Goal: Task Accomplishment & Management: Manage account settings

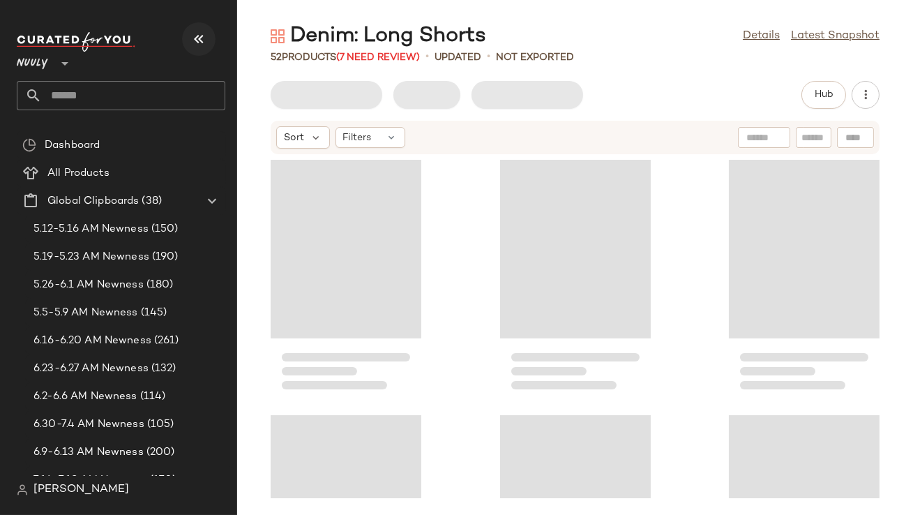
click at [191, 44] on icon "button" at bounding box center [199, 39] width 17 height 17
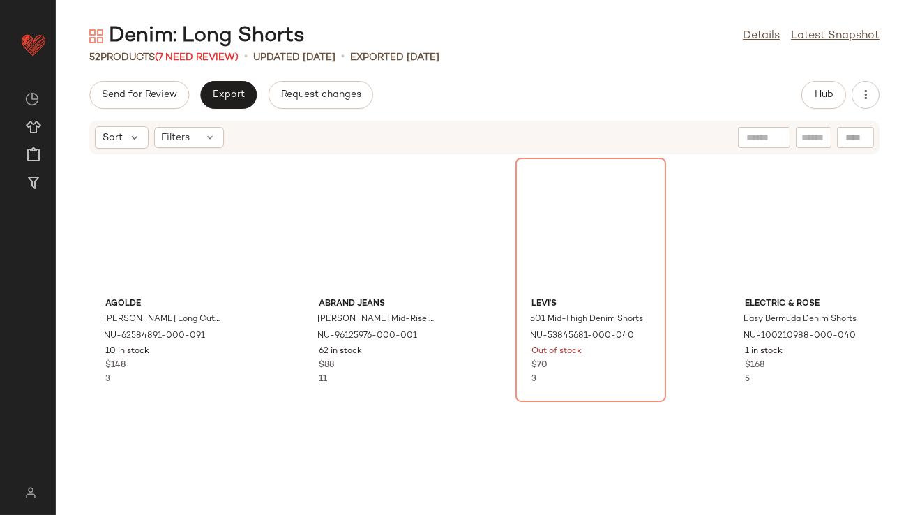
click at [191, 45] on div "Denim: Long Shorts" at bounding box center [197, 36] width 216 height 28
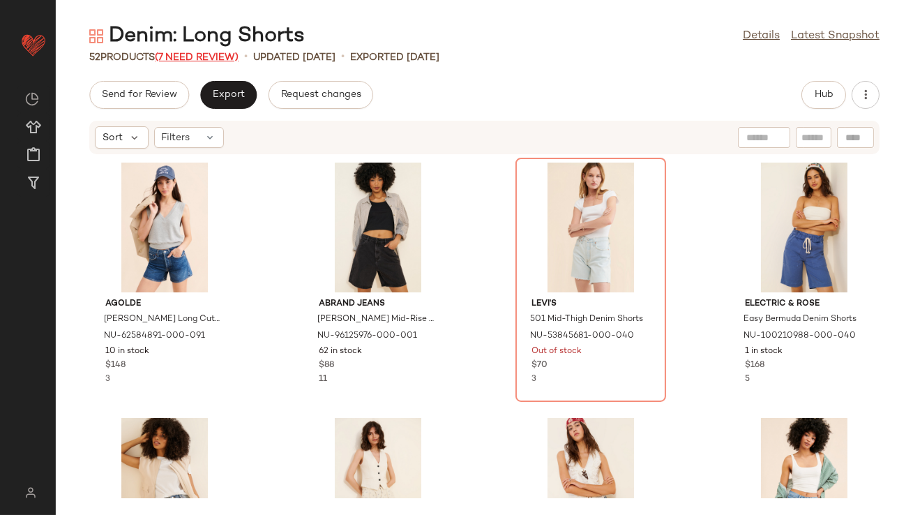
click at [192, 57] on span "(7 Need Review)" at bounding box center [197, 57] width 84 height 10
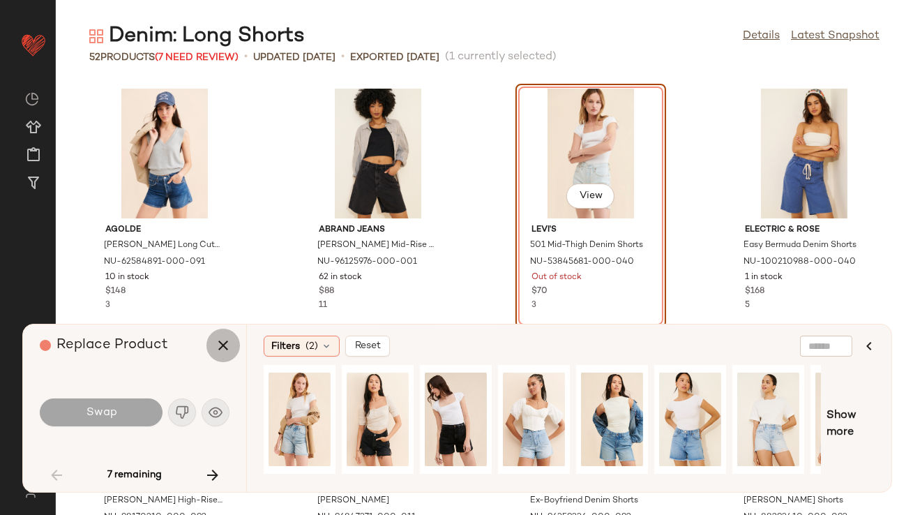
click at [218, 350] on icon "button" at bounding box center [223, 345] width 17 height 17
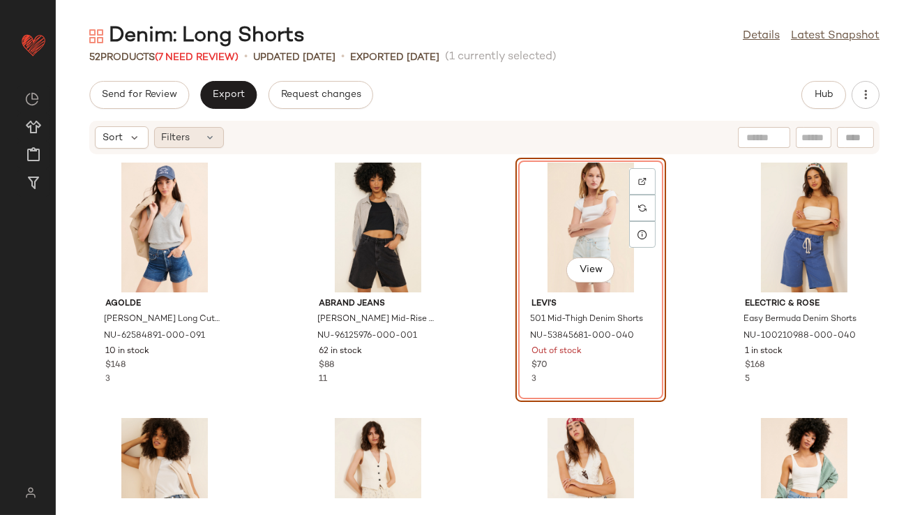
click at [203, 132] on div "Filters" at bounding box center [189, 137] width 70 height 21
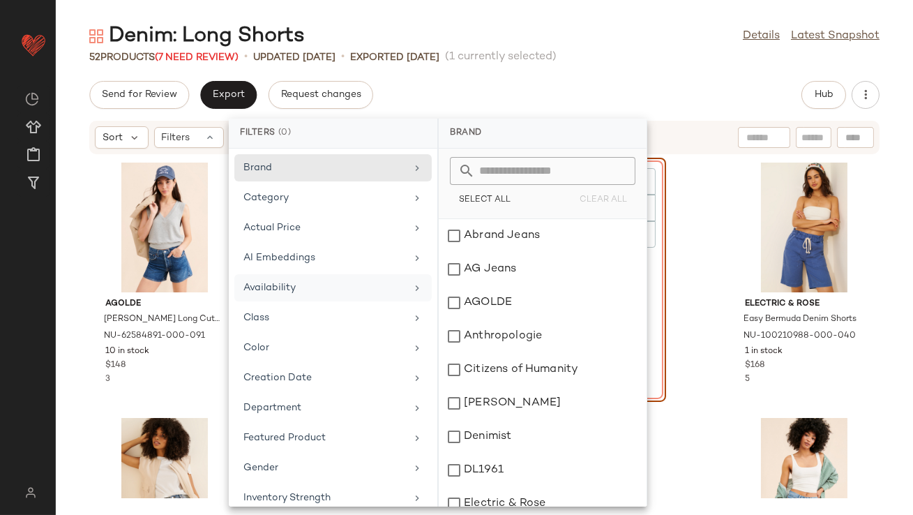
click at [275, 285] on div "Availability" at bounding box center [325, 288] width 163 height 15
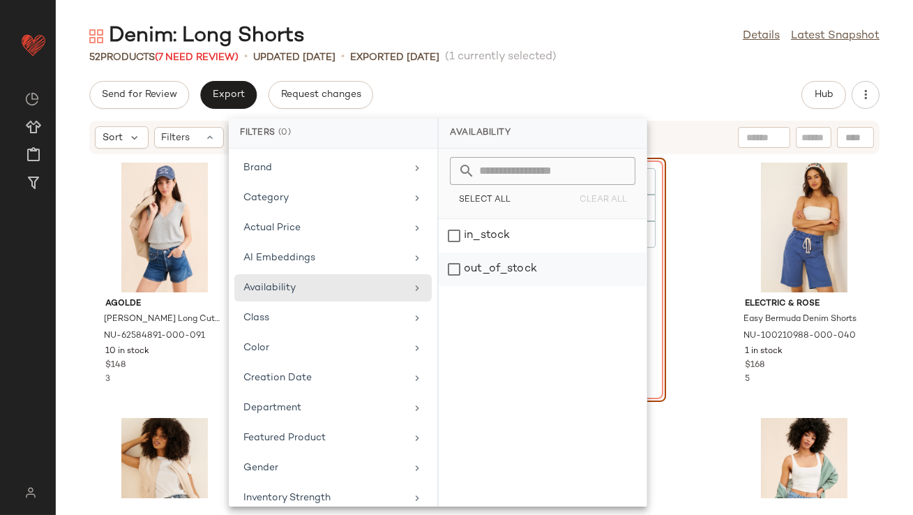
click at [484, 262] on div "out_of_stock" at bounding box center [543, 269] width 208 height 33
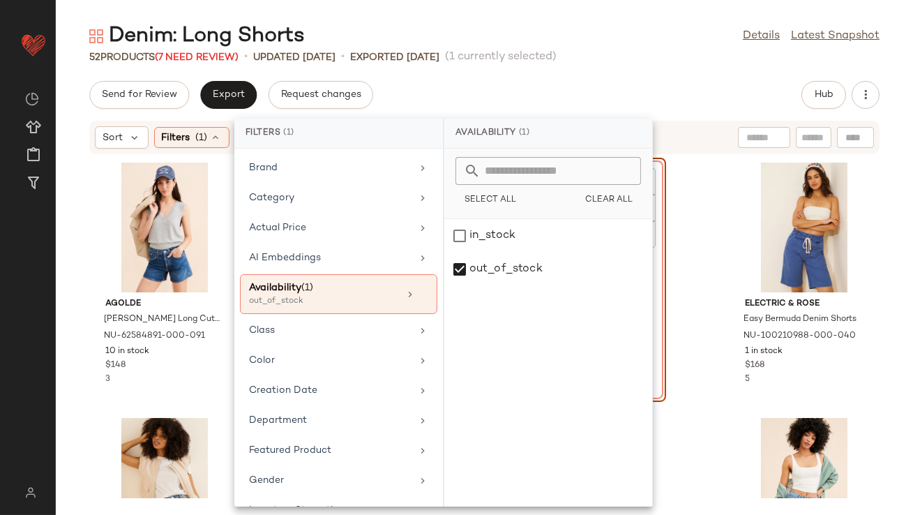
click at [531, 102] on div "Send for Review Export Request changes Hub" at bounding box center [484, 95] width 791 height 28
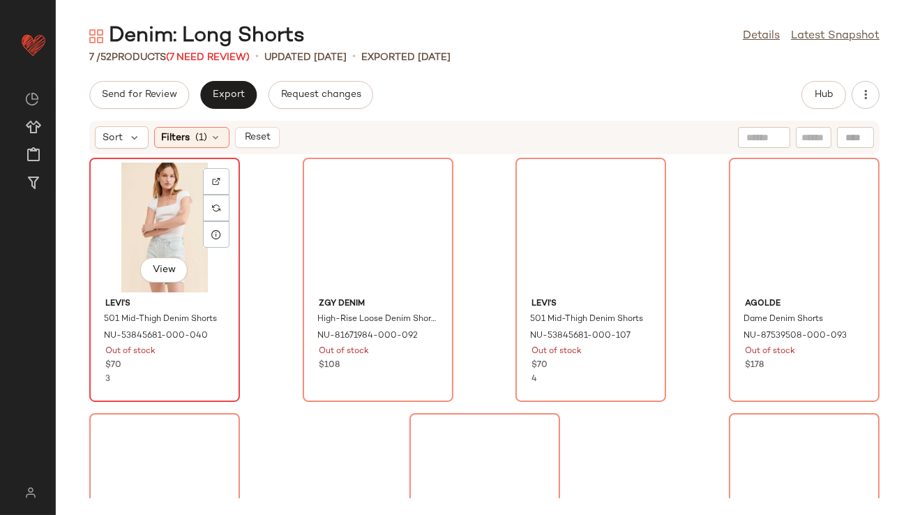
click at [149, 208] on div "View" at bounding box center [164, 228] width 141 height 130
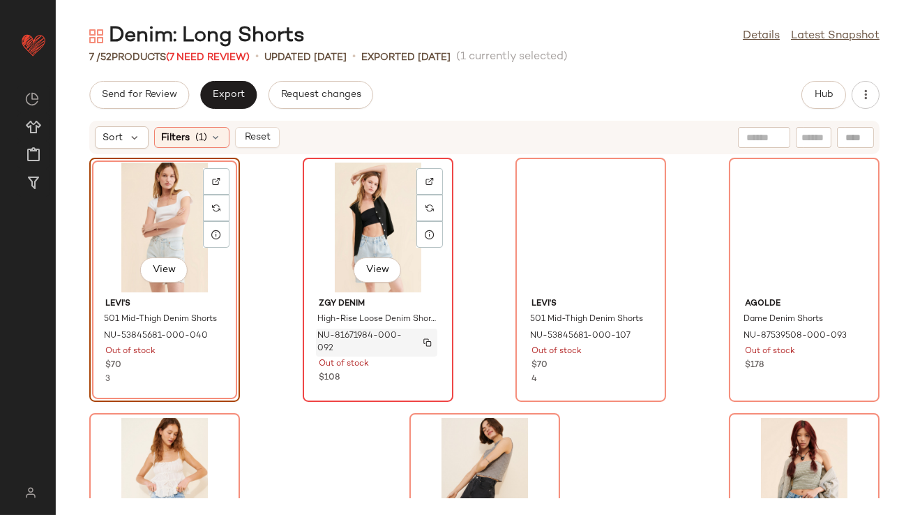
scroll to position [158, 0]
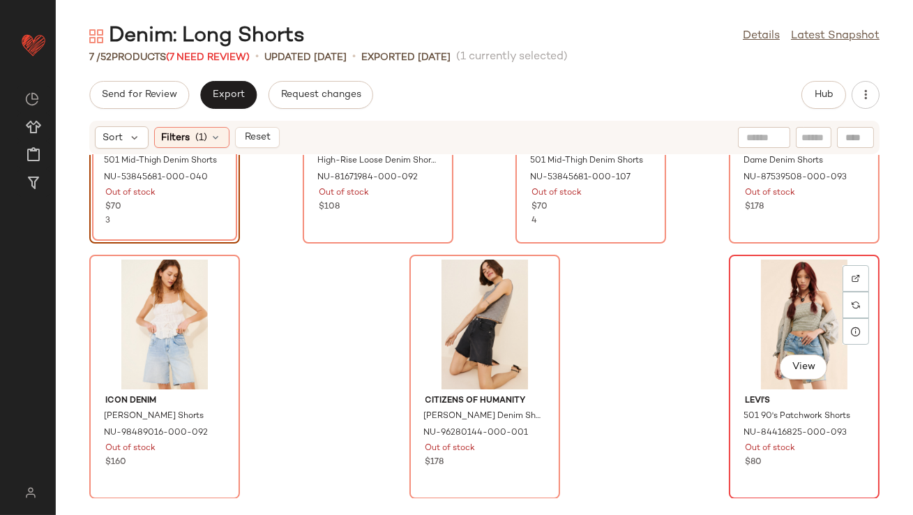
click at [793, 302] on div "View" at bounding box center [804, 325] width 141 height 130
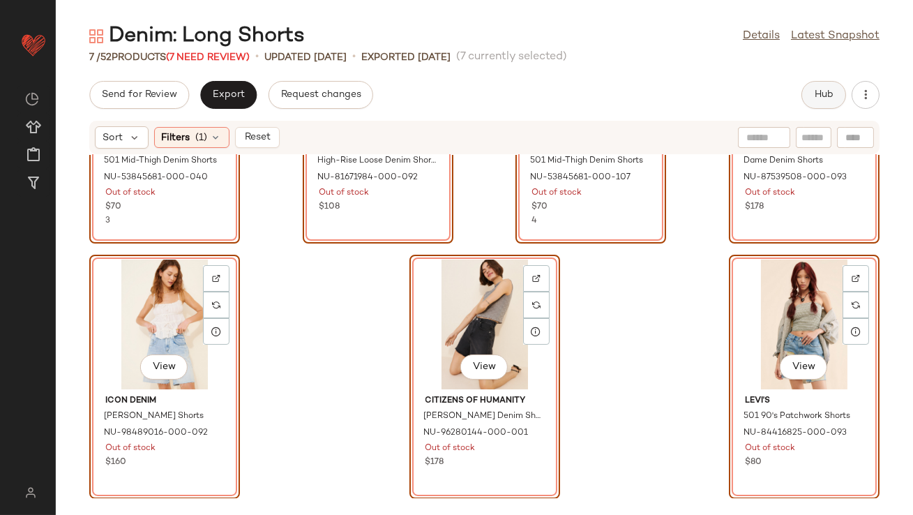
click at [815, 96] on span "Hub" at bounding box center [824, 94] width 20 height 11
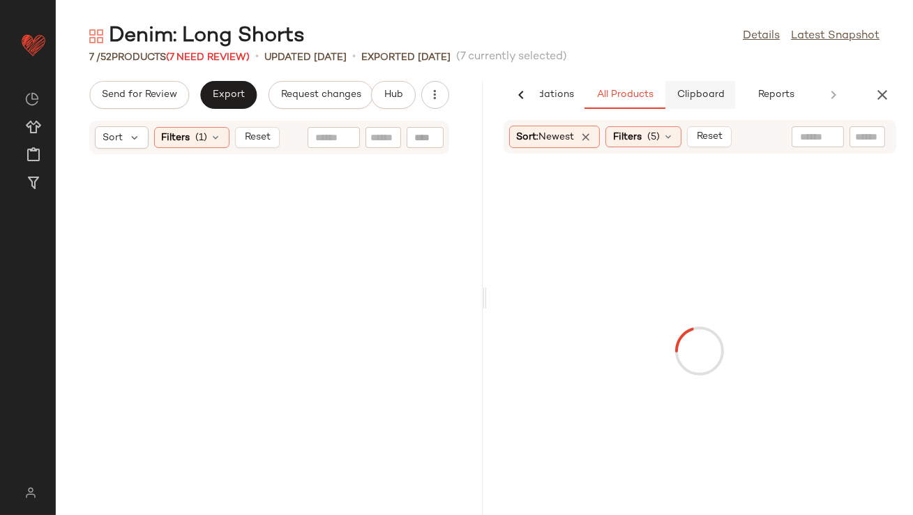
scroll to position [680, 0]
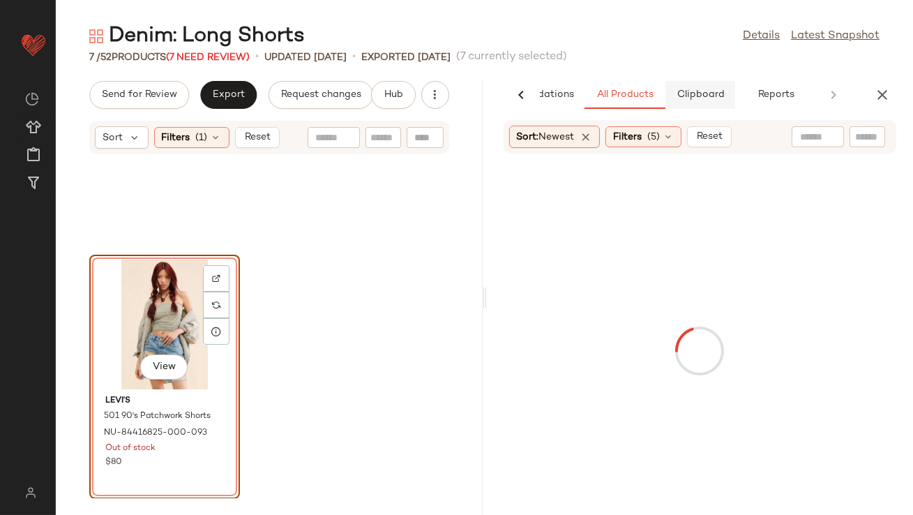
click at [697, 103] on button "Clipboard" at bounding box center [701, 95] width 70 height 28
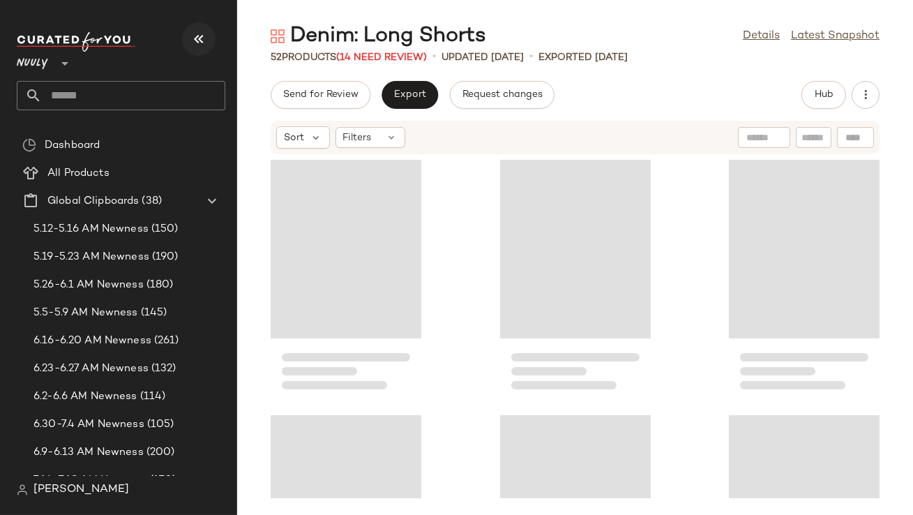
click at [197, 40] on icon "button" at bounding box center [199, 39] width 17 height 17
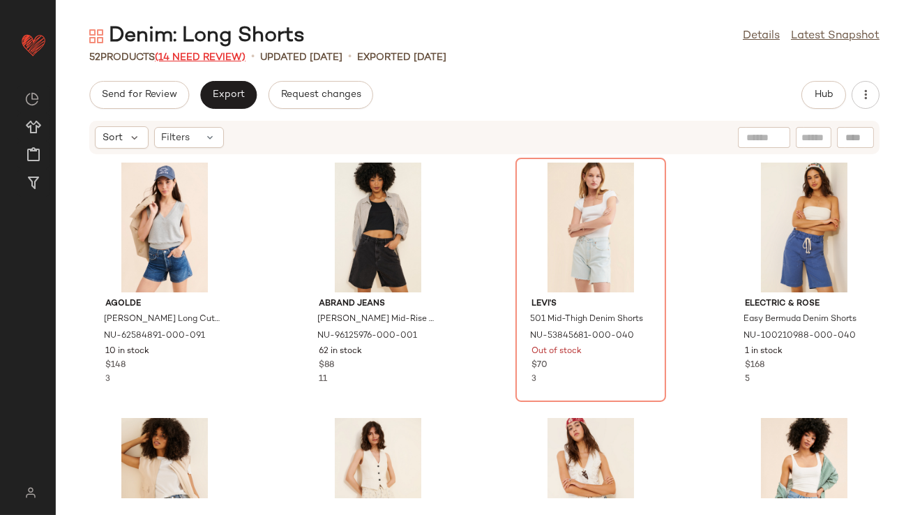
click at [204, 57] on span "(14 Need Review)" at bounding box center [200, 57] width 91 height 10
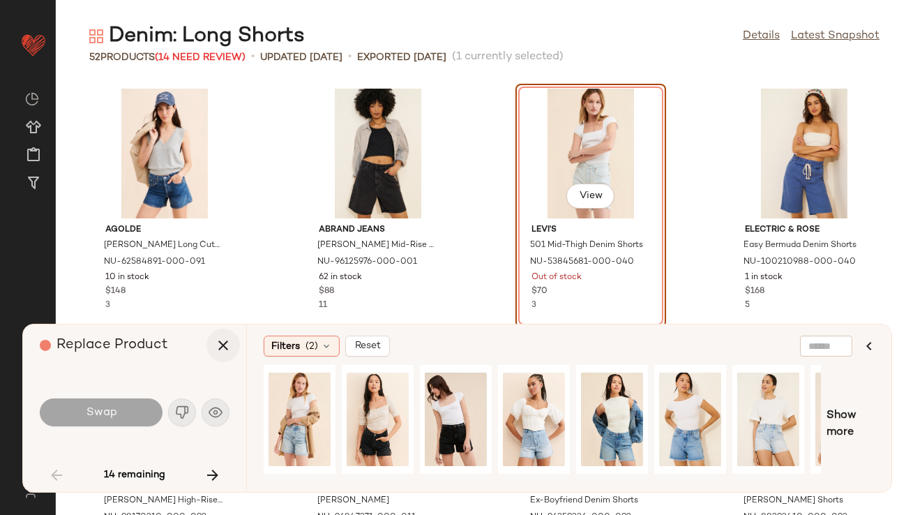
click at [224, 346] on icon "button" at bounding box center [223, 345] width 17 height 17
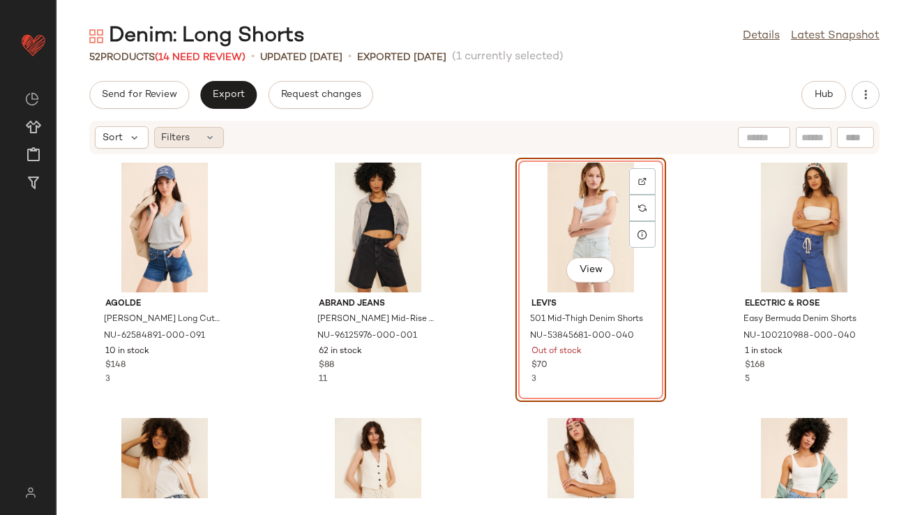
click at [181, 140] on span "Filters" at bounding box center [176, 137] width 29 height 15
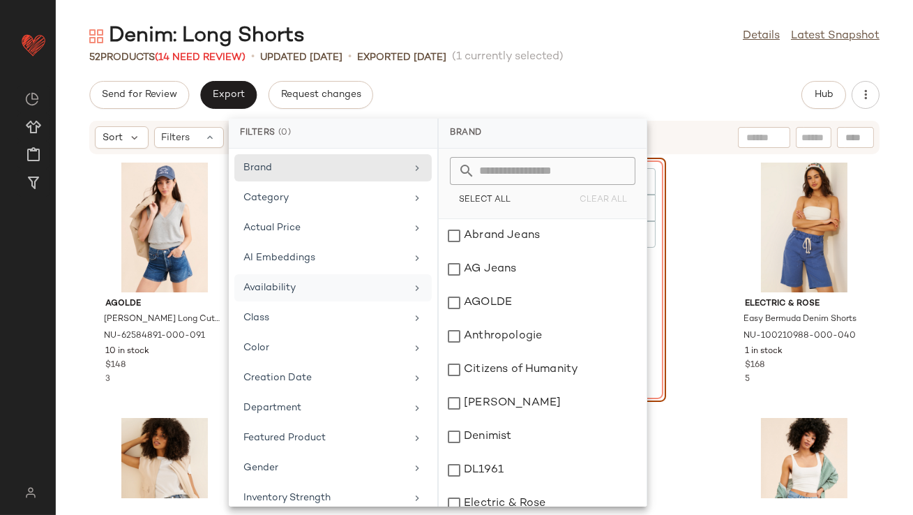
click at [376, 285] on div "Availability" at bounding box center [325, 288] width 163 height 15
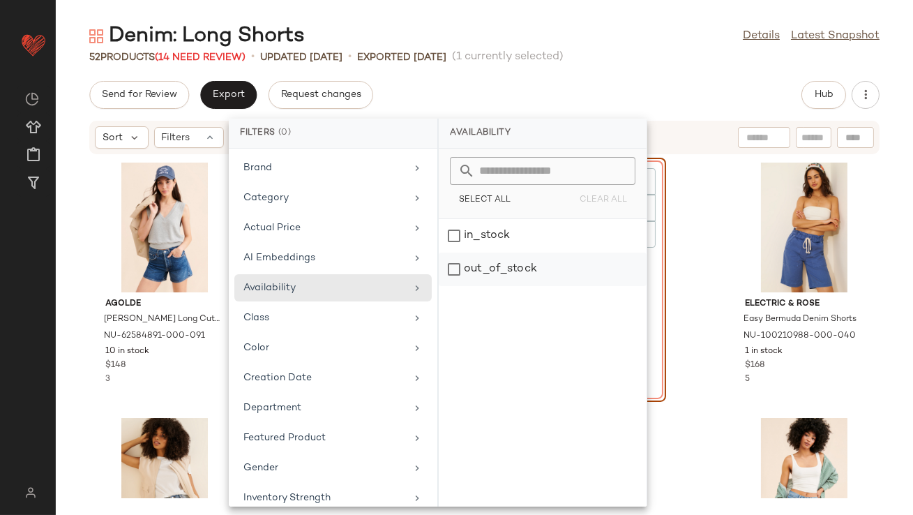
click at [462, 267] on div "out_of_stock" at bounding box center [543, 269] width 208 height 33
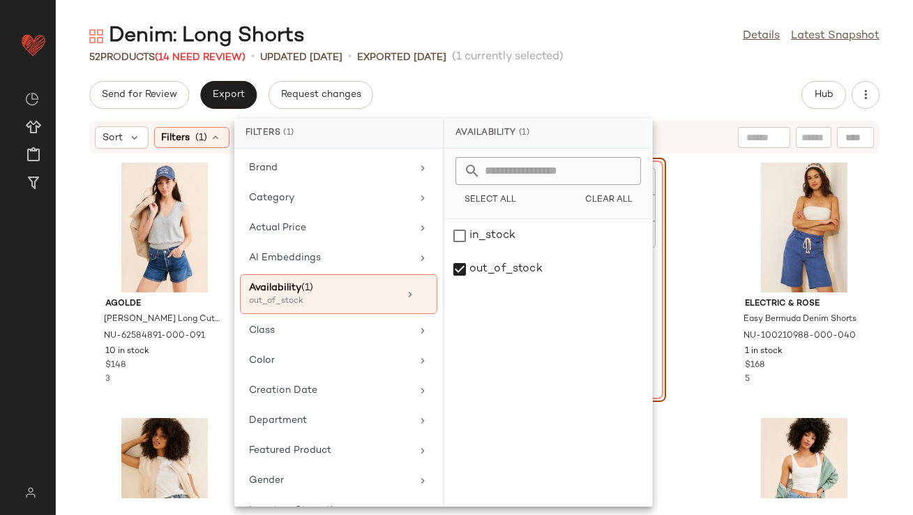
click at [528, 50] on span "(1 currently selected)" at bounding box center [508, 57] width 112 height 17
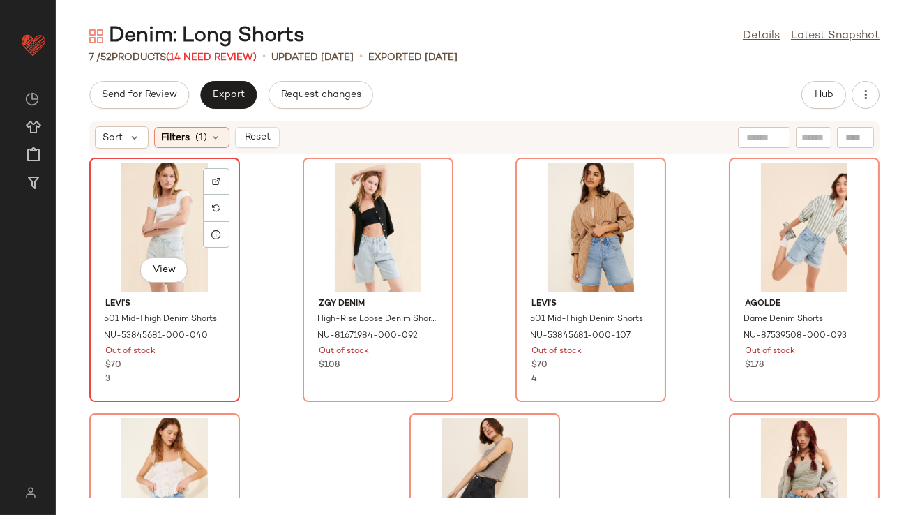
click at [165, 231] on div "View" at bounding box center [164, 228] width 141 height 130
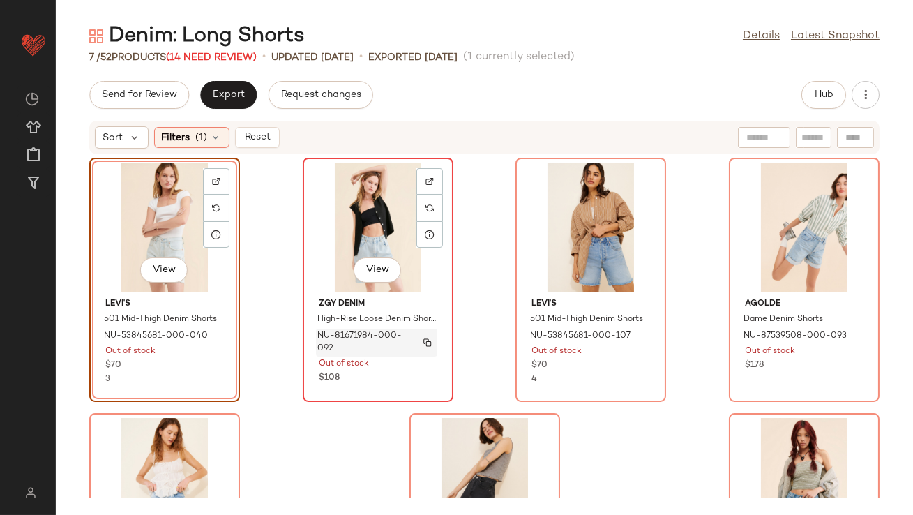
scroll to position [158, 0]
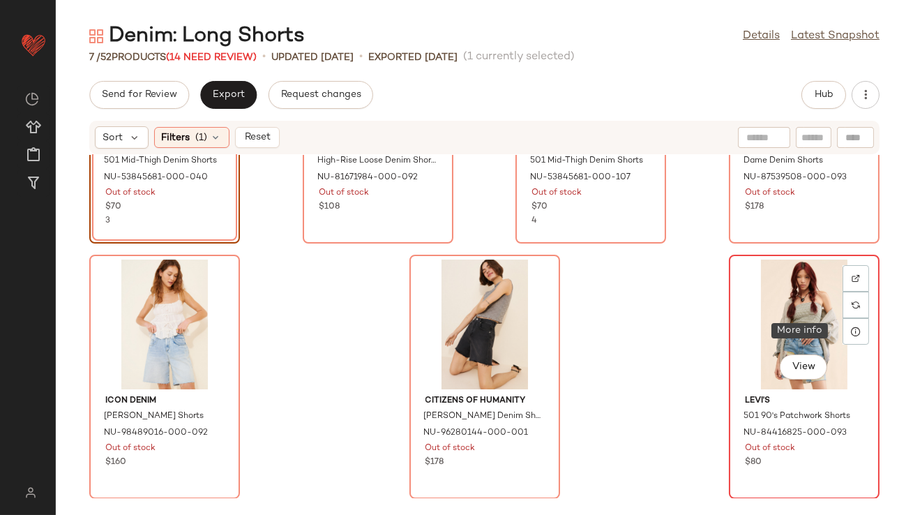
click at [786, 301] on div "View" at bounding box center [804, 325] width 141 height 130
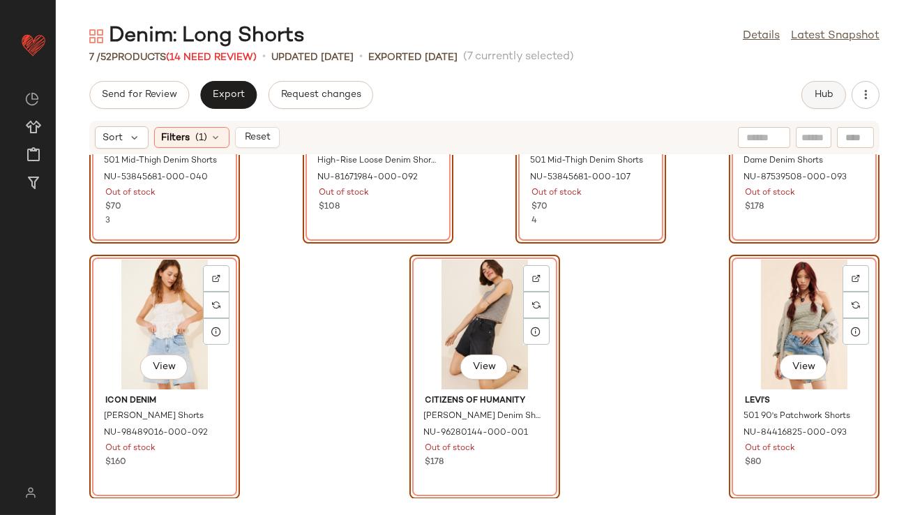
click at [809, 91] on button "Hub" at bounding box center [824, 95] width 45 height 28
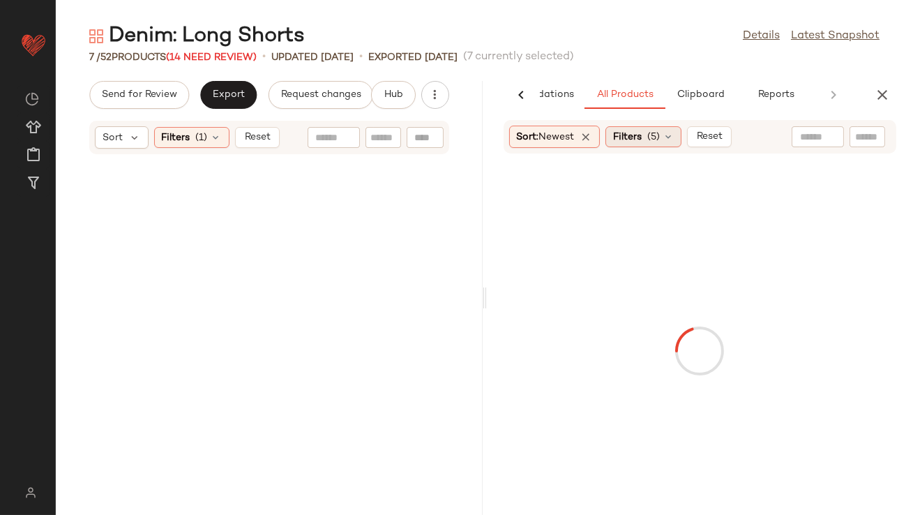
scroll to position [680, 0]
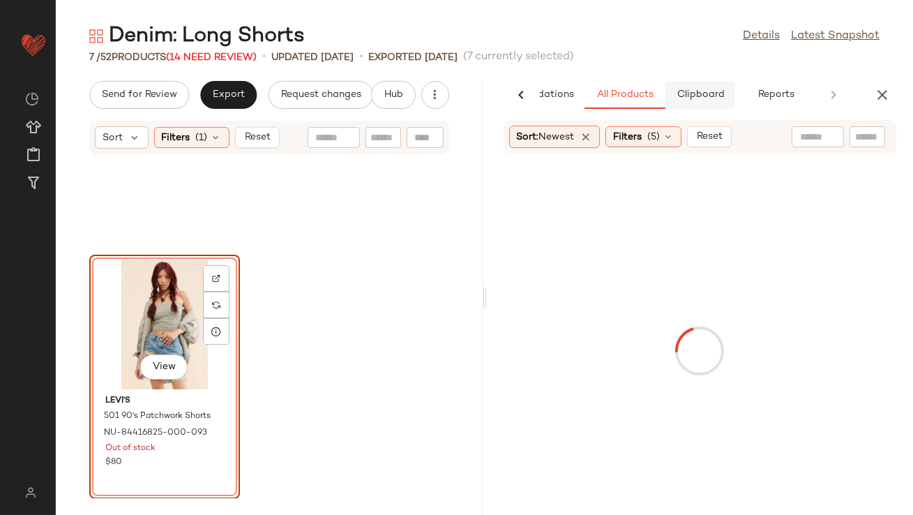
click at [683, 89] on span "Clipboard" at bounding box center [700, 94] width 48 height 11
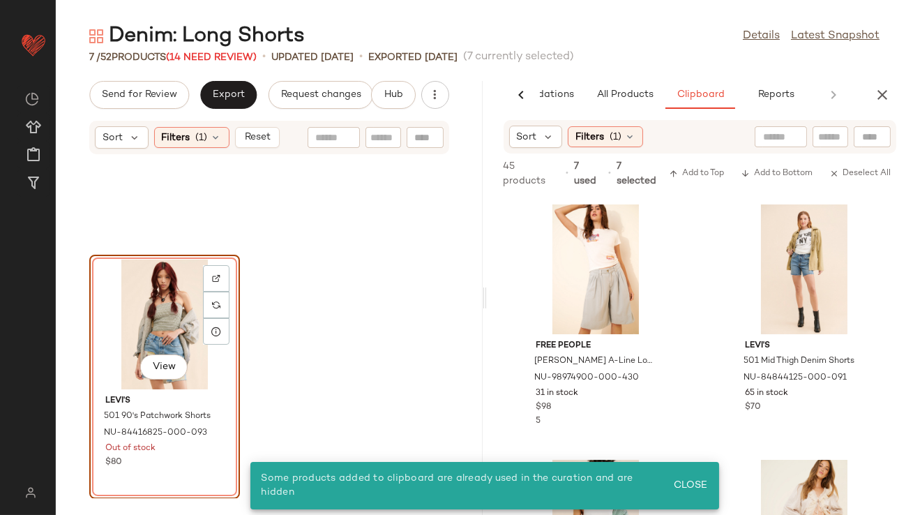
click at [179, 321] on div "View" at bounding box center [164, 325] width 141 height 130
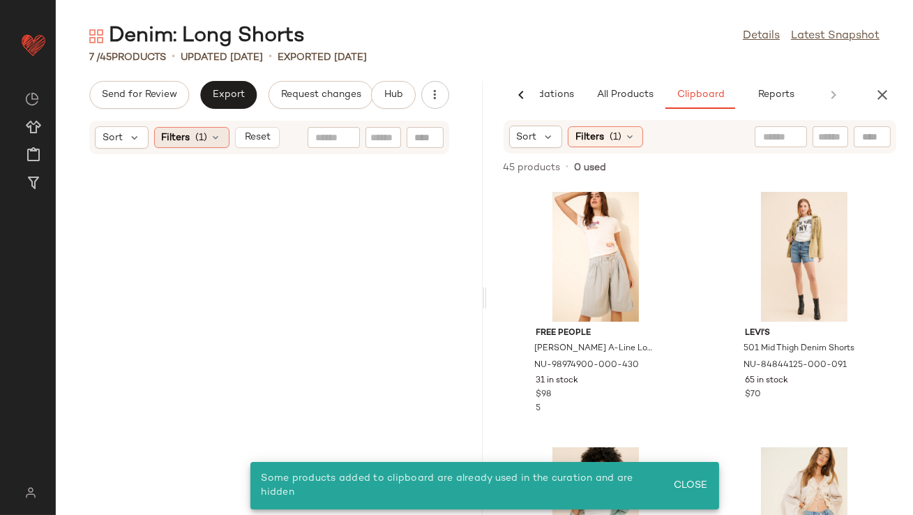
click at [214, 134] on icon at bounding box center [216, 137] width 11 height 11
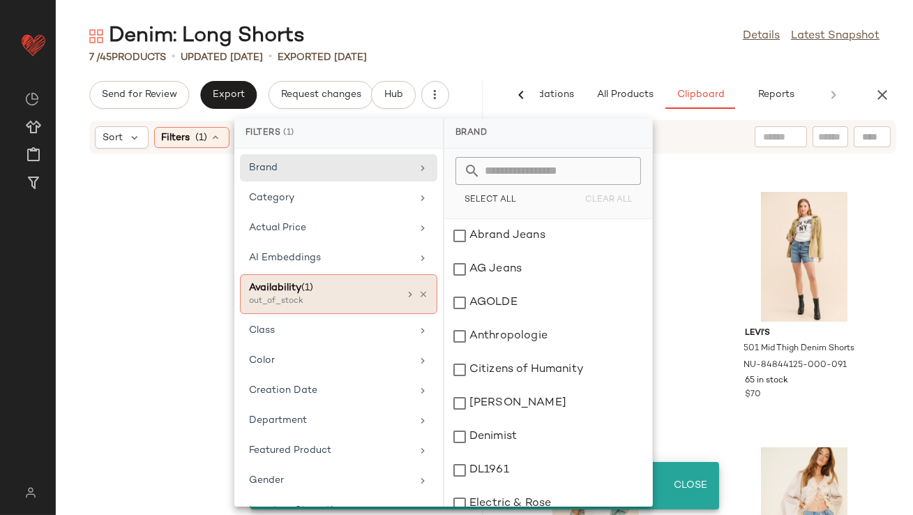
click at [419, 291] on icon at bounding box center [424, 295] width 10 height 10
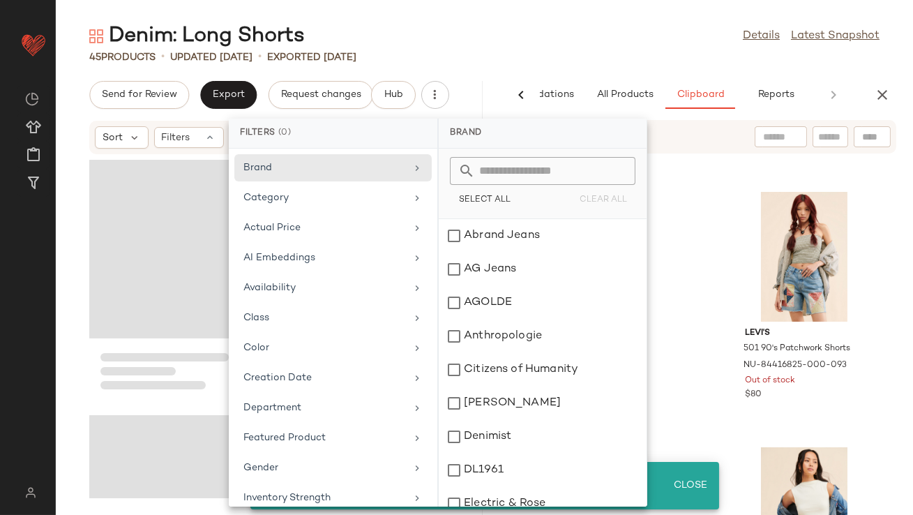
click at [569, 54] on div "45 Products • updated Aug 19th • Exported Aug 12th" at bounding box center [485, 57] width 858 height 14
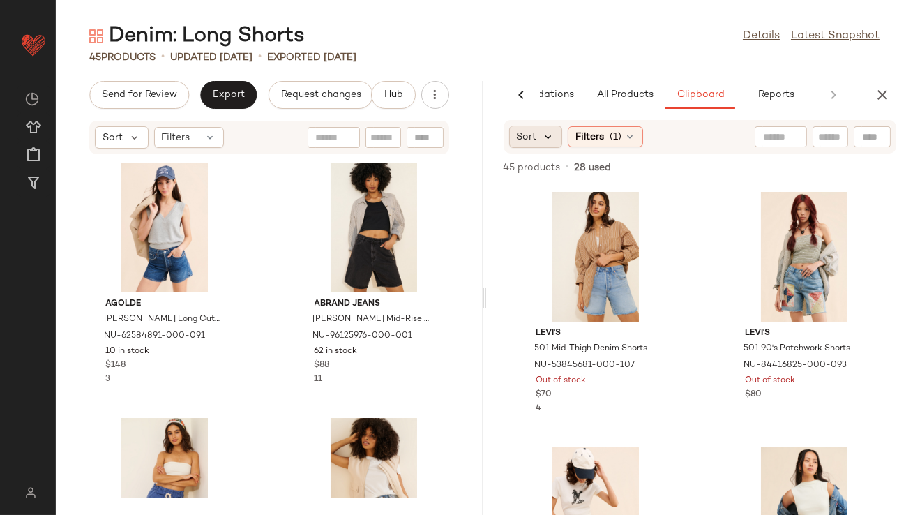
click at [546, 137] on icon at bounding box center [549, 136] width 13 height 13
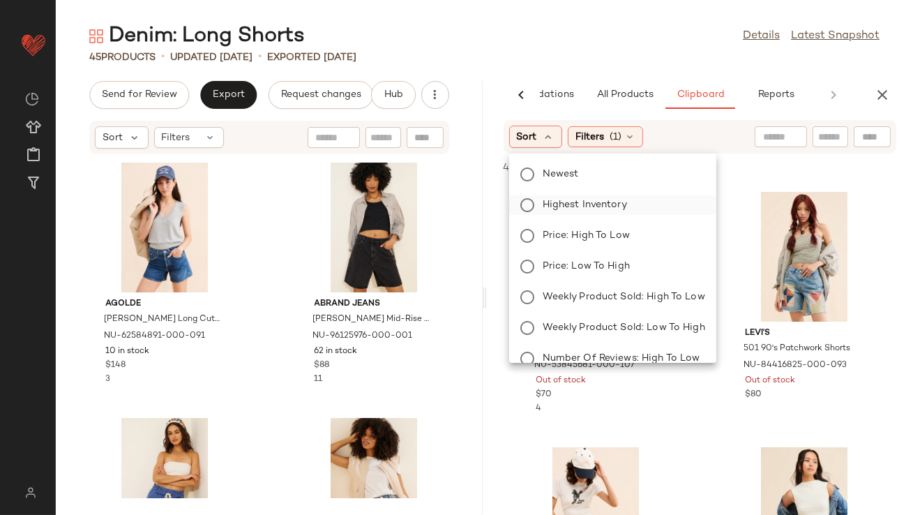
click at [552, 200] on span "Highest Inventory" at bounding box center [585, 204] width 84 height 15
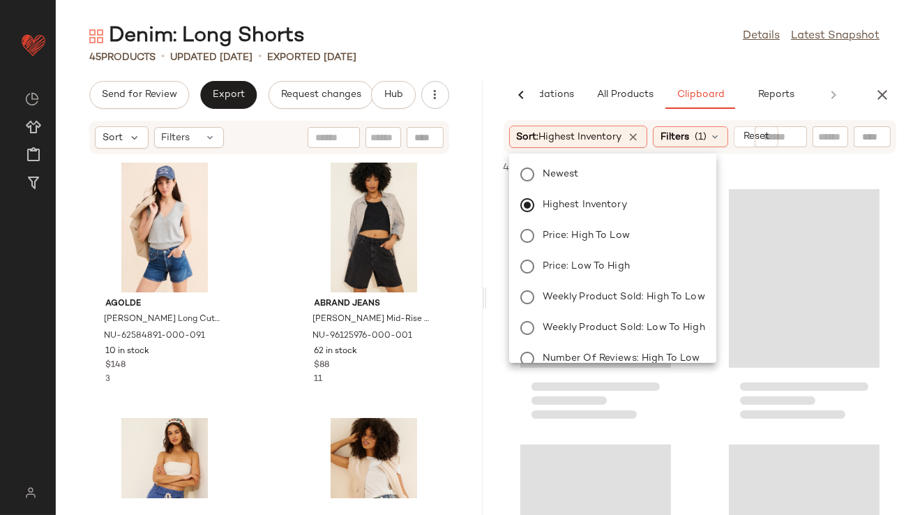
click at [519, 24] on div "Denim: Long Shorts Details Latest Snapshot" at bounding box center [485, 36] width 858 height 28
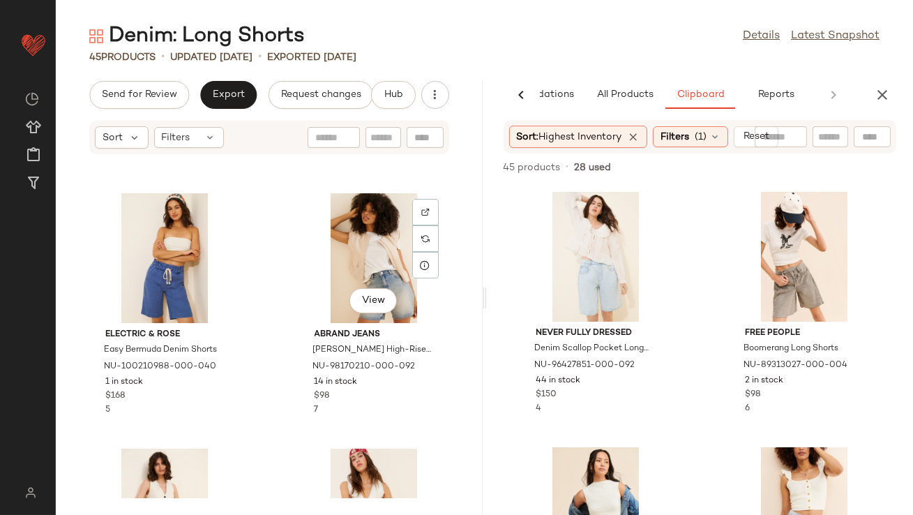
scroll to position [174, 0]
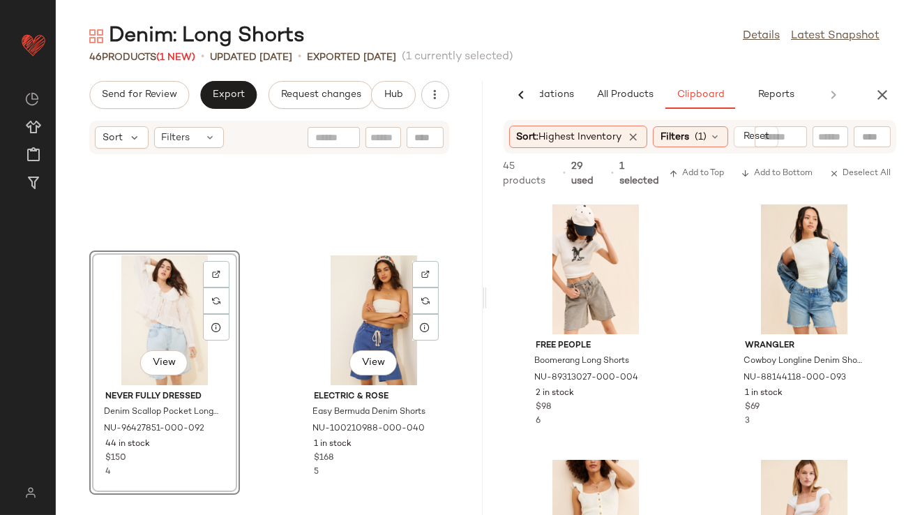
scroll to position [394, 0]
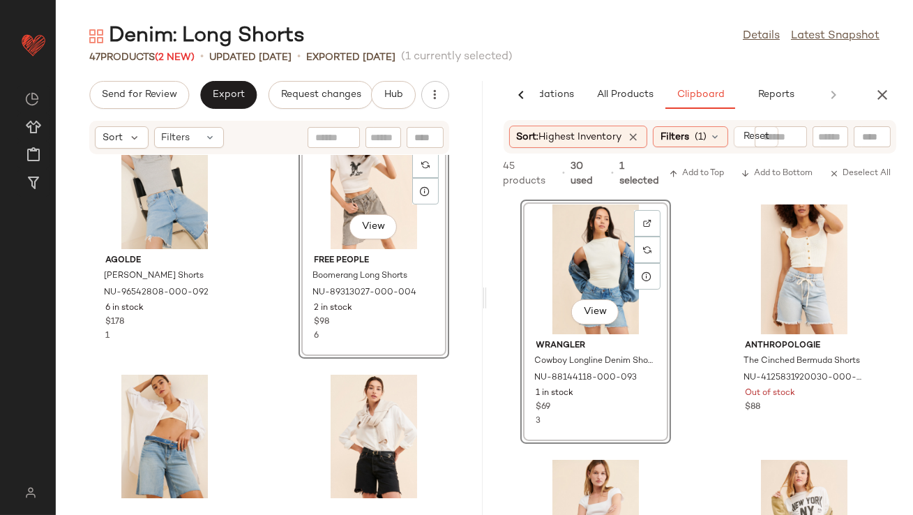
scroll to position [3635, 0]
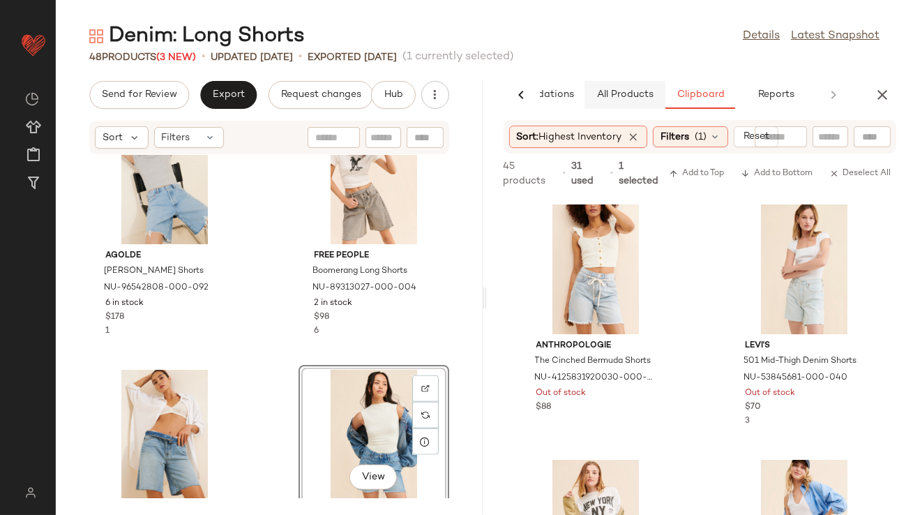
click at [626, 87] on button "All Products" at bounding box center [625, 95] width 81 height 28
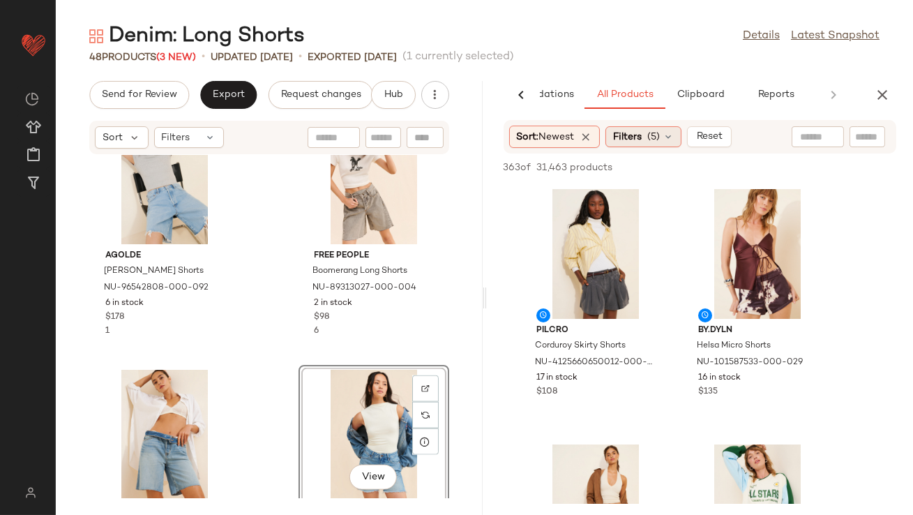
click at [654, 137] on span "(5)" at bounding box center [654, 137] width 13 height 15
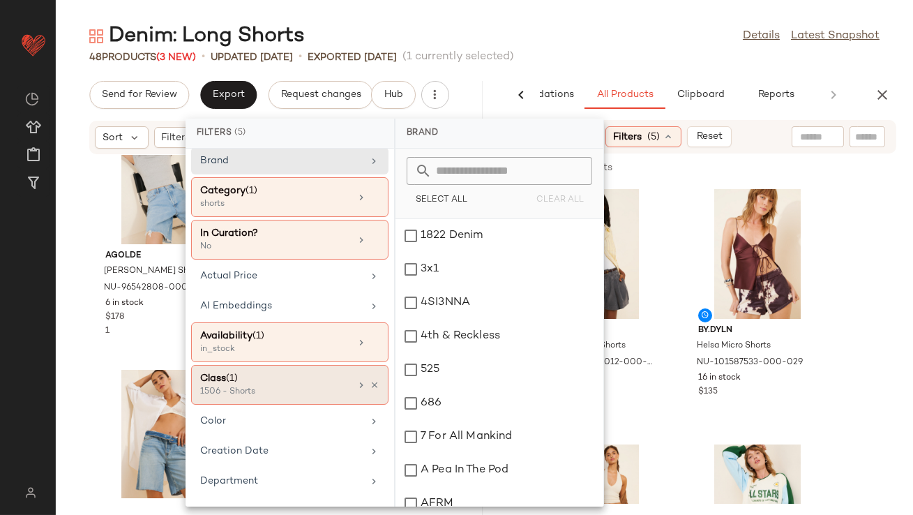
scroll to position [8, 0]
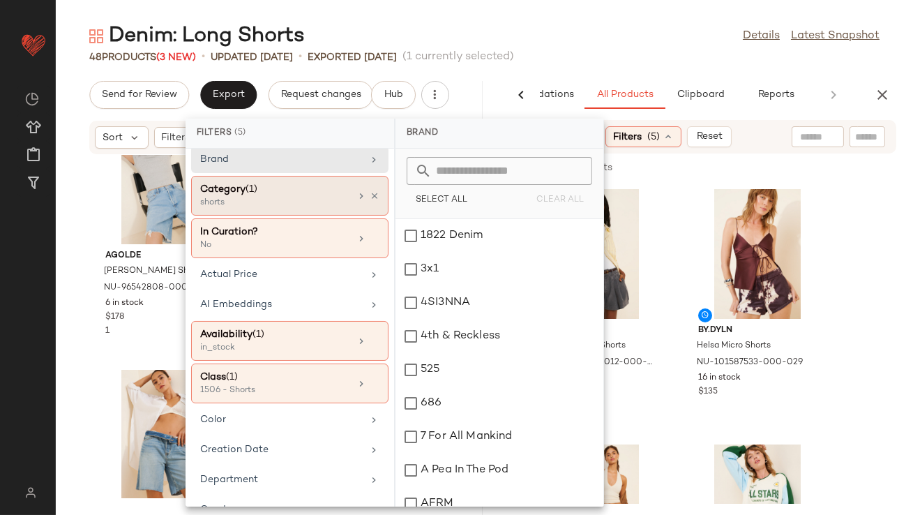
click at [372, 191] on icon at bounding box center [375, 196] width 10 height 10
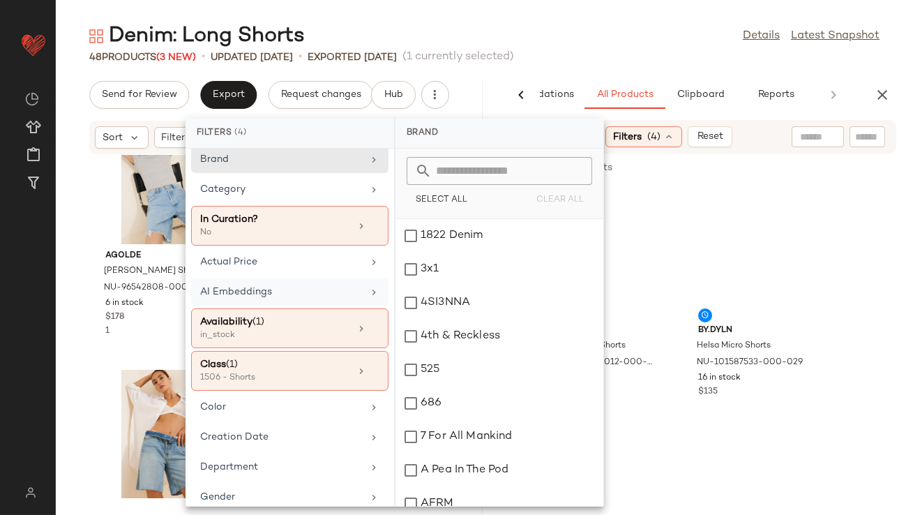
scroll to position [360, 0]
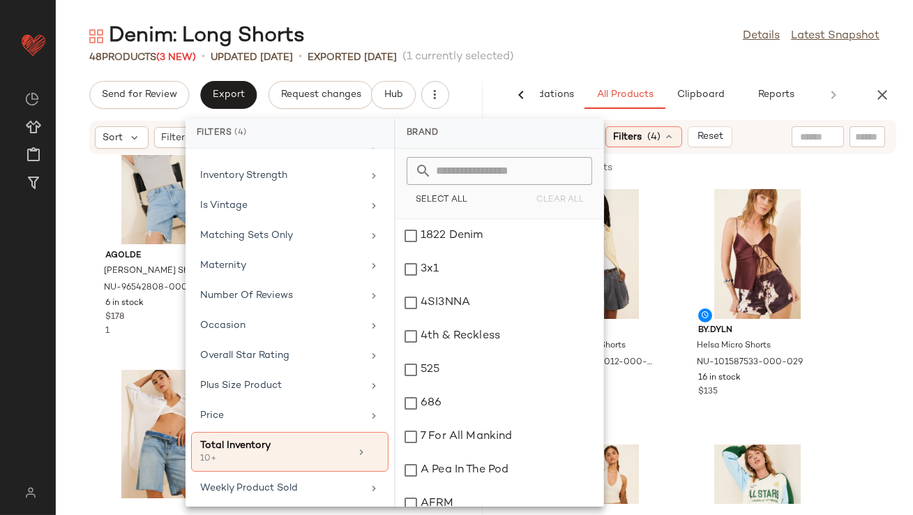
click at [630, 17] on main "Denim: Long Shorts Details Latest Snapshot 48 Products (3 New) • updated Aug 19…" at bounding box center [456, 257] width 913 height 515
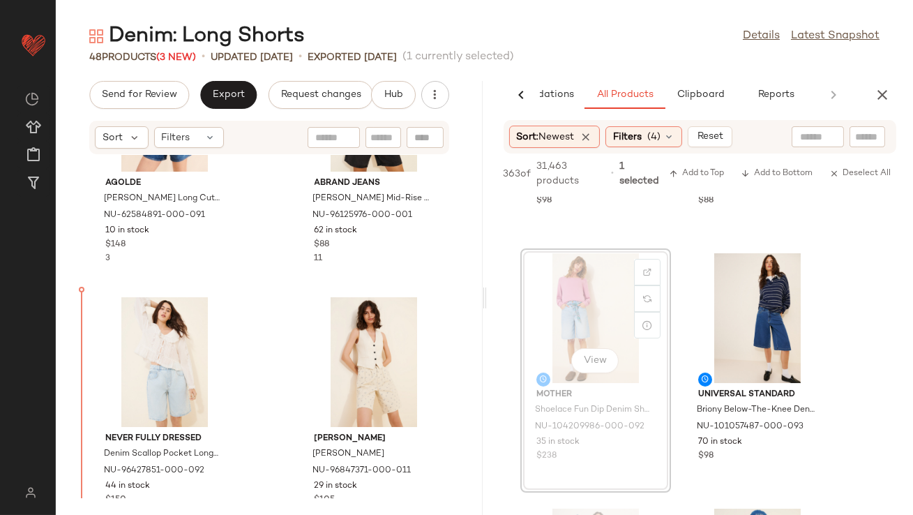
scroll to position [125, 0]
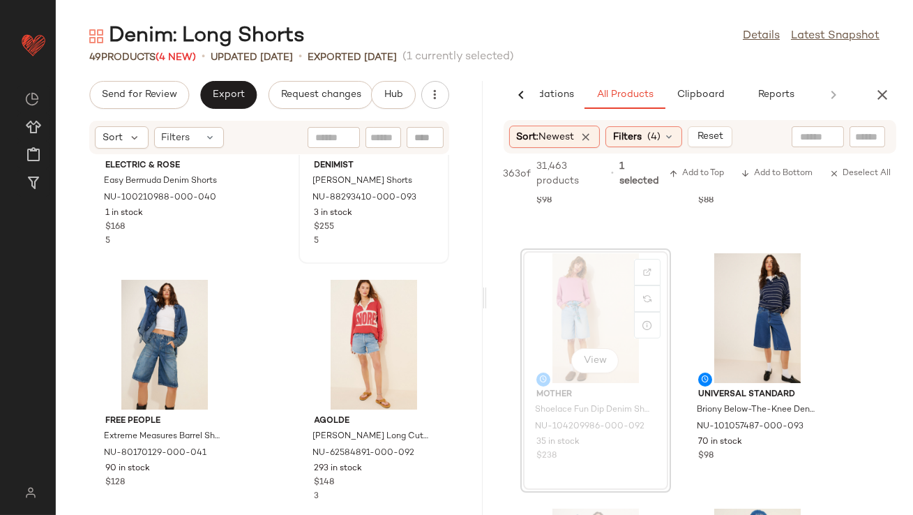
scroll to position [1186, 0]
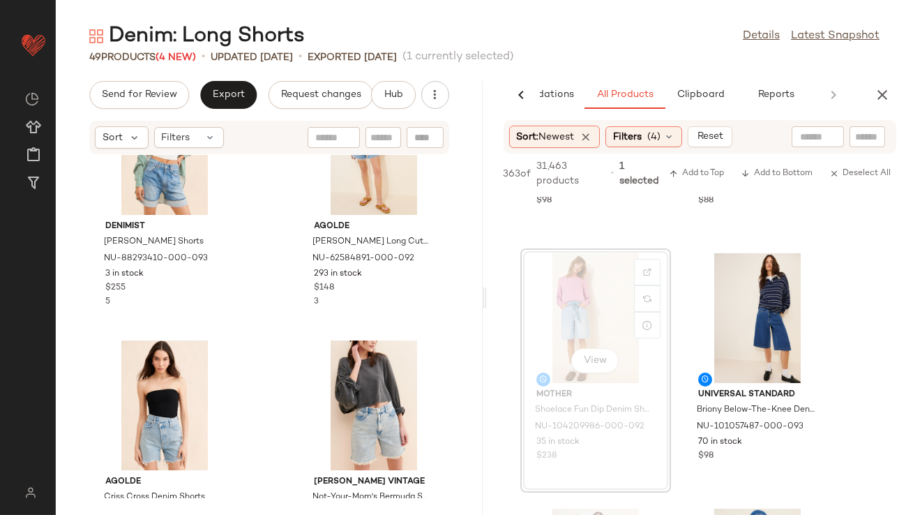
scroll to position [1119, 0]
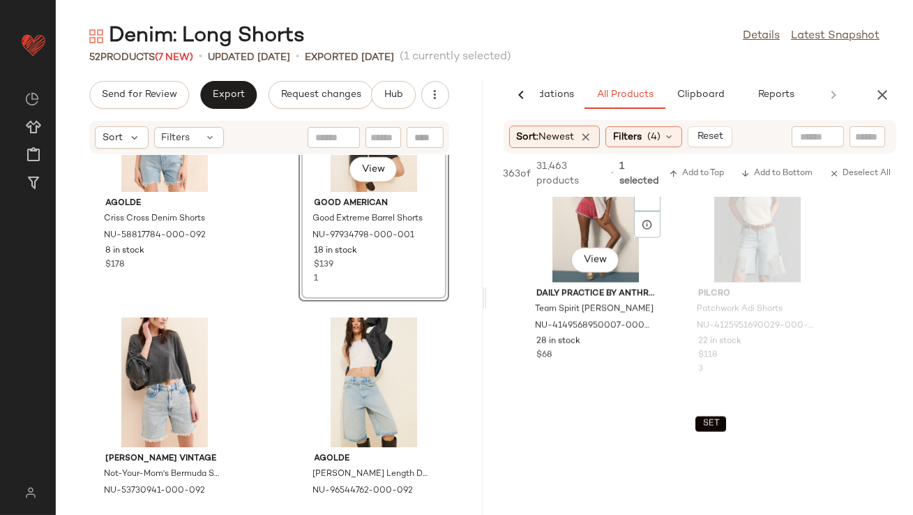
scroll to position [14952, 0]
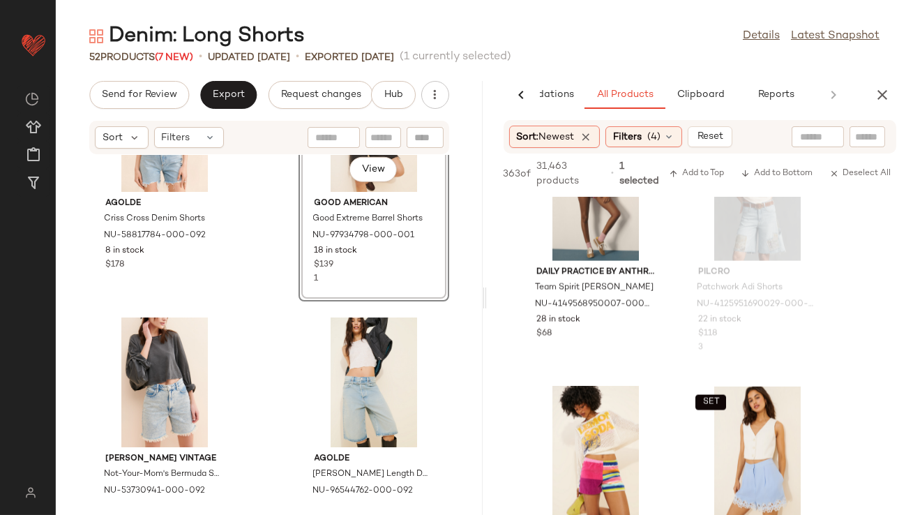
click at [885, 90] on icon "button" at bounding box center [882, 95] width 17 height 17
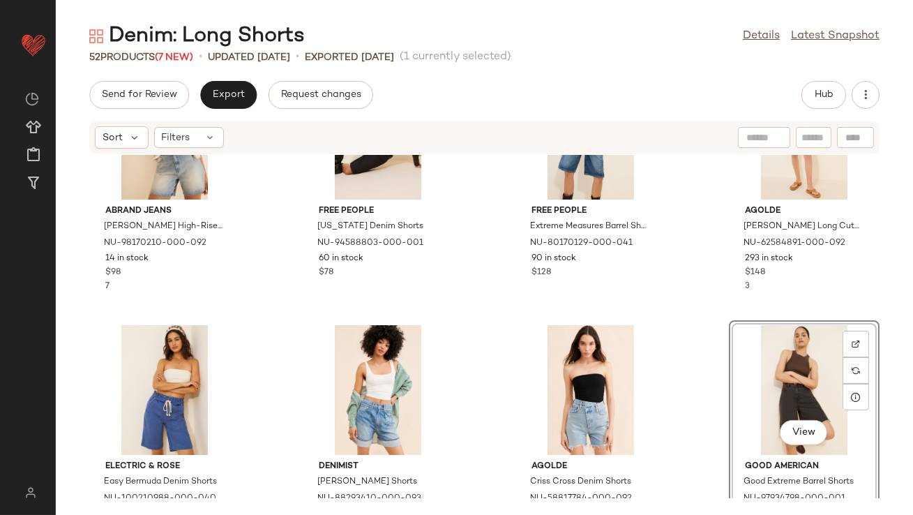
scroll to position [0, 0]
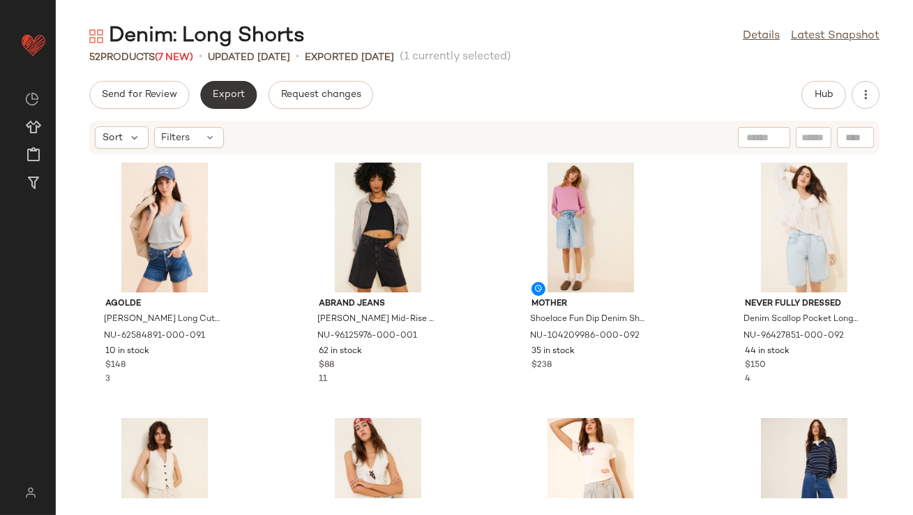
click at [222, 82] on button "Export" at bounding box center [228, 95] width 57 height 28
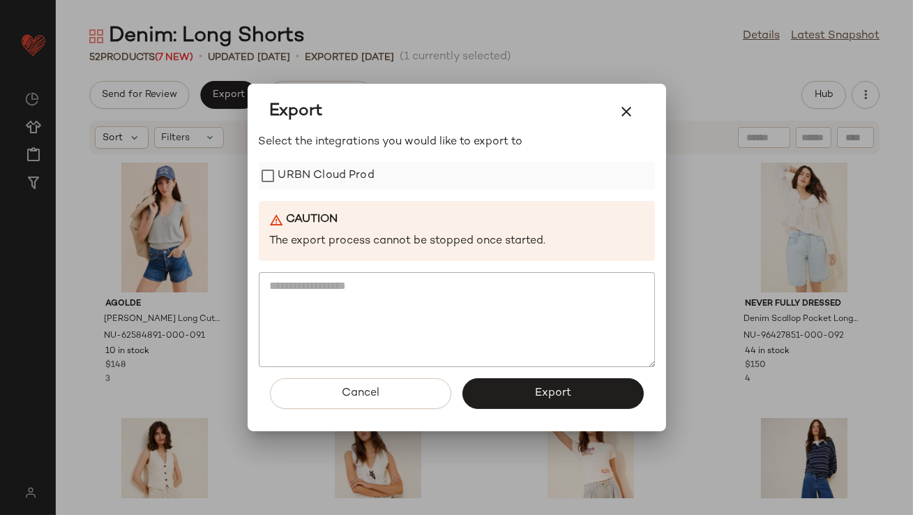
click at [345, 172] on label "URBN Cloud Prod" at bounding box center [326, 176] width 96 height 28
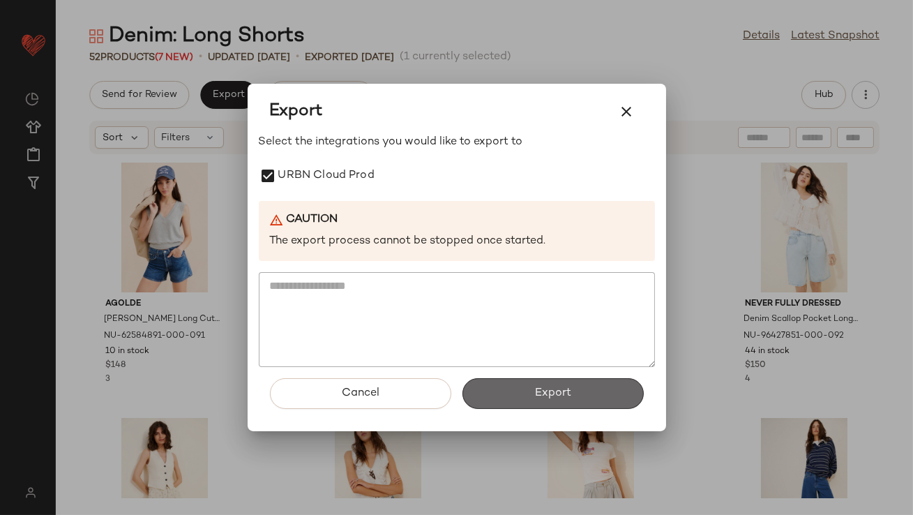
click at [530, 387] on button "Export" at bounding box center [553, 393] width 181 height 31
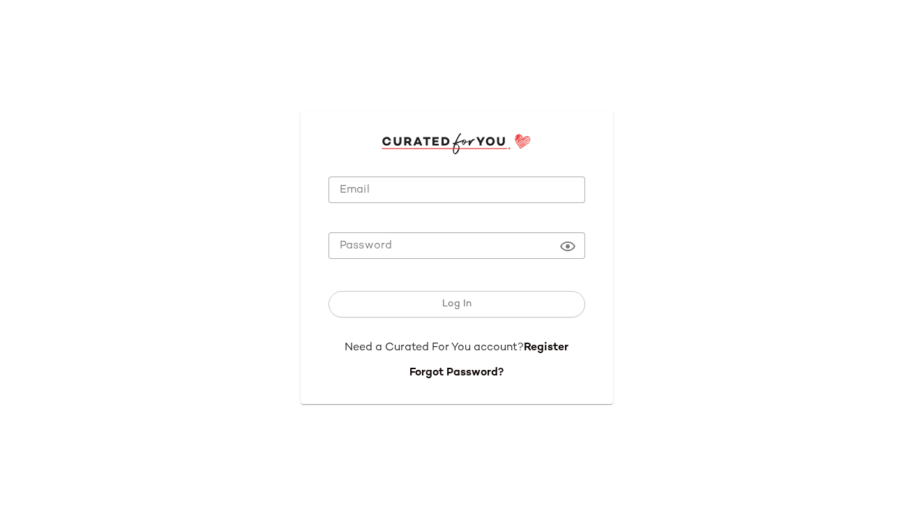
click at [408, 178] on input "Email" at bounding box center [457, 190] width 257 height 27
type input "**********"
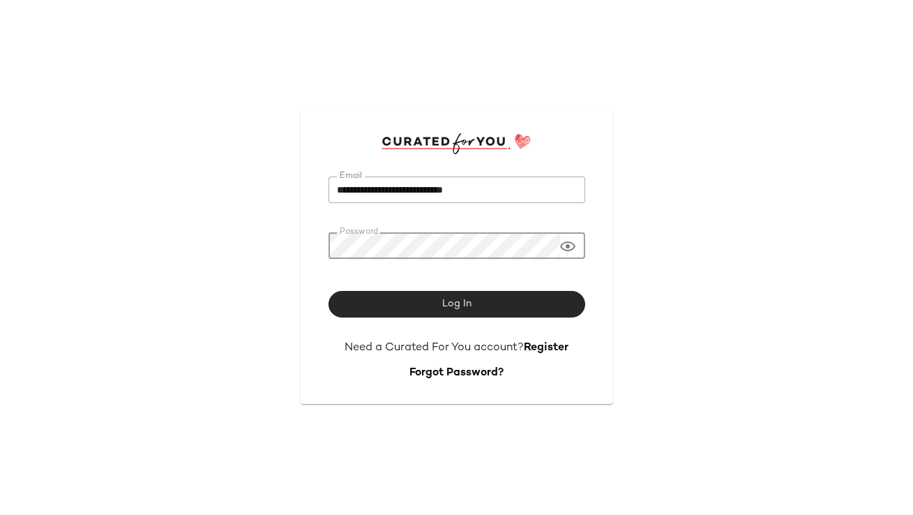
click at [522, 306] on button "Log In" at bounding box center [457, 304] width 257 height 27
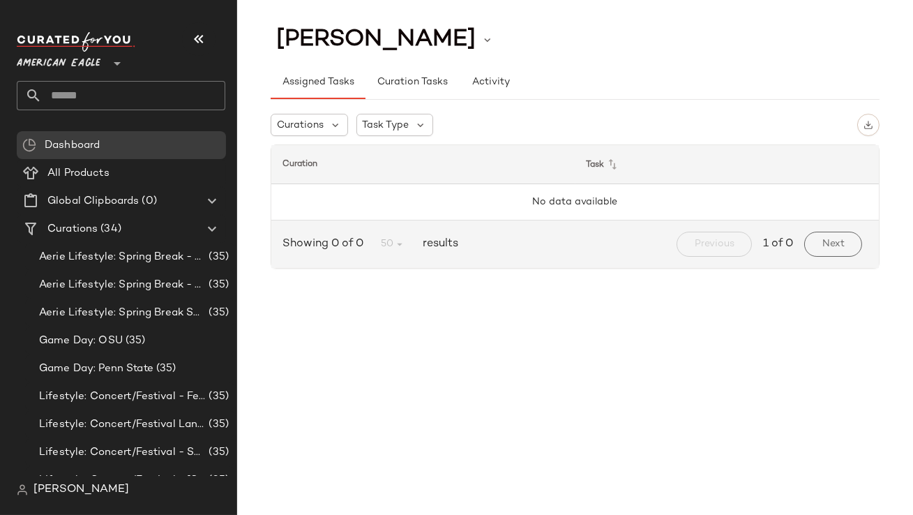
click at [55, 57] on span "American Eagle" at bounding box center [59, 59] width 84 height 25
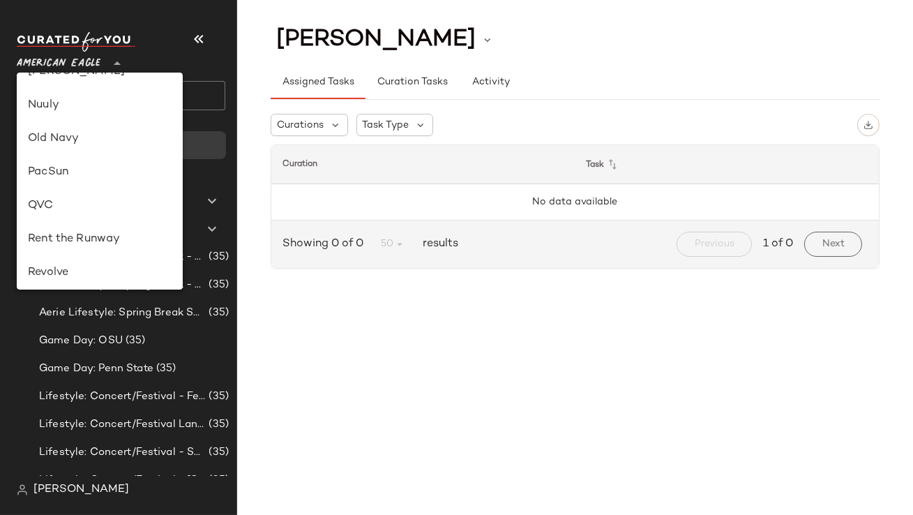
scroll to position [461, 0]
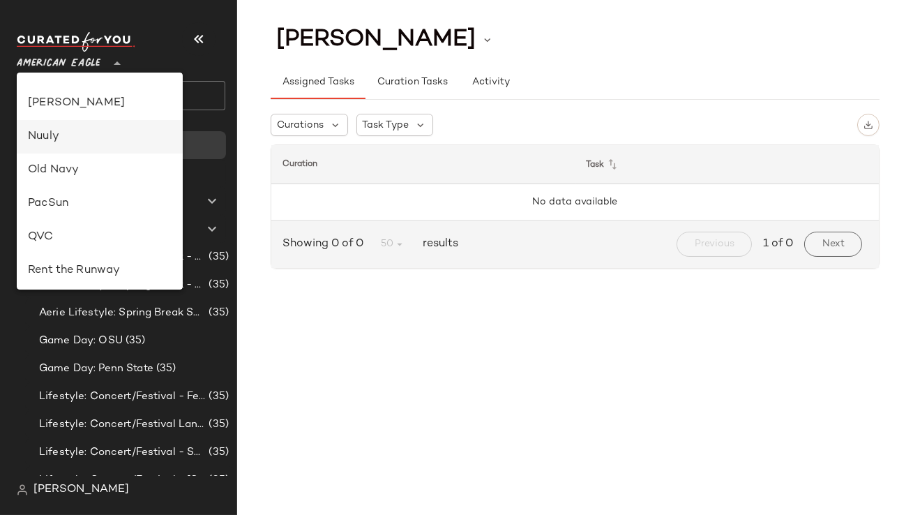
click at [69, 137] on div "Nuuly" at bounding box center [100, 136] width 144 height 17
type input "**"
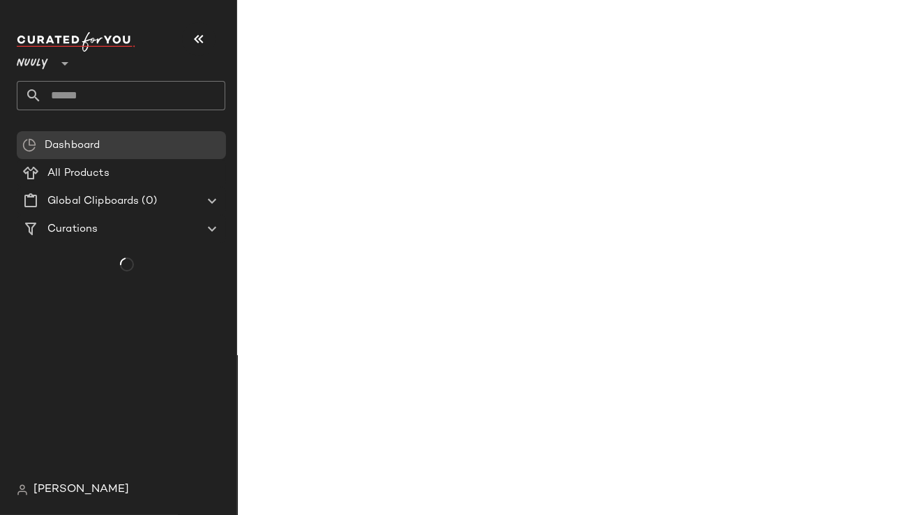
click at [89, 84] on input "text" at bounding box center [134, 95] width 184 height 29
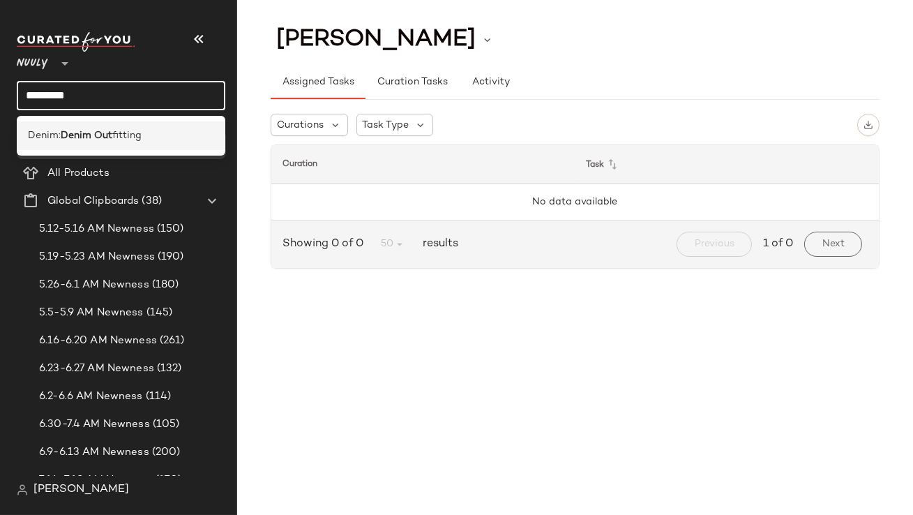
type input "*********"
click at [96, 134] on b "Denim Out" at bounding box center [87, 135] width 52 height 15
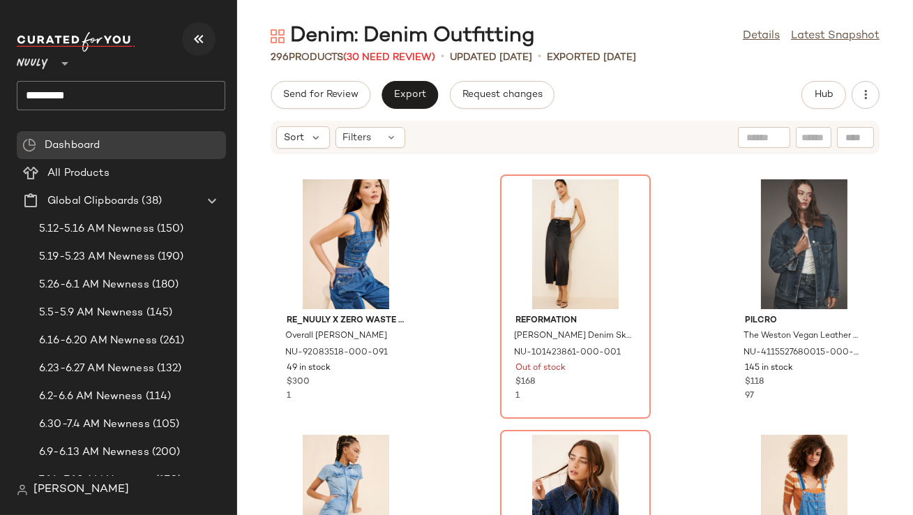
click at [202, 38] on icon "button" at bounding box center [199, 39] width 17 height 17
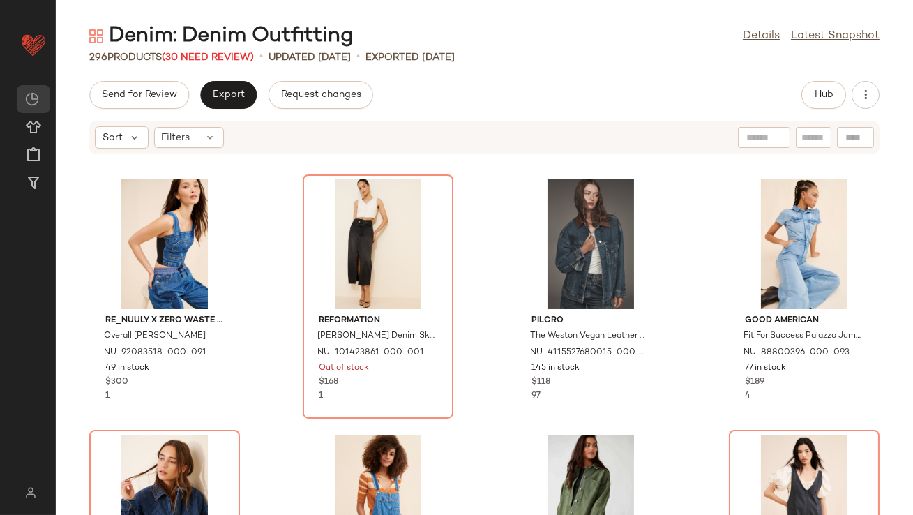
click at [207, 43] on div "Denim: Denim Outfitting" at bounding box center [221, 36] width 264 height 28
click at [207, 52] on span "(30 Need Review)" at bounding box center [208, 57] width 92 height 10
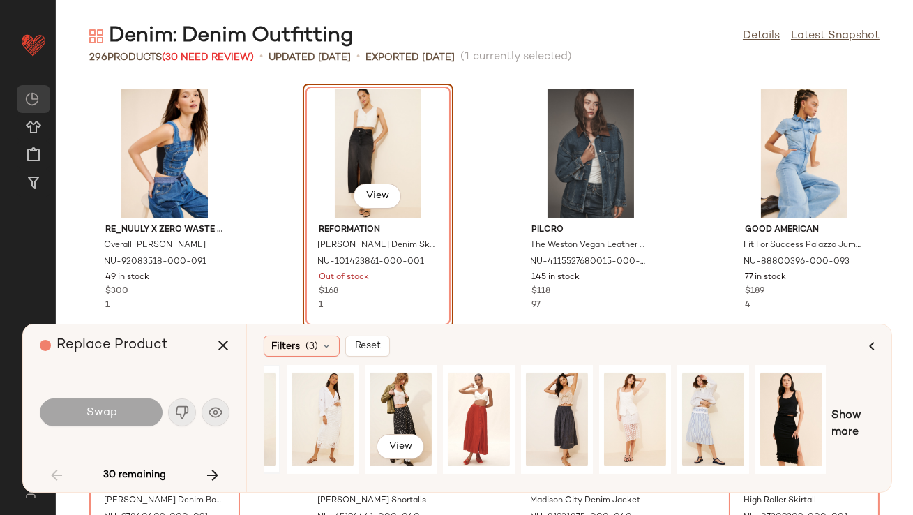
scroll to position [0, 211]
click at [326, 342] on icon at bounding box center [326, 346] width 11 height 11
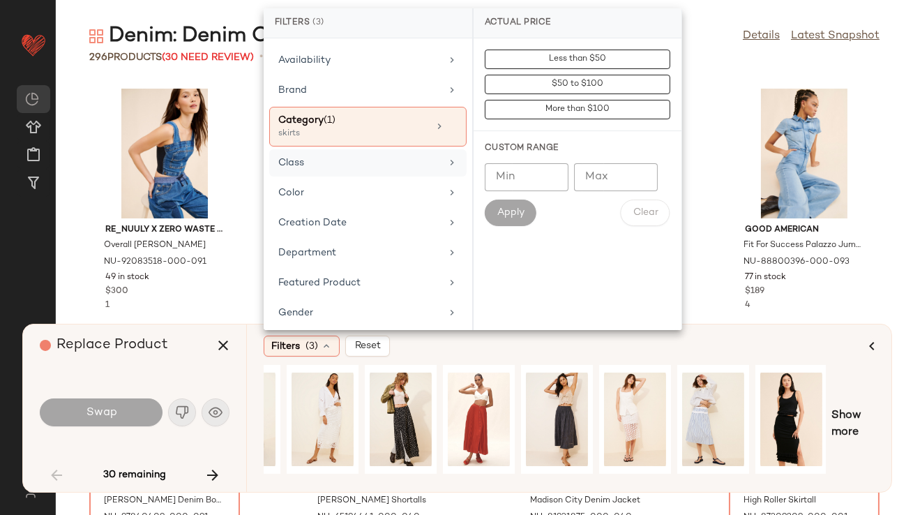
scroll to position [56, 0]
click at [449, 126] on icon at bounding box center [453, 128] width 10 height 10
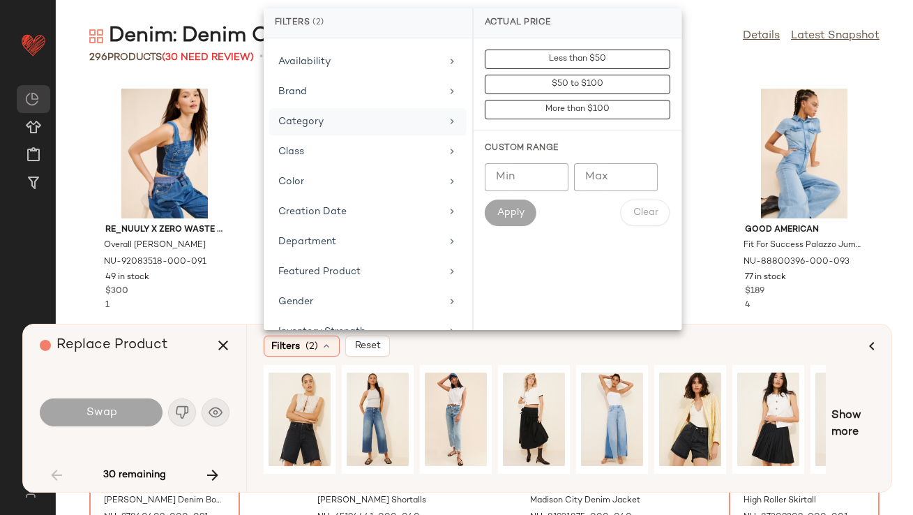
click at [199, 360] on div "Replace Product" at bounding box center [140, 346] width 200 height 42
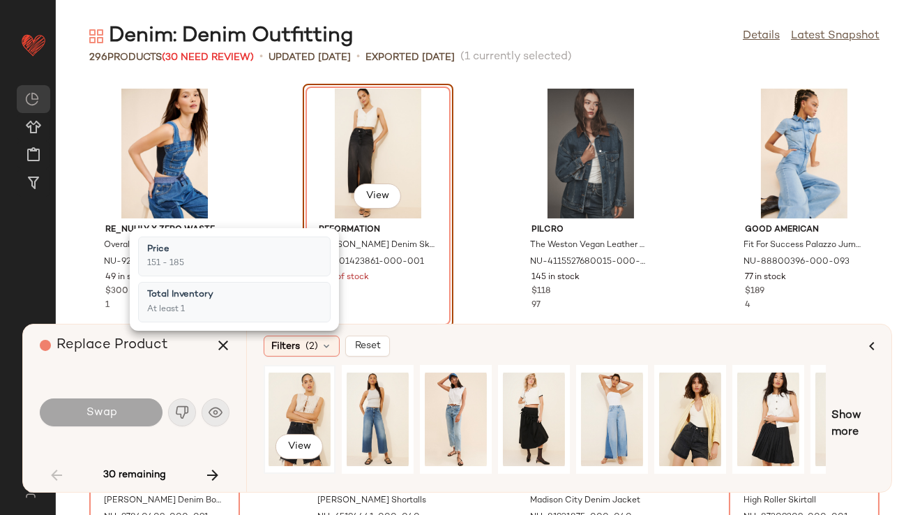
click at [306, 415] on div "View" at bounding box center [300, 419] width 62 height 99
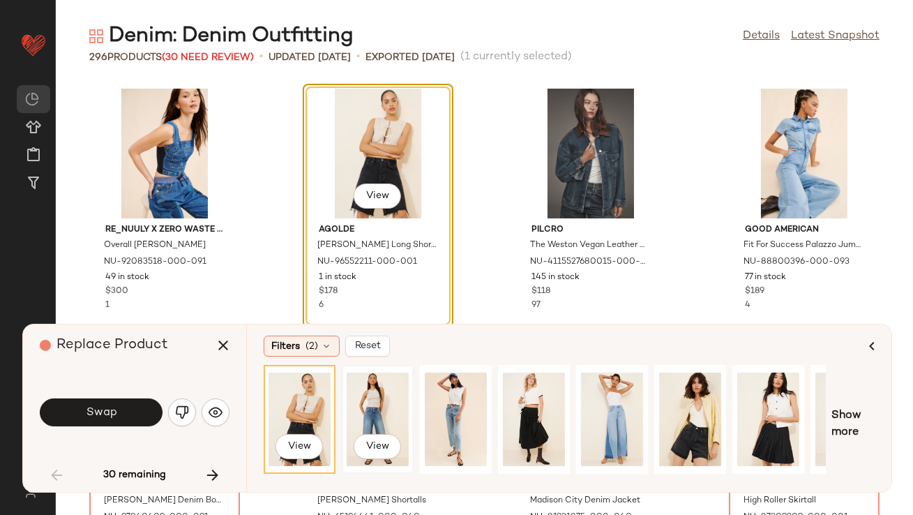
click at [366, 416] on div "View" at bounding box center [378, 419] width 62 height 99
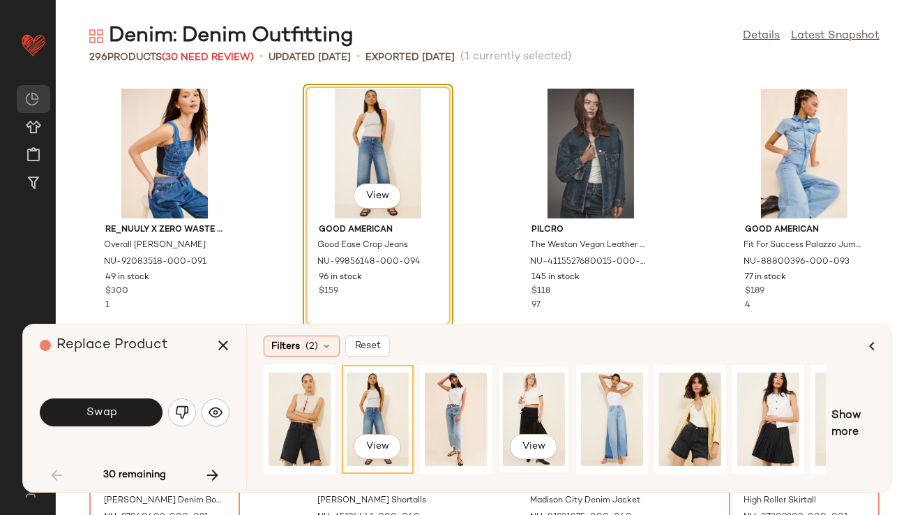
click at [544, 400] on div "View" at bounding box center [534, 419] width 62 height 99
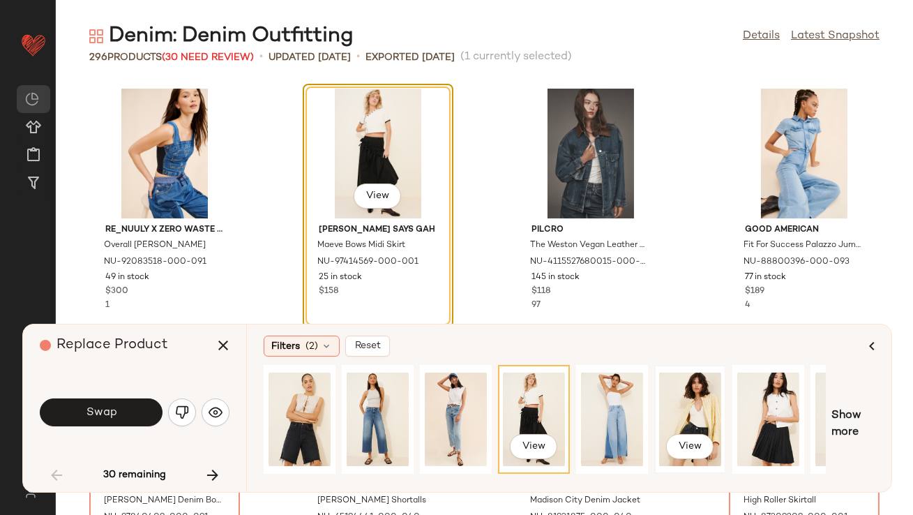
click at [673, 410] on div "View" at bounding box center [690, 419] width 62 height 99
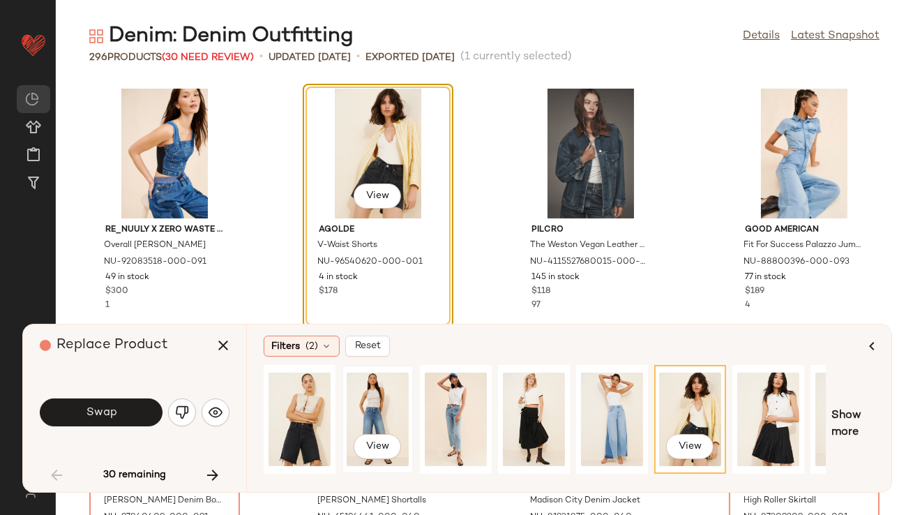
click at [387, 413] on div "View" at bounding box center [378, 419] width 62 height 99
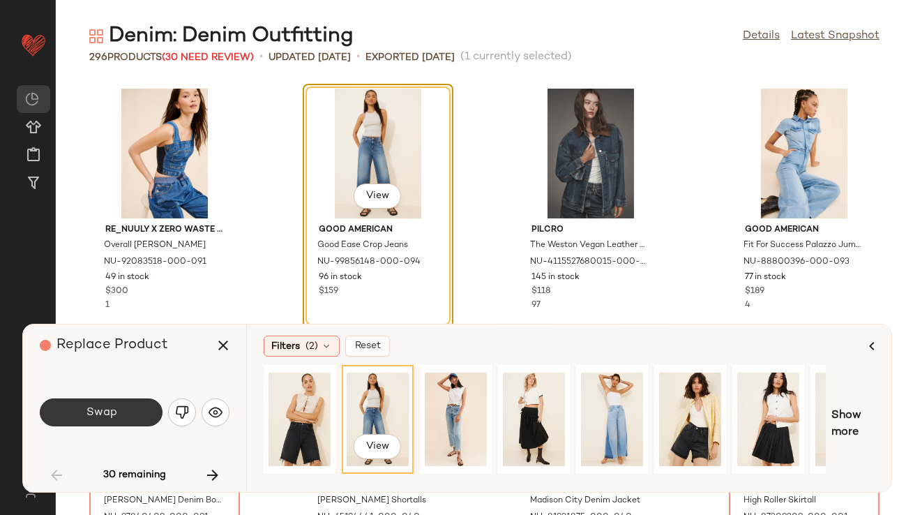
click at [124, 404] on button "Swap" at bounding box center [101, 412] width 123 height 28
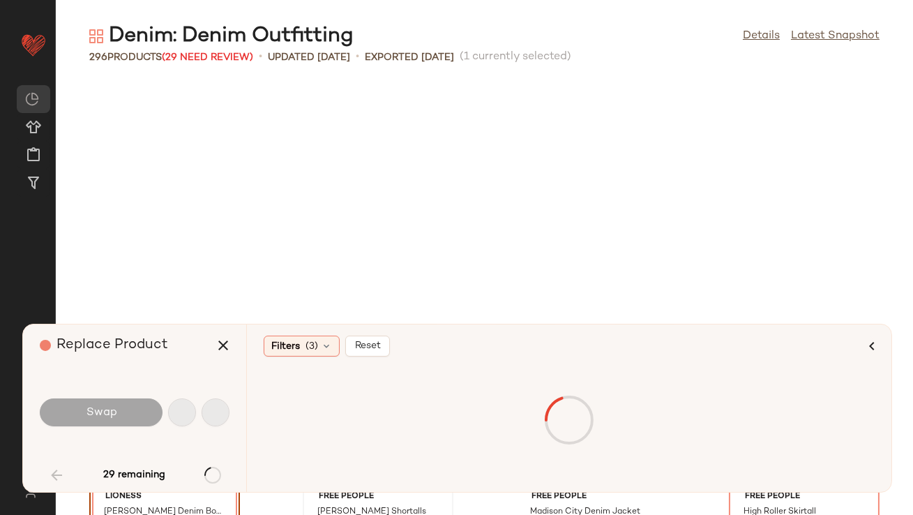
scroll to position [266, 0]
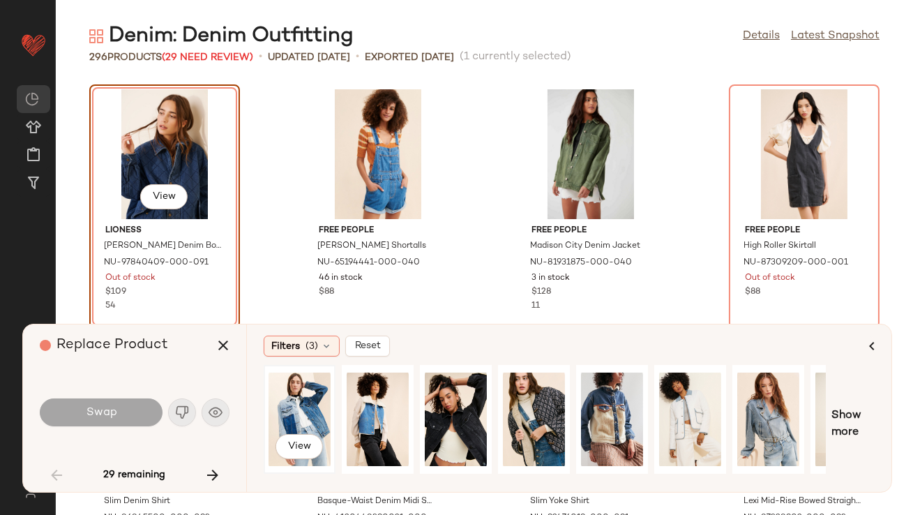
click at [289, 406] on div "View" at bounding box center [300, 419] width 62 height 99
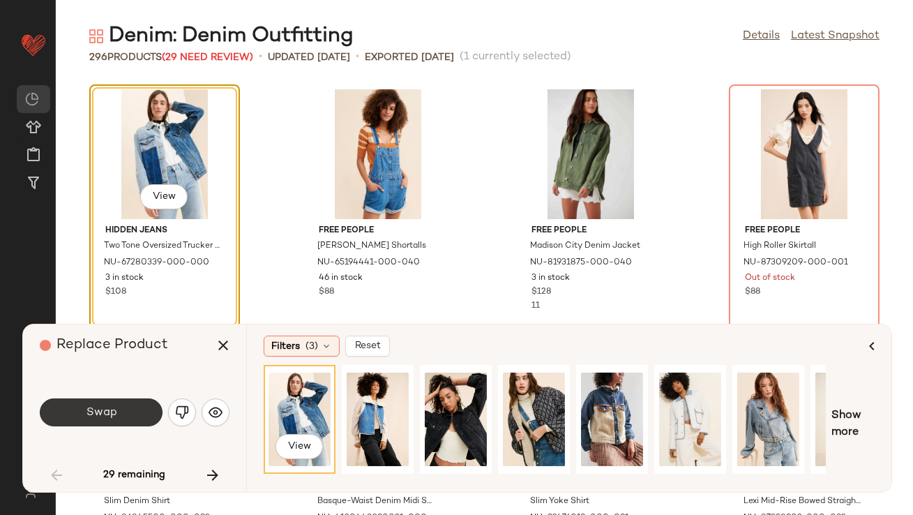
click at [95, 409] on span "Swap" at bounding box center [100, 412] width 31 height 13
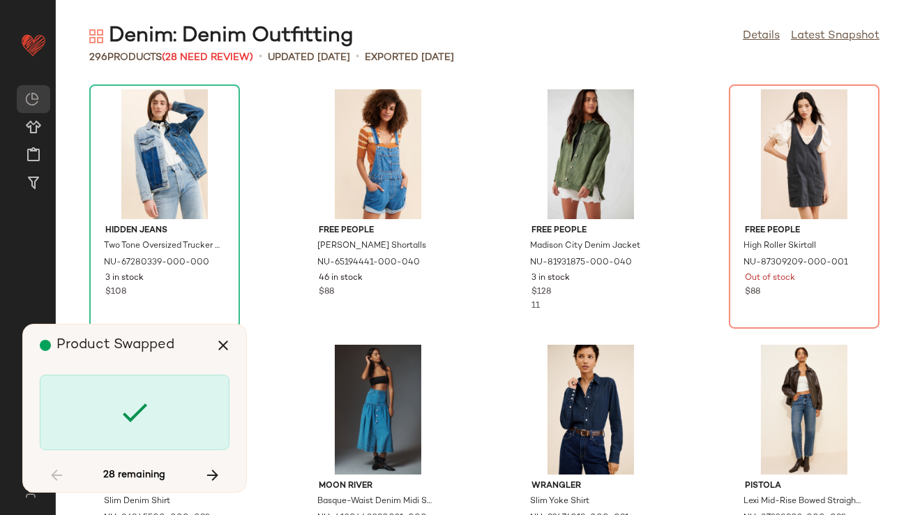
scroll to position [255, 0]
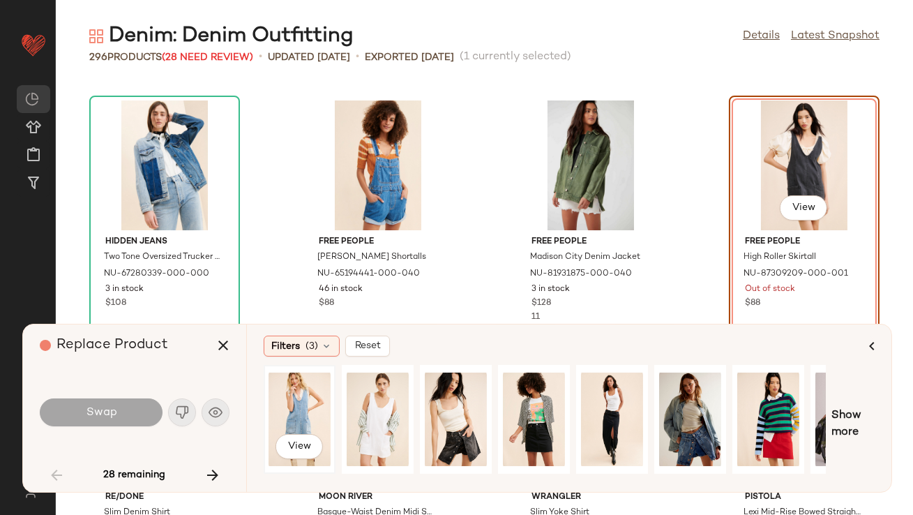
click at [311, 430] on div "View" at bounding box center [300, 419] width 62 height 99
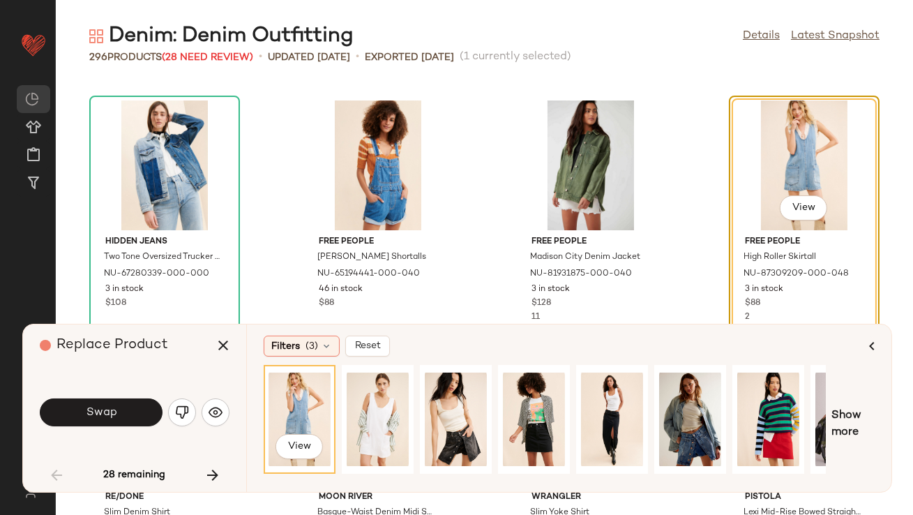
click at [98, 412] on span "Swap" at bounding box center [100, 412] width 31 height 13
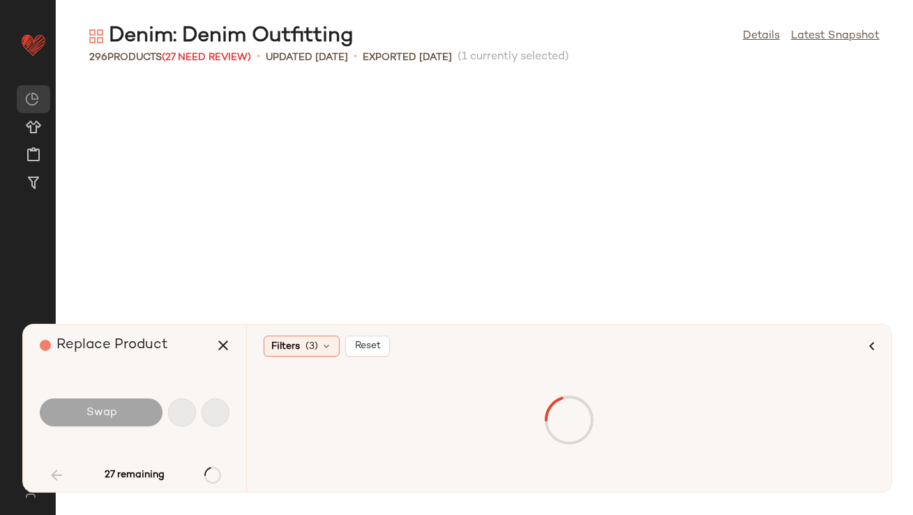
scroll to position [1022, 0]
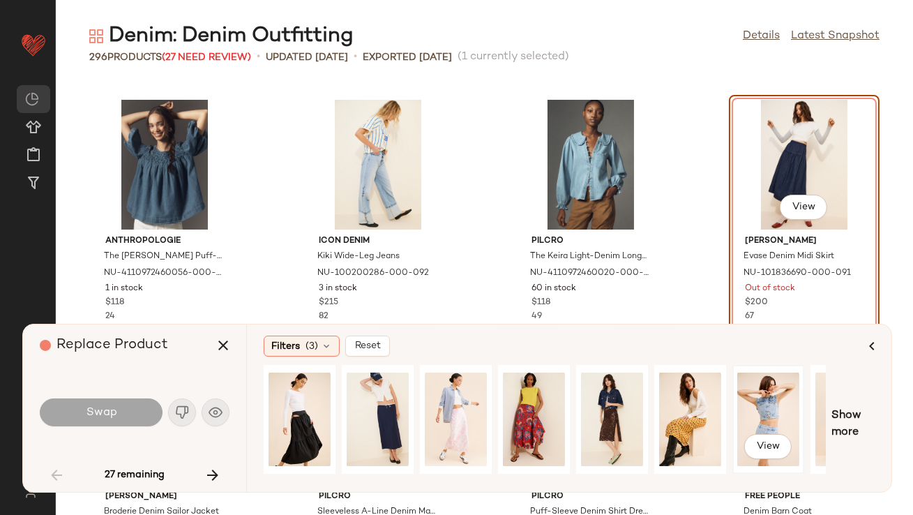
click at [749, 425] on div "View" at bounding box center [769, 419] width 62 height 99
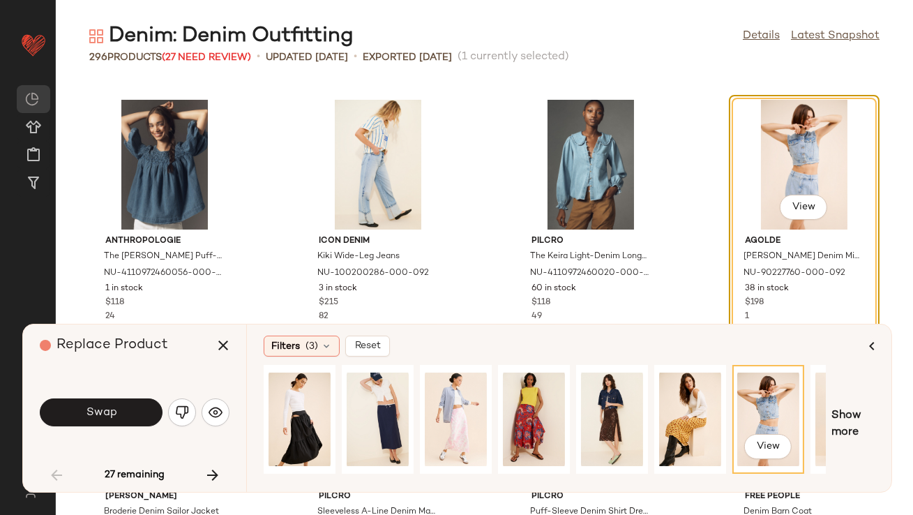
click at [121, 403] on button "Swap" at bounding box center [101, 412] width 123 height 28
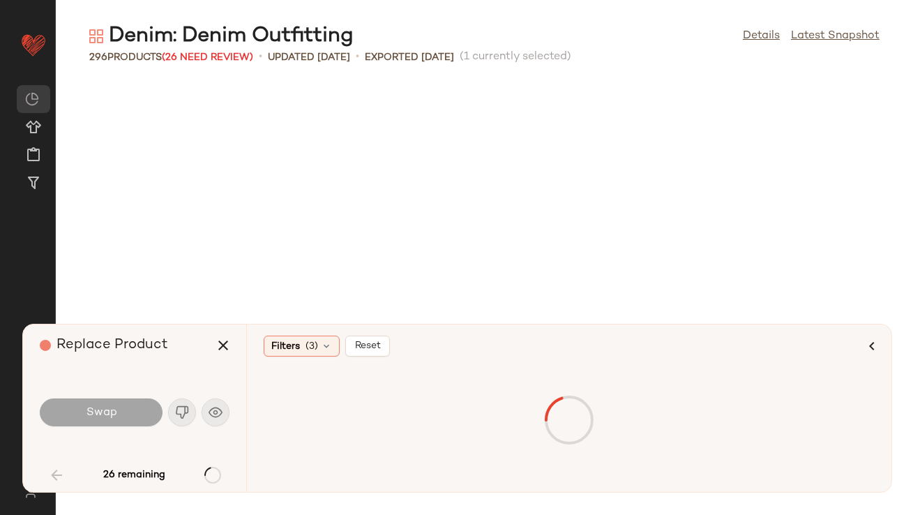
scroll to position [1532, 0]
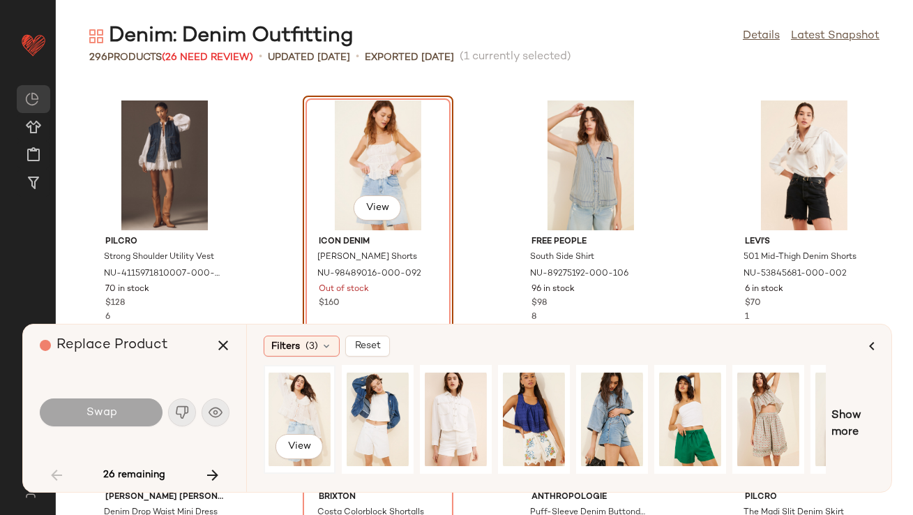
click at [301, 410] on div "View" at bounding box center [300, 419] width 62 height 99
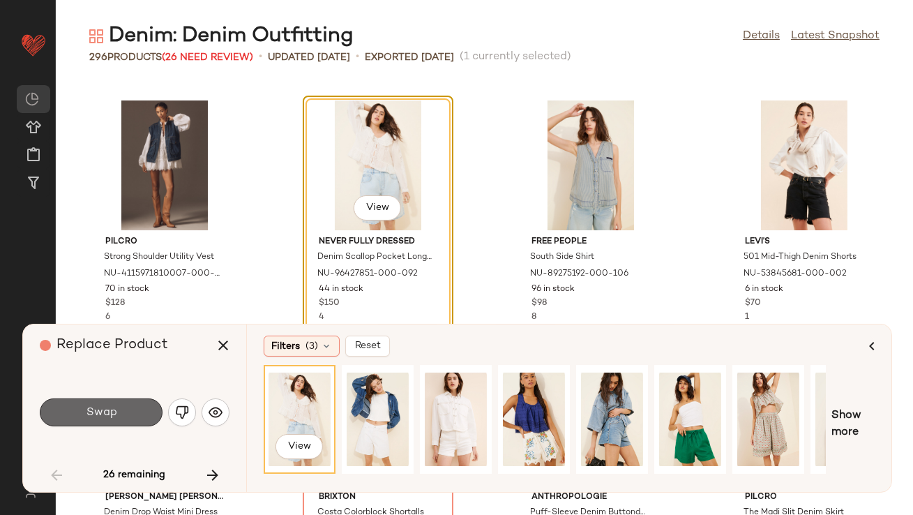
click at [93, 414] on span "Swap" at bounding box center [100, 412] width 31 height 13
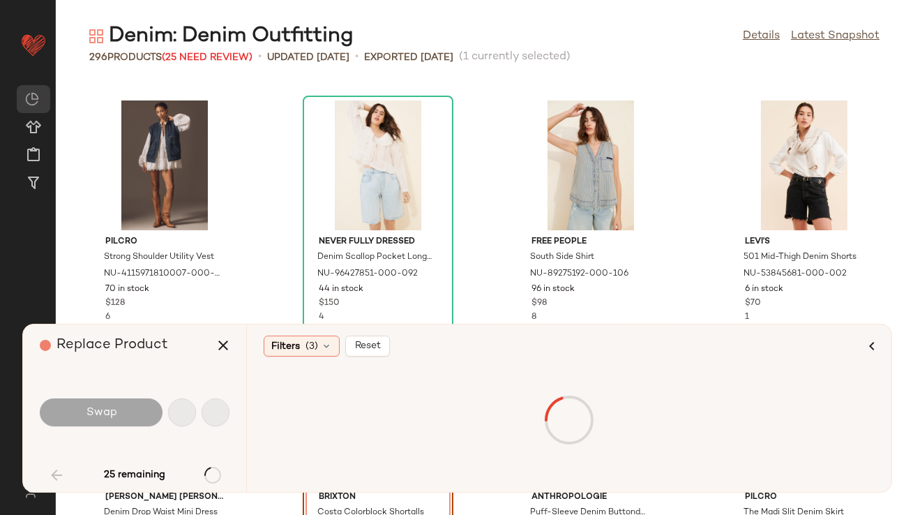
scroll to position [1787, 0]
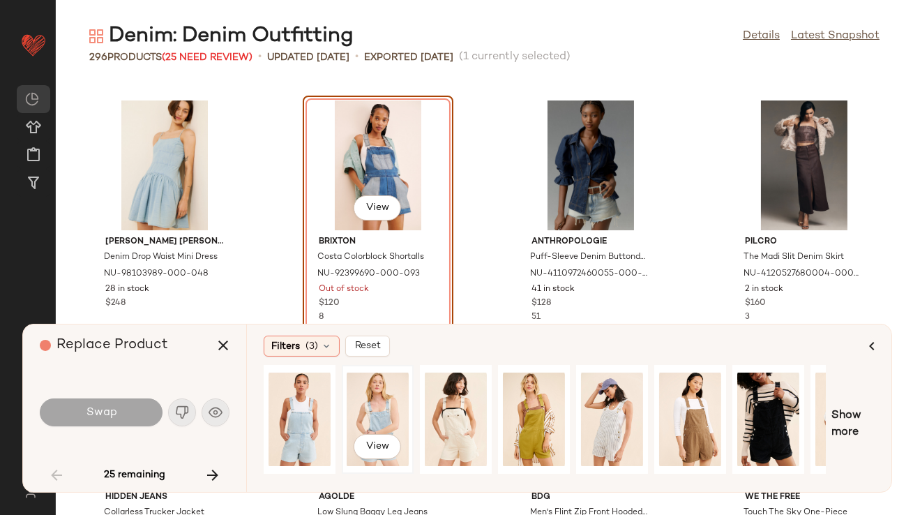
click at [371, 413] on div "View" at bounding box center [378, 419] width 62 height 99
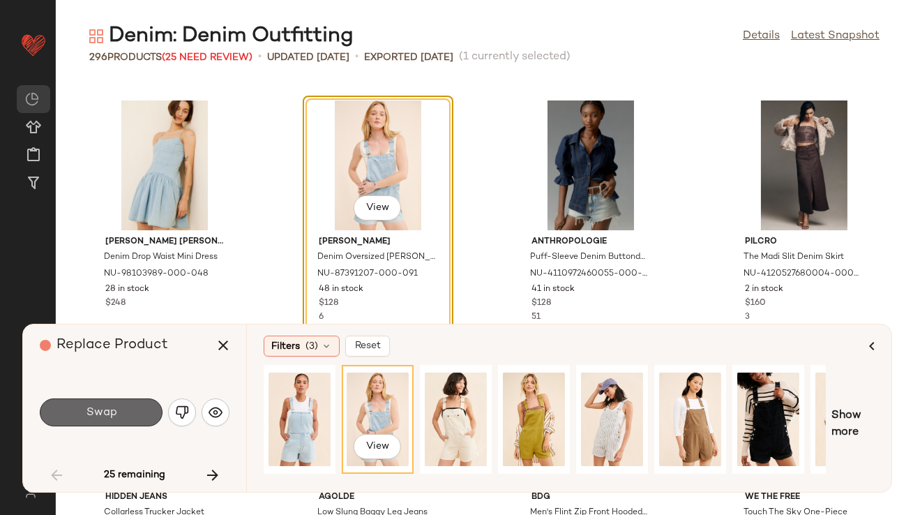
click at [88, 424] on button "Swap" at bounding box center [101, 412] width 123 height 28
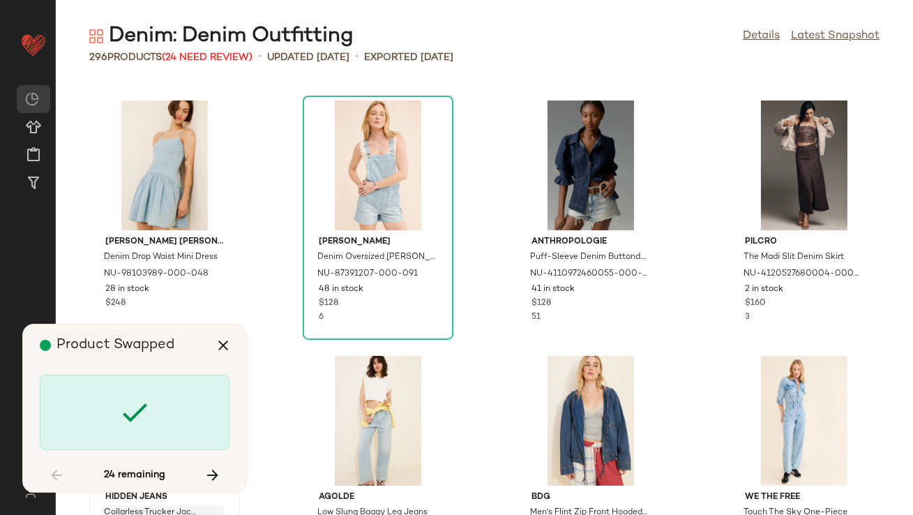
scroll to position [3831, 0]
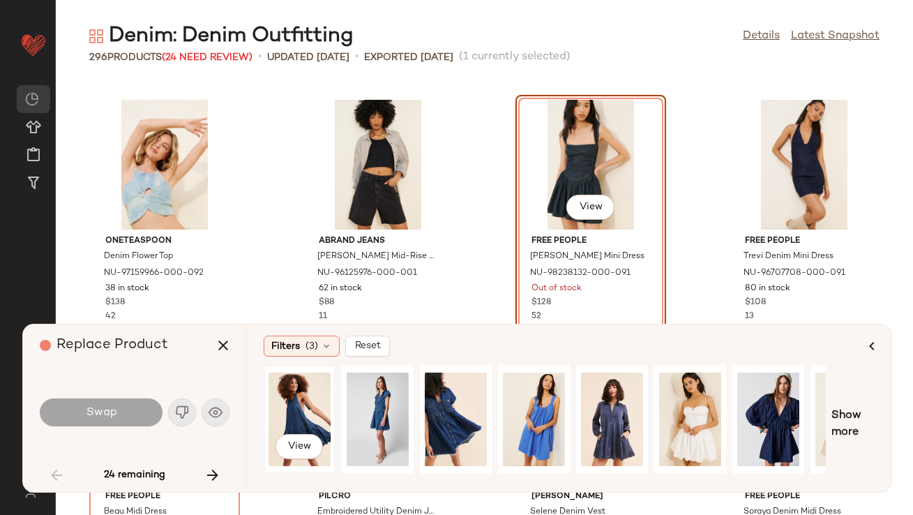
click at [283, 403] on div "View" at bounding box center [300, 419] width 62 height 99
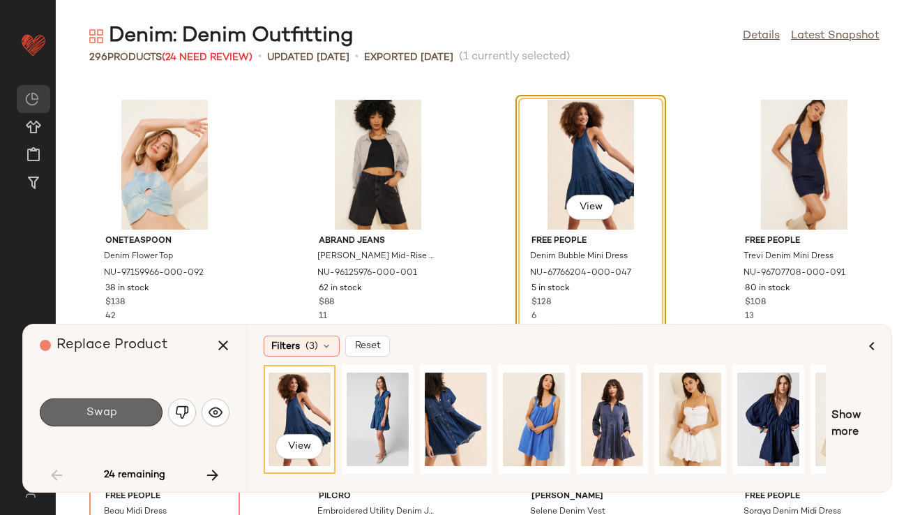
click at [155, 417] on button "Swap" at bounding box center [101, 412] width 123 height 28
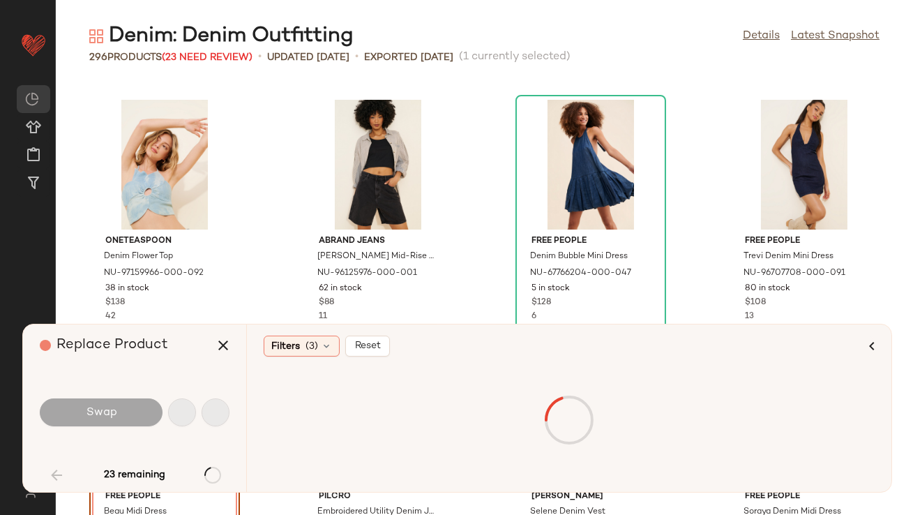
scroll to position [4086, 0]
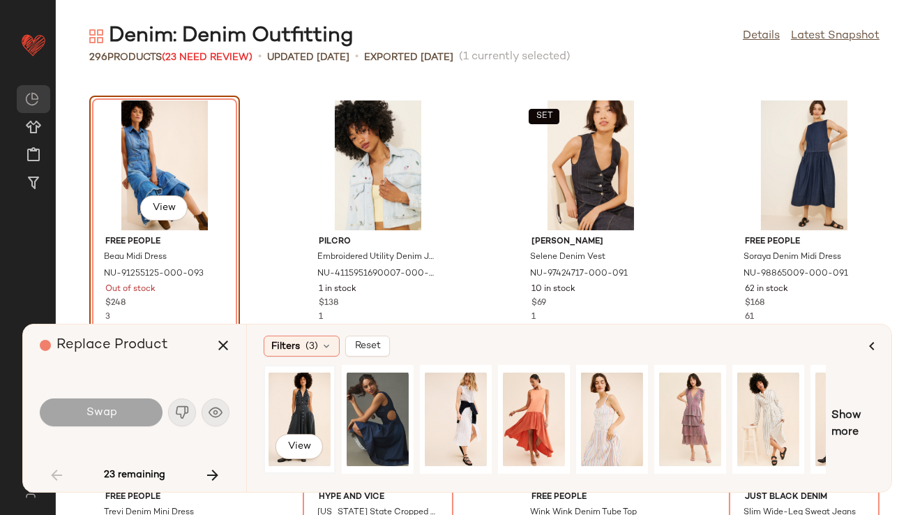
click at [299, 408] on div "View" at bounding box center [300, 419] width 62 height 99
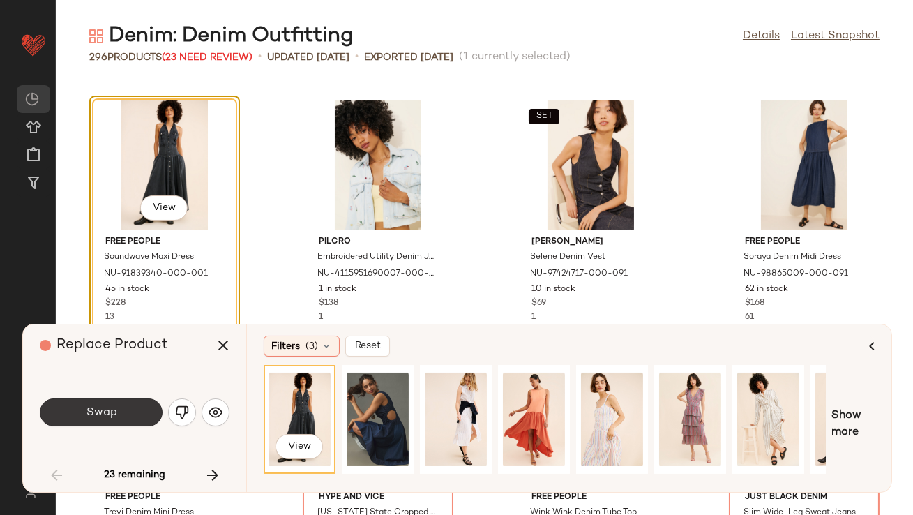
click at [145, 419] on button "Swap" at bounding box center [101, 412] width 123 height 28
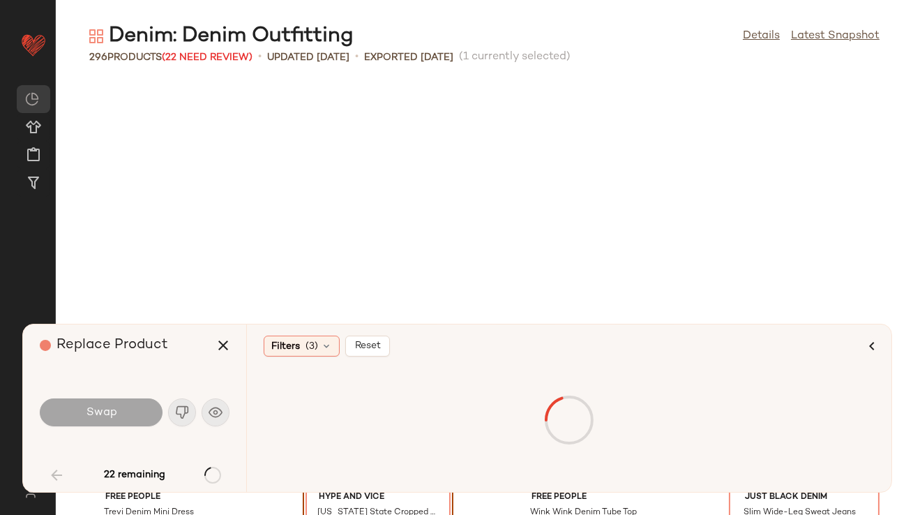
scroll to position [4341, 0]
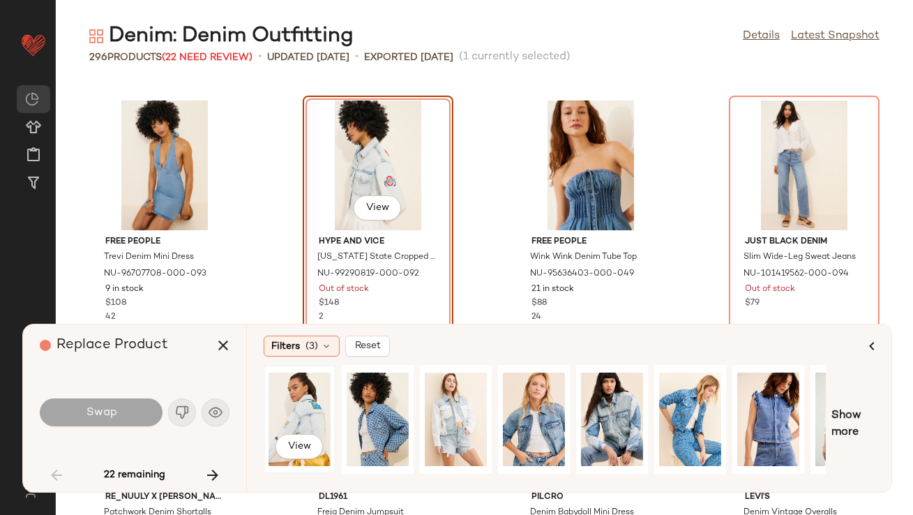
click at [316, 408] on div "View" at bounding box center [300, 419] width 62 height 99
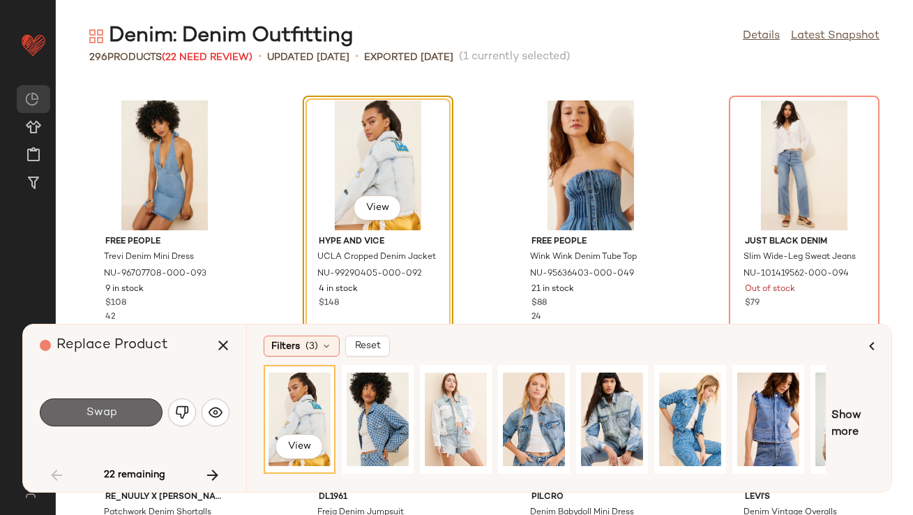
click at [146, 404] on button "Swap" at bounding box center [101, 412] width 123 height 28
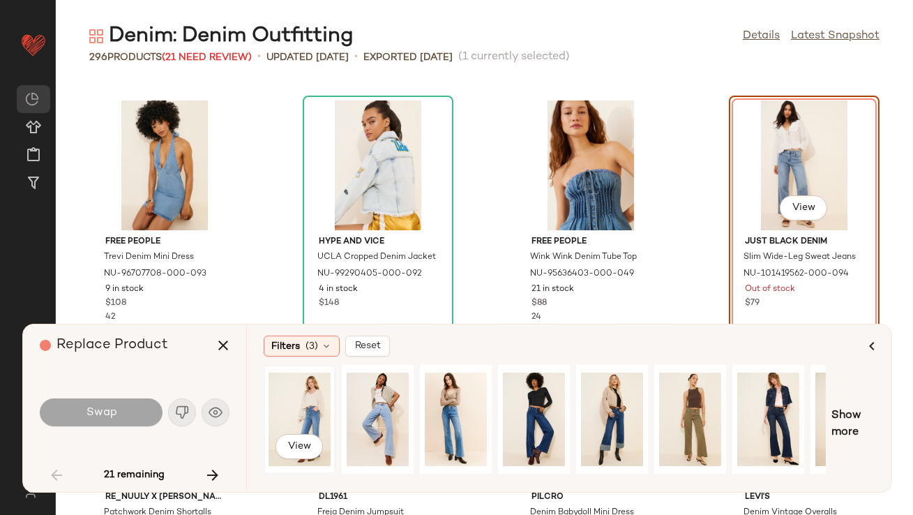
click at [264, 408] on div "View" at bounding box center [300, 419] width 72 height 109
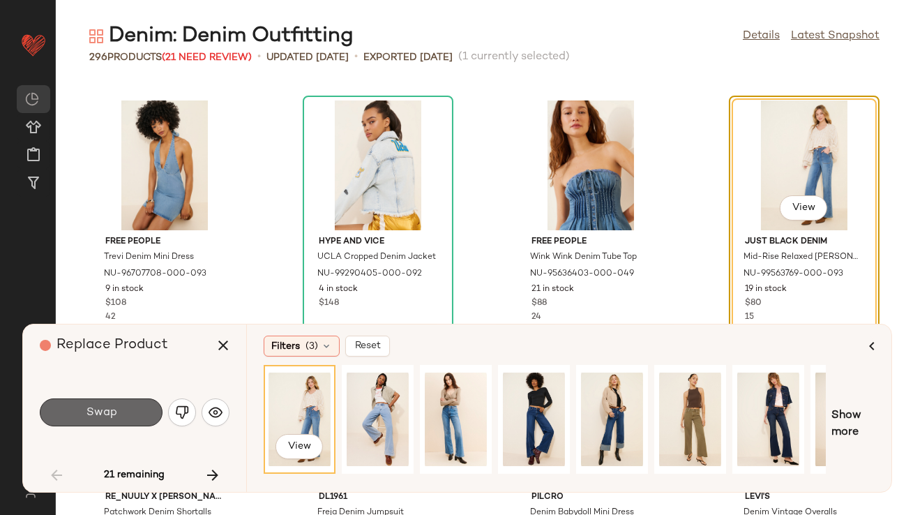
click at [124, 408] on button "Swap" at bounding box center [101, 412] width 123 height 28
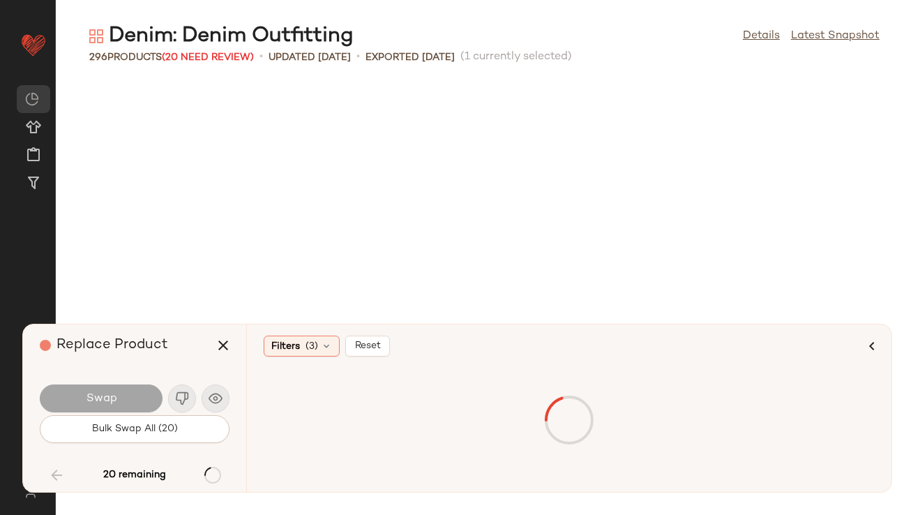
scroll to position [5108, 0]
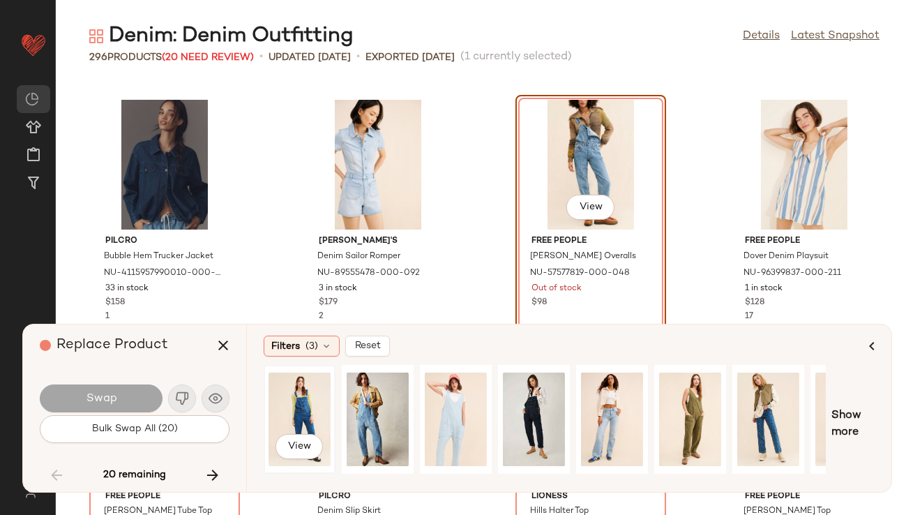
click at [306, 394] on div "View" at bounding box center [300, 419] width 62 height 99
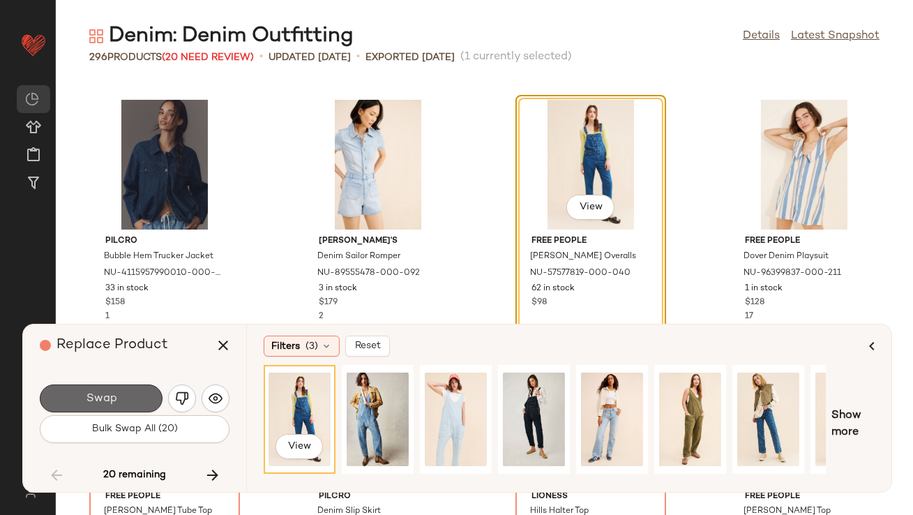
click at [69, 404] on button "Swap" at bounding box center [101, 399] width 123 height 28
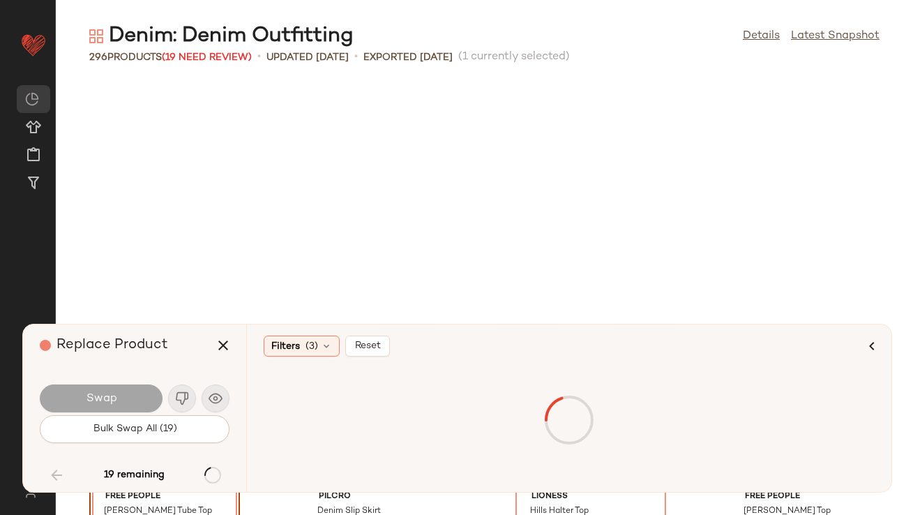
scroll to position [5363, 0]
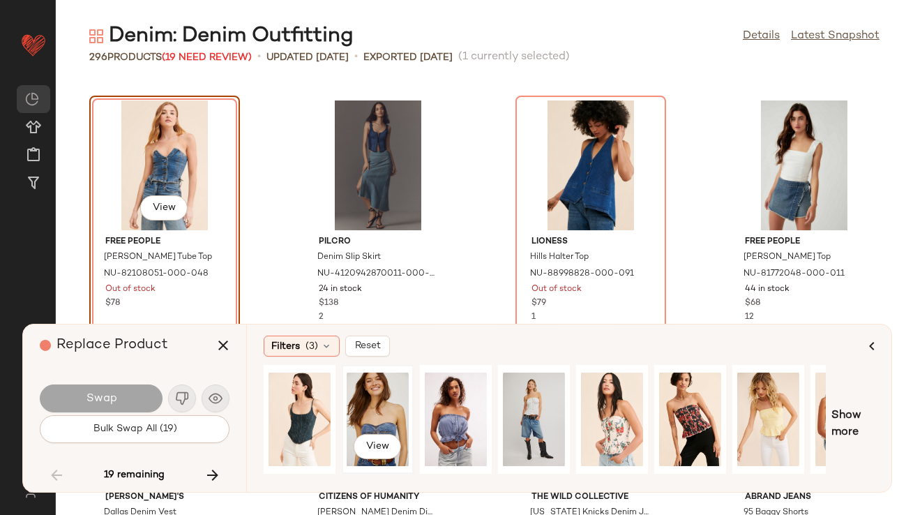
click at [362, 407] on div "View" at bounding box center [378, 419] width 62 height 99
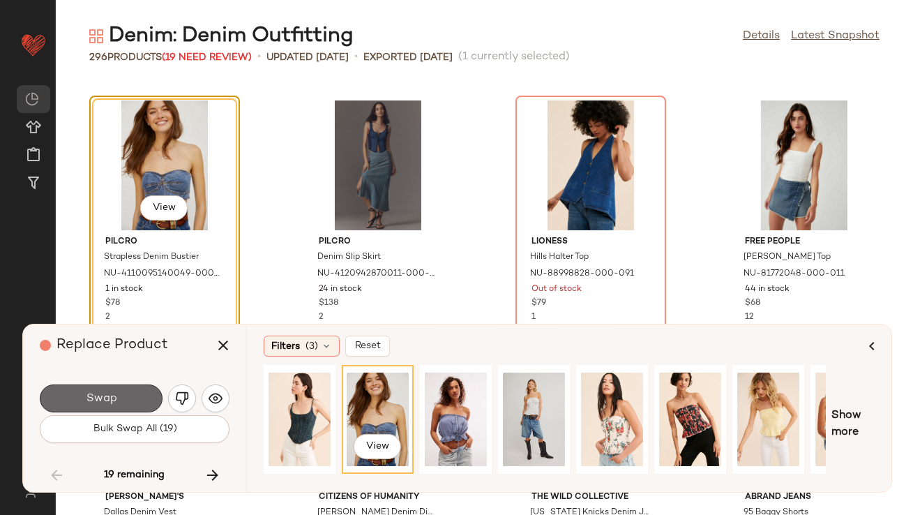
click at [82, 403] on button "Swap" at bounding box center [101, 399] width 123 height 28
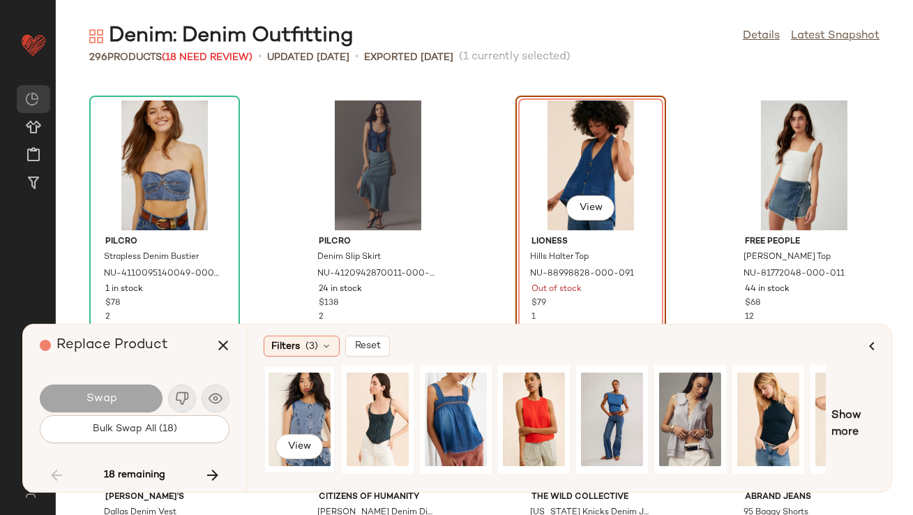
click at [281, 419] on div "View" at bounding box center [300, 419] width 62 height 99
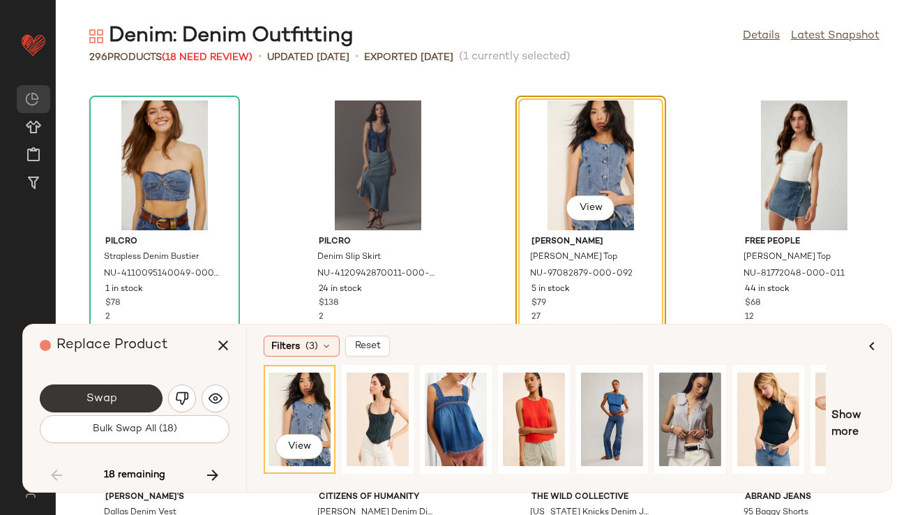
click at [123, 406] on button "Swap" at bounding box center [101, 399] width 123 height 28
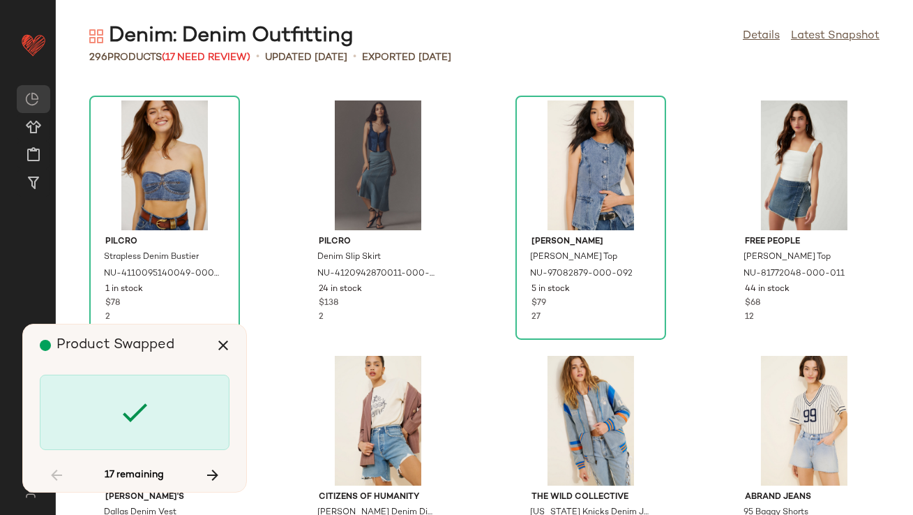
scroll to position [5875, 0]
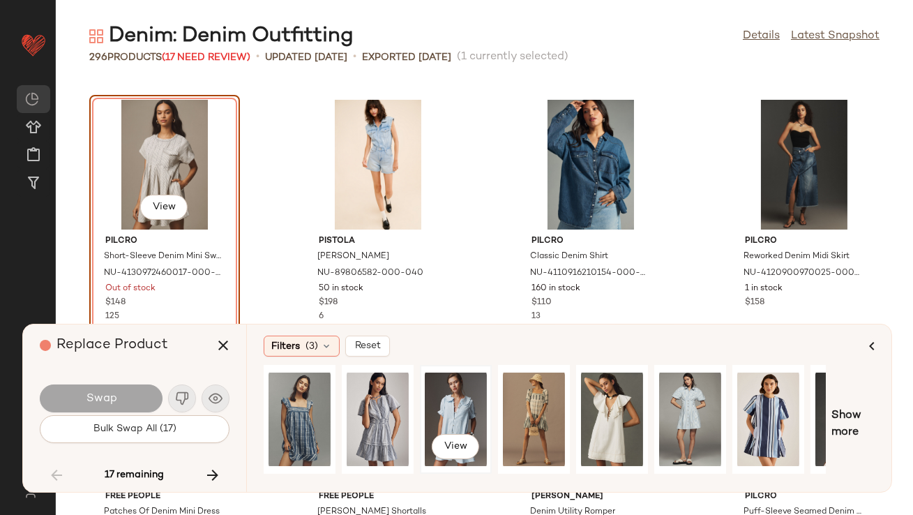
click at [447, 402] on div "View" at bounding box center [456, 419] width 62 height 99
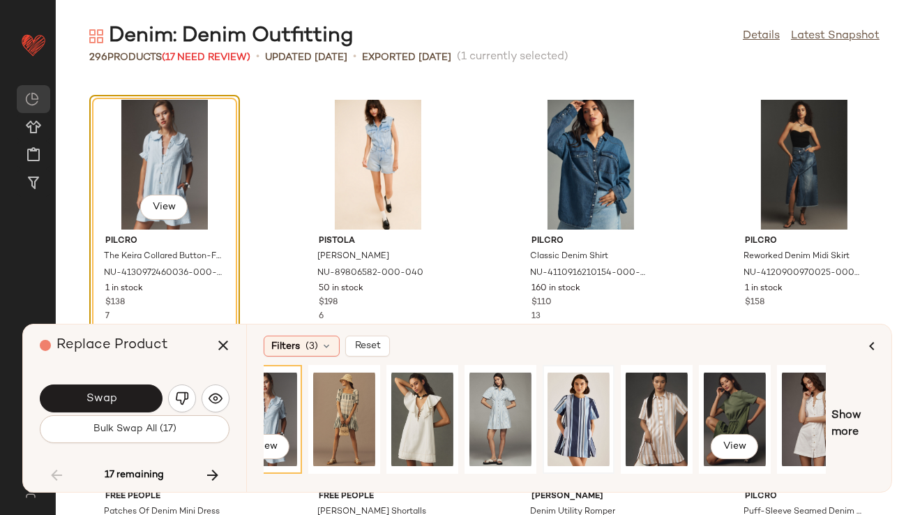
scroll to position [0, 211]
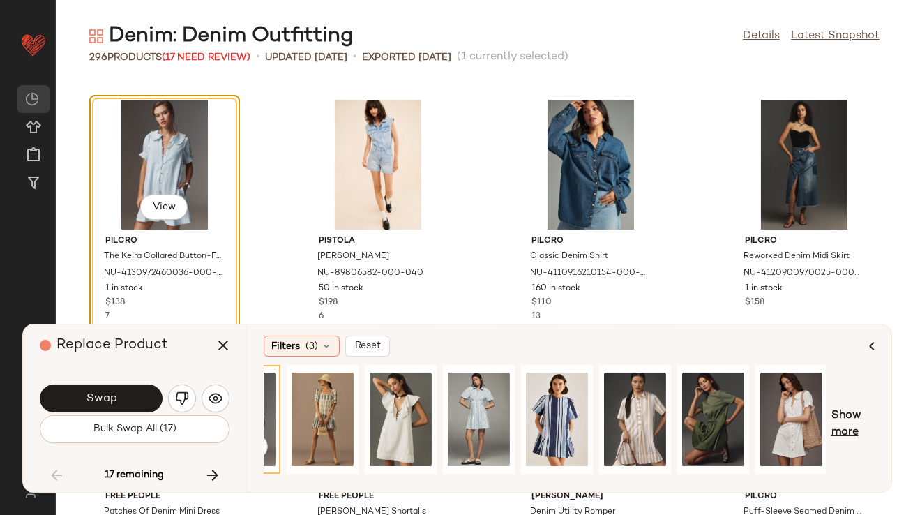
click at [848, 412] on span "Show more" at bounding box center [853, 424] width 43 height 33
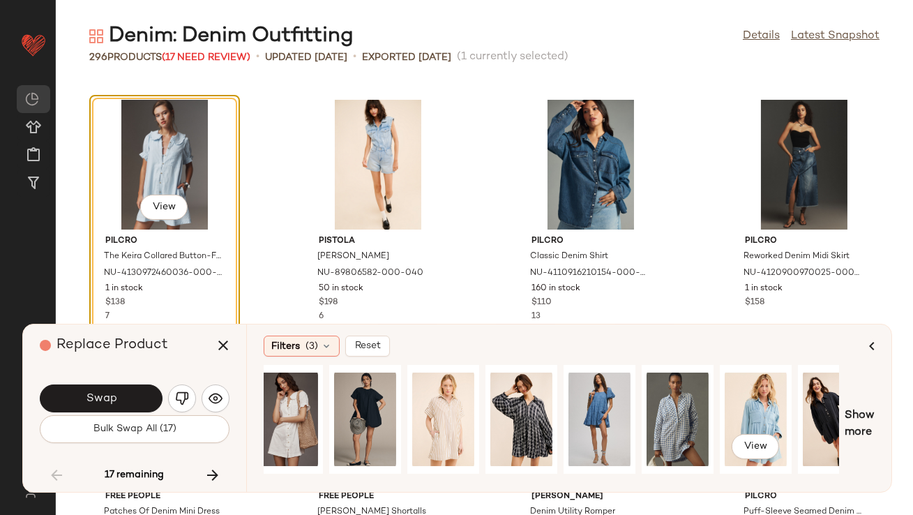
scroll to position [0, 725]
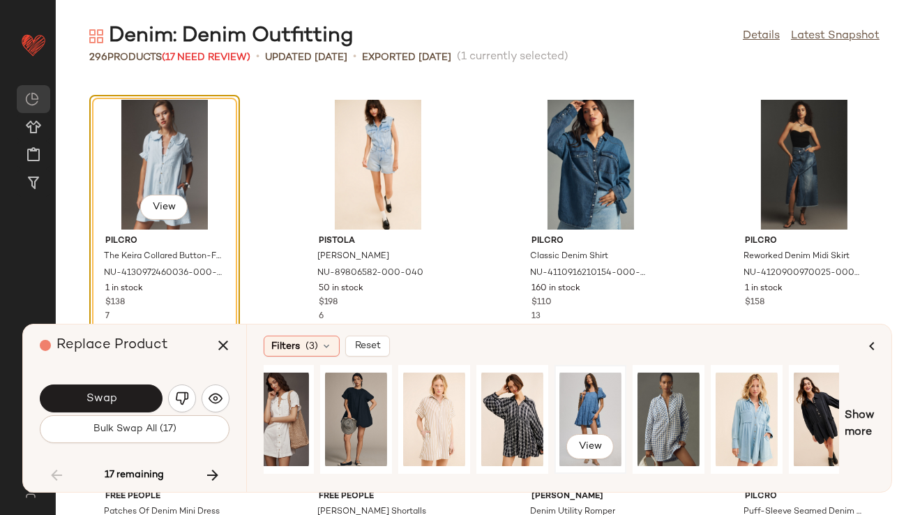
click at [584, 390] on div "View" at bounding box center [591, 419] width 62 height 99
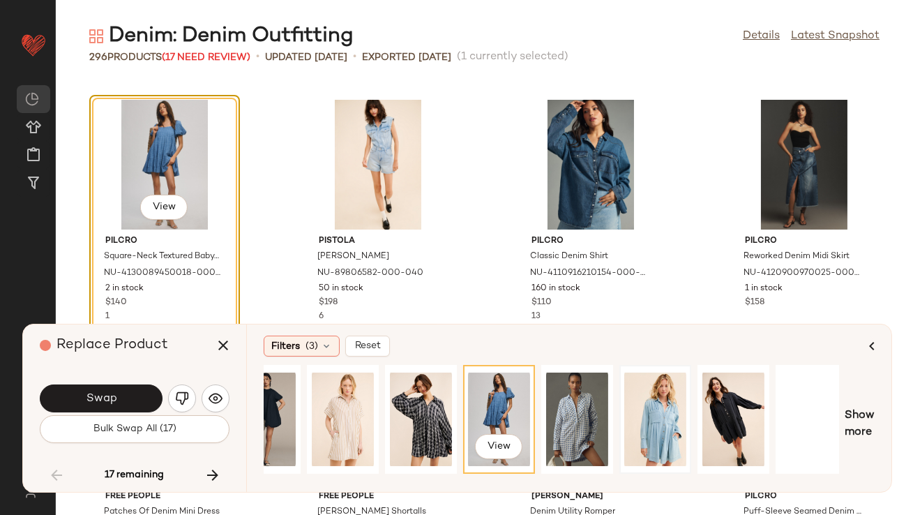
scroll to position [0, 836]
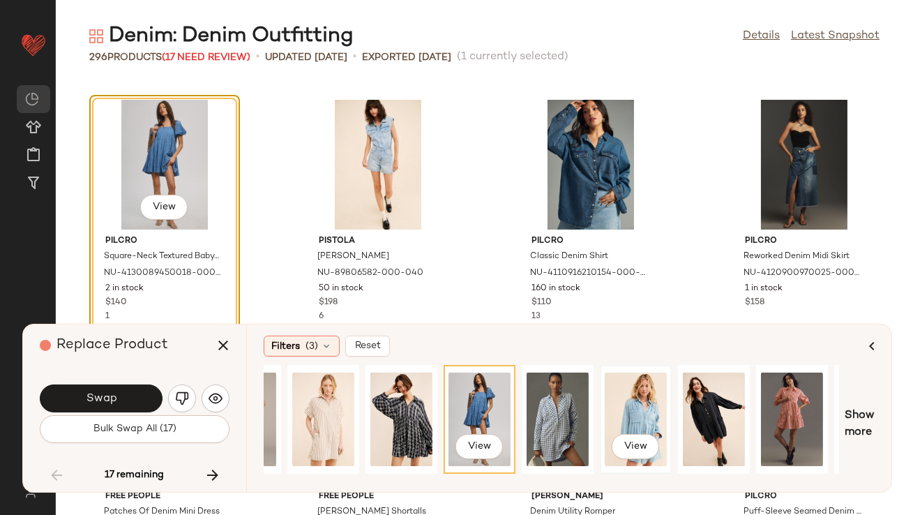
click at [605, 397] on div "View" at bounding box center [636, 419] width 62 height 99
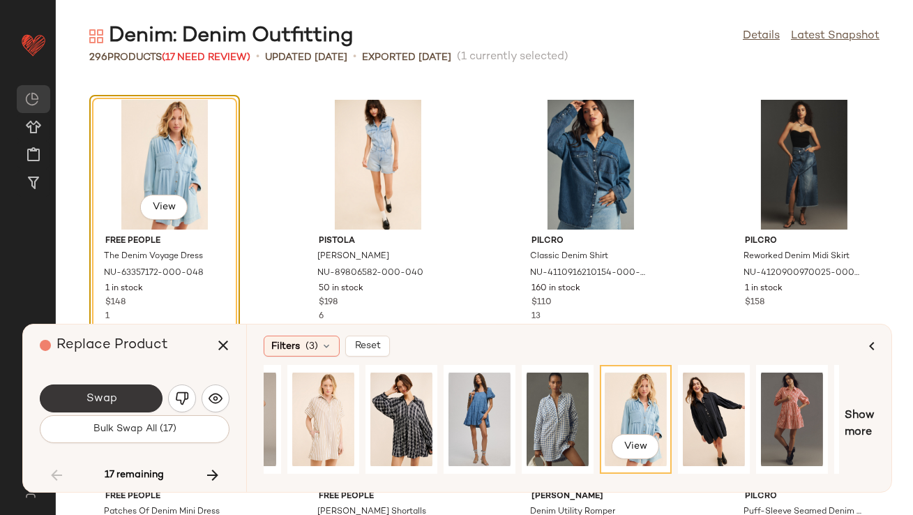
click at [125, 394] on button "Swap" at bounding box center [101, 399] width 123 height 28
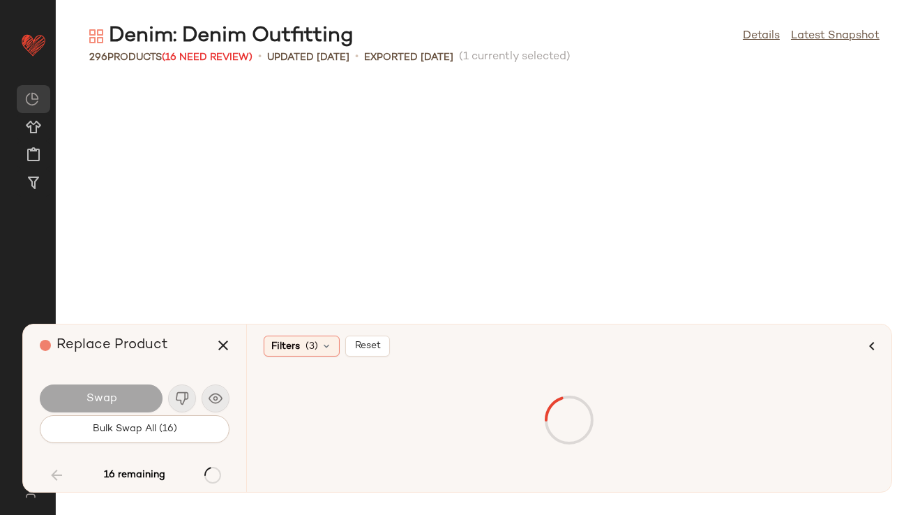
scroll to position [6640, 0]
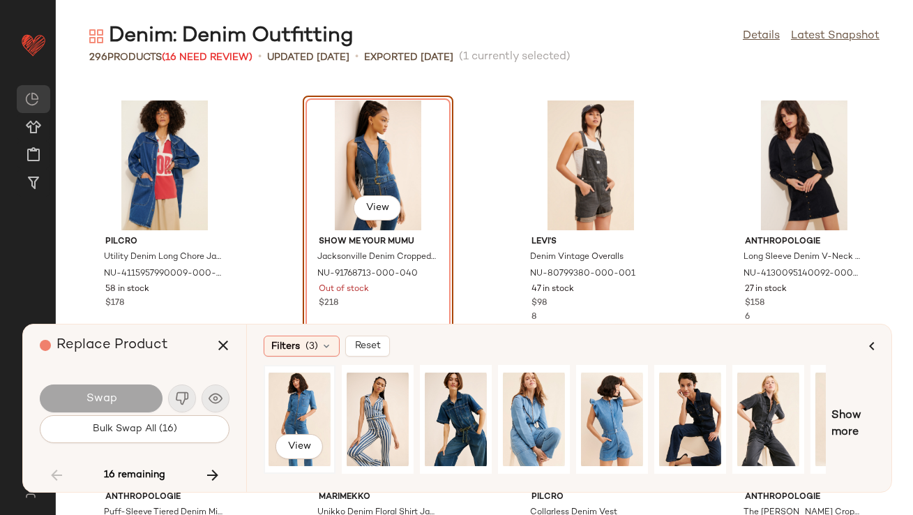
click at [309, 418] on div "View" at bounding box center [300, 419] width 62 height 99
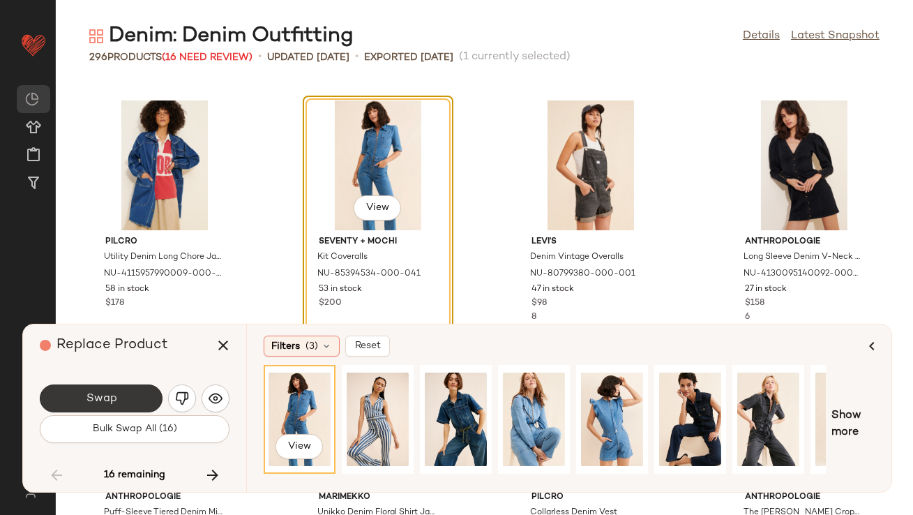
click at [130, 402] on button "Swap" at bounding box center [101, 399] width 123 height 28
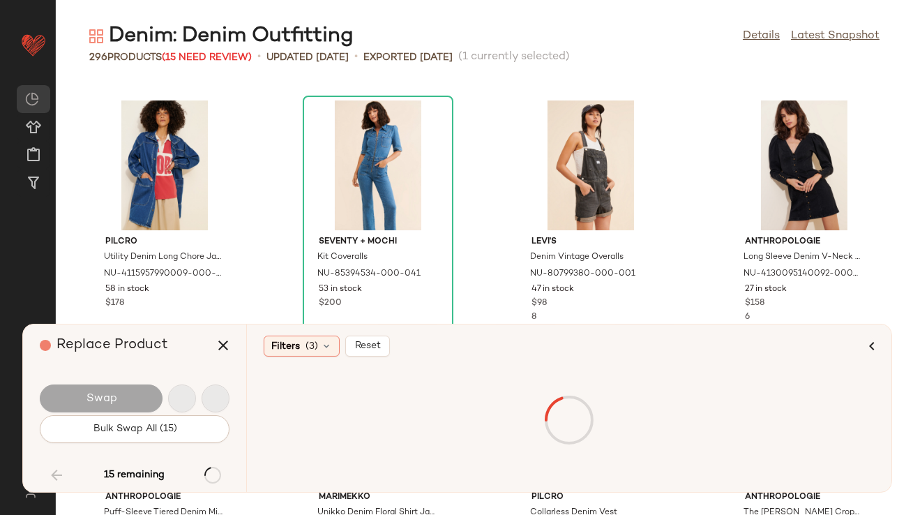
scroll to position [7662, 0]
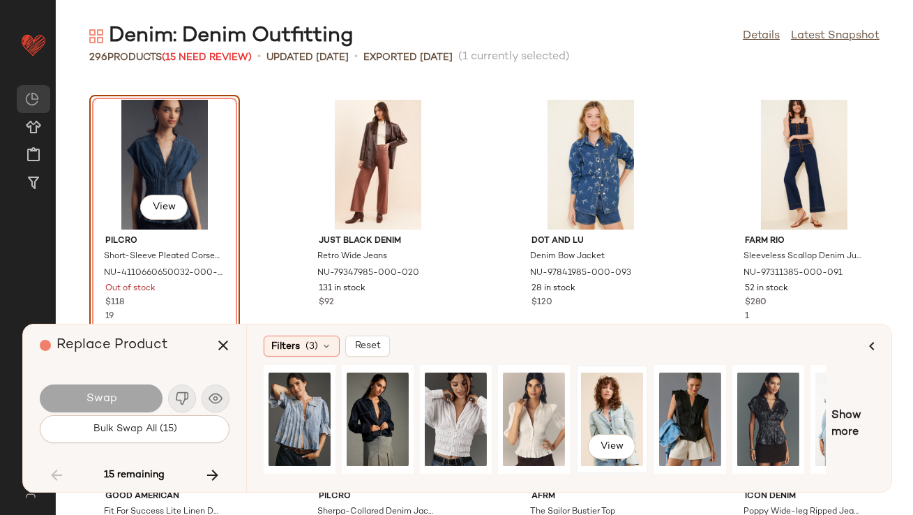
click at [614, 410] on div "View" at bounding box center [612, 419] width 62 height 99
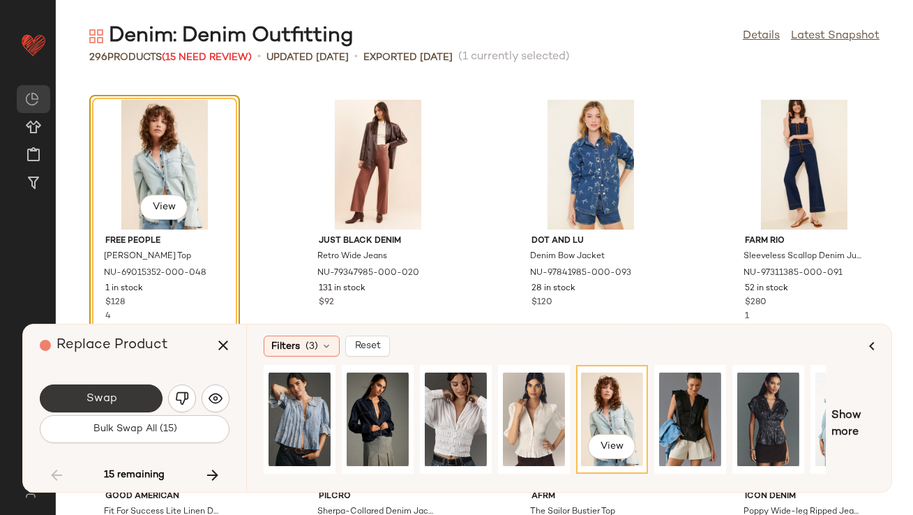
click at [111, 390] on button "Swap" at bounding box center [101, 399] width 123 height 28
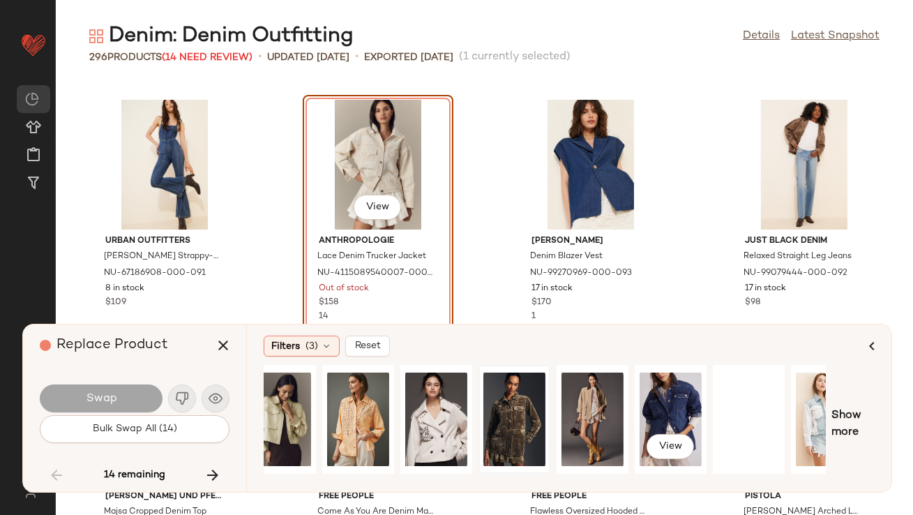
scroll to position [0, 211]
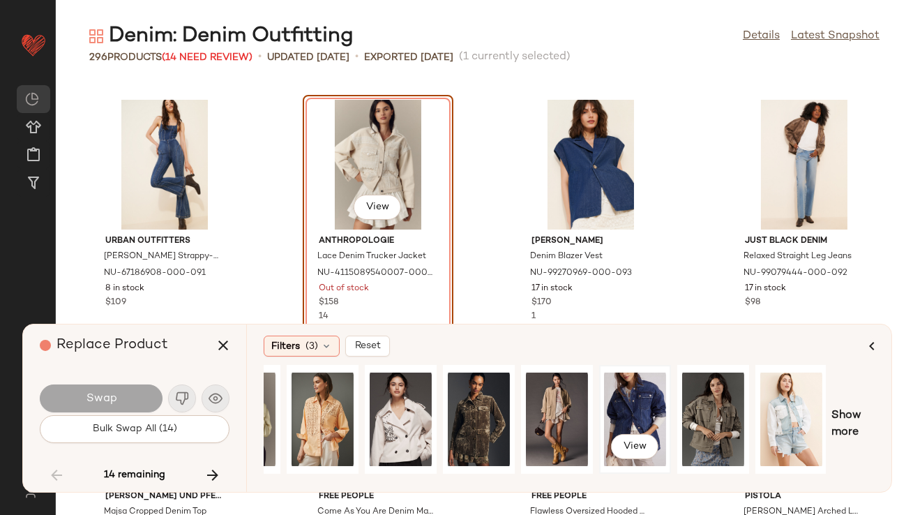
click at [620, 406] on div "View" at bounding box center [635, 419] width 62 height 99
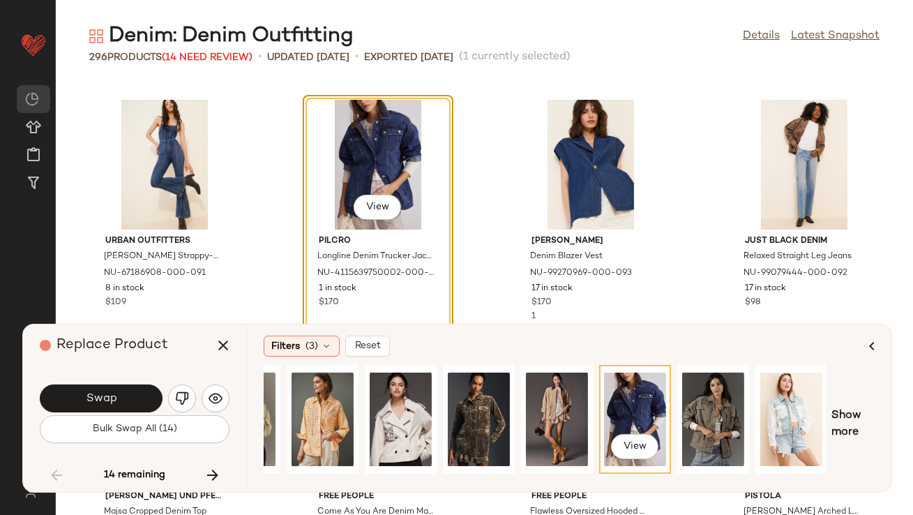
click at [119, 383] on div "Swap" at bounding box center [135, 398] width 190 height 33
click at [119, 391] on button "Swap" at bounding box center [101, 399] width 123 height 28
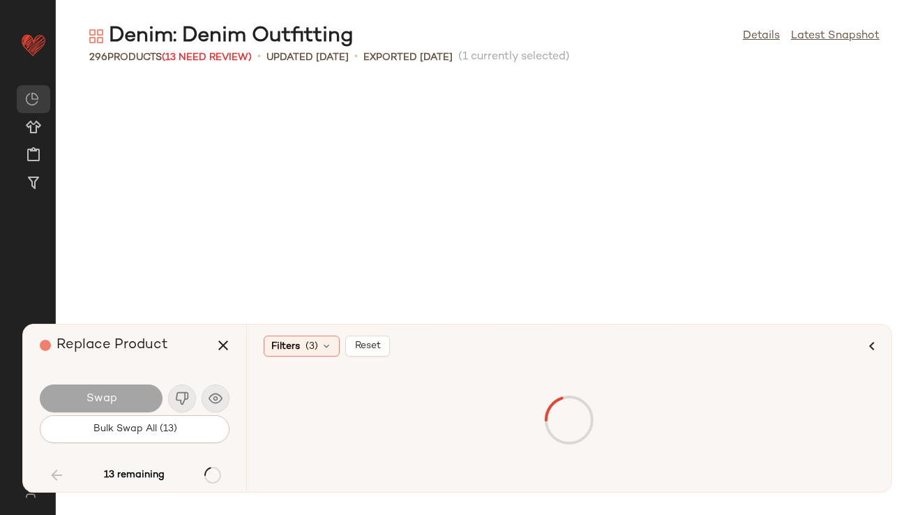
scroll to position [9194, 0]
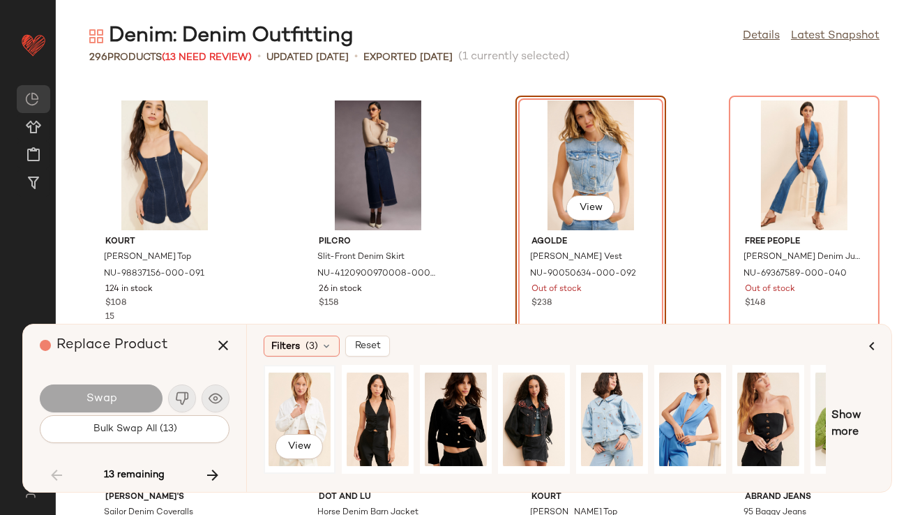
click at [292, 409] on div "View" at bounding box center [300, 419] width 62 height 99
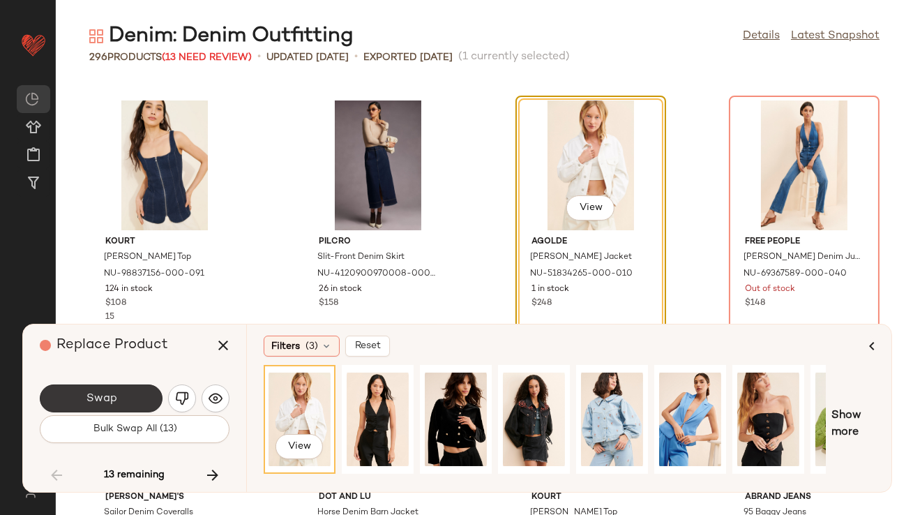
click at [143, 398] on button "Swap" at bounding box center [101, 399] width 123 height 28
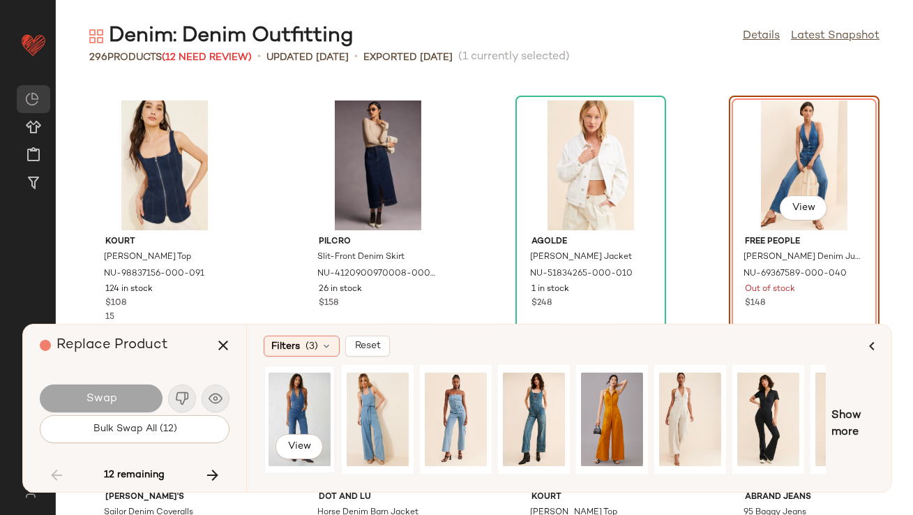
click at [304, 405] on div "View" at bounding box center [300, 419] width 62 height 99
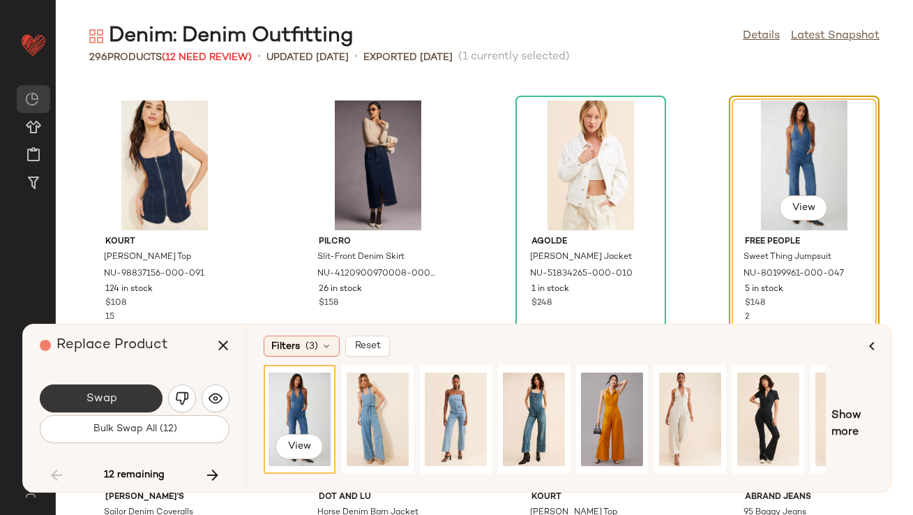
click at [135, 404] on button "Swap" at bounding box center [101, 399] width 123 height 28
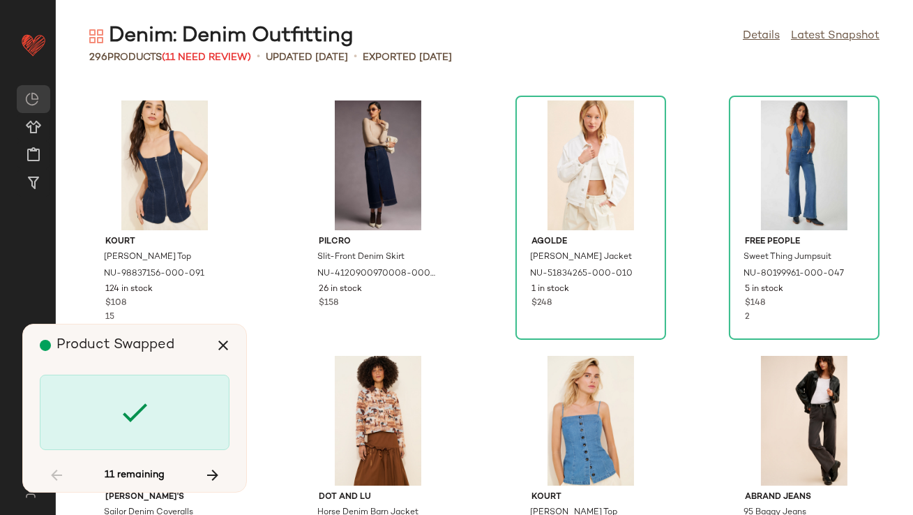
scroll to position [9706, 0]
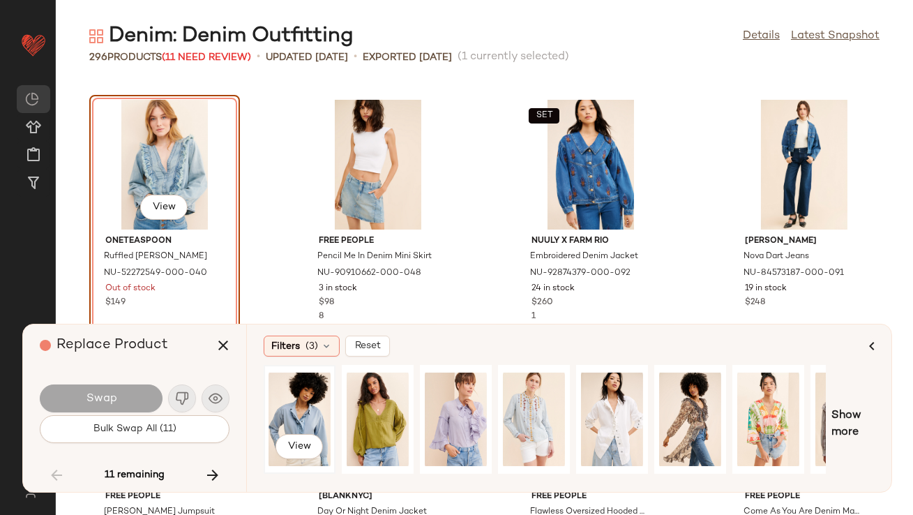
click at [265, 405] on div "View" at bounding box center [299, 419] width 69 height 106
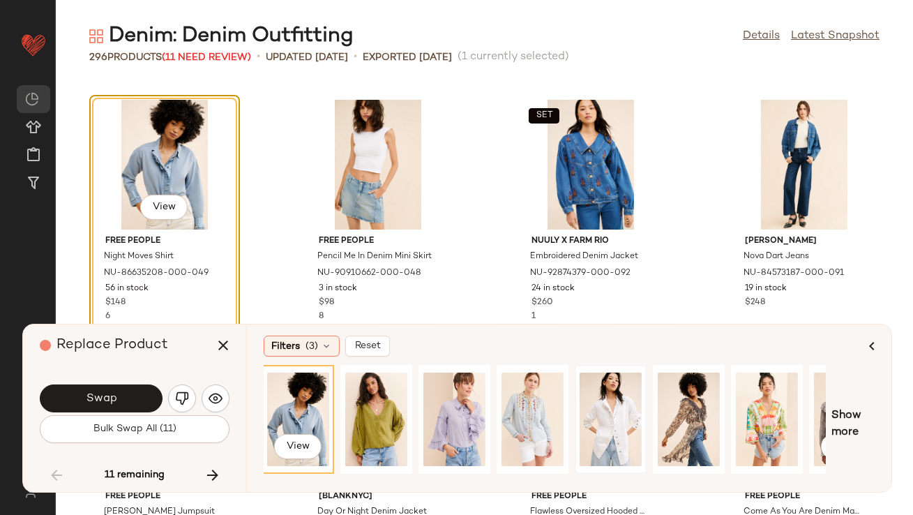
scroll to position [0, 0]
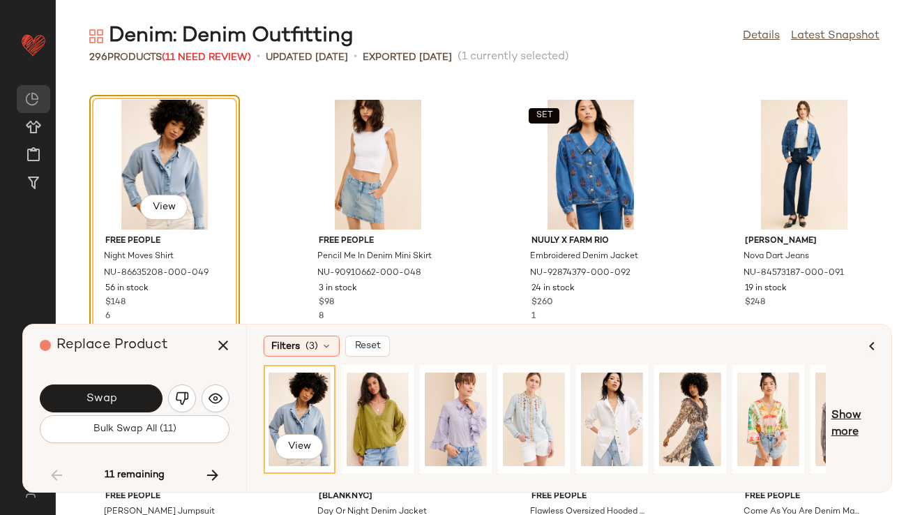
click at [840, 412] on span "Show more" at bounding box center [853, 424] width 43 height 33
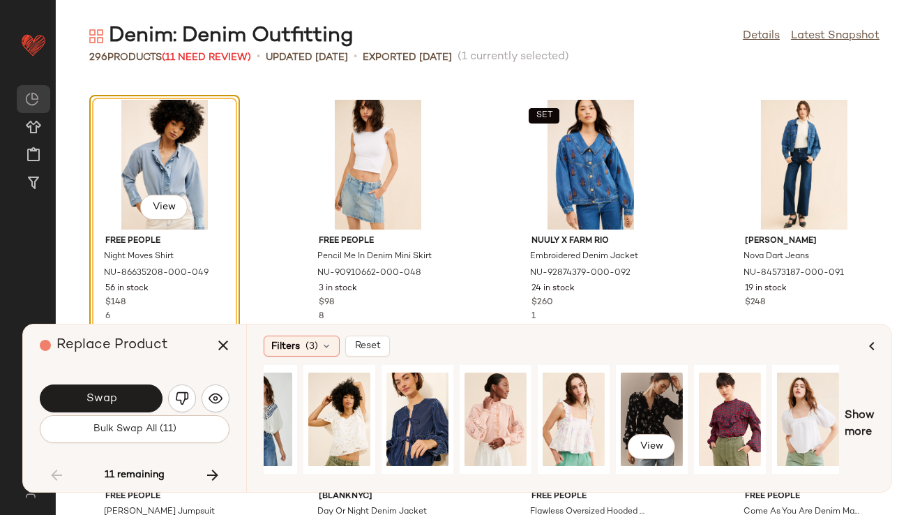
scroll to position [0, 979]
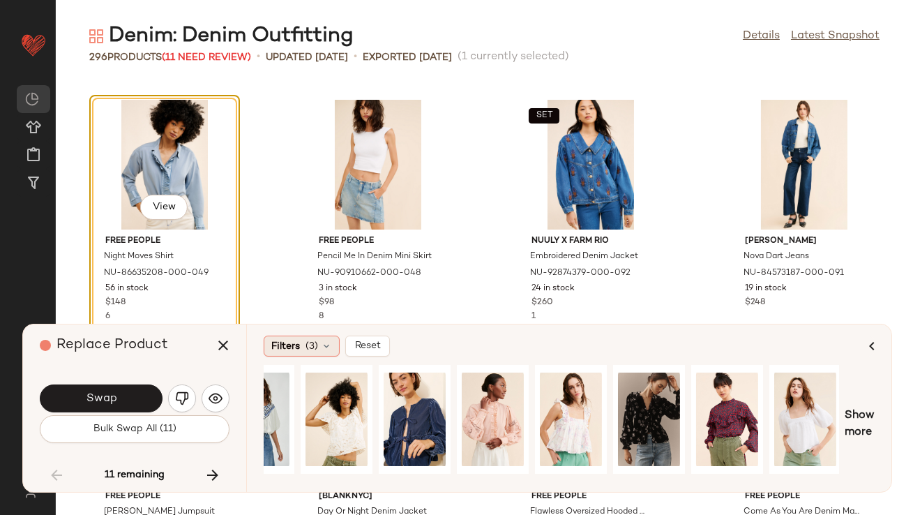
click at [292, 341] on span "Filters" at bounding box center [285, 346] width 29 height 15
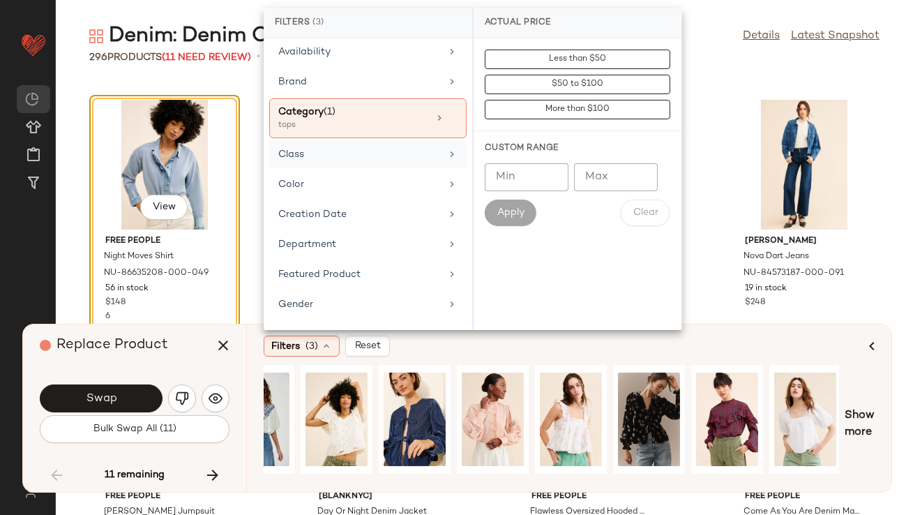
scroll to position [317, 0]
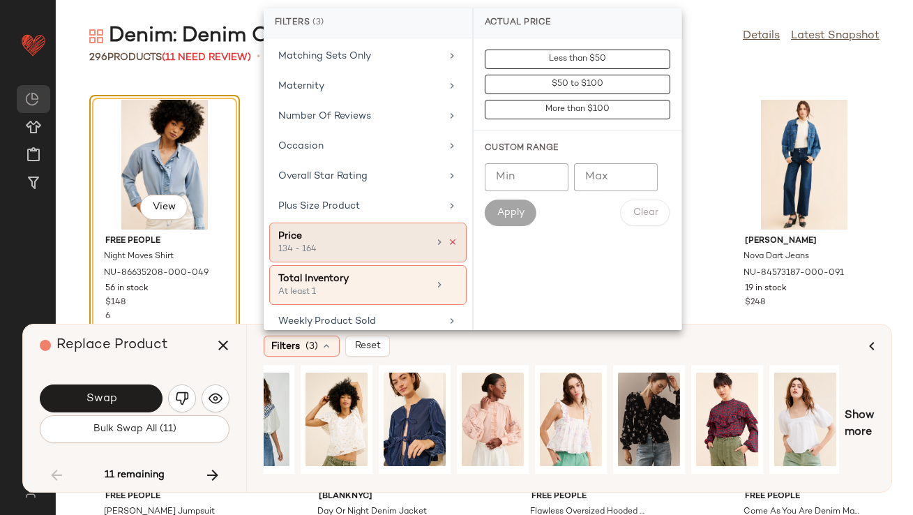
click at [448, 237] on icon at bounding box center [453, 242] width 10 height 10
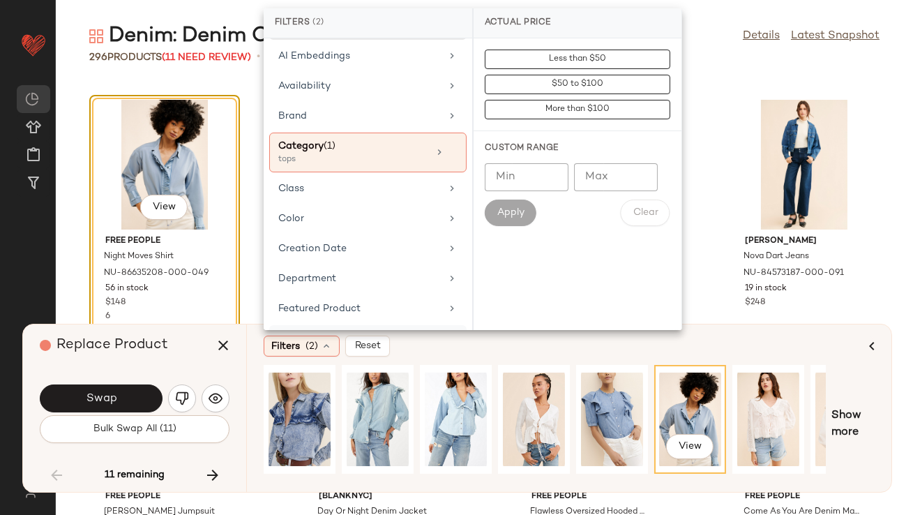
scroll to position [1, 0]
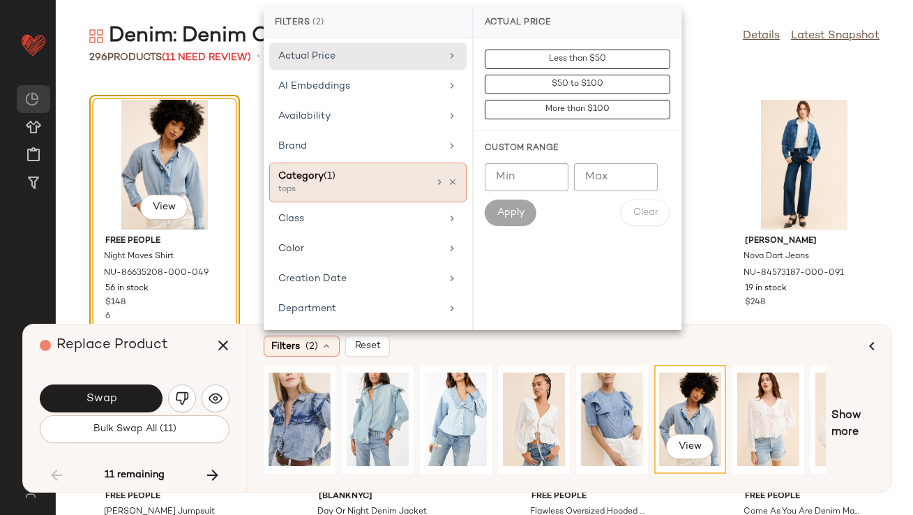
click at [384, 184] on div "tops" at bounding box center [348, 190] width 140 height 13
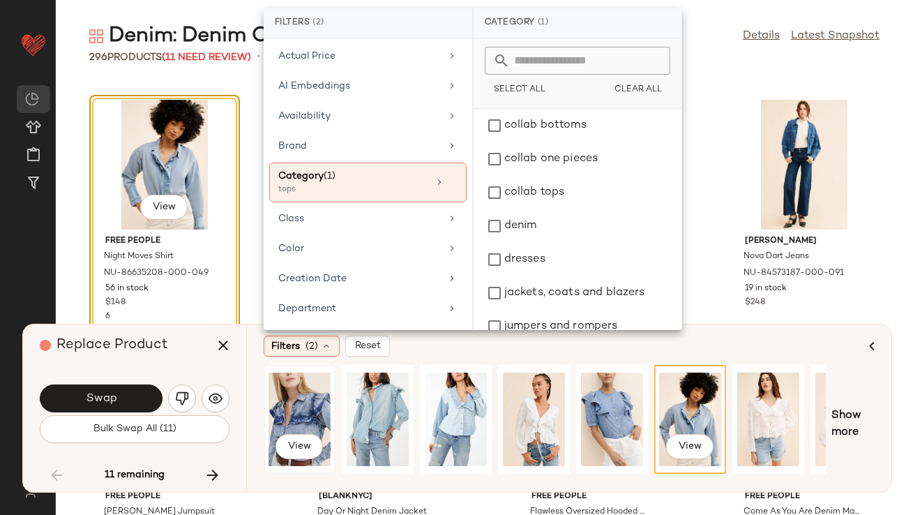
click at [283, 406] on div "View" at bounding box center [300, 419] width 62 height 99
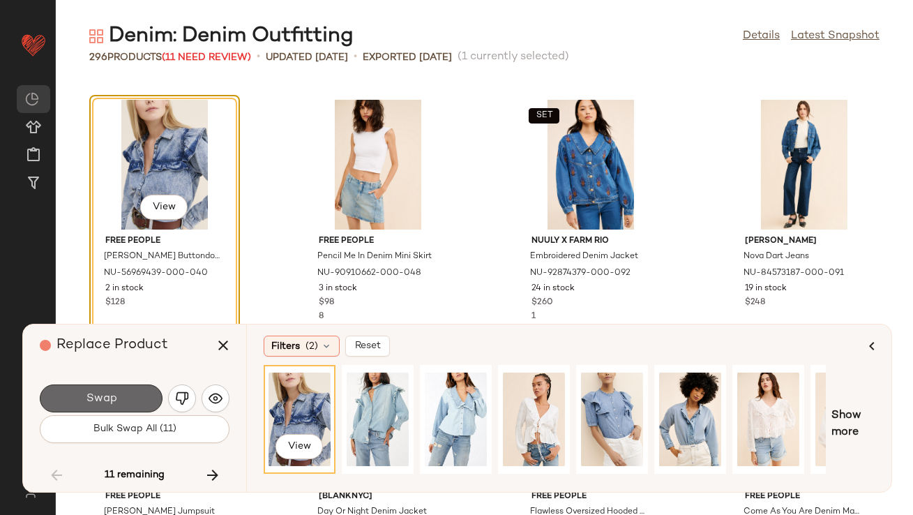
click at [114, 391] on button "Swap" at bounding box center [101, 399] width 123 height 28
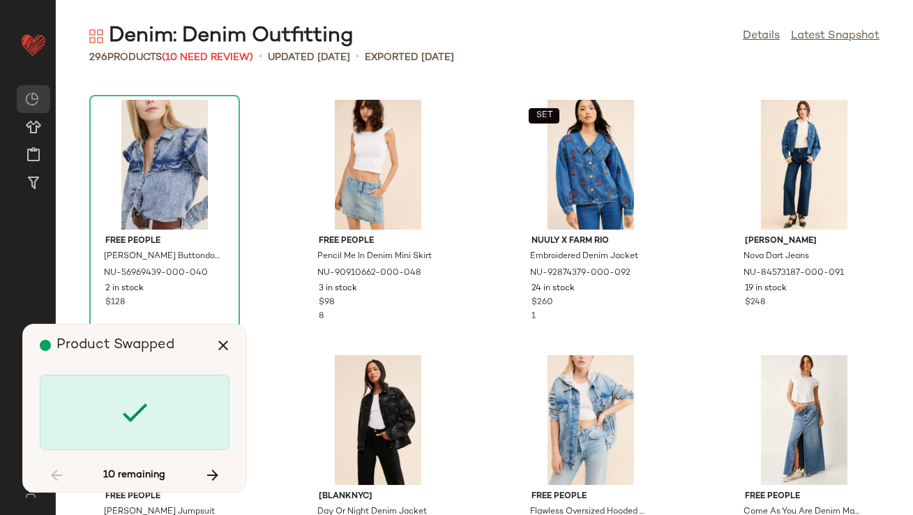
scroll to position [11238, 0]
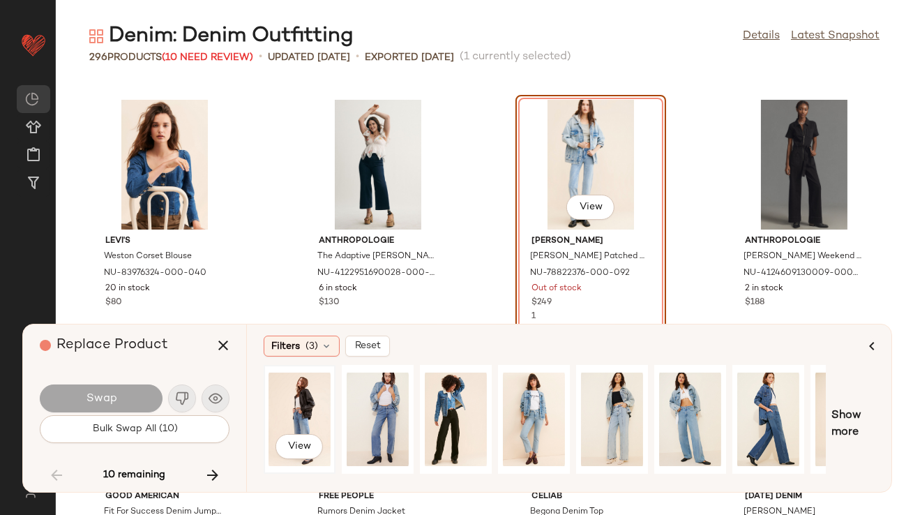
click at [325, 415] on div "View" at bounding box center [300, 419] width 62 height 99
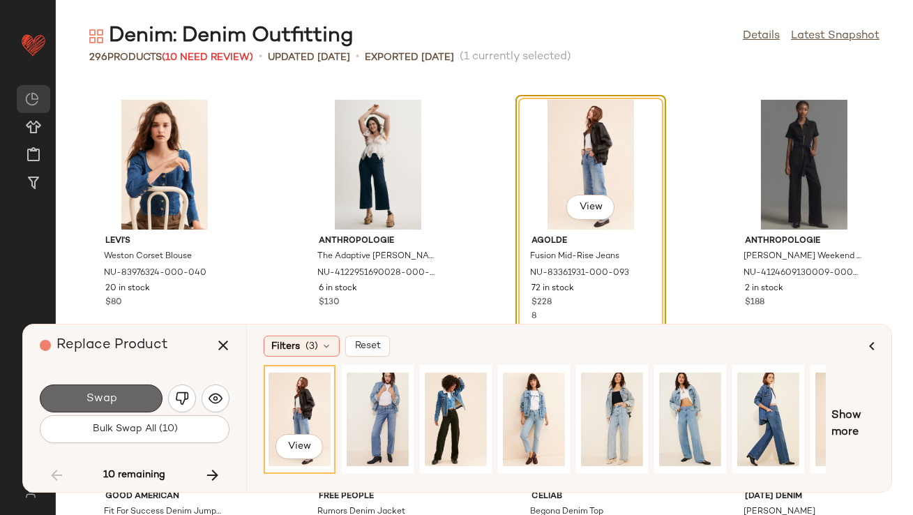
click at [119, 394] on button "Swap" at bounding box center [101, 399] width 123 height 28
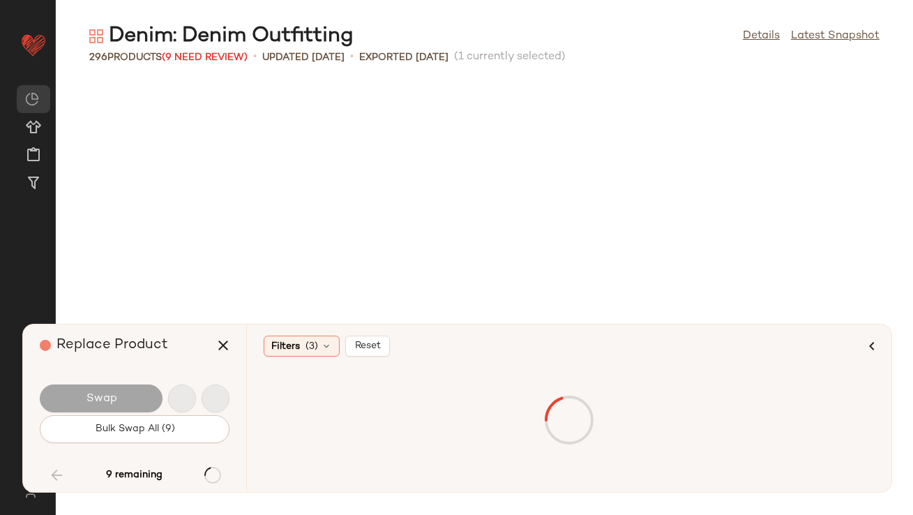
scroll to position [12515, 0]
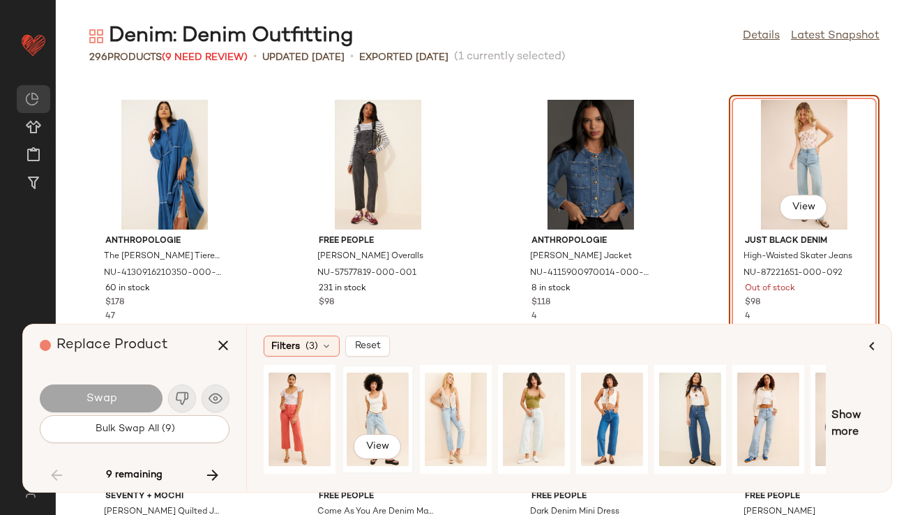
click at [364, 414] on div "View" at bounding box center [378, 419] width 62 height 99
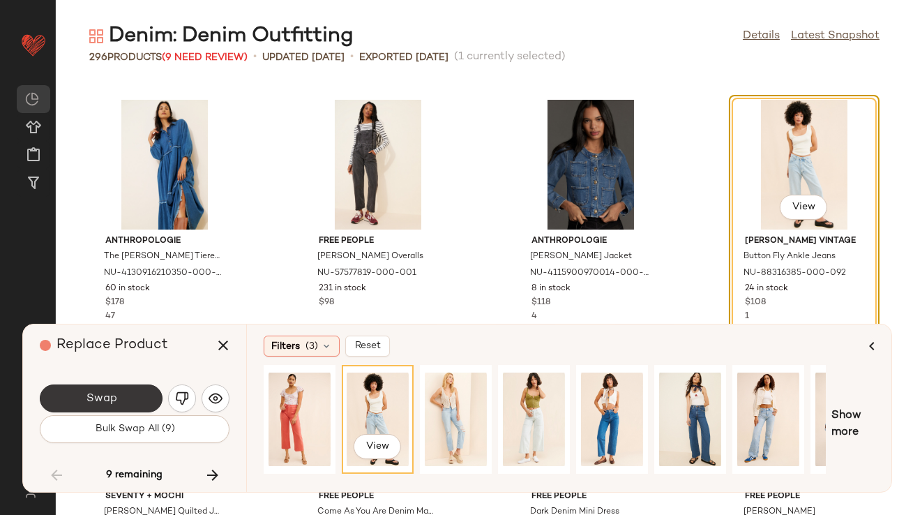
click at [147, 403] on button "Swap" at bounding box center [101, 399] width 123 height 28
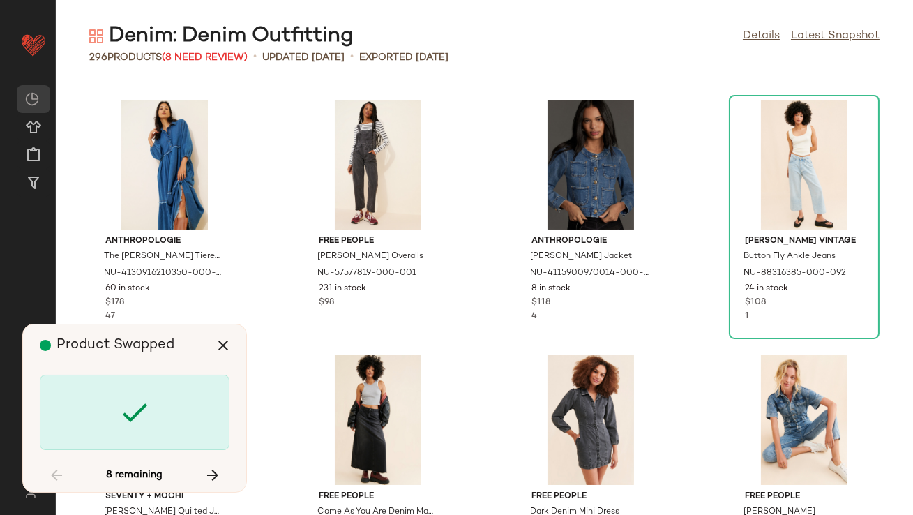
scroll to position [13026, 0]
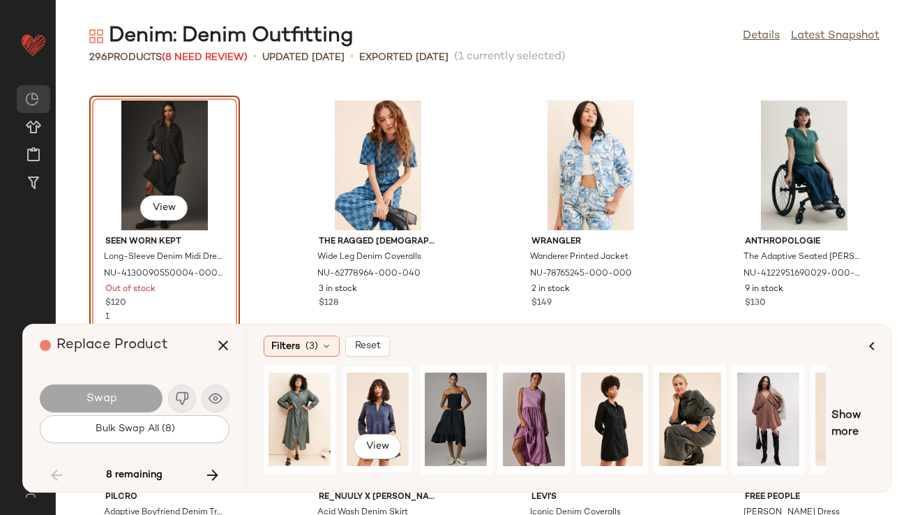
click at [350, 408] on div "View" at bounding box center [378, 419] width 62 height 99
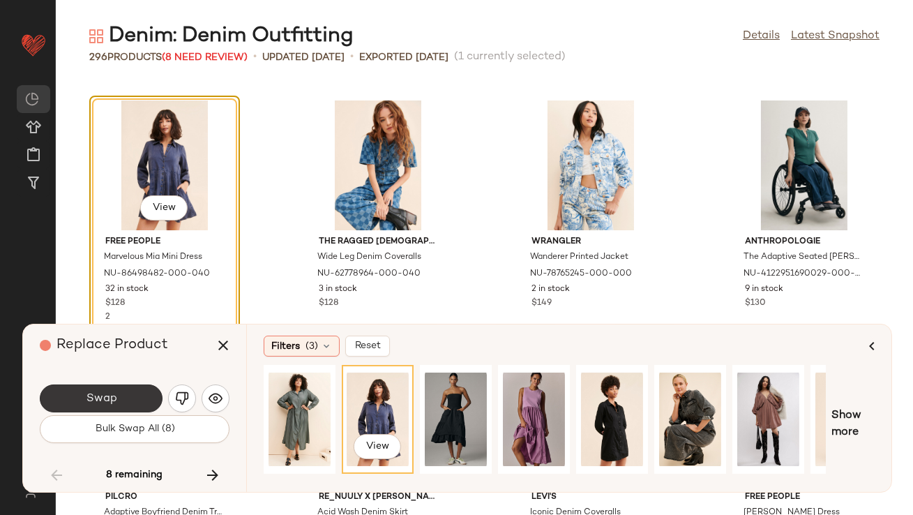
click at [76, 396] on button "Swap" at bounding box center [101, 399] width 123 height 28
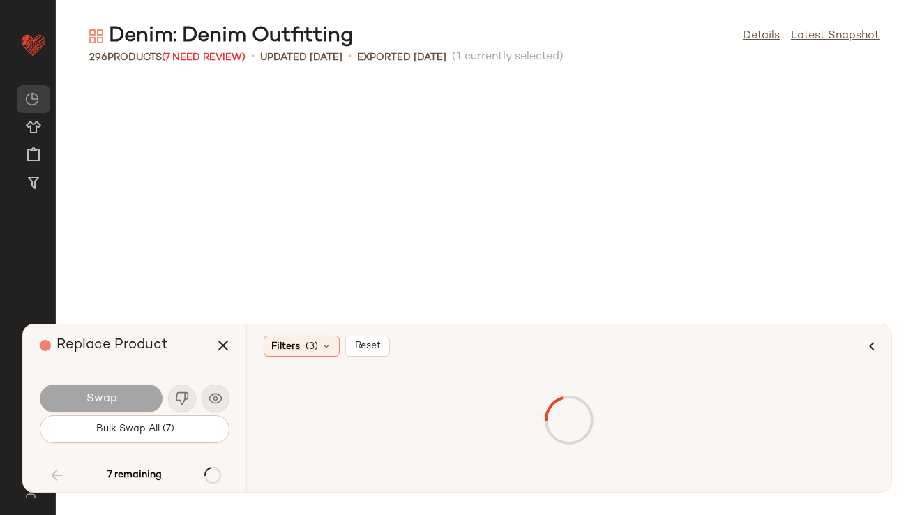
scroll to position [13537, 0]
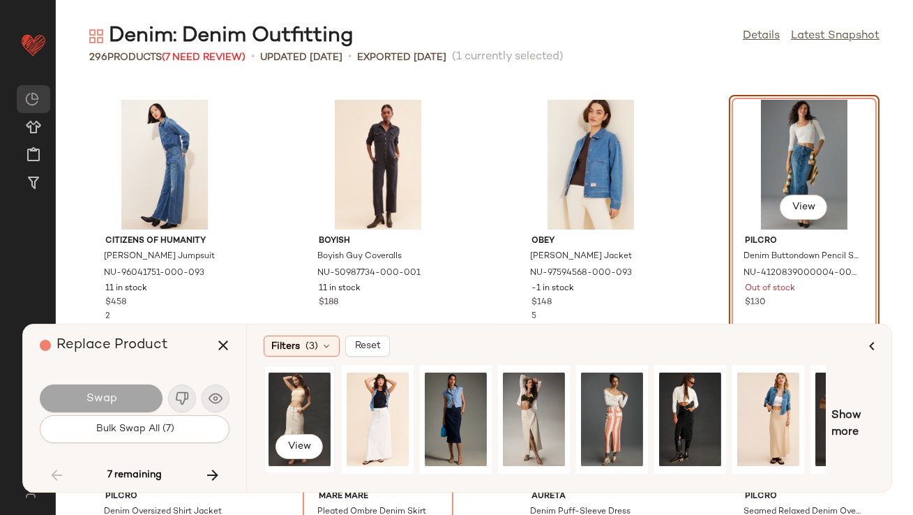
click at [297, 401] on div "View" at bounding box center [300, 419] width 62 height 99
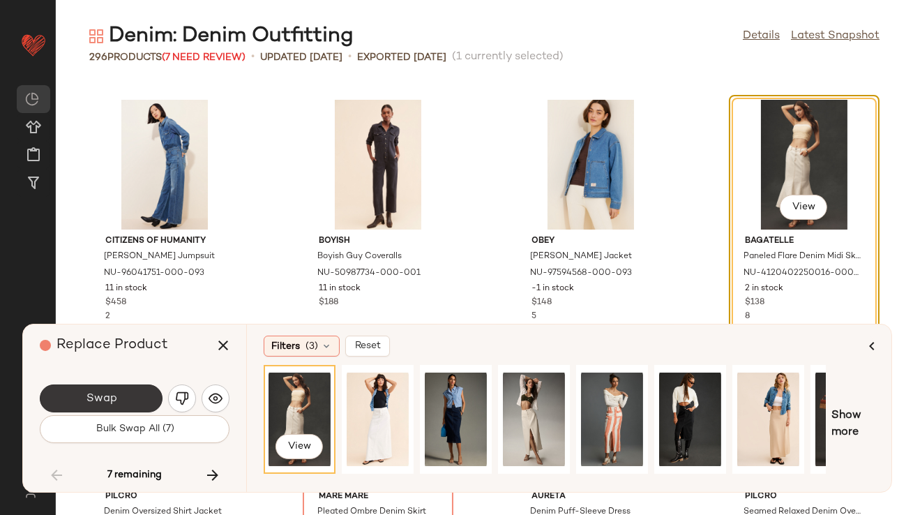
click at [146, 408] on button "Swap" at bounding box center [101, 399] width 123 height 28
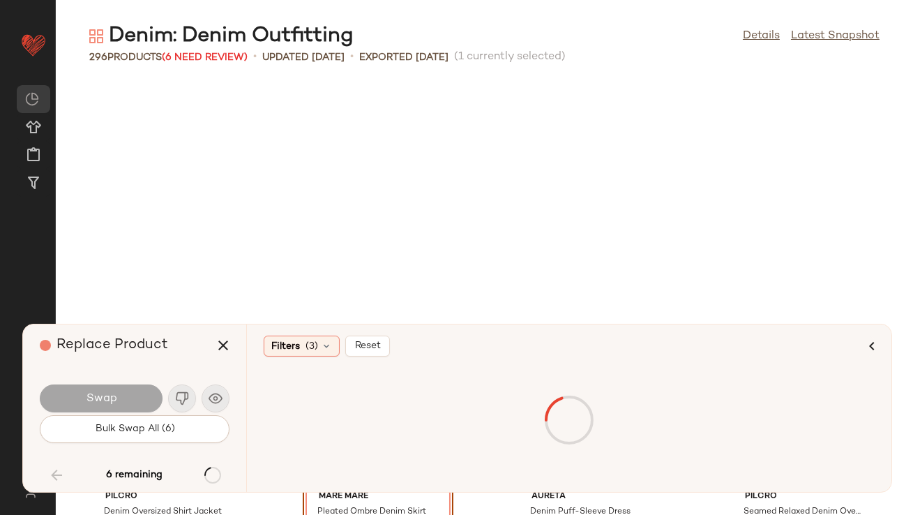
scroll to position [13792, 0]
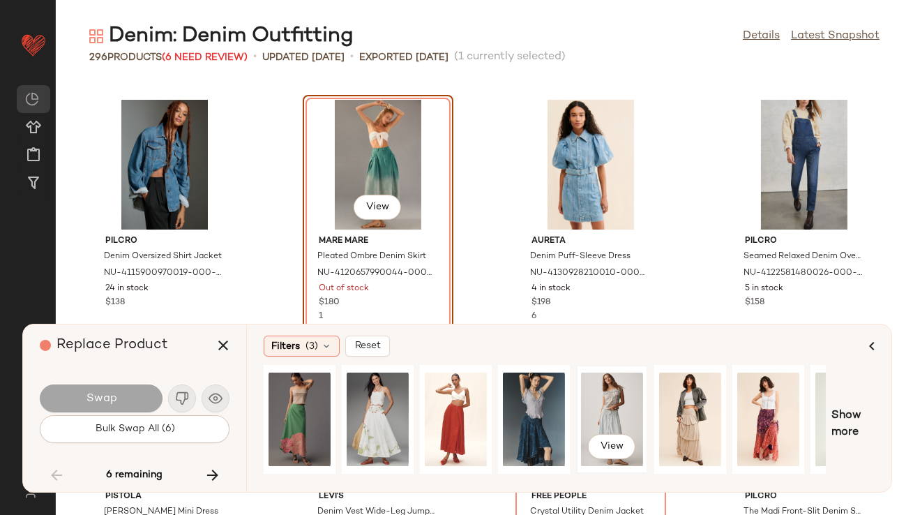
click at [627, 398] on div "View" at bounding box center [612, 419] width 62 height 99
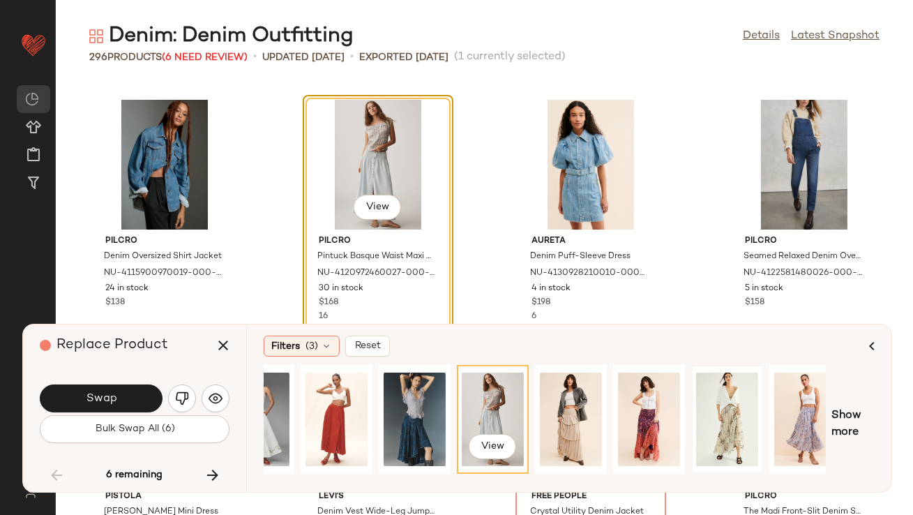
scroll to position [0, 0]
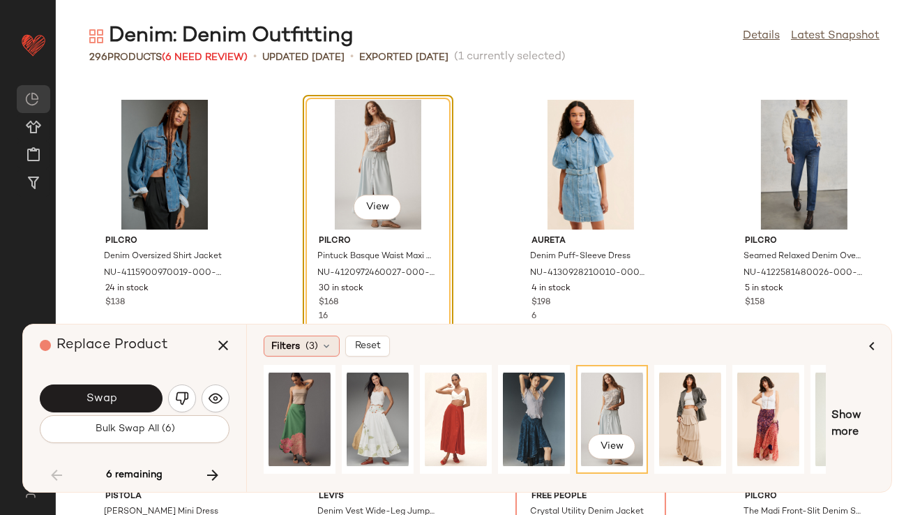
click at [322, 343] on icon at bounding box center [326, 346] width 11 height 11
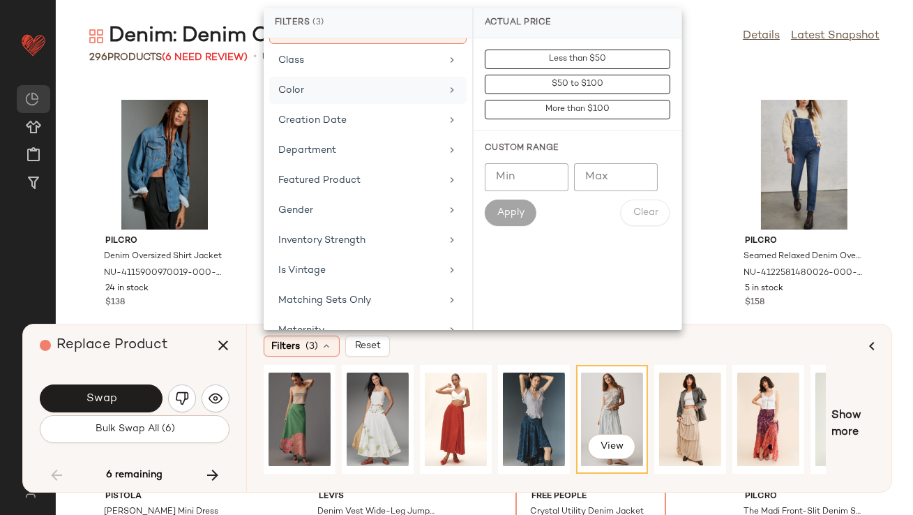
scroll to position [414, 0]
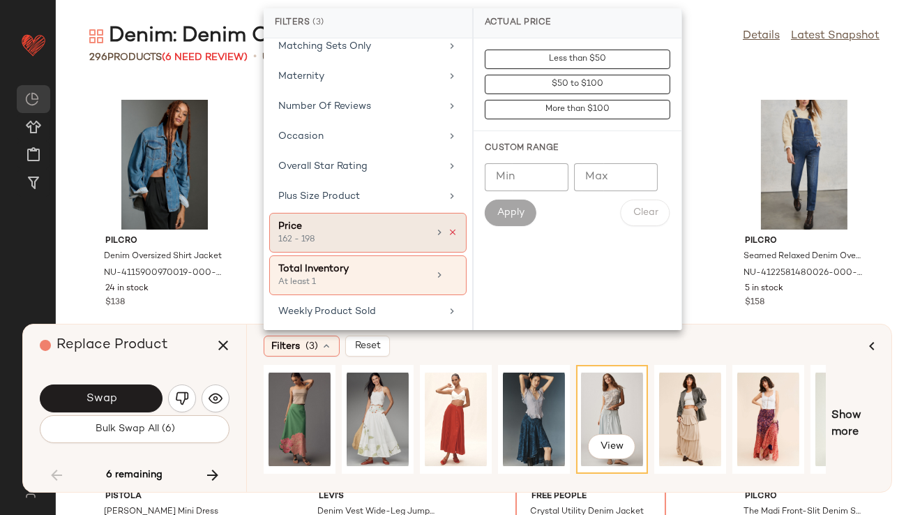
click at [448, 232] on icon at bounding box center [453, 233] width 10 height 10
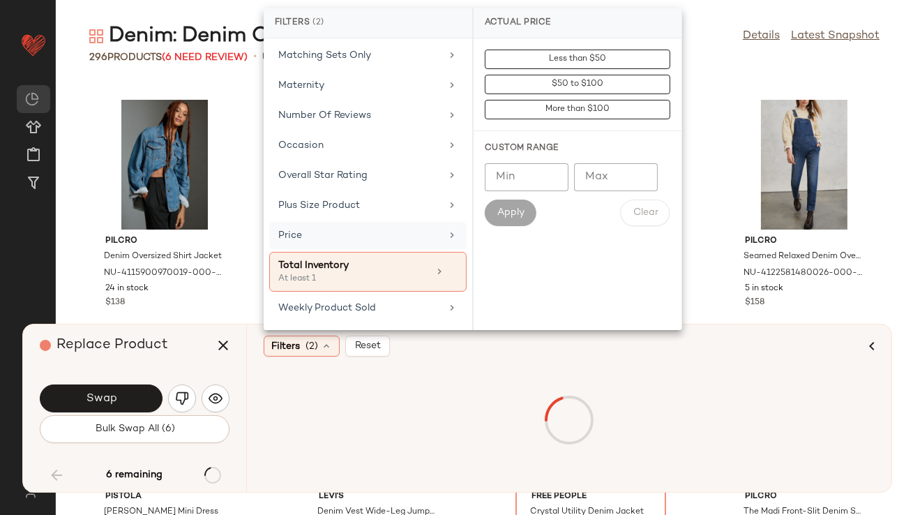
scroll to position [401, 0]
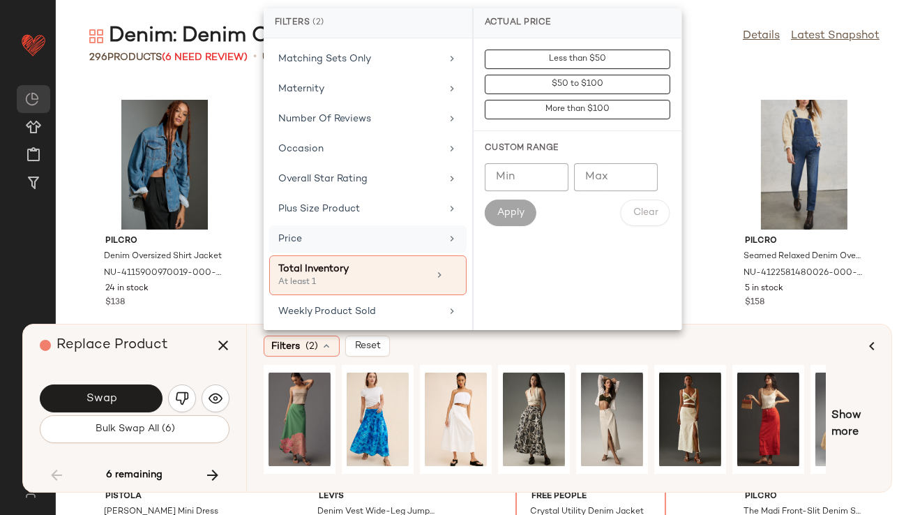
click at [192, 343] on div "Replace Product" at bounding box center [140, 346] width 200 height 42
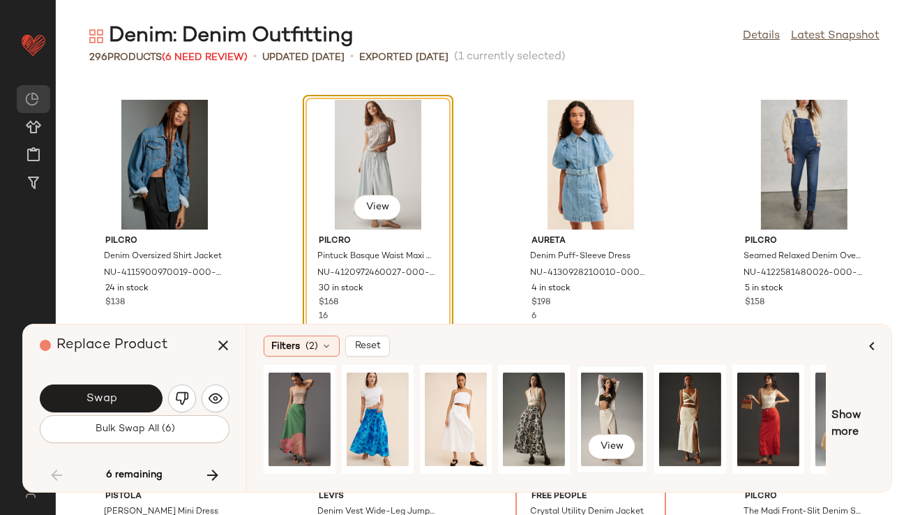
click at [591, 417] on div "View" at bounding box center [612, 419] width 62 height 99
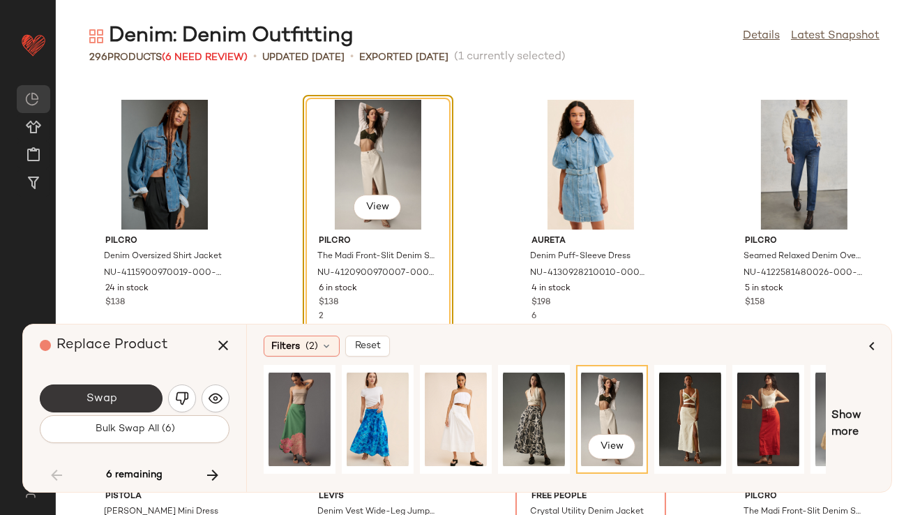
click at [139, 398] on button "Swap" at bounding box center [101, 399] width 123 height 28
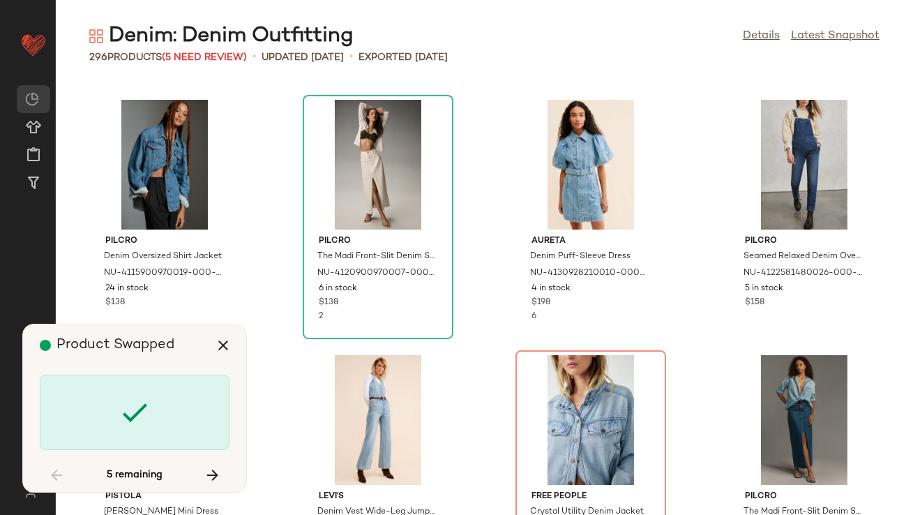
scroll to position [14048, 0]
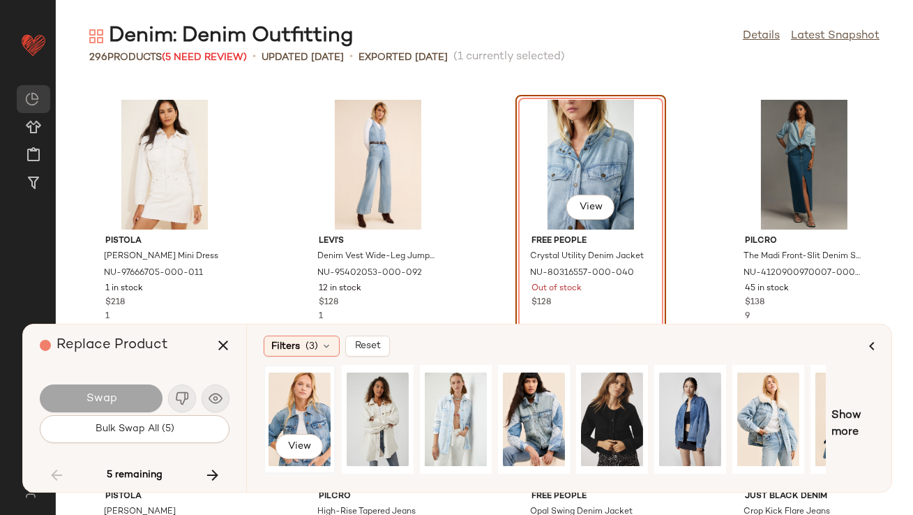
click at [274, 431] on div "View" at bounding box center [300, 419] width 62 height 99
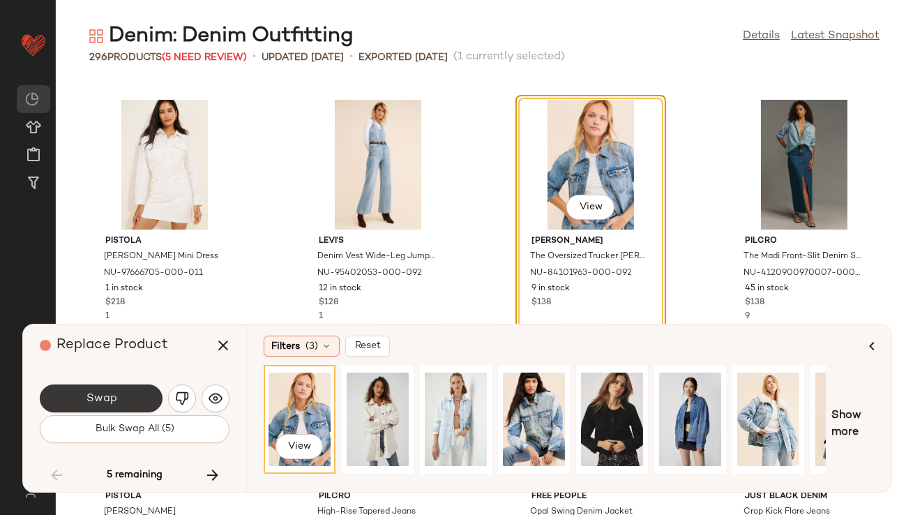
click at [130, 393] on button "Swap" at bounding box center [101, 399] width 123 height 28
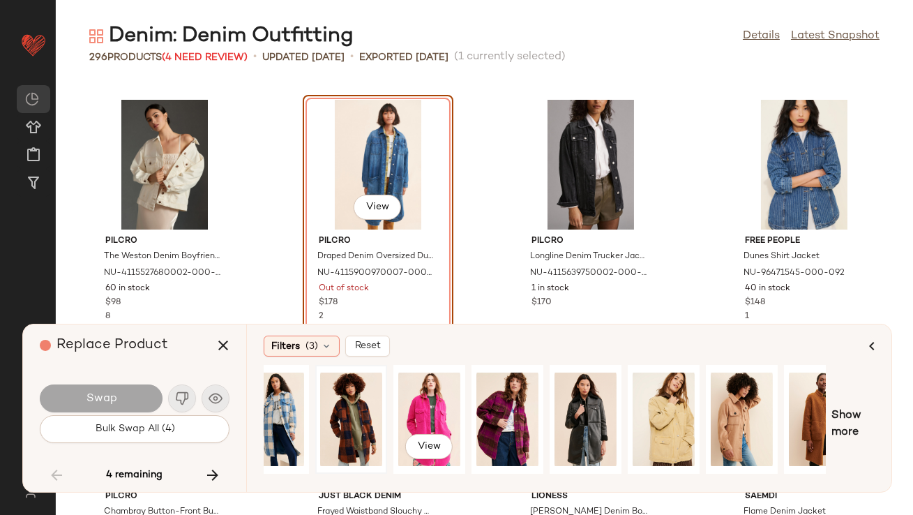
scroll to position [0, 75]
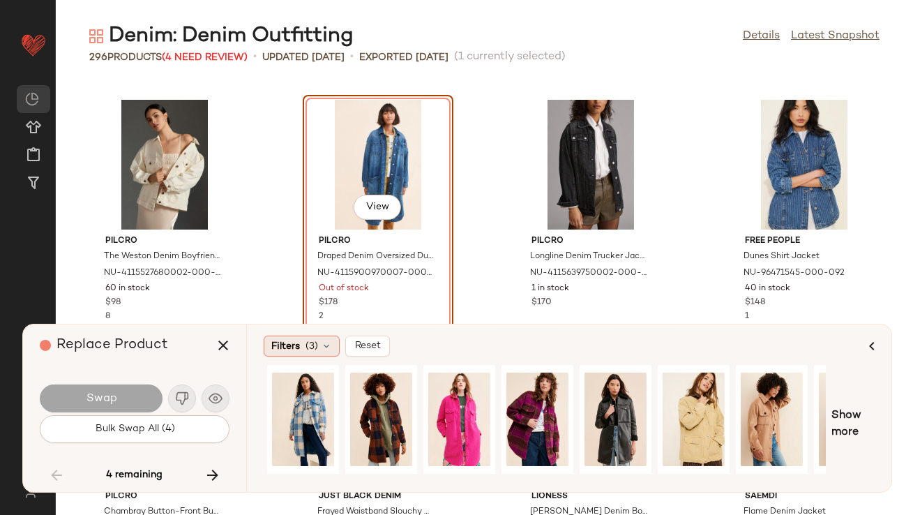
click at [327, 344] on icon at bounding box center [326, 346] width 11 height 11
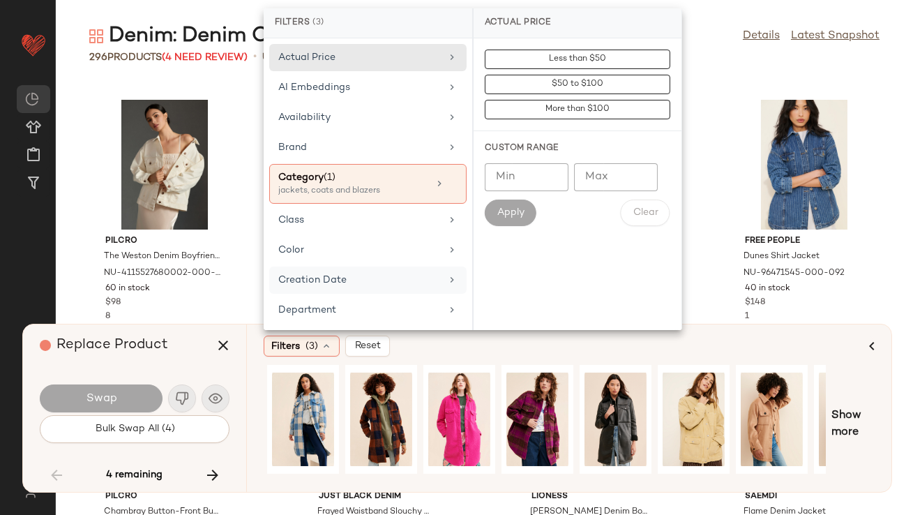
scroll to position [414, 0]
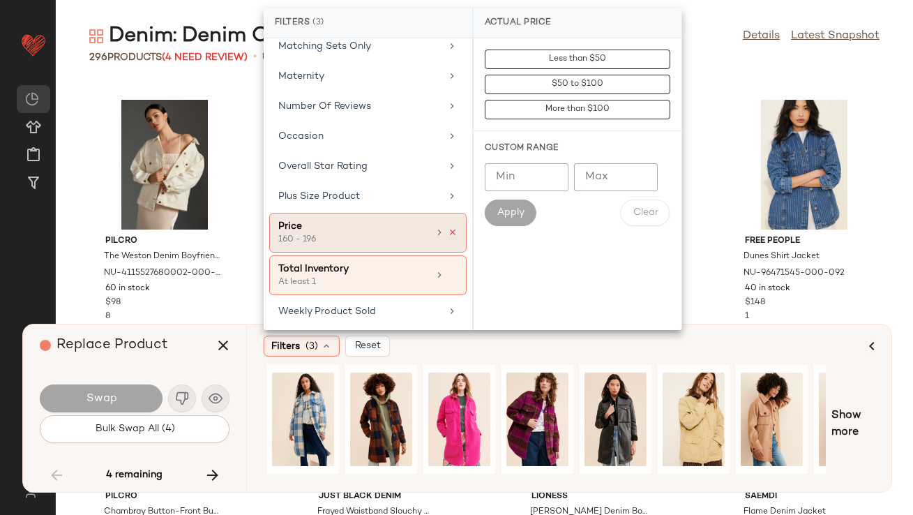
click at [449, 228] on icon at bounding box center [453, 233] width 10 height 10
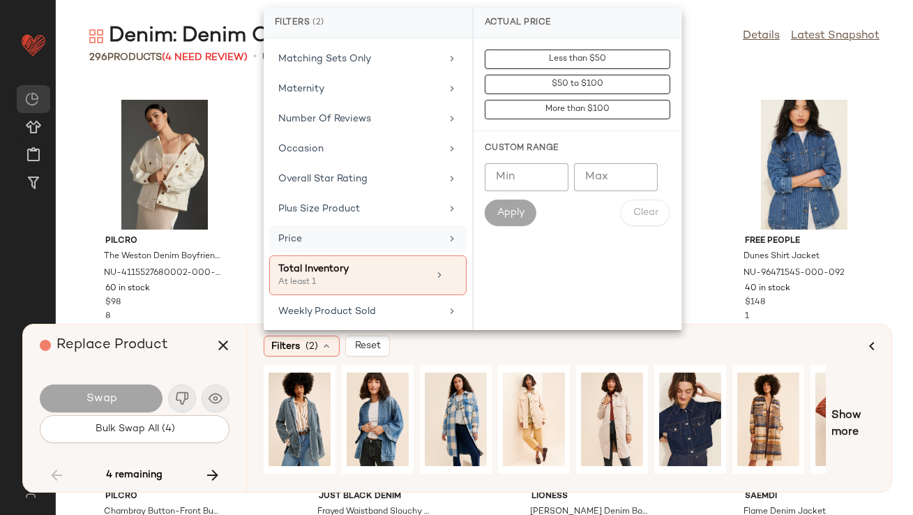
click at [202, 336] on div "Replace Product" at bounding box center [140, 346] width 200 height 42
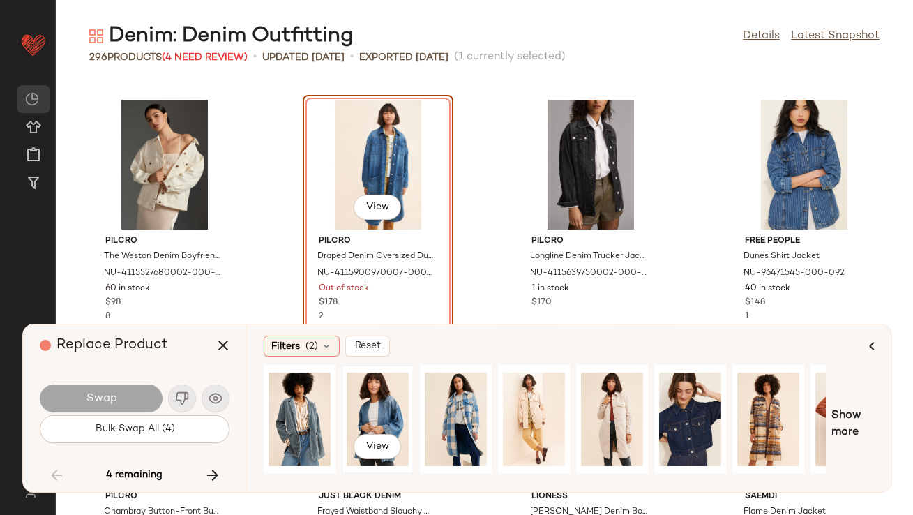
click at [393, 412] on div "View" at bounding box center [378, 419] width 62 height 99
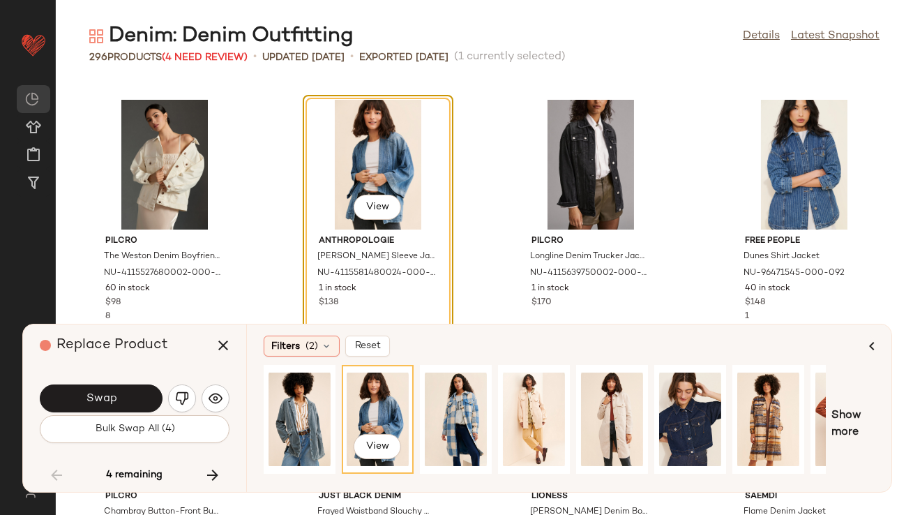
click at [135, 397] on button "Swap" at bounding box center [101, 399] width 123 height 28
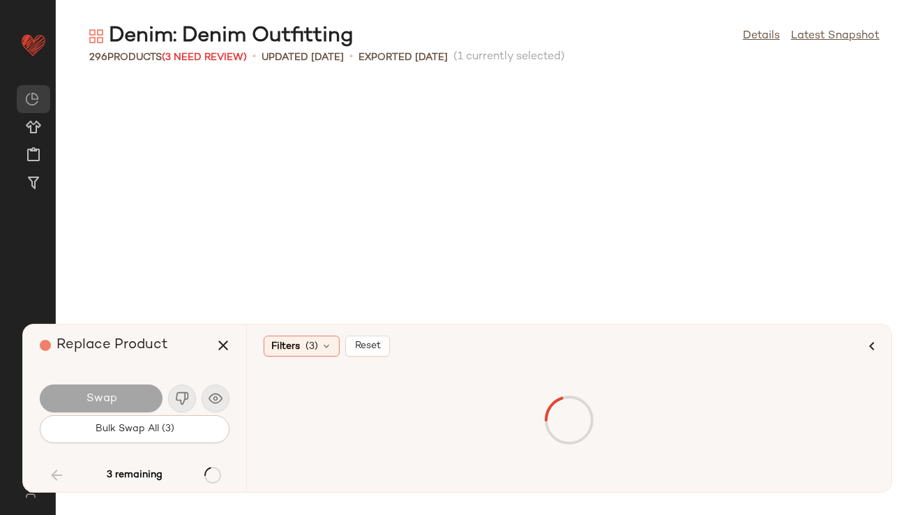
scroll to position [16857, 0]
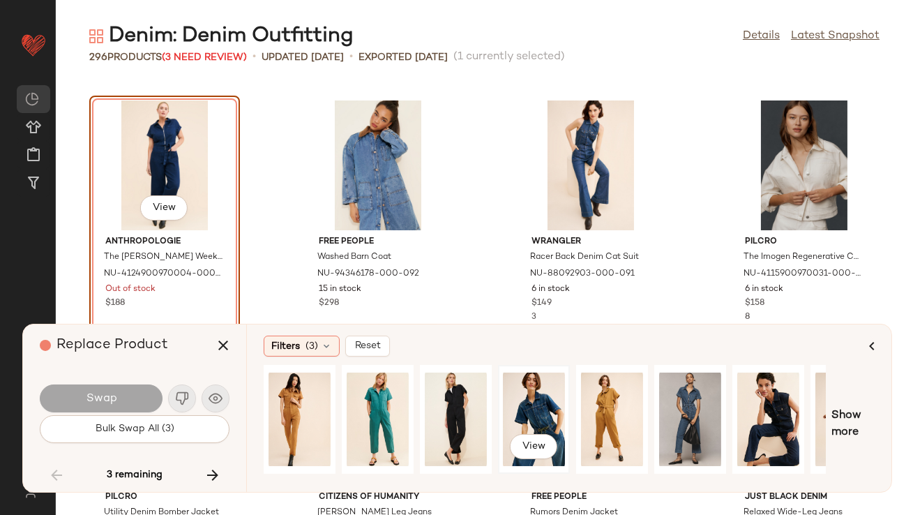
click at [521, 397] on div "View" at bounding box center [534, 419] width 62 height 99
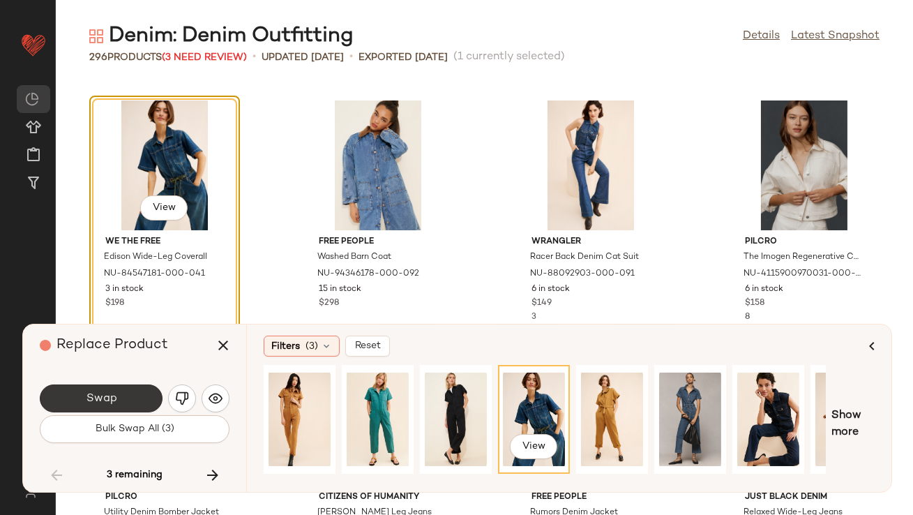
click at [88, 396] on span "Swap" at bounding box center [100, 398] width 31 height 13
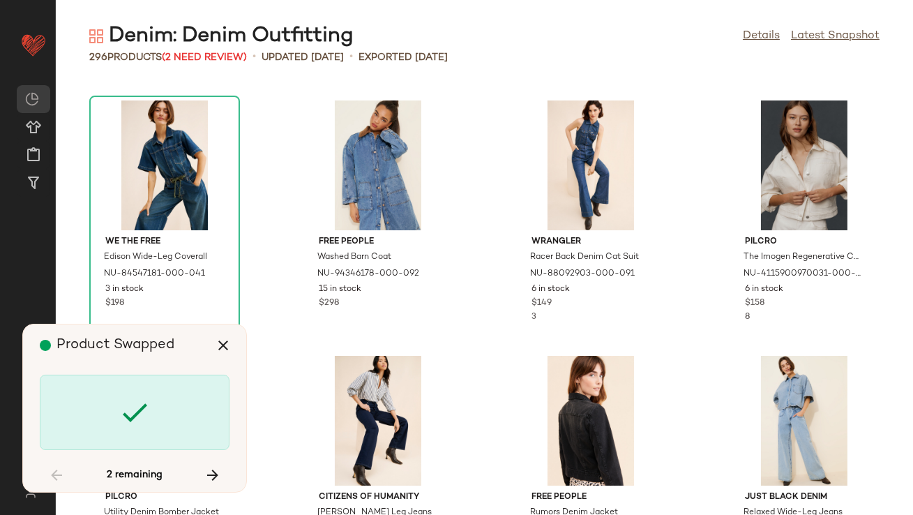
scroll to position [17879, 0]
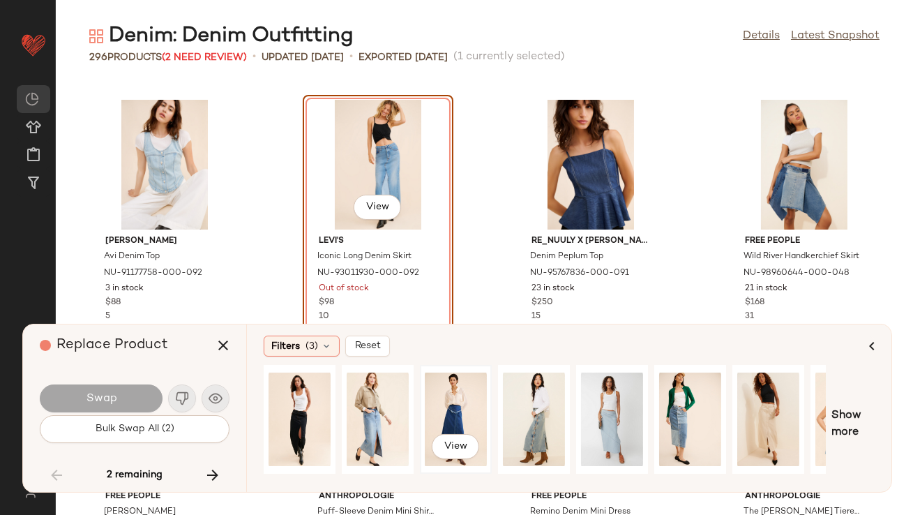
click at [449, 410] on div "View" at bounding box center [456, 419] width 62 height 99
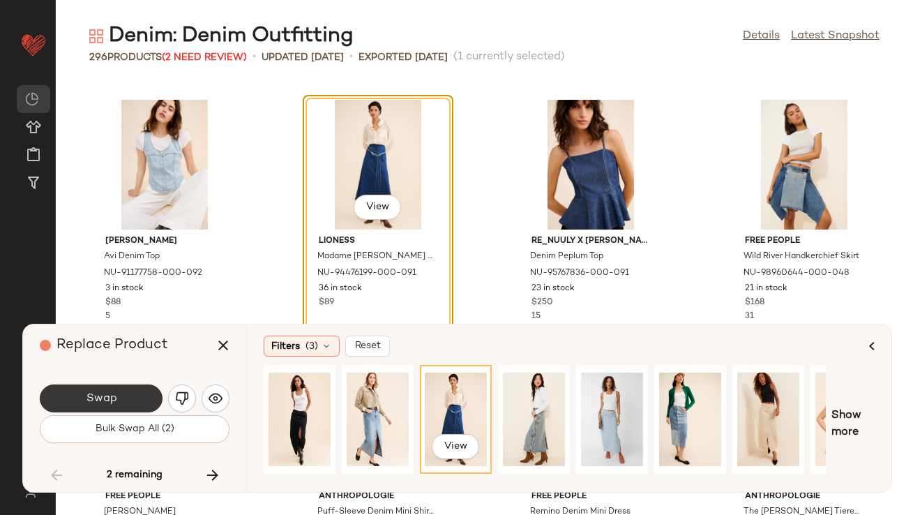
click at [136, 391] on button "Swap" at bounding box center [101, 399] width 123 height 28
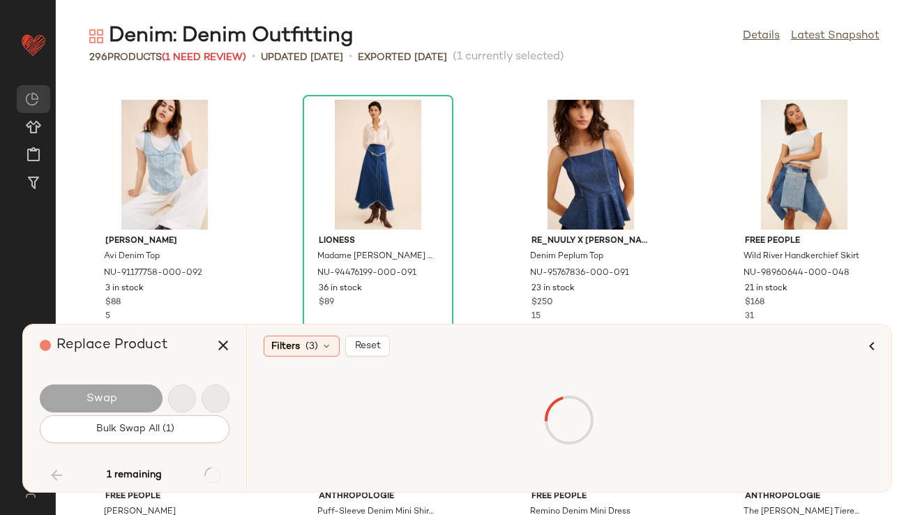
scroll to position [18389, 0]
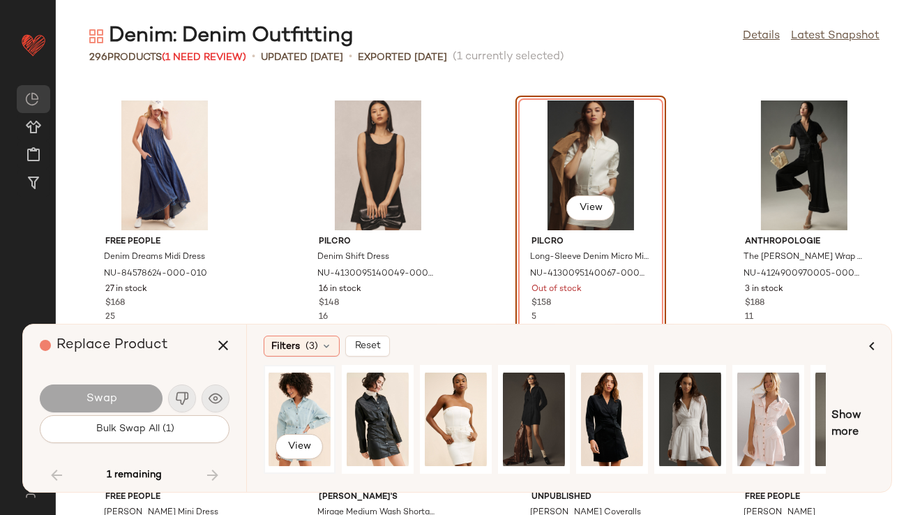
click at [313, 410] on div "View" at bounding box center [300, 419] width 62 height 99
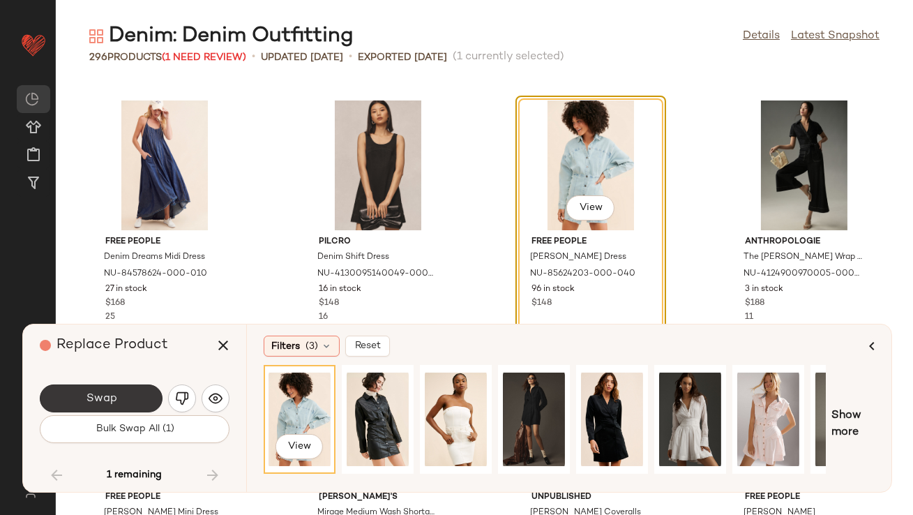
click at [129, 394] on button "Swap" at bounding box center [101, 399] width 123 height 28
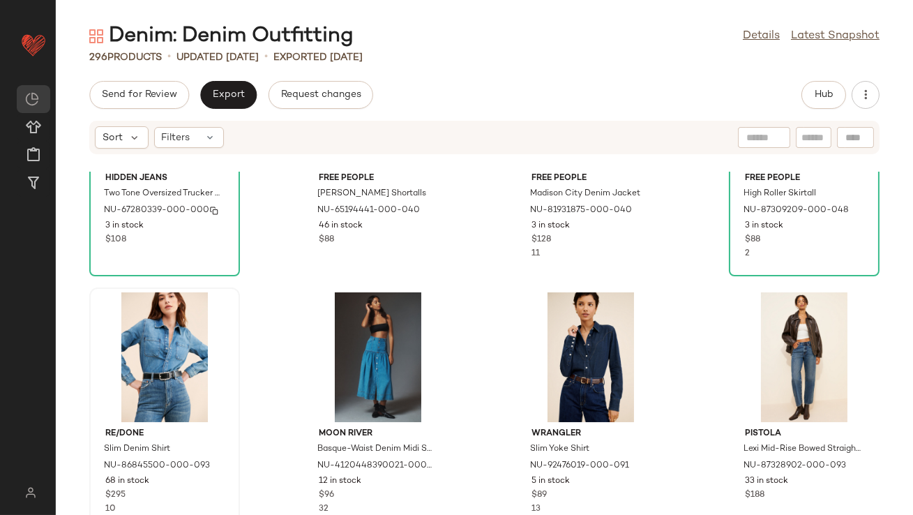
scroll to position [419, 0]
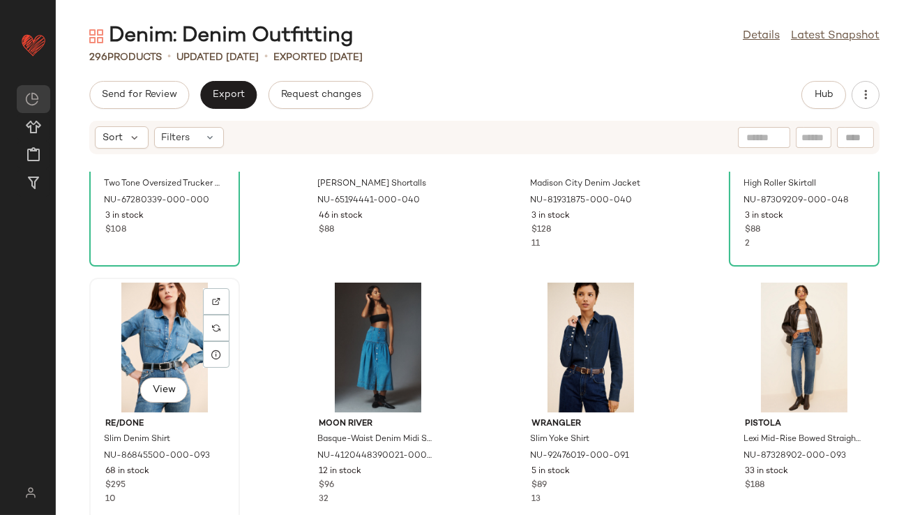
click at [143, 304] on div "View" at bounding box center [164, 348] width 141 height 130
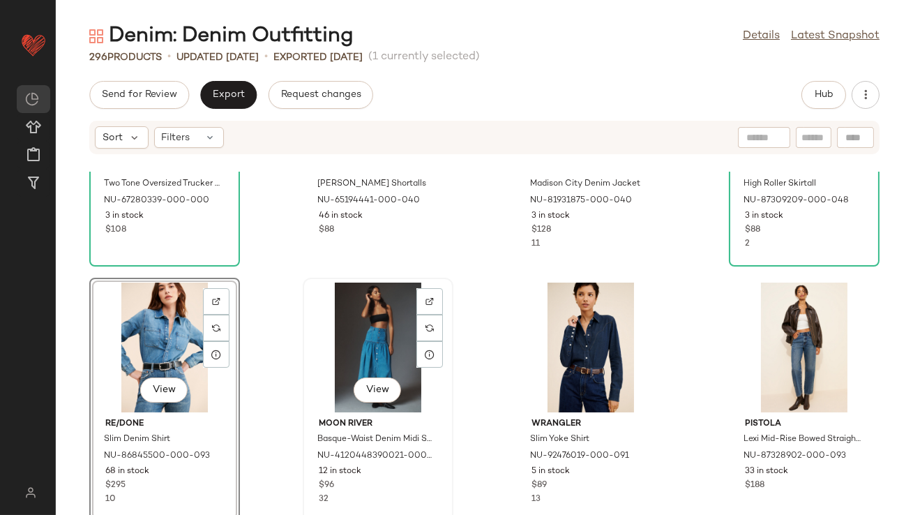
click at [351, 292] on div "View" at bounding box center [378, 348] width 141 height 130
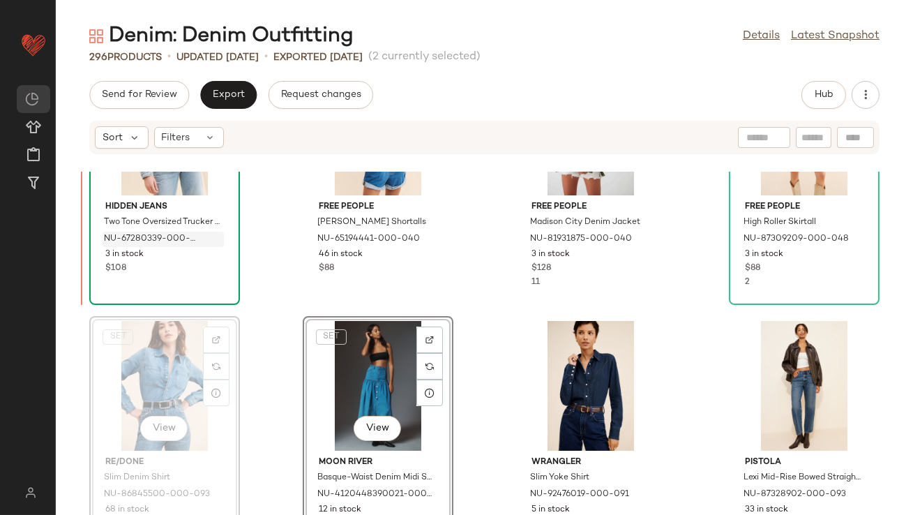
drag, startPoint x: 166, startPoint y: 338, endPoint x: 129, endPoint y: 241, distance: 104.5
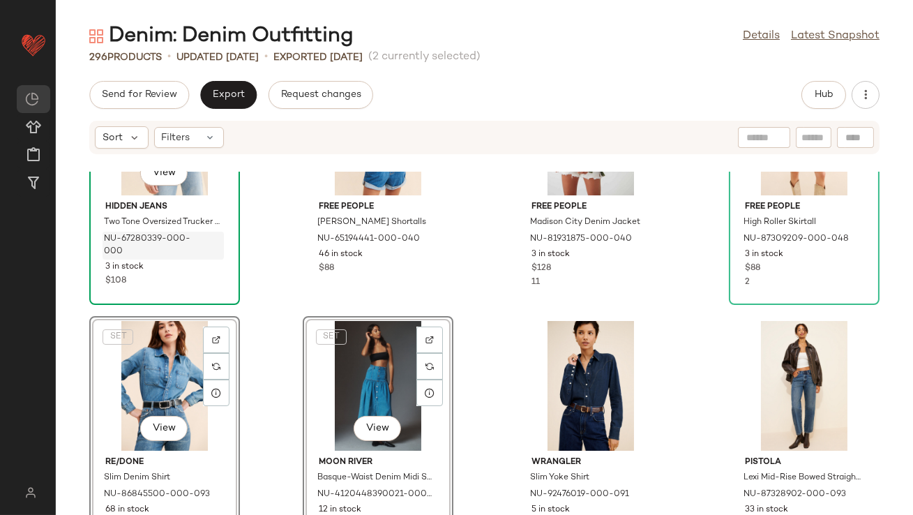
scroll to position [380, 0]
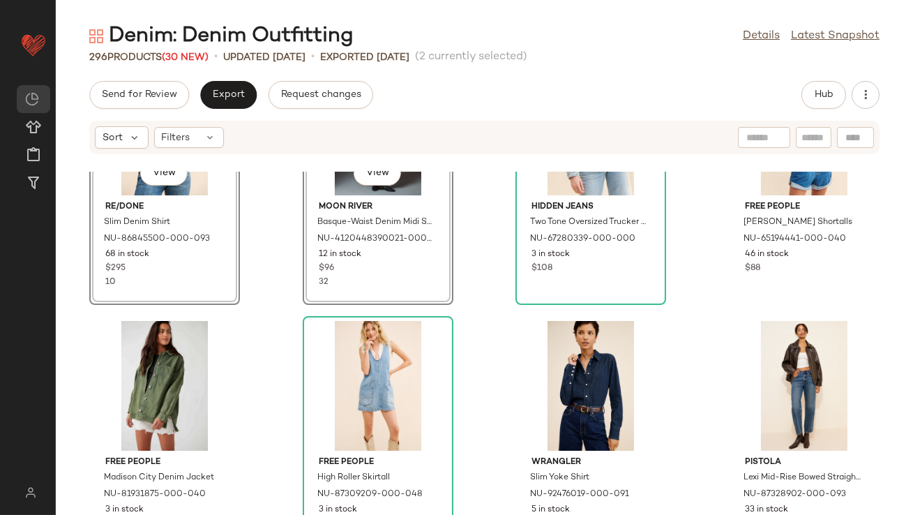
click at [284, 278] on div "SET View RE/DONE Slim Denim Shirt NU-86845500-000-093 68 in stock $295 10 SET V…" at bounding box center [485, 343] width 858 height 343
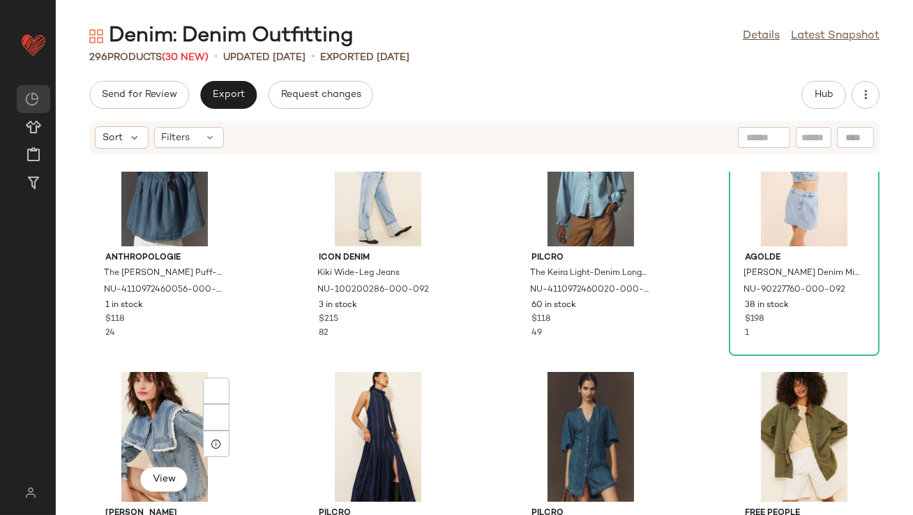
scroll to position [1204, 0]
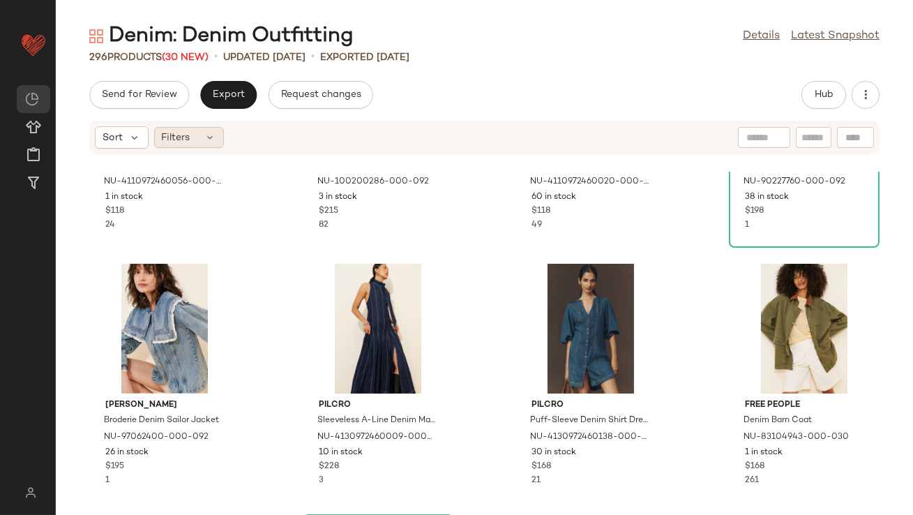
click at [172, 131] on span "Filters" at bounding box center [176, 137] width 29 height 15
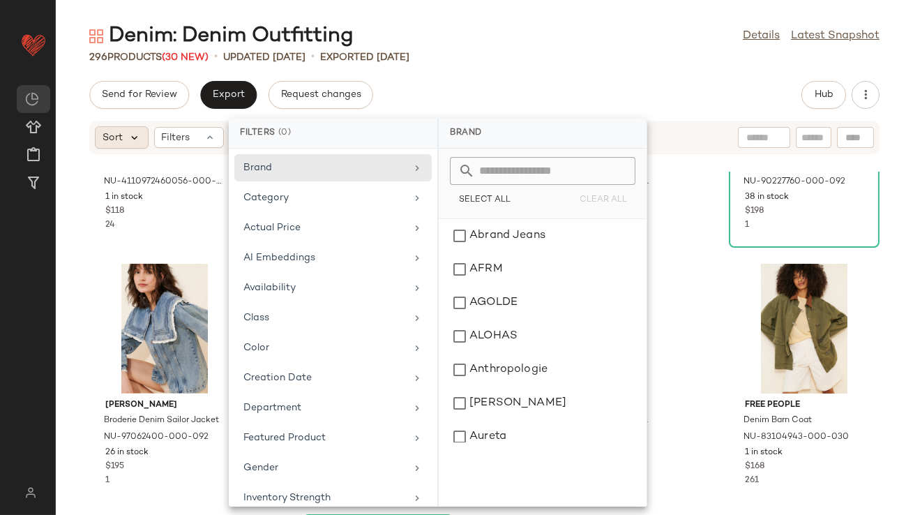
click at [129, 140] on icon at bounding box center [134, 137] width 13 height 13
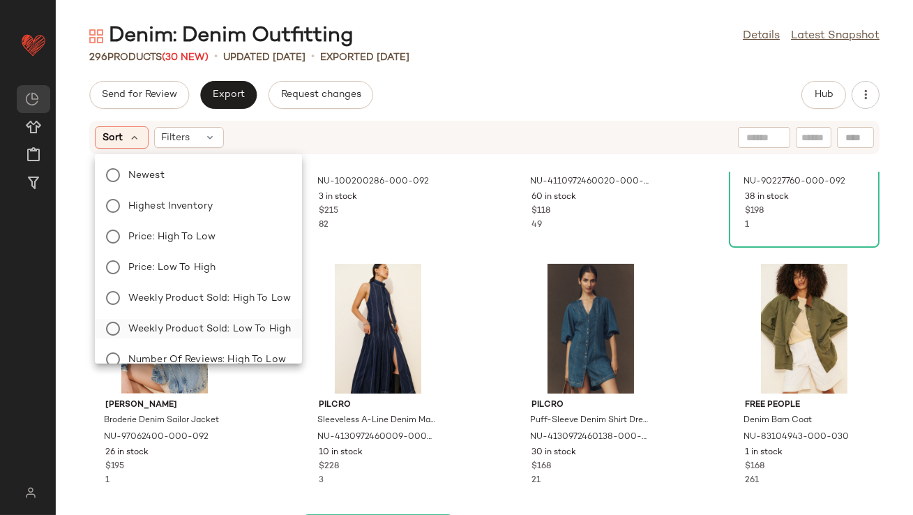
click at [239, 322] on span "Weekly Product Sold: Low to High" at bounding box center [209, 329] width 163 height 15
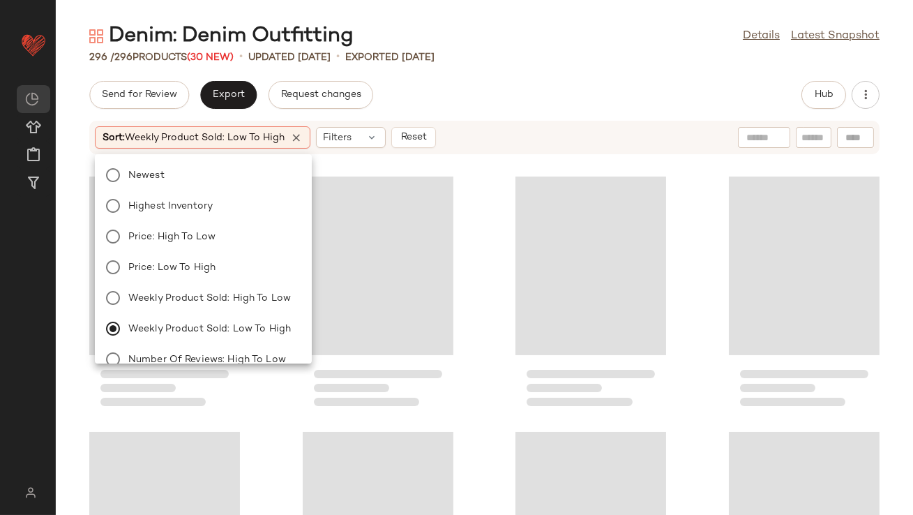
click at [463, 94] on div "Send for Review Export Request changes Hub" at bounding box center [485, 95] width 858 height 28
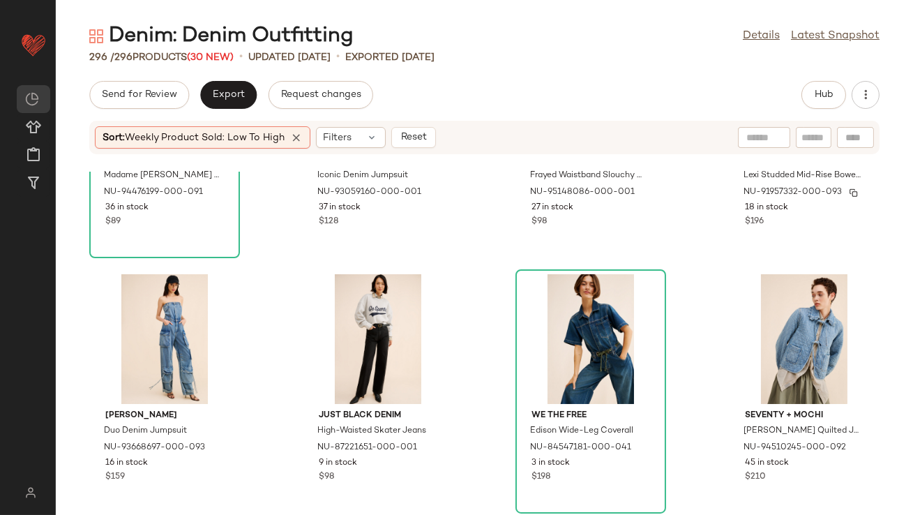
scroll to position [17038, 0]
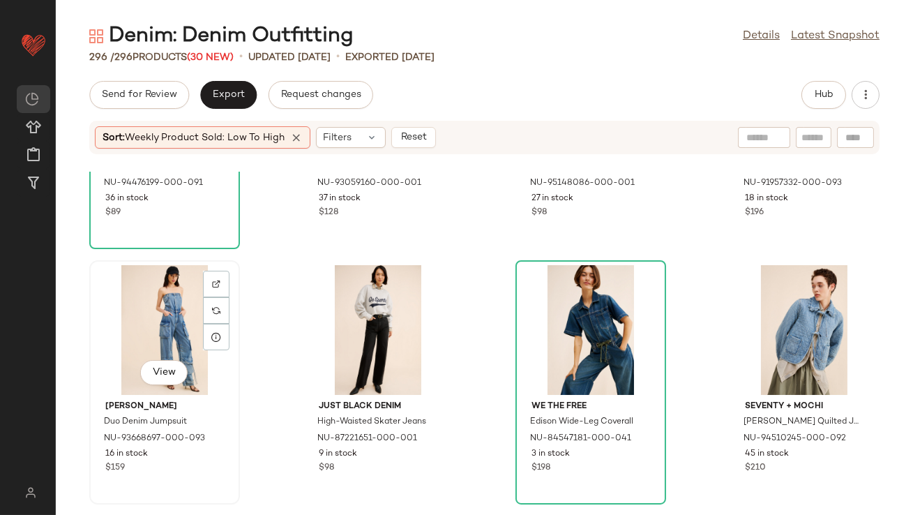
click at [173, 325] on div "View" at bounding box center [164, 330] width 141 height 130
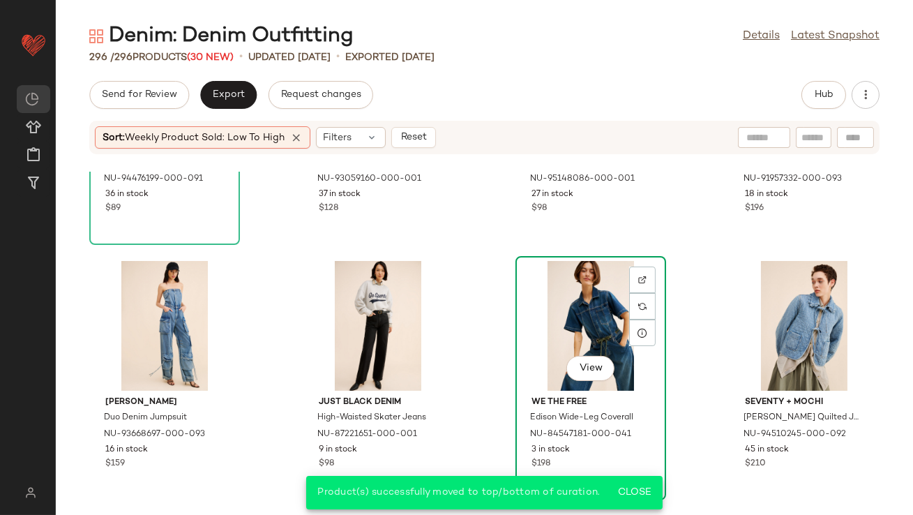
scroll to position [17044, 0]
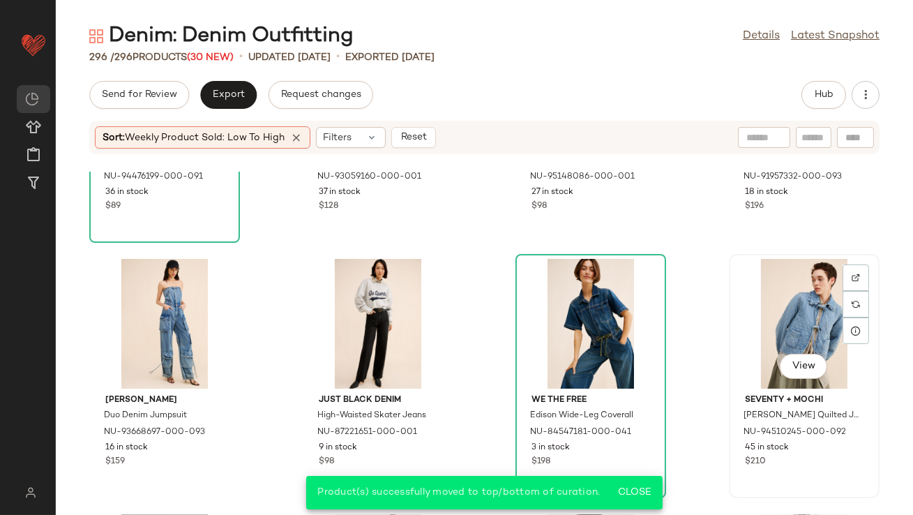
click at [815, 313] on div "View" at bounding box center [804, 324] width 141 height 130
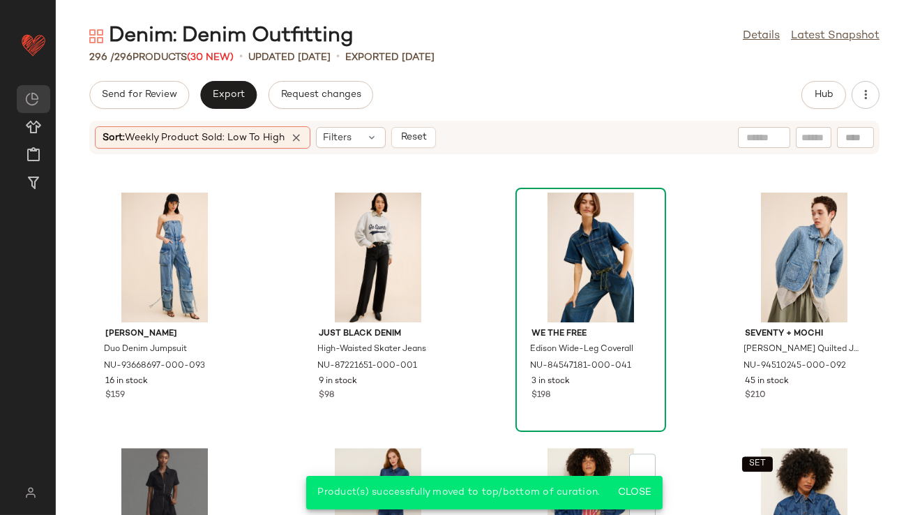
scroll to position [17352, 0]
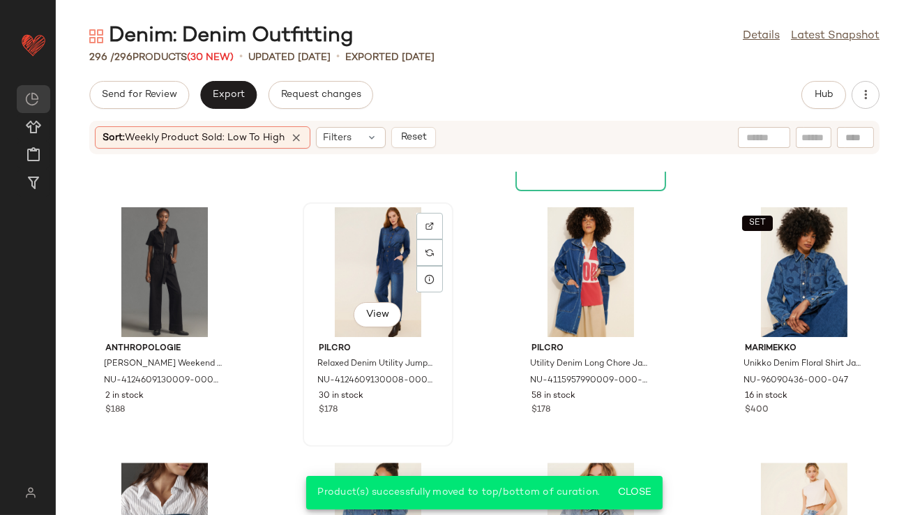
click at [394, 262] on div "View" at bounding box center [378, 272] width 141 height 130
click at [579, 264] on div "View" at bounding box center [591, 272] width 141 height 130
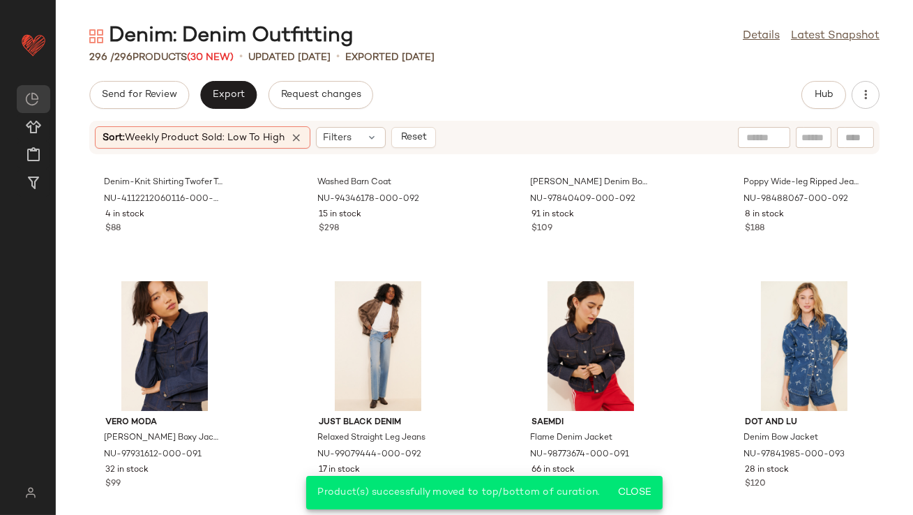
scroll to position [17839, 0]
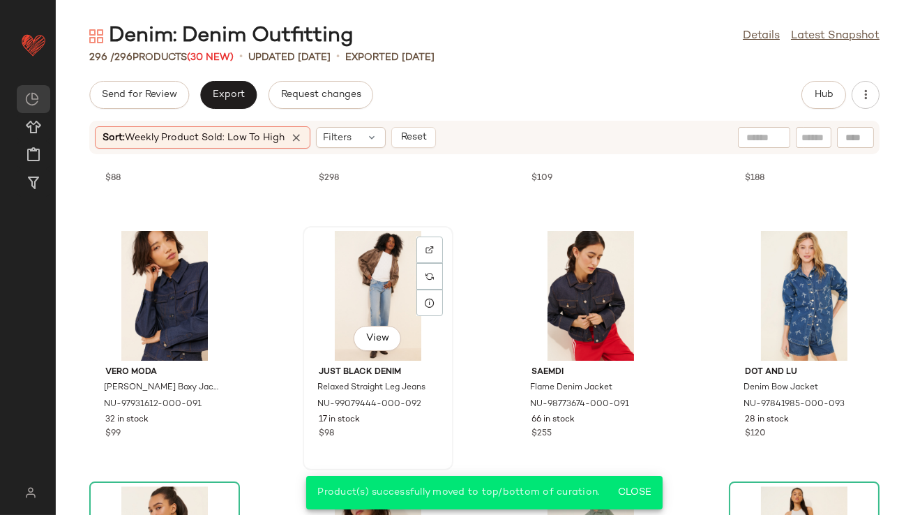
click at [363, 286] on div "View" at bounding box center [378, 296] width 141 height 130
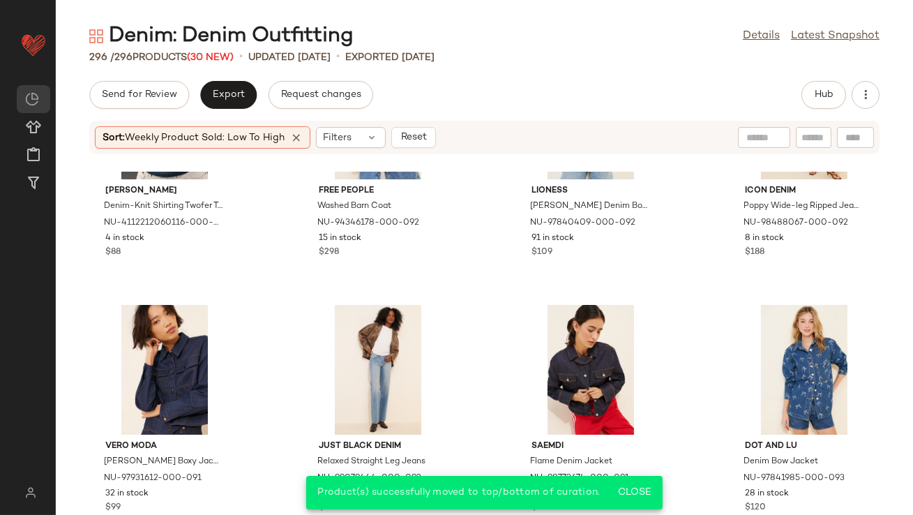
scroll to position [17677, 0]
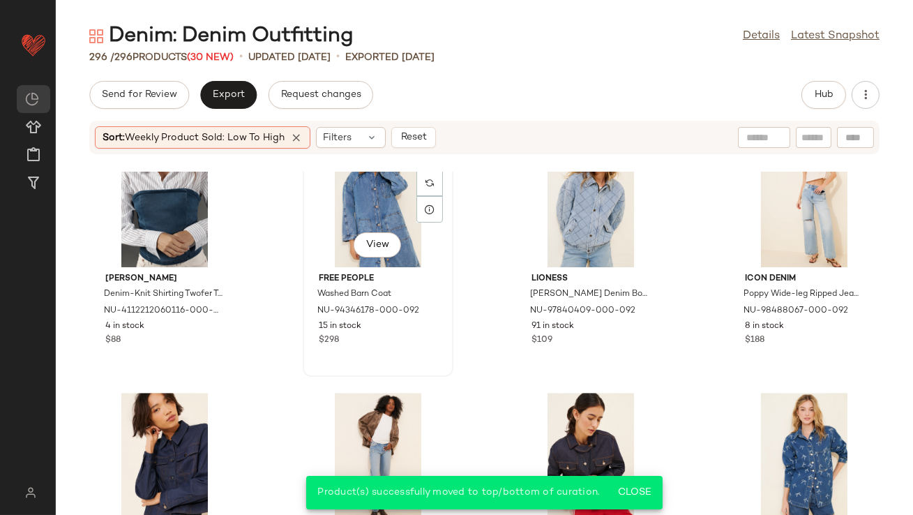
click at [366, 200] on div "View" at bounding box center [378, 202] width 141 height 130
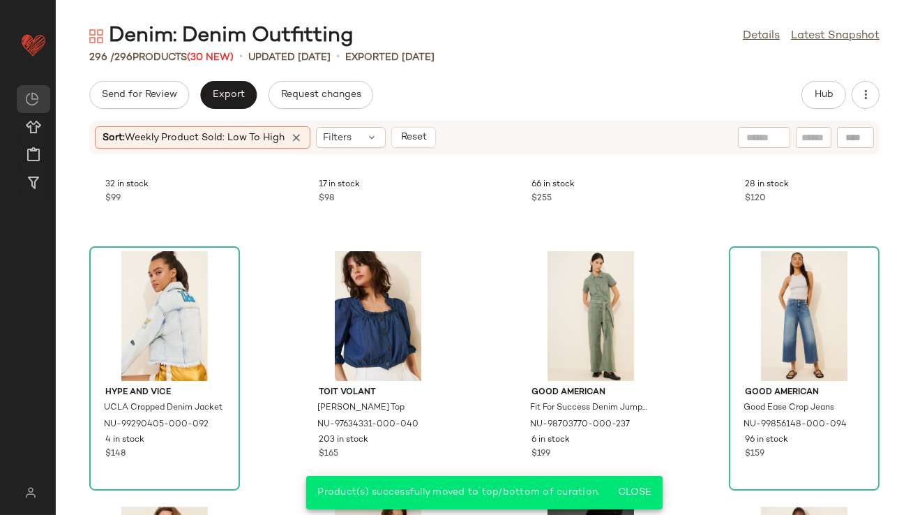
scroll to position [18077, 0]
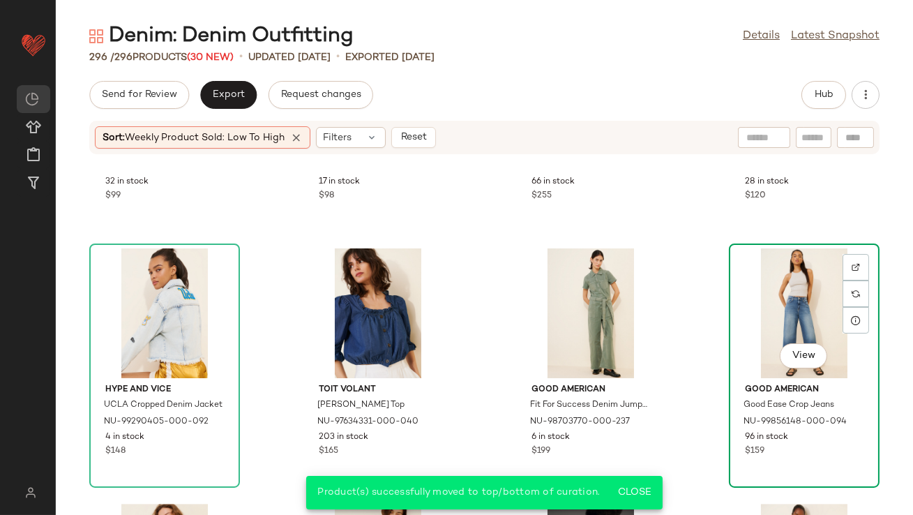
click at [773, 298] on div "View" at bounding box center [804, 313] width 141 height 130
click at [361, 299] on div "View" at bounding box center [378, 313] width 141 height 130
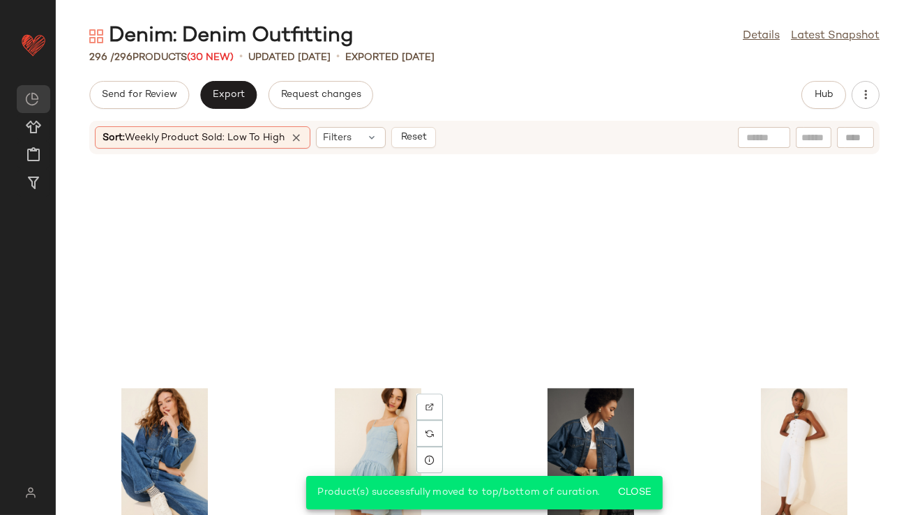
scroll to position [18399, 0]
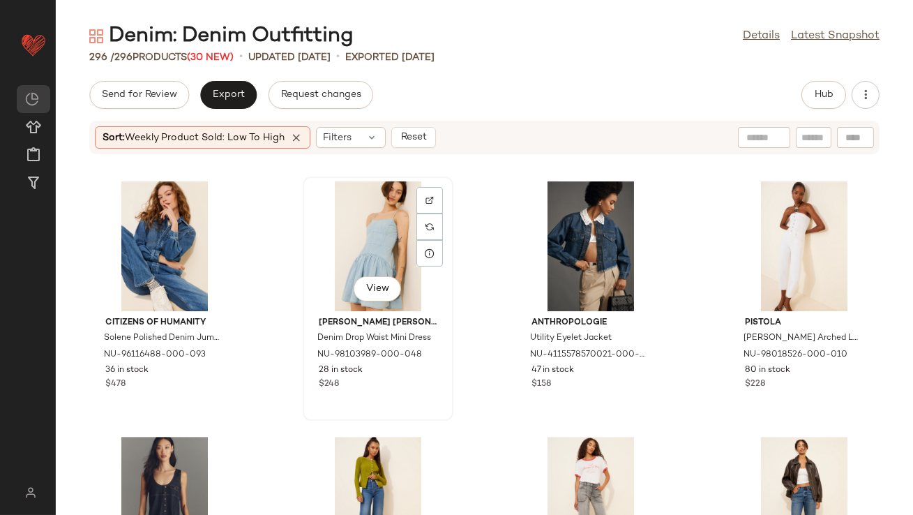
click at [383, 228] on div "View" at bounding box center [378, 246] width 141 height 130
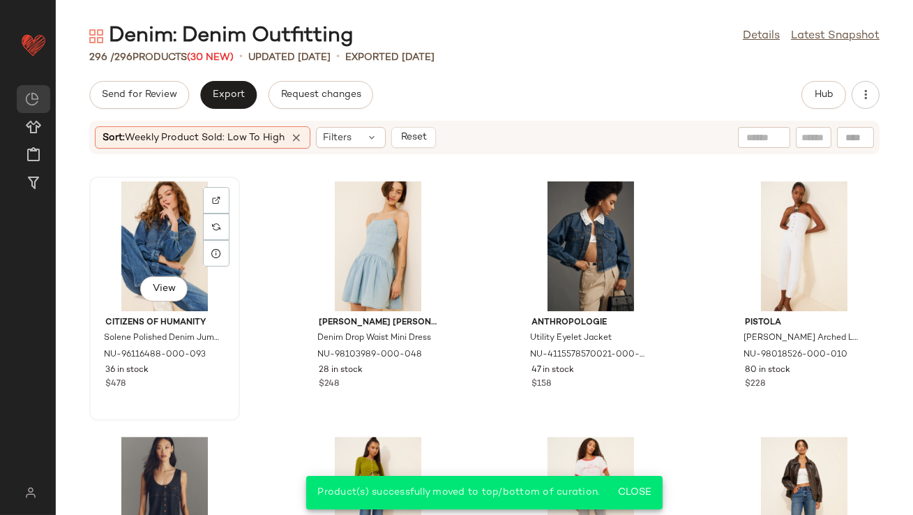
click at [147, 235] on div "View" at bounding box center [164, 246] width 141 height 130
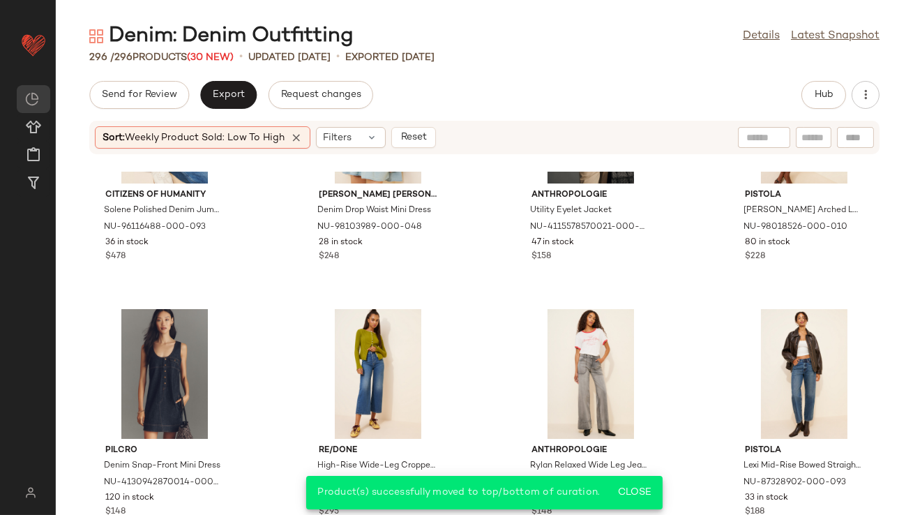
scroll to position [18560, 0]
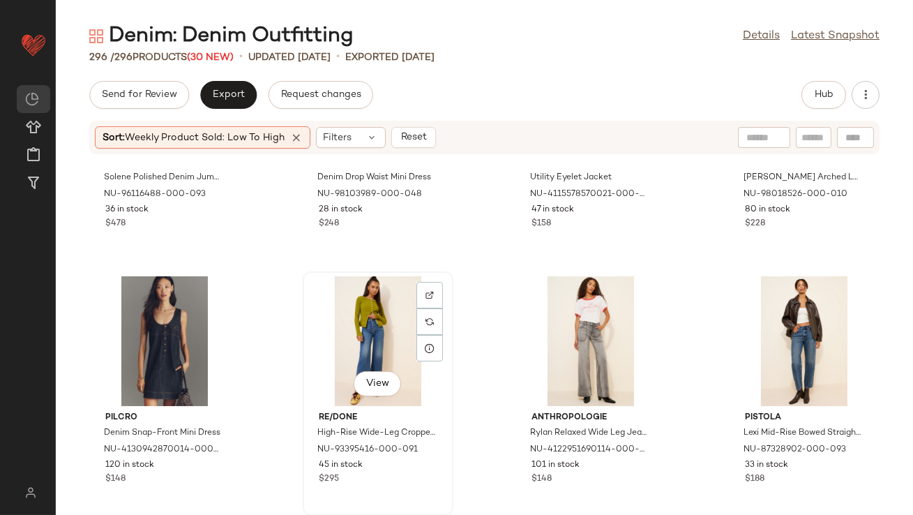
click at [350, 331] on div "View" at bounding box center [378, 341] width 141 height 130
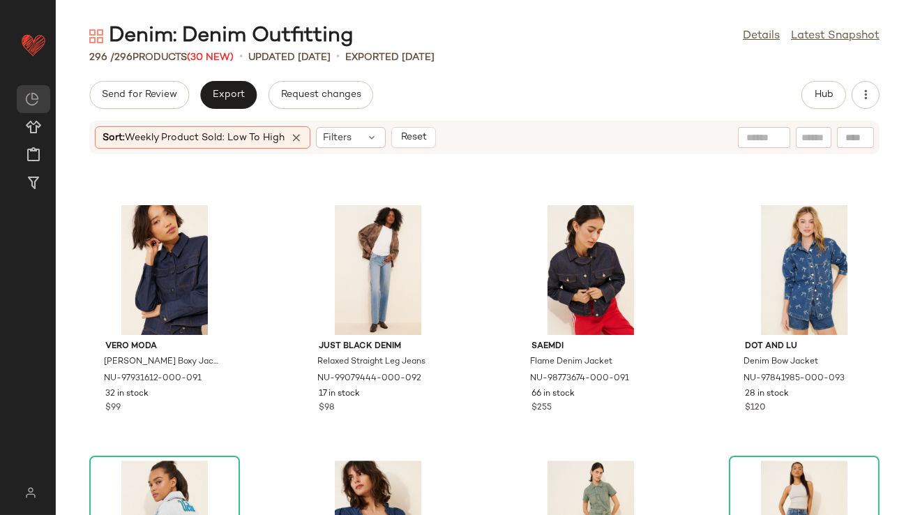
scroll to position [17860, 0]
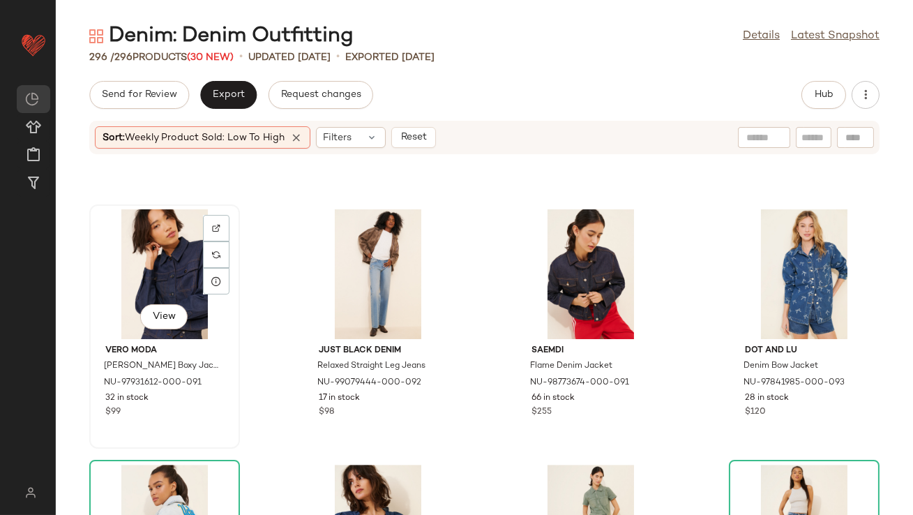
click at [143, 278] on div "View" at bounding box center [164, 274] width 141 height 130
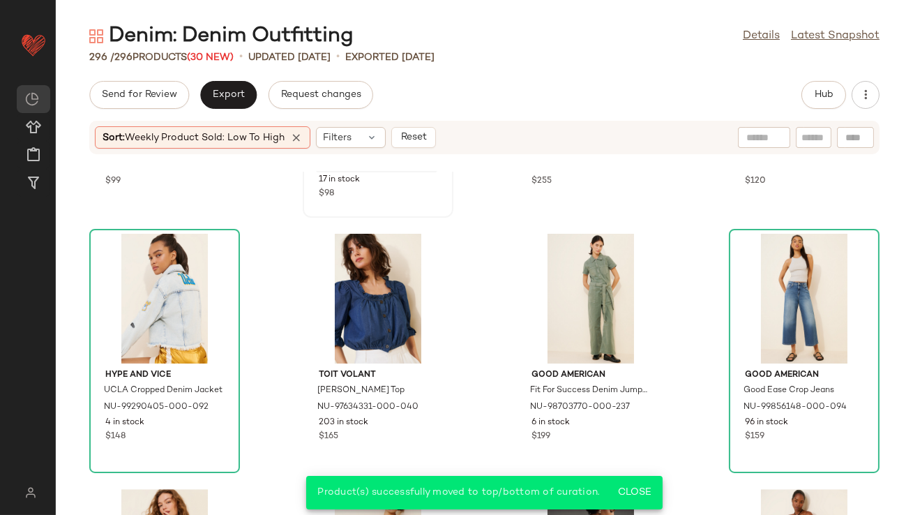
scroll to position [18560, 0]
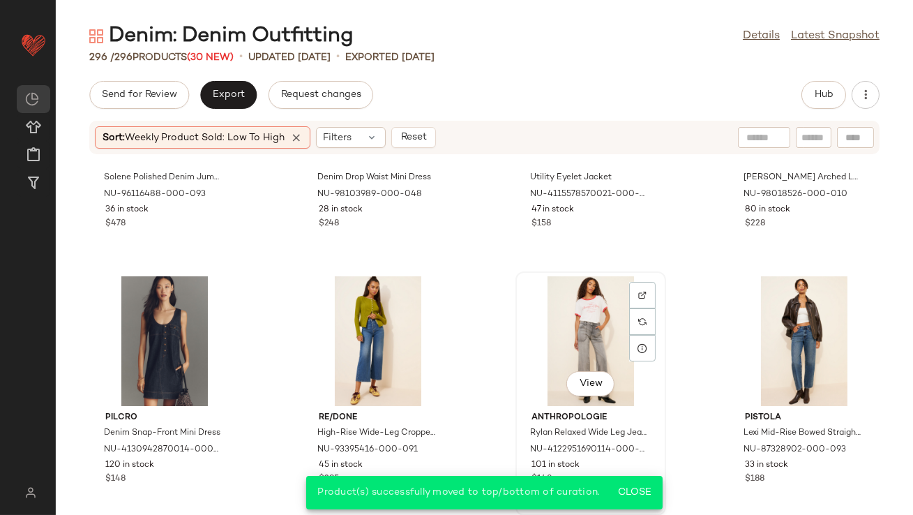
click at [565, 334] on div "View" at bounding box center [591, 341] width 141 height 130
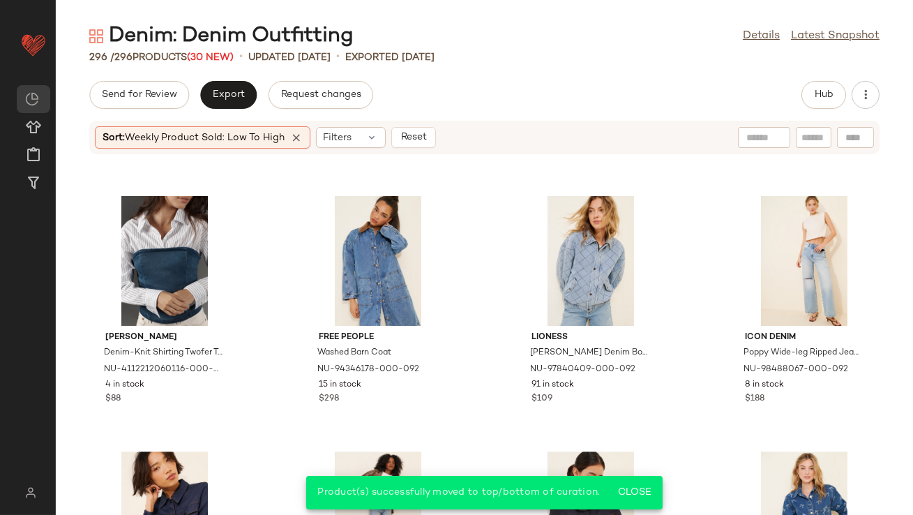
scroll to position [17617, 0]
click at [585, 262] on div "View" at bounding box center [591, 262] width 141 height 130
click at [300, 138] on icon at bounding box center [296, 137] width 13 height 13
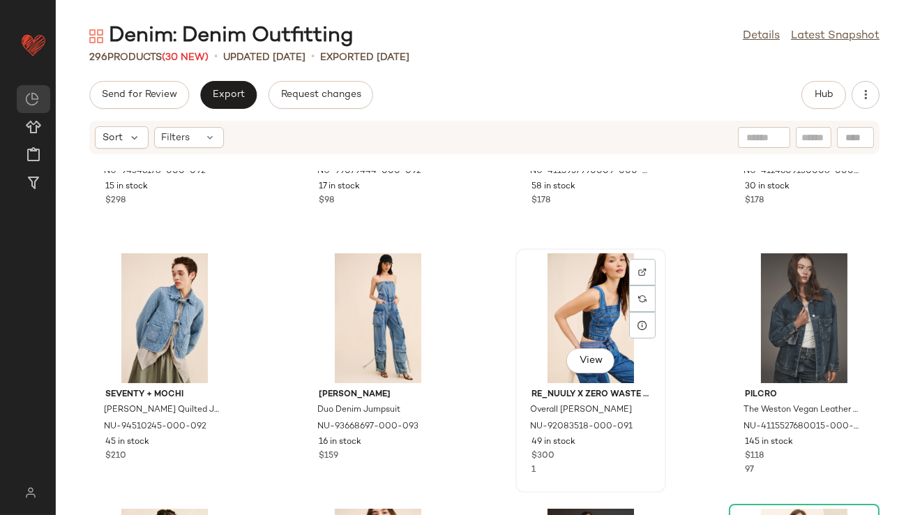
scroll to position [687, 0]
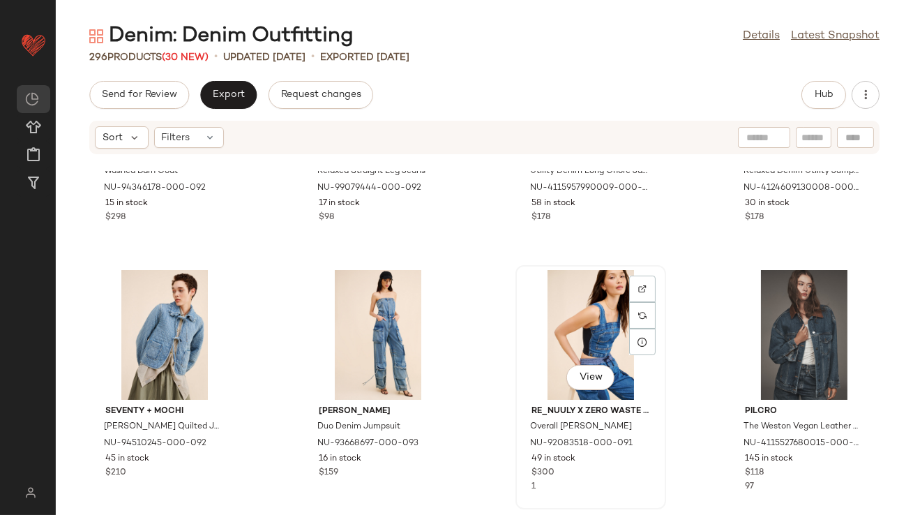
click at [588, 316] on div "View" at bounding box center [591, 335] width 141 height 130
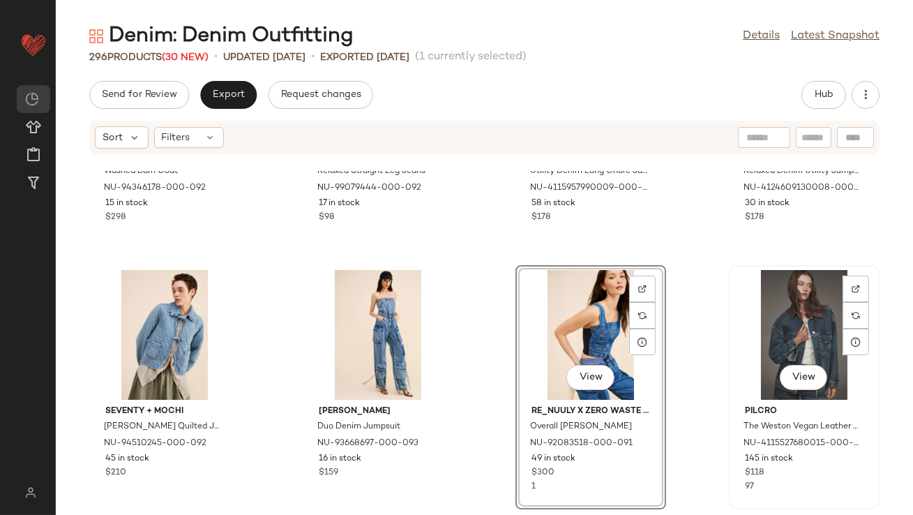
click at [780, 315] on div "View" at bounding box center [804, 335] width 141 height 130
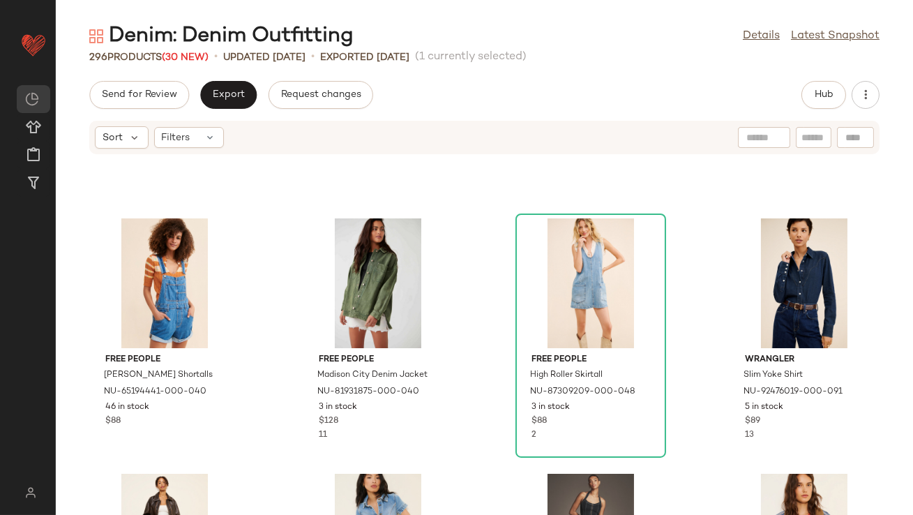
scroll to position [1327, 0]
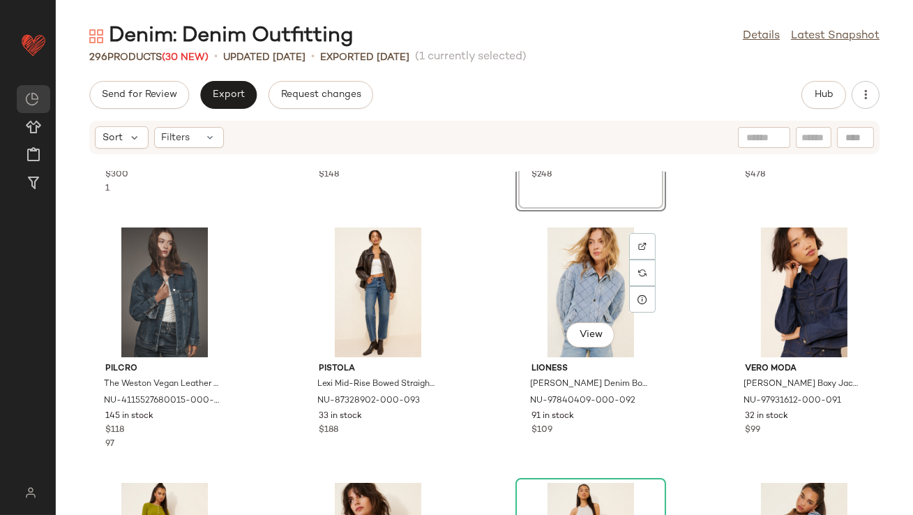
scroll to position [424, 0]
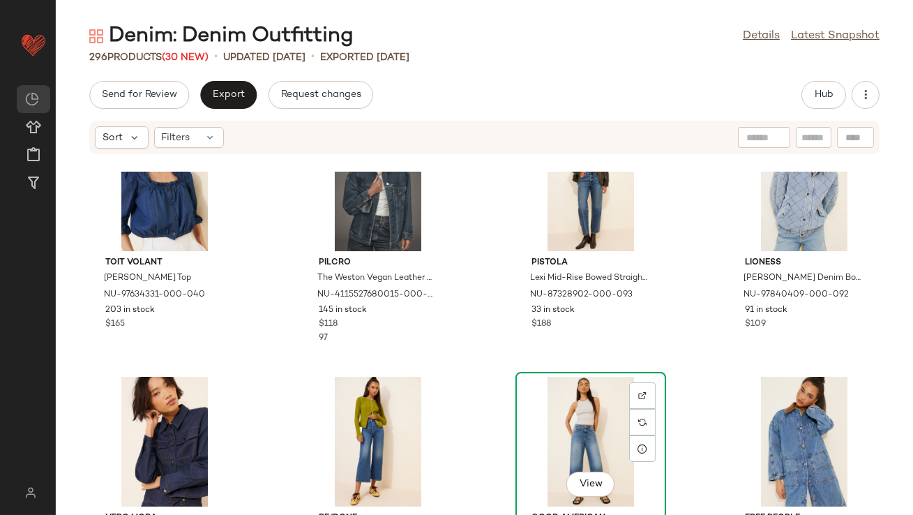
scroll to position [326, 0]
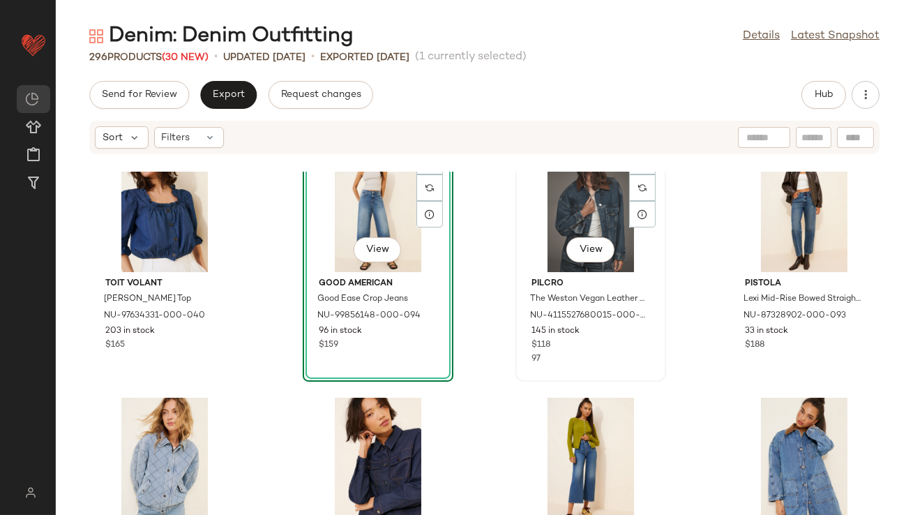
scroll to position [306, 0]
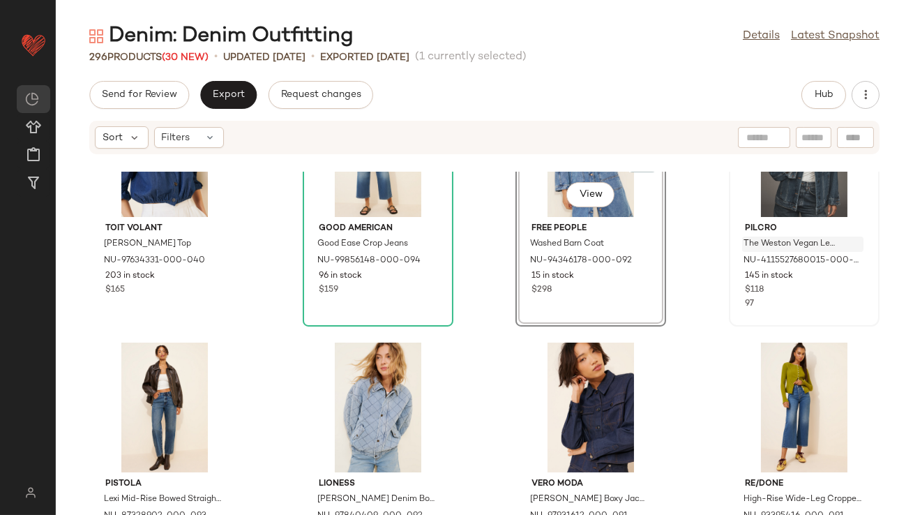
scroll to position [378, 0]
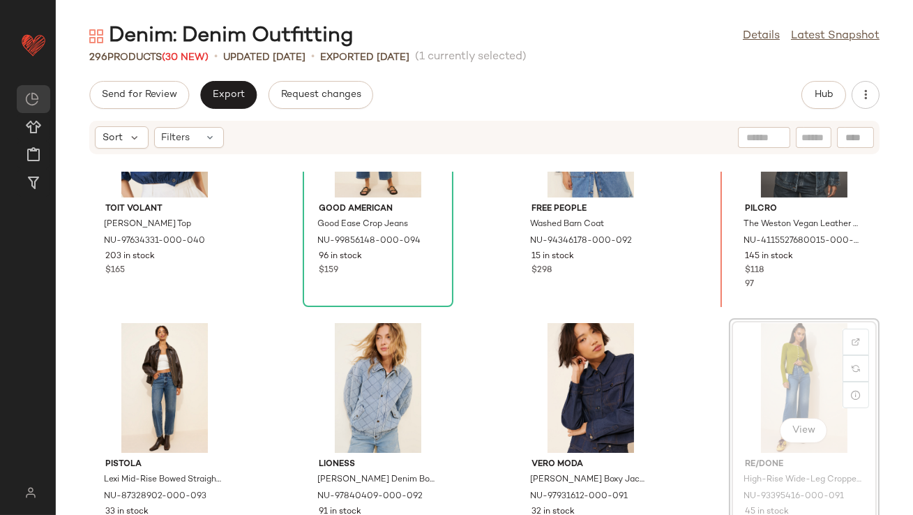
scroll to position [355, 0]
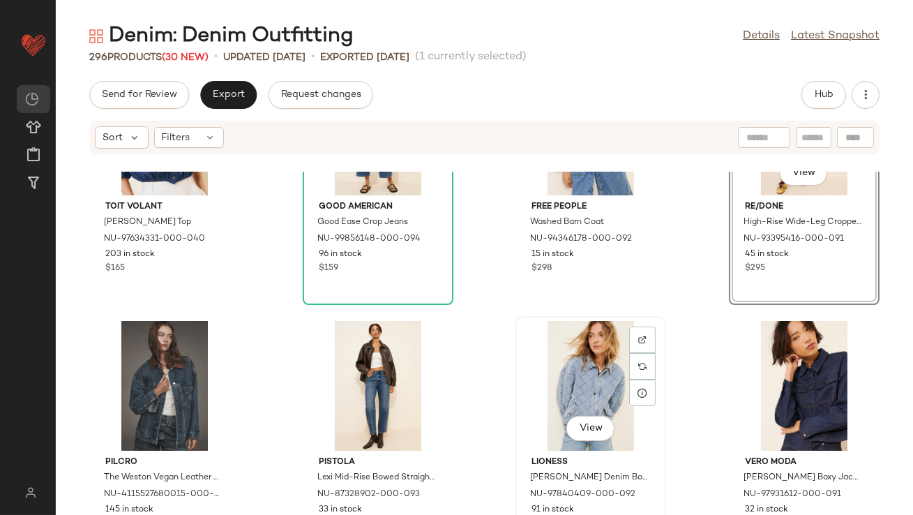
scroll to position [392, 0]
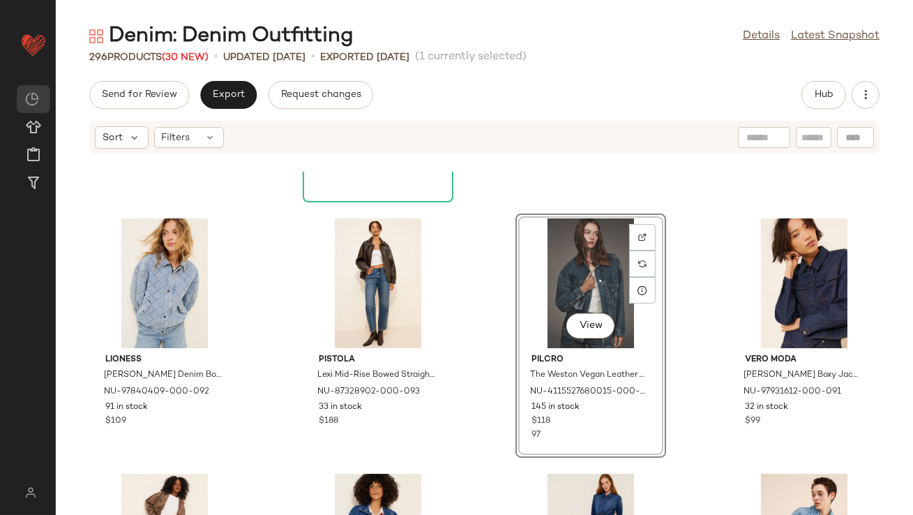
scroll to position [576, 0]
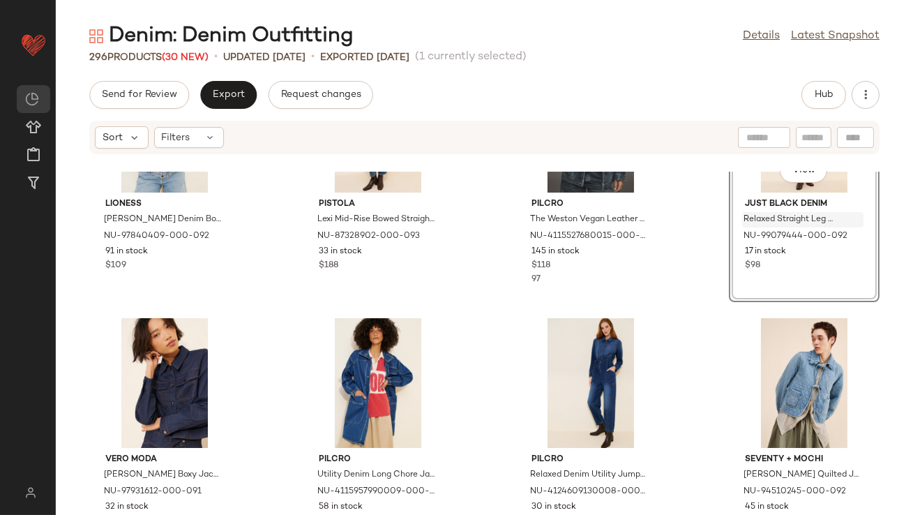
scroll to position [684, 0]
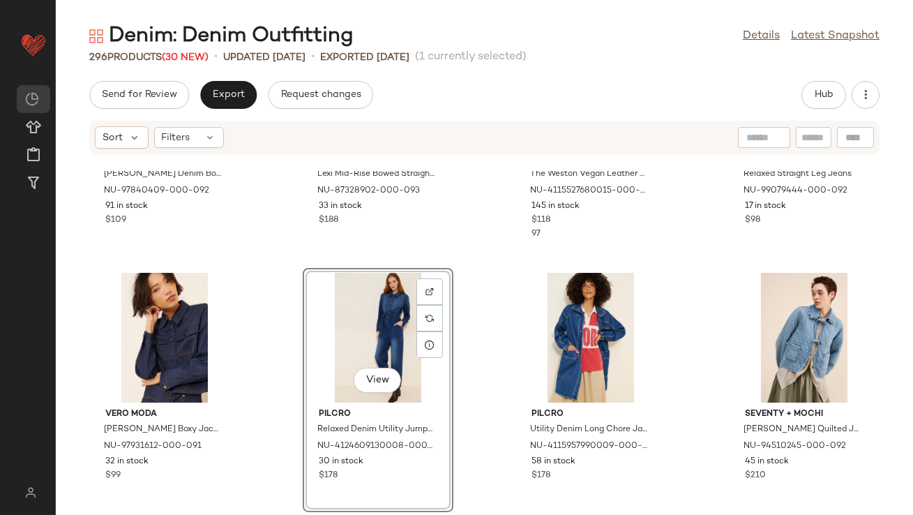
scroll to position [823, 0]
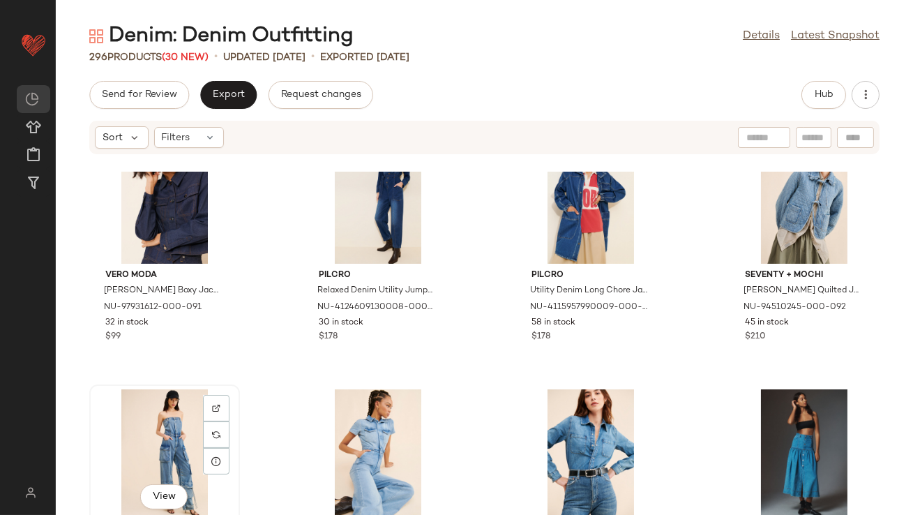
scroll to position [824, 0]
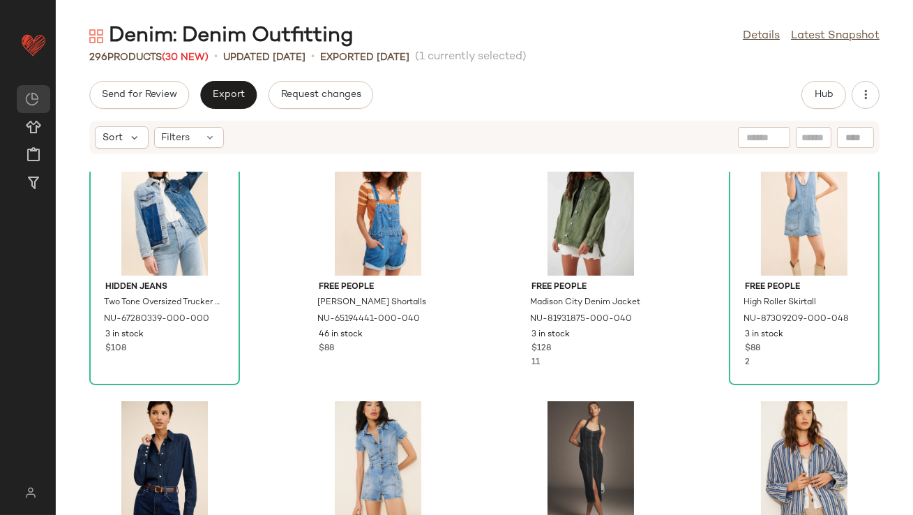
scroll to position [1318, 0]
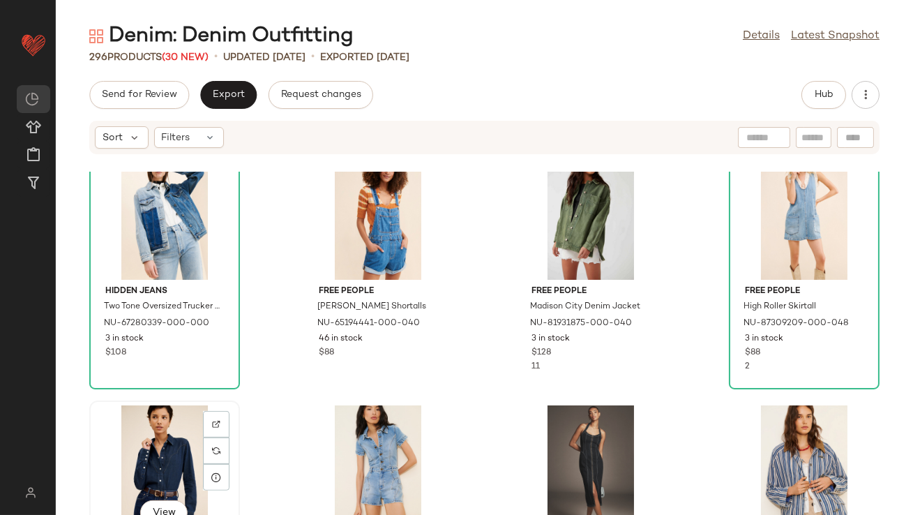
click at [163, 439] on div "View" at bounding box center [164, 470] width 141 height 130
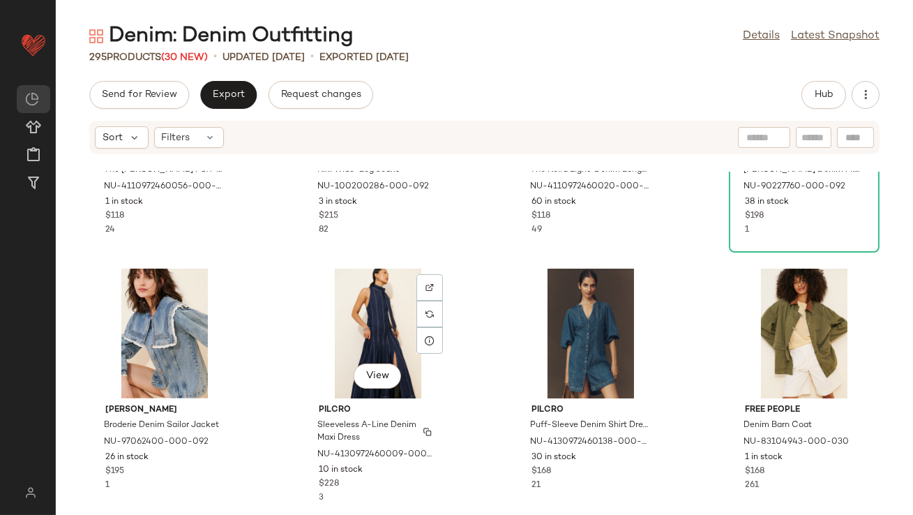
scroll to position [1967, 0]
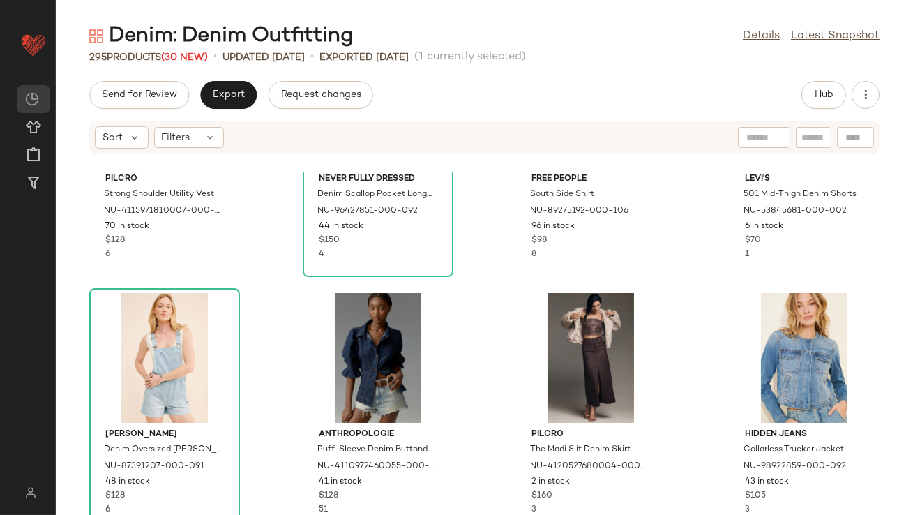
scroll to position [2452, 0]
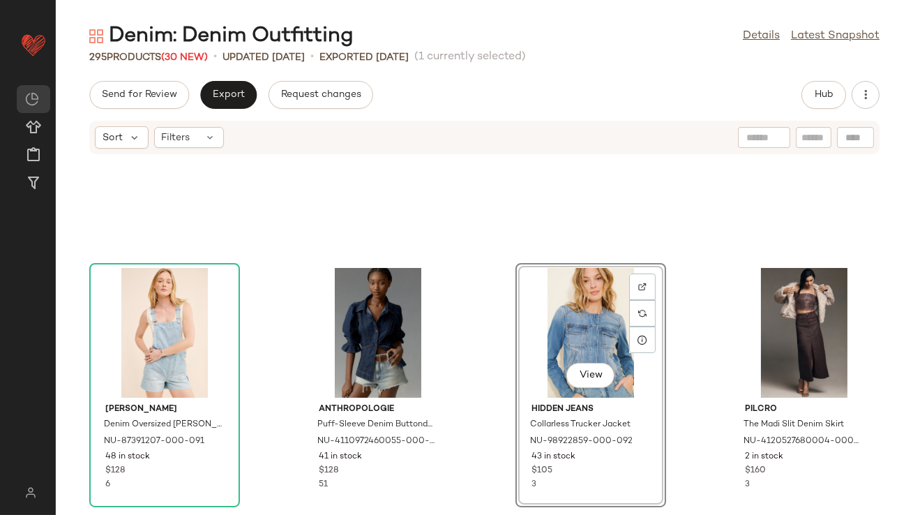
scroll to position [2450, 0]
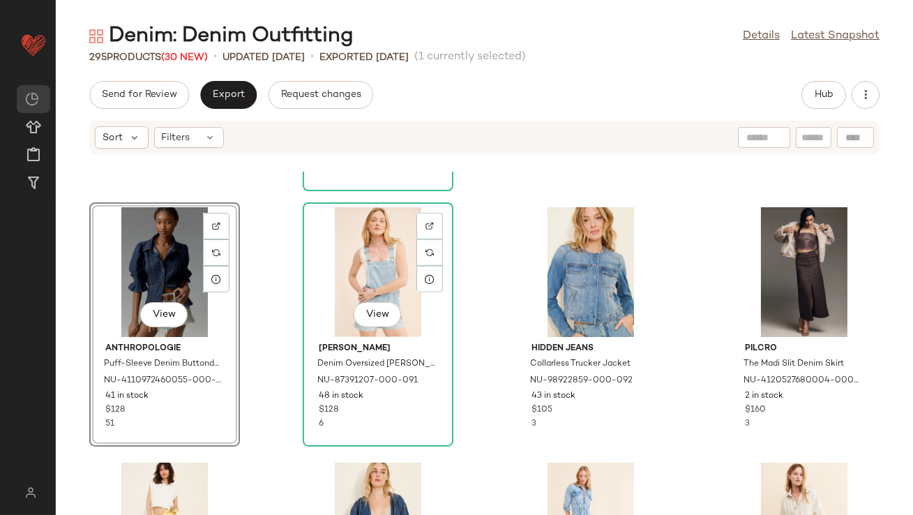
scroll to position [2544, 0]
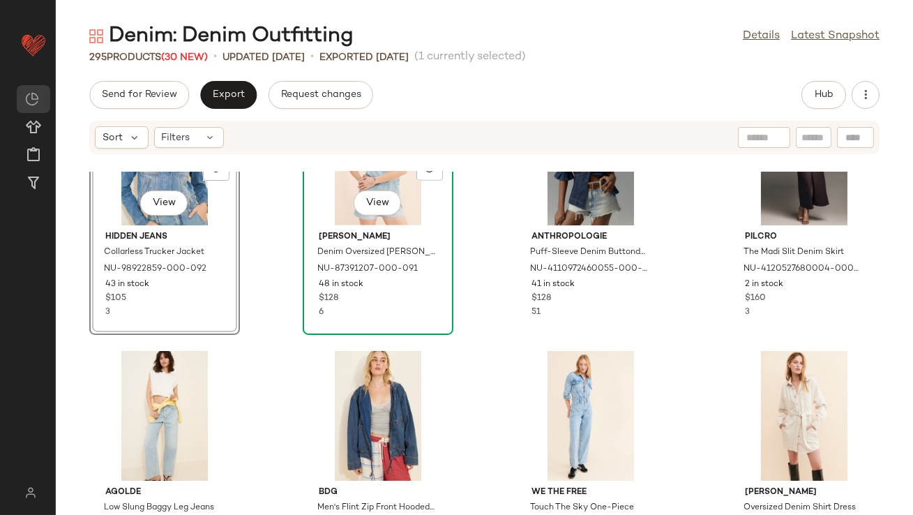
scroll to position [2650, 0]
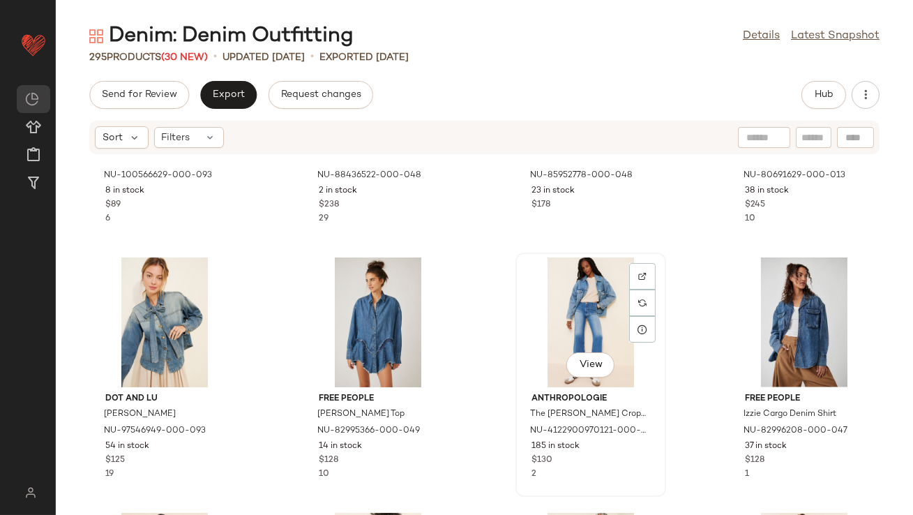
scroll to position [2999, 0]
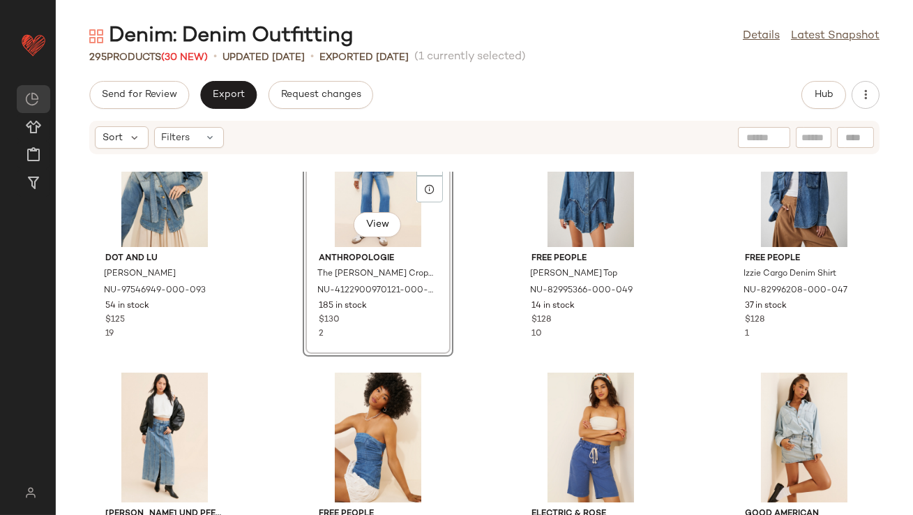
scroll to position [3182, 0]
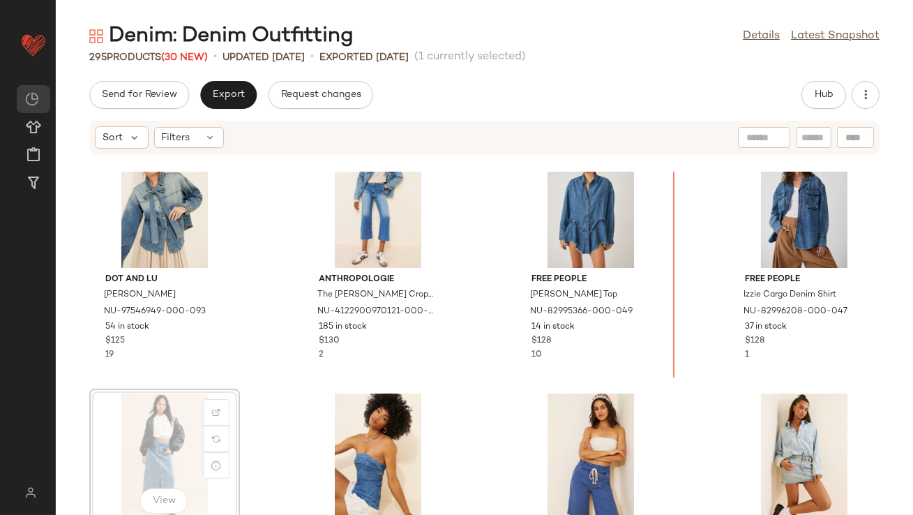
scroll to position [3115, 0]
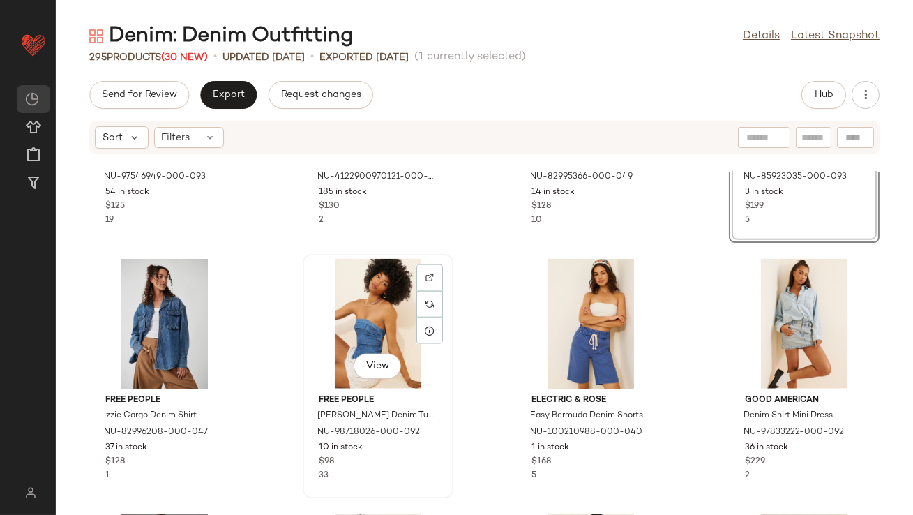
scroll to position [3263, 0]
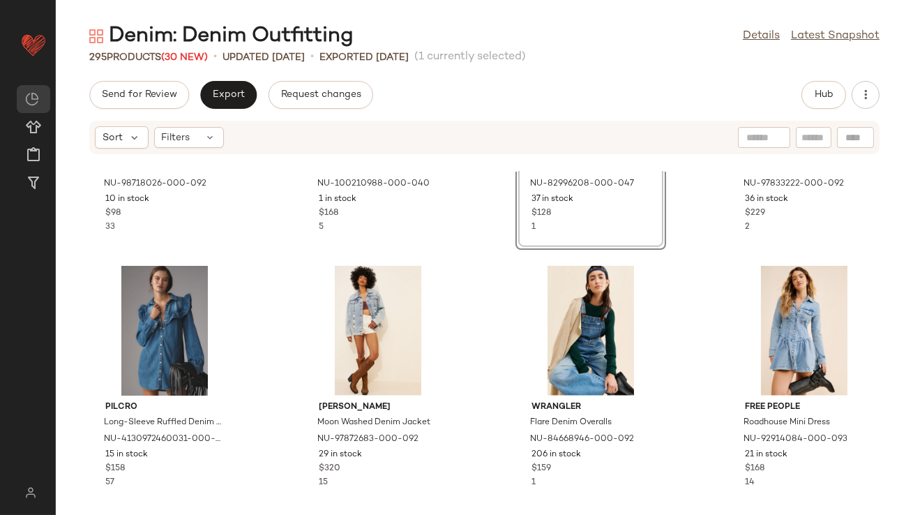
scroll to position [3501, 0]
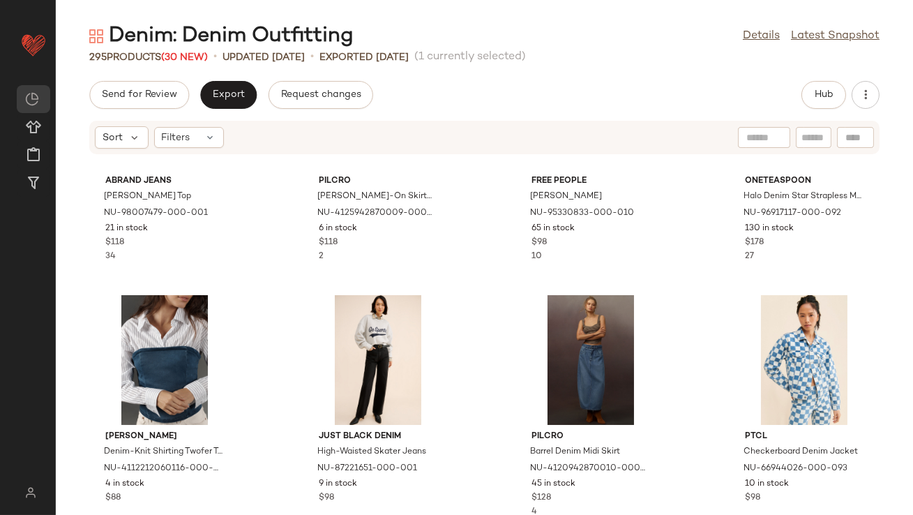
scroll to position [4056, 0]
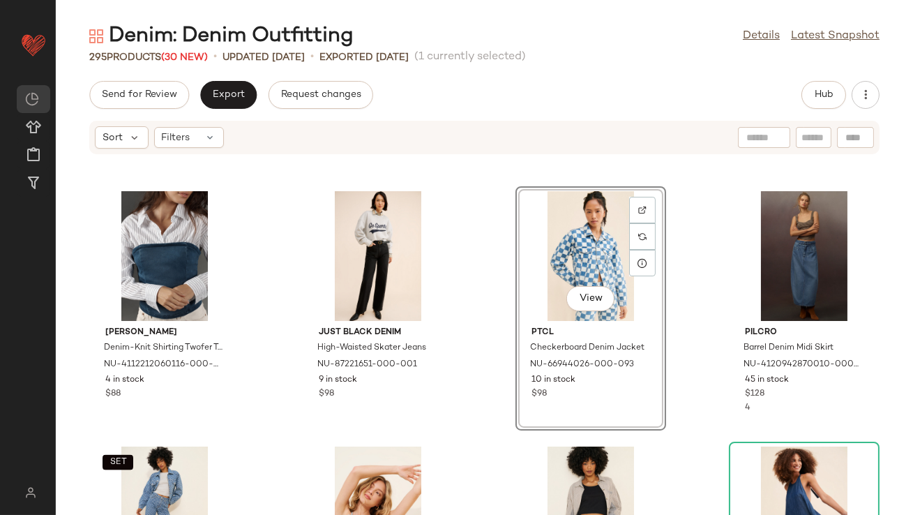
scroll to position [4085, 0]
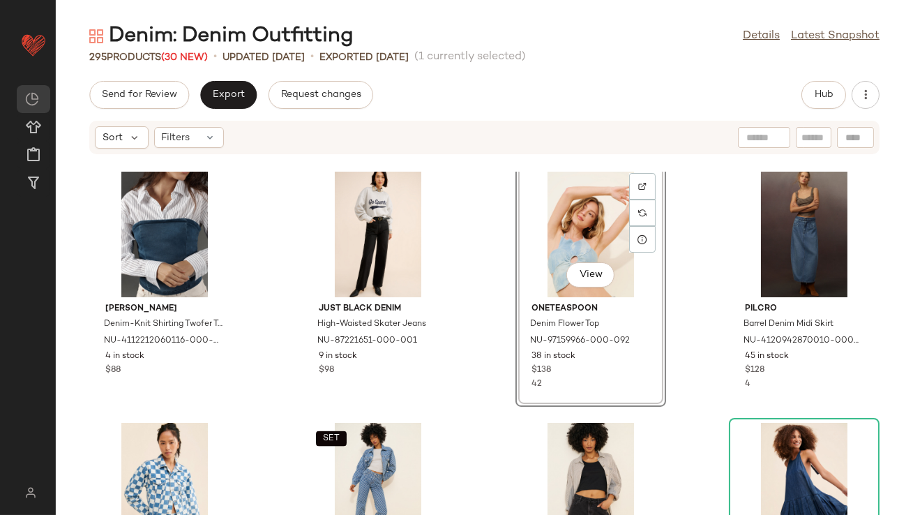
scroll to position [4110, 0]
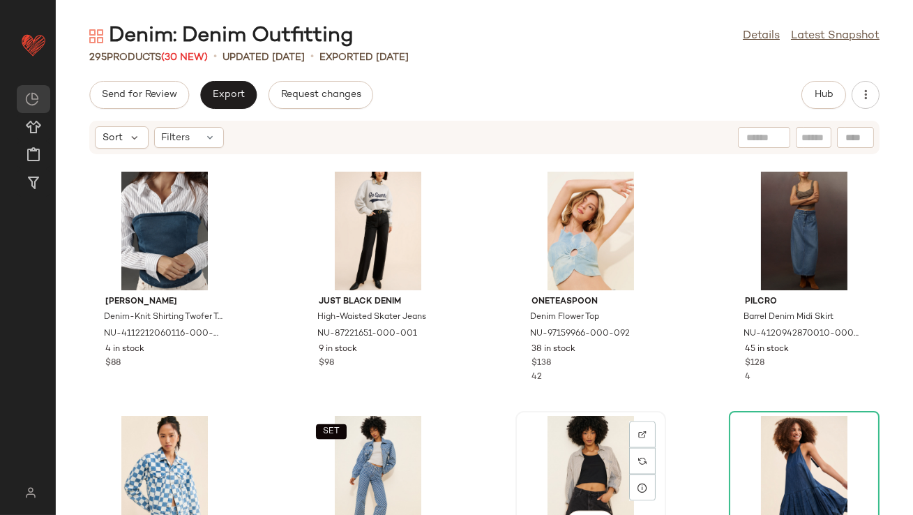
scroll to position [4118, 0]
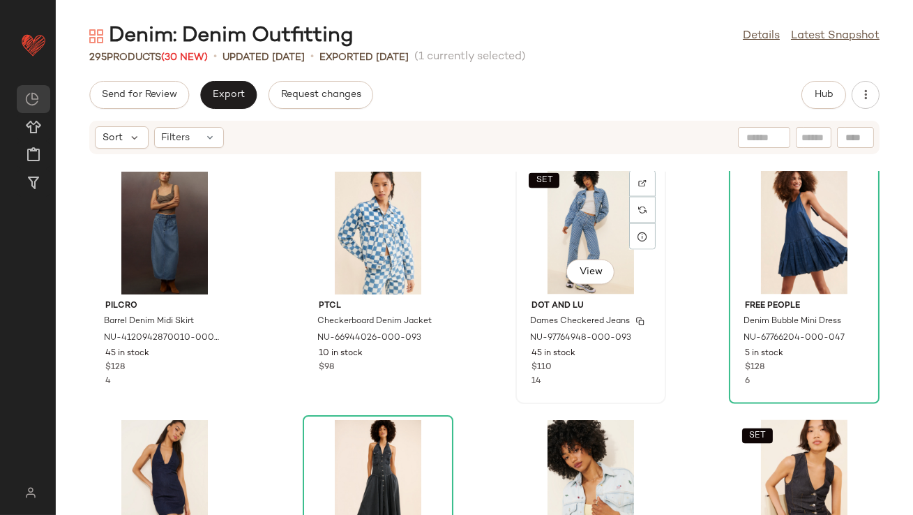
scroll to position [4369, 0]
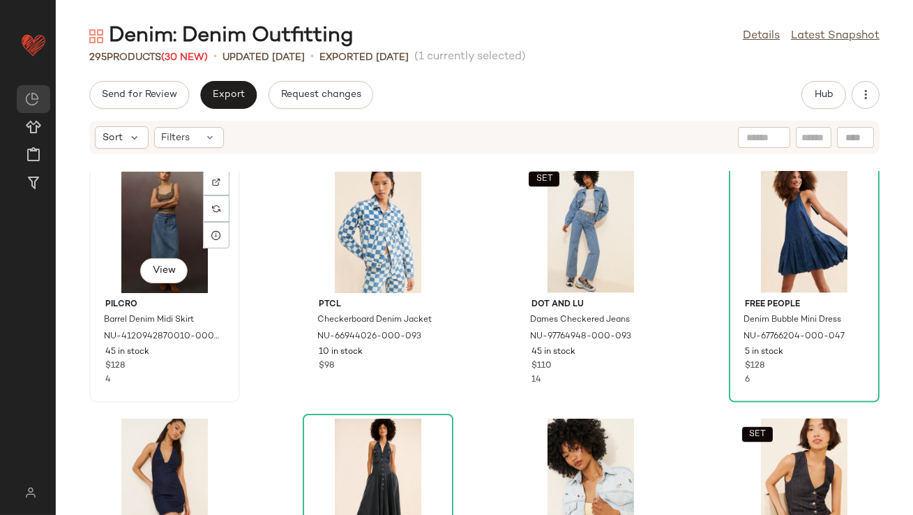
click at [170, 249] on div "View" at bounding box center [164, 228] width 141 height 130
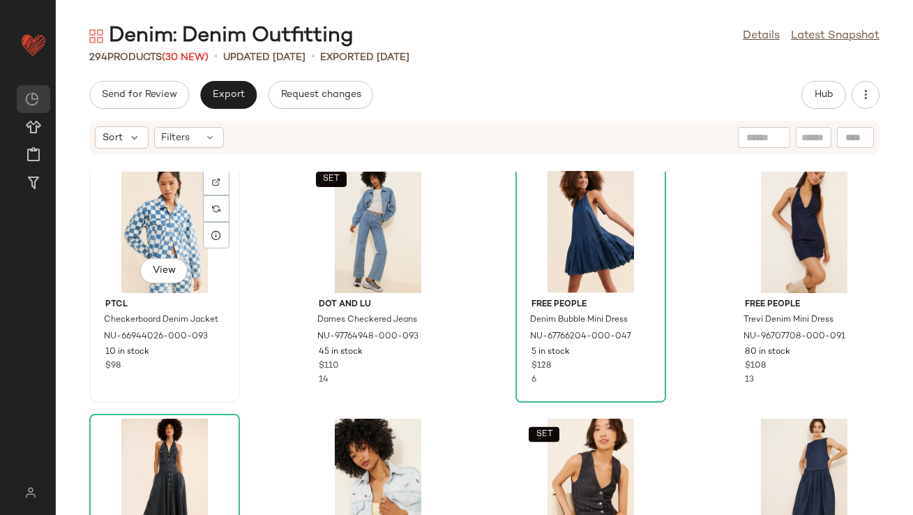
click at [137, 201] on div "View" at bounding box center [164, 228] width 141 height 130
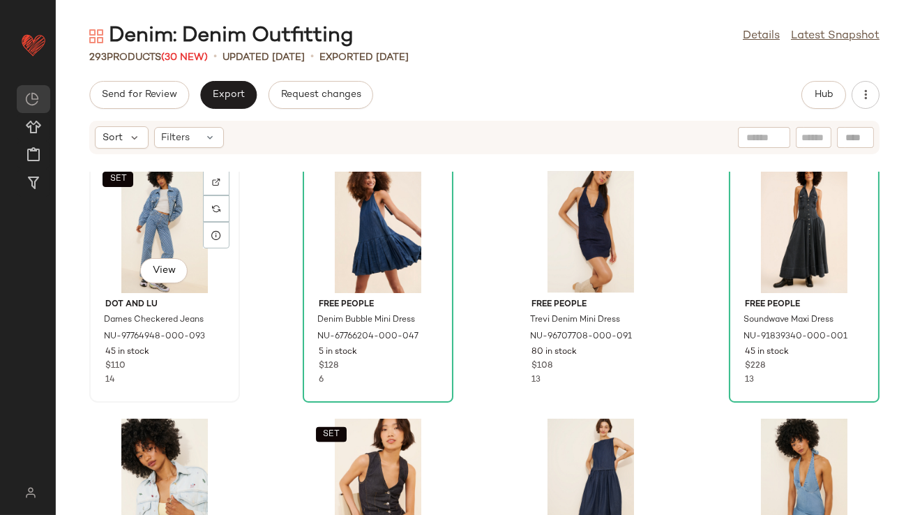
click at [164, 229] on div "SET View" at bounding box center [164, 228] width 141 height 130
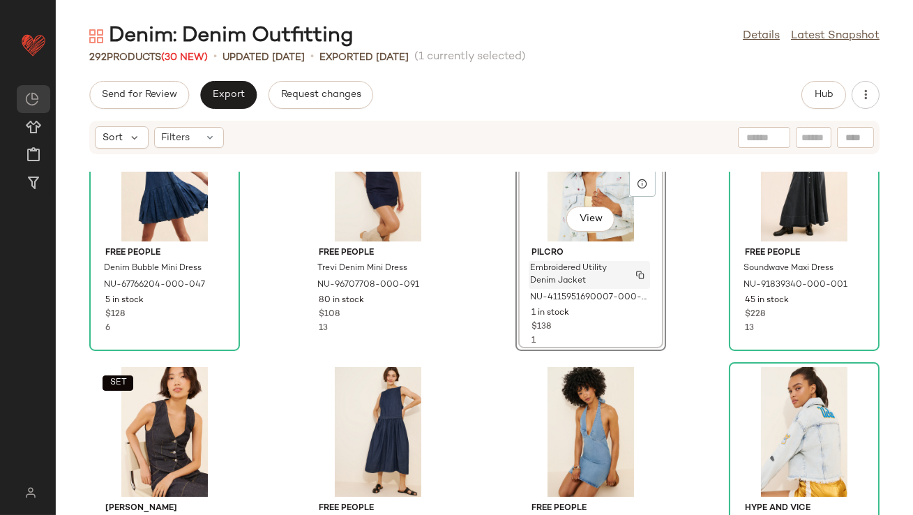
scroll to position [4491, 0]
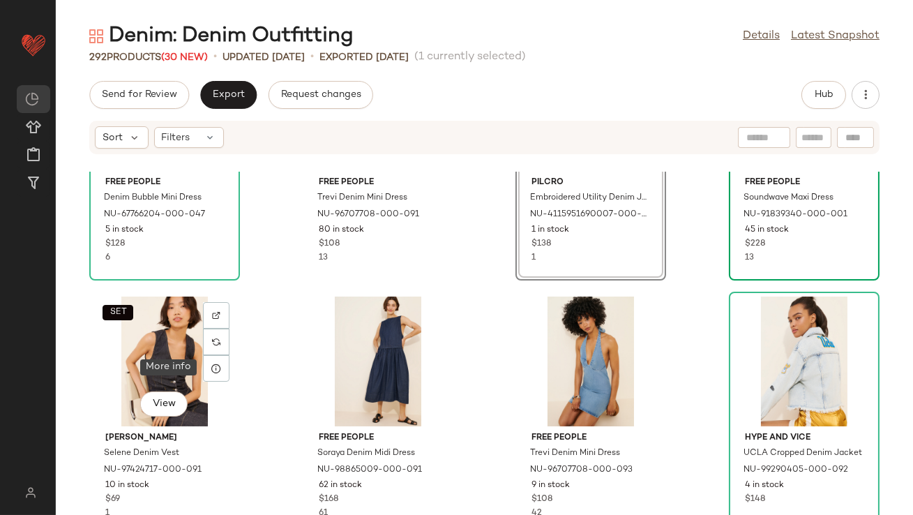
click at [214, 366] on icon at bounding box center [216, 368] width 11 height 11
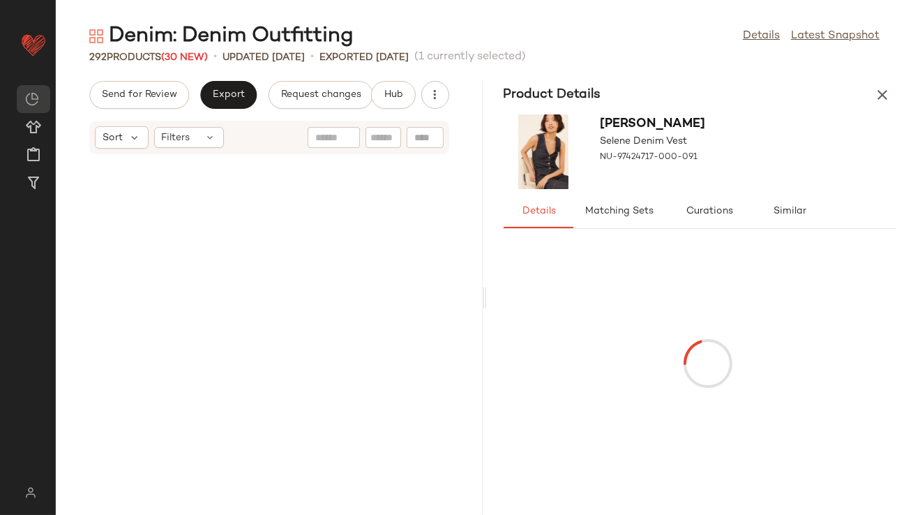
scroll to position [9194, 0]
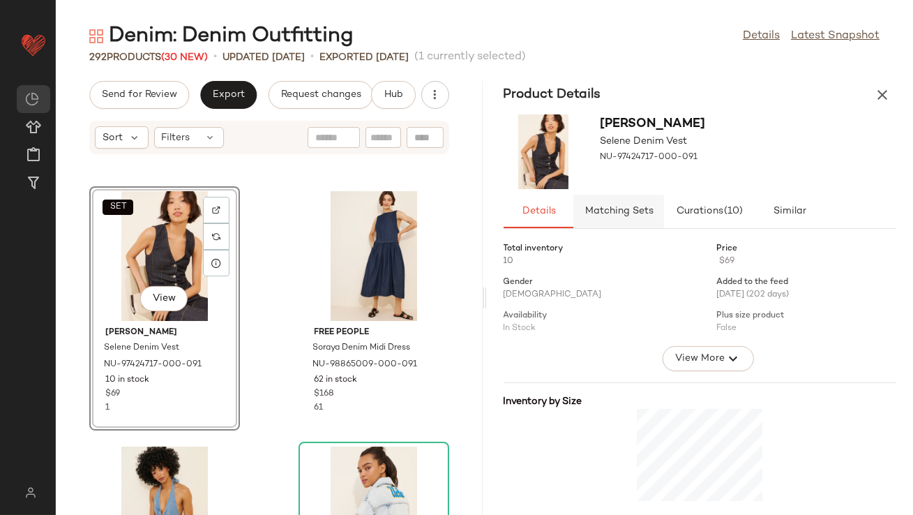
click at [609, 208] on span "Matching Sets" at bounding box center [618, 211] width 69 height 11
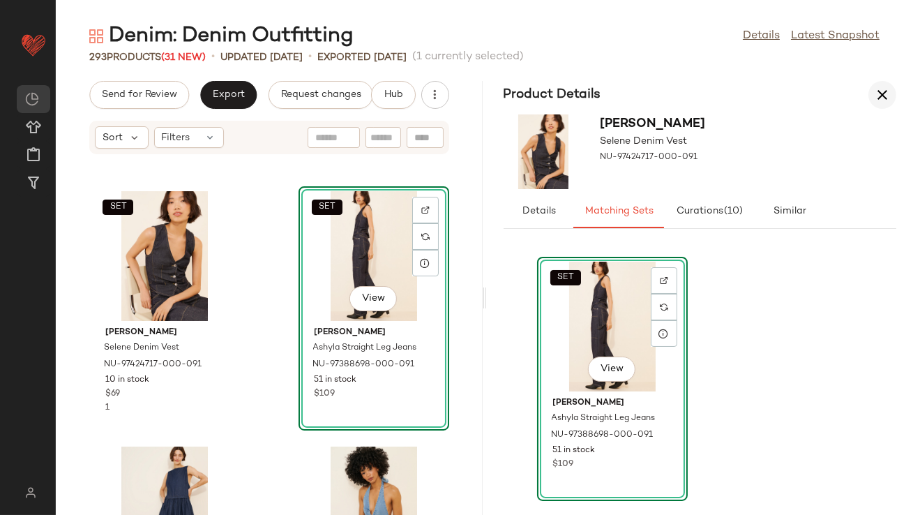
click at [879, 97] on icon "button" at bounding box center [882, 95] width 17 height 17
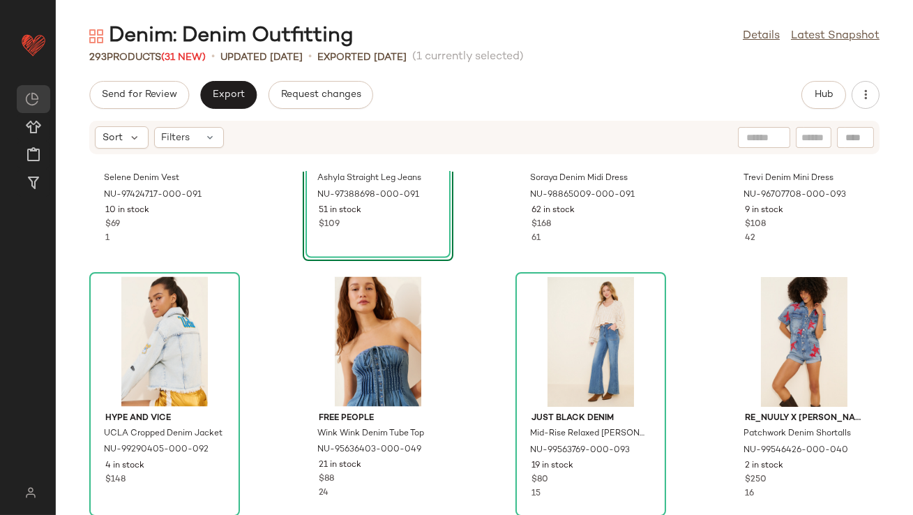
scroll to position [4768, 0]
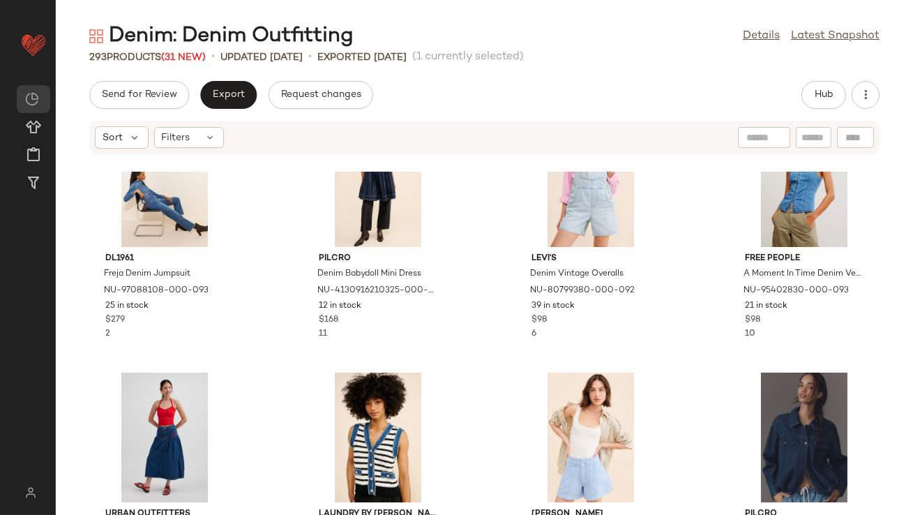
scroll to position [5184, 0]
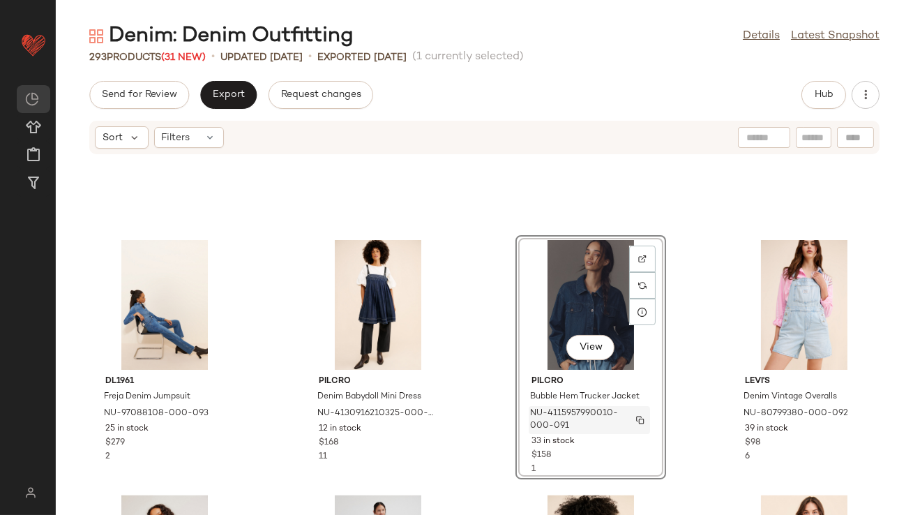
scroll to position [5040, 0]
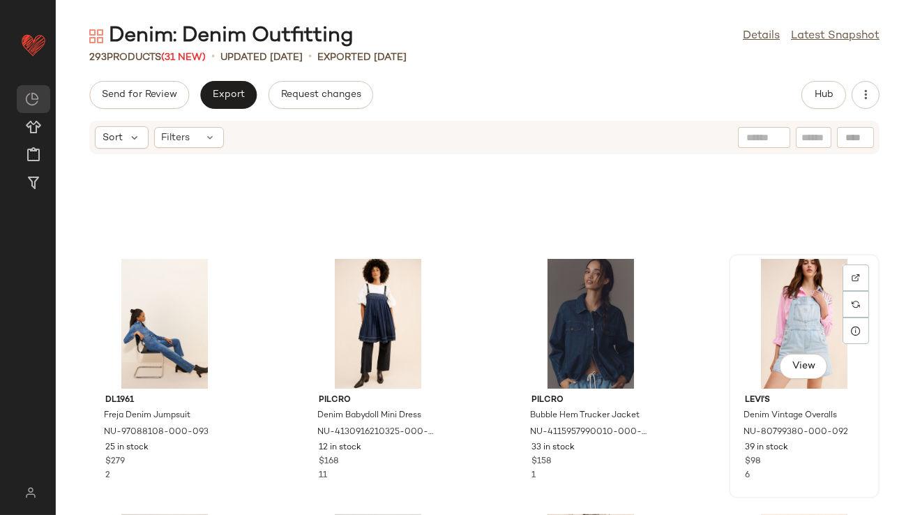
click at [765, 329] on div "View" at bounding box center [804, 324] width 141 height 130
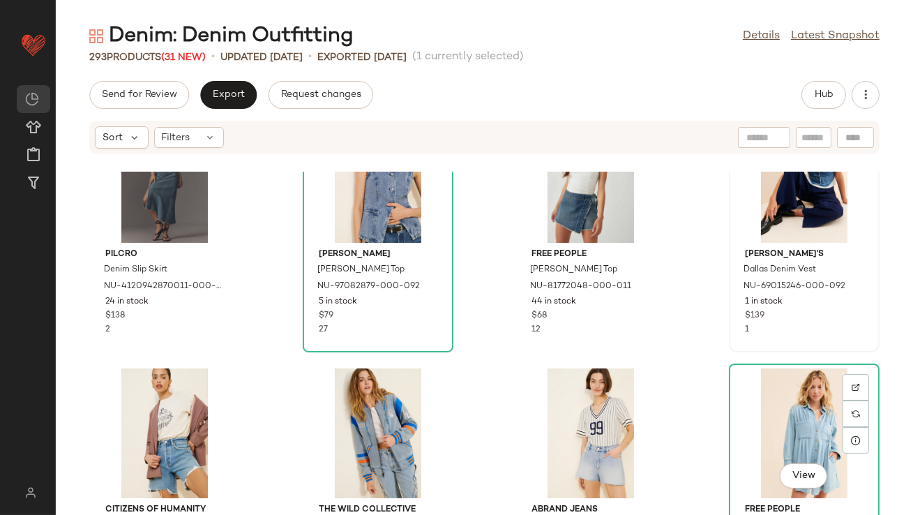
scroll to position [5965, 0]
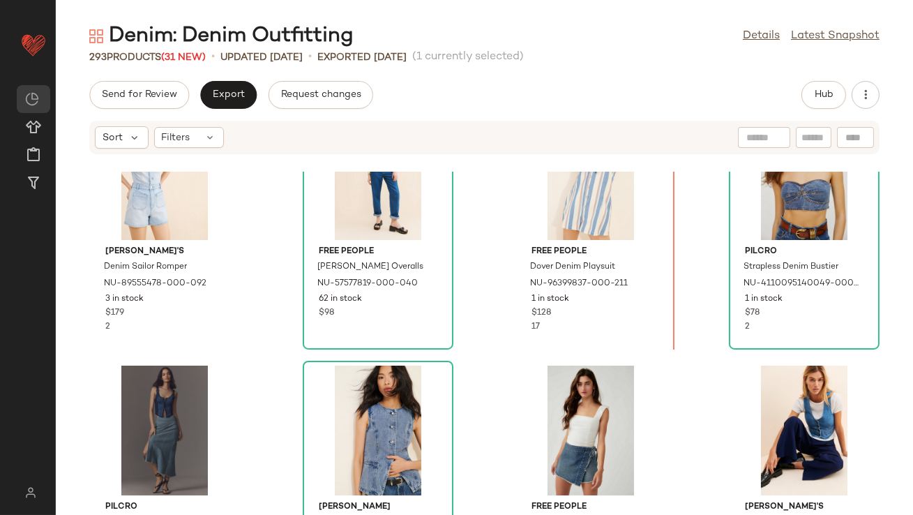
scroll to position [5659, 0]
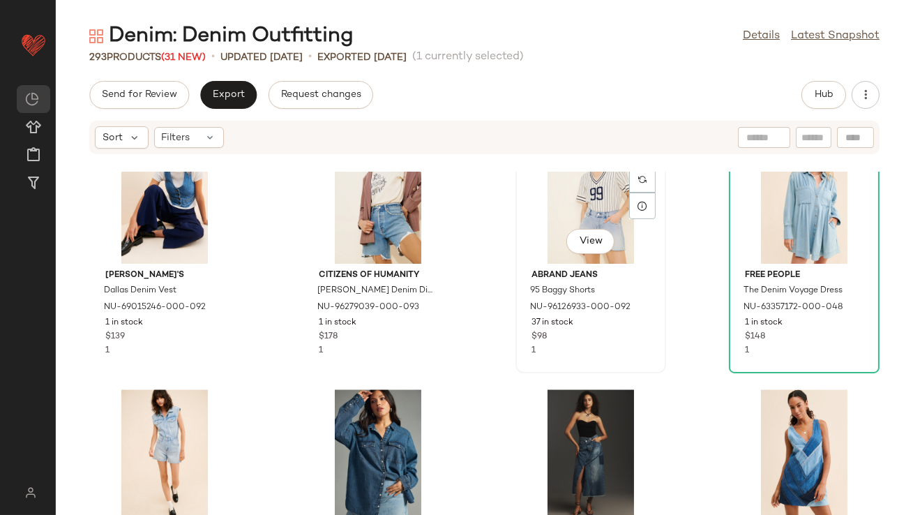
scroll to position [6187, 0]
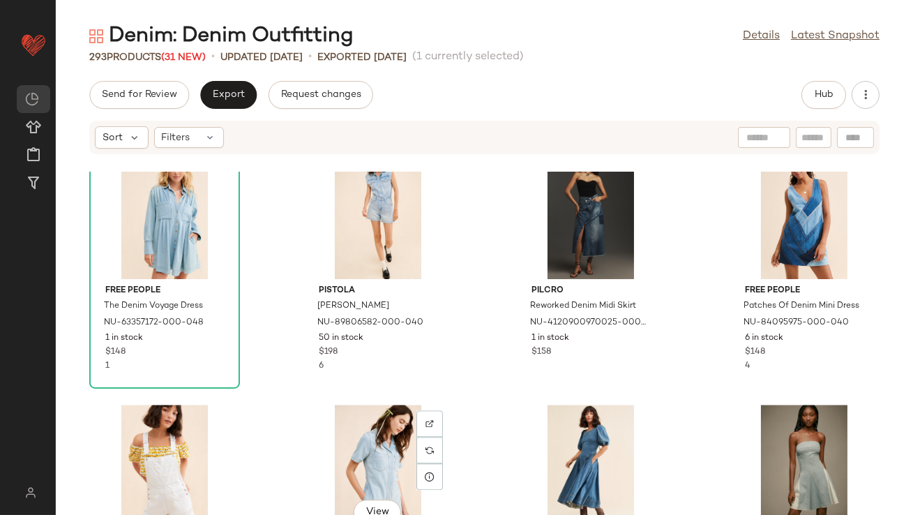
scroll to position [6389, 0]
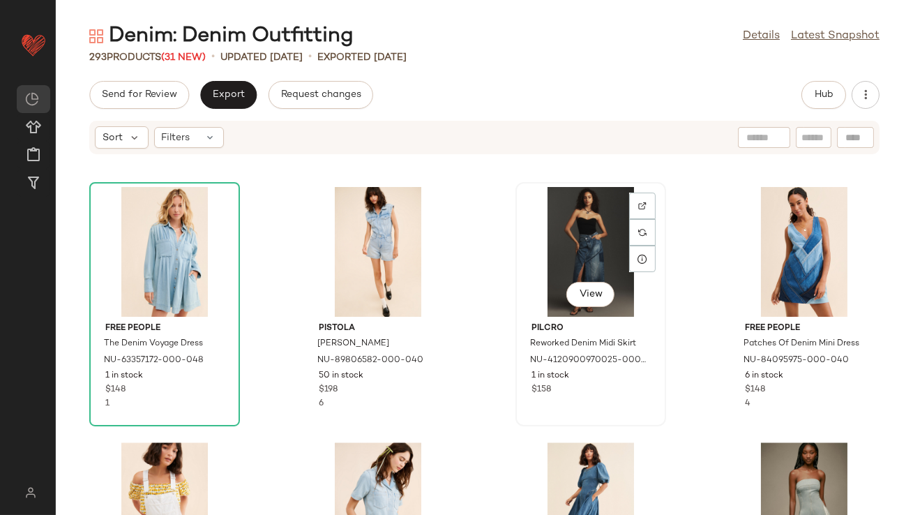
click at [545, 260] on div "View" at bounding box center [591, 252] width 141 height 130
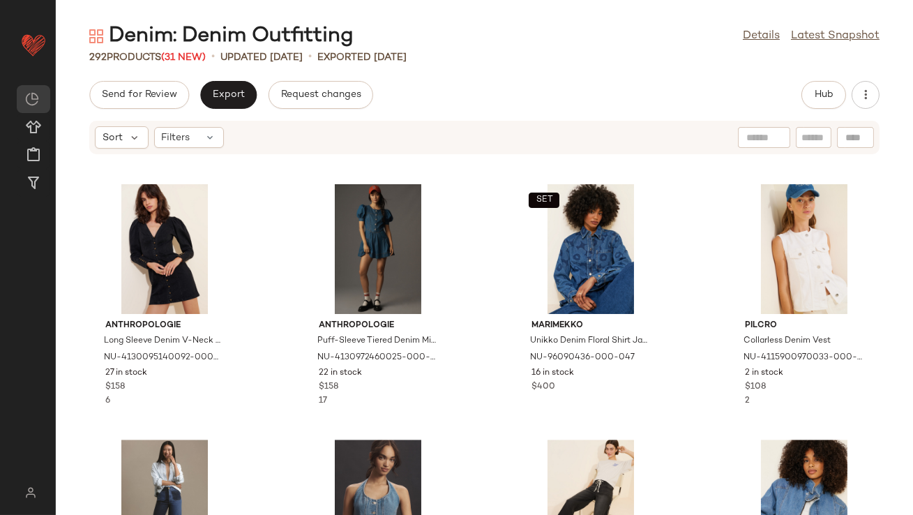
scroll to position [7178, 0]
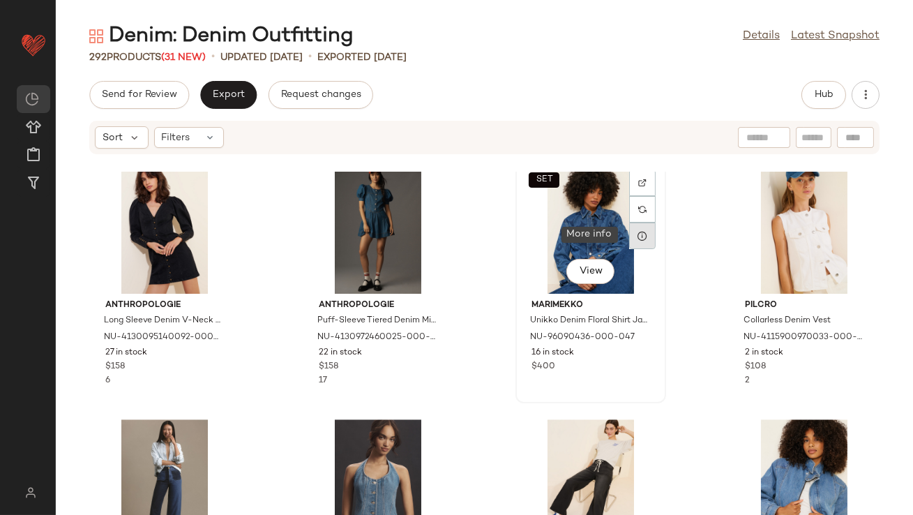
click at [637, 232] on icon at bounding box center [642, 235] width 11 height 11
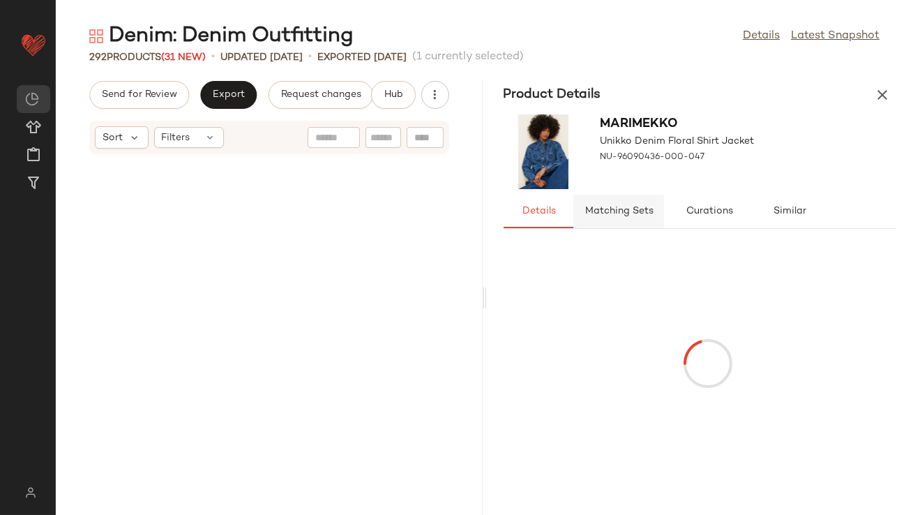
scroll to position [14558, 0]
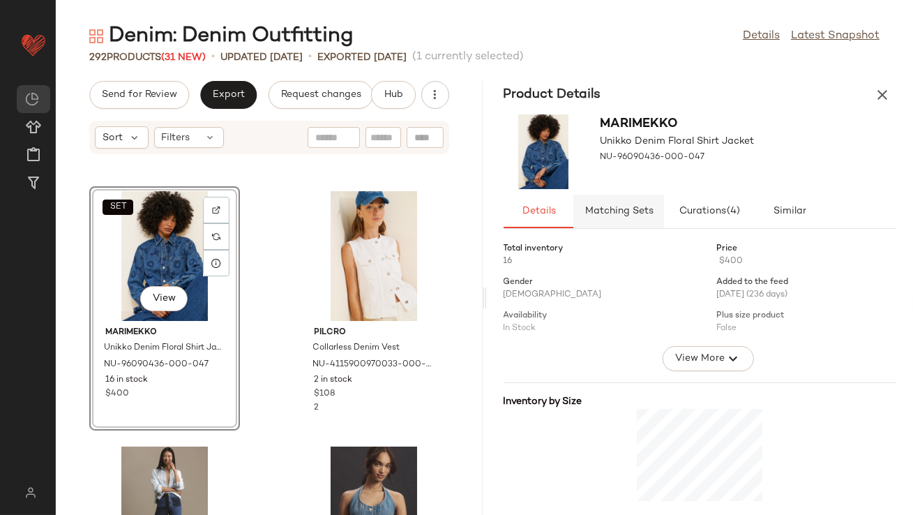
click at [621, 214] on span "Matching Sets" at bounding box center [618, 211] width 69 height 11
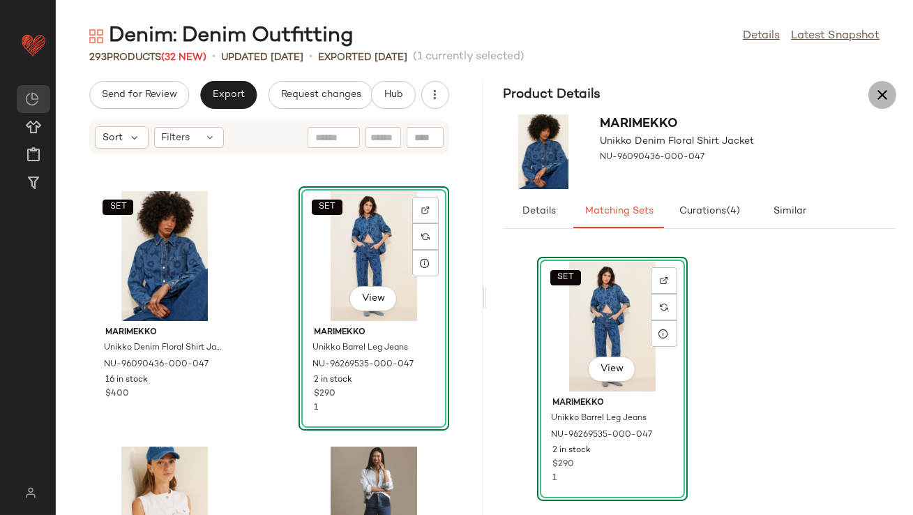
click at [892, 92] on button "button" at bounding box center [883, 95] width 28 height 28
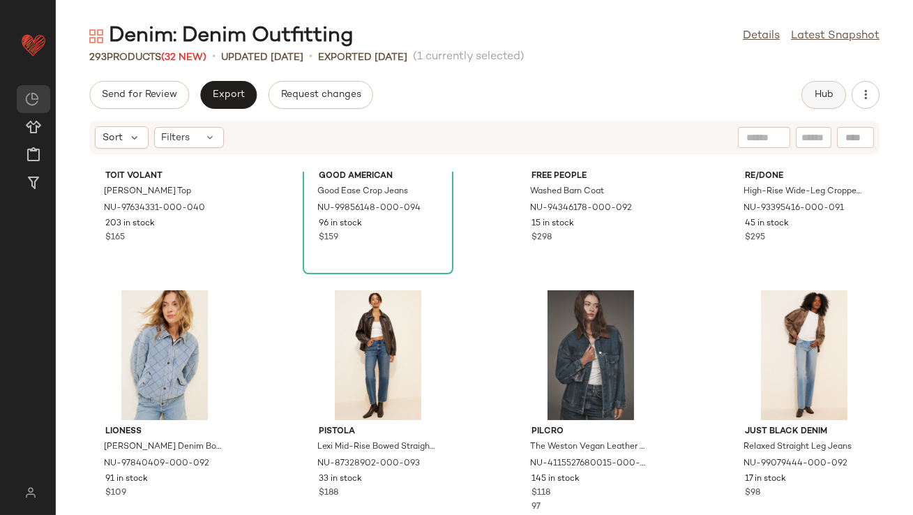
click at [810, 98] on button "Hub" at bounding box center [824, 95] width 45 height 28
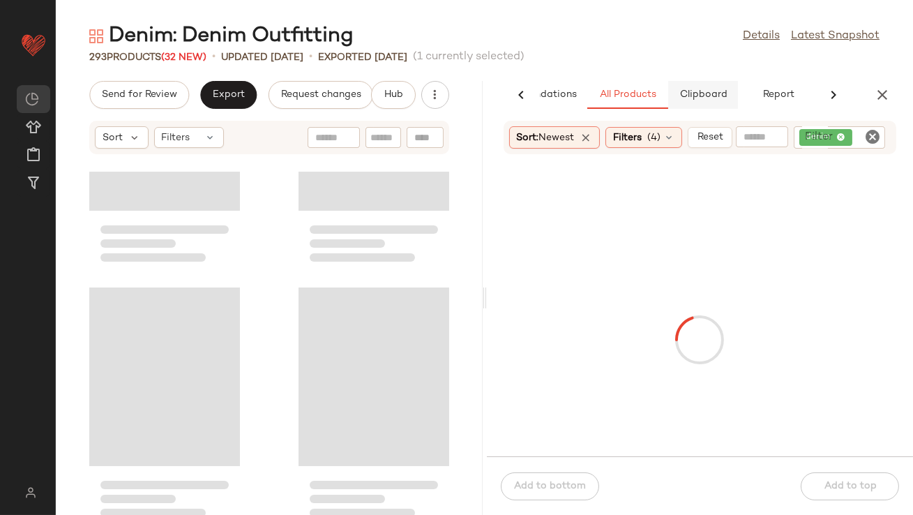
scroll to position [1022, 0]
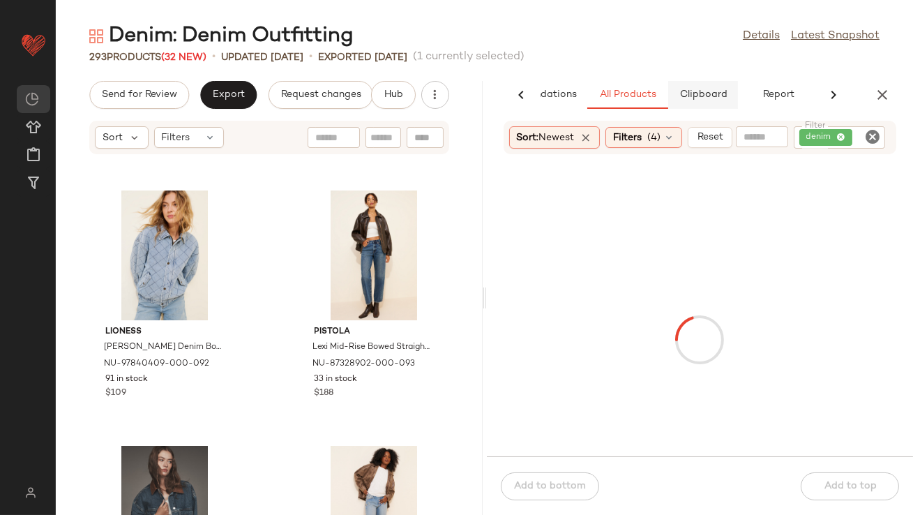
click at [706, 91] on span "Clipboard" at bounding box center [703, 94] width 48 height 11
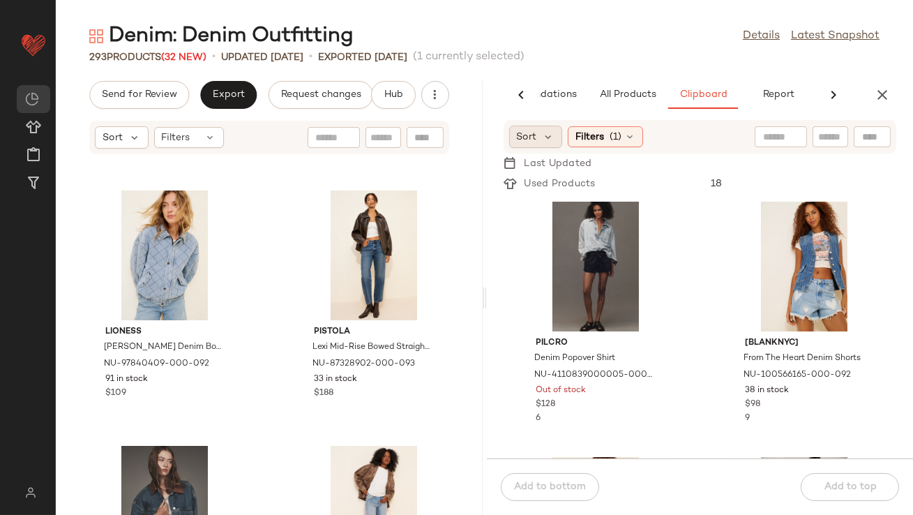
click at [539, 139] on div "Sort" at bounding box center [536, 137] width 54 height 22
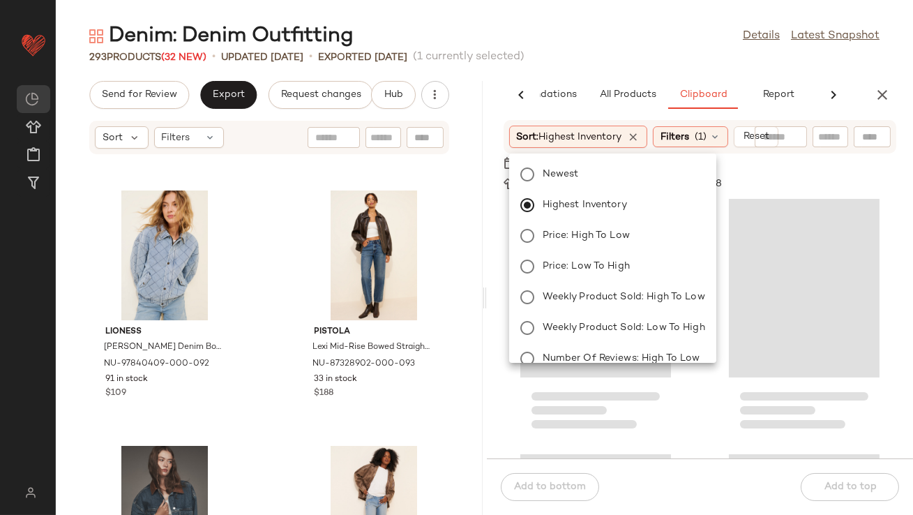
click at [567, 62] on div "293 Products (32 New) • updated Aug 19th • Exported Aug 12th (1 currently selec…" at bounding box center [485, 57] width 858 height 14
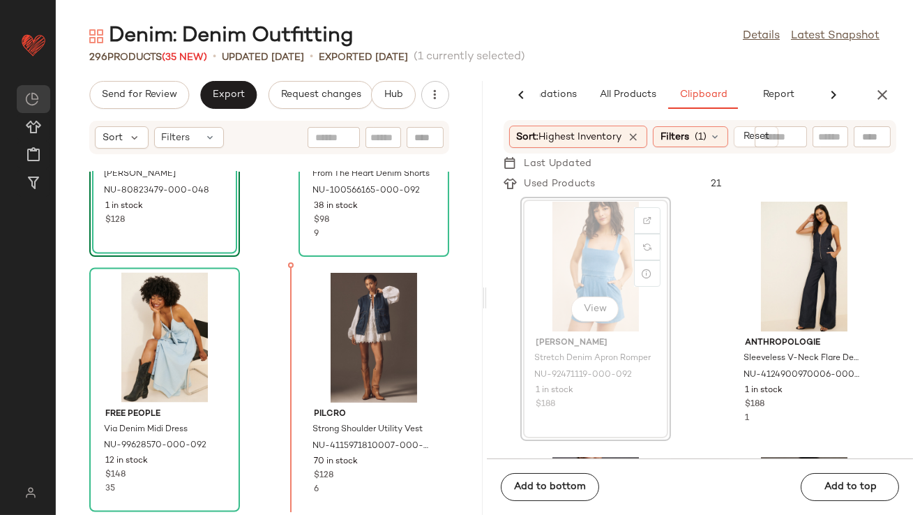
scroll to position [4784, 0]
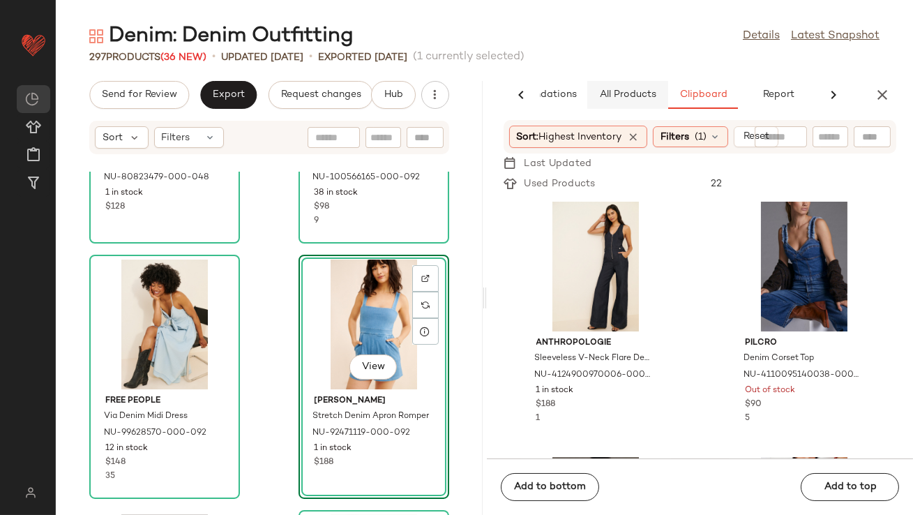
click at [611, 105] on button "All Products" at bounding box center [628, 95] width 81 height 28
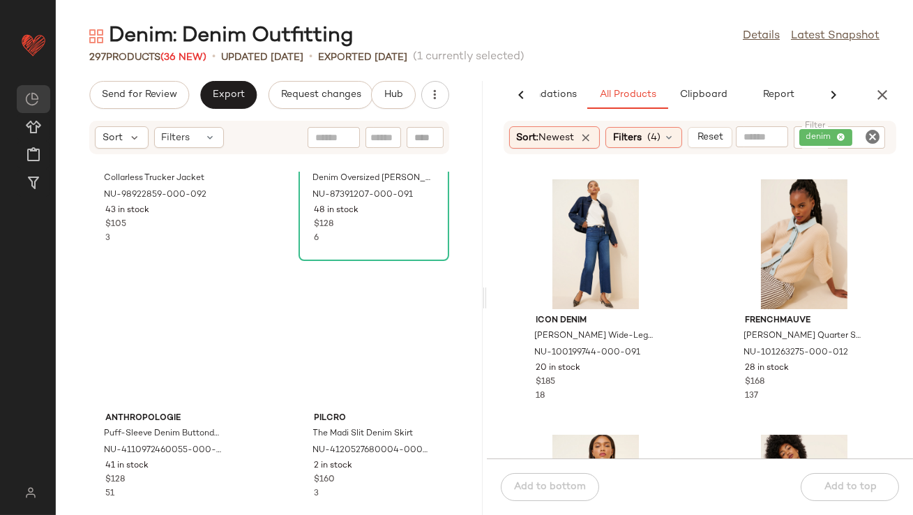
scroll to position [5884, 0]
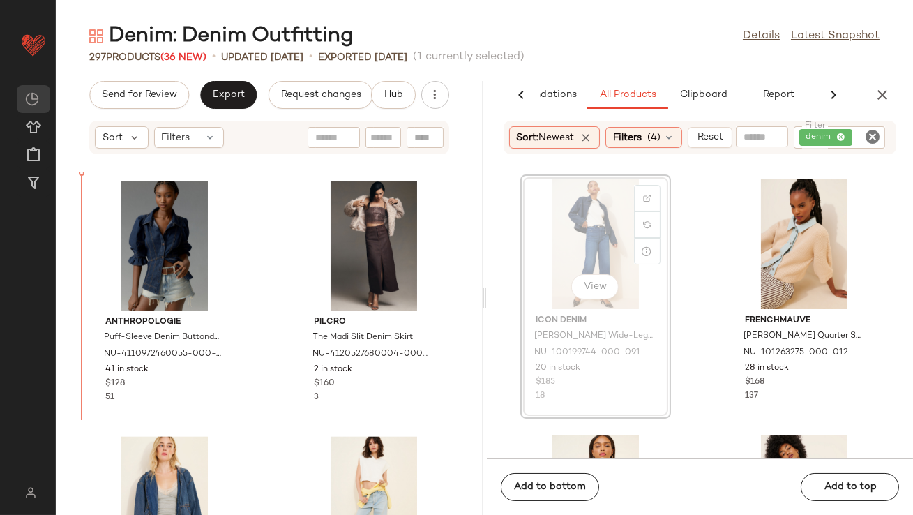
drag, startPoint x: 580, startPoint y: 261, endPoint x: 565, endPoint y: 261, distance: 15.4
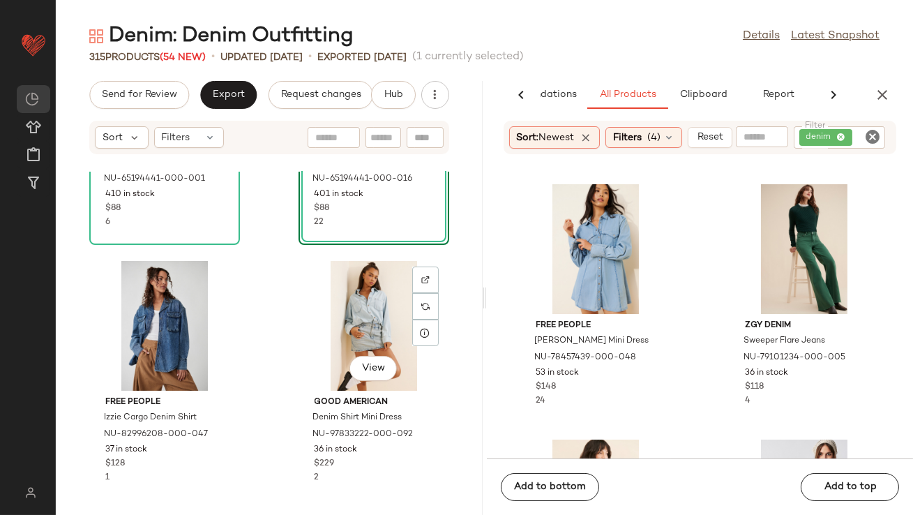
scroll to position [9694, 0]
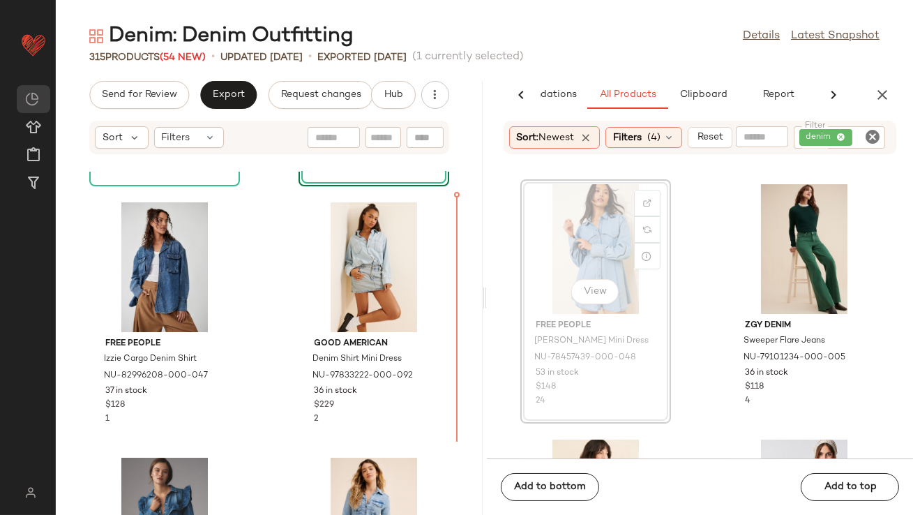
drag, startPoint x: 555, startPoint y: 274, endPoint x: 546, endPoint y: 275, distance: 9.2
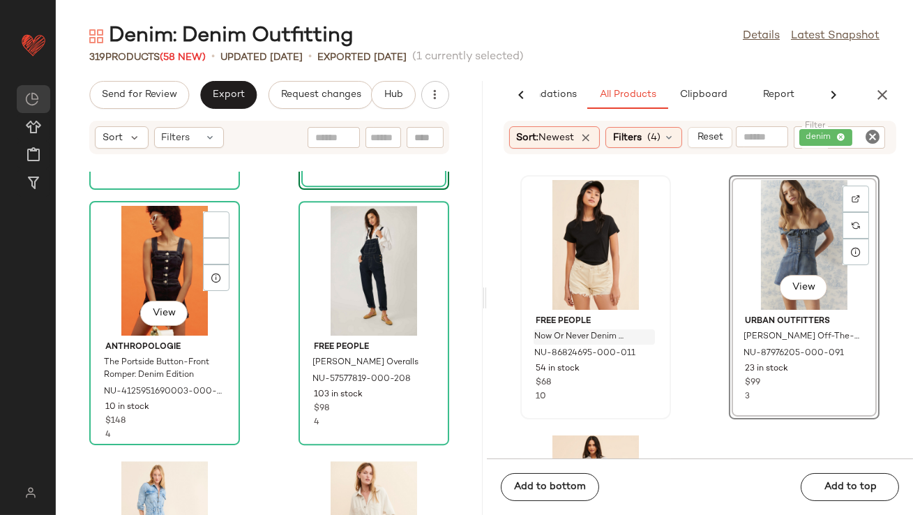
scroll to position [4568, 0]
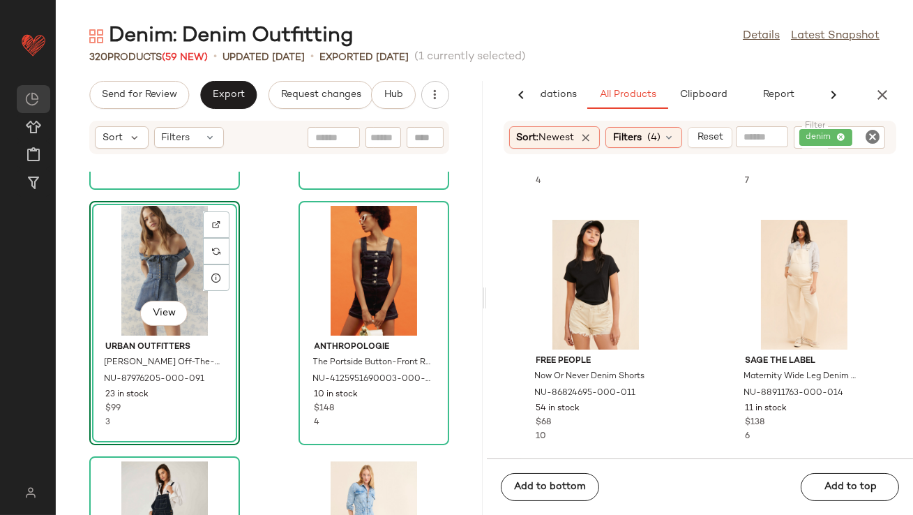
click at [170, 268] on div "View" at bounding box center [164, 271] width 141 height 130
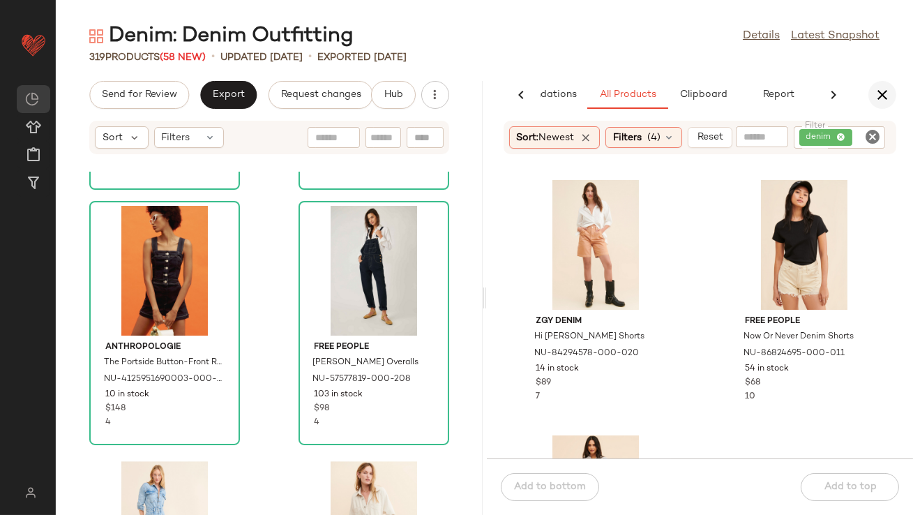
click at [883, 90] on icon "button" at bounding box center [882, 95] width 17 height 17
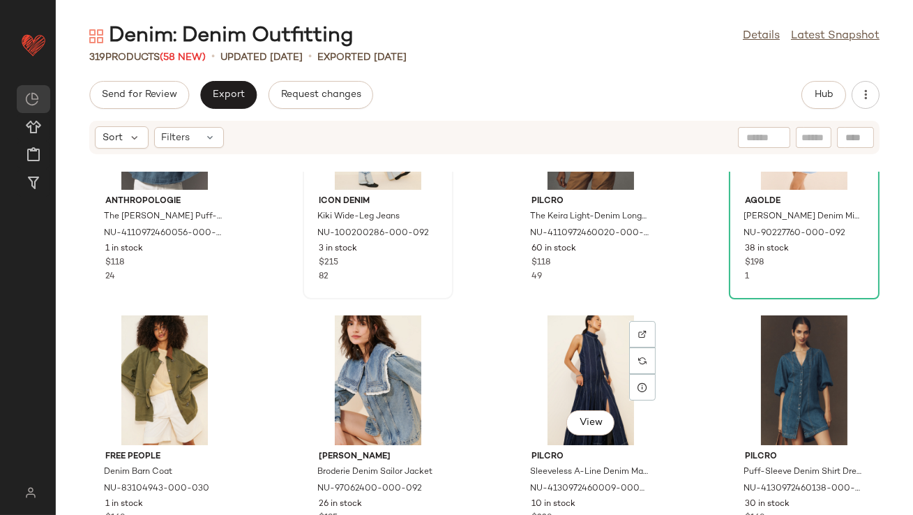
scroll to position [1930, 0]
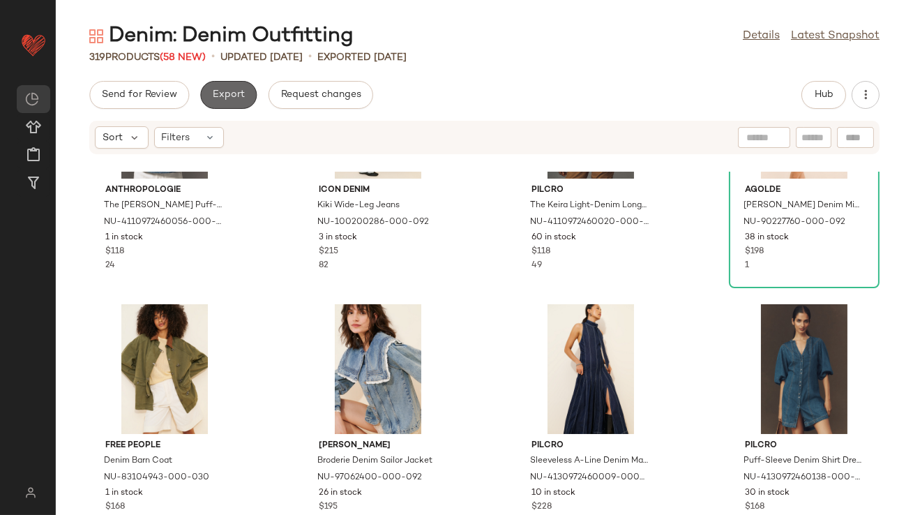
click at [222, 100] on button "Export" at bounding box center [228, 95] width 57 height 28
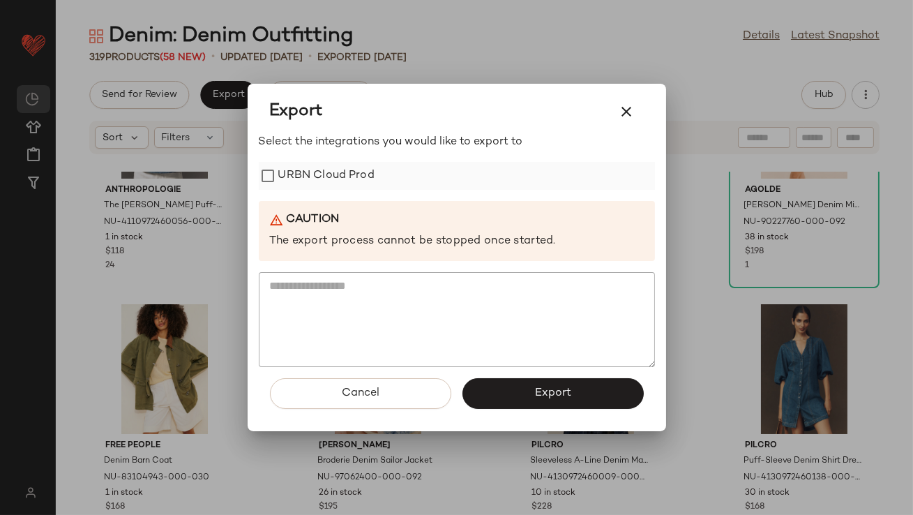
click at [301, 184] on label "URBN Cloud Prod" at bounding box center [326, 176] width 96 height 28
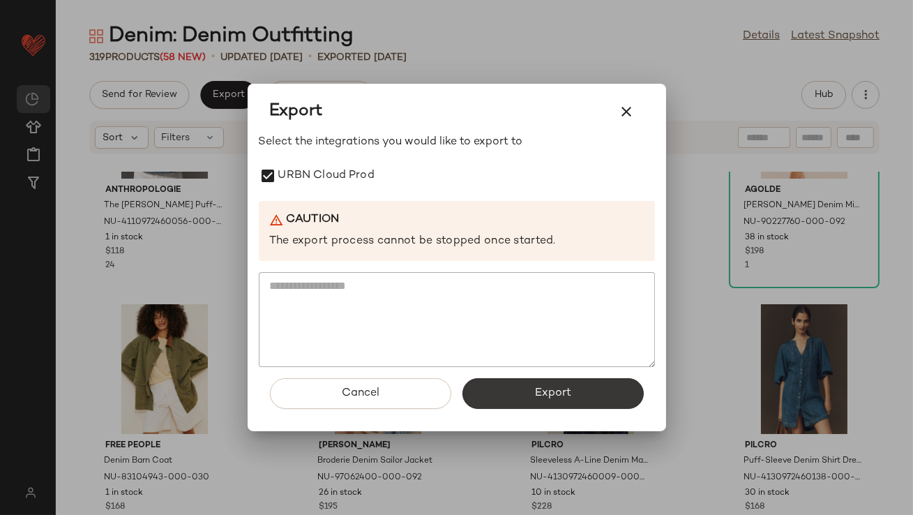
click at [532, 384] on button "Export" at bounding box center [553, 393] width 181 height 31
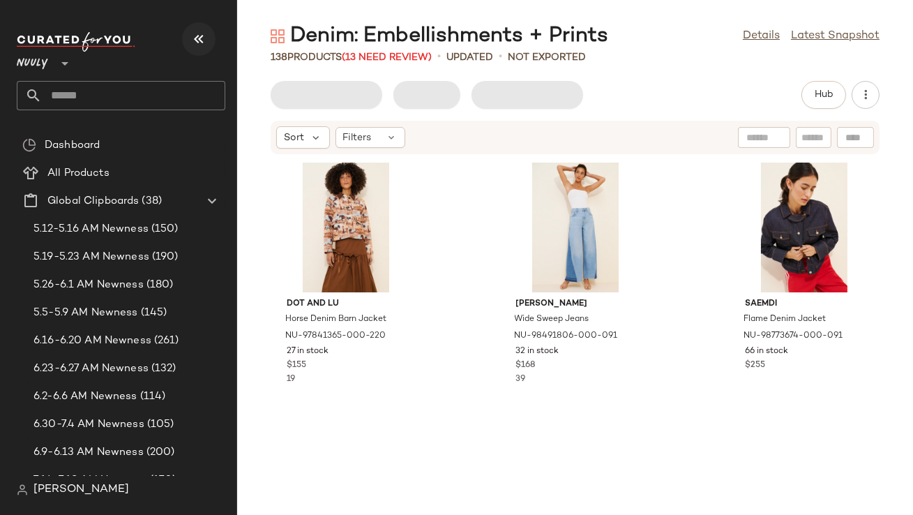
click at [205, 40] on icon "button" at bounding box center [199, 39] width 17 height 17
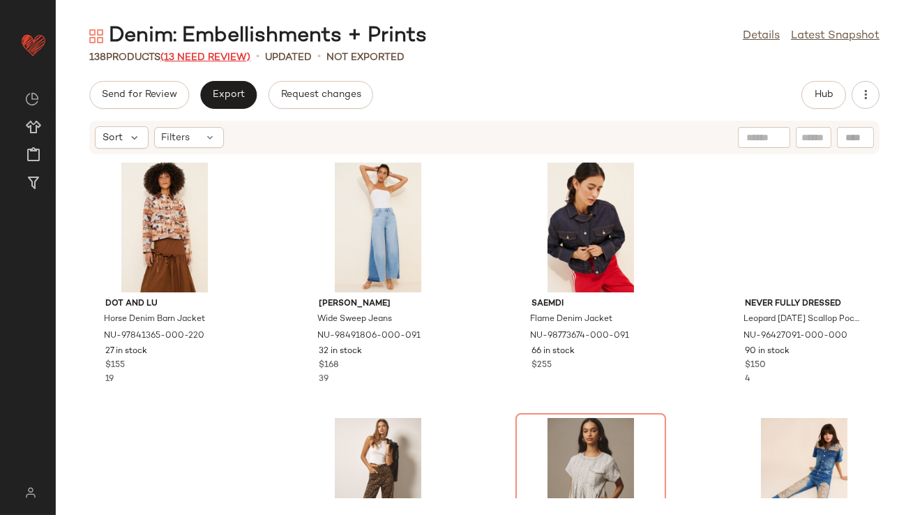
click at [224, 59] on span "(13 Need Review)" at bounding box center [206, 57] width 90 height 10
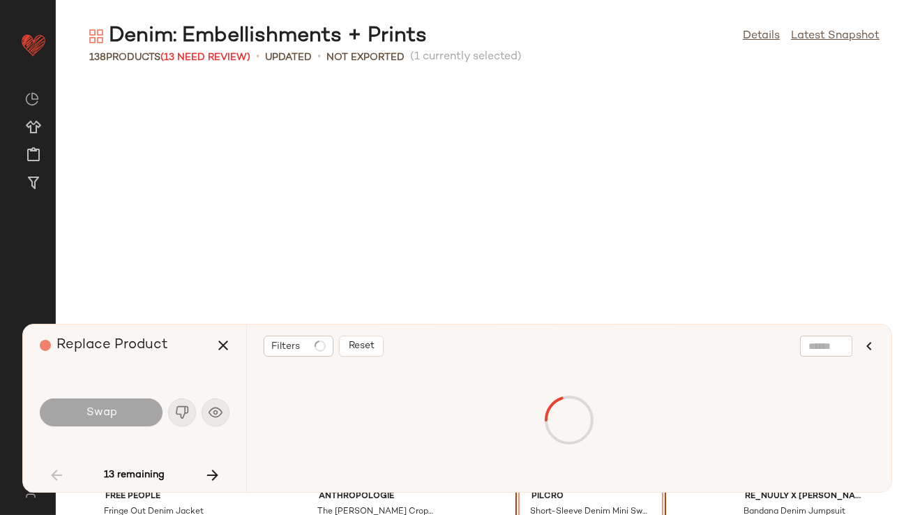
scroll to position [266, 0]
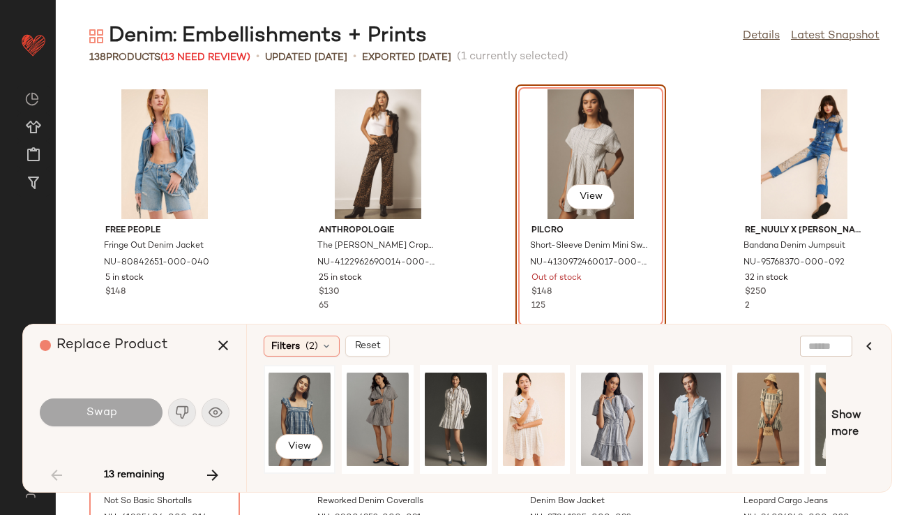
click at [292, 403] on div "View" at bounding box center [300, 419] width 62 height 99
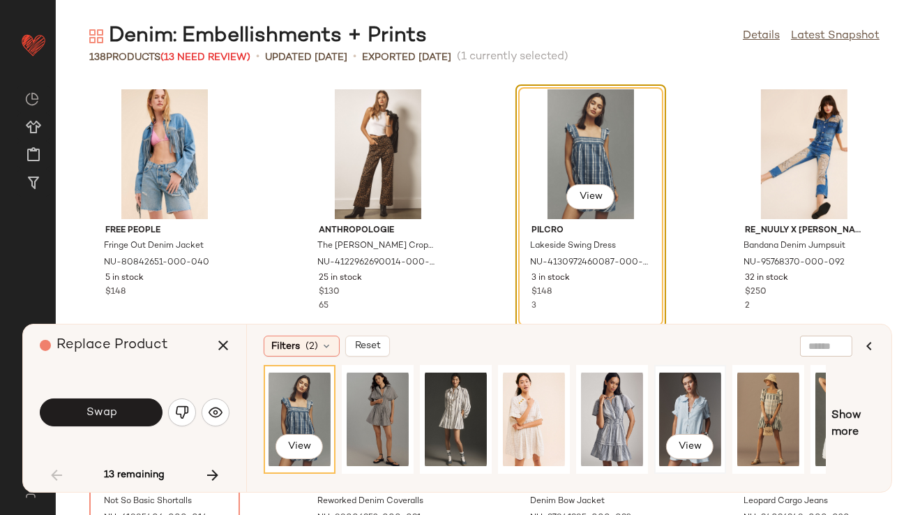
click at [674, 409] on div "View" at bounding box center [690, 419] width 62 height 99
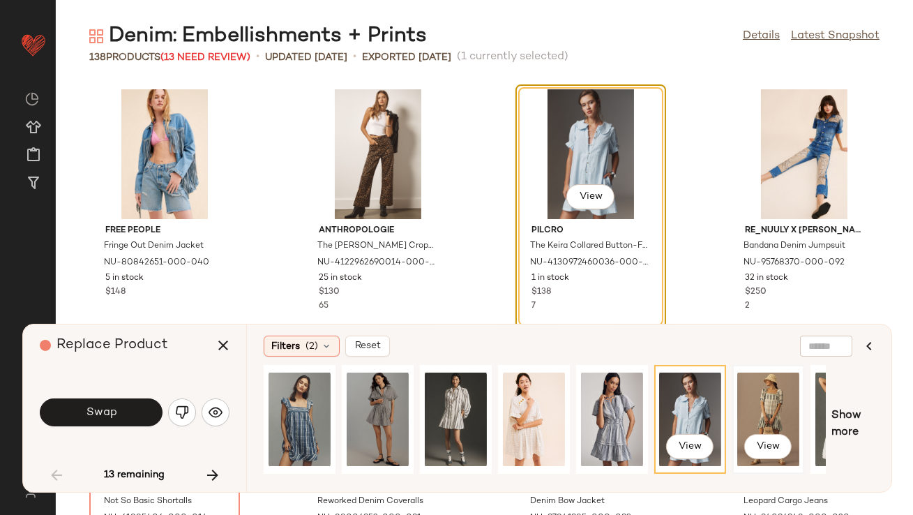
click at [768, 409] on div "View" at bounding box center [769, 419] width 62 height 99
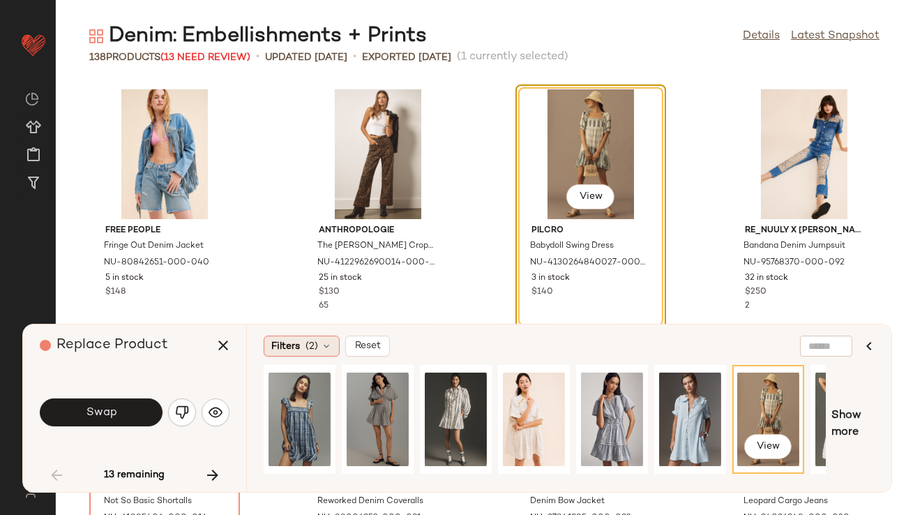
click at [318, 352] on div "Filters (2)" at bounding box center [302, 346] width 76 height 21
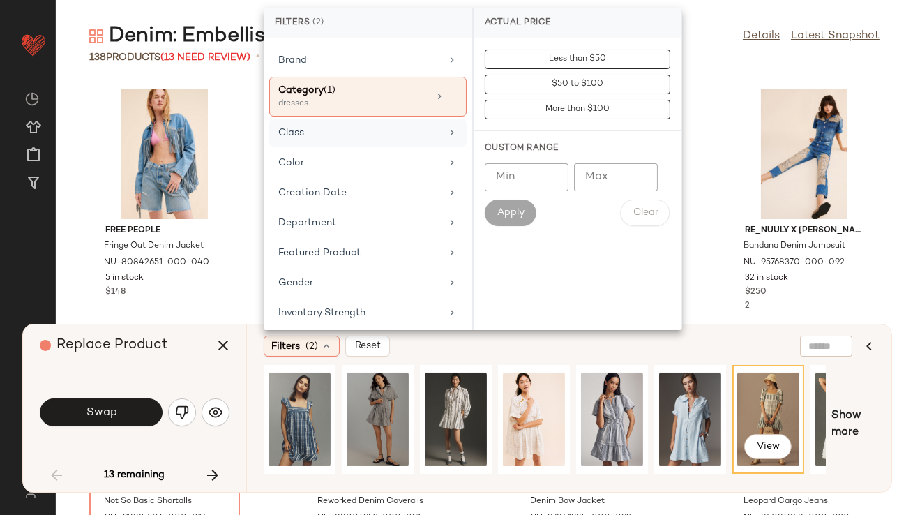
scroll to position [401, 0]
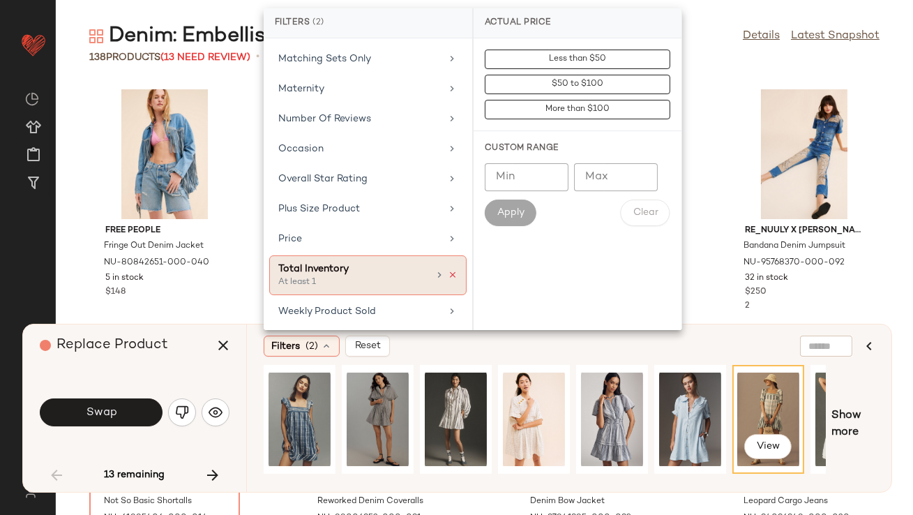
click at [449, 270] on icon at bounding box center [453, 275] width 10 height 10
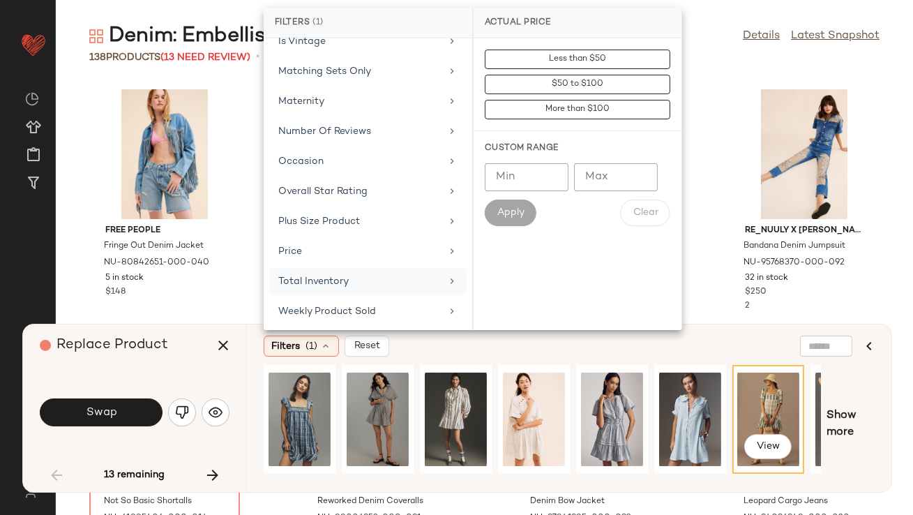
click at [186, 365] on div "Replace Product" at bounding box center [140, 346] width 200 height 42
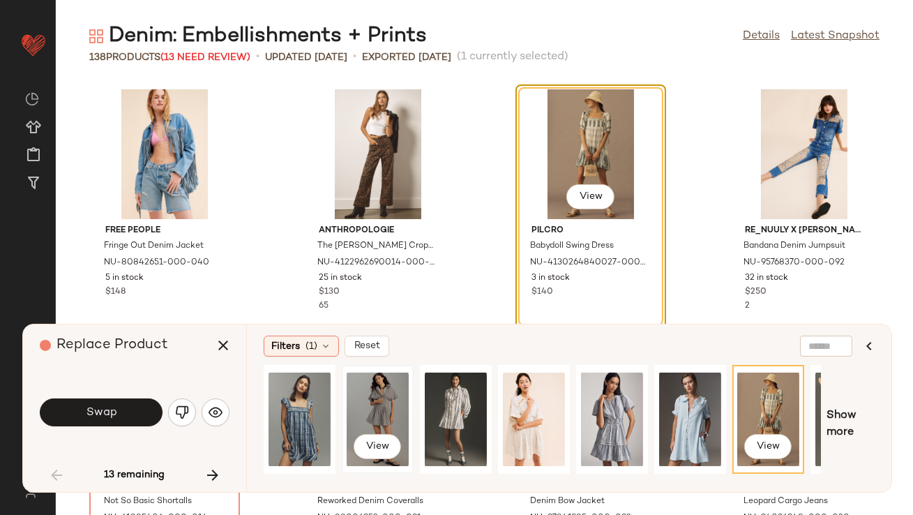
scroll to position [0, 138]
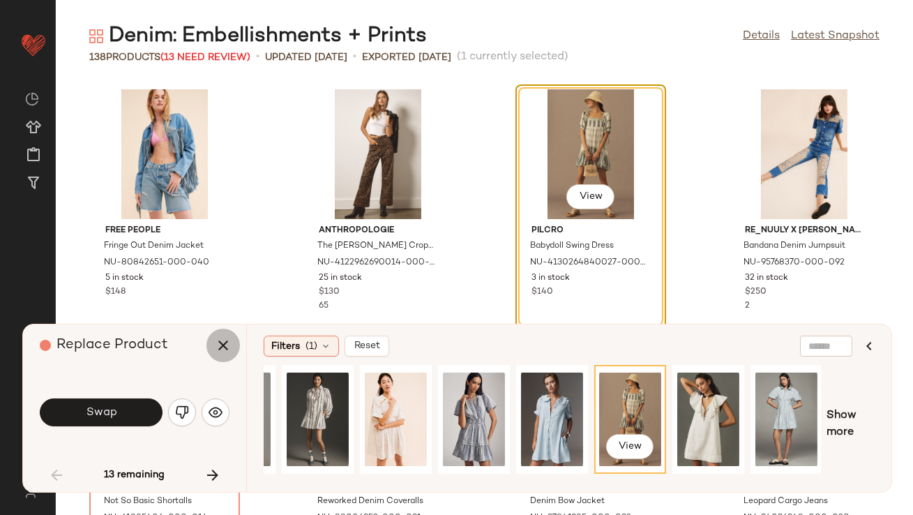
click at [225, 339] on icon "button" at bounding box center [223, 345] width 17 height 17
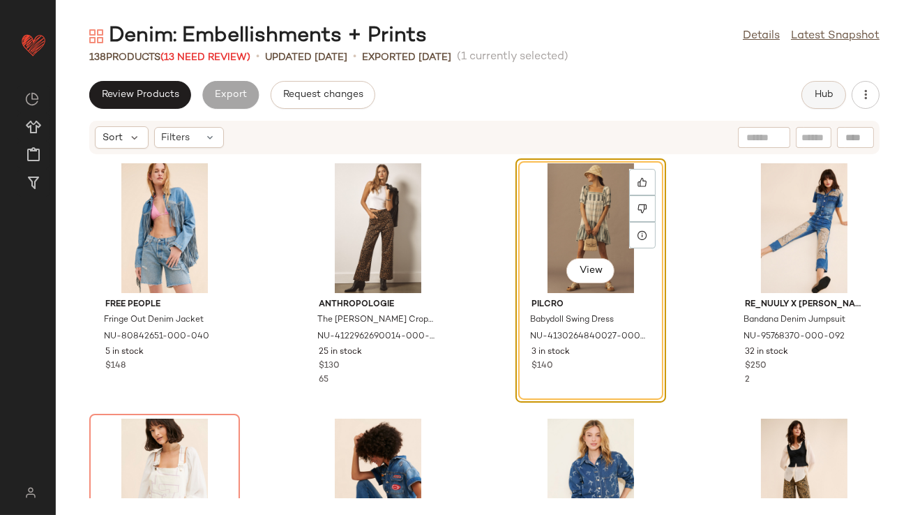
click at [832, 95] on span "Hub" at bounding box center [824, 94] width 20 height 11
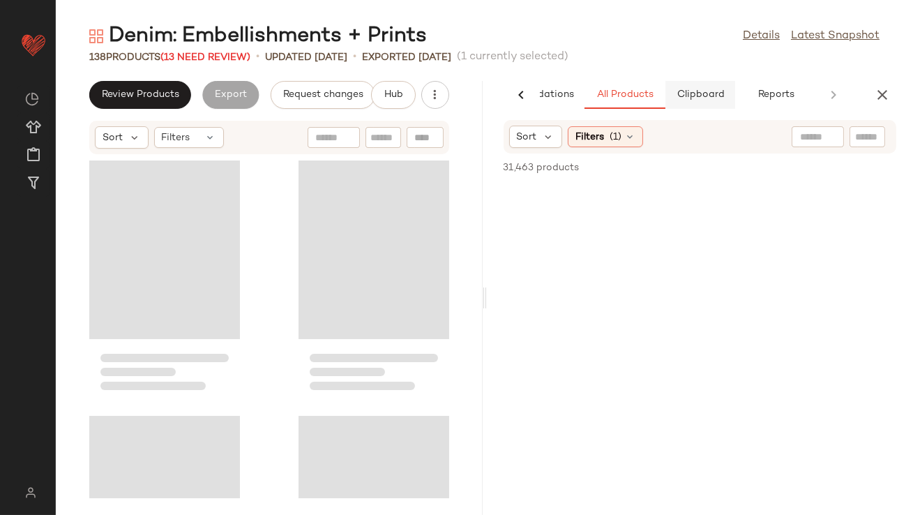
scroll to position [510, 0]
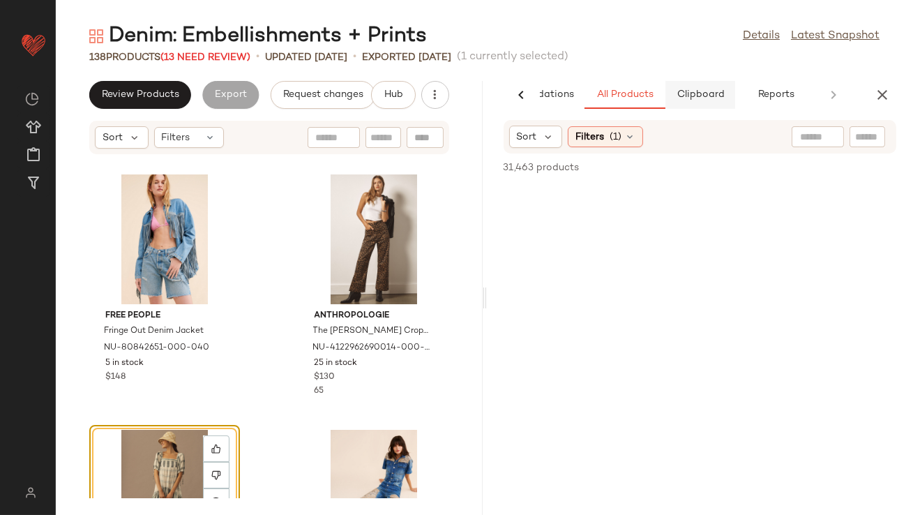
click at [691, 88] on button "Clipboard" at bounding box center [701, 95] width 70 height 28
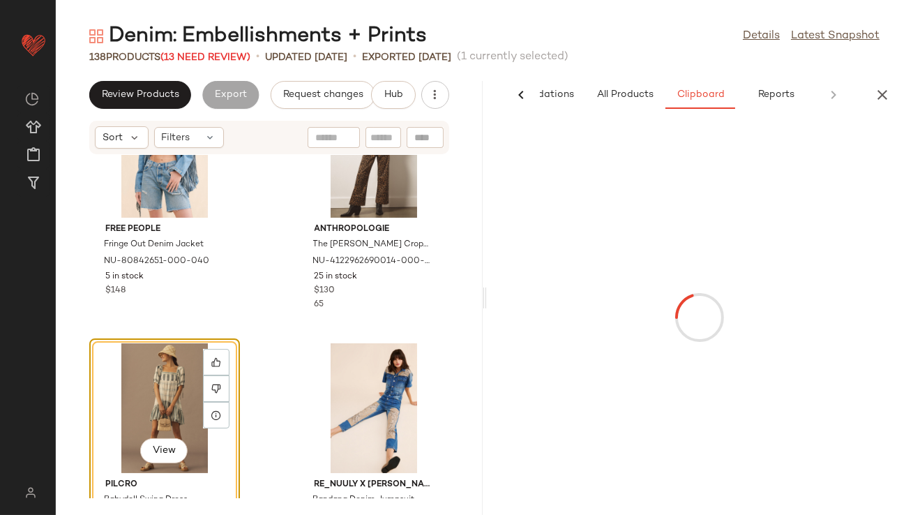
scroll to position [657, 0]
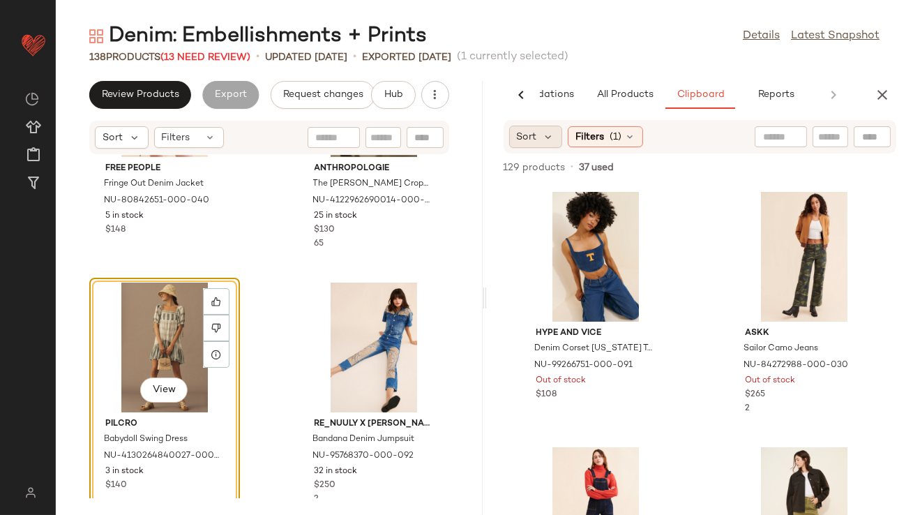
click at [532, 136] on span "Sort" at bounding box center [527, 137] width 20 height 15
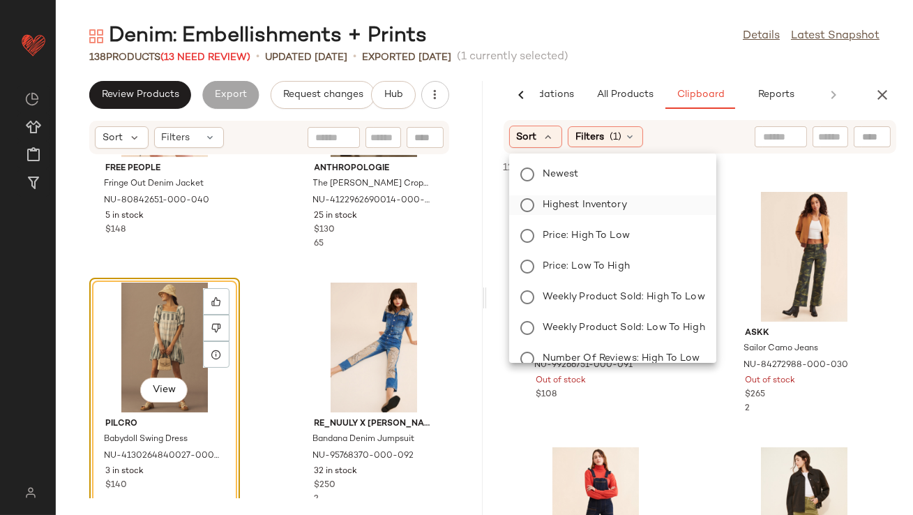
click at [541, 212] on label "Highest Inventory" at bounding box center [621, 205] width 168 height 20
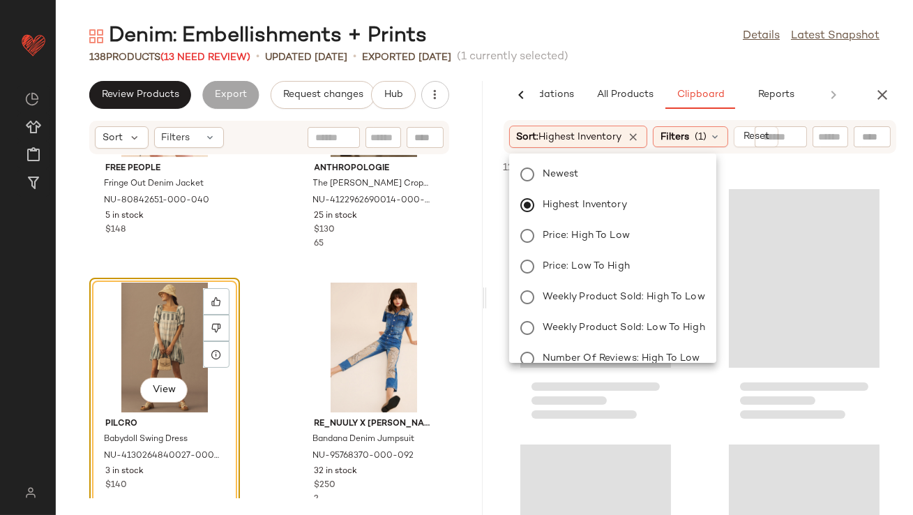
click at [609, 42] on div "Denim: Embellishments + Prints Details Latest Snapshot" at bounding box center [485, 36] width 858 height 28
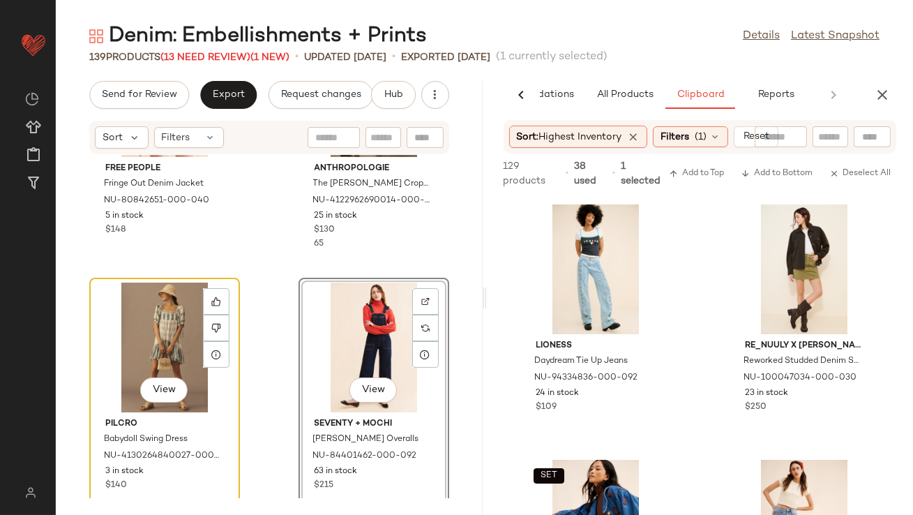
click at [149, 336] on div "View" at bounding box center [164, 348] width 141 height 130
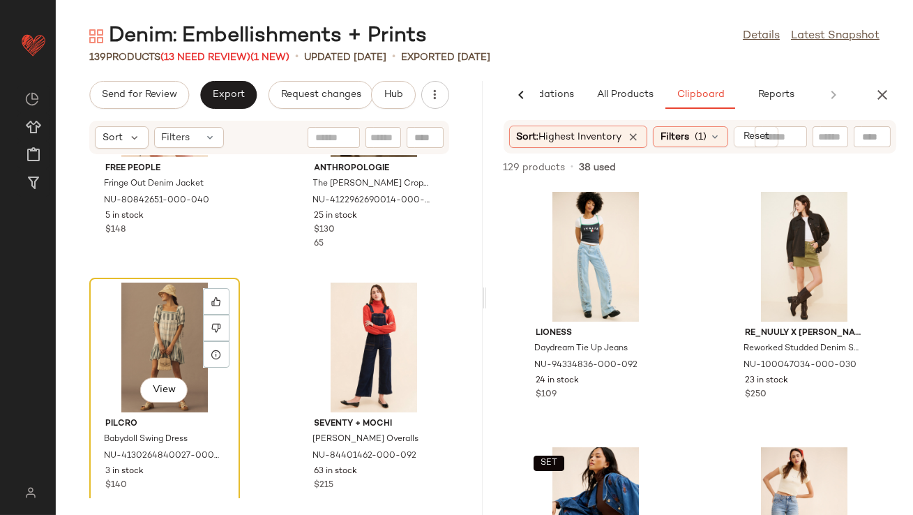
click at [146, 336] on div "View" at bounding box center [164, 348] width 141 height 130
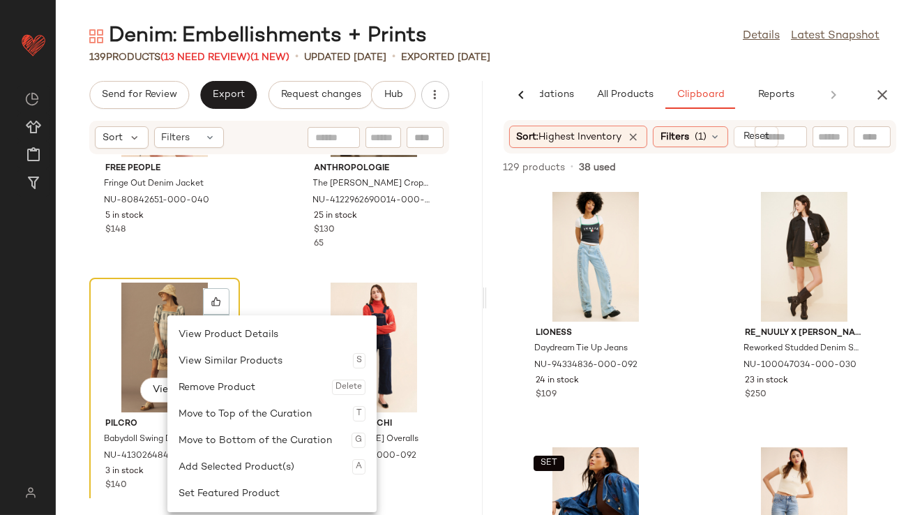
click at [123, 334] on div "View" at bounding box center [164, 348] width 141 height 130
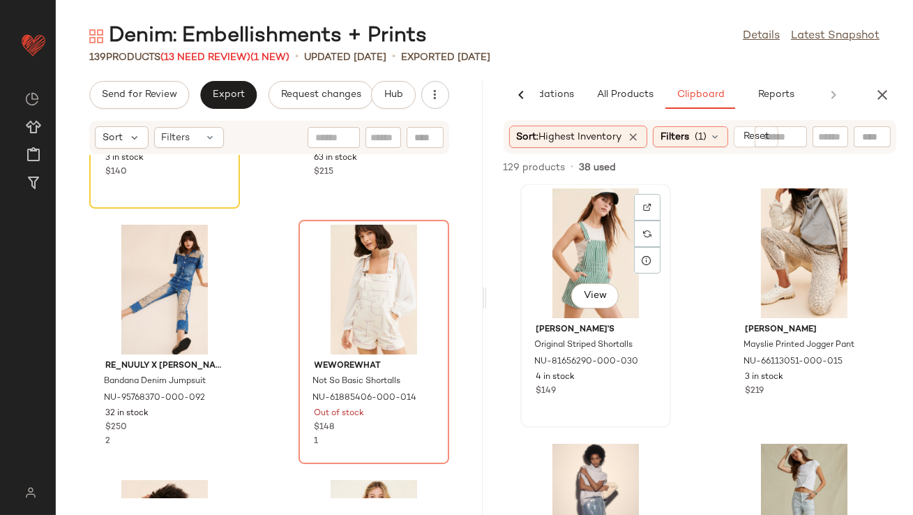
scroll to position [1036, 0]
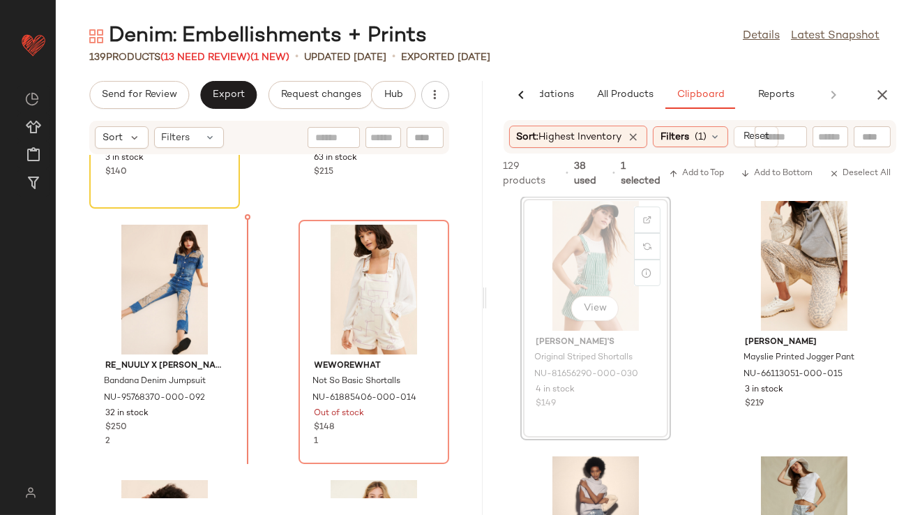
drag, startPoint x: 620, startPoint y: 218, endPoint x: 613, endPoint y: 221, distance: 7.5
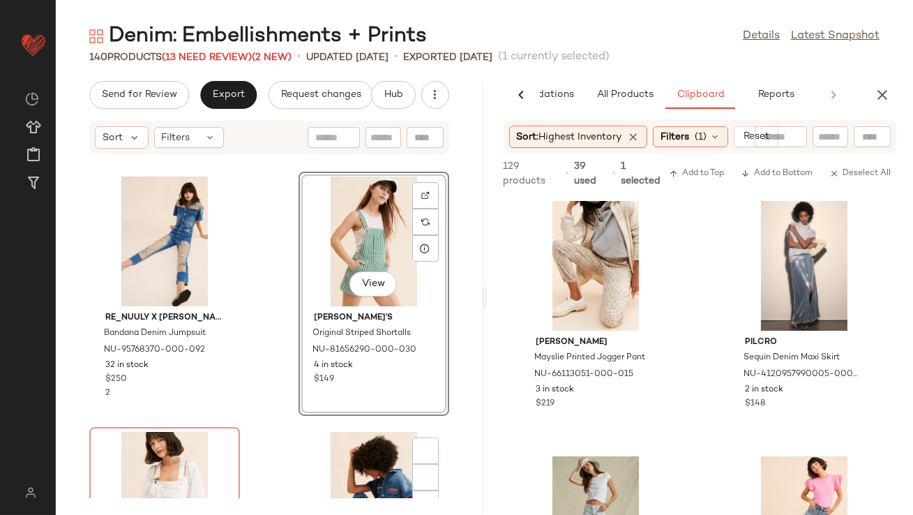
scroll to position [1168, 0]
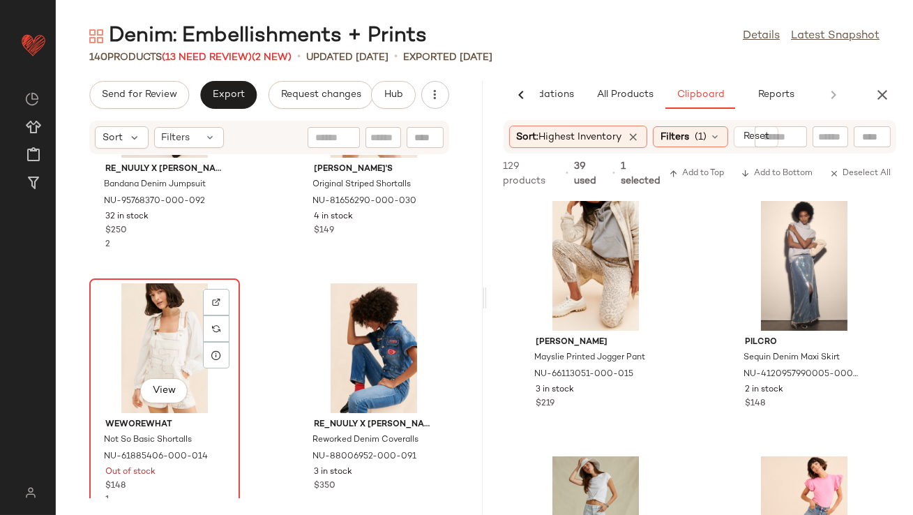
click at [103, 346] on div "View" at bounding box center [164, 348] width 141 height 130
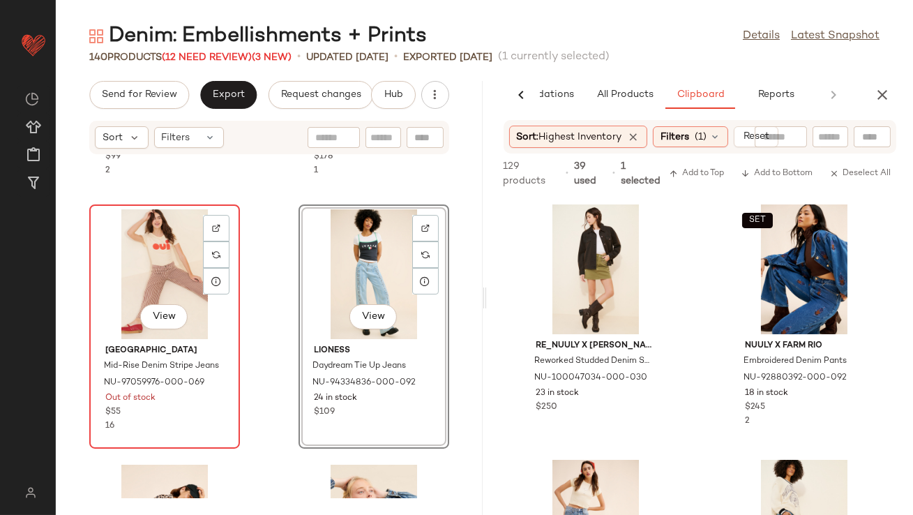
click at [144, 262] on div "View" at bounding box center [164, 274] width 141 height 130
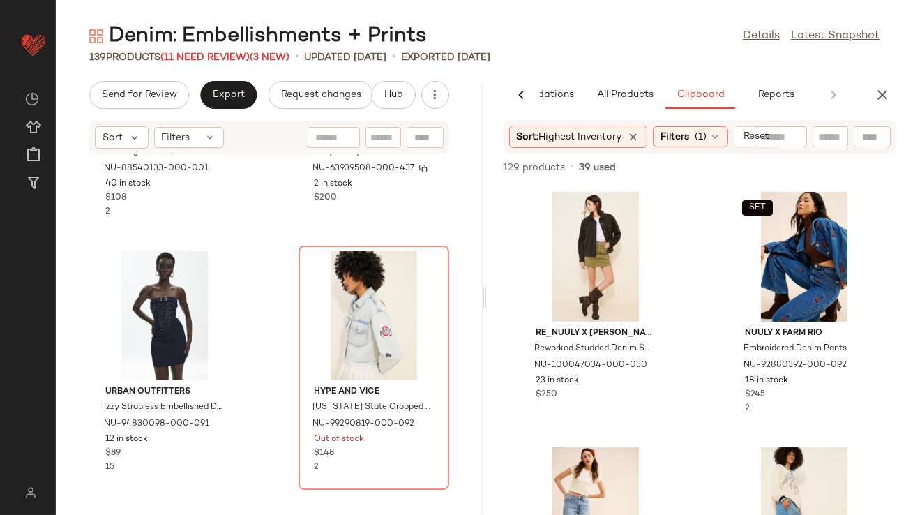
scroll to position [4094, 0]
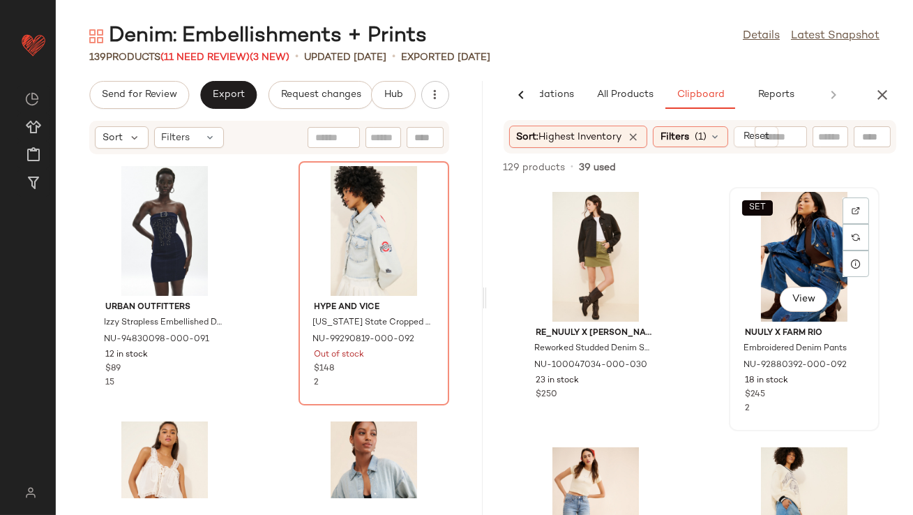
click at [772, 251] on div "SET View" at bounding box center [804, 257] width 141 height 130
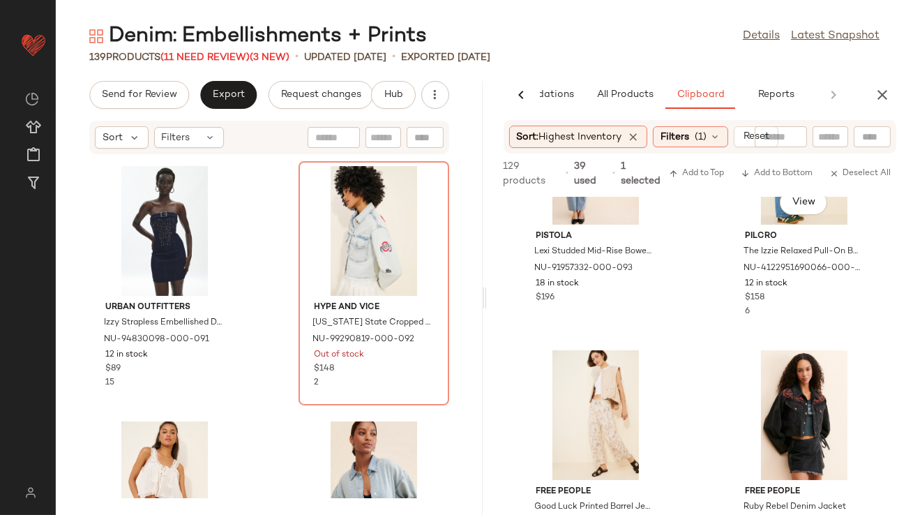
scroll to position [460, 0]
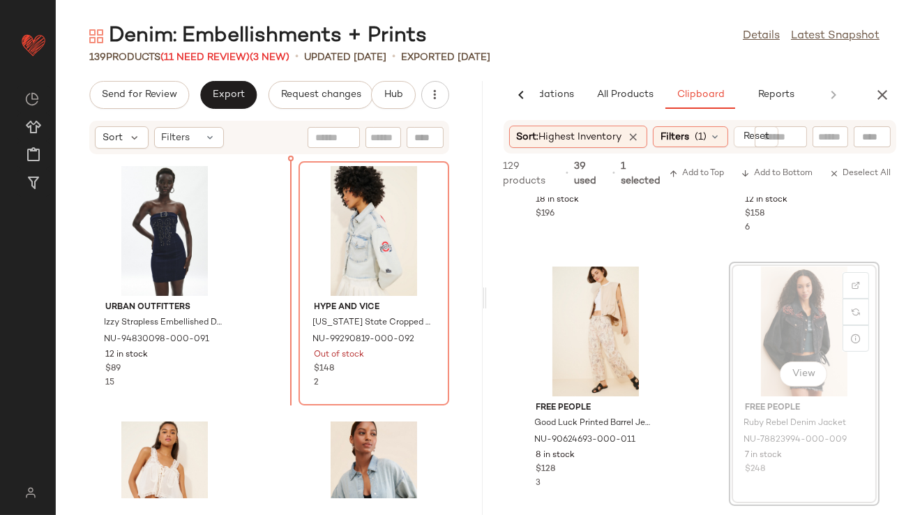
drag, startPoint x: 795, startPoint y: 331, endPoint x: 787, endPoint y: 331, distance: 7.7
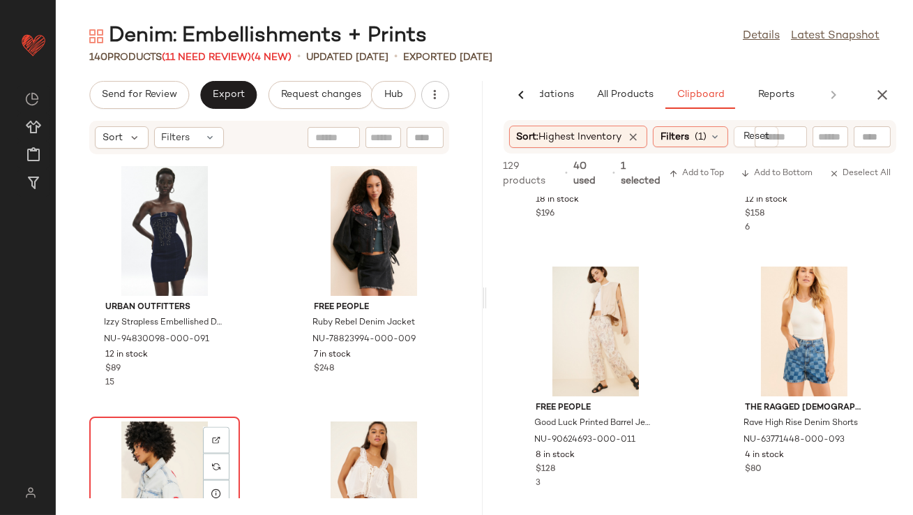
click at [182, 463] on div "View" at bounding box center [164, 487] width 141 height 130
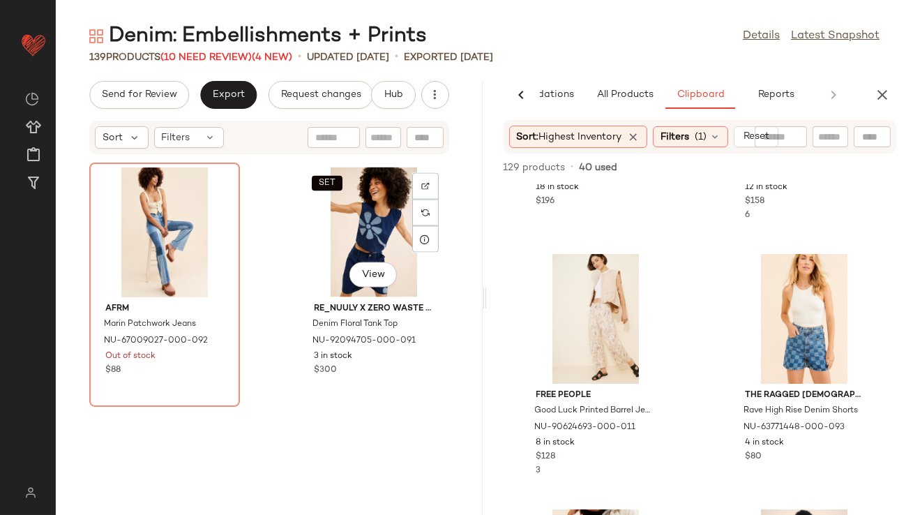
scroll to position [4611, 0]
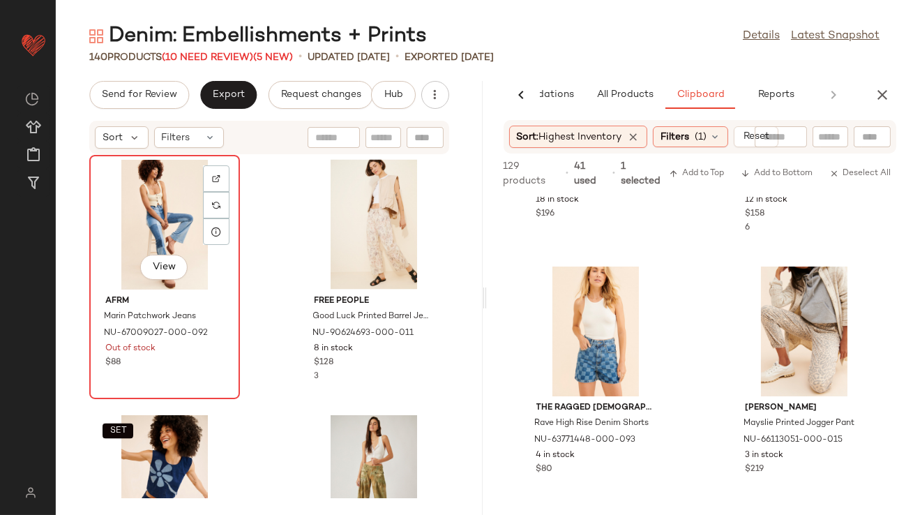
click at [177, 234] on div "View" at bounding box center [164, 225] width 141 height 130
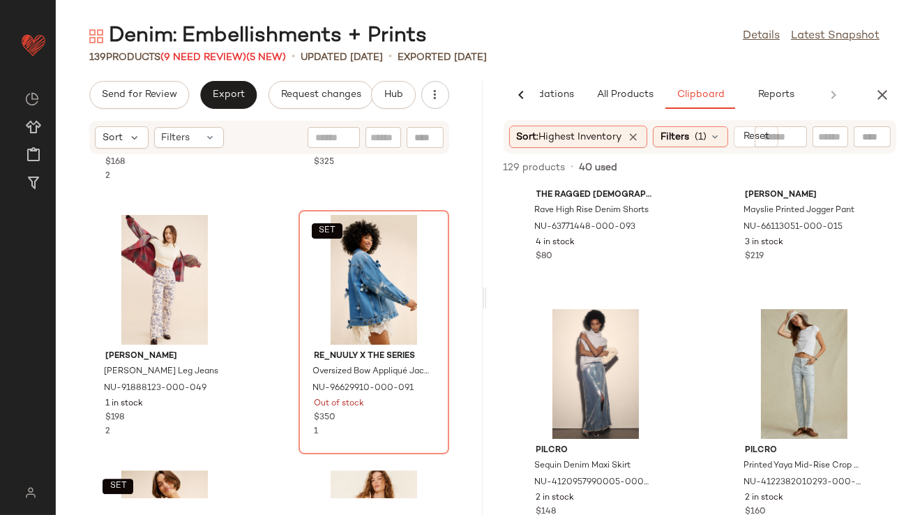
scroll to position [584, 0]
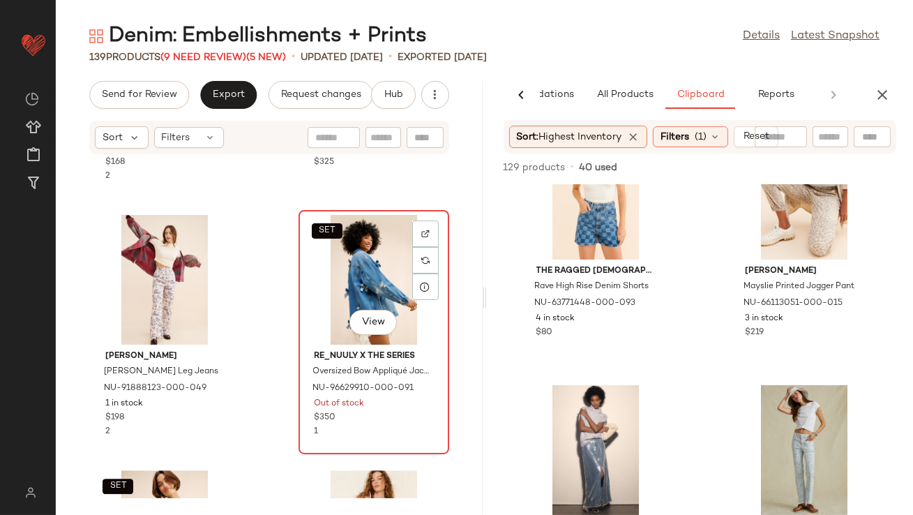
click at [378, 265] on div "SET View" at bounding box center [374, 280] width 141 height 130
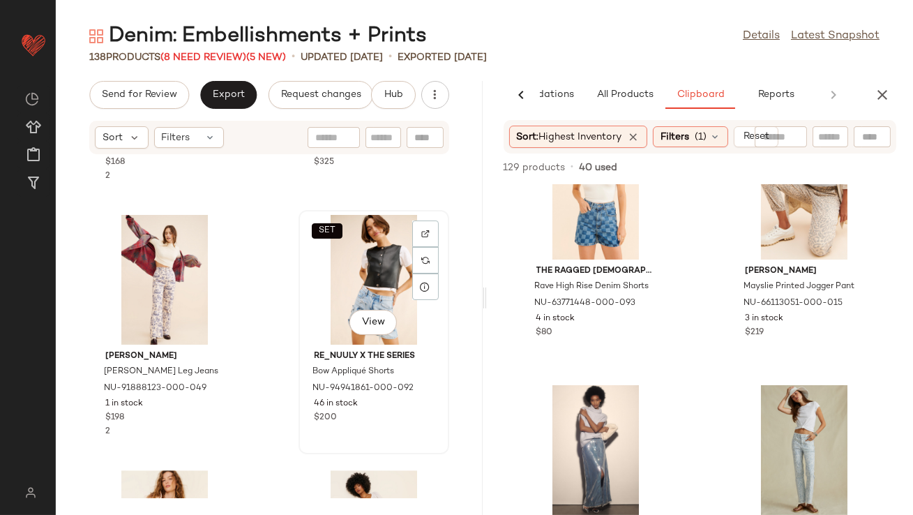
click at [352, 263] on div "SET View" at bounding box center [374, 280] width 141 height 130
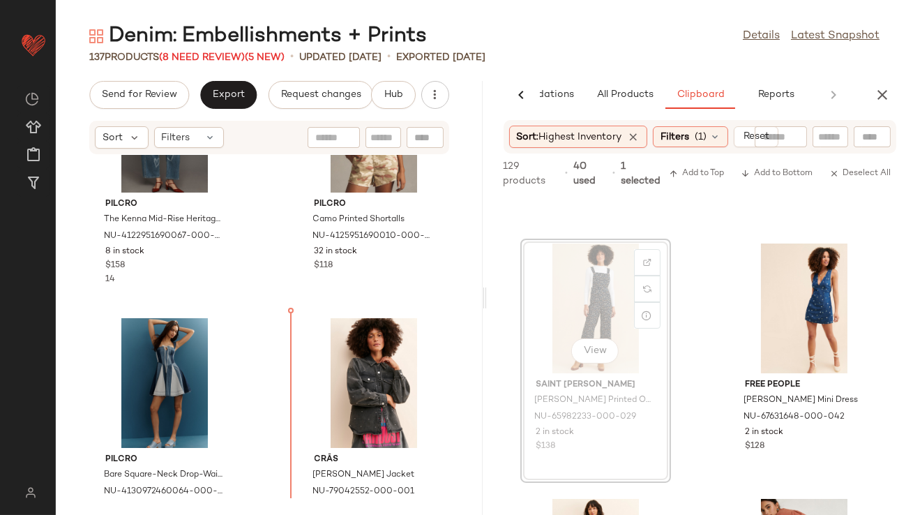
scroll to position [1248, 0]
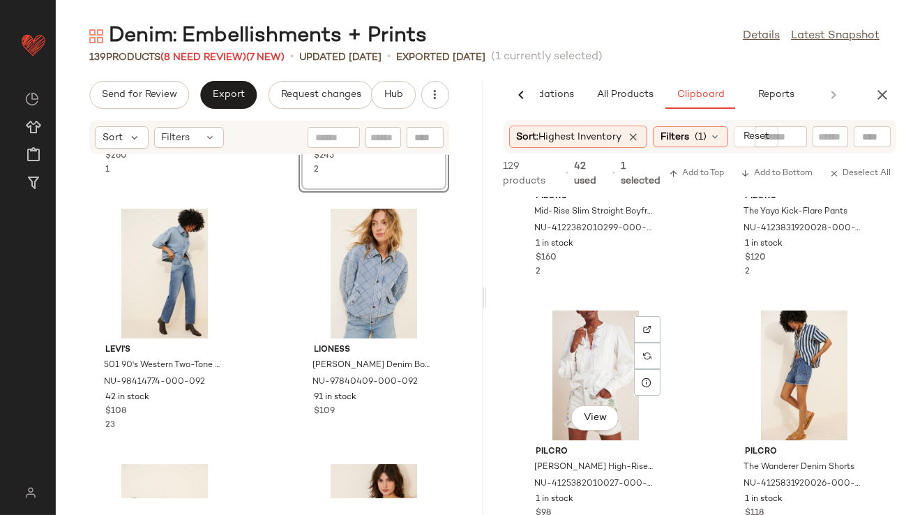
scroll to position [1758, 0]
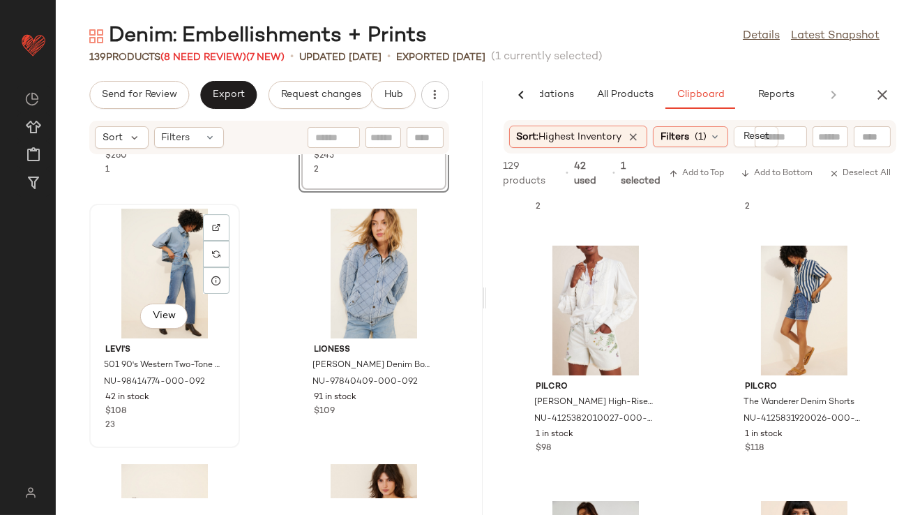
click at [183, 283] on div "View" at bounding box center [164, 274] width 141 height 130
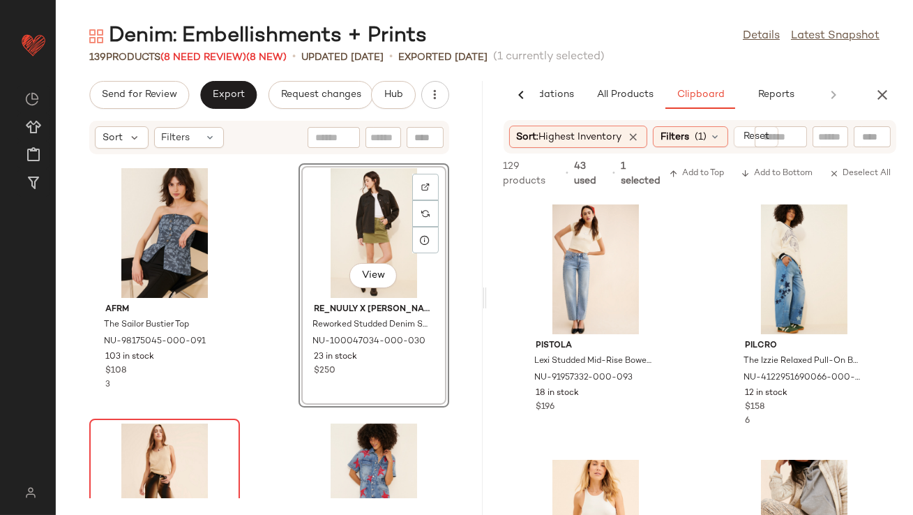
scroll to position [9387, 0]
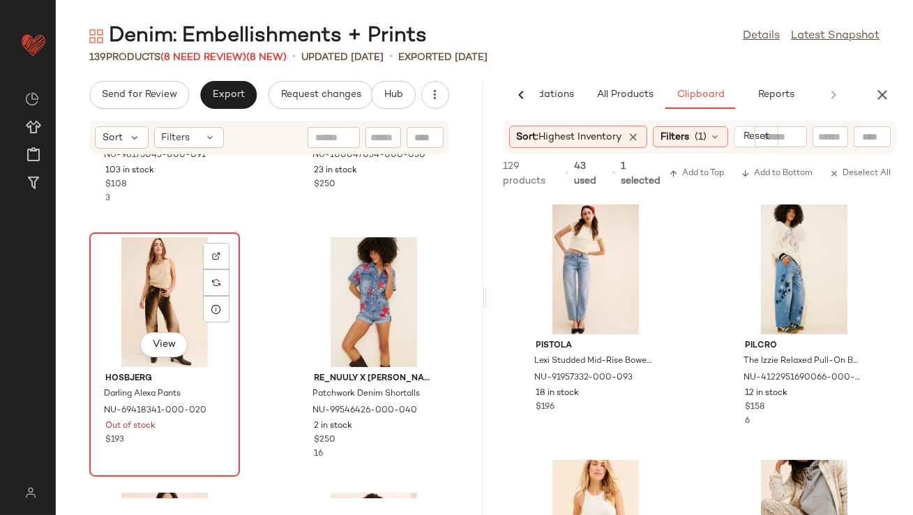
click at [154, 312] on div "View" at bounding box center [164, 302] width 141 height 130
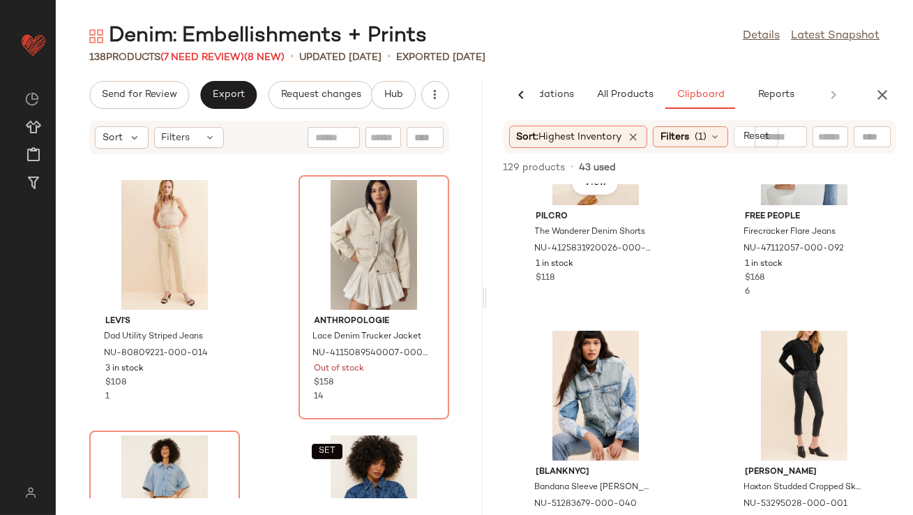
scroll to position [1962, 0]
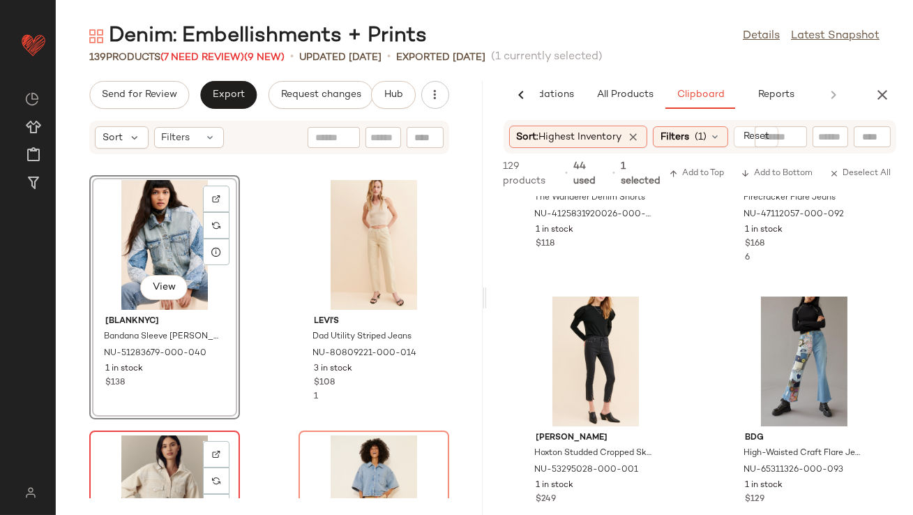
click at [169, 461] on div "View" at bounding box center [164, 500] width 141 height 130
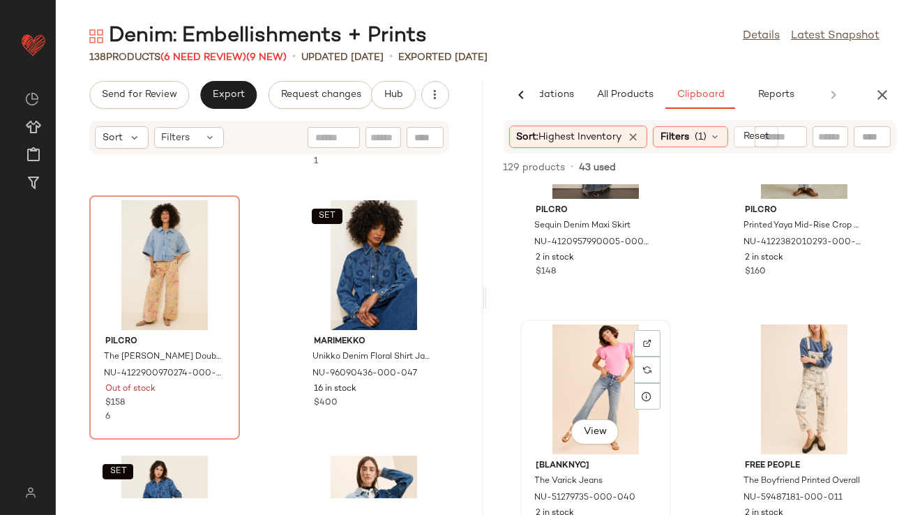
scroll to position [652, 0]
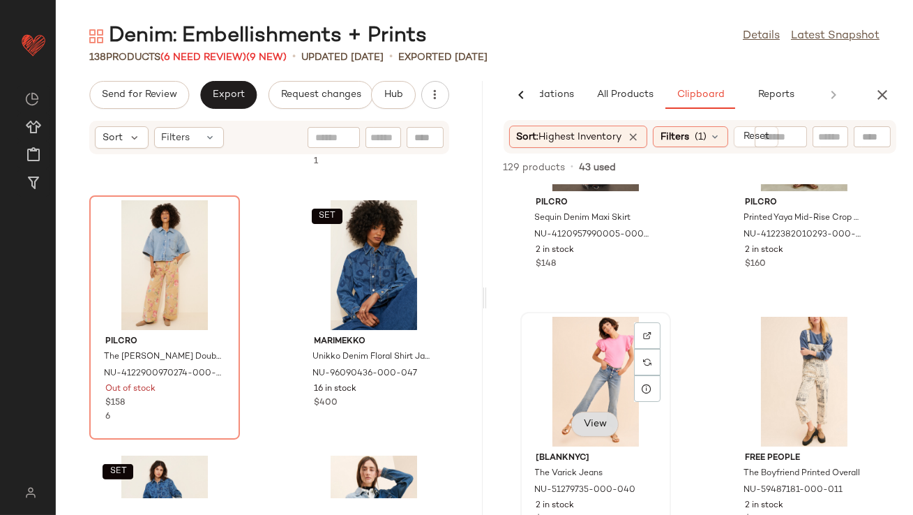
click at [581, 425] on button "View" at bounding box center [595, 424] width 47 height 25
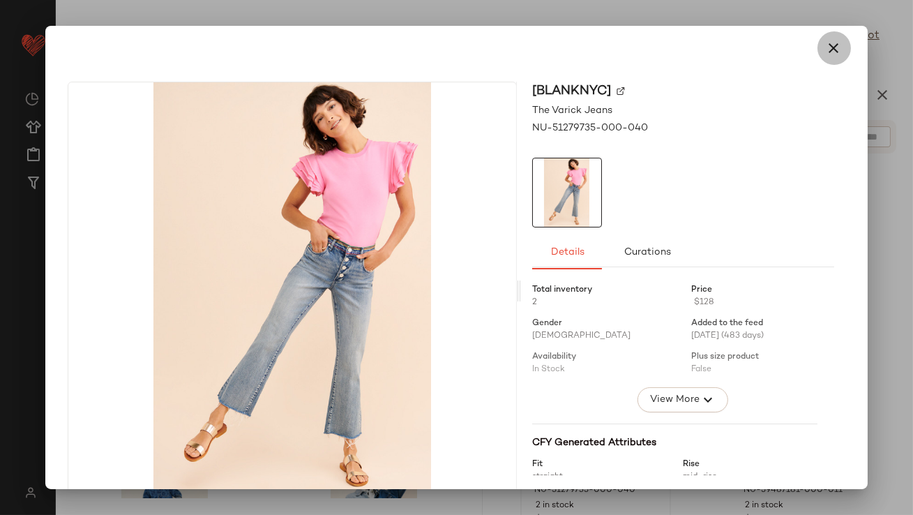
click at [826, 47] on icon "button" at bounding box center [834, 48] width 17 height 17
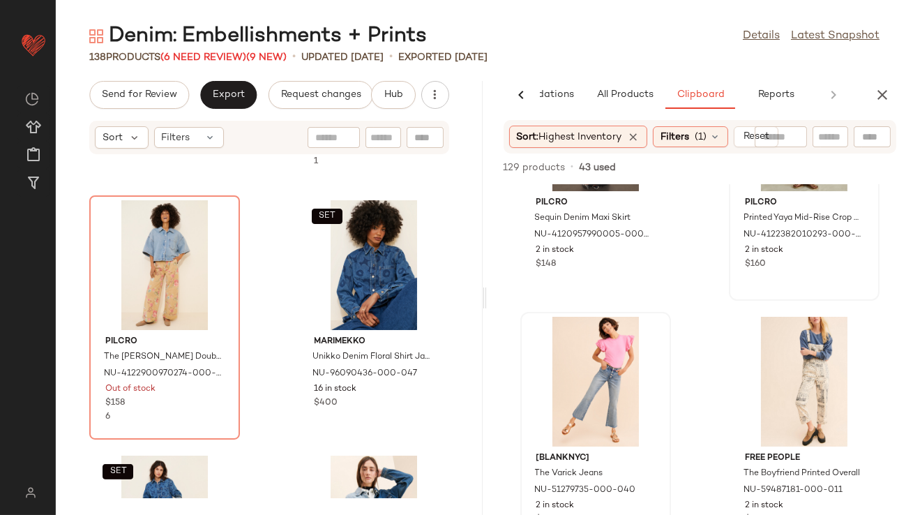
scroll to position [0, 0]
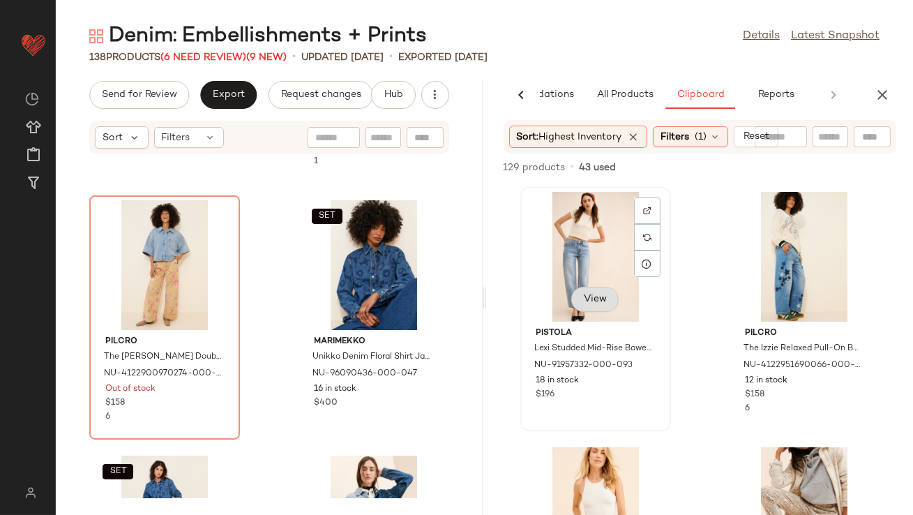
click at [595, 306] on button "View" at bounding box center [595, 299] width 47 height 25
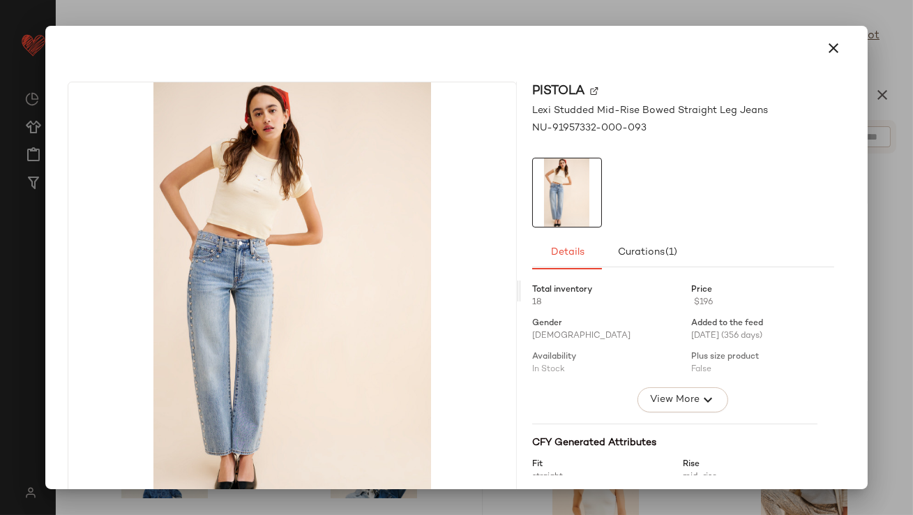
click at [826, 50] on icon "button" at bounding box center [834, 48] width 17 height 17
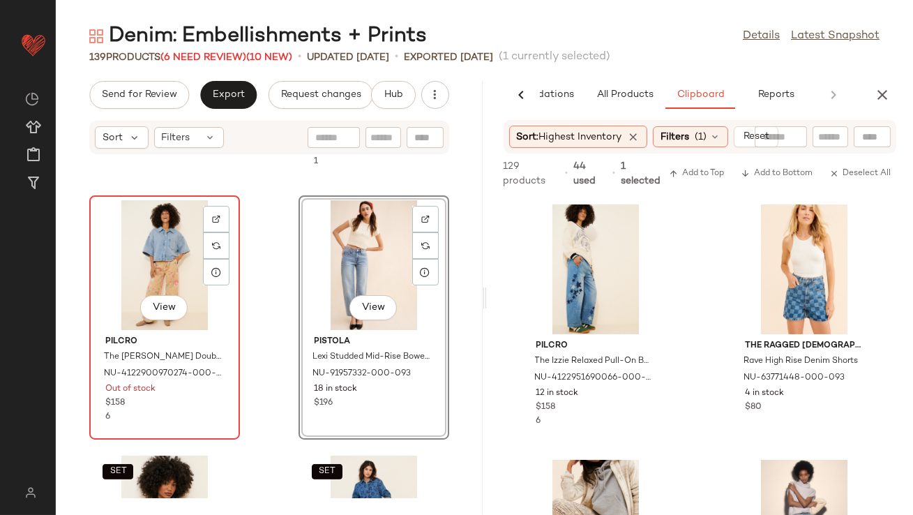
click at [151, 271] on div "View" at bounding box center [164, 265] width 141 height 130
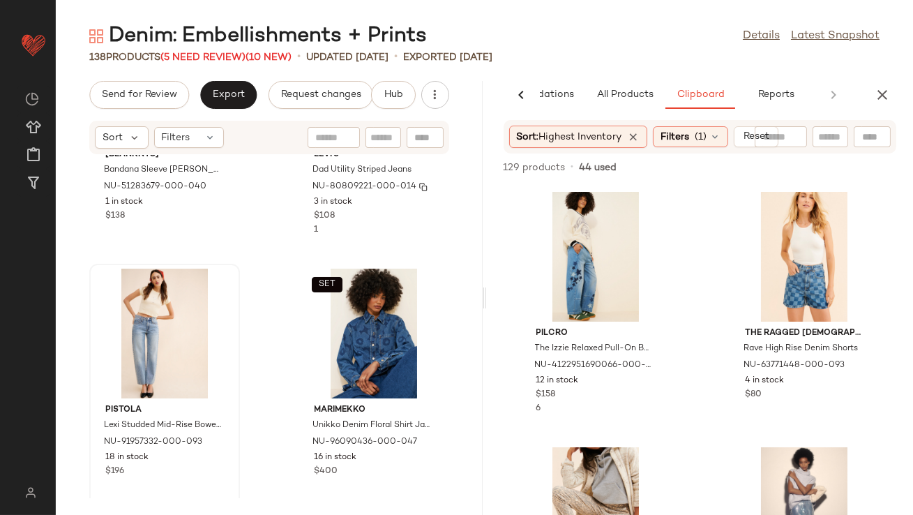
scroll to position [10638, 0]
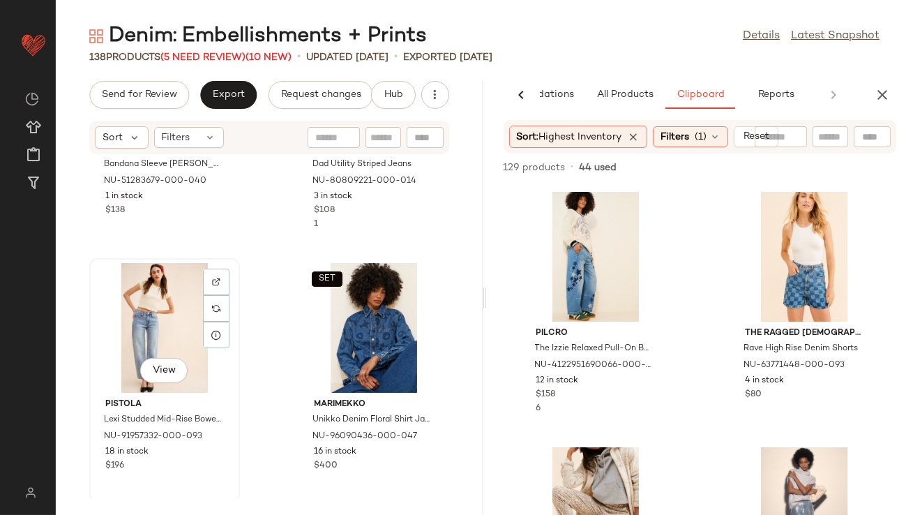
click at [151, 323] on div "View" at bounding box center [164, 328] width 141 height 130
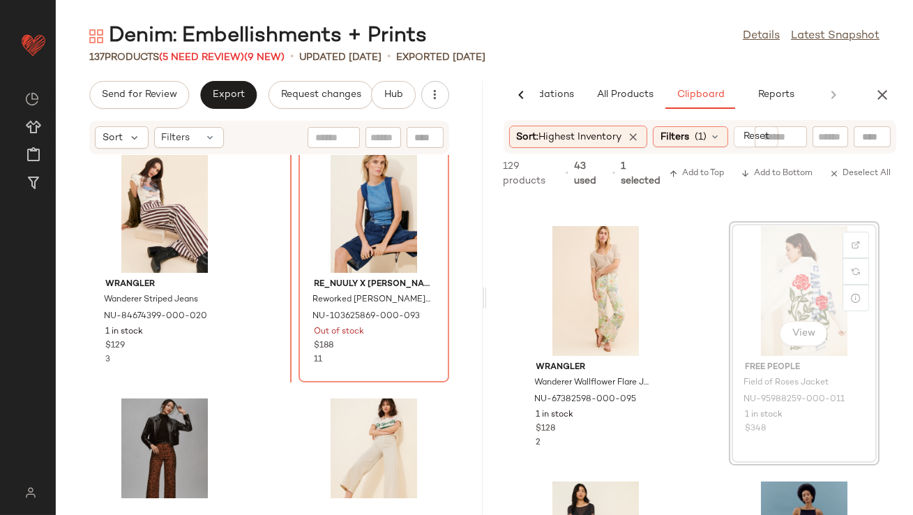
scroll to position [2543, 0]
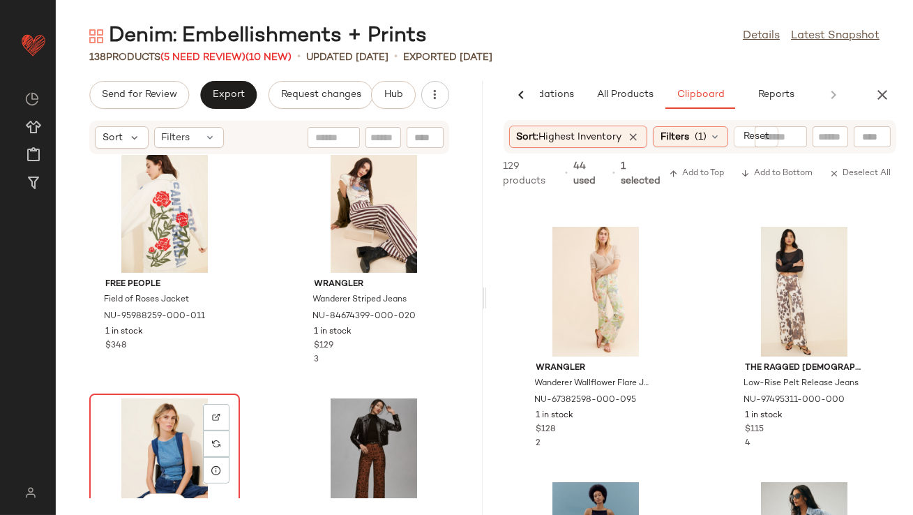
click at [151, 438] on div "View" at bounding box center [164, 463] width 141 height 130
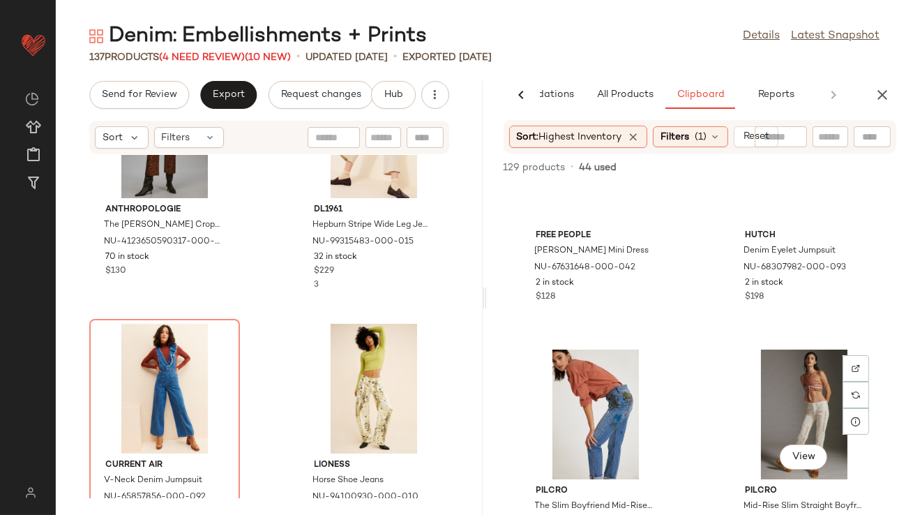
scroll to position [933, 0]
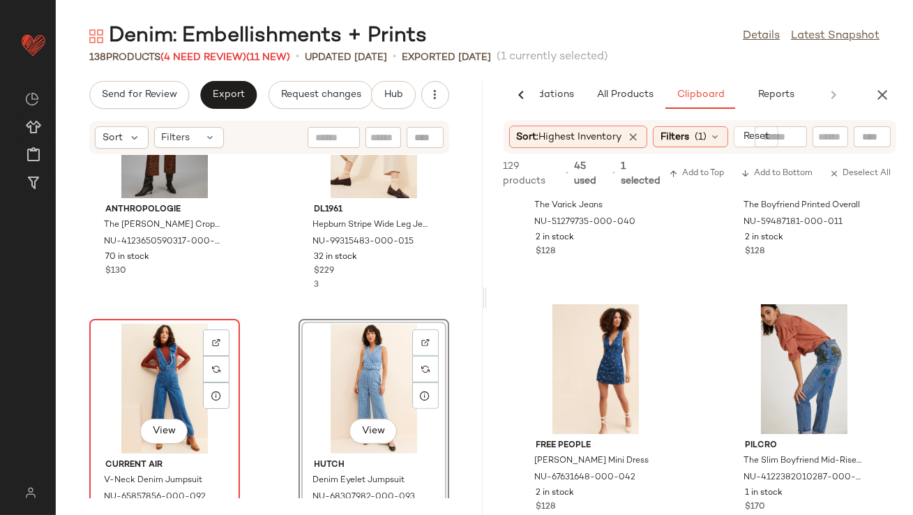
click at [154, 372] on div "View" at bounding box center [164, 389] width 141 height 130
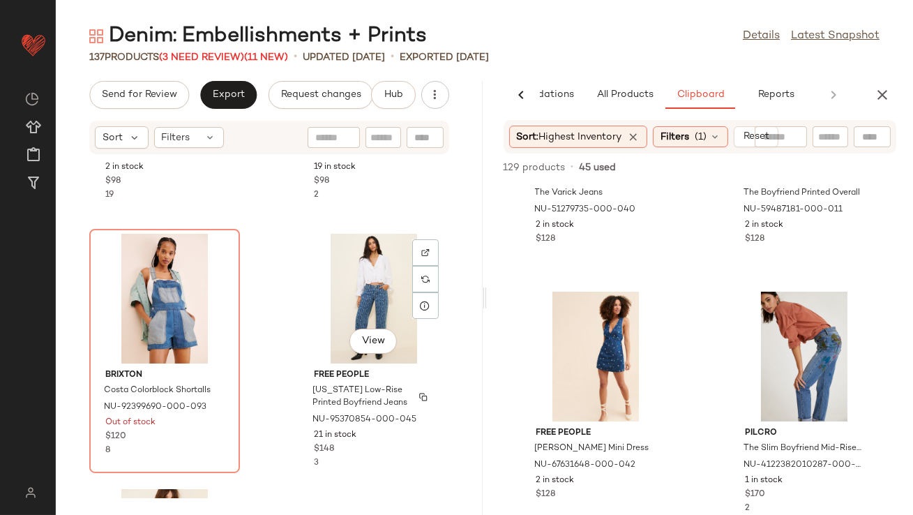
scroll to position [12731, 0]
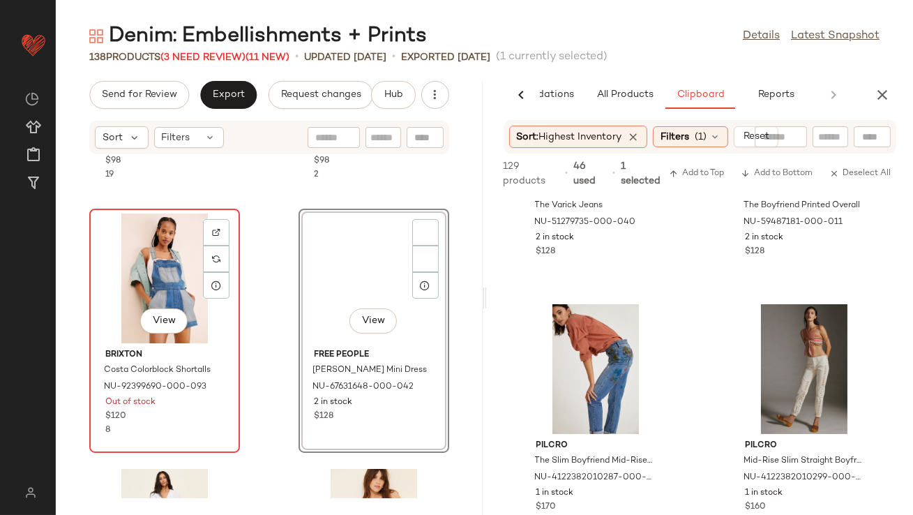
click at [154, 284] on div "View" at bounding box center [164, 279] width 141 height 130
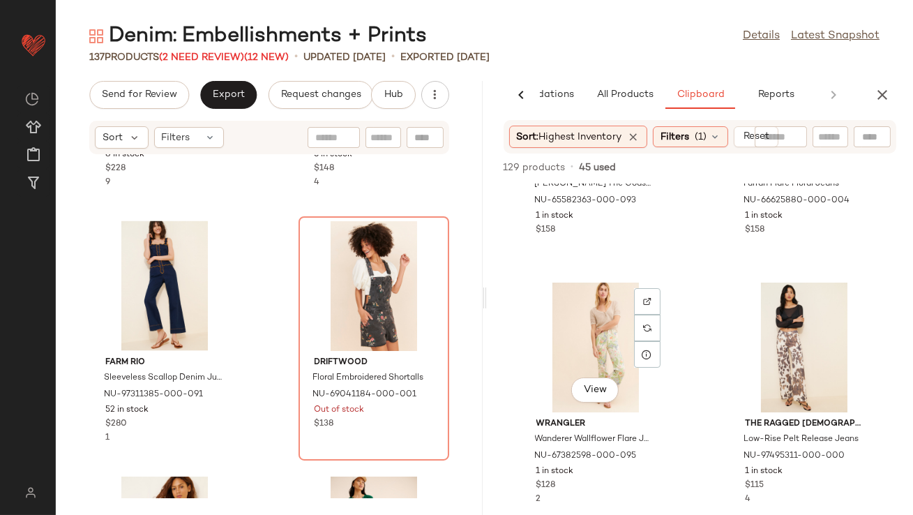
scroll to position [2278, 0]
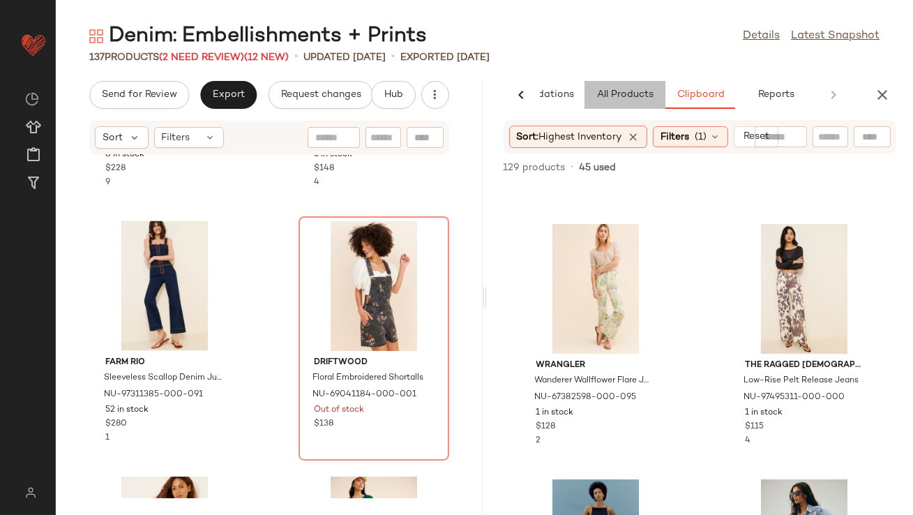
click at [618, 83] on button "All Products" at bounding box center [625, 95] width 81 height 28
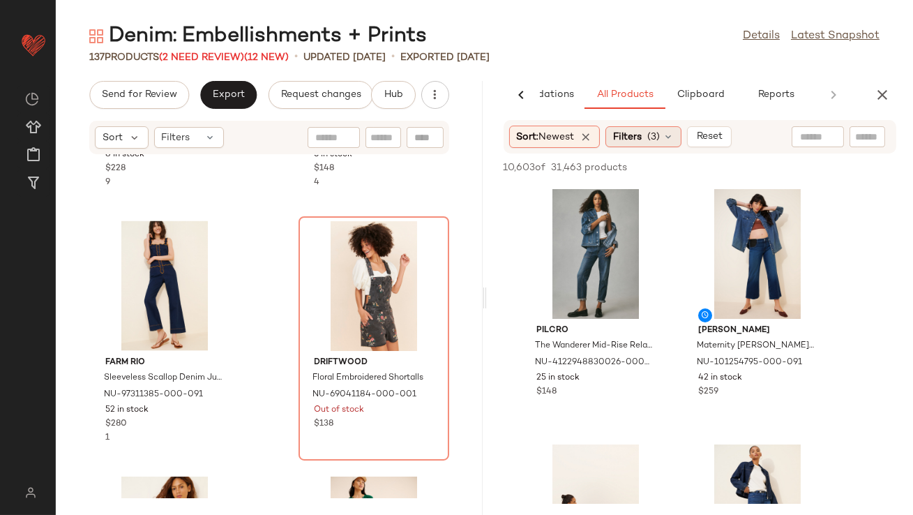
click at [635, 135] on span "Filters" at bounding box center [627, 137] width 29 height 15
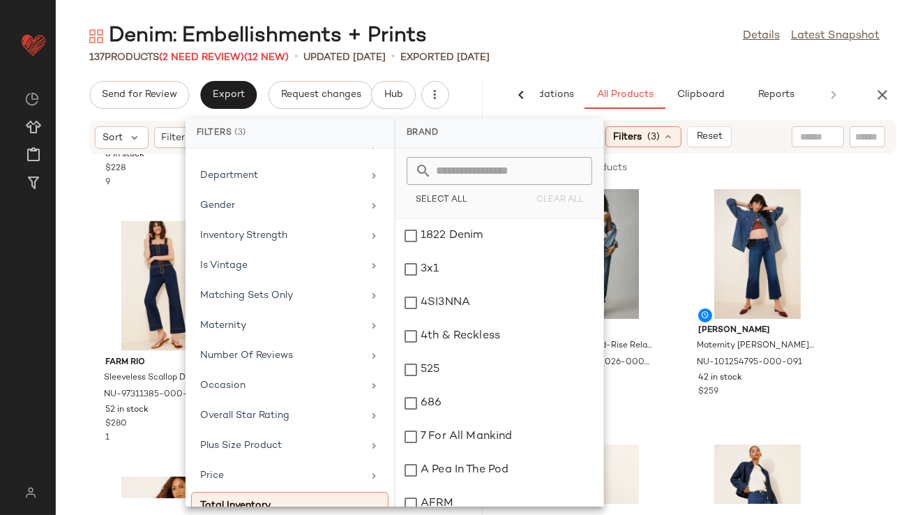
scroll to position [348, 0]
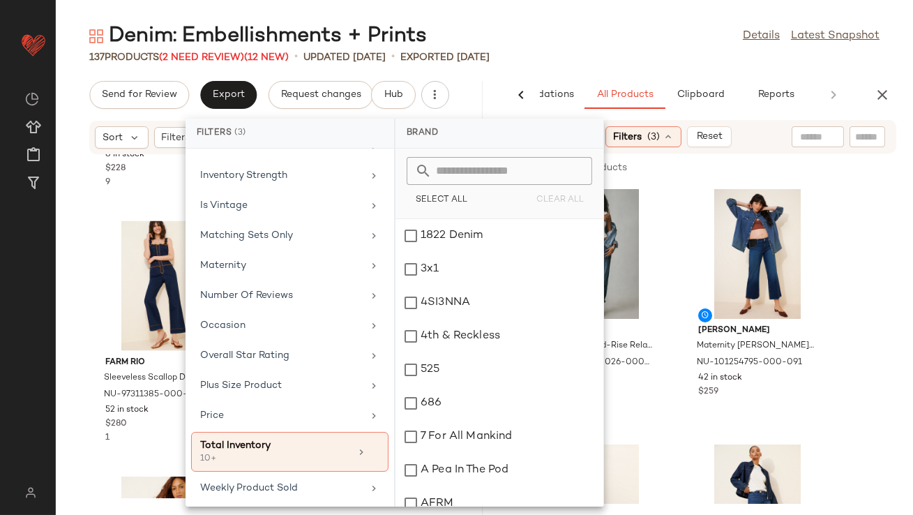
click at [616, 15] on main "Denim: Embellishments + Prints Details Latest Snapshot 137 Products (2 Need Rev…" at bounding box center [456, 257] width 913 height 515
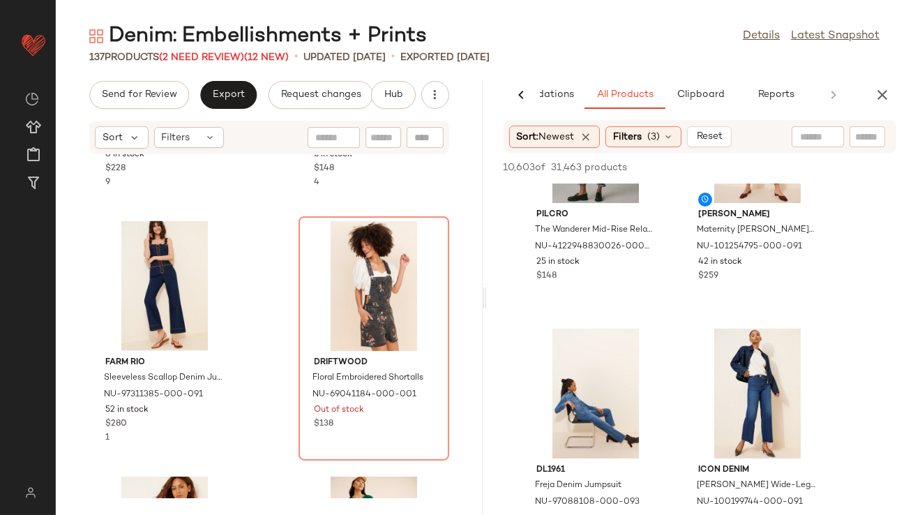
scroll to position [157, 0]
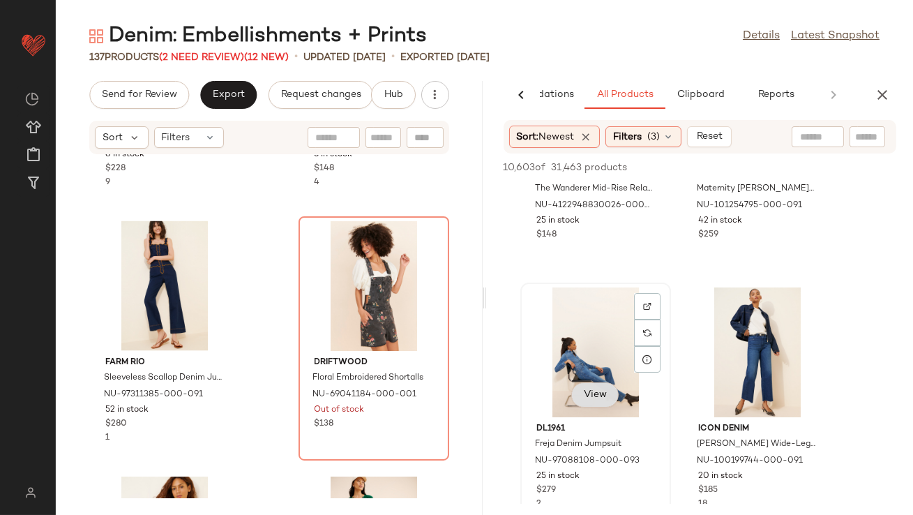
click at [602, 401] on button "View" at bounding box center [595, 394] width 47 height 25
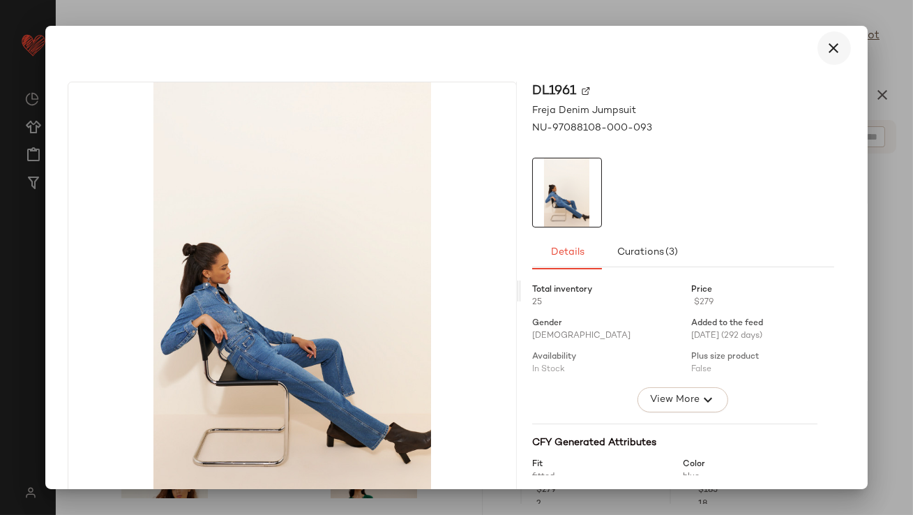
click at [826, 34] on button "button" at bounding box center [834, 47] width 33 height 33
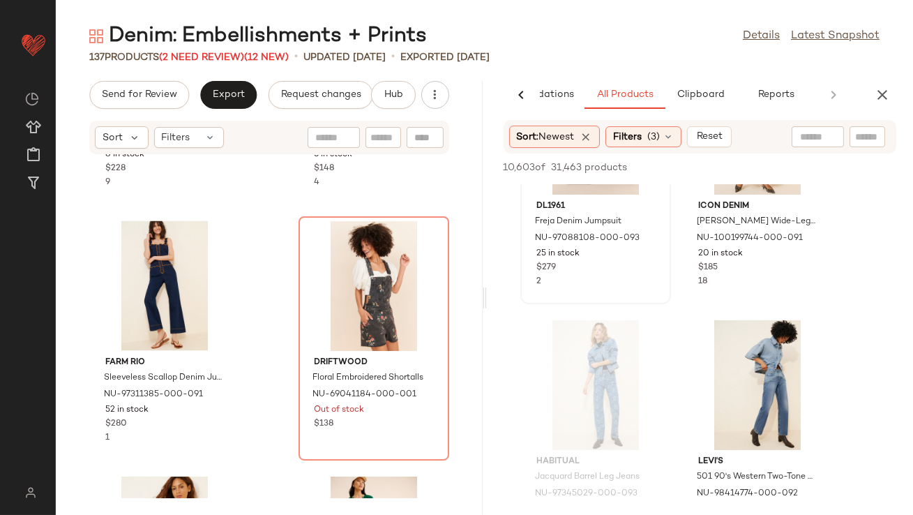
scroll to position [433, 0]
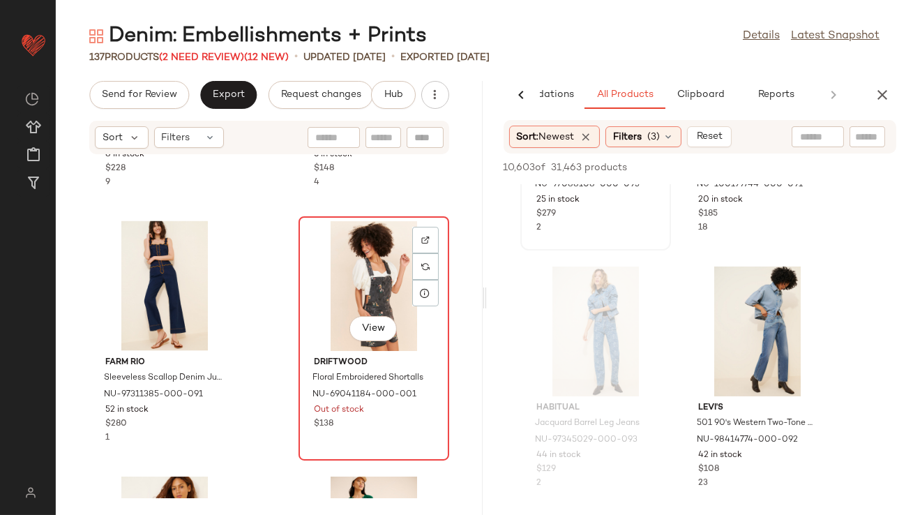
click at [386, 304] on div "View" at bounding box center [374, 286] width 141 height 130
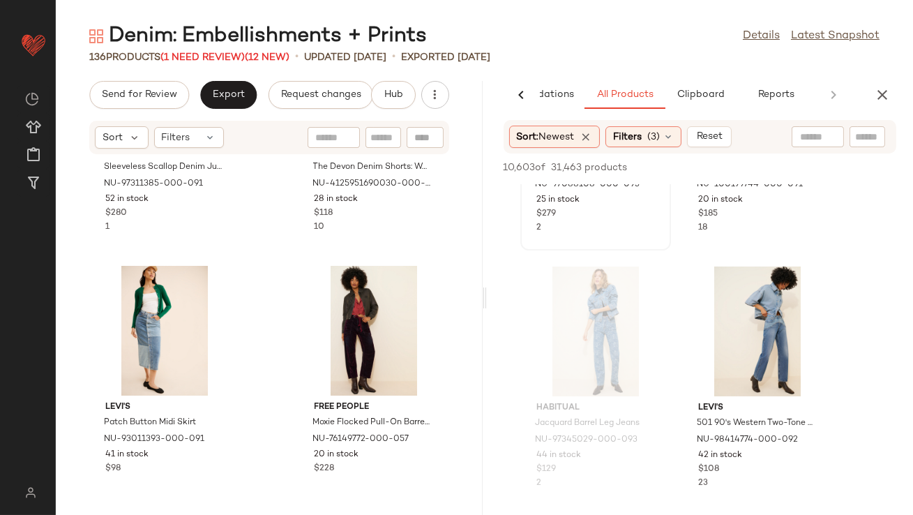
scroll to position [14737, 0]
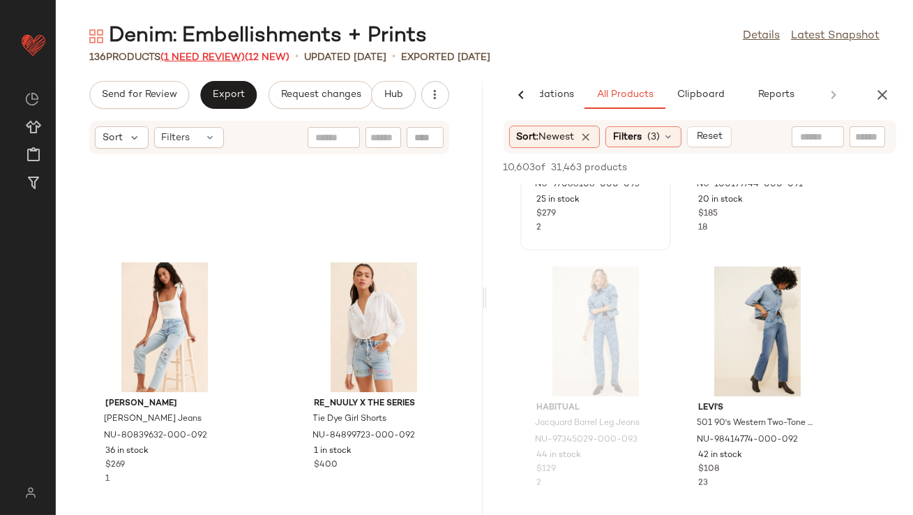
click at [224, 59] on span "(1 Need Review)" at bounding box center [203, 57] width 84 height 10
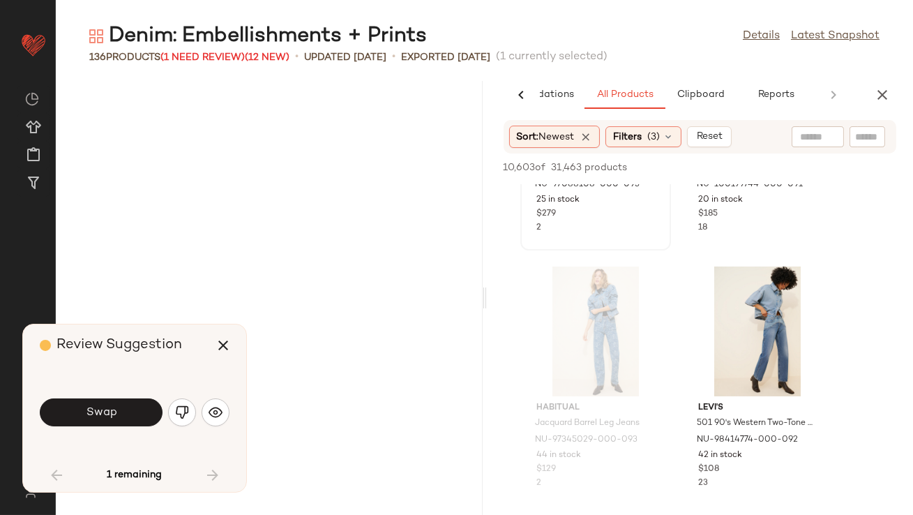
scroll to position [766, 0]
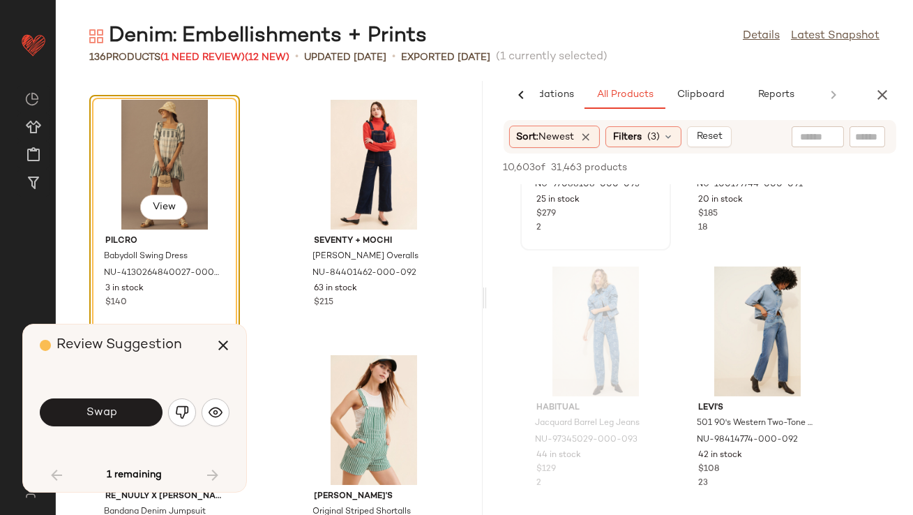
click at [148, 135] on div "View" at bounding box center [164, 165] width 141 height 130
click at [220, 342] on icon "button" at bounding box center [223, 345] width 17 height 17
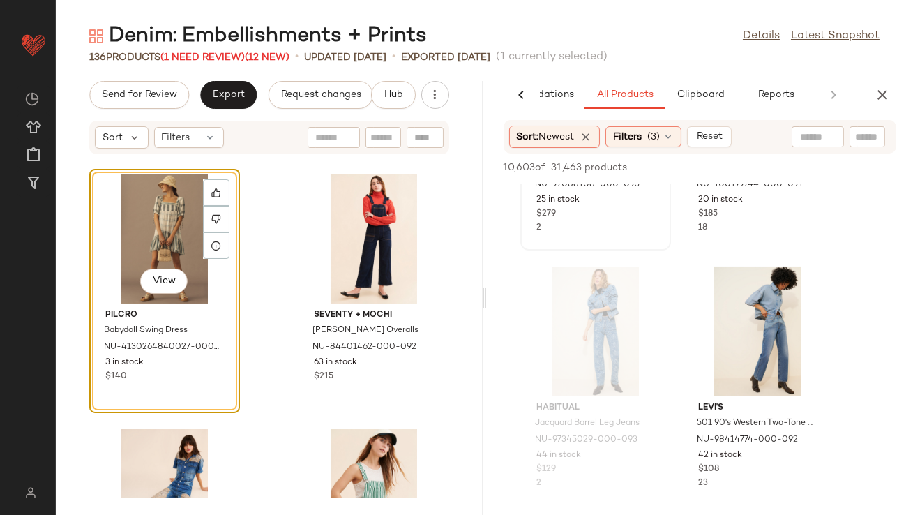
click at [174, 209] on div "View" at bounding box center [164, 239] width 141 height 130
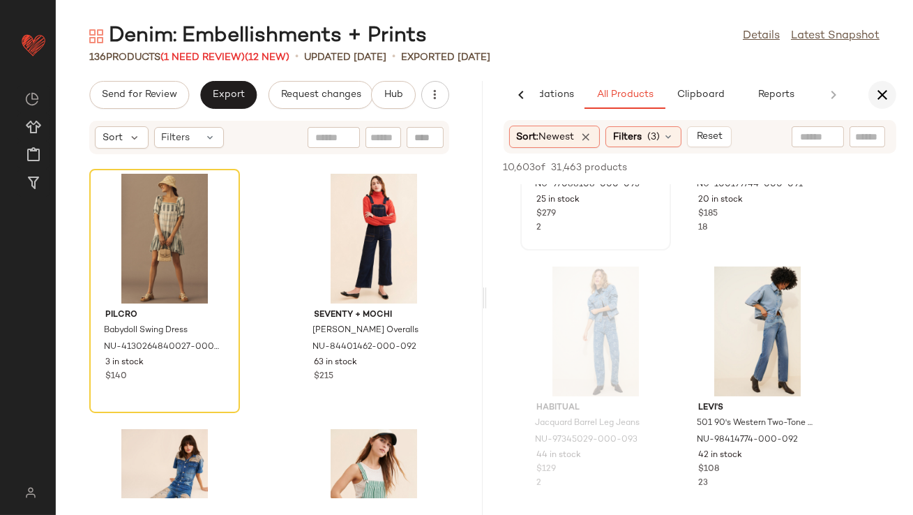
click at [884, 95] on icon "button" at bounding box center [882, 95] width 17 height 17
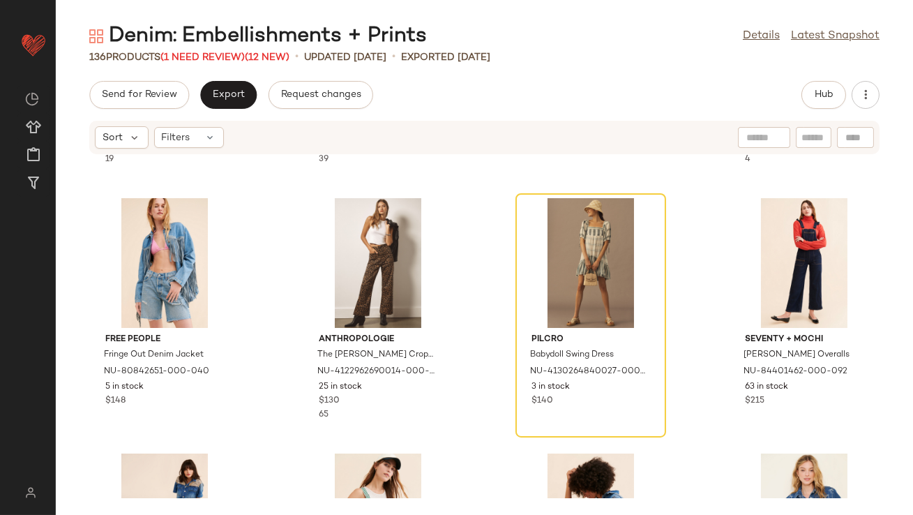
scroll to position [329, 0]
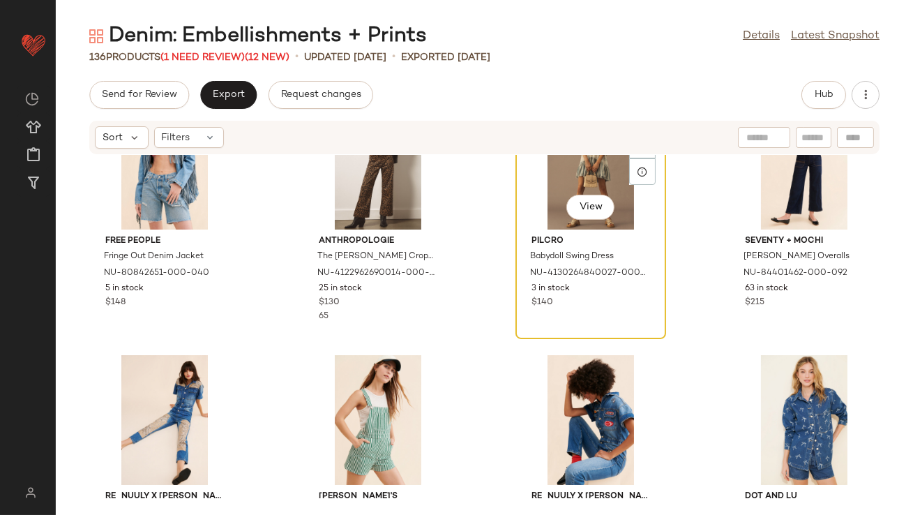
click at [525, 187] on div "View" at bounding box center [591, 165] width 141 height 130
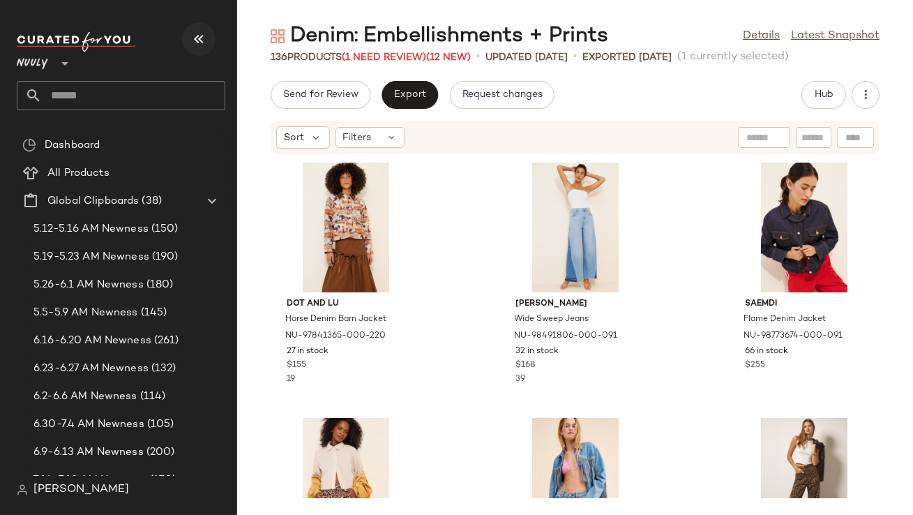
click at [195, 39] on icon "button" at bounding box center [199, 39] width 17 height 17
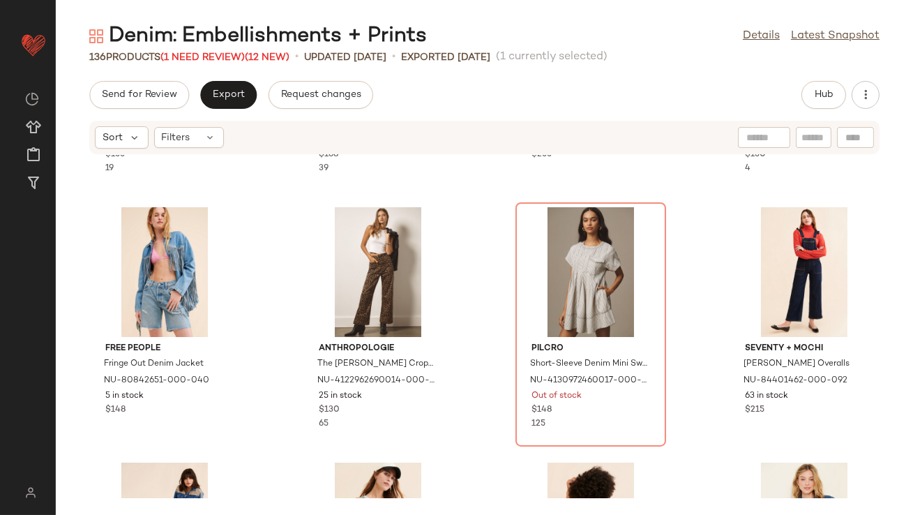
scroll to position [228, 0]
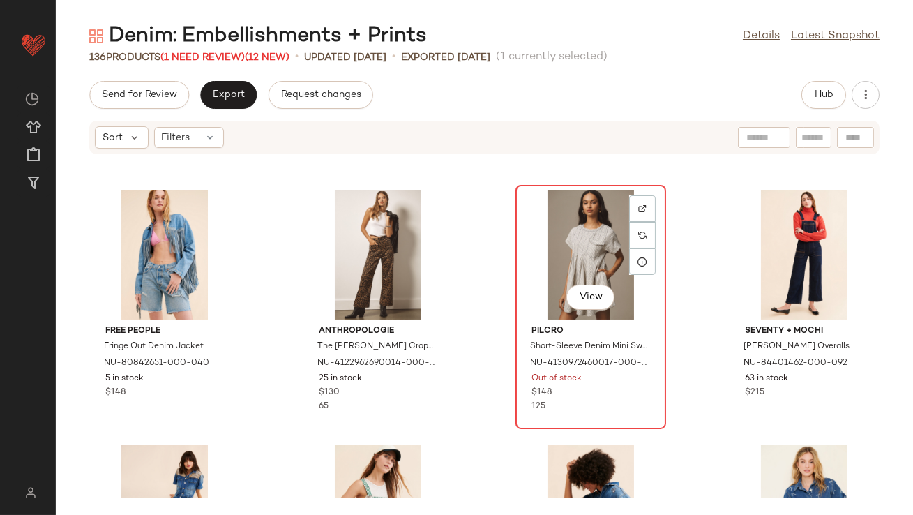
click at [557, 244] on div "View" at bounding box center [591, 255] width 141 height 130
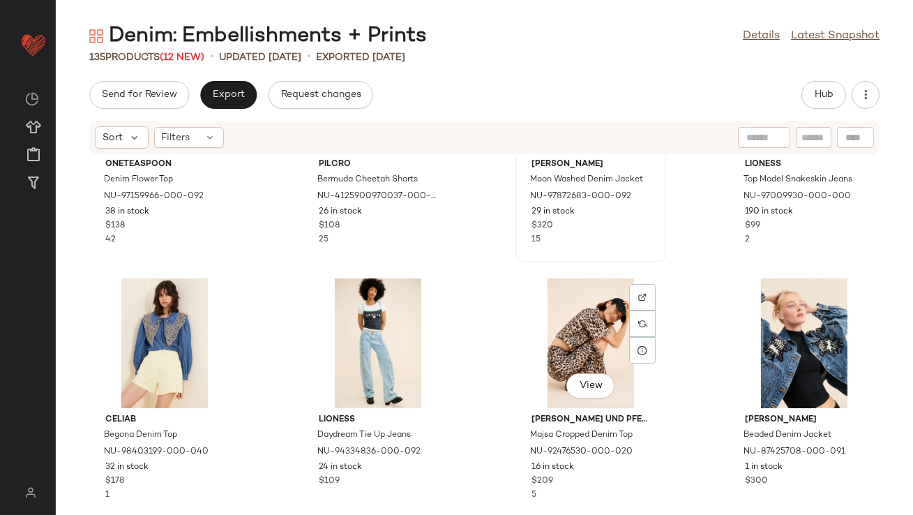
scroll to position [1178, 0]
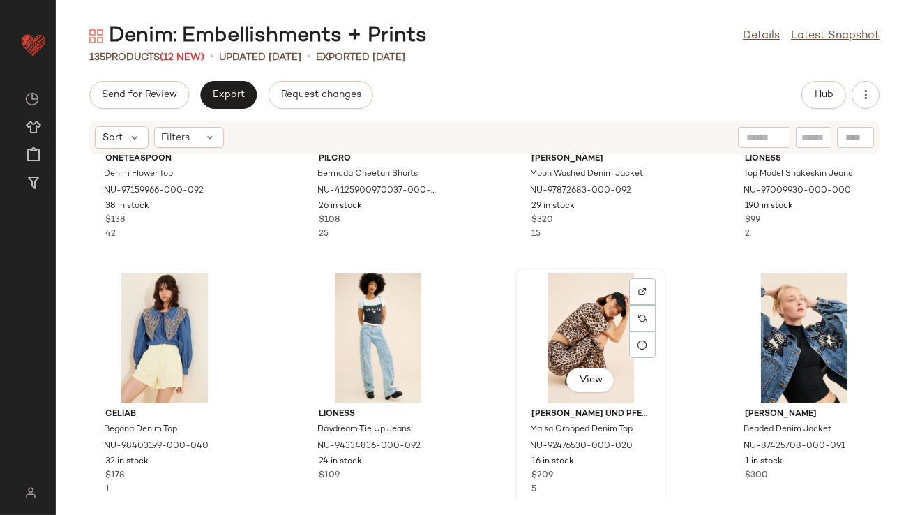
click at [544, 338] on div "View" at bounding box center [591, 338] width 141 height 130
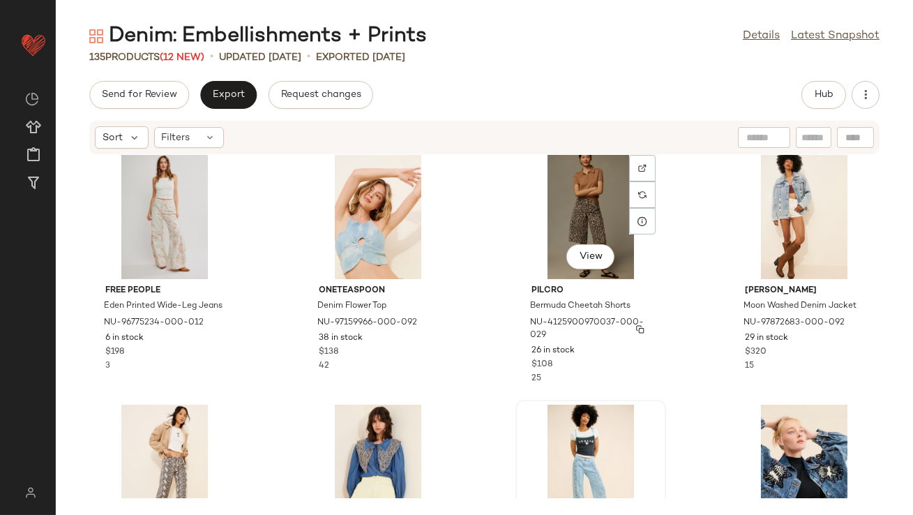
scroll to position [1050, 0]
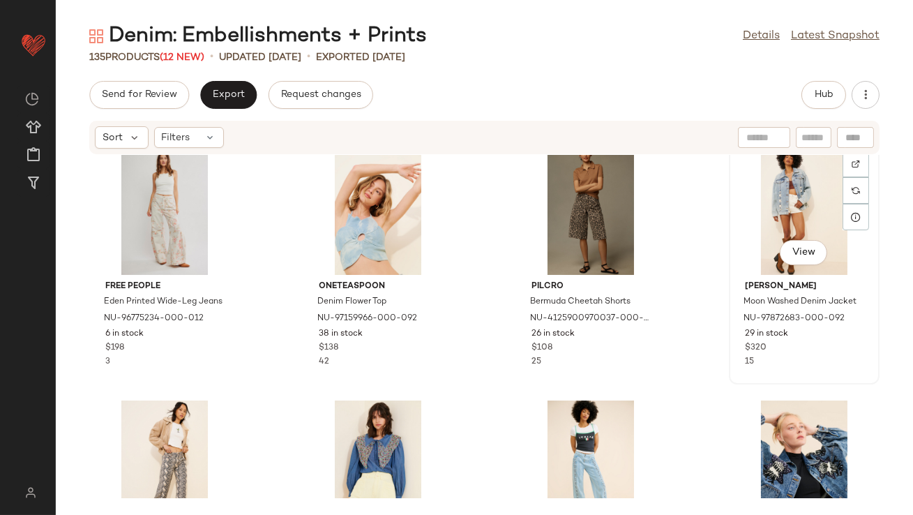
click at [742, 188] on div "View" at bounding box center [804, 210] width 141 height 130
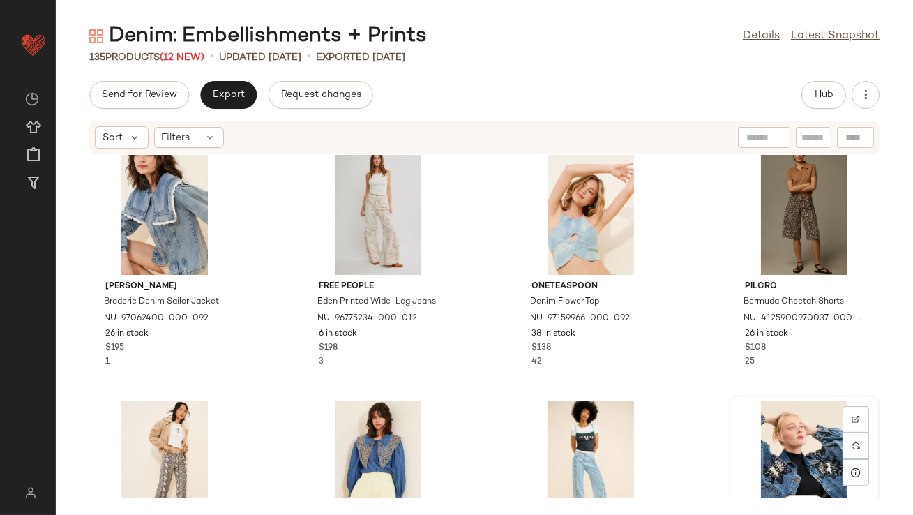
scroll to position [1051, 0]
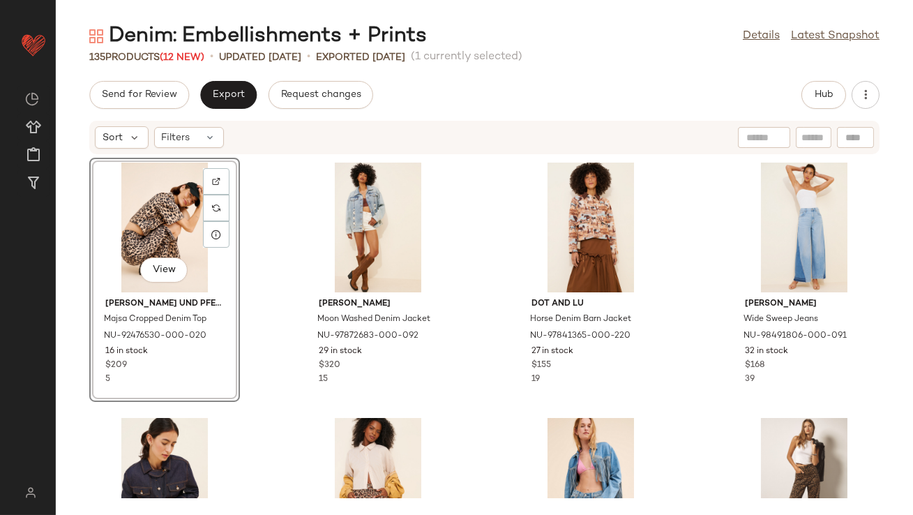
click at [459, 380] on div "View Baum und Pferdgarten Majsa Cropped Denim Top NU-92476530-000-020 16 in sto…" at bounding box center [485, 326] width 858 height 343
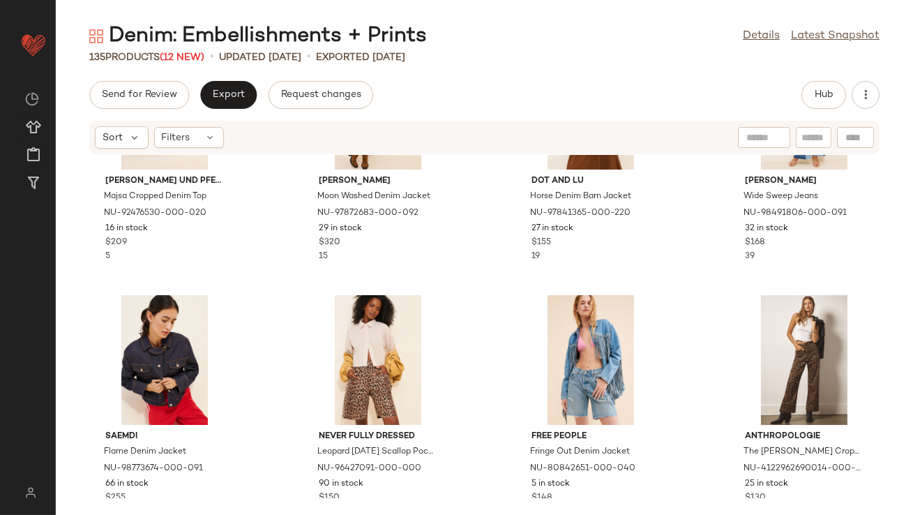
scroll to position [166, 0]
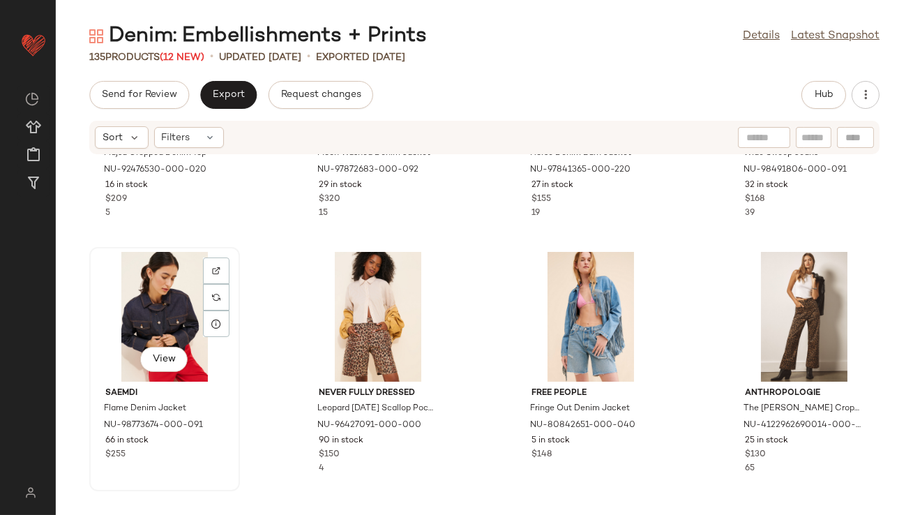
click at [128, 305] on div "View" at bounding box center [164, 317] width 141 height 130
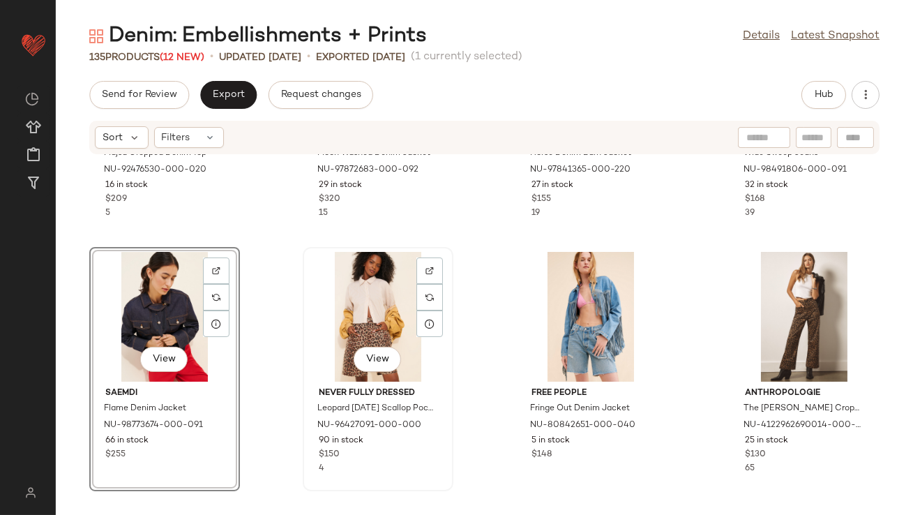
click at [375, 305] on div "View" at bounding box center [378, 317] width 141 height 130
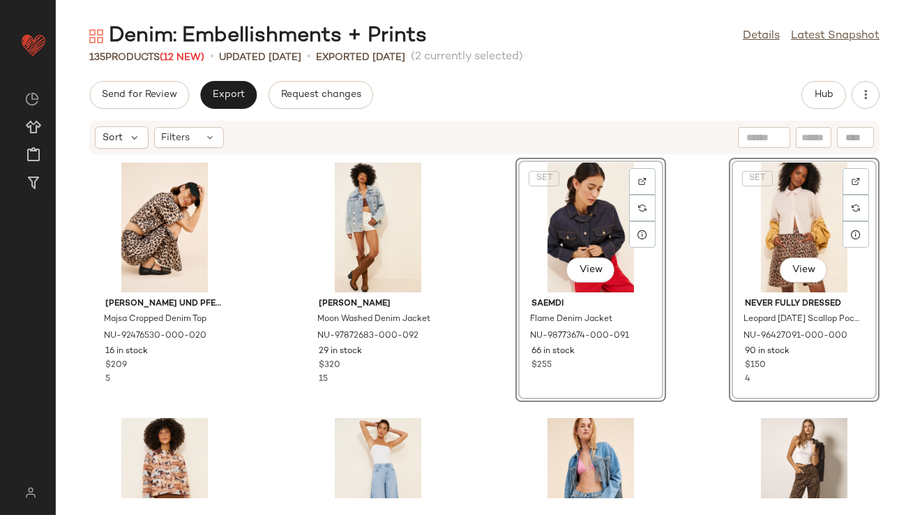
click at [465, 336] on div "Baum und Pferdgarten Majsa Cropped Denim Top NU-92476530-000-020 16 in stock $2…" at bounding box center [485, 326] width 858 height 343
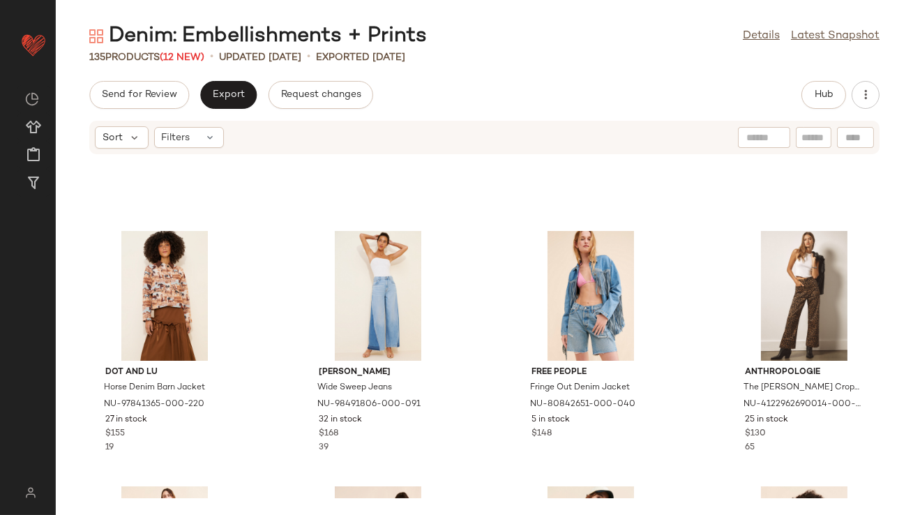
scroll to position [175, 0]
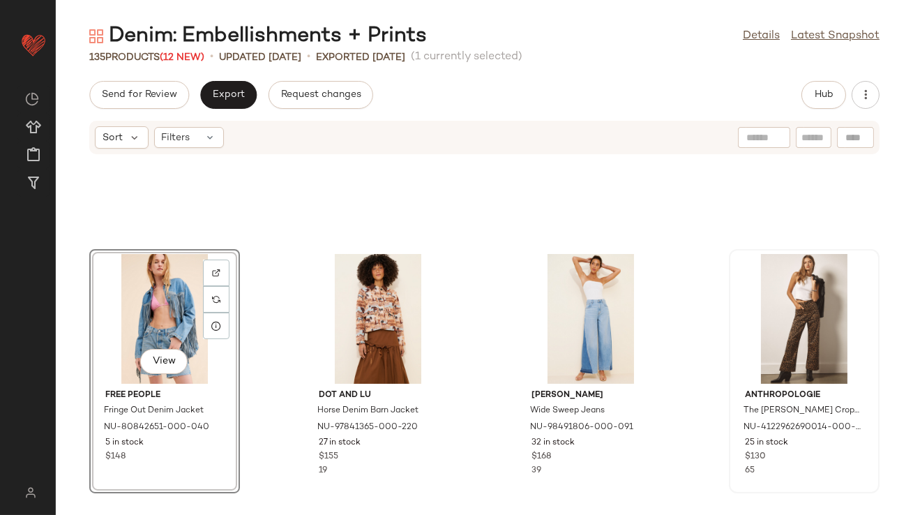
click at [734, 303] on div at bounding box center [804, 319] width 141 height 130
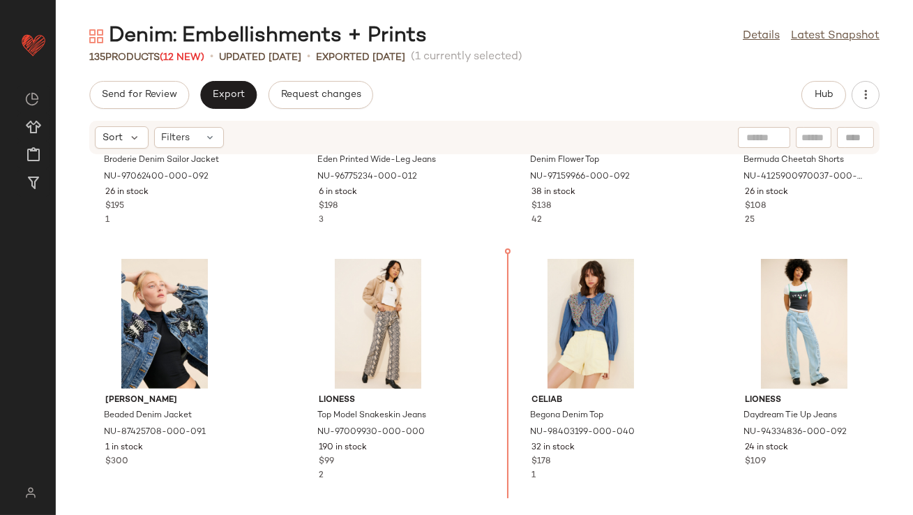
scroll to position [1259, 0]
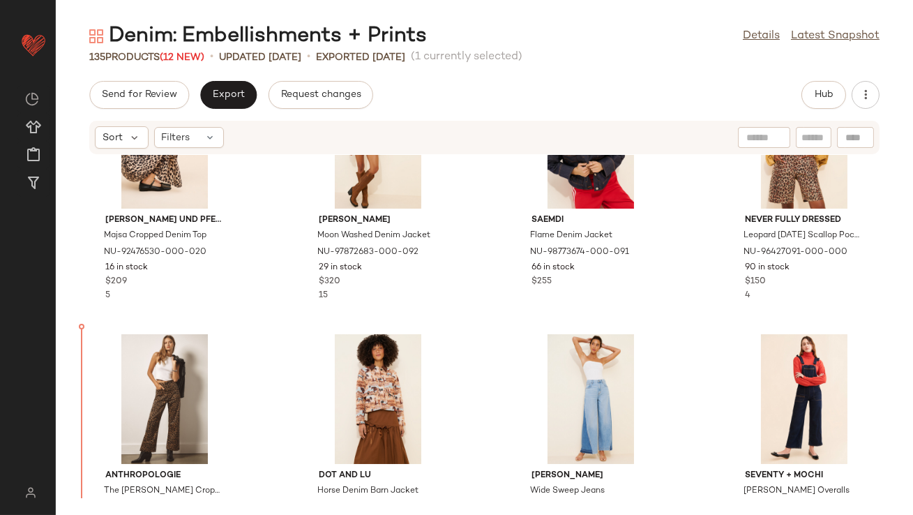
scroll to position [127, 0]
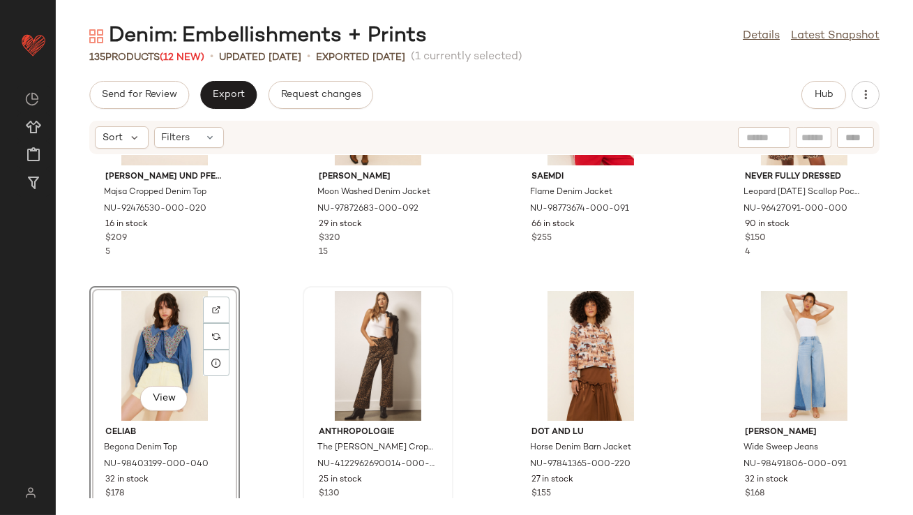
click at [310, 296] on div at bounding box center [378, 356] width 141 height 130
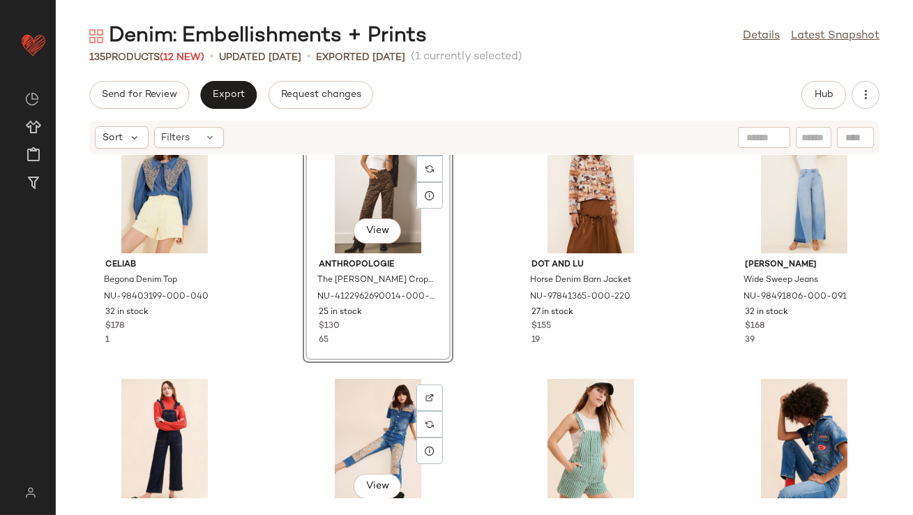
scroll to position [310, 0]
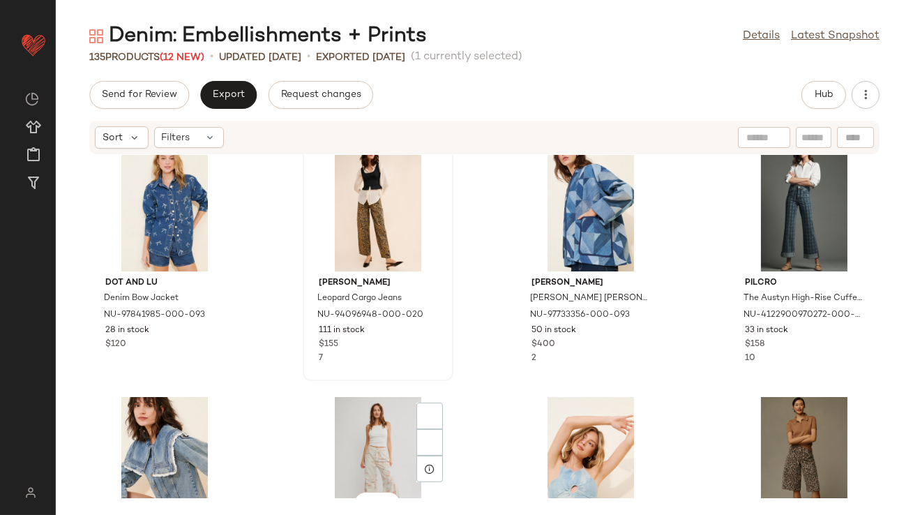
scroll to position [858, 0]
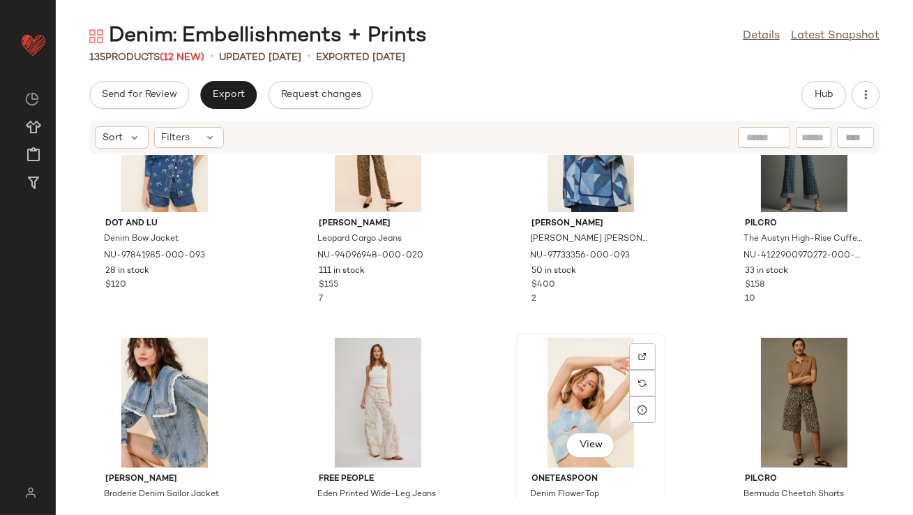
click at [594, 396] on div "View" at bounding box center [591, 403] width 141 height 130
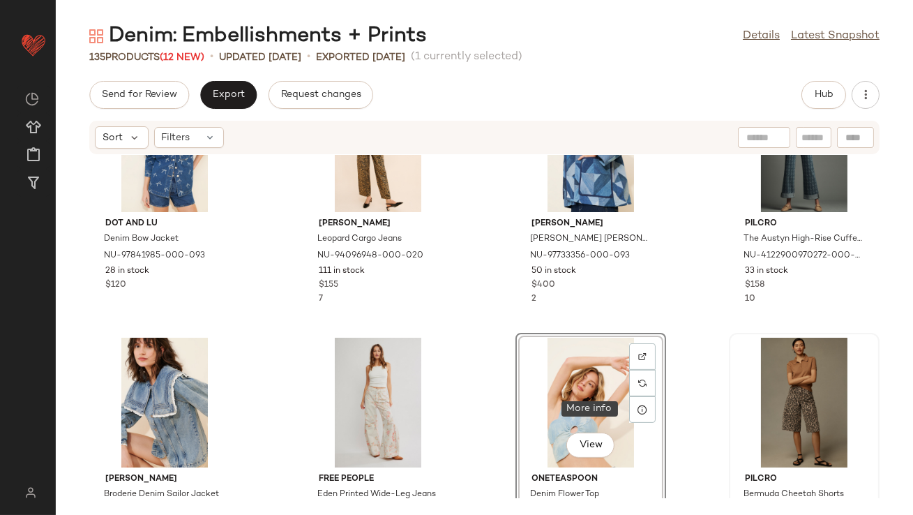
click at [756, 396] on div at bounding box center [804, 403] width 141 height 130
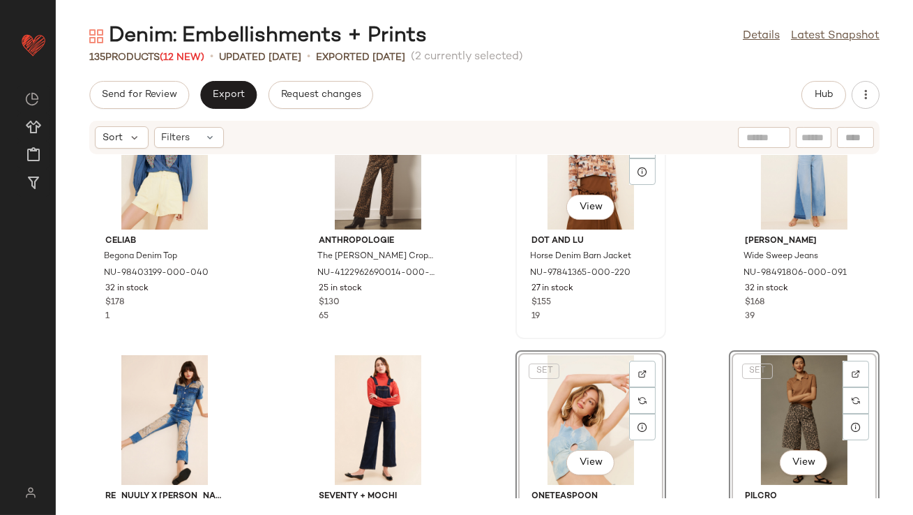
click at [516, 328] on div "View Dot and Lu Horse Denim Barn Jacket NU-97841365-000-220 27 in stock $155 19" at bounding box center [591, 217] width 151 height 244
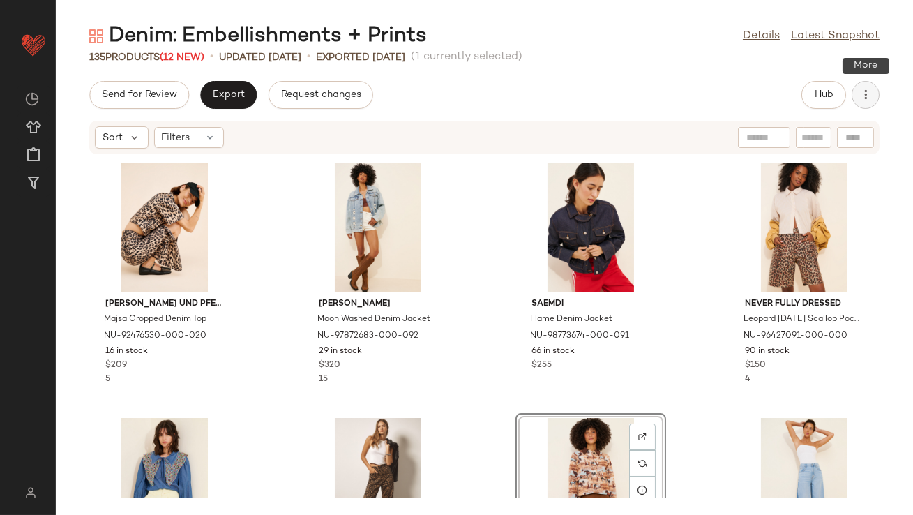
click at [870, 103] on button "button" at bounding box center [866, 95] width 28 height 28
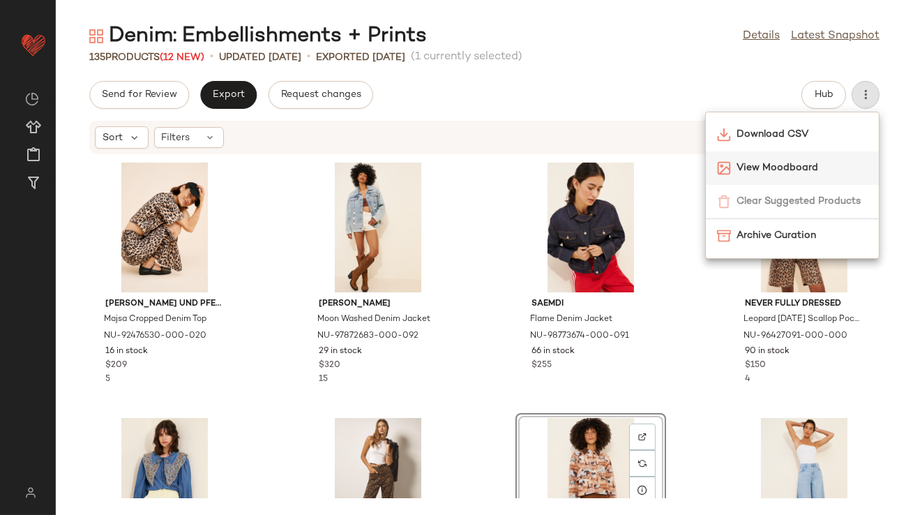
click at [803, 160] on div "View Moodboard" at bounding box center [792, 167] width 173 height 33
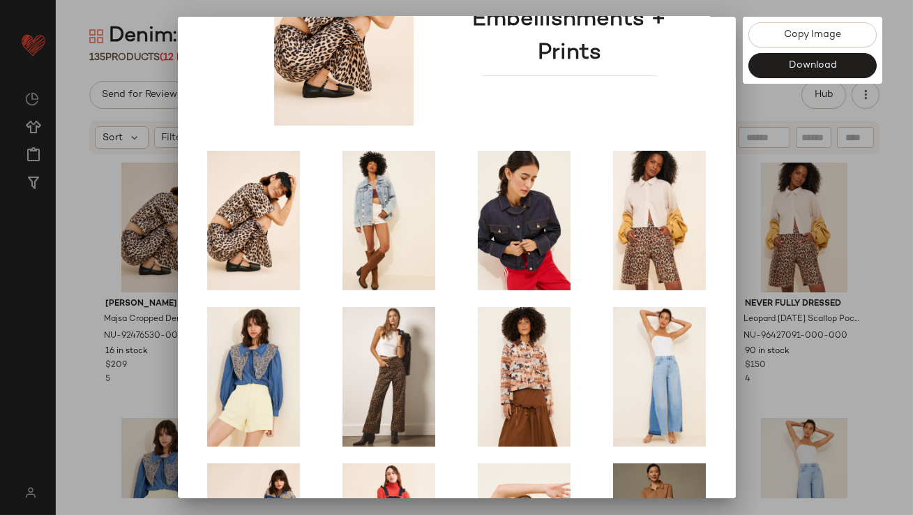
scroll to position [238, 0]
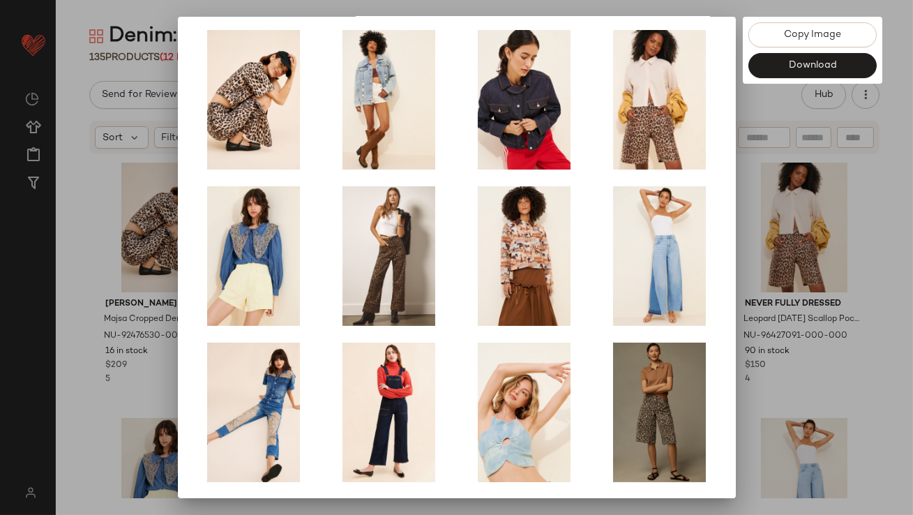
click at [761, 345] on div at bounding box center [456, 257] width 913 height 515
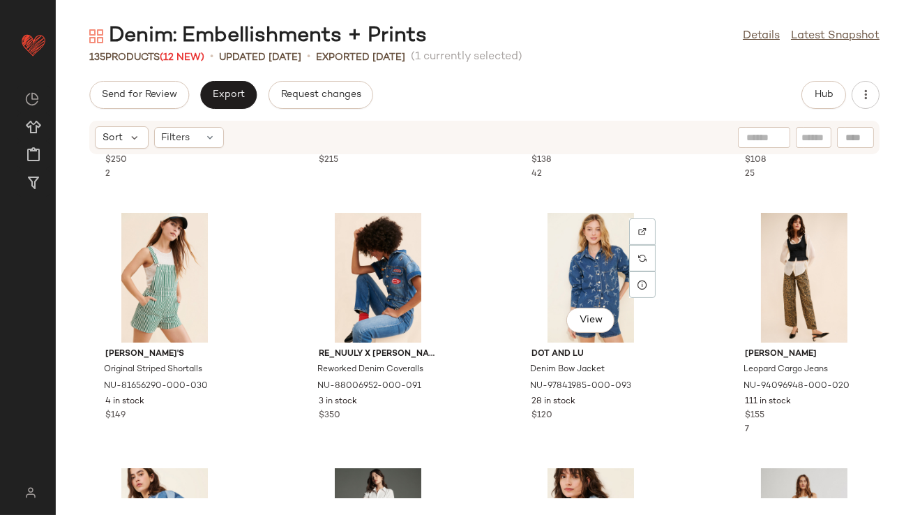
scroll to position [738, 0]
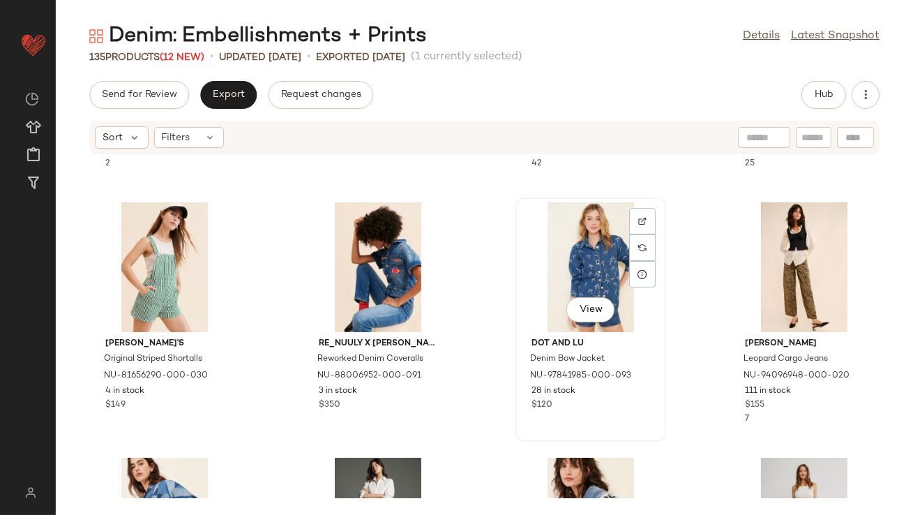
click at [602, 257] on div "View" at bounding box center [591, 267] width 141 height 130
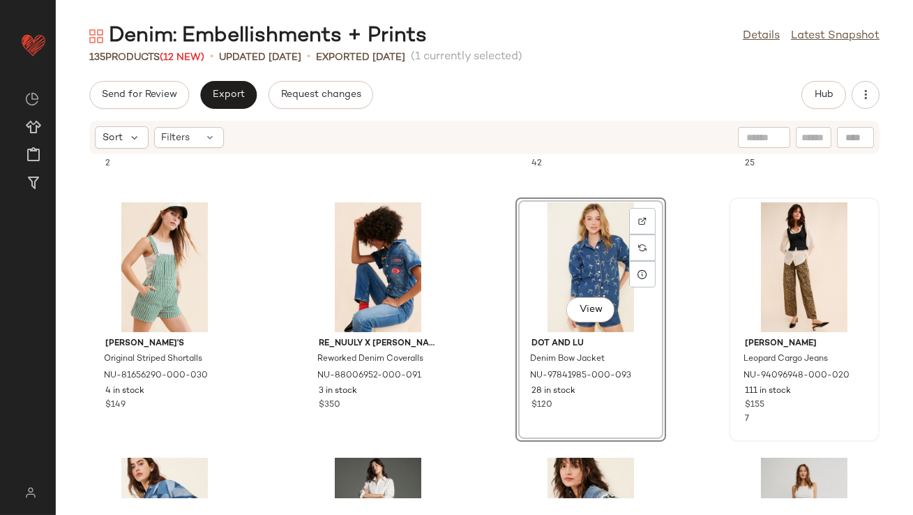
click at [774, 258] on div at bounding box center [804, 267] width 141 height 130
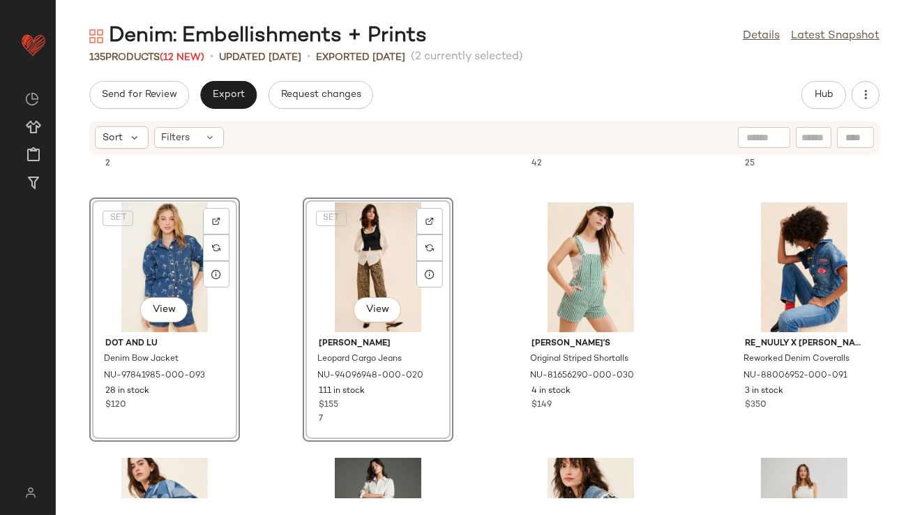
click at [272, 383] on div "Re_Nuuly x Tricia Fix Bandana Denim Jumpsuit NU-95768370-000-092 32 in stock $2…" at bounding box center [485, 326] width 858 height 343
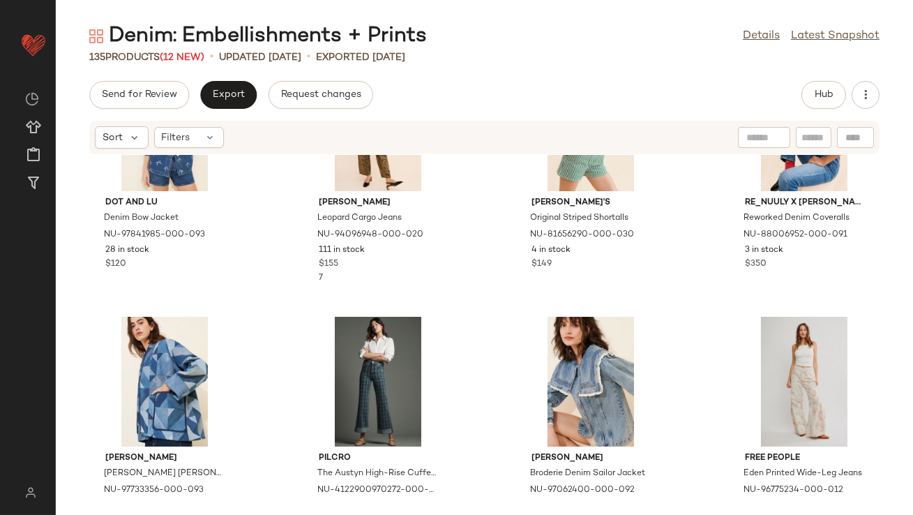
scroll to position [964, 0]
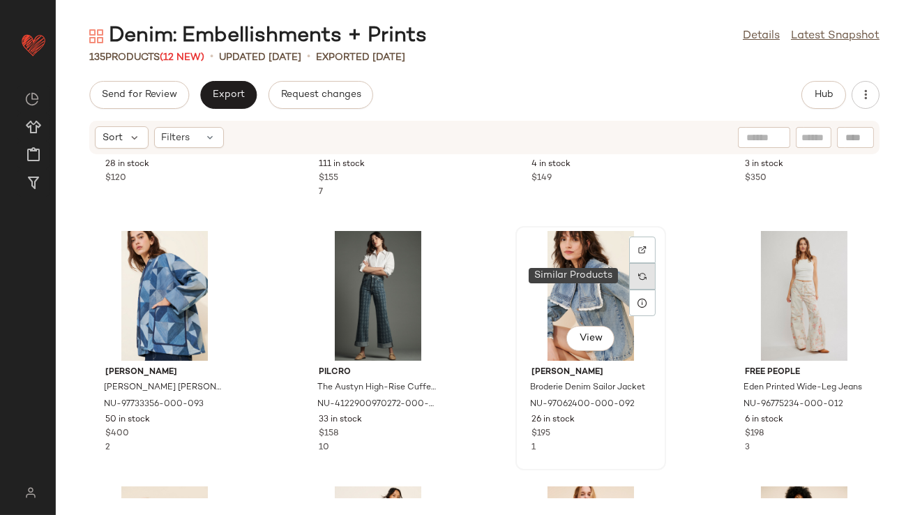
click at [629, 266] on div at bounding box center [642, 276] width 27 height 27
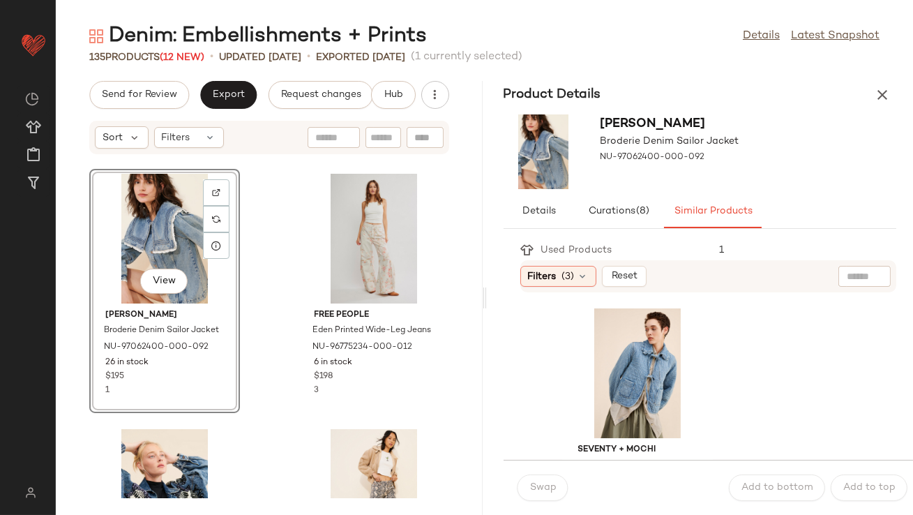
click at [893, 89] on button "button" at bounding box center [883, 95] width 28 height 28
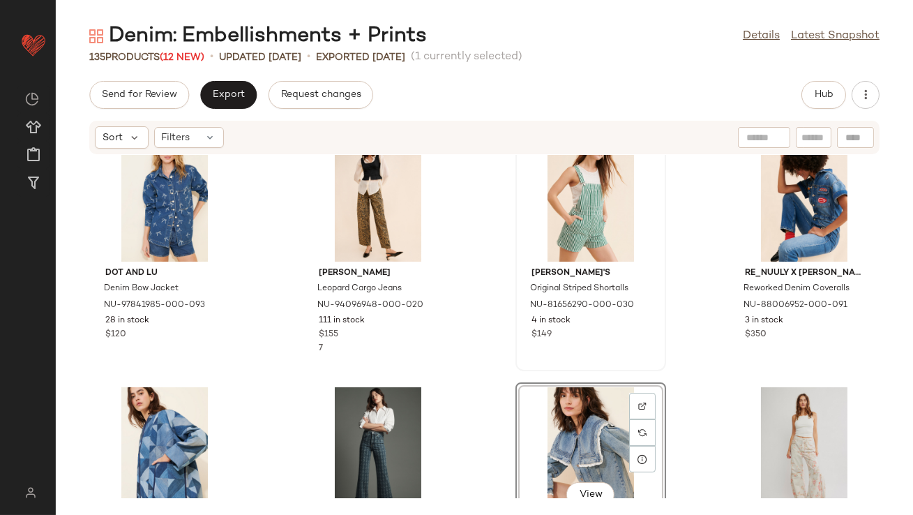
scroll to position [805, 0]
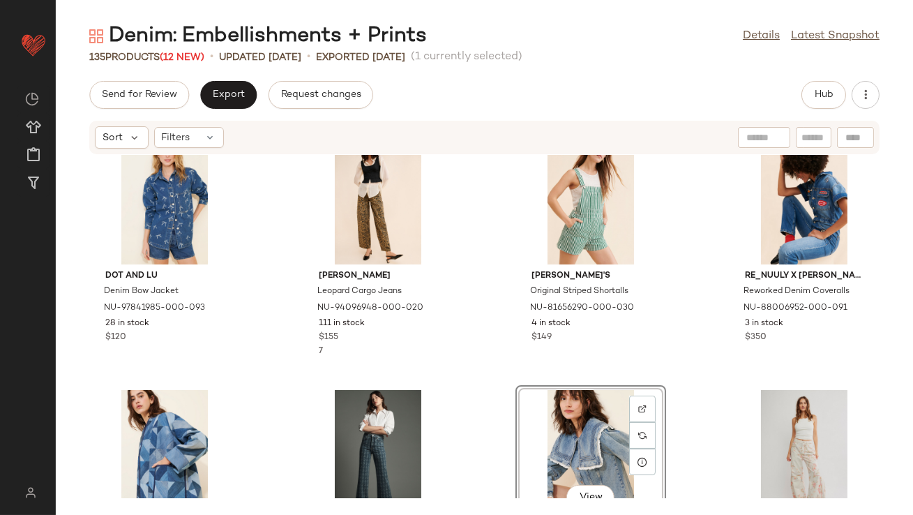
click at [561, 417] on div "View" at bounding box center [591, 455] width 141 height 130
click at [734, 414] on div "View" at bounding box center [804, 455] width 141 height 130
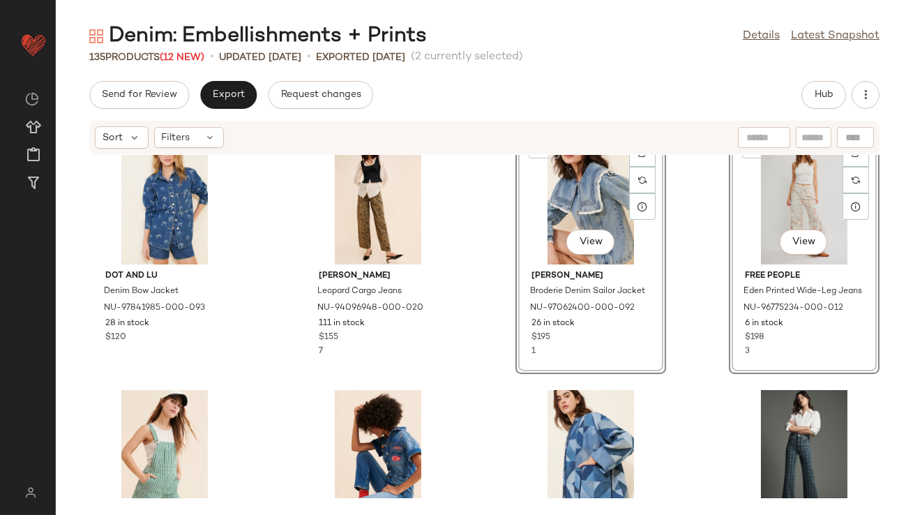
click at [507, 433] on div "Dot and Lu Denim Bow Jacket NU-97841985-000-093 28 in stock $120 Damson Madder …" at bounding box center [485, 326] width 858 height 343
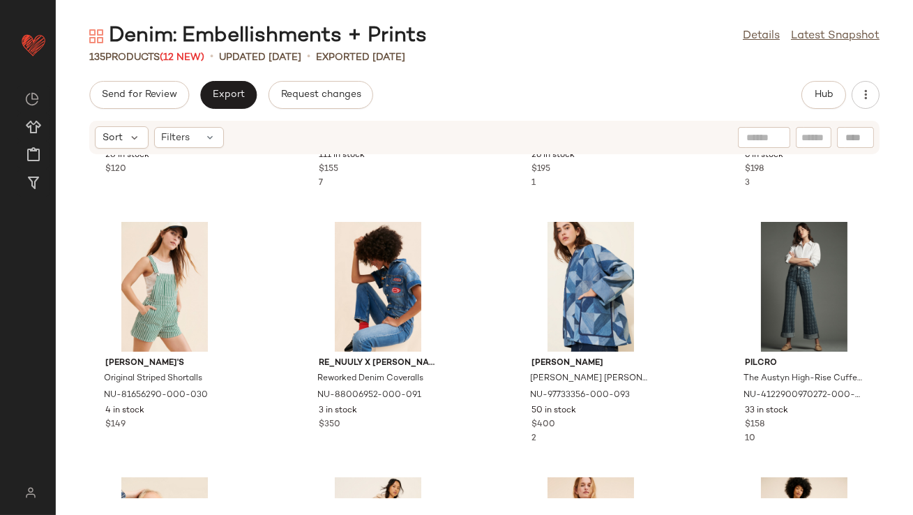
scroll to position [1108, 0]
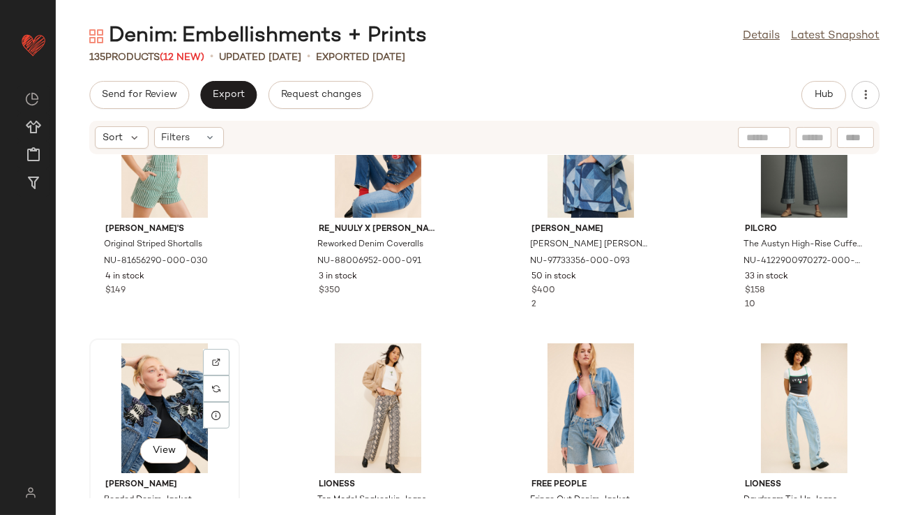
click at [150, 410] on div "View" at bounding box center [164, 408] width 141 height 130
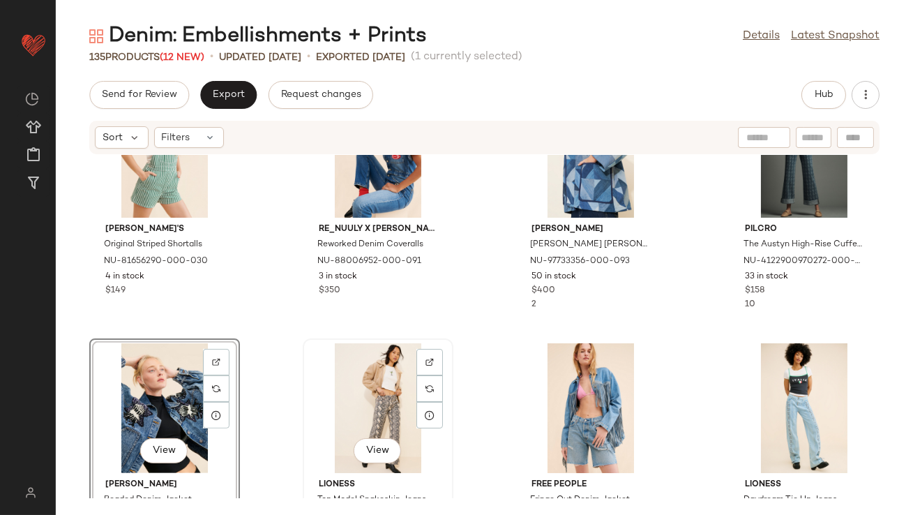
click at [368, 398] on div "View" at bounding box center [378, 408] width 141 height 130
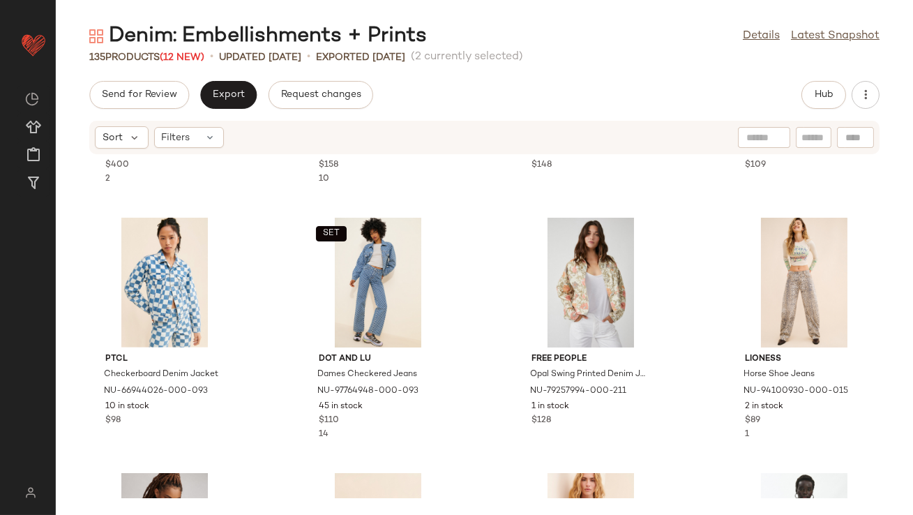
scroll to position [1486, 0]
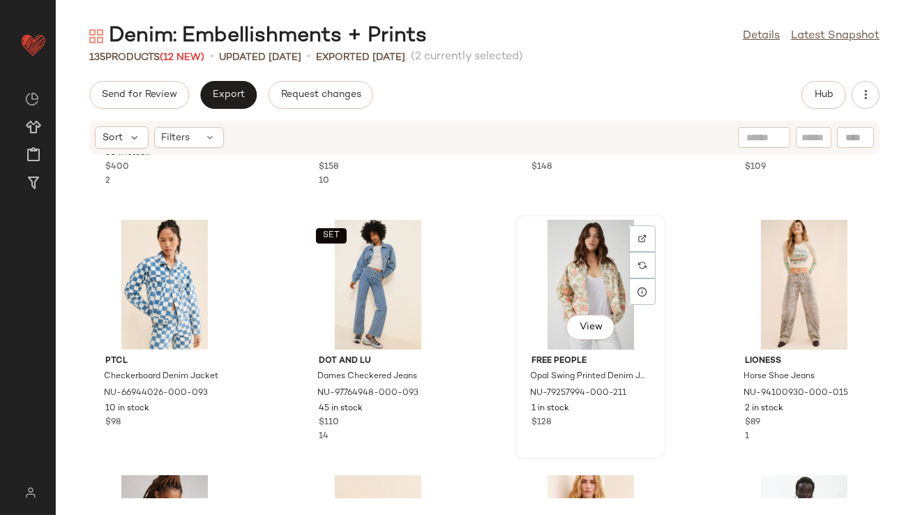
click at [591, 277] on div "View" at bounding box center [591, 285] width 141 height 130
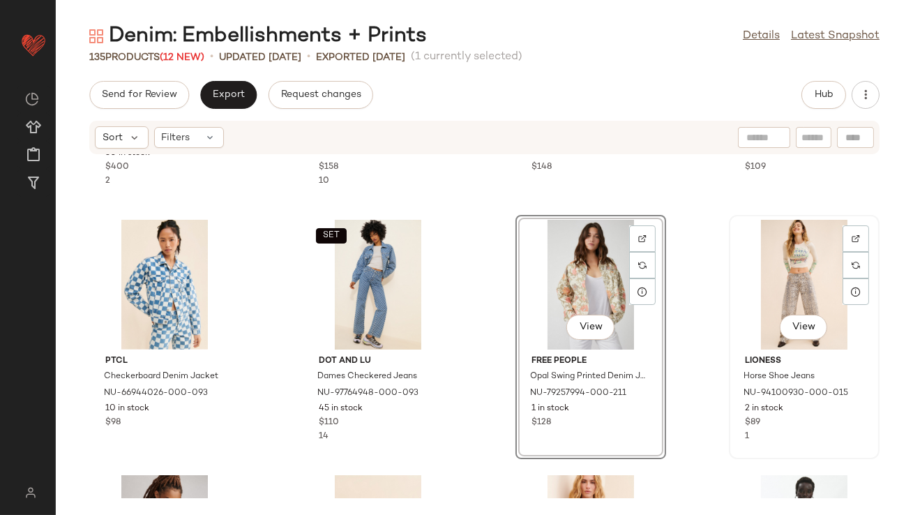
click at [780, 272] on div "View" at bounding box center [804, 285] width 141 height 130
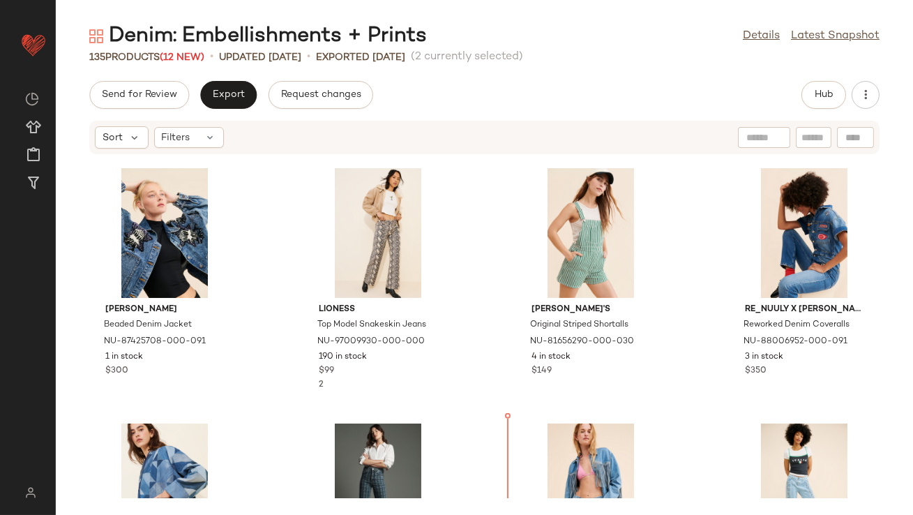
scroll to position [1075, 0]
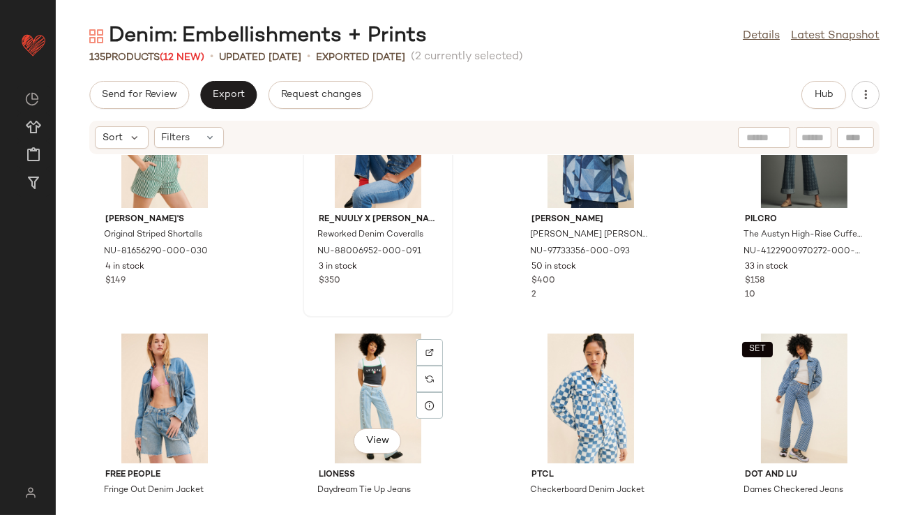
scroll to position [1375, 0]
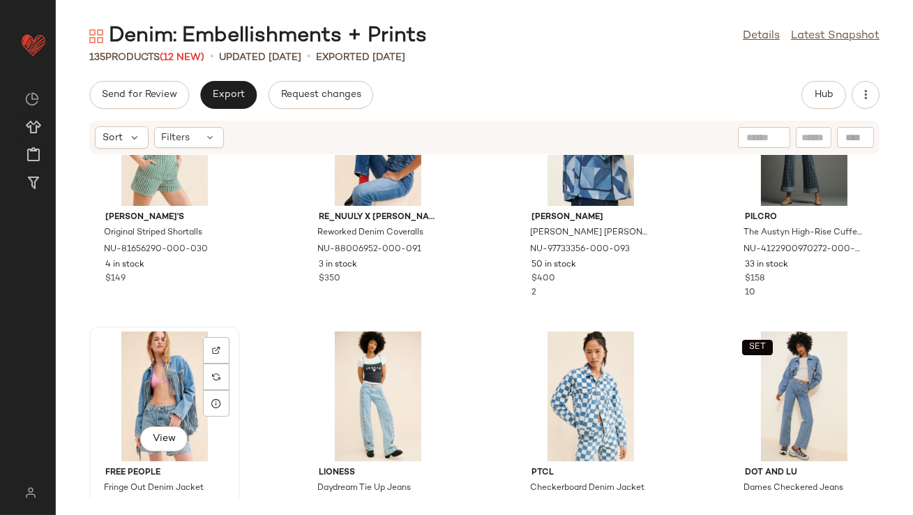
click at [140, 396] on div "View" at bounding box center [164, 396] width 141 height 130
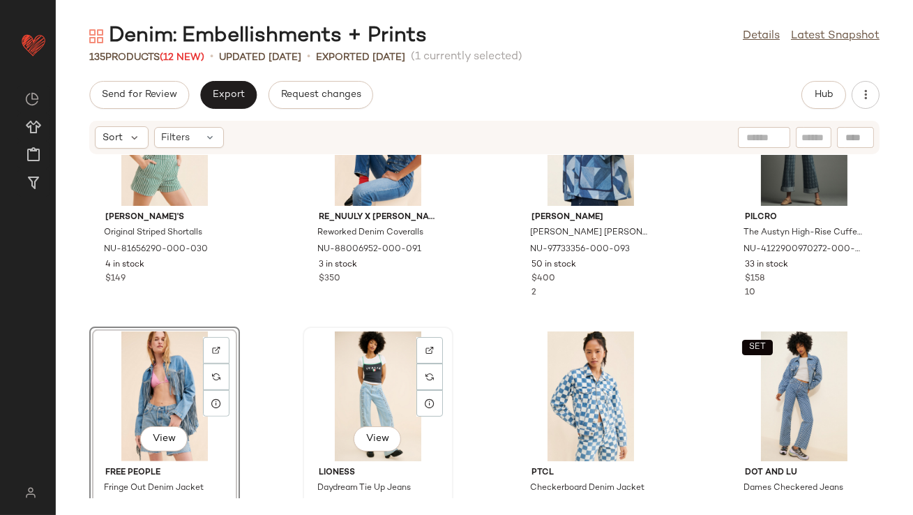
click at [356, 387] on div "View" at bounding box center [378, 396] width 141 height 130
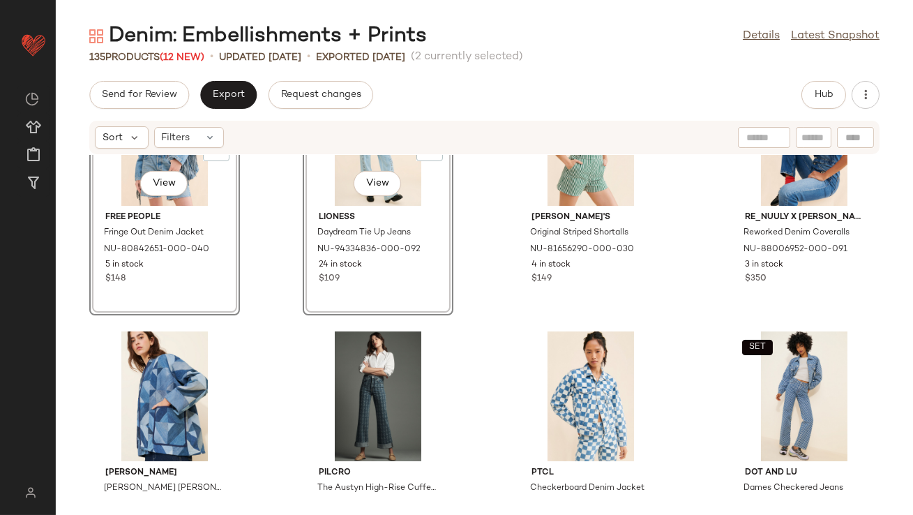
click at [274, 237] on div "SET View Free People Fringe Out Denim Jacket NU-80842651-000-040 5 in stock $14…" at bounding box center [485, 326] width 858 height 343
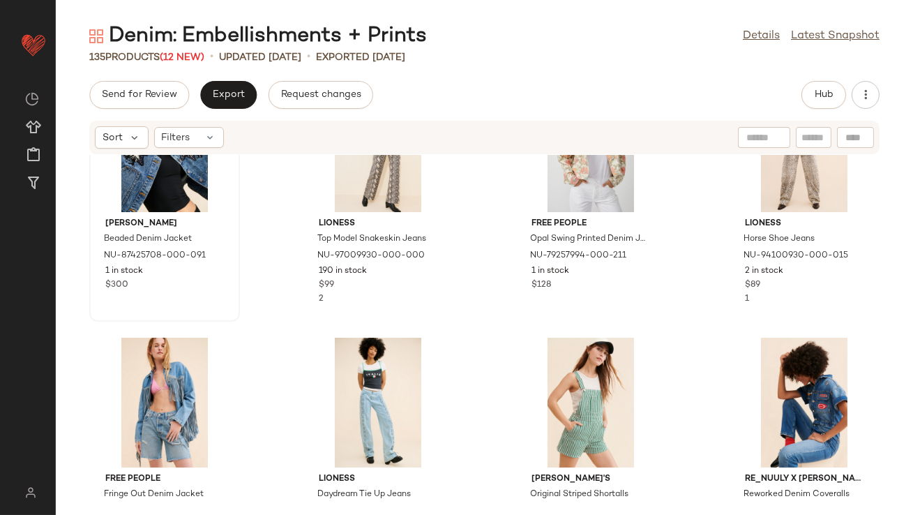
scroll to position [1125, 0]
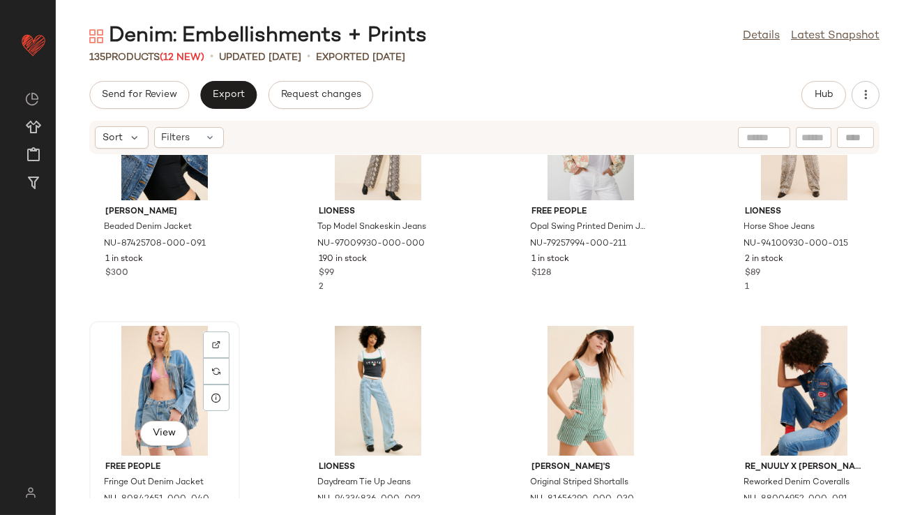
click at [143, 355] on div "View" at bounding box center [164, 391] width 141 height 130
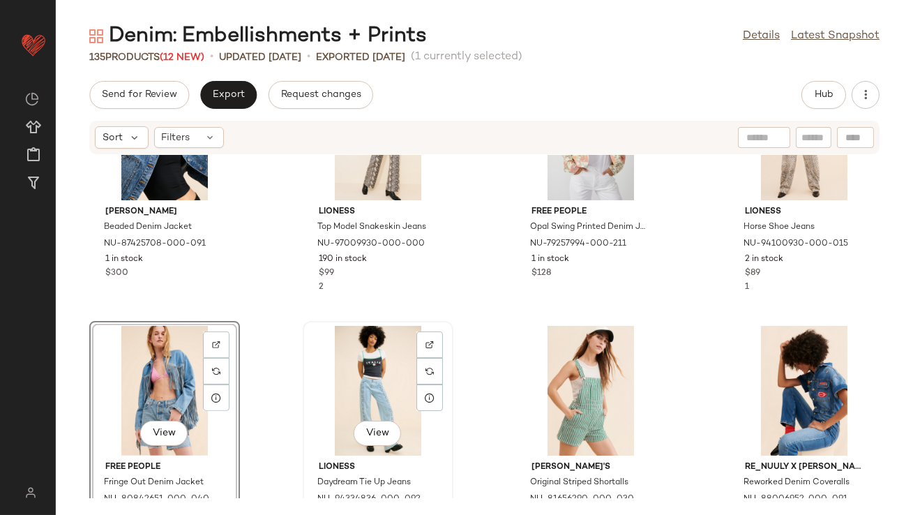
click at [348, 366] on div "View" at bounding box center [378, 391] width 141 height 130
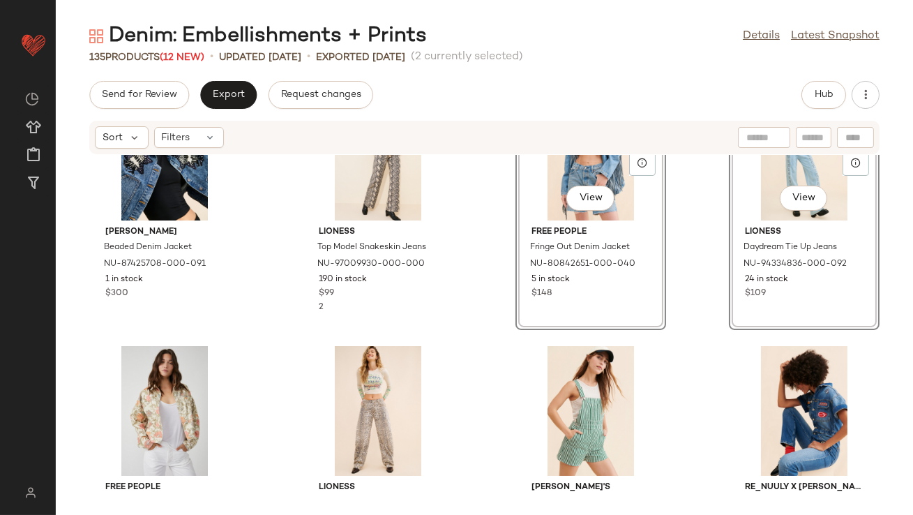
click at [483, 279] on div "Dhruv Kapoor Beaded Denim Jacket NU-87425708-000-091 1 in stock $300 Lioness To…" at bounding box center [485, 326] width 858 height 343
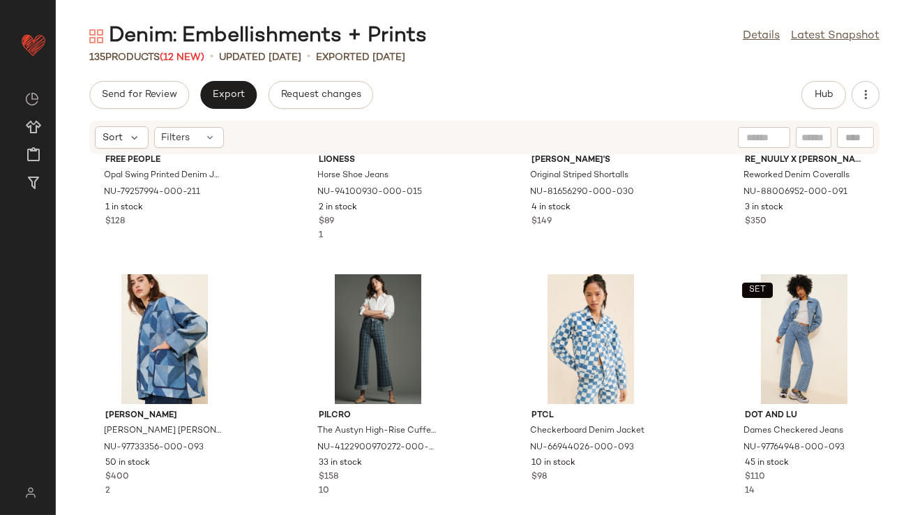
scroll to position [1505, 0]
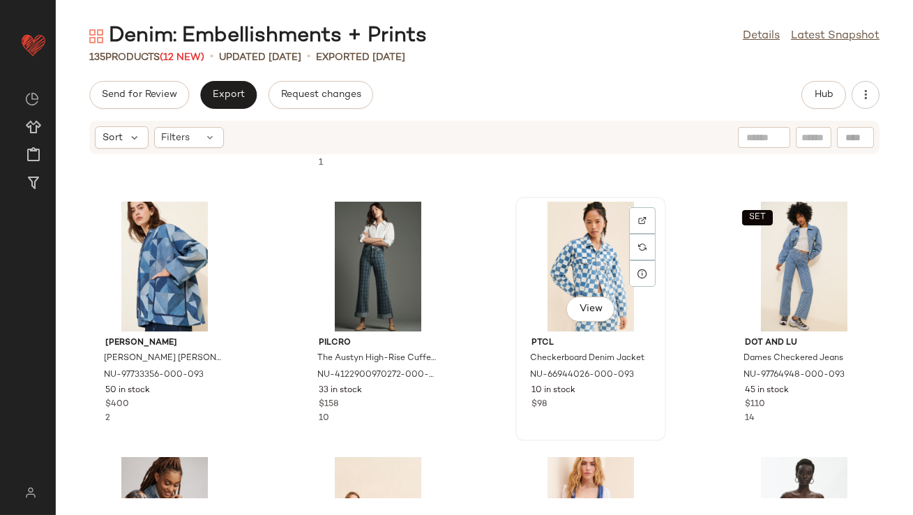
click at [558, 279] on div "View" at bounding box center [591, 267] width 141 height 130
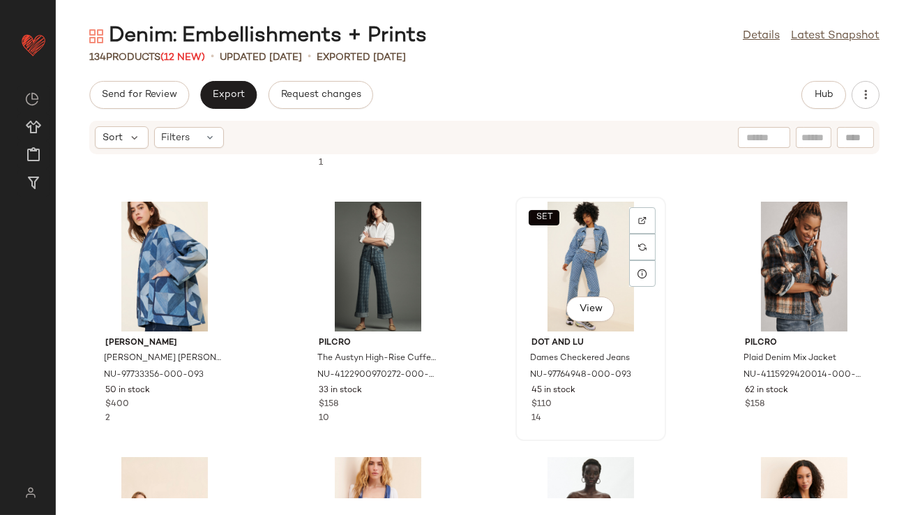
click at [580, 258] on div "SET View" at bounding box center [591, 267] width 141 height 130
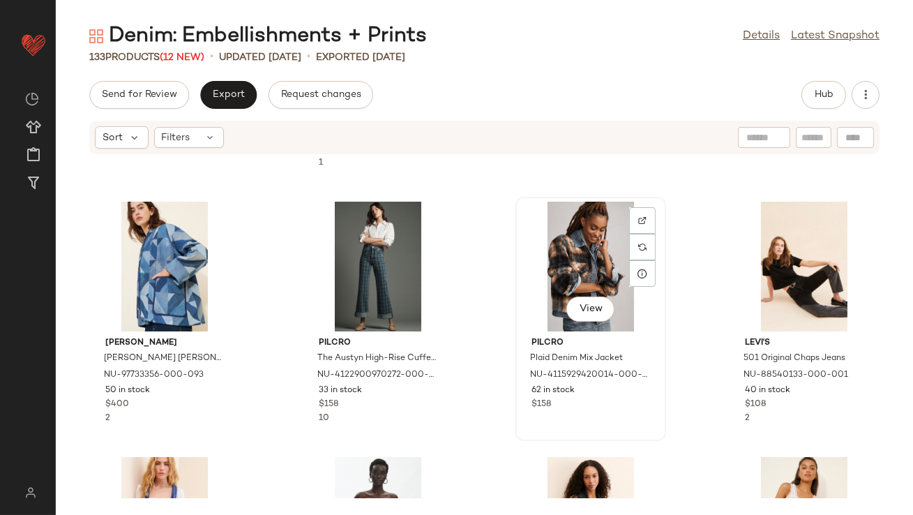
click at [572, 251] on div "View" at bounding box center [591, 267] width 141 height 130
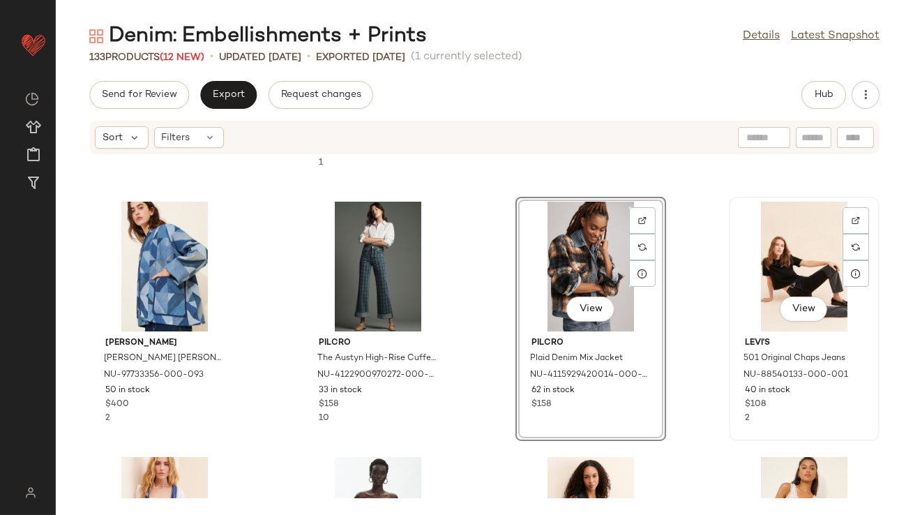
click at [766, 252] on div "View" at bounding box center [804, 267] width 141 height 130
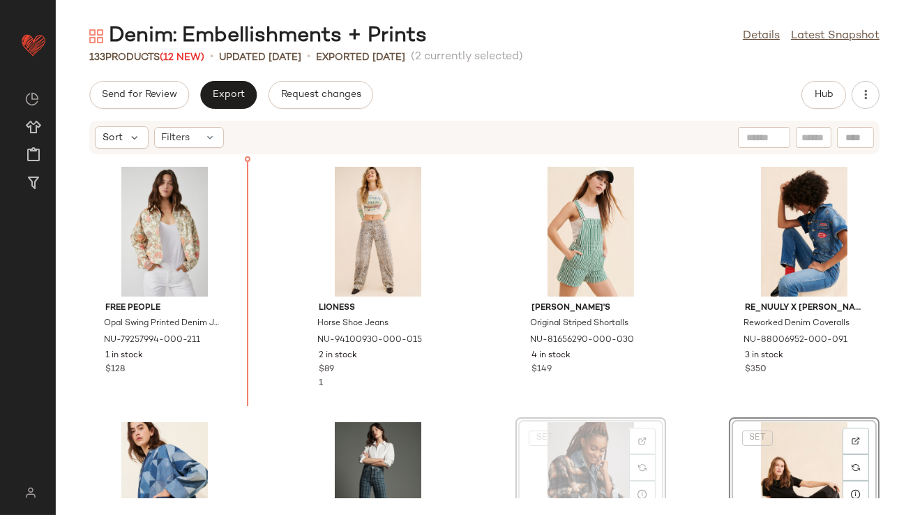
scroll to position [1279, 0]
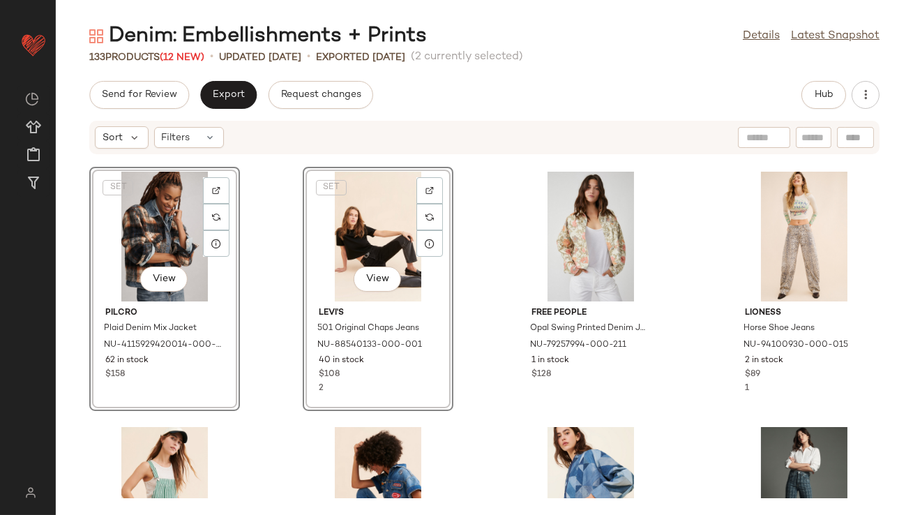
click at [264, 234] on div "SET View Pilcro Plaid Denim Mix Jacket NU-4115929420014-000-049 62 in stock $15…" at bounding box center [485, 326] width 858 height 343
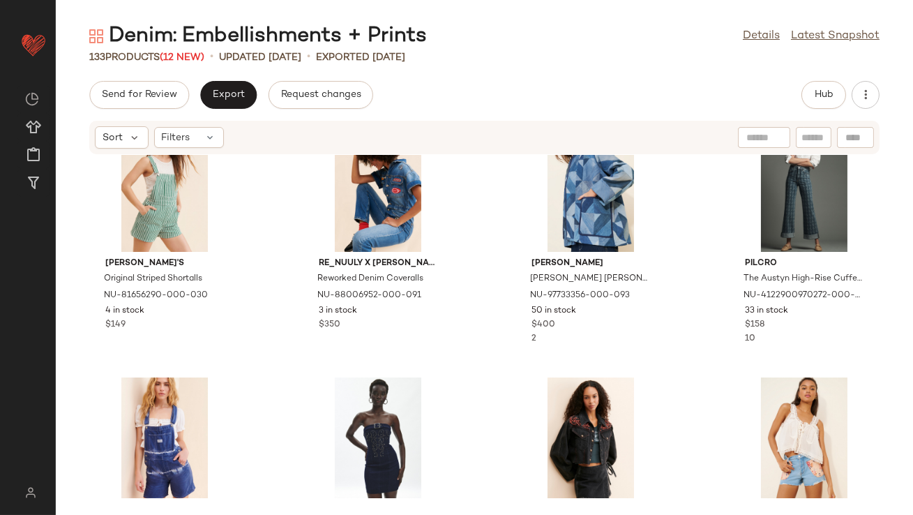
scroll to position [1588, 0]
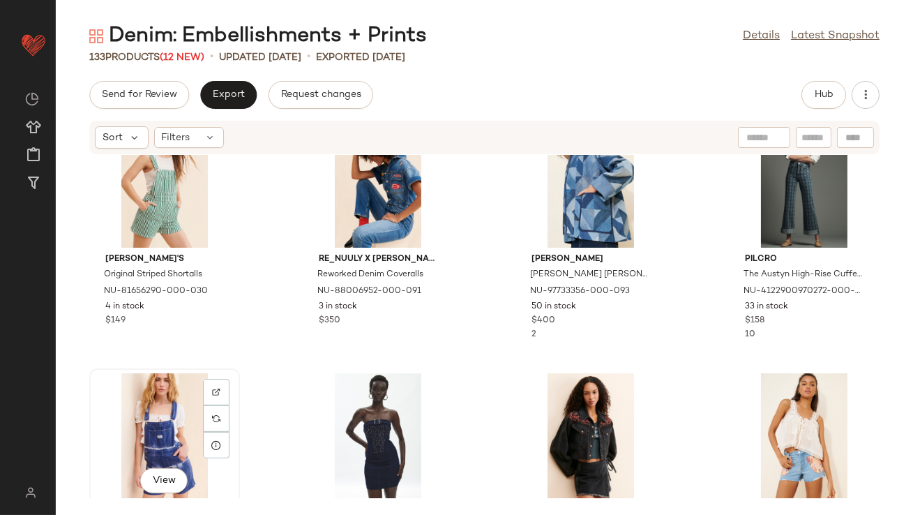
click at [156, 412] on div "View" at bounding box center [164, 438] width 141 height 130
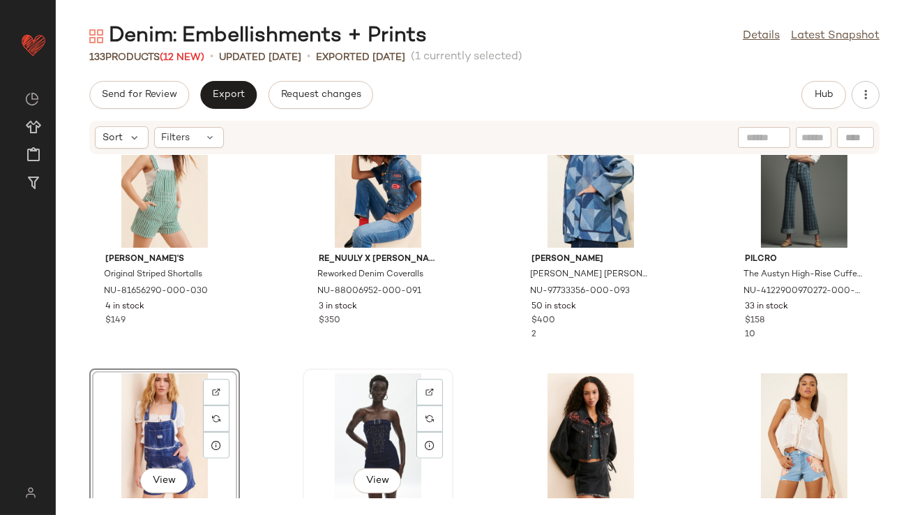
click at [352, 406] on div "View" at bounding box center [378, 438] width 141 height 130
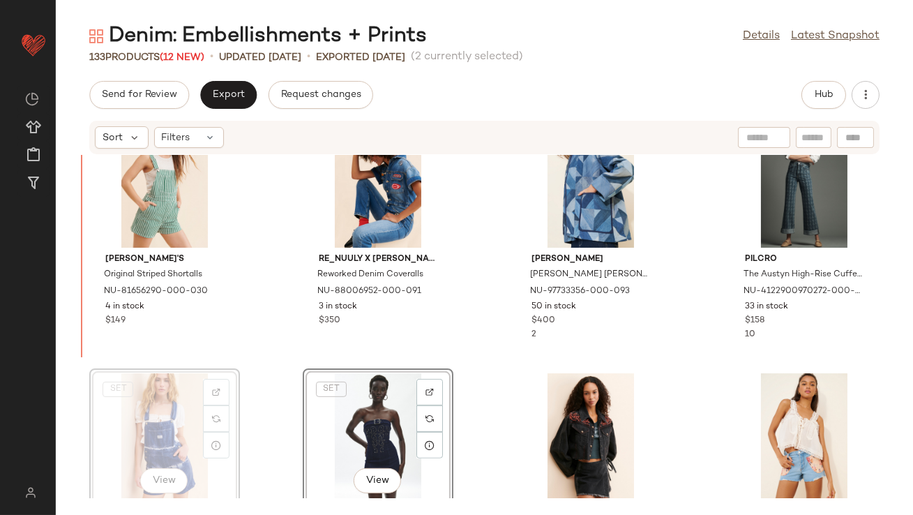
scroll to position [1589, 0]
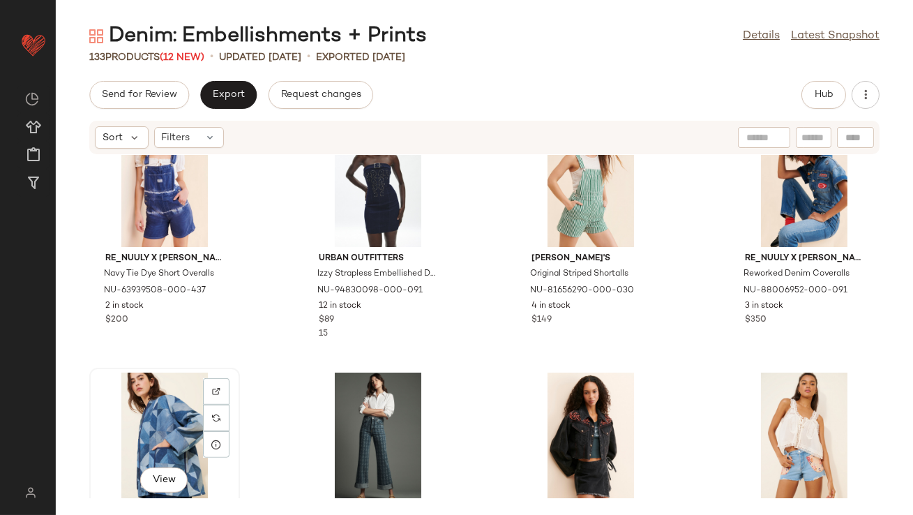
click at [164, 438] on div "View" at bounding box center [164, 438] width 141 height 130
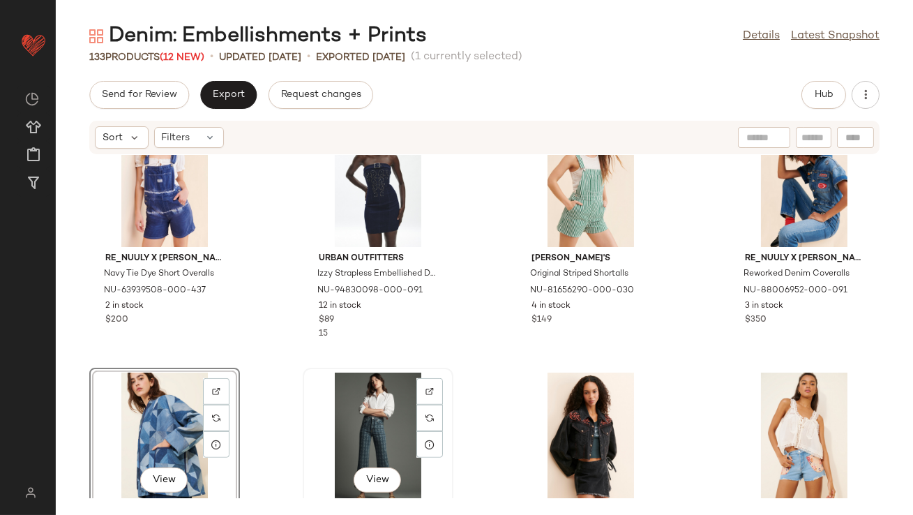
click at [358, 424] on div "View" at bounding box center [378, 438] width 141 height 130
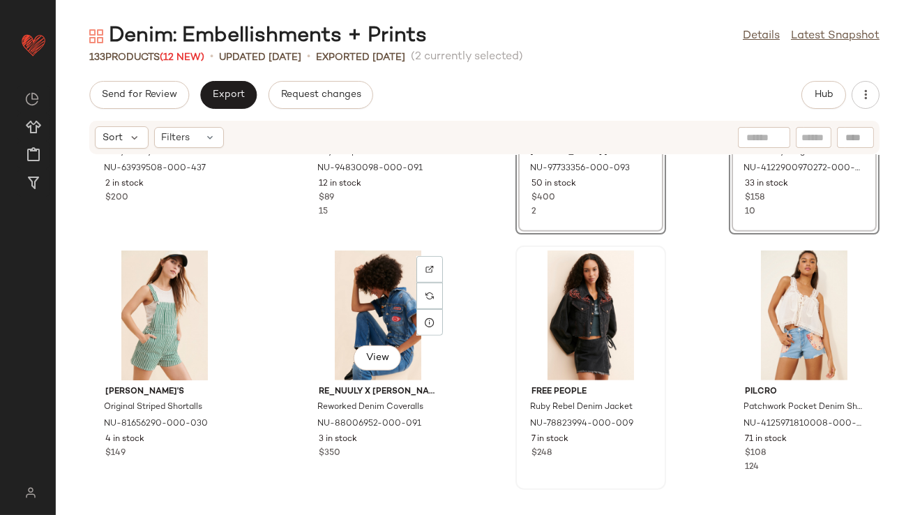
scroll to position [1735, 0]
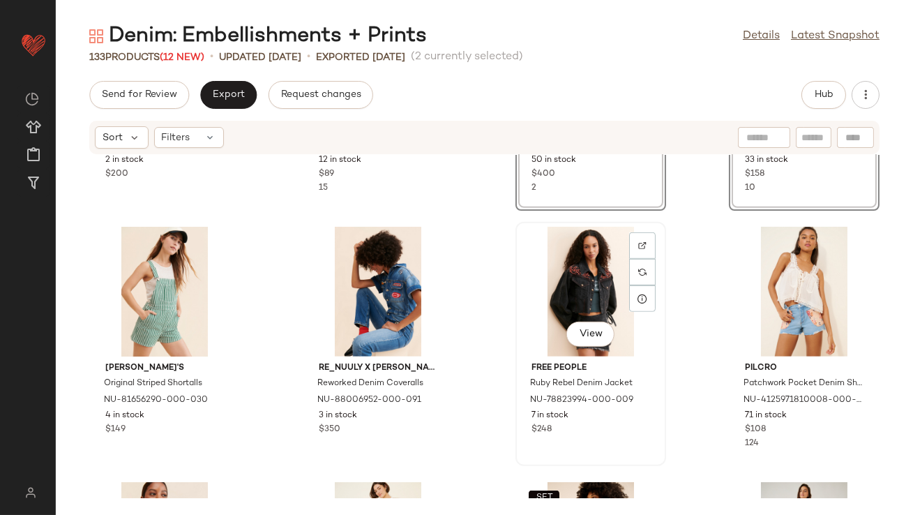
click at [555, 278] on div "View" at bounding box center [591, 292] width 141 height 130
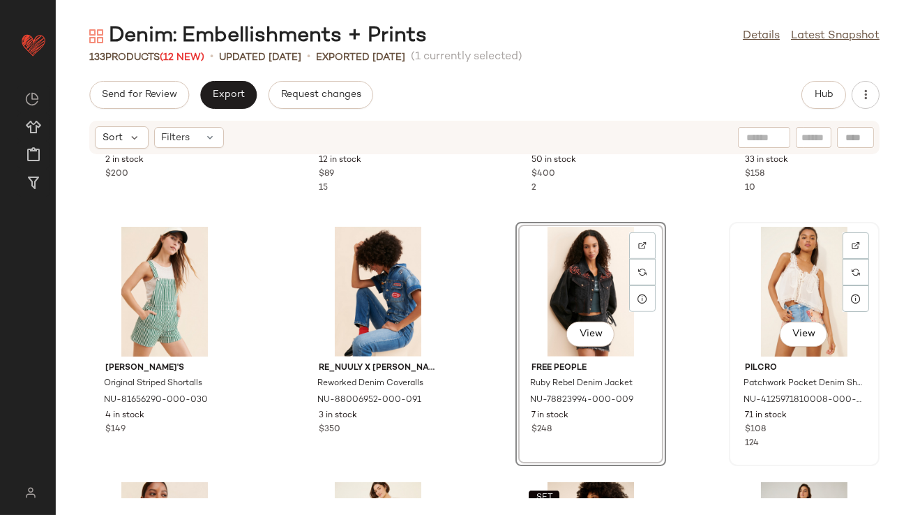
click at [788, 284] on div "View" at bounding box center [804, 292] width 141 height 130
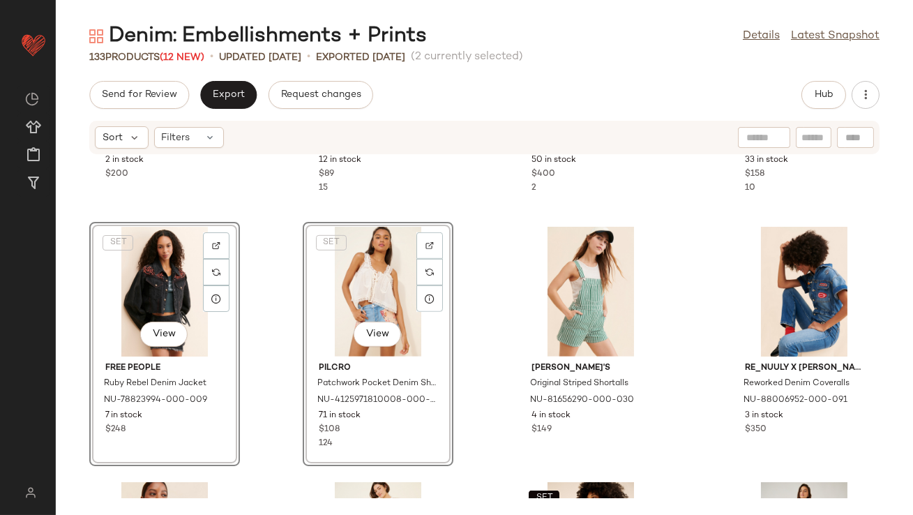
click at [275, 330] on div "Re_Nuuly x Riley Vintage Navy Tie Dye Short Overalls NU-63939508-000-437 2 in s…" at bounding box center [485, 326] width 858 height 343
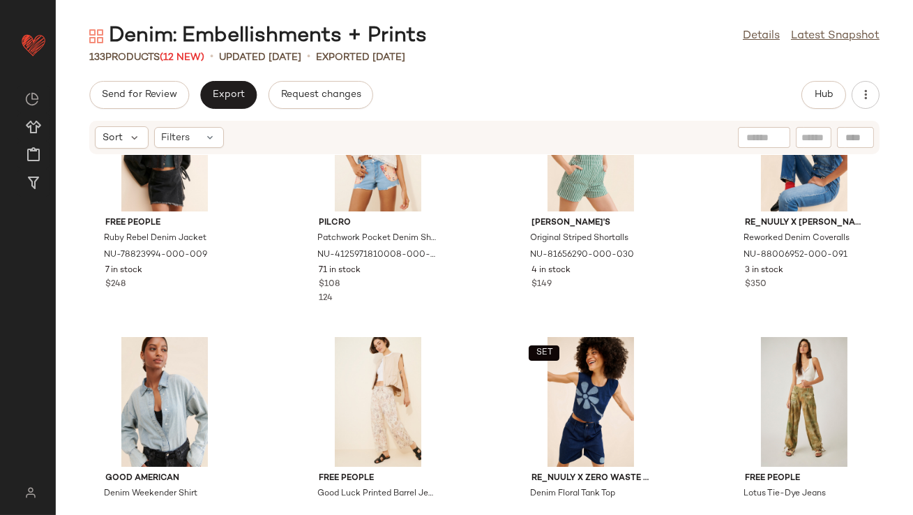
scroll to position [1881, 0]
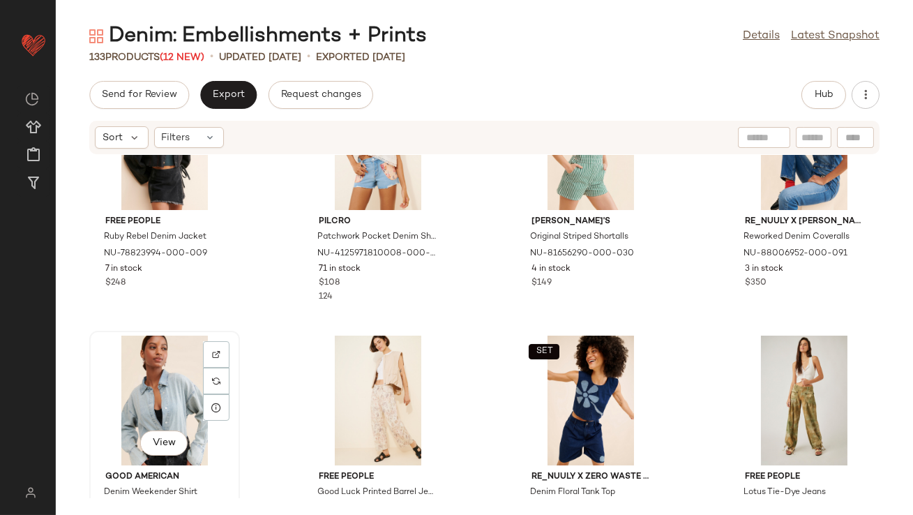
click at [144, 391] on div "View" at bounding box center [164, 401] width 141 height 130
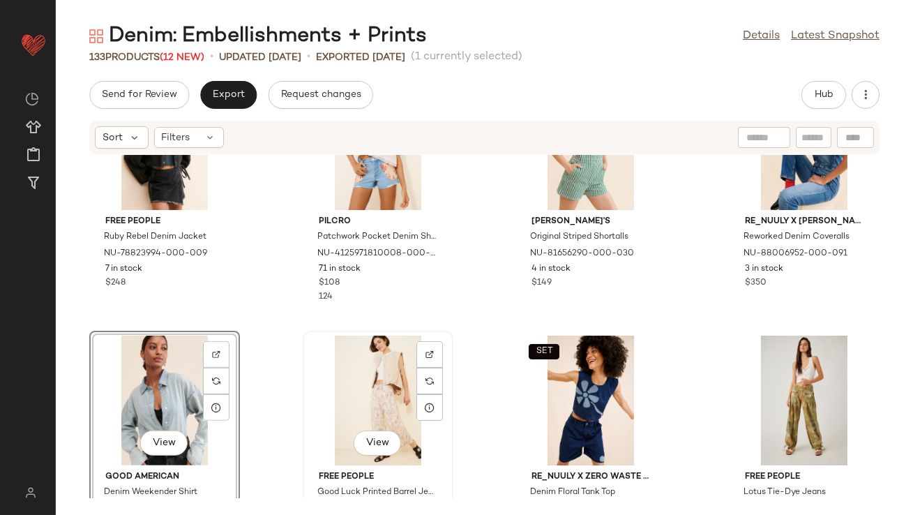
click at [373, 402] on div "View" at bounding box center [378, 401] width 141 height 130
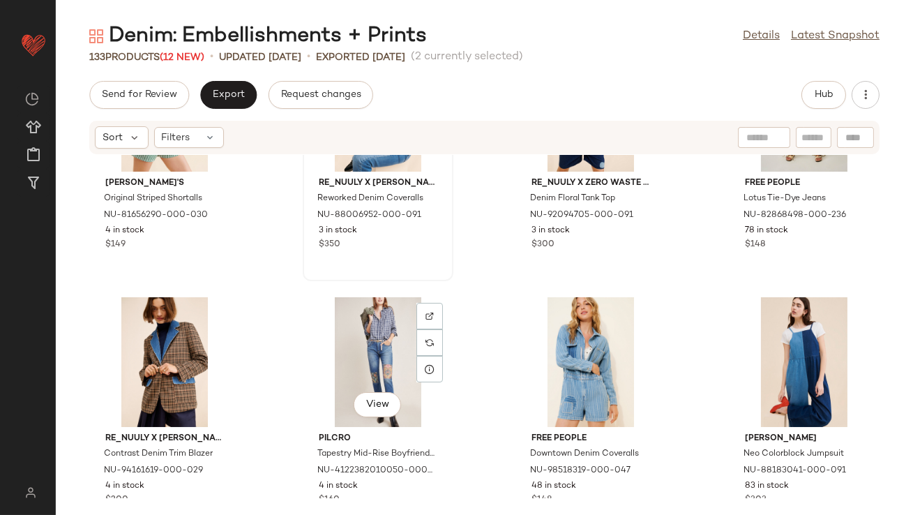
scroll to position [2177, 0]
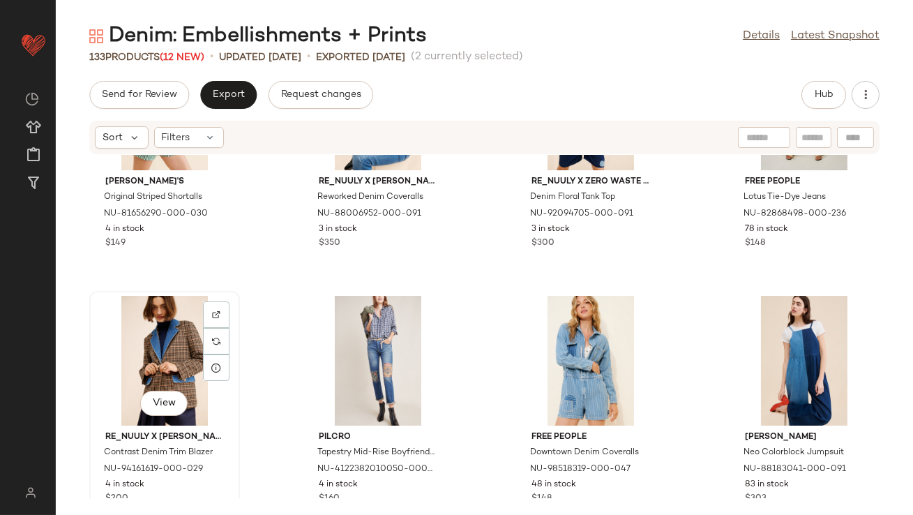
click at [170, 369] on div "View" at bounding box center [164, 361] width 141 height 130
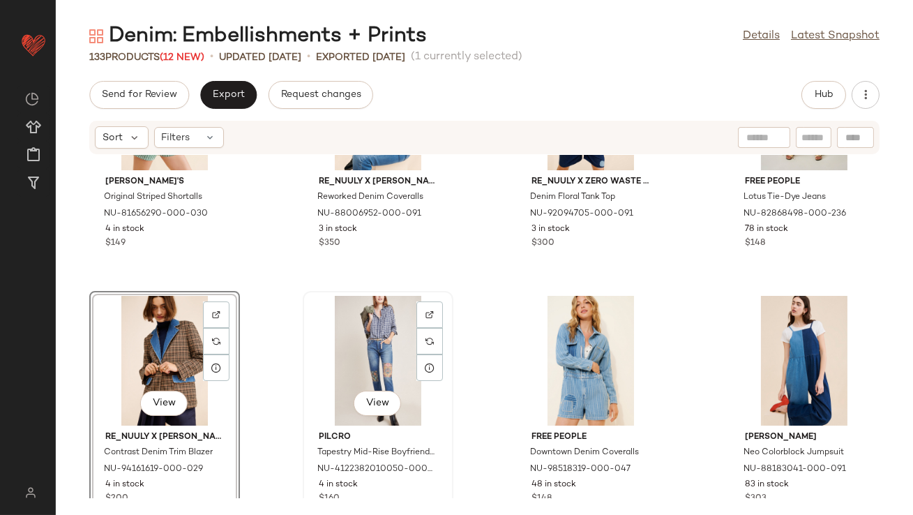
click at [369, 368] on div "View" at bounding box center [378, 361] width 141 height 130
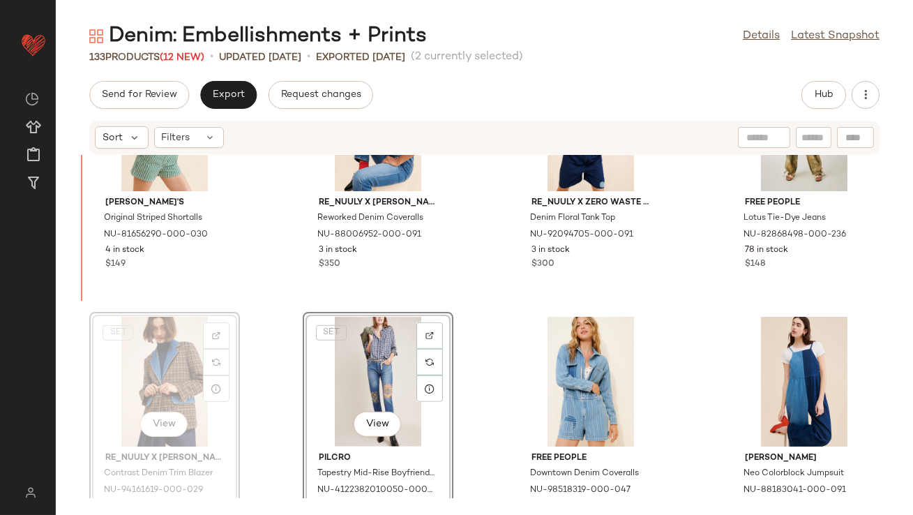
scroll to position [2146, 0]
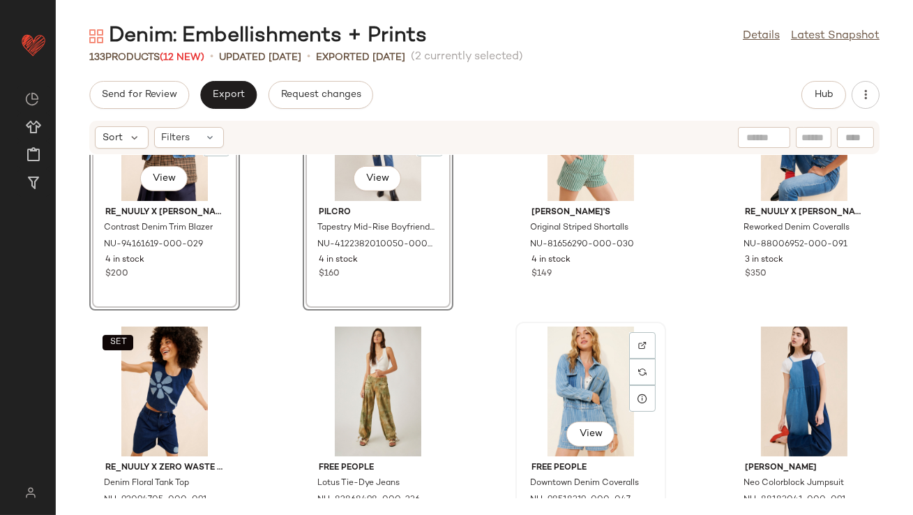
click at [571, 371] on div "View" at bounding box center [591, 392] width 141 height 130
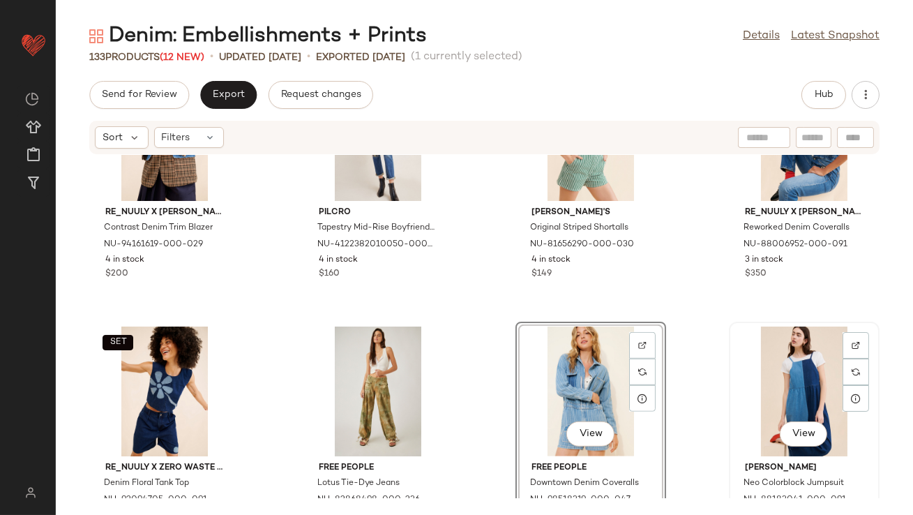
click at [796, 375] on div "View" at bounding box center [804, 392] width 141 height 130
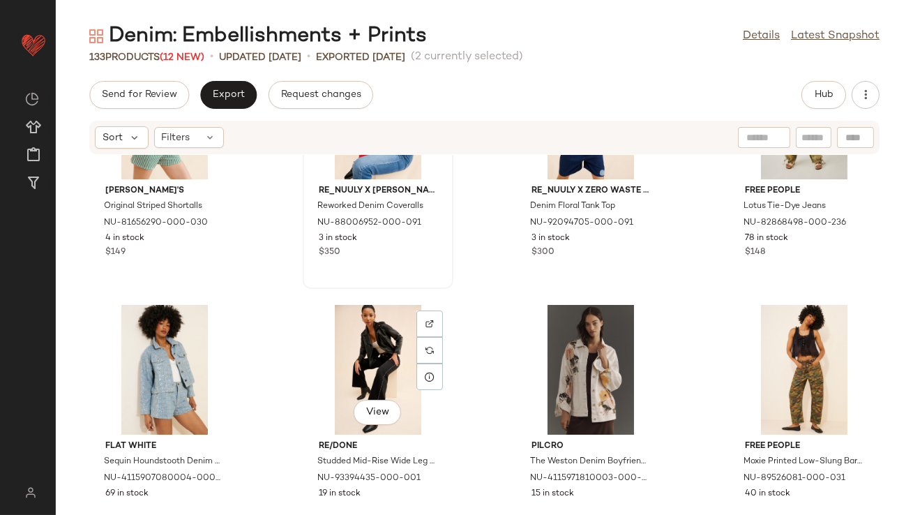
scroll to position [2433, 0]
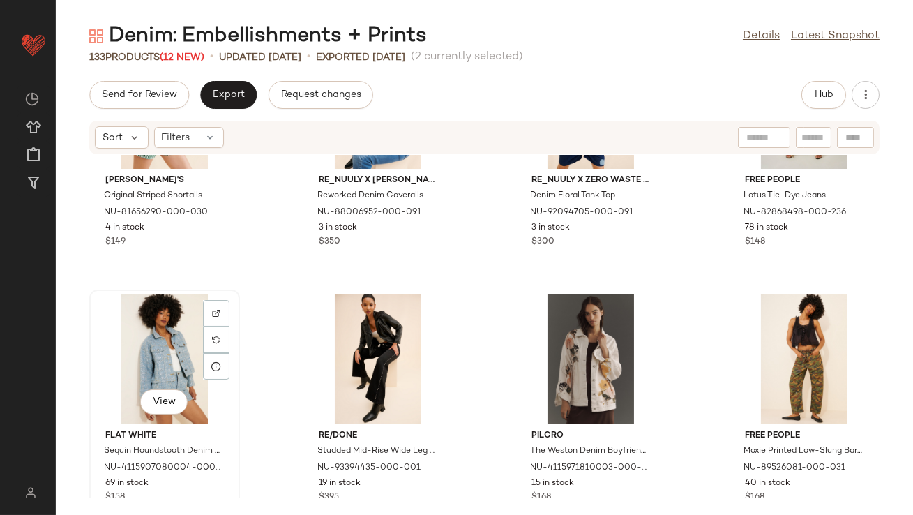
click at [164, 353] on div "View" at bounding box center [164, 359] width 141 height 130
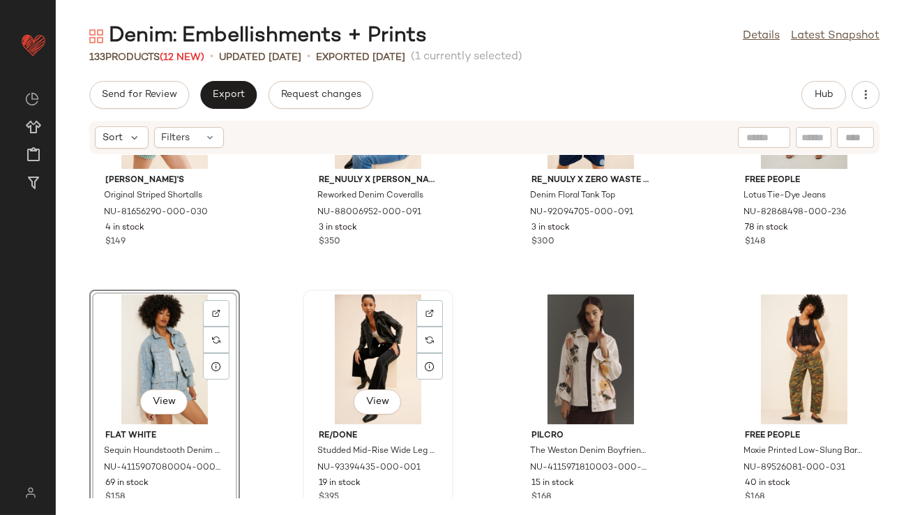
click at [357, 353] on div "View" at bounding box center [378, 359] width 141 height 130
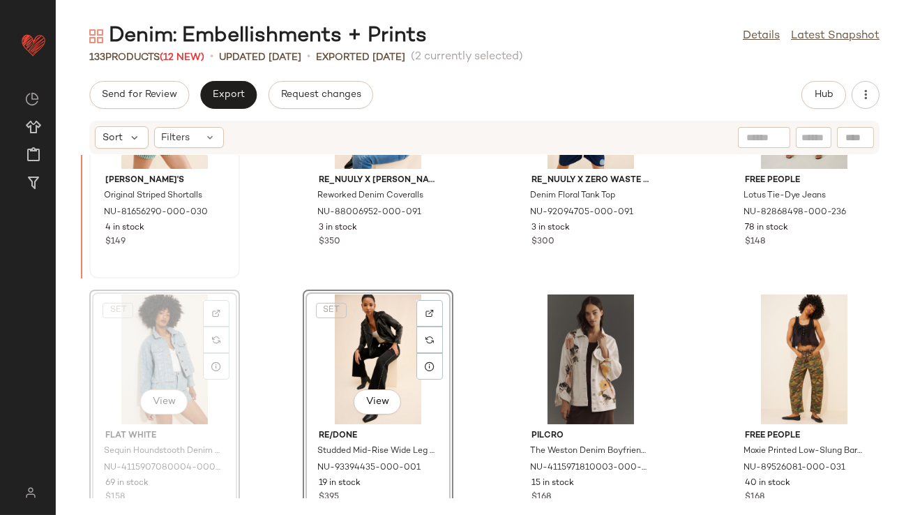
drag, startPoint x: 180, startPoint y: 369, endPoint x: 137, endPoint y: 252, distance: 125.0
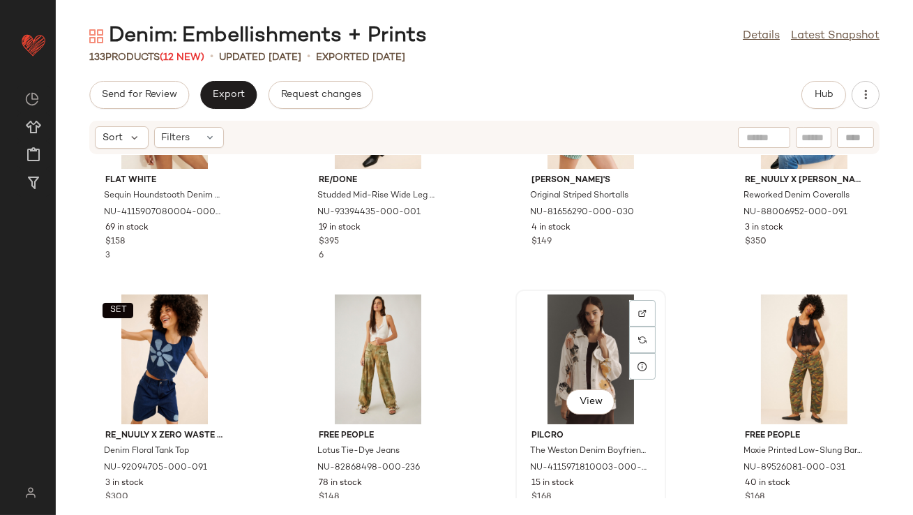
click at [566, 347] on div "View" at bounding box center [591, 359] width 141 height 130
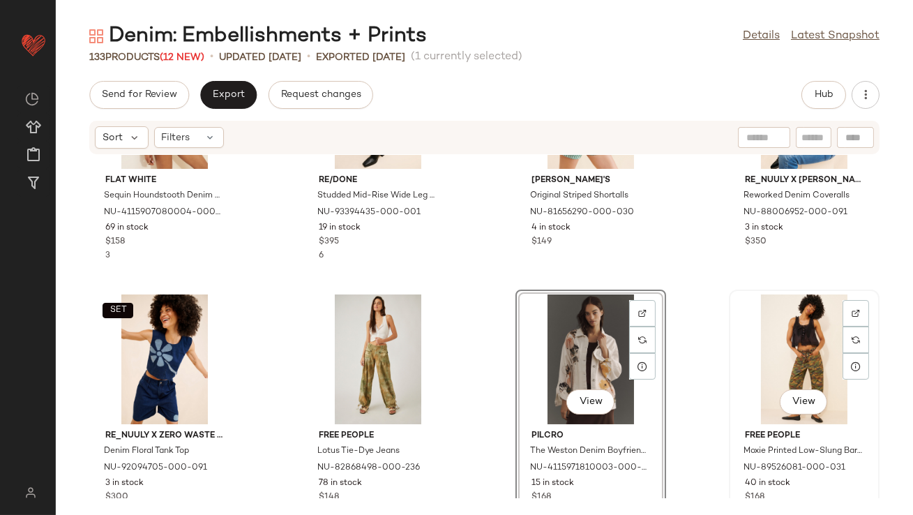
click at [796, 349] on div "View" at bounding box center [804, 359] width 141 height 130
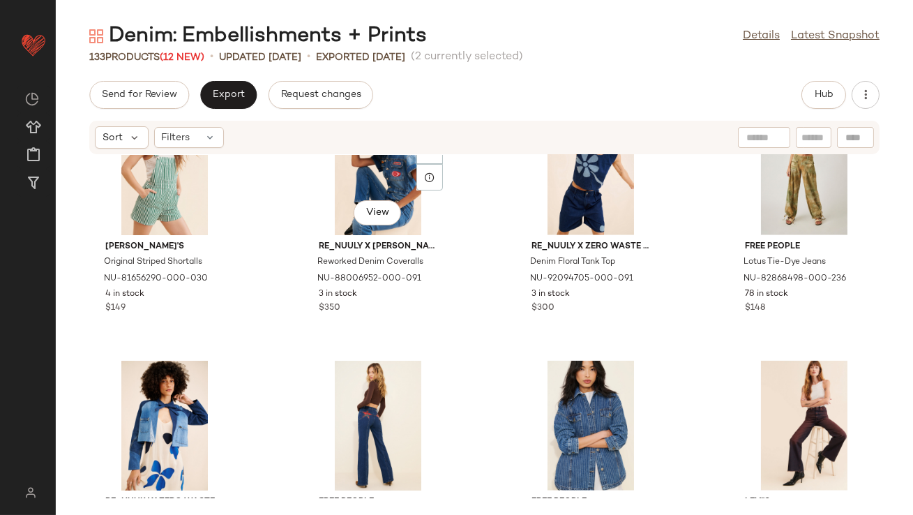
scroll to position [2624, 0]
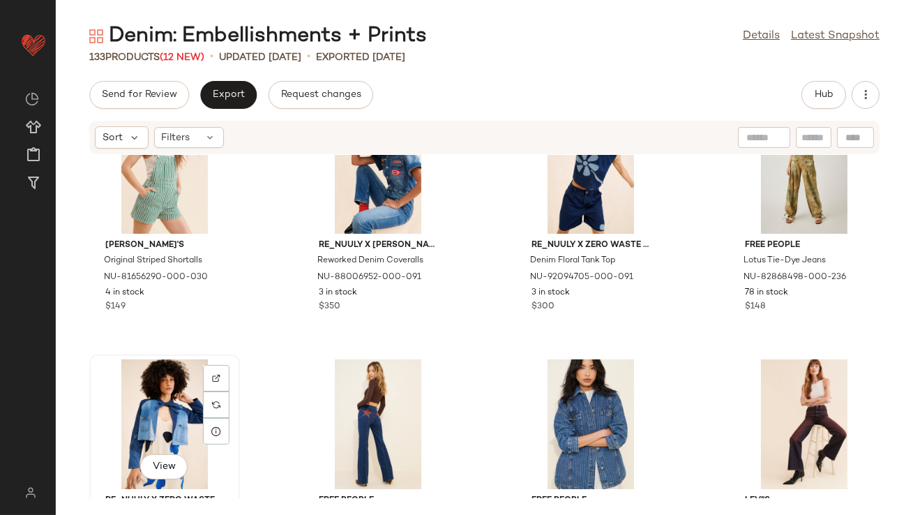
click at [127, 391] on div "View" at bounding box center [164, 424] width 141 height 130
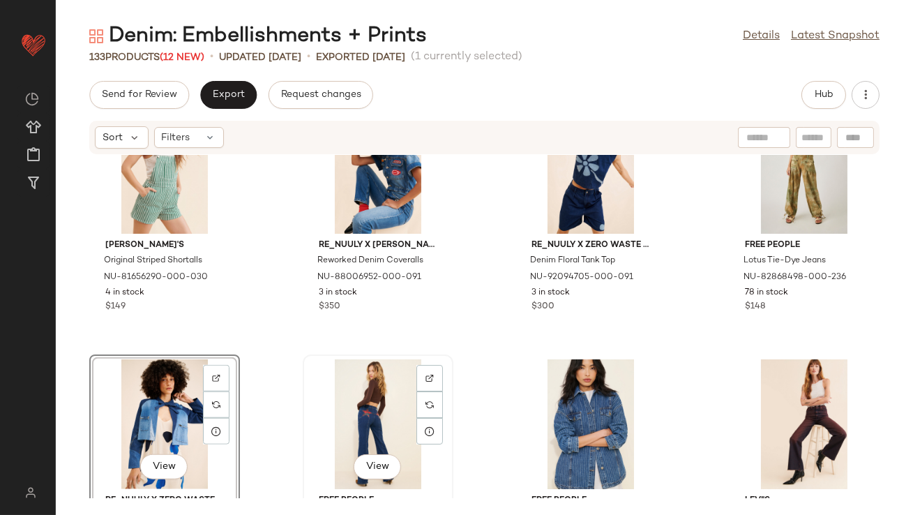
click at [352, 399] on div "View" at bounding box center [378, 424] width 141 height 130
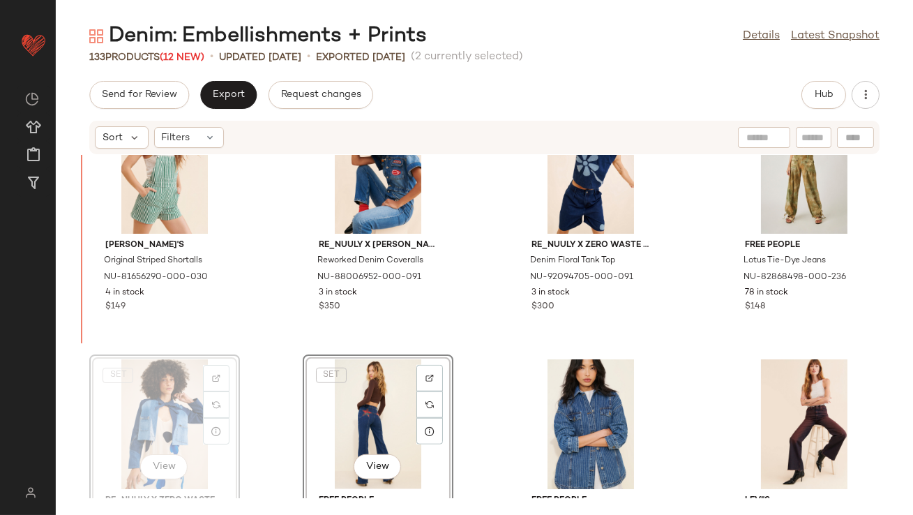
scroll to position [2625, 0]
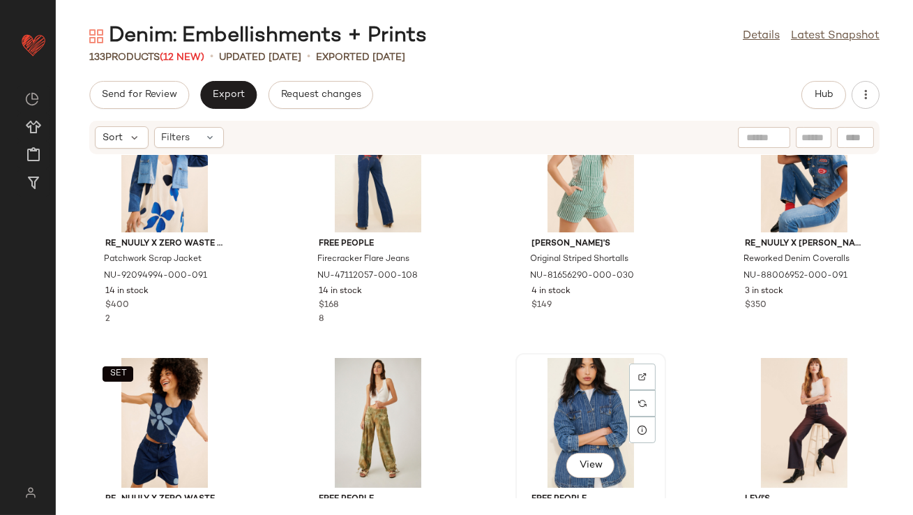
click at [549, 398] on div "View" at bounding box center [591, 423] width 141 height 130
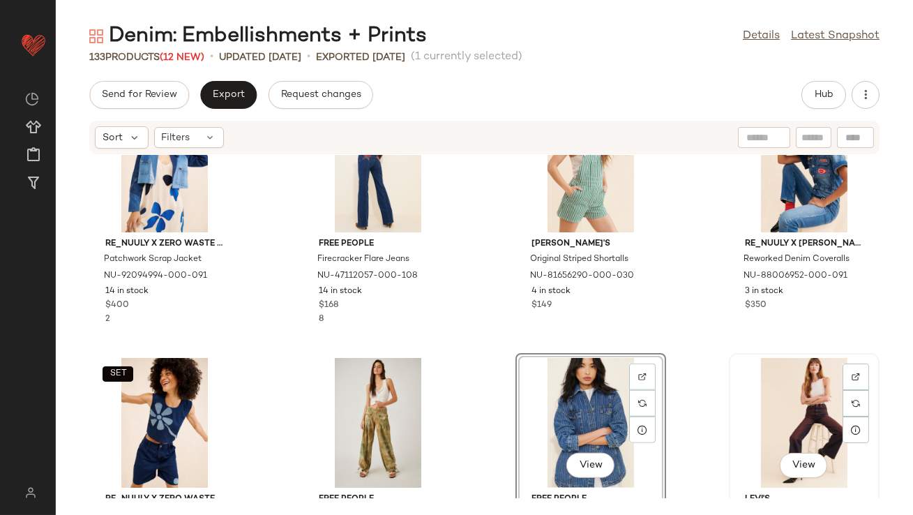
click at [819, 407] on div "View" at bounding box center [804, 423] width 141 height 130
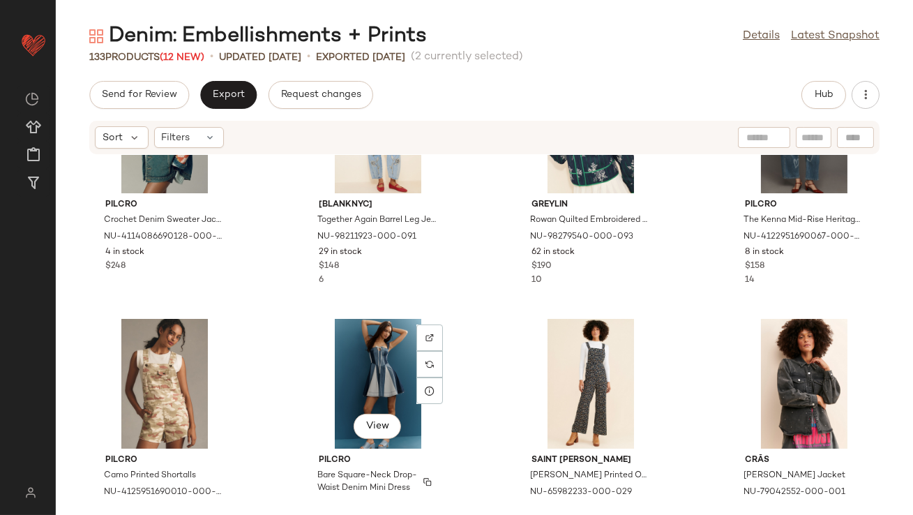
scroll to position [3414, 0]
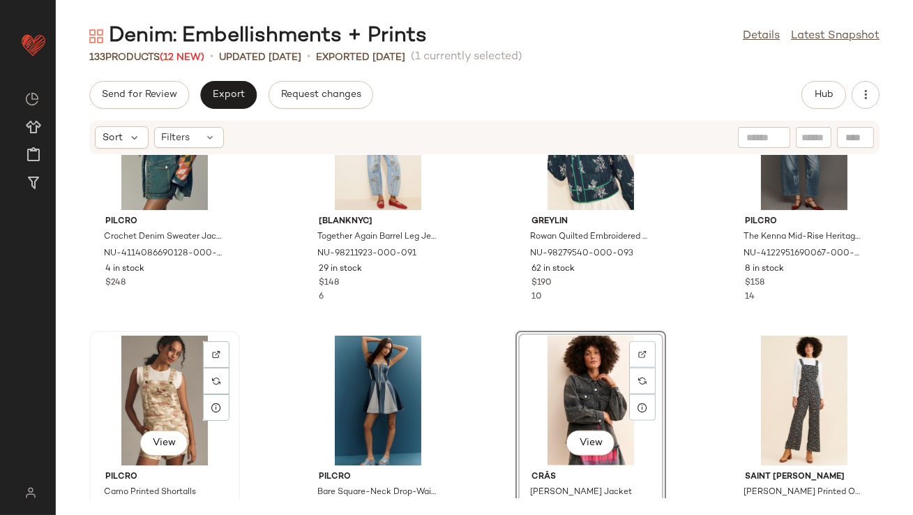
click at [140, 387] on div "View" at bounding box center [164, 401] width 141 height 130
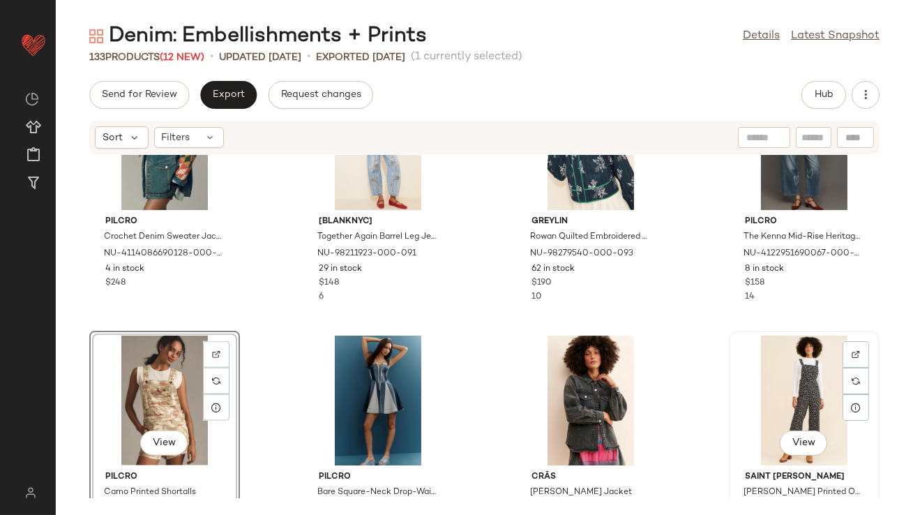
click at [782, 381] on div "View" at bounding box center [804, 401] width 141 height 130
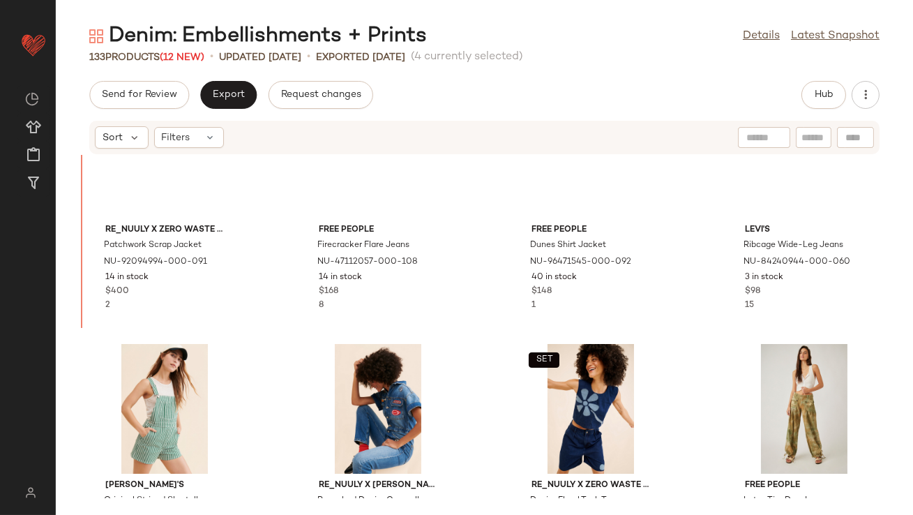
scroll to position [2635, 0]
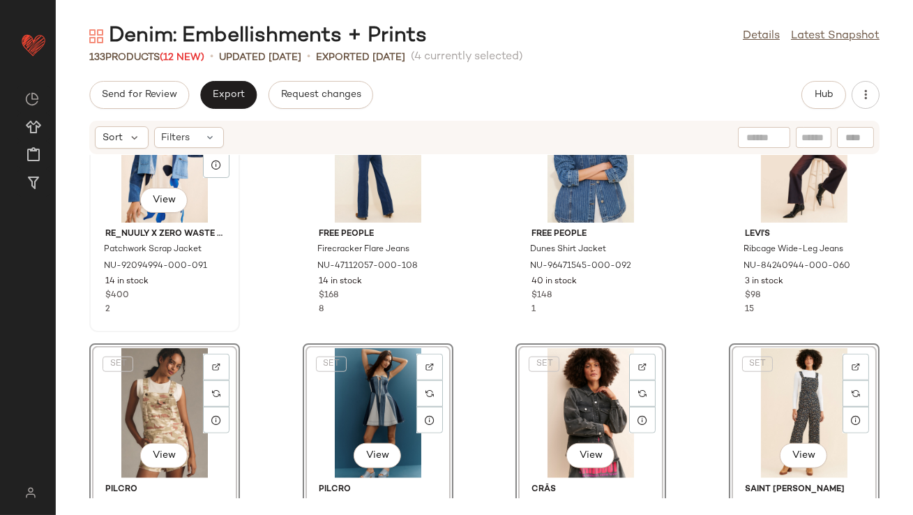
click at [238, 273] on div "View Re_Nuuly x Zero Waste Daniel Patchwork Scrap Jacket NU-92094994-000-091 14…" at bounding box center [165, 209] width 148 height 241
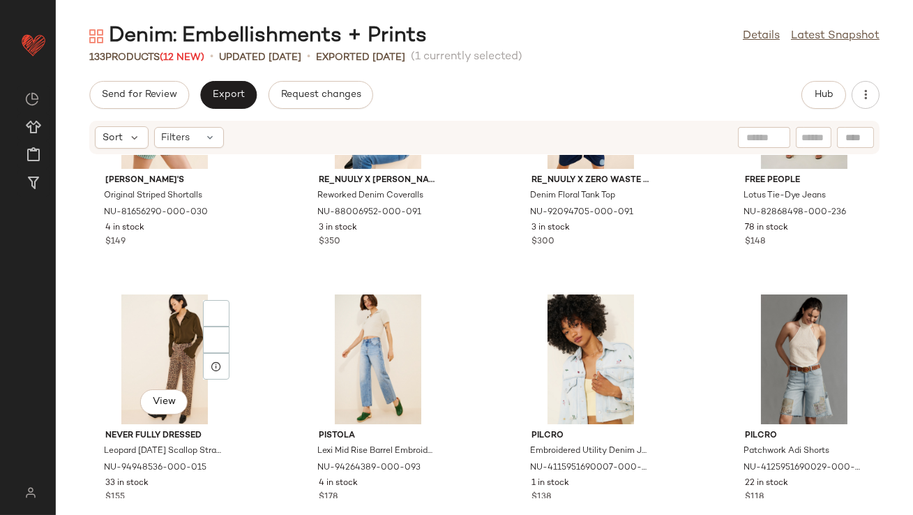
scroll to position [3293, 0]
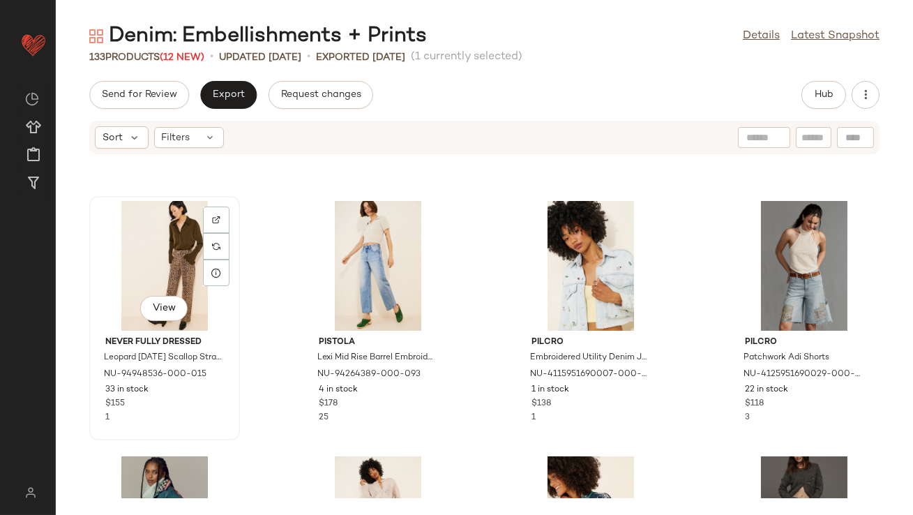
click at [163, 253] on div "View" at bounding box center [164, 266] width 141 height 130
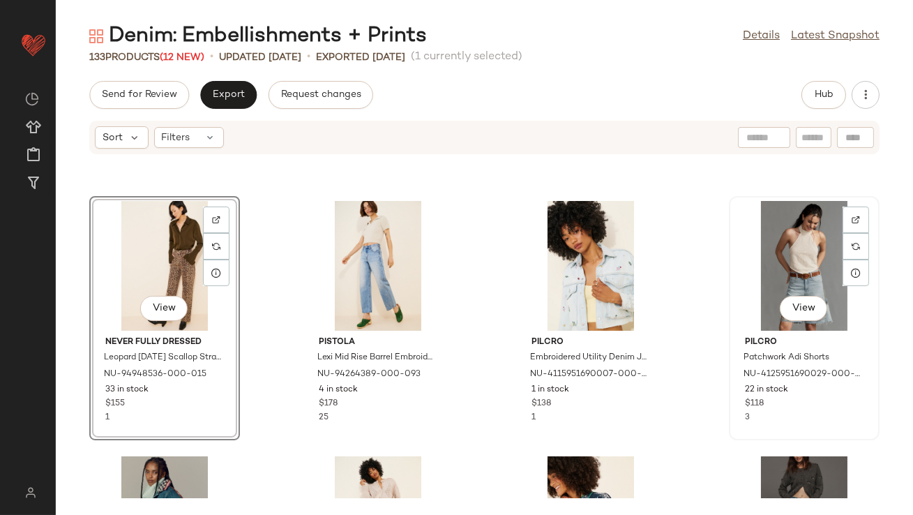
click at [754, 269] on div "View" at bounding box center [804, 266] width 141 height 130
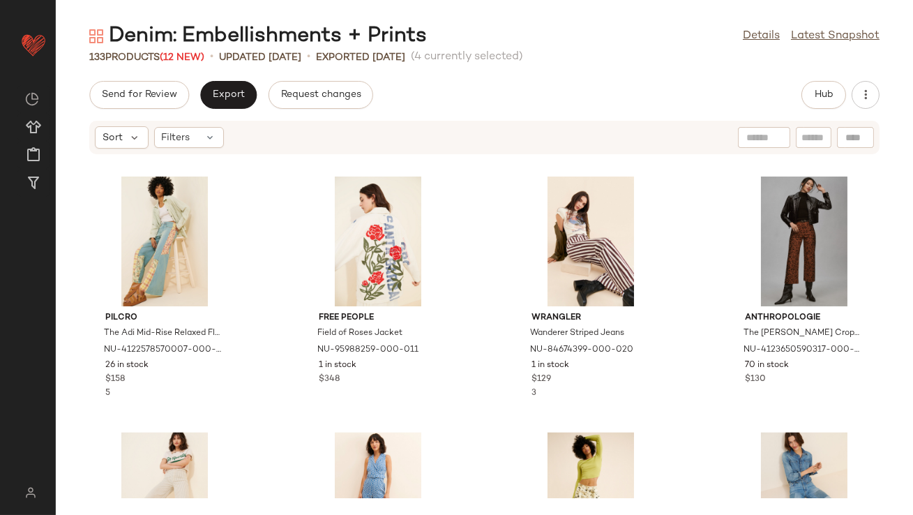
click at [264, 241] on div "Levi's Dad Utility Striped Jeans NU-80809221-000-014 3 in stock $108 1 SET Mari…" at bounding box center [485, 326] width 858 height 343
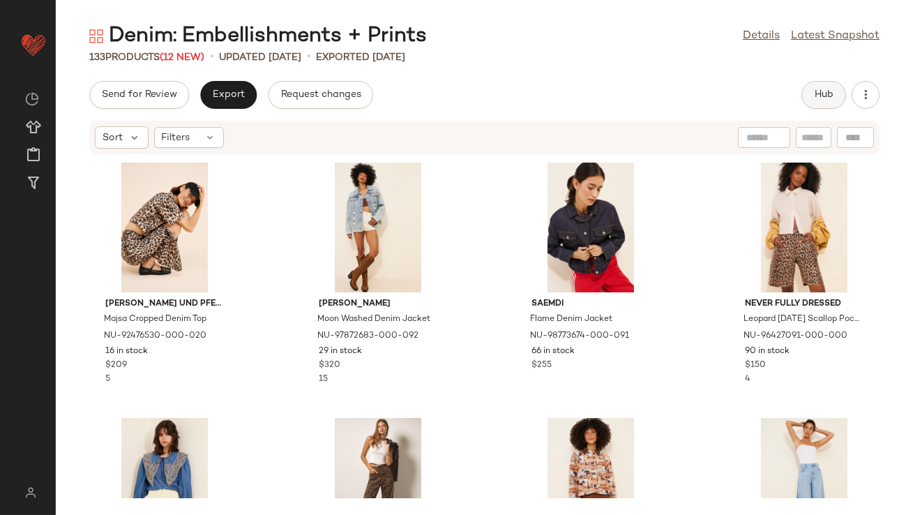
click at [819, 101] on button "Hub" at bounding box center [824, 95] width 45 height 28
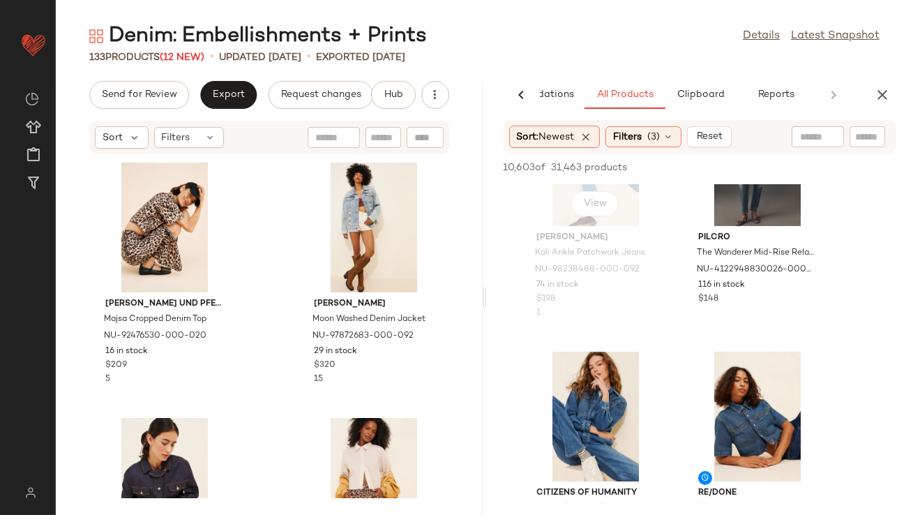
scroll to position [953, 0]
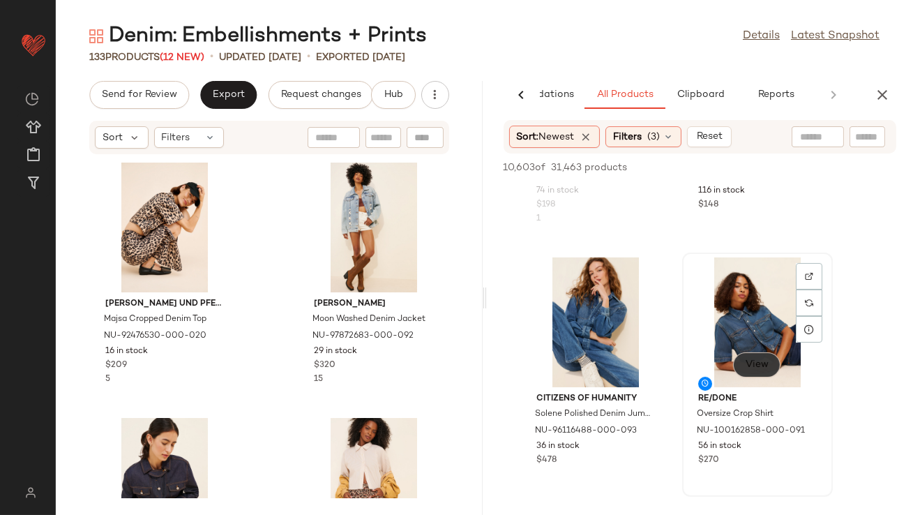
click at [746, 362] on span "View" at bounding box center [757, 364] width 24 height 11
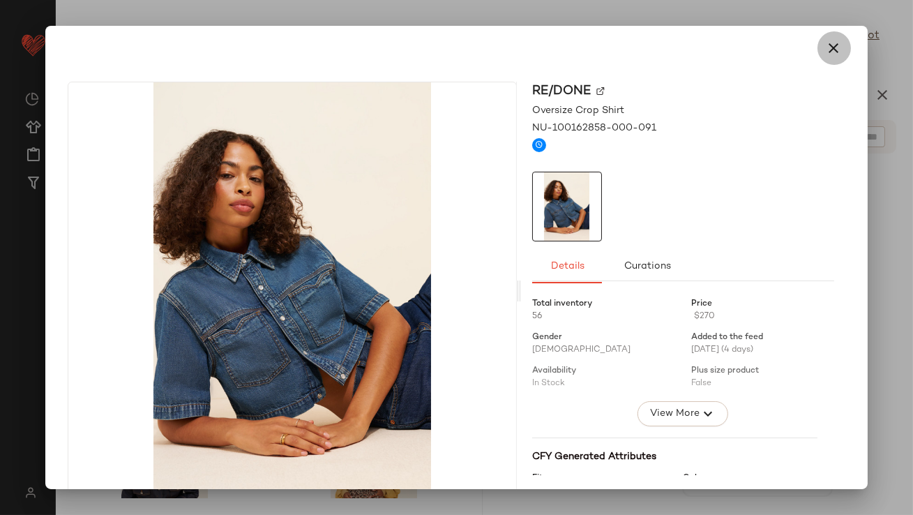
click at [826, 50] on icon "button" at bounding box center [834, 48] width 17 height 17
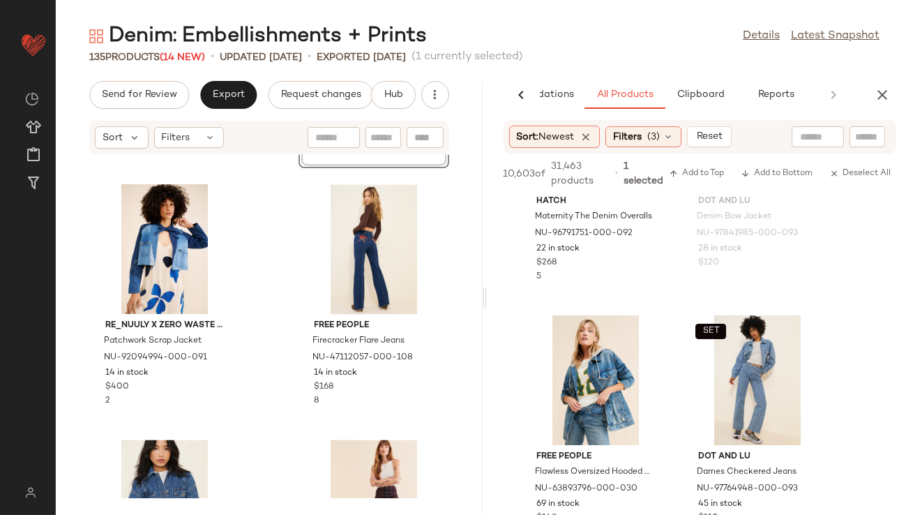
scroll to position [10908, 0]
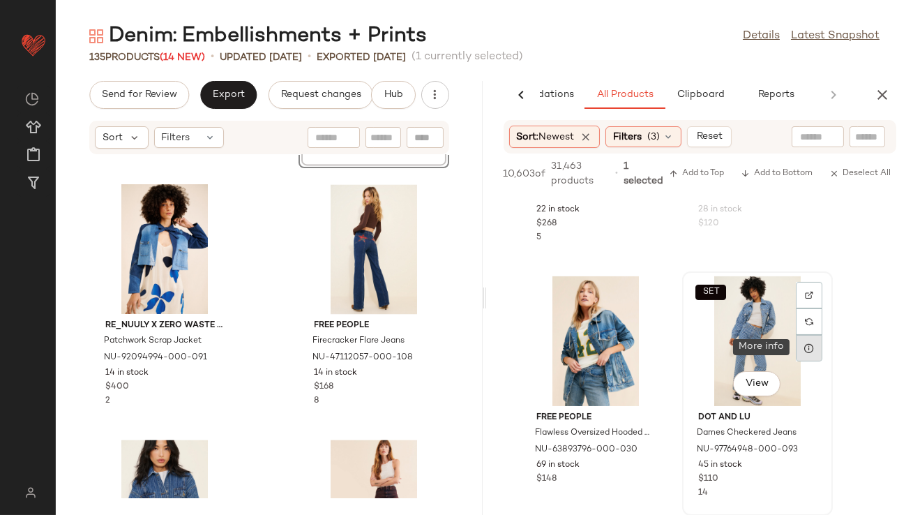
click at [814, 345] on div at bounding box center [809, 348] width 27 height 27
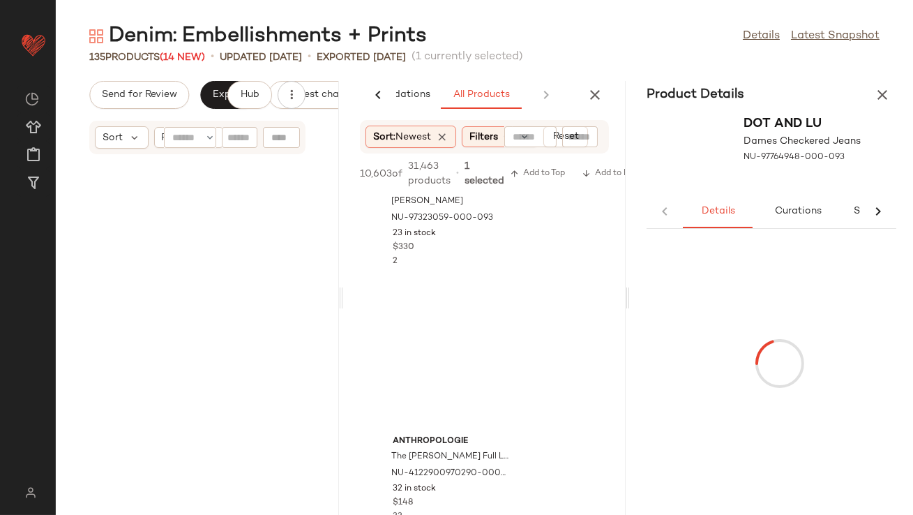
scroll to position [10727, 0]
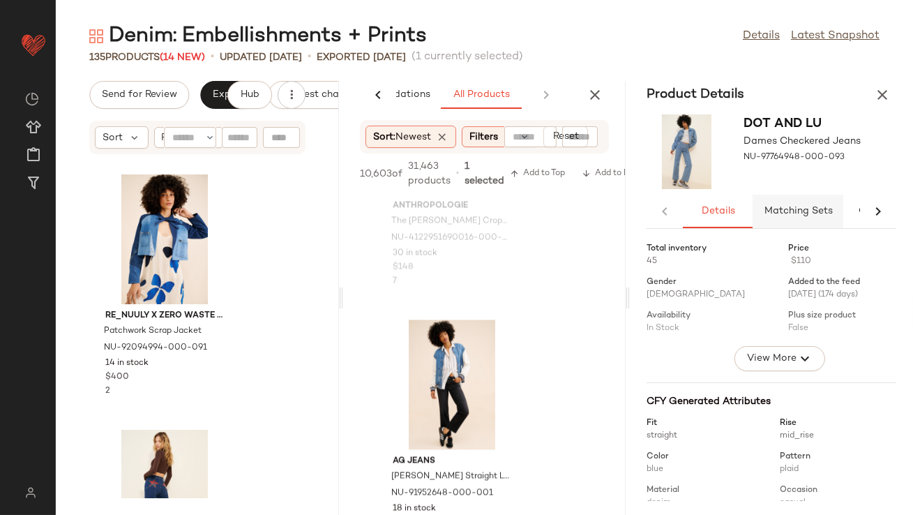
click at [770, 216] on span "Matching Sets" at bounding box center [798, 211] width 69 height 11
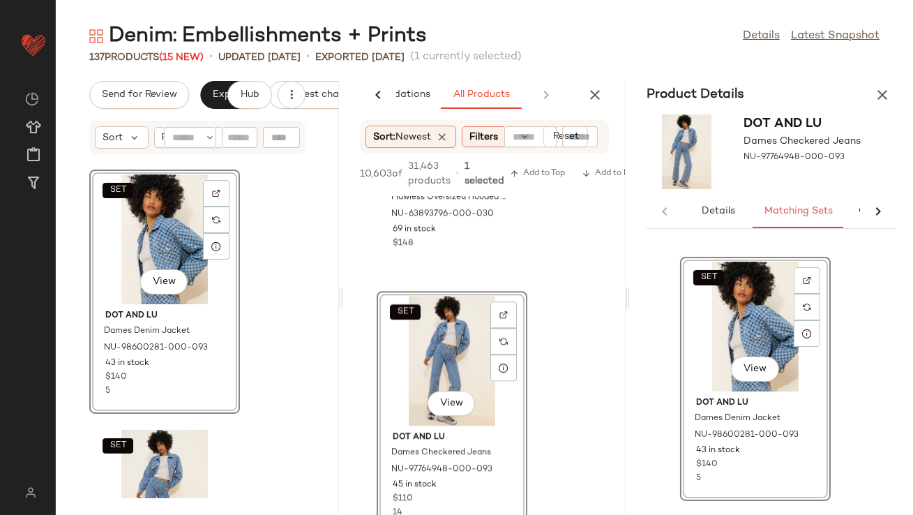
click at [883, 96] on icon "button" at bounding box center [882, 95] width 17 height 17
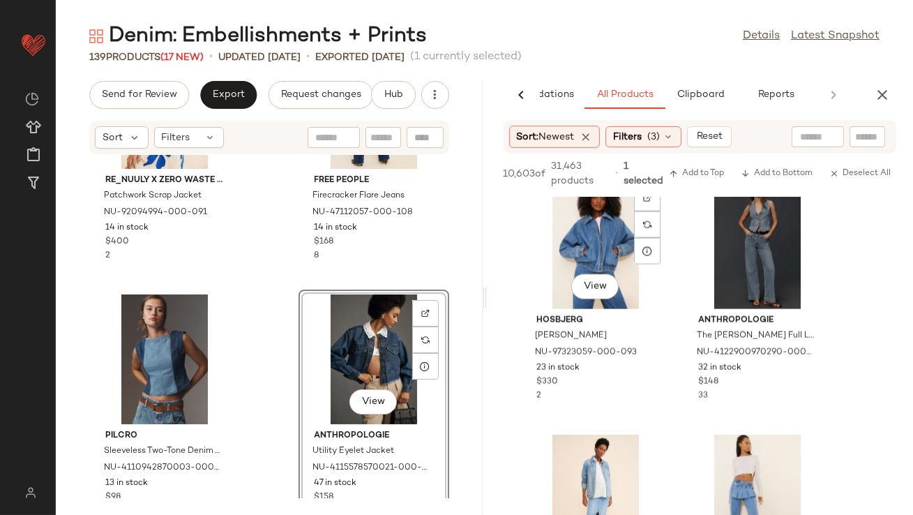
scroll to position [13827, 0]
click at [596, 281] on button "View" at bounding box center [595, 285] width 47 height 25
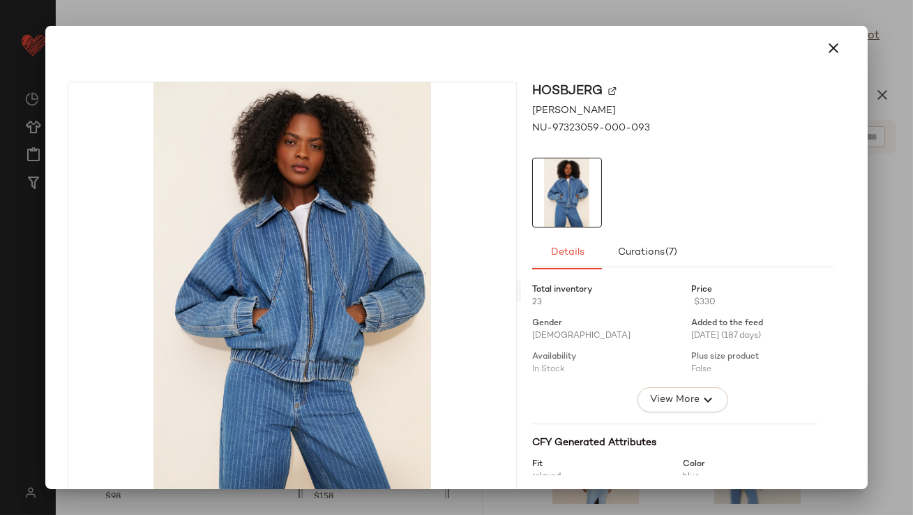
click at [836, 40] on button "button" at bounding box center [834, 47] width 33 height 33
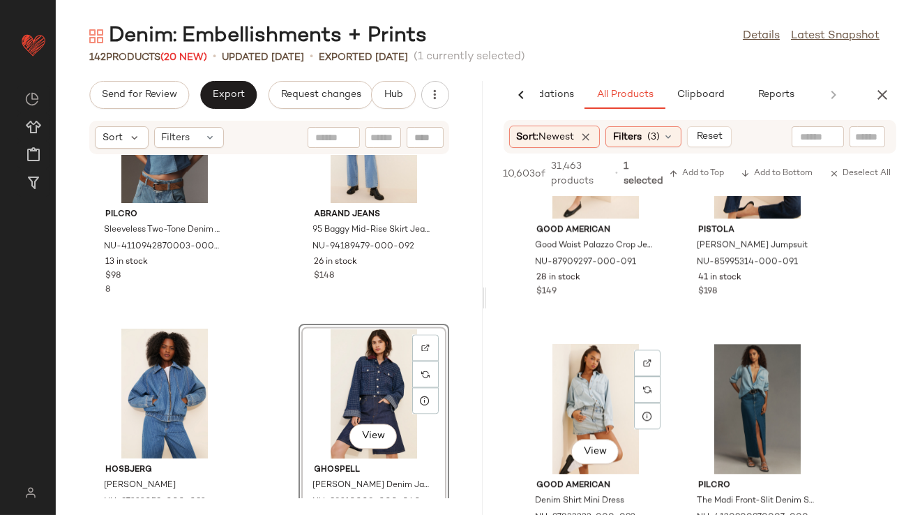
scroll to position [16924, 0]
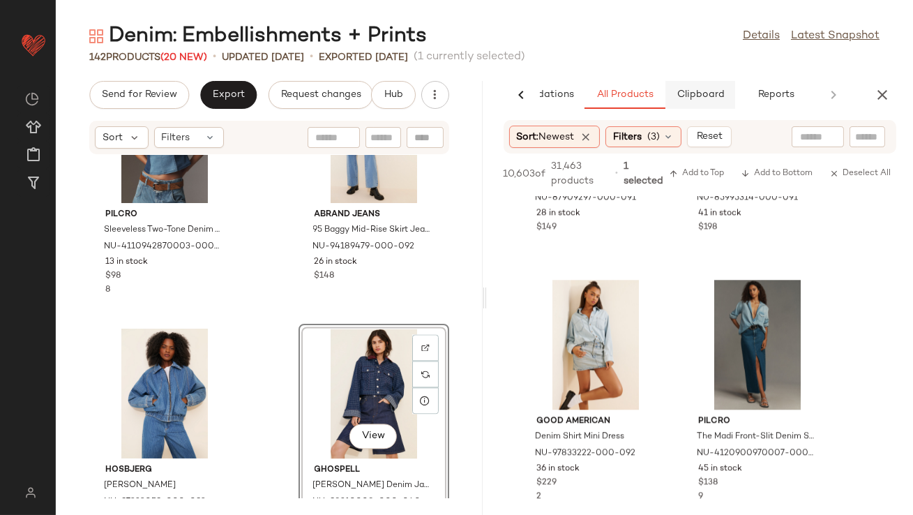
click at [696, 97] on span "Clipboard" at bounding box center [700, 94] width 48 height 11
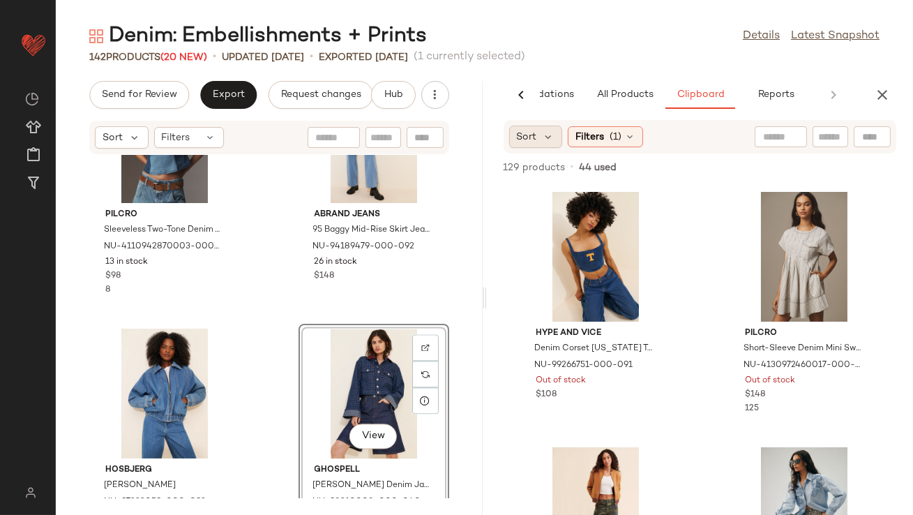
click at [555, 135] on div "Sort" at bounding box center [536, 137] width 54 height 22
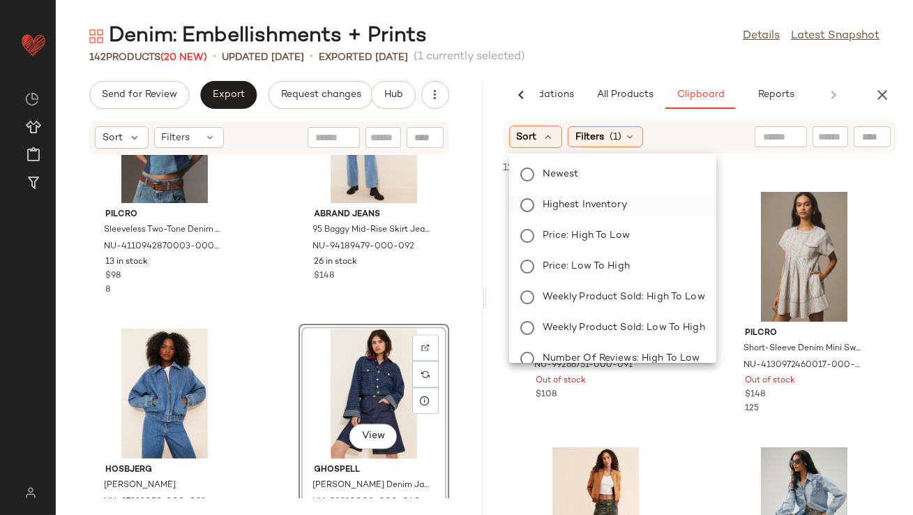
click at [567, 197] on span "Highest Inventory" at bounding box center [585, 204] width 84 height 15
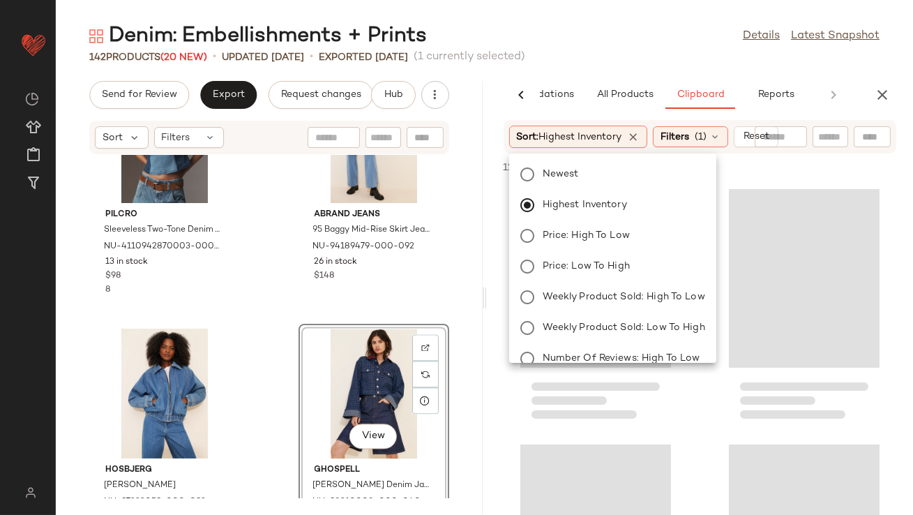
click at [611, 45] on div "Denim: Embellishments + Prints Details Latest Snapshot" at bounding box center [485, 36] width 858 height 28
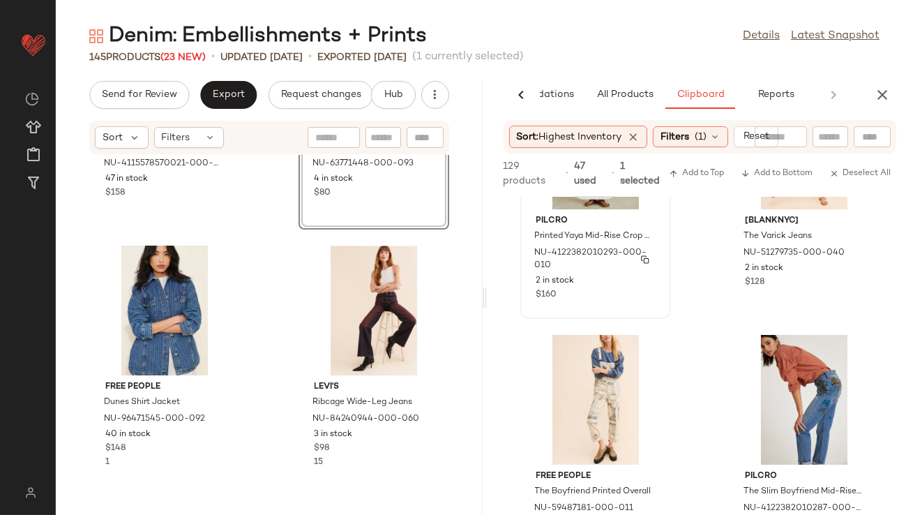
scroll to position [394, 0]
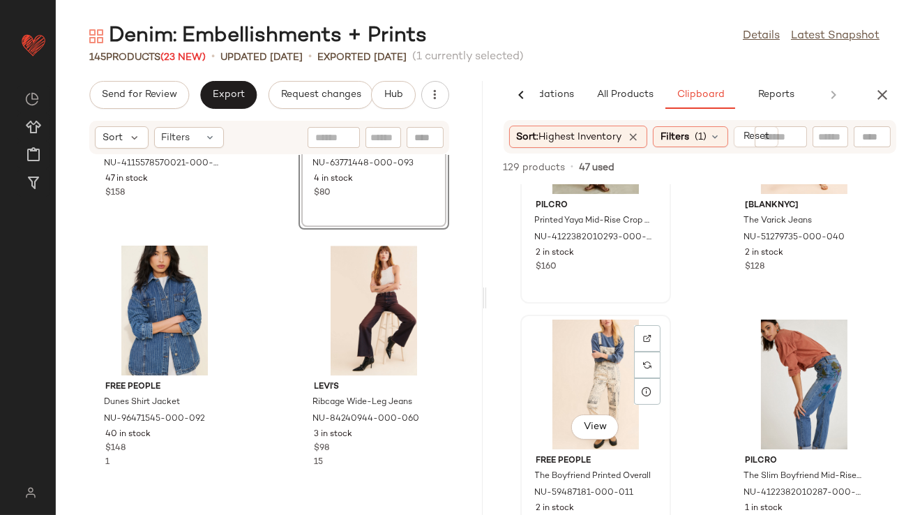
click at [606, 412] on div "View" at bounding box center [595, 385] width 141 height 130
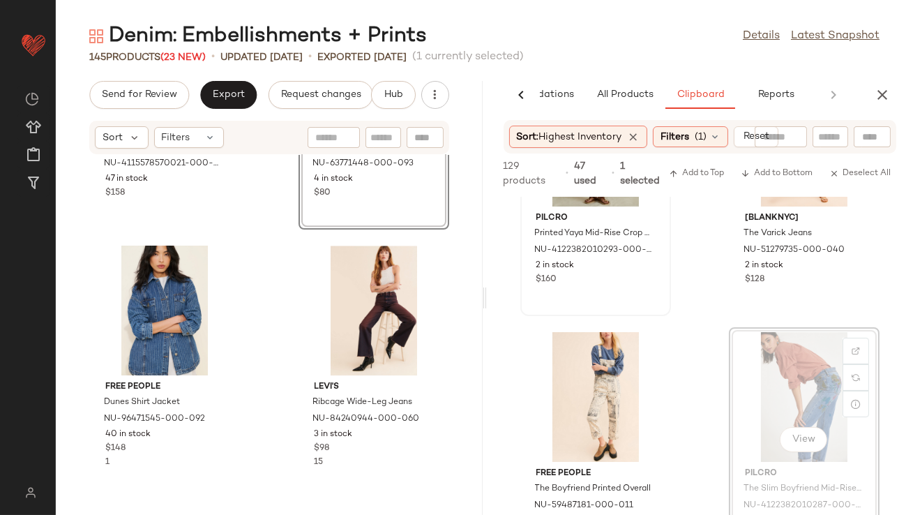
scroll to position [6828, 0]
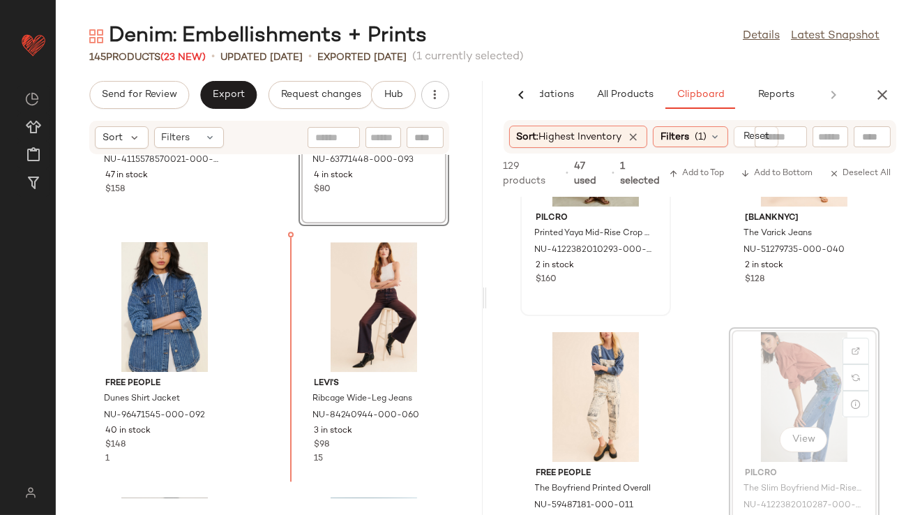
drag, startPoint x: 804, startPoint y: 408, endPoint x: 251, endPoint y: 394, distance: 553.6
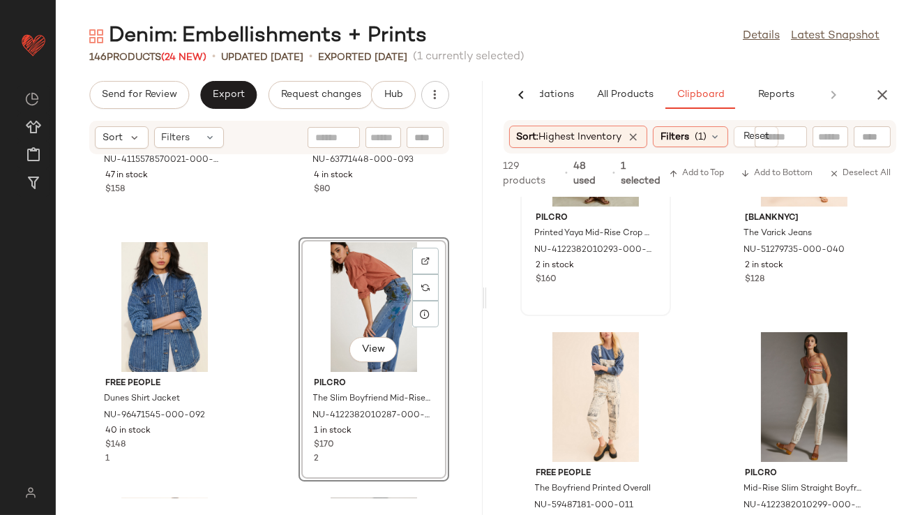
click at [868, 89] on div "AI Recommendations All Products Clipboard Reports" at bounding box center [678, 95] width 382 height 28
click at [902, 96] on div "AI Recommendations All Products Clipboard Reports" at bounding box center [700, 95] width 427 height 28
click at [885, 94] on icon "button" at bounding box center [882, 95] width 17 height 17
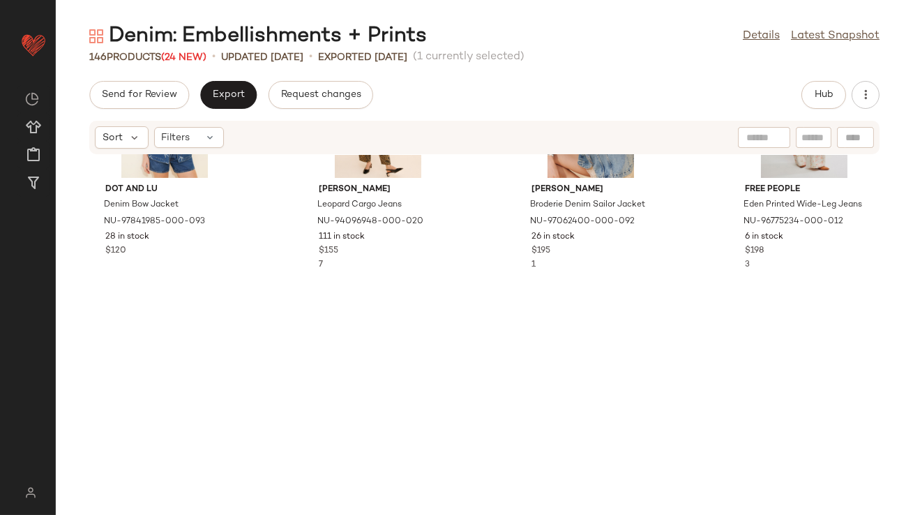
scroll to position [0, 0]
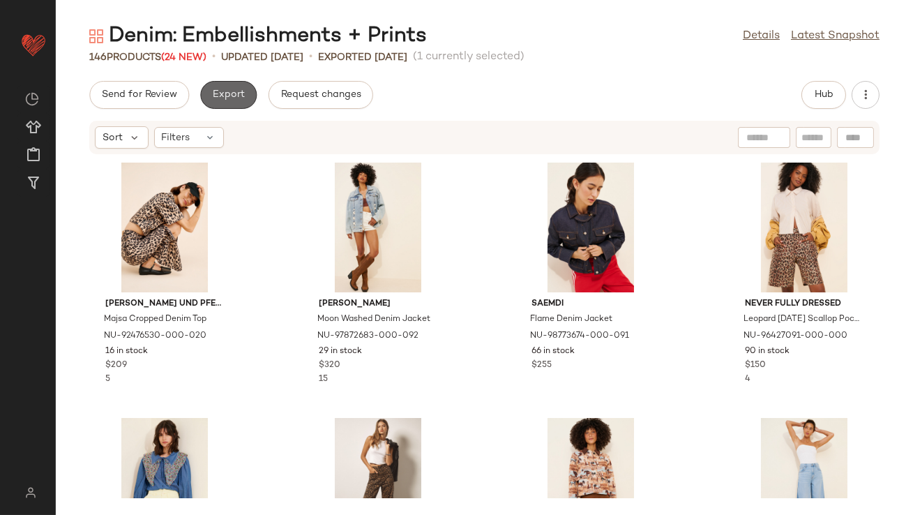
click at [228, 100] on span "Export" at bounding box center [228, 94] width 33 height 11
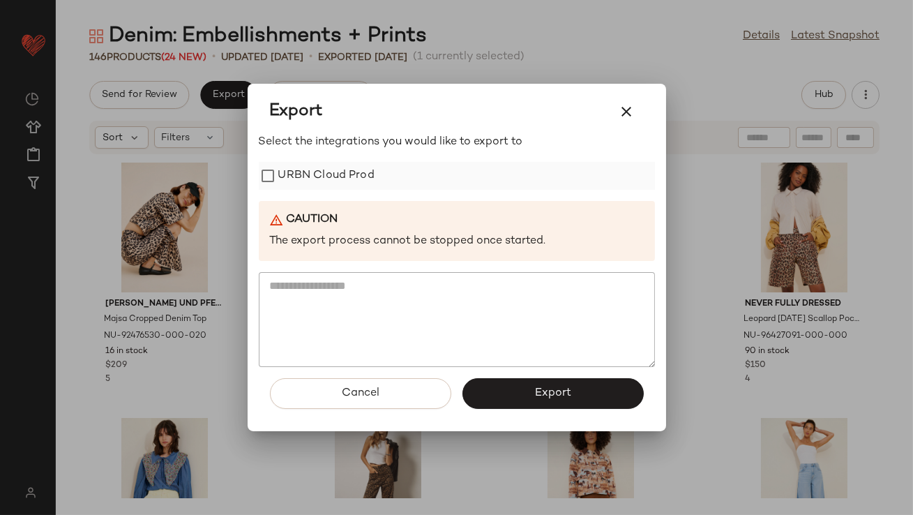
click at [278, 176] on label "URBN Cloud Prod" at bounding box center [326, 176] width 96 height 28
click at [514, 391] on button "Export" at bounding box center [553, 393] width 181 height 31
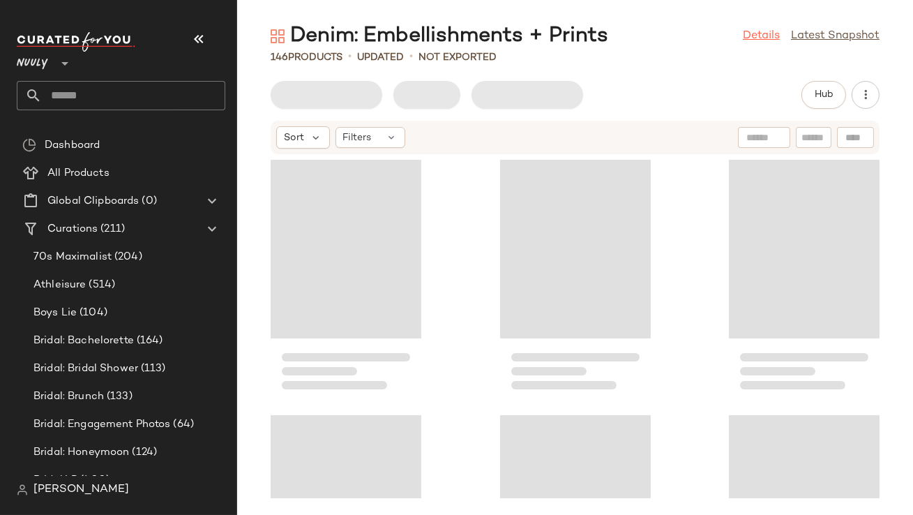
click at [756, 36] on link "Details" at bounding box center [761, 36] width 37 height 17
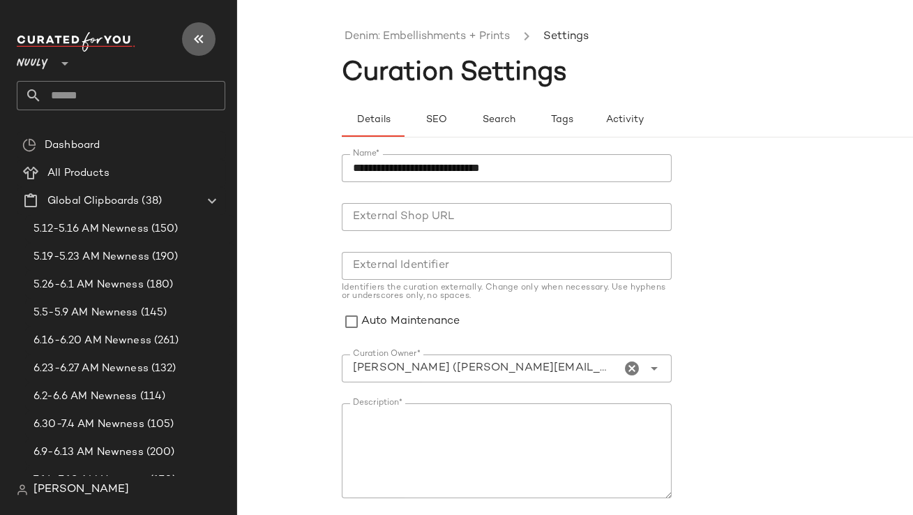
click at [188, 40] on button "button" at bounding box center [198, 38] width 33 height 33
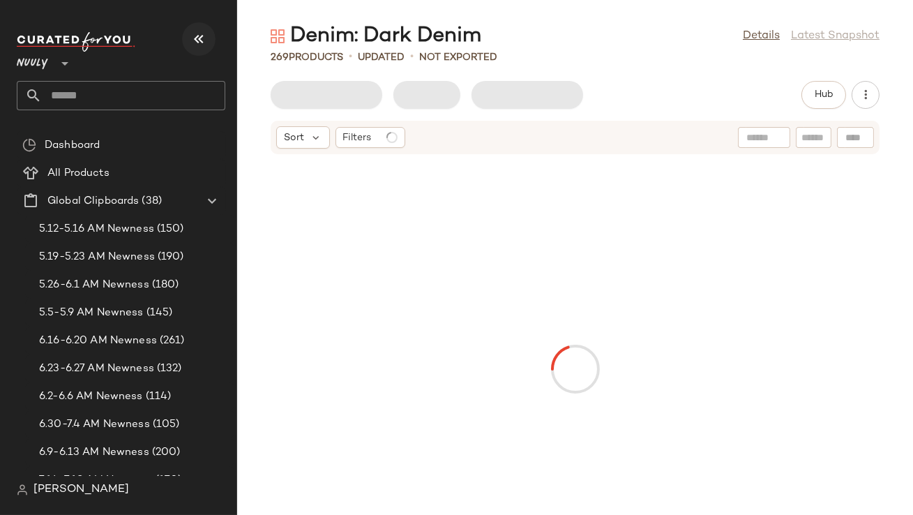
click at [197, 45] on icon "button" at bounding box center [199, 39] width 17 height 17
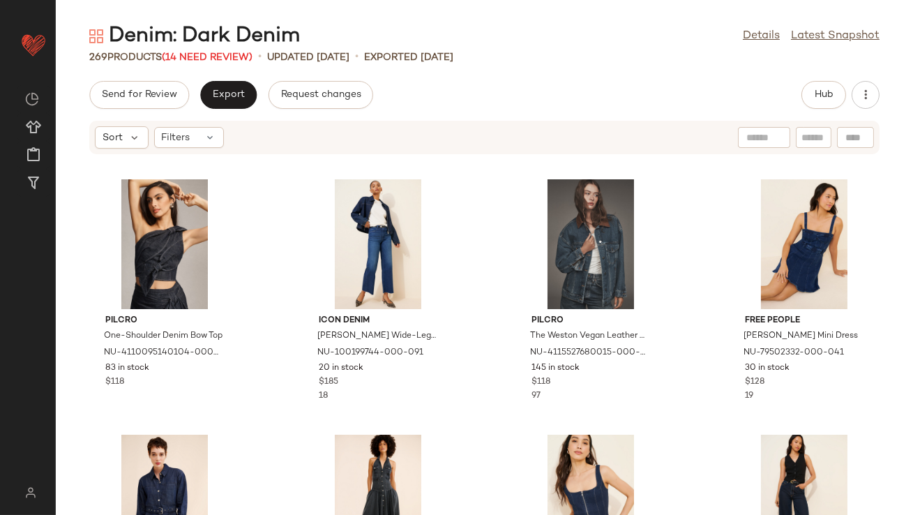
click at [738, 42] on div "Denim: Dark Denim Details Latest Snapshot" at bounding box center [485, 36] width 858 height 28
click at [751, 39] on link "Details" at bounding box center [761, 36] width 37 height 17
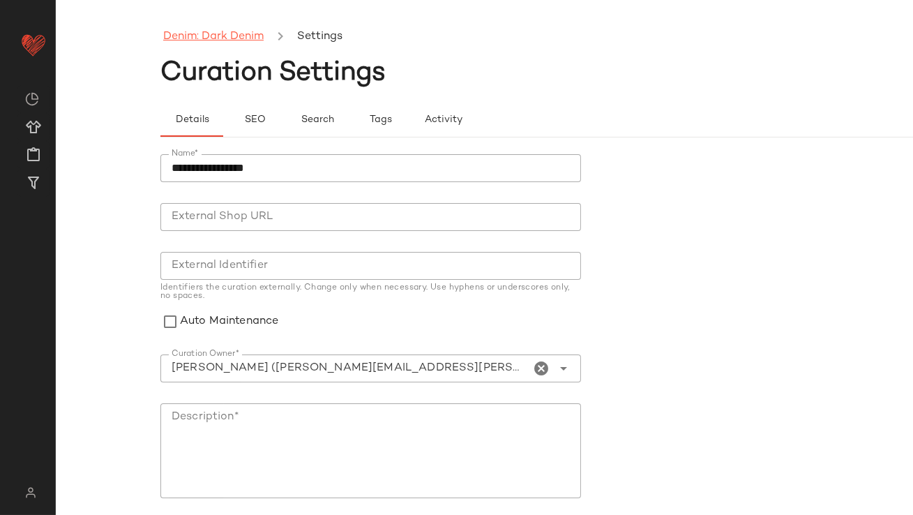
click at [225, 33] on link "Denim: Dark Denim" at bounding box center [213, 37] width 100 height 18
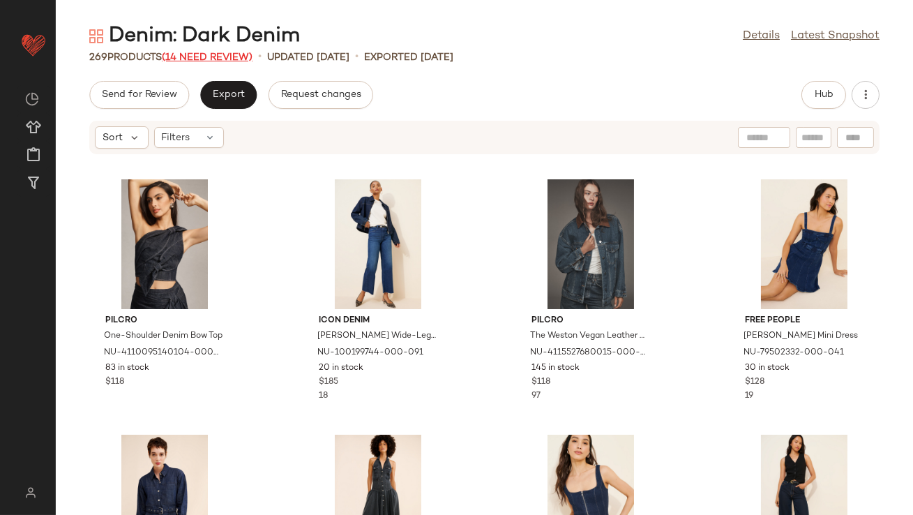
click at [233, 54] on span "(14 Need Review)" at bounding box center [207, 57] width 91 height 10
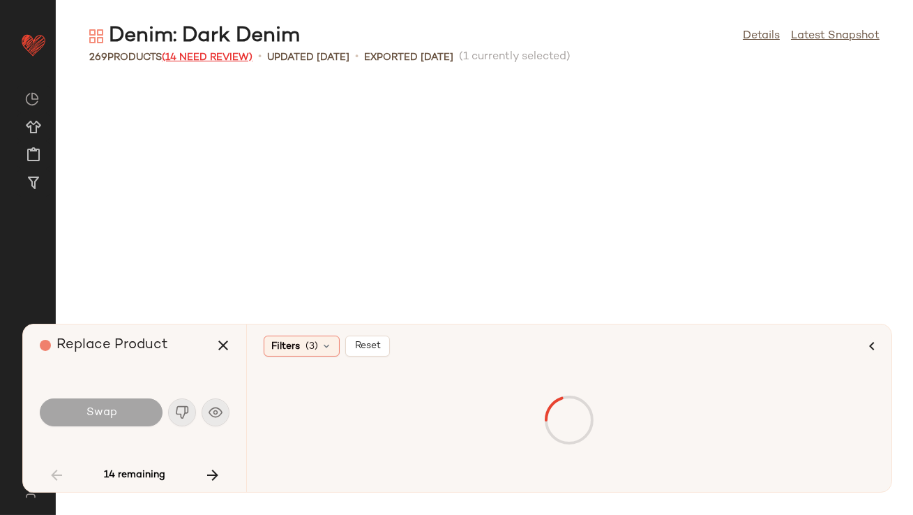
scroll to position [777, 0]
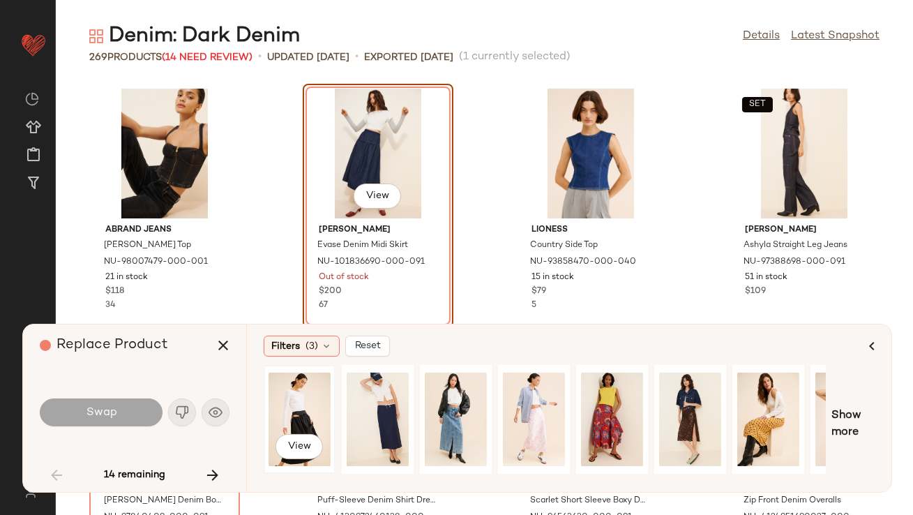
click at [299, 419] on div "View" at bounding box center [300, 419] width 62 height 99
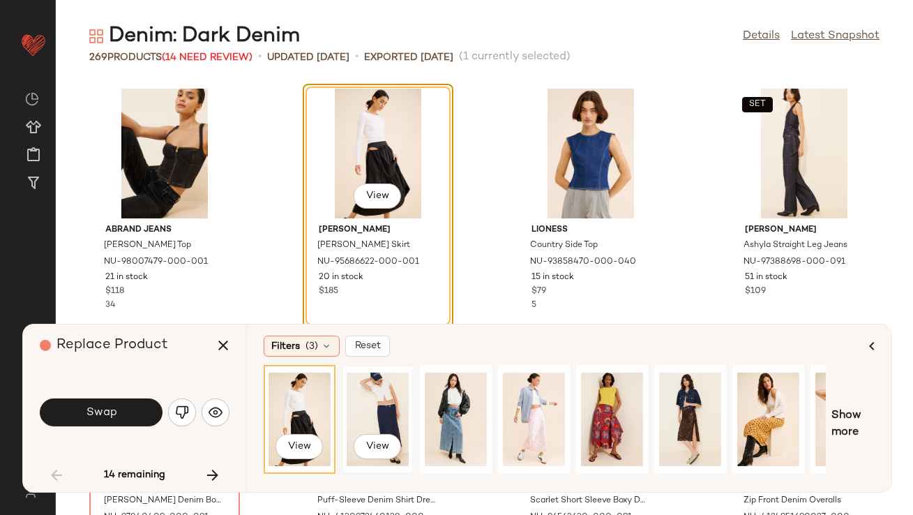
click at [368, 401] on div "View" at bounding box center [378, 419] width 62 height 99
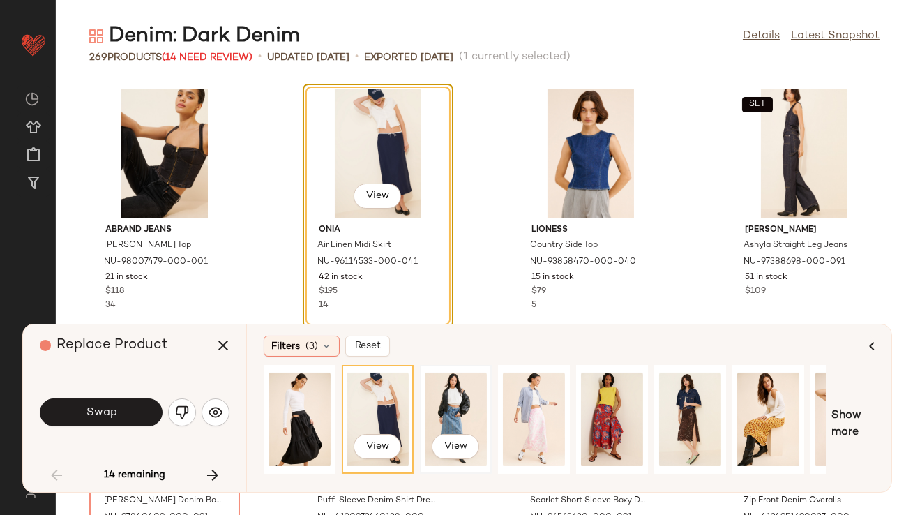
click at [473, 412] on div "View" at bounding box center [456, 419] width 62 height 99
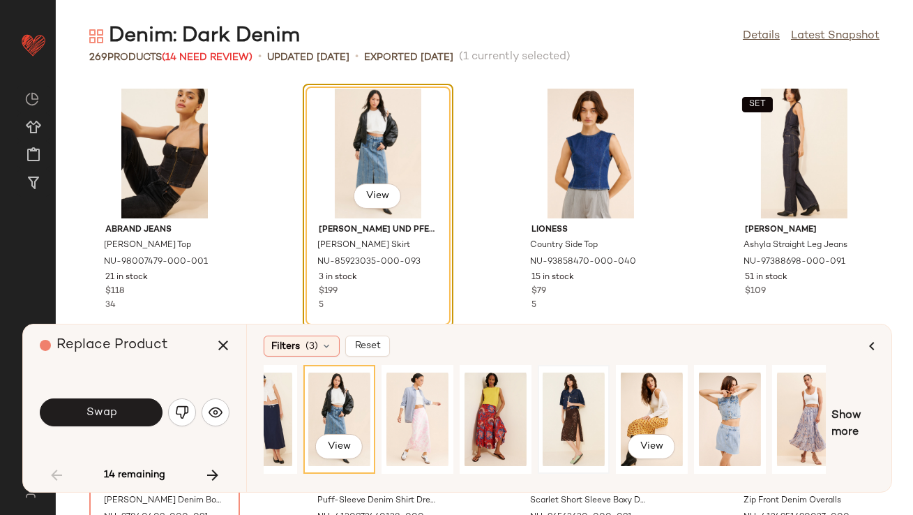
scroll to position [0, 211]
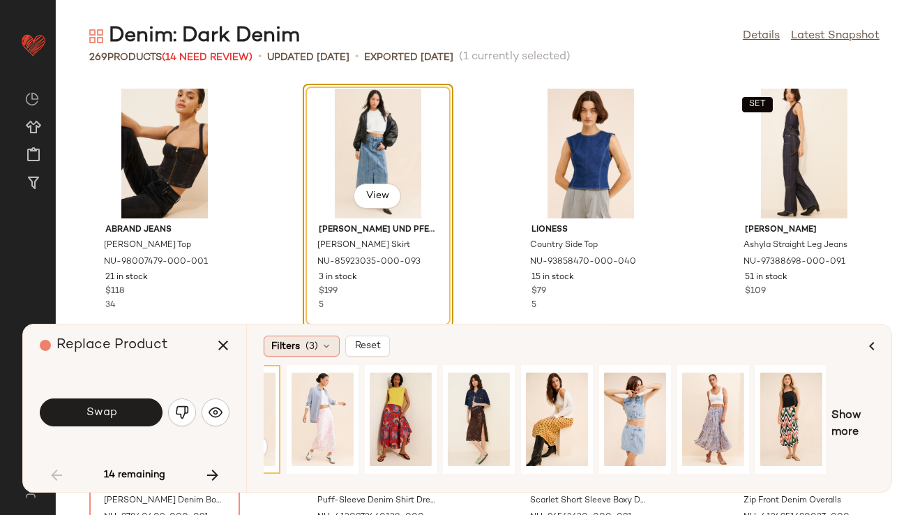
click at [298, 350] on span "Filters" at bounding box center [285, 346] width 29 height 15
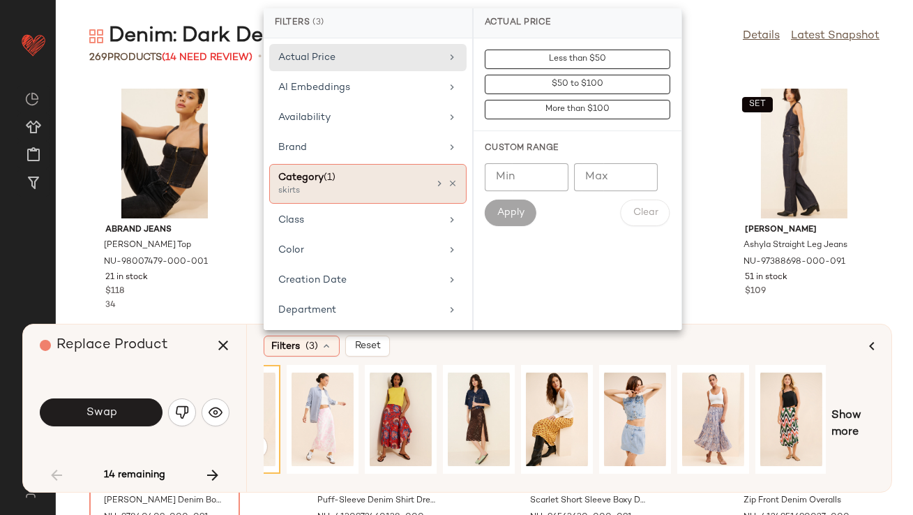
scroll to position [414, 0]
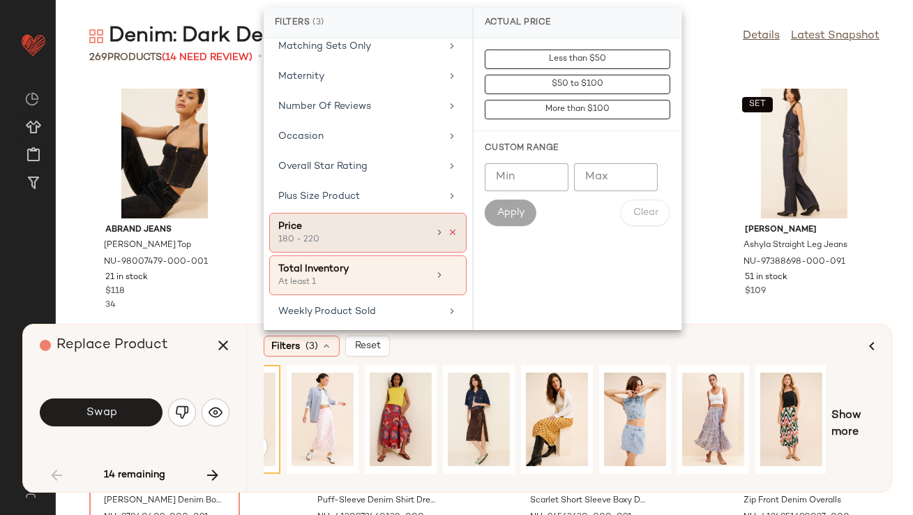
click at [450, 228] on icon at bounding box center [453, 233] width 10 height 10
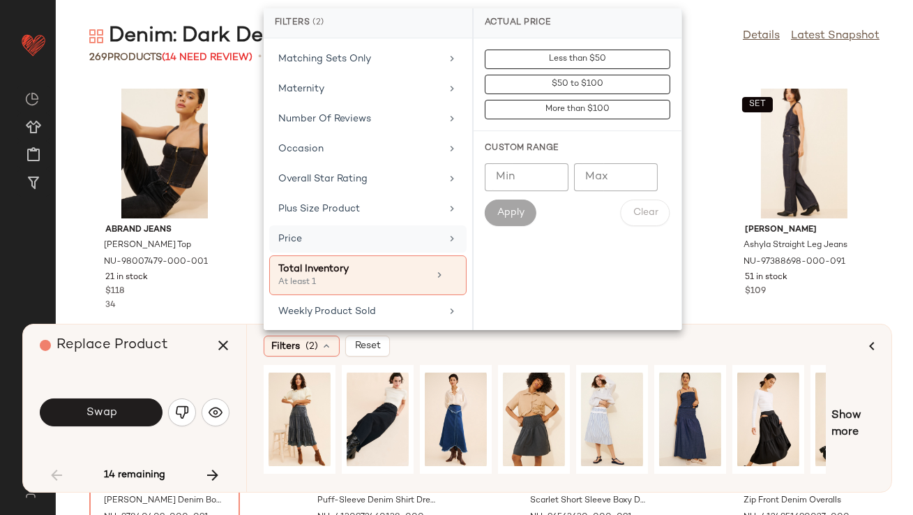
click at [189, 340] on div "Replace Product" at bounding box center [140, 346] width 200 height 42
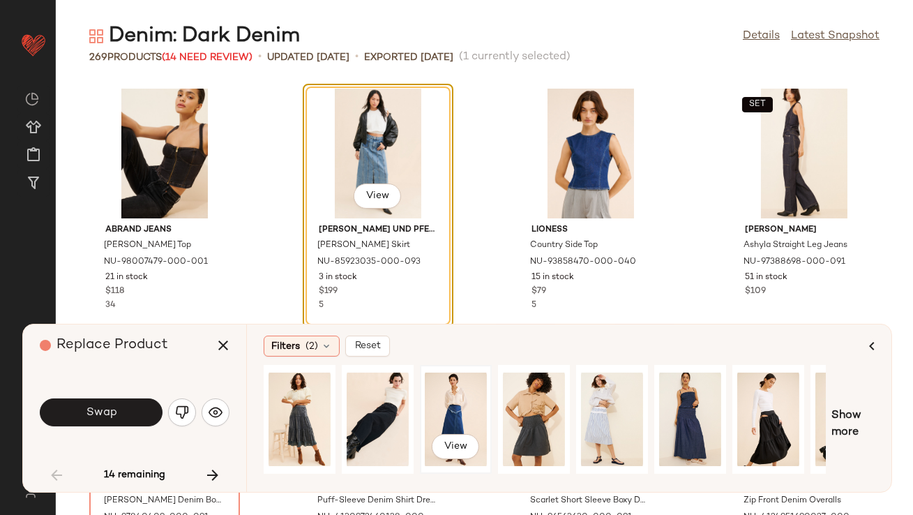
click at [463, 410] on div "View" at bounding box center [456, 419] width 62 height 99
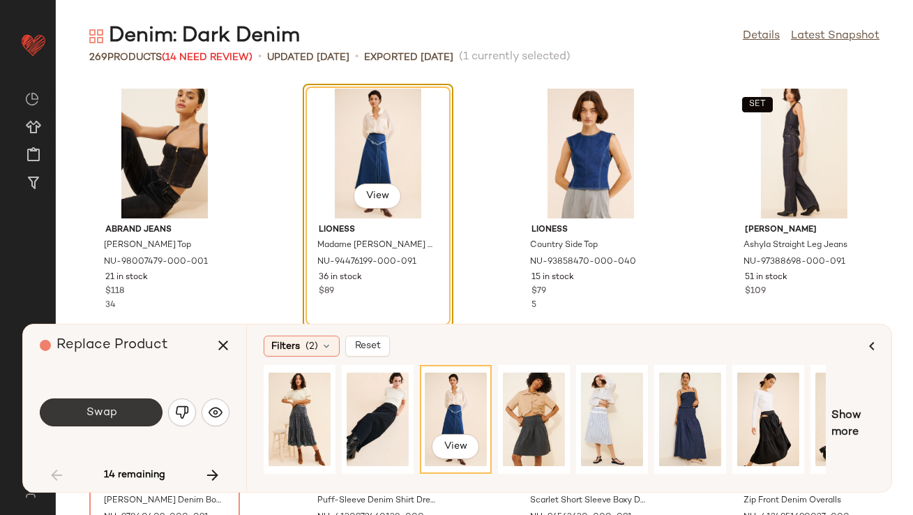
click at [121, 422] on button "Swap" at bounding box center [101, 412] width 123 height 28
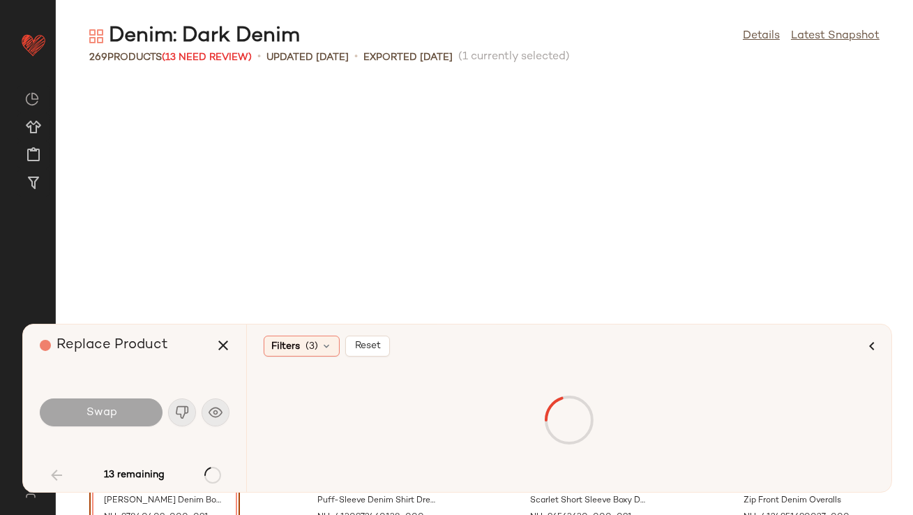
scroll to position [1022, 0]
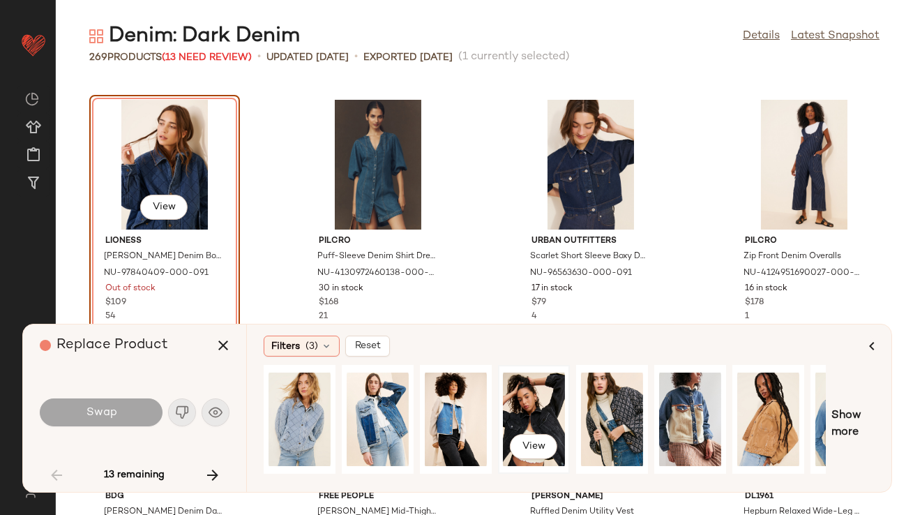
click at [523, 394] on div "View" at bounding box center [534, 419] width 62 height 99
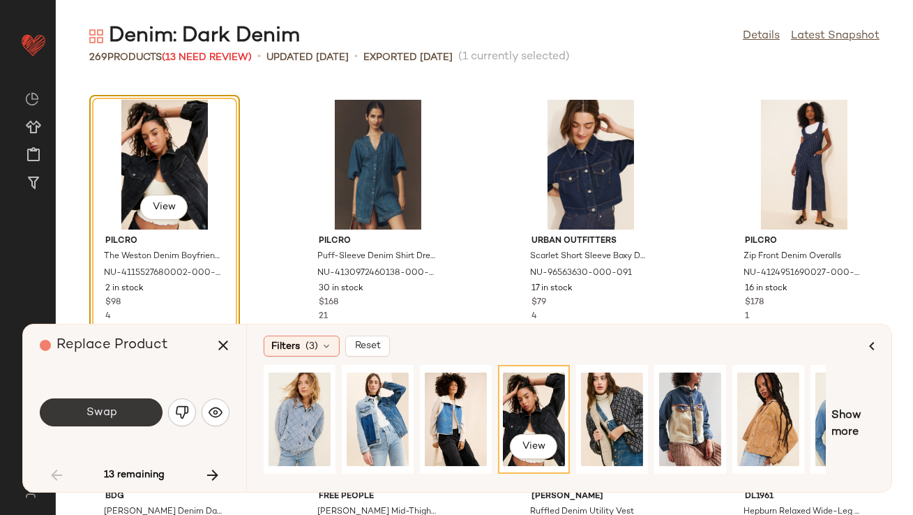
click at [104, 406] on span "Swap" at bounding box center [100, 412] width 31 height 13
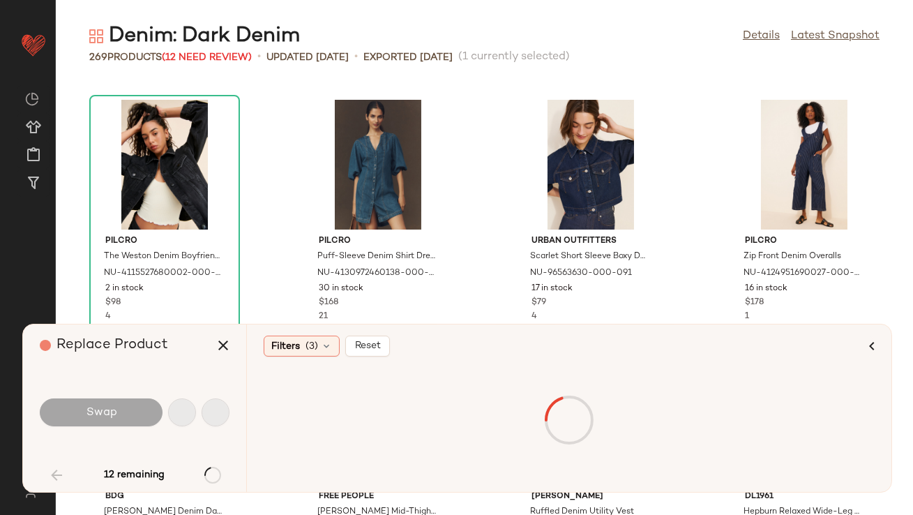
scroll to position [2299, 0]
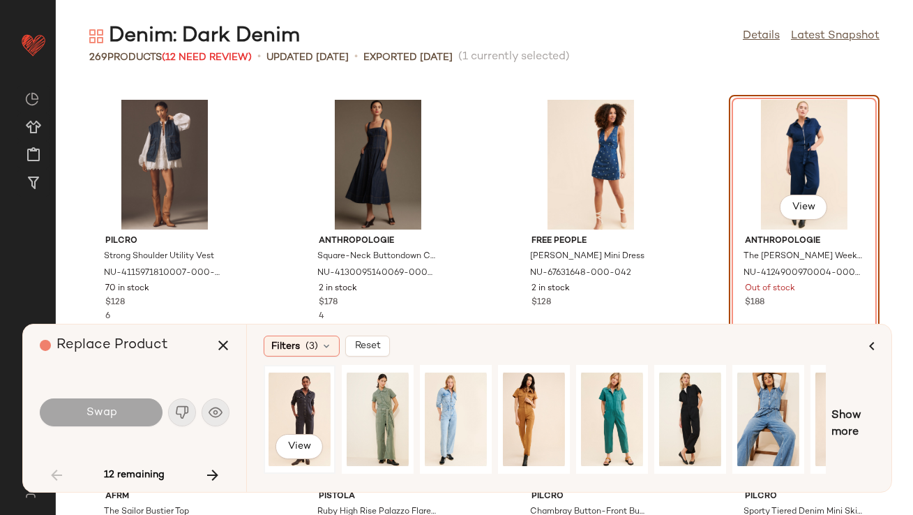
click at [306, 406] on div "View" at bounding box center [300, 419] width 62 height 99
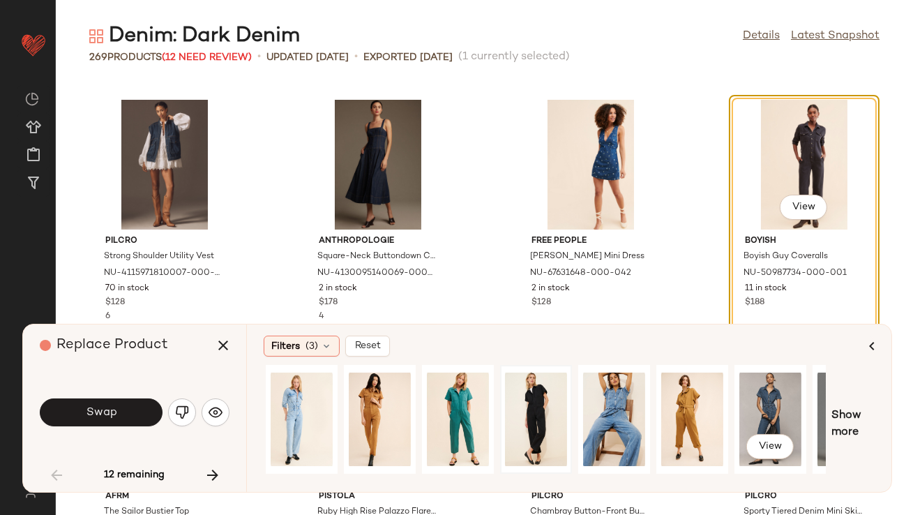
scroll to position [0, 211]
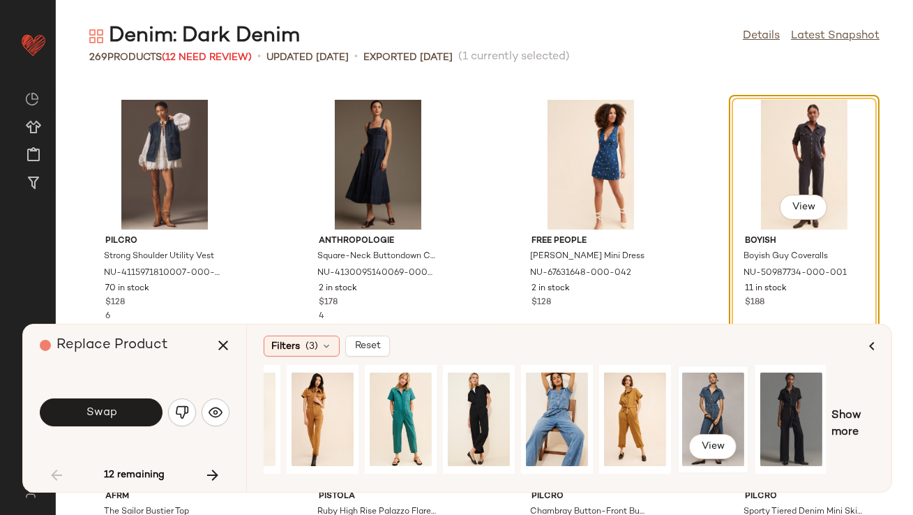
click at [717, 402] on div "View" at bounding box center [714, 419] width 62 height 99
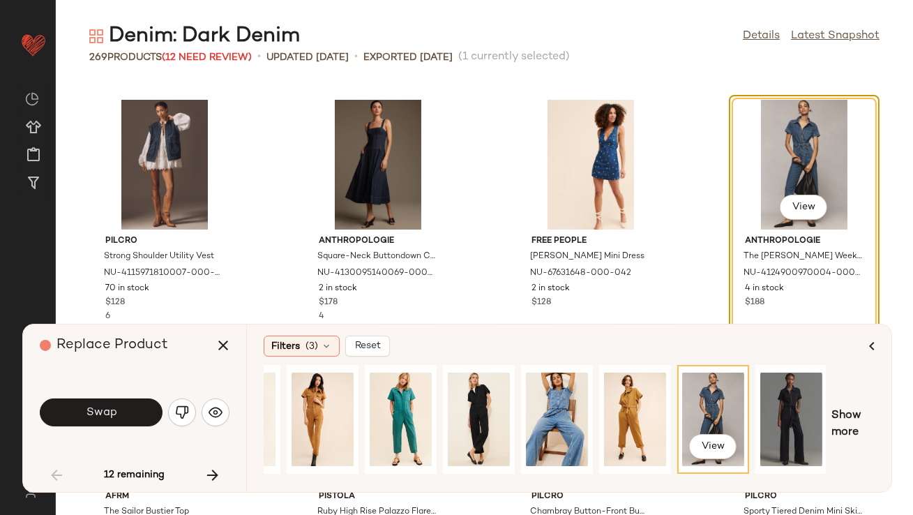
click at [70, 419] on button "Swap" at bounding box center [101, 412] width 123 height 28
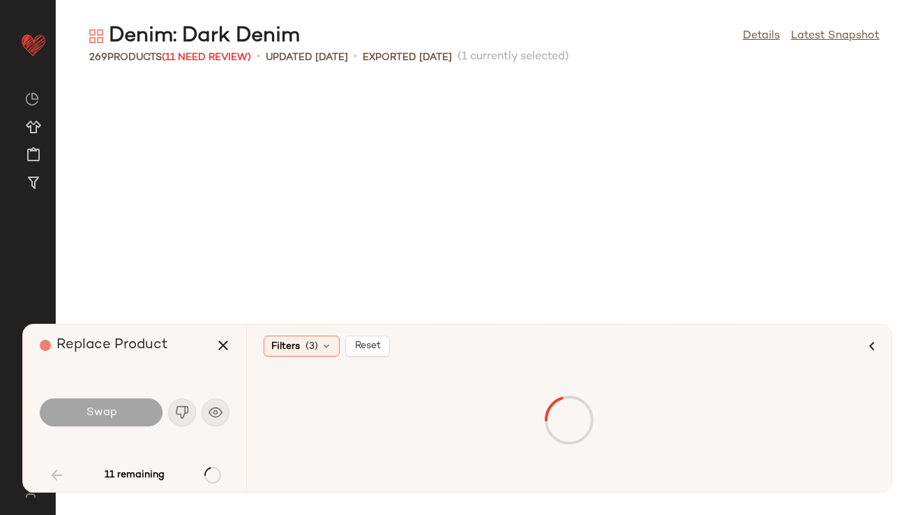
scroll to position [3064, 0]
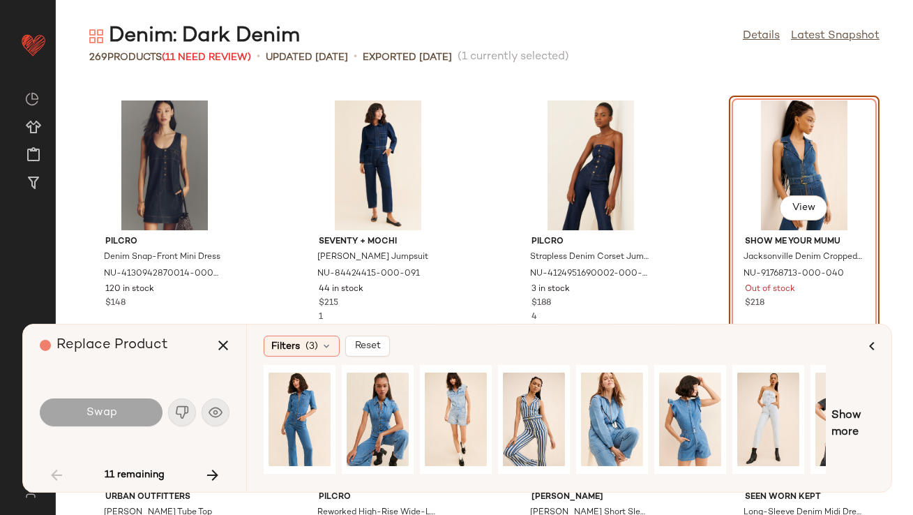
click at [341, 408] on div at bounding box center [545, 424] width 562 height 119
click at [315, 414] on div "View" at bounding box center [300, 419] width 62 height 99
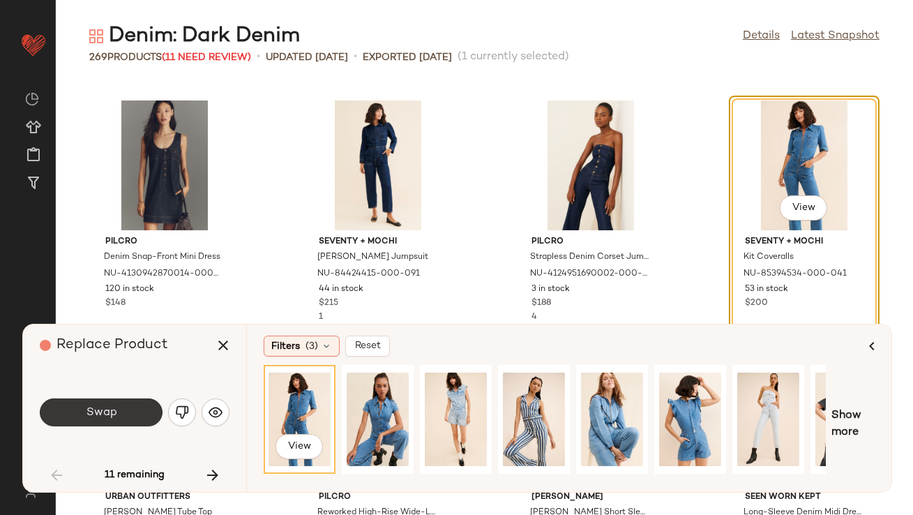
click at [70, 408] on button "Swap" at bounding box center [101, 412] width 123 height 28
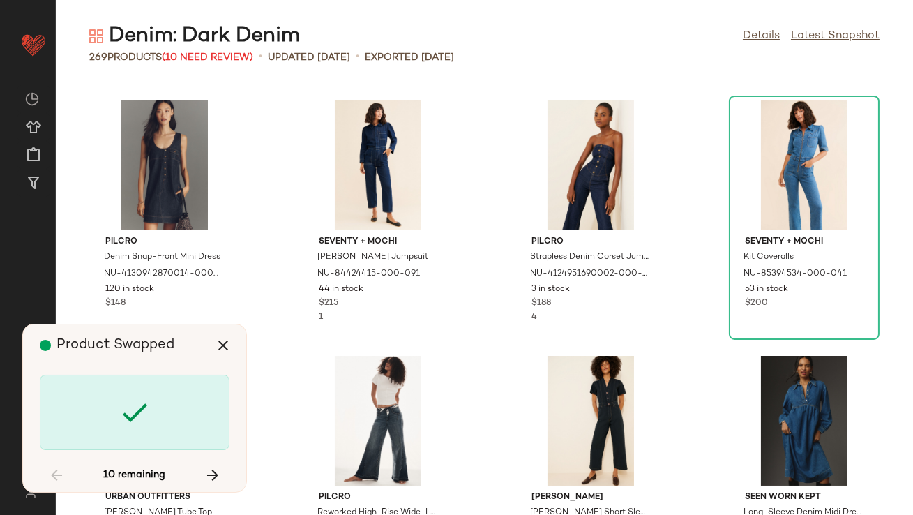
scroll to position [6130, 0]
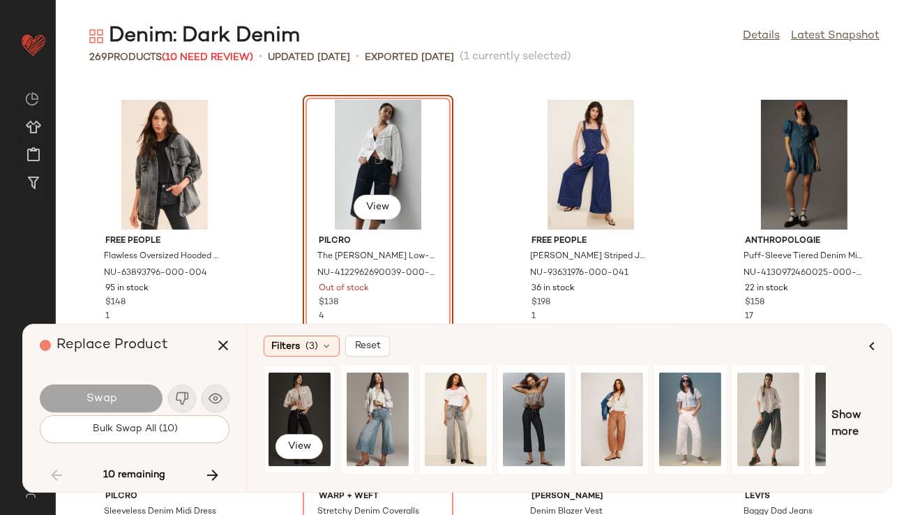
click at [315, 391] on div "View" at bounding box center [300, 419] width 62 height 99
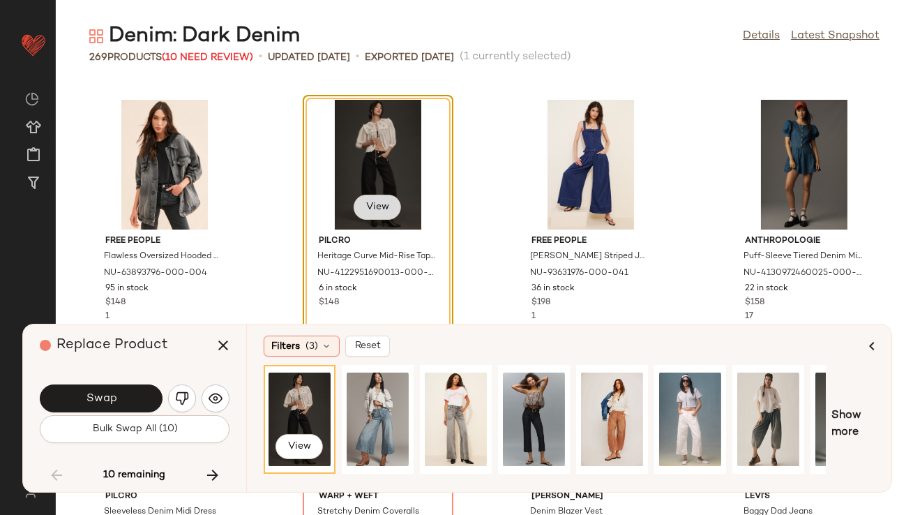
click at [384, 212] on span "View" at bounding box center [378, 207] width 24 height 11
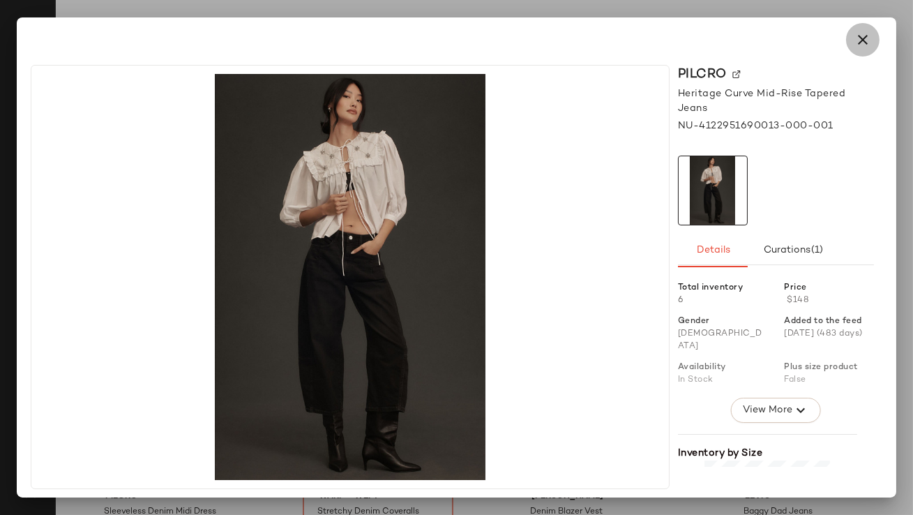
click at [857, 43] on icon "button" at bounding box center [863, 39] width 17 height 17
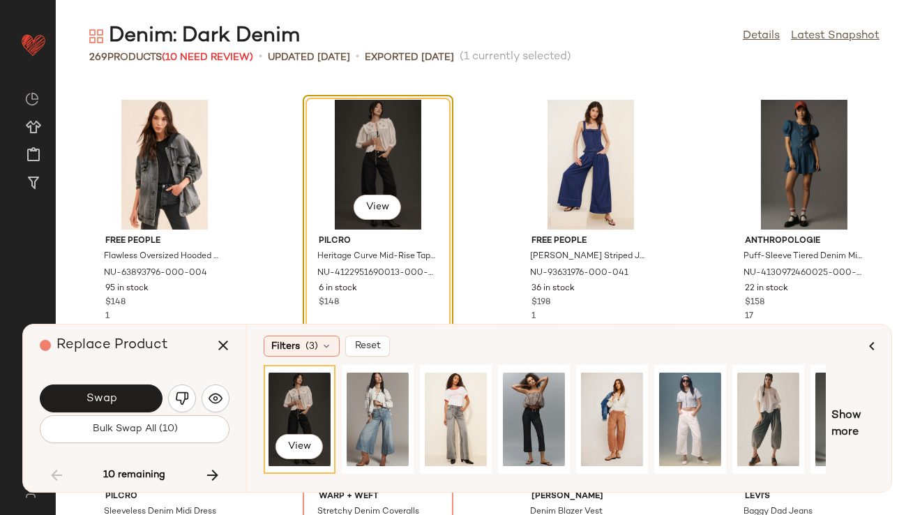
click at [94, 396] on span "Swap" at bounding box center [100, 398] width 31 height 13
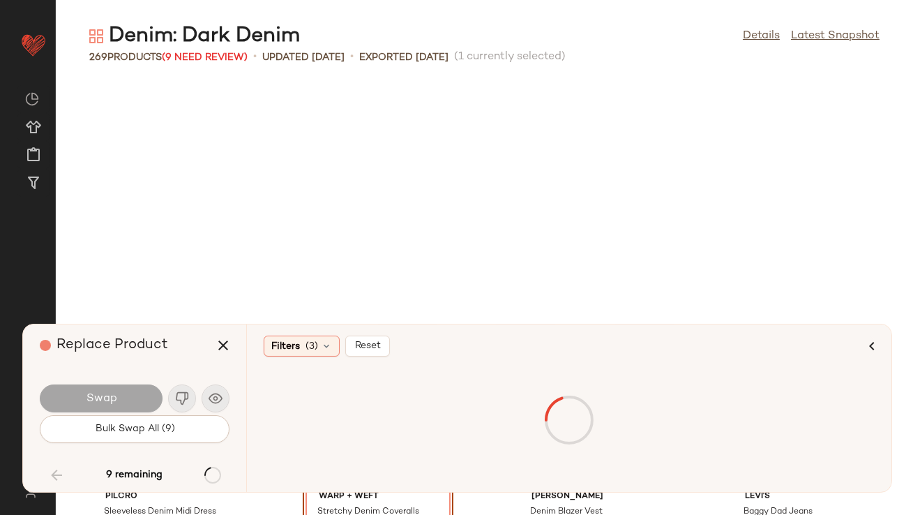
scroll to position [6385, 0]
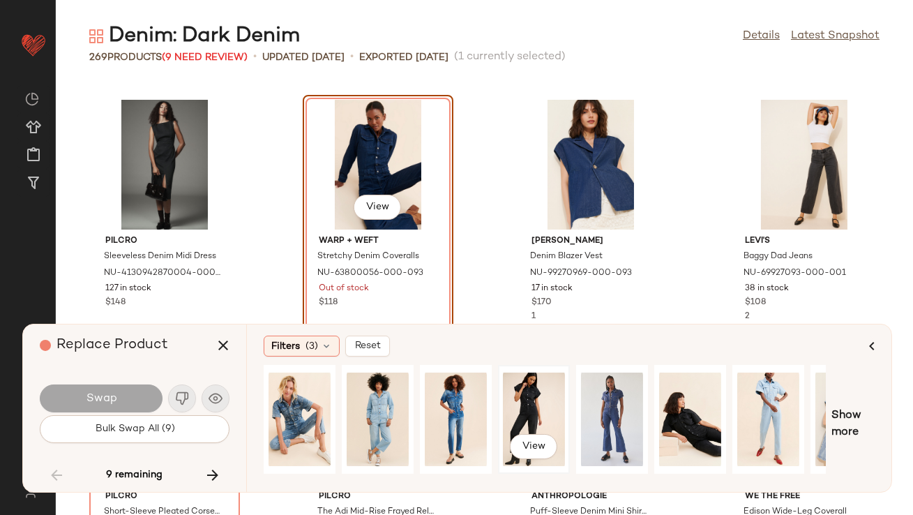
click at [511, 404] on div "View" at bounding box center [534, 419] width 62 height 99
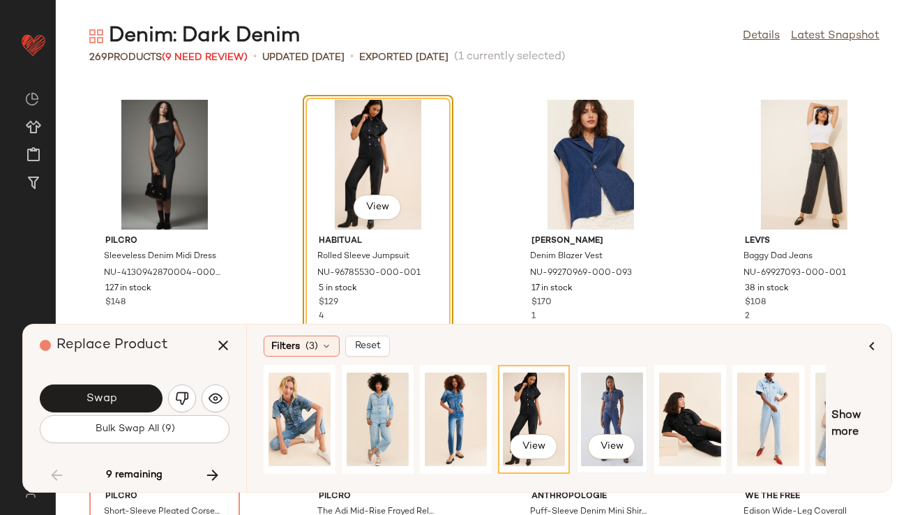
click at [599, 398] on div "View" at bounding box center [612, 419] width 62 height 99
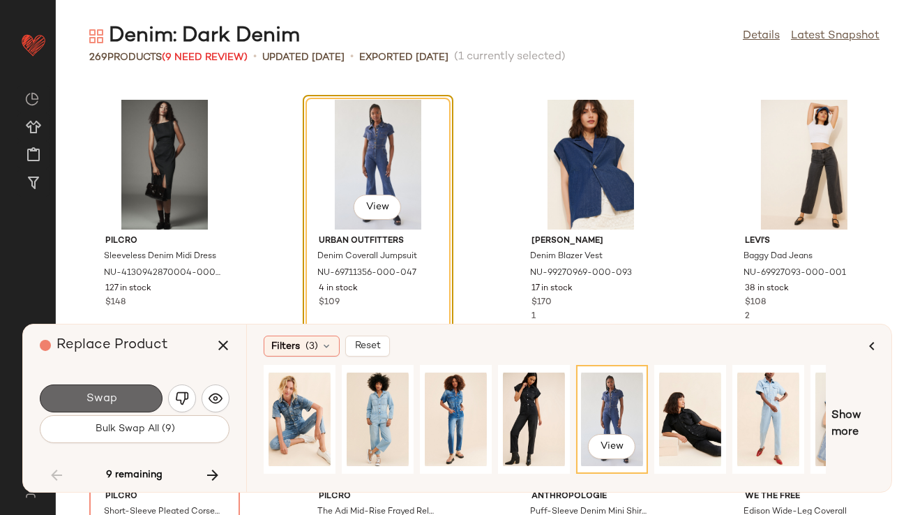
click at [115, 398] on span "Swap" at bounding box center [100, 398] width 31 height 13
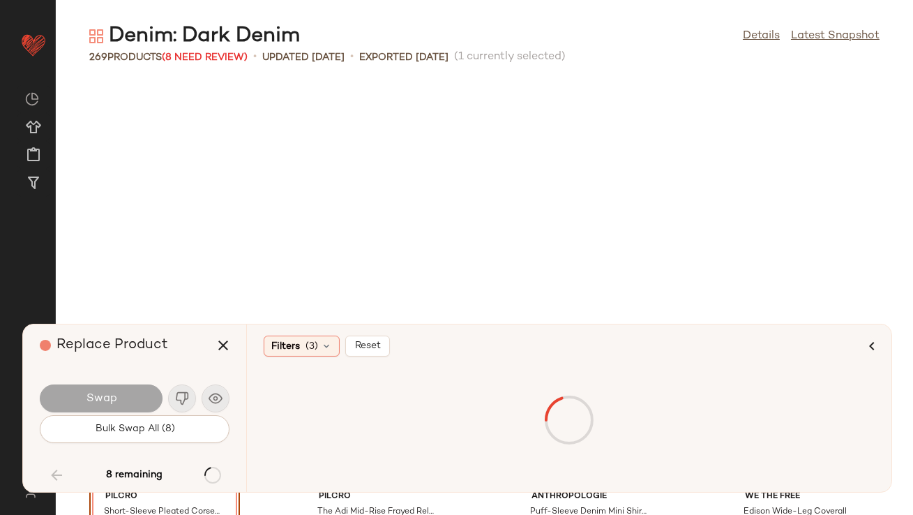
scroll to position [6640, 0]
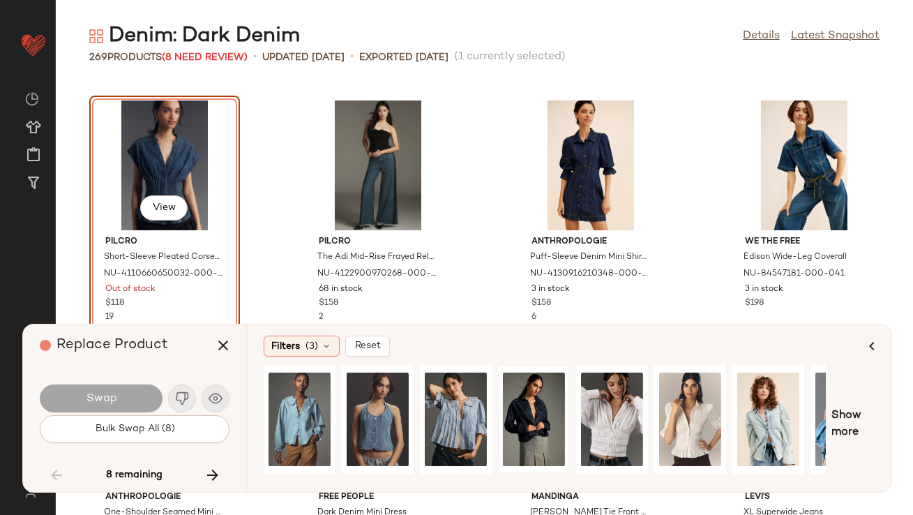
click at [534, 405] on div at bounding box center [534, 419] width 62 height 99
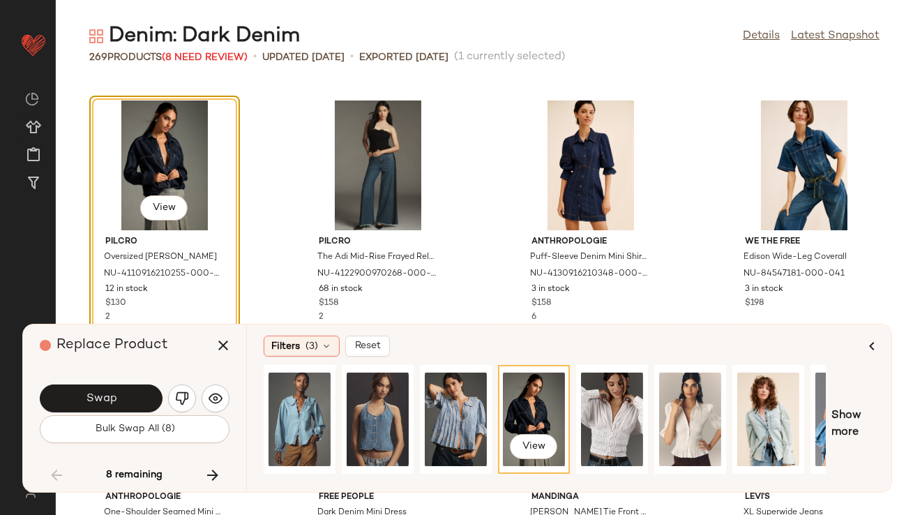
click at [117, 382] on div "Swap" at bounding box center [135, 398] width 190 height 33
click at [116, 393] on span "Swap" at bounding box center [100, 398] width 31 height 13
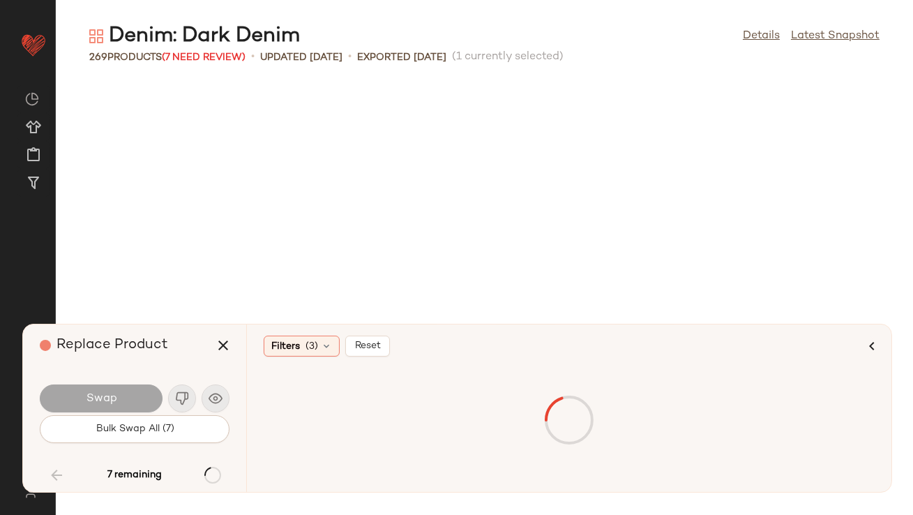
scroll to position [7407, 0]
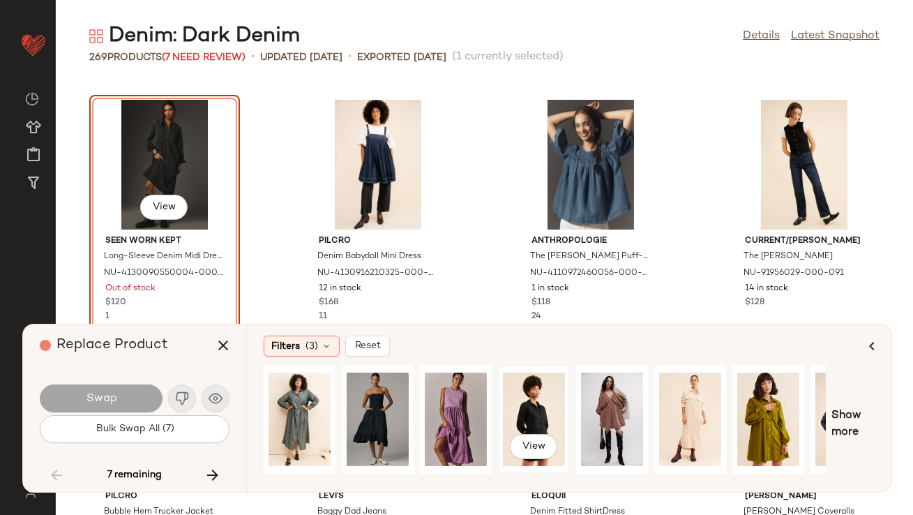
click at [540, 424] on div "View" at bounding box center [534, 419] width 62 height 99
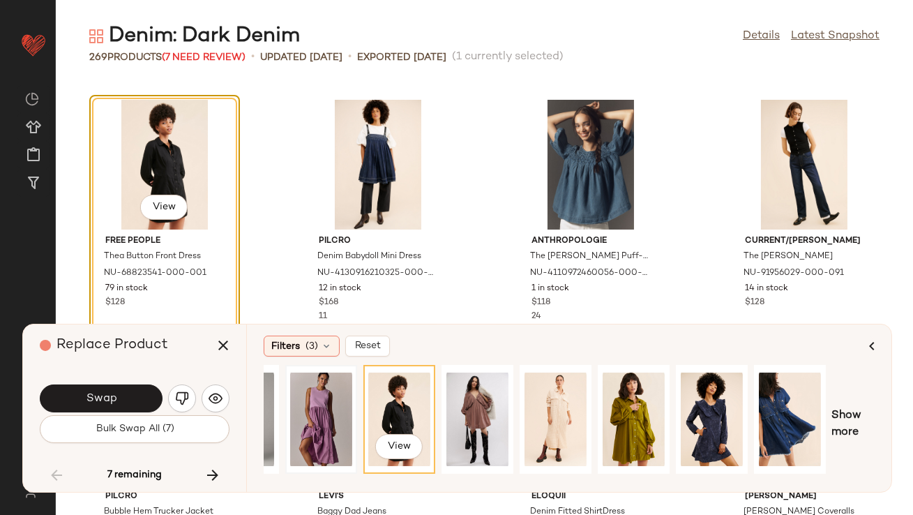
scroll to position [0, 211]
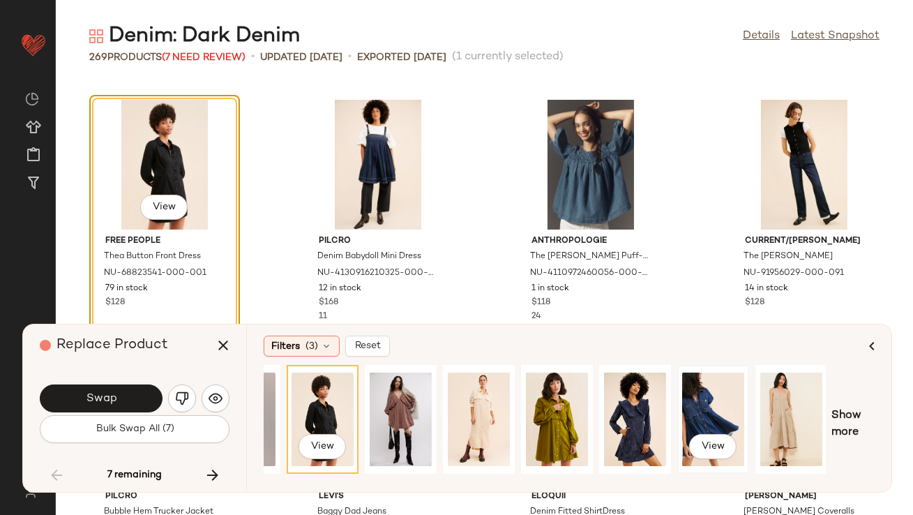
click at [710, 399] on div "View" at bounding box center [714, 419] width 62 height 99
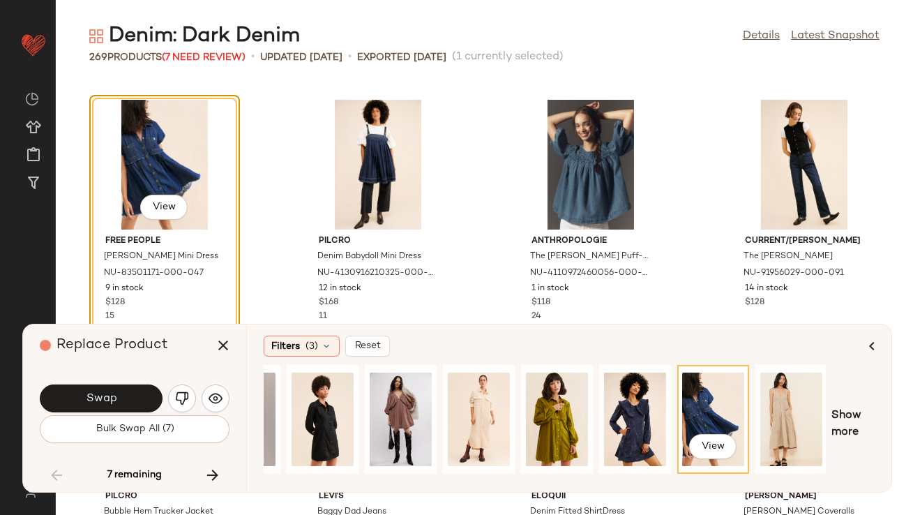
click at [96, 399] on span "Swap" at bounding box center [100, 398] width 31 height 13
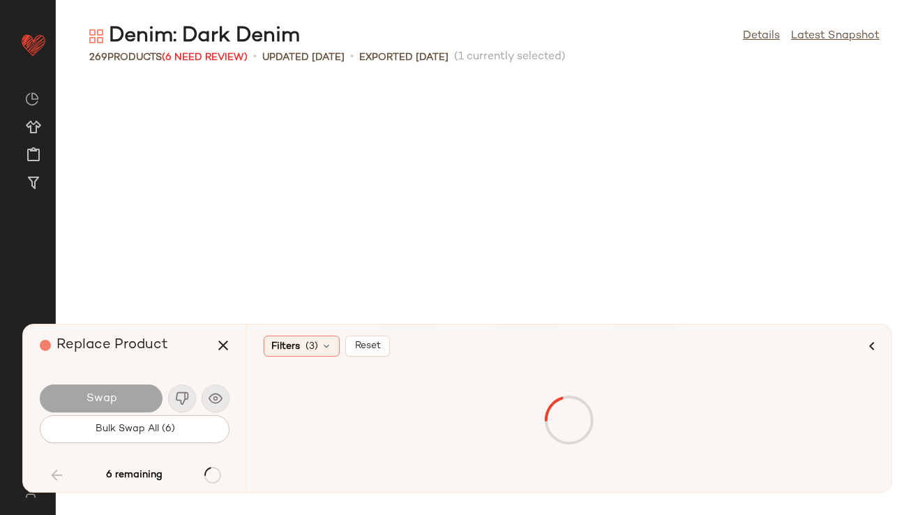
scroll to position [8429, 0]
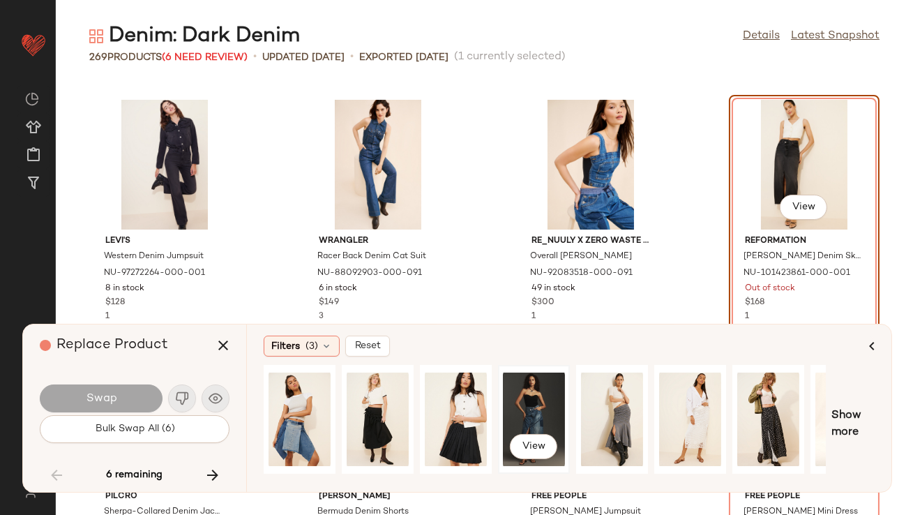
click at [544, 413] on div "View" at bounding box center [534, 419] width 62 height 99
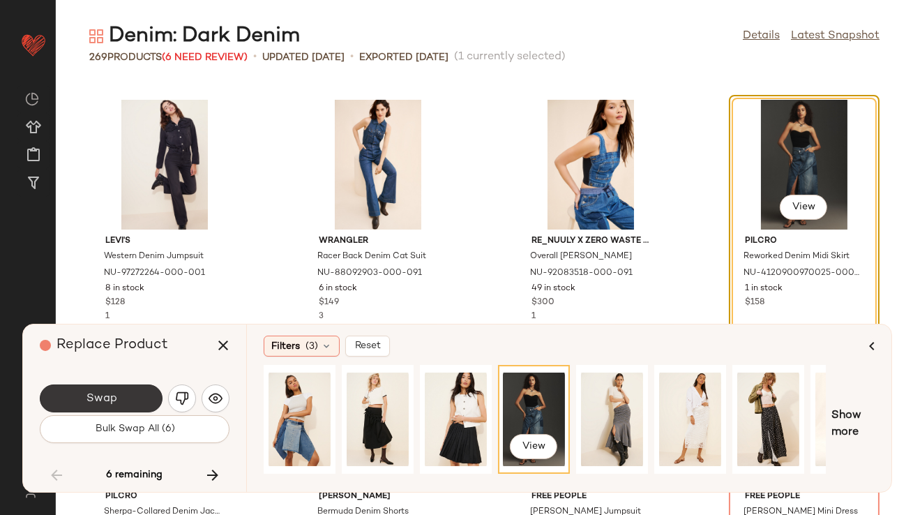
click at [70, 401] on button "Swap" at bounding box center [101, 399] width 123 height 28
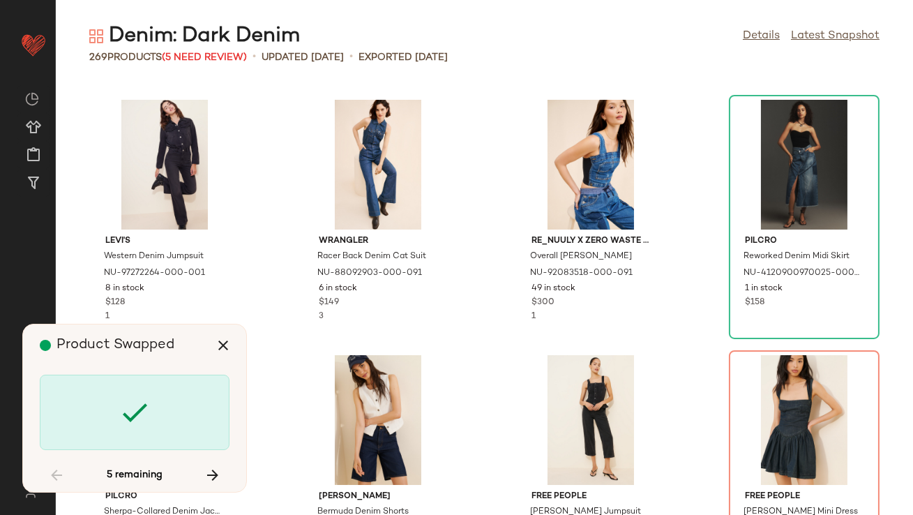
scroll to position [8684, 0]
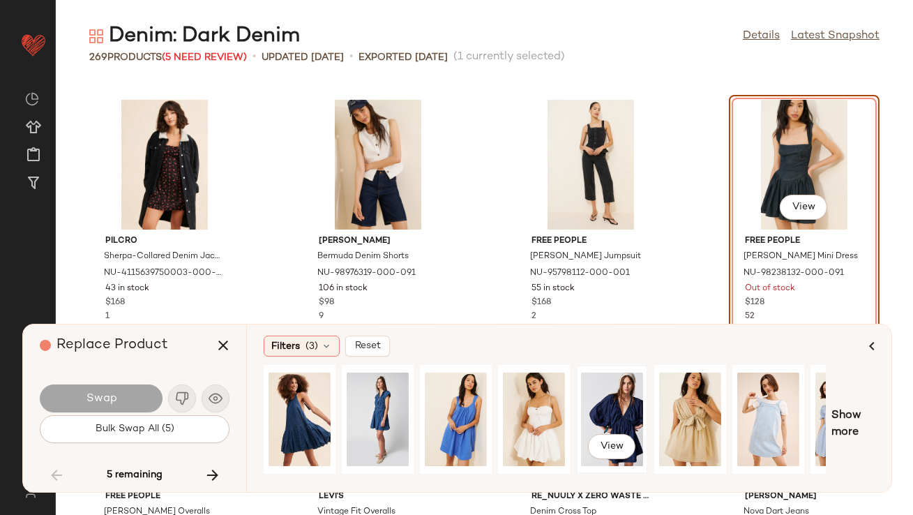
click at [595, 388] on div "View" at bounding box center [612, 419] width 62 height 99
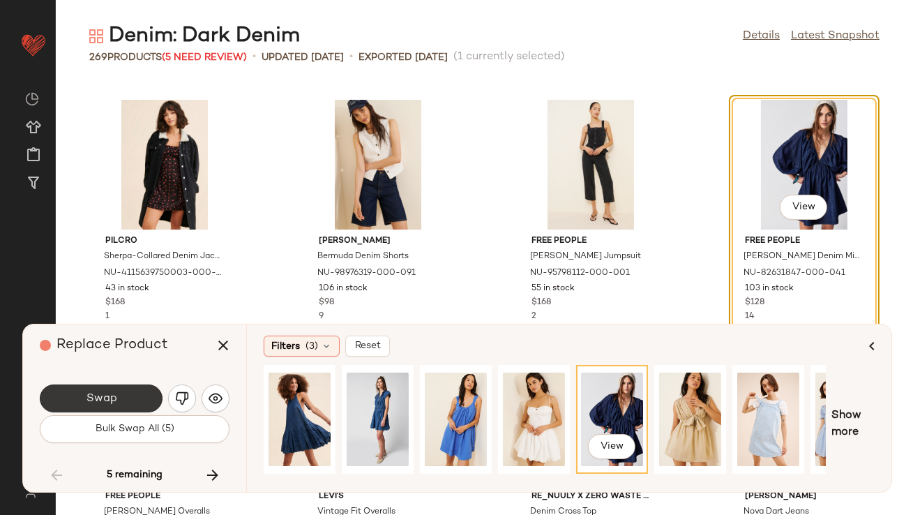
click at [56, 400] on button "Swap" at bounding box center [101, 399] width 123 height 28
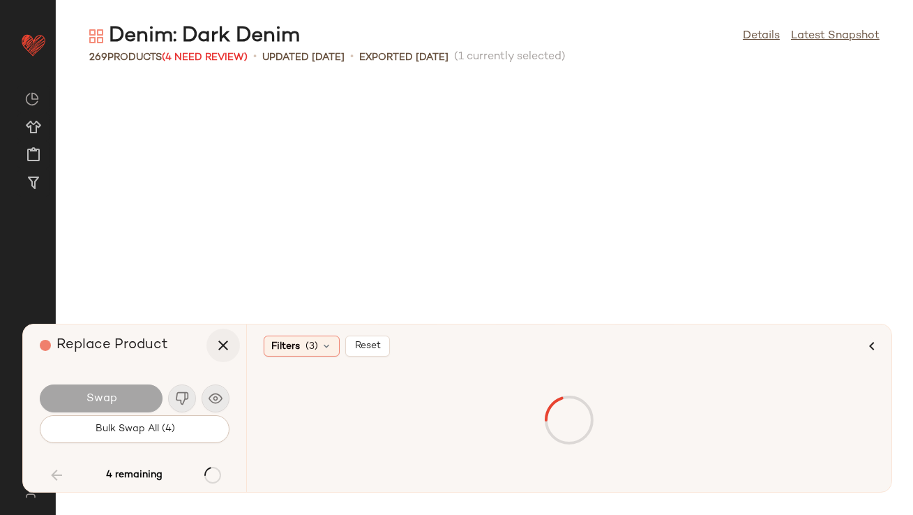
scroll to position [9194, 0]
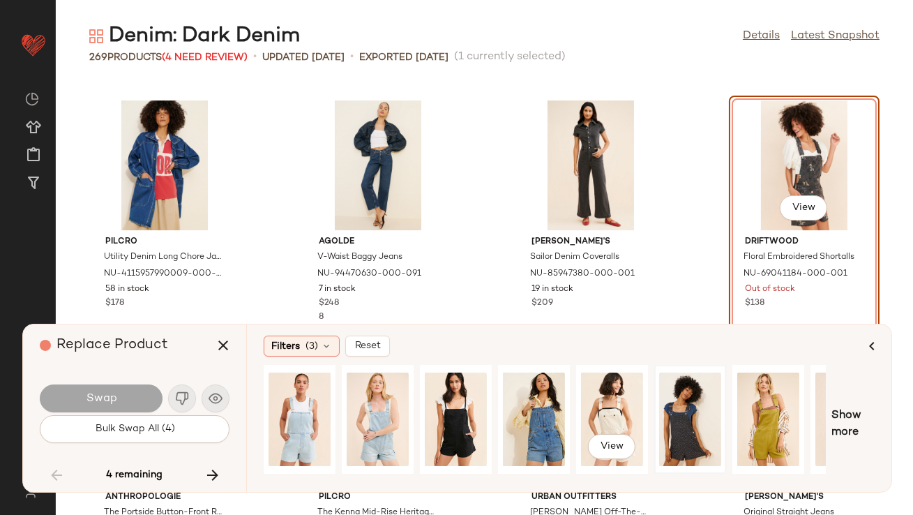
click at [655, 414] on div at bounding box center [691, 419] width 72 height 109
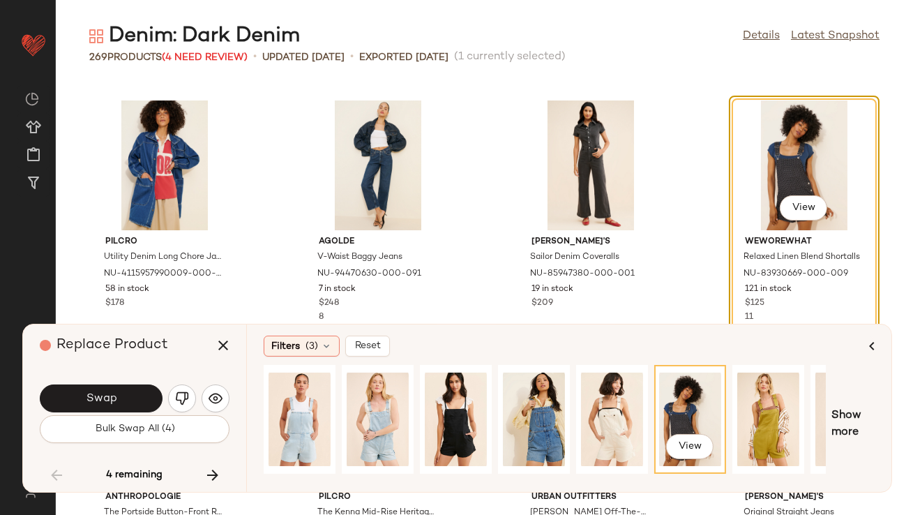
click at [101, 392] on span "Swap" at bounding box center [100, 398] width 31 height 13
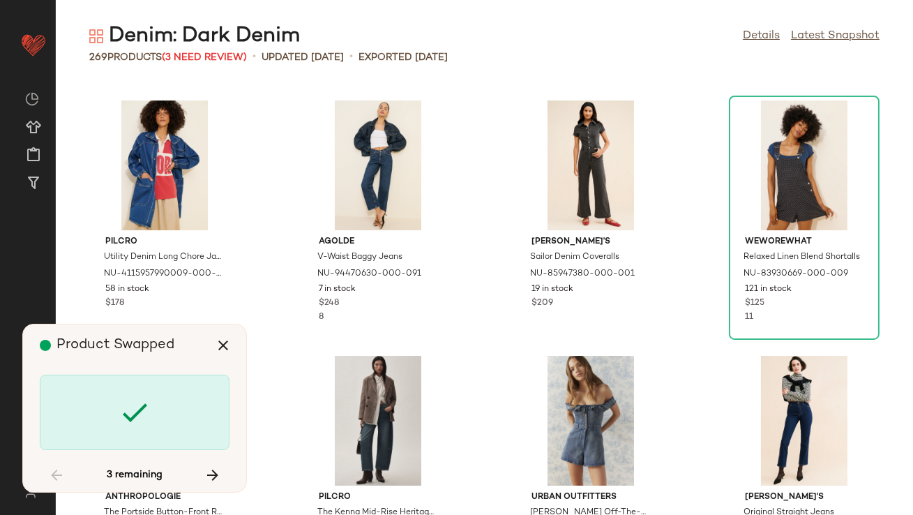
scroll to position [15325, 0]
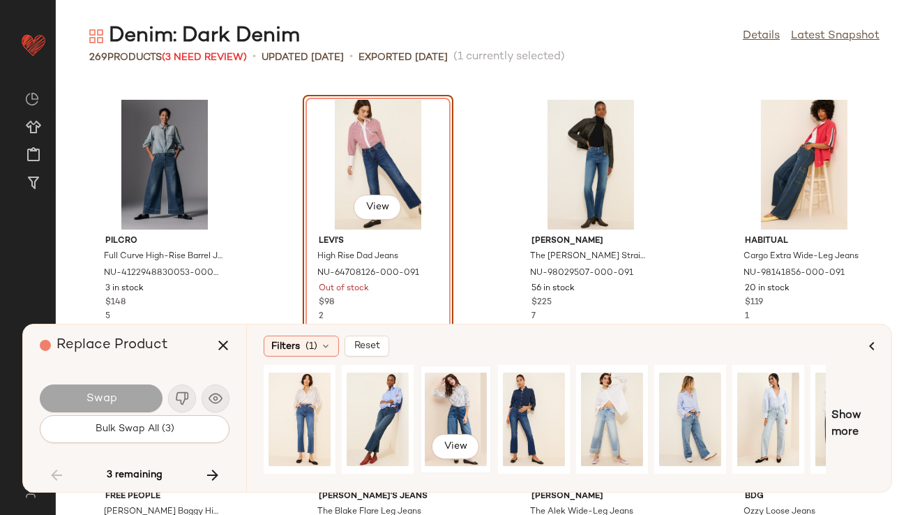
click at [440, 409] on div "View" at bounding box center [456, 419] width 62 height 99
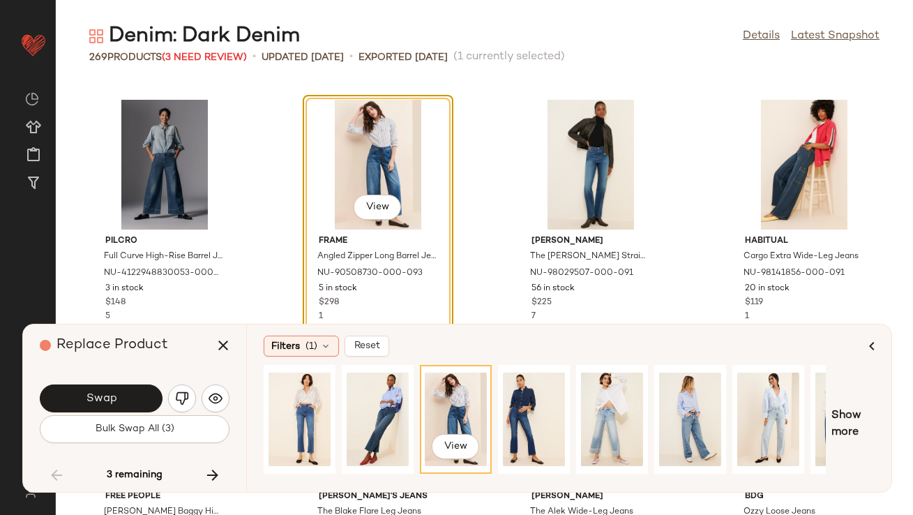
click at [110, 378] on div "Swap Bulk Swap All (3)" at bounding box center [135, 412] width 190 height 75
click at [110, 396] on span "Swap" at bounding box center [100, 398] width 31 height 13
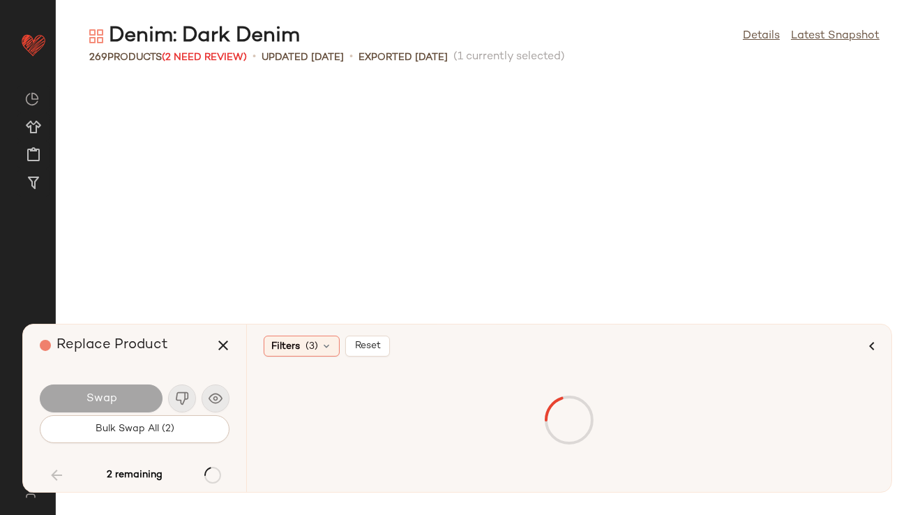
scroll to position [16602, 0]
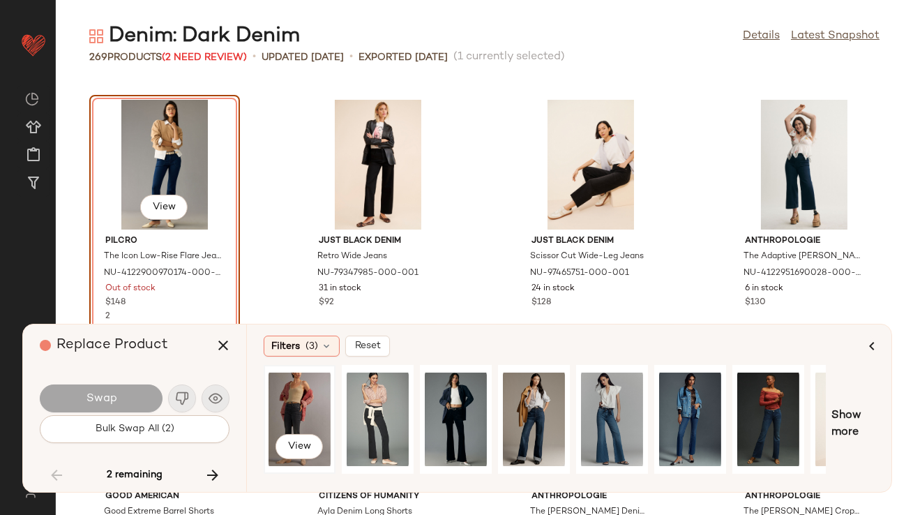
click at [285, 412] on div "View" at bounding box center [300, 419] width 62 height 99
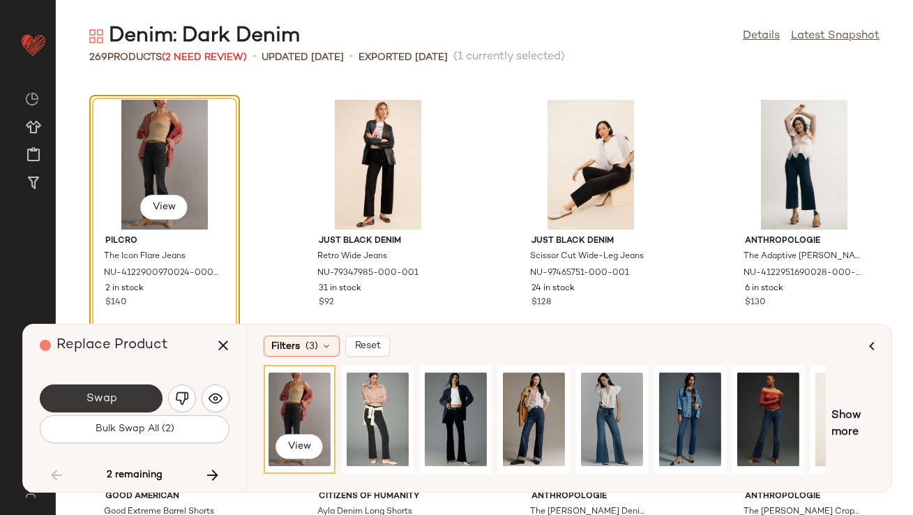
click at [86, 401] on span "Swap" at bounding box center [100, 398] width 31 height 13
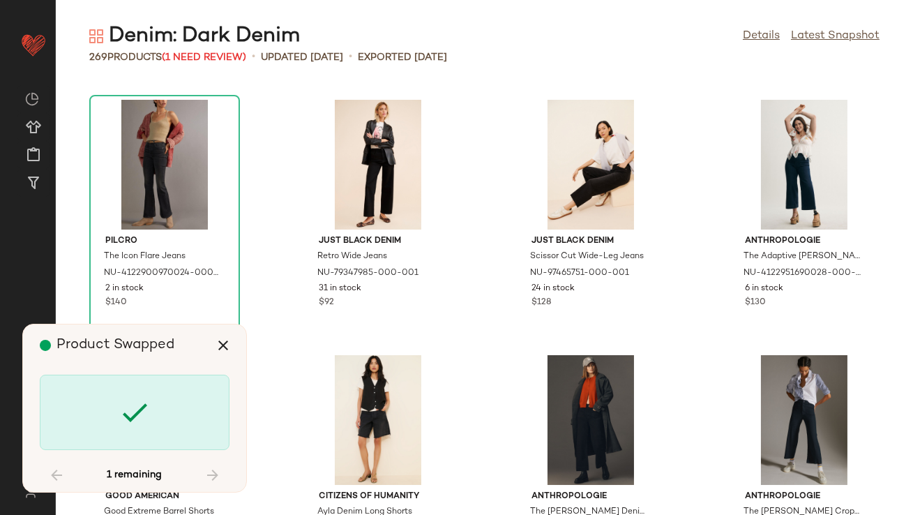
scroll to position [16936, 0]
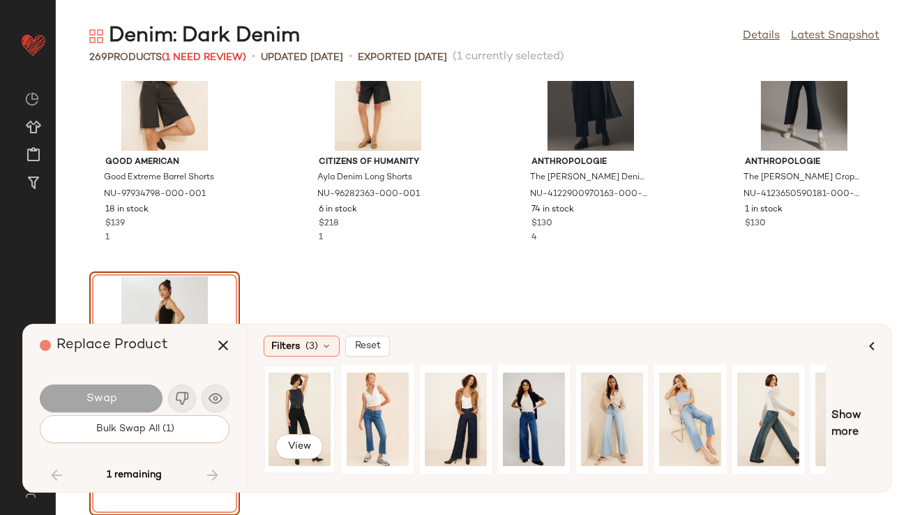
click at [297, 404] on div "View" at bounding box center [300, 419] width 62 height 99
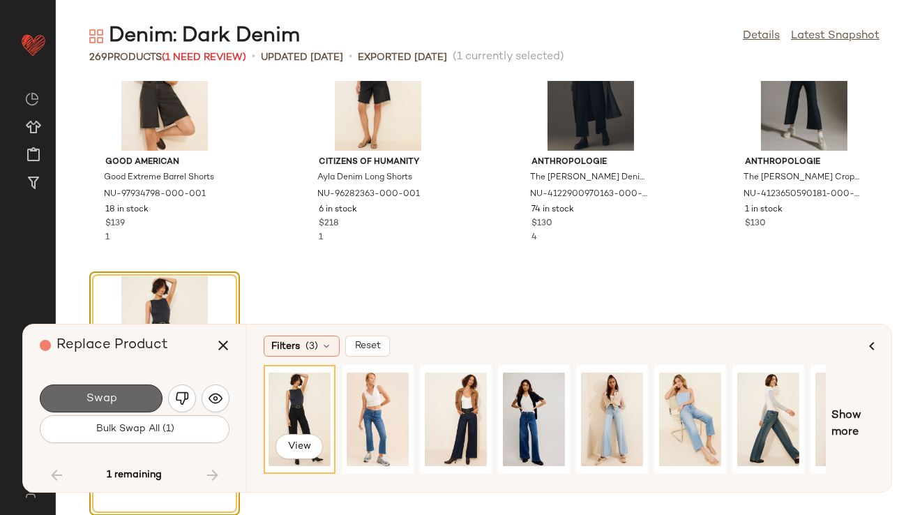
click at [132, 394] on button "Swap" at bounding box center [101, 399] width 123 height 28
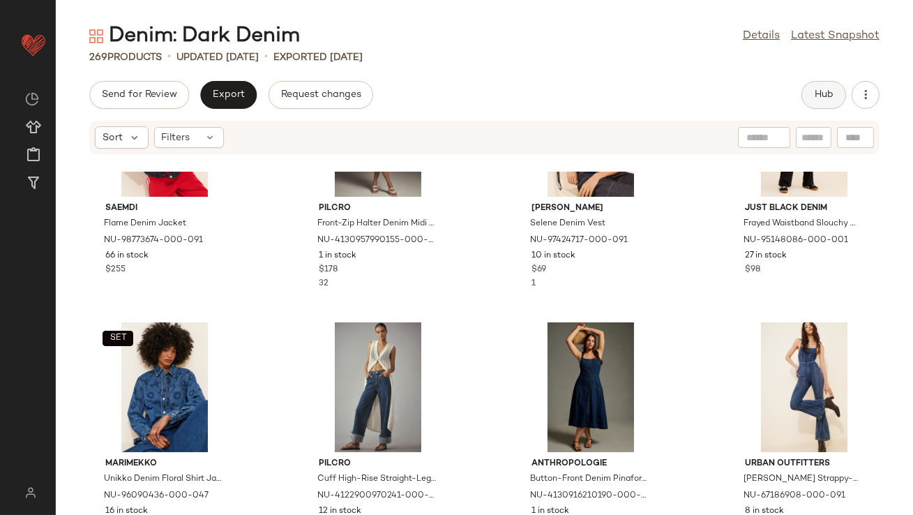
click at [820, 88] on button "Hub" at bounding box center [824, 95] width 45 height 28
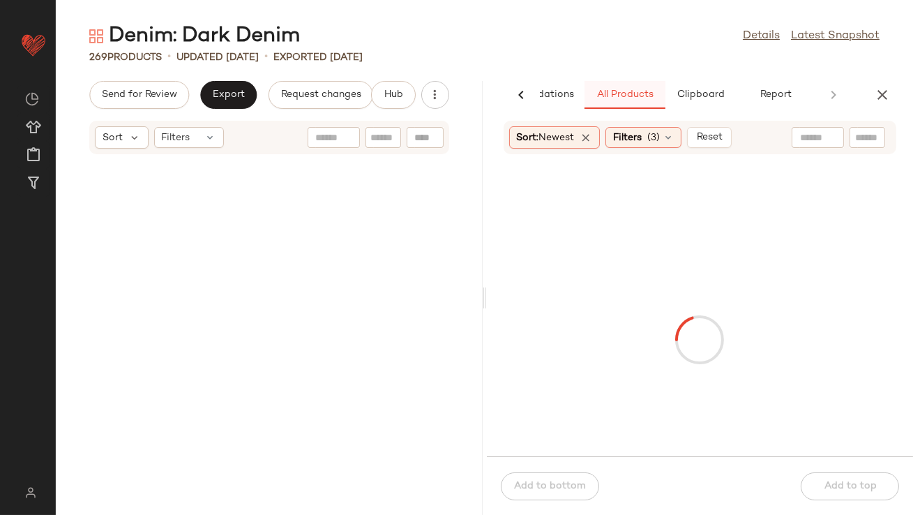
scroll to position [3064, 0]
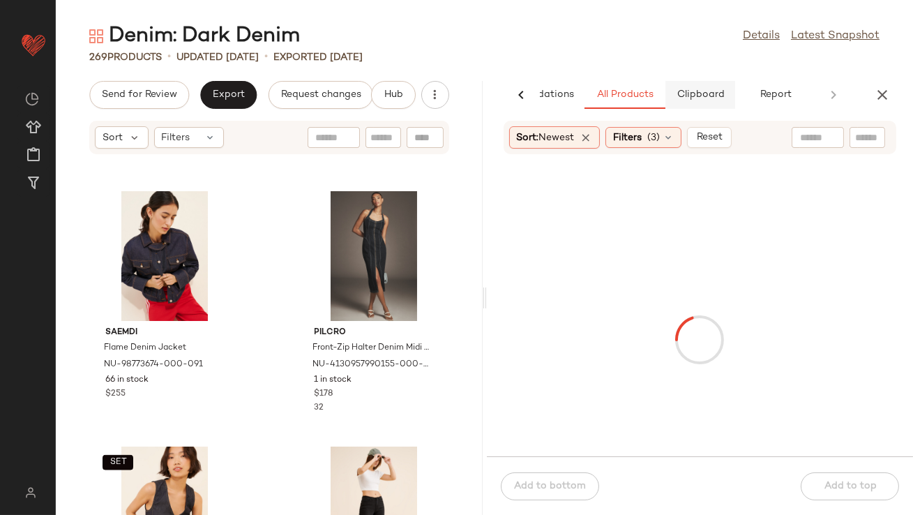
click at [682, 96] on span "Clipboard" at bounding box center [700, 94] width 48 height 11
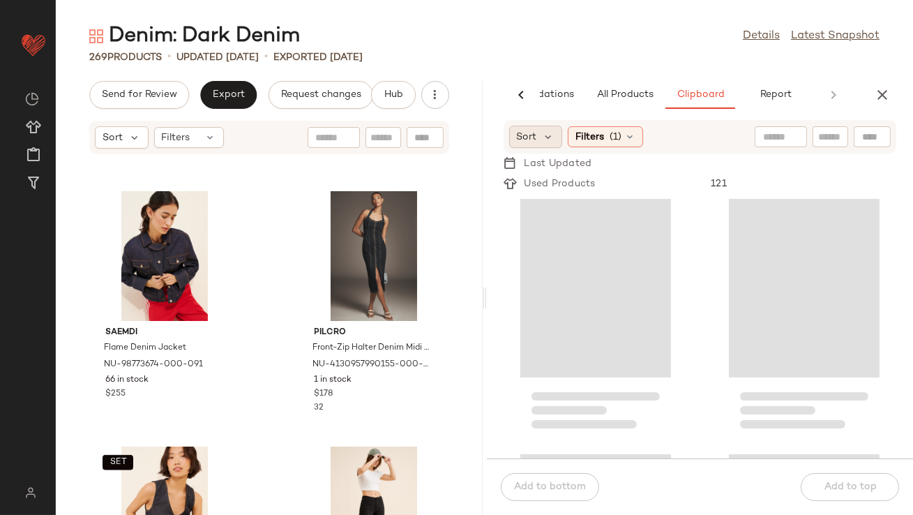
click at [539, 143] on div "Sort" at bounding box center [536, 137] width 54 height 22
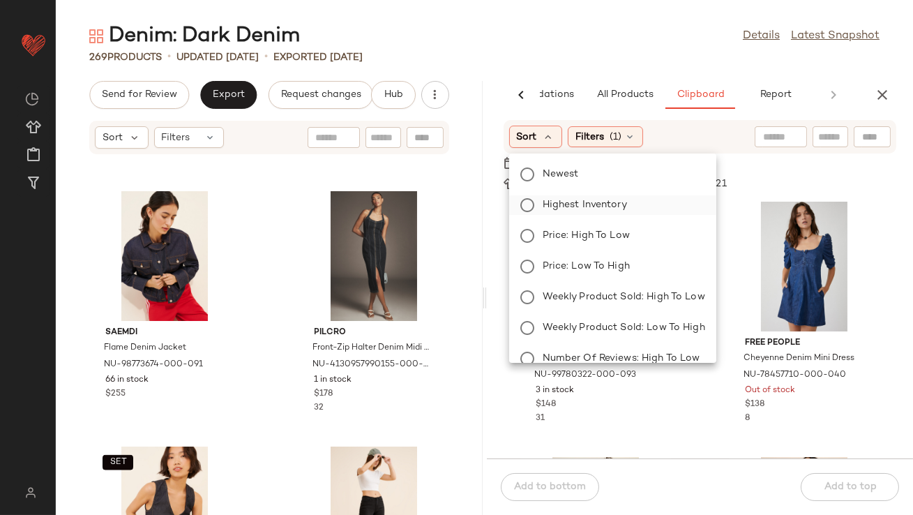
click at [547, 209] on span "Highest Inventory" at bounding box center [585, 204] width 84 height 15
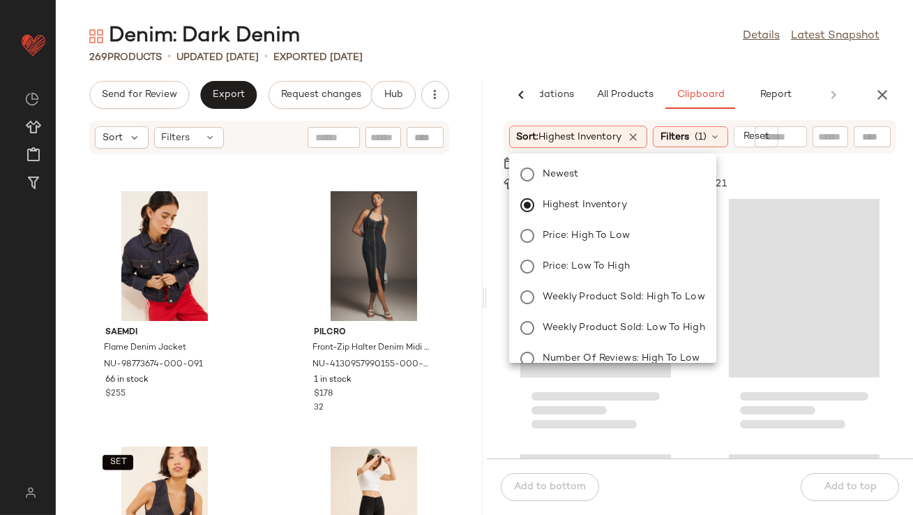
click at [592, 41] on div "Denim: Dark Denim Details Latest Snapshot" at bounding box center [485, 36] width 858 height 28
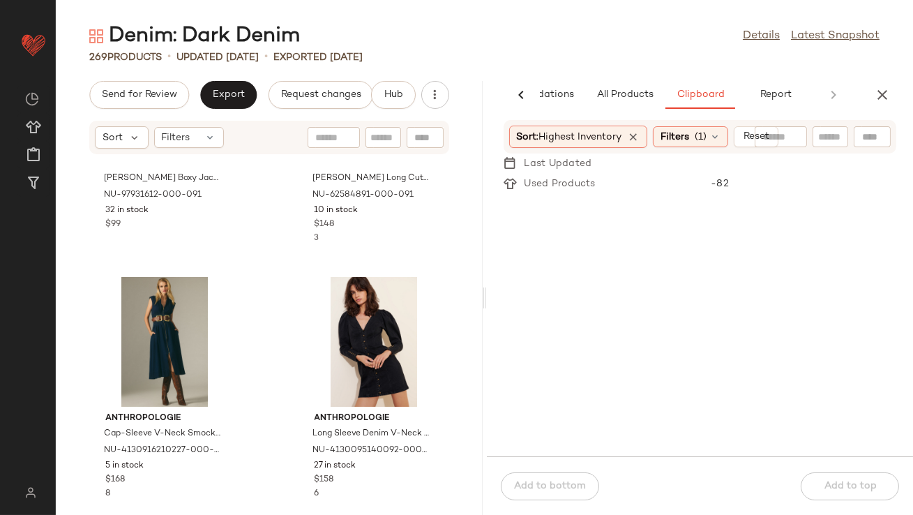
scroll to position [1287, 0]
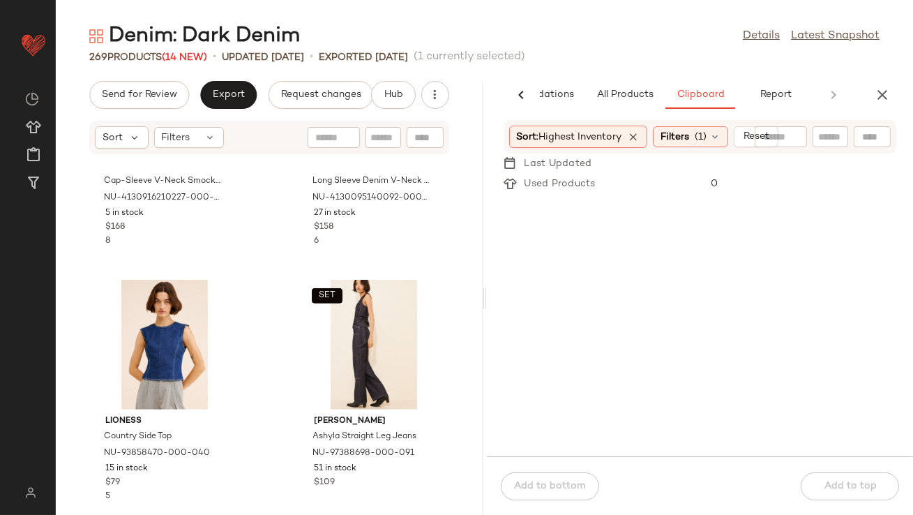
scroll to position [1699, 0]
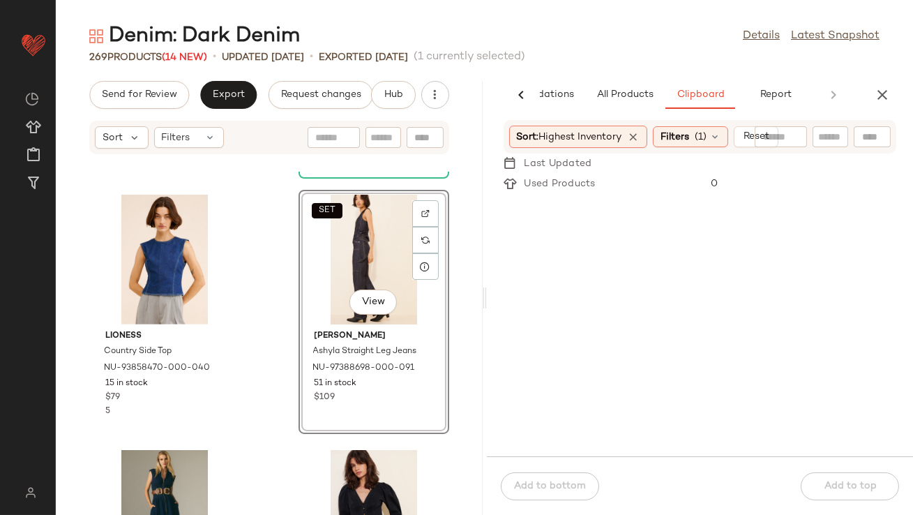
scroll to position [1507, 0]
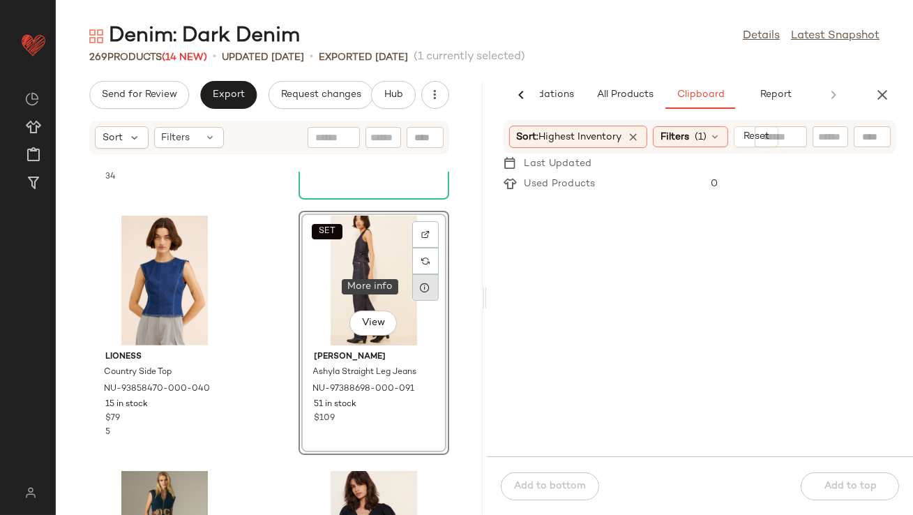
click at [422, 286] on icon at bounding box center [425, 287] width 11 height 11
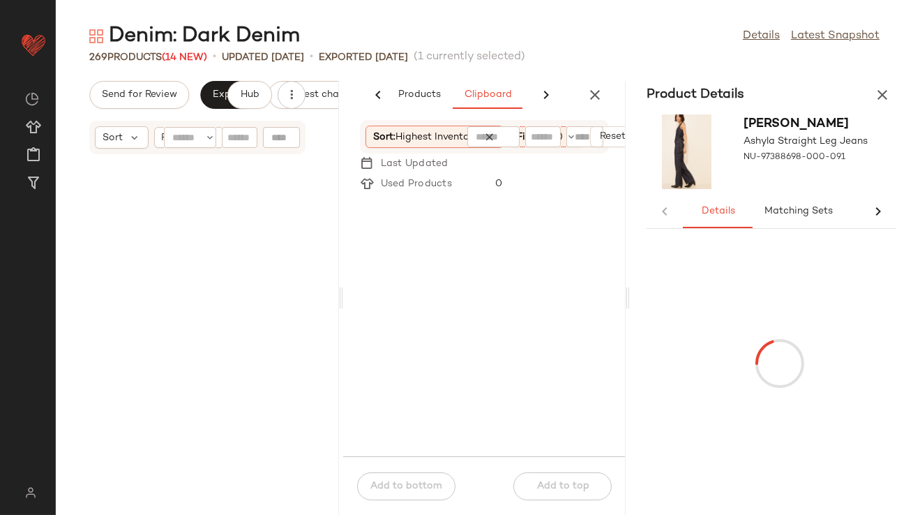
scroll to position [3320, 0]
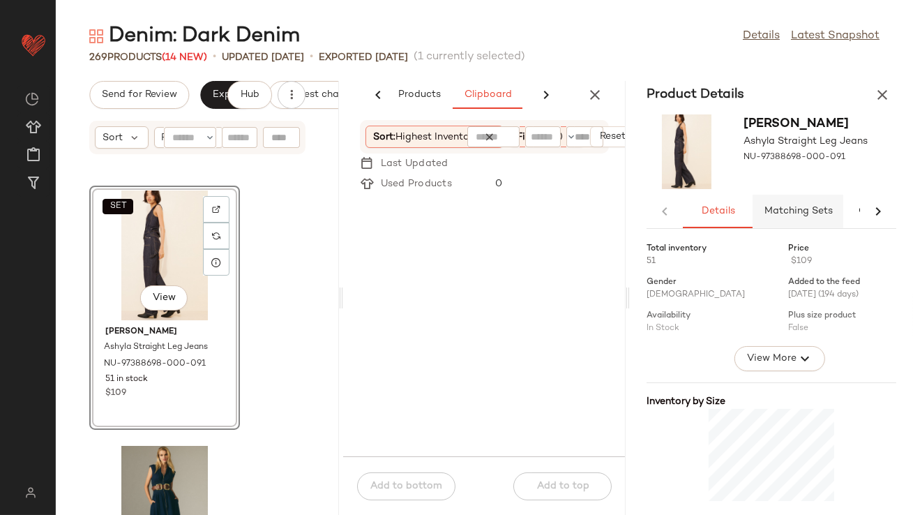
click at [786, 216] on span "Matching Sets" at bounding box center [798, 211] width 69 height 11
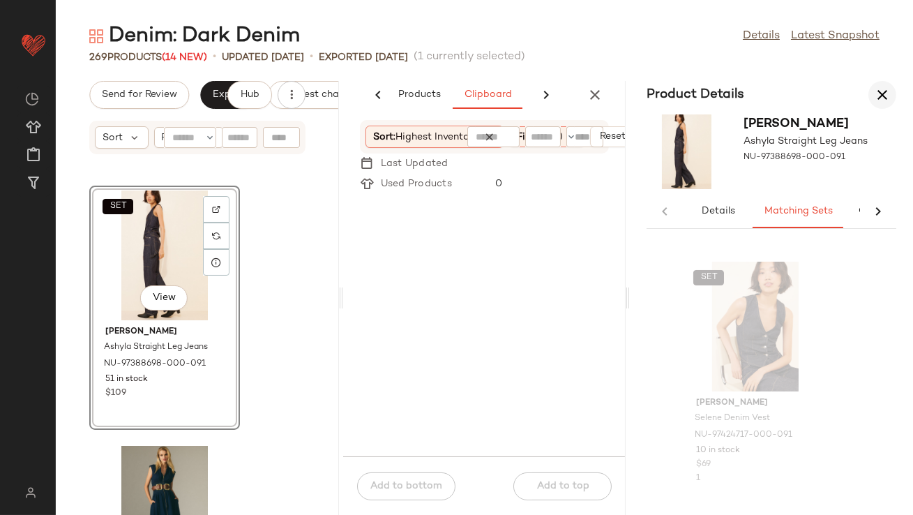
click at [883, 96] on icon "button" at bounding box center [882, 95] width 17 height 17
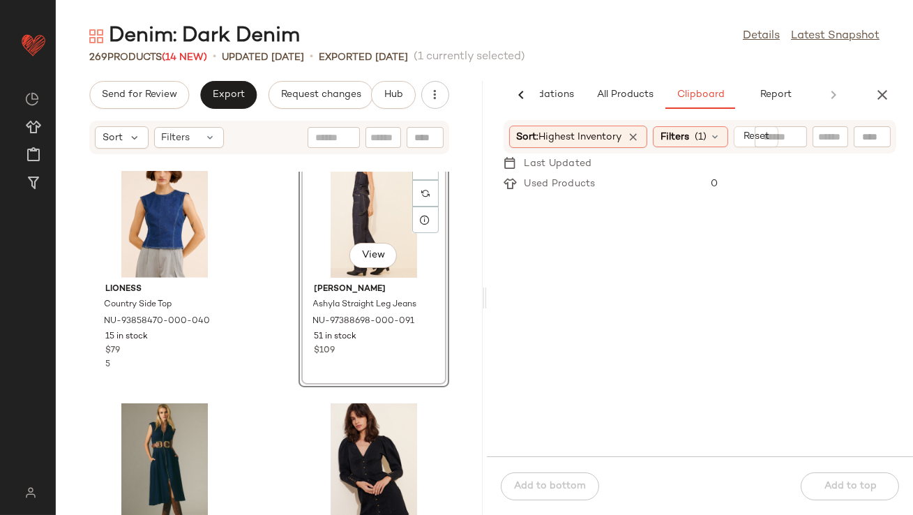
scroll to position [1472, 0]
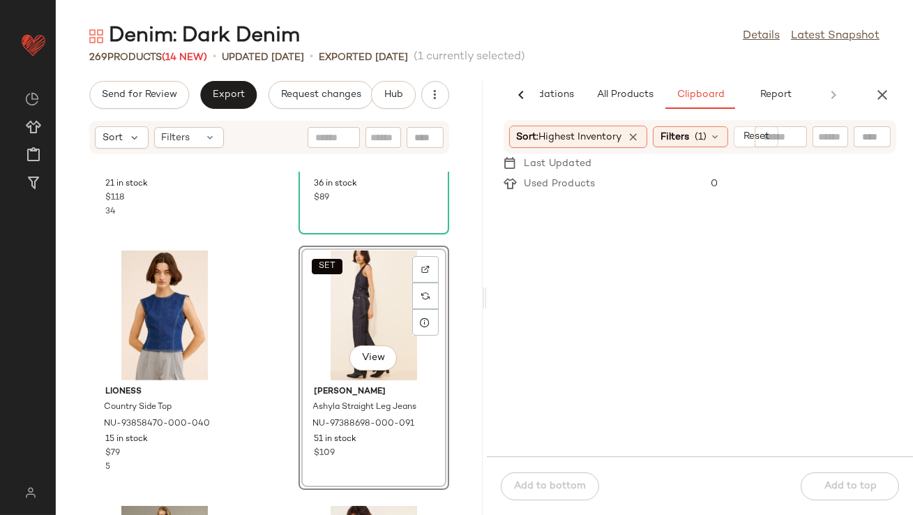
click at [332, 307] on div "SET View" at bounding box center [374, 316] width 141 height 130
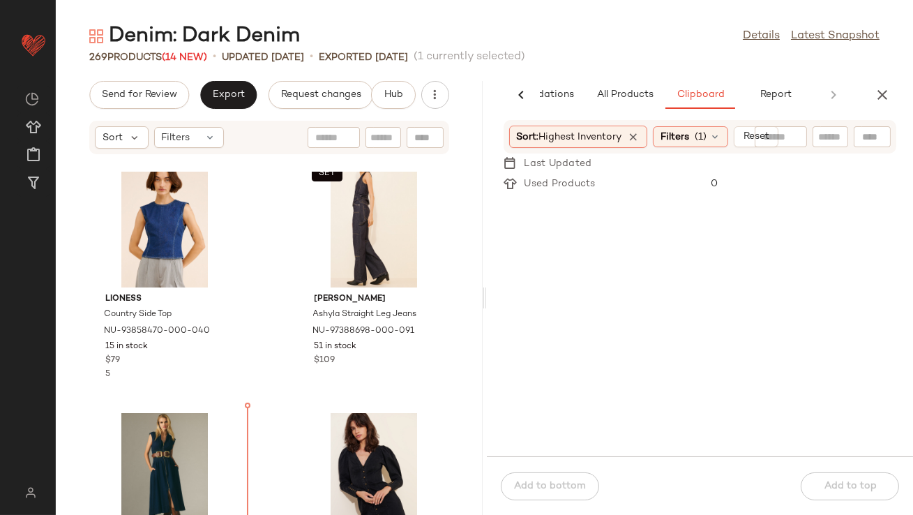
scroll to position [1494, 0]
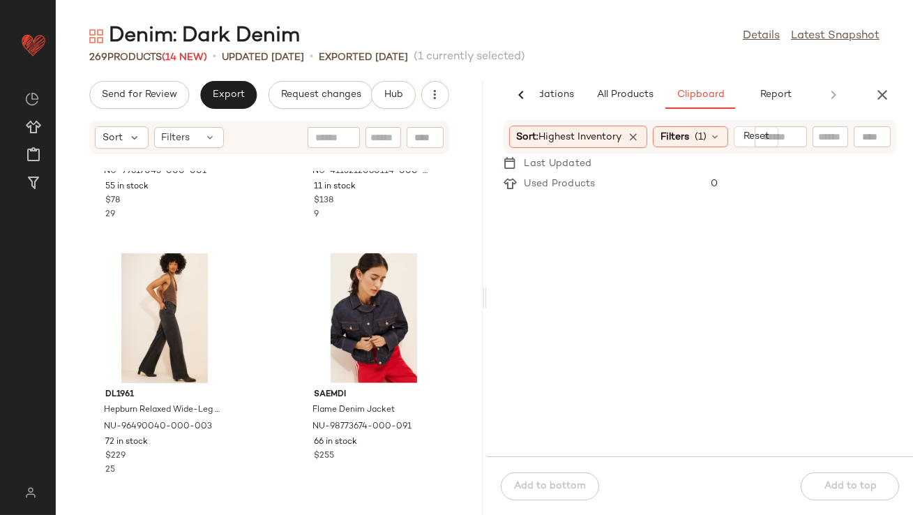
scroll to position [3059, 0]
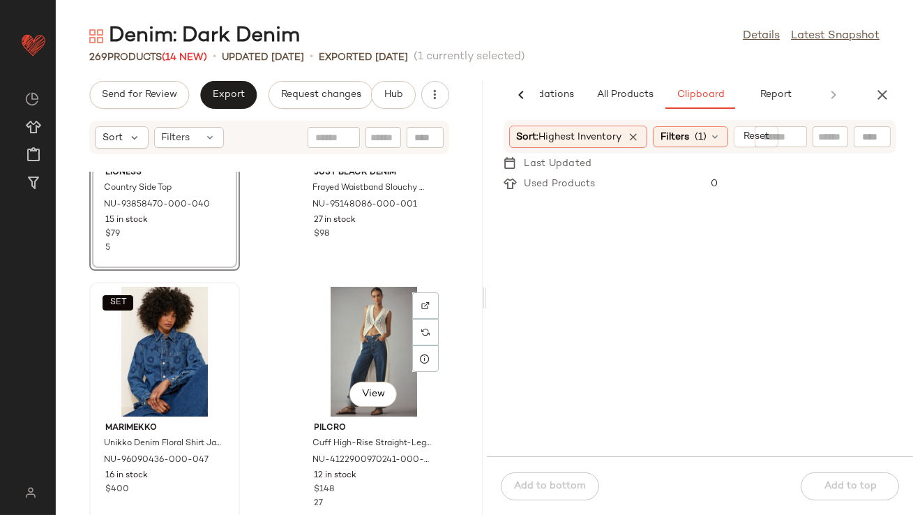
scroll to position [3496, 0]
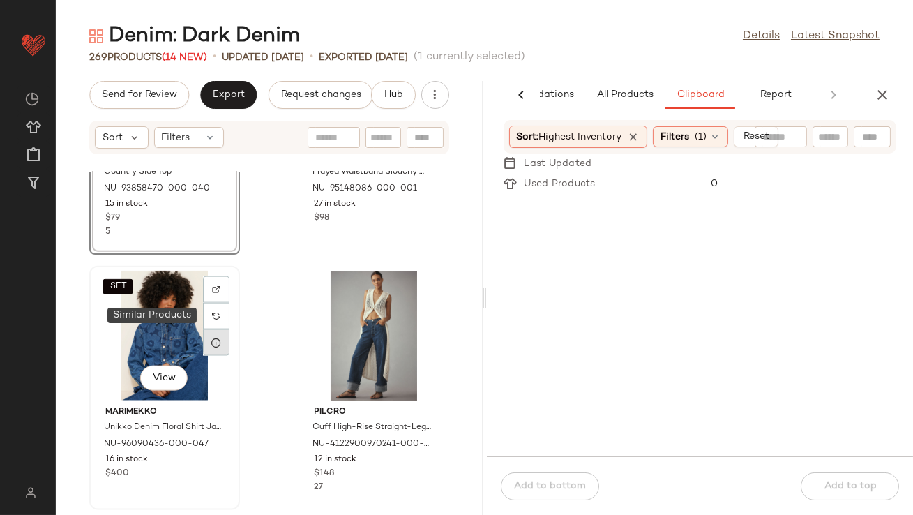
click at [217, 345] on icon at bounding box center [216, 342] width 11 height 11
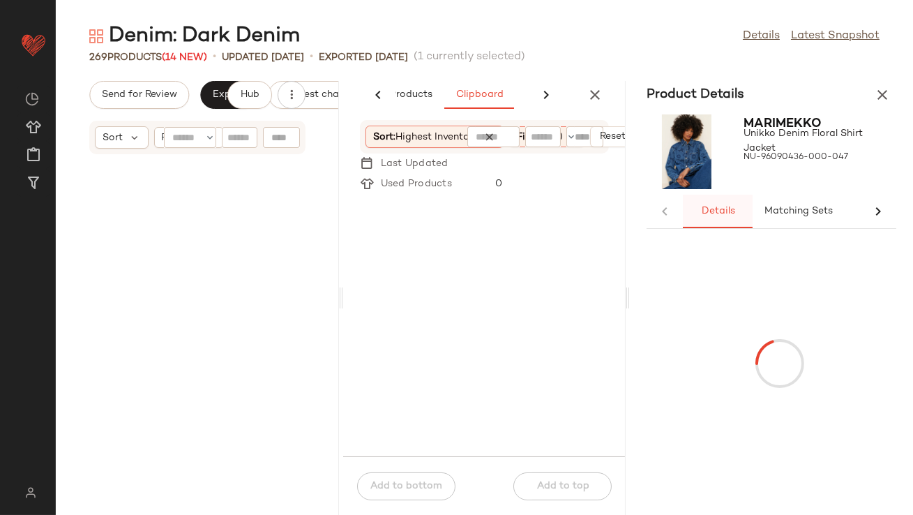
scroll to position [7152, 0]
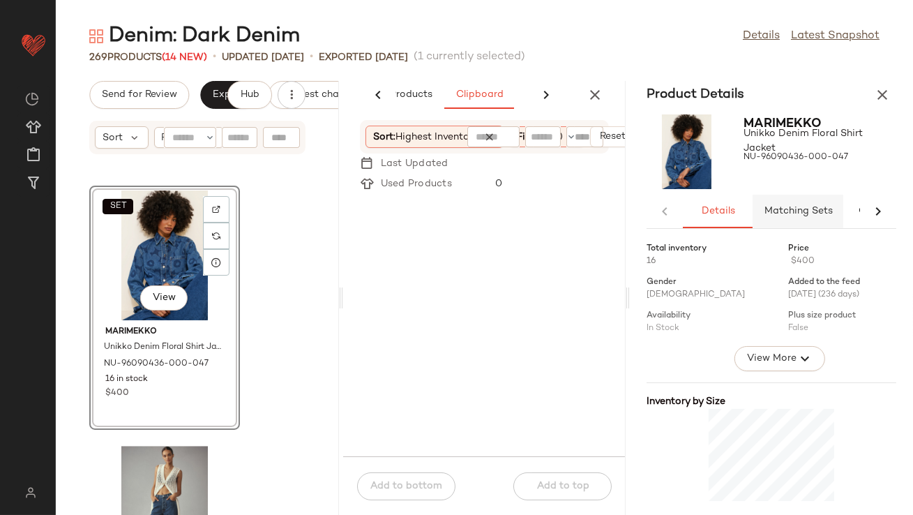
click at [777, 214] on span "Matching Sets" at bounding box center [798, 211] width 69 height 11
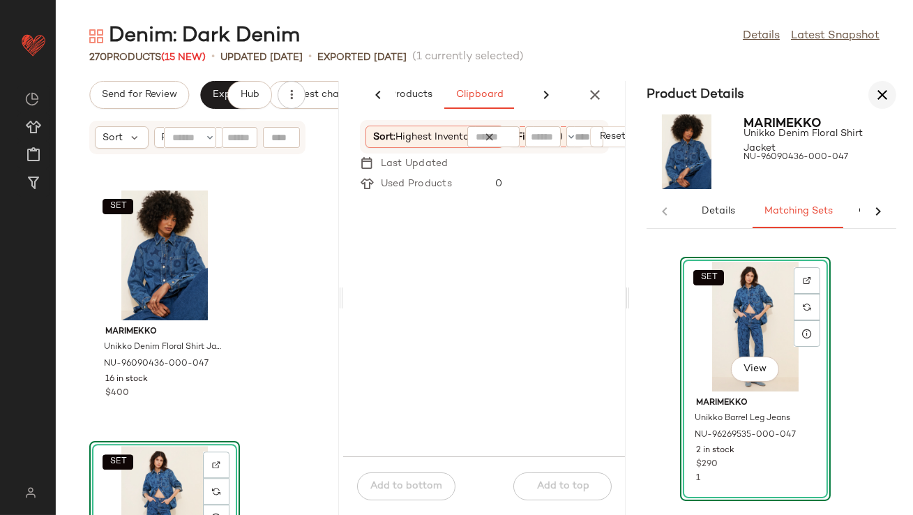
click at [875, 90] on icon "button" at bounding box center [882, 95] width 17 height 17
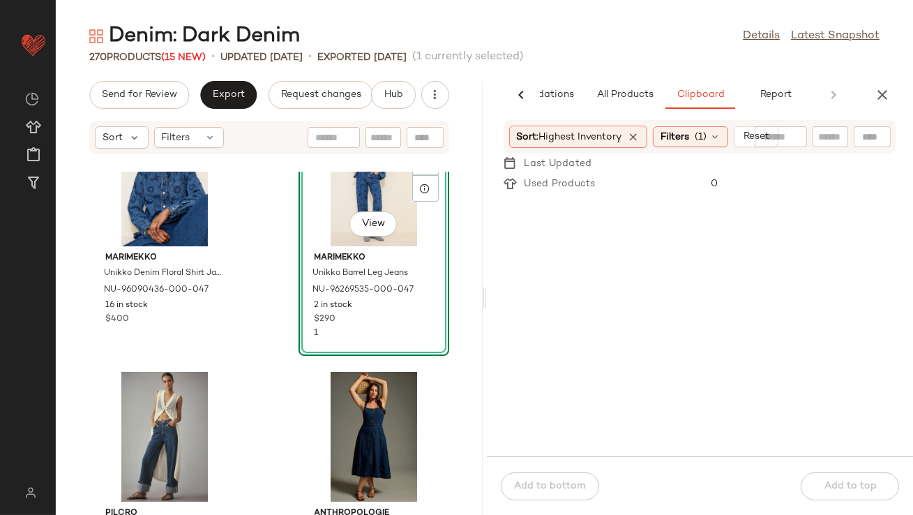
scroll to position [3803, 0]
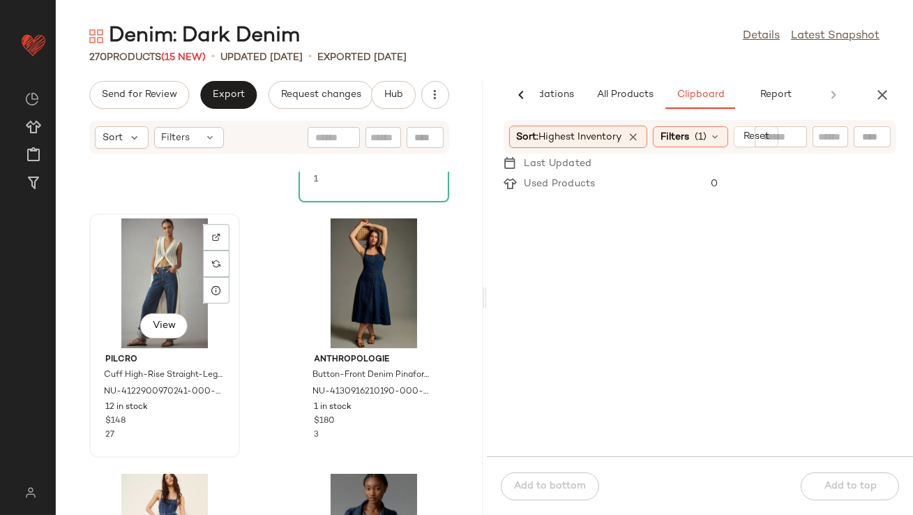
click at [154, 276] on div "View" at bounding box center [164, 283] width 141 height 130
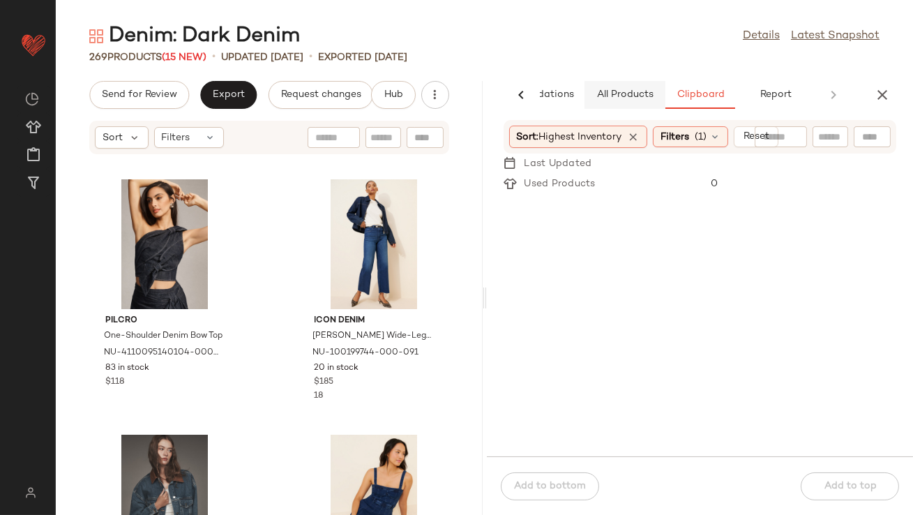
click at [614, 96] on span "All Products" at bounding box center [624, 94] width 57 height 11
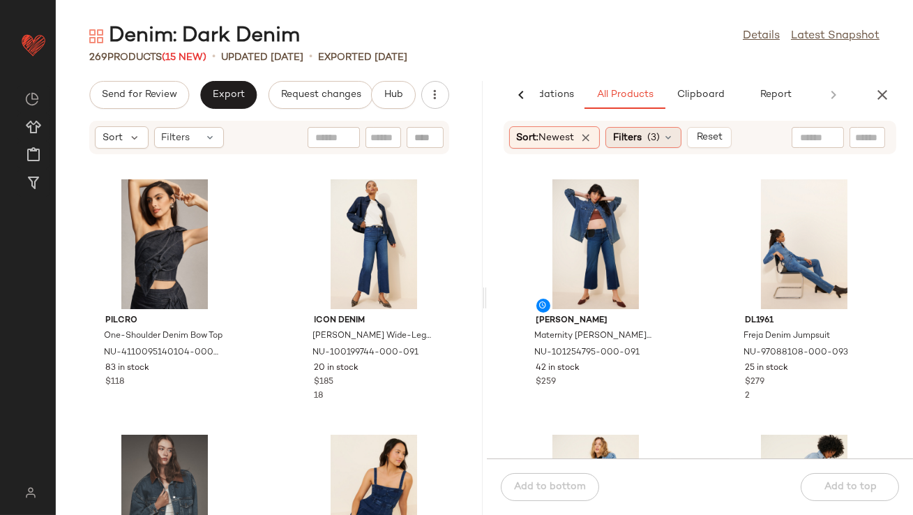
click at [672, 135] on icon at bounding box center [668, 137] width 11 height 11
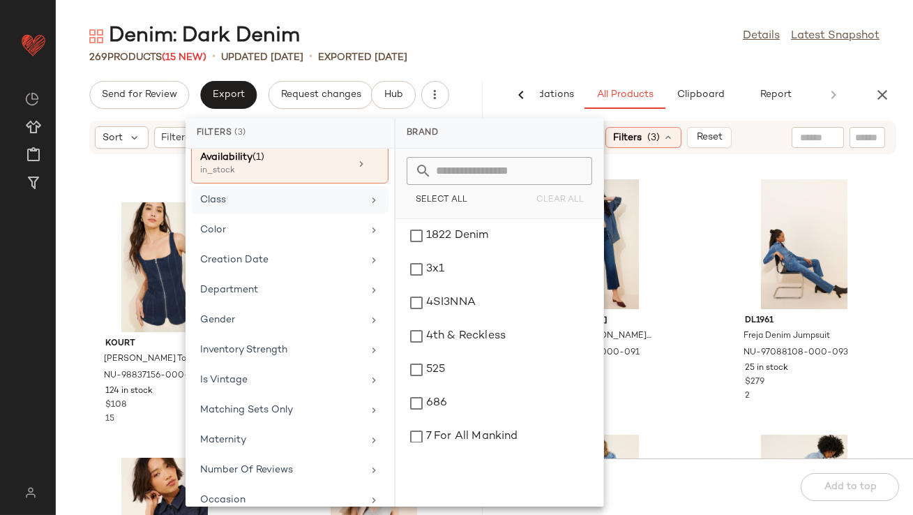
scroll to position [348, 0]
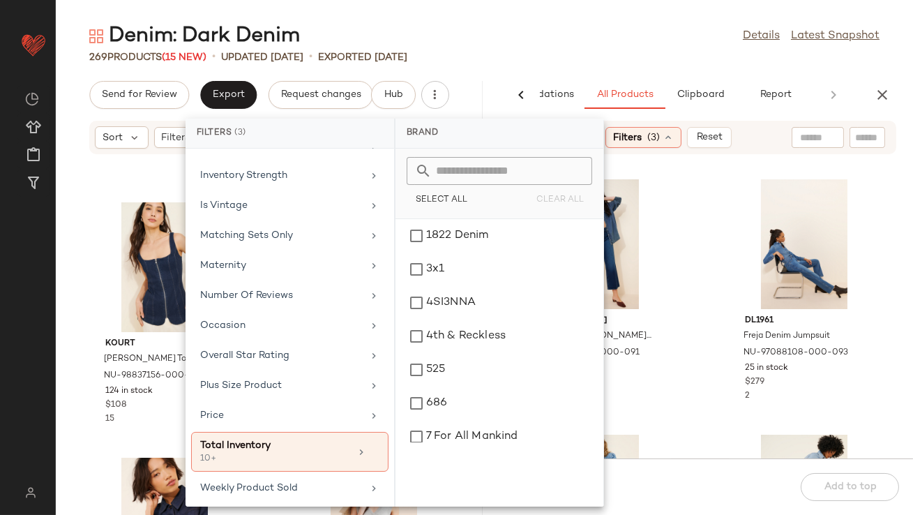
click at [715, 24] on div "Denim: Dark Denim Details Latest Snapshot" at bounding box center [485, 36] width 858 height 28
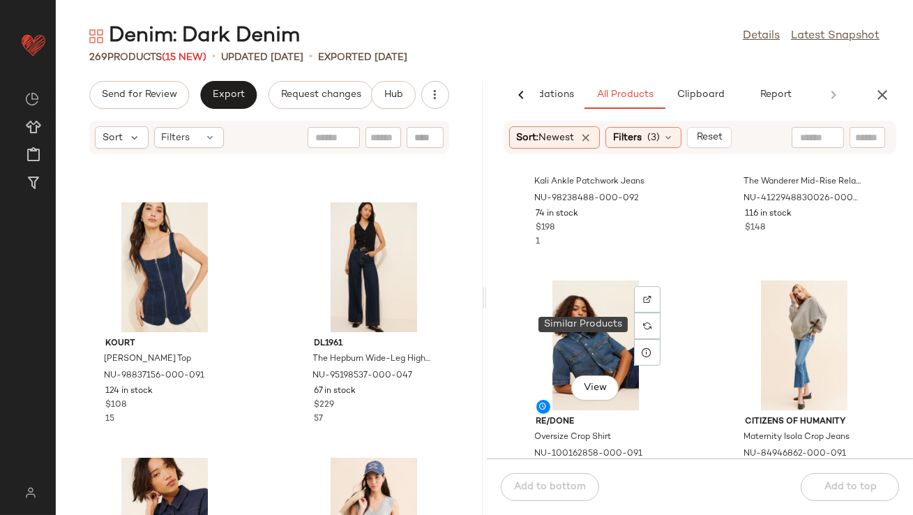
scroll to position [677, 0]
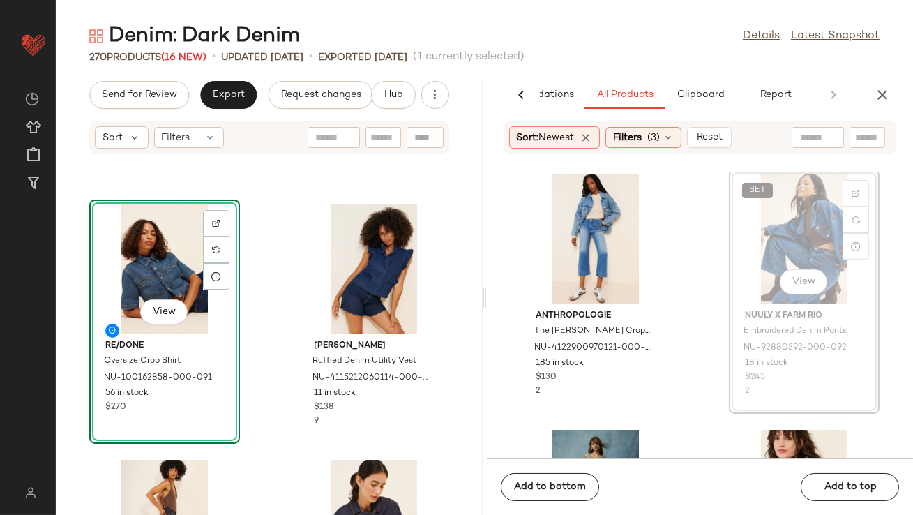
scroll to position [1546, 0]
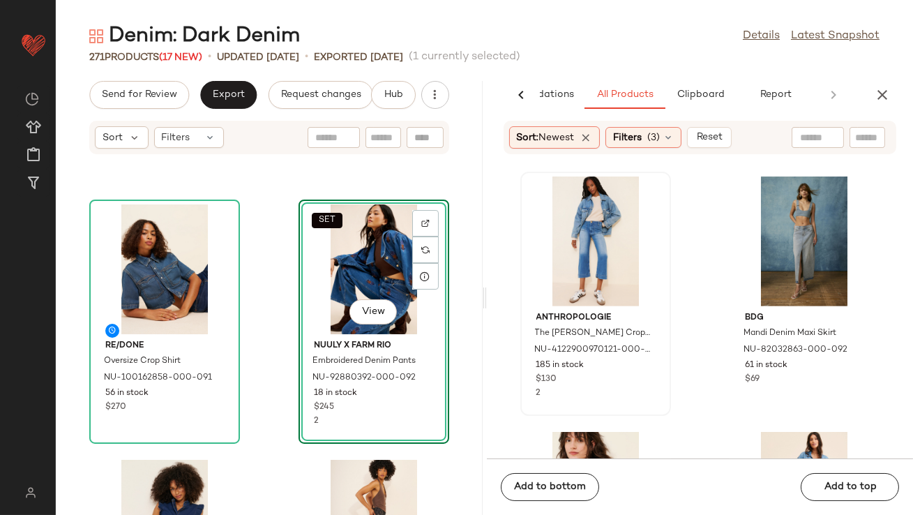
click at [420, 274] on icon at bounding box center [425, 276] width 11 height 11
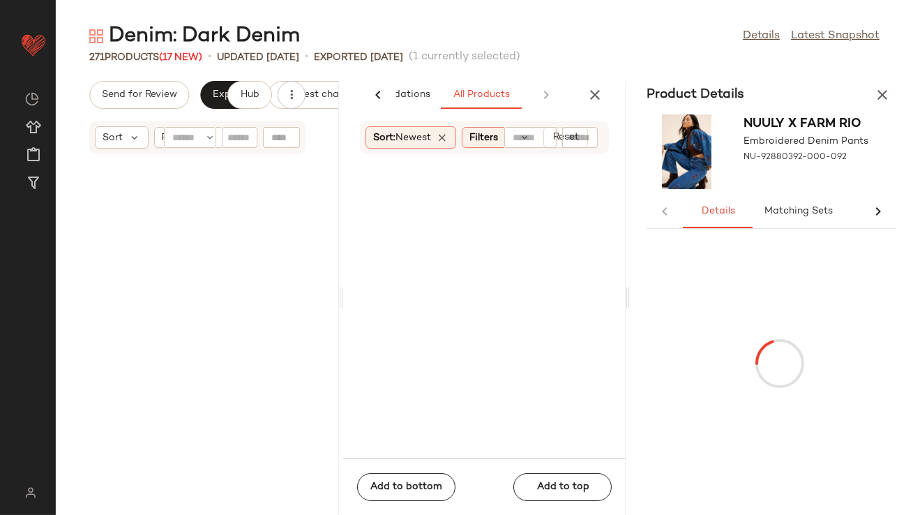
scroll to position [5875, 0]
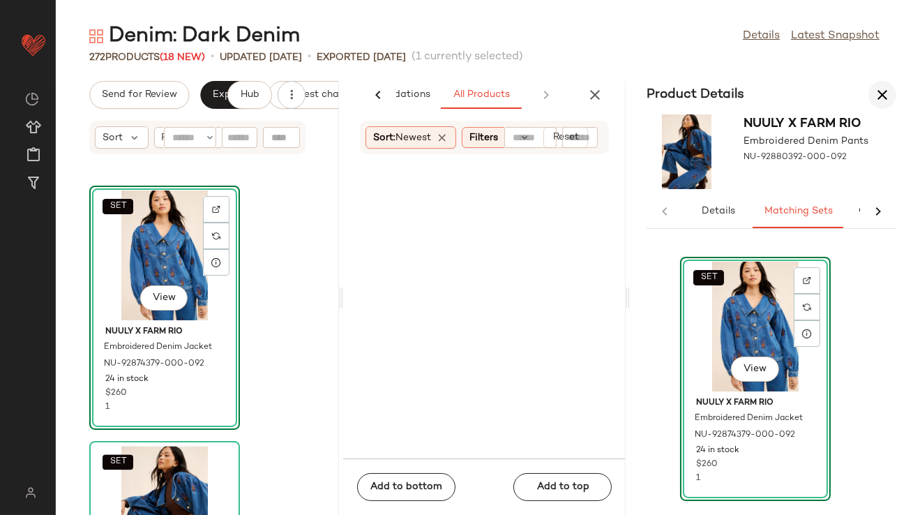
click at [886, 97] on icon "button" at bounding box center [882, 95] width 17 height 17
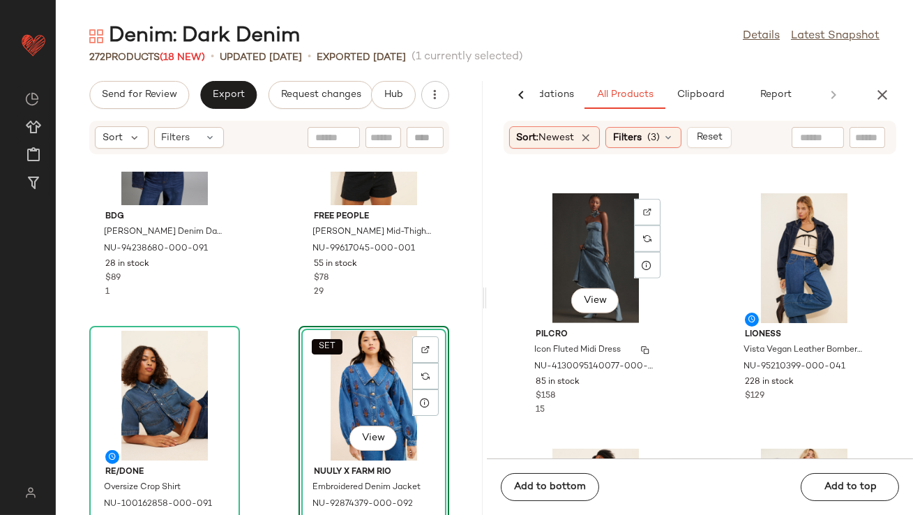
scroll to position [2297, 0]
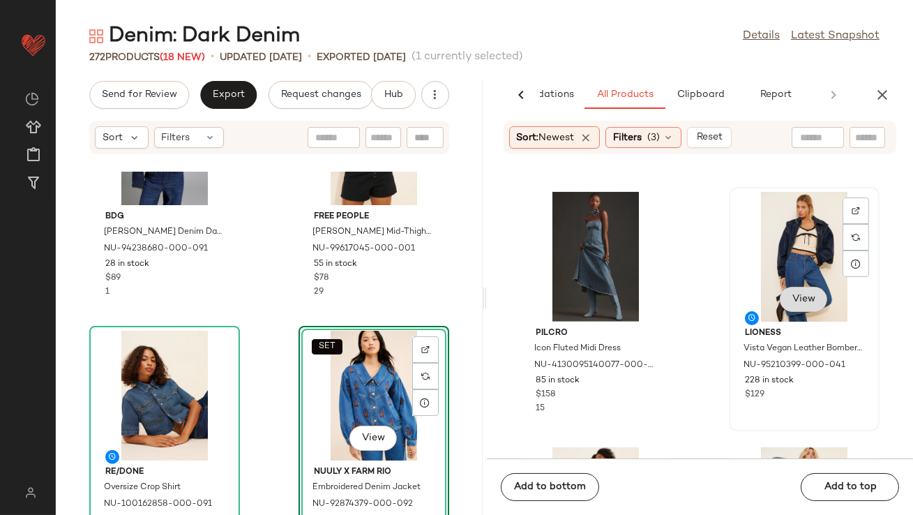
click at [797, 294] on span "View" at bounding box center [804, 299] width 24 height 11
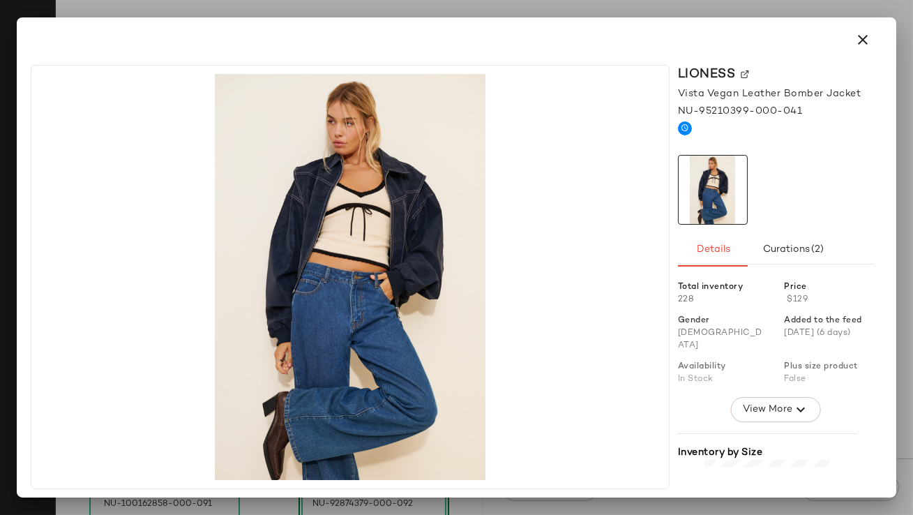
click at [866, 44] on icon "button" at bounding box center [863, 39] width 17 height 17
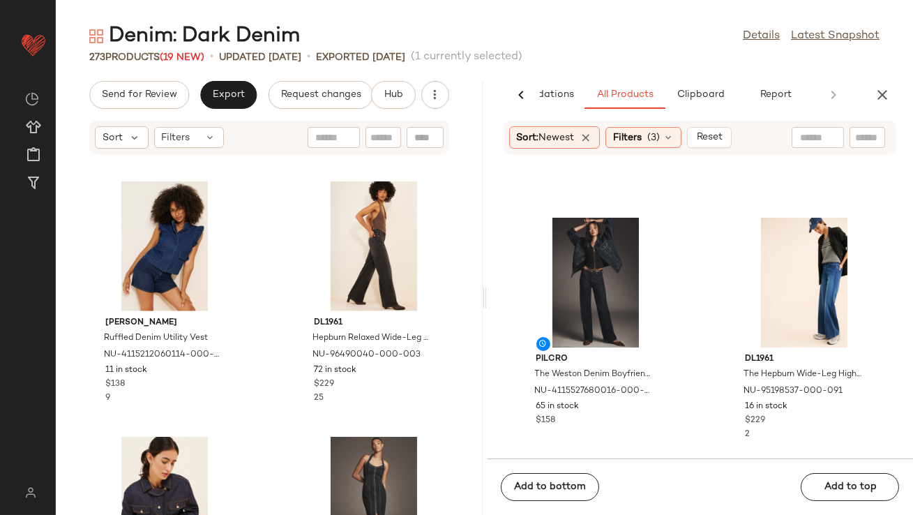
scroll to position [6614, 0]
click at [584, 317] on button "View" at bounding box center [595, 324] width 47 height 25
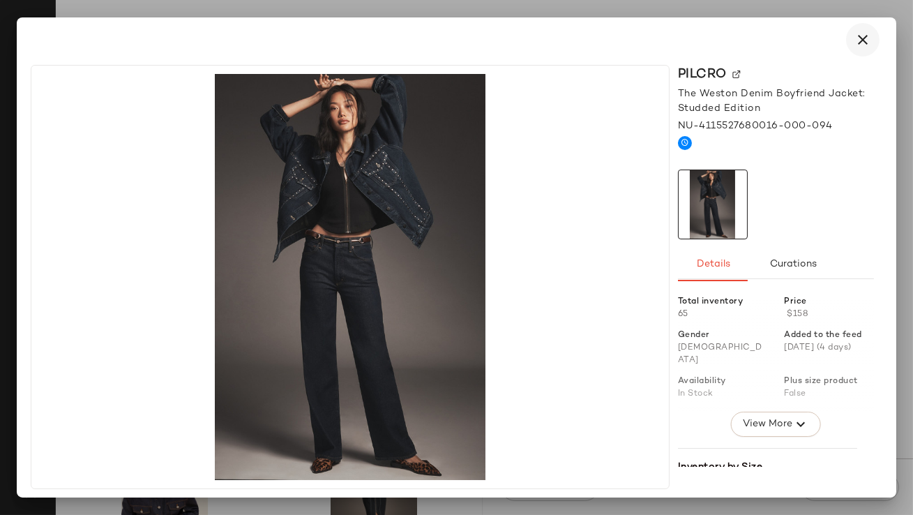
click at [863, 37] on icon "button" at bounding box center [863, 39] width 17 height 17
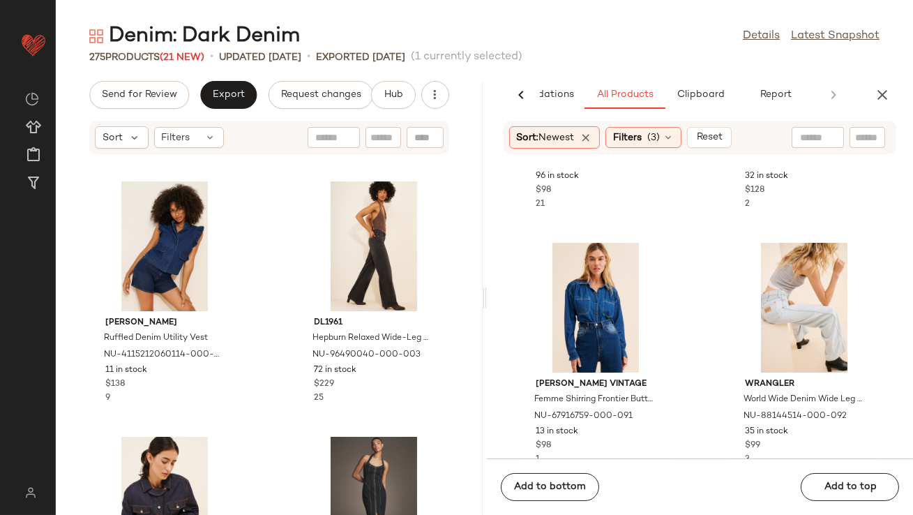
scroll to position [12746, 0]
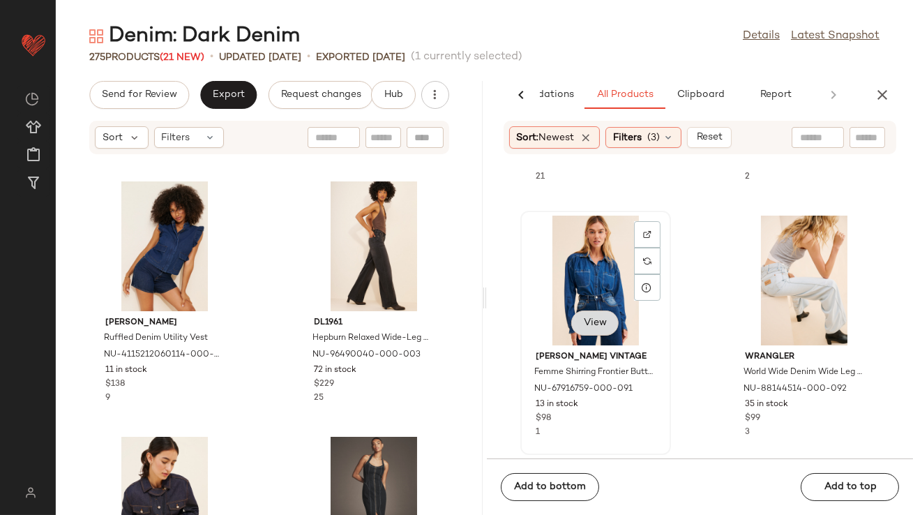
click at [585, 325] on span "View" at bounding box center [595, 323] width 24 height 11
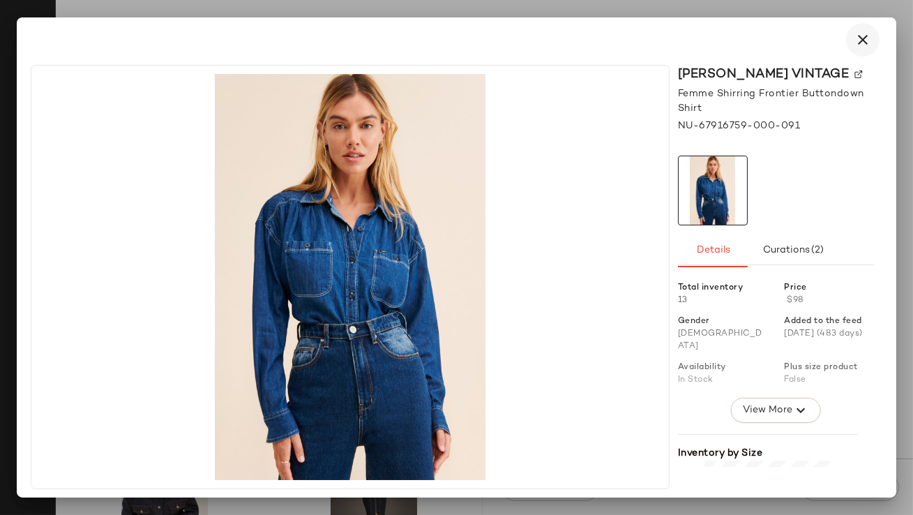
click at [860, 31] on button "button" at bounding box center [863, 39] width 33 height 33
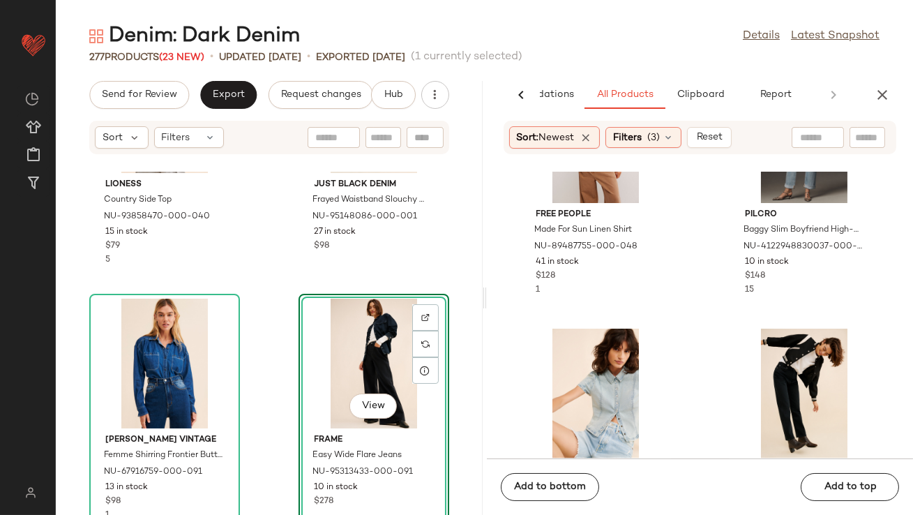
scroll to position [14532, 0]
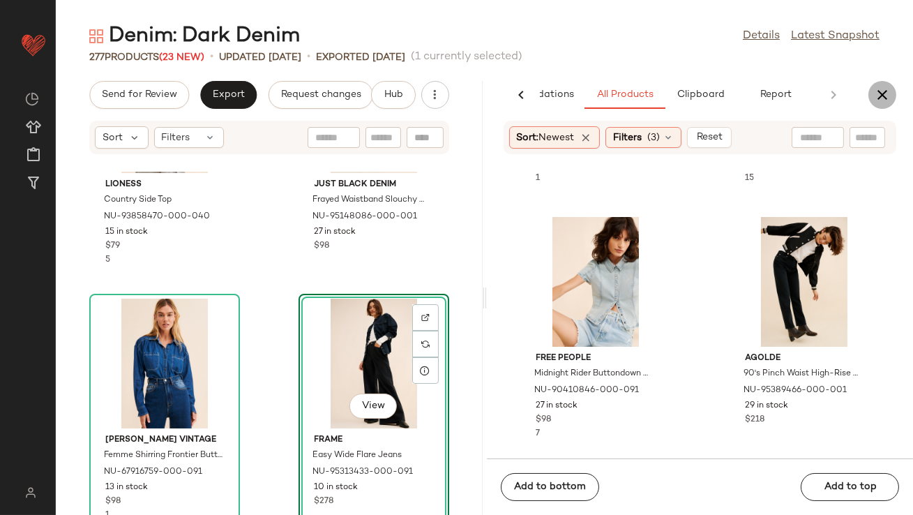
click at [883, 100] on icon "button" at bounding box center [882, 95] width 17 height 17
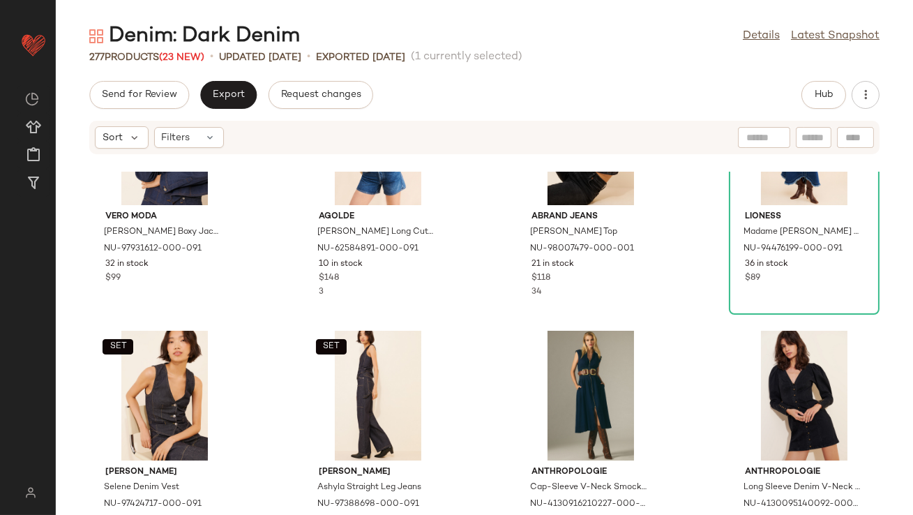
scroll to position [0, 0]
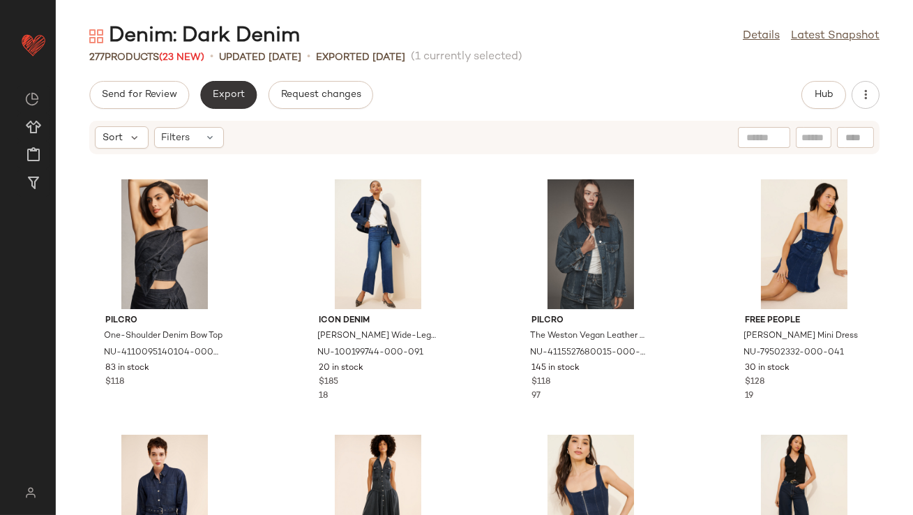
click at [216, 94] on span "Export" at bounding box center [228, 94] width 33 height 11
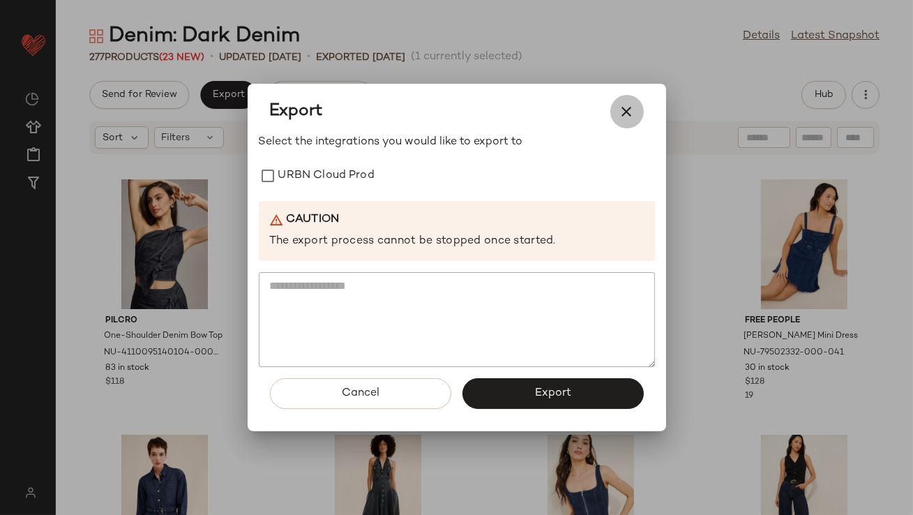
click at [629, 101] on button "button" at bounding box center [627, 111] width 33 height 33
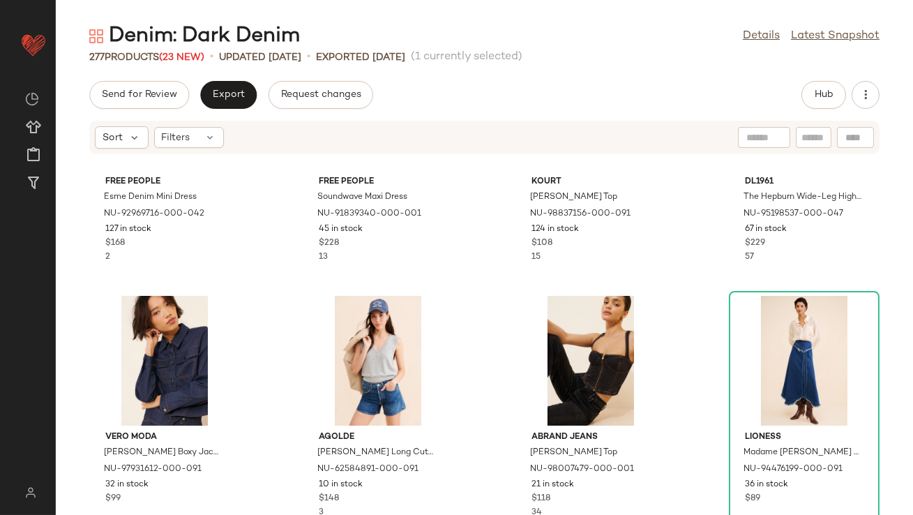
scroll to position [484, 0]
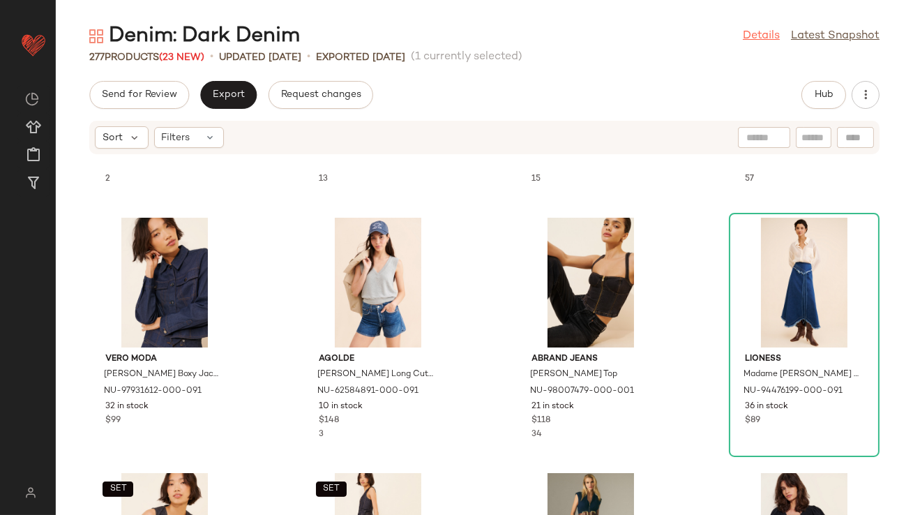
click at [759, 32] on link "Details" at bounding box center [761, 36] width 37 height 17
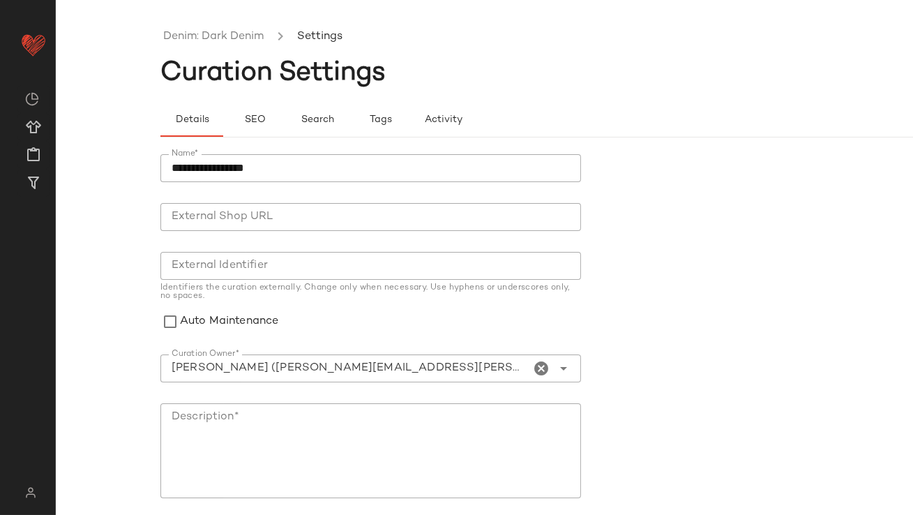
click at [221, 24] on ul "Denim: Dark Denim Settings" at bounding box center [590, 37] width 858 height 32
click at [220, 33] on link "Denim: Dark Denim" at bounding box center [213, 37] width 100 height 18
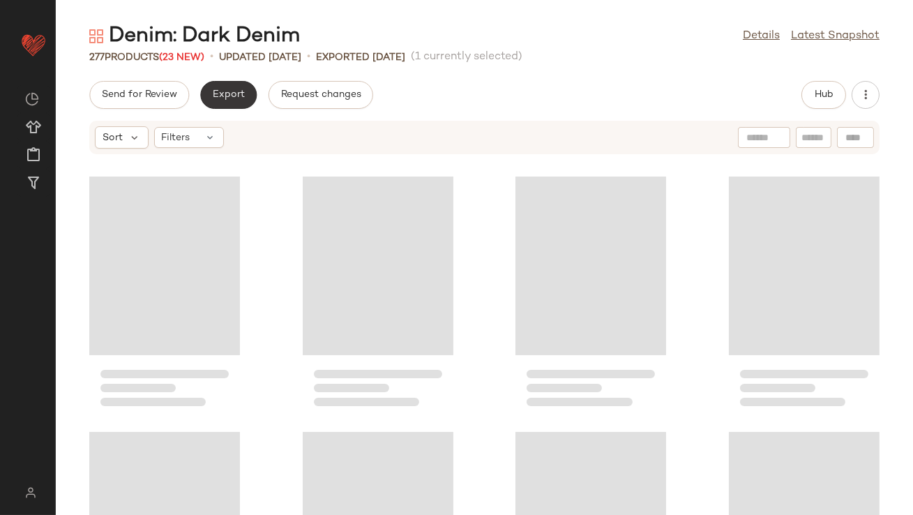
click at [246, 86] on button "Export" at bounding box center [228, 95] width 57 height 28
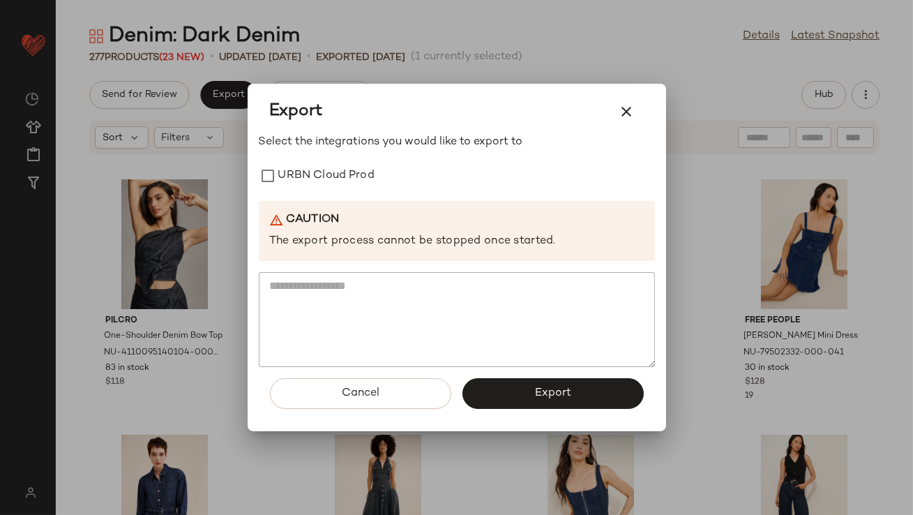
click at [309, 198] on div "Select the integrations you would like to export to URBN Cloud Prod Caution The…" at bounding box center [457, 250] width 396 height 233
click at [305, 174] on label "URBN Cloud Prod" at bounding box center [326, 176] width 96 height 28
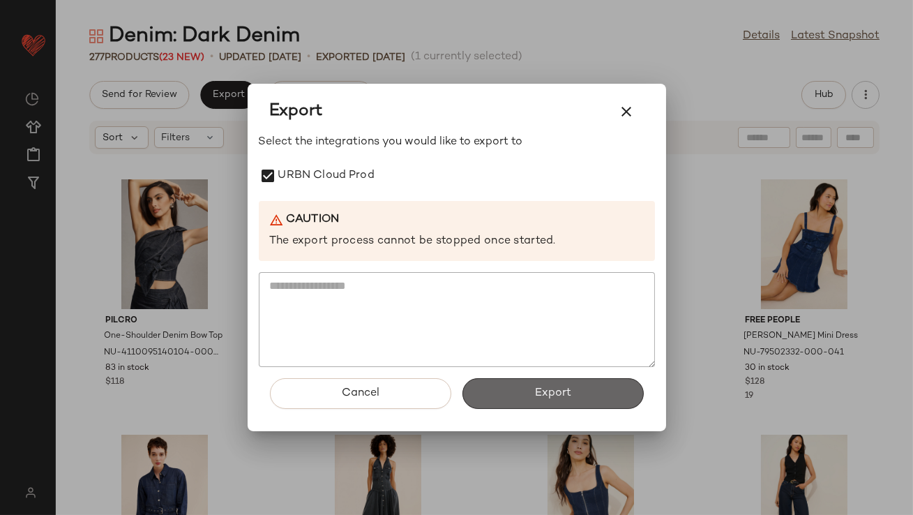
click at [499, 393] on button "Export" at bounding box center [553, 393] width 181 height 31
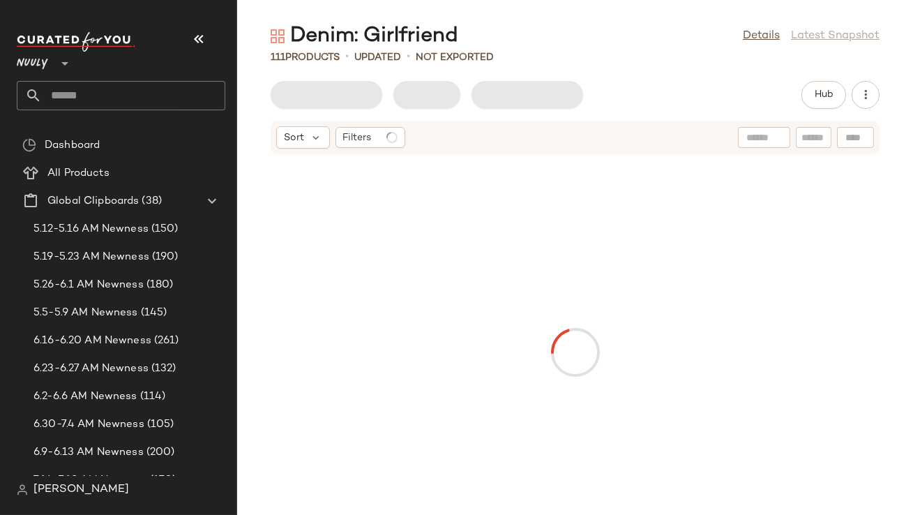
click at [198, 32] on icon "button" at bounding box center [199, 39] width 17 height 17
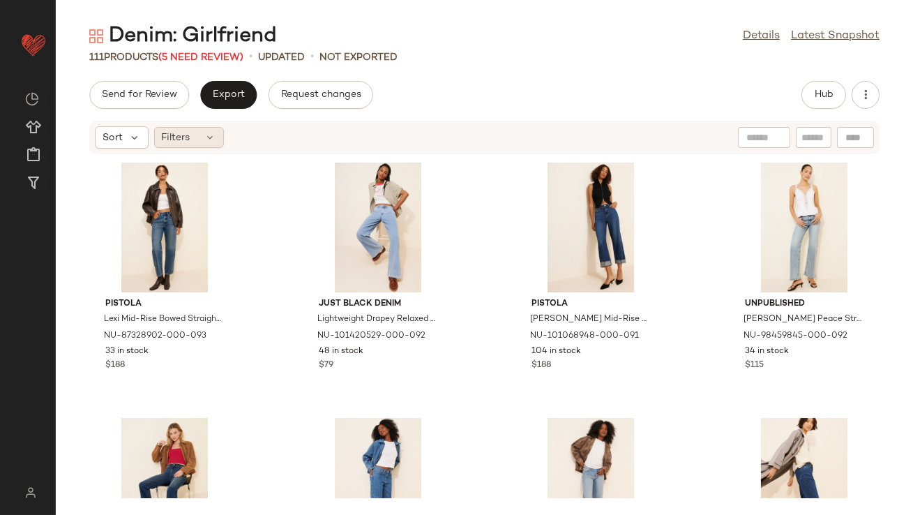
click at [198, 145] on div "Filters" at bounding box center [189, 137] width 70 height 21
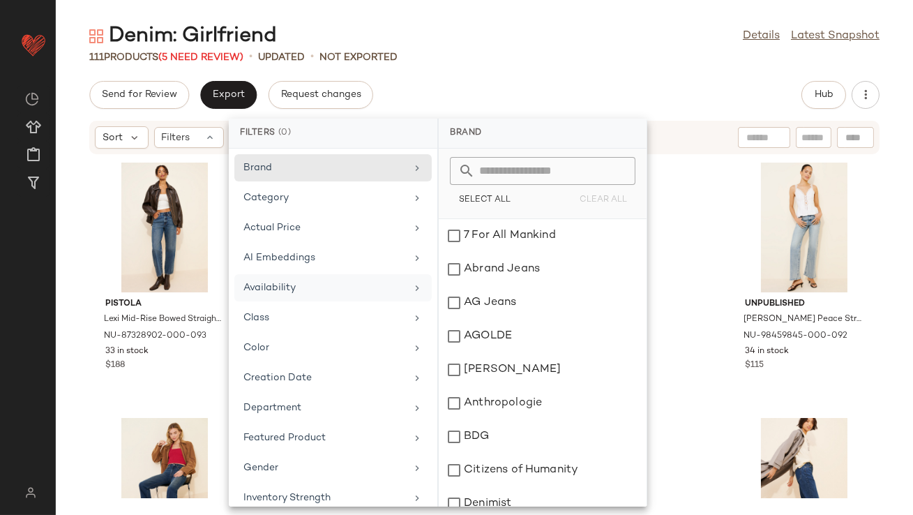
click at [272, 287] on div "Availability" at bounding box center [325, 288] width 163 height 15
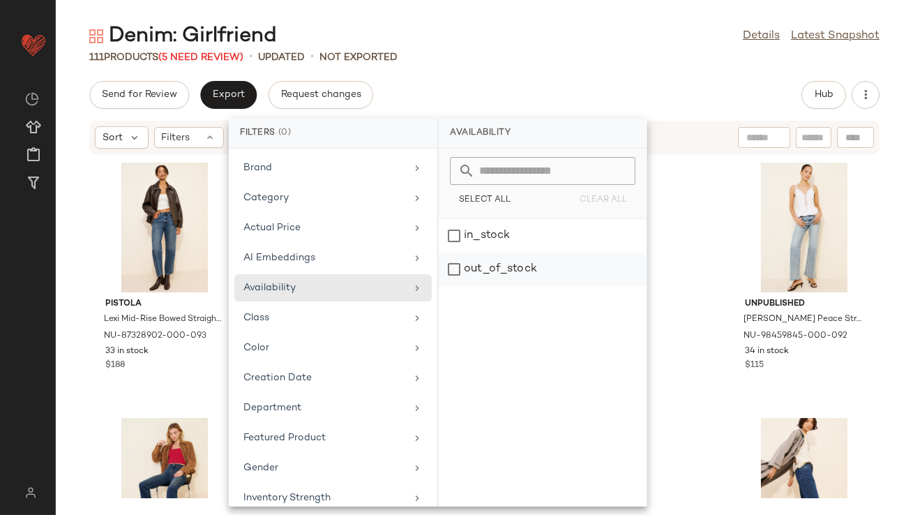
click at [506, 274] on div "out_of_stock" at bounding box center [543, 269] width 208 height 33
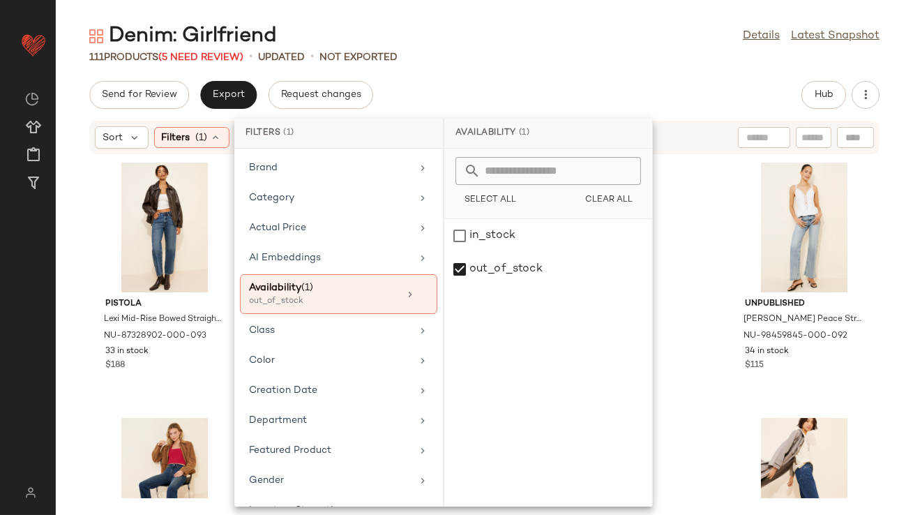
click at [555, 71] on div "Denim: Girlfriend Details Latest Snapshot 111 Products (5 Need Review) • update…" at bounding box center [485, 268] width 858 height 493
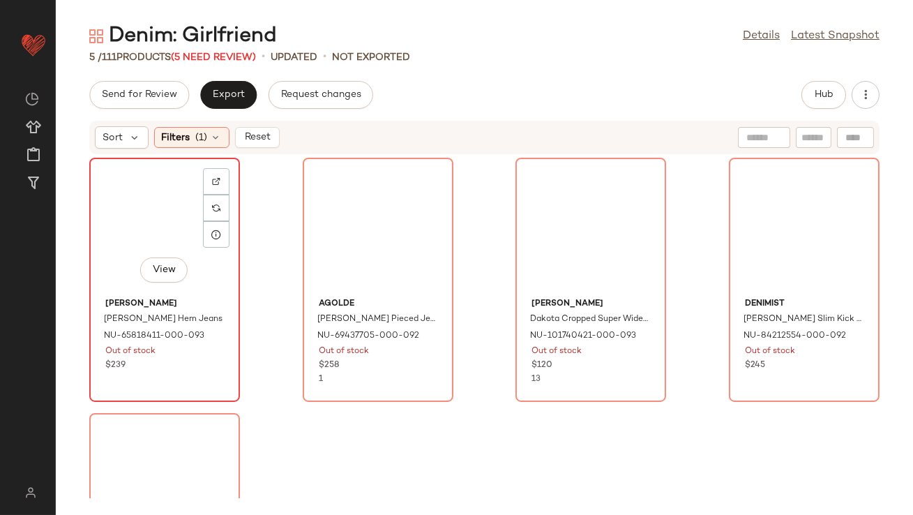
click at [163, 207] on div "View" at bounding box center [164, 228] width 141 height 130
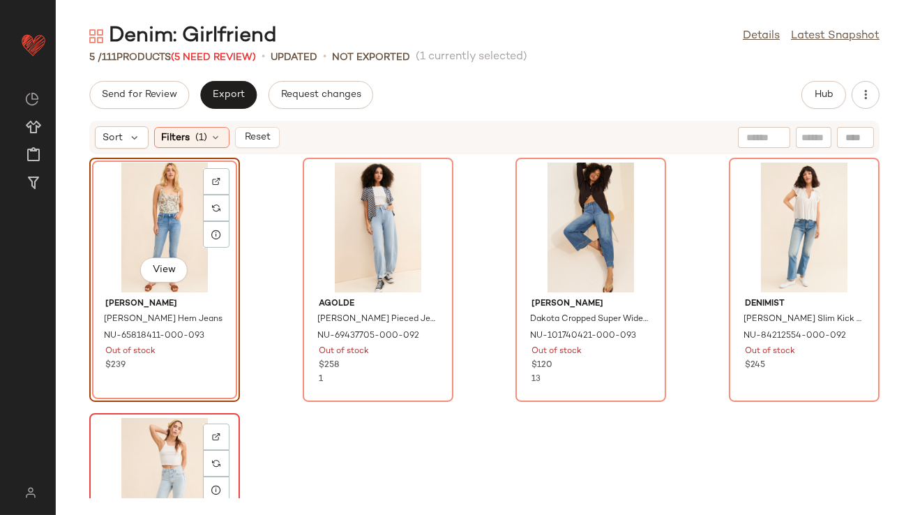
click at [149, 433] on div "View" at bounding box center [164, 483] width 141 height 130
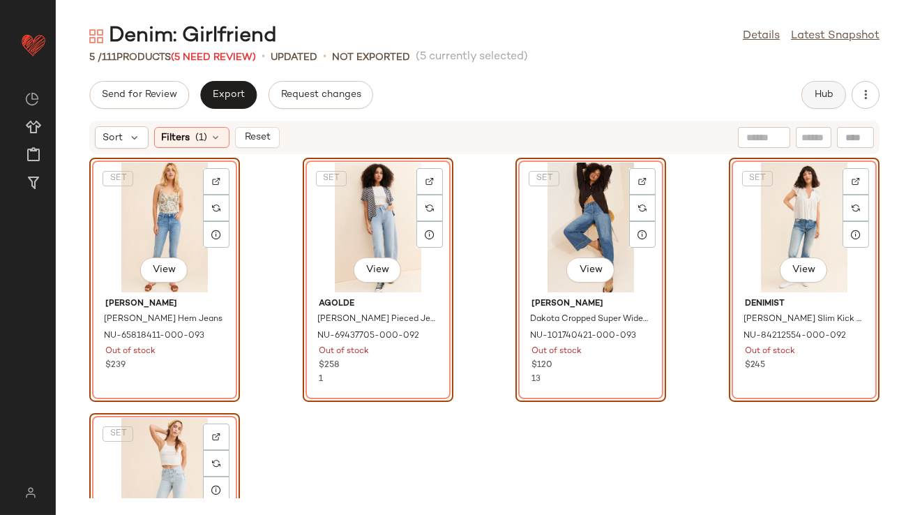
click at [819, 90] on span "Hub" at bounding box center [824, 94] width 20 height 11
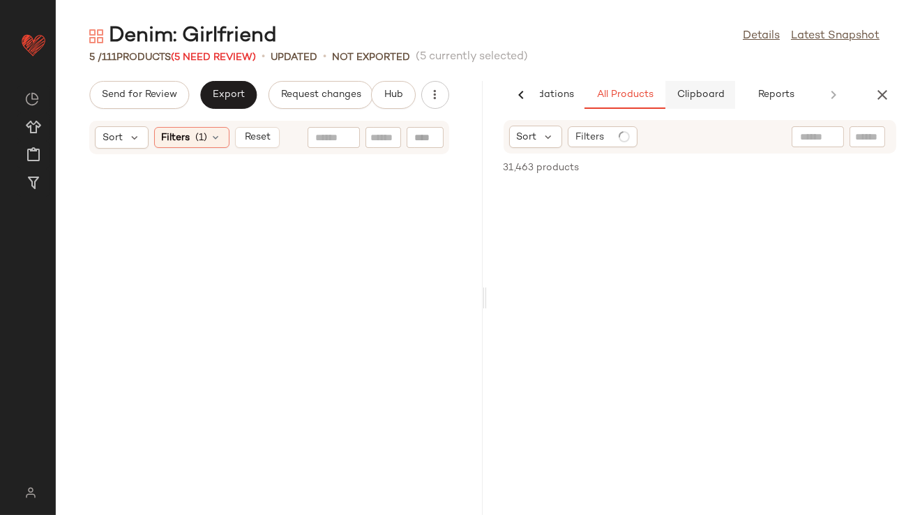
scroll to position [425, 0]
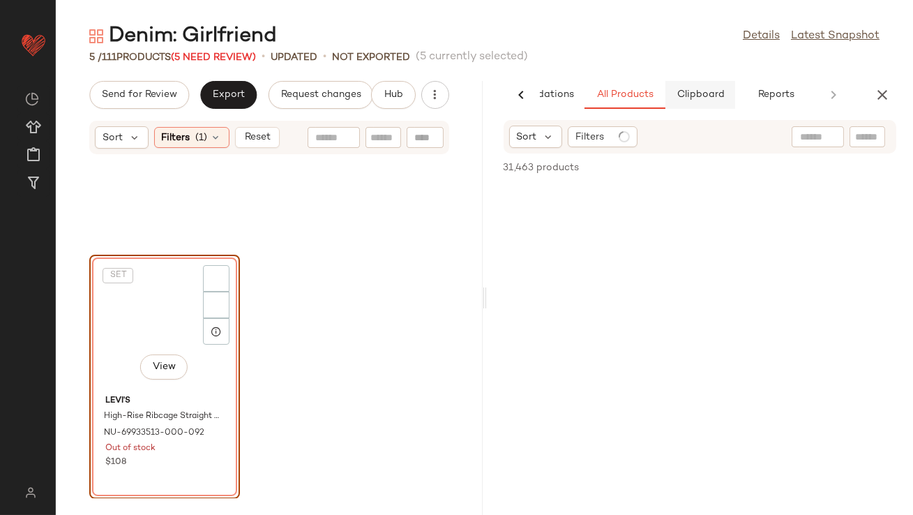
click at [708, 87] on button "Clipboard" at bounding box center [701, 95] width 70 height 28
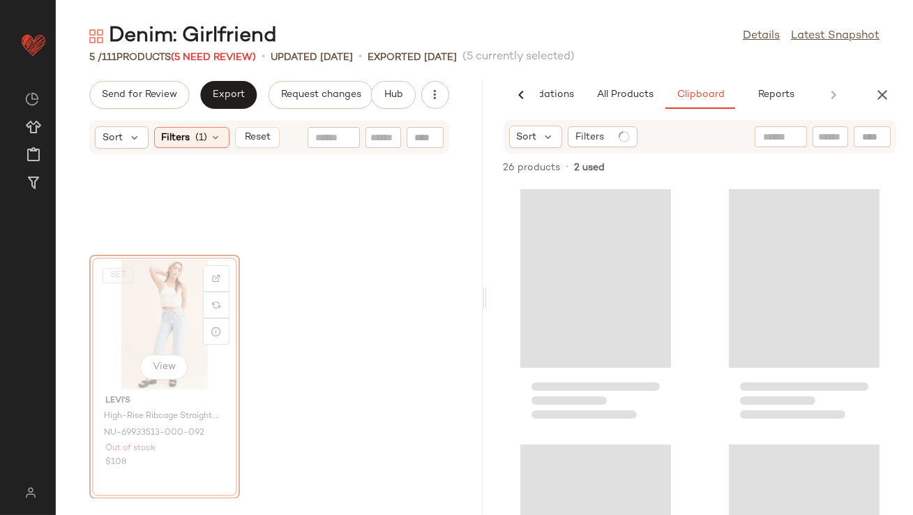
scroll to position [424, 0]
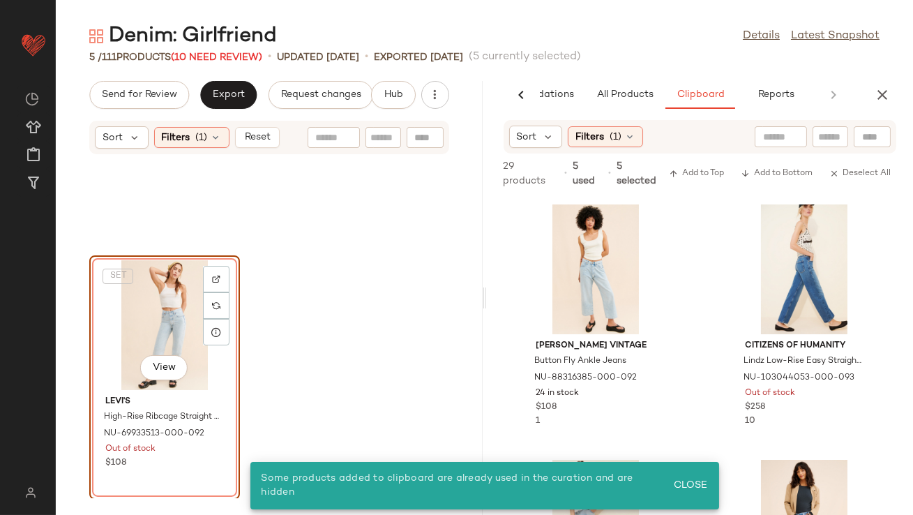
click at [181, 305] on div "SET View" at bounding box center [164, 325] width 141 height 130
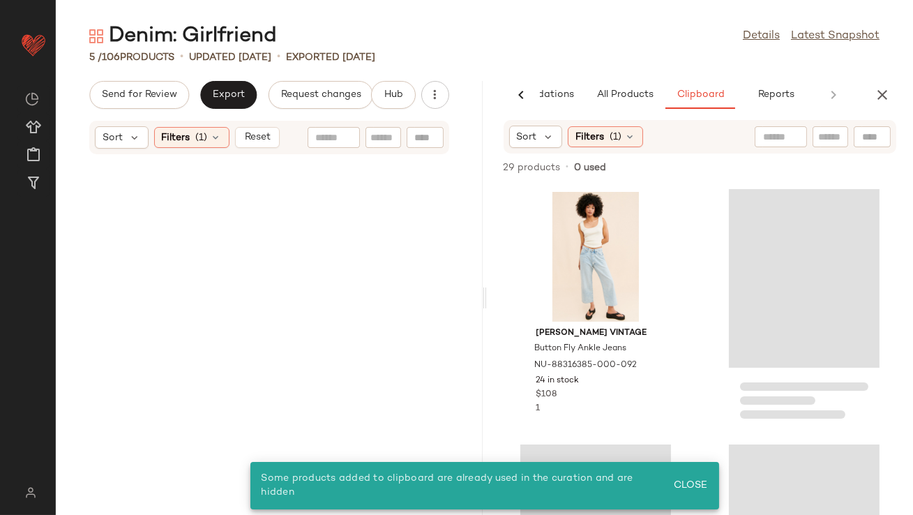
scroll to position [0, 0]
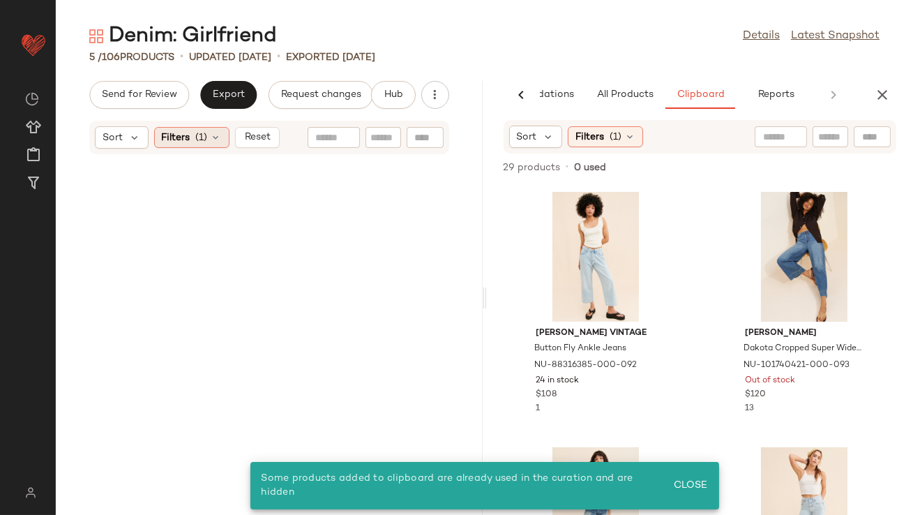
click at [218, 142] on icon at bounding box center [216, 137] width 11 height 11
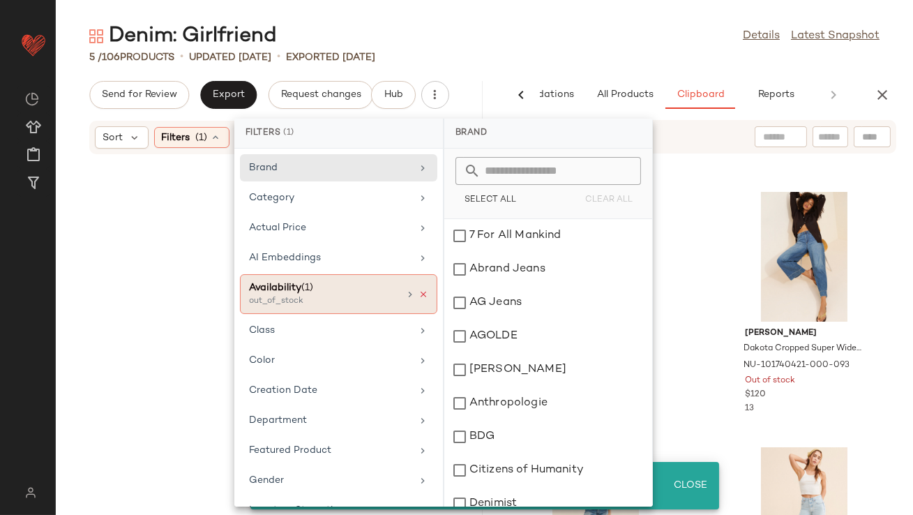
click at [419, 295] on icon at bounding box center [424, 295] width 10 height 10
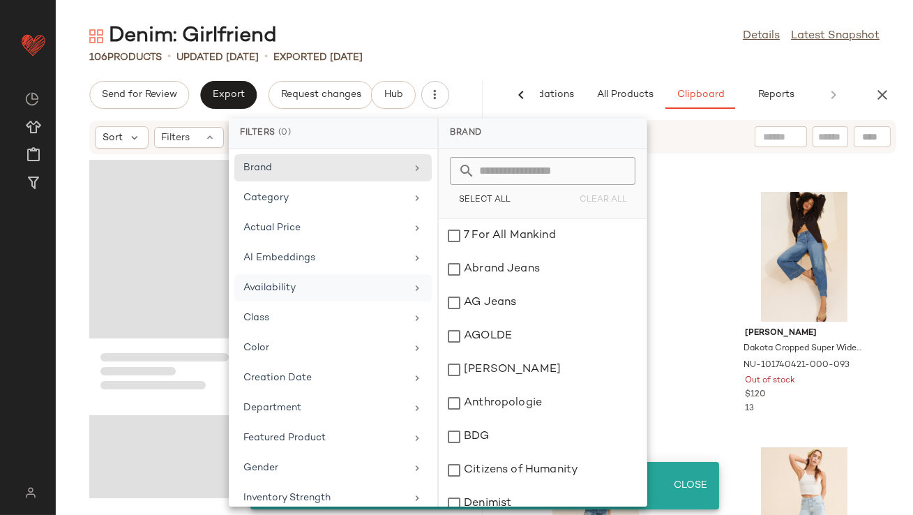
click at [589, 54] on div "106 Products • updated Aug 19th • Exported Aug 12th" at bounding box center [485, 57] width 858 height 14
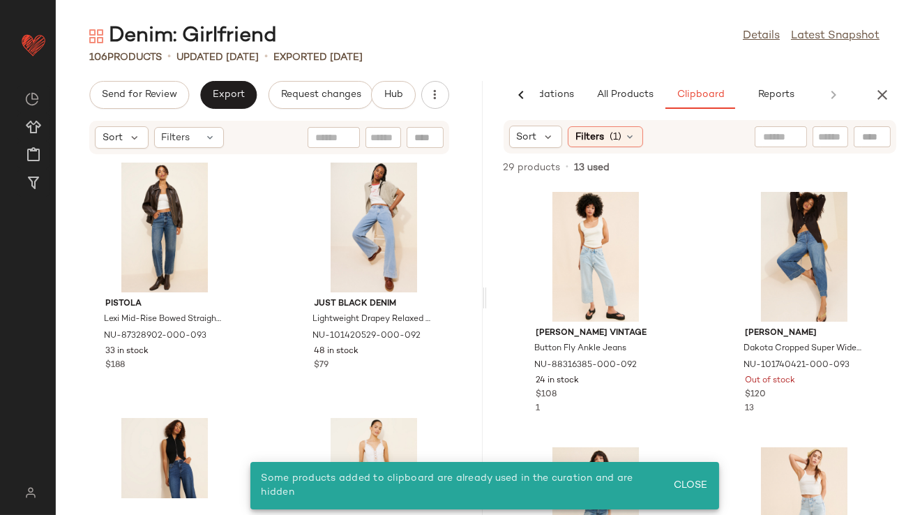
click at [553, 150] on div "Sort Filters (1)" at bounding box center [701, 136] width 394 height 33
click at [553, 138] on icon at bounding box center [549, 136] width 13 height 13
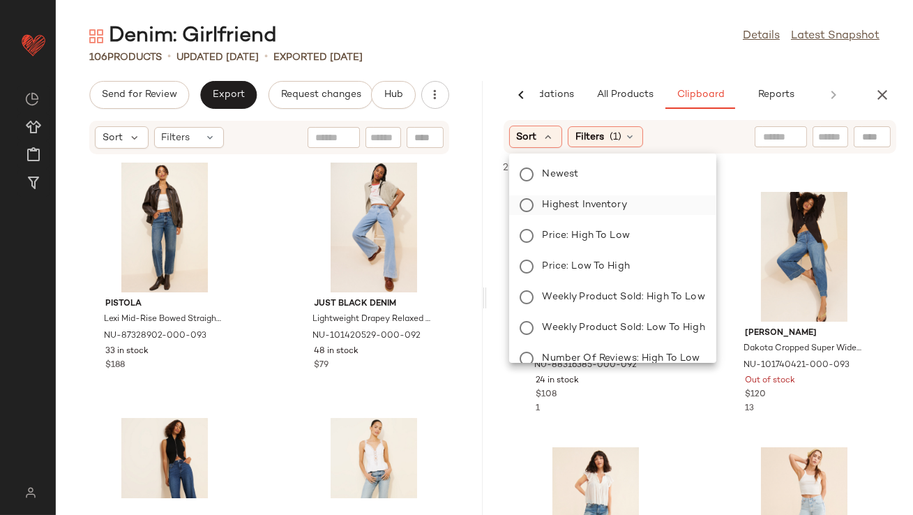
click at [561, 212] on label "Highest Inventory" at bounding box center [621, 205] width 168 height 20
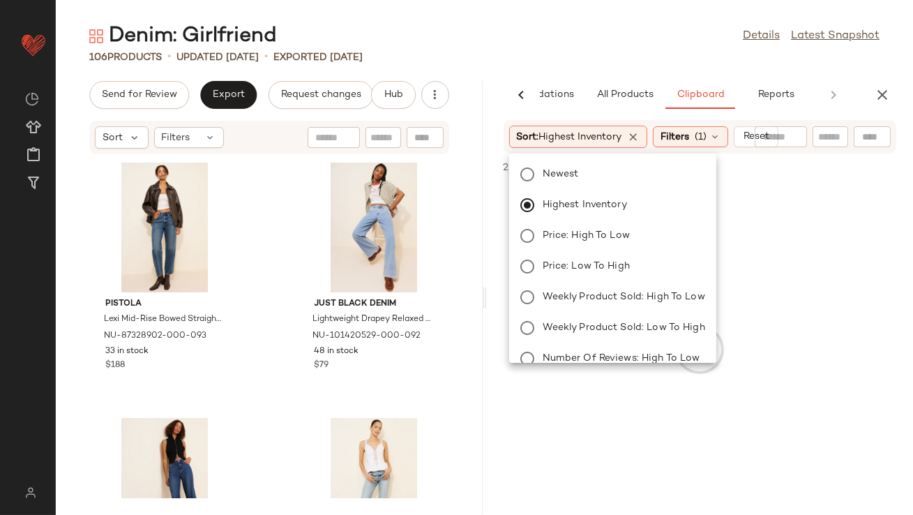
click at [608, 77] on div "Denim: Girlfriend Details Latest Snapshot 106 Products • updated Aug 19th • Exp…" at bounding box center [485, 268] width 858 height 493
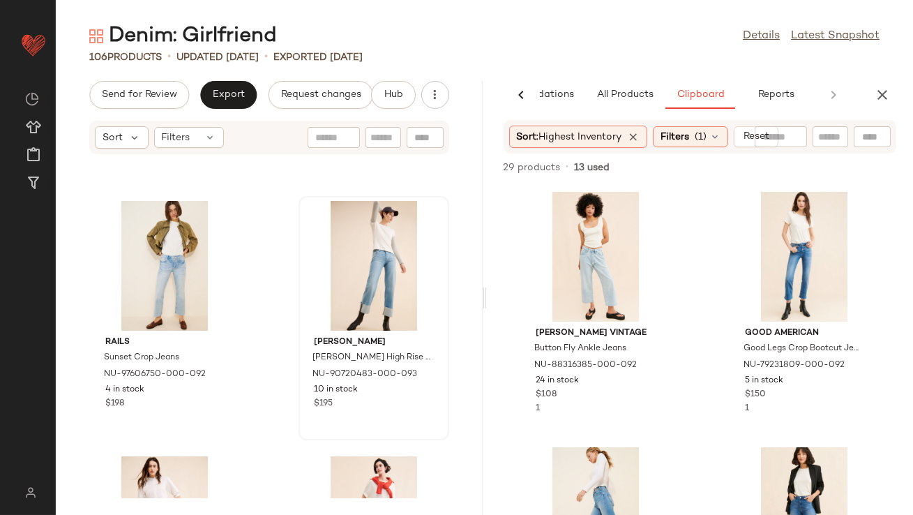
scroll to position [1479, 0]
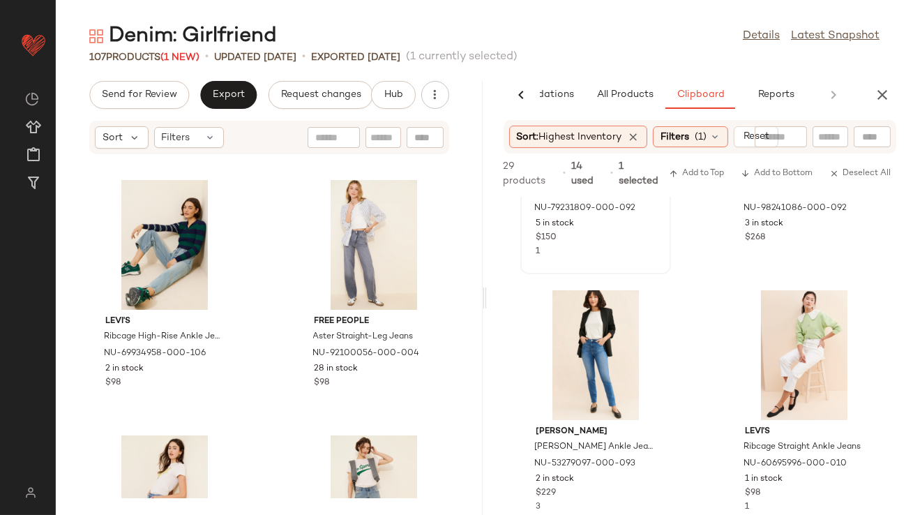
scroll to position [185, 0]
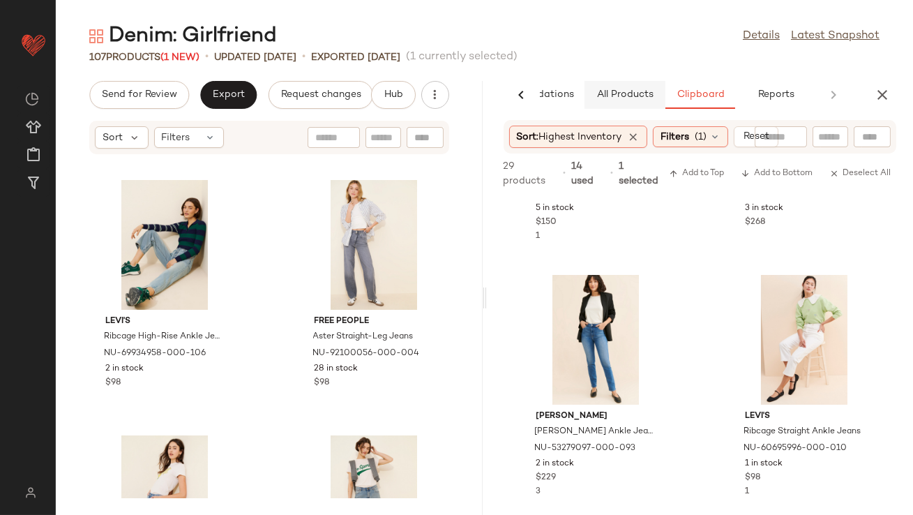
click at [627, 85] on button "All Products" at bounding box center [625, 95] width 81 height 28
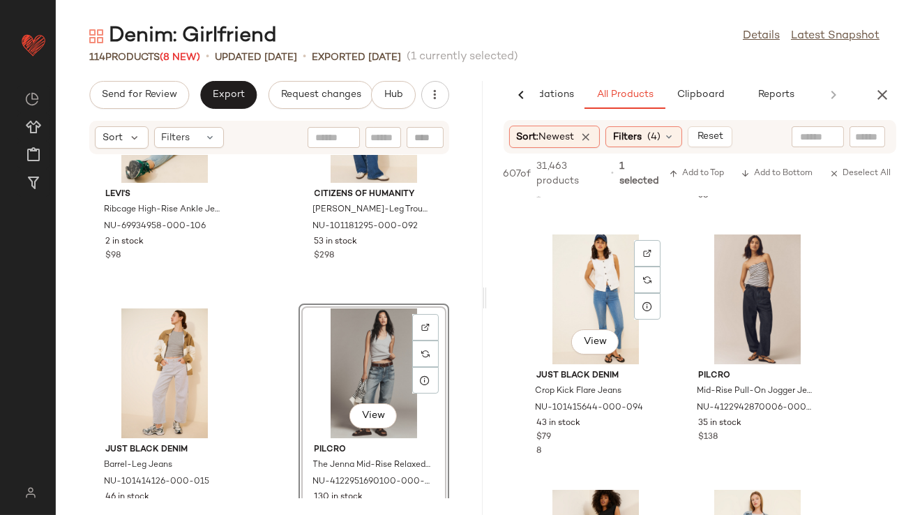
scroll to position [10388, 0]
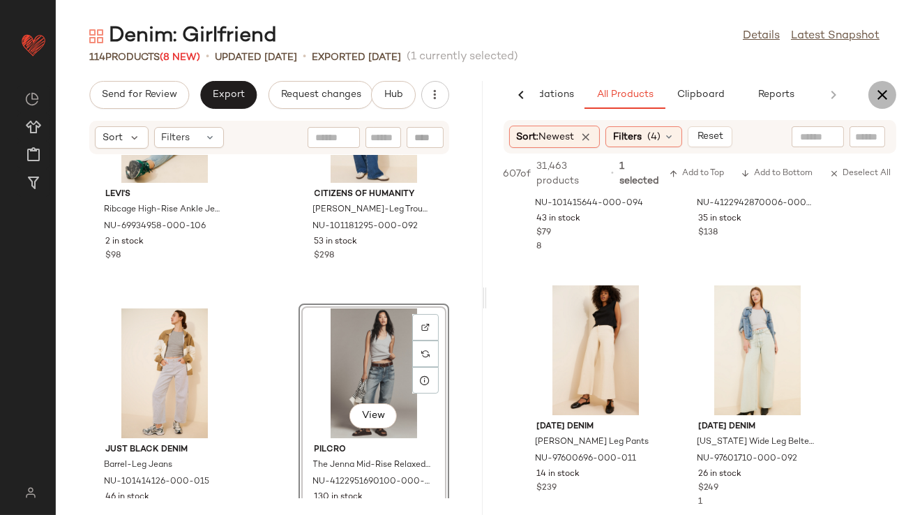
click at [877, 87] on icon "button" at bounding box center [882, 95] width 17 height 17
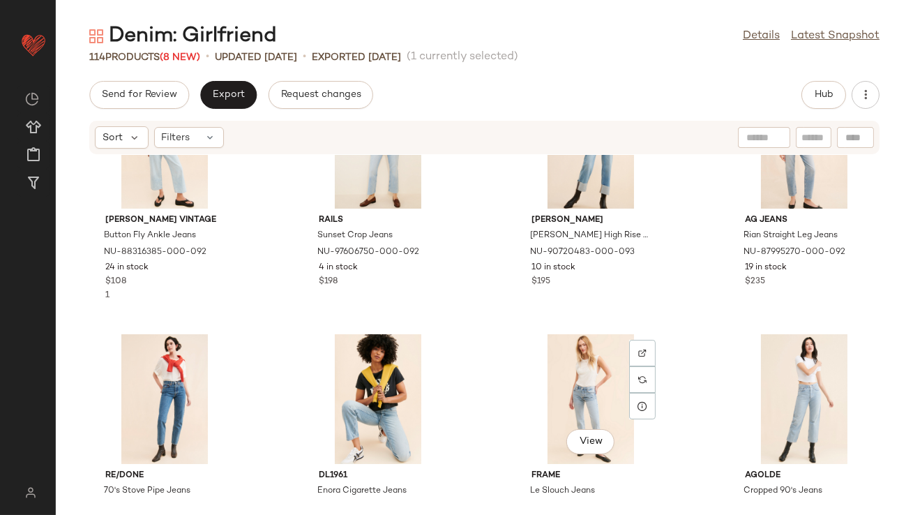
scroll to position [865, 0]
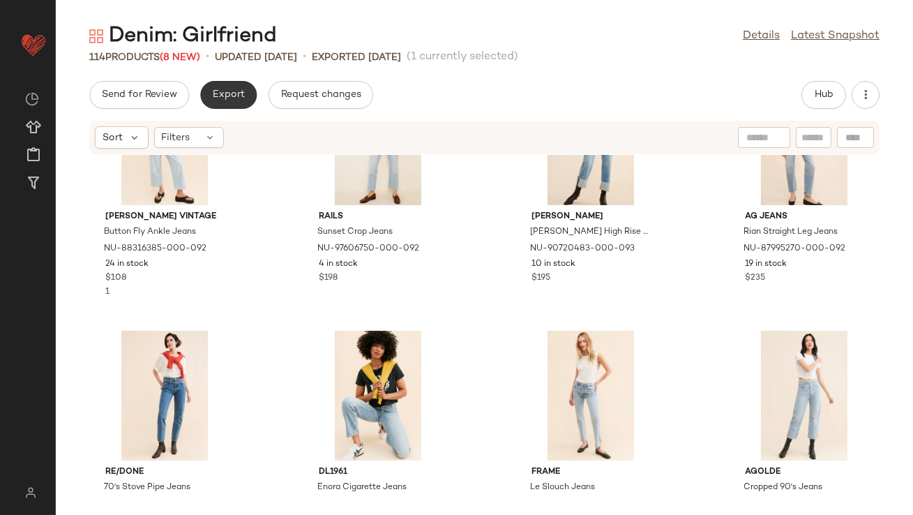
click at [228, 100] on span "Export" at bounding box center [228, 94] width 33 height 11
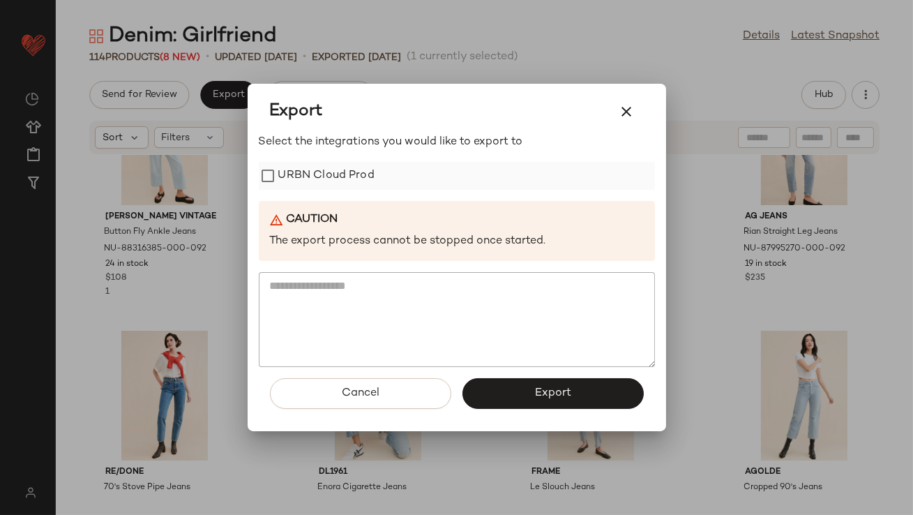
click at [294, 172] on label "URBN Cloud Prod" at bounding box center [326, 176] width 96 height 28
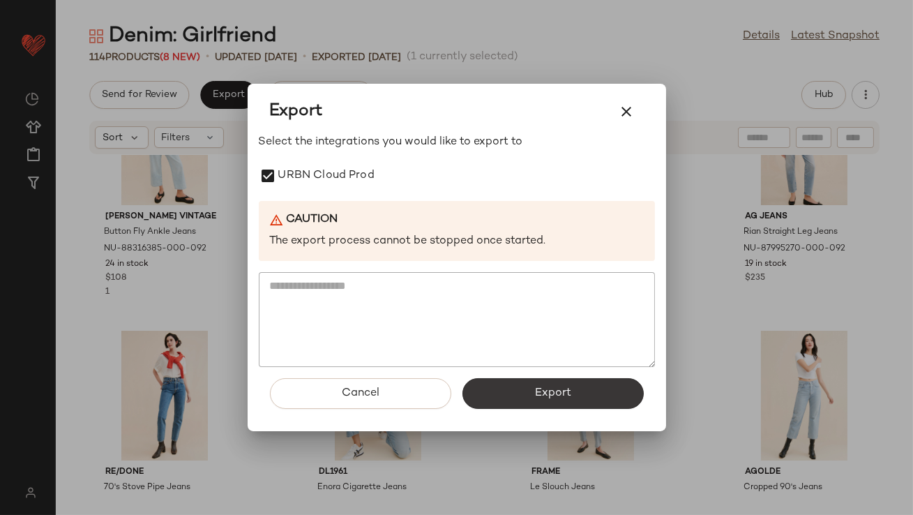
click at [516, 383] on button "Export" at bounding box center [553, 393] width 181 height 31
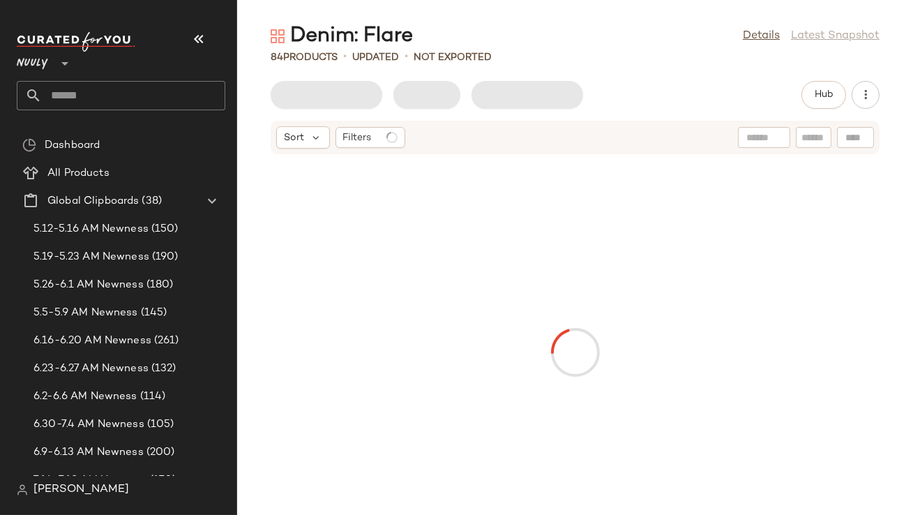
click at [199, 43] on icon "button" at bounding box center [199, 39] width 17 height 17
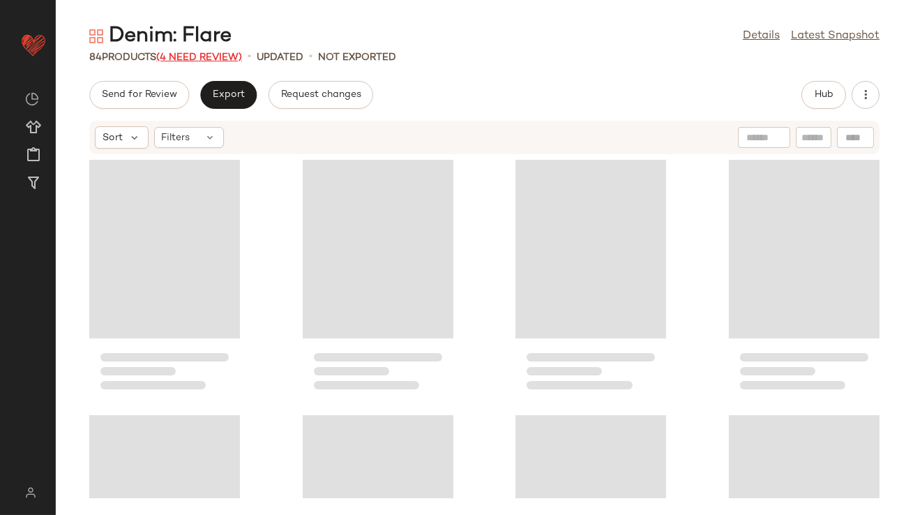
click at [207, 56] on span "(4 Need Review)" at bounding box center [199, 57] width 86 height 10
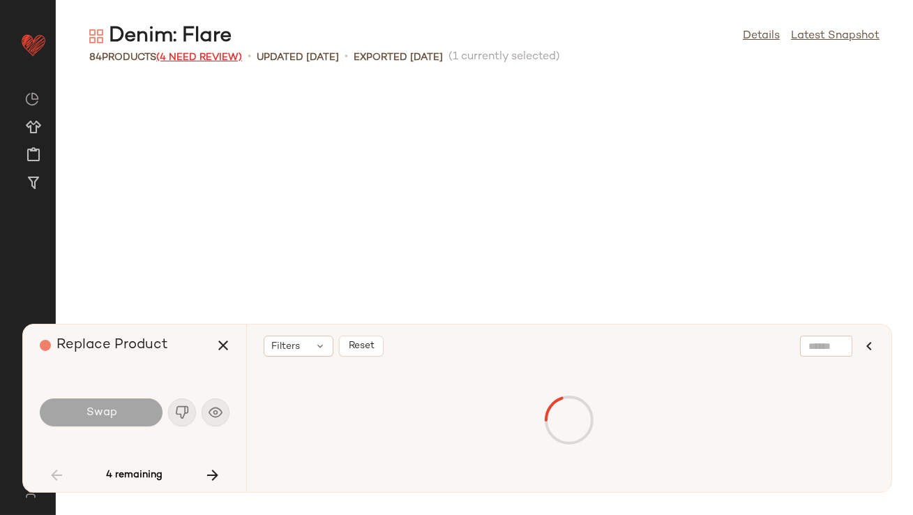
scroll to position [1277, 0]
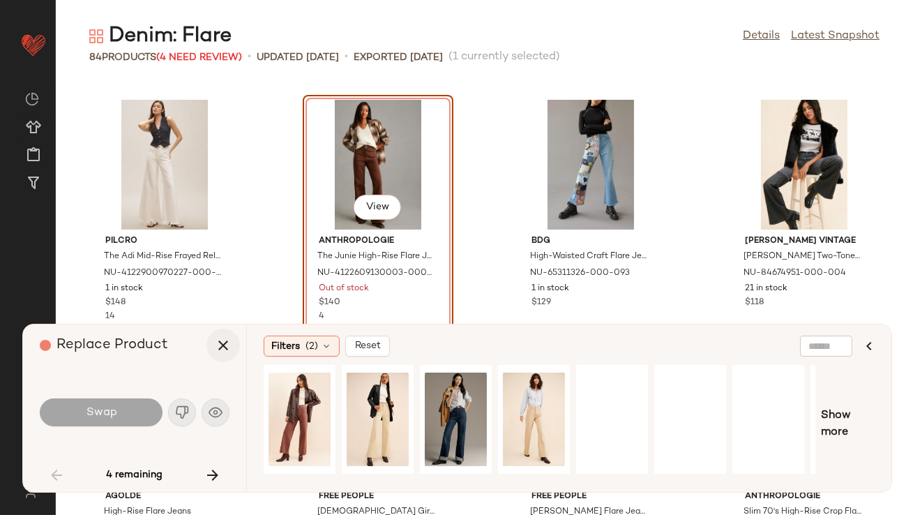
click at [239, 346] on button "button" at bounding box center [223, 345] width 33 height 33
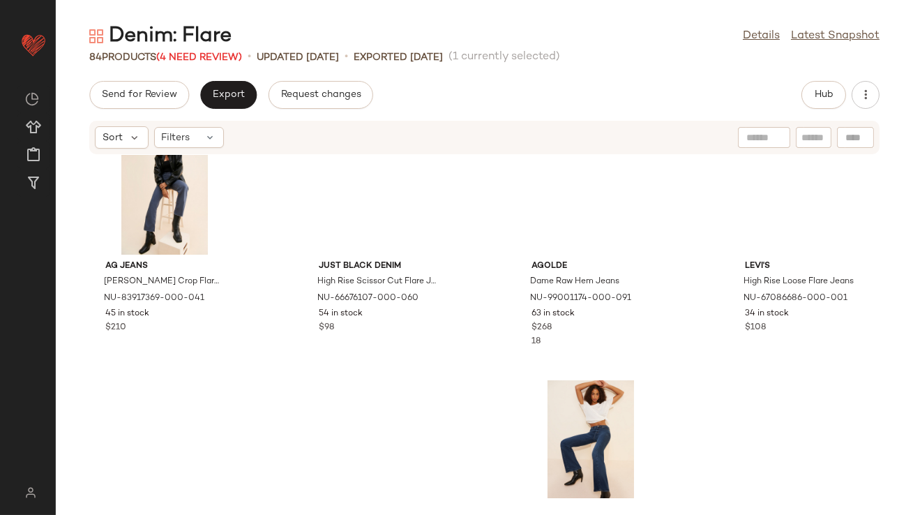
scroll to position [20, 0]
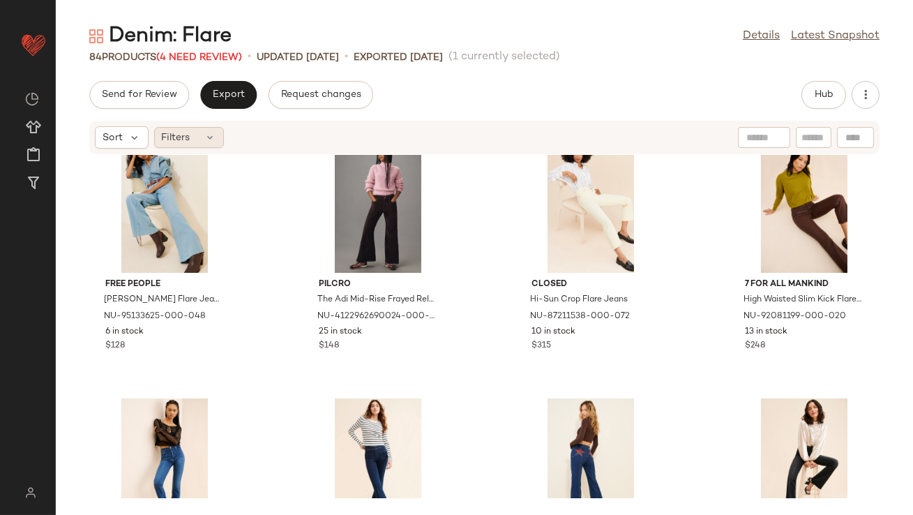
click at [204, 143] on div "Filters" at bounding box center [189, 137] width 70 height 21
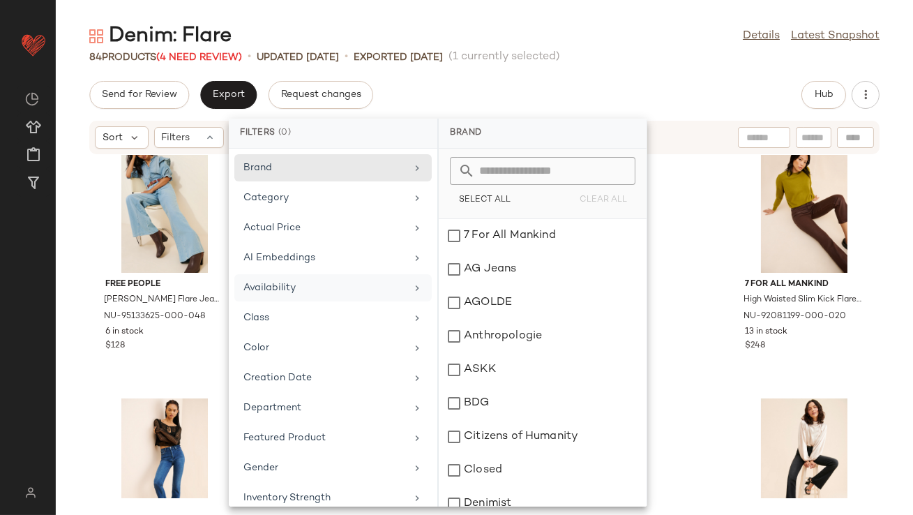
click at [265, 304] on div "Availability" at bounding box center [332, 317] width 197 height 27
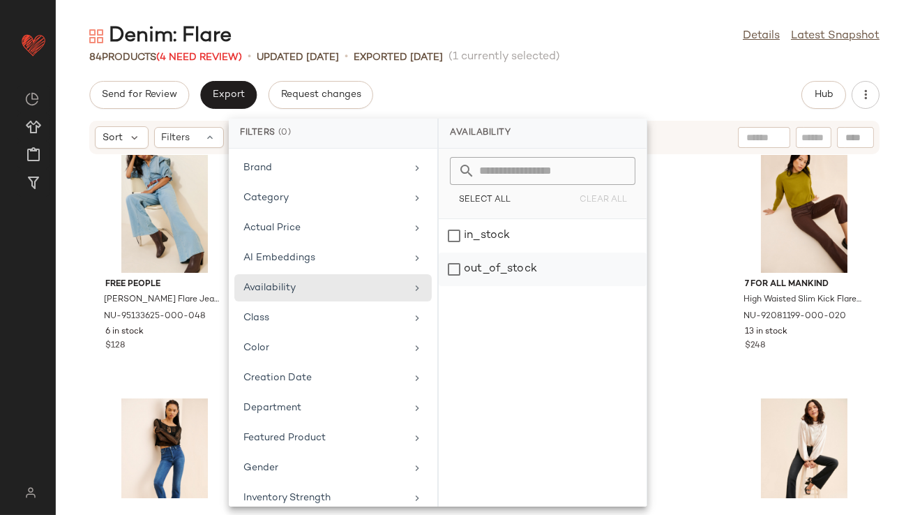
click at [466, 271] on div "out_of_stock" at bounding box center [543, 269] width 208 height 33
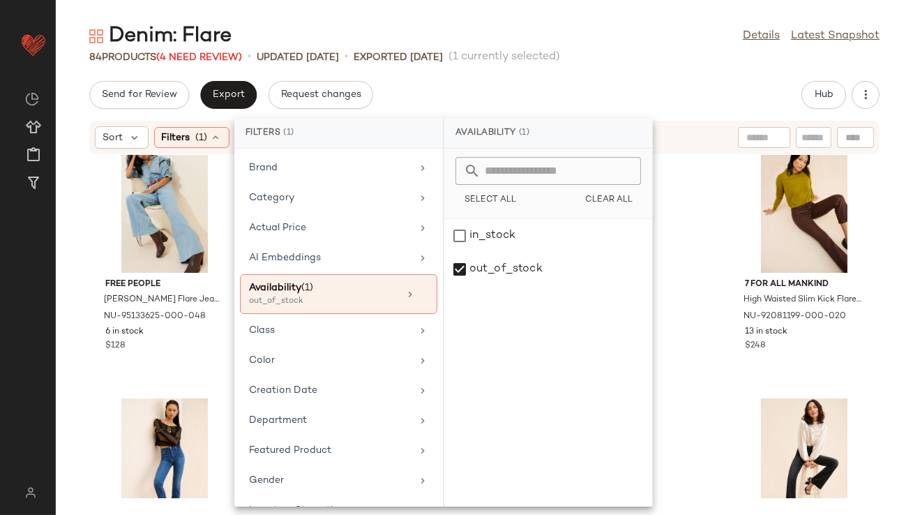
click at [519, 86] on div "Send for Review Export Request changes Hub" at bounding box center [484, 95] width 791 height 28
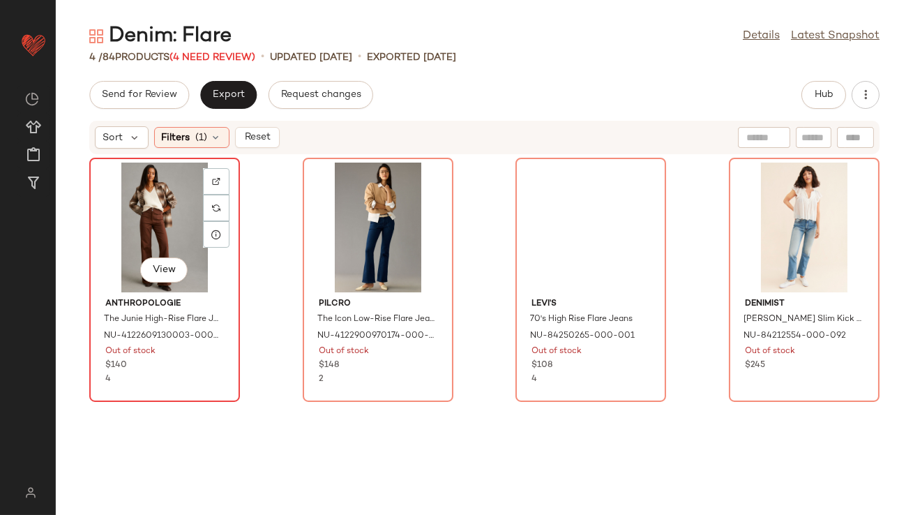
click at [156, 202] on div "View" at bounding box center [164, 228] width 141 height 130
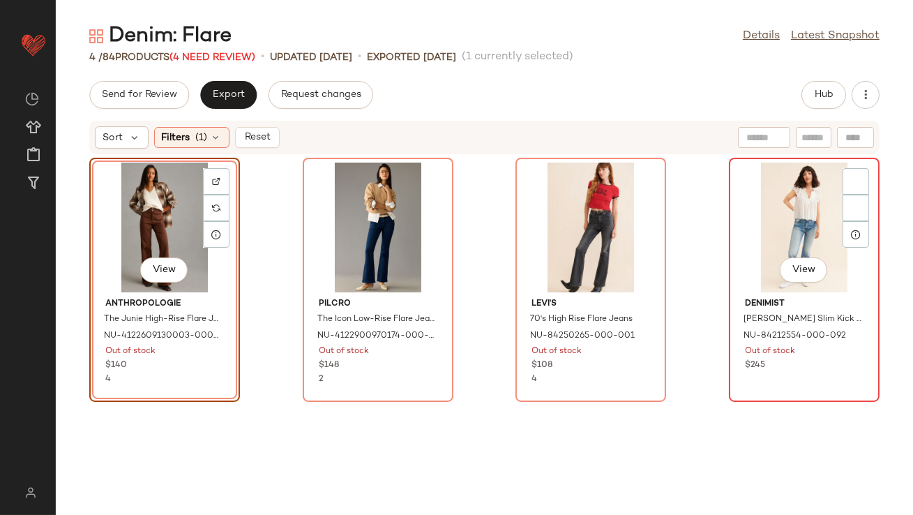
click at [741, 193] on div "View" at bounding box center [804, 228] width 141 height 130
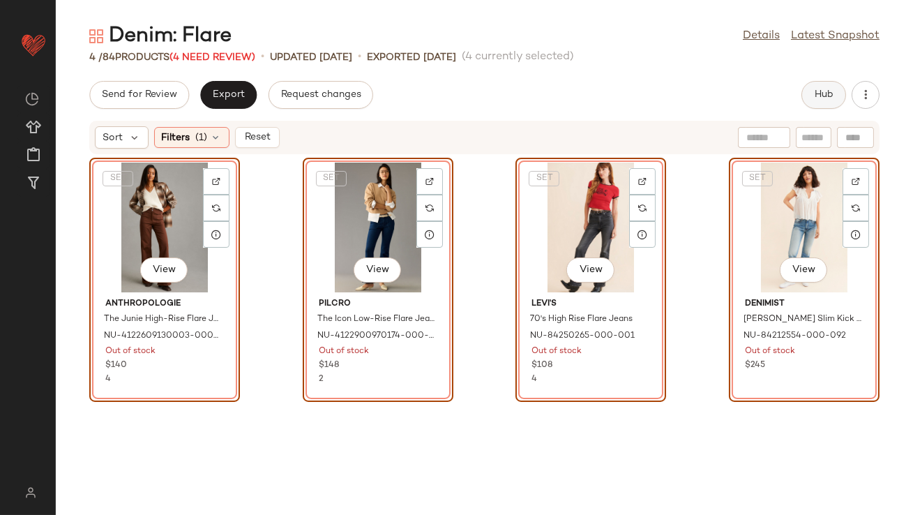
click at [817, 91] on span "Hub" at bounding box center [824, 94] width 20 height 11
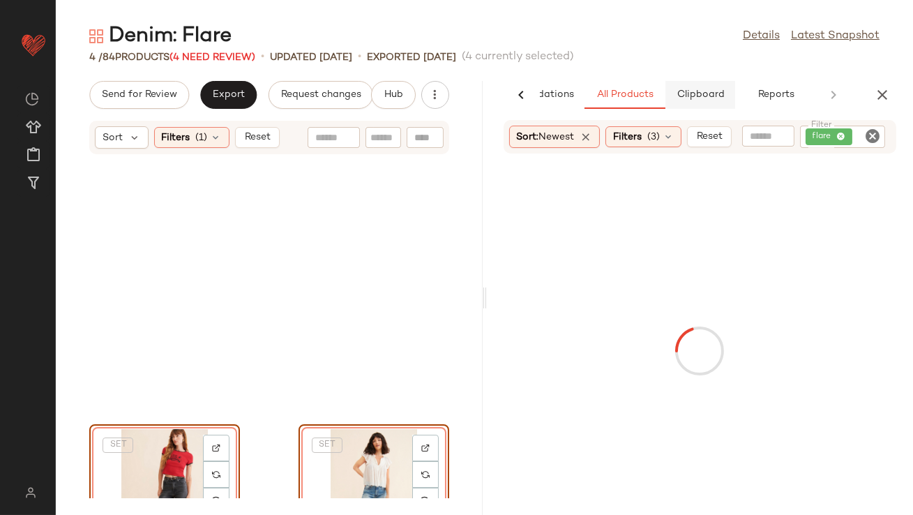
scroll to position [170, 0]
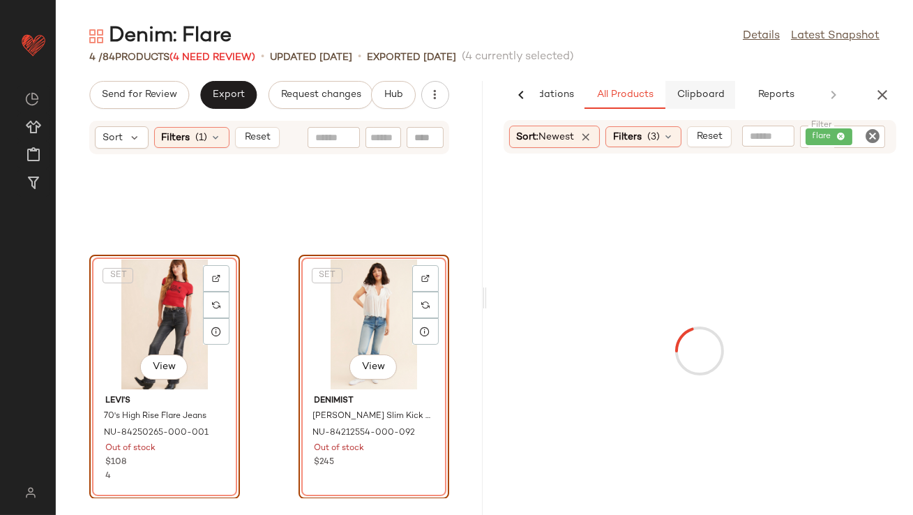
click at [714, 89] on span "Clipboard" at bounding box center [700, 94] width 48 height 11
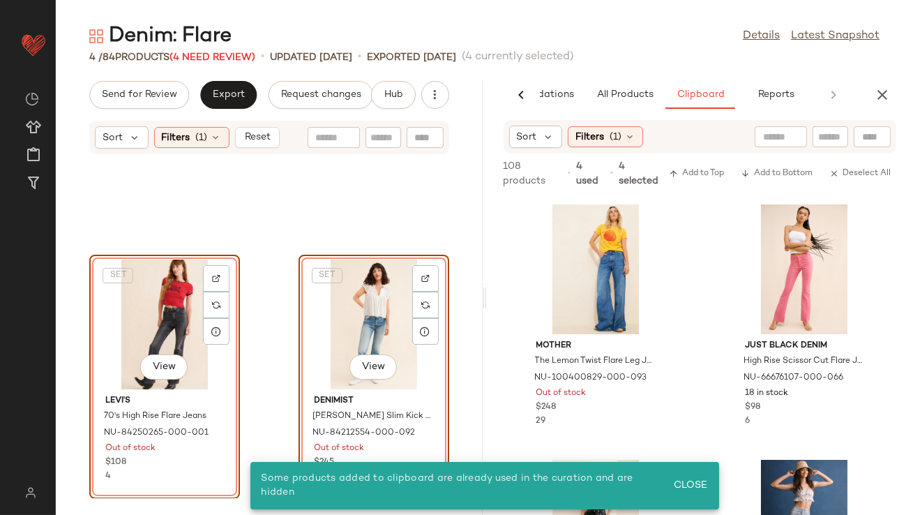
click at [348, 320] on div "SET View" at bounding box center [374, 325] width 141 height 130
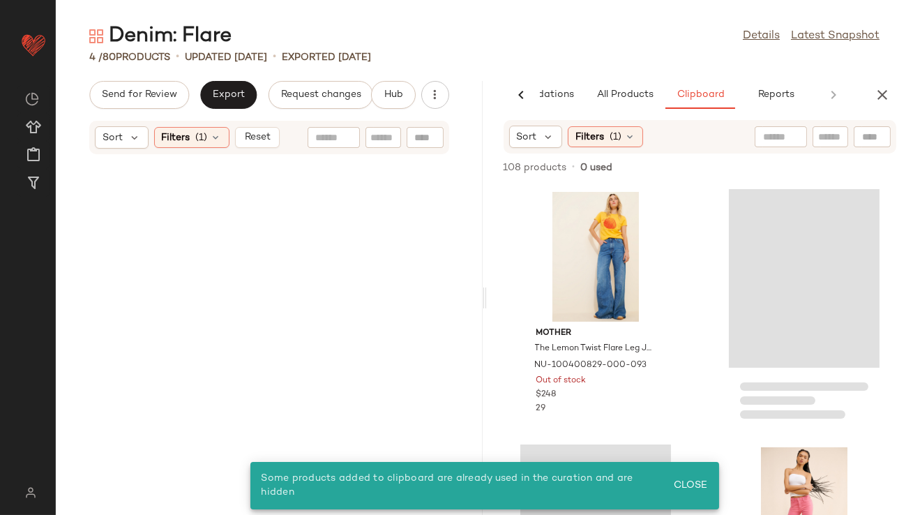
scroll to position [0, 0]
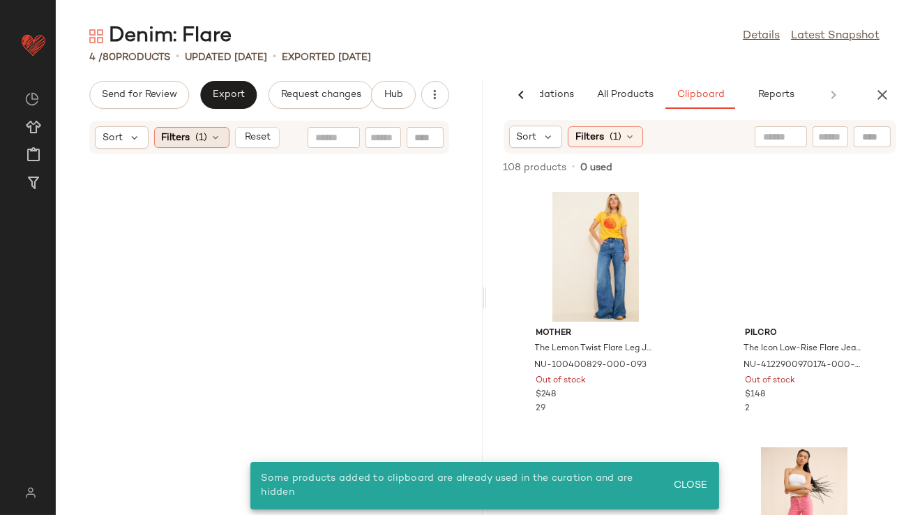
click at [216, 144] on div "Filters (1)" at bounding box center [191, 137] width 75 height 21
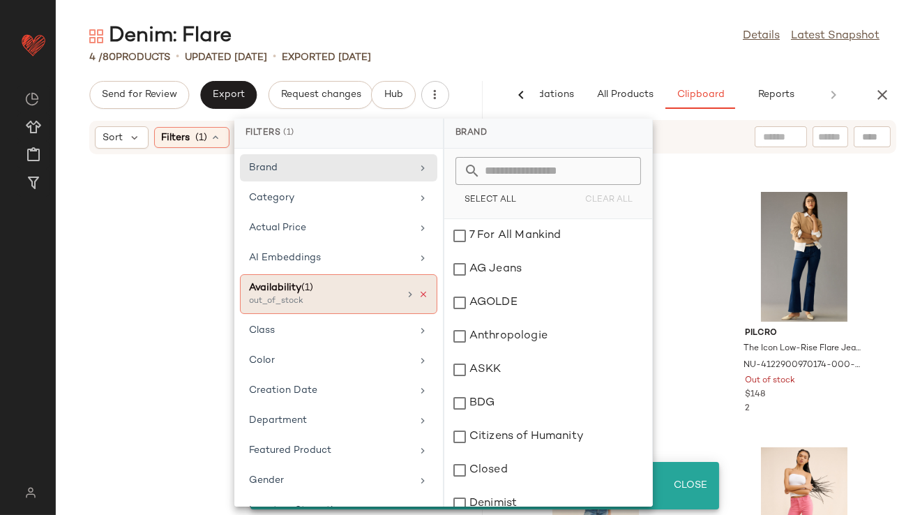
click at [419, 290] on icon at bounding box center [424, 295] width 10 height 10
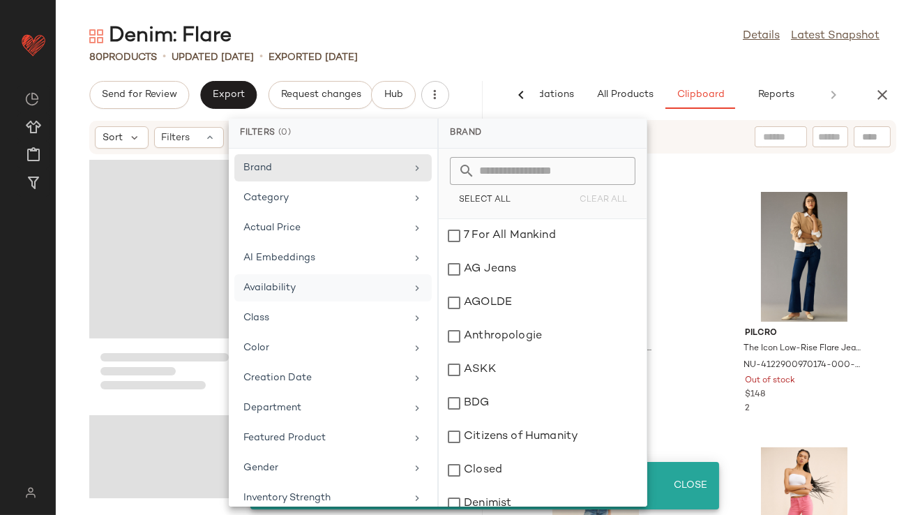
click at [514, 24] on div "Denim: Flare Details Latest Snapshot" at bounding box center [485, 36] width 858 height 28
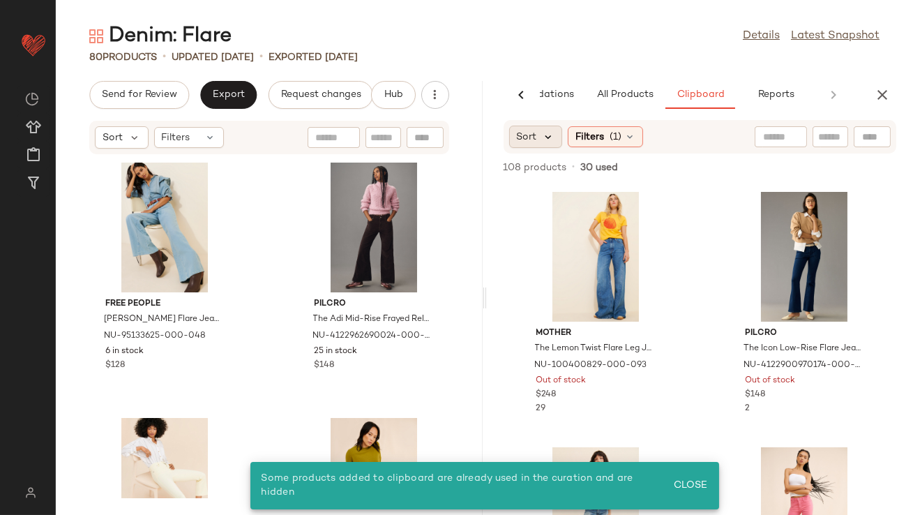
click at [554, 135] on icon at bounding box center [549, 136] width 13 height 13
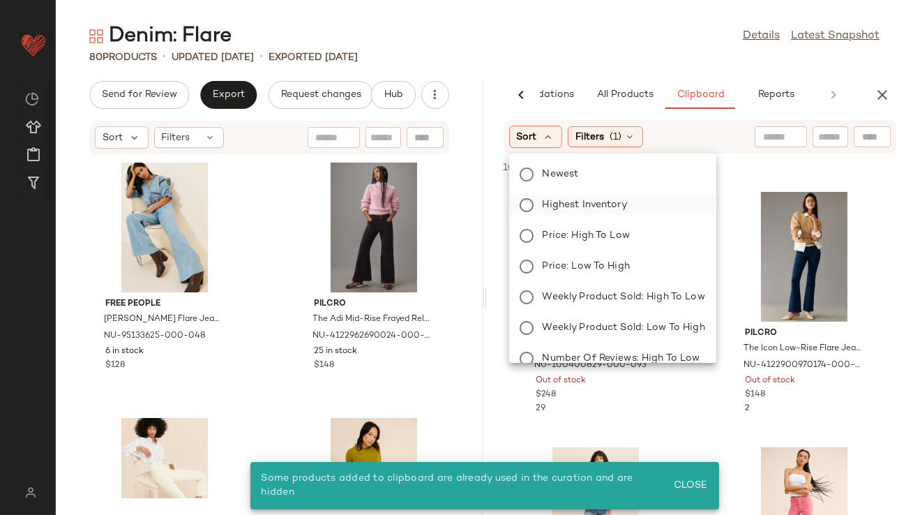
click at [548, 206] on span "Highest Inventory" at bounding box center [585, 204] width 84 height 15
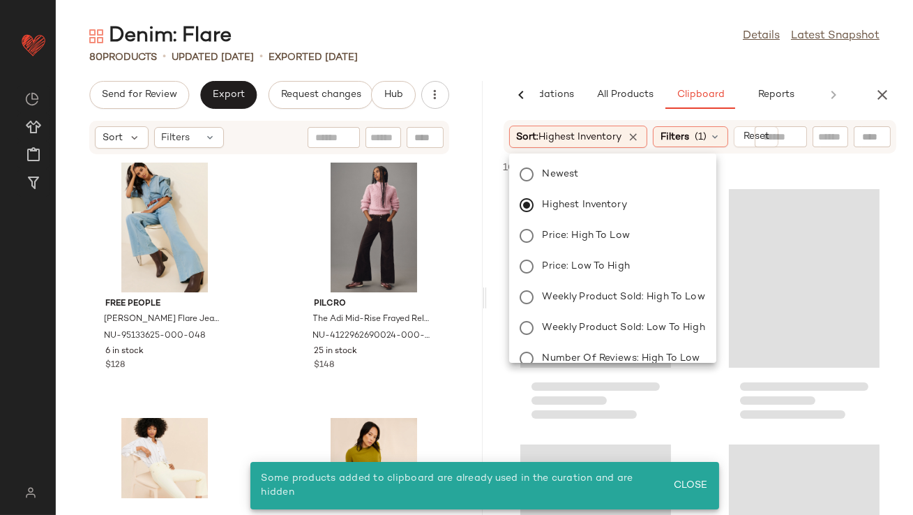
click at [579, 62] on div "80 Products • updated [DATE] • Exported [DATE]" at bounding box center [485, 57] width 858 height 14
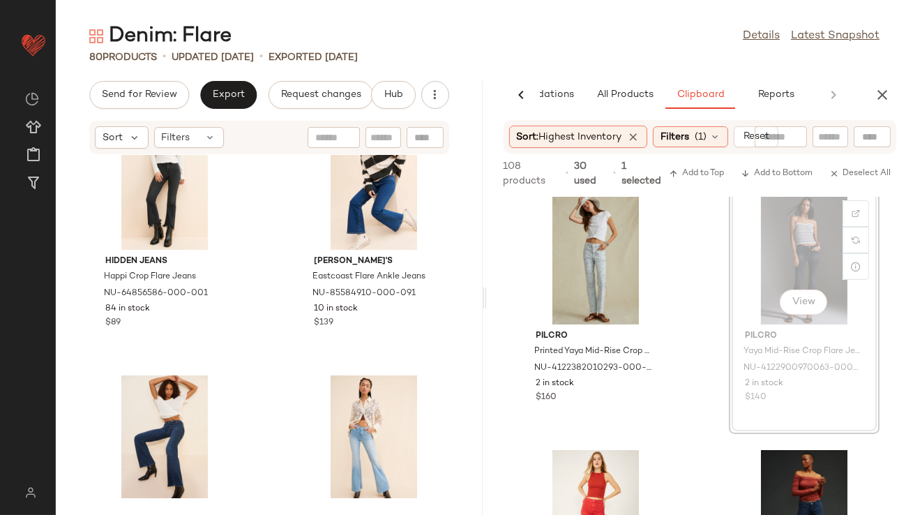
scroll to position [1690, 0]
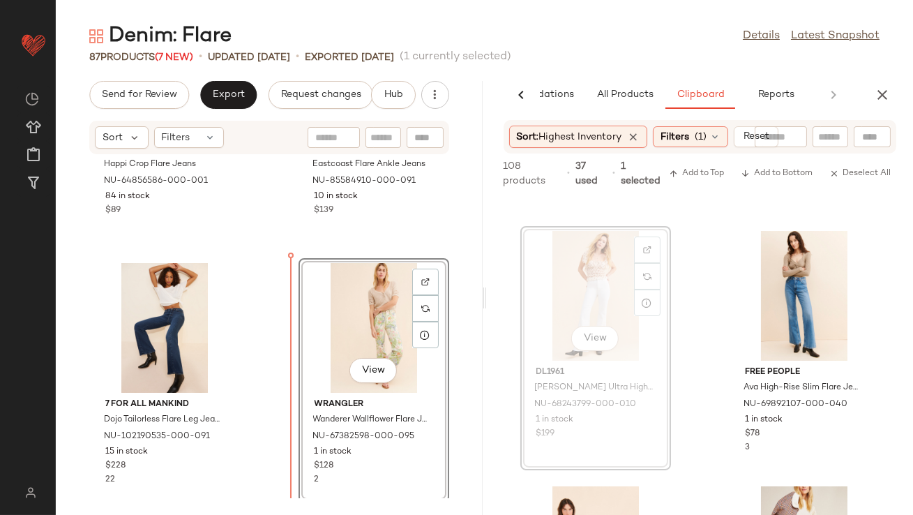
scroll to position [494, 0]
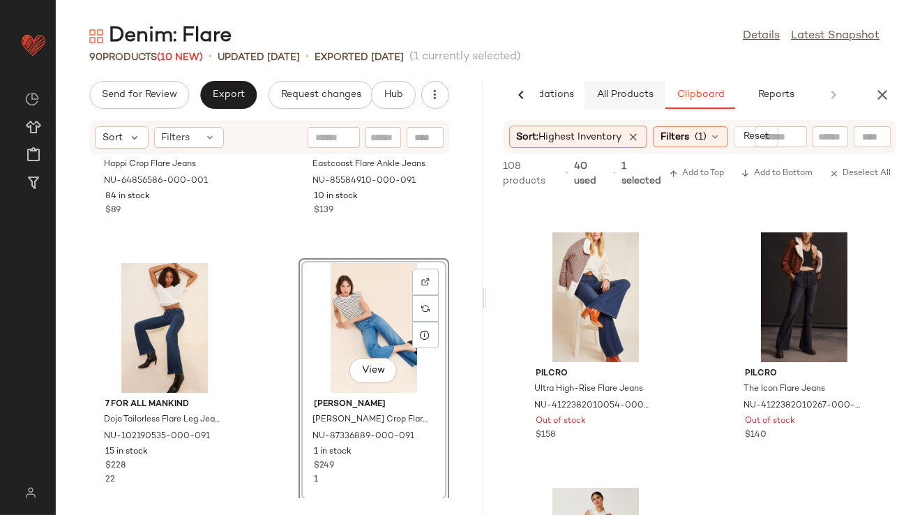
click at [607, 90] on span "All Products" at bounding box center [624, 94] width 57 height 11
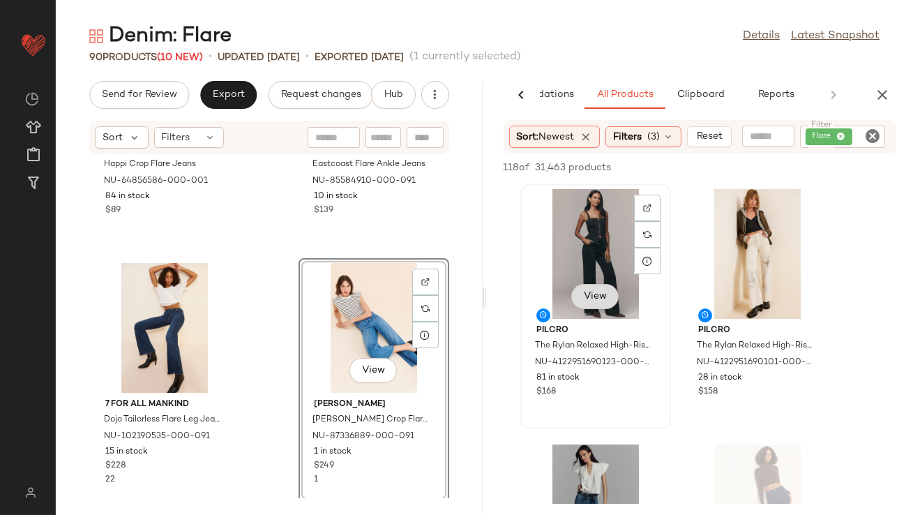
click at [594, 290] on button "View" at bounding box center [595, 296] width 47 height 25
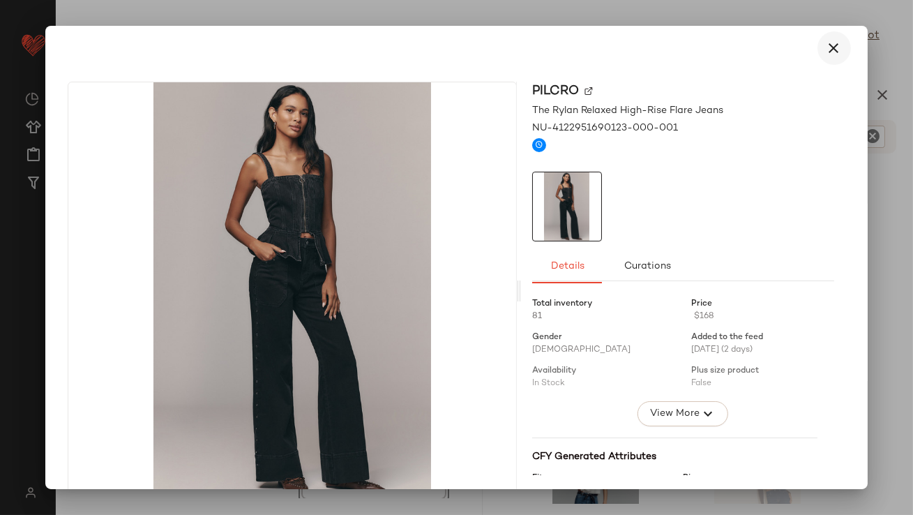
click at [832, 43] on icon "button" at bounding box center [834, 48] width 17 height 17
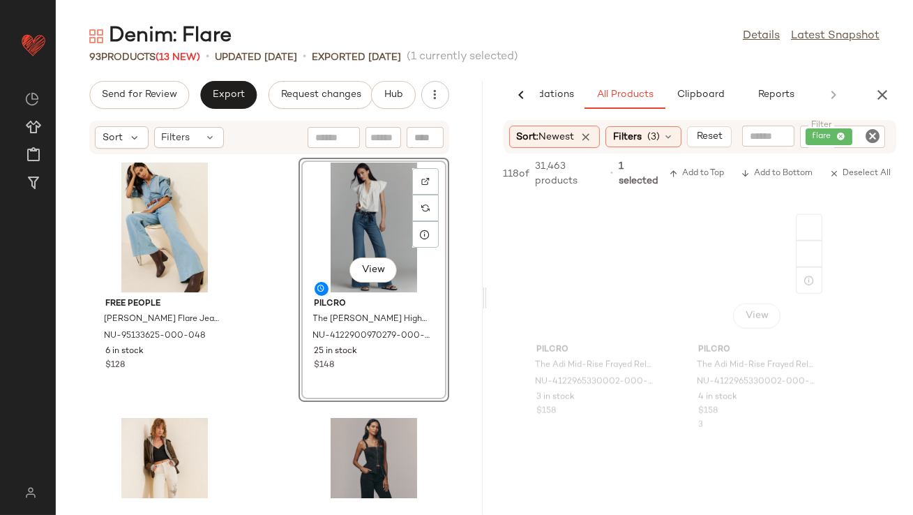
scroll to position [3895, 0]
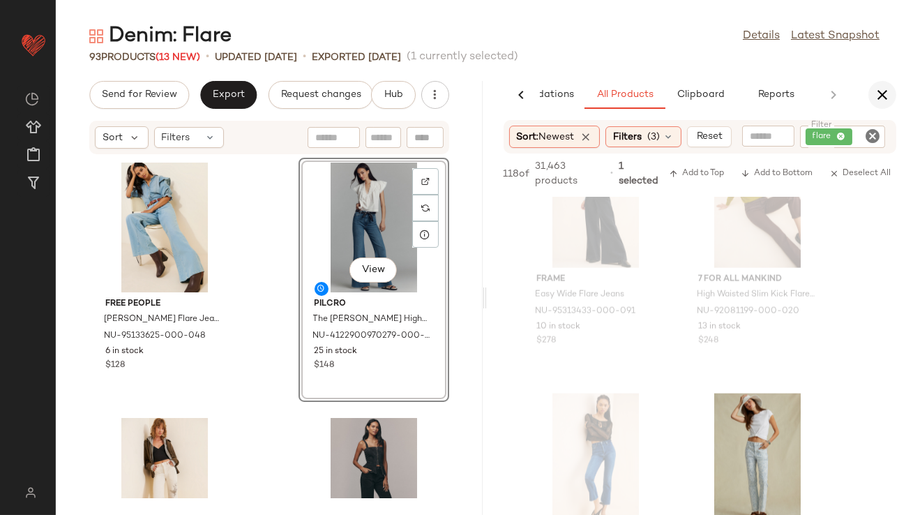
click at [890, 95] on icon "button" at bounding box center [882, 95] width 17 height 17
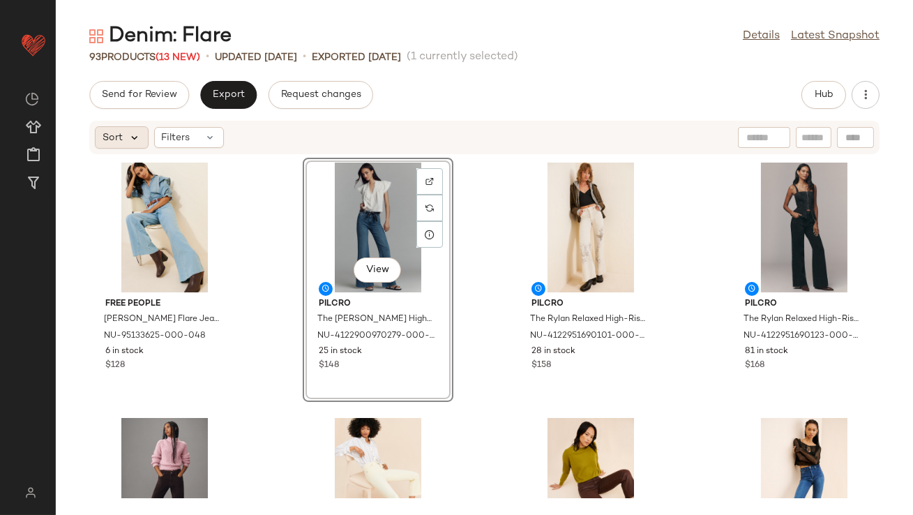
click at [131, 140] on icon at bounding box center [134, 137] width 13 height 13
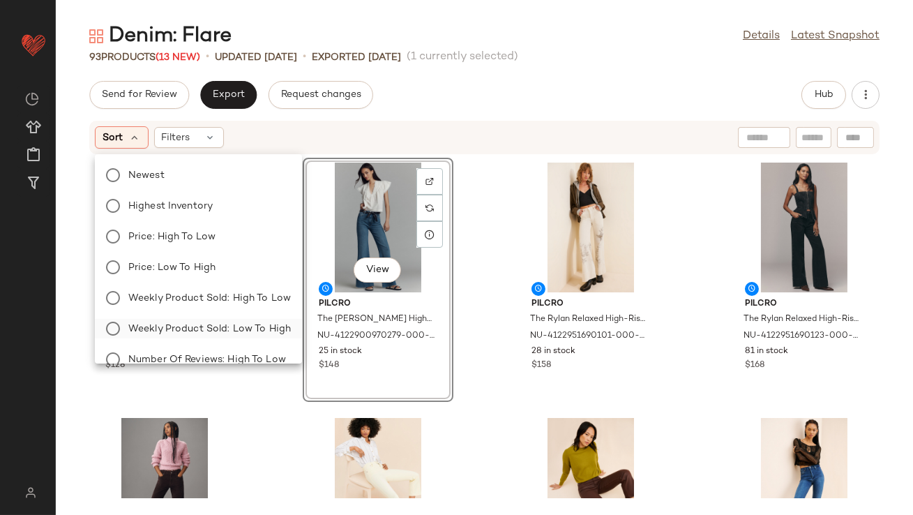
click at [253, 334] on span "Weekly Product Sold: Low to High" at bounding box center [209, 329] width 163 height 15
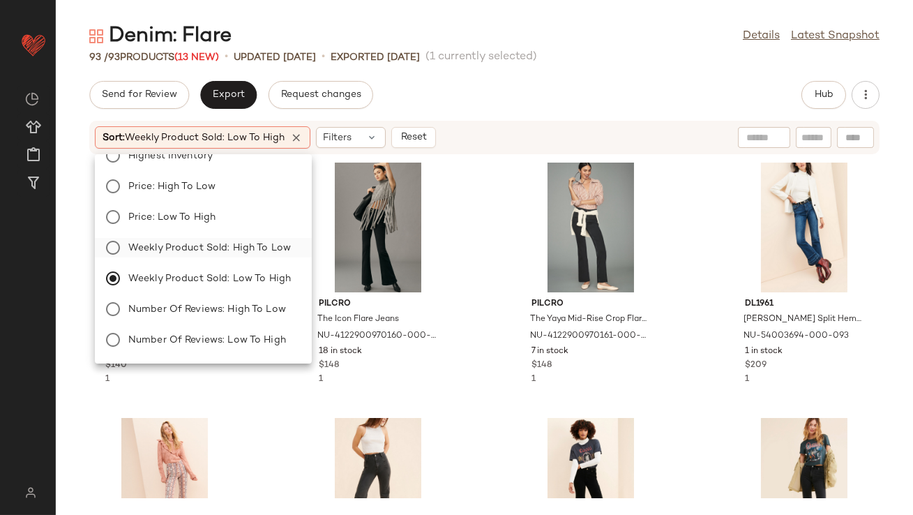
scroll to position [0, 0]
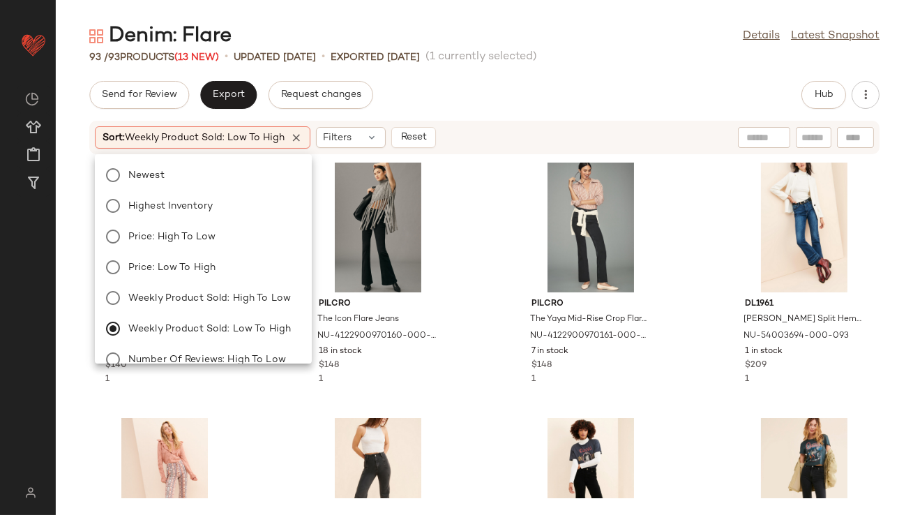
click at [470, 89] on div "Send for Review Export Request changes Hub" at bounding box center [484, 95] width 791 height 28
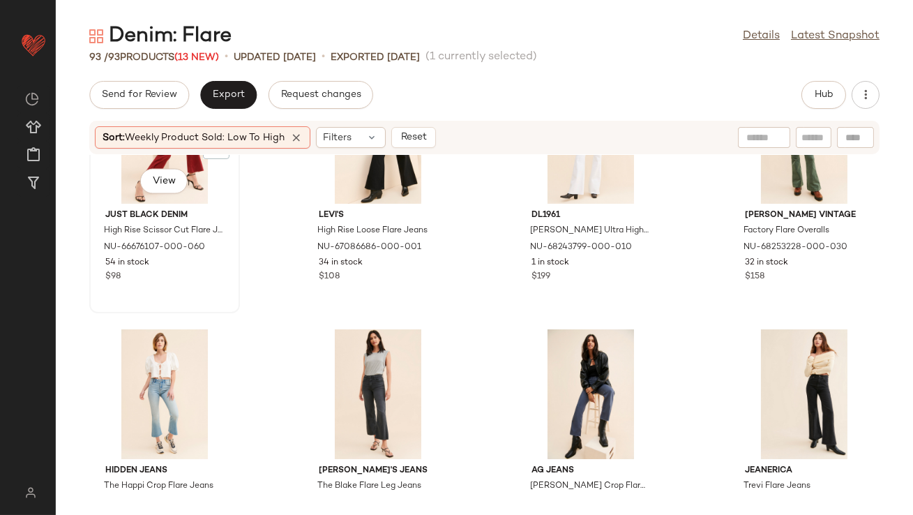
scroll to position [4386, 0]
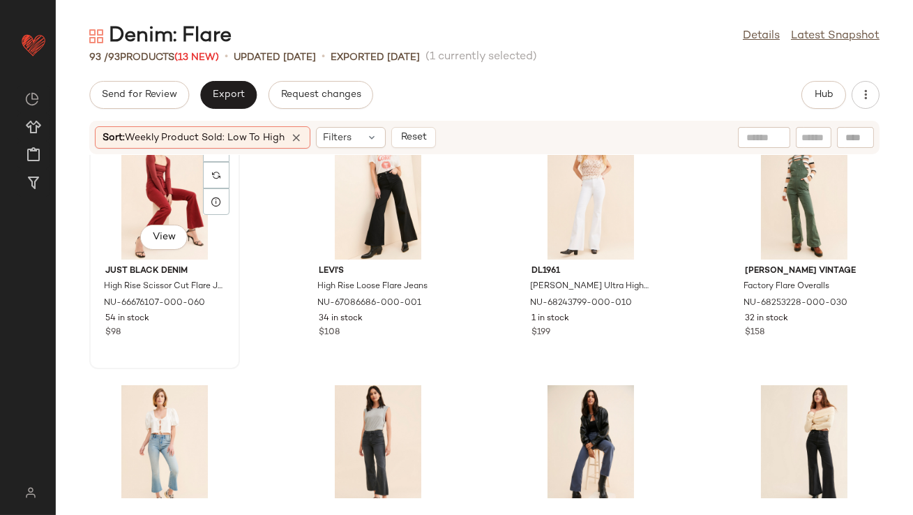
click at [174, 192] on div "View" at bounding box center [164, 195] width 141 height 130
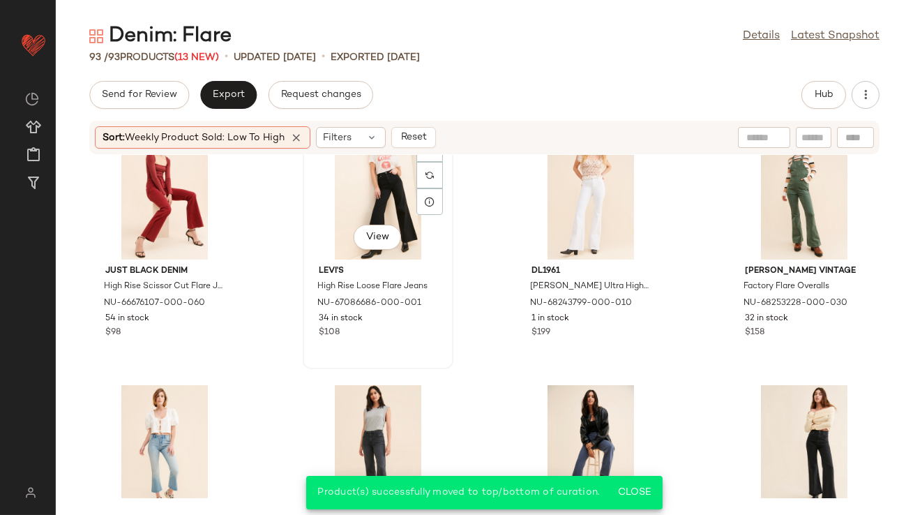
click at [365, 185] on div "View" at bounding box center [378, 195] width 141 height 130
click at [774, 189] on div "View" at bounding box center [804, 195] width 141 height 130
click at [756, 183] on div "View" at bounding box center [804, 195] width 141 height 130
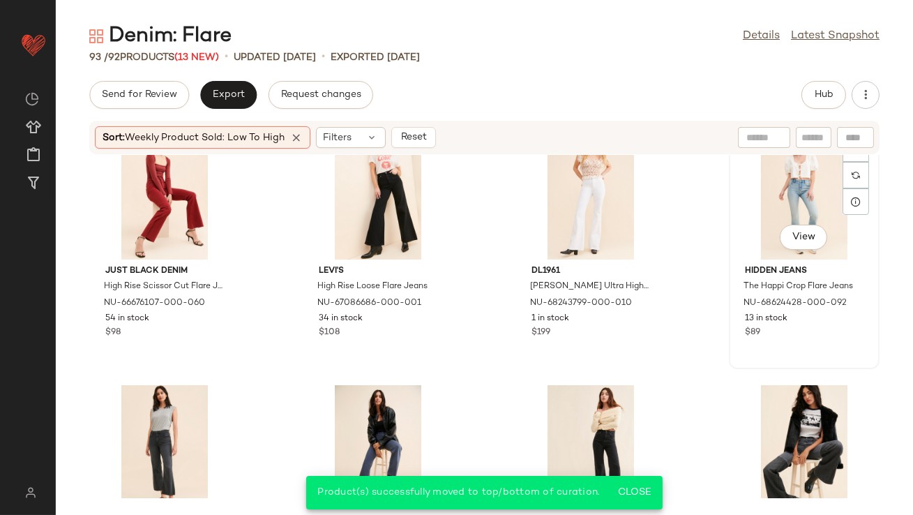
click at [754, 202] on div "View" at bounding box center [804, 195] width 141 height 130
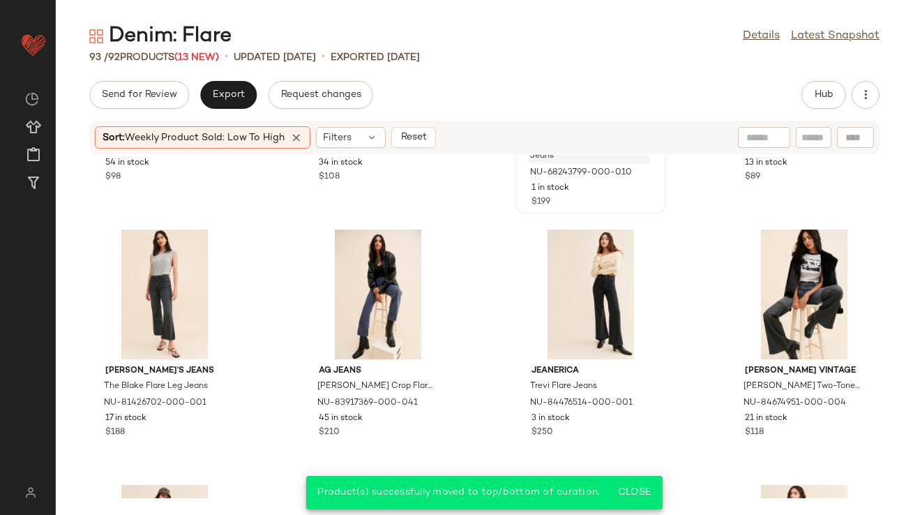
scroll to position [4545, 0]
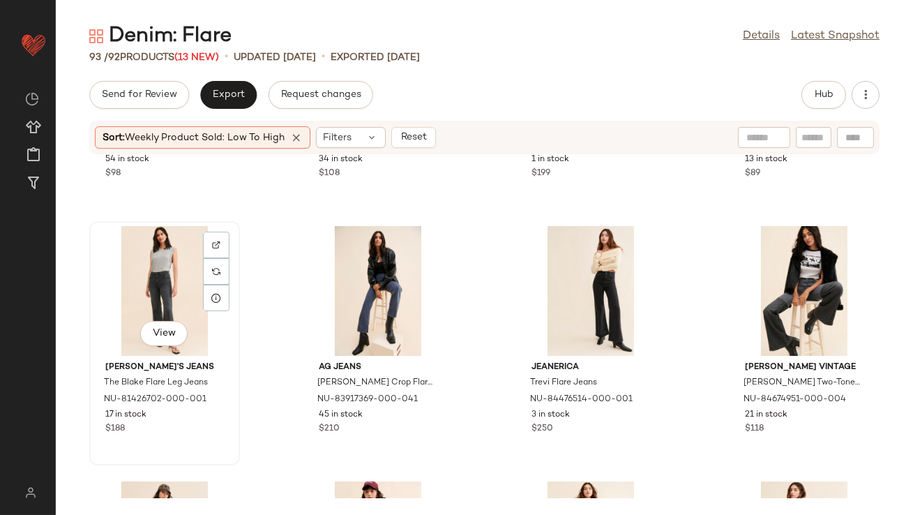
click at [163, 285] on div "View" at bounding box center [164, 291] width 141 height 130
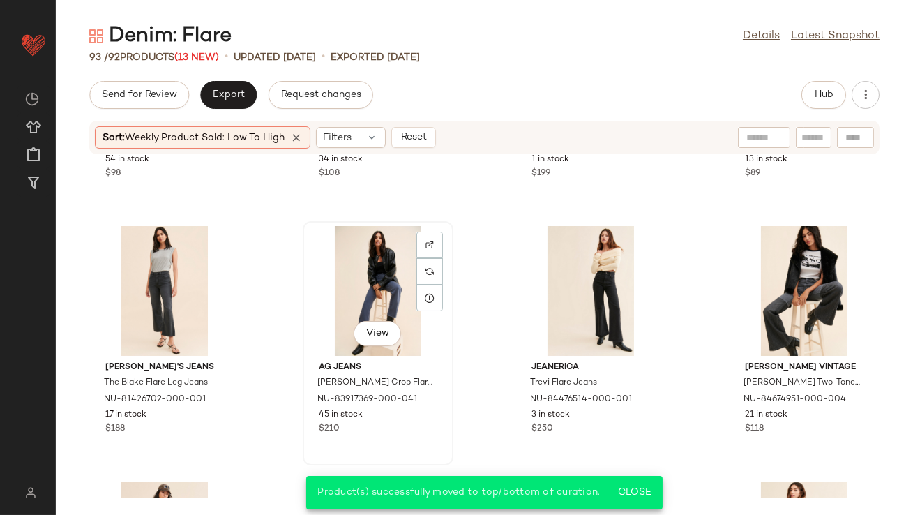
click at [382, 292] on div "View" at bounding box center [378, 291] width 141 height 130
click at [798, 276] on div "View" at bounding box center [804, 291] width 141 height 130
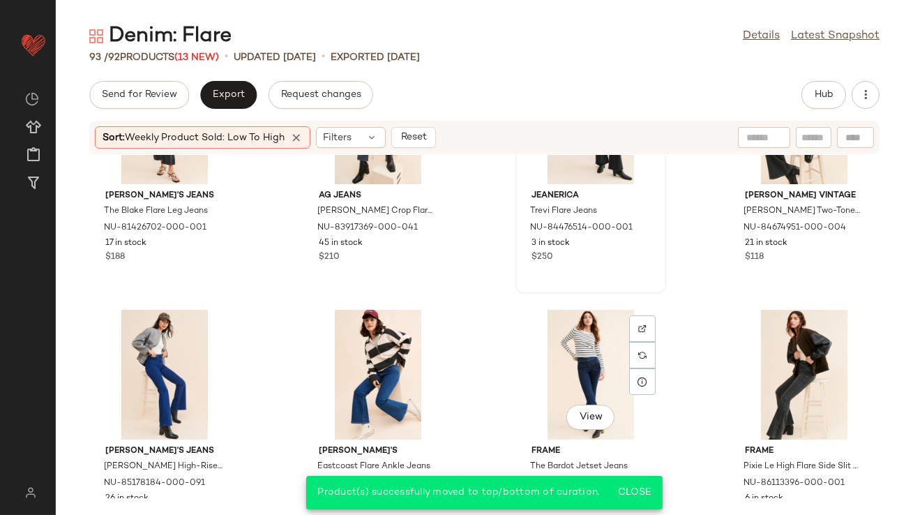
scroll to position [4797, 0]
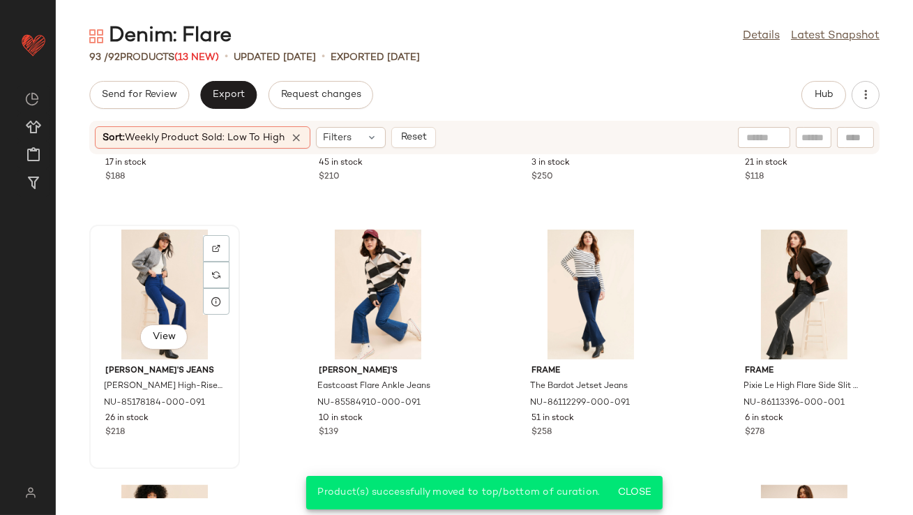
click at [172, 282] on div "View" at bounding box center [164, 295] width 141 height 130
click at [398, 283] on div "View" at bounding box center [378, 295] width 141 height 130
click at [752, 292] on div "View" at bounding box center [804, 295] width 141 height 130
click at [581, 292] on div "View" at bounding box center [591, 295] width 141 height 130
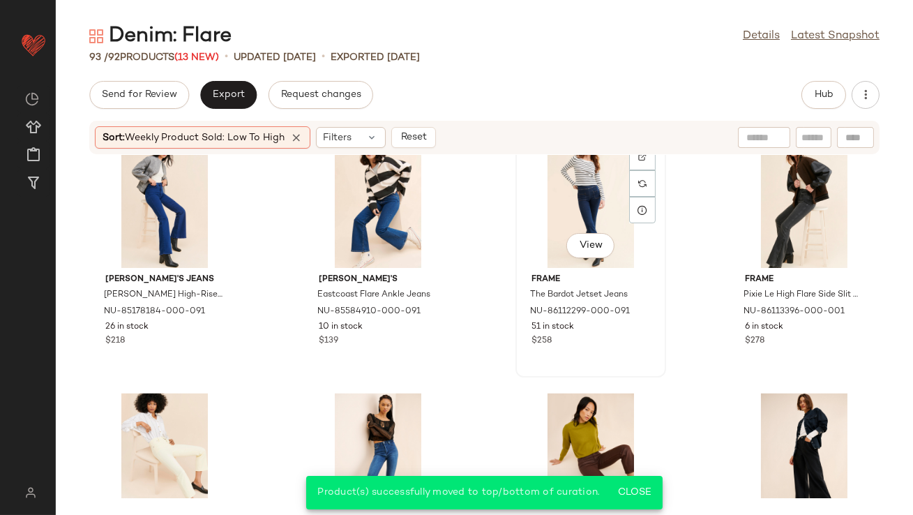
scroll to position [5064, 0]
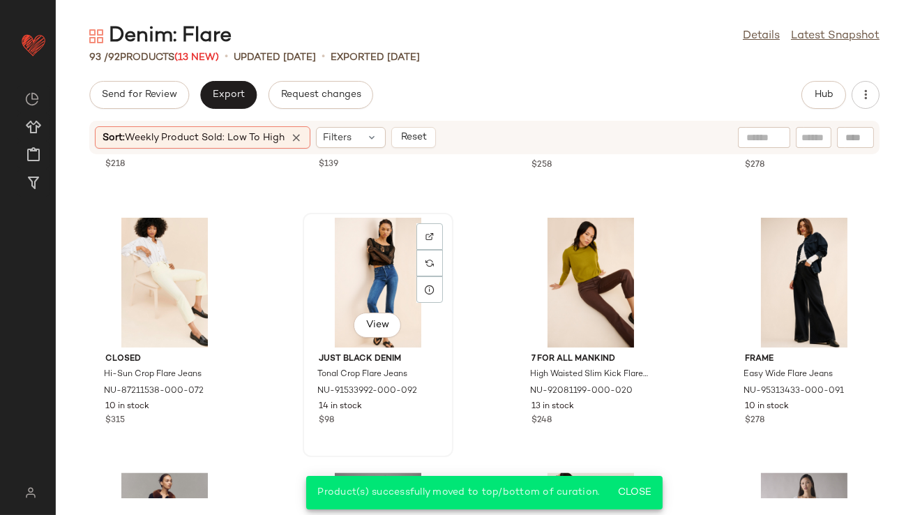
click at [366, 274] on div "View" at bounding box center [378, 283] width 141 height 130
click at [154, 276] on div "View" at bounding box center [164, 283] width 141 height 130
click at [586, 274] on div "View" at bounding box center [591, 283] width 141 height 130
click at [747, 260] on div "View" at bounding box center [804, 283] width 141 height 130
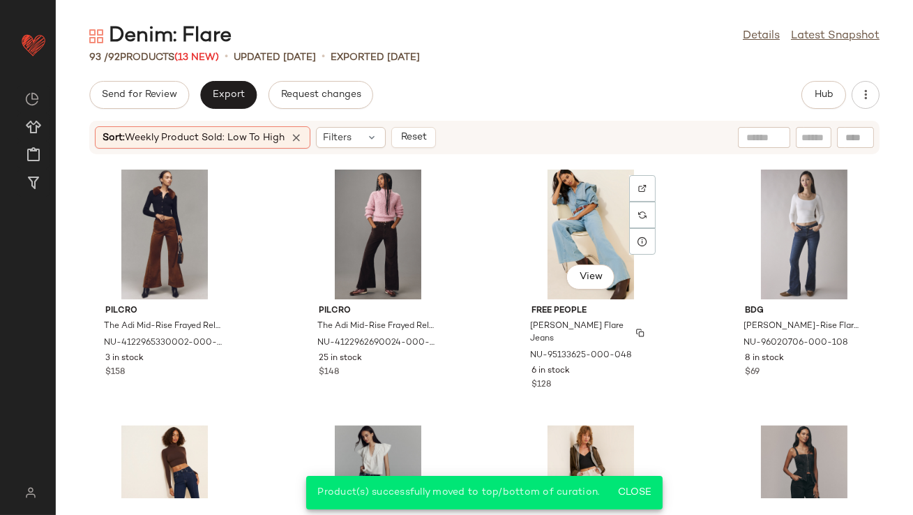
scroll to position [5377, 0]
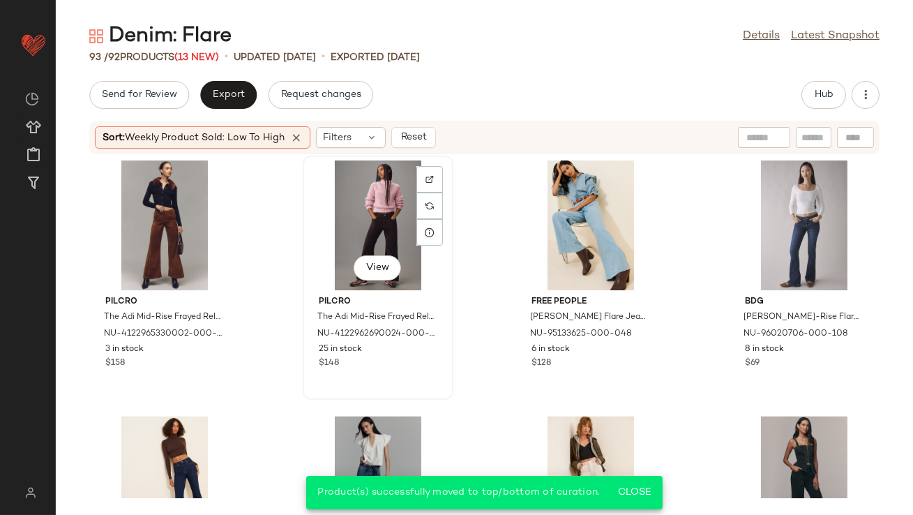
click at [401, 207] on div "View" at bounding box center [378, 226] width 141 height 130
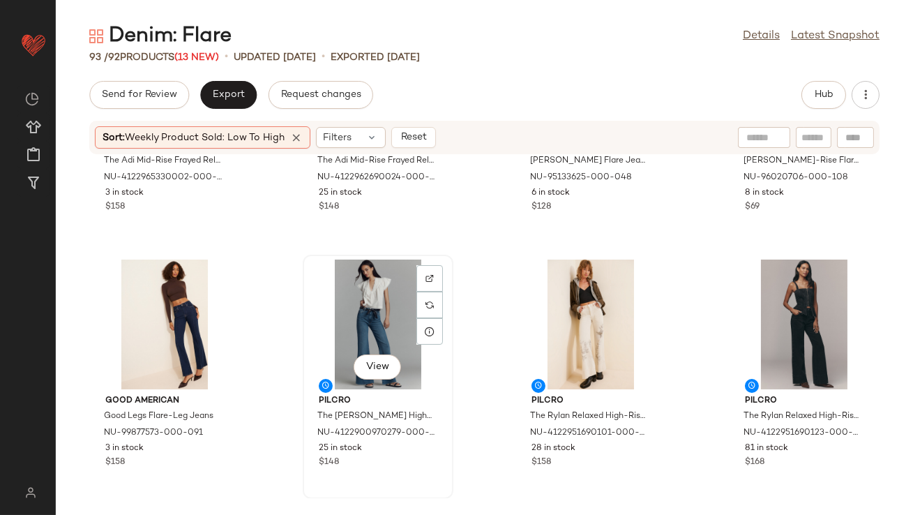
click at [398, 291] on div "View" at bounding box center [378, 325] width 141 height 130
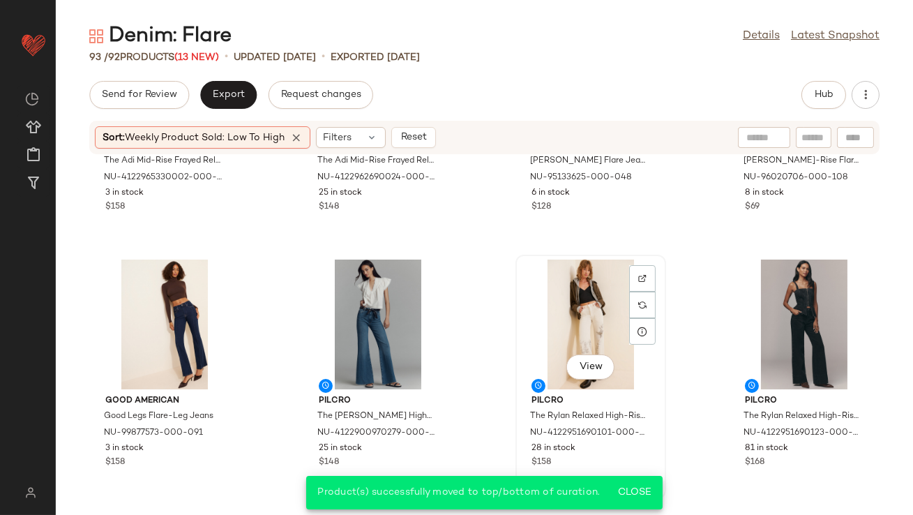
click at [579, 294] on div "View" at bounding box center [591, 325] width 141 height 130
click at [810, 315] on div "View" at bounding box center [804, 325] width 141 height 130
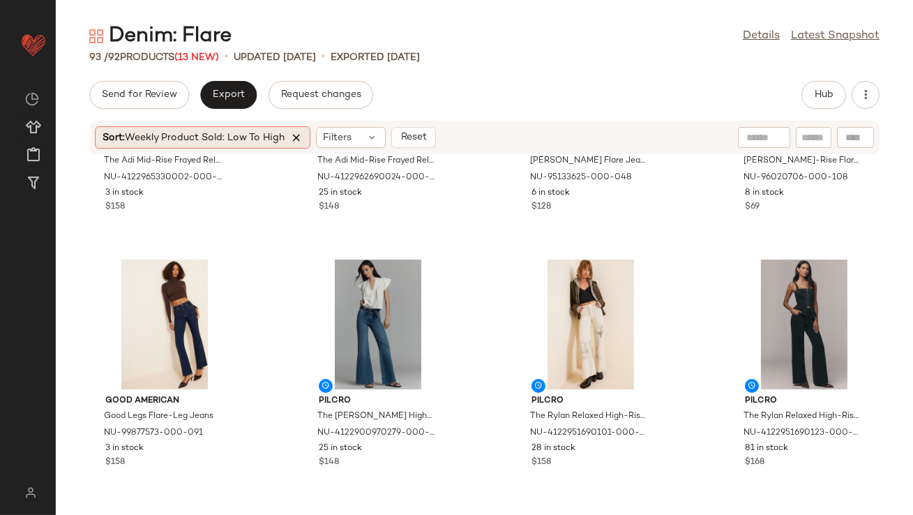
click at [301, 140] on icon at bounding box center [296, 137] width 13 height 13
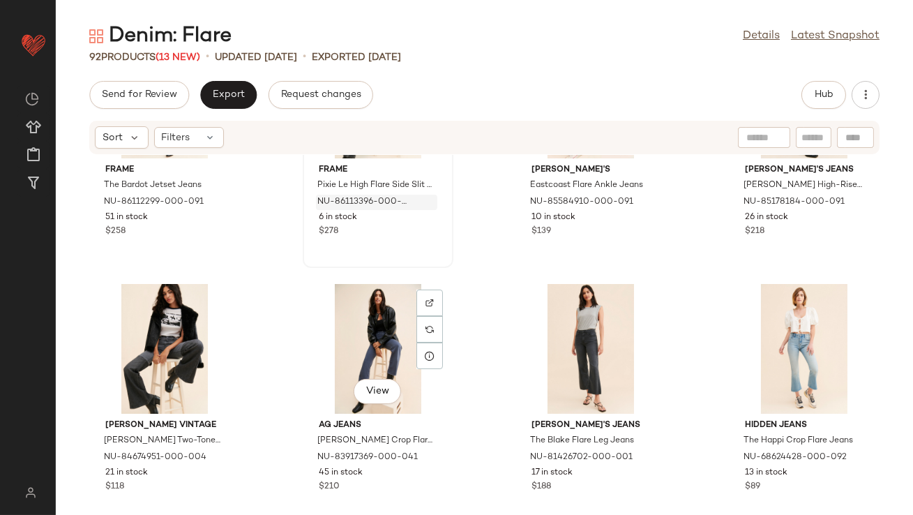
scroll to position [680, 0]
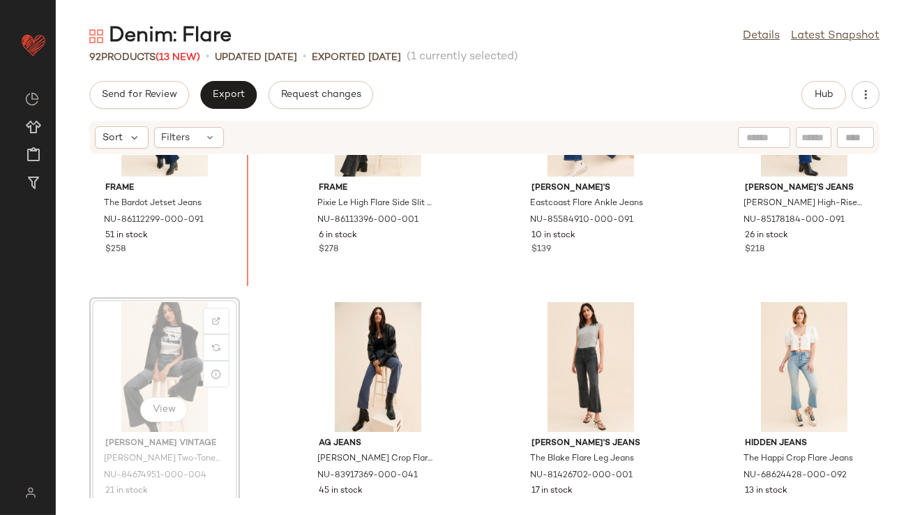
scroll to position [602, 0]
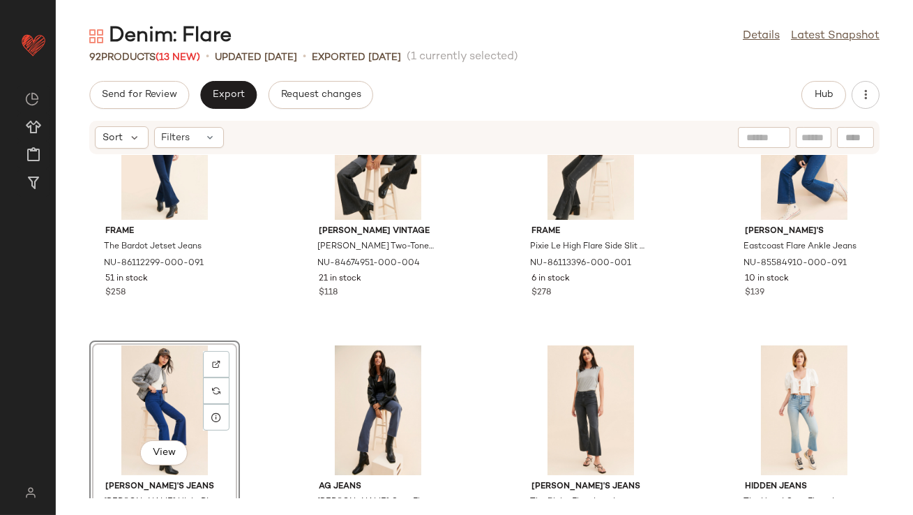
scroll to position [595, 0]
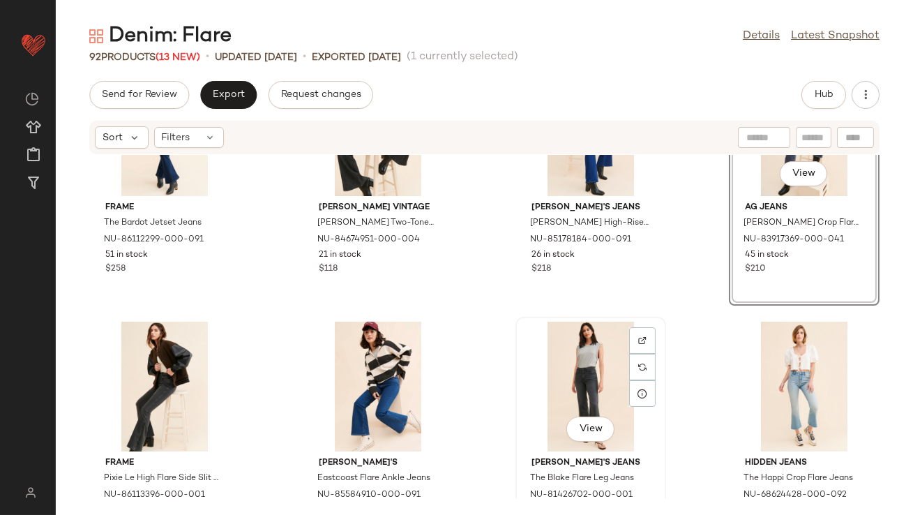
scroll to position [667, 0]
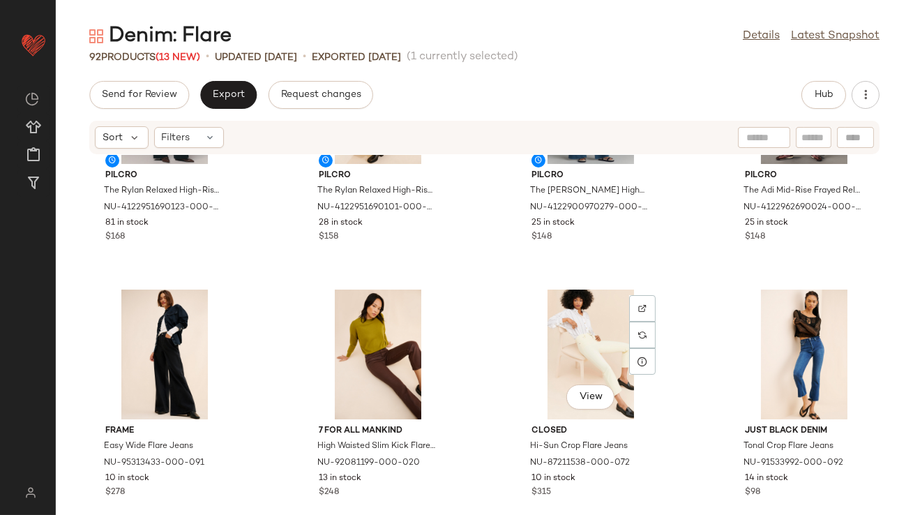
scroll to position [43, 0]
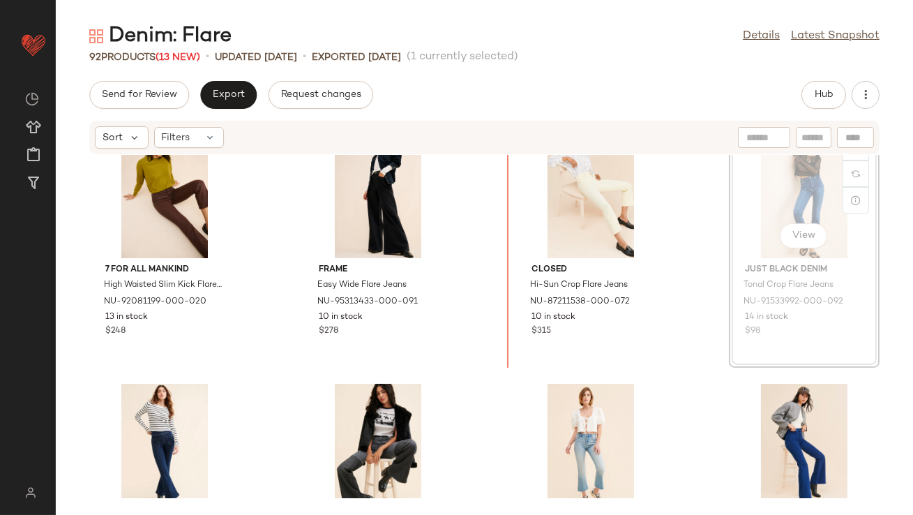
drag, startPoint x: 825, startPoint y: 174, endPoint x: 816, endPoint y: 174, distance: 9.1
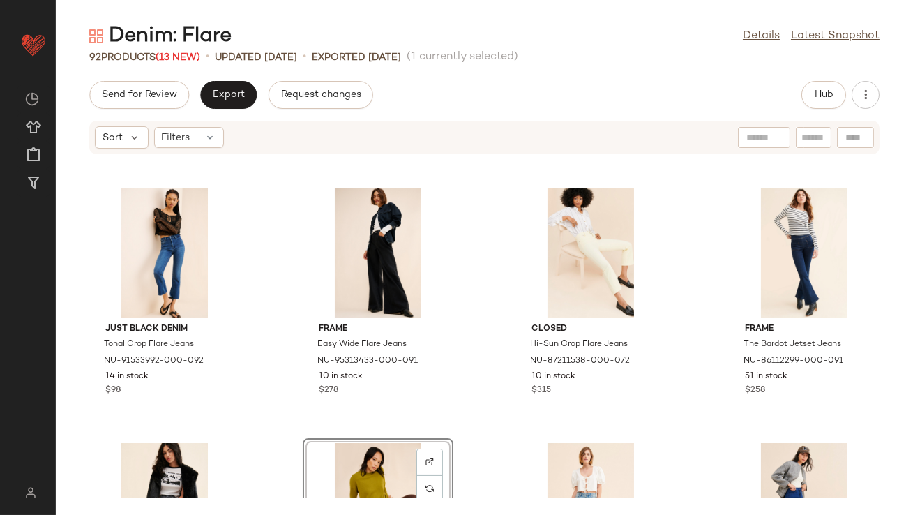
scroll to position [349, 0]
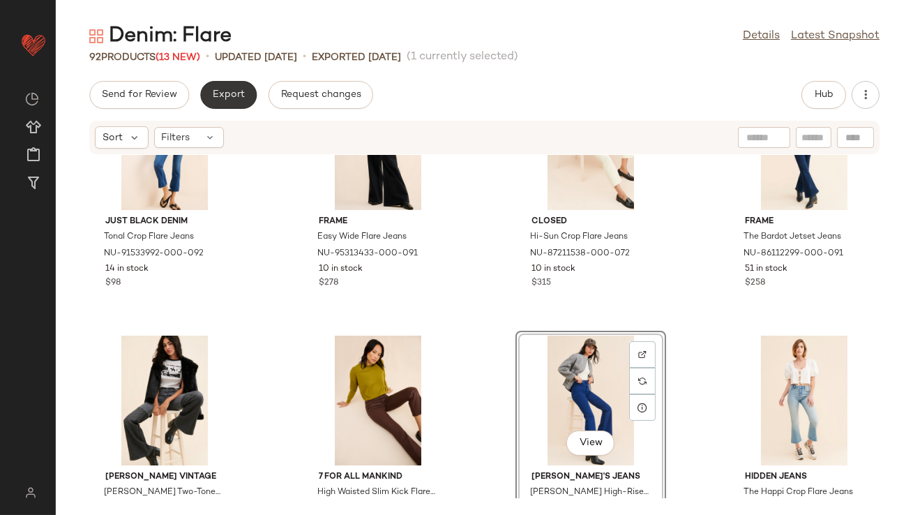
click at [246, 107] on button "Export" at bounding box center [228, 95] width 57 height 28
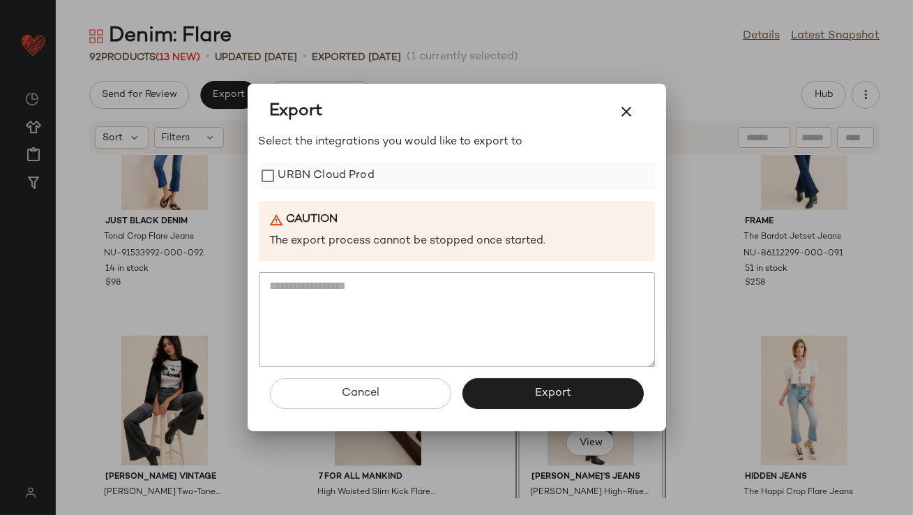
click at [336, 176] on label "URBN Cloud Prod" at bounding box center [326, 176] width 96 height 28
click at [494, 387] on button "Export" at bounding box center [553, 393] width 181 height 31
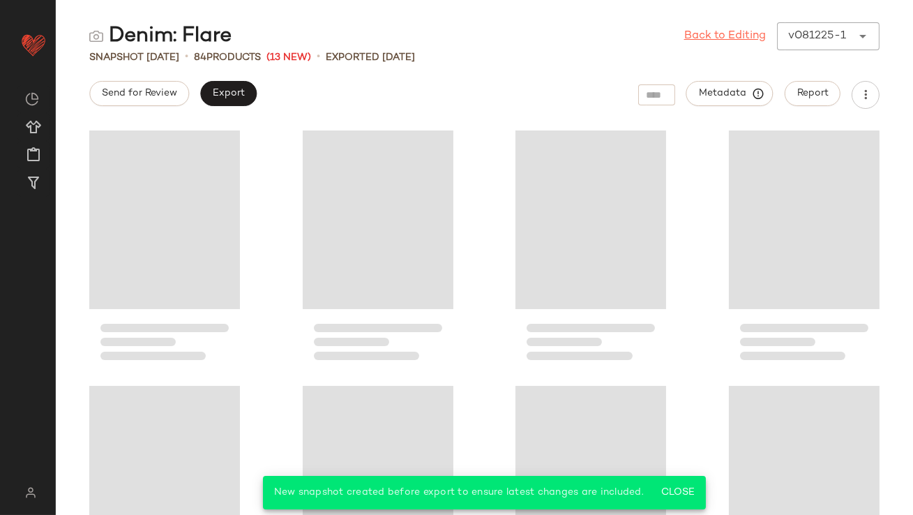
click at [709, 39] on link "Back to Editing" at bounding box center [726, 36] width 82 height 17
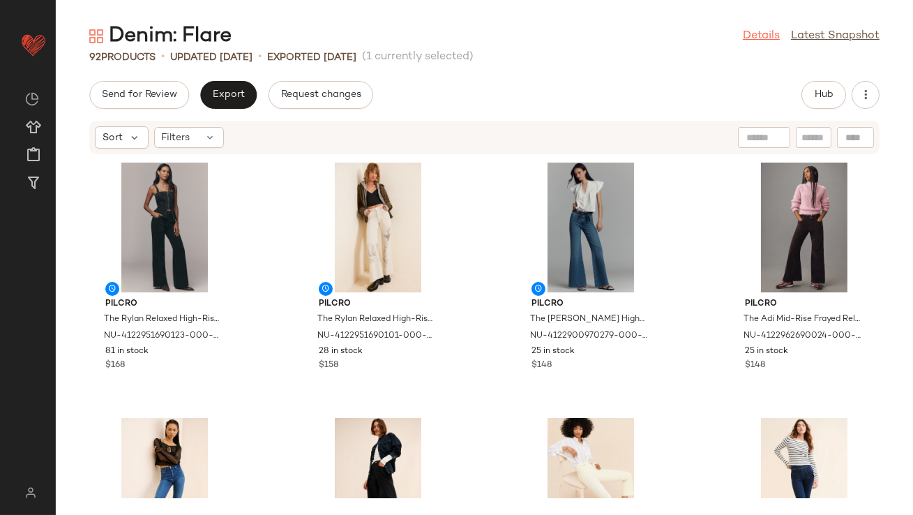
click at [762, 30] on link "Details" at bounding box center [761, 36] width 37 height 17
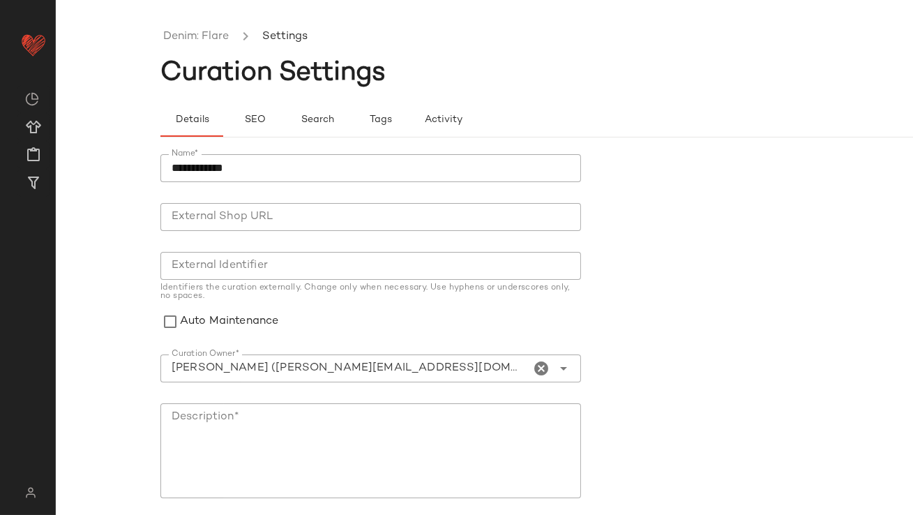
click at [553, 375] on div at bounding box center [563, 369] width 20 height 28
type input "**********"
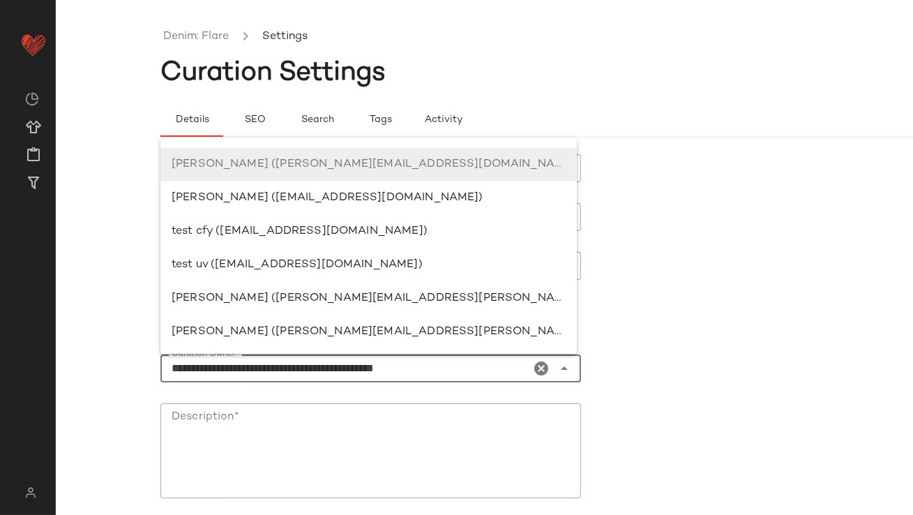
click at [536, 366] on icon "Clear Curation Owner*" at bounding box center [542, 368] width 17 height 17
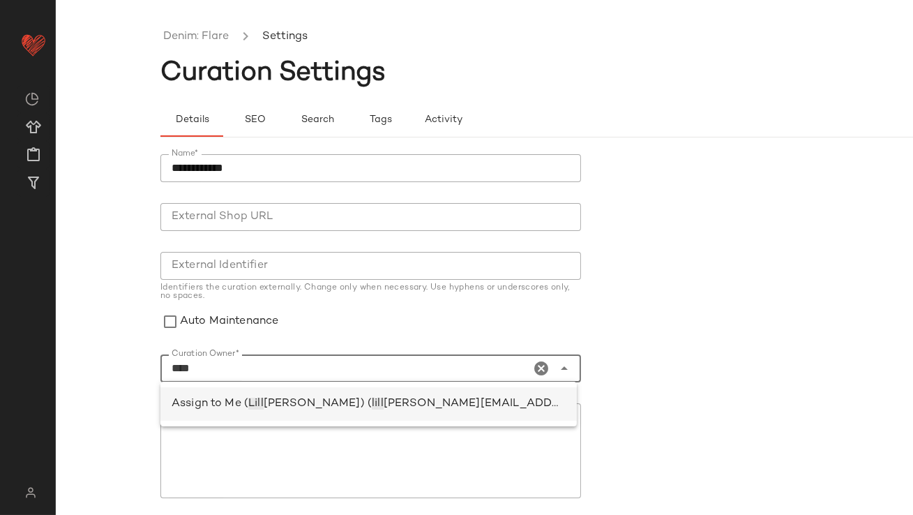
click at [318, 398] on span "[PERSON_NAME]) (" at bounding box center [318, 404] width 108 height 12
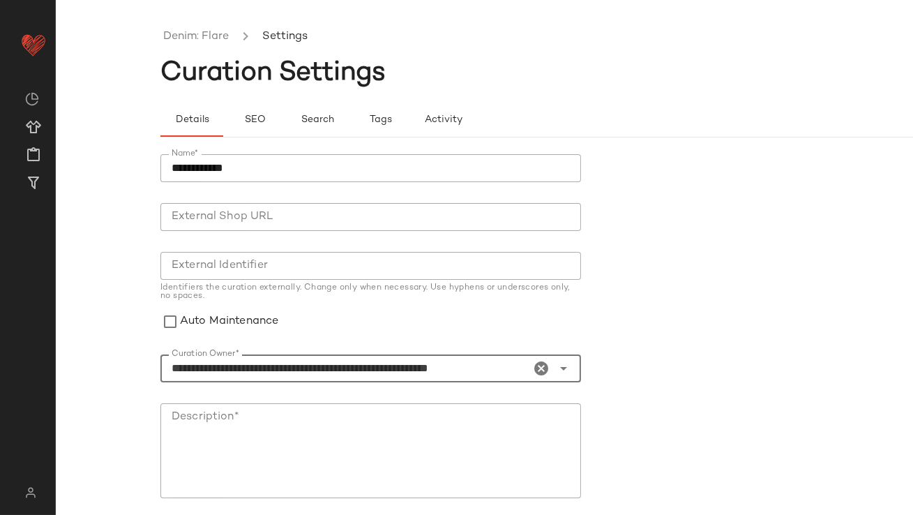
type input "**********"
click at [412, 396] on div at bounding box center [371, 393] width 421 height 10
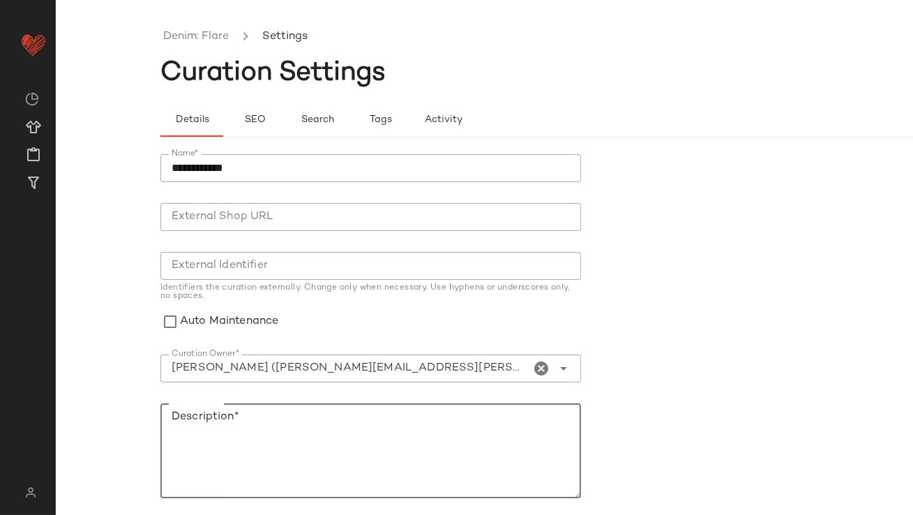
click at [396, 413] on textarea "Description*" at bounding box center [371, 450] width 421 height 95
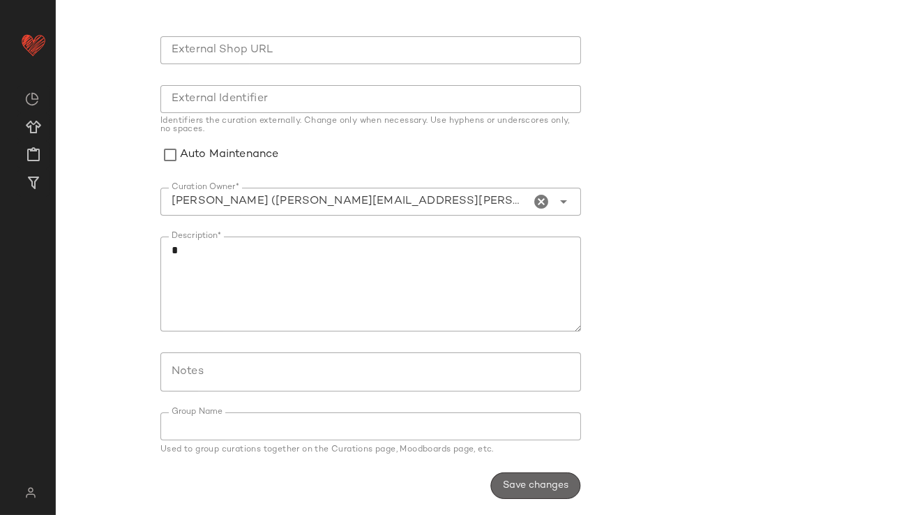
click at [546, 489] on span "Save changes" at bounding box center [535, 485] width 66 height 11
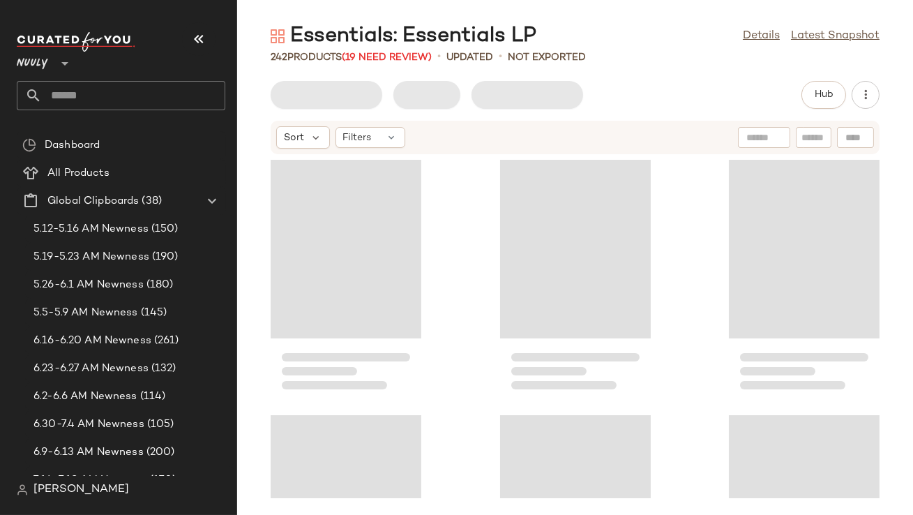
click at [191, 41] on icon "button" at bounding box center [199, 39] width 17 height 17
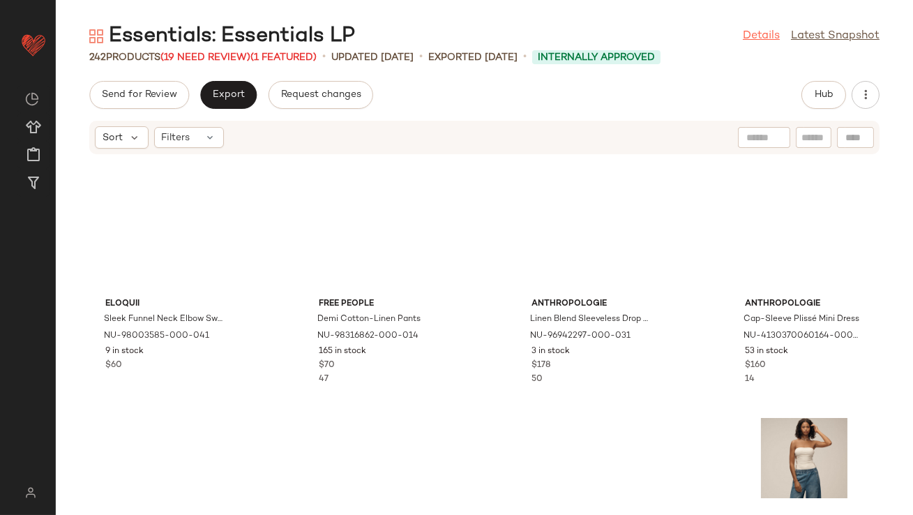
click at [759, 35] on link "Details" at bounding box center [761, 36] width 37 height 17
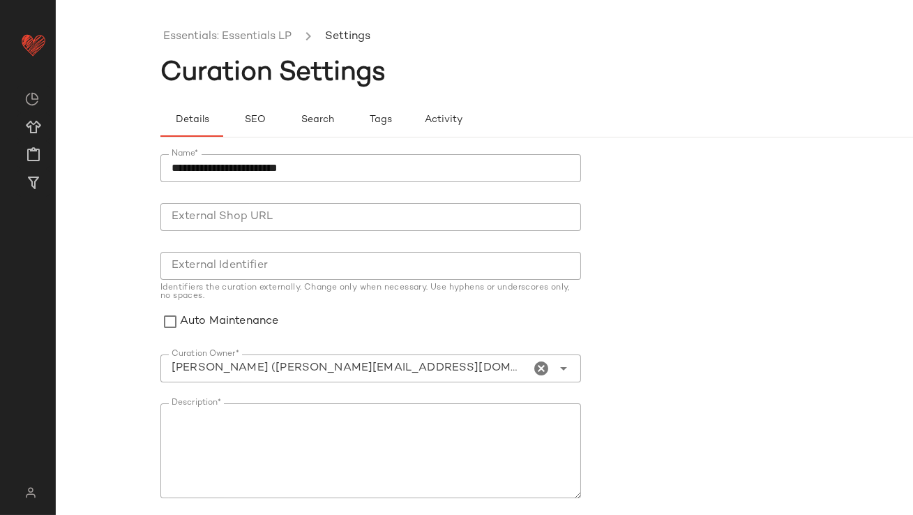
click at [534, 362] on icon "Clear Curation Owner*" at bounding box center [542, 368] width 17 height 17
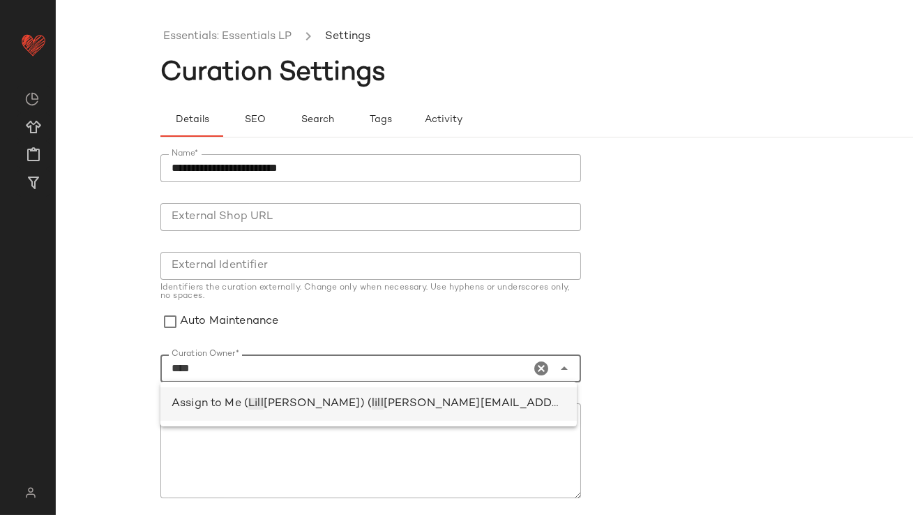
click at [397, 401] on span "[PERSON_NAME][EMAIL_ADDRESS][PERSON_NAME][DOMAIN_NAME])" at bounding box center [584, 404] width 401 height 12
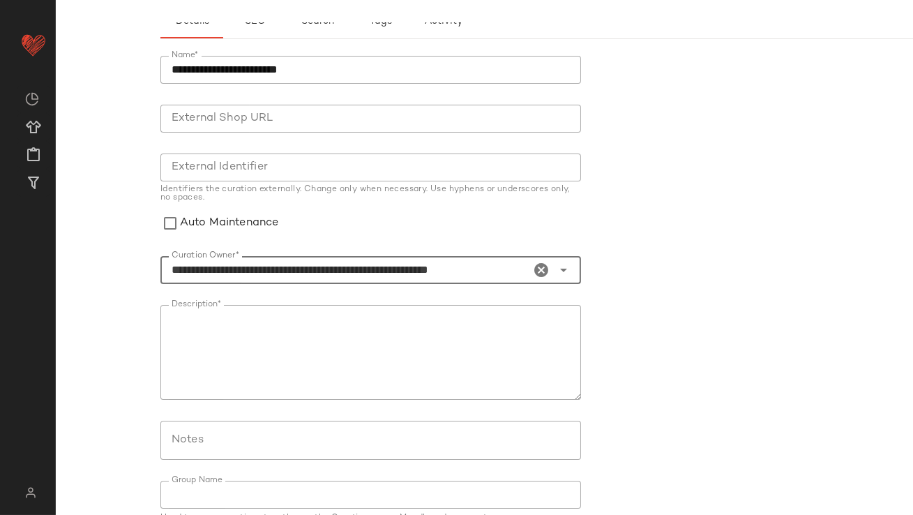
scroll to position [167, 0]
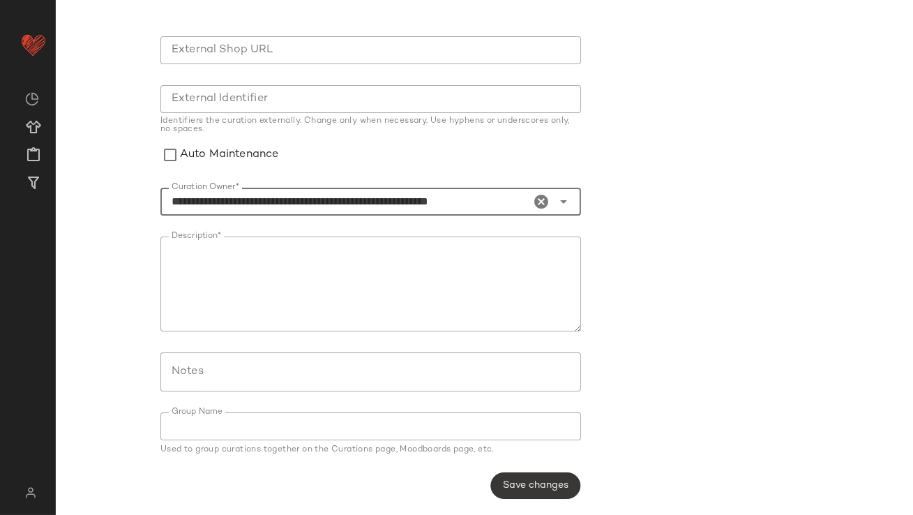
type input "**********"
click at [546, 484] on span "Save changes" at bounding box center [535, 485] width 66 height 11
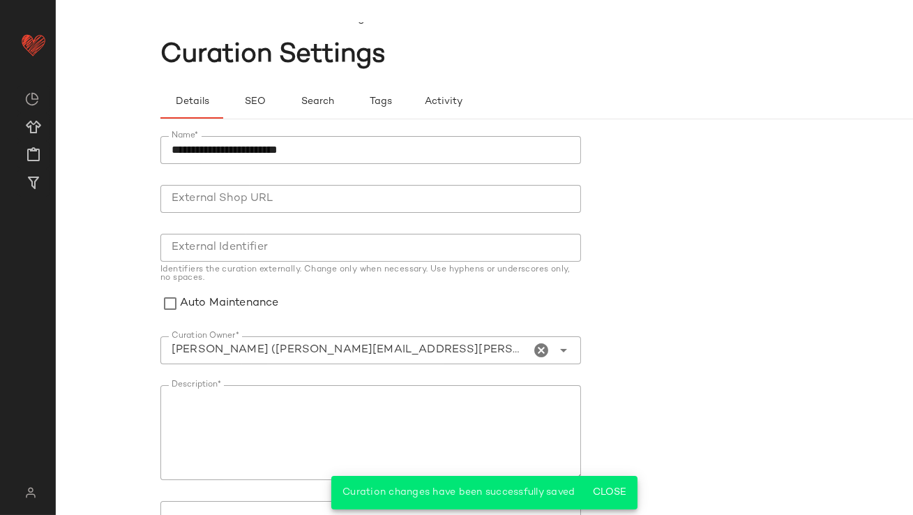
scroll to position [0, 0]
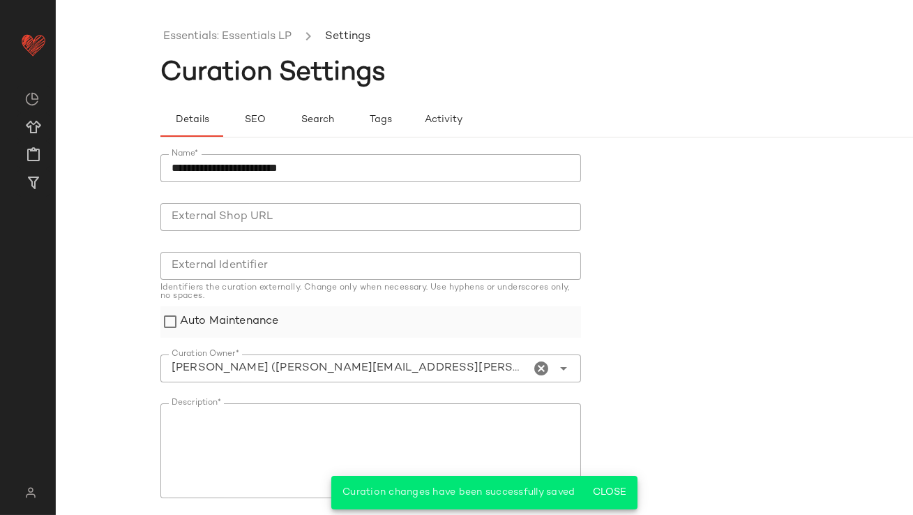
click at [251, 320] on label "Auto Maintenance" at bounding box center [229, 321] width 98 height 31
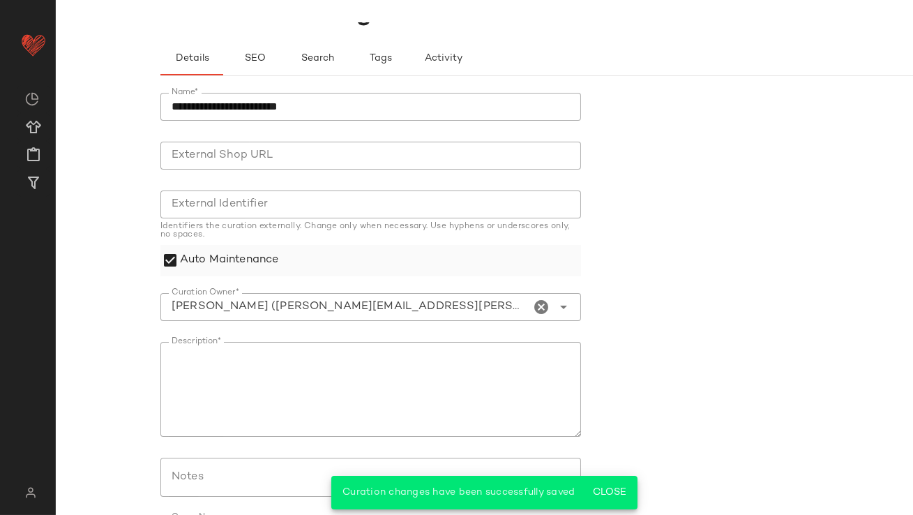
scroll to position [167, 0]
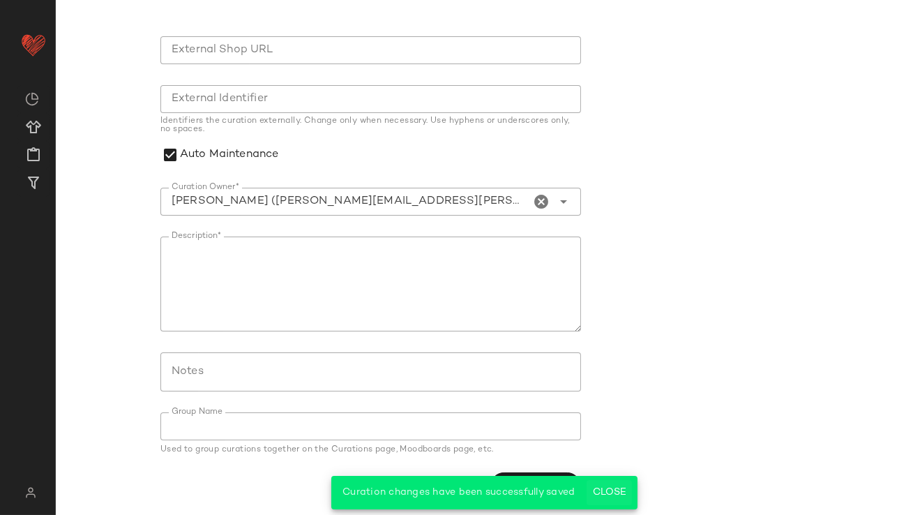
click at [606, 487] on span "Close" at bounding box center [609, 492] width 34 height 11
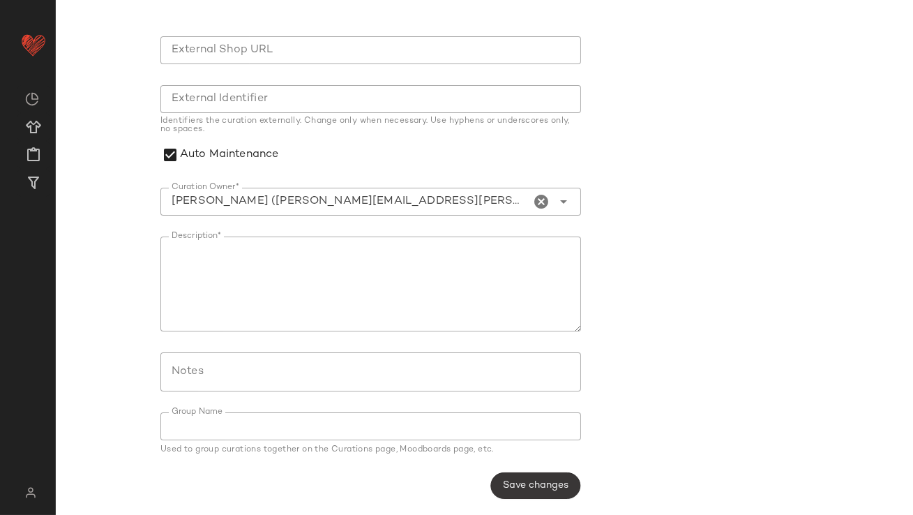
click at [530, 484] on span "Save changes" at bounding box center [535, 485] width 66 height 11
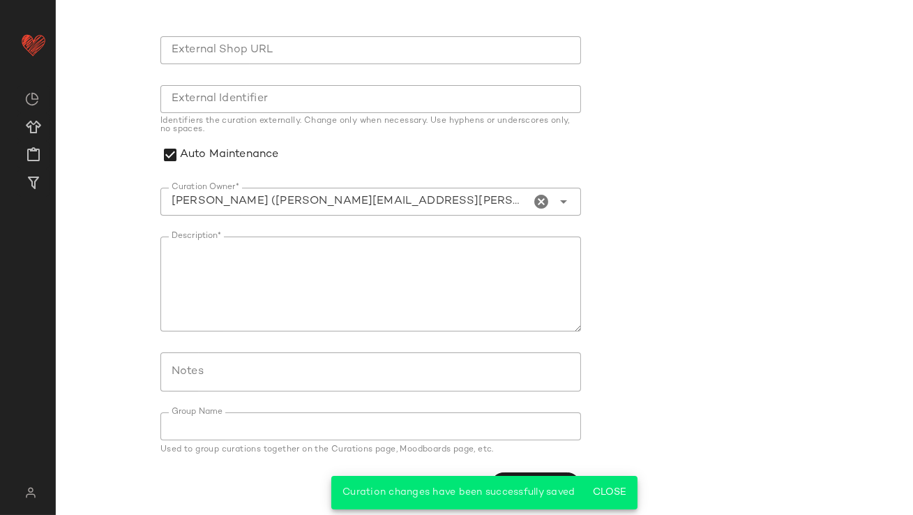
scroll to position [0, 0]
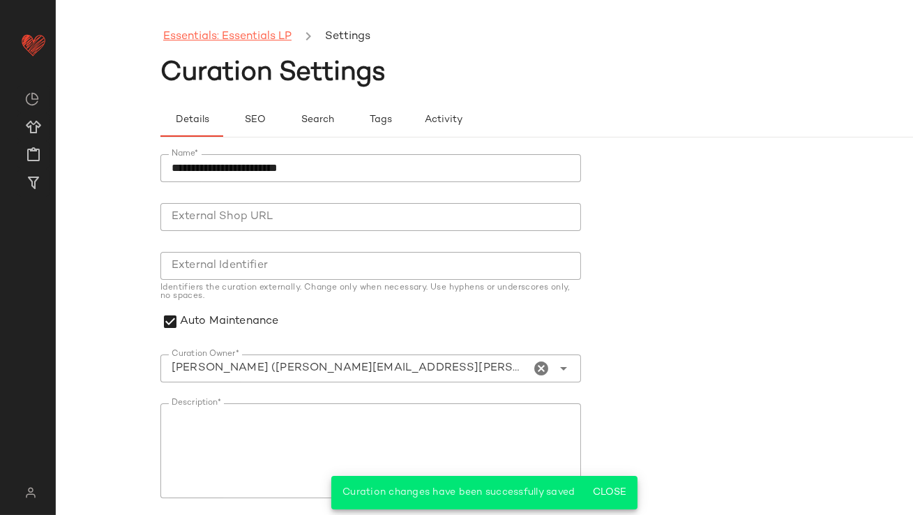
click at [274, 32] on link "Essentials: Essentials LP" at bounding box center [227, 37] width 128 height 18
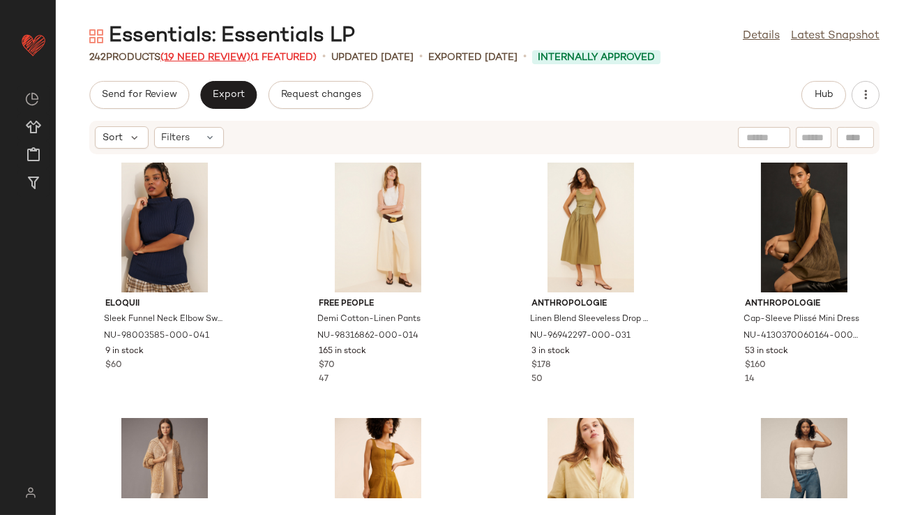
click at [234, 59] on span "(19 Need Review)" at bounding box center [206, 57] width 90 height 10
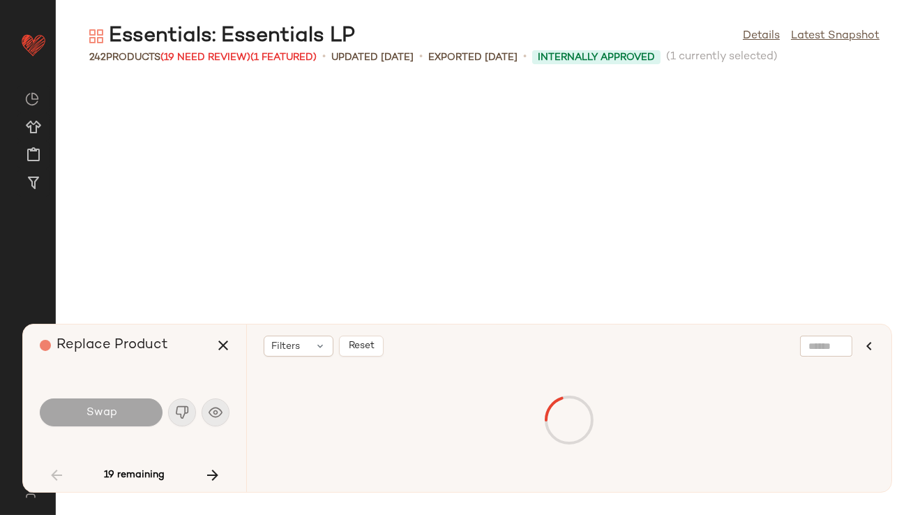
scroll to position [777, 0]
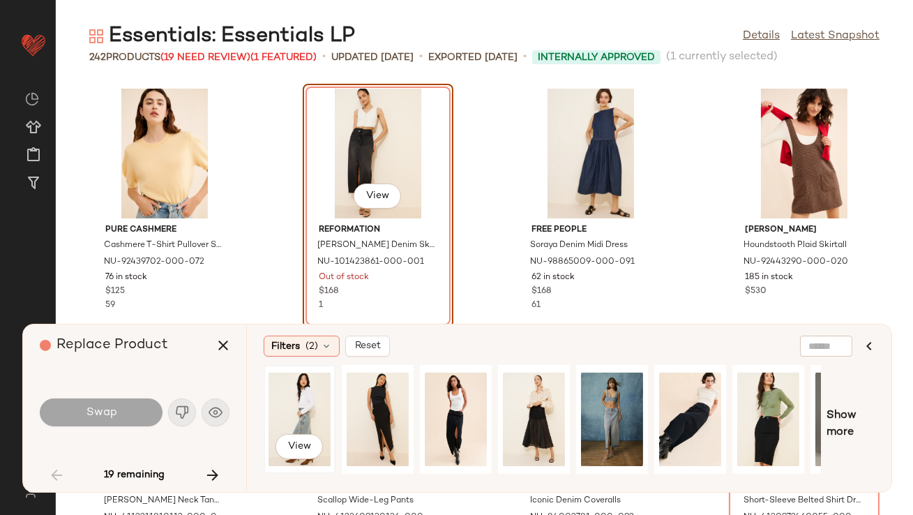
click at [297, 421] on div "View" at bounding box center [300, 419] width 62 height 99
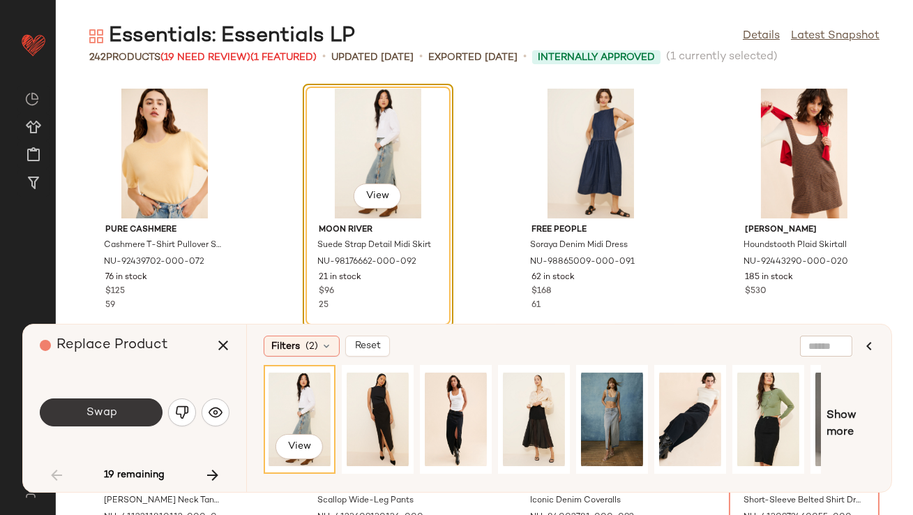
click at [112, 410] on span "Swap" at bounding box center [100, 412] width 31 height 13
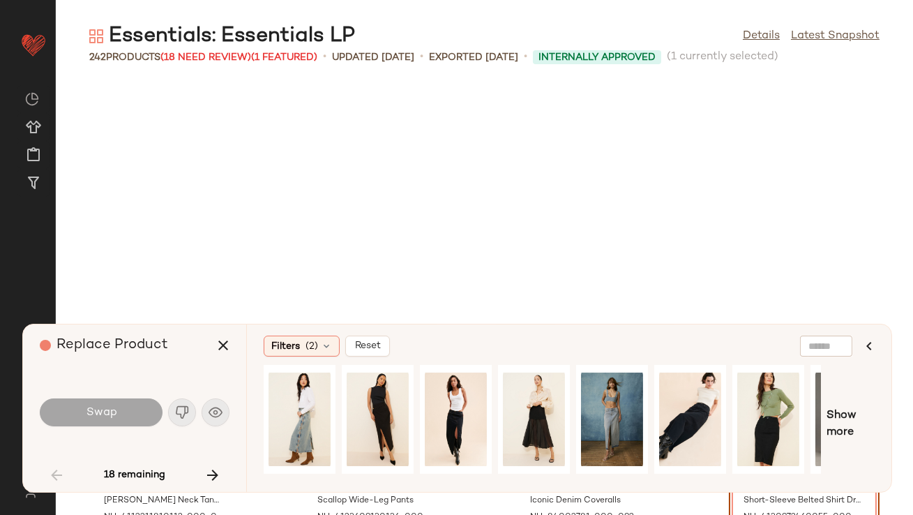
scroll to position [1022, 0]
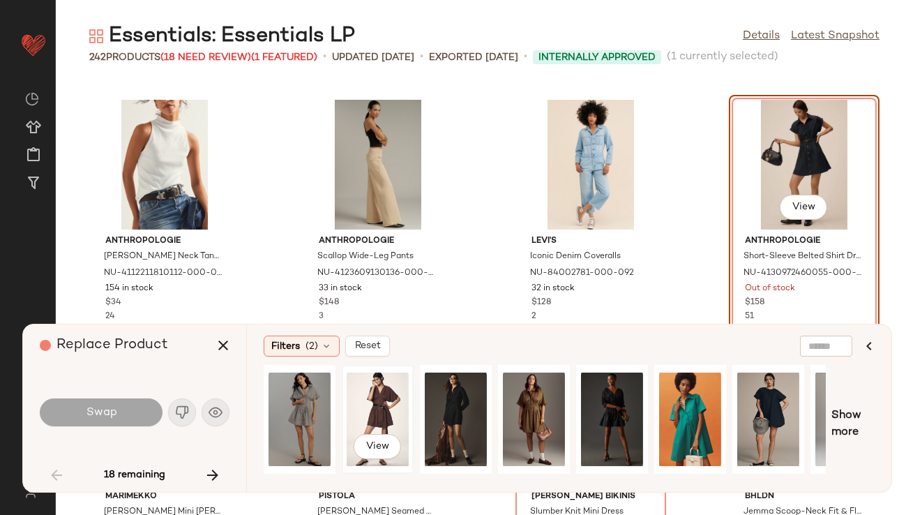
click at [383, 398] on div "View" at bounding box center [378, 419] width 62 height 99
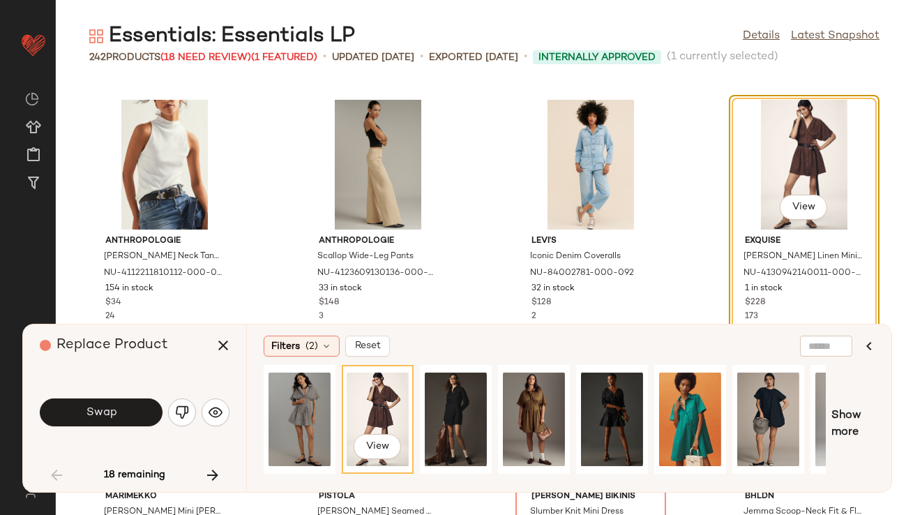
click at [135, 405] on button "Swap" at bounding box center [101, 412] width 123 height 28
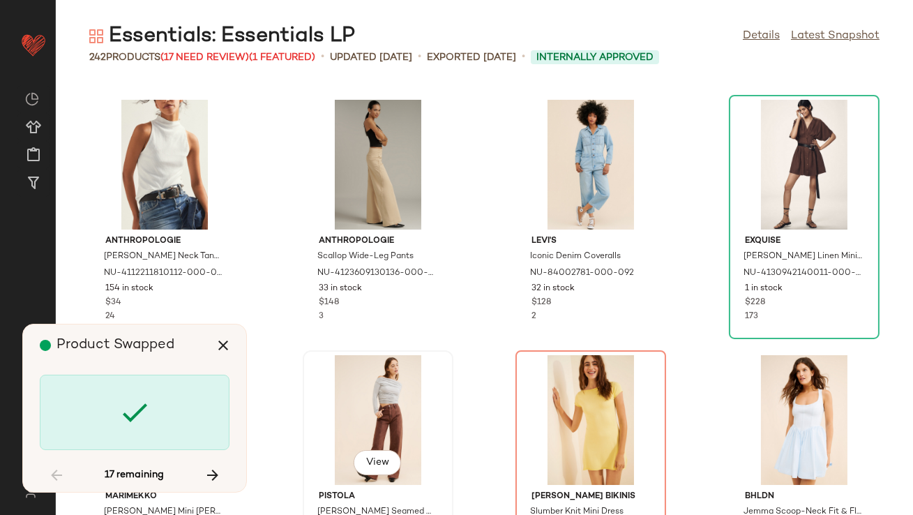
scroll to position [1277, 0]
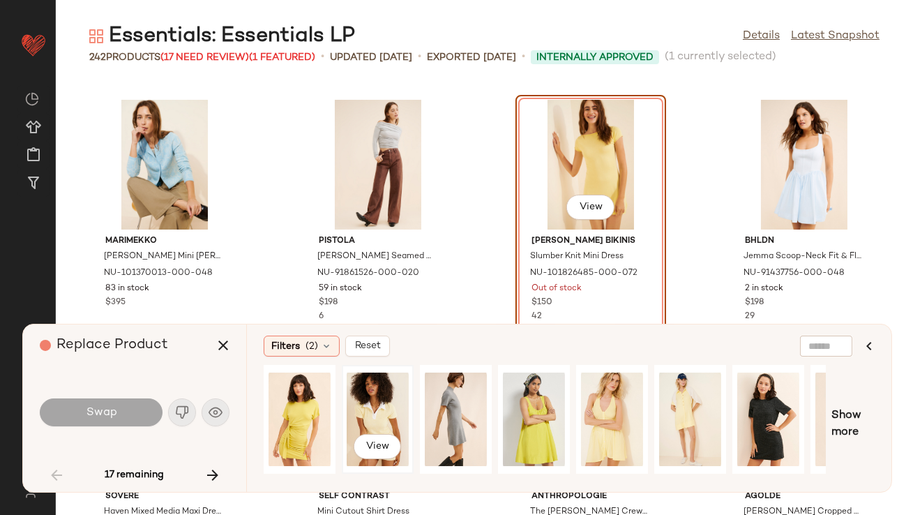
click at [363, 410] on div "View" at bounding box center [378, 419] width 62 height 99
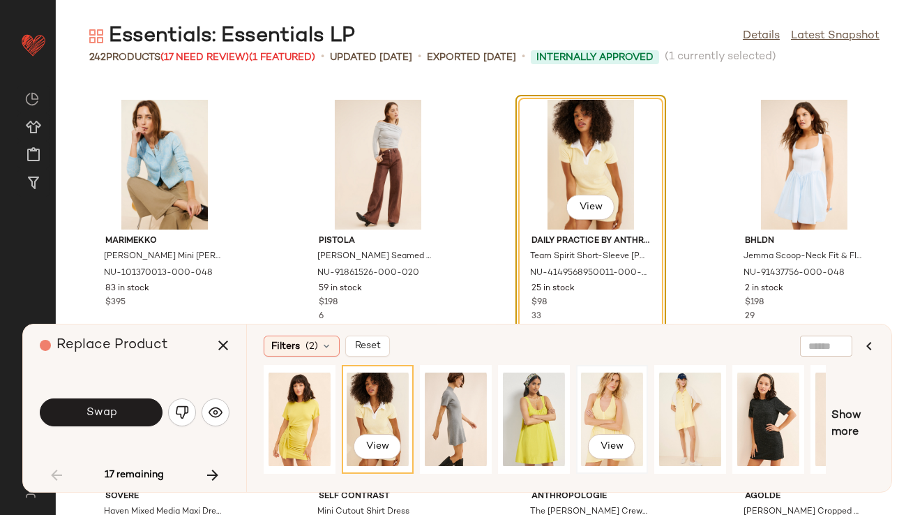
click at [585, 408] on div "View" at bounding box center [612, 419] width 62 height 99
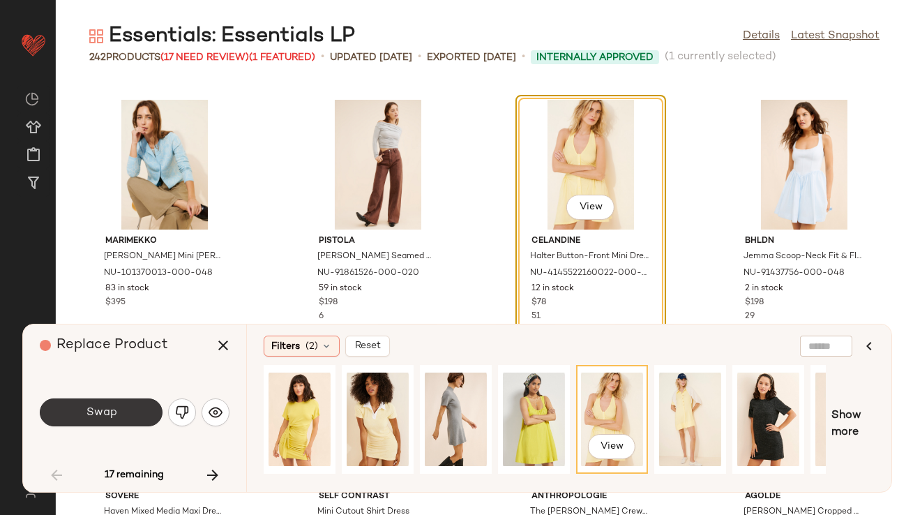
click at [100, 415] on span "Swap" at bounding box center [100, 412] width 31 height 13
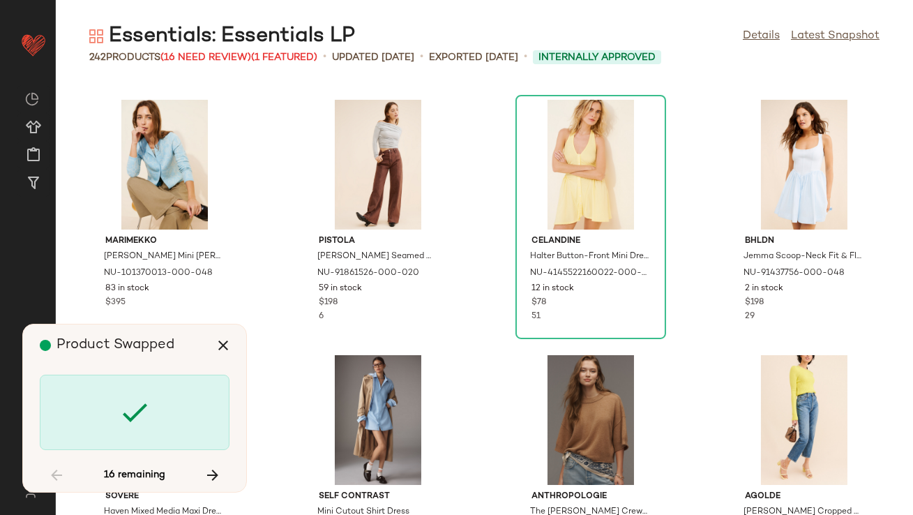
scroll to position [2554, 0]
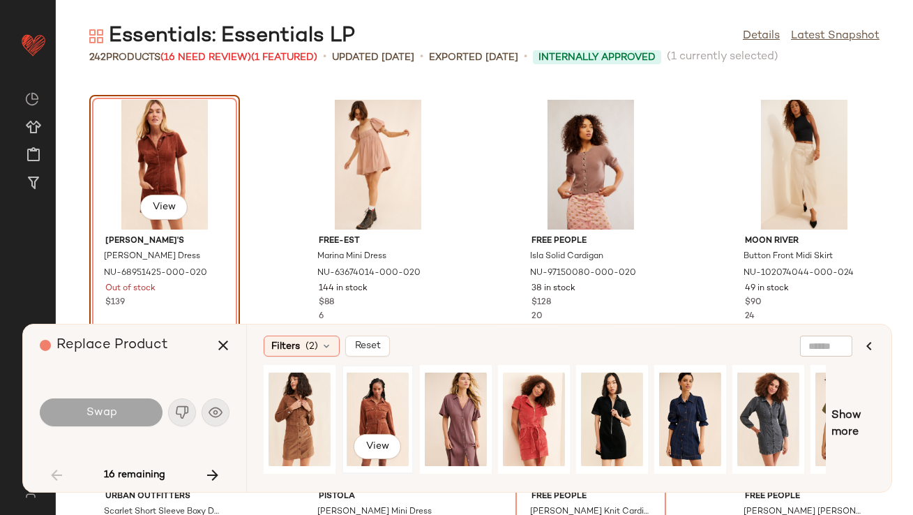
click at [372, 403] on div "View" at bounding box center [378, 419] width 62 height 99
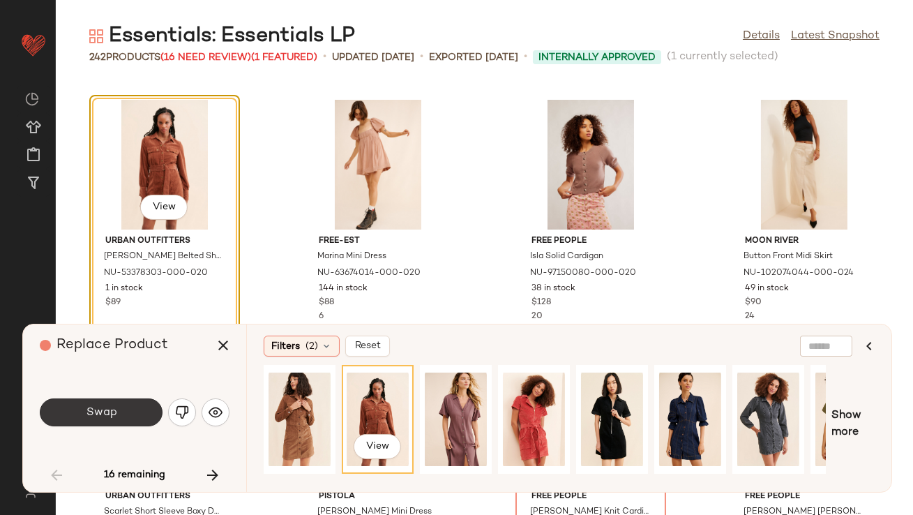
click at [109, 413] on span "Swap" at bounding box center [100, 412] width 31 height 13
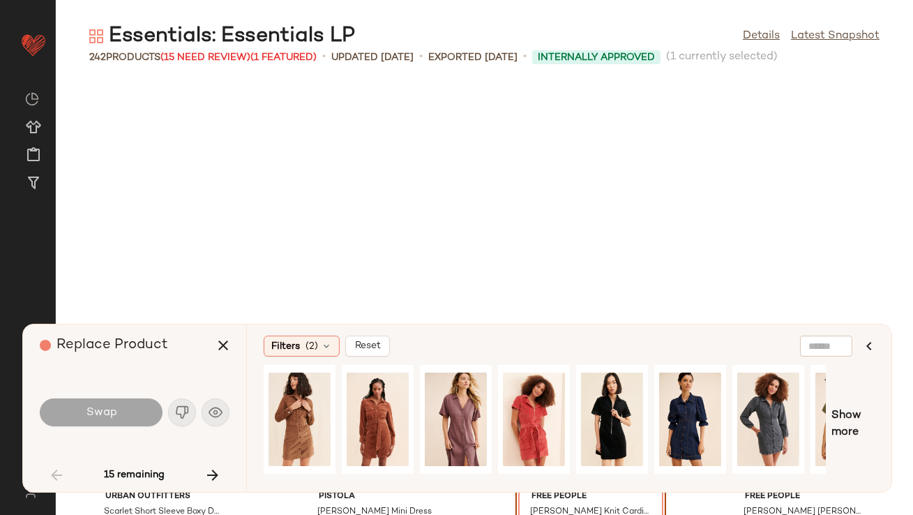
scroll to position [2809, 0]
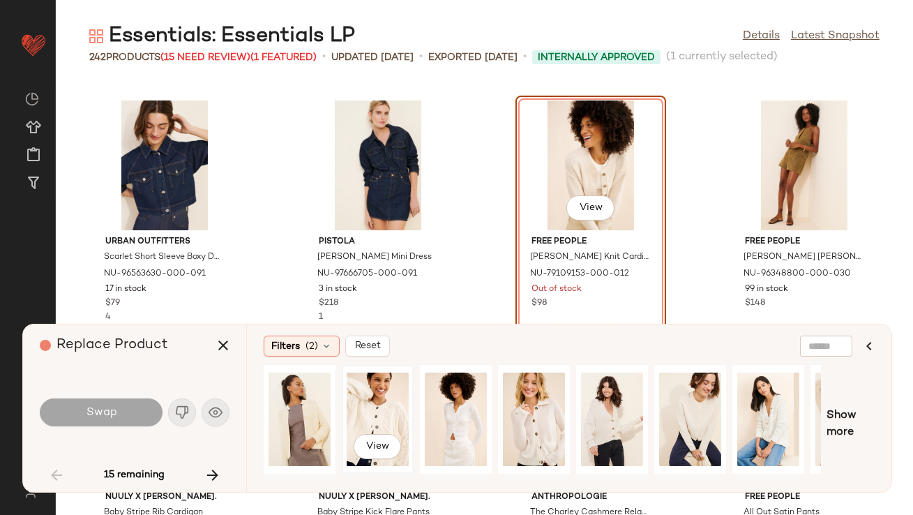
click at [381, 410] on div "View" at bounding box center [378, 419] width 62 height 99
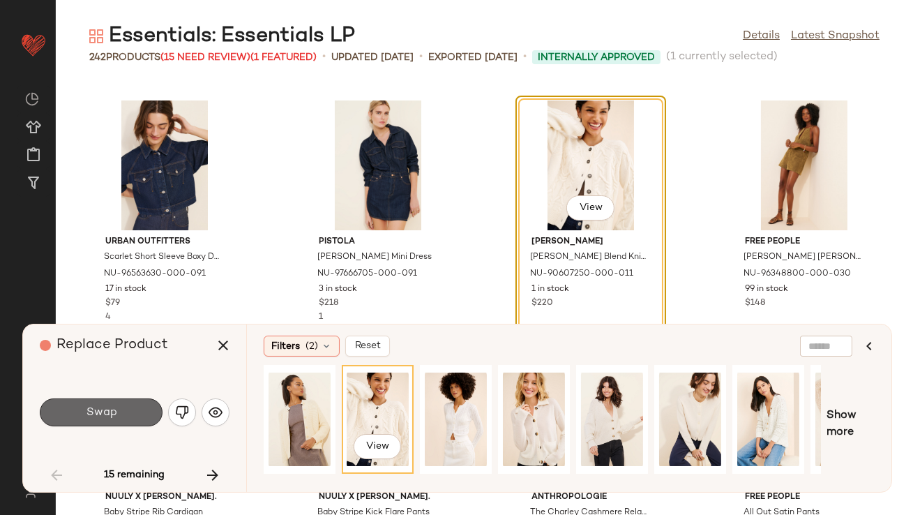
click at [124, 412] on button "Swap" at bounding box center [101, 412] width 123 height 28
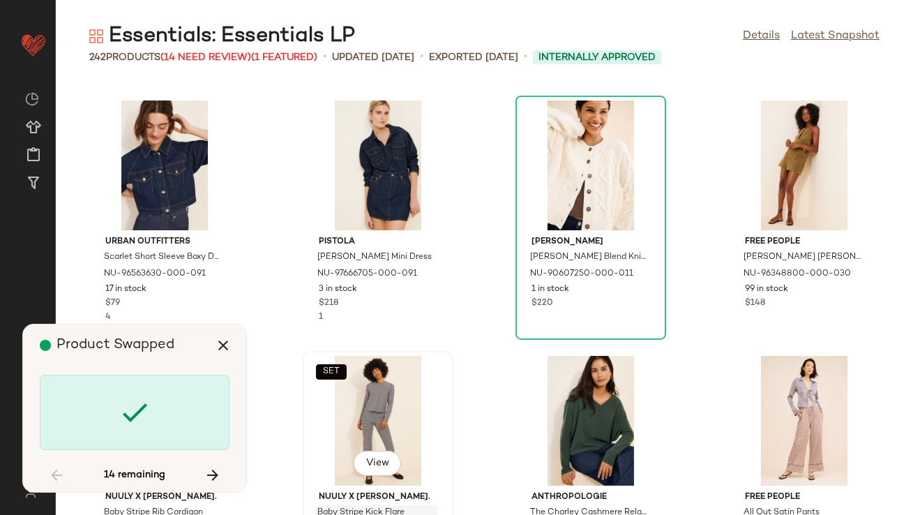
scroll to position [3320, 0]
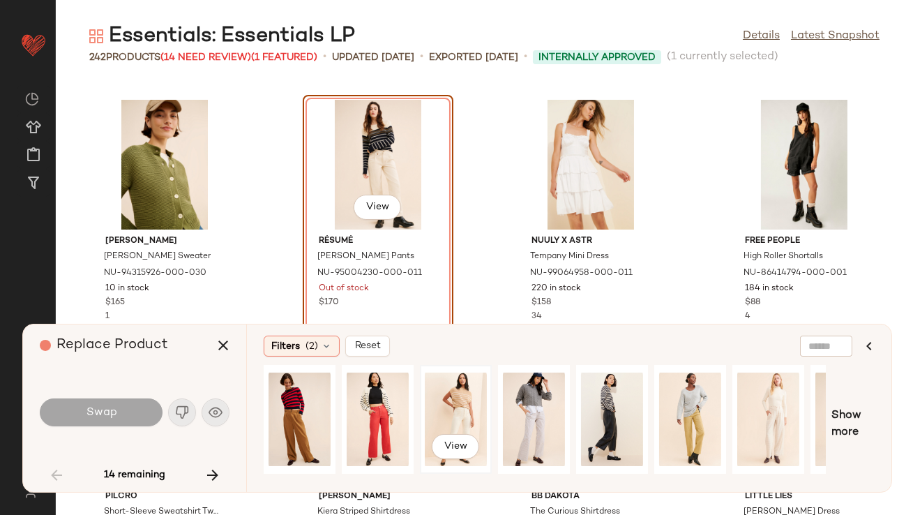
click at [474, 404] on div "View" at bounding box center [456, 419] width 62 height 99
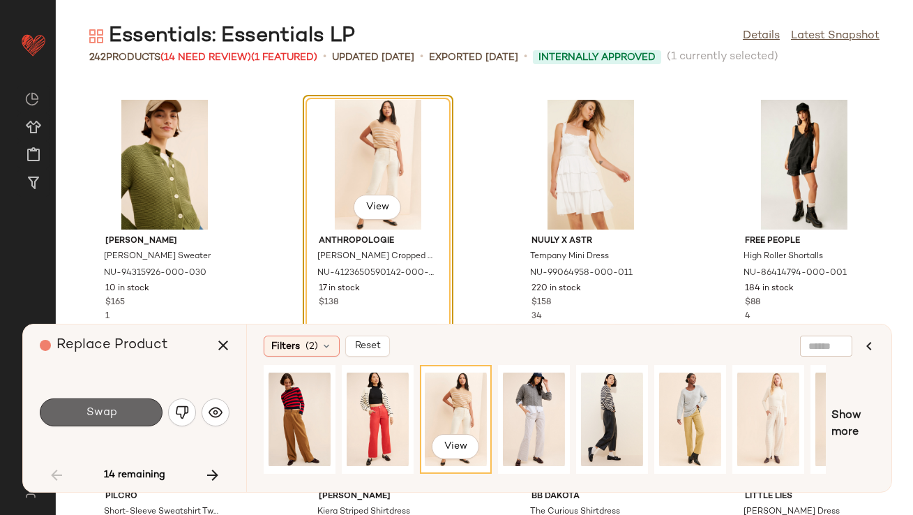
click at [97, 407] on span "Swap" at bounding box center [100, 412] width 31 height 13
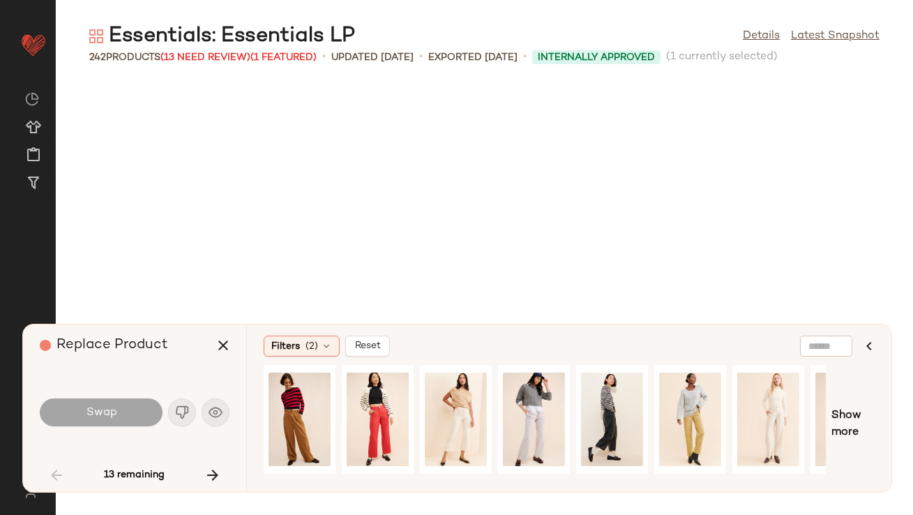
scroll to position [4086, 0]
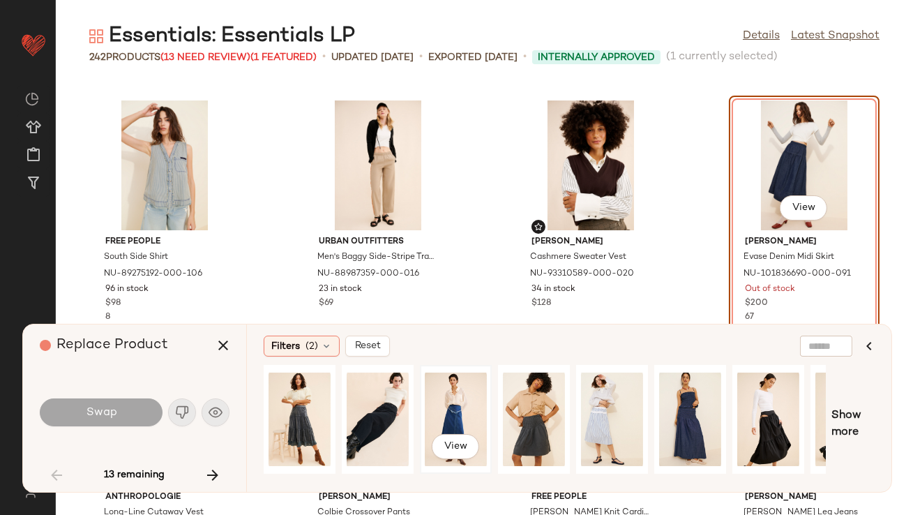
click at [467, 398] on div "View" at bounding box center [456, 419] width 62 height 99
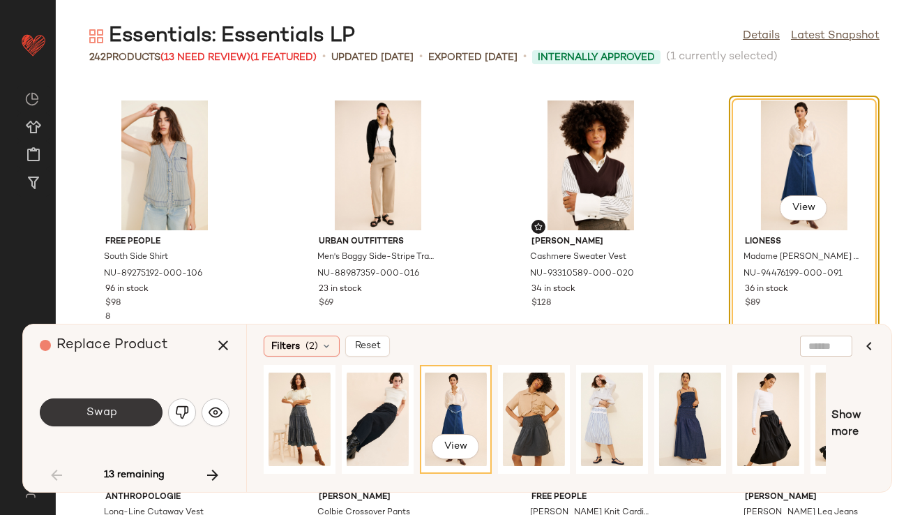
click at [140, 401] on button "Swap" at bounding box center [101, 412] width 123 height 28
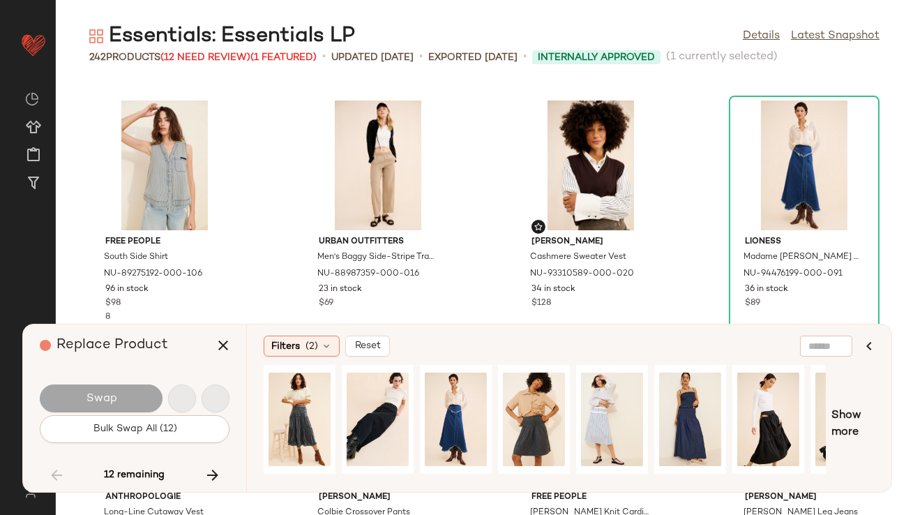
scroll to position [6385, 0]
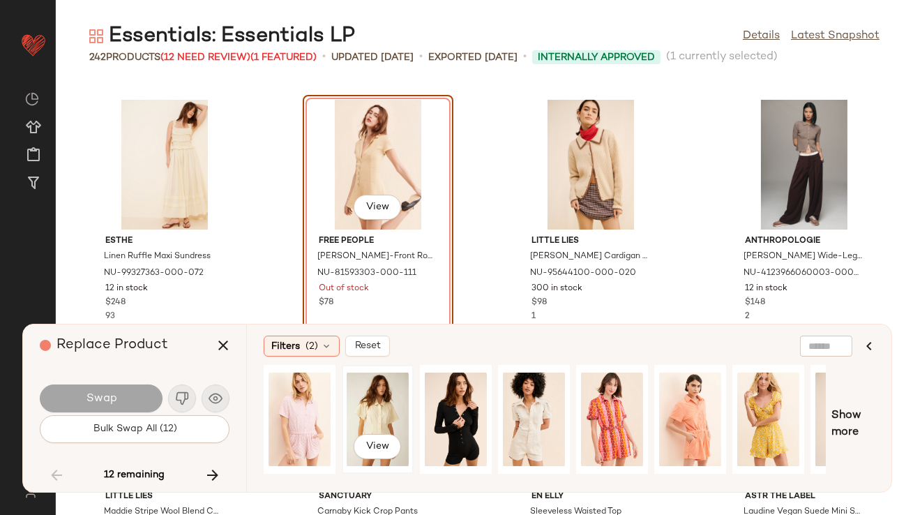
click at [383, 404] on div "View" at bounding box center [378, 419] width 62 height 99
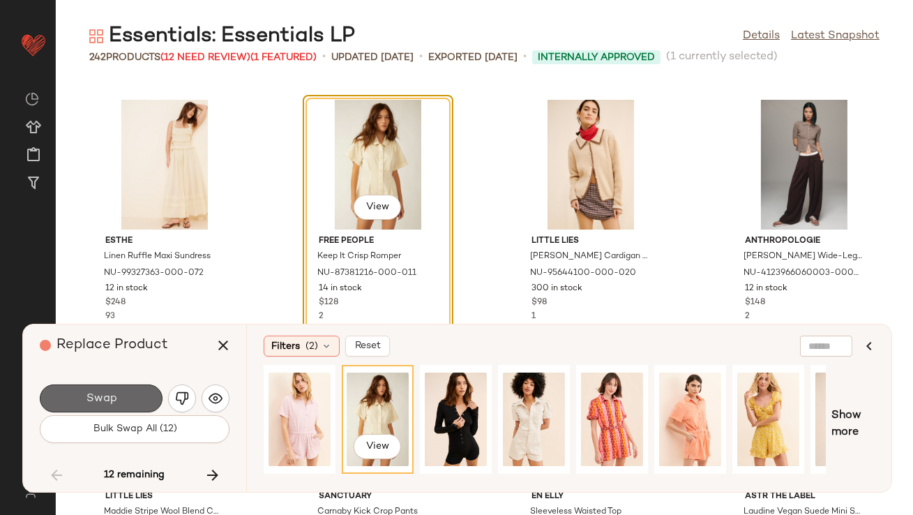
click at [127, 404] on button "Swap" at bounding box center [101, 399] width 123 height 28
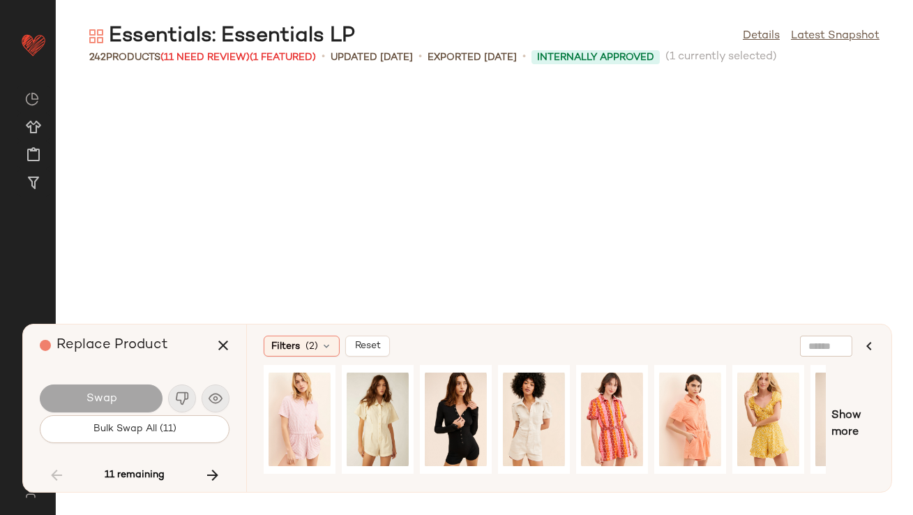
scroll to position [6896, 0]
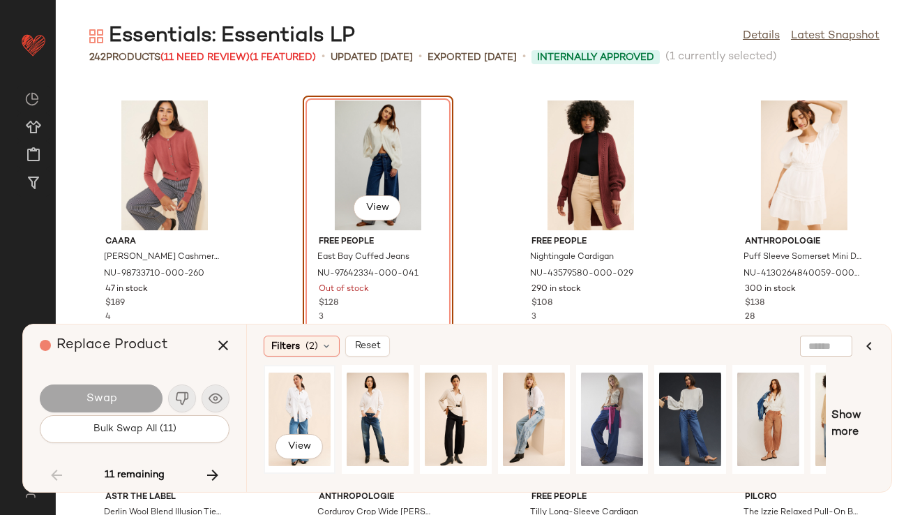
click at [288, 390] on div "View" at bounding box center [300, 419] width 62 height 99
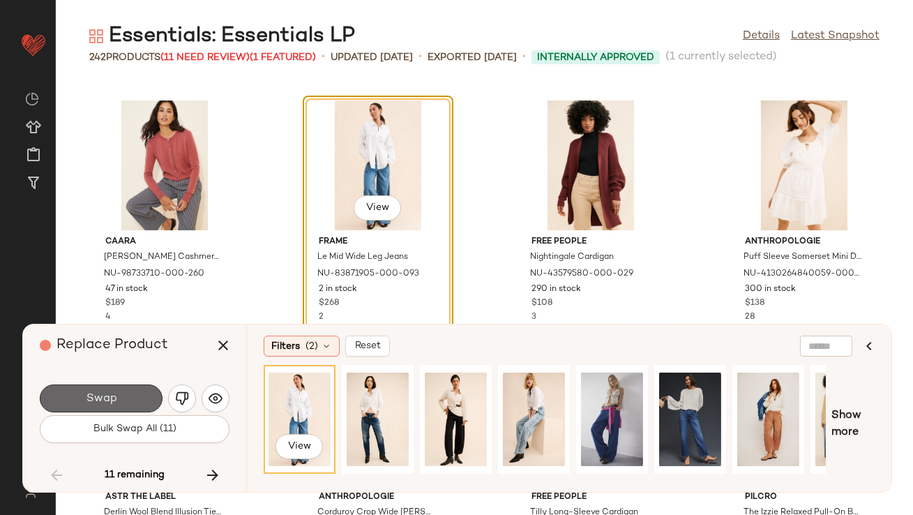
click at [109, 401] on span "Swap" at bounding box center [100, 398] width 31 height 13
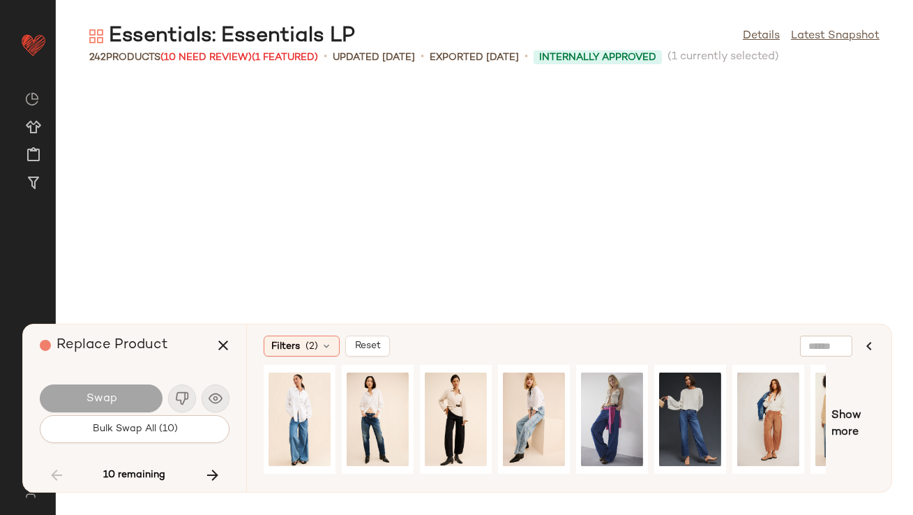
scroll to position [7662, 0]
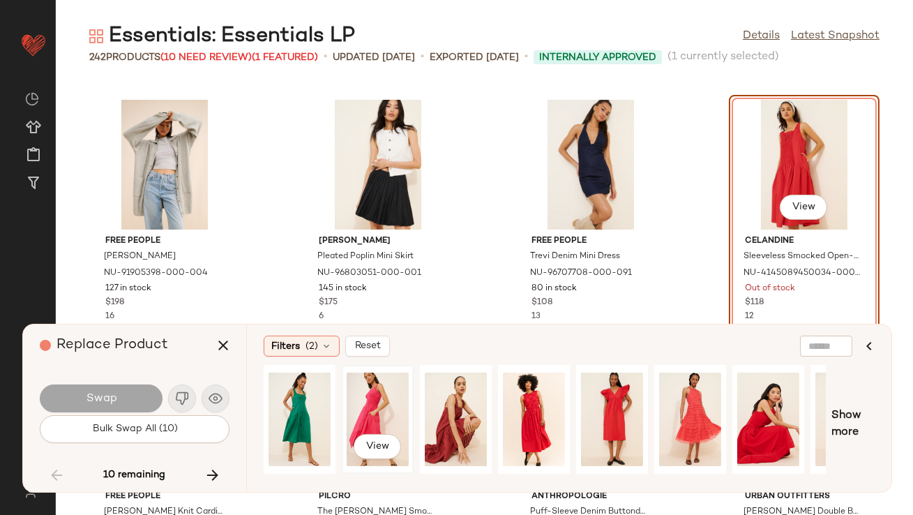
click at [345, 407] on div "View" at bounding box center [377, 419] width 69 height 106
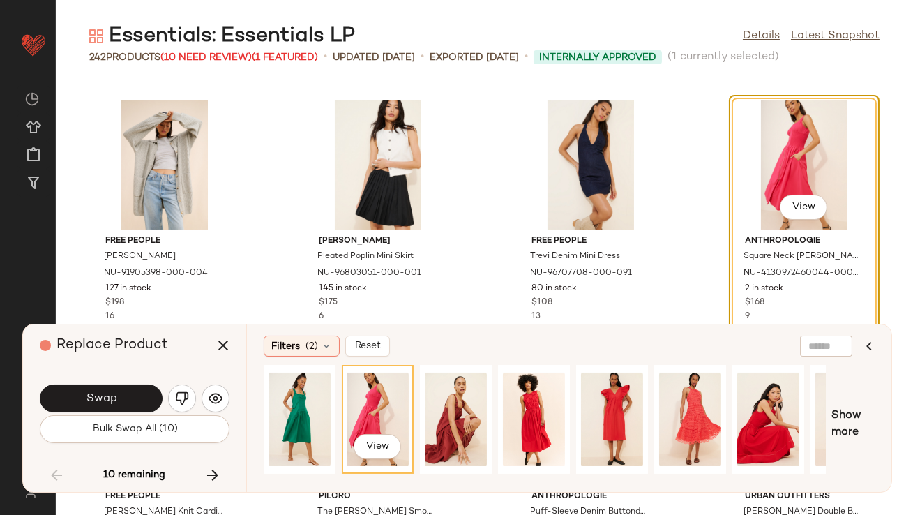
click at [135, 394] on button "Swap" at bounding box center [101, 399] width 123 height 28
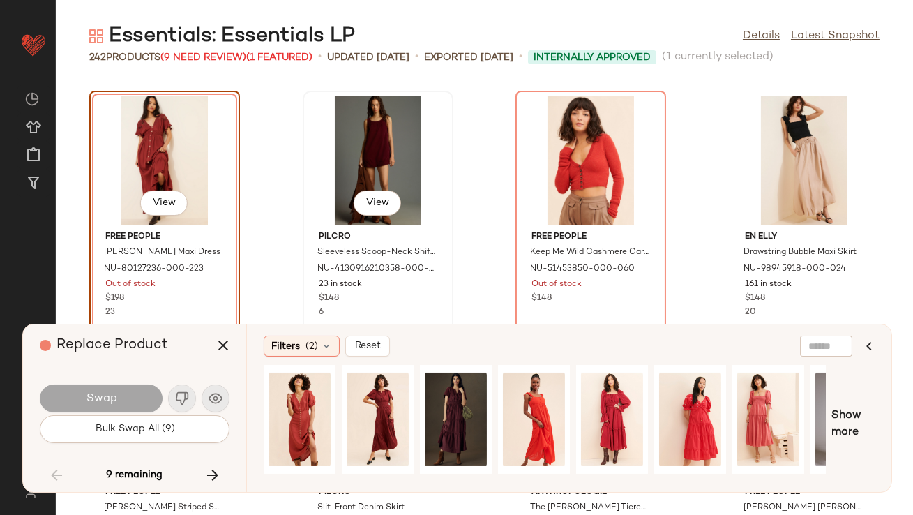
scroll to position [8181, 0]
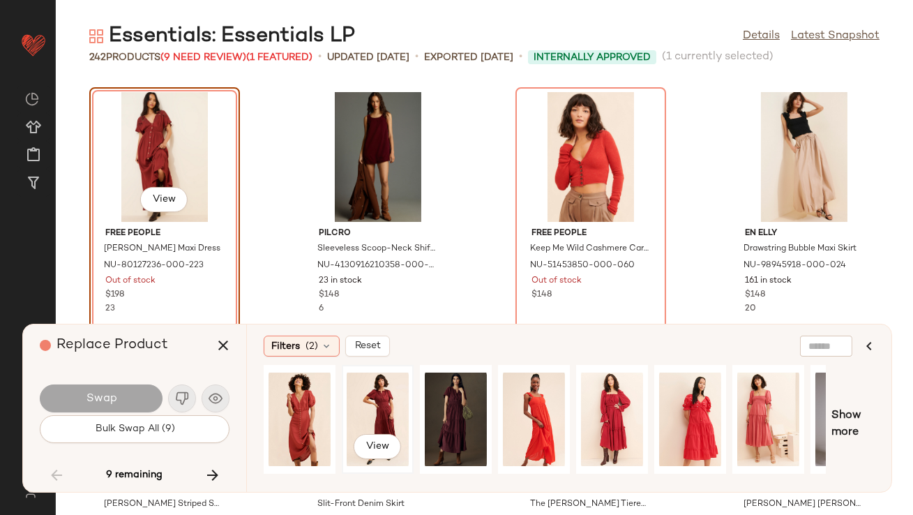
click at [368, 391] on div "View" at bounding box center [378, 419] width 62 height 99
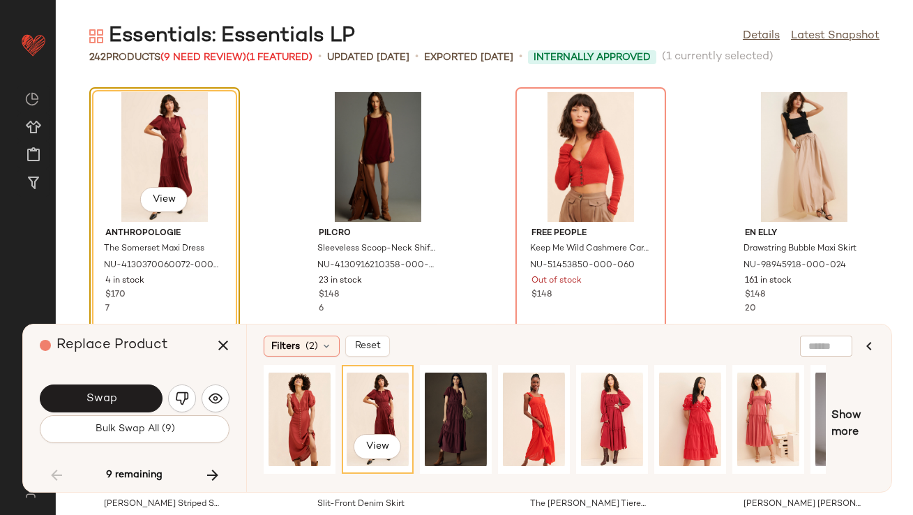
click at [108, 380] on div "Swap Bulk Swap All (9)" at bounding box center [135, 412] width 190 height 75
click at [108, 390] on button "Swap" at bounding box center [101, 399] width 123 height 28
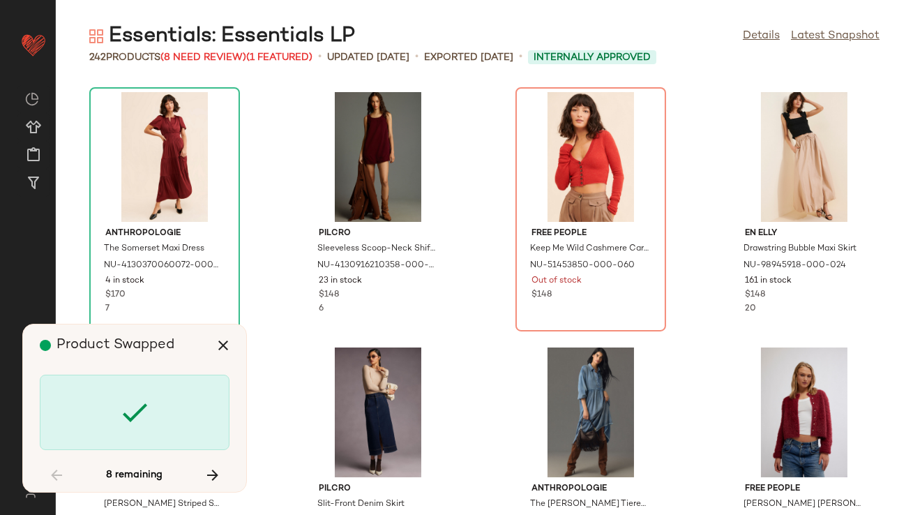
scroll to position [8173, 0]
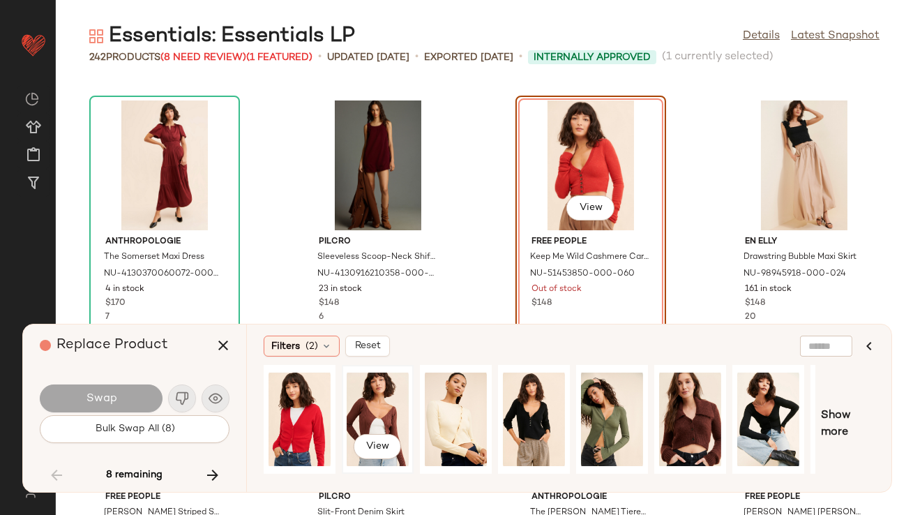
click at [371, 411] on div "View" at bounding box center [378, 419] width 62 height 99
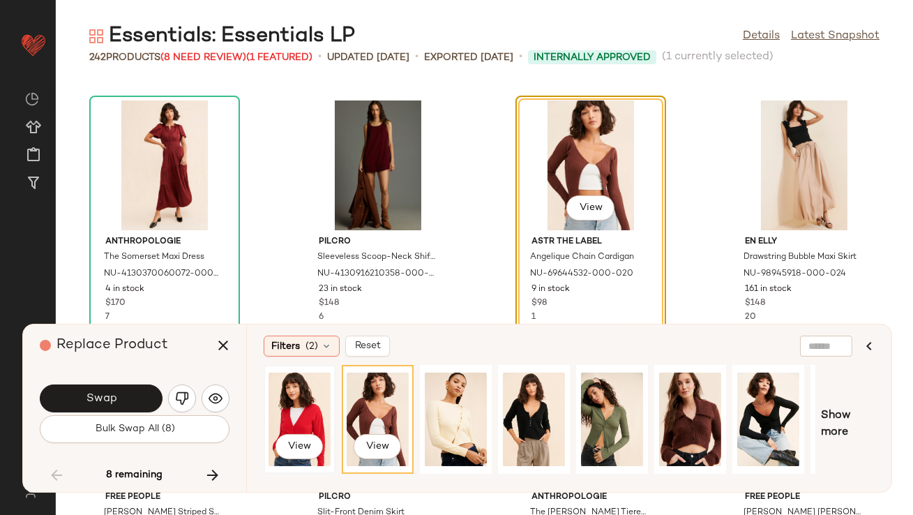
click at [299, 416] on div "View" at bounding box center [300, 419] width 62 height 99
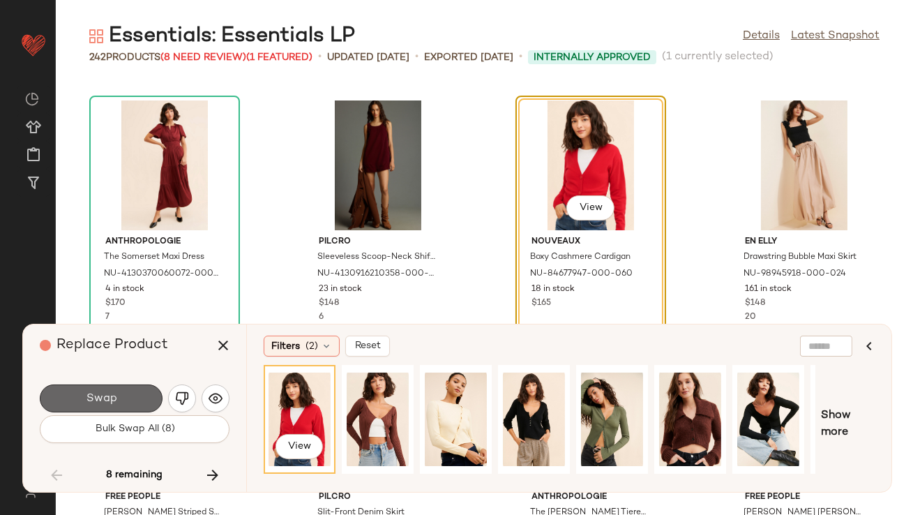
click at [117, 389] on button "Swap" at bounding box center [101, 399] width 123 height 28
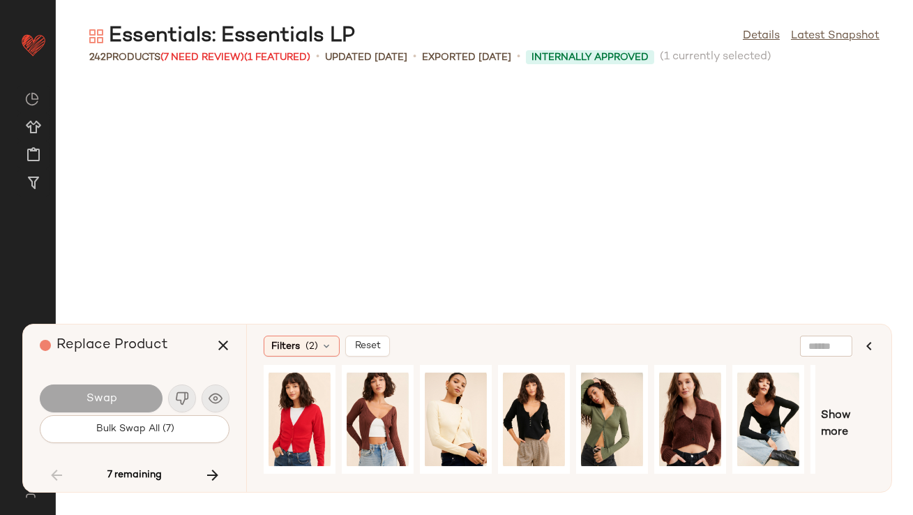
scroll to position [9450, 0]
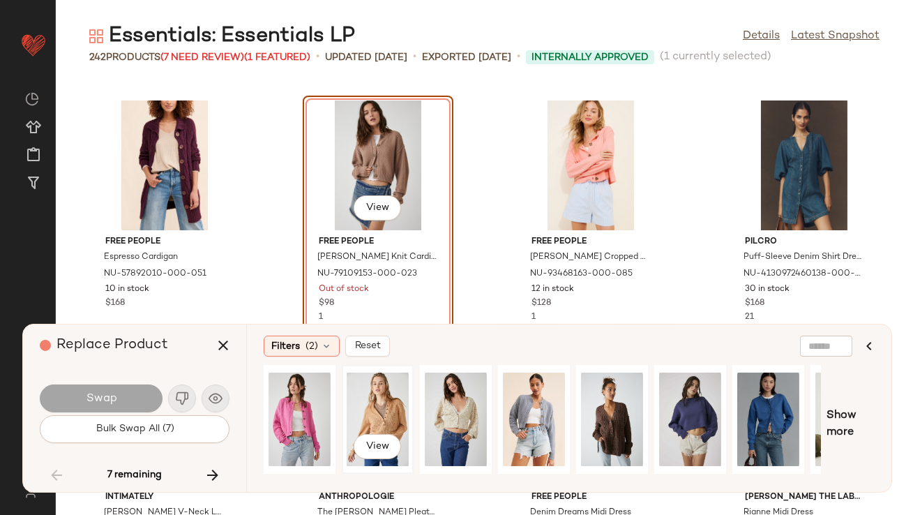
click at [375, 390] on div "View" at bounding box center [378, 419] width 62 height 99
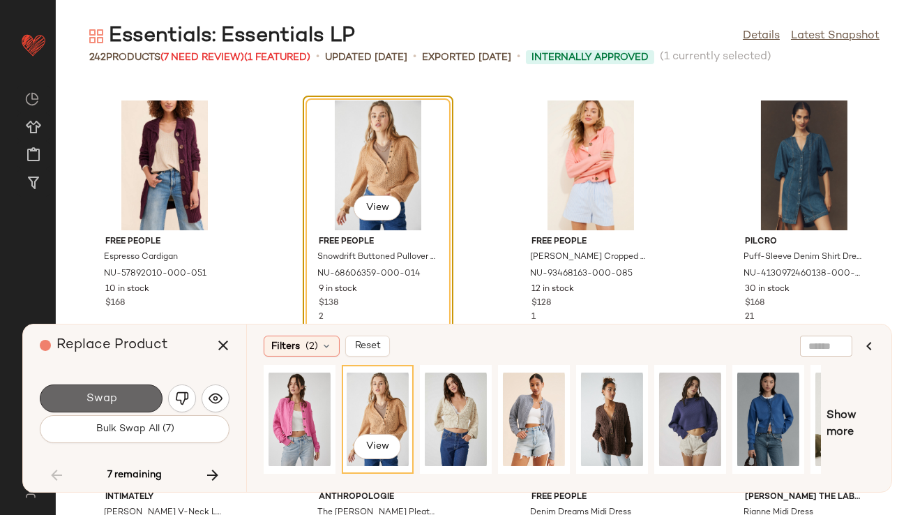
click at [103, 397] on span "Swap" at bounding box center [100, 398] width 31 height 13
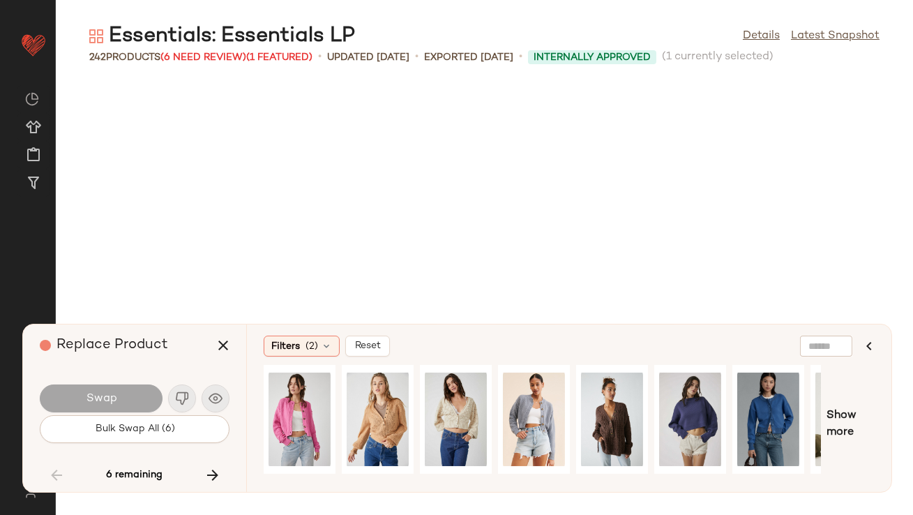
scroll to position [12004, 0]
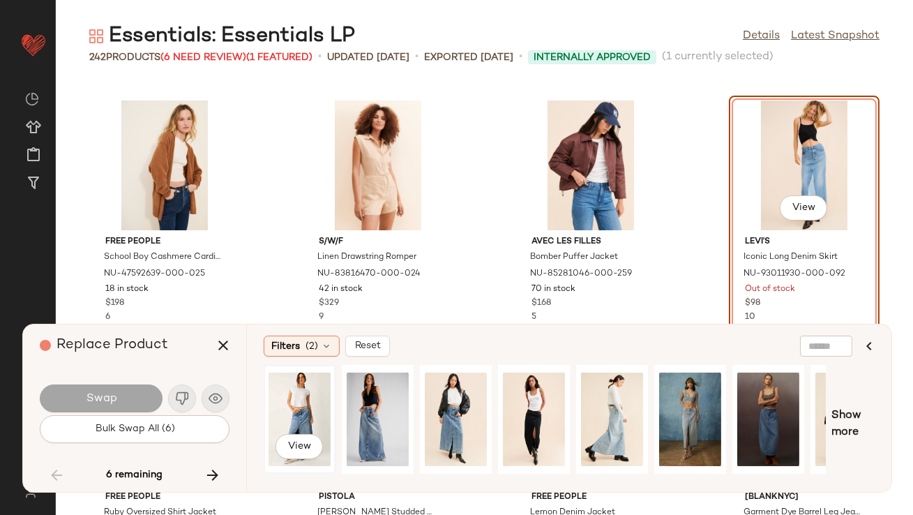
click at [301, 400] on div "View" at bounding box center [300, 419] width 62 height 99
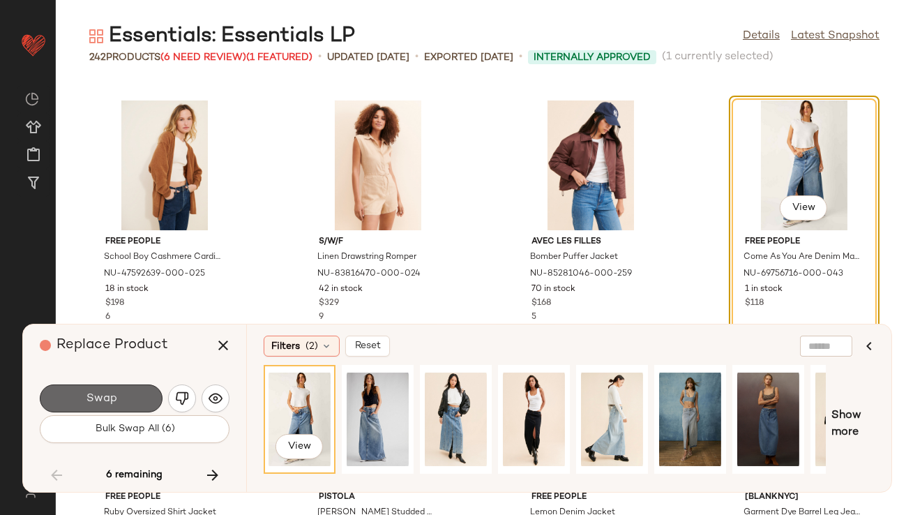
click at [142, 401] on button "Swap" at bounding box center [101, 399] width 123 height 28
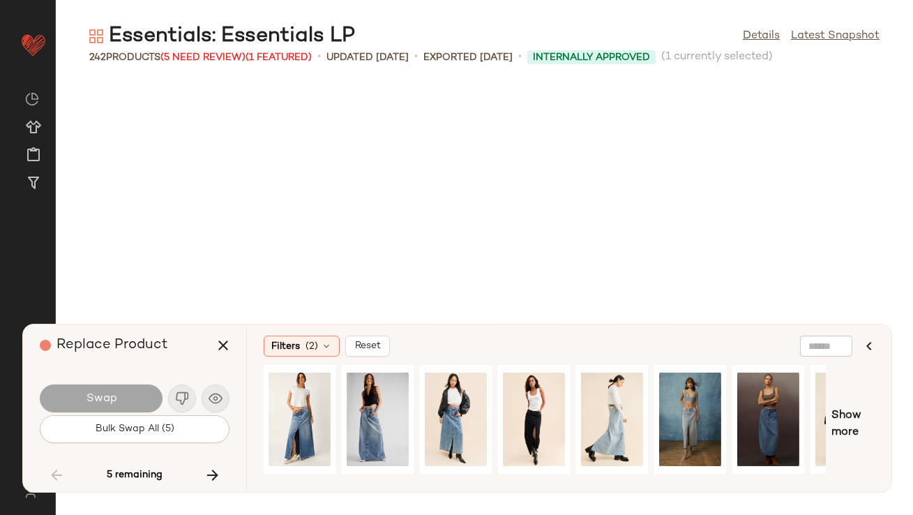
scroll to position [13026, 0]
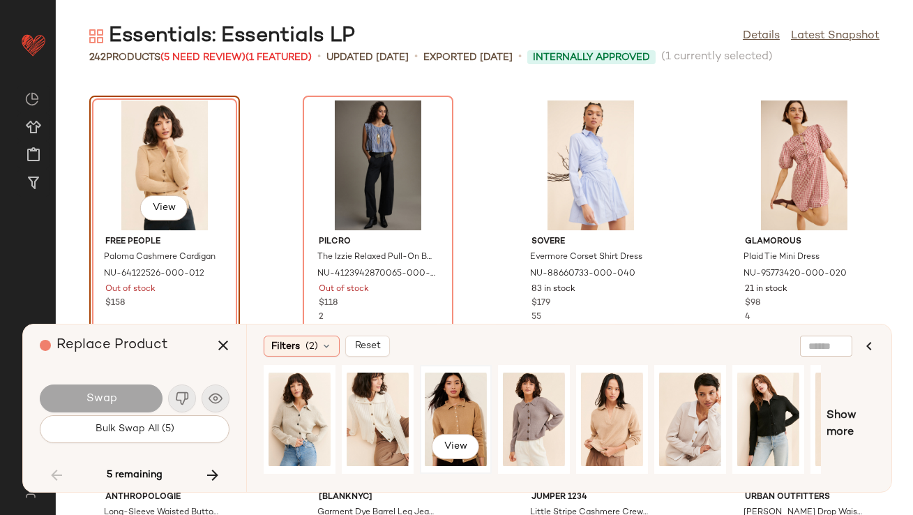
click at [433, 403] on div "View" at bounding box center [456, 419] width 62 height 99
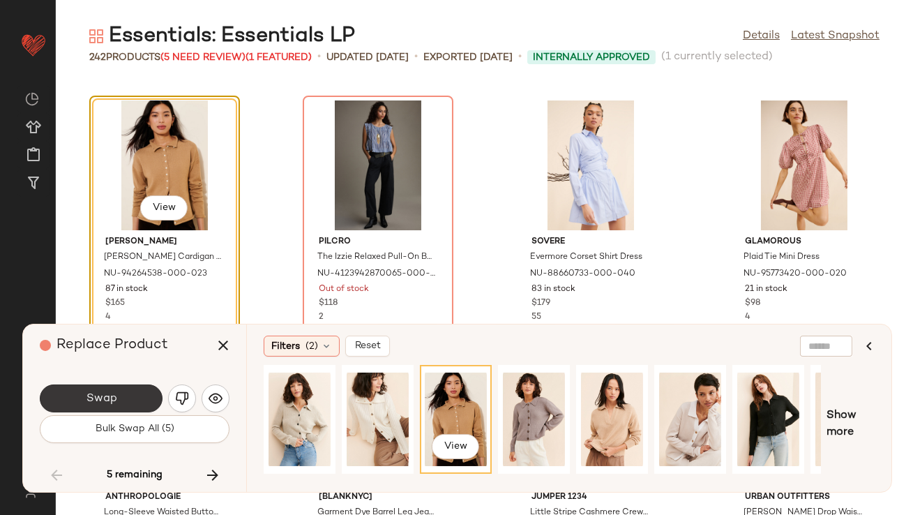
click at [98, 389] on button "Swap" at bounding box center [101, 399] width 123 height 28
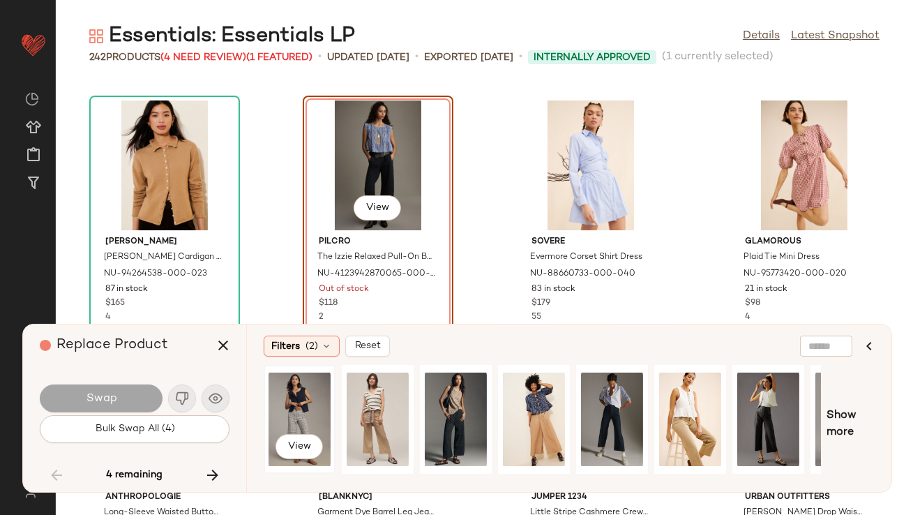
click at [308, 395] on div "View" at bounding box center [300, 419] width 62 height 99
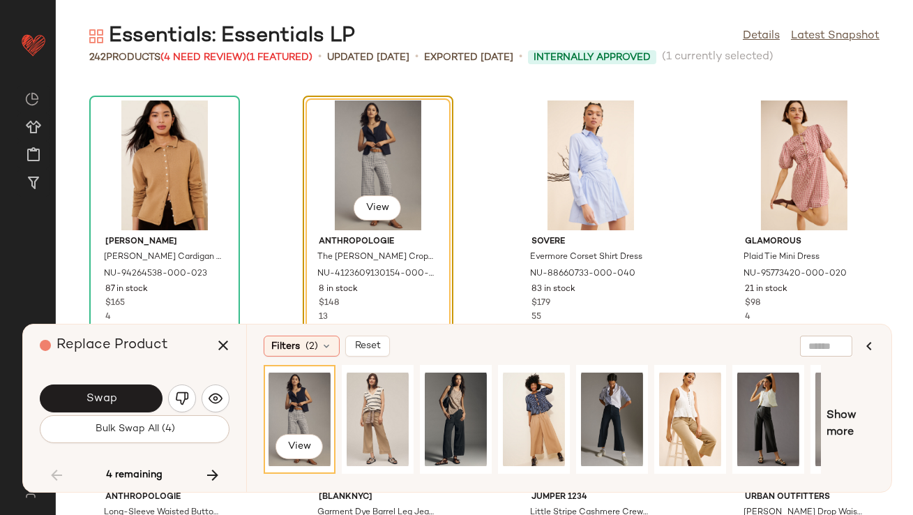
click at [140, 391] on button "Swap" at bounding box center [101, 399] width 123 height 28
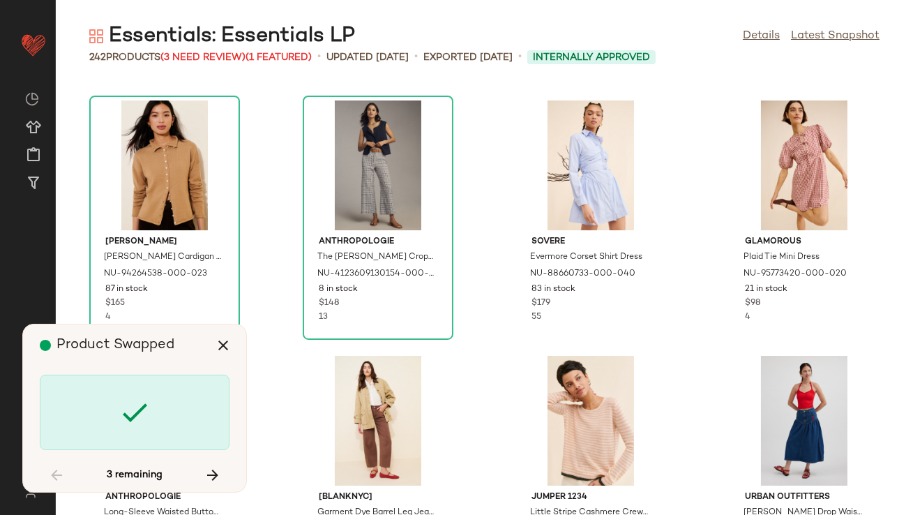
scroll to position [13537, 0]
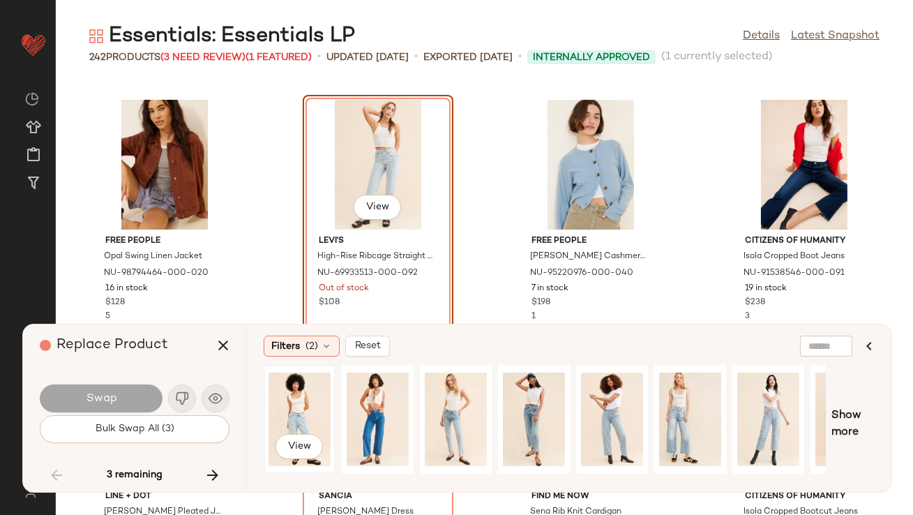
click at [297, 382] on div "View" at bounding box center [300, 419] width 62 height 99
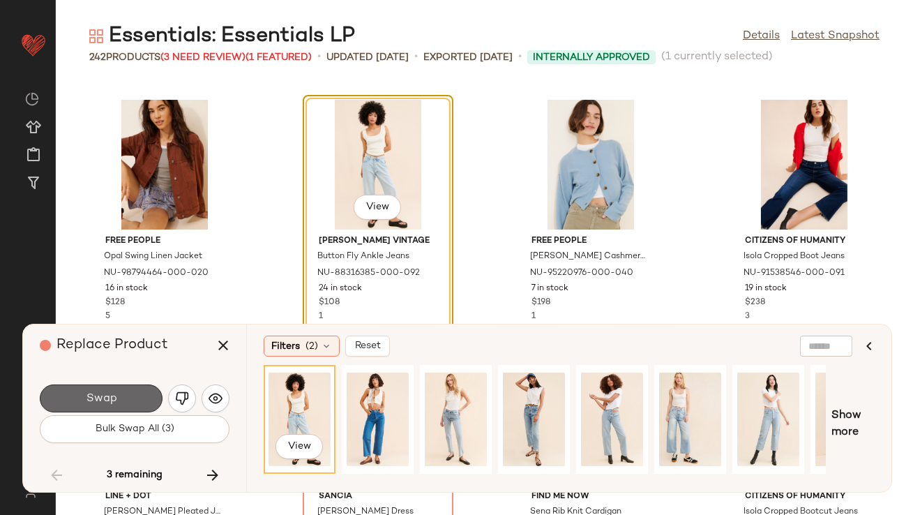
click at [137, 396] on button "Swap" at bounding box center [101, 399] width 123 height 28
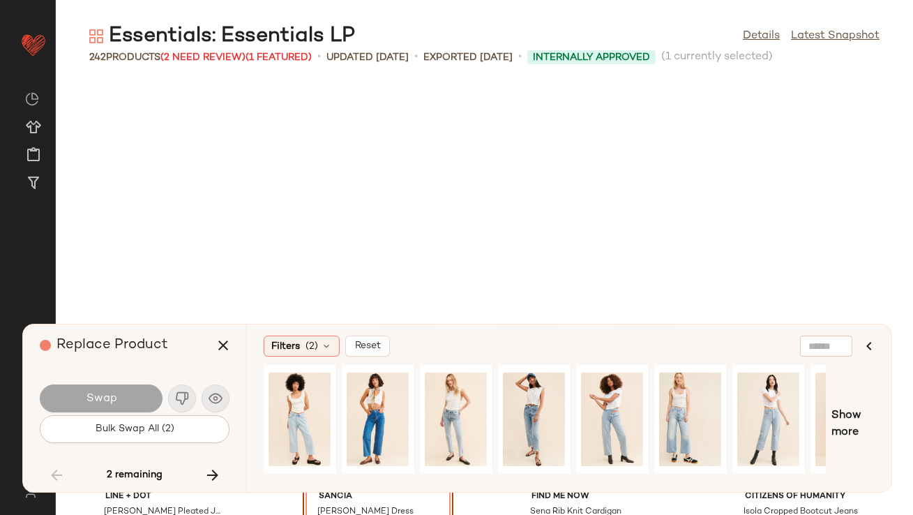
scroll to position [13792, 0]
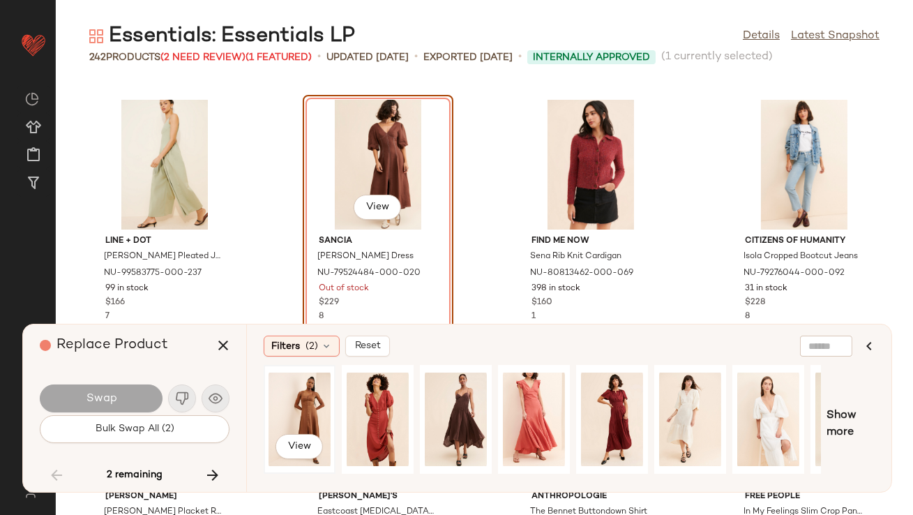
click at [296, 410] on div "View" at bounding box center [300, 419] width 62 height 99
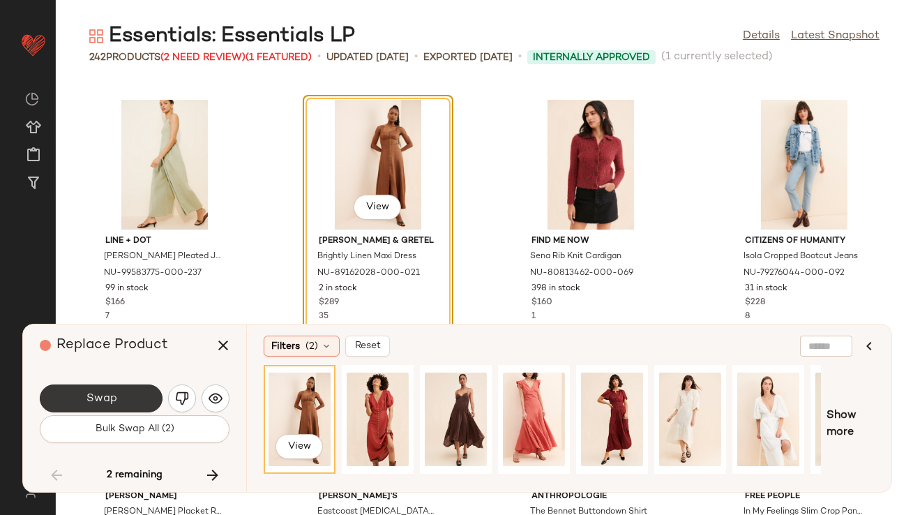
click at [144, 390] on button "Swap" at bounding box center [101, 399] width 123 height 28
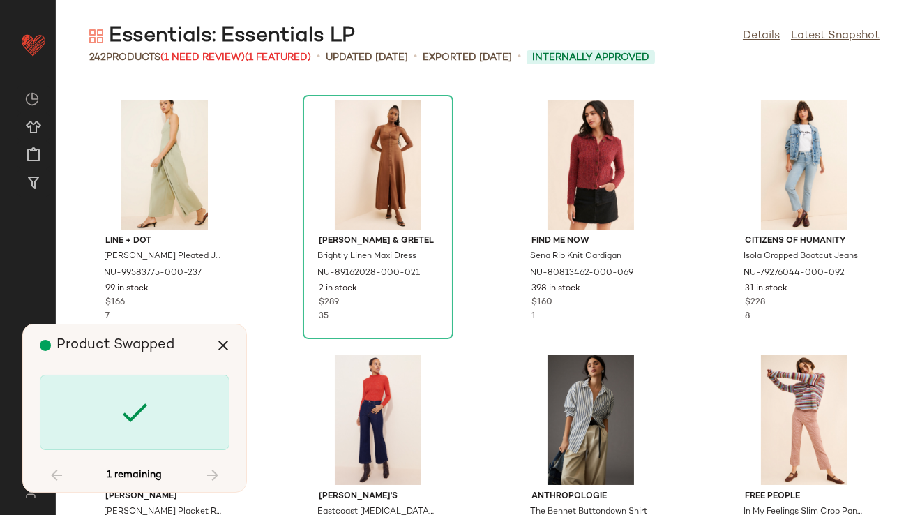
scroll to position [15070, 0]
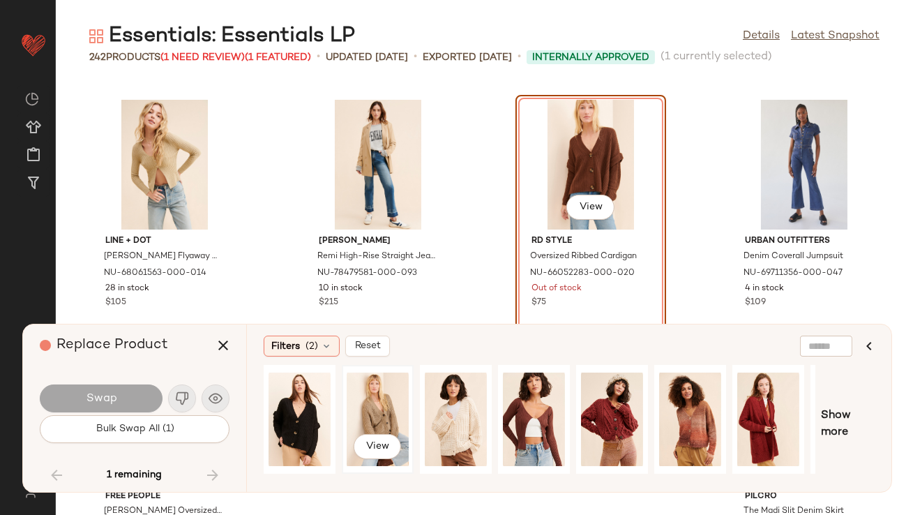
click at [371, 405] on div "View" at bounding box center [378, 419] width 62 height 99
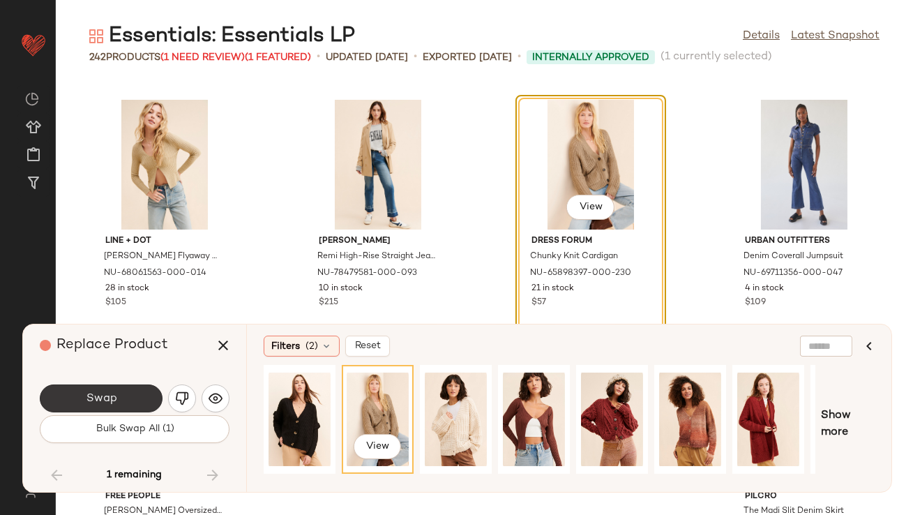
click at [110, 390] on button "Swap" at bounding box center [101, 399] width 123 height 28
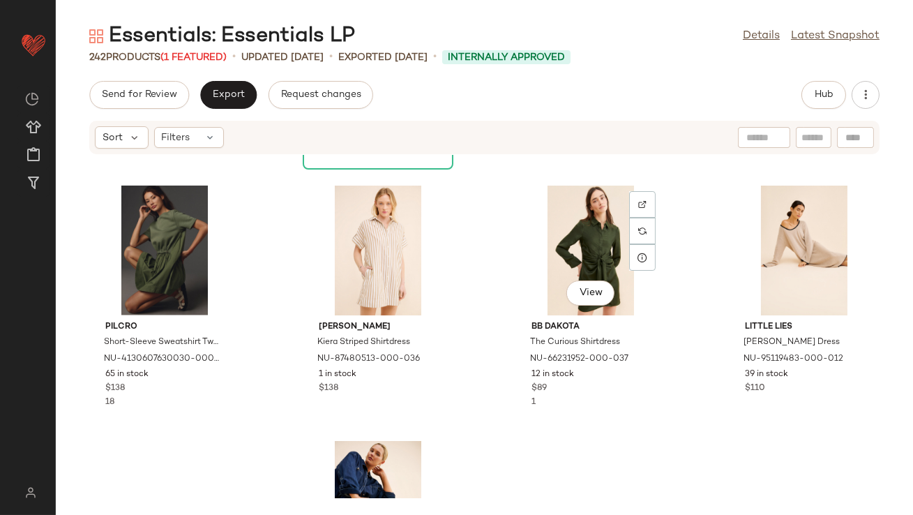
scroll to position [3627, 0]
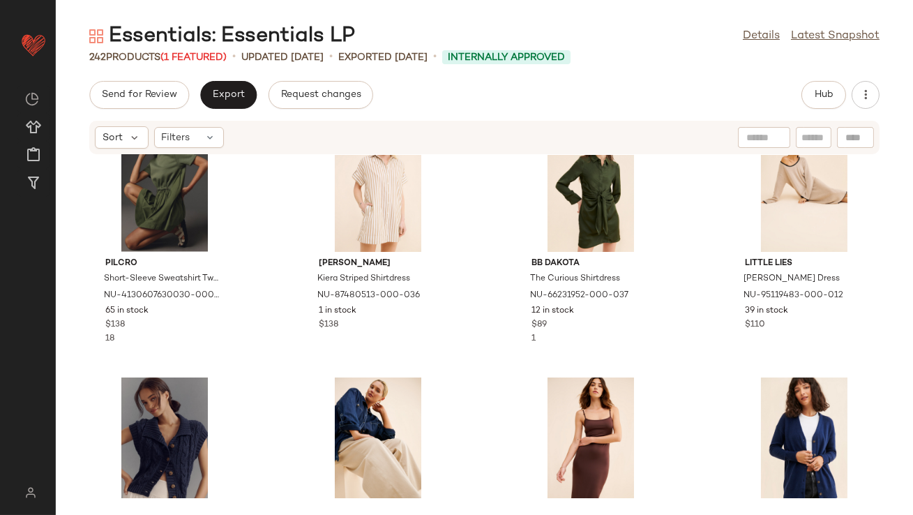
click at [209, 55] on span "(1 Featured)" at bounding box center [194, 57] width 66 height 10
click at [198, 55] on span "(1 Featured)" at bounding box center [194, 57] width 66 height 10
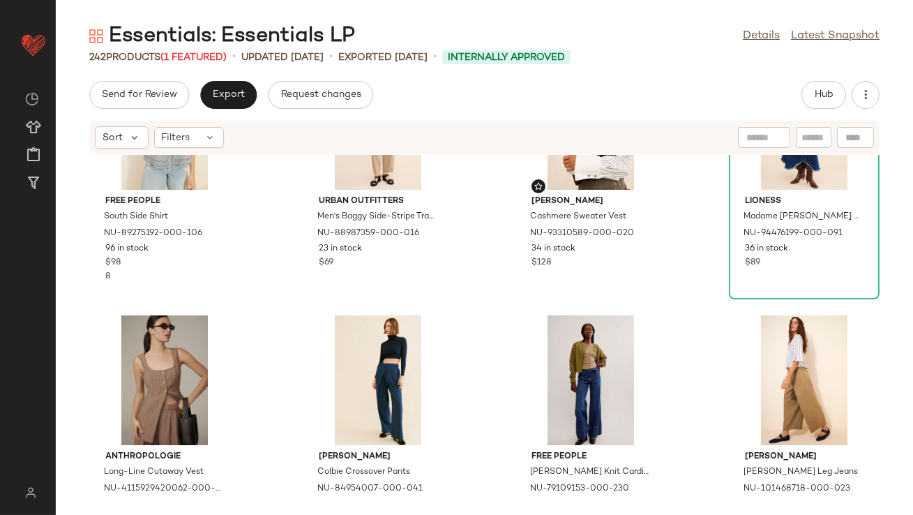
scroll to position [4087, 0]
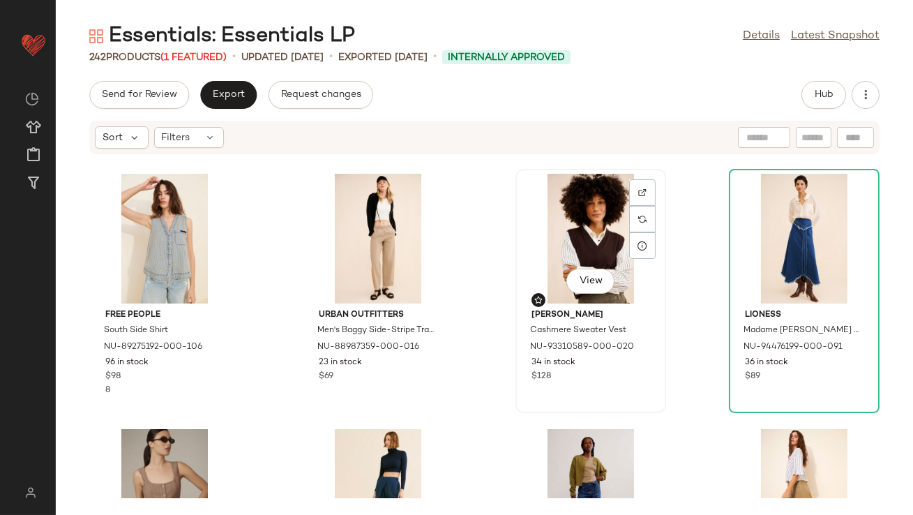
click at [564, 216] on div "View" at bounding box center [591, 239] width 141 height 130
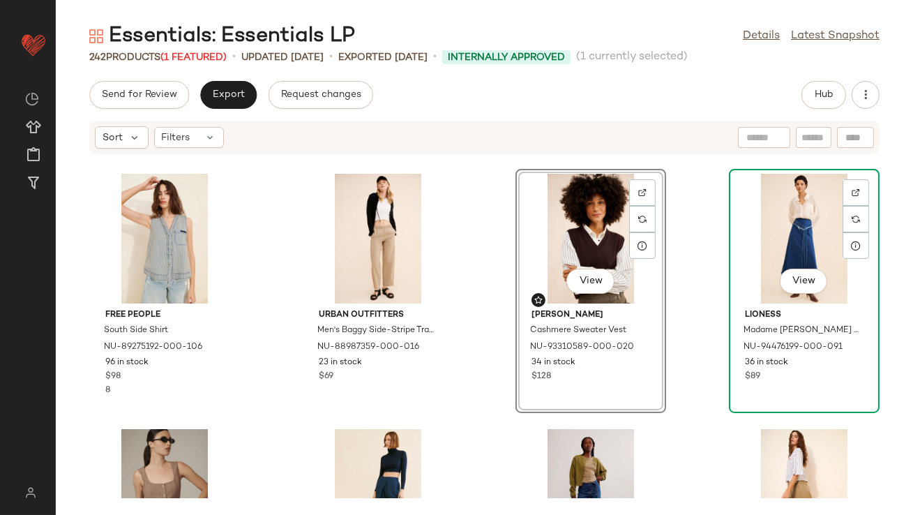
click at [788, 218] on div "View" at bounding box center [804, 239] width 141 height 130
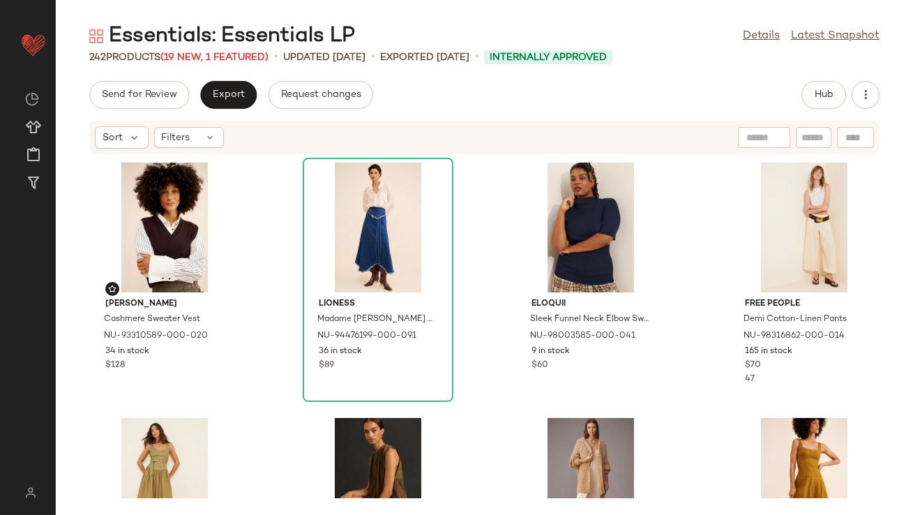
click at [479, 262] on div "Madewell Cashmere Sweater Vest NU-93310589-000-020 34 in stock $128 Lioness Mad…" at bounding box center [485, 326] width 858 height 343
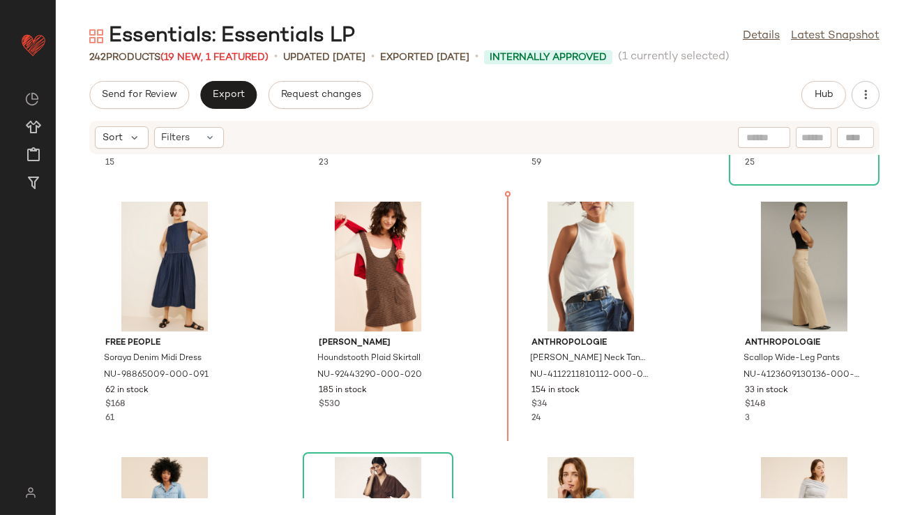
scroll to position [1007, 0]
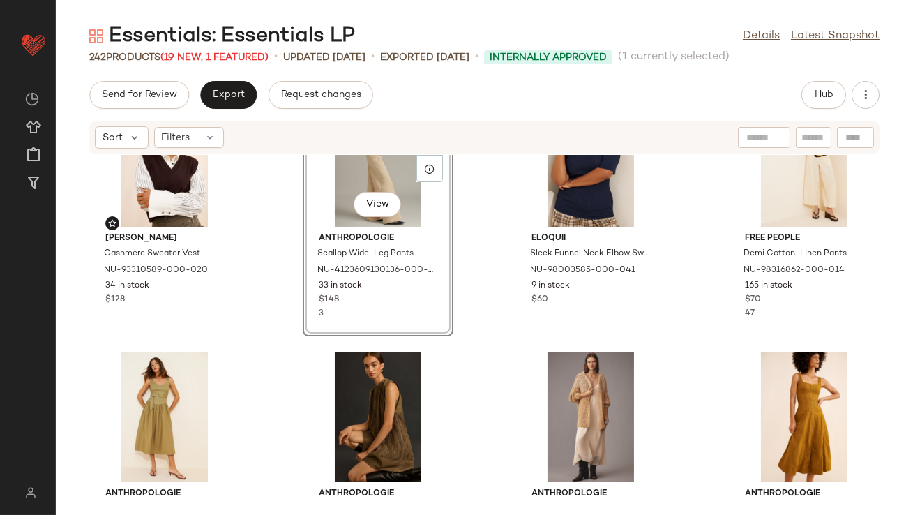
scroll to position [67, 0]
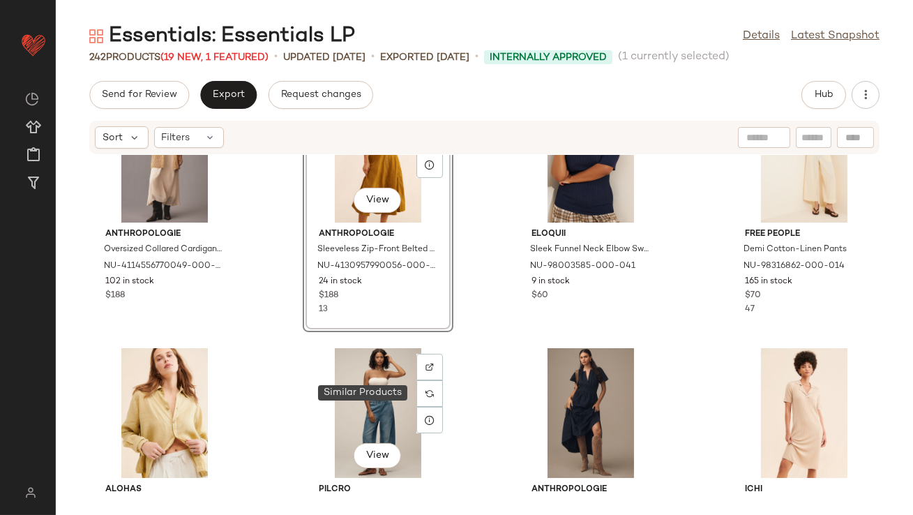
scroll to position [312, 0]
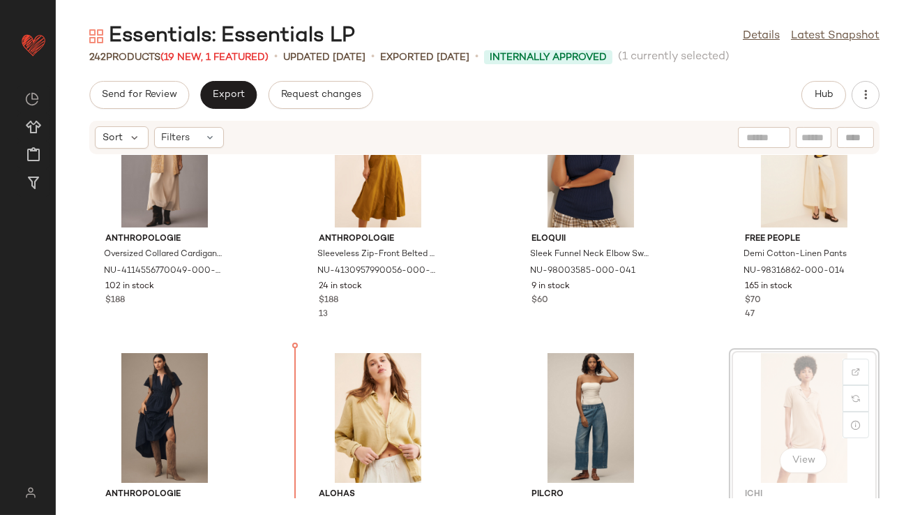
scroll to position [337, 0]
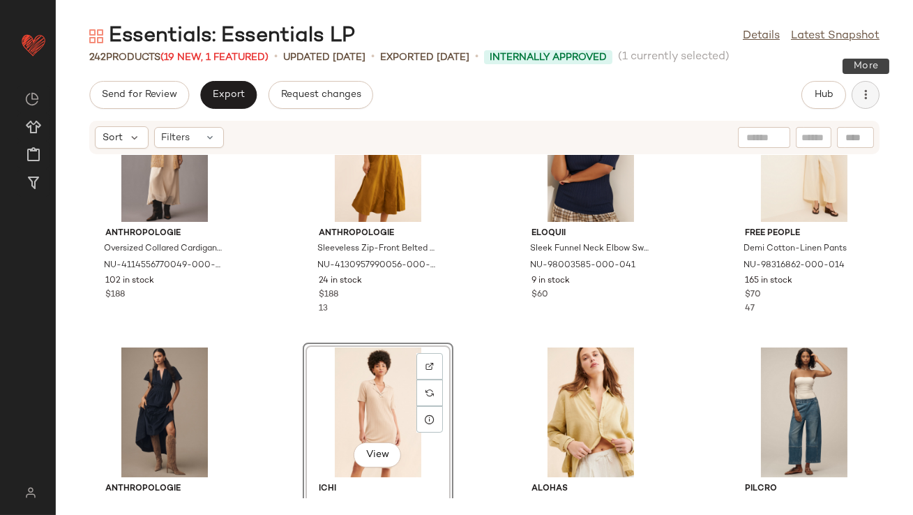
click at [865, 98] on icon "button" at bounding box center [866, 95] width 14 height 14
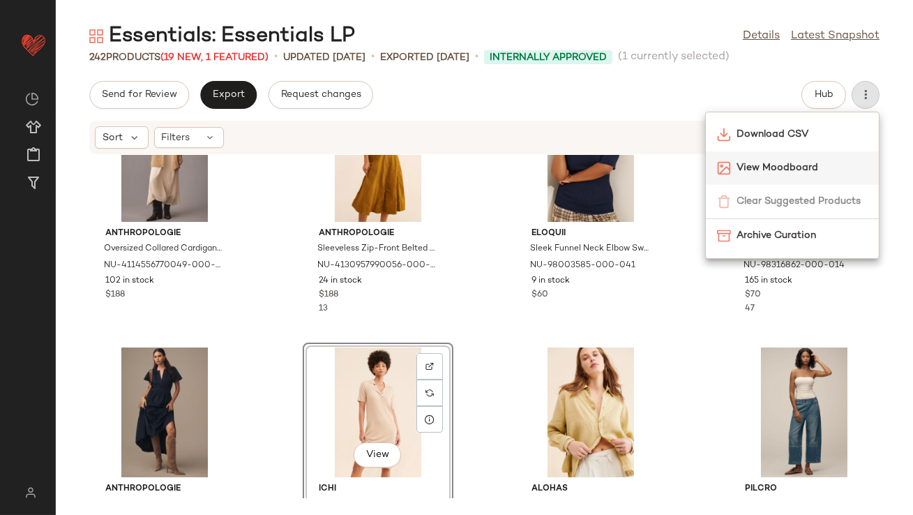
click at [816, 158] on div "View Moodboard" at bounding box center [792, 167] width 173 height 33
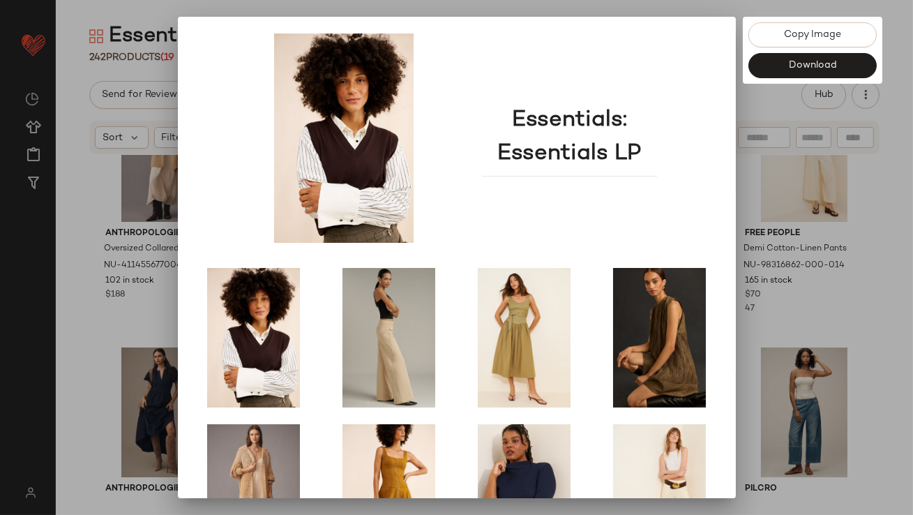
scroll to position [238, 0]
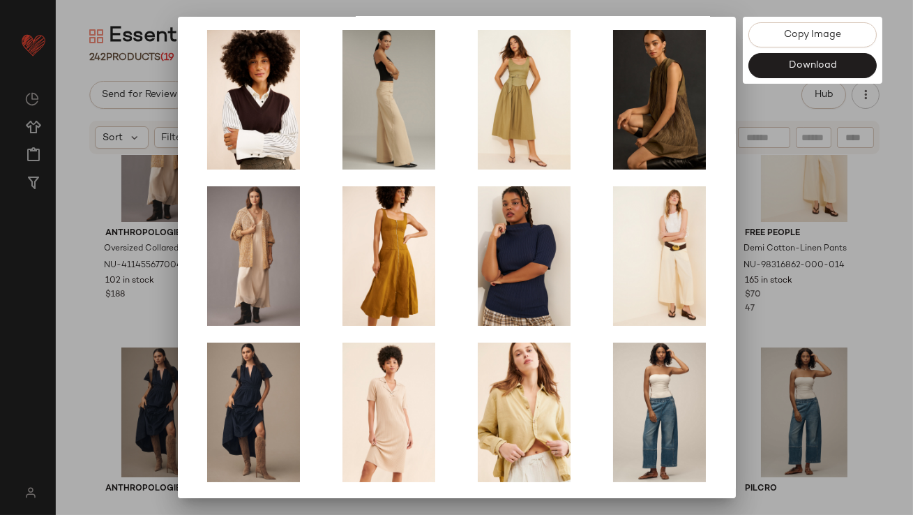
click at [740, 366] on div at bounding box center [456, 257] width 913 height 515
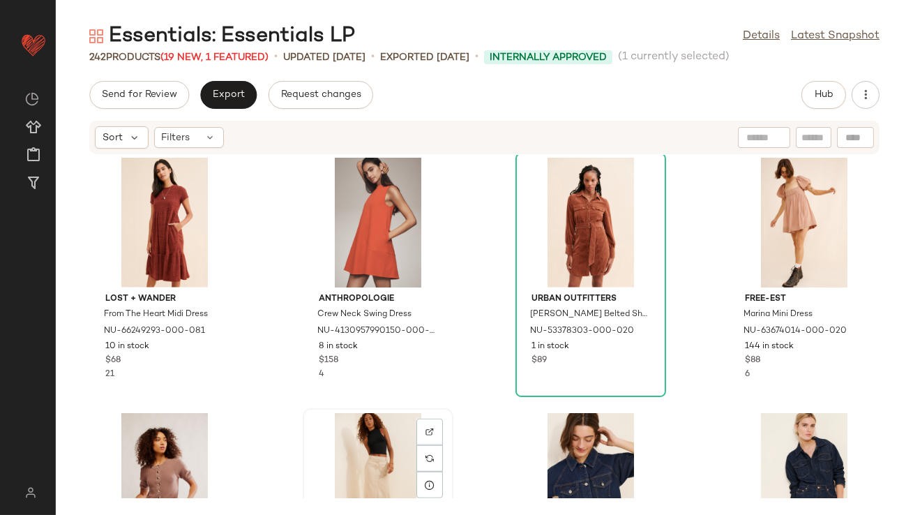
scroll to position [2626, 0]
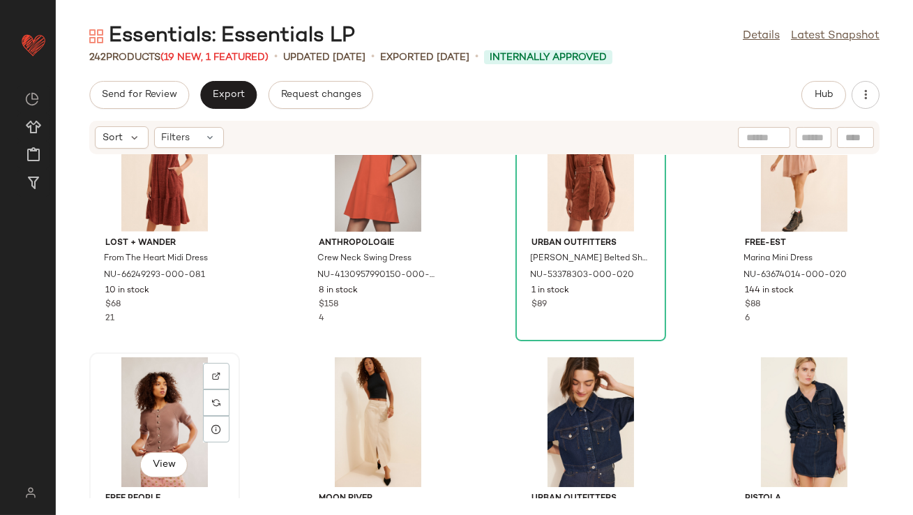
scroll to position [2627, 0]
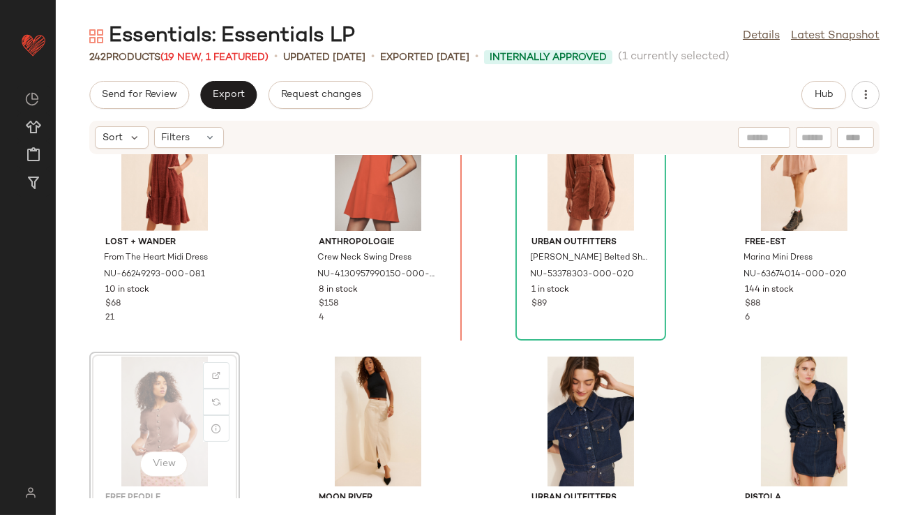
drag, startPoint x: 177, startPoint y: 435, endPoint x: 184, endPoint y: 430, distance: 8.5
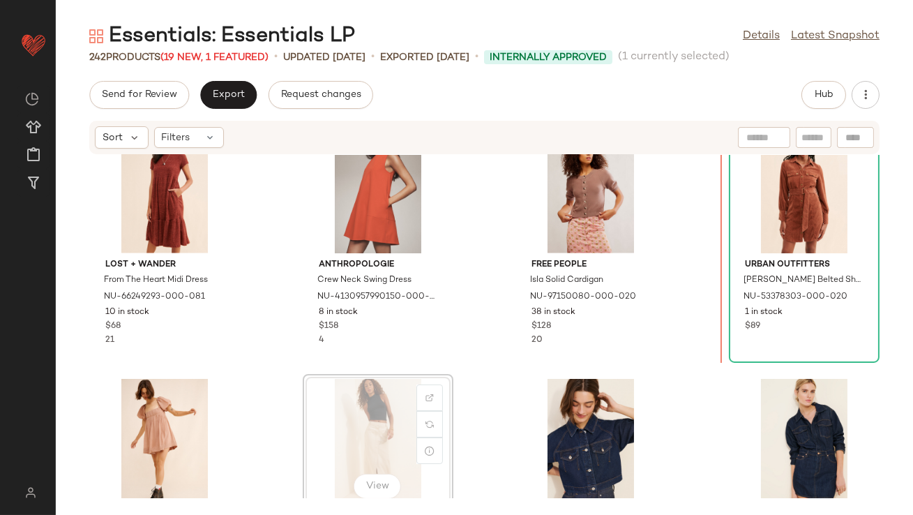
scroll to position [2583, 0]
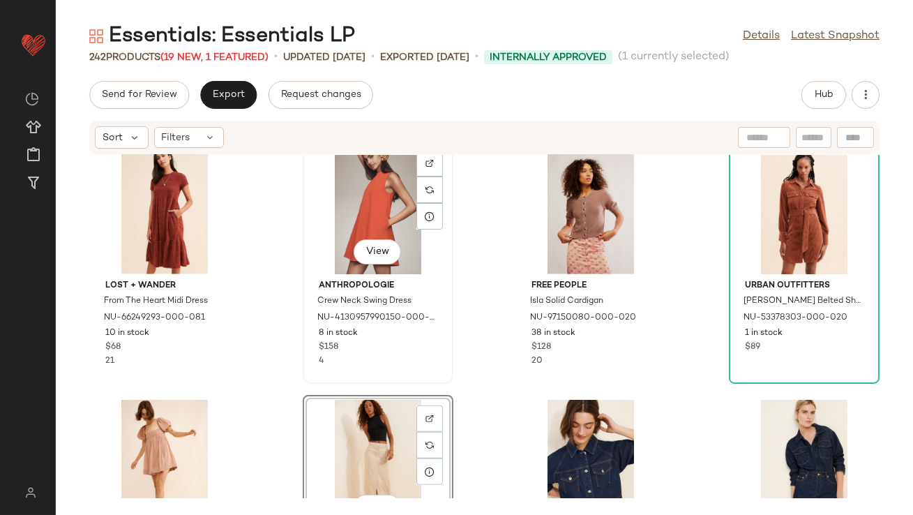
click at [375, 347] on div "$158" at bounding box center [378, 347] width 119 height 13
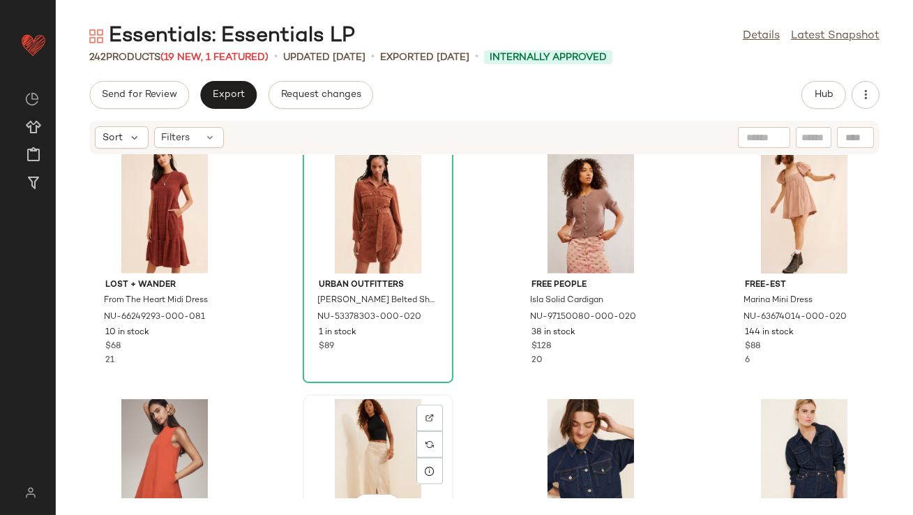
scroll to position [2586, 0]
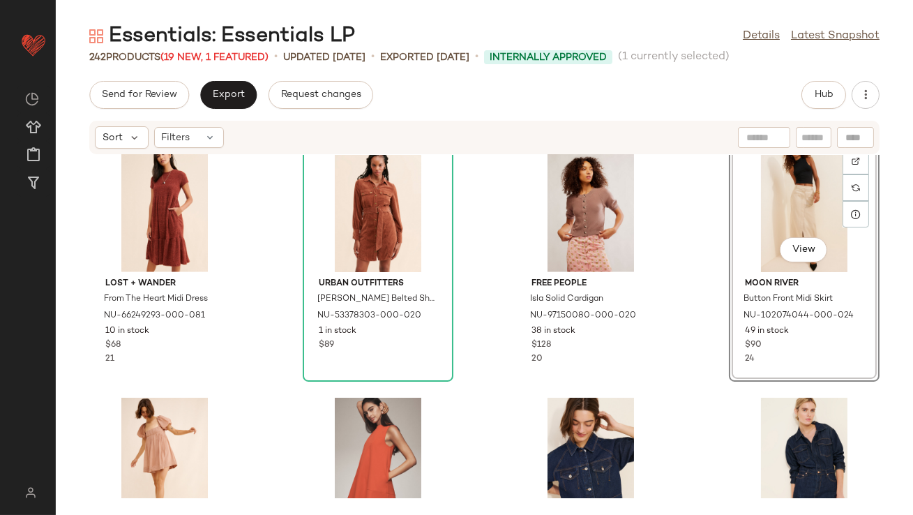
click at [687, 260] on div "Damson Madder Penelope Bow Midi Dress NU-99322125-000-020 1 in stock $160 738 M…" at bounding box center [485, 326] width 858 height 343
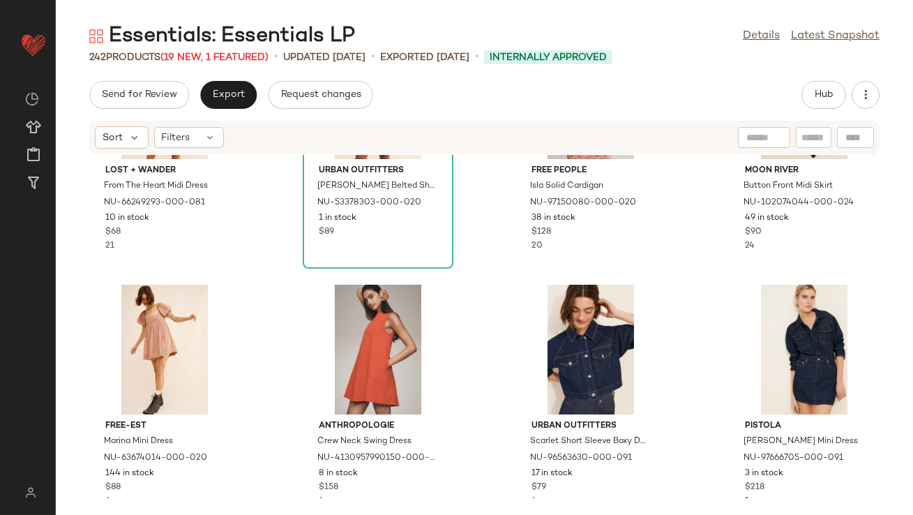
scroll to position [2722, 0]
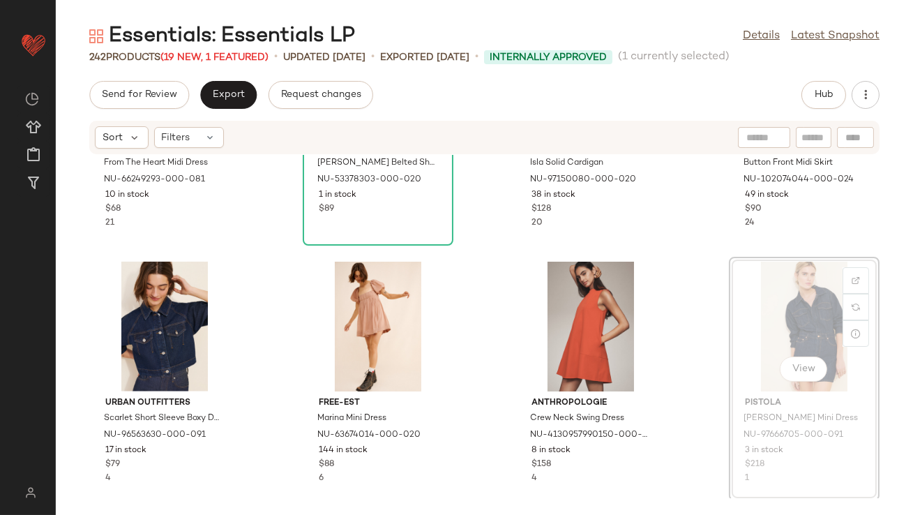
drag, startPoint x: 757, startPoint y: 320, endPoint x: 746, endPoint y: 320, distance: 11.2
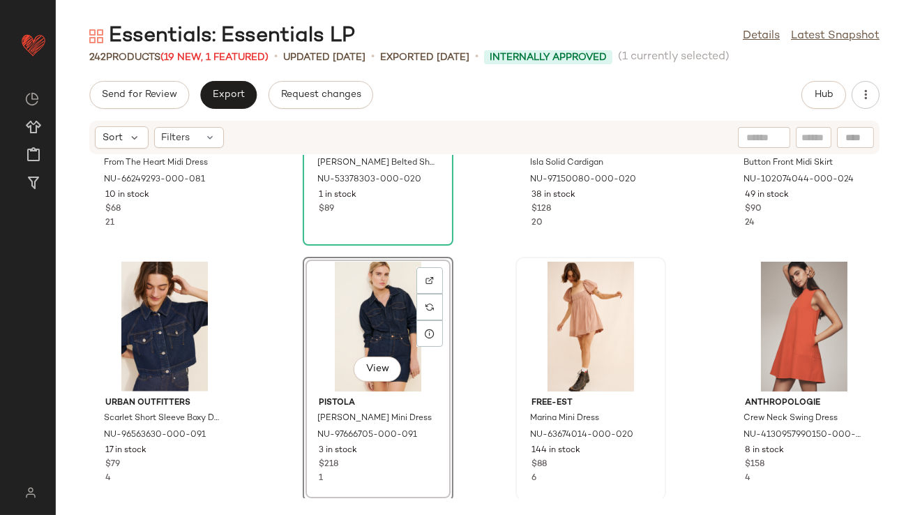
scroll to position [2857, 0]
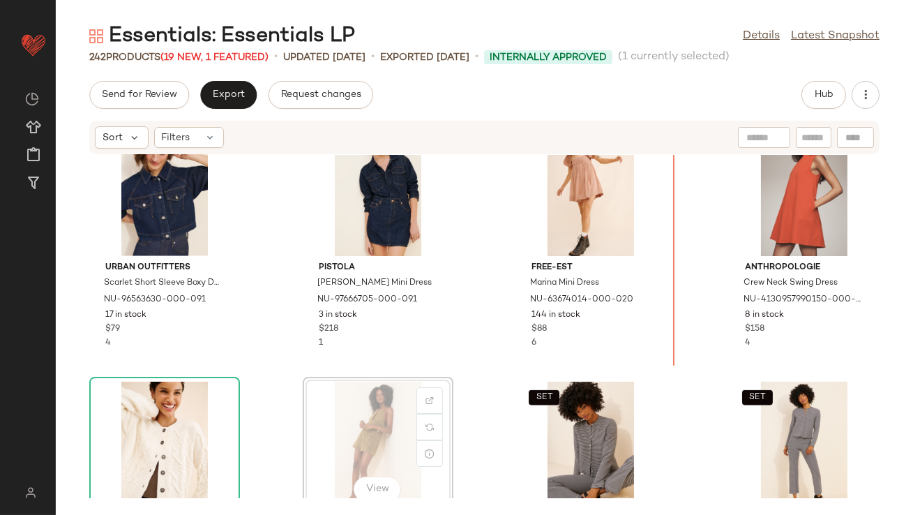
scroll to position [2858, 0]
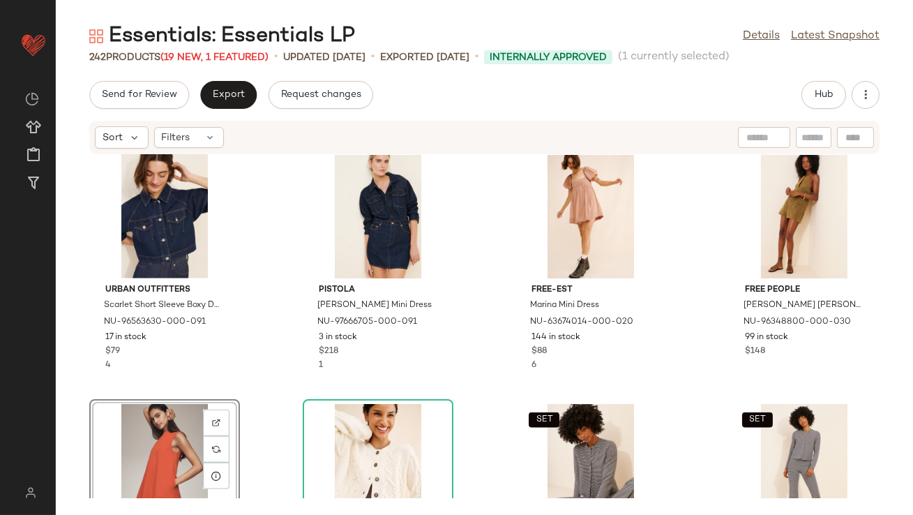
scroll to position [2823, 0]
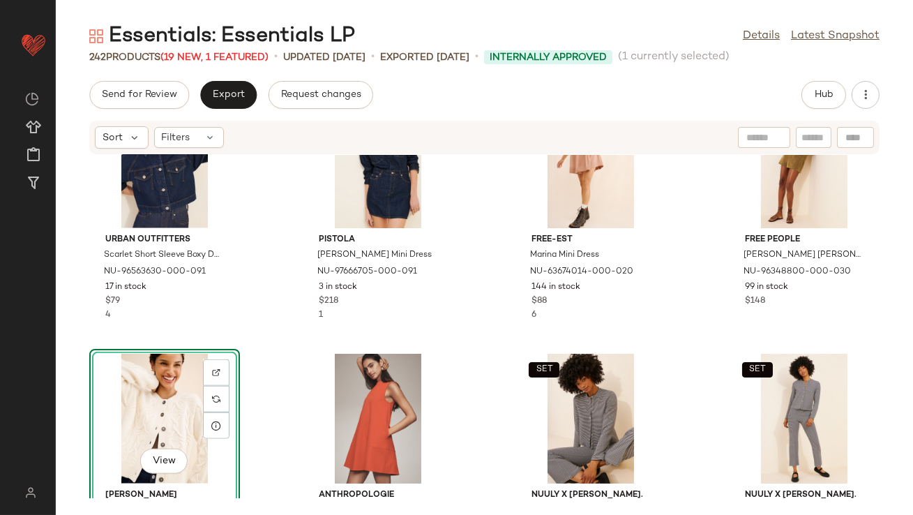
click at [280, 343] on div "Lost + Wander From The Heart Midi Dress NU-66249293-000-081 10 in stock $68 21 …" at bounding box center [485, 326] width 858 height 343
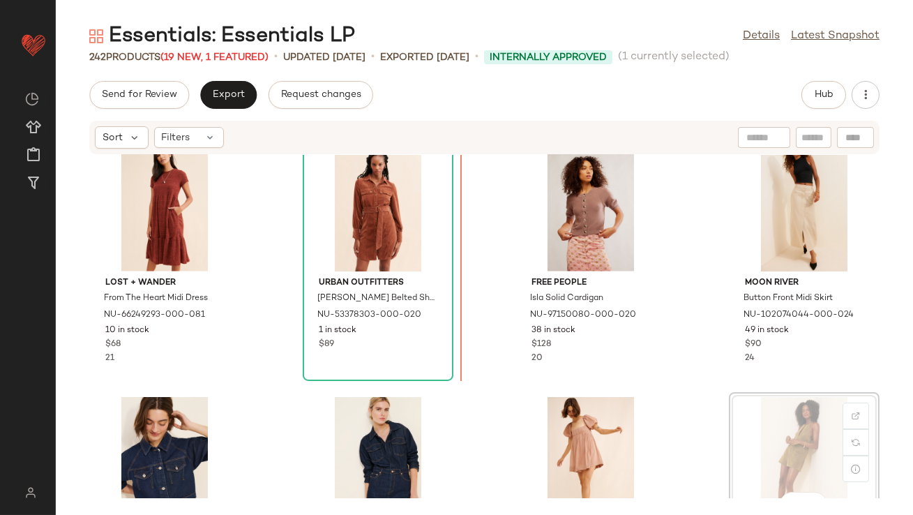
scroll to position [2587, 0]
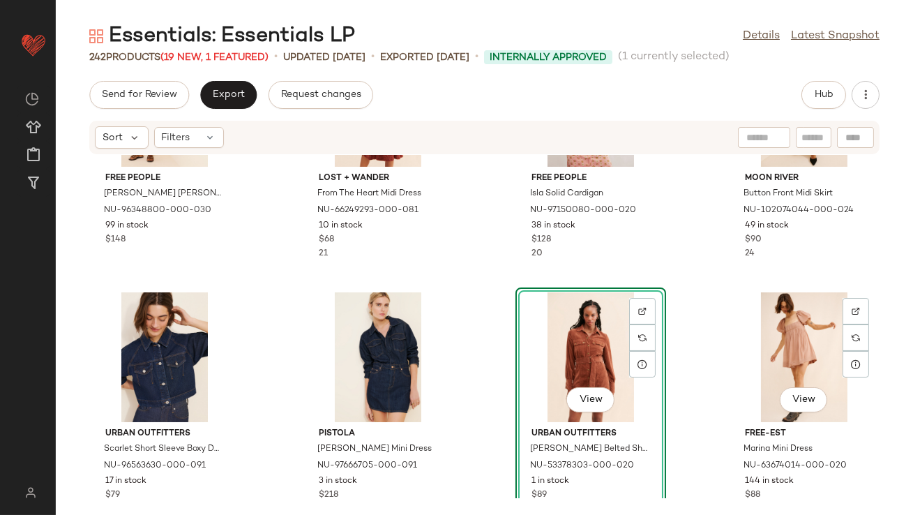
click at [697, 394] on div "Free People Claudette Vegan Suede Romper NU-96348800-000-030 99 in stock $148 L…" at bounding box center [485, 326] width 858 height 343
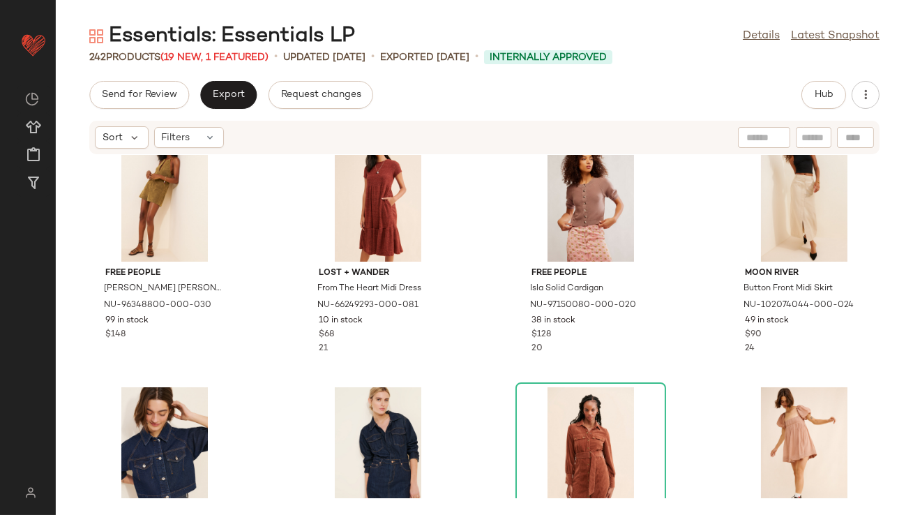
scroll to position [2657, 0]
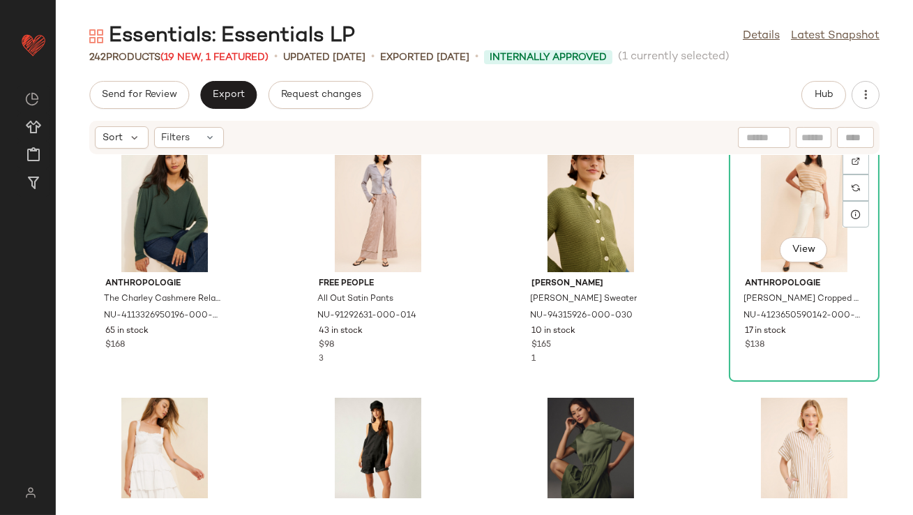
scroll to position [3418, 0]
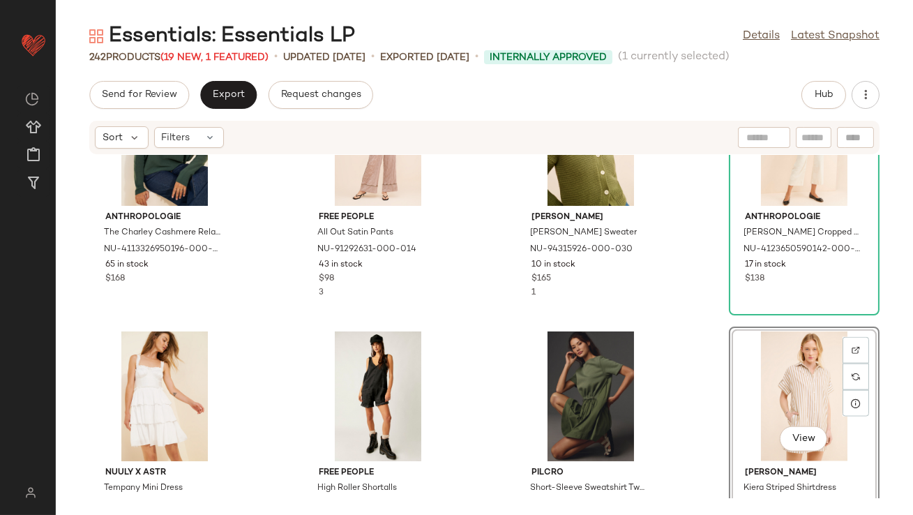
drag, startPoint x: 804, startPoint y: 359, endPoint x: 796, endPoint y: 359, distance: 7.7
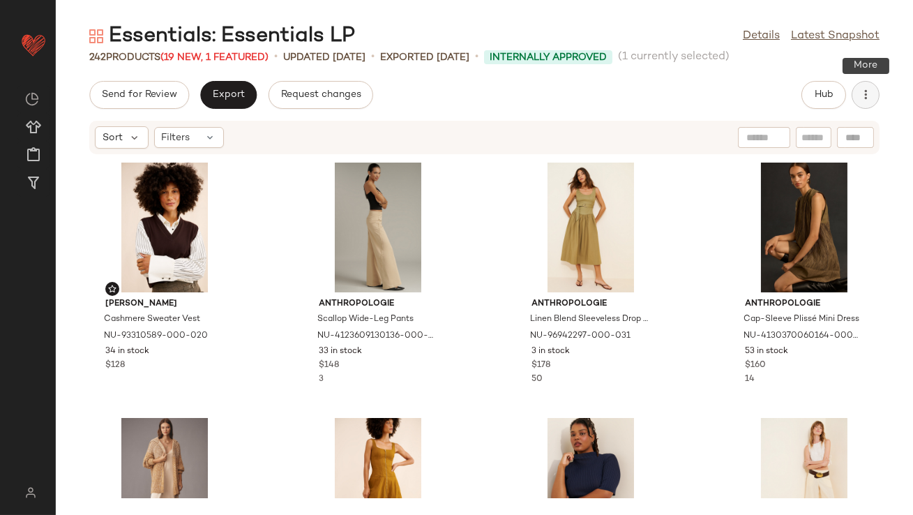
click at [854, 102] on button "button" at bounding box center [866, 95] width 28 height 28
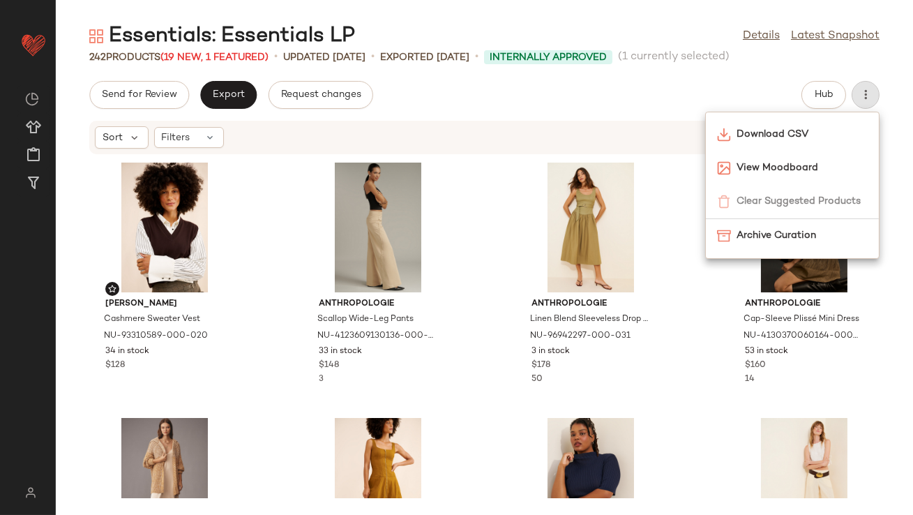
click at [752, 100] on div "Send for Review Export Request changes Hub" at bounding box center [484, 95] width 791 height 28
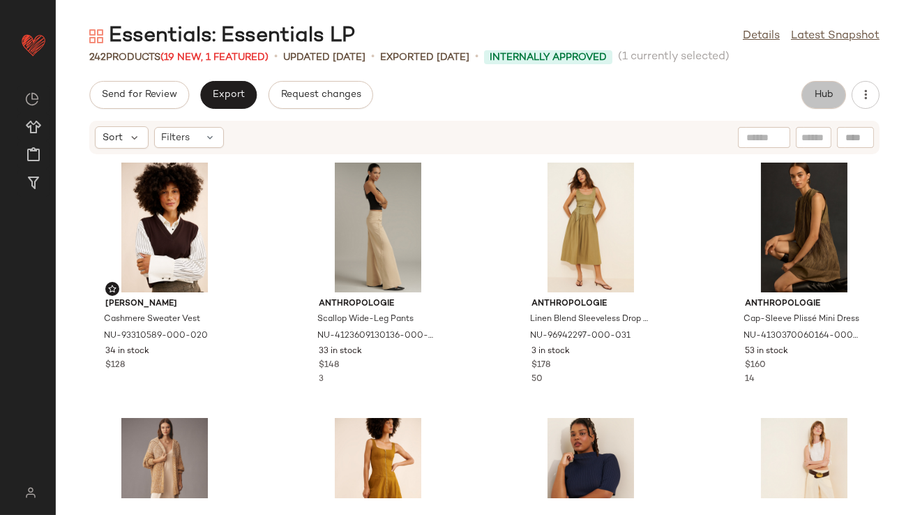
click at [820, 100] on span "Hub" at bounding box center [824, 94] width 20 height 11
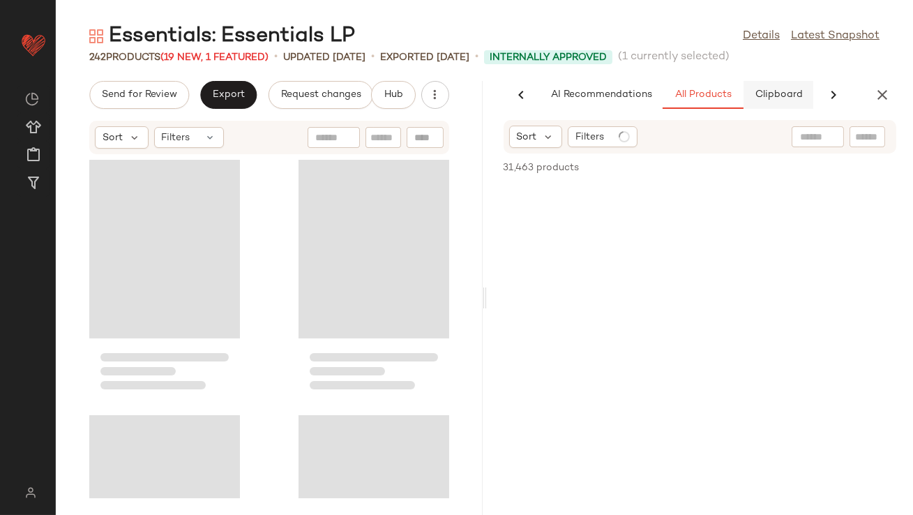
scroll to position [0, 78]
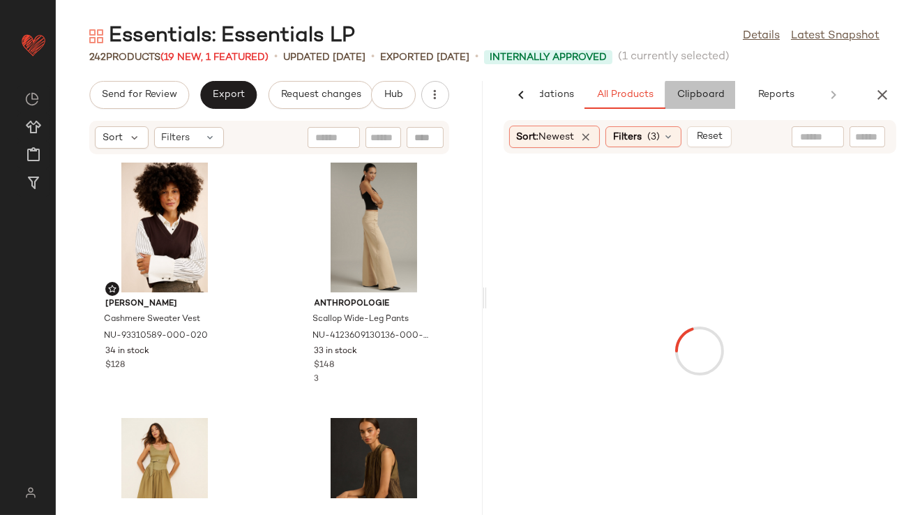
click at [699, 96] on span "Clipboard" at bounding box center [700, 94] width 48 height 11
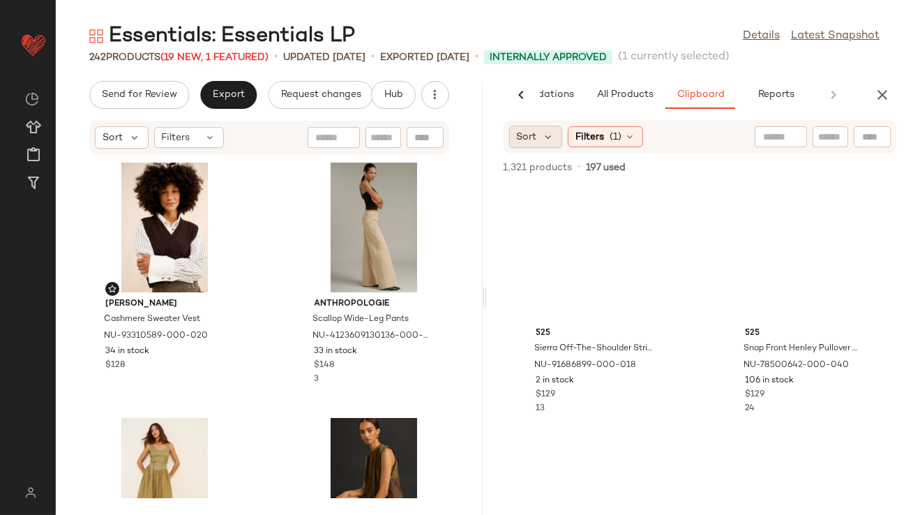
click at [555, 137] on div "Sort" at bounding box center [536, 137] width 54 height 22
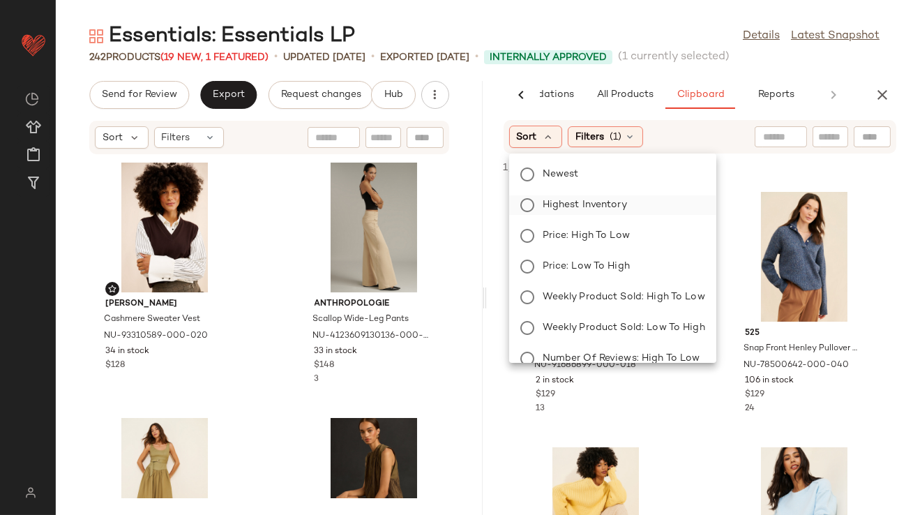
click at [555, 212] on label "Highest Inventory" at bounding box center [621, 205] width 168 height 20
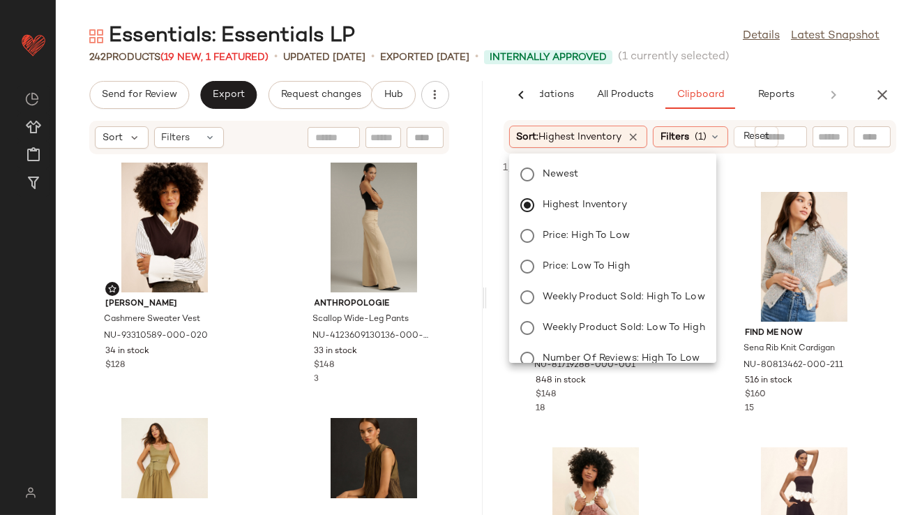
click at [657, 32] on div "Essentials: Essentials LP Details Latest Snapshot" at bounding box center [485, 36] width 858 height 28
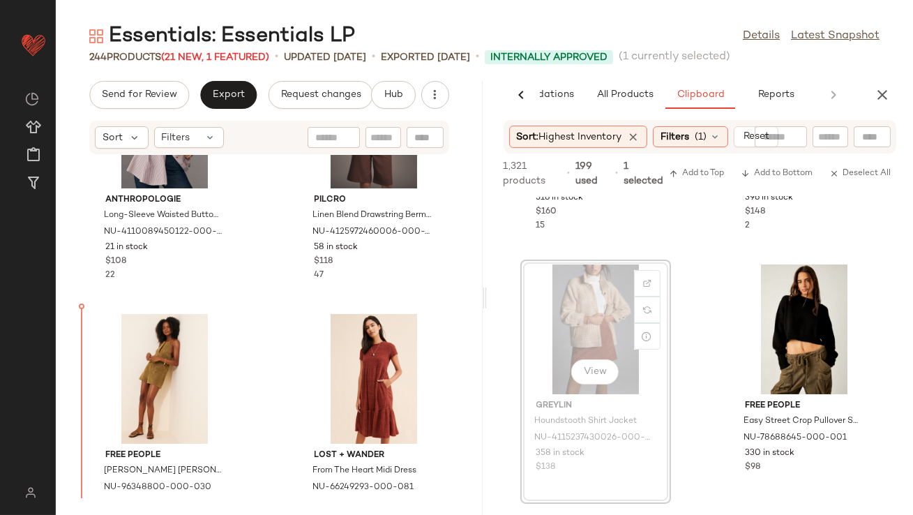
scroll to position [5284, 0]
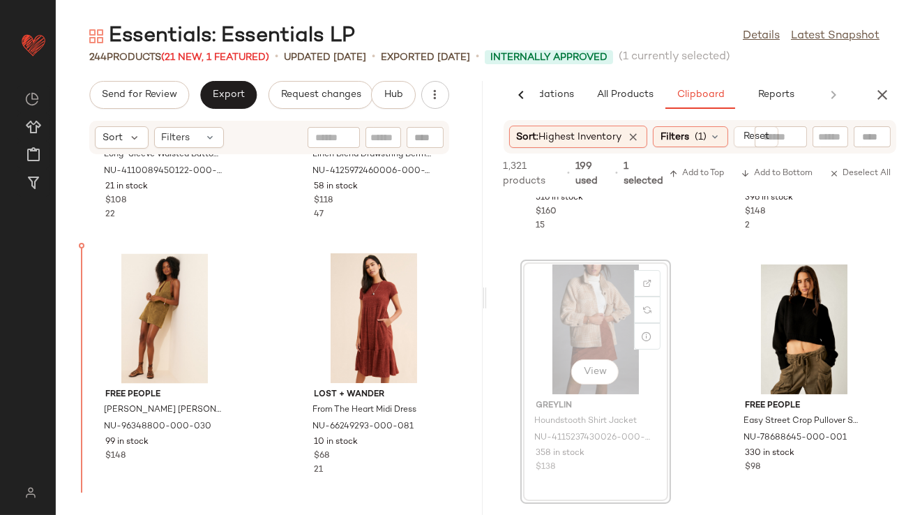
drag, startPoint x: 588, startPoint y: 325, endPoint x: 579, endPoint y: 325, distance: 9.1
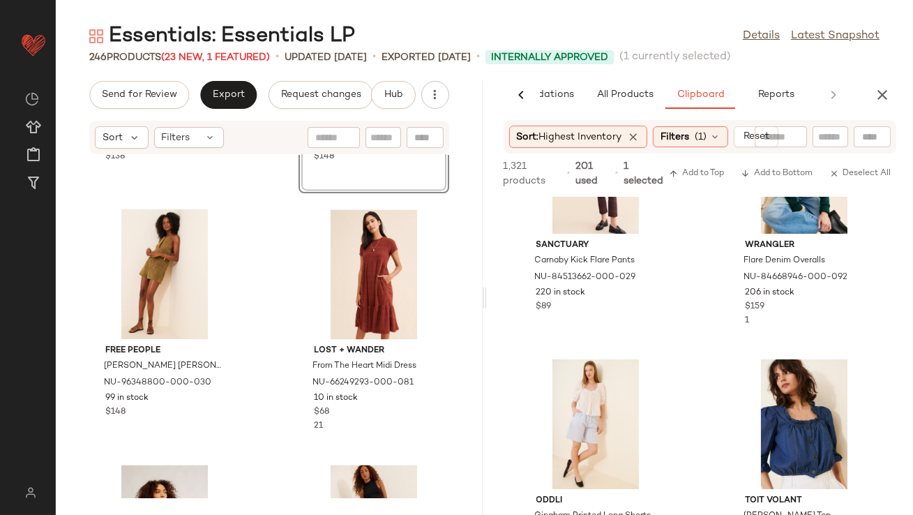
scroll to position [1391, 0]
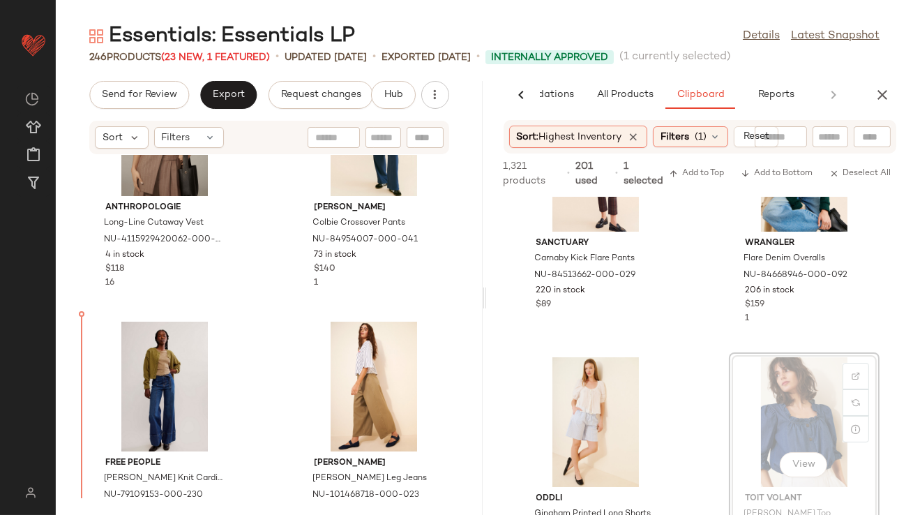
drag, startPoint x: 795, startPoint y: 433, endPoint x: 787, endPoint y: 433, distance: 7.7
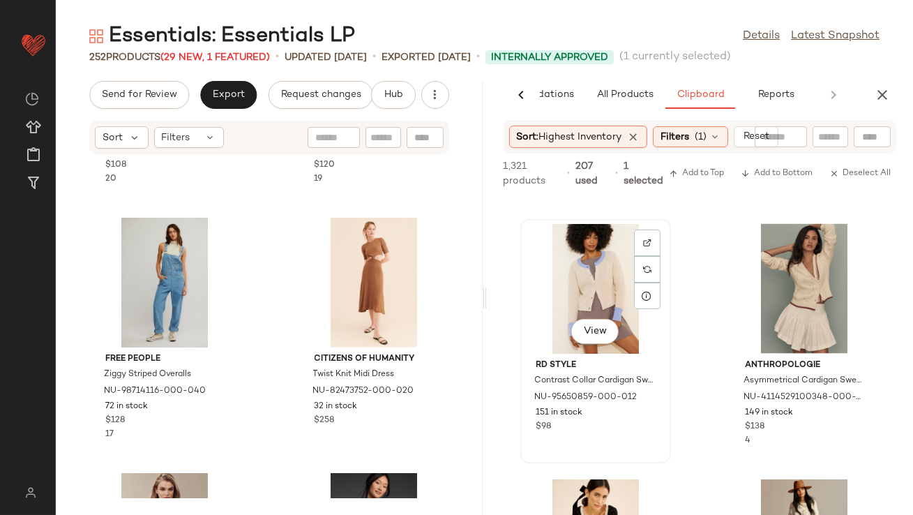
scroll to position [4616, 0]
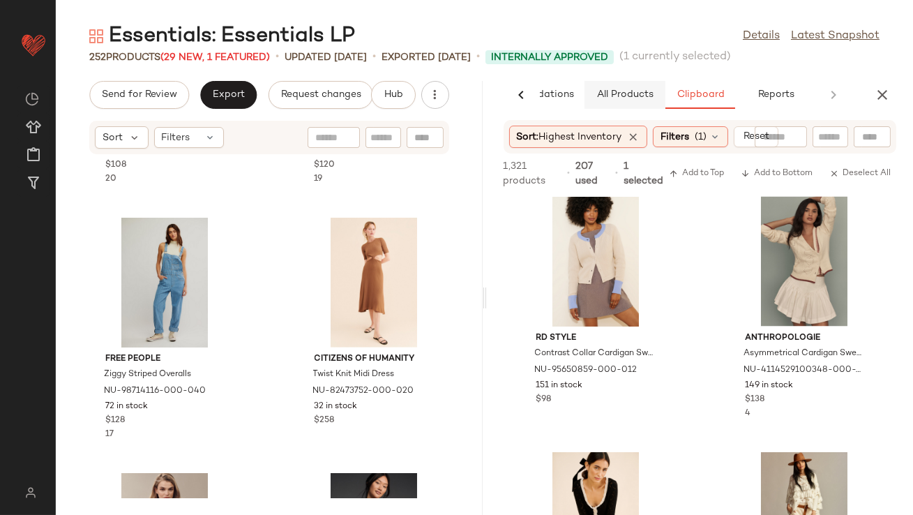
click at [614, 84] on button "All Products" at bounding box center [625, 95] width 81 height 28
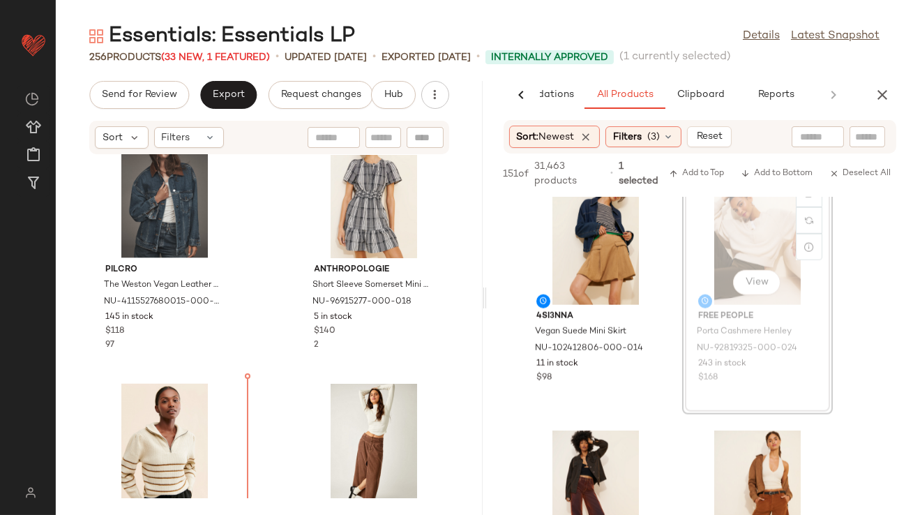
scroll to position [4251, 0]
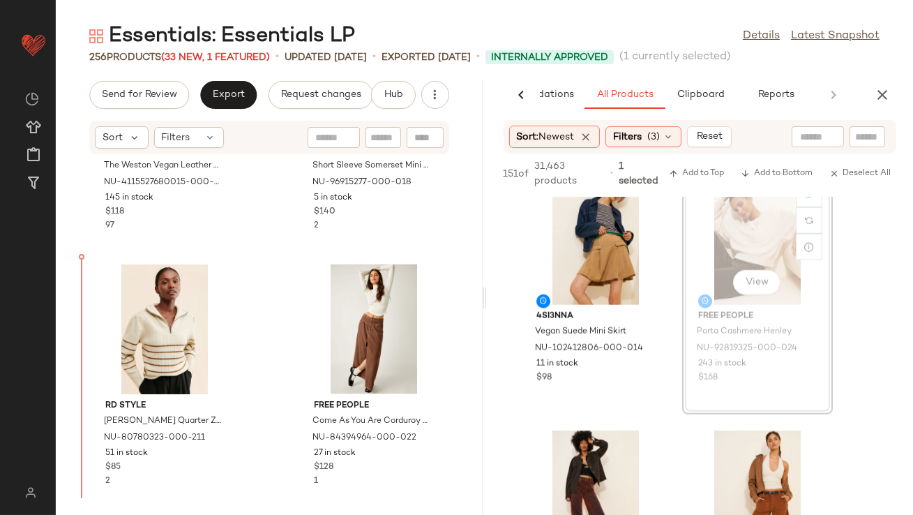
drag, startPoint x: 773, startPoint y: 223, endPoint x: 761, endPoint y: 223, distance: 11.2
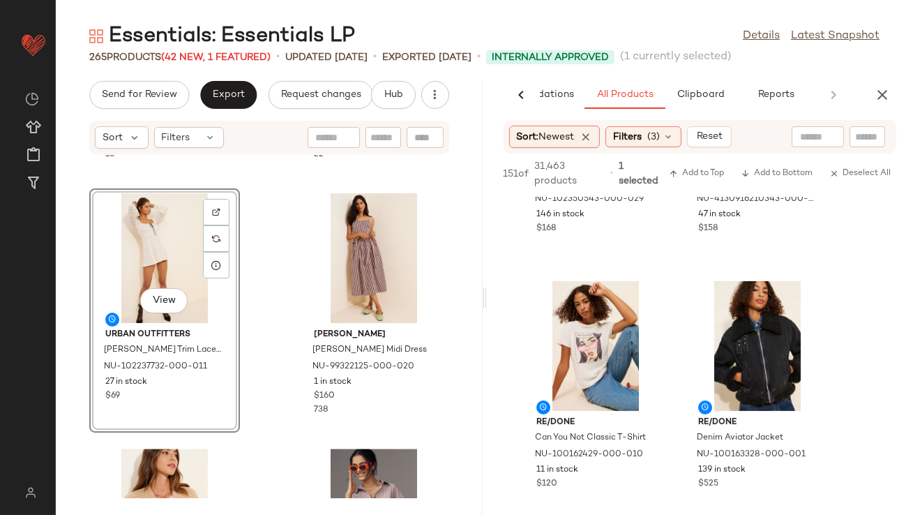
scroll to position [11143, 0]
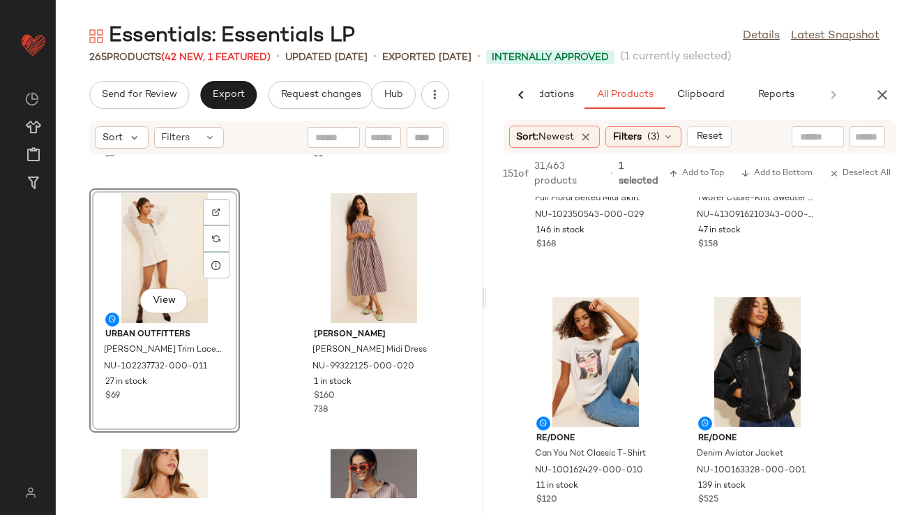
click at [130, 248] on div "View" at bounding box center [164, 258] width 141 height 130
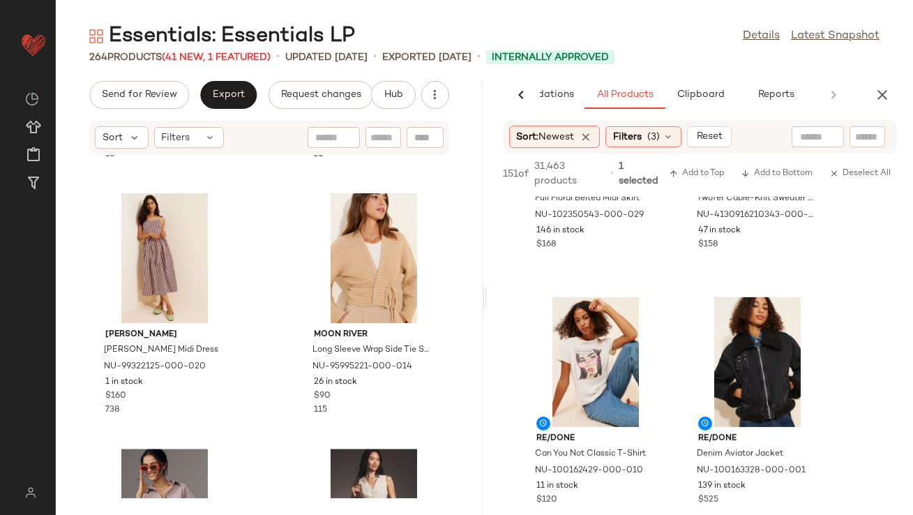
click at [878, 94] on icon "button" at bounding box center [882, 95] width 17 height 17
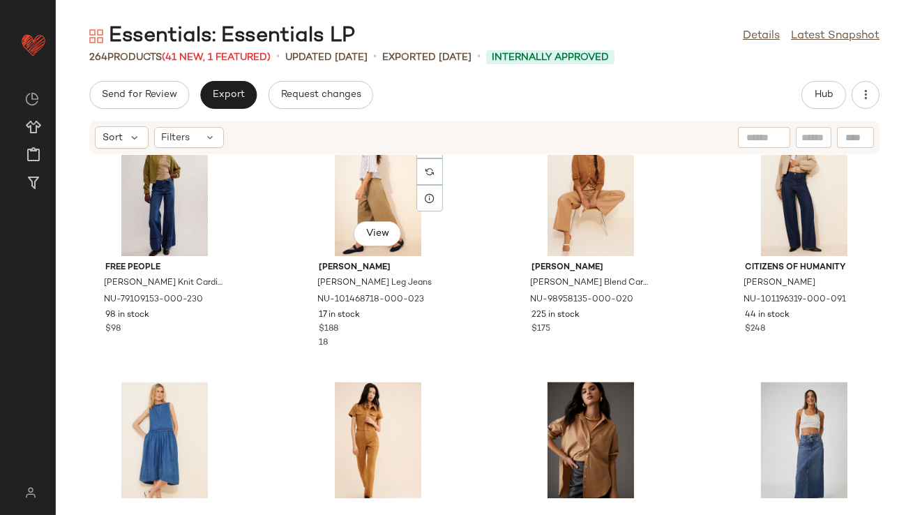
scroll to position [5772, 0]
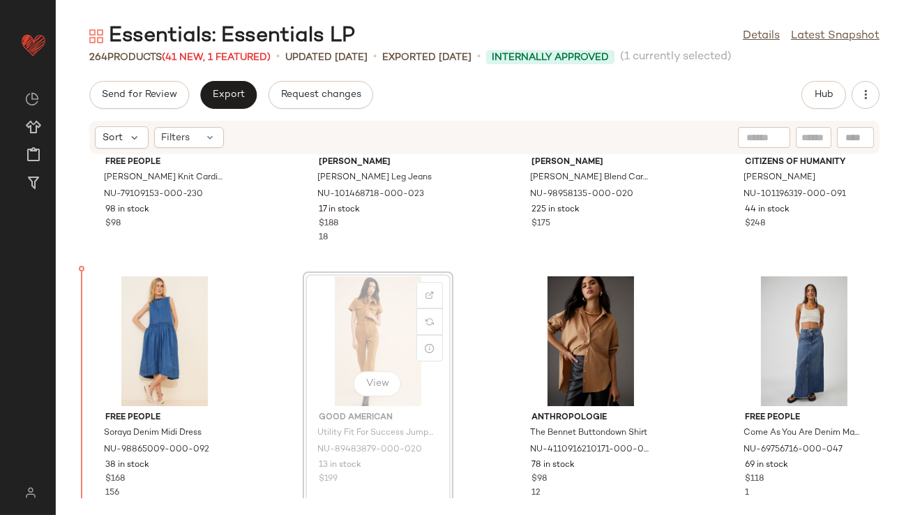
drag, startPoint x: 366, startPoint y: 344, endPoint x: 355, endPoint y: 344, distance: 10.5
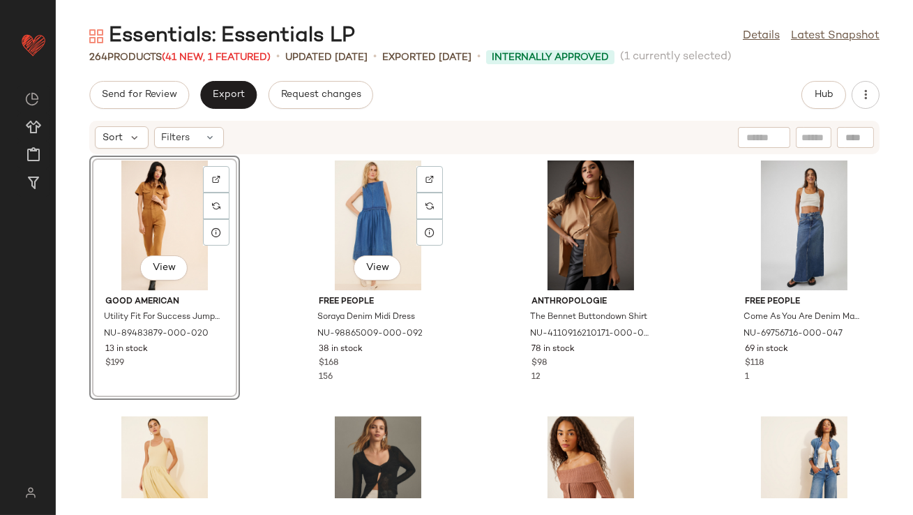
scroll to position [5764, 0]
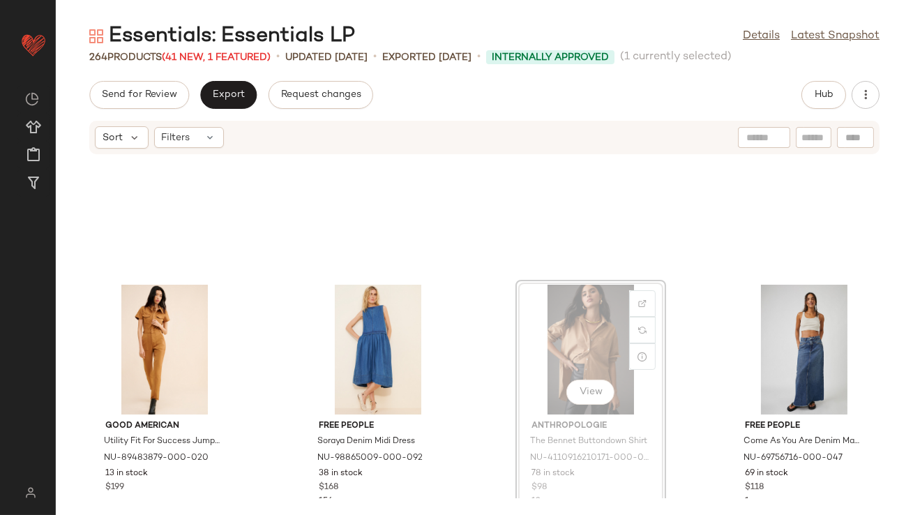
scroll to position [5765, 0]
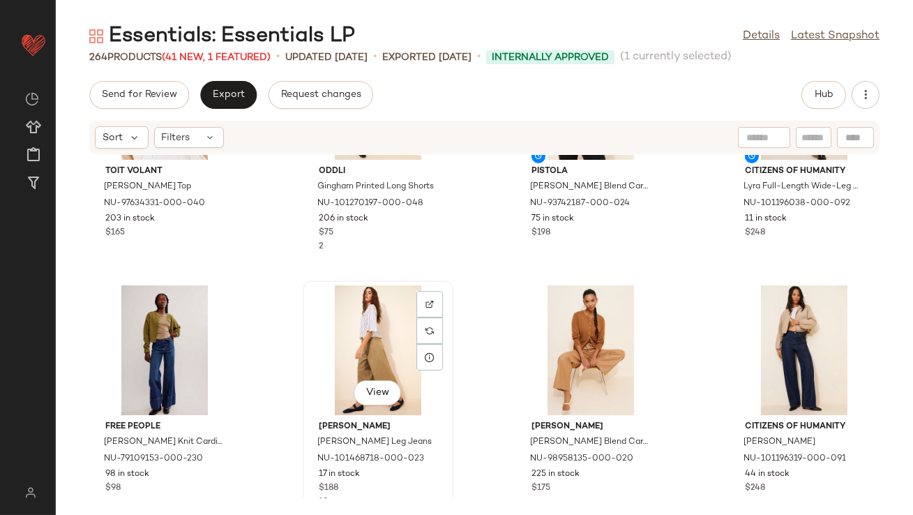
scroll to position [5503, 0]
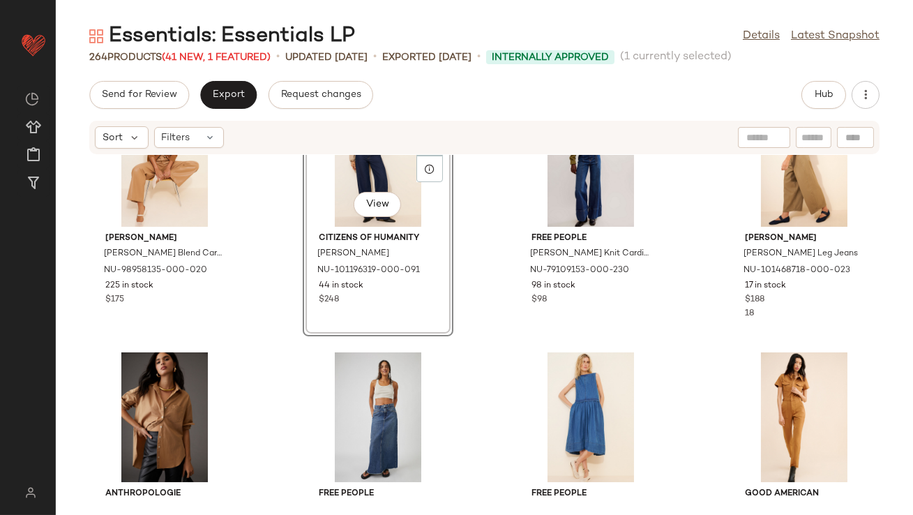
scroll to position [5748, 0]
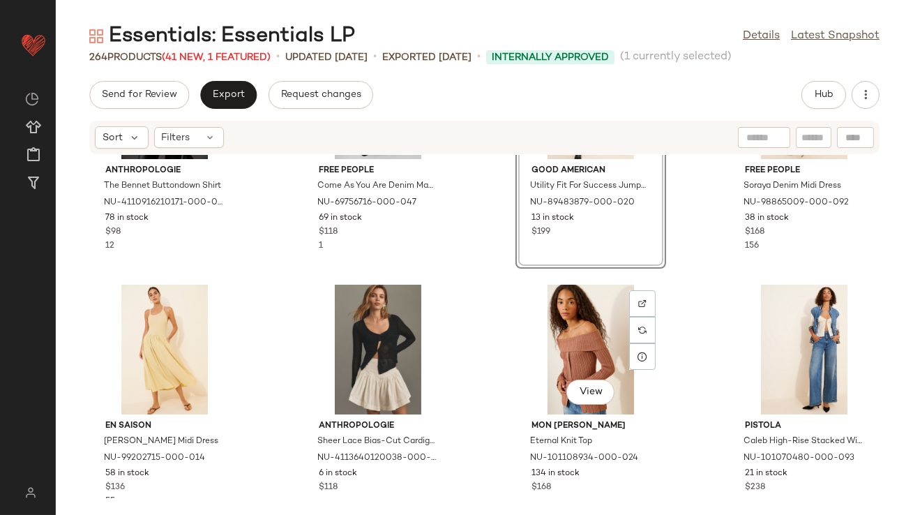
scroll to position [6023, 0]
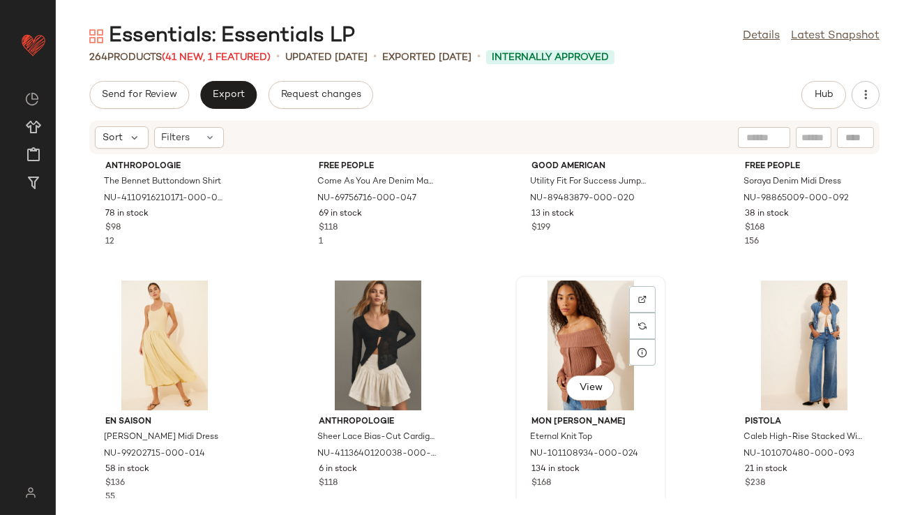
drag, startPoint x: 576, startPoint y: 356, endPoint x: 567, endPoint y: 356, distance: 8.4
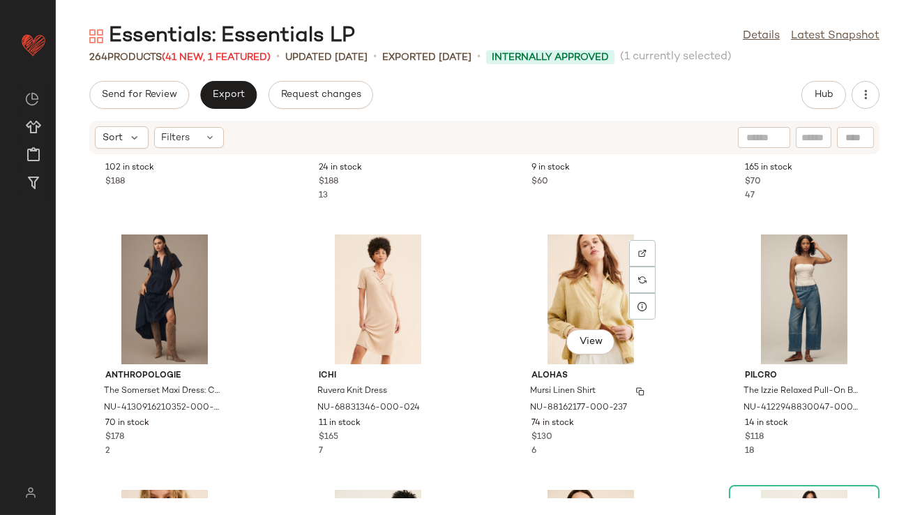
scroll to position [671, 0]
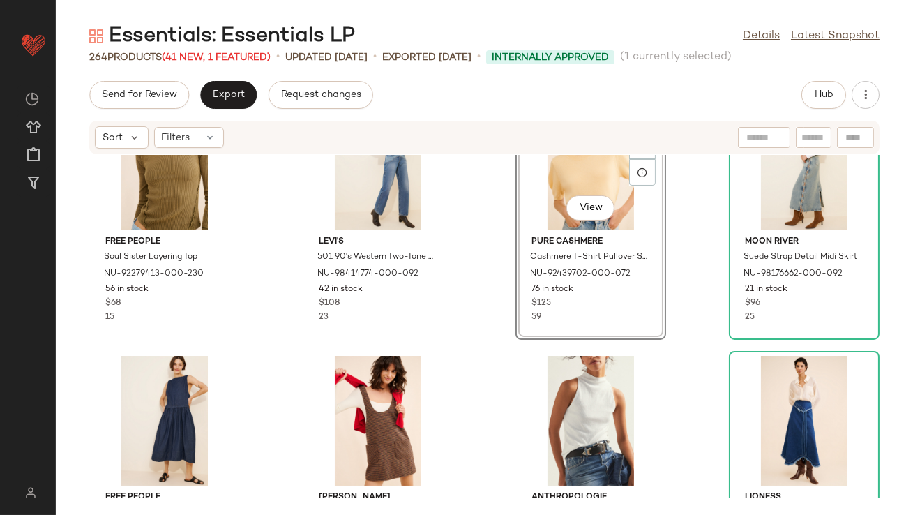
scroll to position [875, 0]
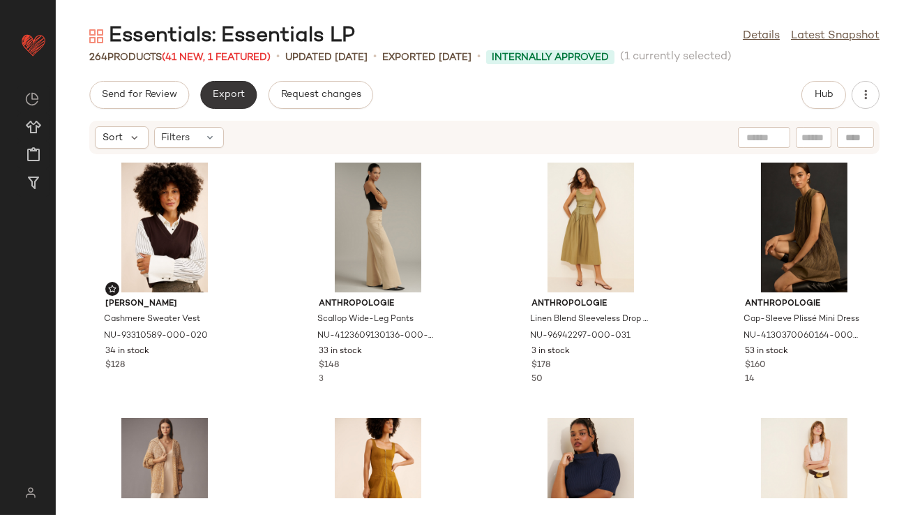
click at [220, 95] on span "Export" at bounding box center [228, 94] width 33 height 11
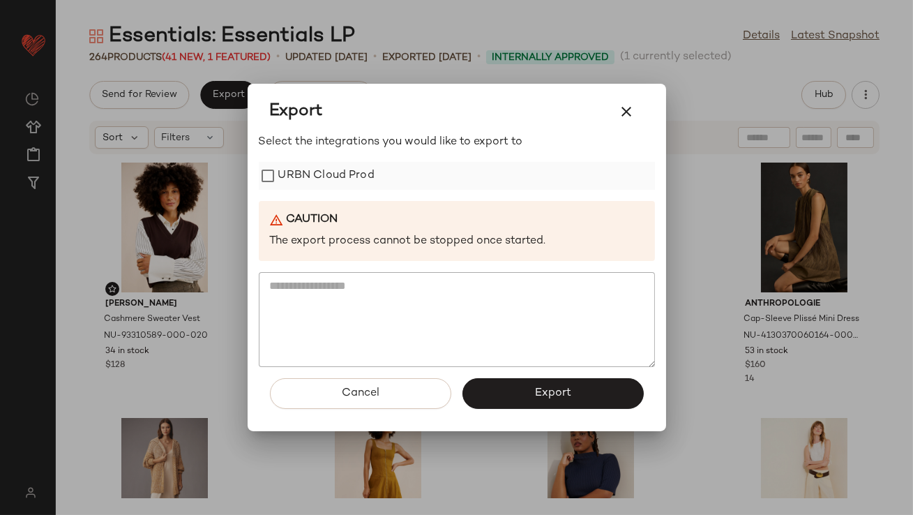
click at [326, 184] on label "URBN Cloud Prod" at bounding box center [326, 176] width 96 height 28
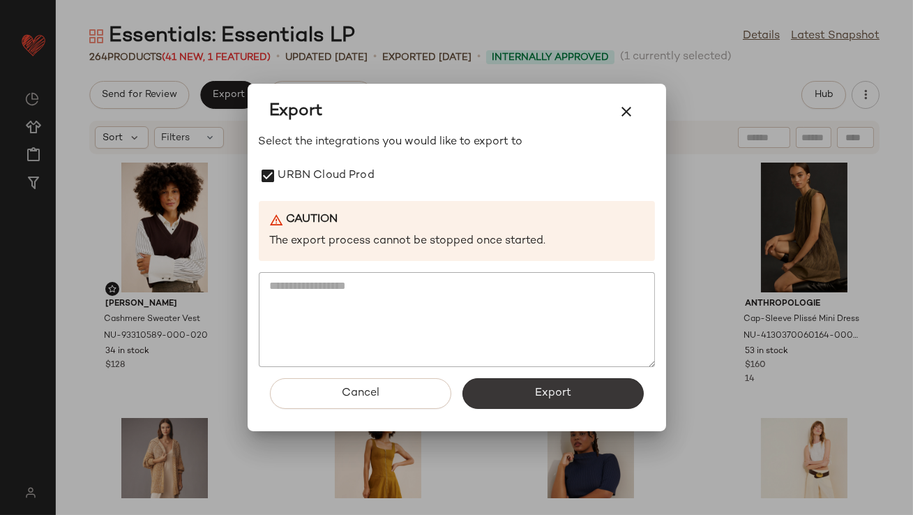
click at [521, 387] on button "Export" at bounding box center [553, 393] width 181 height 31
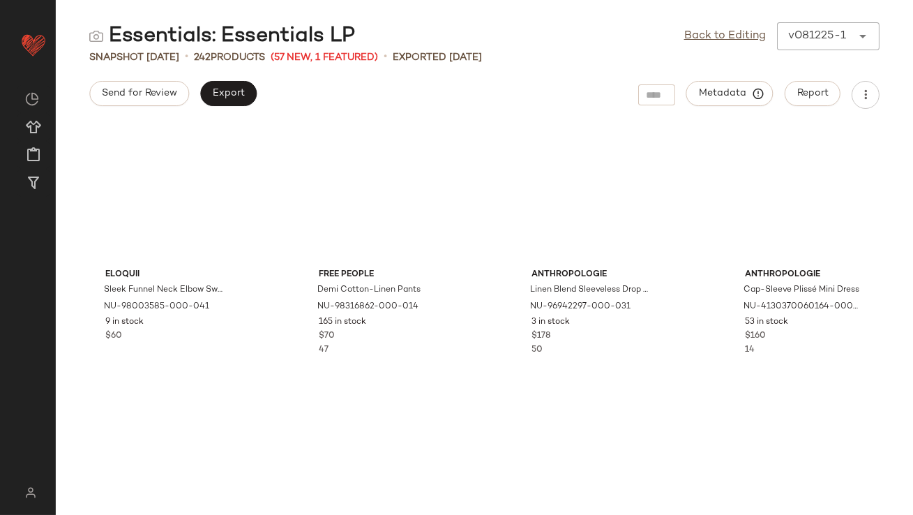
click at [752, 46] on div "Back to Editing v081225-1 ******" at bounding box center [782, 36] width 195 height 28
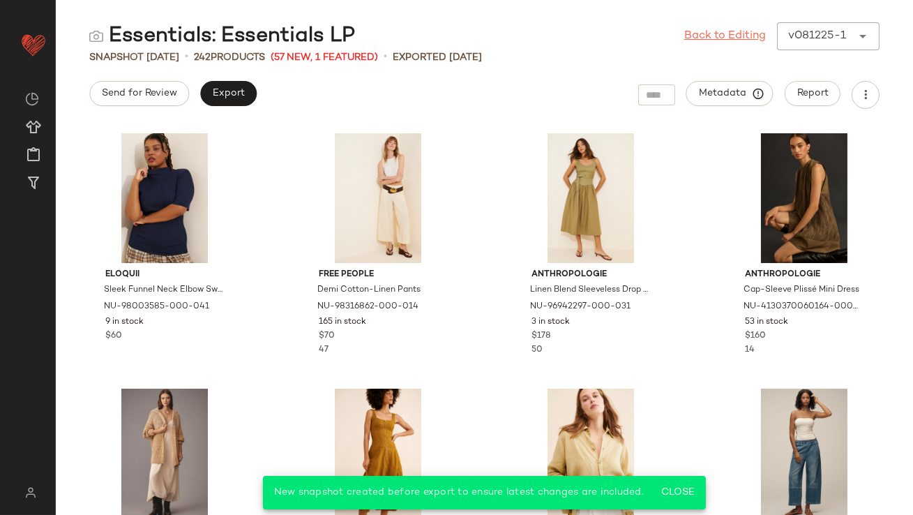
click at [747, 38] on link "Back to Editing" at bounding box center [726, 36] width 82 height 17
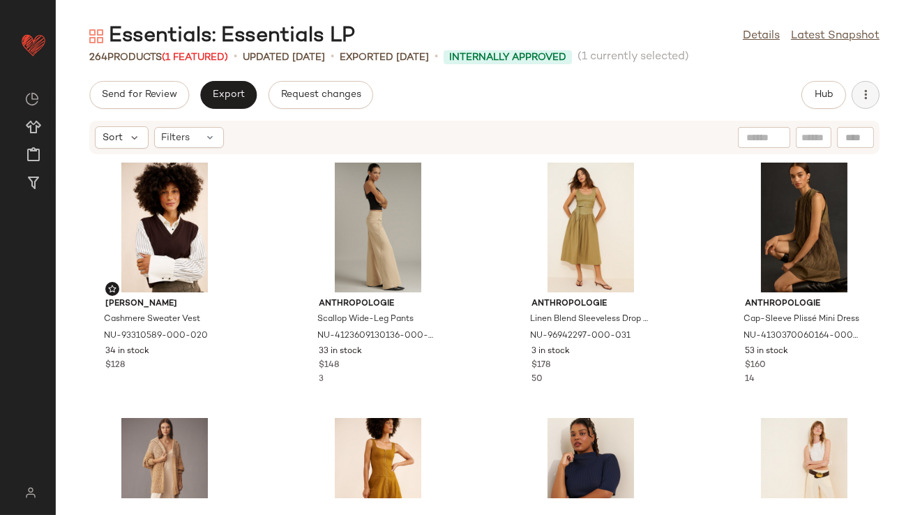
click at [866, 87] on button "button" at bounding box center [866, 95] width 28 height 28
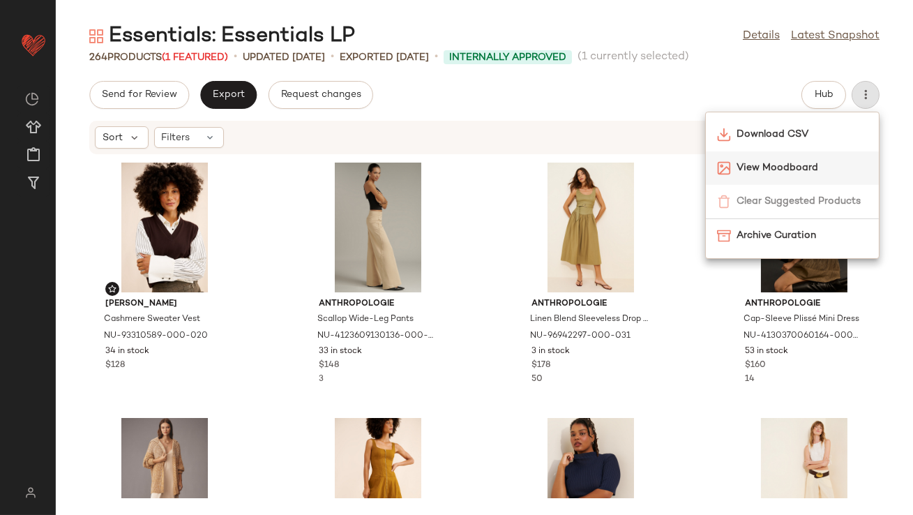
click at [758, 177] on div "View Moodboard" at bounding box center [792, 167] width 173 height 33
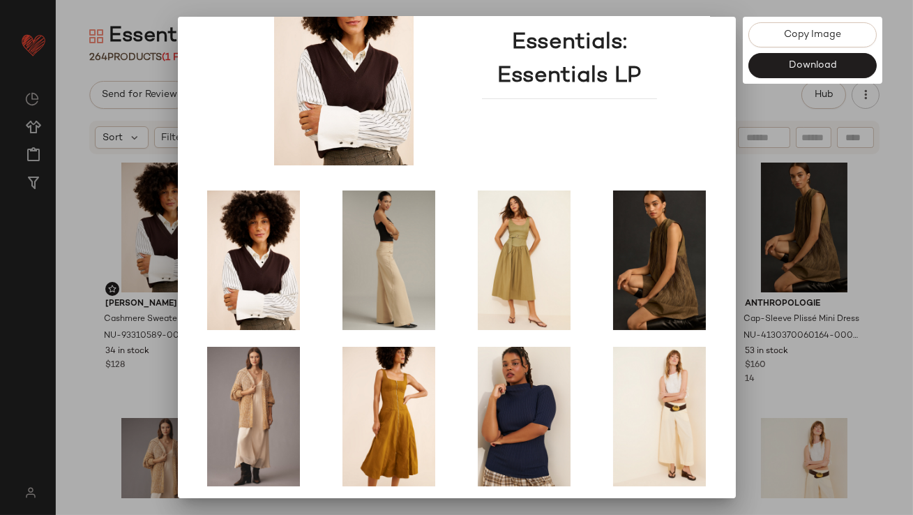
scroll to position [238, 0]
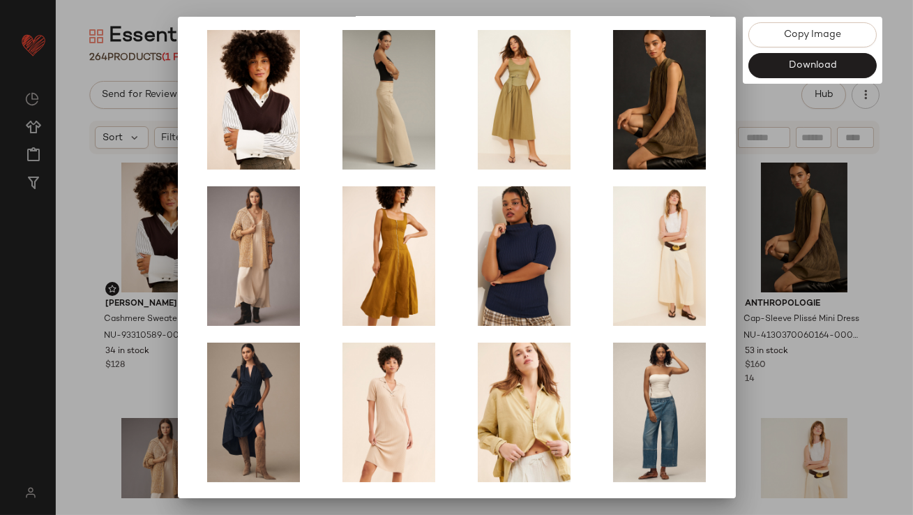
click at [745, 266] on div at bounding box center [456, 257] width 913 height 515
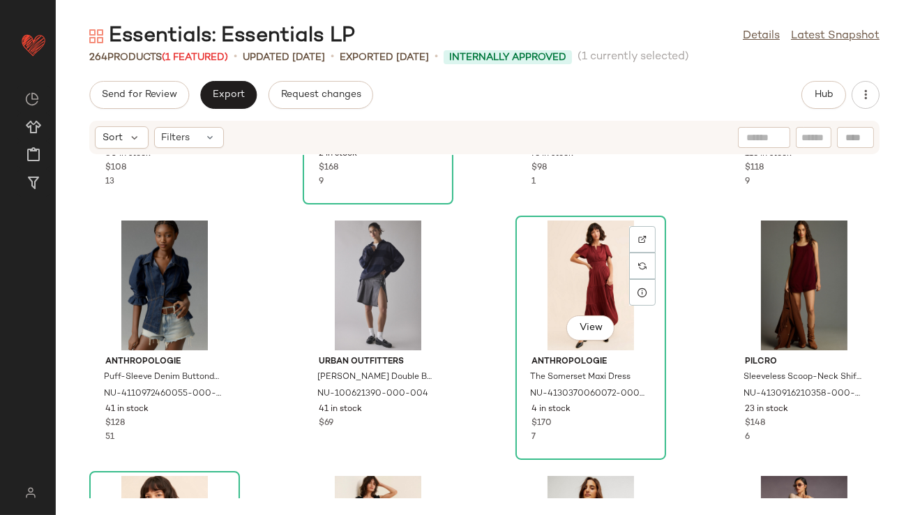
scroll to position [9135, 0]
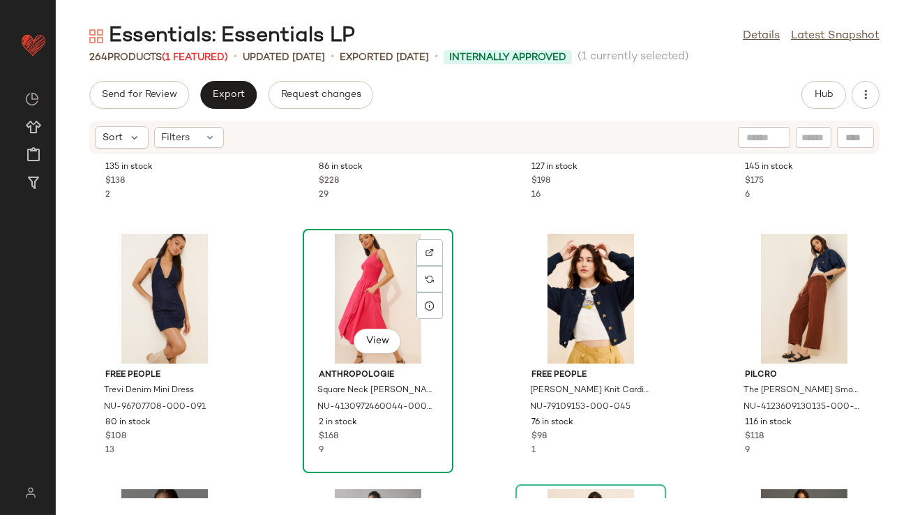
click at [373, 290] on div "View" at bounding box center [378, 299] width 141 height 130
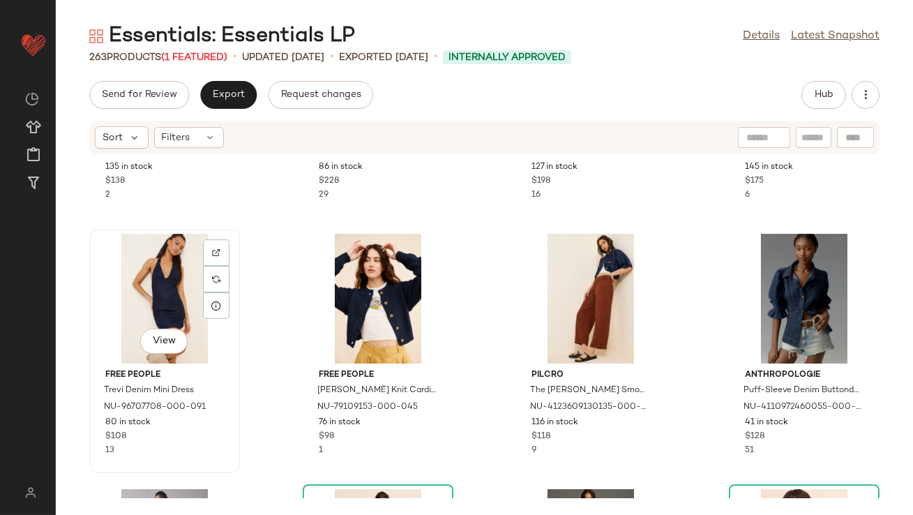
click at [184, 275] on div "View" at bounding box center [164, 299] width 141 height 130
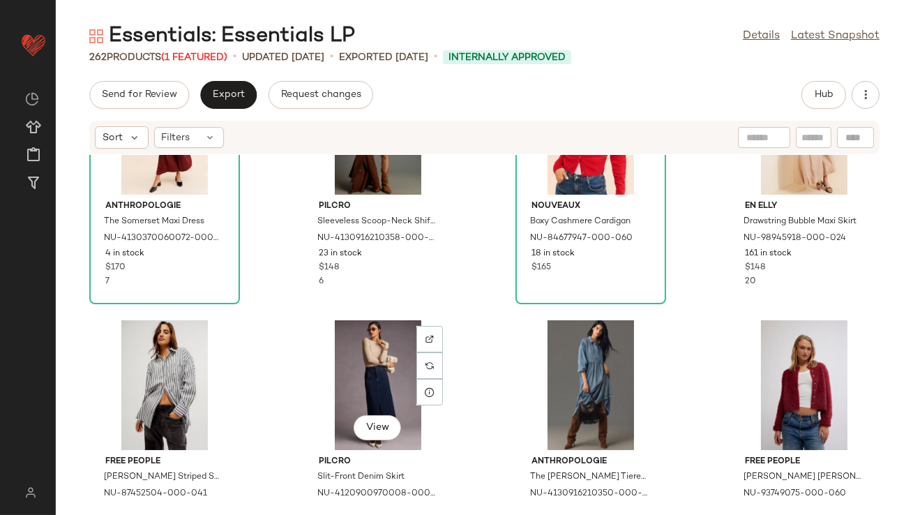
scroll to position [9549, 0]
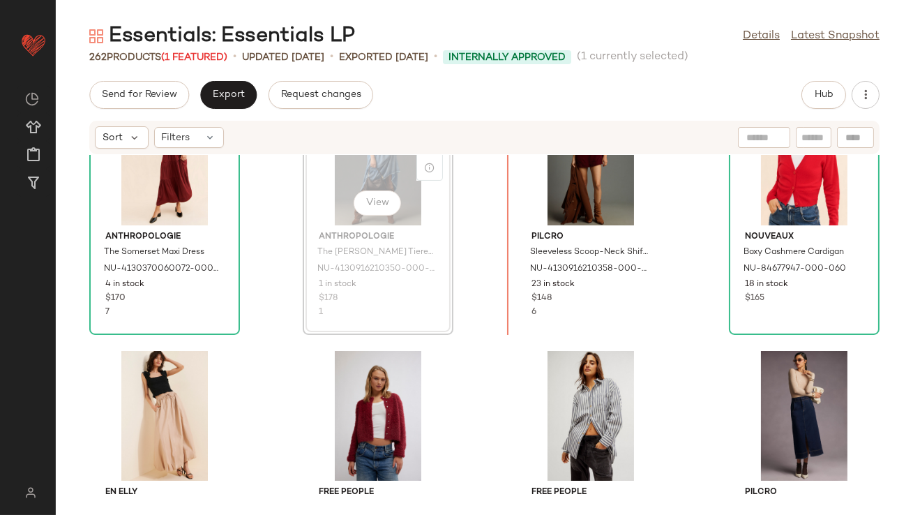
scroll to position [9464, 0]
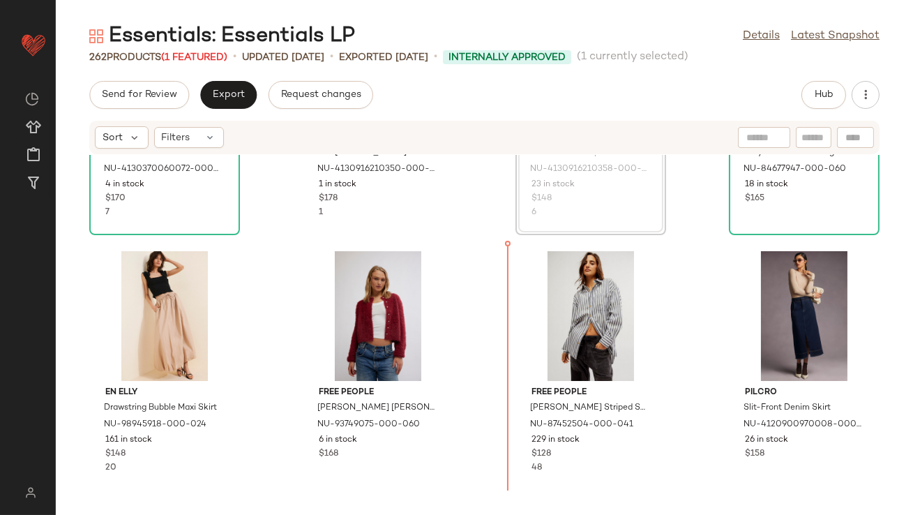
scroll to position [9644, 0]
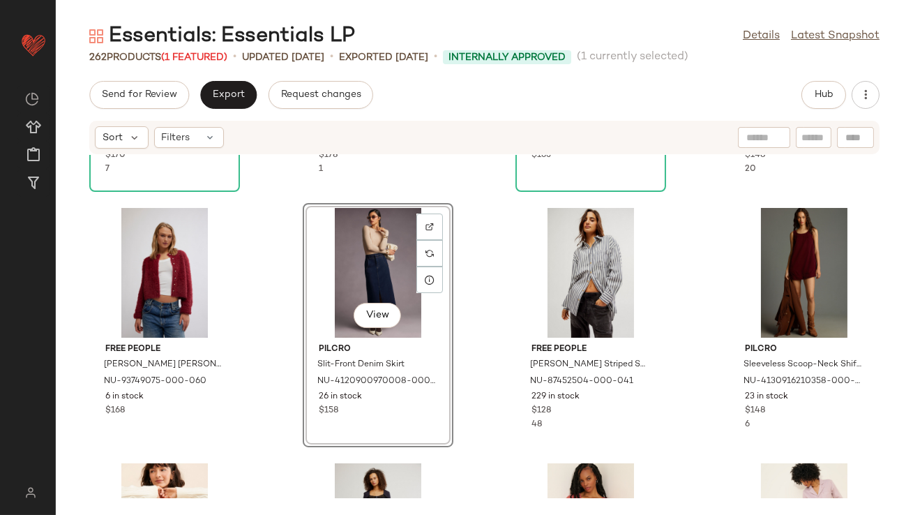
scroll to position [9655, 0]
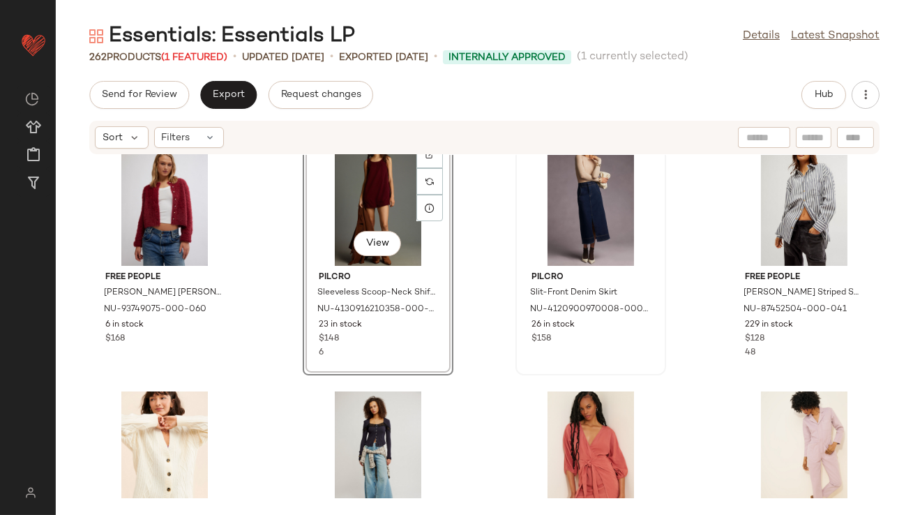
scroll to position [9750, 0]
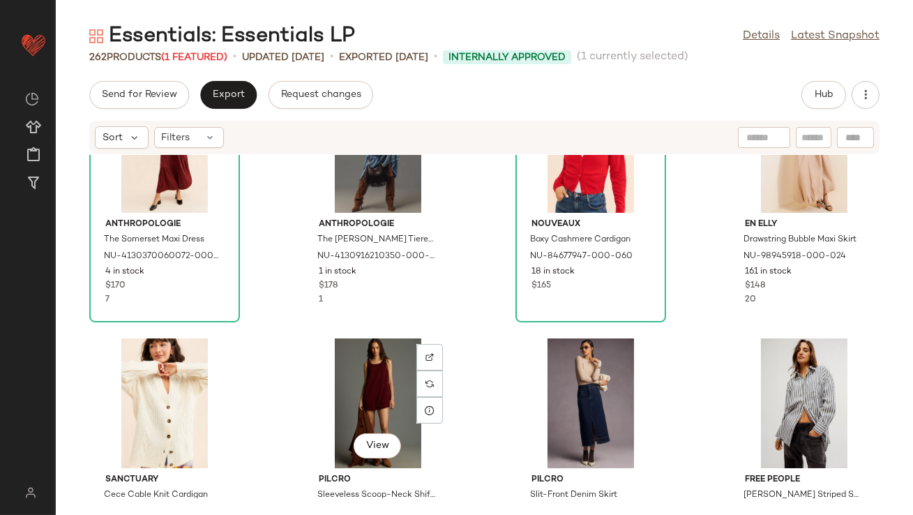
scroll to position [9547, 0]
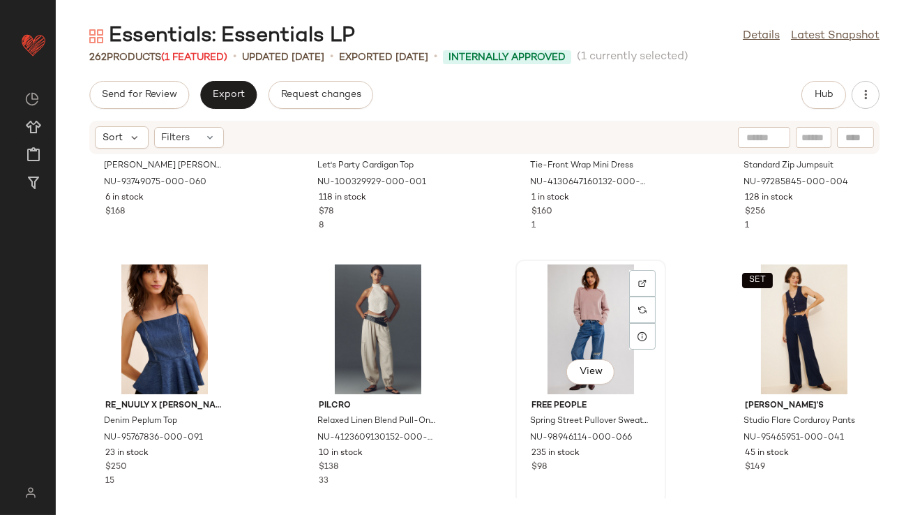
scroll to position [10144, 0]
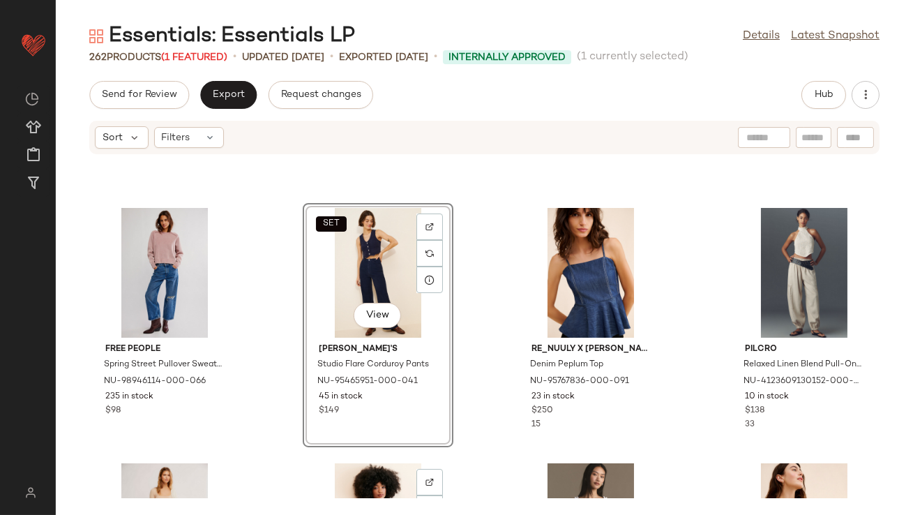
scroll to position [10129, 0]
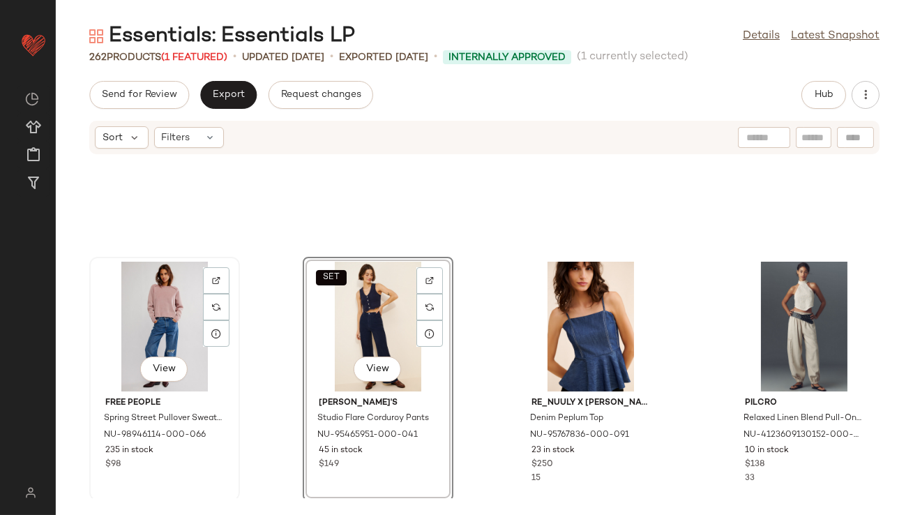
click at [177, 325] on div "View" at bounding box center [164, 327] width 141 height 130
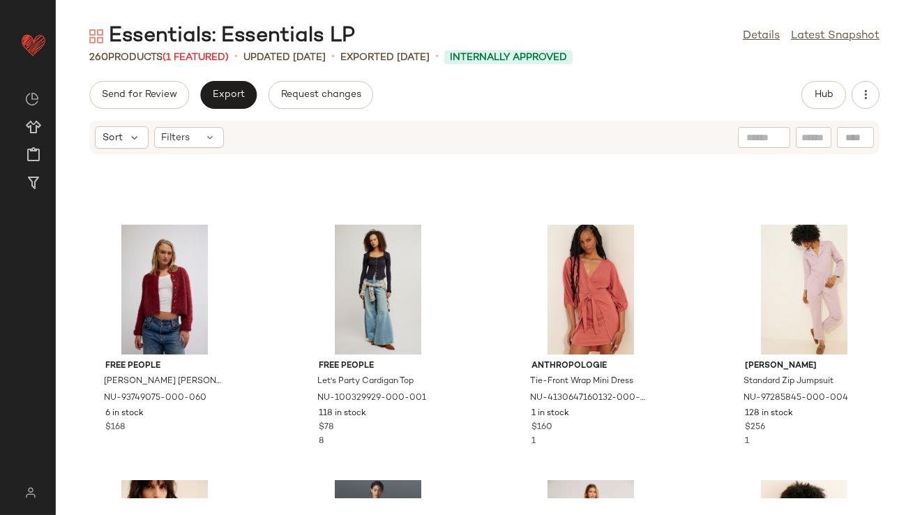
scroll to position [10110, 0]
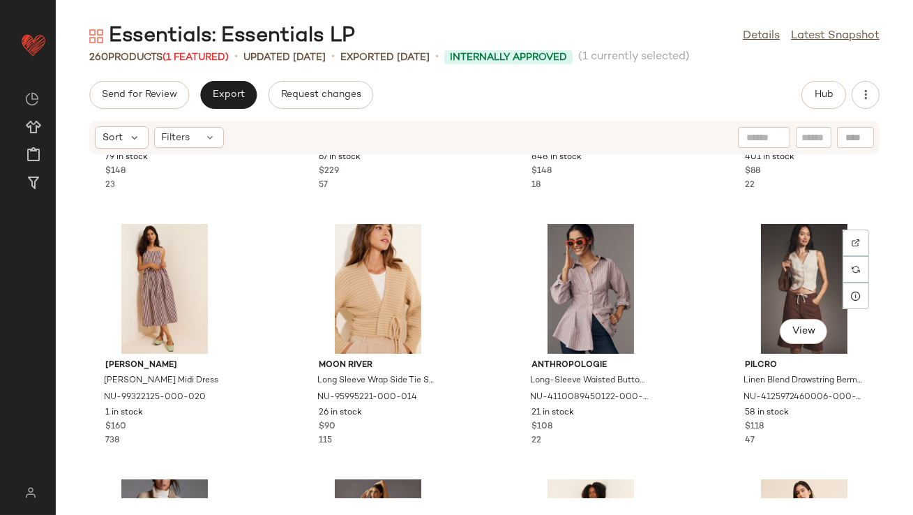
scroll to position [3015, 0]
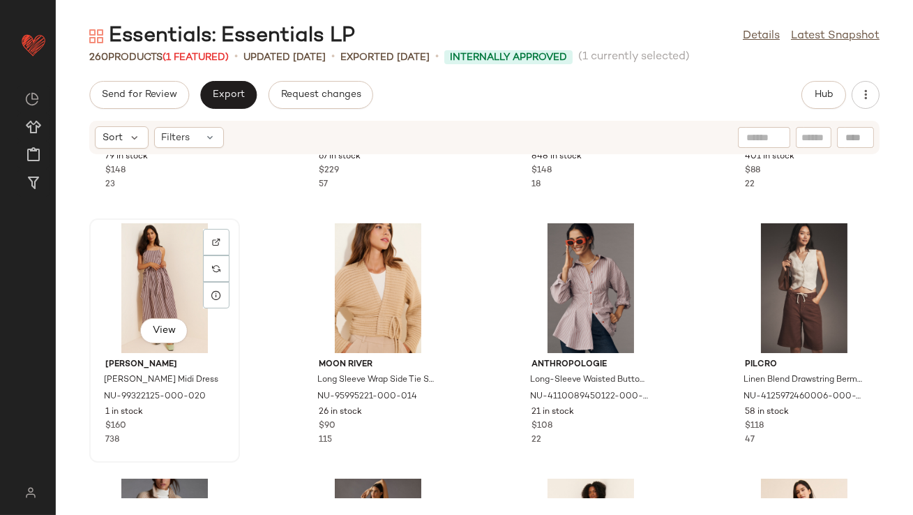
click at [165, 294] on div "View" at bounding box center [164, 288] width 141 height 130
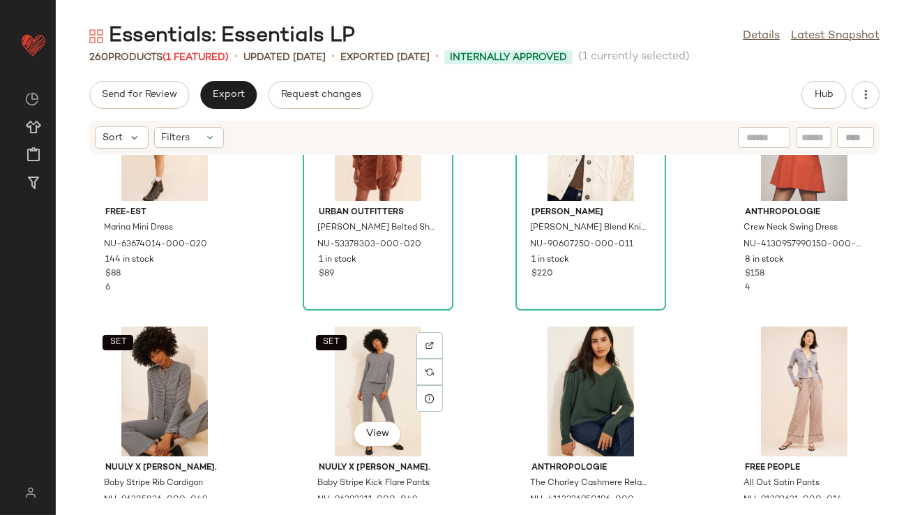
scroll to position [3784, 0]
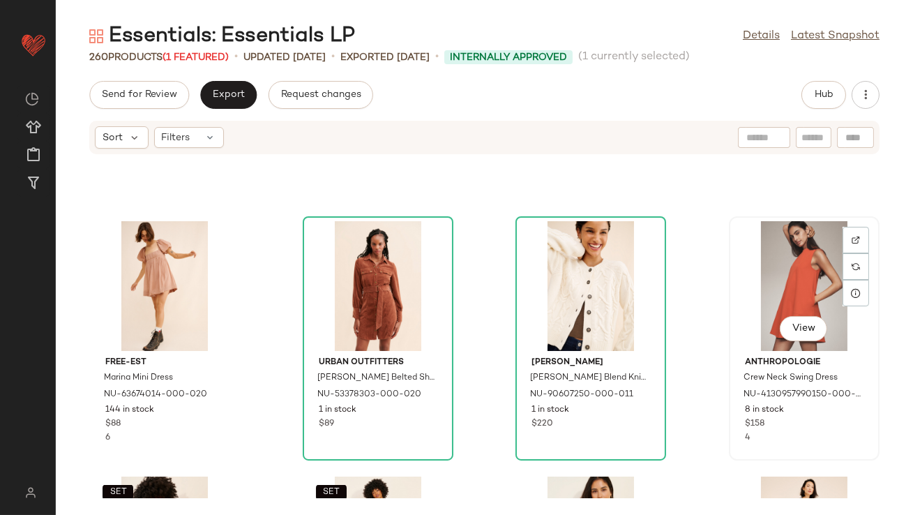
click at [747, 268] on div "View" at bounding box center [804, 286] width 141 height 130
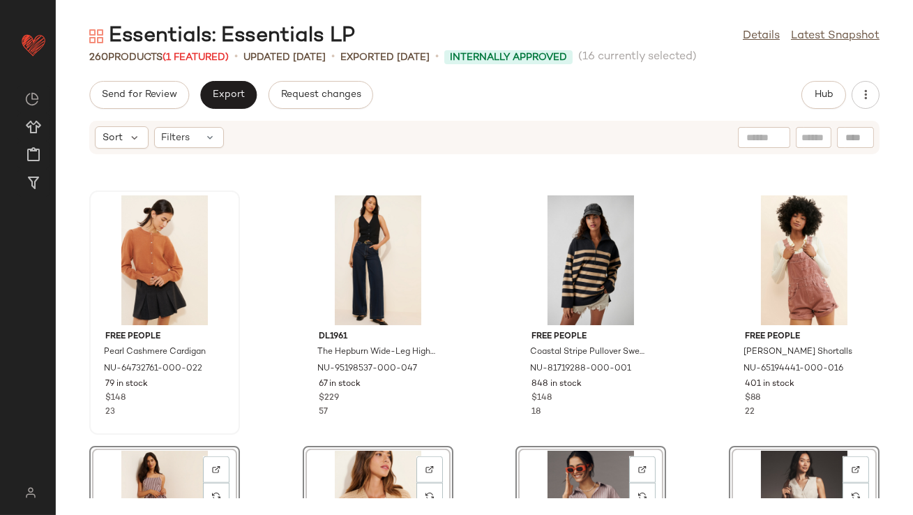
scroll to position [2812, 0]
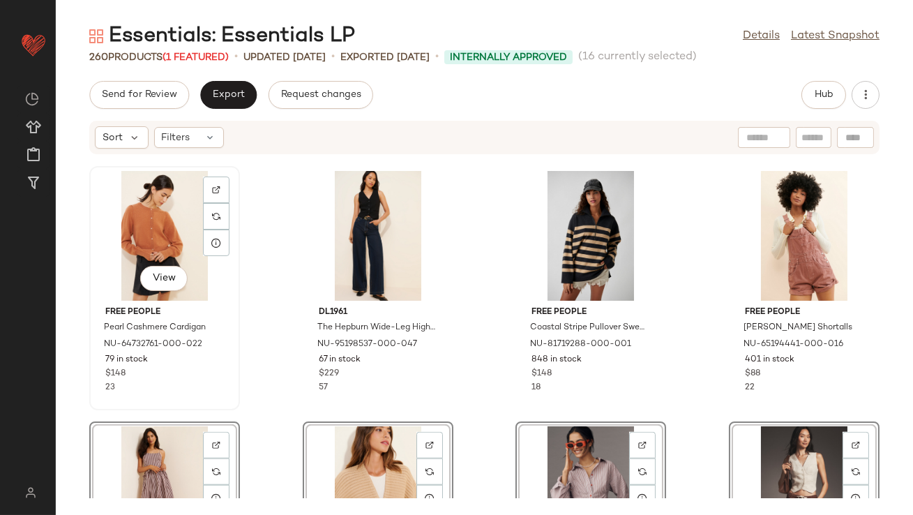
click at [154, 248] on div "View" at bounding box center [164, 236] width 141 height 130
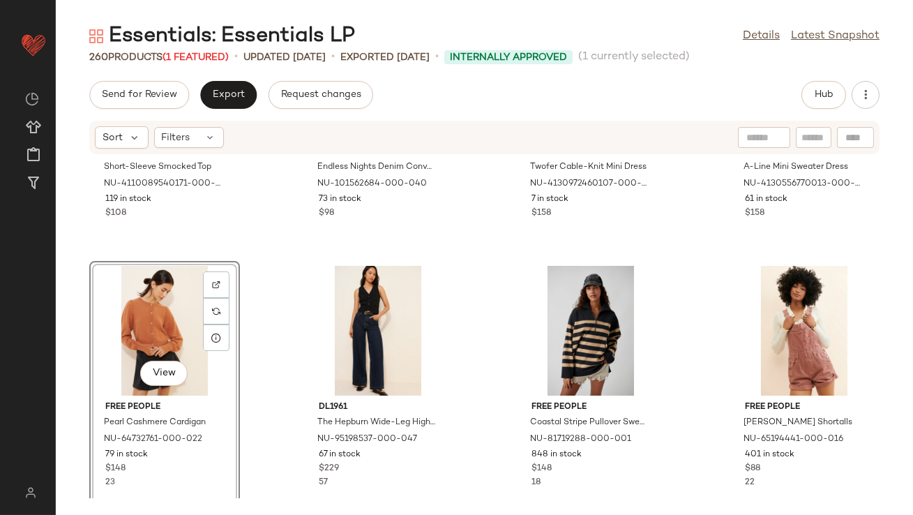
click at [146, 323] on div "View" at bounding box center [164, 331] width 141 height 130
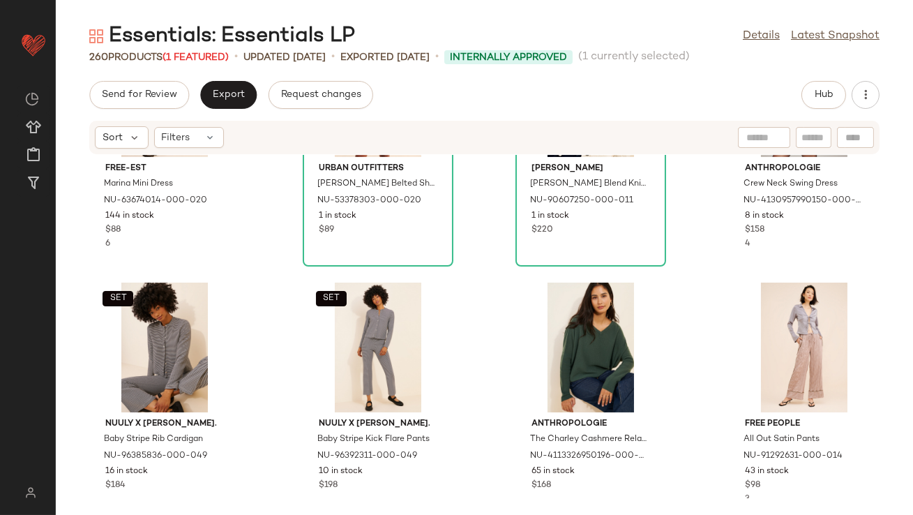
scroll to position [3989, 0]
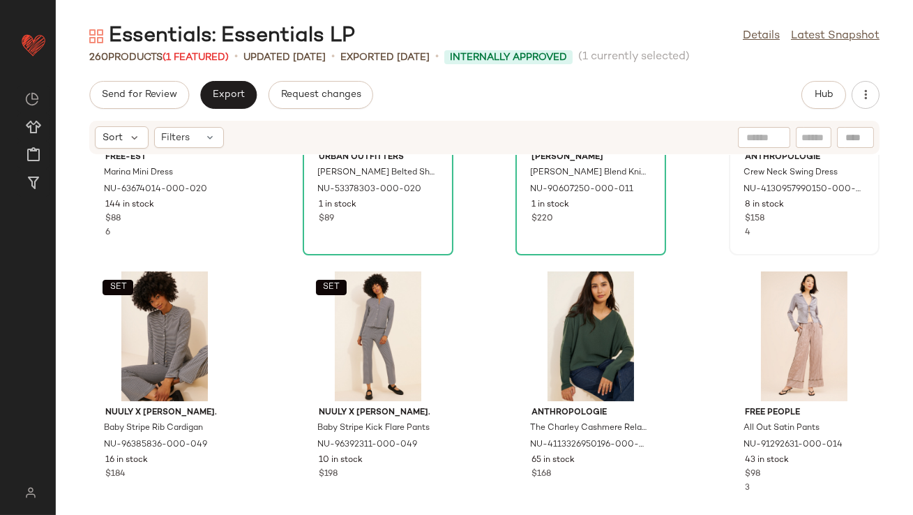
click at [792, 221] on div "$158" at bounding box center [804, 219] width 119 height 13
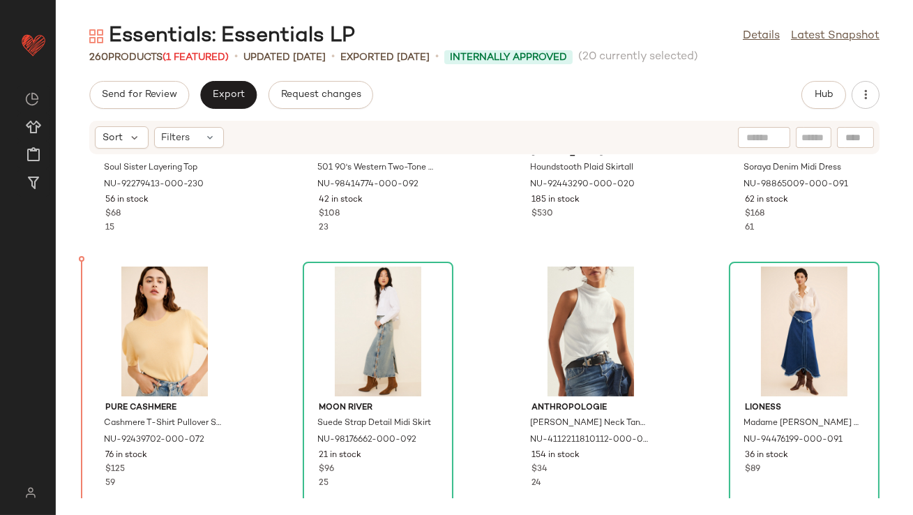
scroll to position [939, 0]
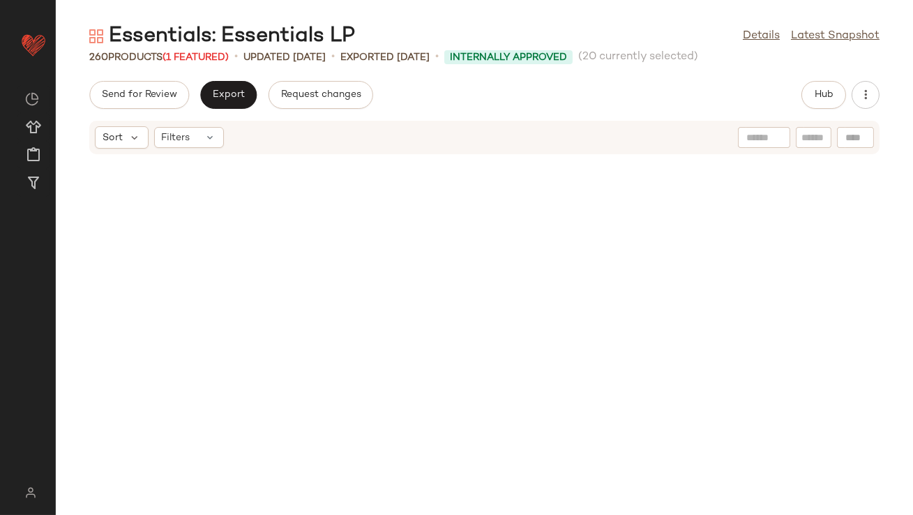
click at [258, 251] on div "Free People Soul Sister Layering Top NU-92279413-000-230 56 in stock $68 15 Lev…" at bounding box center [485, 326] width 858 height 343
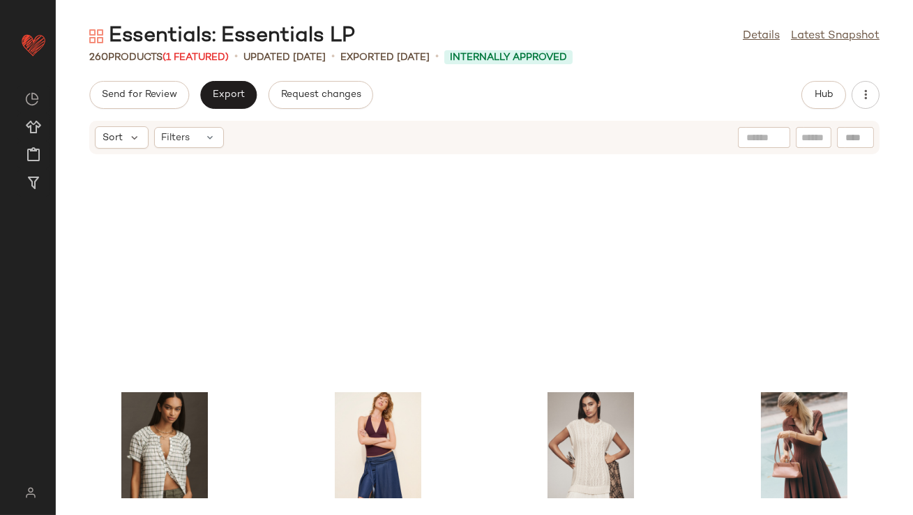
scroll to position [3556, 0]
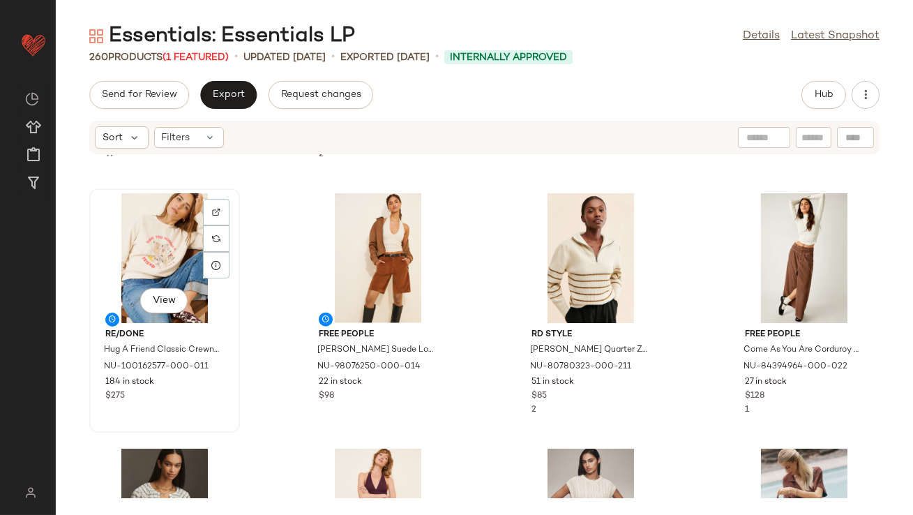
click at [166, 243] on div "View" at bounding box center [164, 258] width 141 height 130
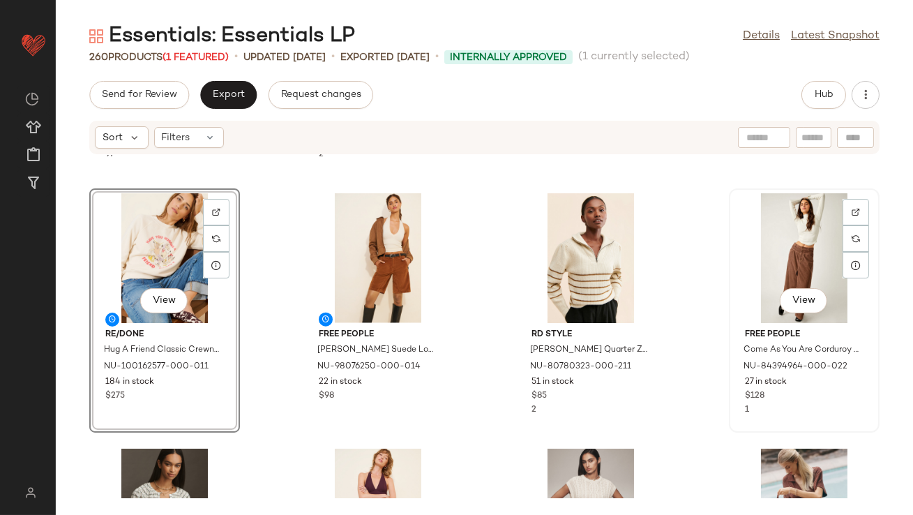
click at [762, 248] on div "View" at bounding box center [804, 258] width 141 height 130
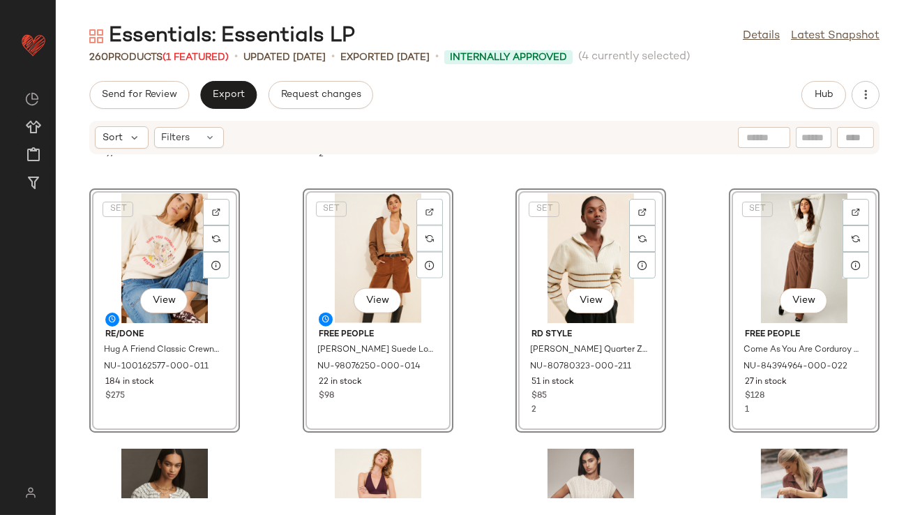
click at [548, 396] on div "SET View RD Style [PERSON_NAME] Quarter Zip Sweater NU-80780323-000-211 51 in s…" at bounding box center [591, 310] width 151 height 244
click at [177, 251] on div "SET View" at bounding box center [164, 258] width 141 height 130
click at [253, 274] on div "Pilcro The Weston Vegan Leather Collar Denim Jacket NU-4115527680015-000-093 14…" at bounding box center [485, 326] width 858 height 343
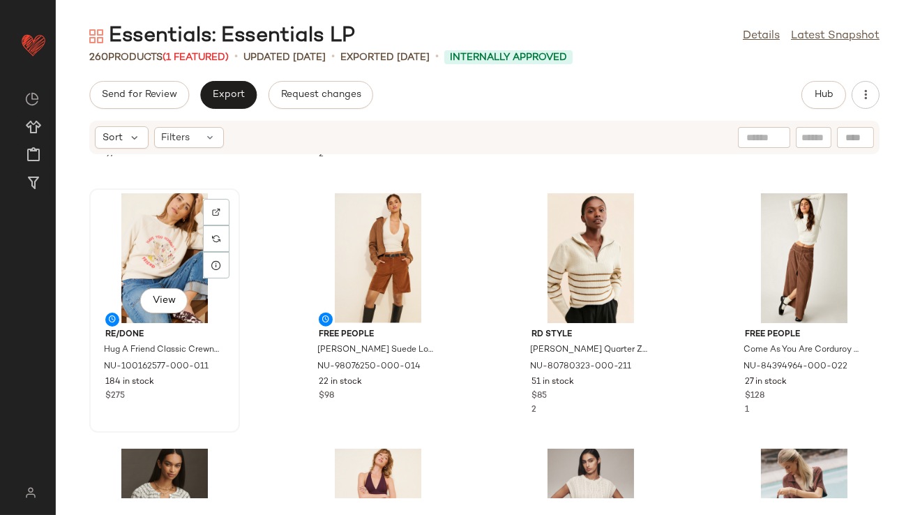
click at [156, 256] on div "View" at bounding box center [164, 258] width 141 height 130
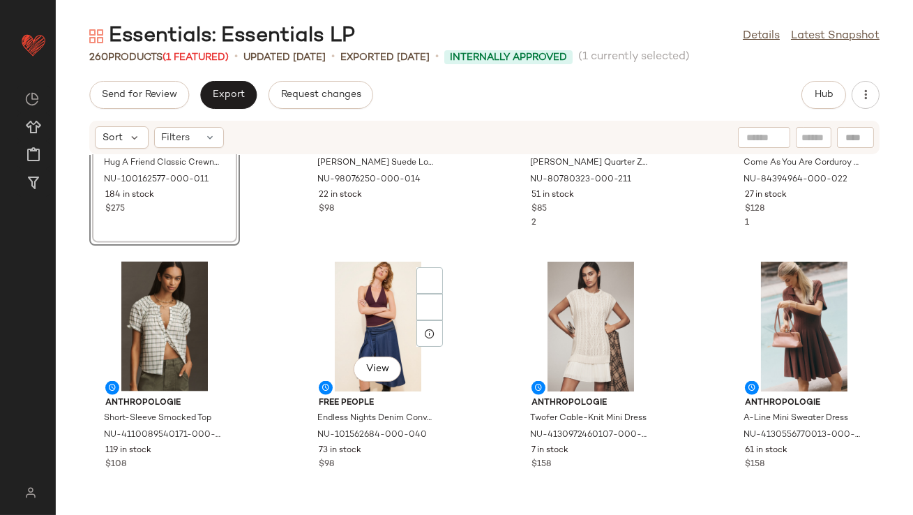
scroll to position [3700, 0]
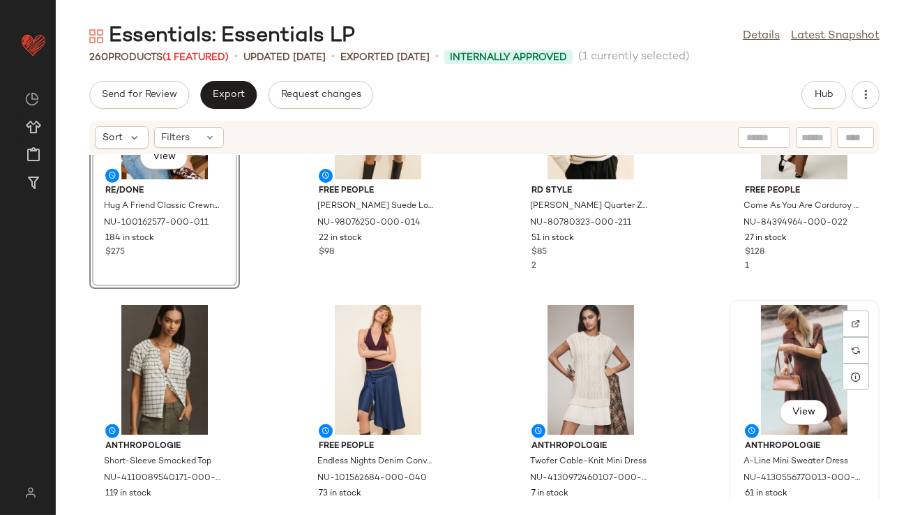
click at [813, 379] on div "View" at bounding box center [804, 370] width 141 height 130
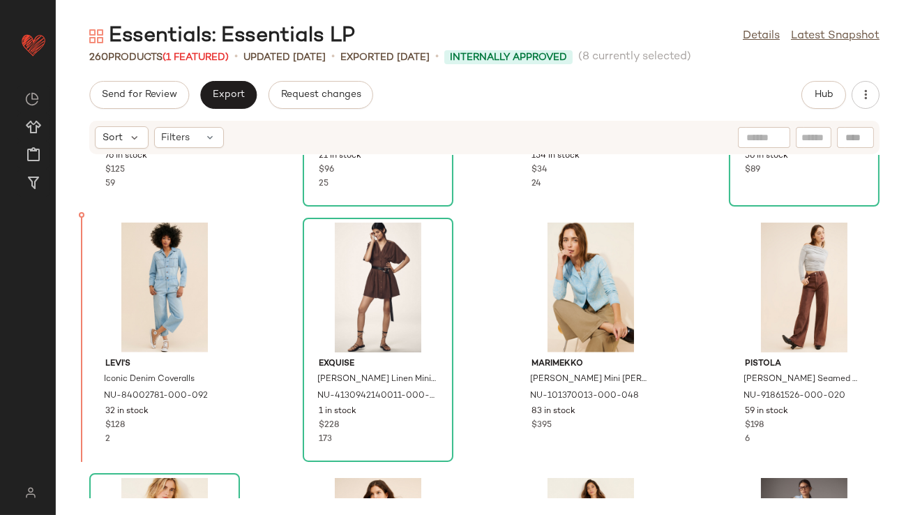
scroll to position [2526, 0]
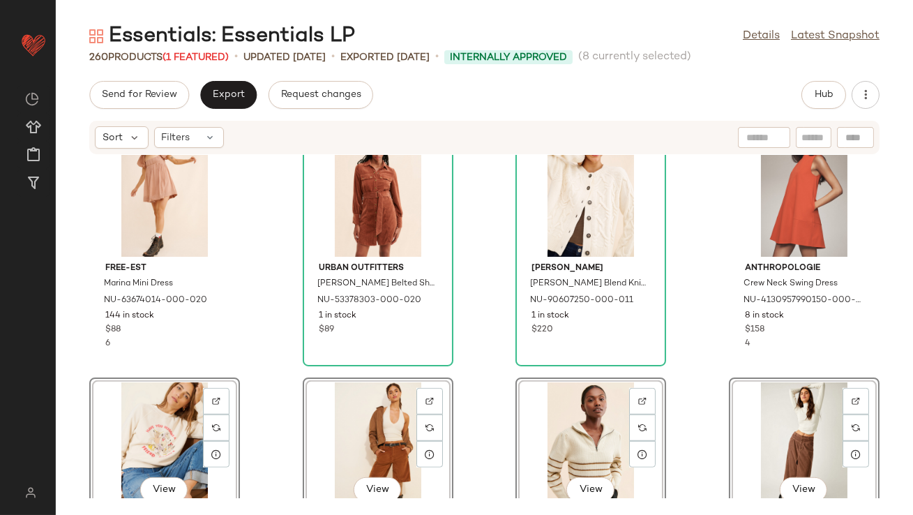
click at [288, 232] on div "free-est Marina Mini Dress NU-63674014-000-020 144 in stock $88 6 Urban Outfitt…" at bounding box center [485, 326] width 858 height 343
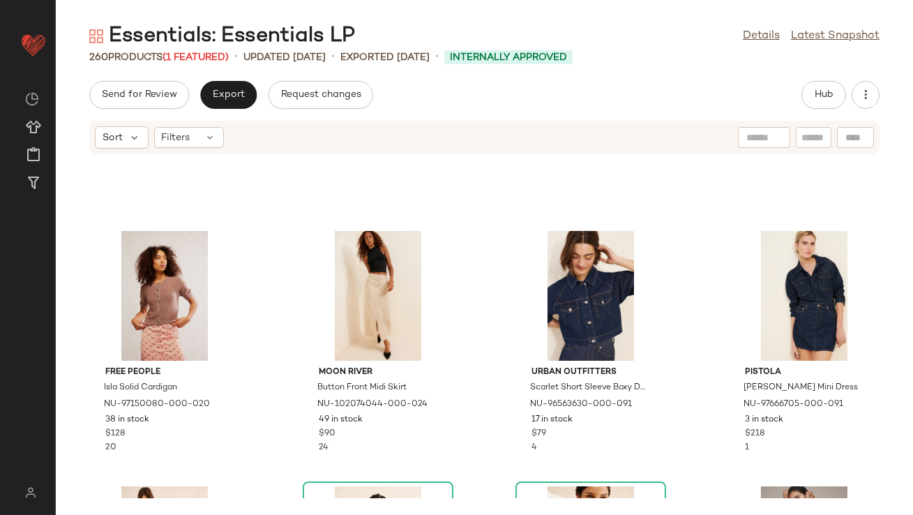
click at [288, 231] on div "Free People Isla Solid Cardigan NU-97150080-000-020 38 in stock $128 20 Moon Ri…" at bounding box center [485, 326] width 858 height 343
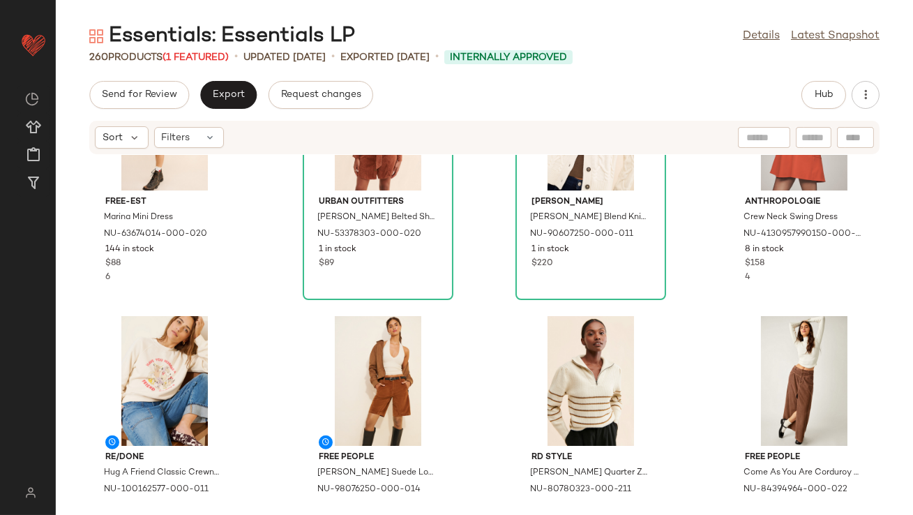
click at [269, 301] on div "free-est Marina Mini Dress NU-63674014-000-020 144 in stock $88 6 Urban Outfitt…" at bounding box center [485, 326] width 858 height 343
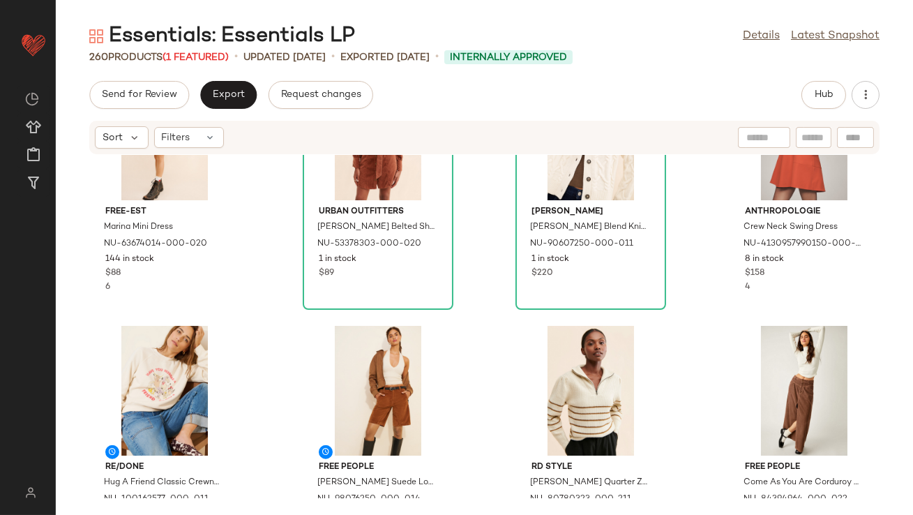
scroll to position [2149, 0]
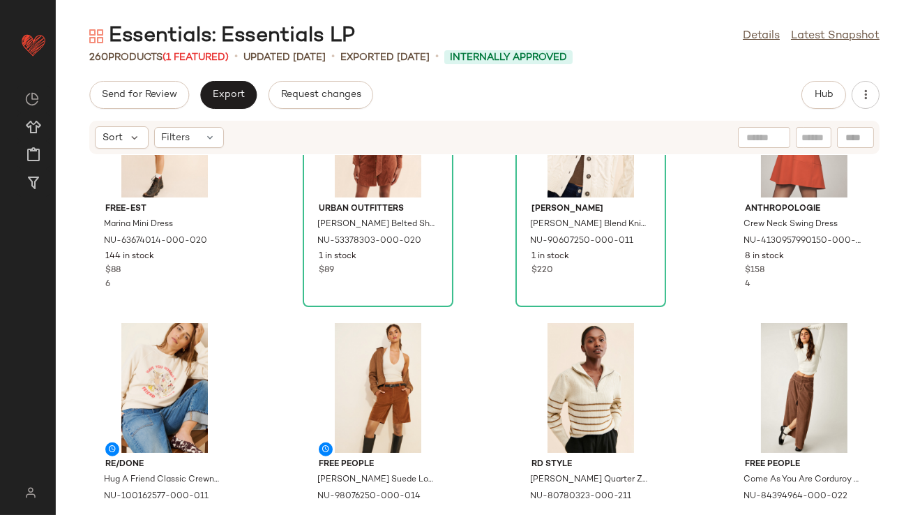
click at [274, 309] on div "free-est Marina Mini Dress NU-63674014-000-020 144 in stock $88 6 Urban Outfitt…" at bounding box center [485, 326] width 858 height 343
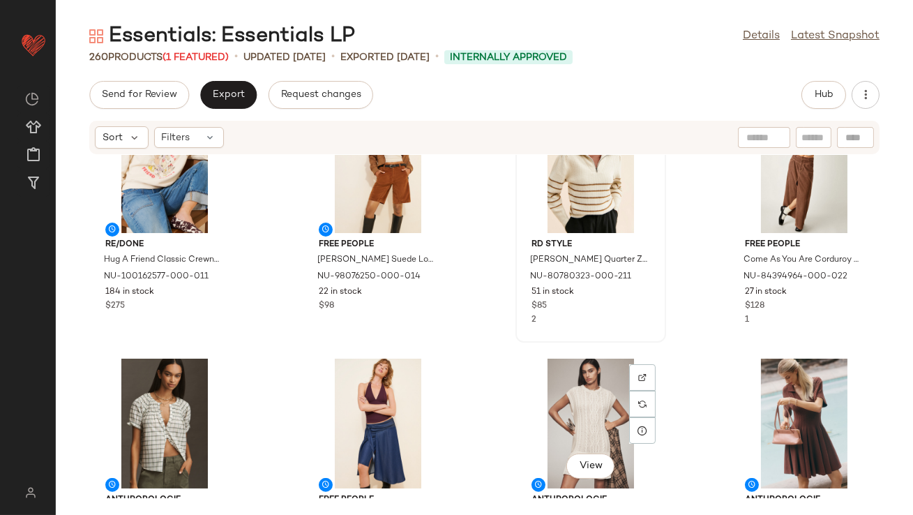
scroll to position [2354, 0]
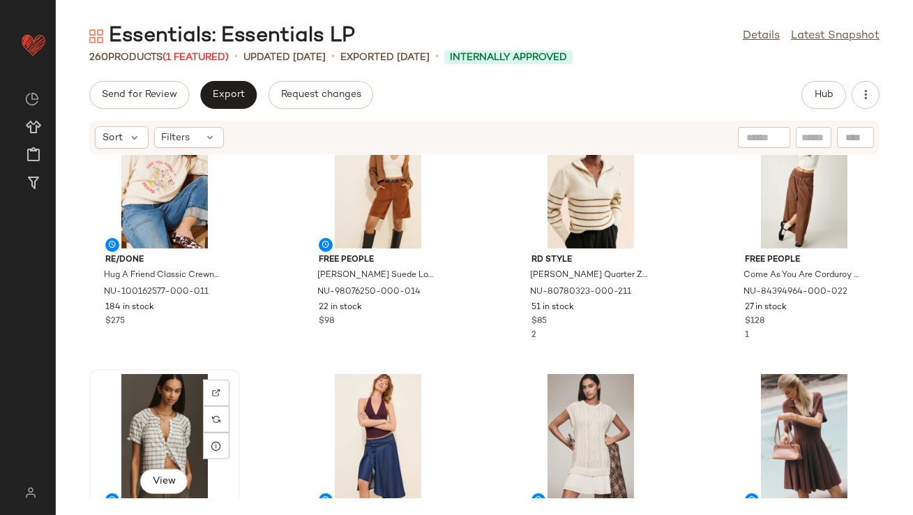
click at [174, 409] on div "View" at bounding box center [164, 439] width 141 height 130
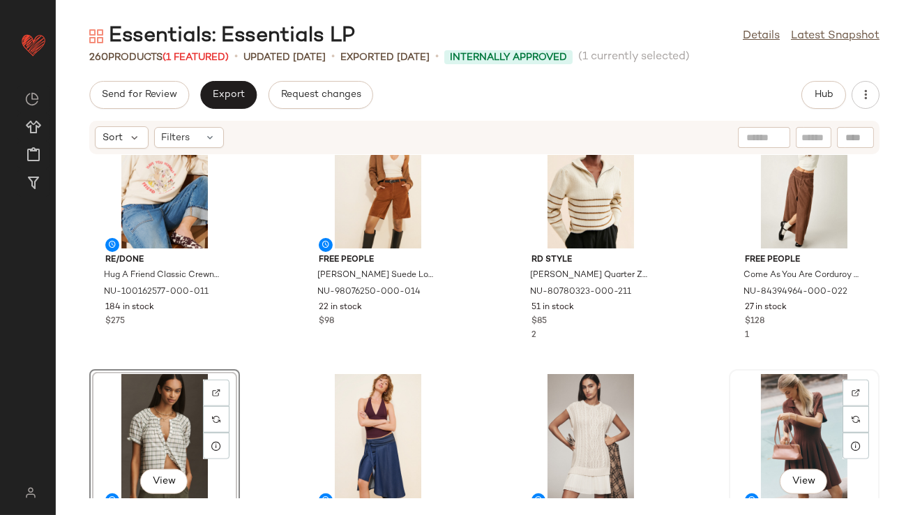
click at [814, 428] on div "View" at bounding box center [804, 439] width 141 height 130
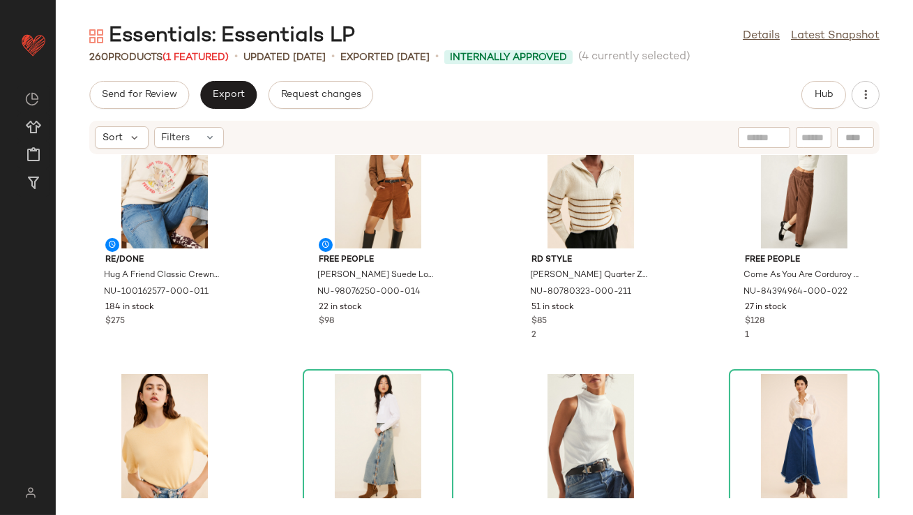
click at [286, 265] on div "RE/DONE Hug A Friend Classic Crewneck Sweatshirt NU-100162577-000-011 184 in st…" at bounding box center [485, 326] width 858 height 343
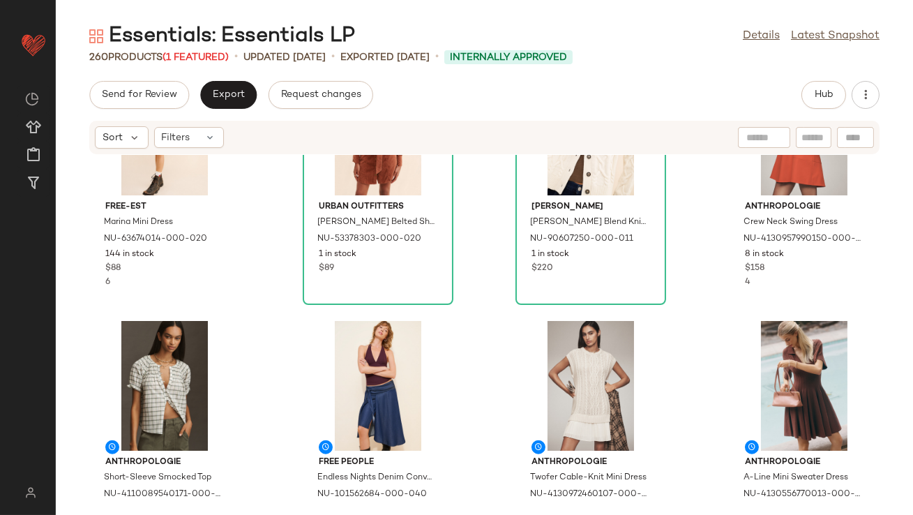
click at [286, 265] on div "free-est Marina Mini Dress NU-63674014-000-020 144 in stock $88 6 Urban Outfitt…" at bounding box center [485, 326] width 858 height 343
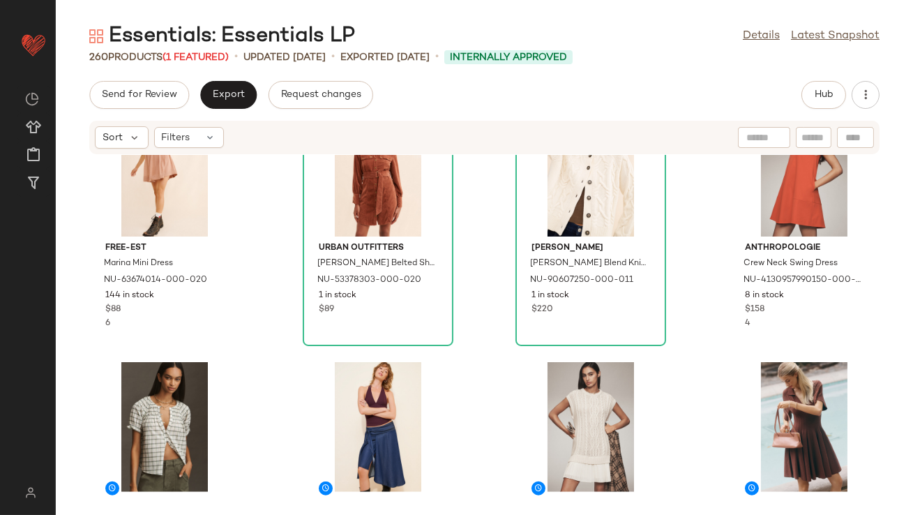
scroll to position [2211, 0]
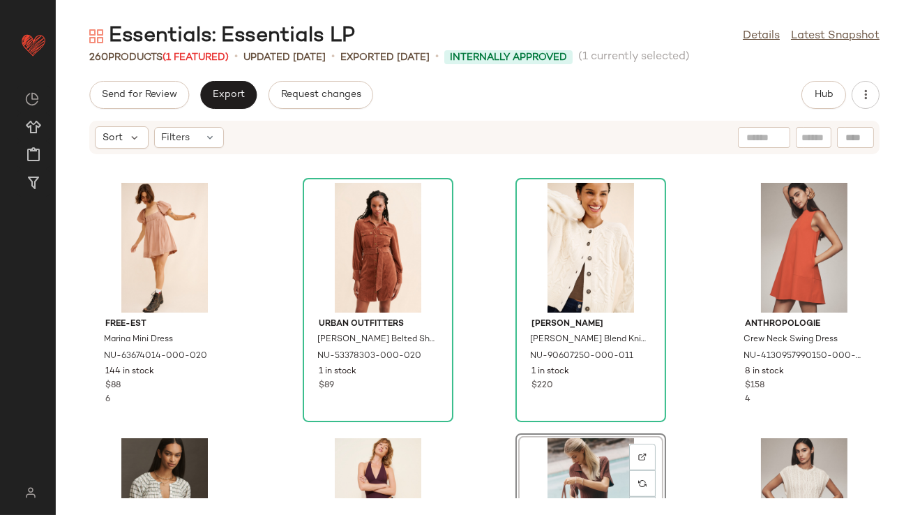
click at [296, 320] on div "free-est Marina Mini Dress NU-63674014-000-020 144 in stock $88 6 Urban Outfitt…" at bounding box center [485, 326] width 858 height 343
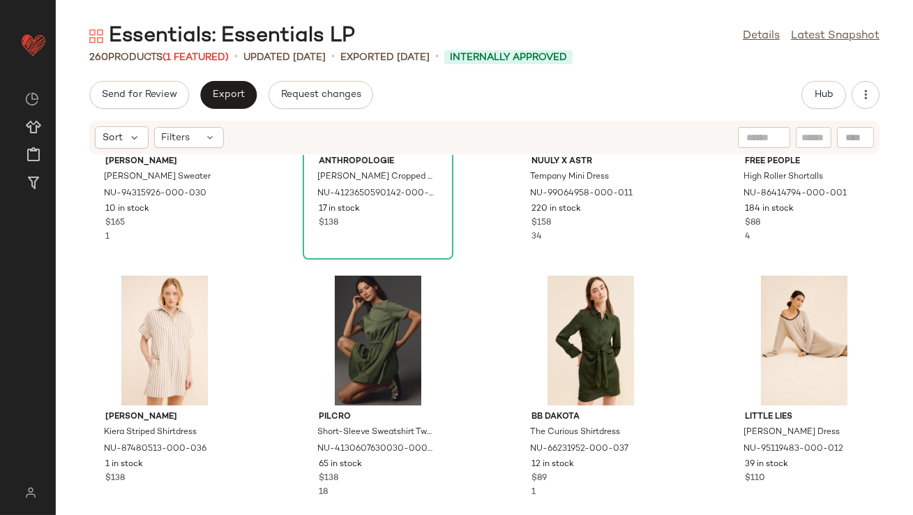
scroll to position [4521, 0]
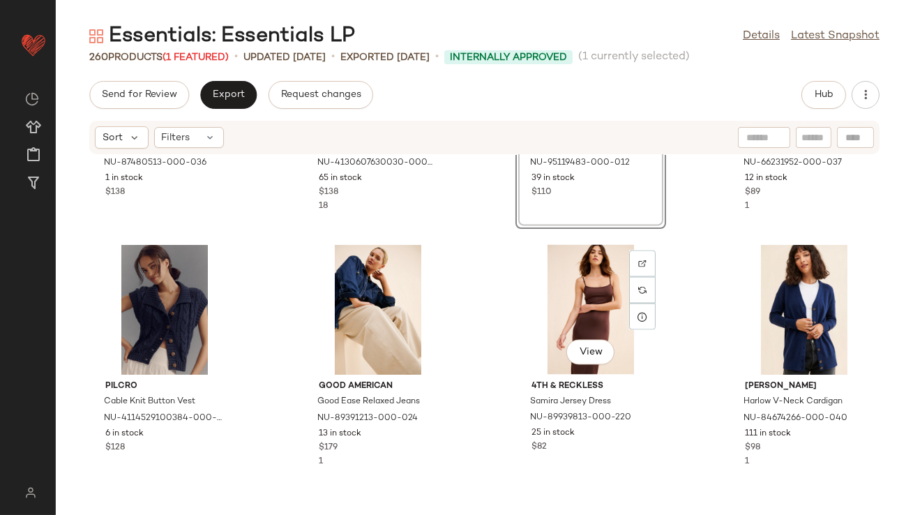
scroll to position [4757, 0]
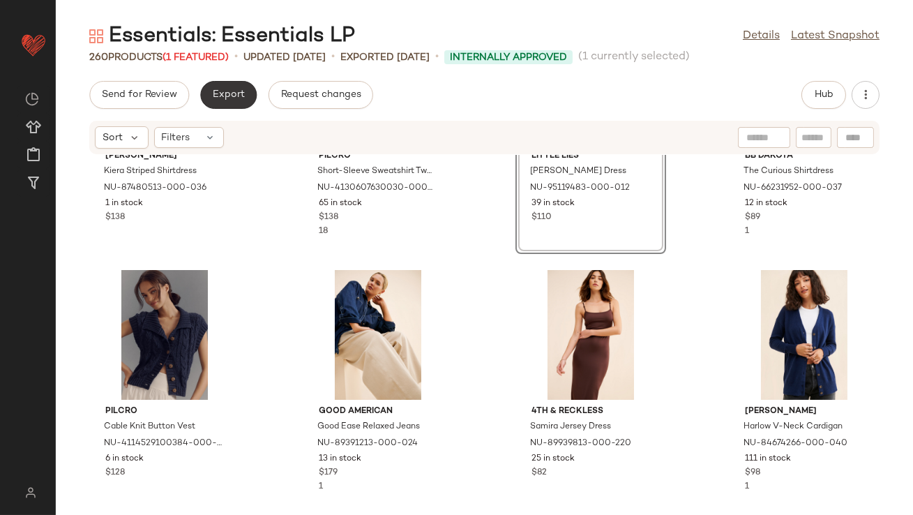
click at [235, 96] on span "Export" at bounding box center [228, 94] width 33 height 11
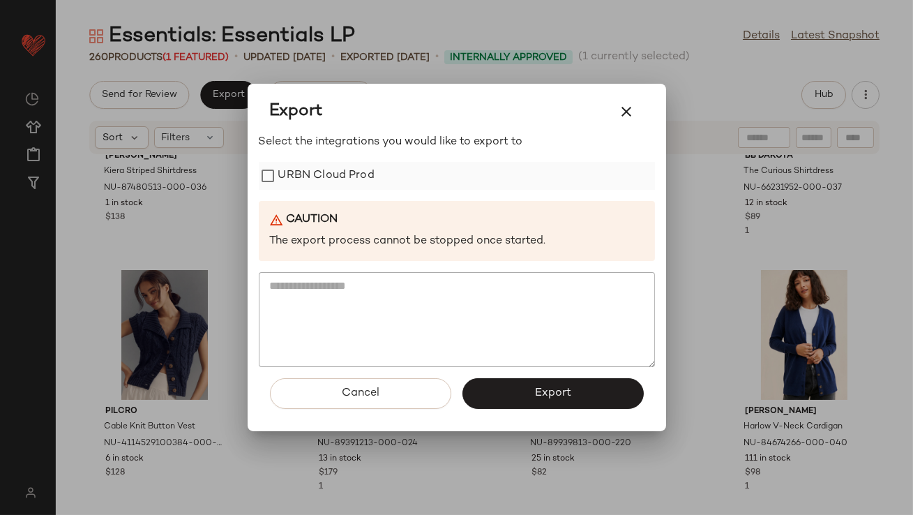
click at [315, 178] on label "URBN Cloud Prod" at bounding box center [326, 176] width 96 height 28
click at [486, 376] on div "Cancel Export" at bounding box center [457, 399] width 396 height 64
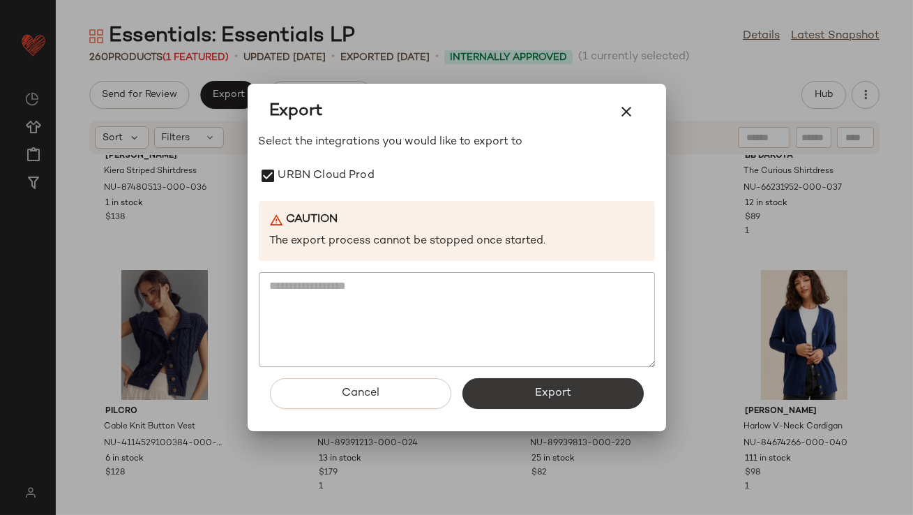
click at [484, 380] on button "Export" at bounding box center [553, 393] width 181 height 31
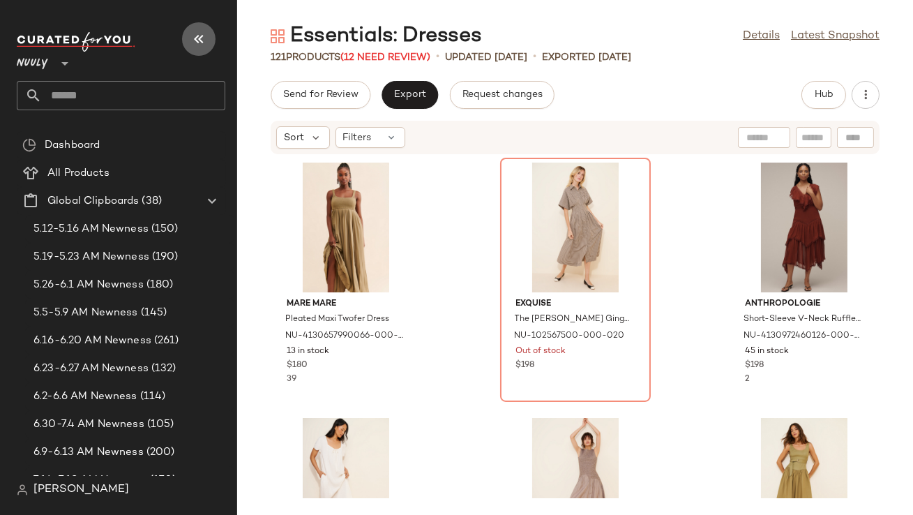
click at [198, 36] on icon "button" at bounding box center [199, 39] width 17 height 17
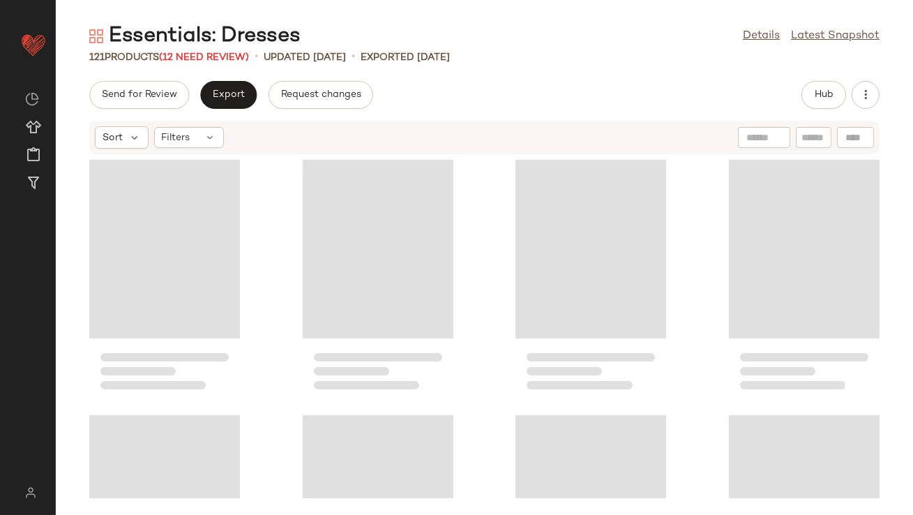
click at [227, 63] on div "121 Products (12 Need Review)" at bounding box center [169, 57] width 160 height 15
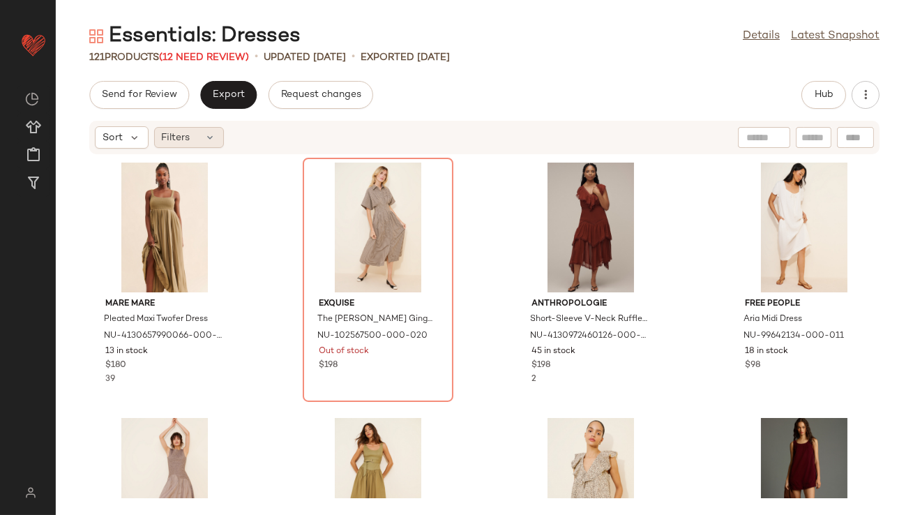
click at [193, 130] on div "Filters" at bounding box center [189, 137] width 70 height 21
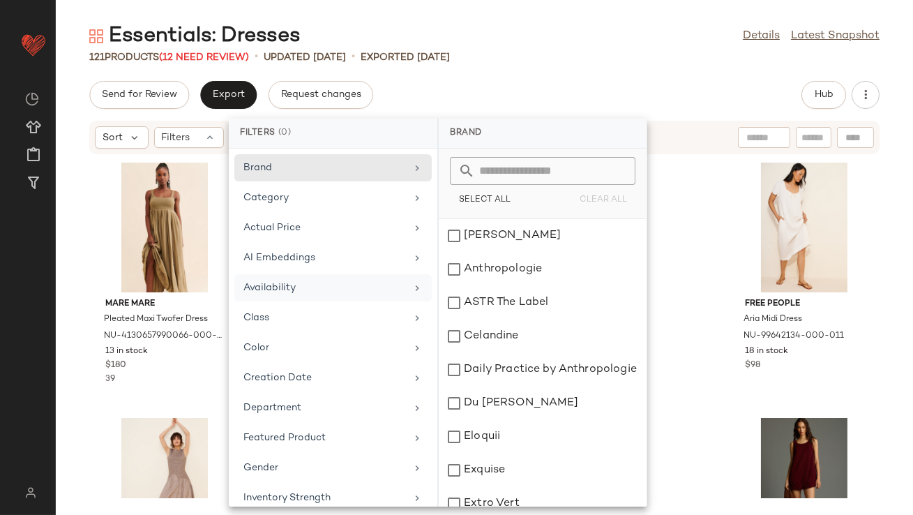
click at [259, 283] on div "Availability" at bounding box center [325, 288] width 163 height 15
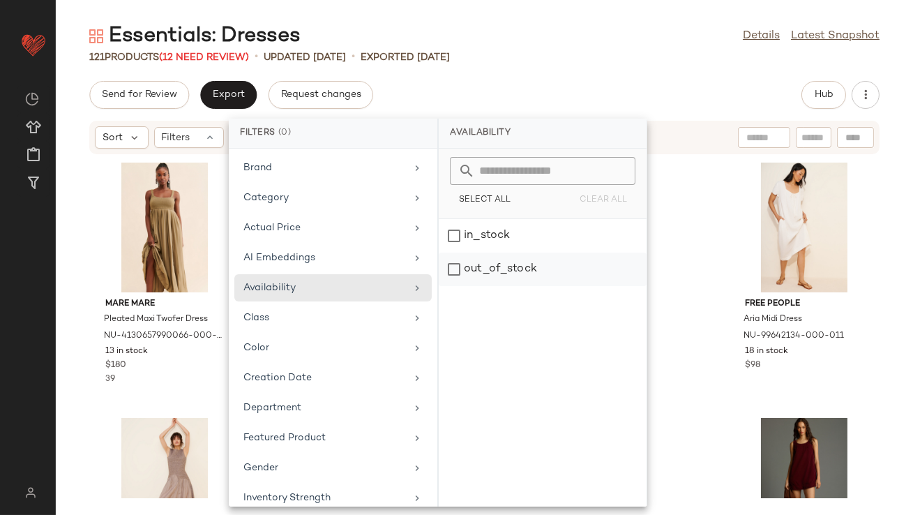
click at [508, 263] on div "out_of_stock" at bounding box center [543, 269] width 208 height 33
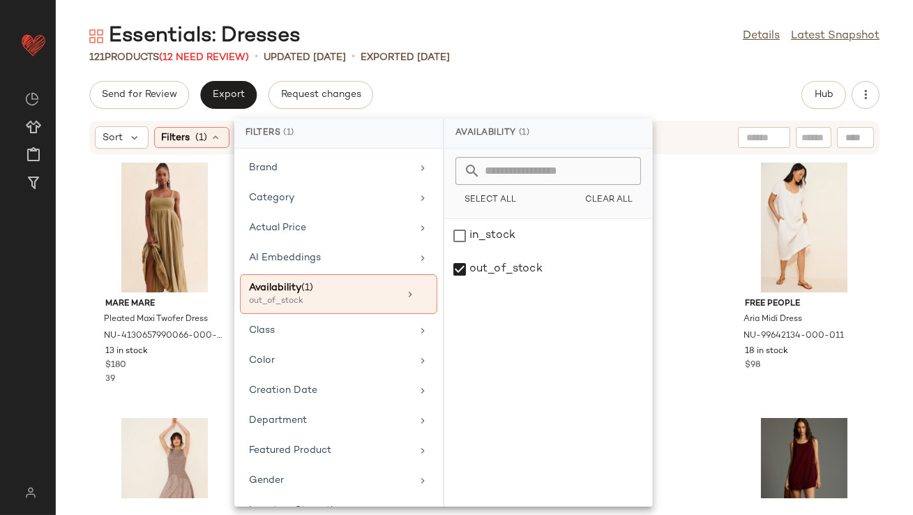
click at [536, 99] on div "Send for Review Export Request changes Hub" at bounding box center [484, 95] width 791 height 28
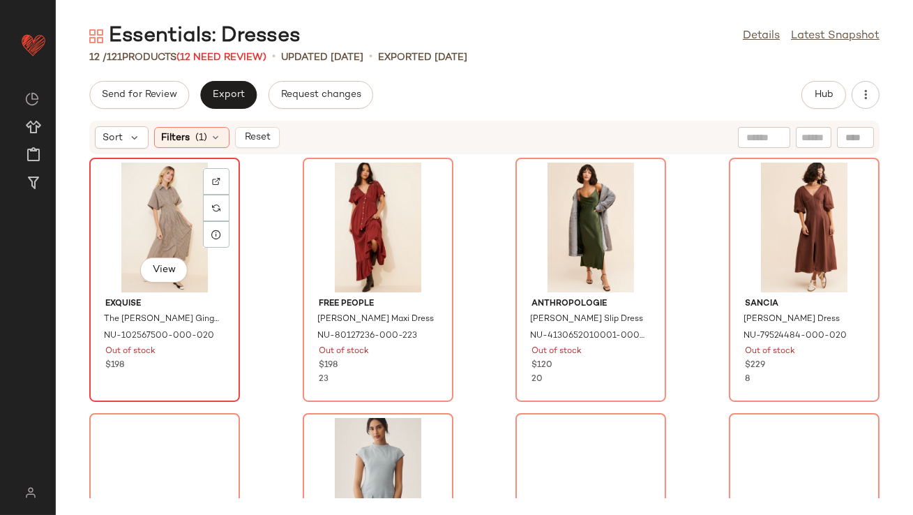
click at [154, 209] on div "View" at bounding box center [164, 228] width 141 height 130
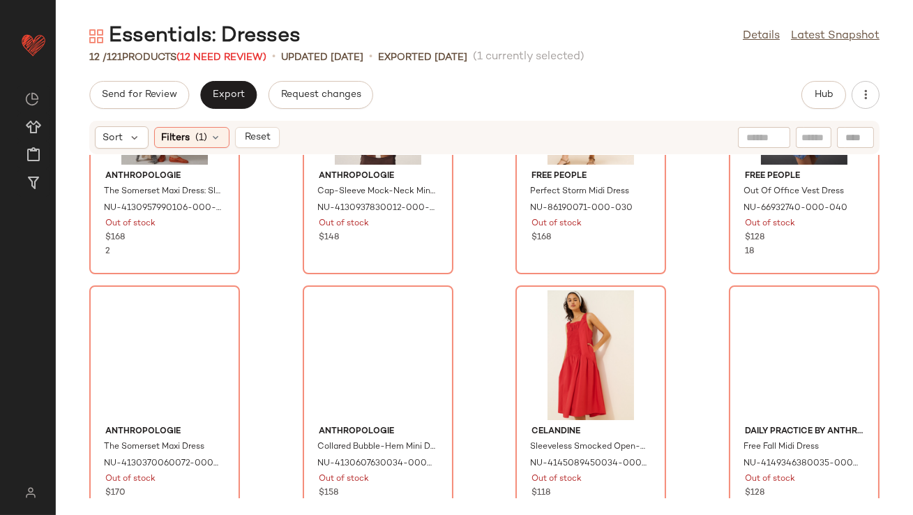
scroll to position [425, 0]
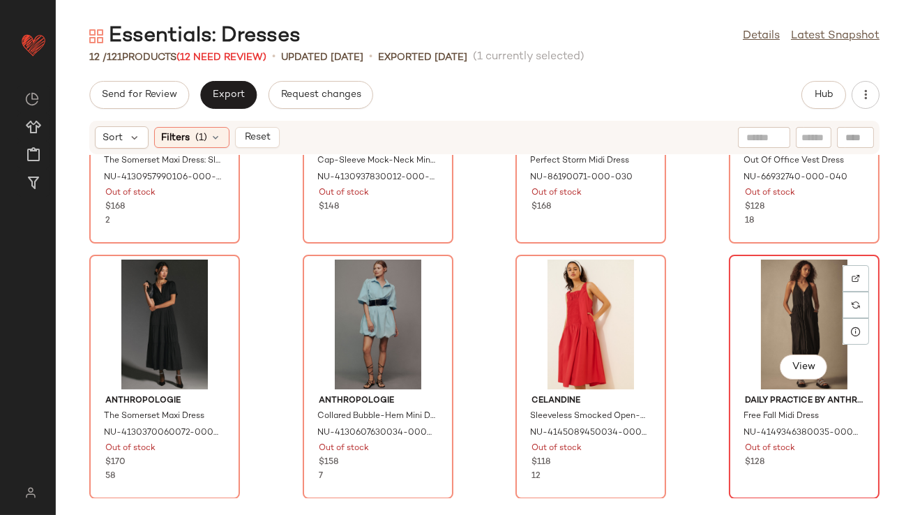
click at [777, 288] on div "View" at bounding box center [804, 325] width 141 height 130
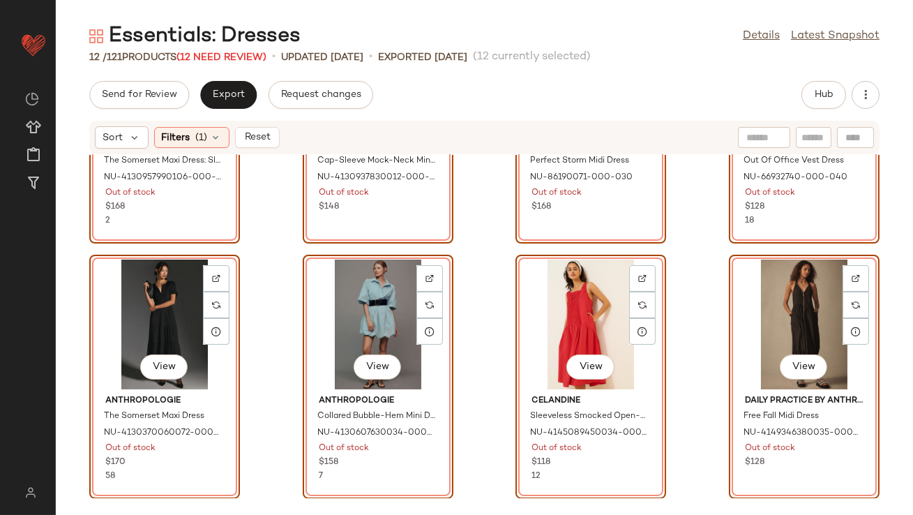
click at [826, 76] on div "Essentials: Dresses Details Latest Snapshot 12 / 121 Products (12 Need Review) …" at bounding box center [485, 268] width 858 height 493
click at [823, 82] on button "Hub" at bounding box center [824, 95] width 45 height 28
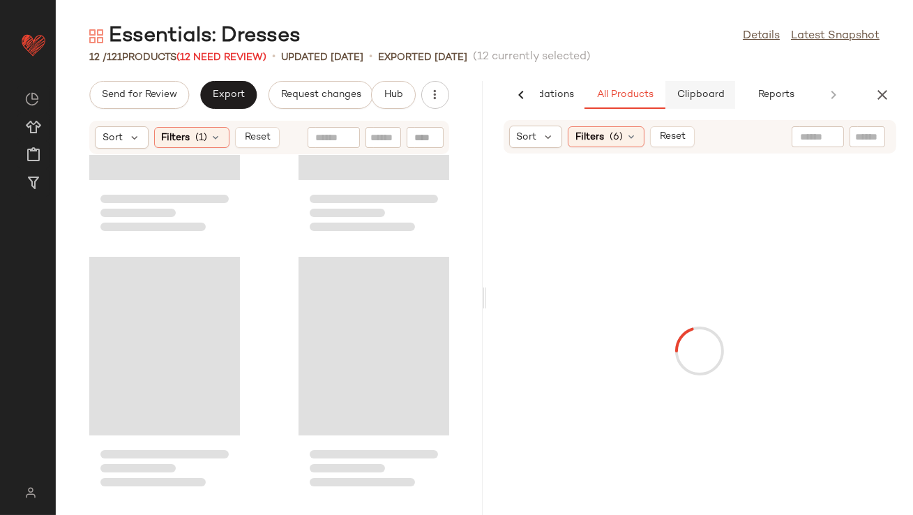
scroll to position [1191, 0]
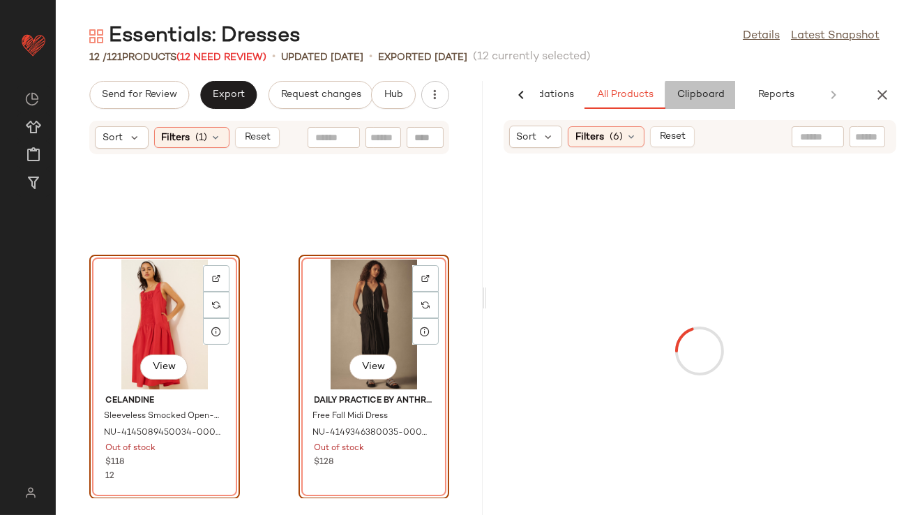
click at [712, 91] on span "Clipboard" at bounding box center [700, 94] width 48 height 11
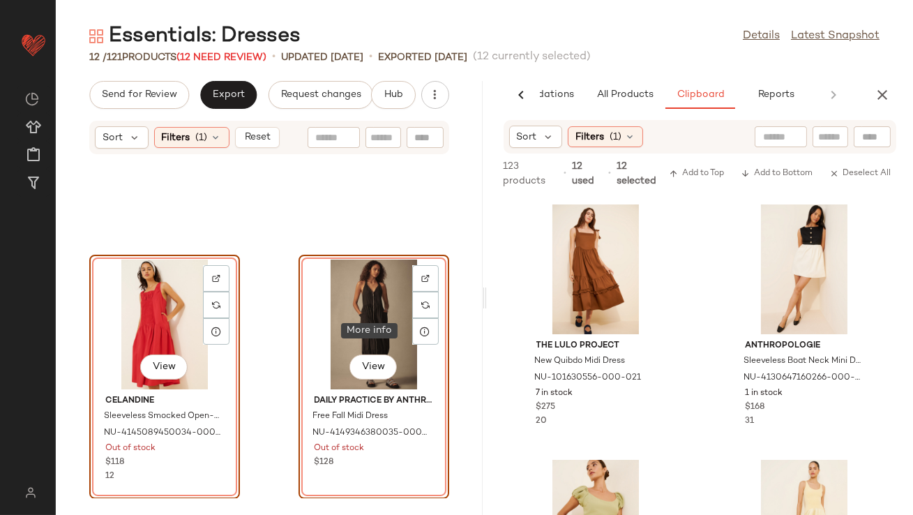
click at [357, 320] on div "View" at bounding box center [374, 325] width 141 height 130
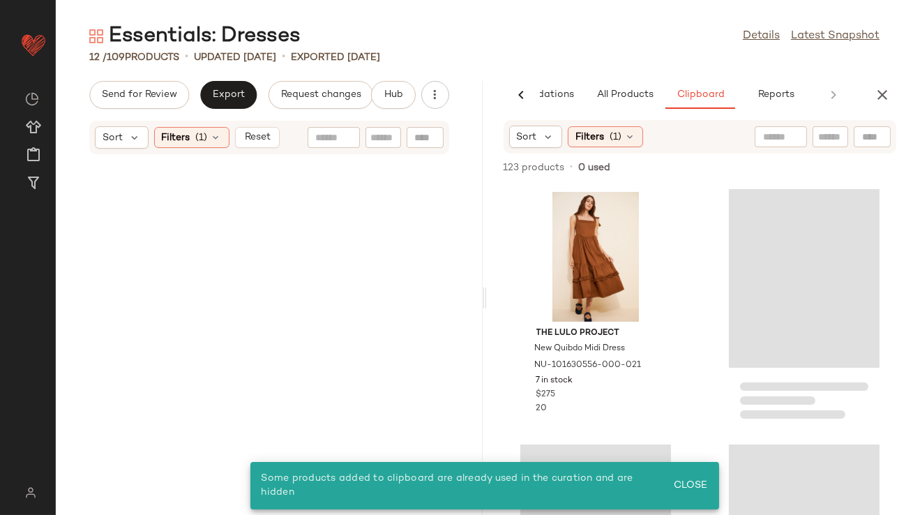
scroll to position [0, 0]
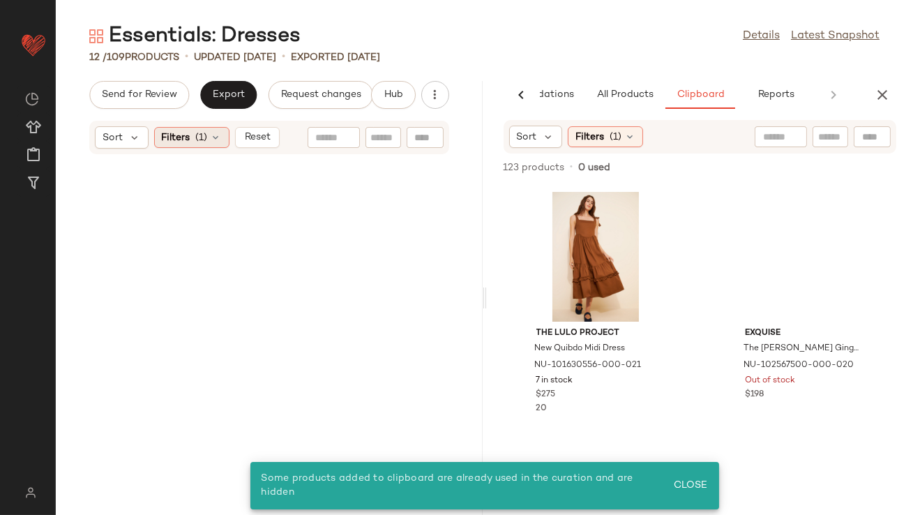
click at [219, 127] on div "Filters (1)" at bounding box center [191, 137] width 75 height 21
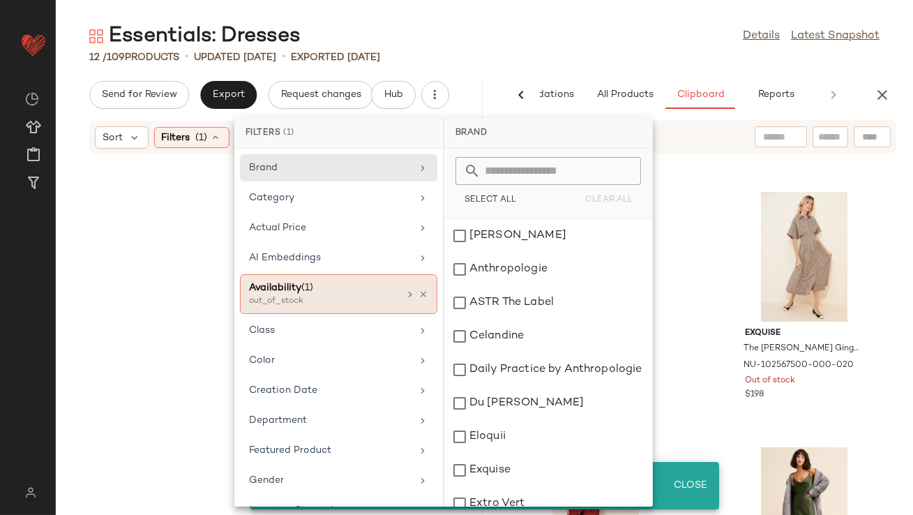
click at [419, 290] on icon at bounding box center [424, 295] width 10 height 10
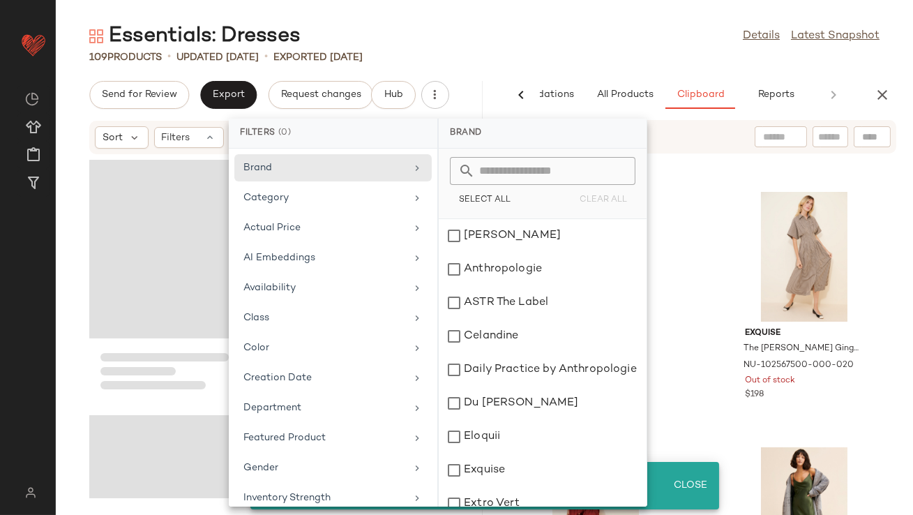
click at [629, 36] on div "Essentials: Dresses Details Latest Snapshot" at bounding box center [485, 36] width 858 height 28
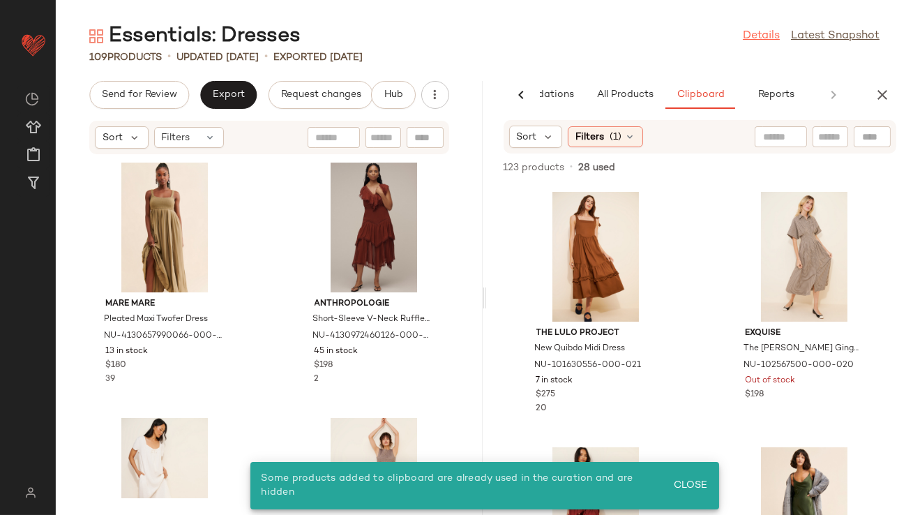
click at [754, 38] on link "Details" at bounding box center [761, 36] width 37 height 17
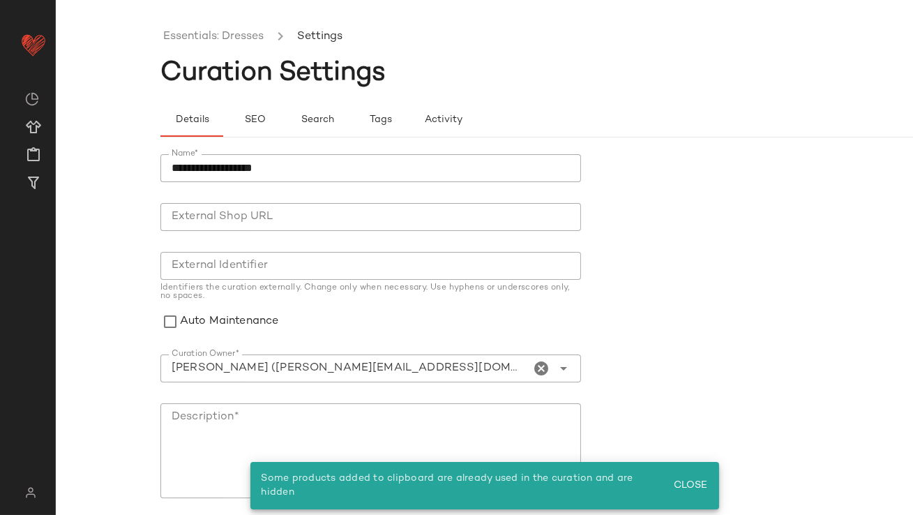
click at [541, 352] on div "**********" at bounding box center [371, 388] width 421 height 468
click at [534, 362] on icon "Clear Curation Owner*" at bounding box center [542, 368] width 17 height 17
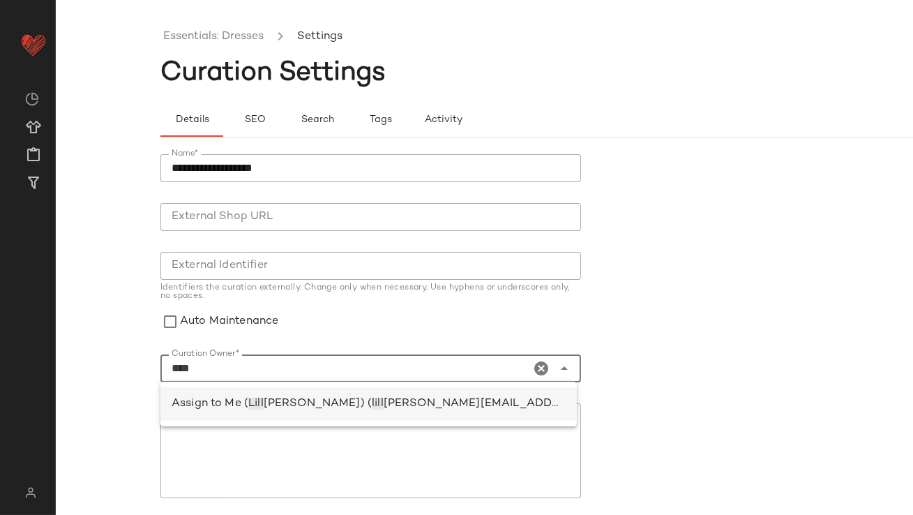
click at [488, 408] on div "Assign to Me ( [PERSON_NAME] [PERSON_NAME]) ( lill [EMAIL_ADDRESS][PERSON_NAME]…" at bounding box center [369, 404] width 394 height 17
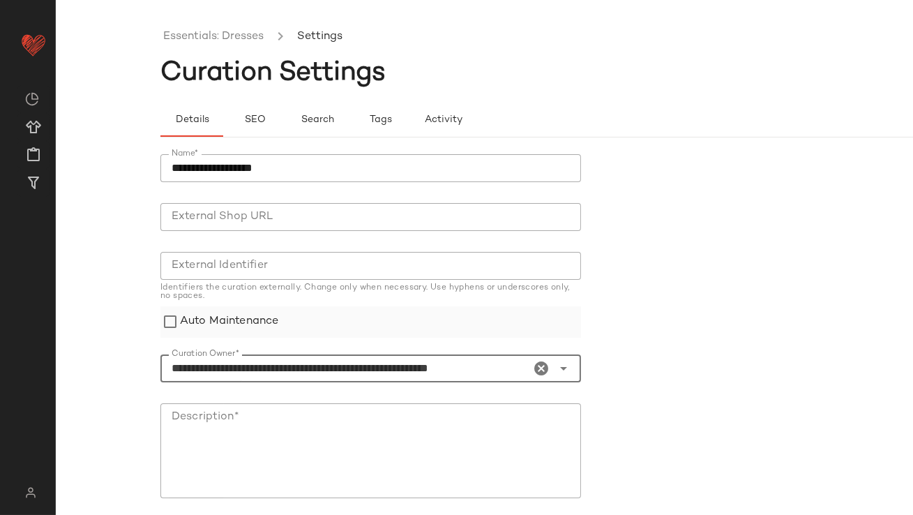
type input "**********"
click at [239, 318] on label "Auto Maintenance" at bounding box center [229, 321] width 98 height 31
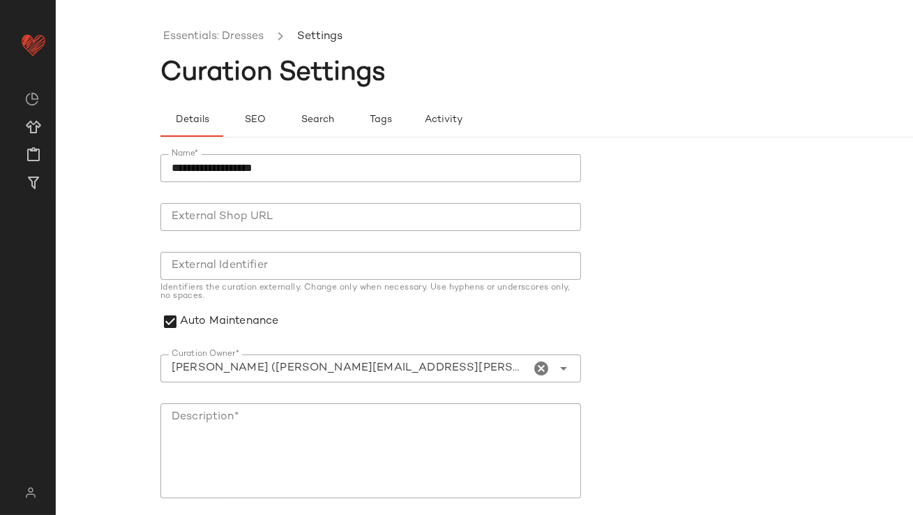
scroll to position [167, 0]
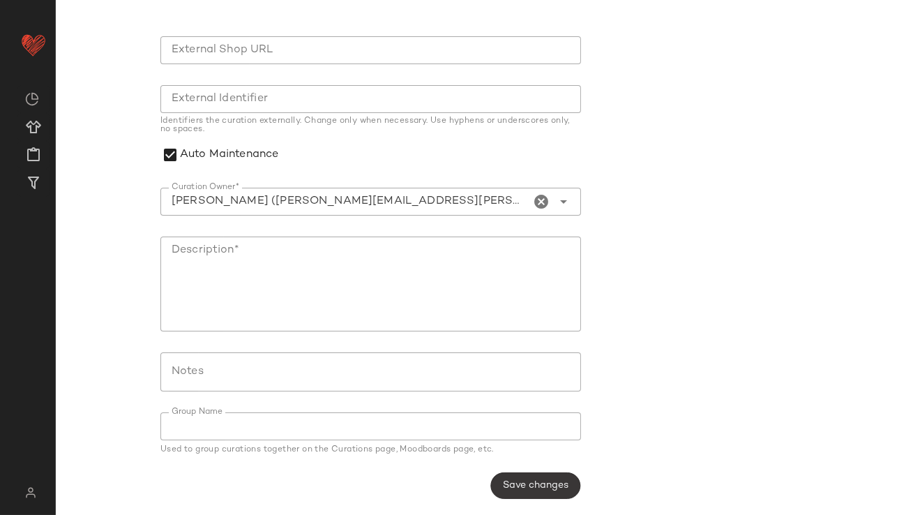
click at [546, 496] on button "Save changes" at bounding box center [536, 485] width 90 height 27
click at [543, 485] on span "Save changes" at bounding box center [535, 485] width 66 height 11
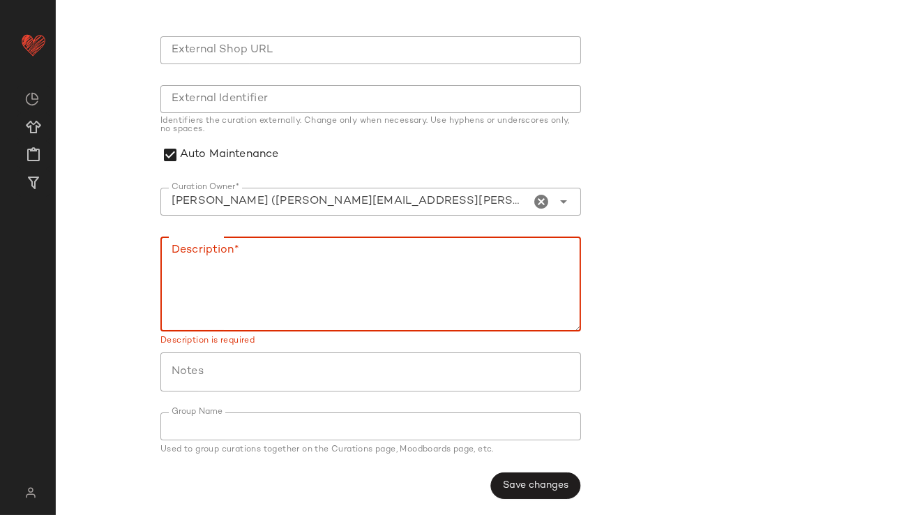
click at [410, 290] on textarea "Description*" at bounding box center [371, 284] width 421 height 95
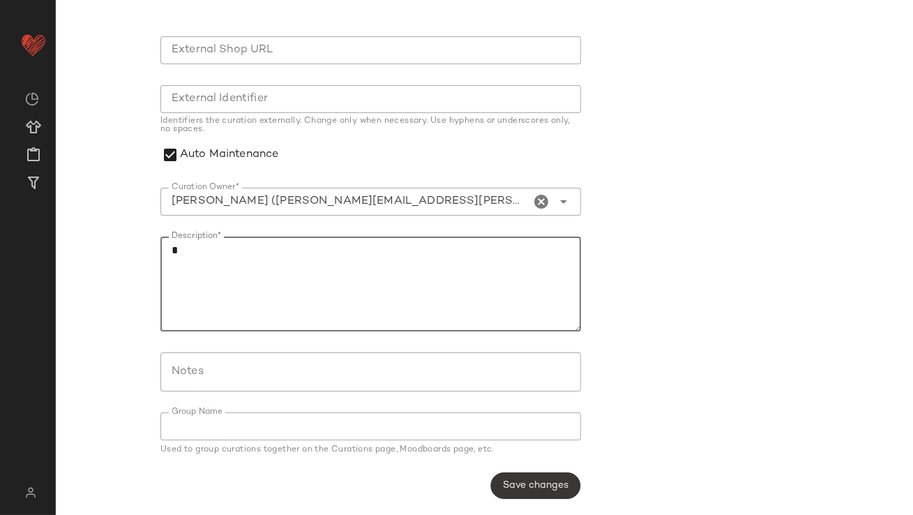
click at [528, 486] on span "Save changes" at bounding box center [535, 485] width 66 height 11
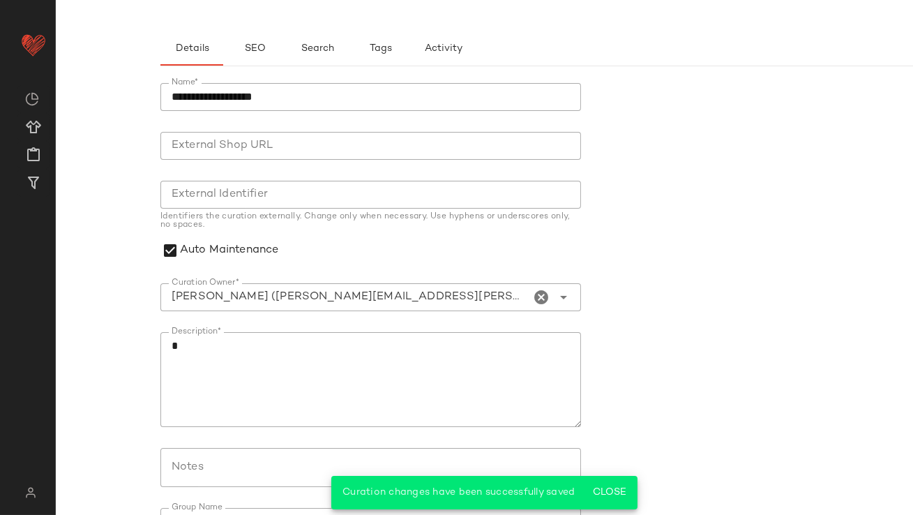
scroll to position [0, 0]
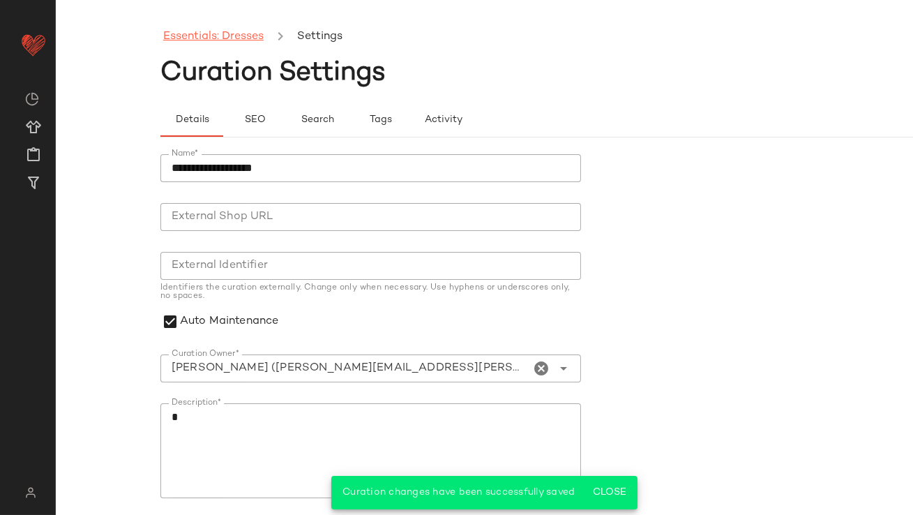
click at [226, 44] on link "Essentials: Dresses" at bounding box center [213, 37] width 100 height 18
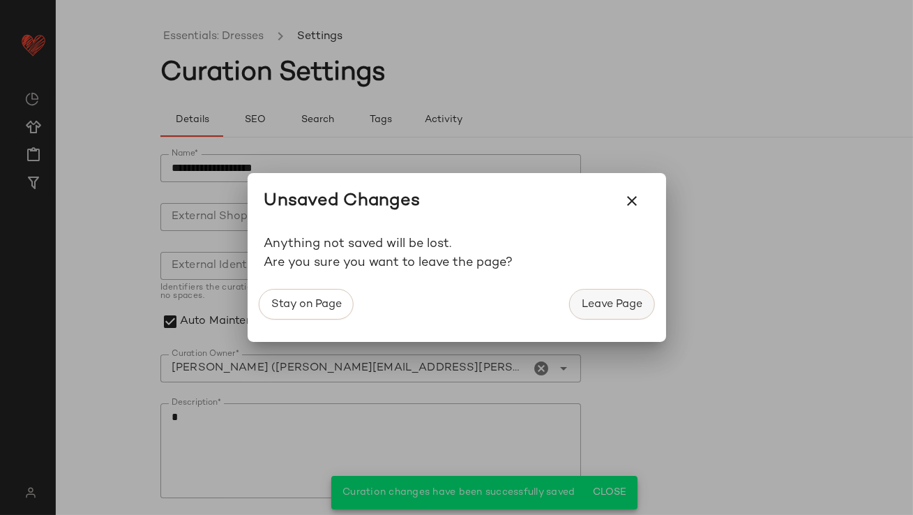
click at [596, 306] on span "Leave Page" at bounding box center [611, 304] width 61 height 13
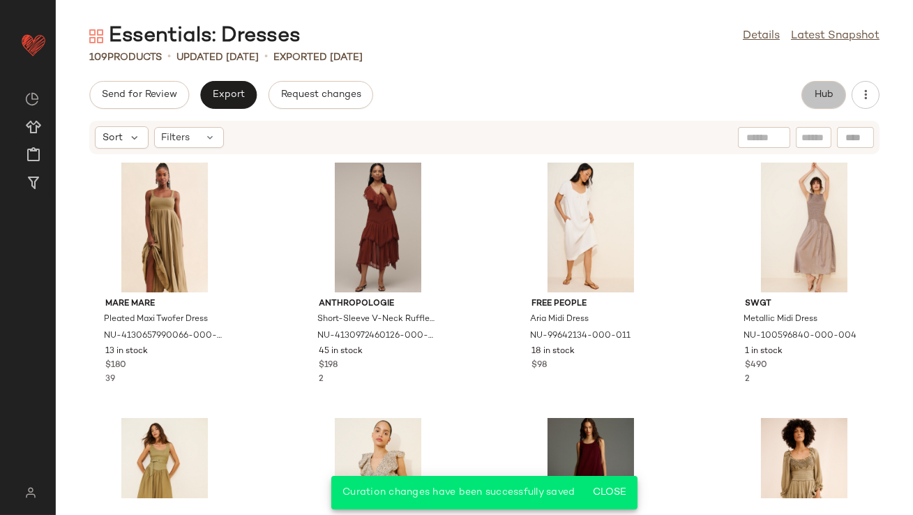
click at [816, 95] on span "Hub" at bounding box center [824, 94] width 20 height 11
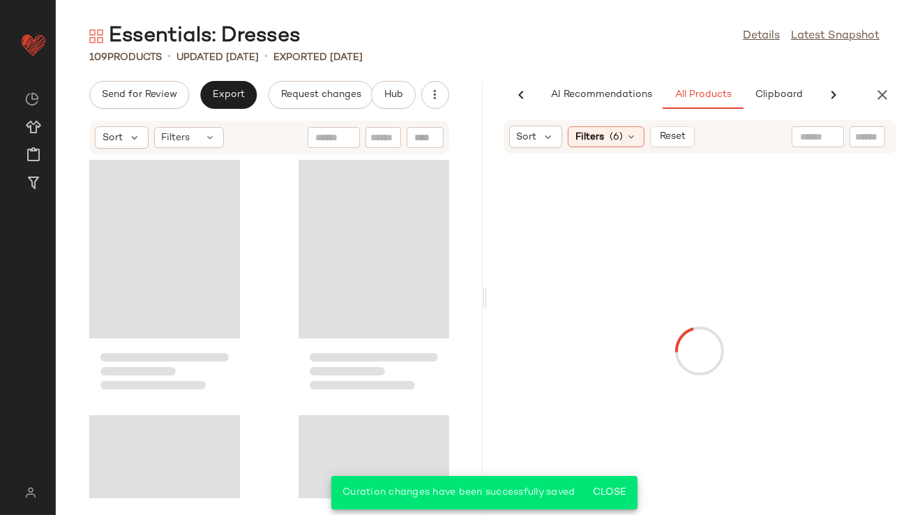
scroll to position [0, 78]
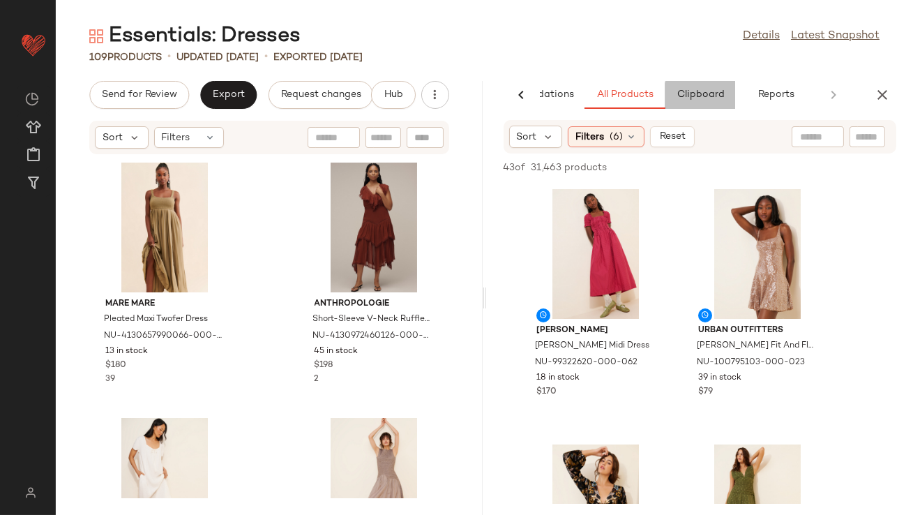
click at [713, 103] on button "Clipboard" at bounding box center [701, 95] width 70 height 28
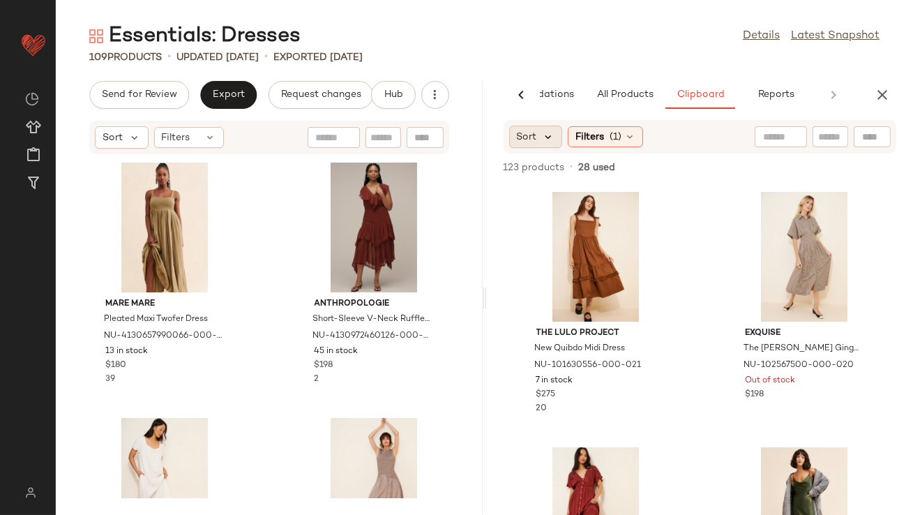
click at [554, 137] on icon at bounding box center [549, 136] width 13 height 13
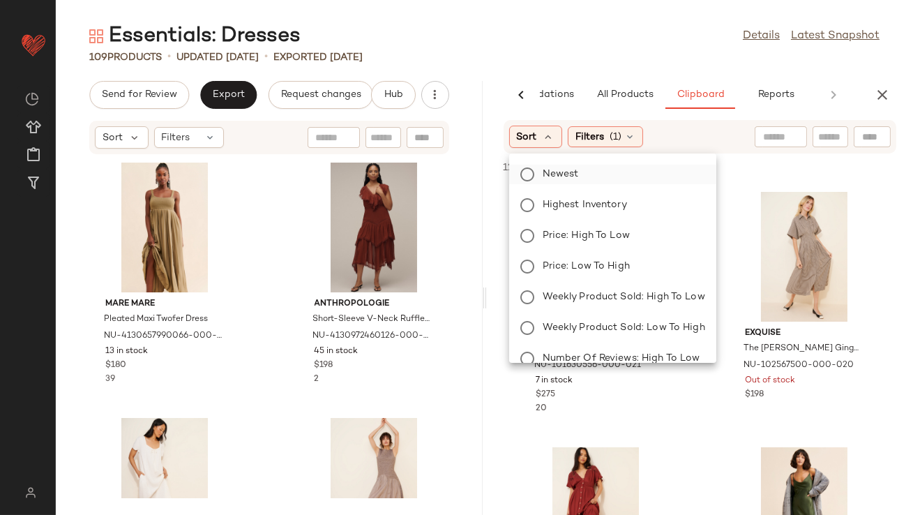
click at [549, 182] on label "Newest" at bounding box center [621, 175] width 168 height 20
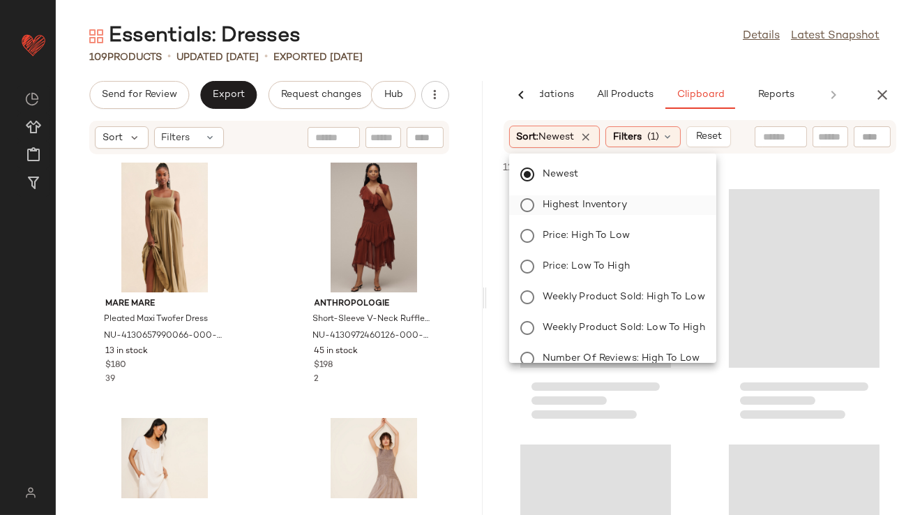
click at [549, 200] on span "Highest Inventory" at bounding box center [585, 204] width 84 height 15
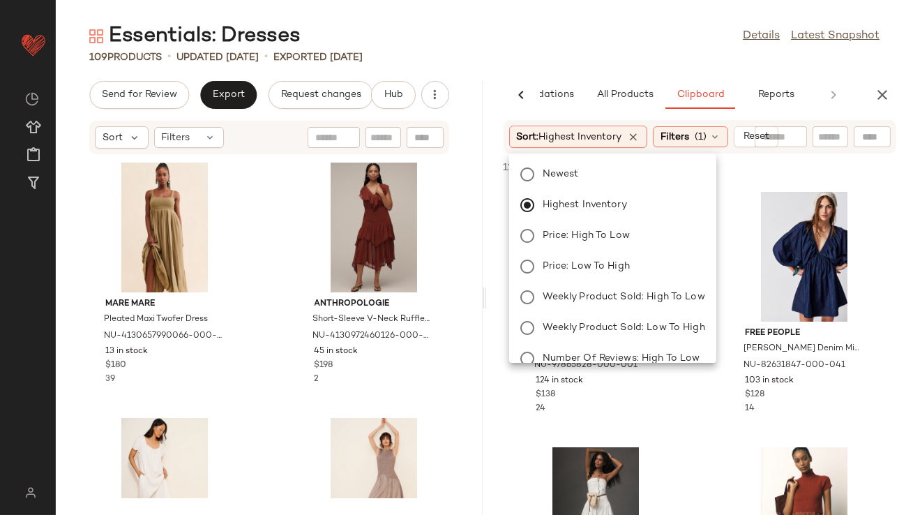
click at [553, 43] on div "Essentials: Dresses Details Latest Snapshot" at bounding box center [485, 36] width 858 height 28
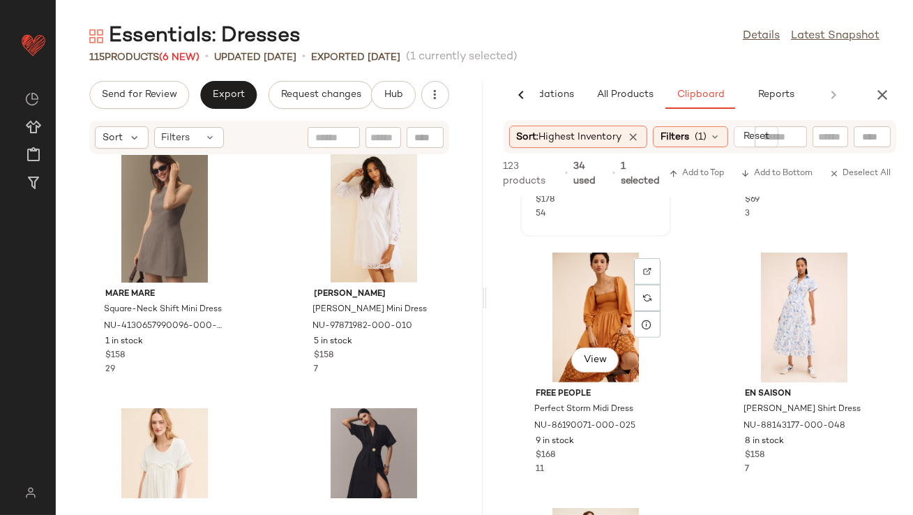
scroll to position [2297, 0]
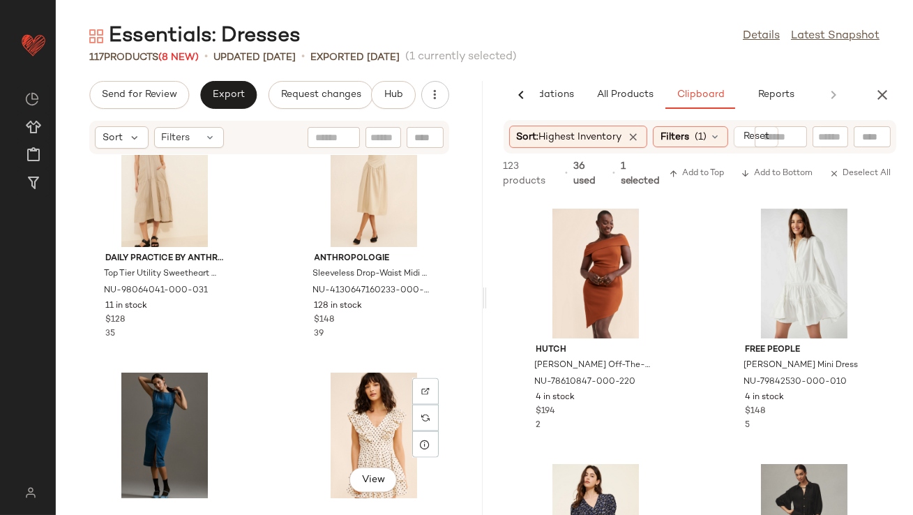
scroll to position [3893, 0]
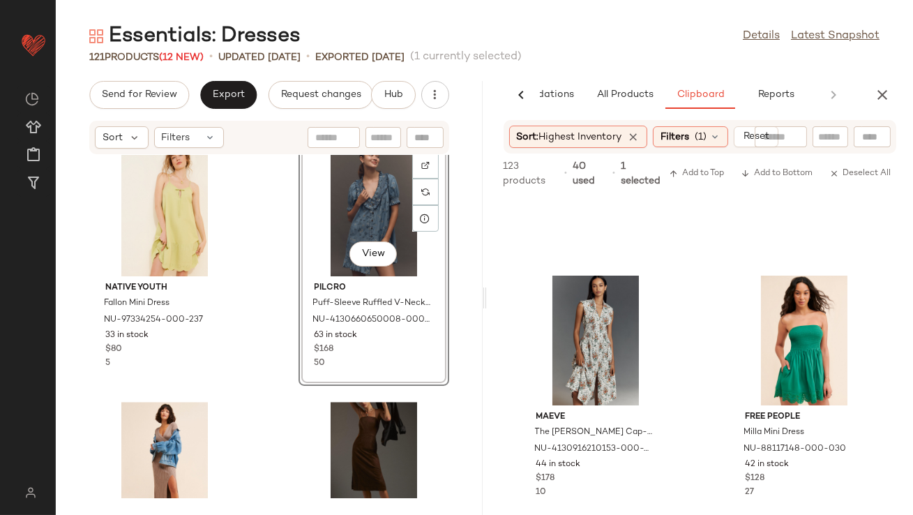
scroll to position [345, 0]
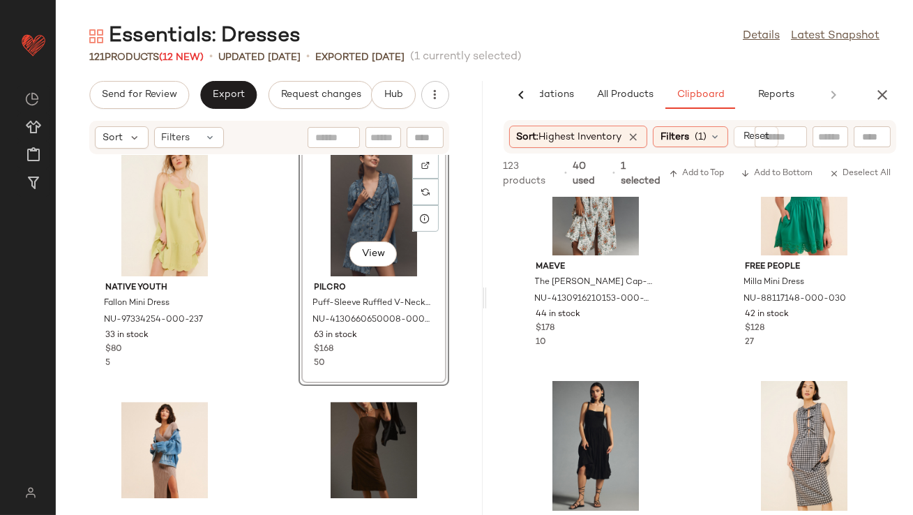
click at [887, 92] on icon "button" at bounding box center [882, 95] width 17 height 17
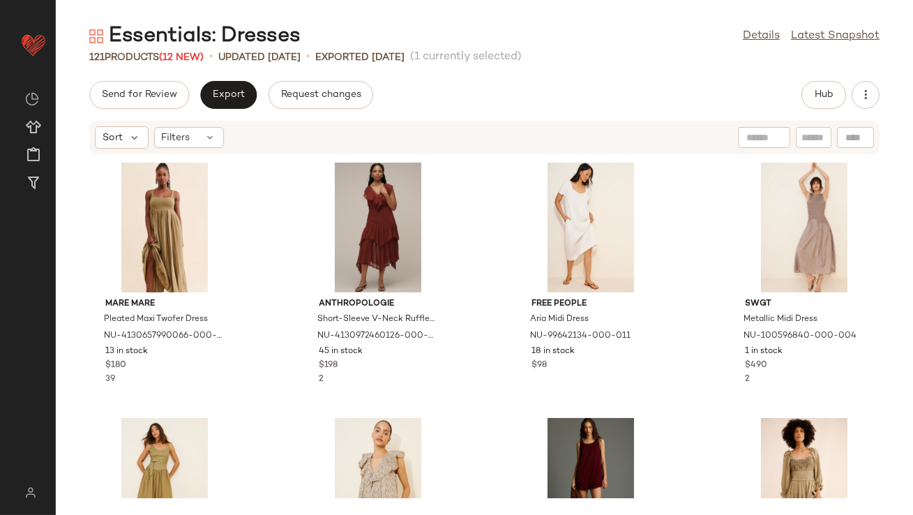
scroll to position [17, 0]
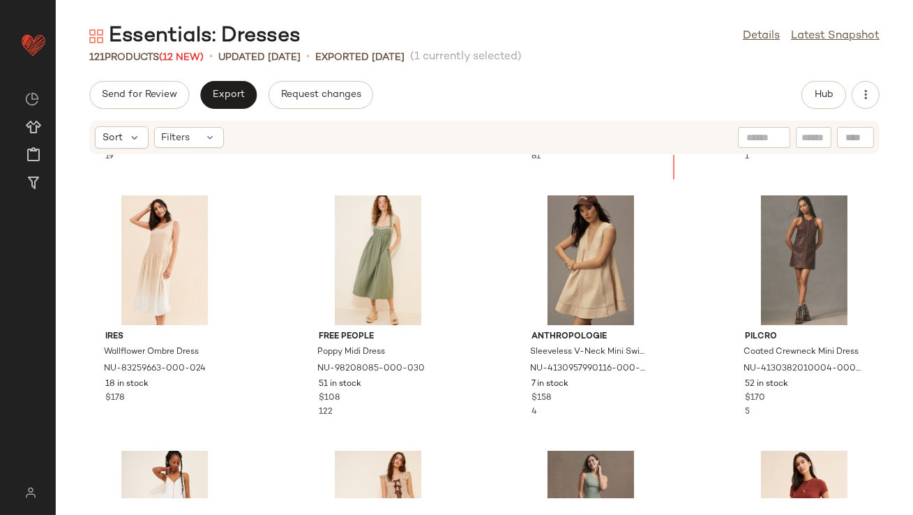
scroll to position [745, 0]
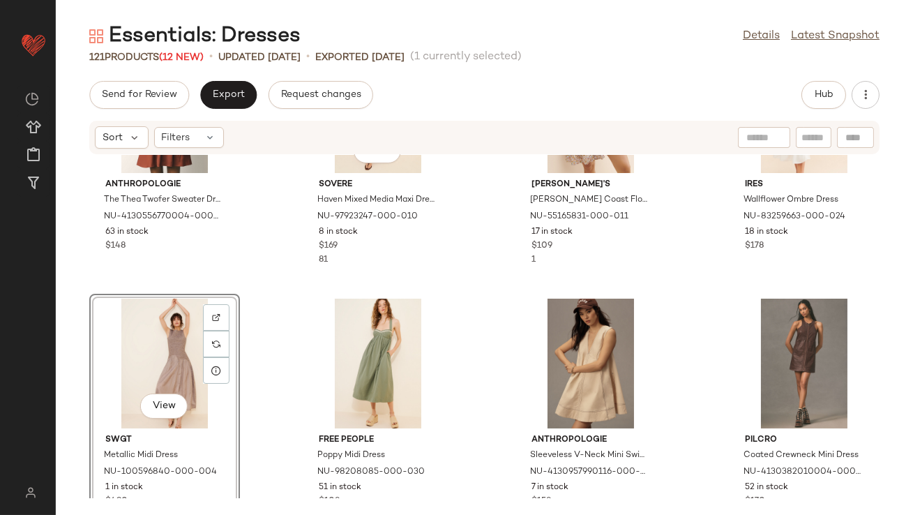
scroll to position [461, 0]
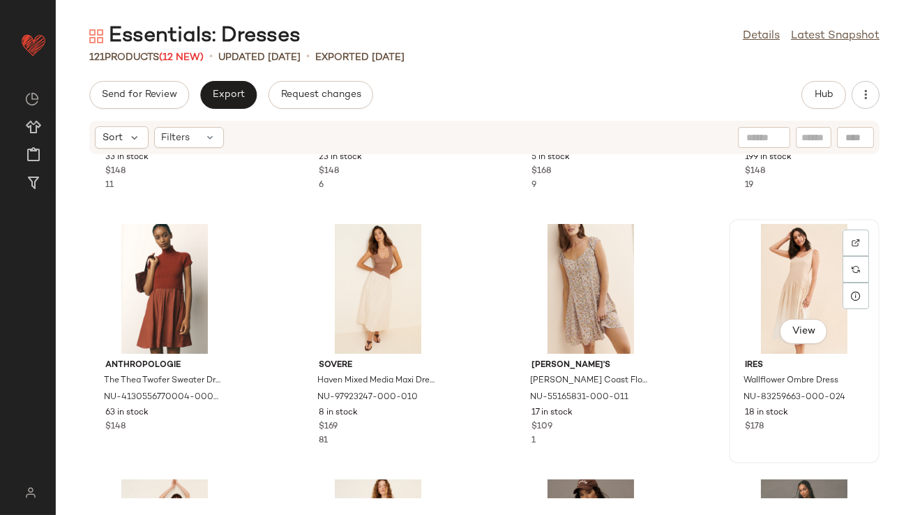
click at [770, 276] on div "View" at bounding box center [804, 289] width 141 height 130
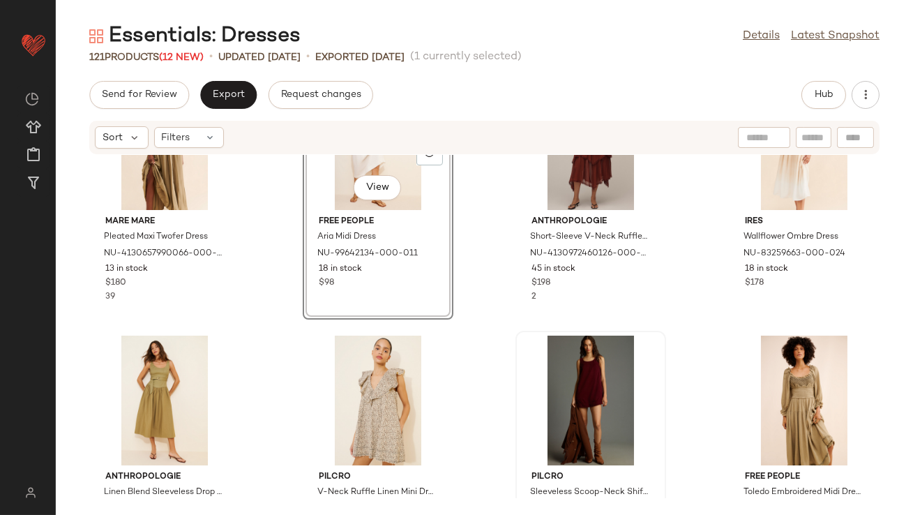
scroll to position [98, 0]
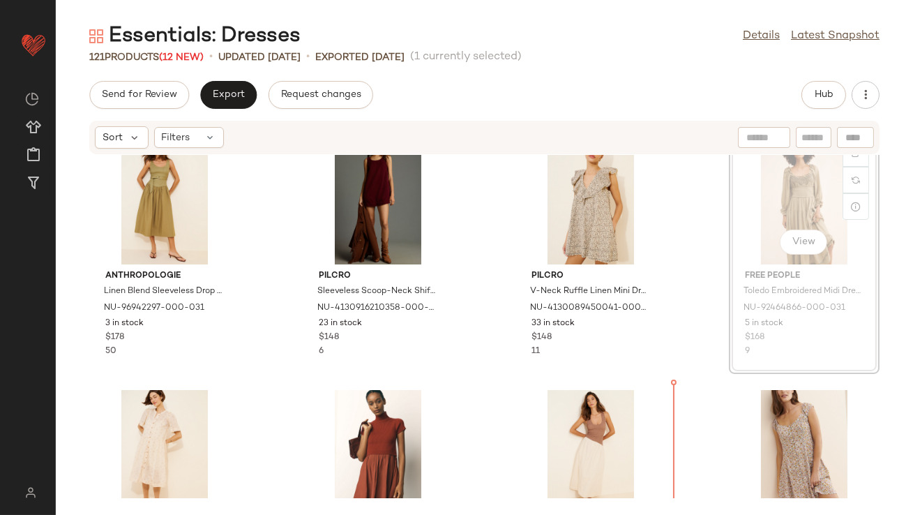
scroll to position [198, 0]
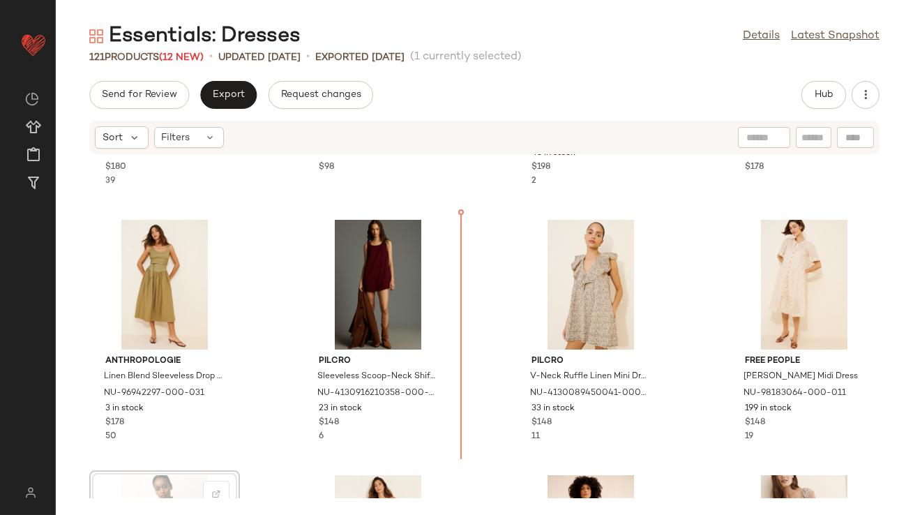
scroll to position [200, 0]
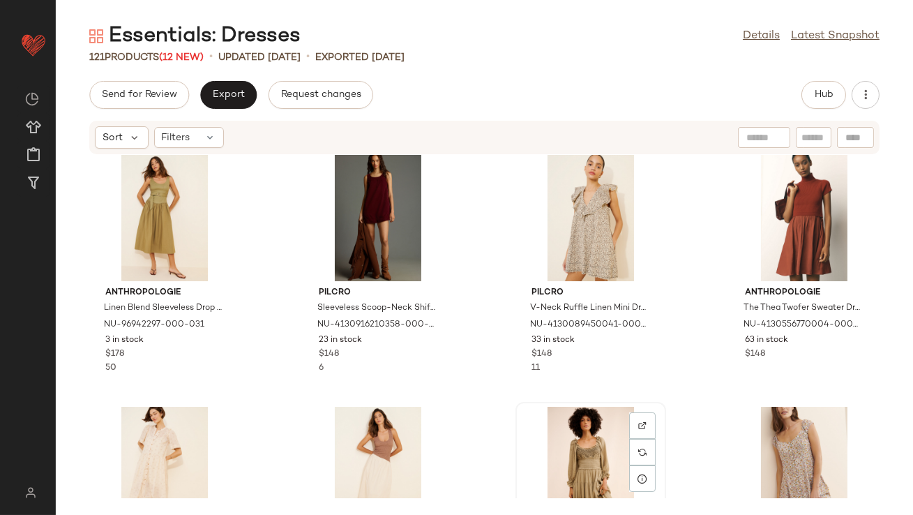
scroll to position [278, 0]
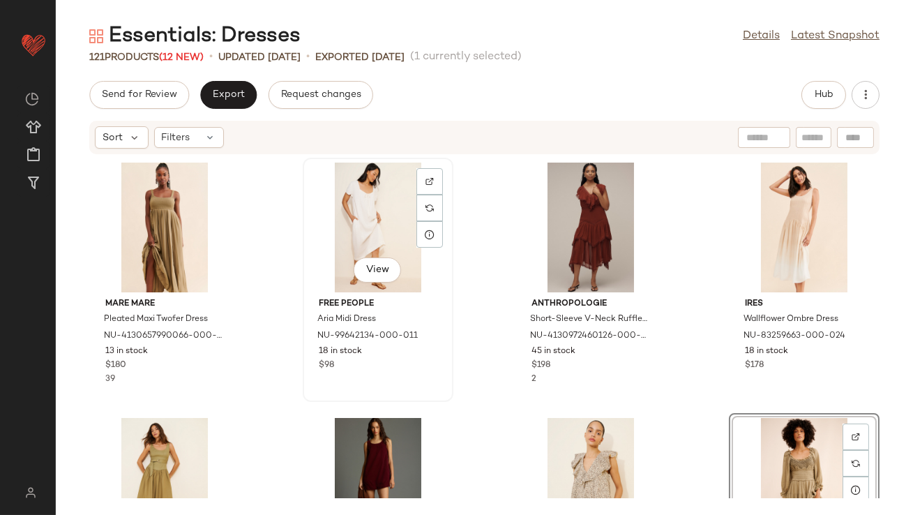
scroll to position [177, 0]
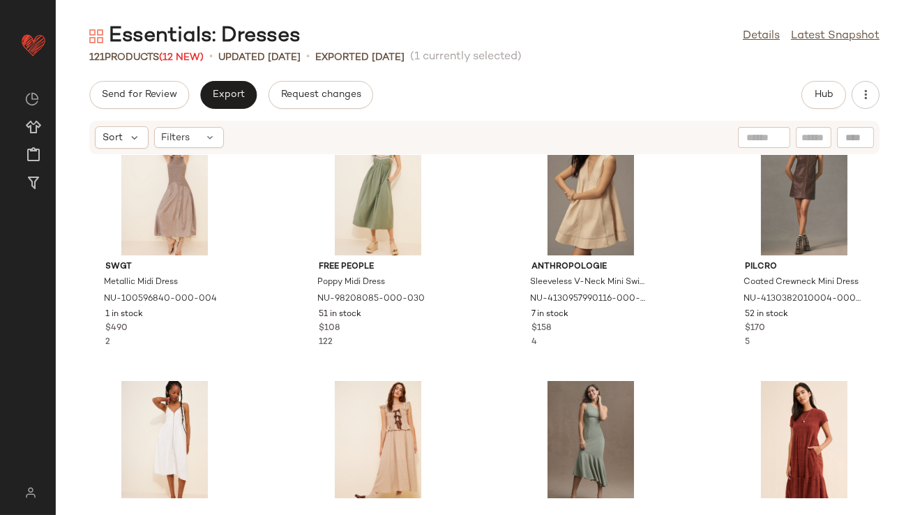
scroll to position [814, 0]
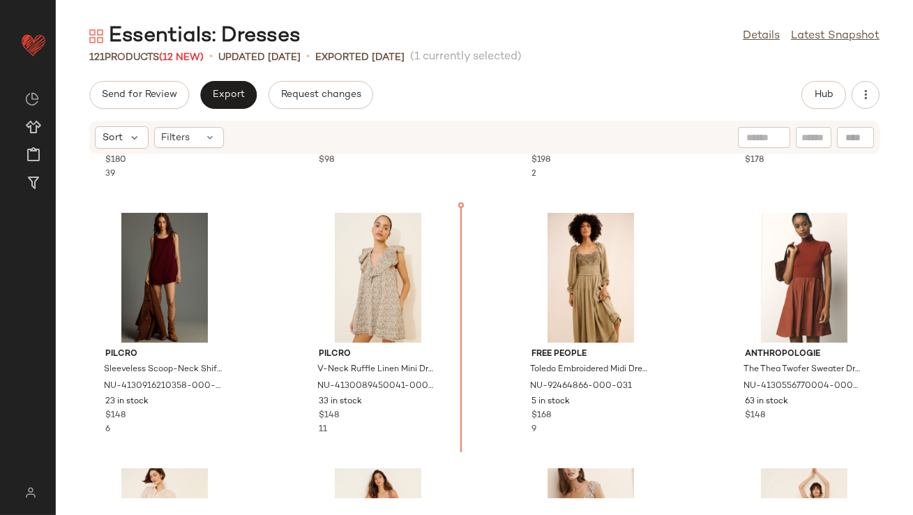
scroll to position [192, 0]
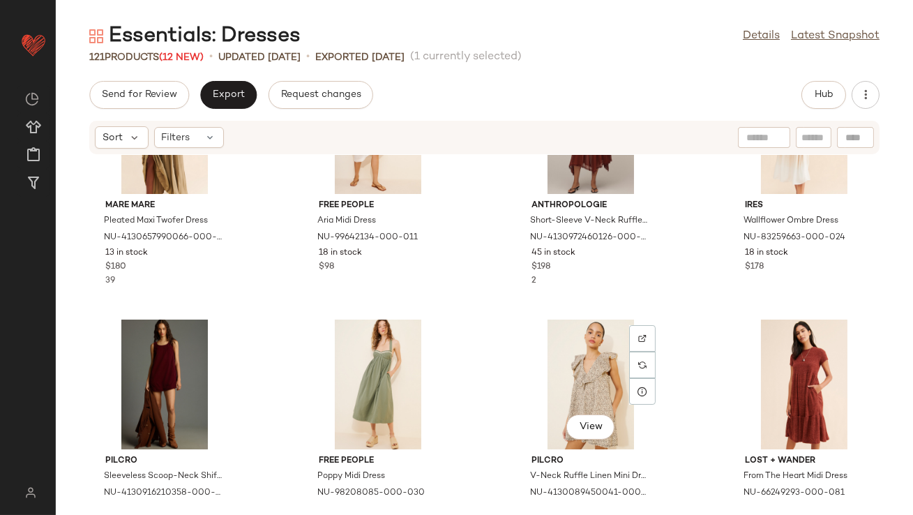
scroll to position [20, 0]
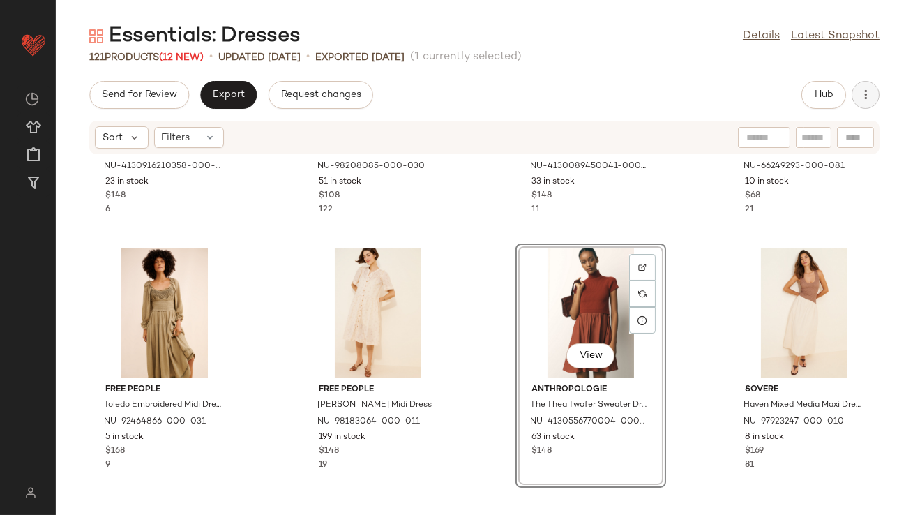
click at [873, 89] on button "button" at bounding box center [866, 95] width 28 height 28
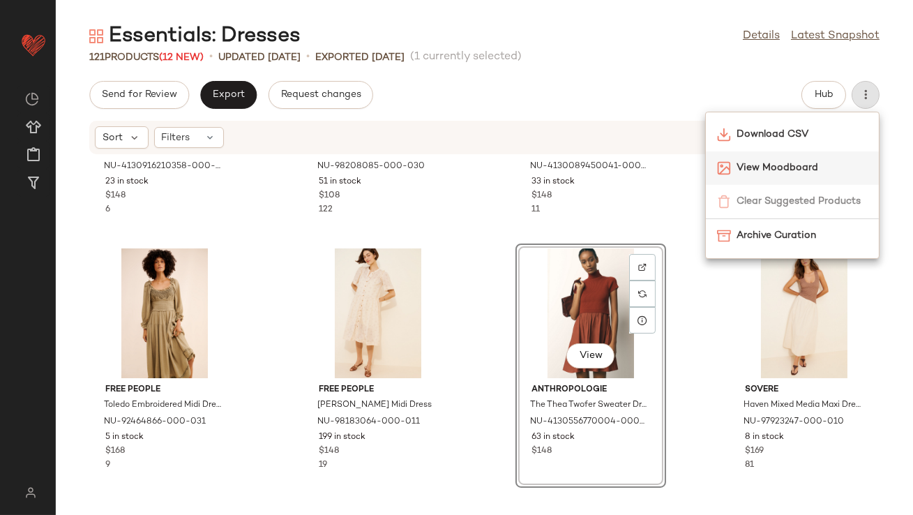
click at [803, 169] on span "View Moodboard" at bounding box center [802, 168] width 131 height 15
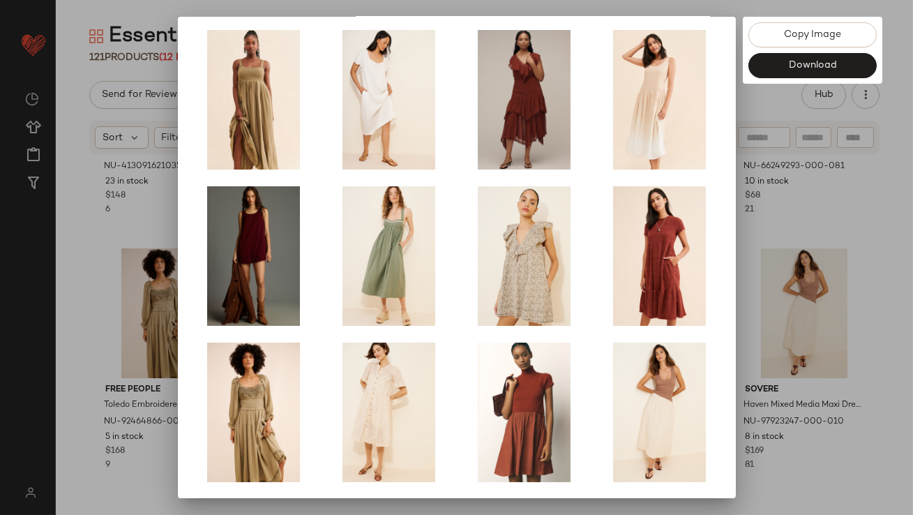
click at [798, 271] on div at bounding box center [456, 257] width 913 height 515
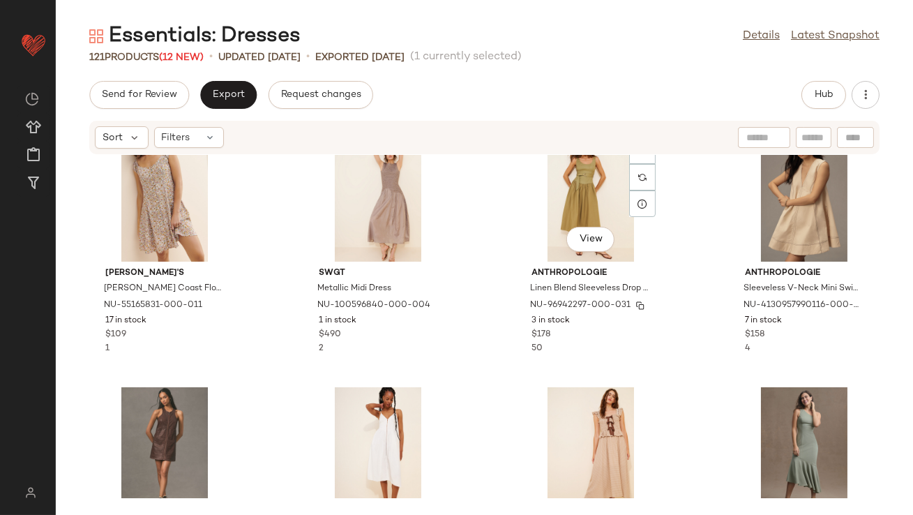
scroll to position [927, 0]
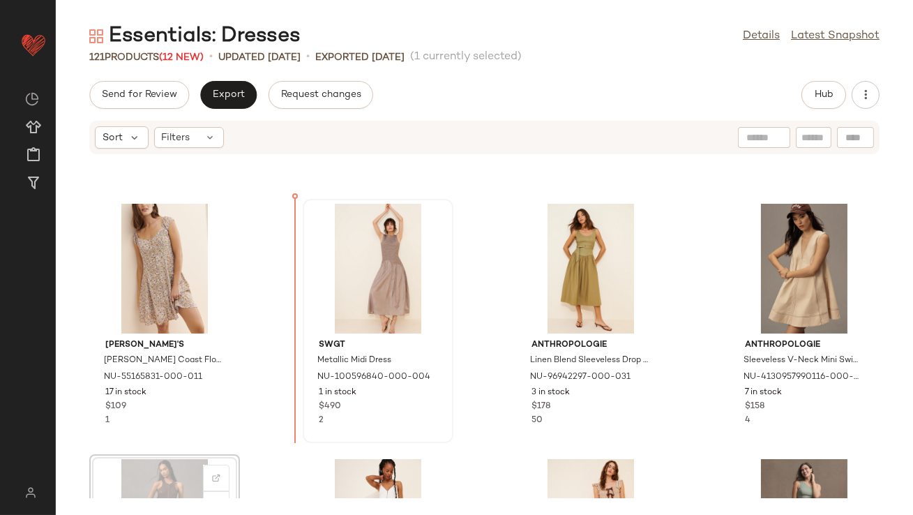
scroll to position [736, 0]
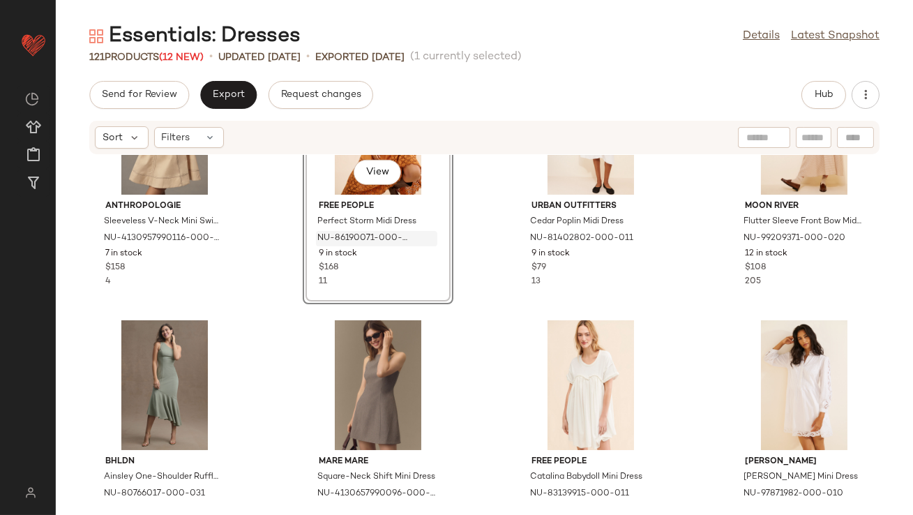
scroll to position [1141, 0]
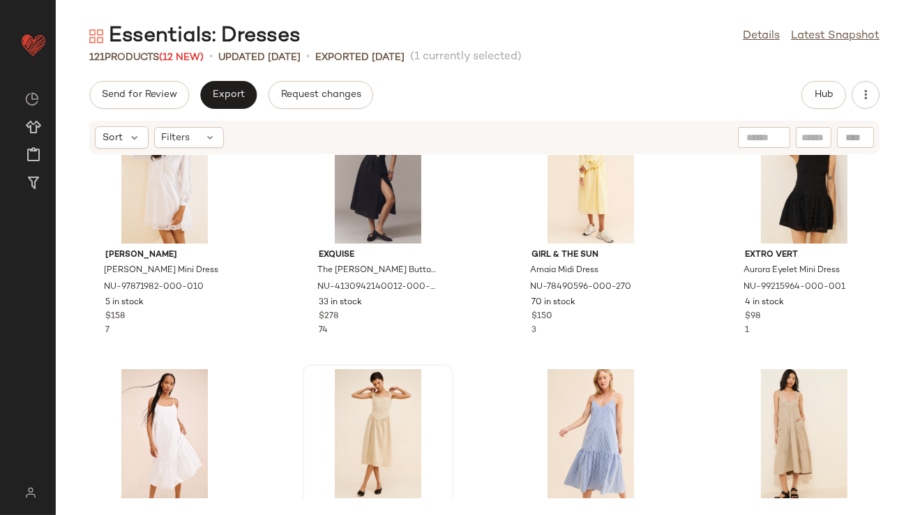
scroll to position [1583, 0]
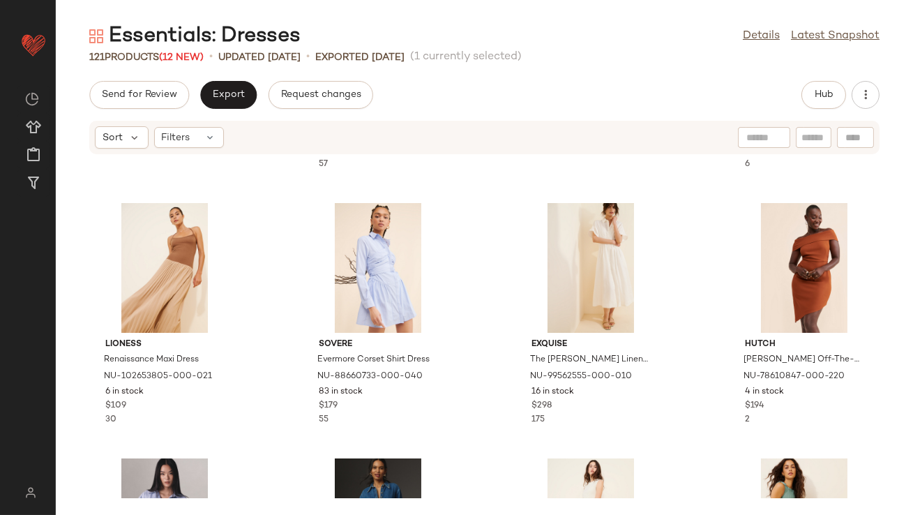
scroll to position [2520, 0]
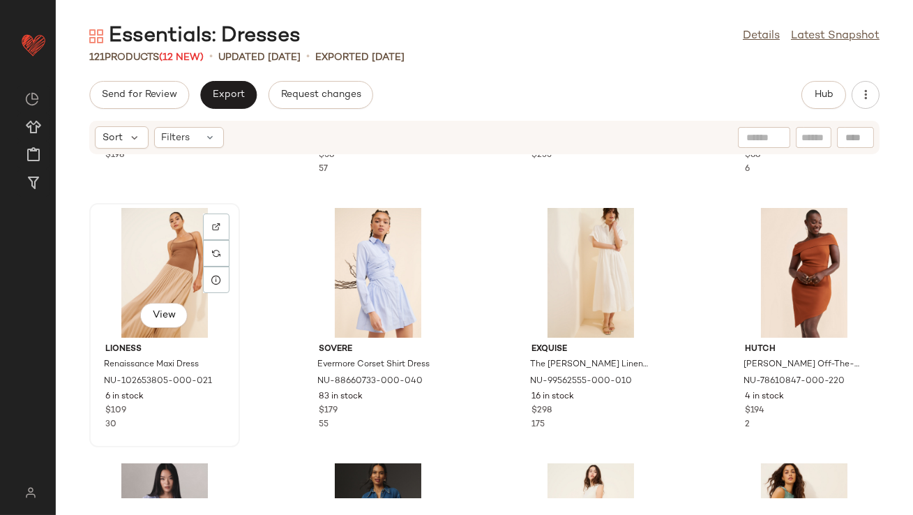
click at [176, 264] on div "View" at bounding box center [164, 273] width 141 height 130
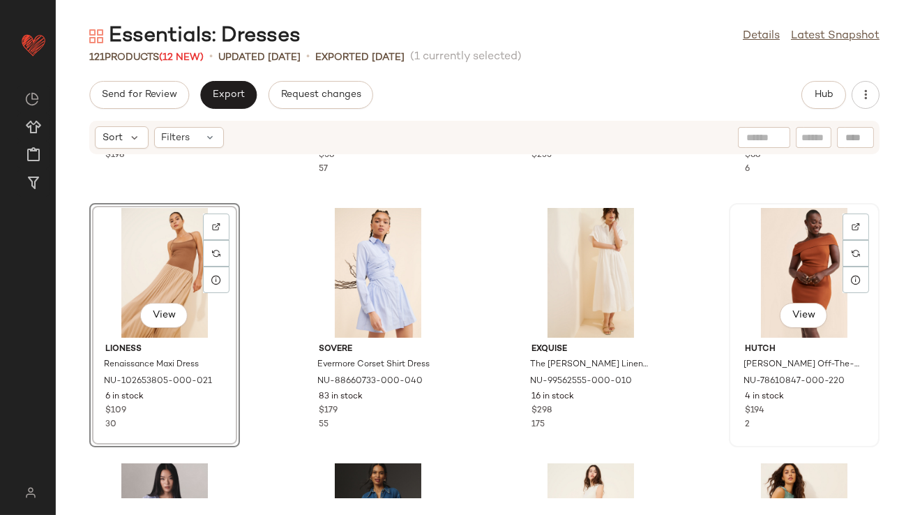
click at [799, 252] on div "View" at bounding box center [804, 273] width 141 height 130
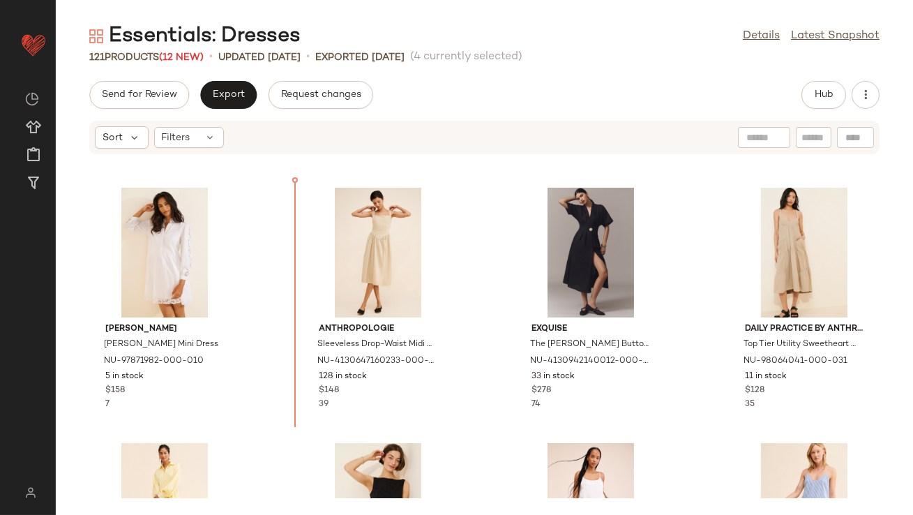
scroll to position [1496, 0]
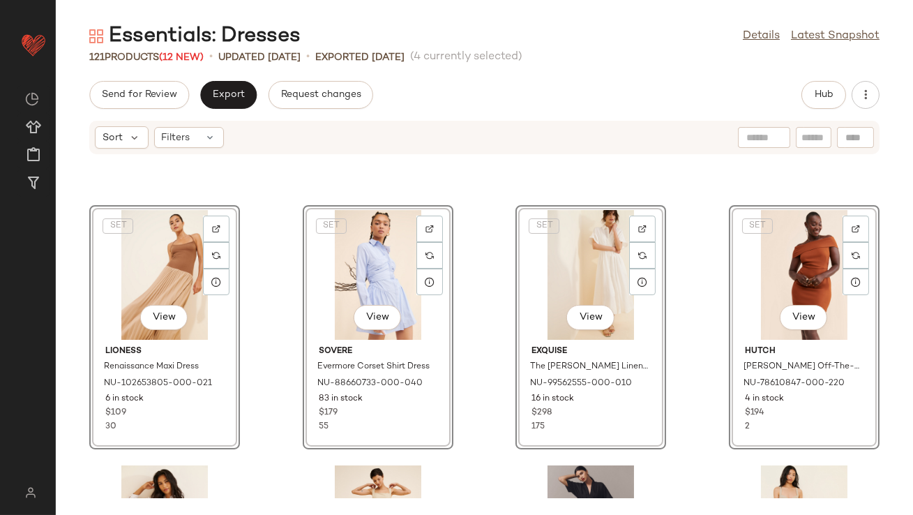
click at [263, 307] on div "SET View Lioness Renaissance Maxi Dress NU-102653805-000-021 6 in stock $109 30…" at bounding box center [485, 326] width 858 height 343
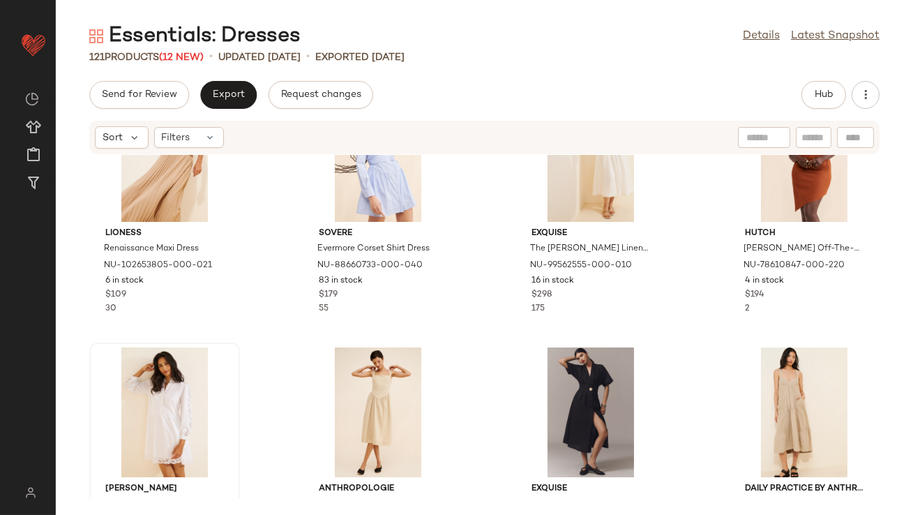
scroll to position [1629, 0]
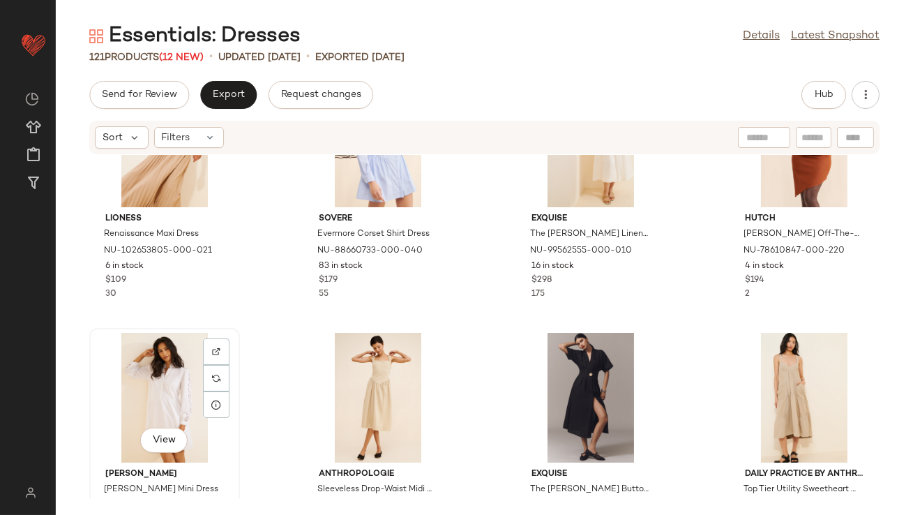
click at [144, 364] on div "View" at bounding box center [164, 398] width 141 height 130
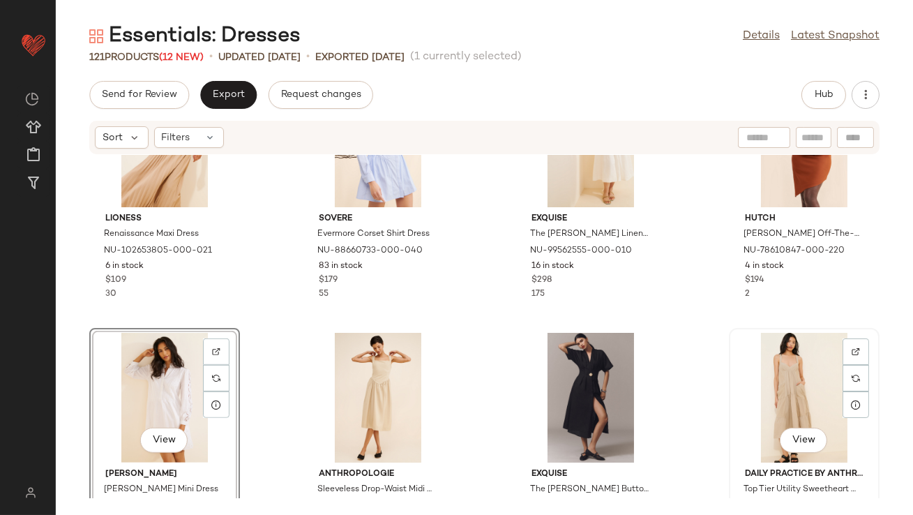
click at [795, 368] on div "View" at bounding box center [804, 398] width 141 height 130
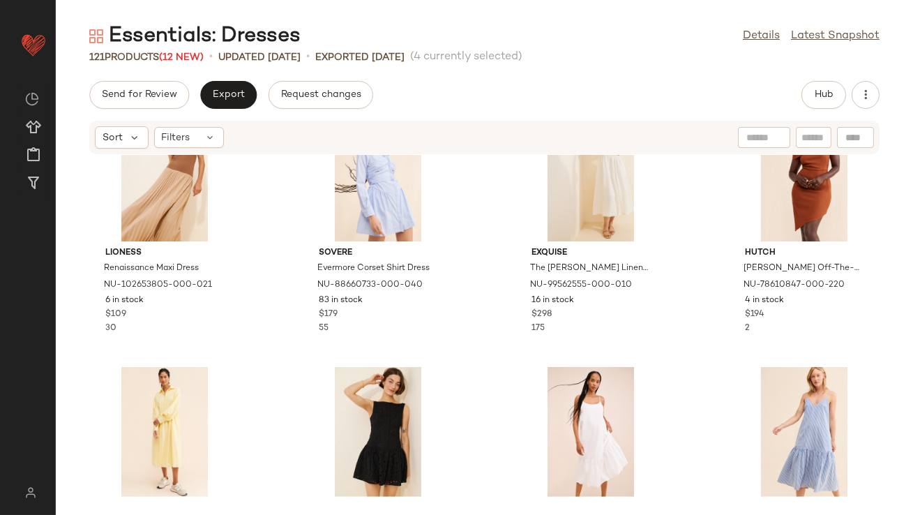
click at [268, 232] on div "Lioness Renaissance Maxi Dress NU-102653805-000-021 6 in stock $109 30 Sovere E…" at bounding box center [485, 326] width 858 height 343
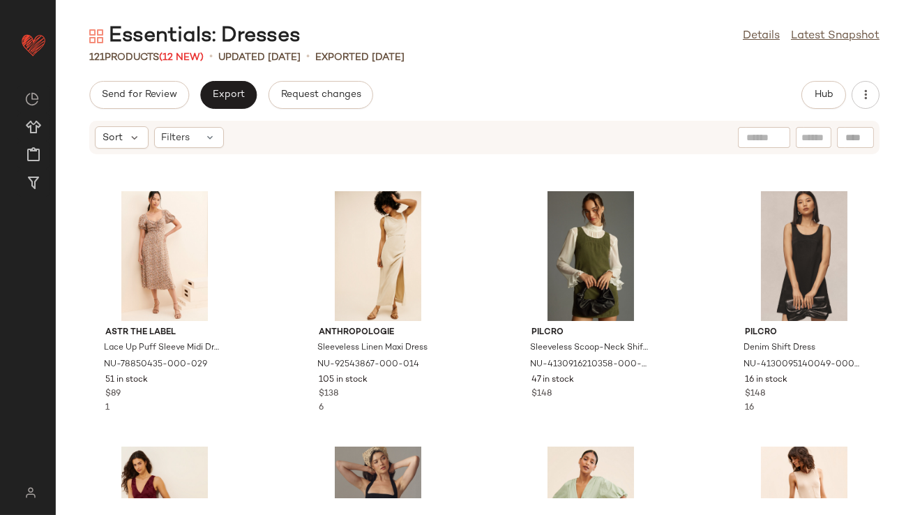
scroll to position [3096, 0]
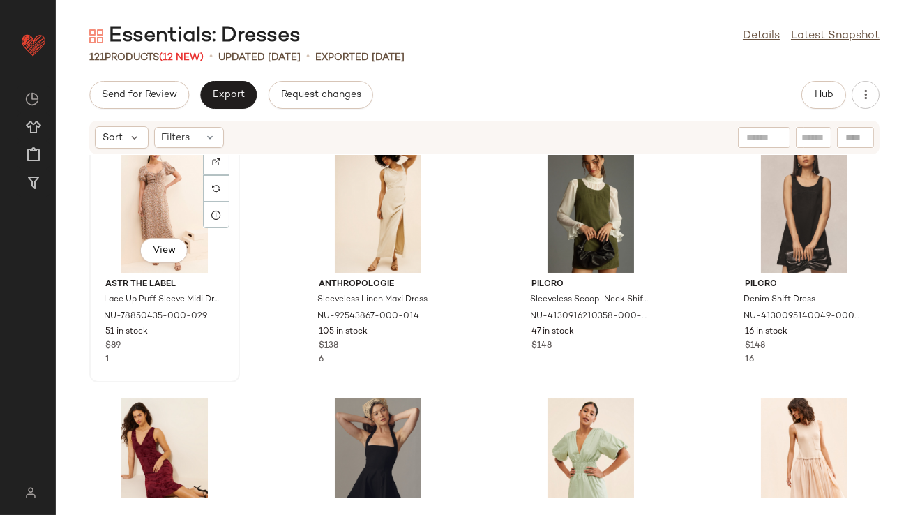
click at [139, 197] on div "View" at bounding box center [164, 208] width 141 height 130
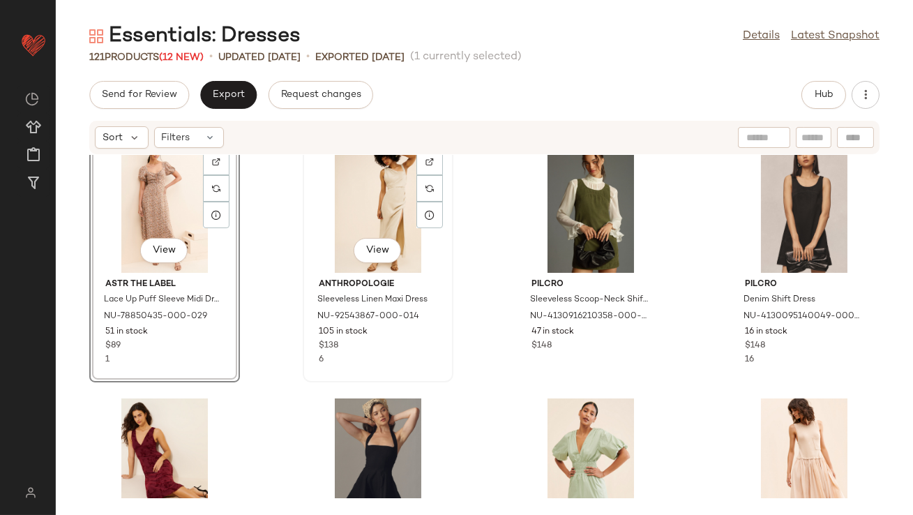
click at [366, 191] on div "View" at bounding box center [378, 208] width 141 height 130
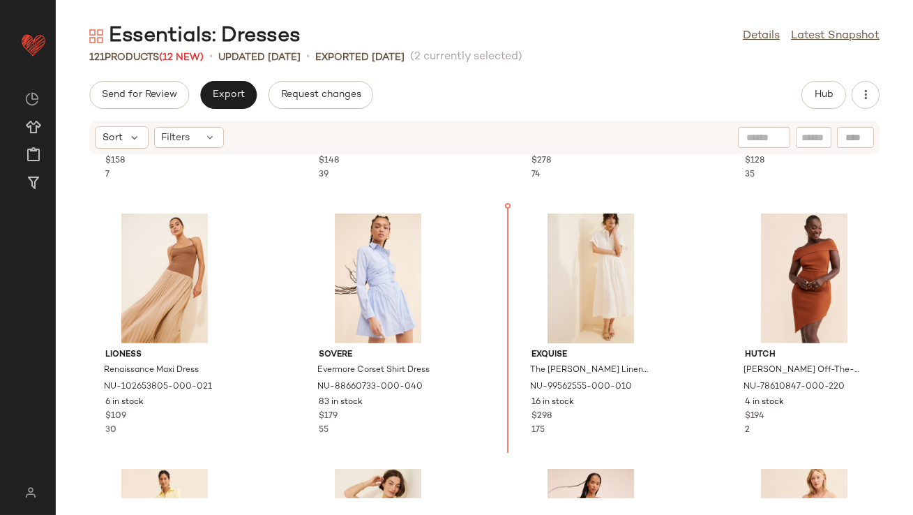
scroll to position [1748, 0]
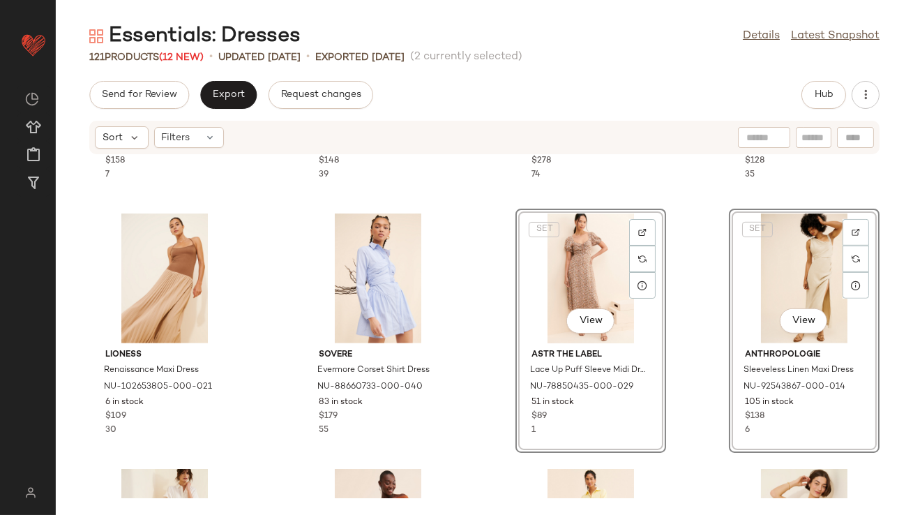
click at [489, 336] on div "[PERSON_NAME] Mini Dress NU-97871982-000-010 5 in stock $158 7 Anthropologie Sl…" at bounding box center [485, 326] width 858 height 343
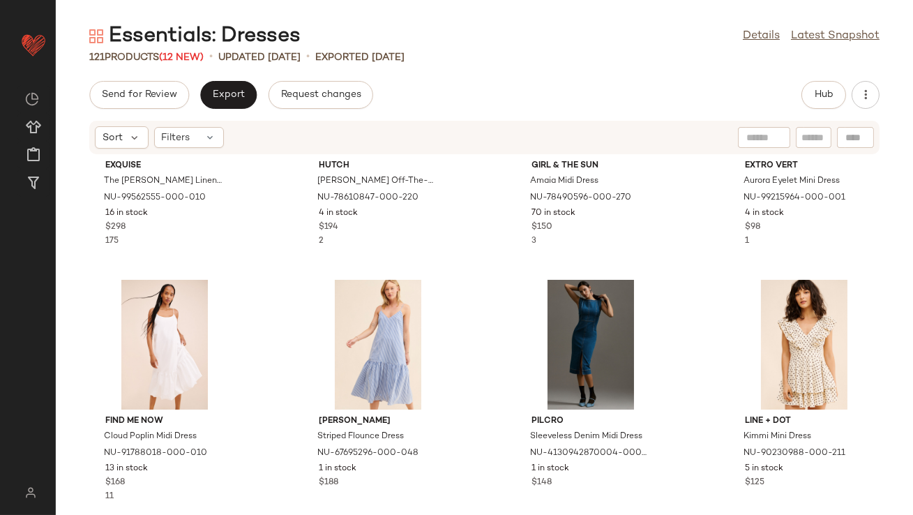
scroll to position [2280, 0]
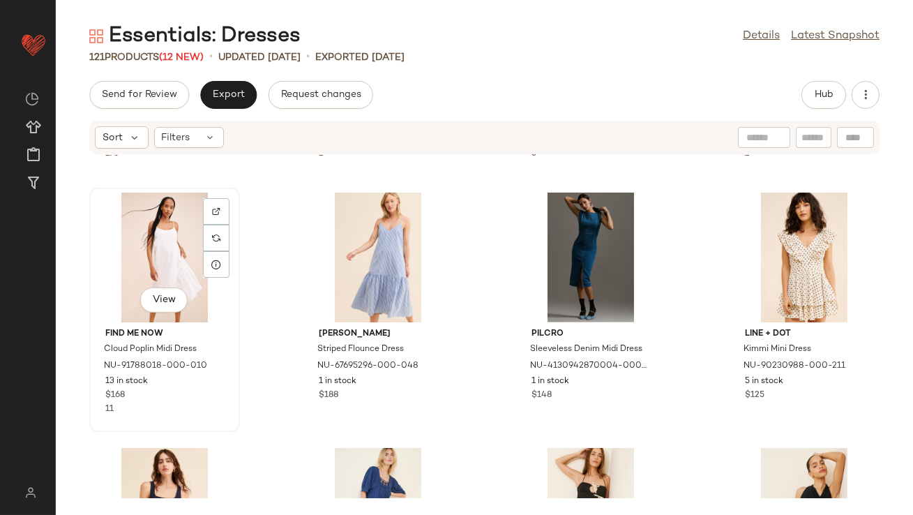
click at [156, 275] on div "View" at bounding box center [164, 258] width 141 height 130
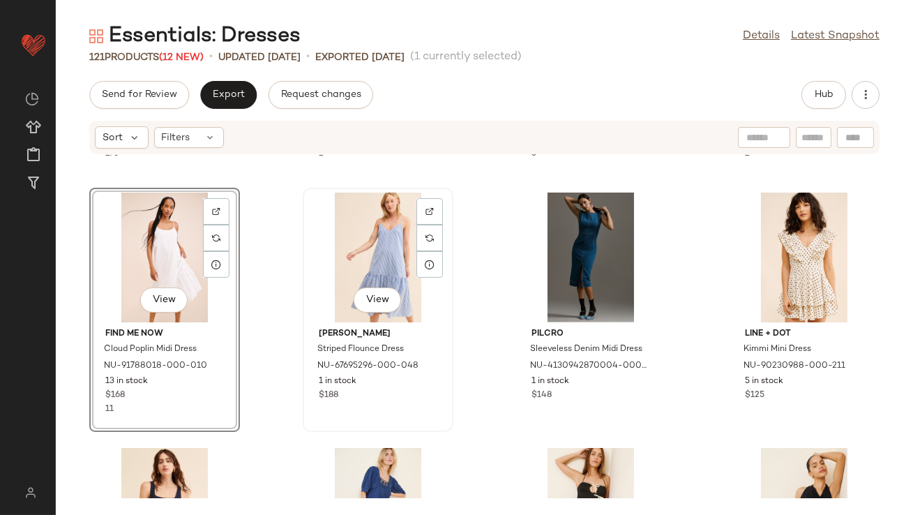
click at [353, 255] on div "View" at bounding box center [378, 258] width 141 height 130
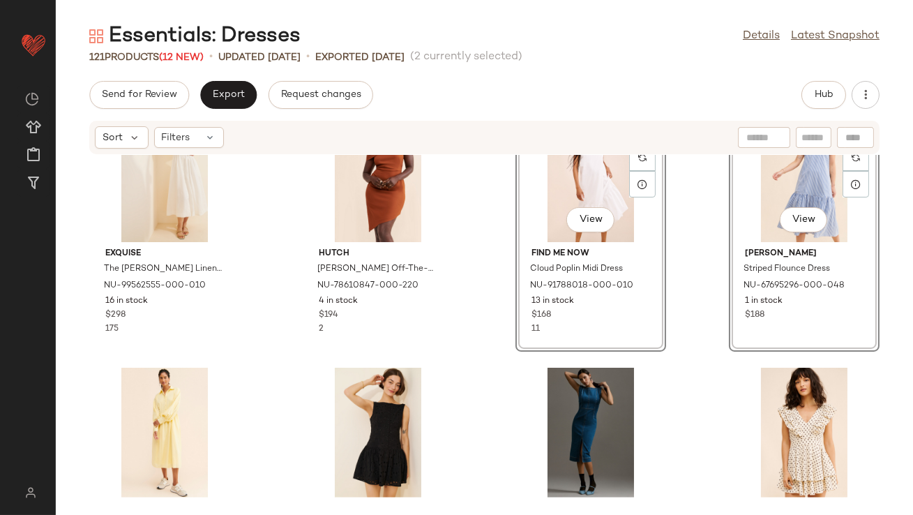
click at [500, 276] on div "Exquise The [PERSON_NAME] Linen Maxi Dress NU-99562555-000-010 16 in stock $298…" at bounding box center [485, 326] width 858 height 343
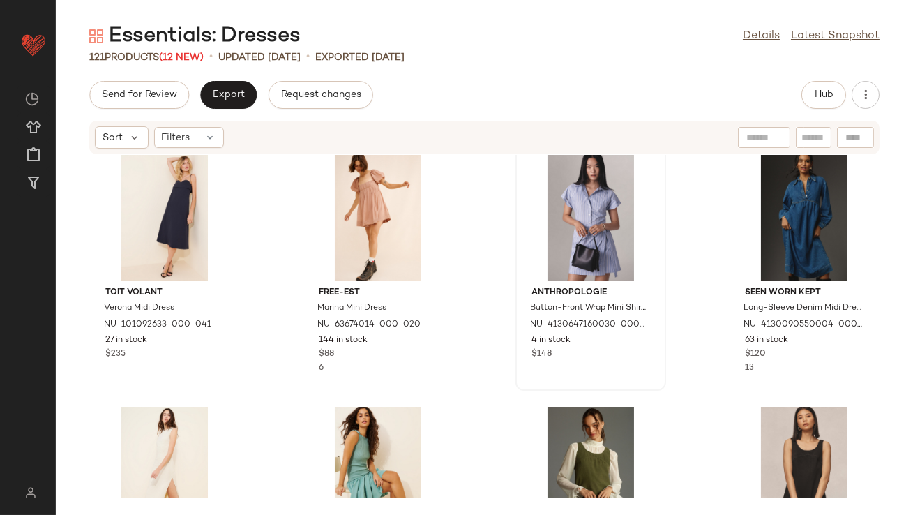
scroll to position [2767, 0]
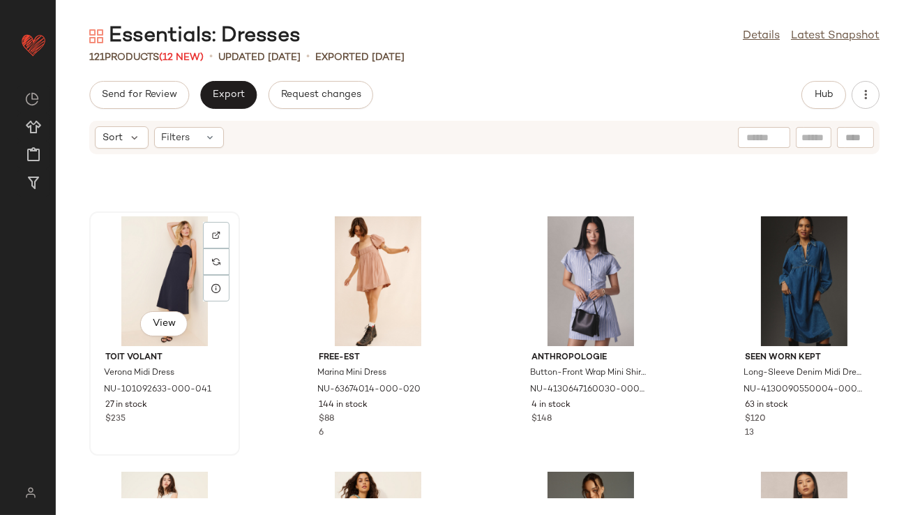
click at [158, 283] on div "View" at bounding box center [164, 281] width 141 height 130
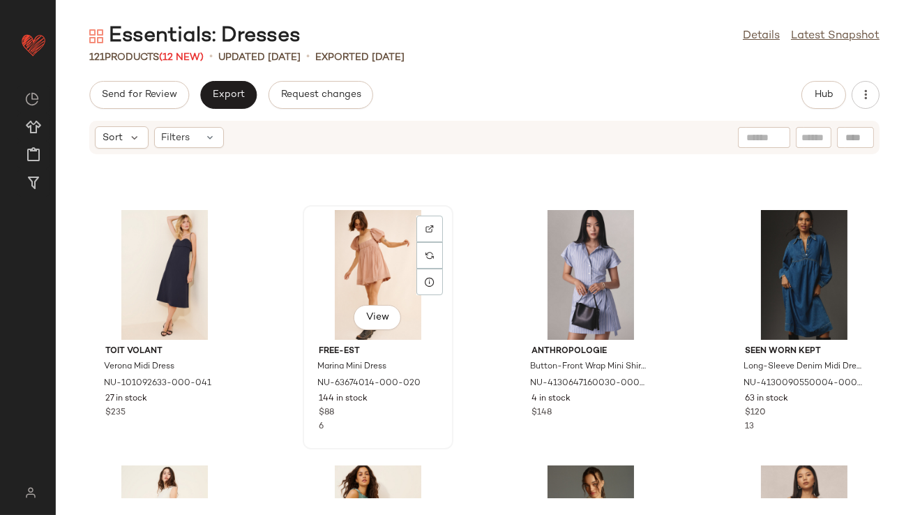
click at [438, 368] on div "free-est Marina Mini Dress NU-63674014-000-020 144 in stock $88 6" at bounding box center [378, 387] width 141 height 94
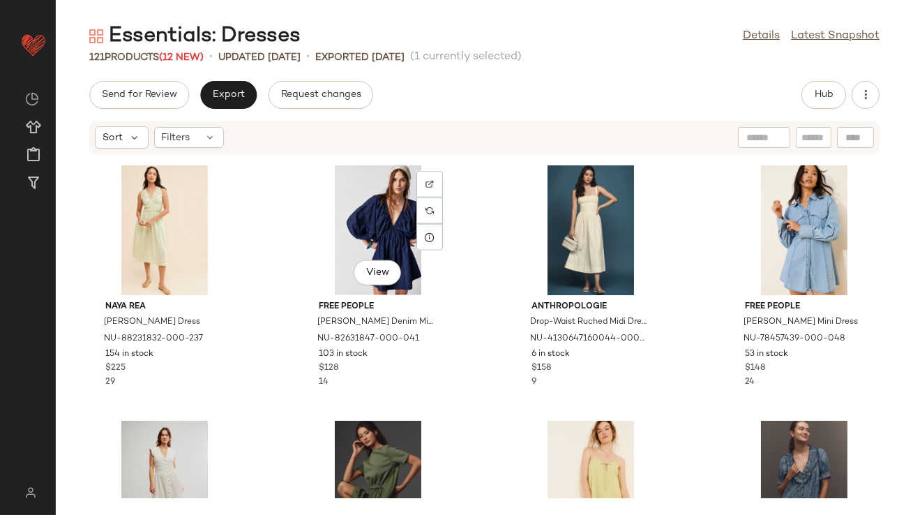
scroll to position [3592, 0]
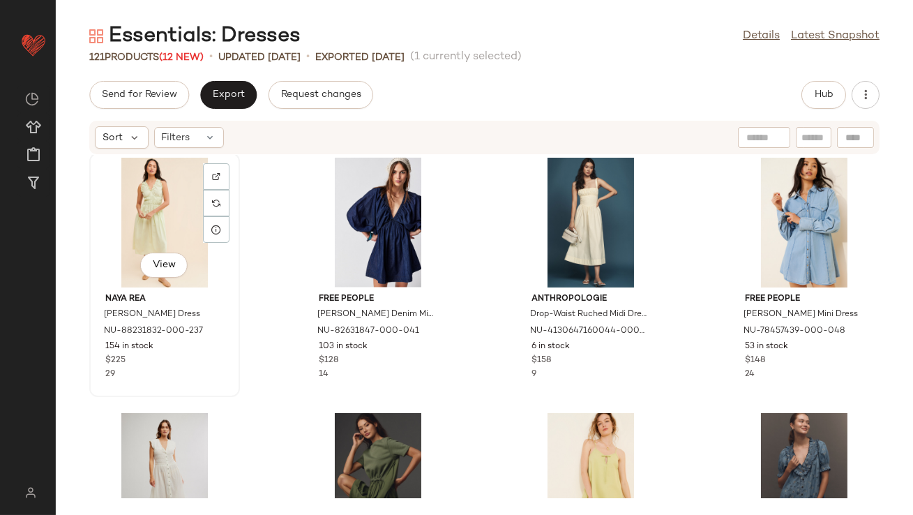
click at [145, 228] on div "View" at bounding box center [164, 223] width 141 height 130
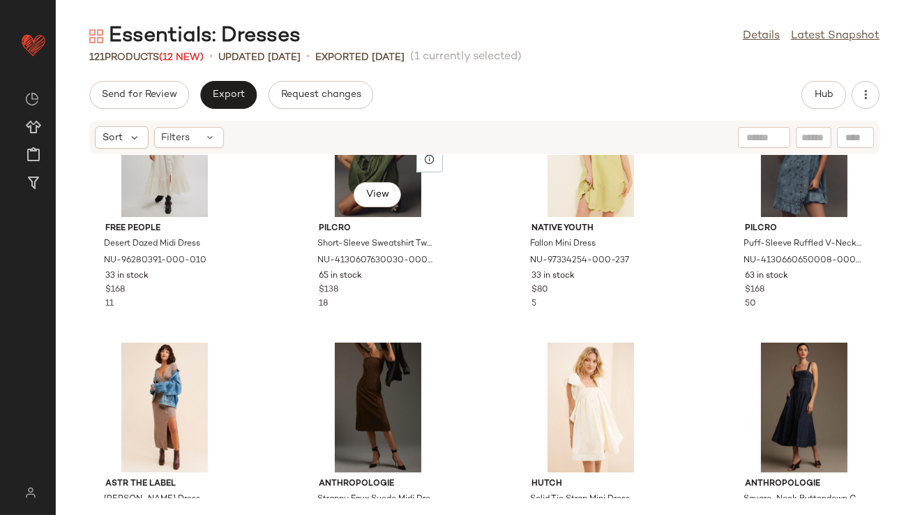
scroll to position [3835, 0]
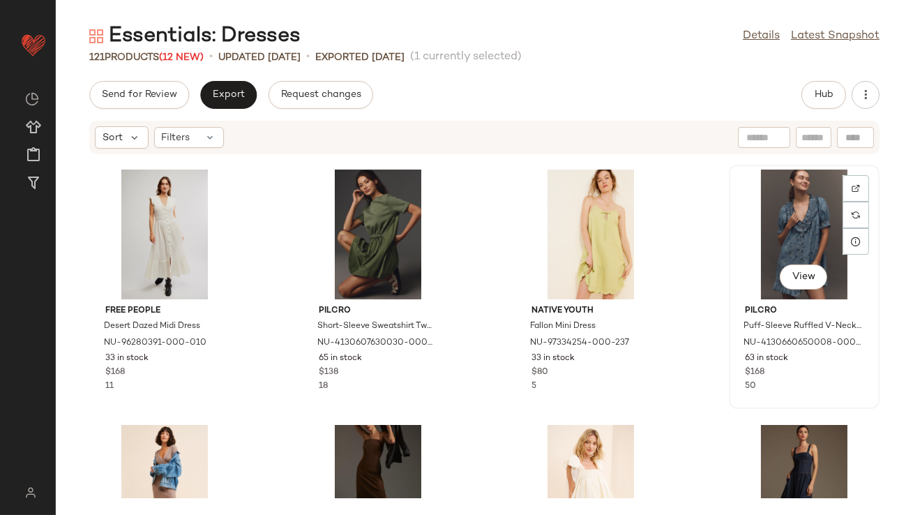
click at [780, 246] on div "View" at bounding box center [804, 235] width 141 height 130
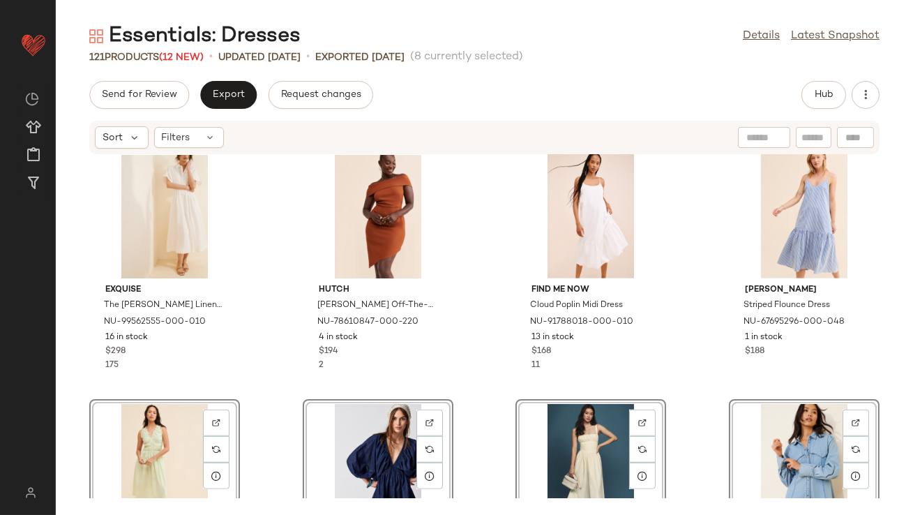
click at [267, 334] on div "Lioness Renaissance Maxi Dress NU-102653805-000-021 6 in stock $109 30 Sovere E…" at bounding box center [485, 326] width 858 height 343
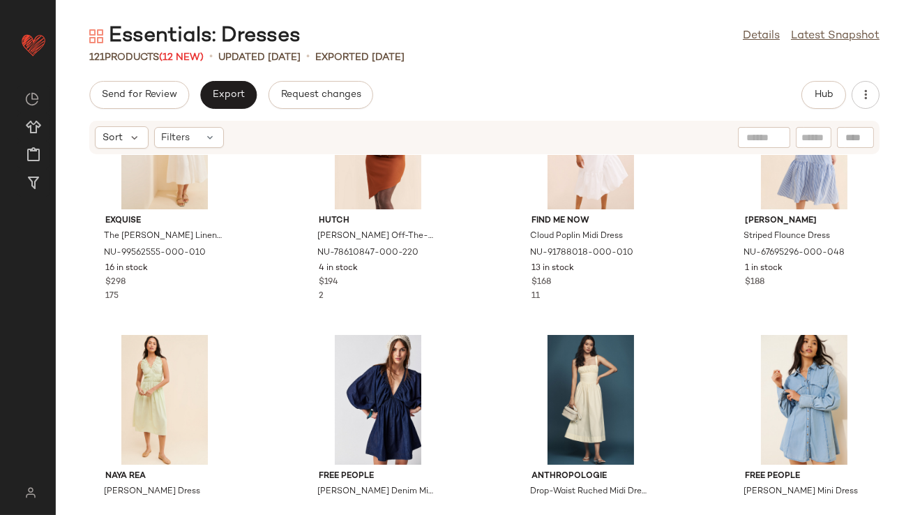
scroll to position [2148, 0]
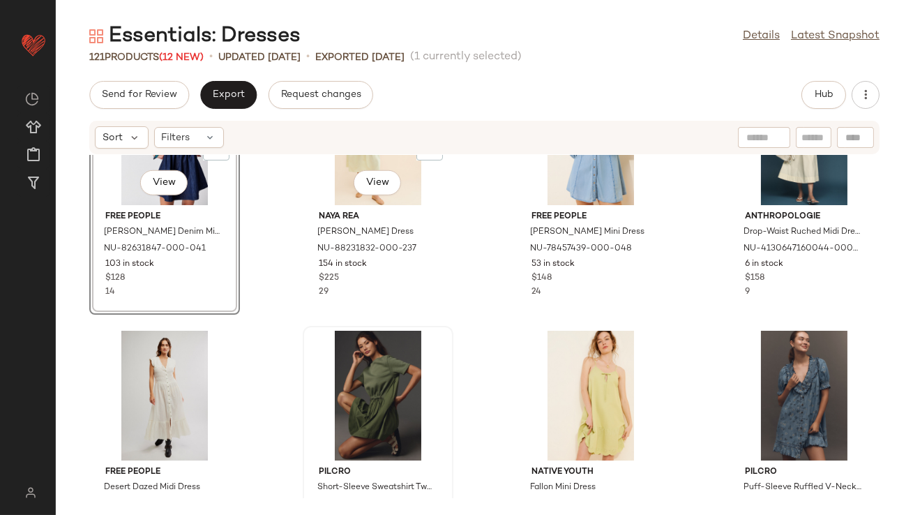
scroll to position [2445, 0]
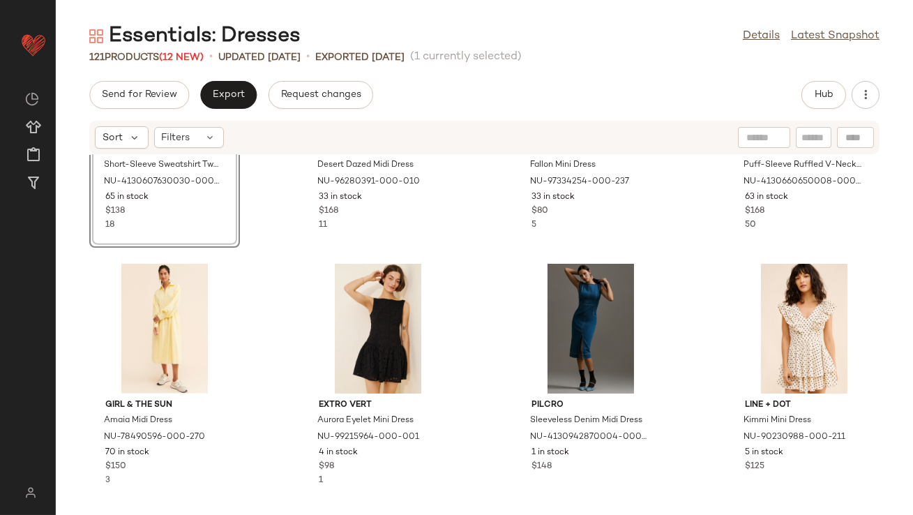
scroll to position [2687, 0]
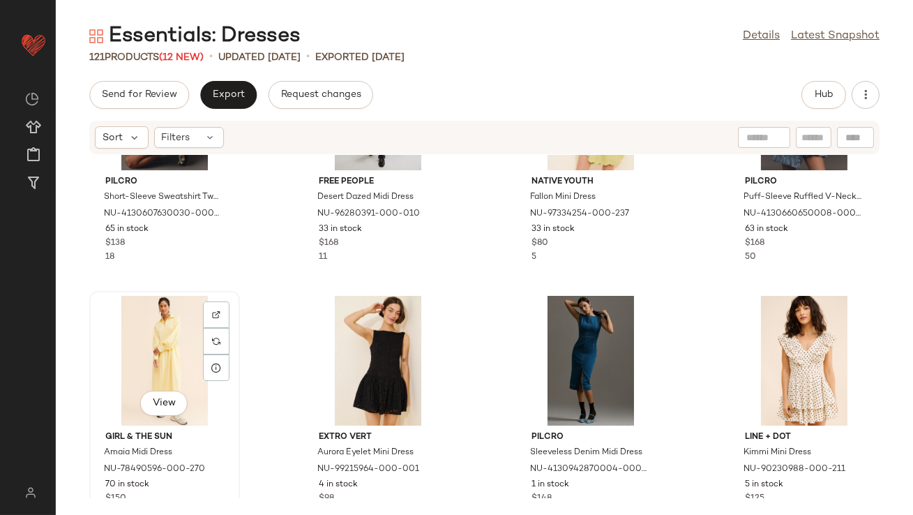
click at [167, 362] on div "View" at bounding box center [164, 361] width 141 height 130
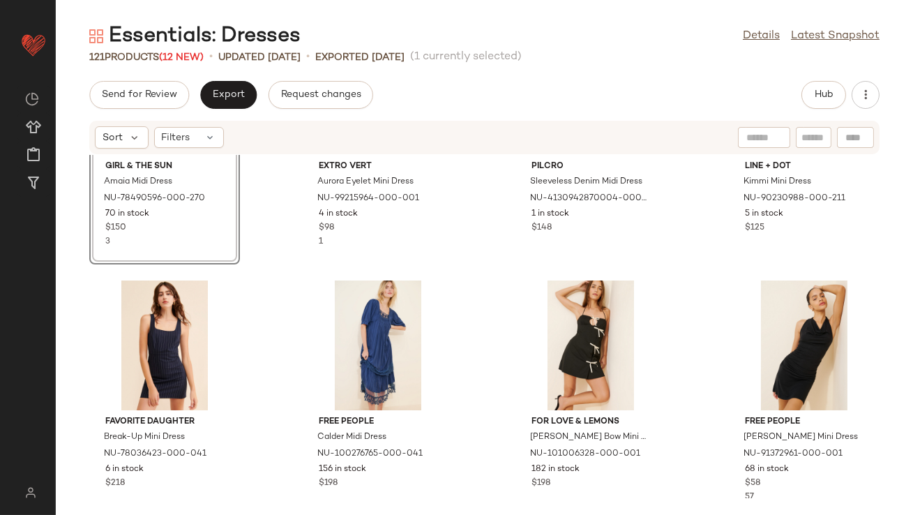
scroll to position [2973, 0]
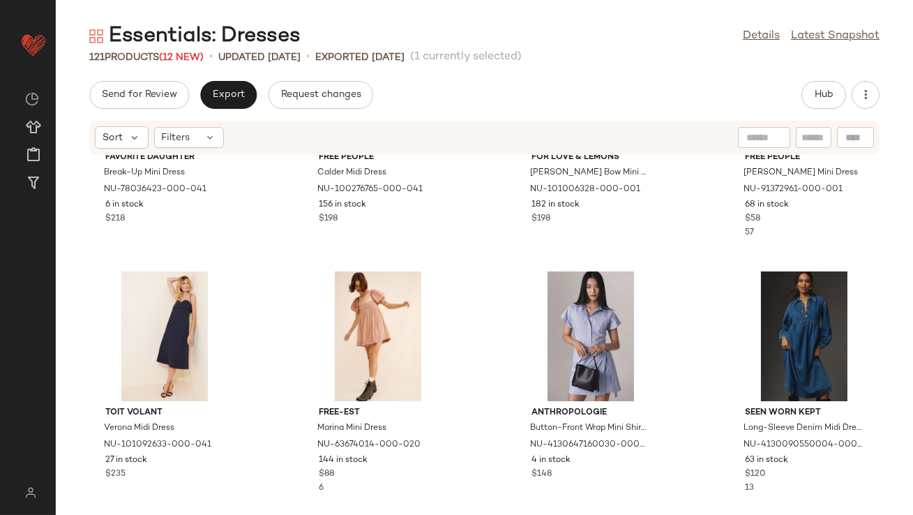
scroll to position [3225, 0]
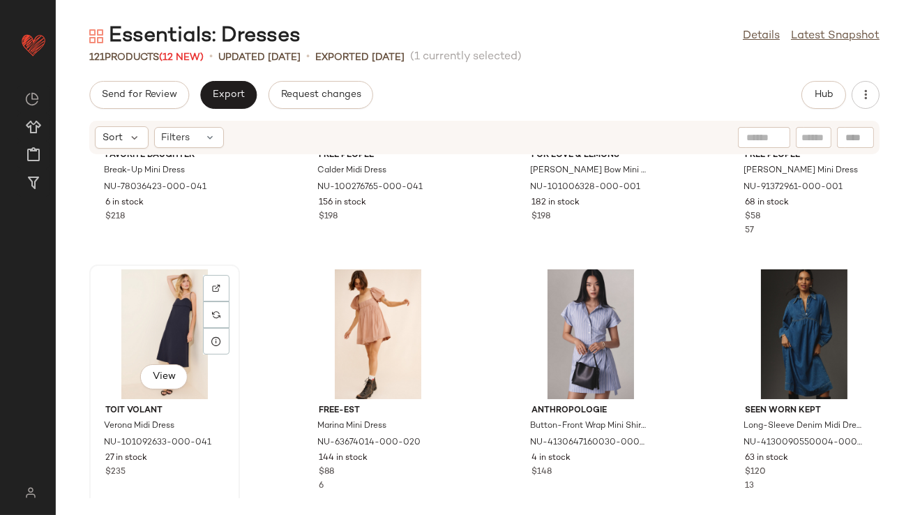
click at [168, 308] on div "View" at bounding box center [164, 334] width 141 height 130
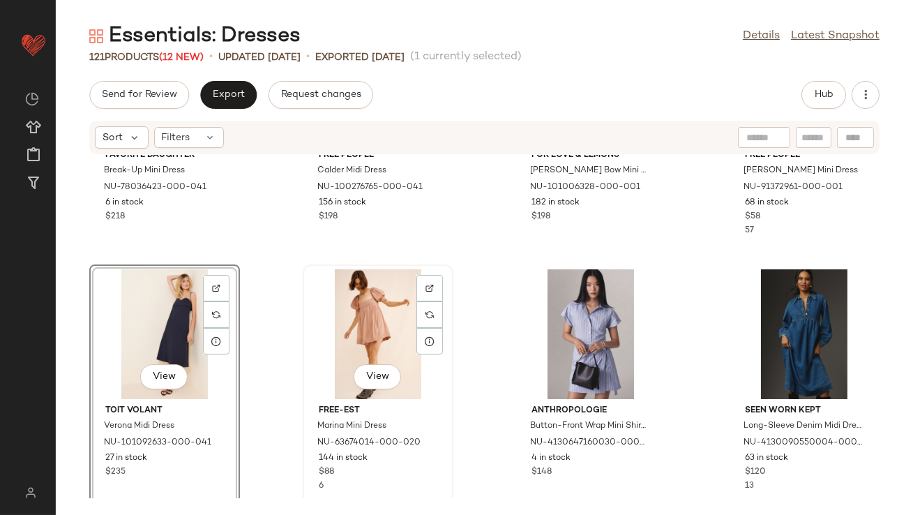
click at [359, 314] on div "View" at bounding box center [378, 334] width 141 height 130
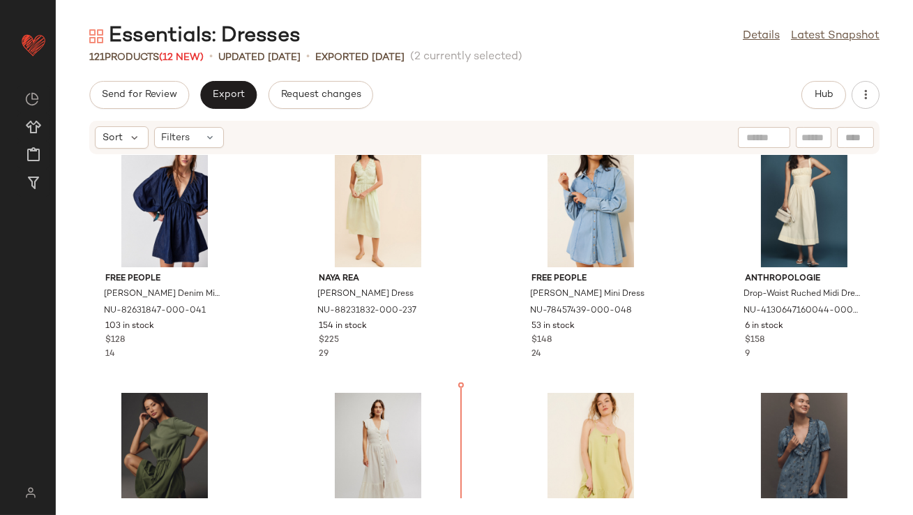
scroll to position [2340, 0]
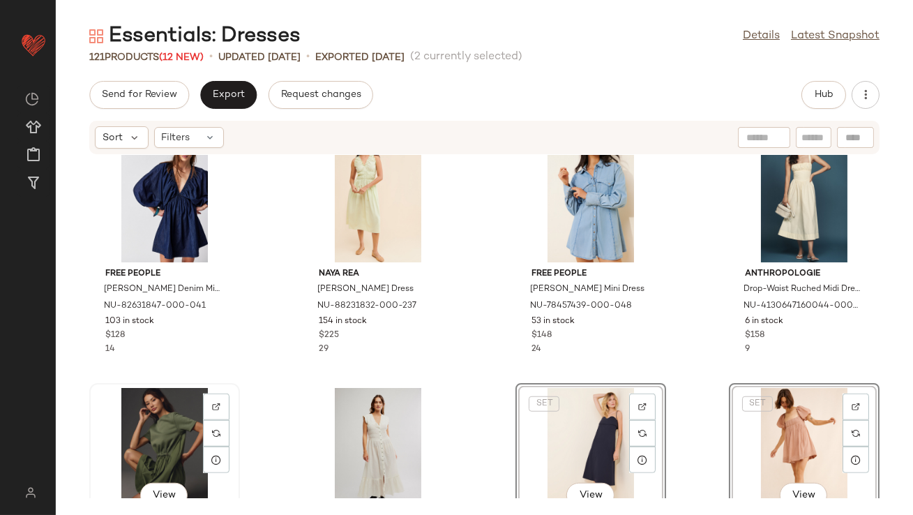
click at [176, 423] on div "View" at bounding box center [164, 453] width 141 height 130
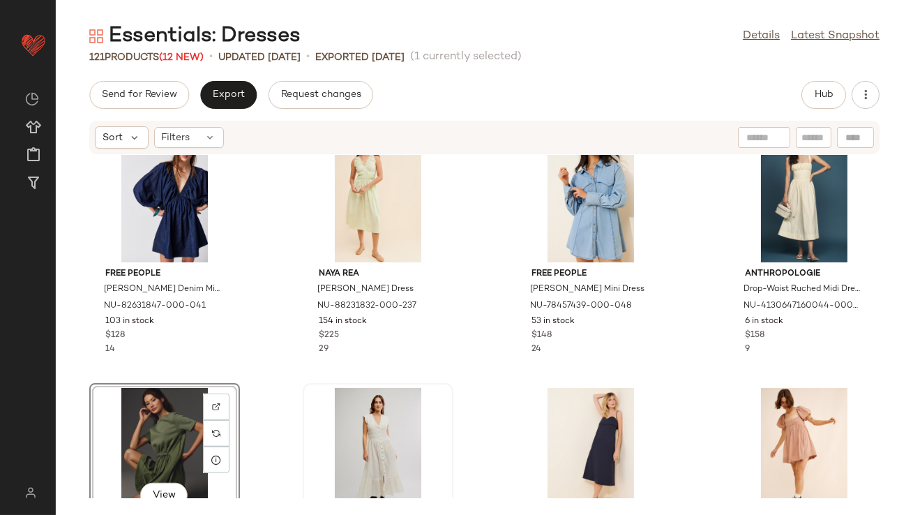
click at [352, 424] on div at bounding box center [378, 453] width 141 height 130
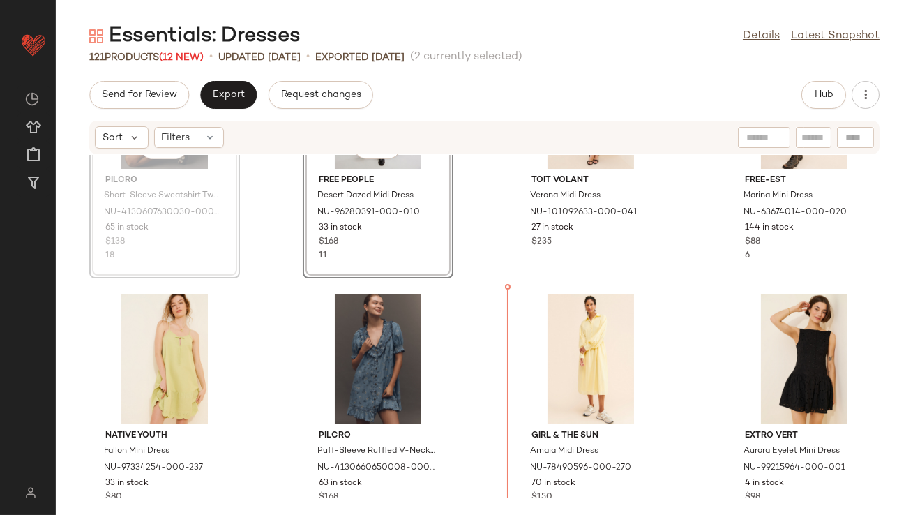
scroll to position [2799, 0]
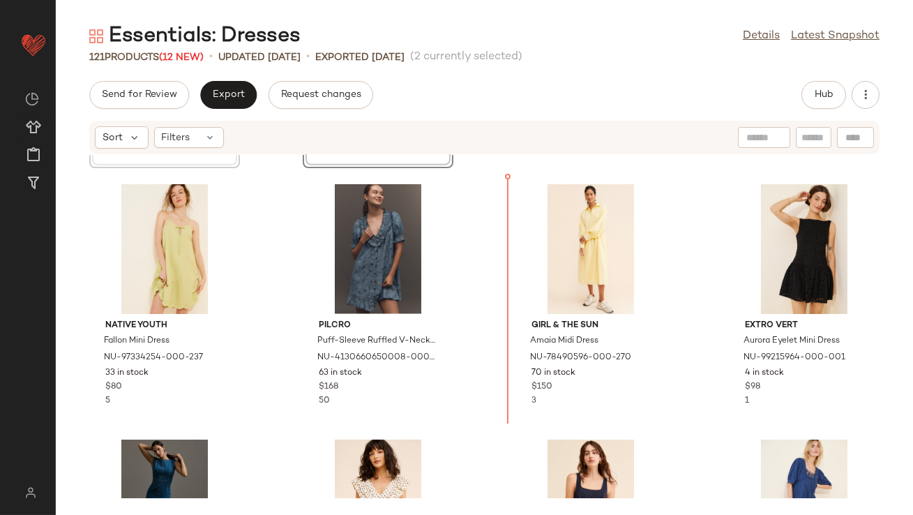
drag, startPoint x: 160, startPoint y: 424, endPoint x: 168, endPoint y: 424, distance: 8.4
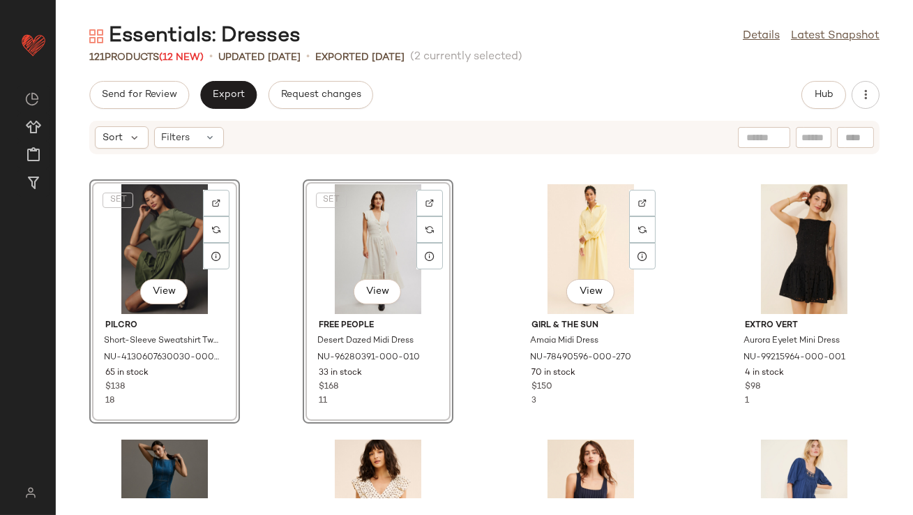
click at [491, 388] on div "Toit Volant Verona Midi Dress NU-101092633-000-041 27 in stock $235 free-est Ma…" at bounding box center [485, 326] width 858 height 343
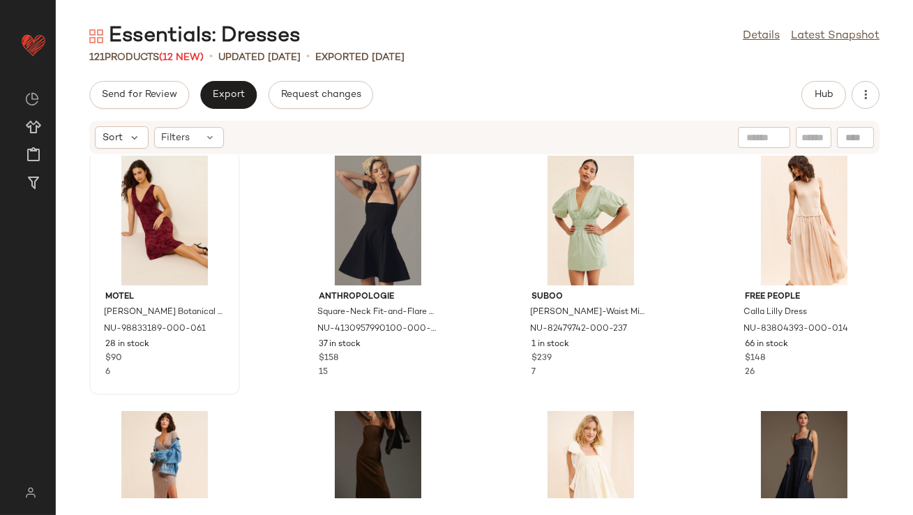
scroll to position [3859, 0]
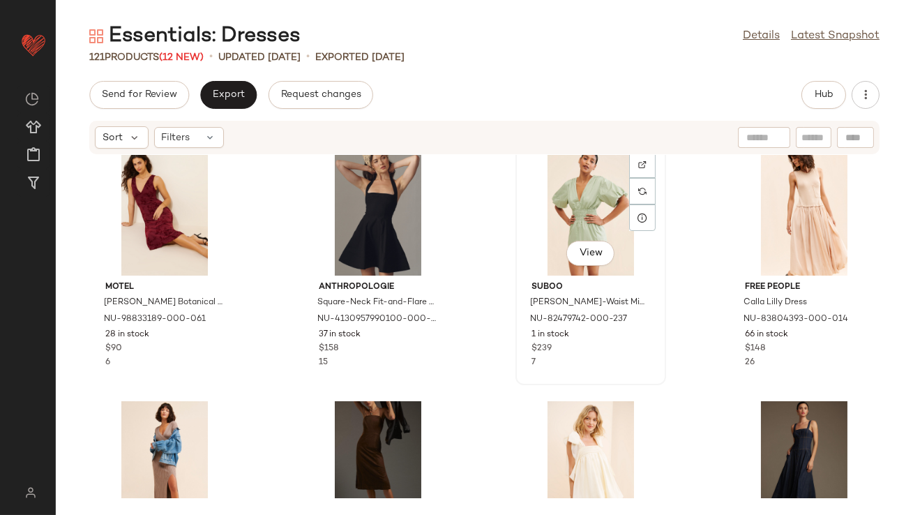
click at [560, 211] on div "View" at bounding box center [591, 211] width 141 height 130
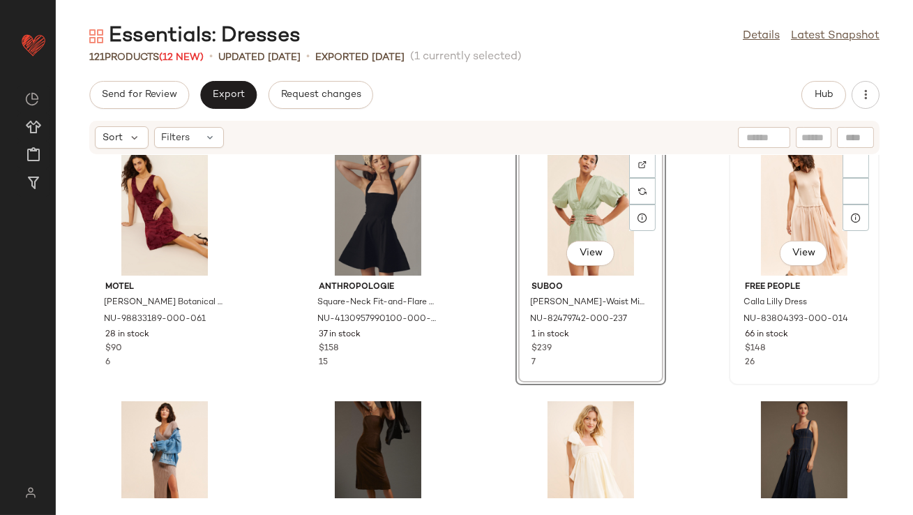
click at [794, 214] on div "View" at bounding box center [804, 211] width 141 height 130
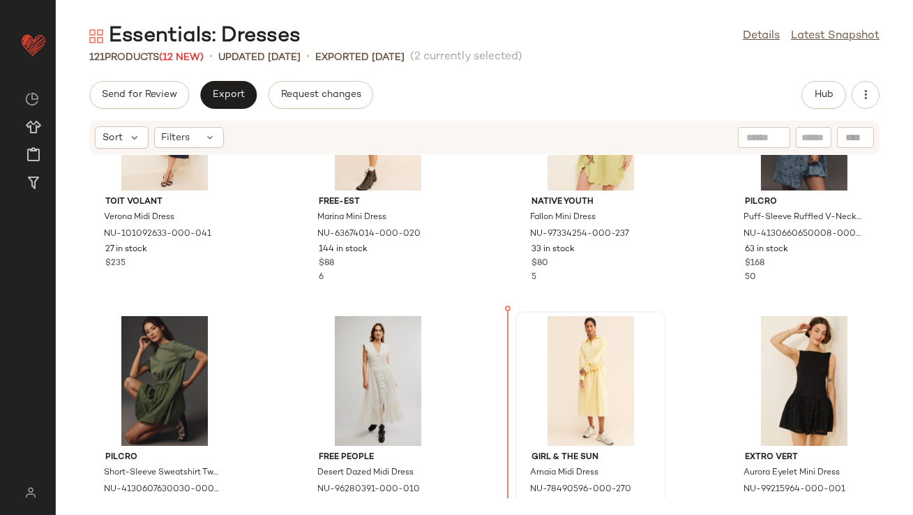
scroll to position [2669, 0]
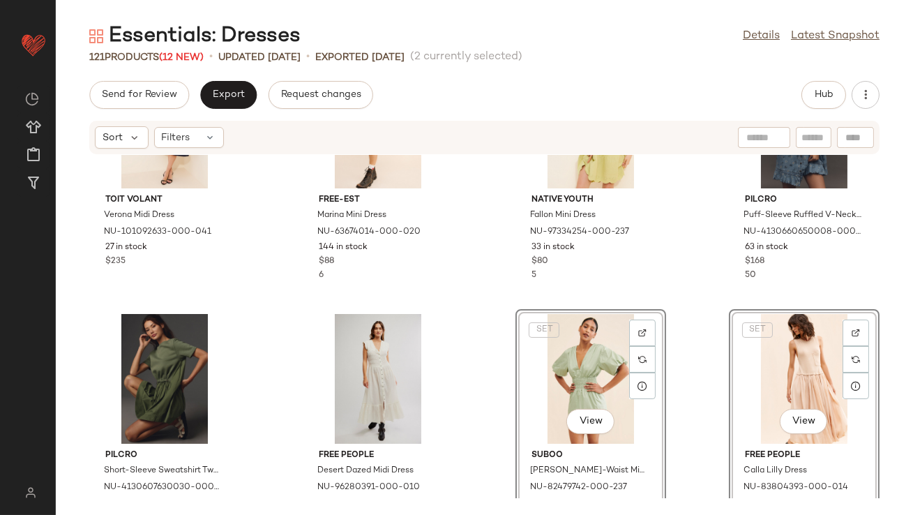
click at [494, 352] on div "Toit Volant Verona Midi Dress NU-101092633-000-041 27 in stock $235 free-est Ma…" at bounding box center [485, 326] width 858 height 343
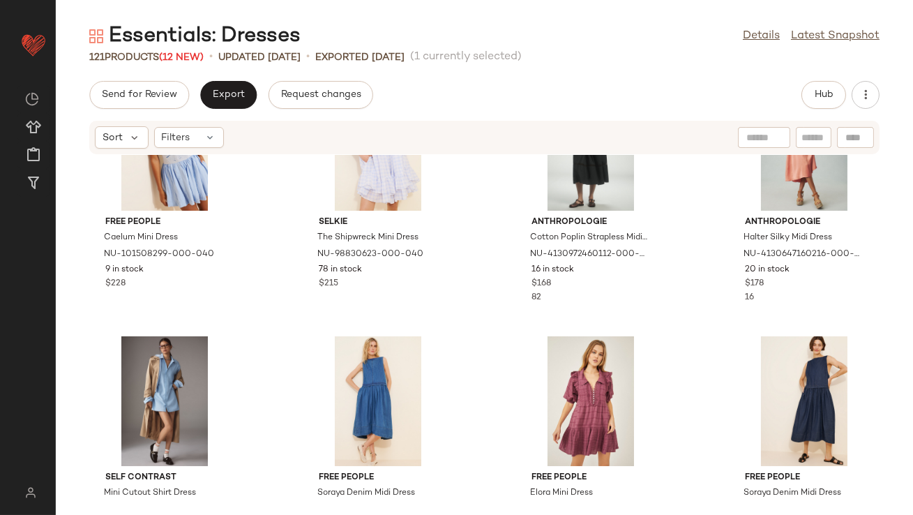
scroll to position [5092, 0]
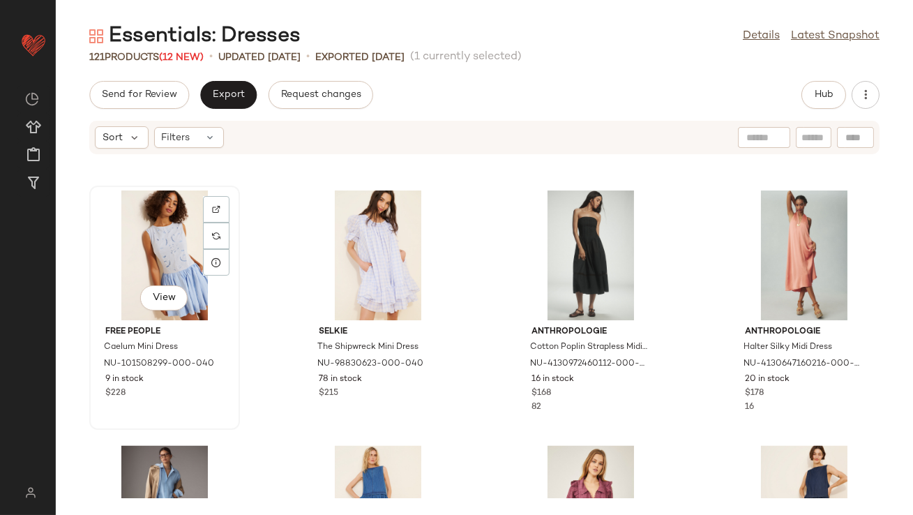
click at [154, 239] on div "View" at bounding box center [164, 256] width 141 height 130
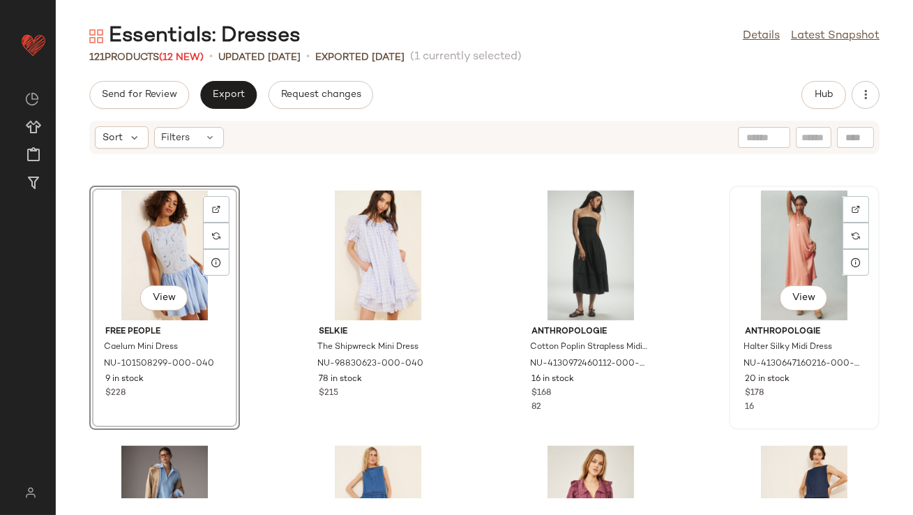
click at [750, 244] on div "View" at bounding box center [804, 256] width 141 height 130
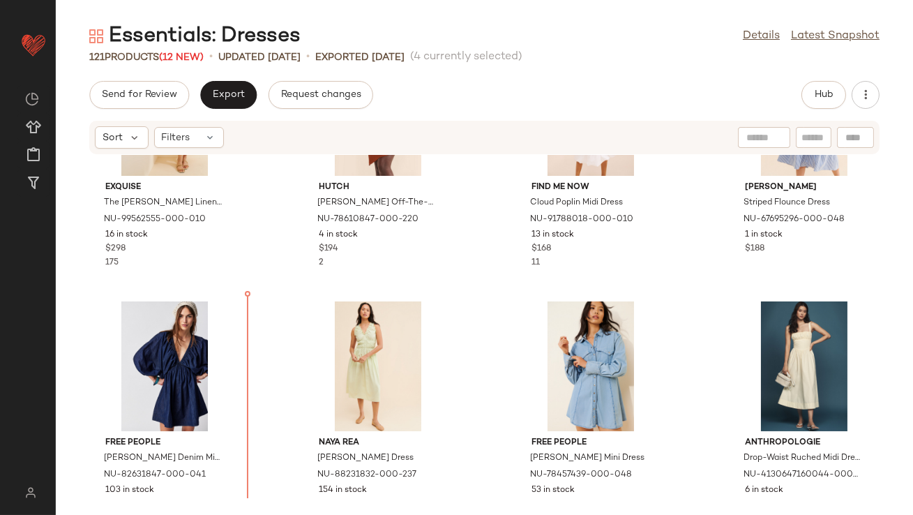
scroll to position [2177, 0]
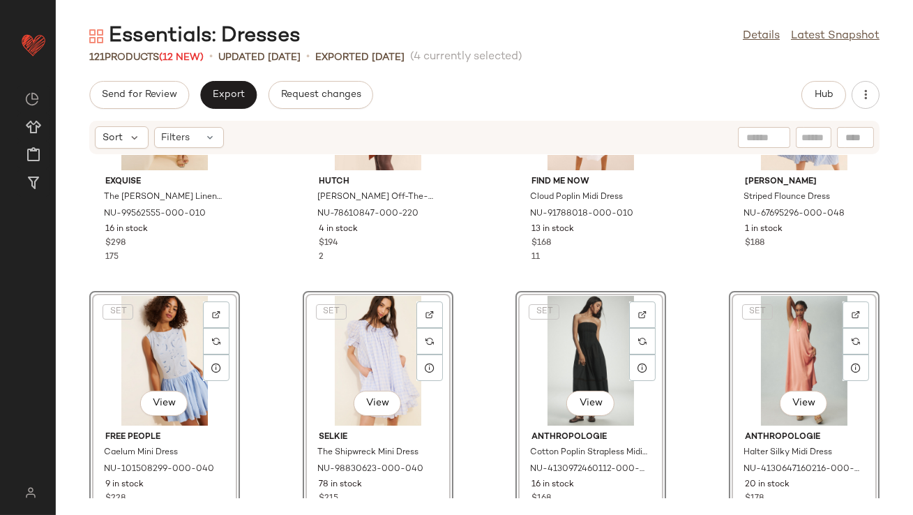
click at [459, 258] on div "Exquise The [PERSON_NAME] Linen Maxi Dress NU-99562555-000-010 16 in stock $298…" at bounding box center [485, 326] width 858 height 343
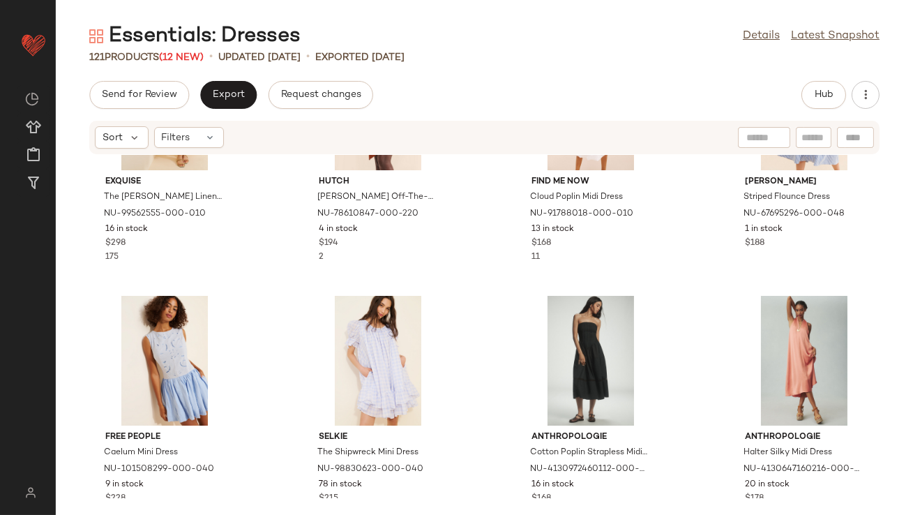
scroll to position [2172, 0]
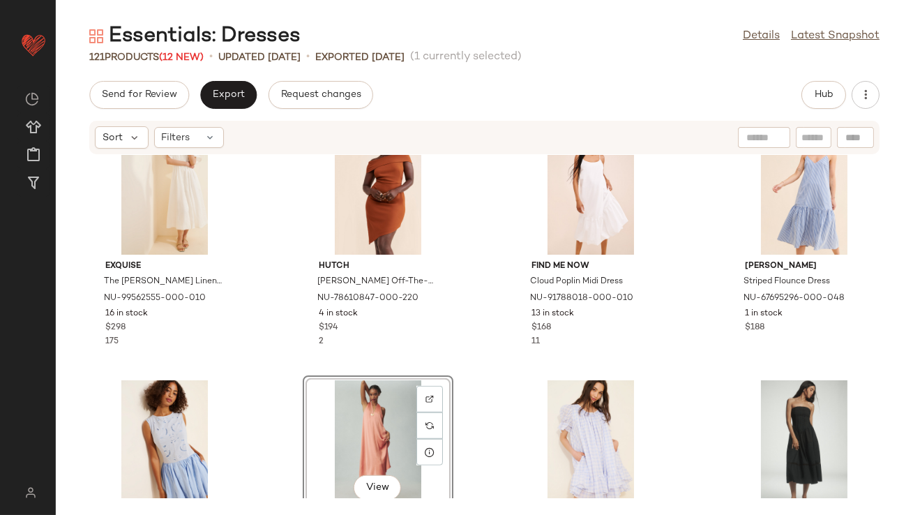
scroll to position [2135, 0]
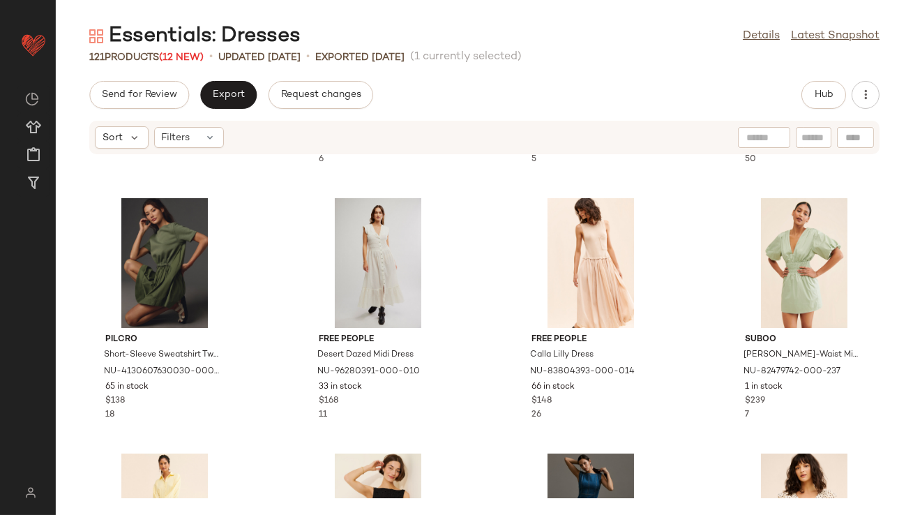
scroll to position [3053, 0]
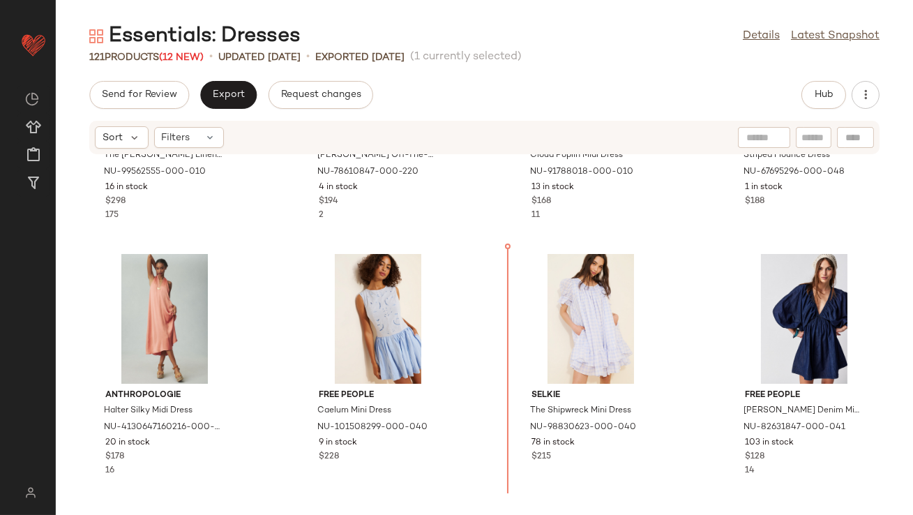
scroll to position [2231, 0]
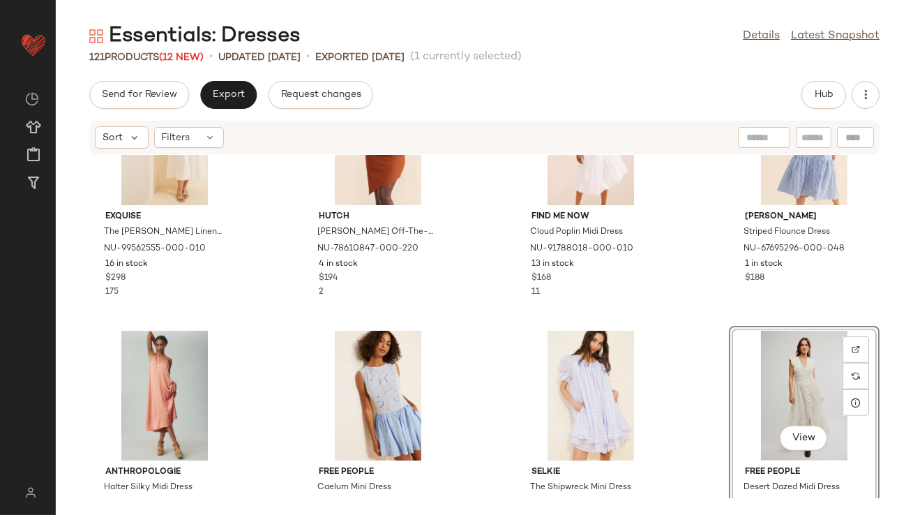
scroll to position [2165, 0]
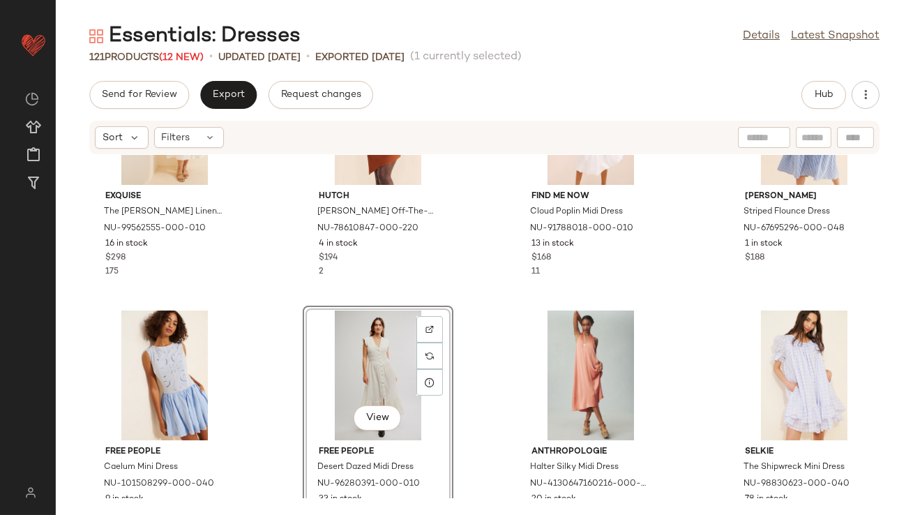
scroll to position [2177, 0]
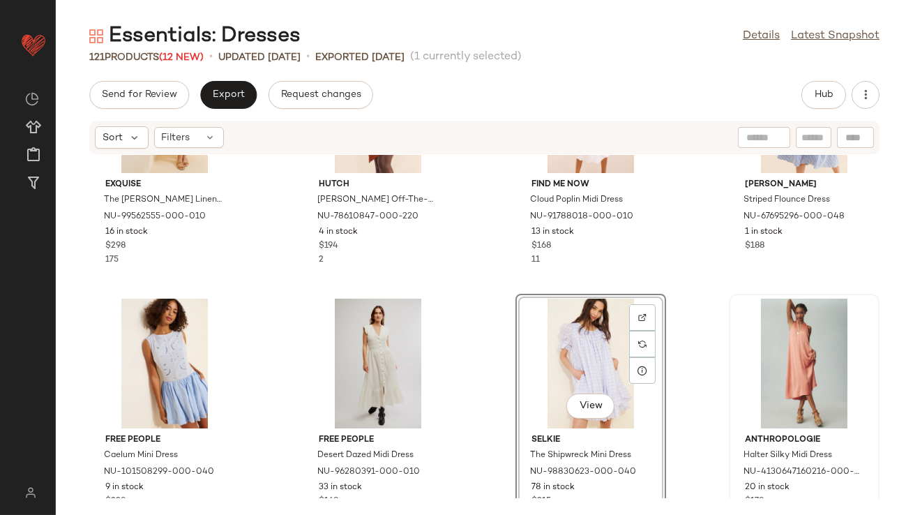
scroll to position [2423, 0]
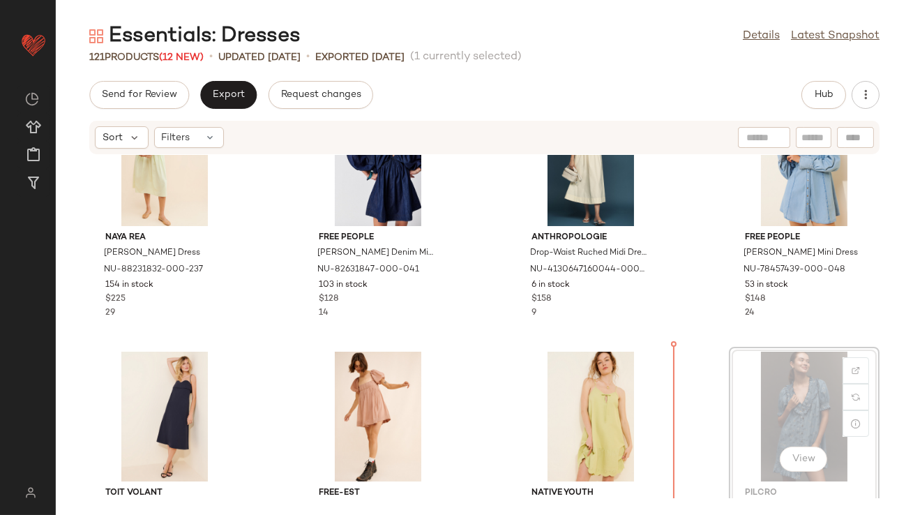
scroll to position [2640, 0]
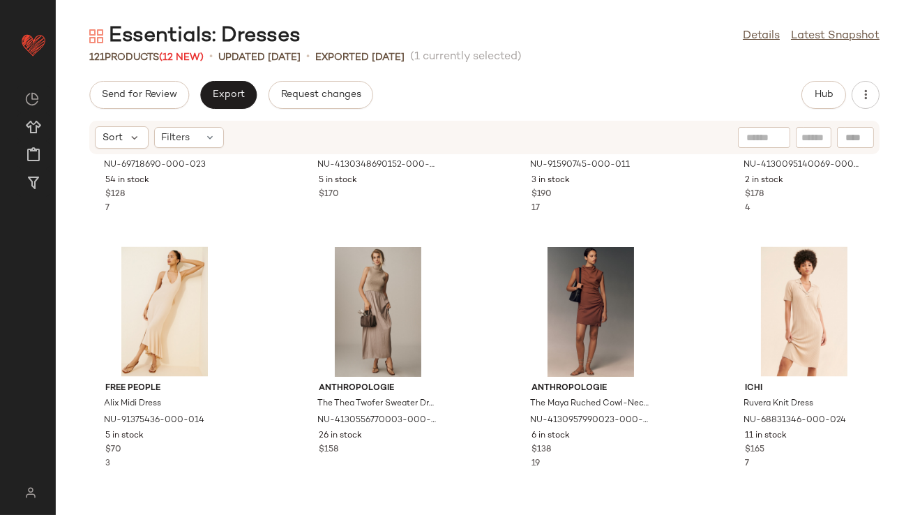
scroll to position [4504, 0]
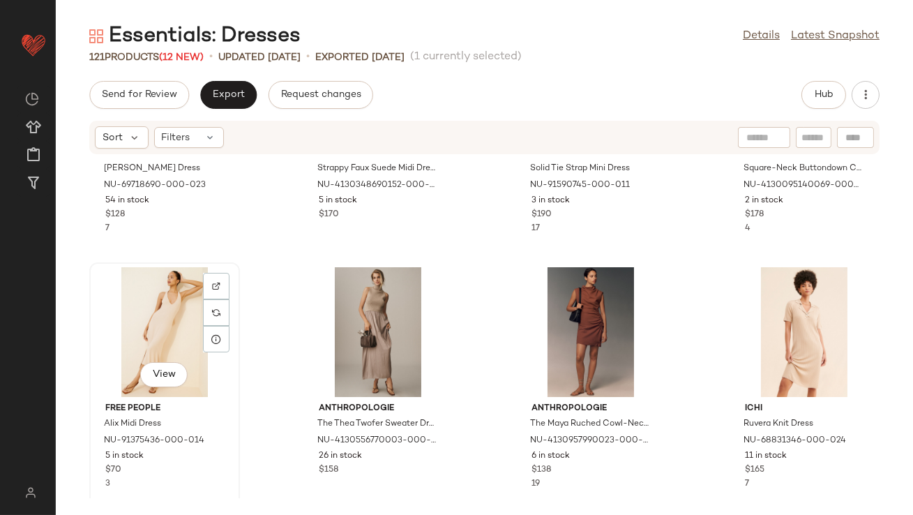
click at [158, 320] on div "View" at bounding box center [164, 332] width 141 height 130
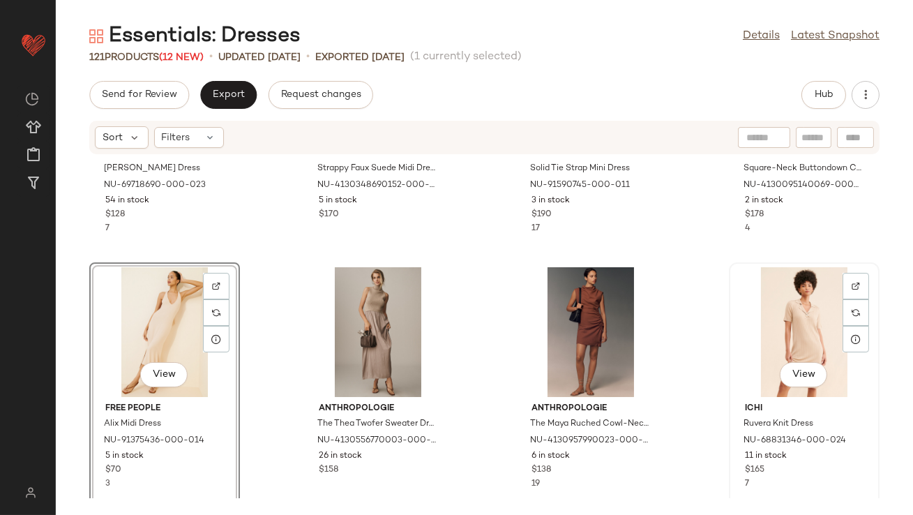
click at [789, 329] on div "View" at bounding box center [804, 332] width 141 height 130
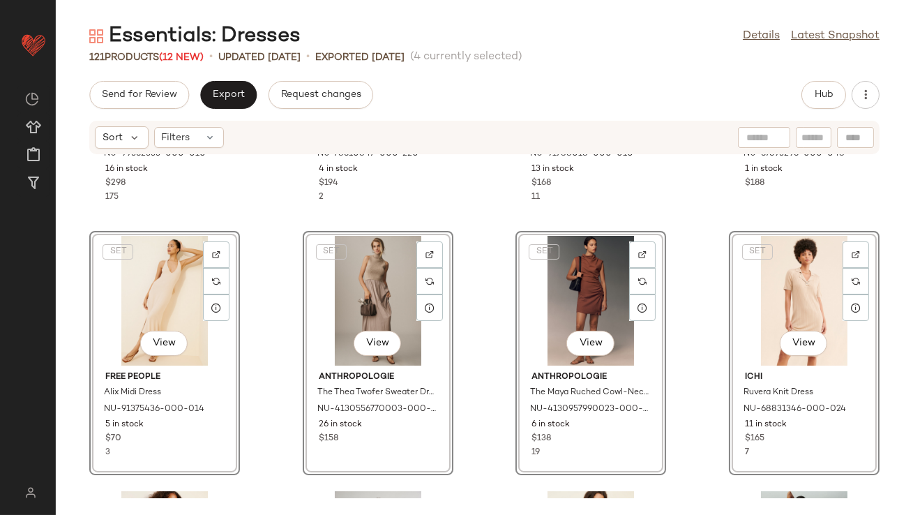
click at [303, 234] on div "SET View Anthropologie The Thea Twofer Sweater Dress NU-4130556770003-000-054 2…" at bounding box center [378, 353] width 151 height 244
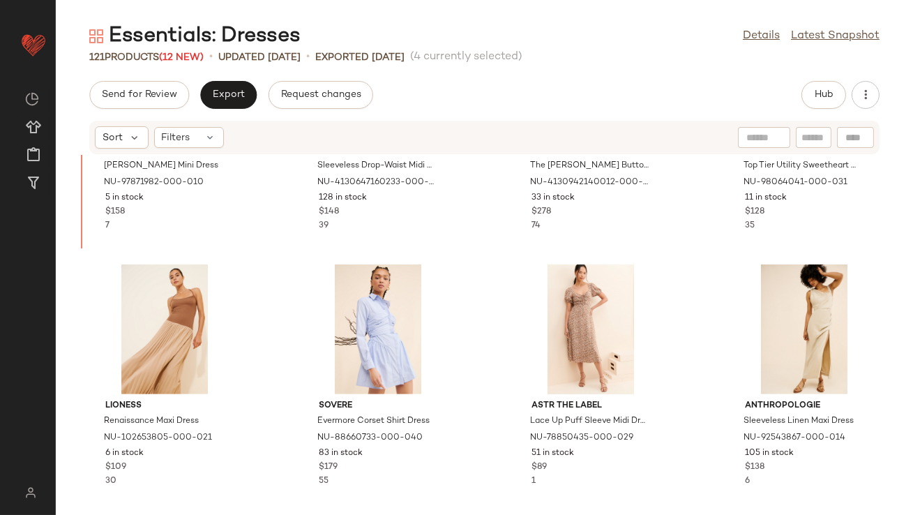
scroll to position [1655, 0]
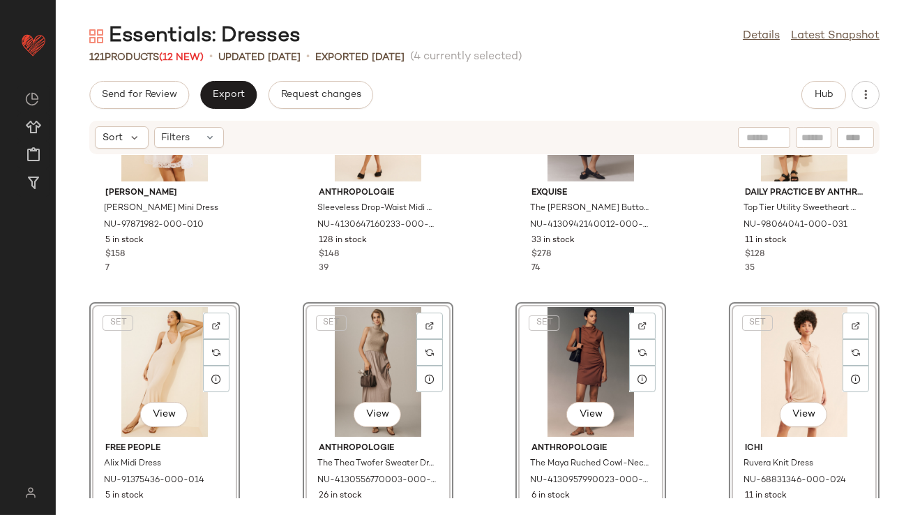
click at [253, 272] on div "[PERSON_NAME] Mini Dress NU-97871982-000-010 5 in stock $158 7 Anthropologie Sl…" at bounding box center [485, 326] width 858 height 343
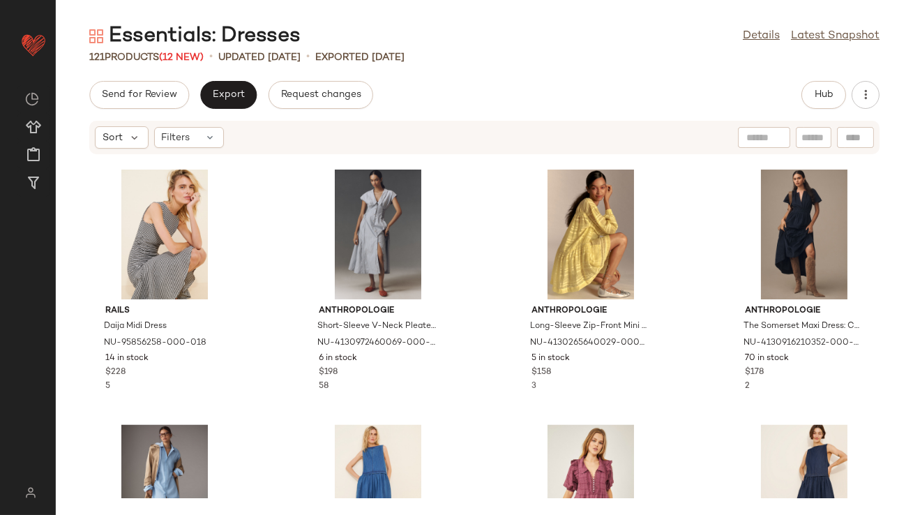
scroll to position [5261, 0]
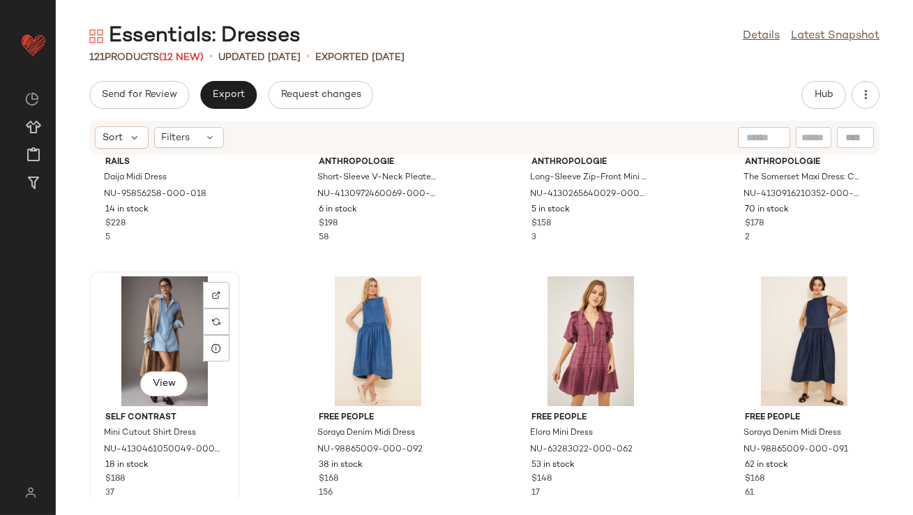
click at [154, 326] on div "View" at bounding box center [164, 341] width 141 height 130
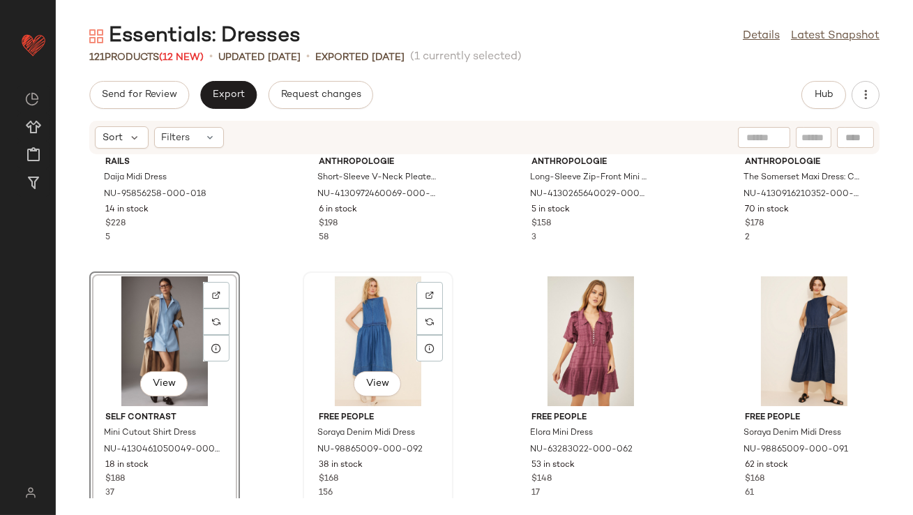
click at [334, 313] on div "View" at bounding box center [378, 341] width 141 height 130
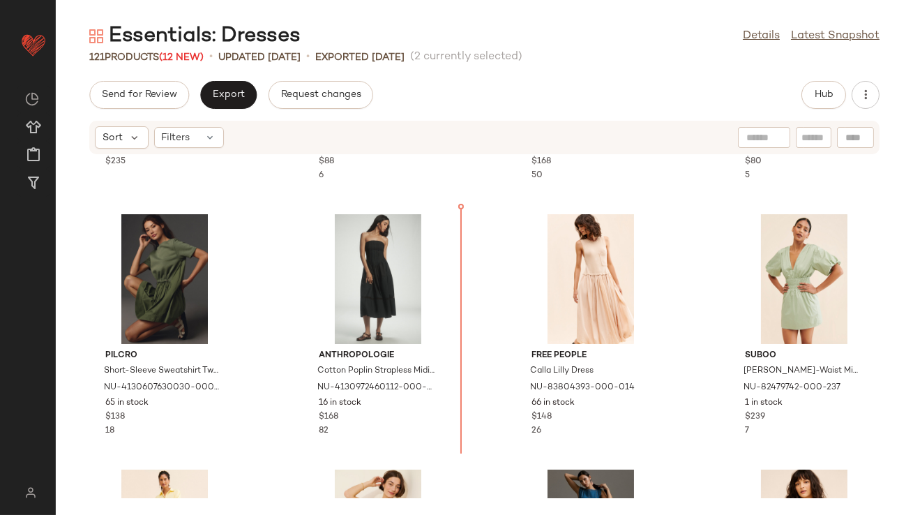
scroll to position [3281, 0]
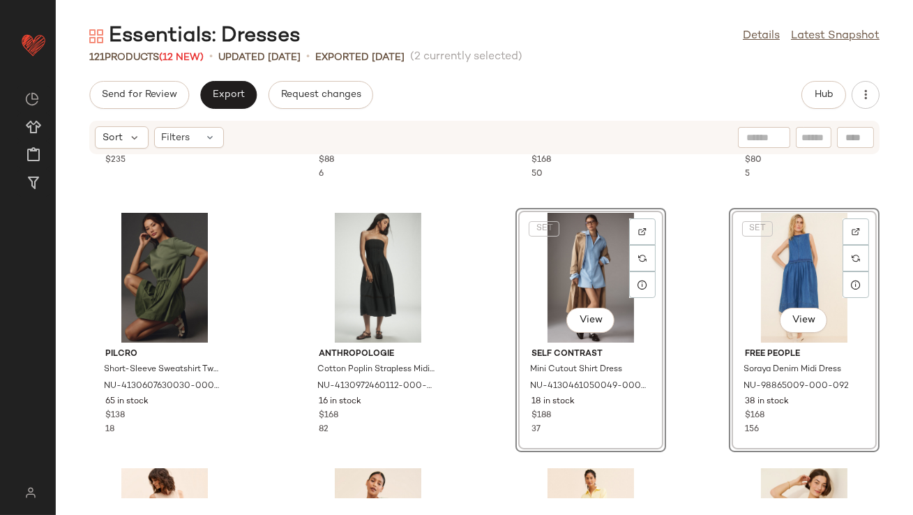
click at [458, 344] on div "Toit Volant Verona Midi Dress NU-101092633-000-041 27 in stock $235 free-est Ma…" at bounding box center [485, 326] width 858 height 343
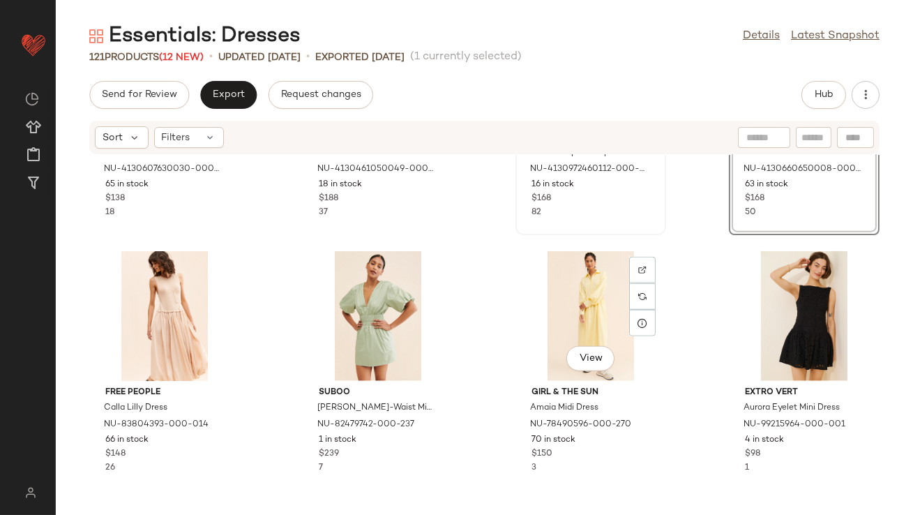
scroll to position [3526, 0]
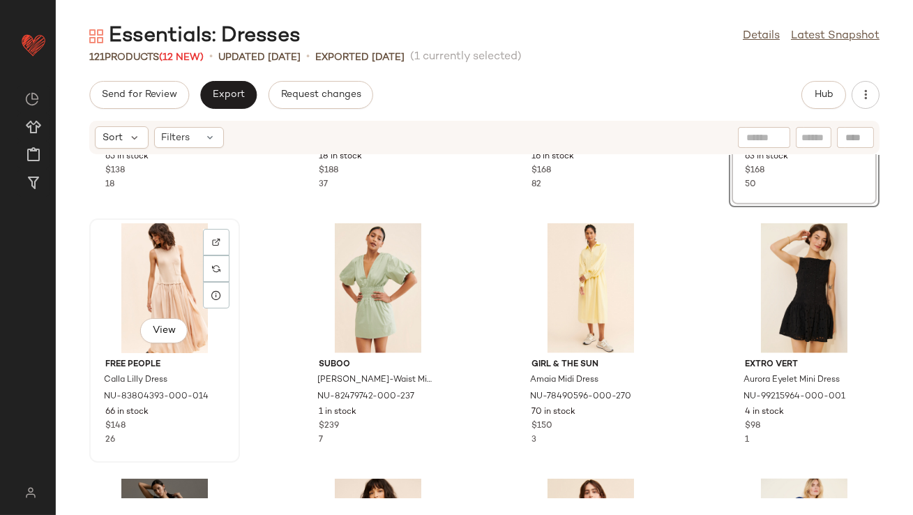
click at [161, 283] on div "View" at bounding box center [164, 288] width 141 height 130
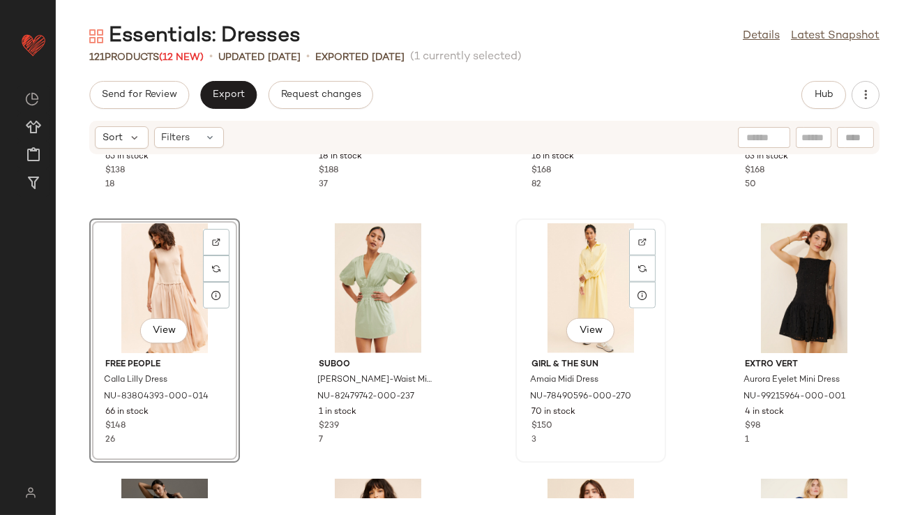
click at [568, 248] on div "View" at bounding box center [591, 288] width 141 height 130
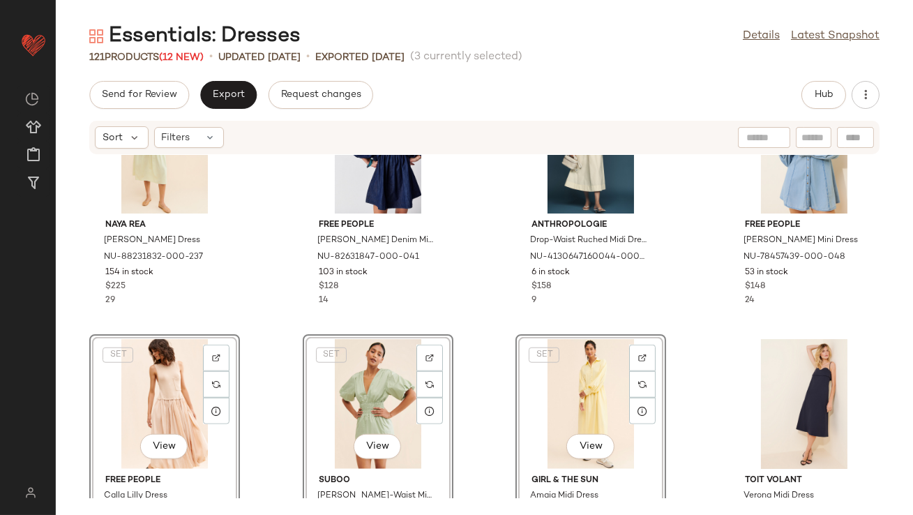
click at [262, 304] on div "Naya Rea Ulla Midi Dress NU-88231832-000-237 154 in stock $225 29 Free People P…" at bounding box center [485, 326] width 858 height 343
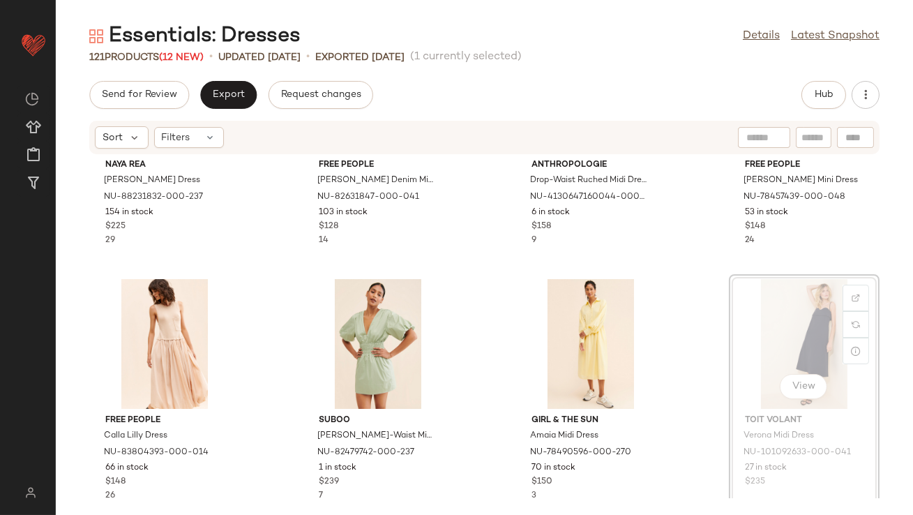
drag, startPoint x: 800, startPoint y: 310, endPoint x: 770, endPoint y: 317, distance: 30.8
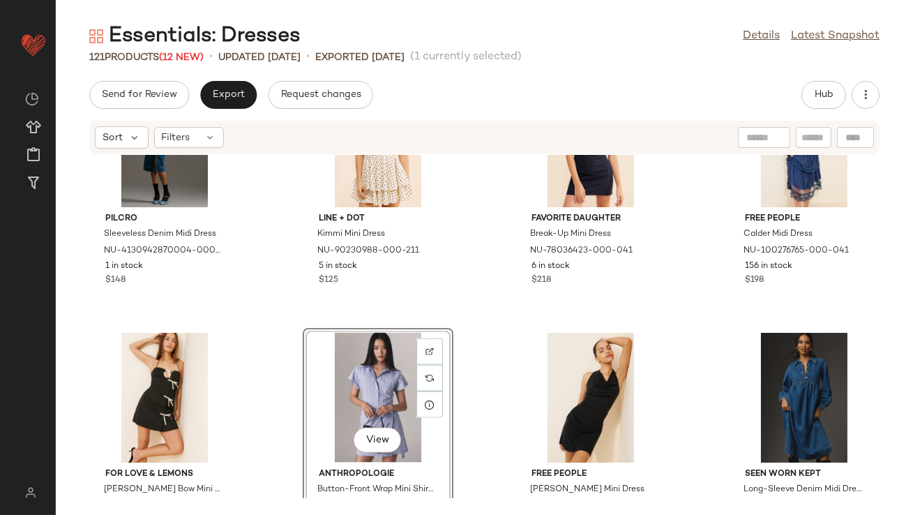
scroll to position [3970, 0]
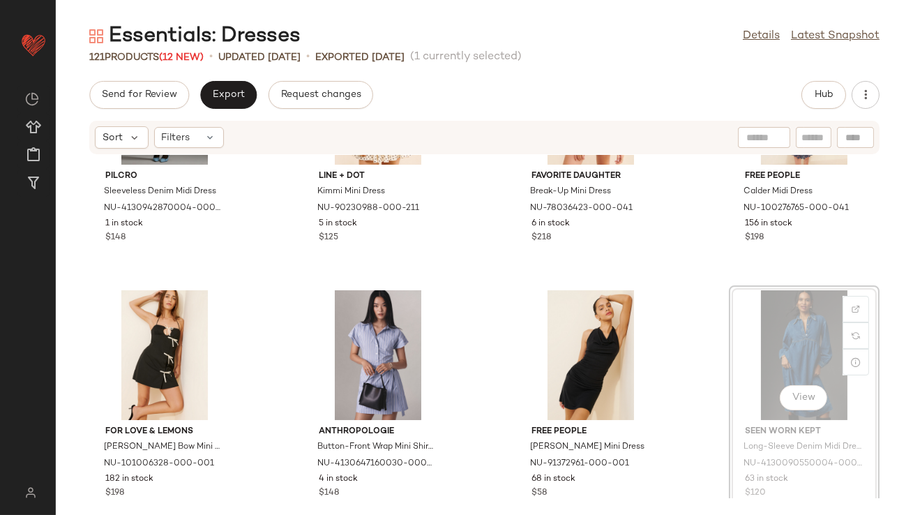
drag, startPoint x: 766, startPoint y: 302, endPoint x: 737, endPoint y: 303, distance: 28.6
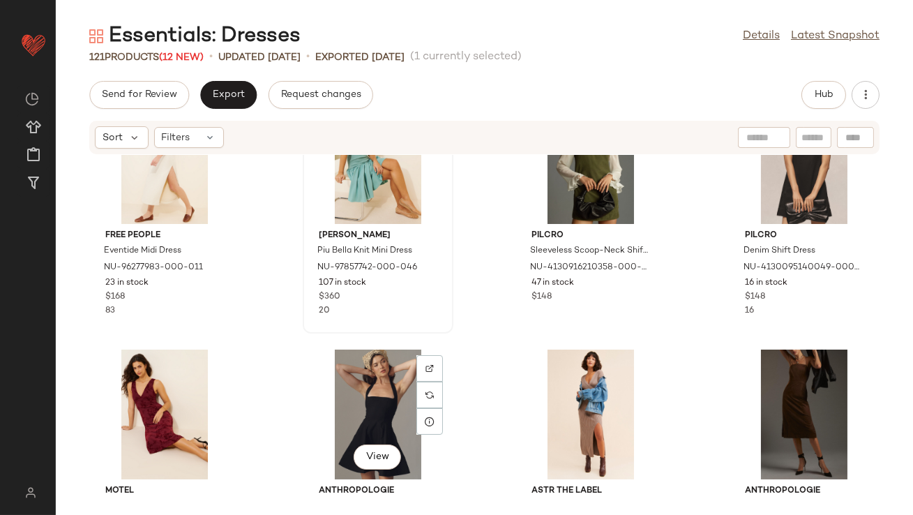
scroll to position [4323, 0]
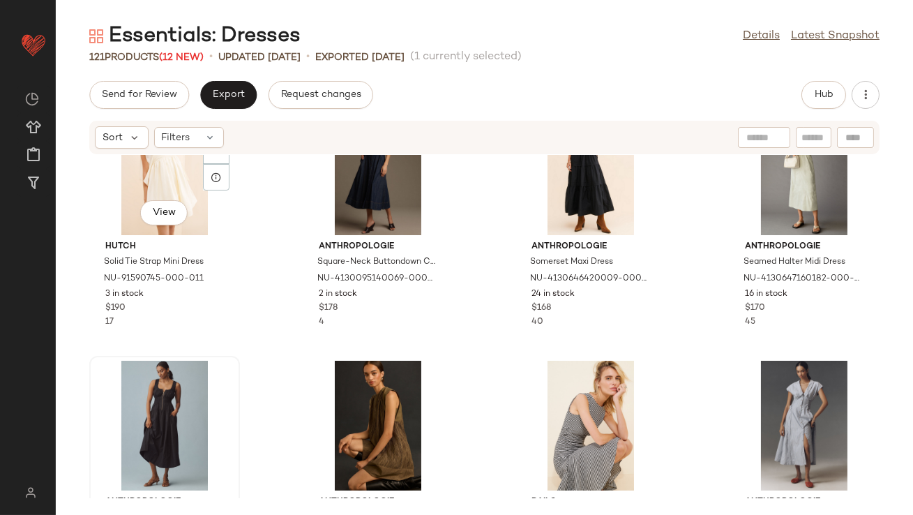
scroll to position [4895, 0]
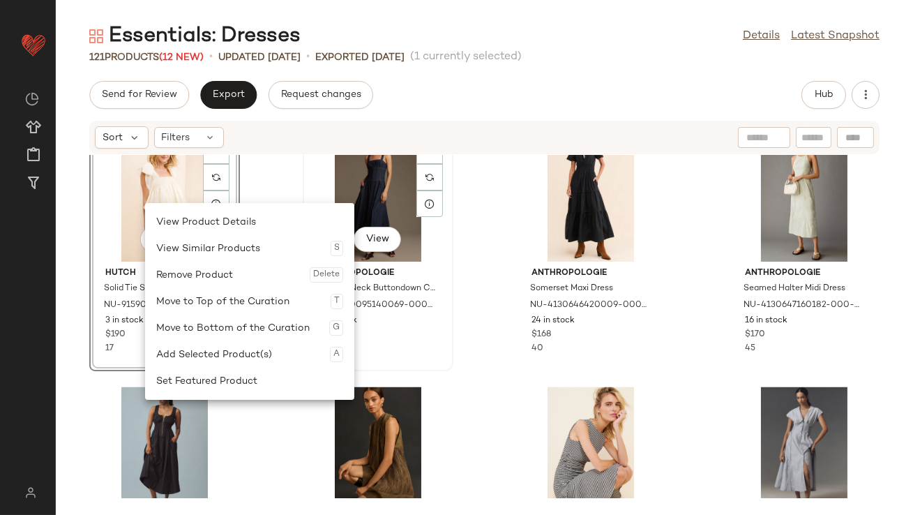
click at [411, 338] on div "$178" at bounding box center [378, 335] width 119 height 13
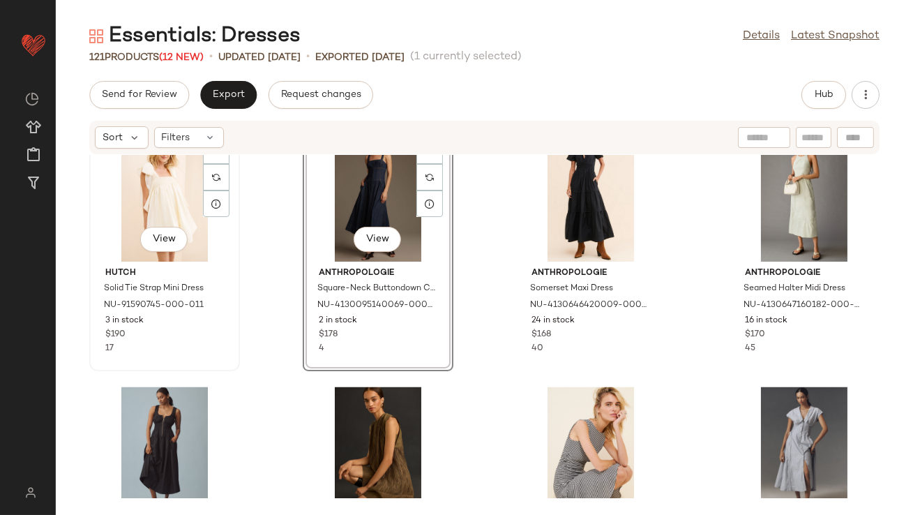
click at [157, 186] on div "View" at bounding box center [164, 197] width 141 height 130
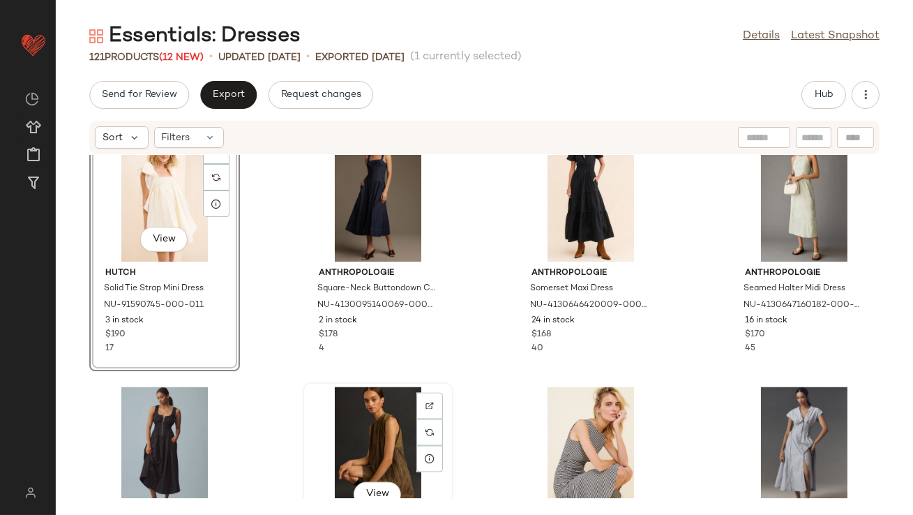
click at [358, 399] on div "View" at bounding box center [378, 452] width 141 height 130
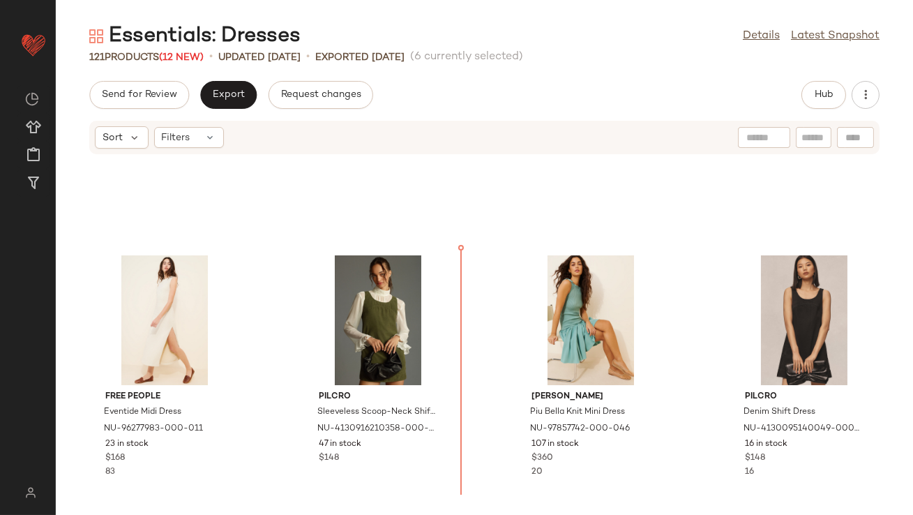
scroll to position [4212, 0]
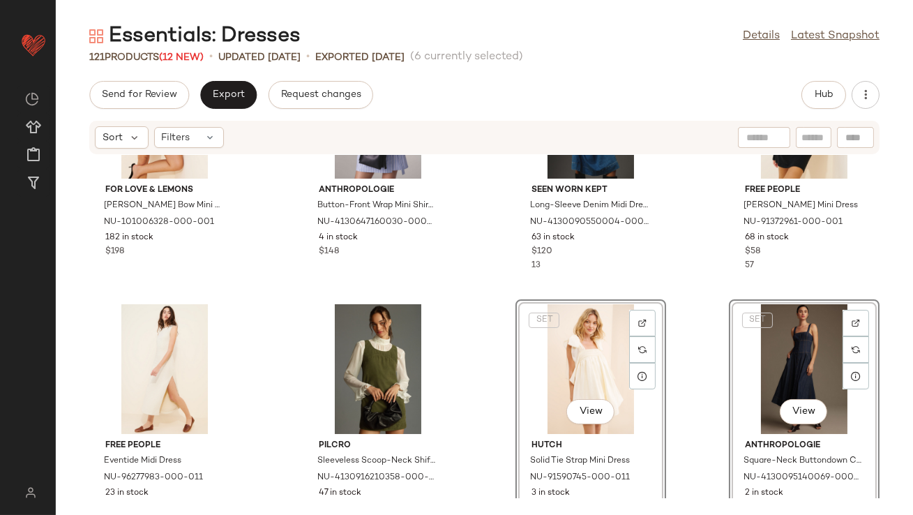
click at [491, 269] on div "For Love & Lemons Helena Poplin Bow Mini Dress NU-101006328-000-001 182 in stoc…" at bounding box center [485, 326] width 858 height 343
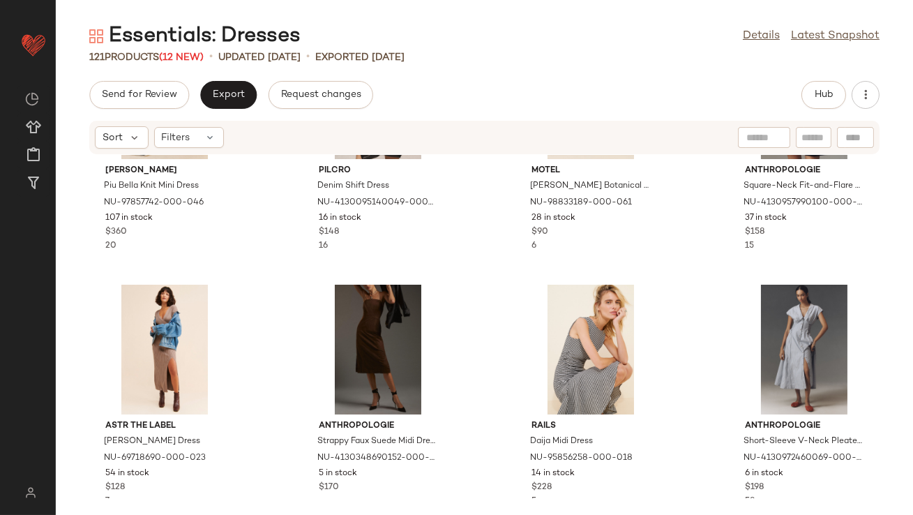
scroll to position [5074, 0]
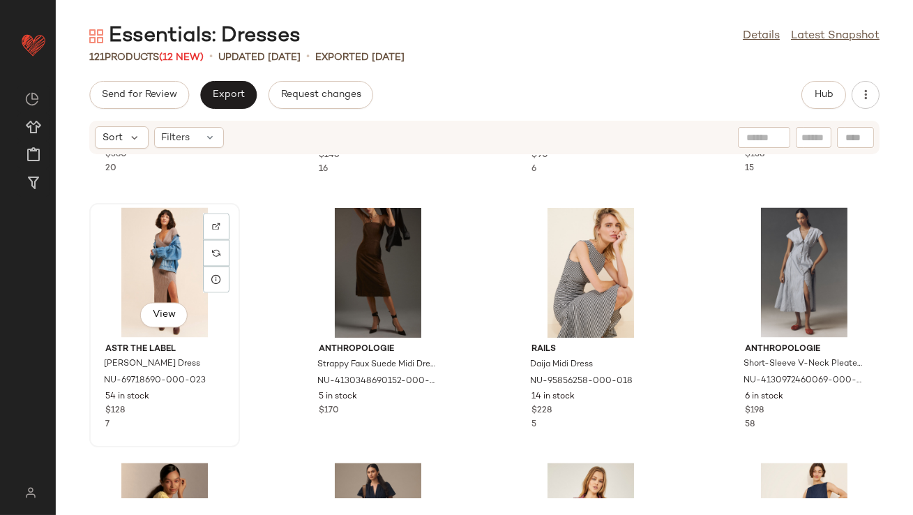
click at [167, 266] on div "View" at bounding box center [164, 273] width 141 height 130
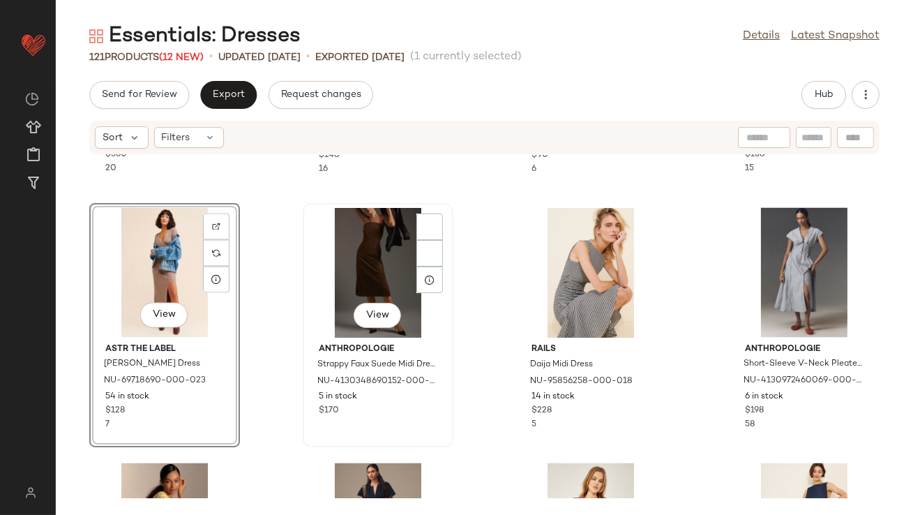
click at [372, 270] on div "View" at bounding box center [378, 273] width 141 height 130
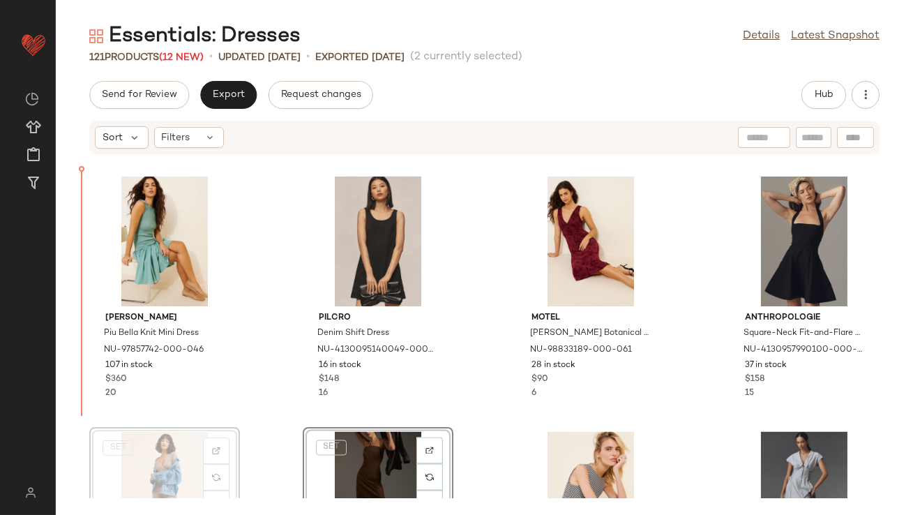
scroll to position [4819, 0]
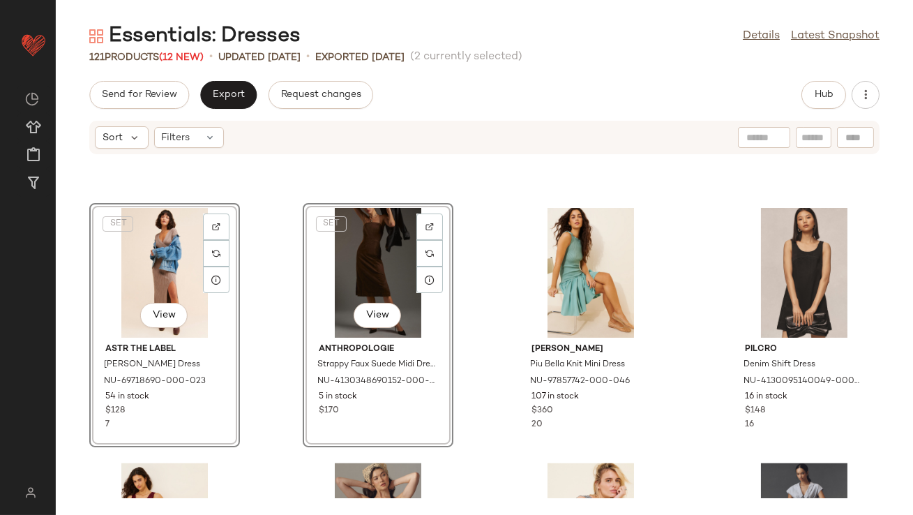
click at [258, 277] on div "SET View ASTR The Label Astrid Knit Dress NU-69718690-000-023 54 in stock $128 …" at bounding box center [485, 326] width 858 height 343
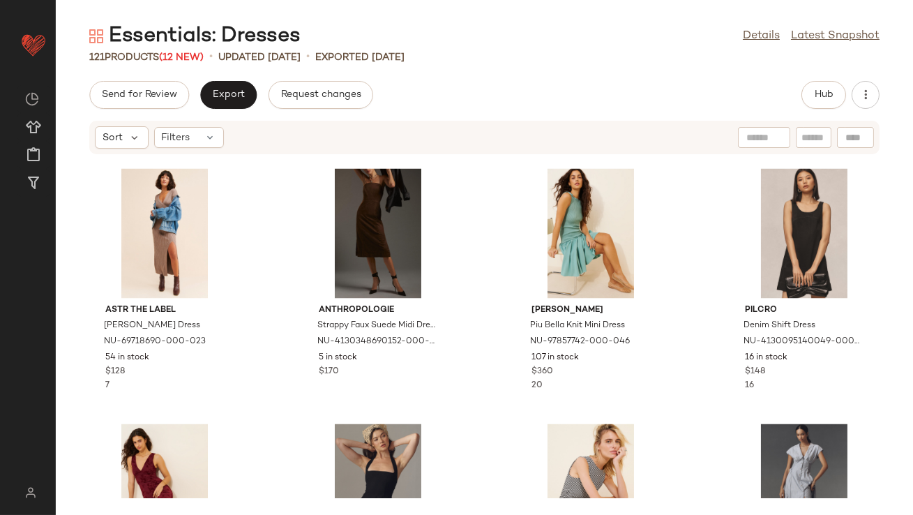
scroll to position [4890, 0]
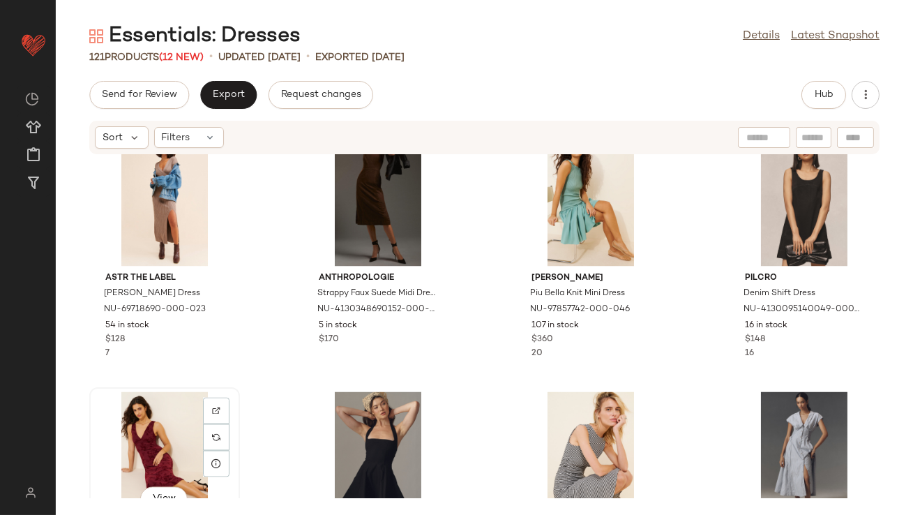
click at [142, 431] on div "View" at bounding box center [164, 457] width 141 height 130
click at [272, 390] on div "Anthropologie Somerset Maxi Dress NU-4130646420009-000-001 24 in stock $168 40 …" at bounding box center [485, 326] width 858 height 343
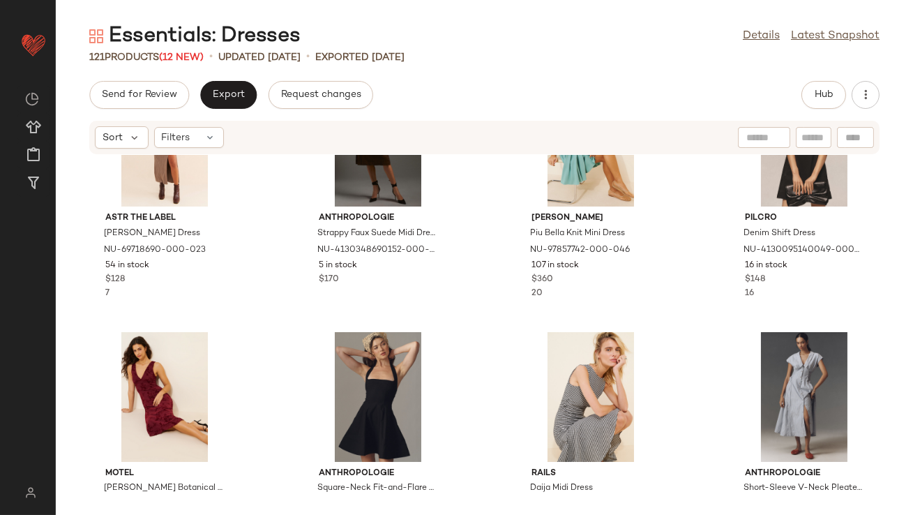
scroll to position [4972, 0]
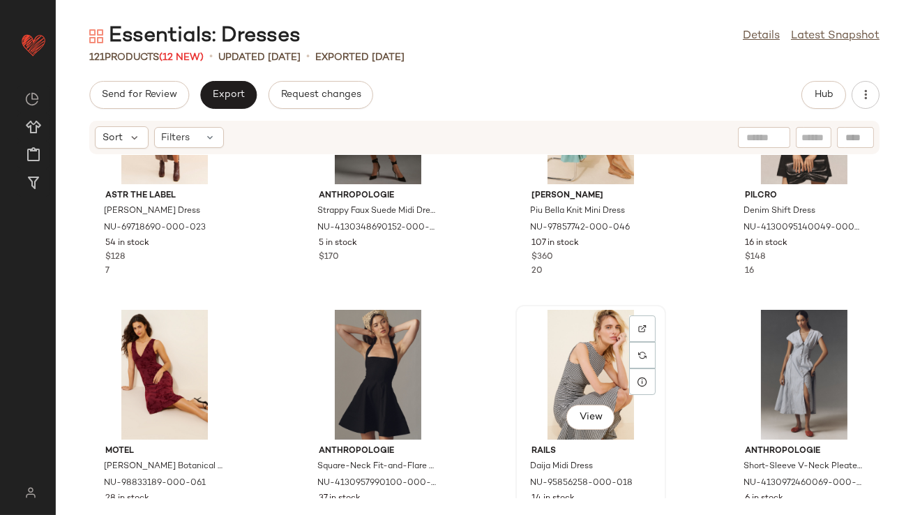
click at [599, 362] on div "View" at bounding box center [591, 375] width 141 height 130
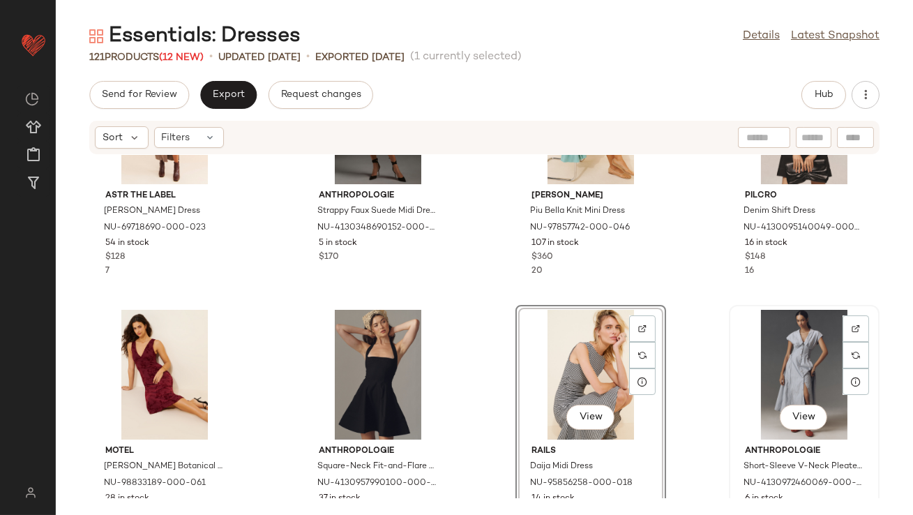
click at [795, 378] on div "View" at bounding box center [804, 375] width 141 height 130
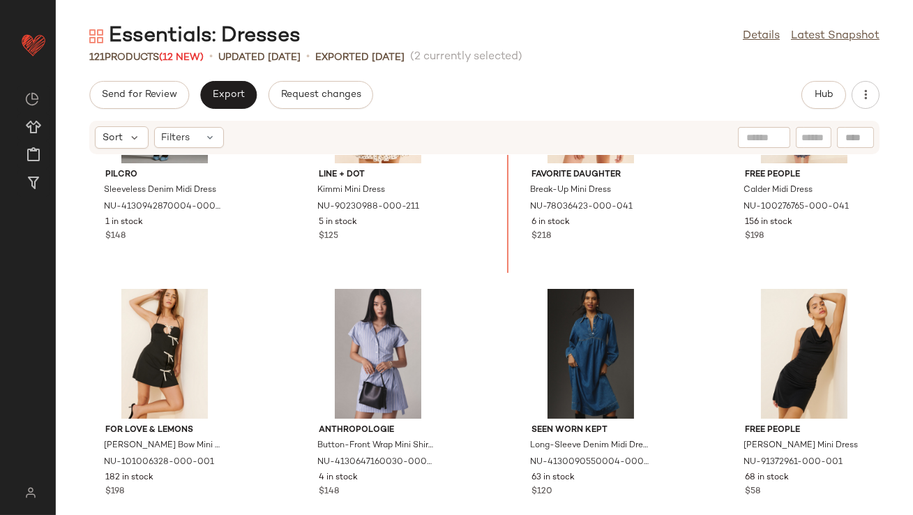
scroll to position [3956, 0]
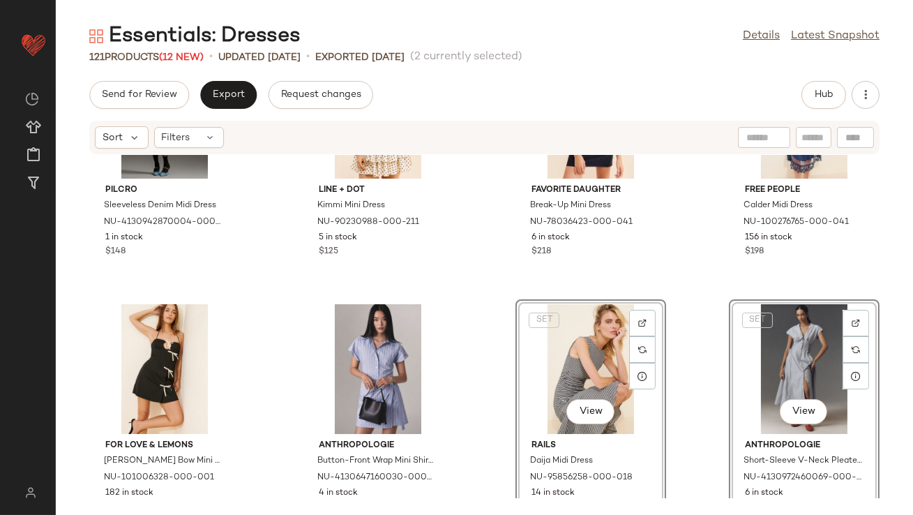
click at [489, 371] on div "Pilcro Sleeveless Denim Midi Dress NU-4130942870004-000-047 1 in stock $148 Lin…" at bounding box center [485, 326] width 858 height 343
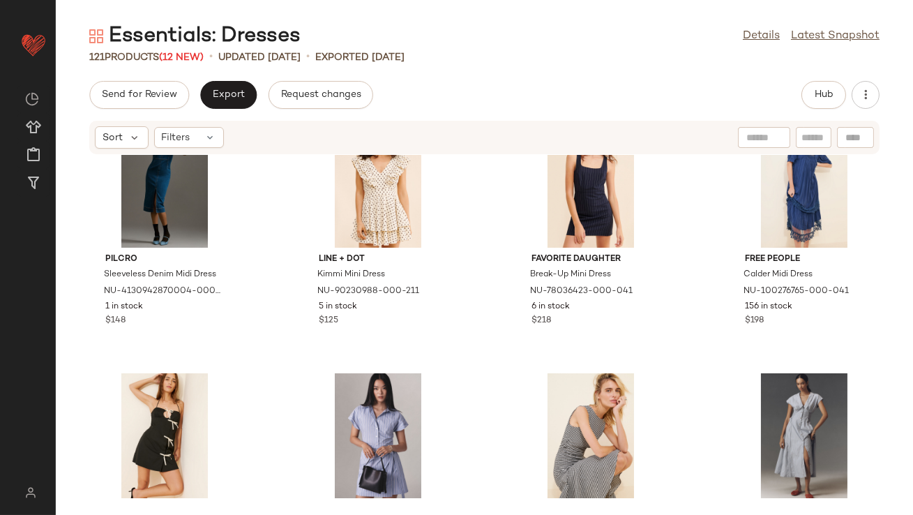
scroll to position [3961, 0]
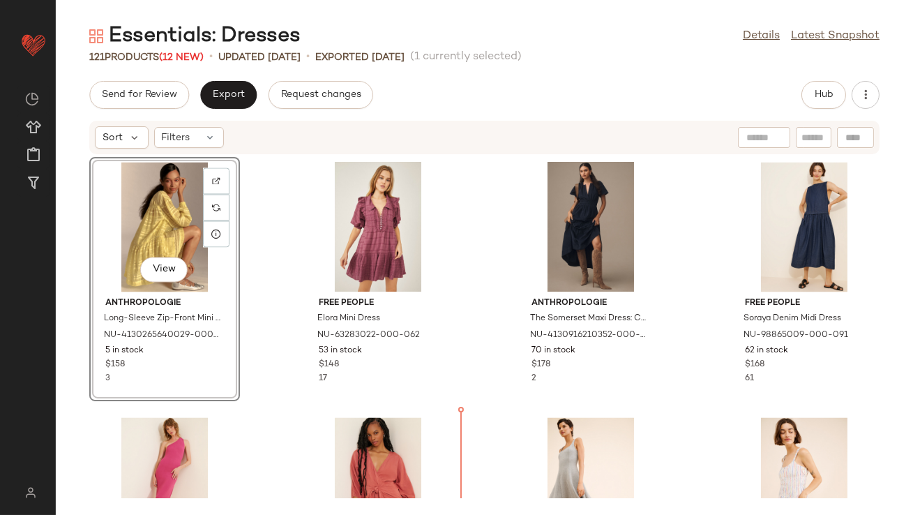
scroll to position [5390, 0]
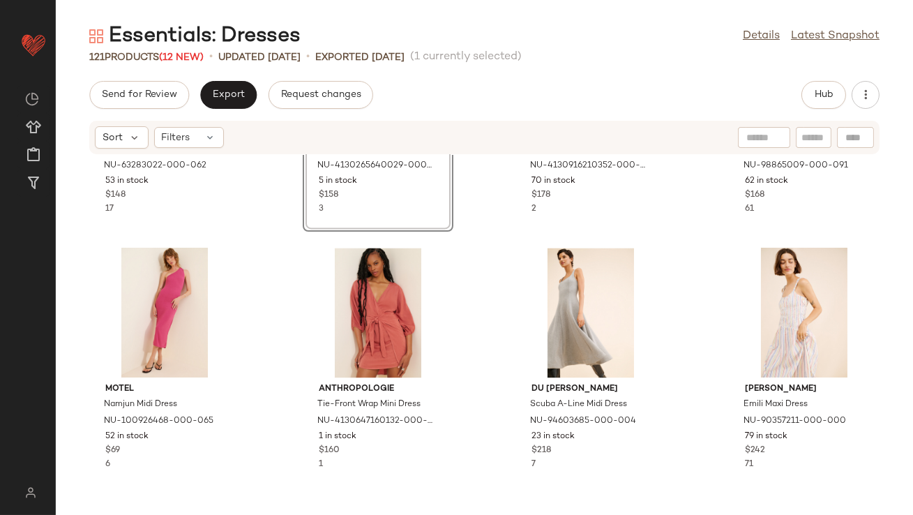
scroll to position [5563, 0]
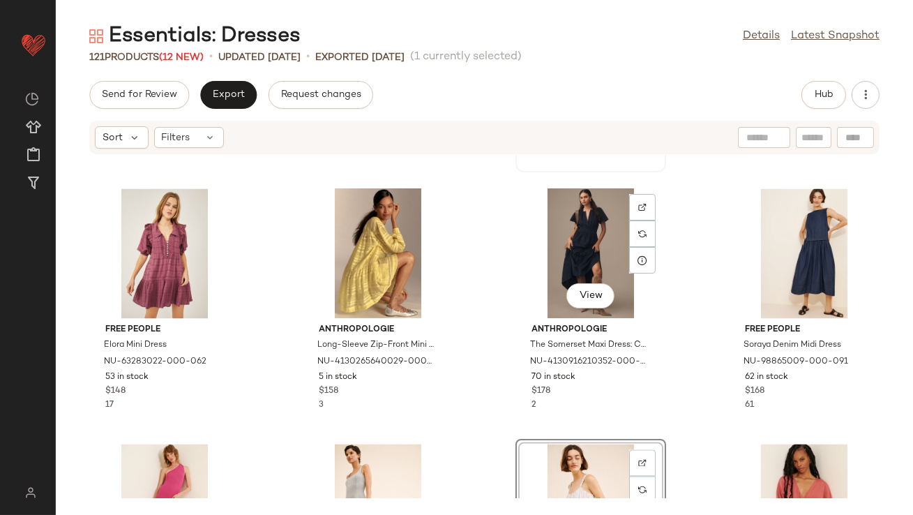
scroll to position [5385, 0]
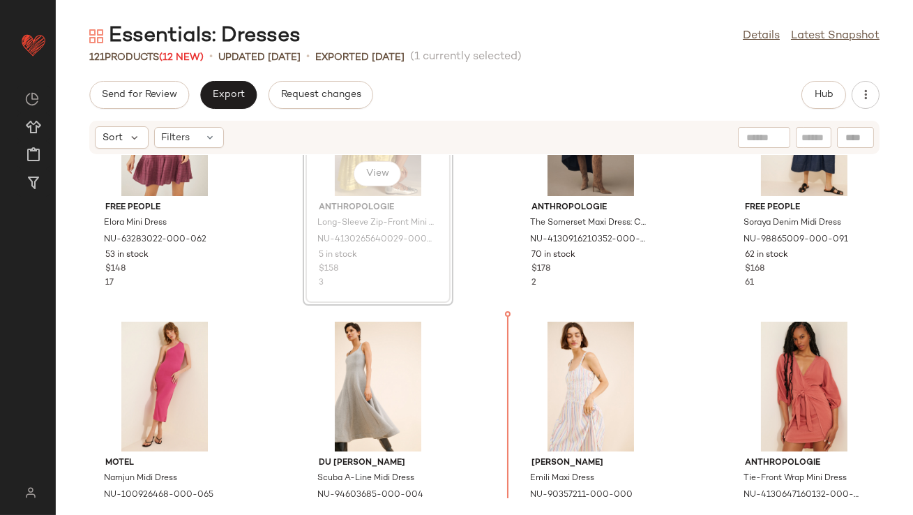
scroll to position [5477, 0]
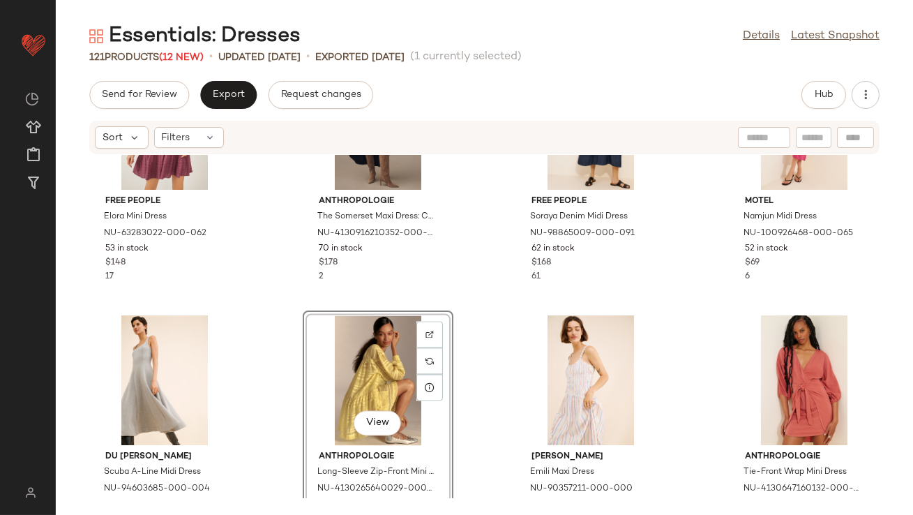
click at [360, 371] on div "View" at bounding box center [378, 380] width 141 height 130
click at [558, 371] on div "View" at bounding box center [591, 380] width 141 height 130
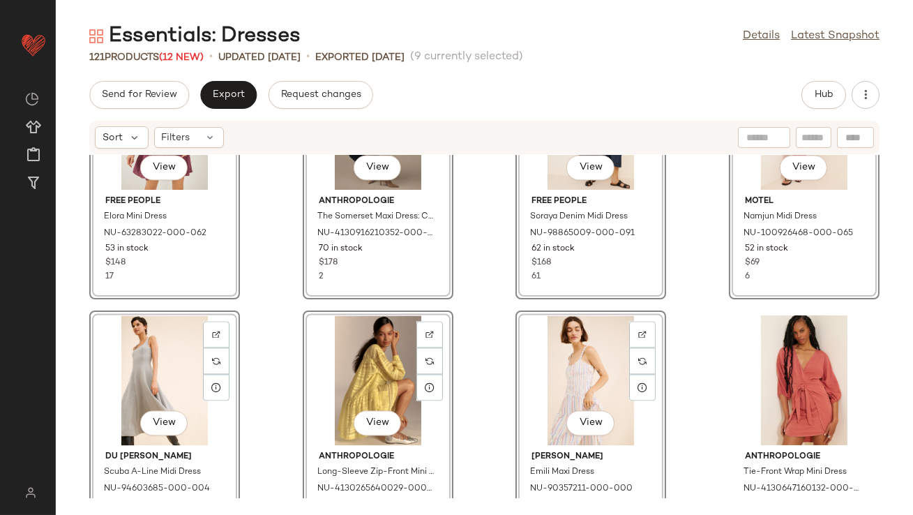
click at [265, 335] on div "View Free People Elora Mini Dress NU-63283022-000-062 53 in stock $148 17 View …" at bounding box center [485, 326] width 858 height 343
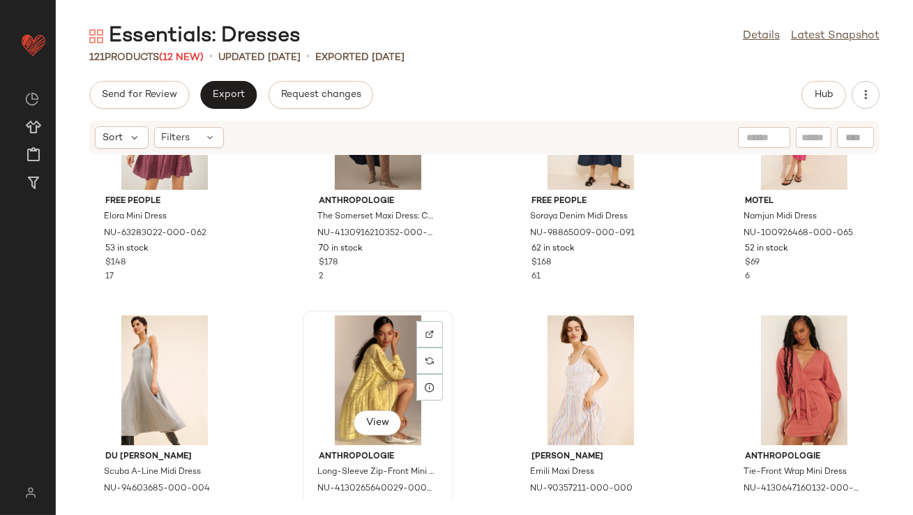
click at [357, 352] on div "View" at bounding box center [378, 380] width 141 height 130
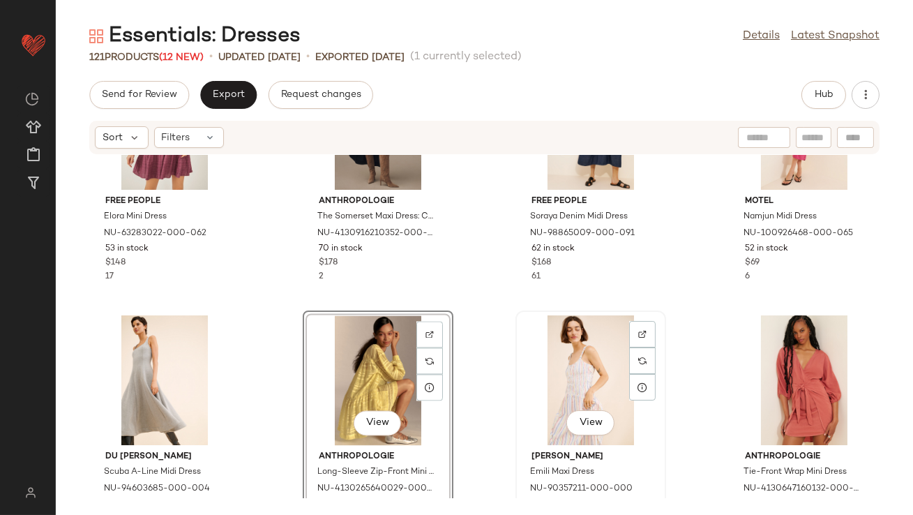
click at [595, 375] on div "View" at bounding box center [591, 380] width 141 height 130
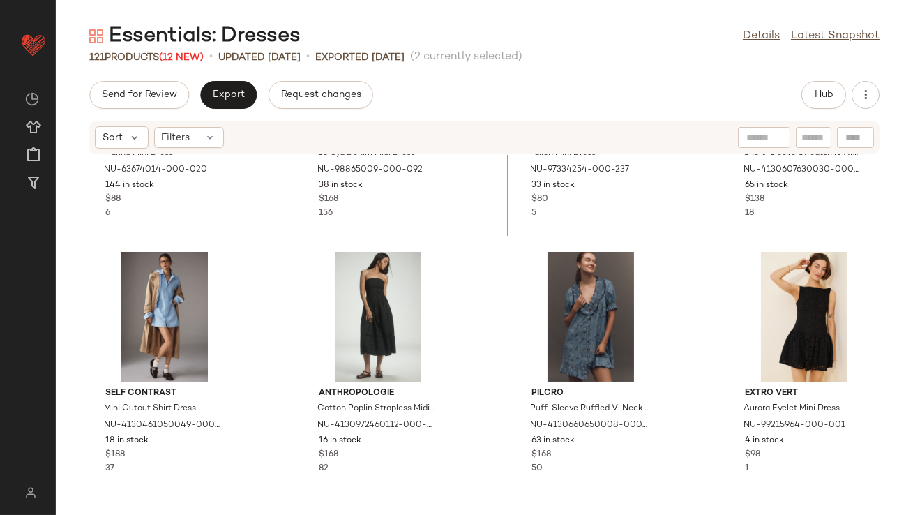
scroll to position [3507, 0]
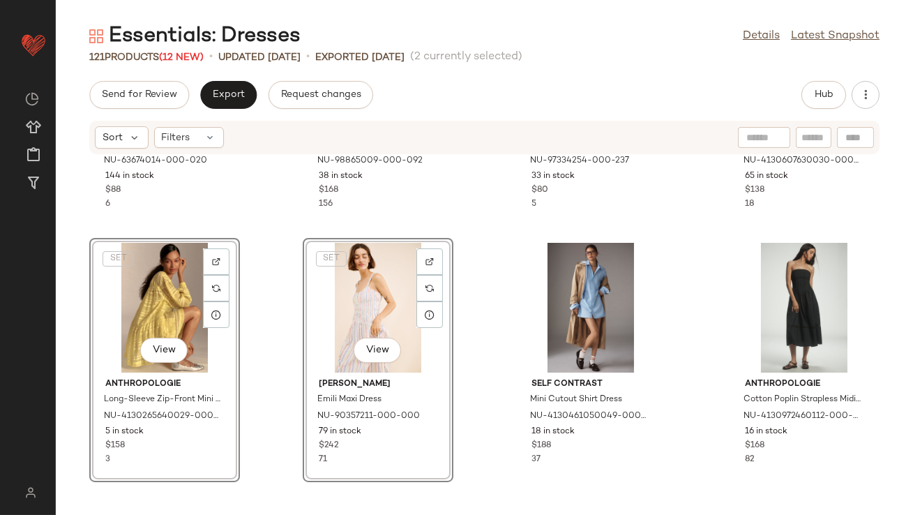
click at [475, 299] on div "free-est Marina Mini Dress NU-63674014-000-020 144 in stock $88 6 Free People S…" at bounding box center [485, 326] width 858 height 343
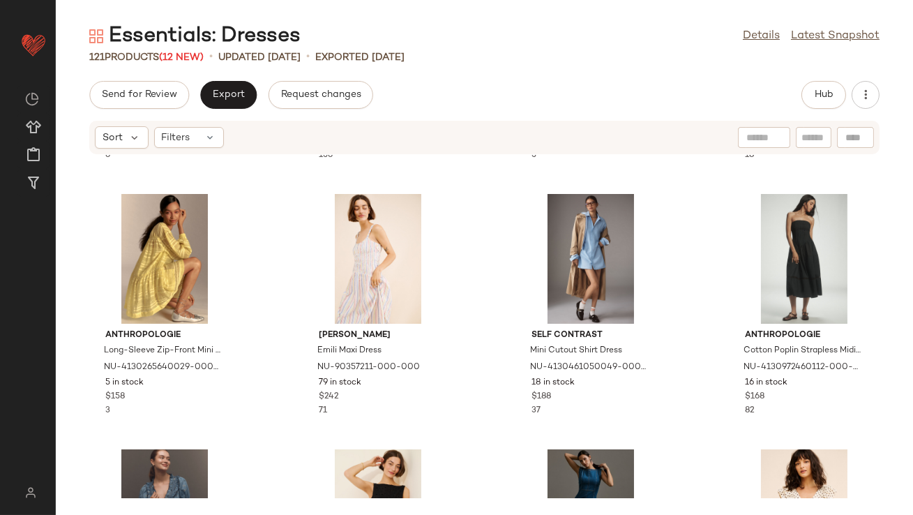
scroll to position [3559, 0]
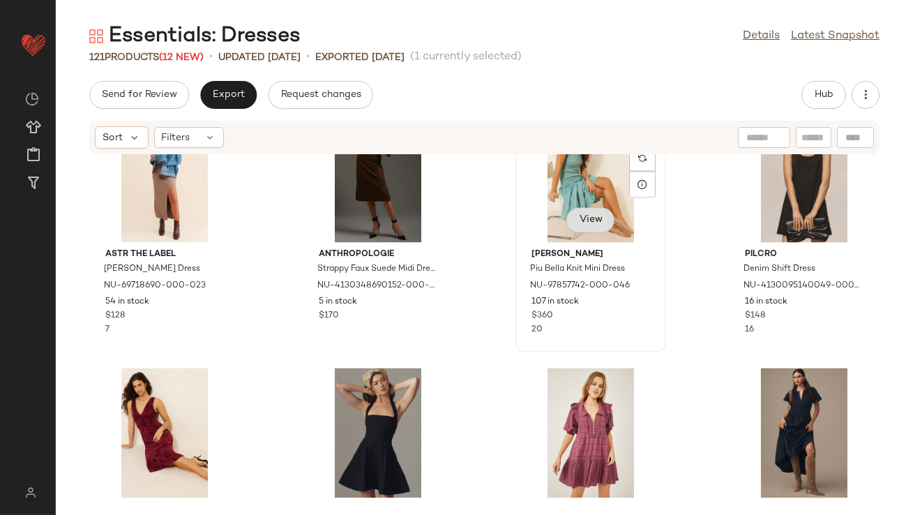
scroll to position [5191, 0]
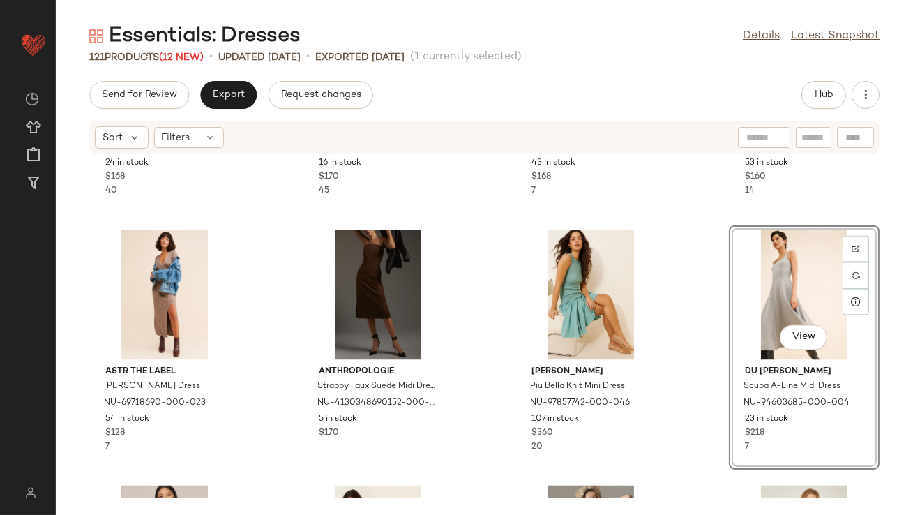
scroll to position [5131, 0]
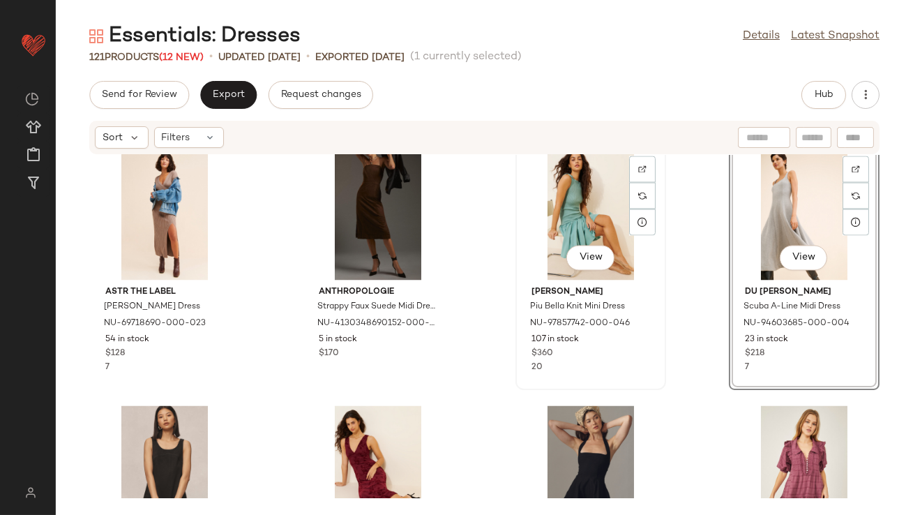
click at [558, 223] on div "View" at bounding box center [591, 216] width 141 height 130
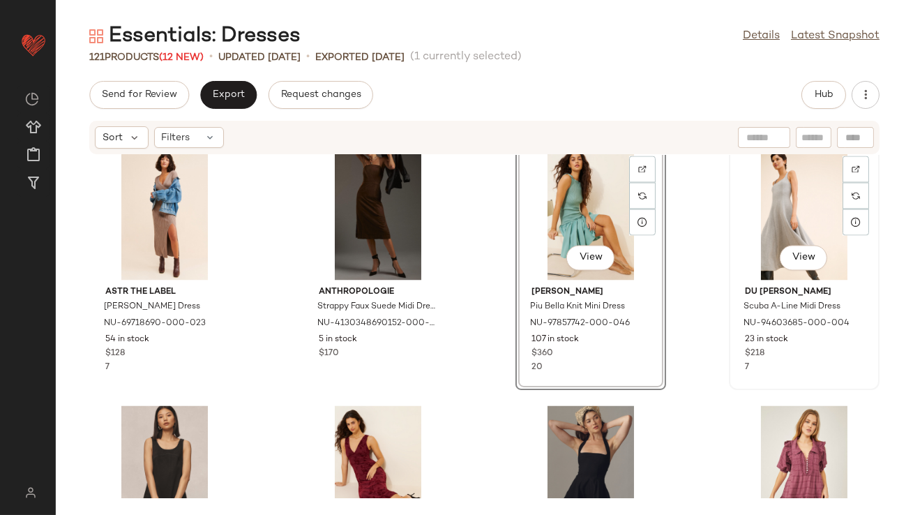
click at [782, 221] on div "View" at bounding box center [804, 216] width 141 height 130
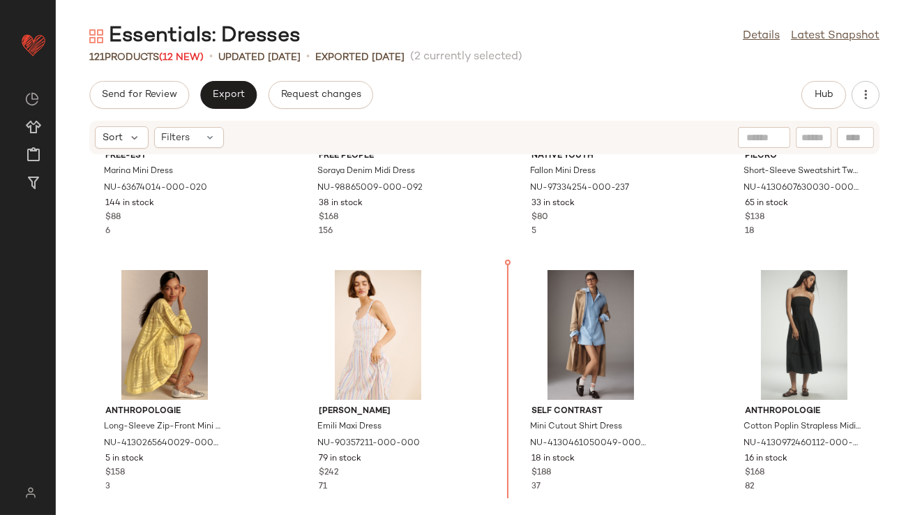
scroll to position [3480, 0]
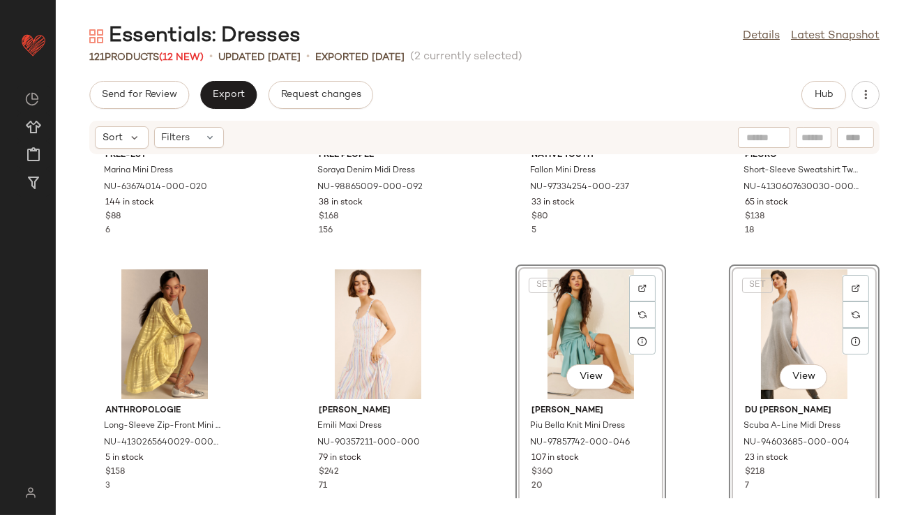
click at [505, 349] on div "free-est Marina Mini Dress NU-63674014-000-020 144 in stock $88 6 Free People S…" at bounding box center [485, 326] width 858 height 343
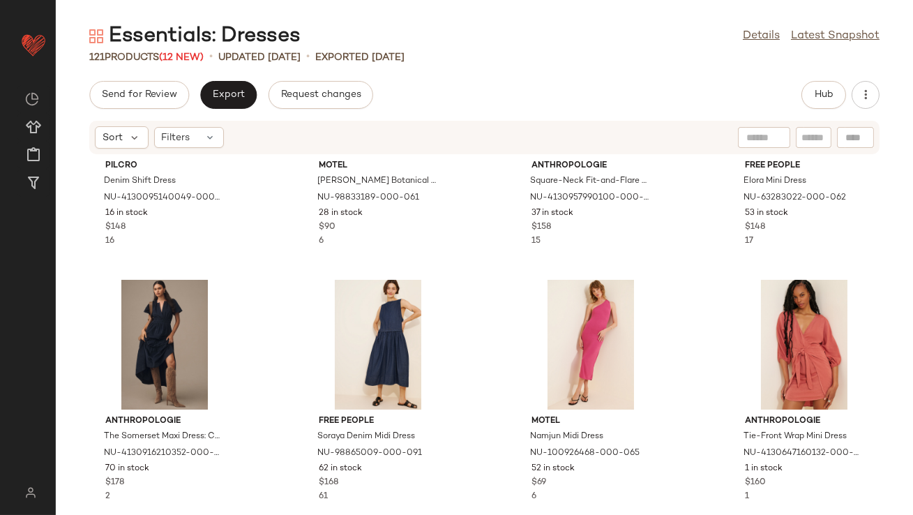
scroll to position [5565, 0]
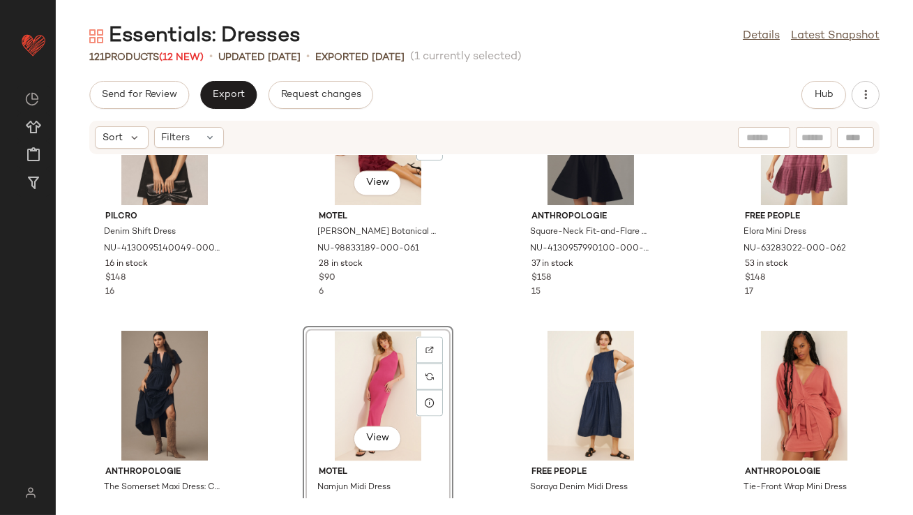
scroll to position [5467, 0]
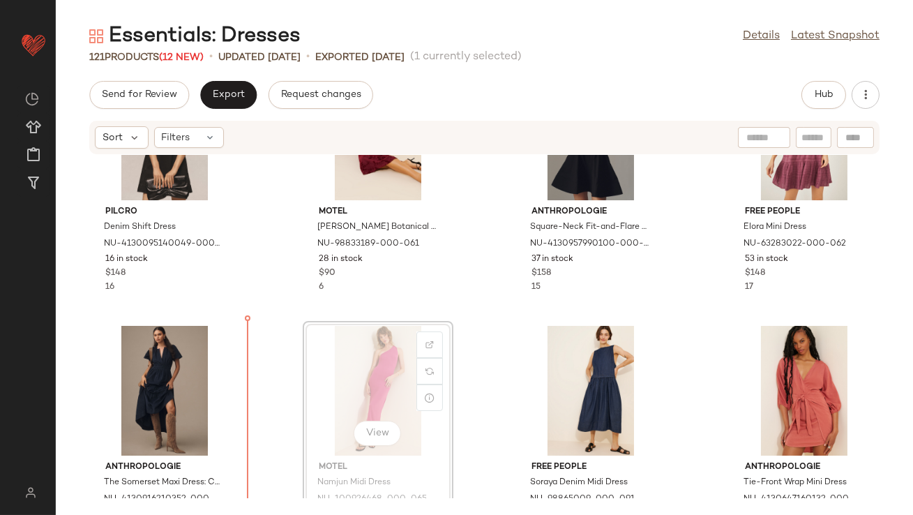
drag, startPoint x: 375, startPoint y: 352, endPoint x: 364, endPoint y: 352, distance: 11.2
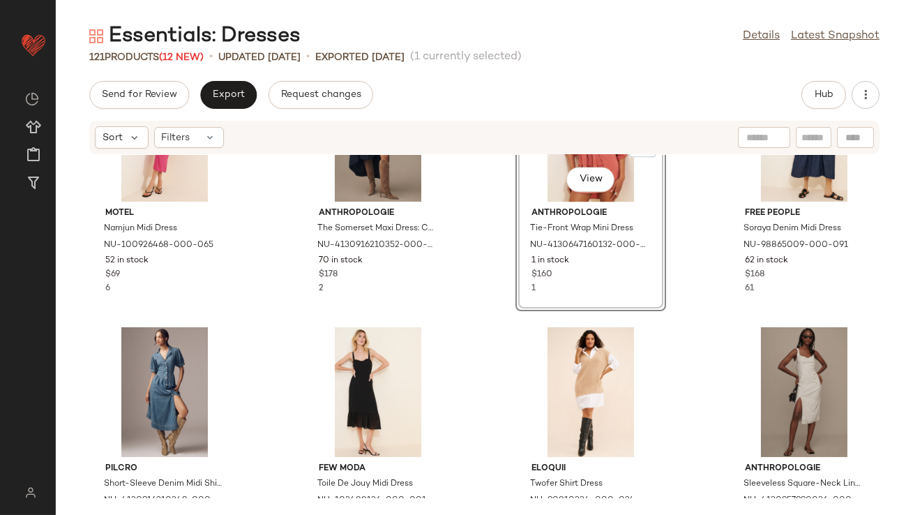
scroll to position [5752, 0]
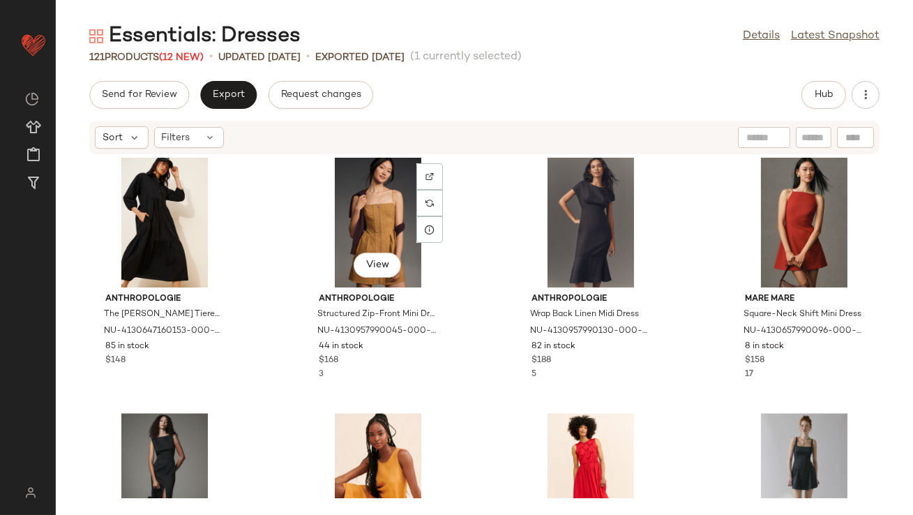
scroll to position [6357, 0]
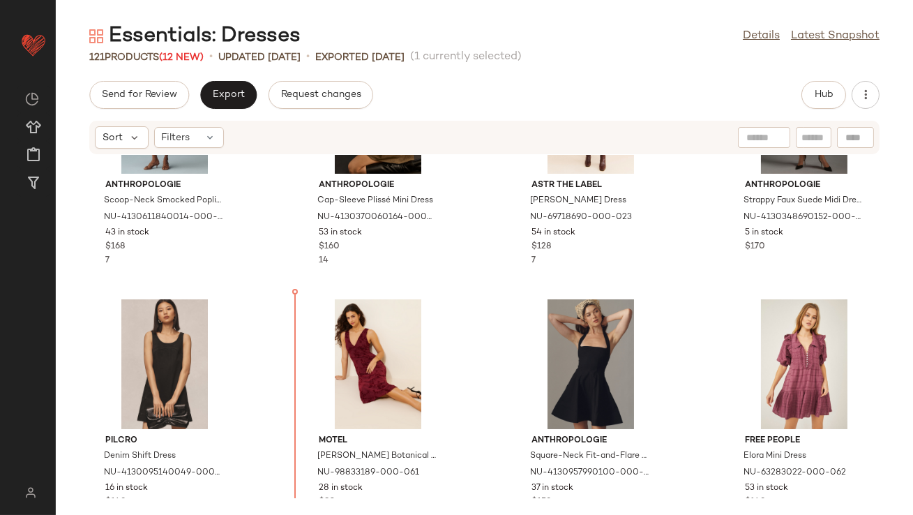
scroll to position [5244, 0]
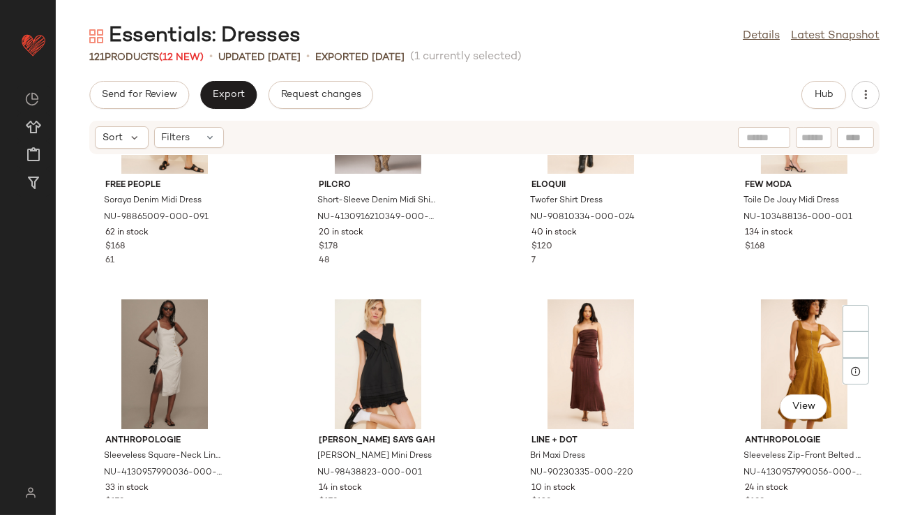
scroll to position [6212, 0]
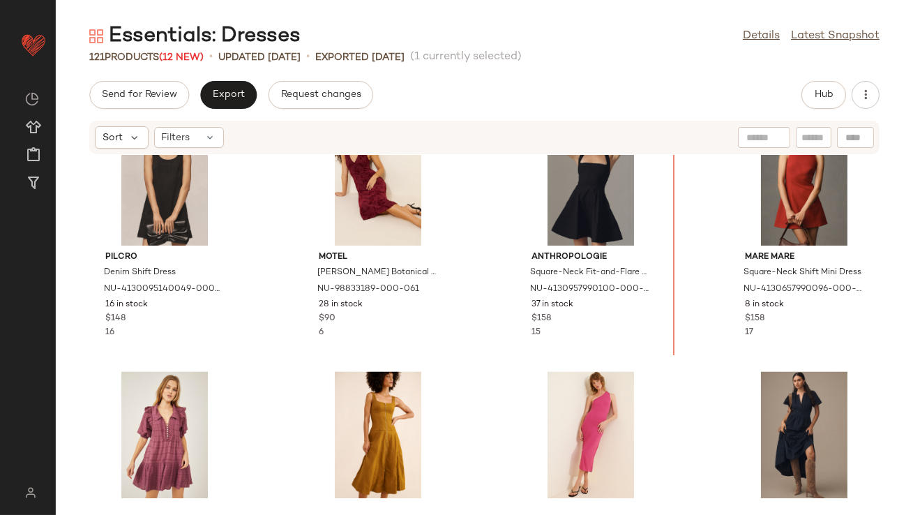
scroll to position [5422, 0]
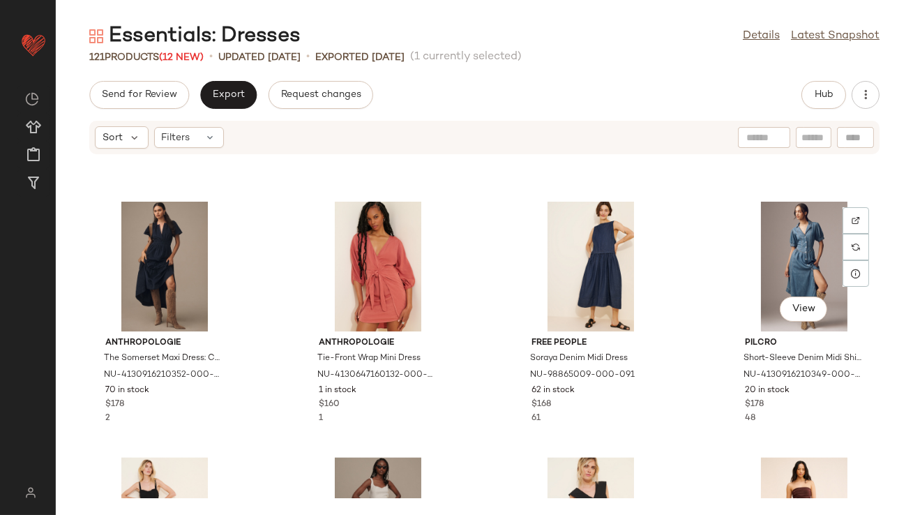
scroll to position [5990, 0]
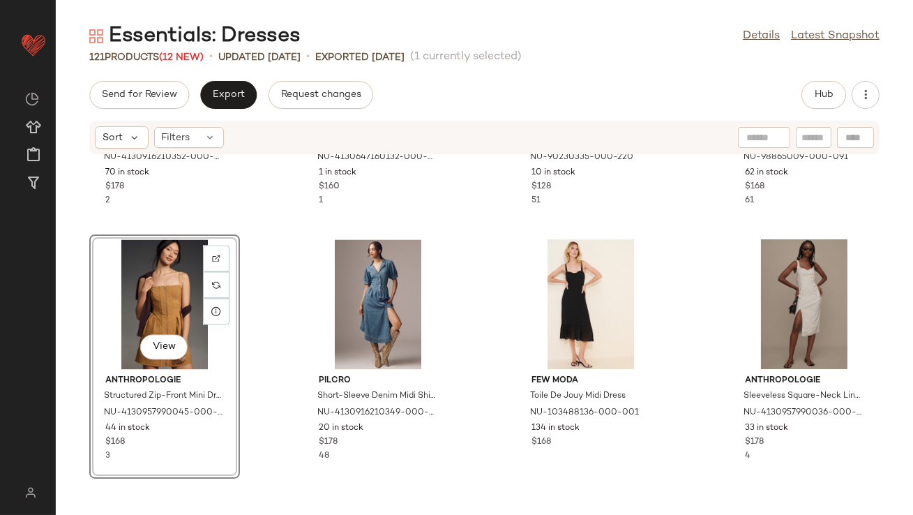
scroll to position [6102, 0]
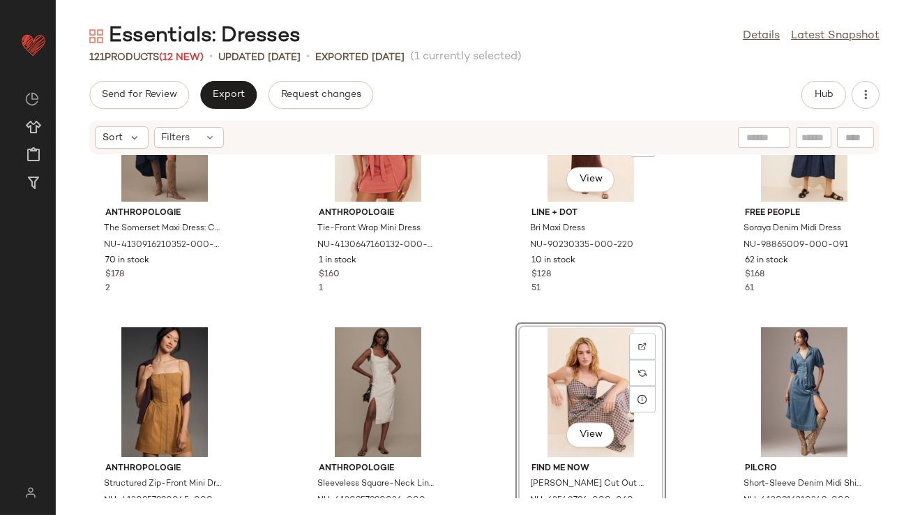
scroll to position [5965, 0]
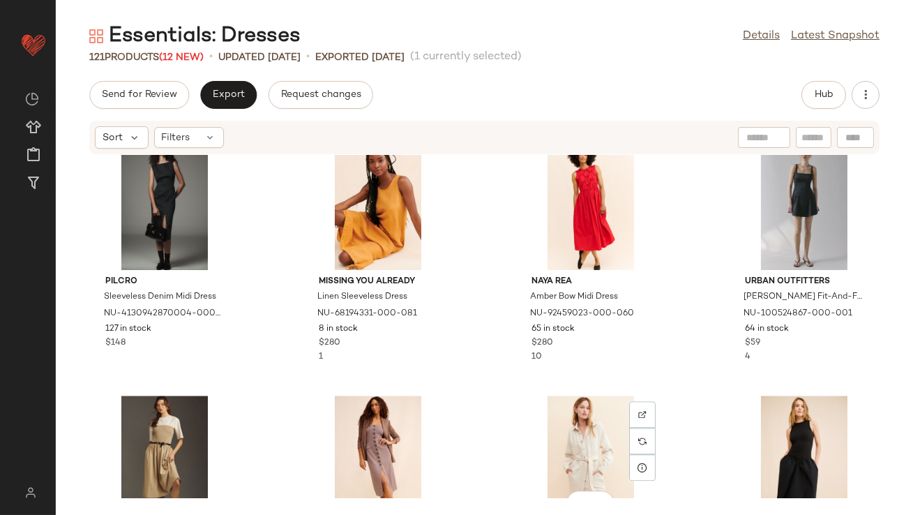
scroll to position [6504, 0]
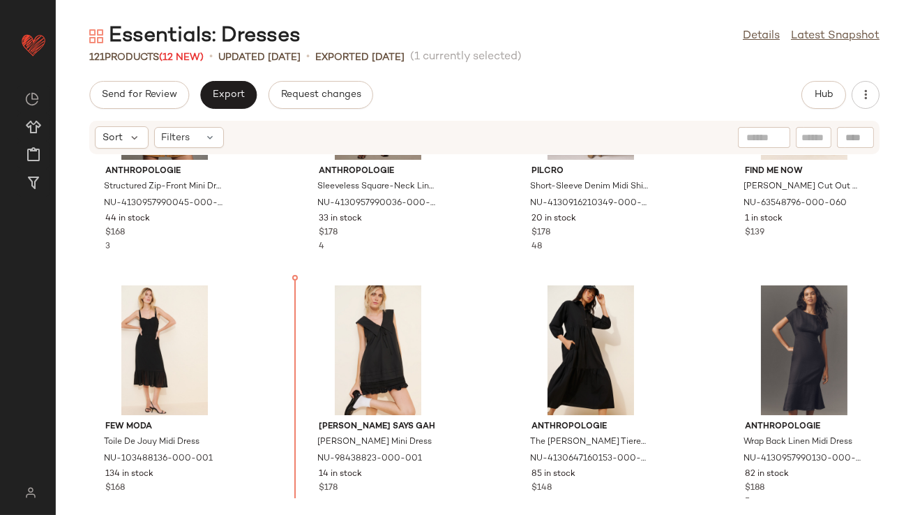
scroll to position [6309, 0]
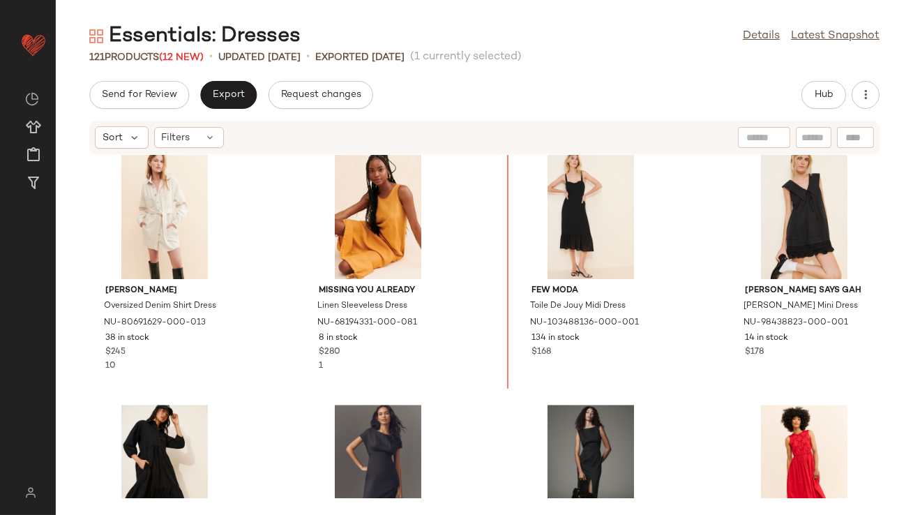
scroll to position [6375, 0]
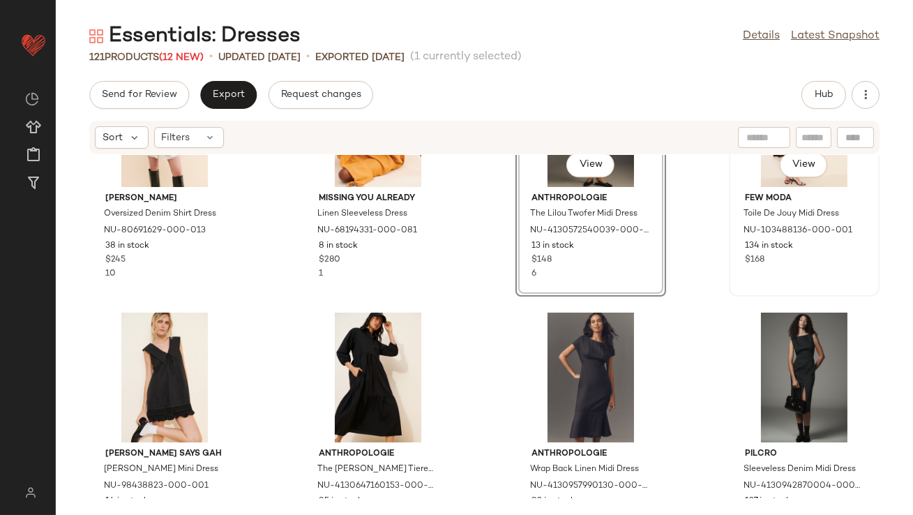
scroll to position [6633, 0]
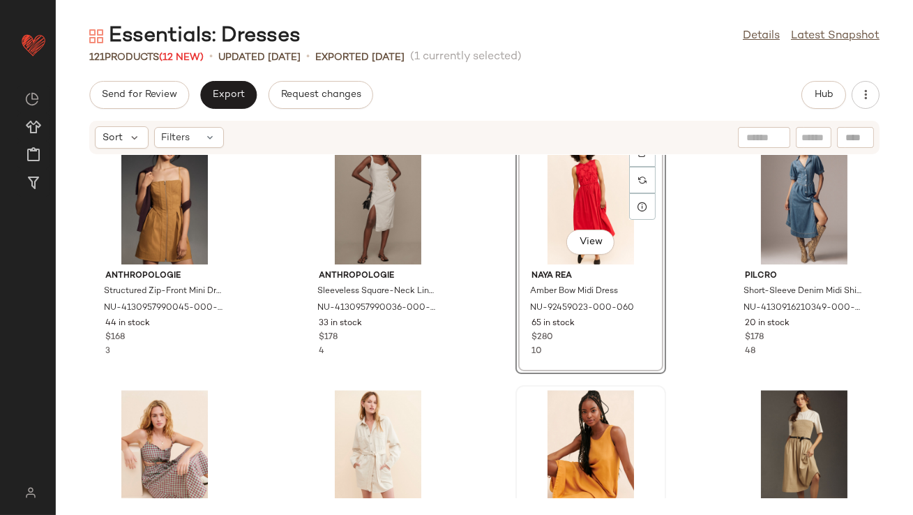
scroll to position [6193, 0]
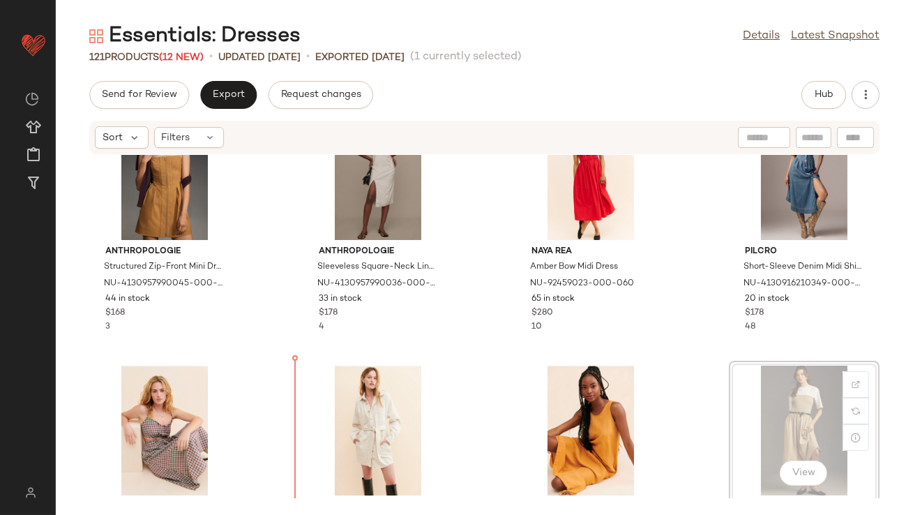
scroll to position [6208, 0]
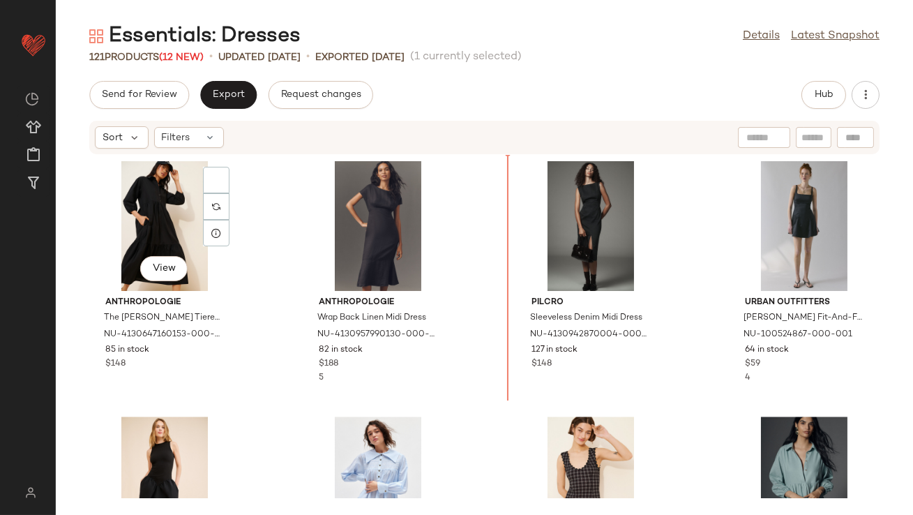
scroll to position [6885, 0]
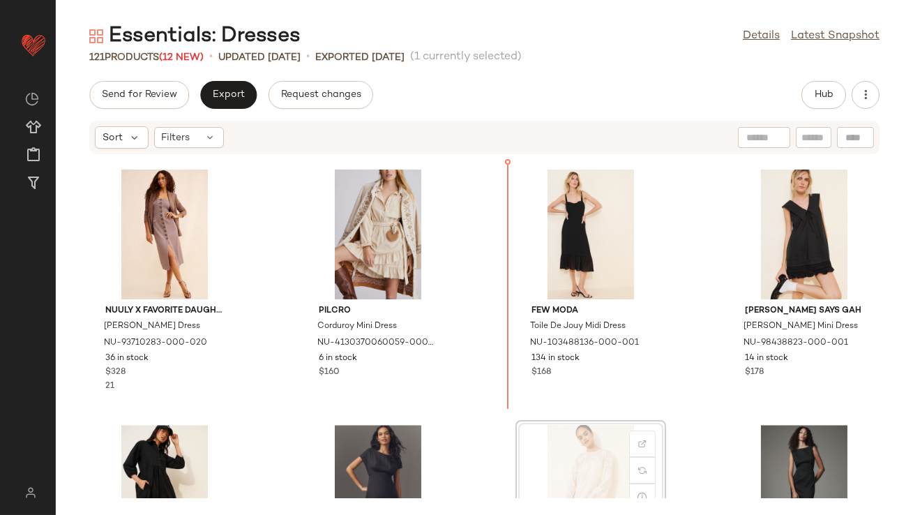
scroll to position [6634, 0]
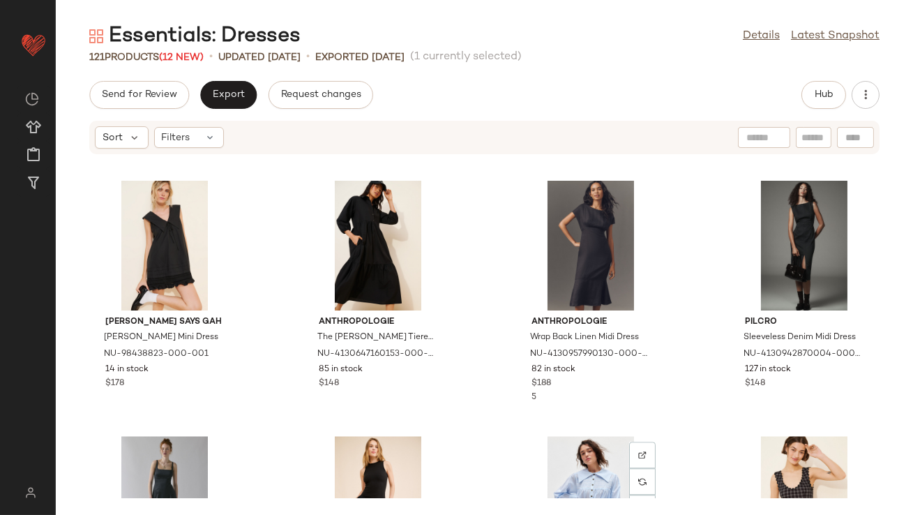
scroll to position [7123, 0]
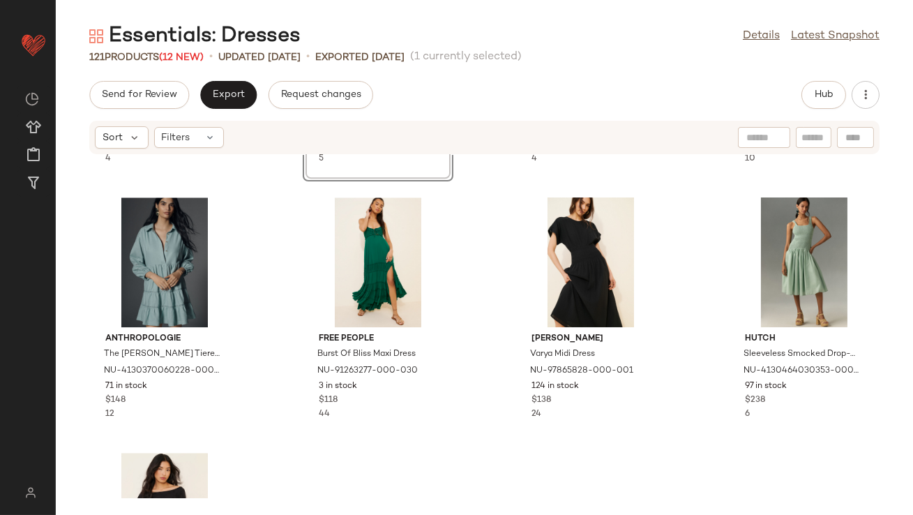
scroll to position [7293, 0]
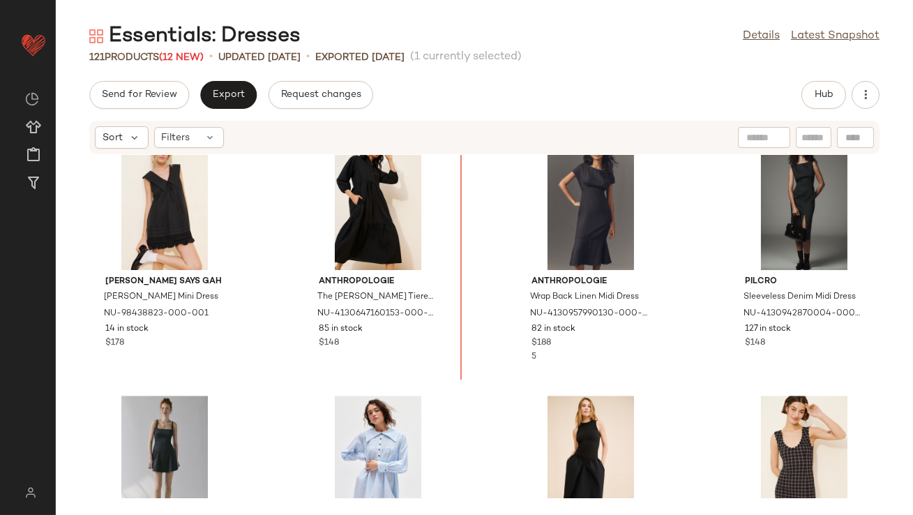
scroll to position [6889, 0]
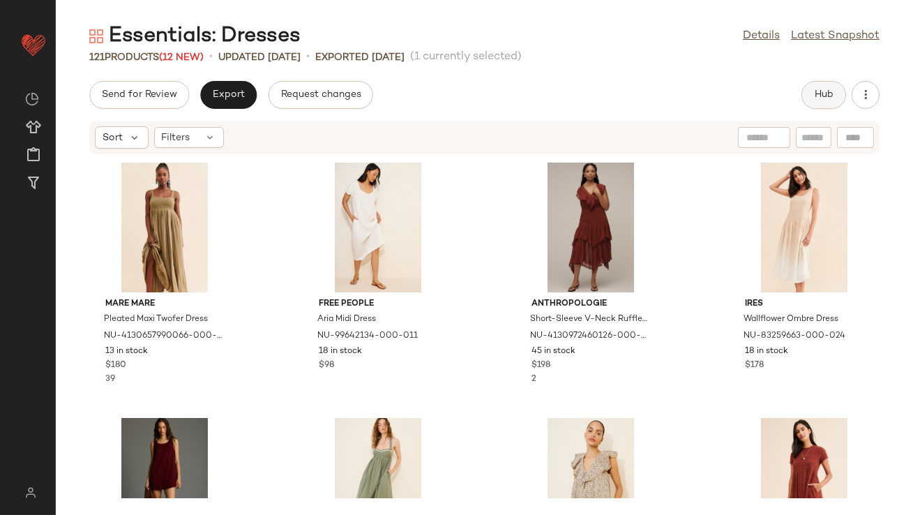
click at [807, 89] on button "Hub" at bounding box center [824, 95] width 45 height 28
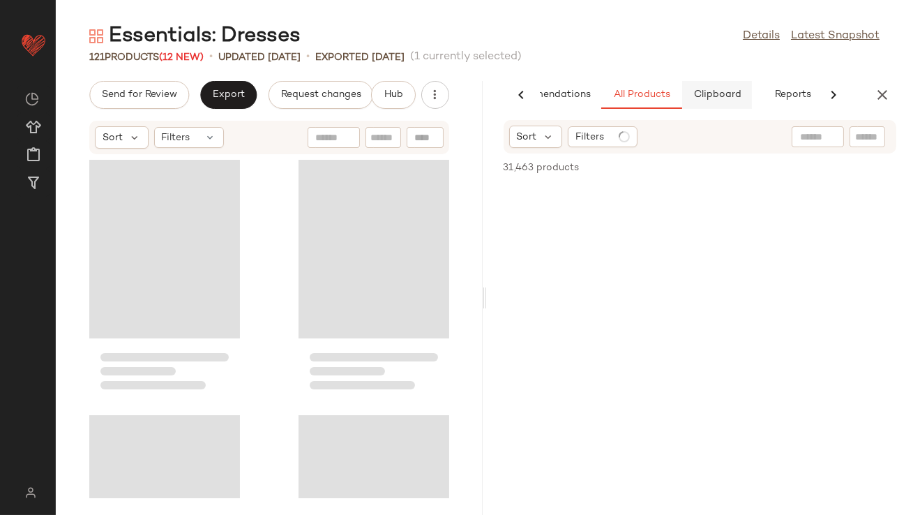
scroll to position [0, 78]
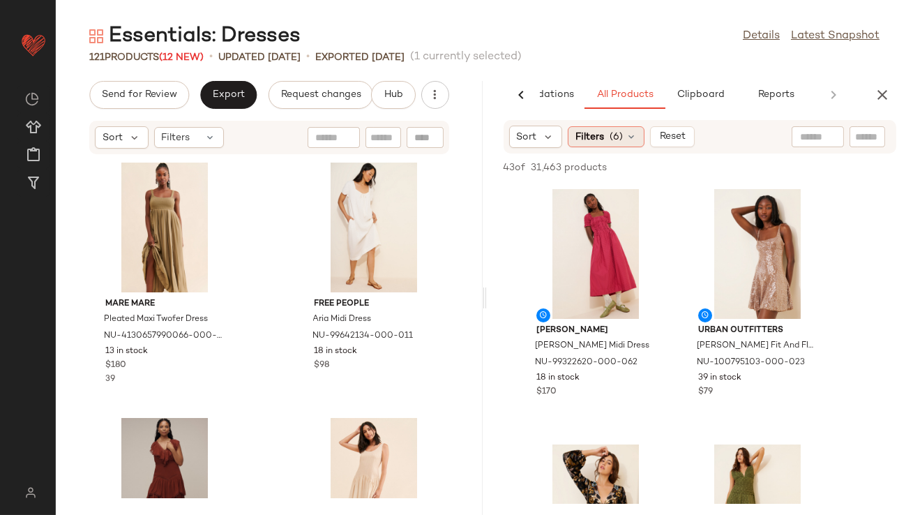
click at [620, 142] on span "(6)" at bounding box center [616, 137] width 13 height 15
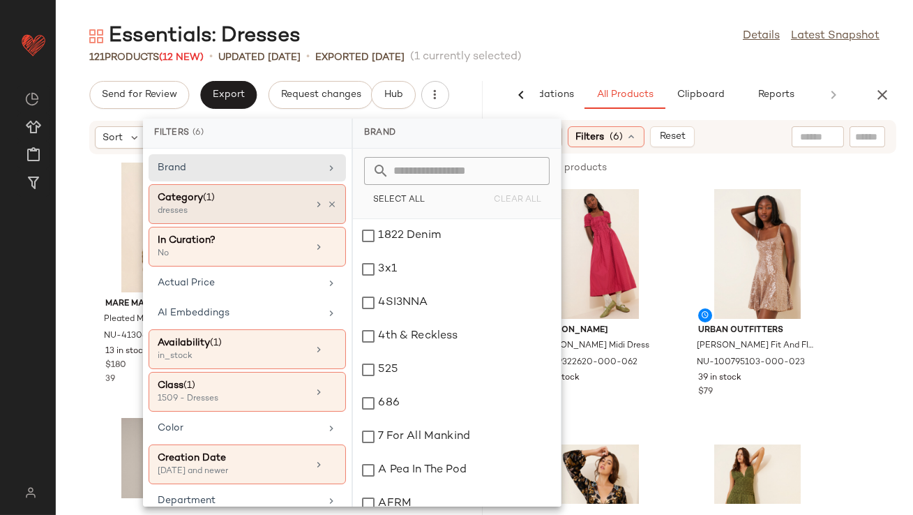
click at [327, 200] on icon at bounding box center [332, 205] width 10 height 10
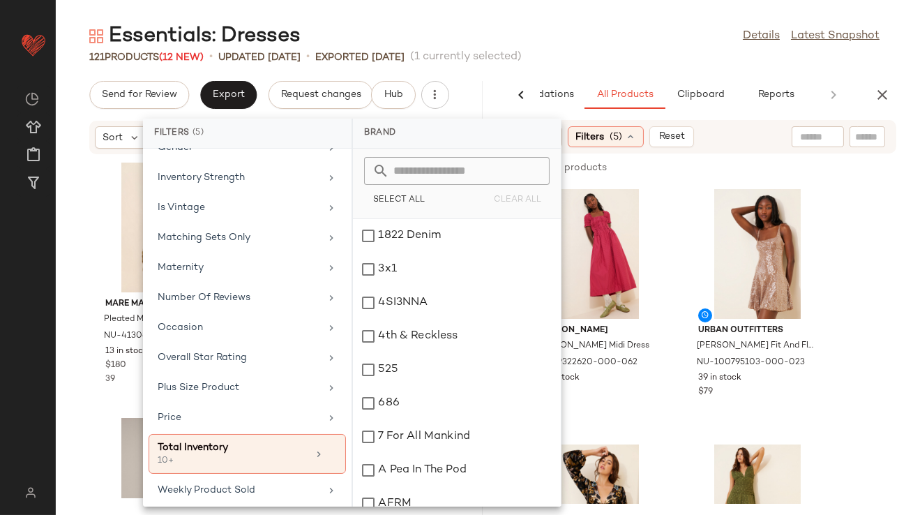
scroll to position [373, 0]
click at [574, 22] on div "Essentials: Dresses Details Latest Snapshot" at bounding box center [485, 36] width 858 height 28
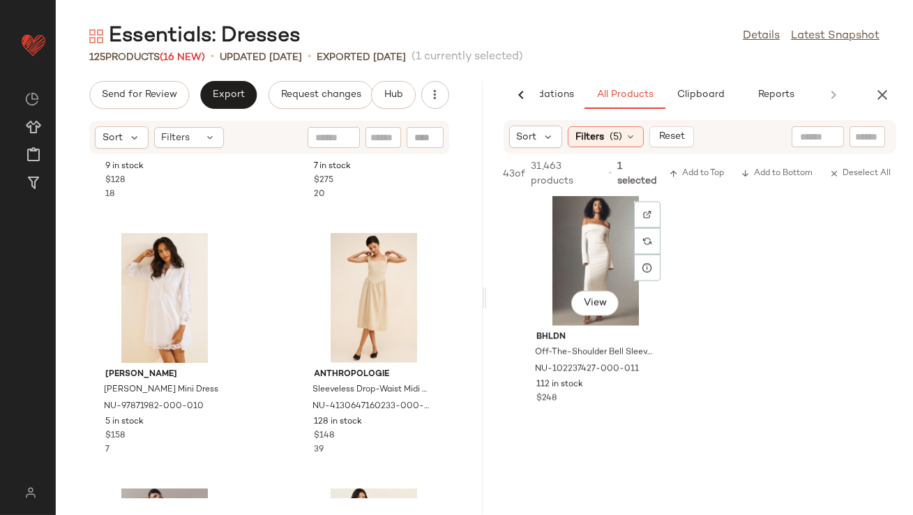
scroll to position [5639, 0]
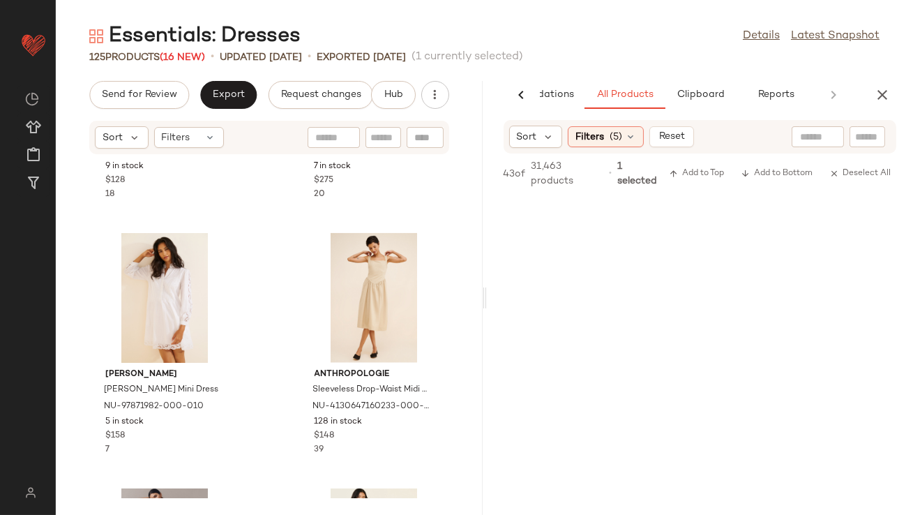
click at [888, 103] on icon "button" at bounding box center [882, 95] width 17 height 17
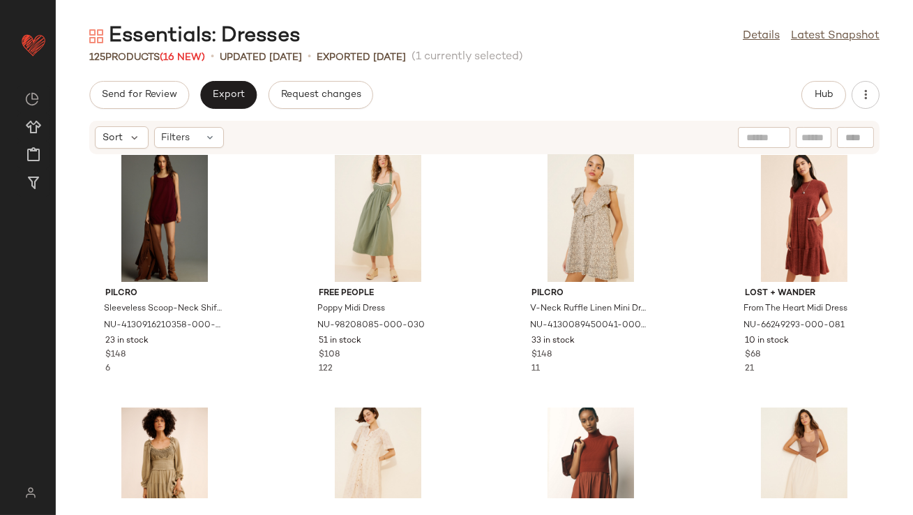
scroll to position [0, 0]
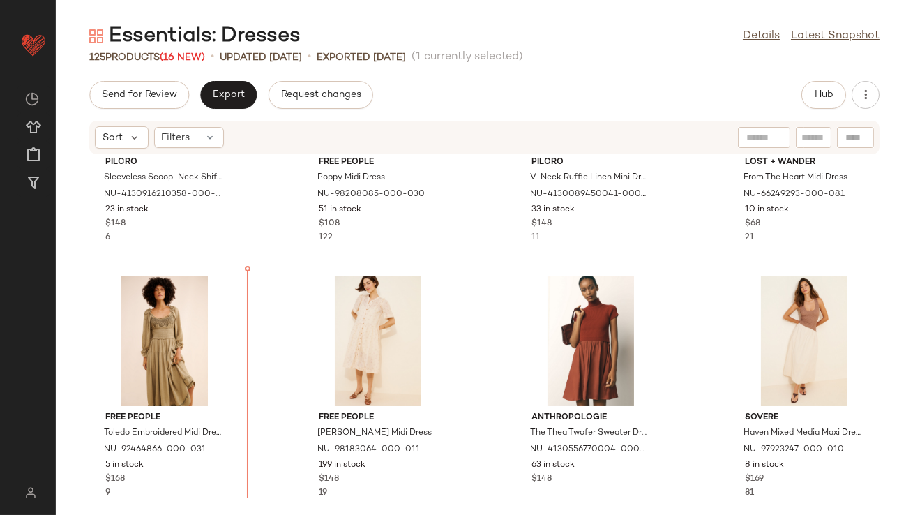
scroll to position [408, 0]
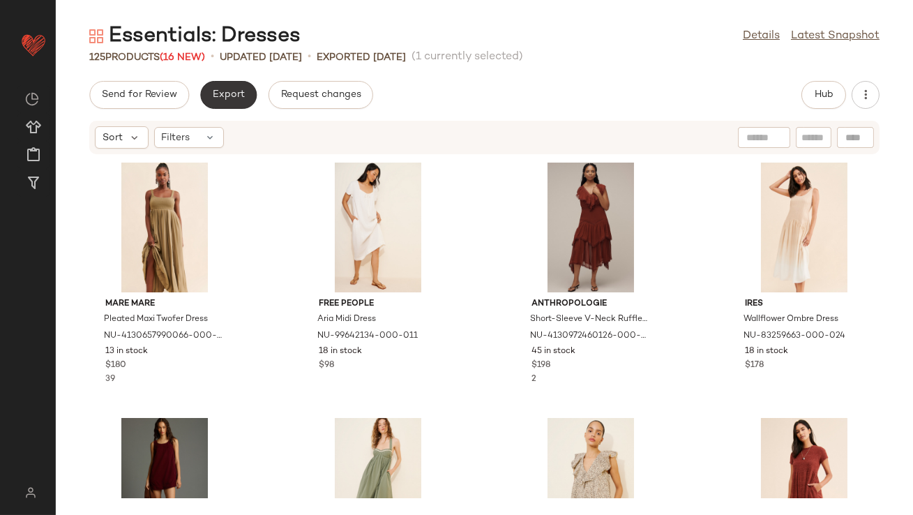
click at [230, 105] on button "Export" at bounding box center [228, 95] width 57 height 28
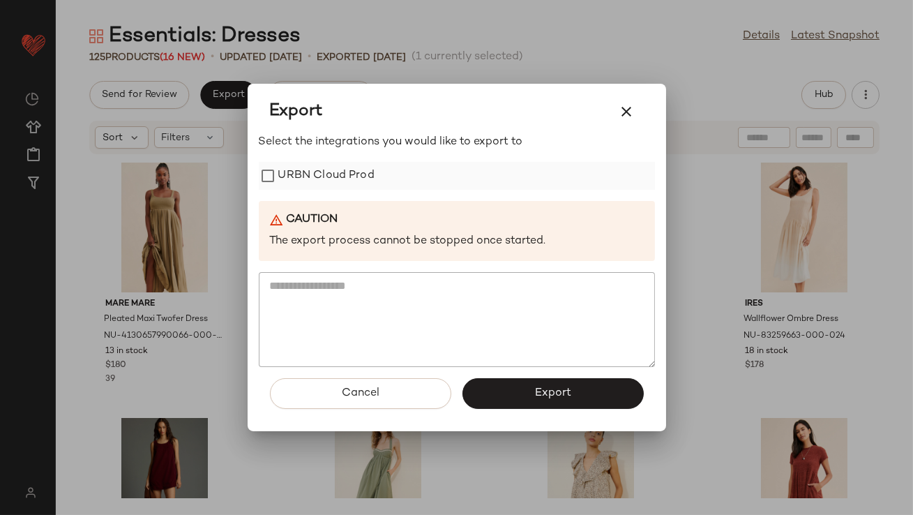
click at [307, 174] on label "URBN Cloud Prod" at bounding box center [326, 176] width 96 height 28
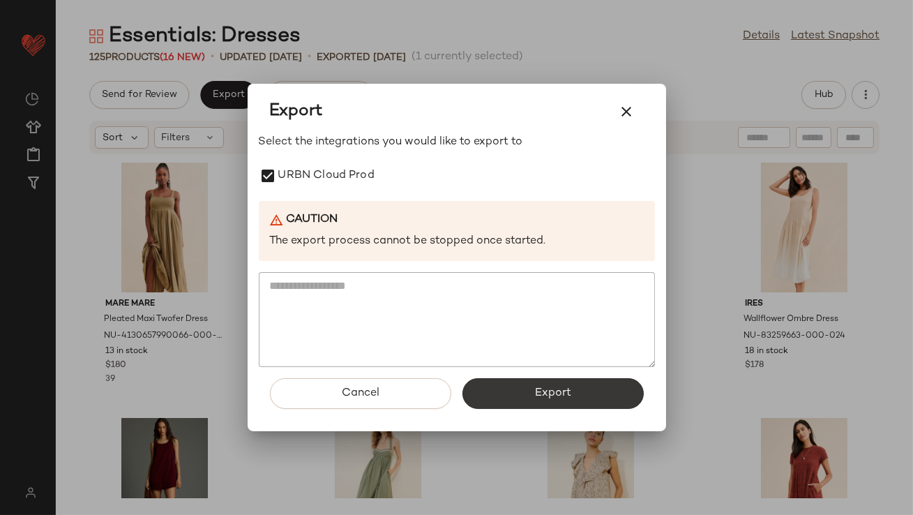
click at [521, 389] on button "Export" at bounding box center [553, 393] width 181 height 31
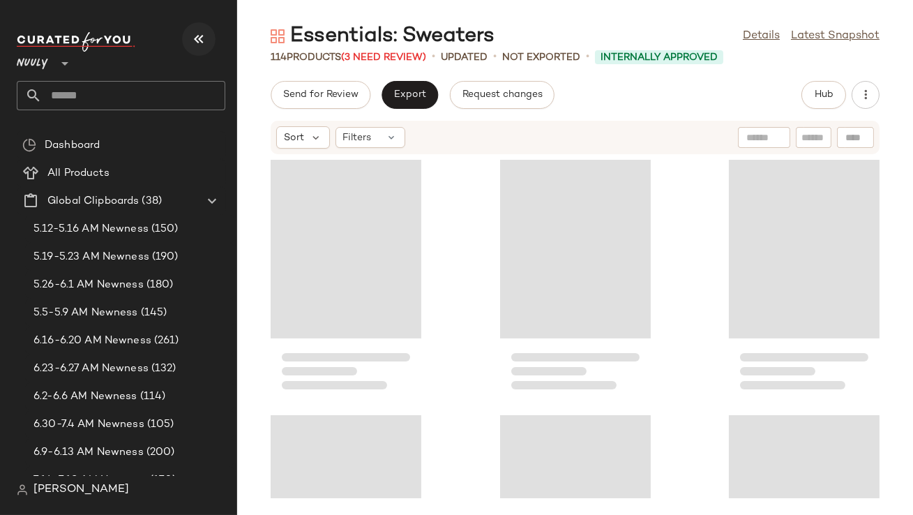
click at [200, 41] on icon "button" at bounding box center [199, 39] width 17 height 17
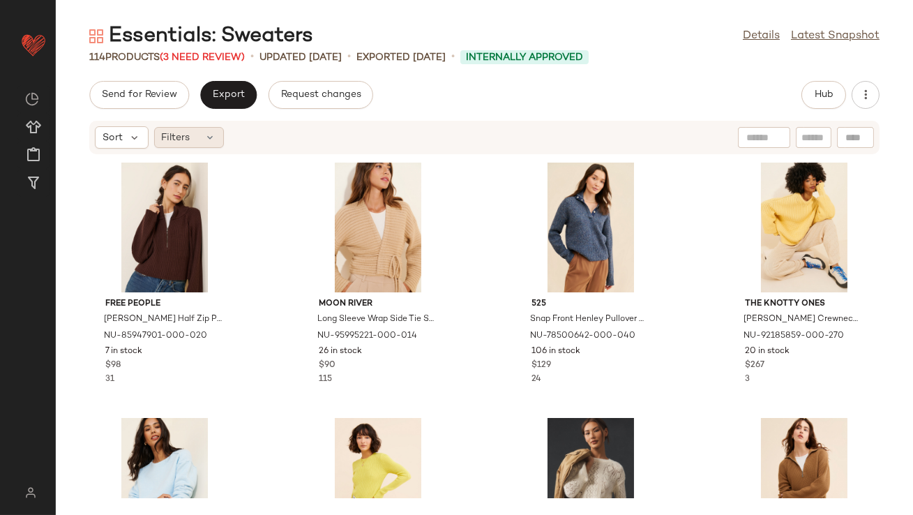
click at [211, 129] on div "Filters" at bounding box center [189, 137] width 70 height 21
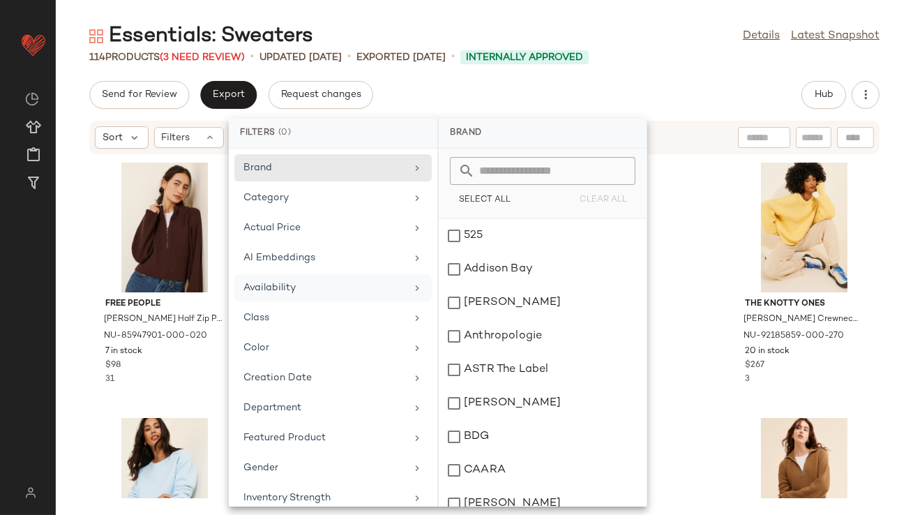
click at [306, 291] on div "Availability" at bounding box center [325, 288] width 163 height 15
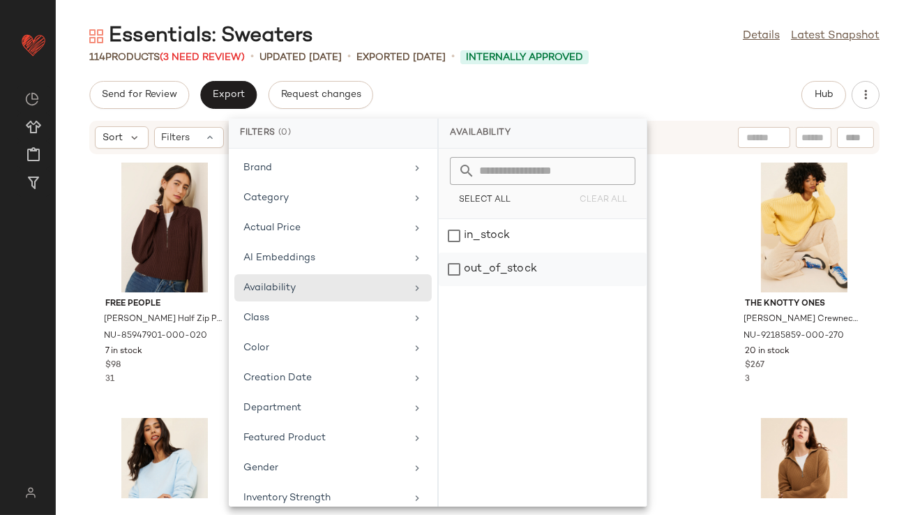
click at [458, 269] on div "out_of_stock" at bounding box center [543, 269] width 208 height 33
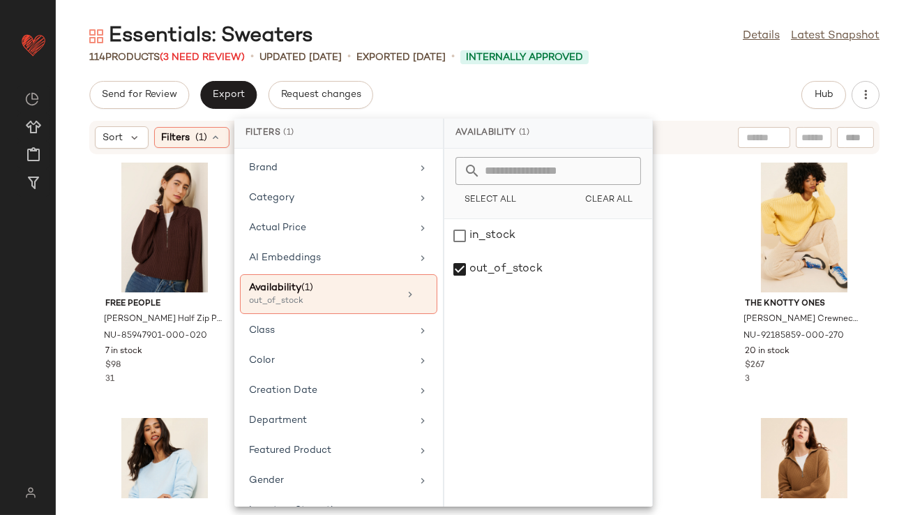
click at [535, 92] on div "Send for Review Export Request changes Hub" at bounding box center [484, 95] width 791 height 28
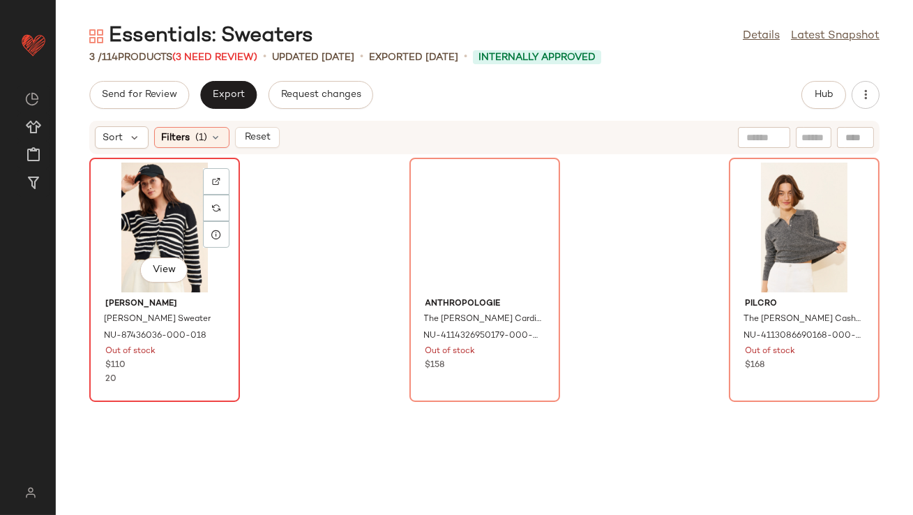
click at [162, 201] on div "View" at bounding box center [164, 228] width 141 height 130
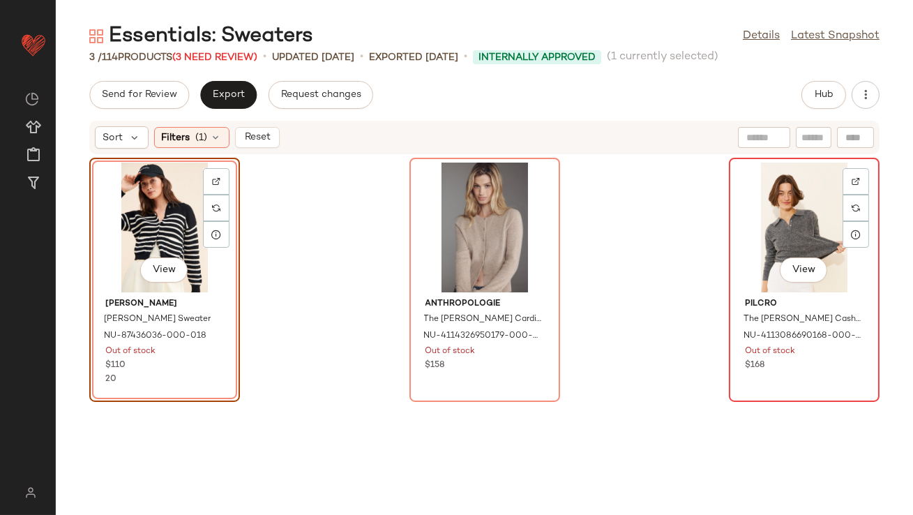
click at [780, 261] on button "View" at bounding box center [803, 270] width 47 height 25
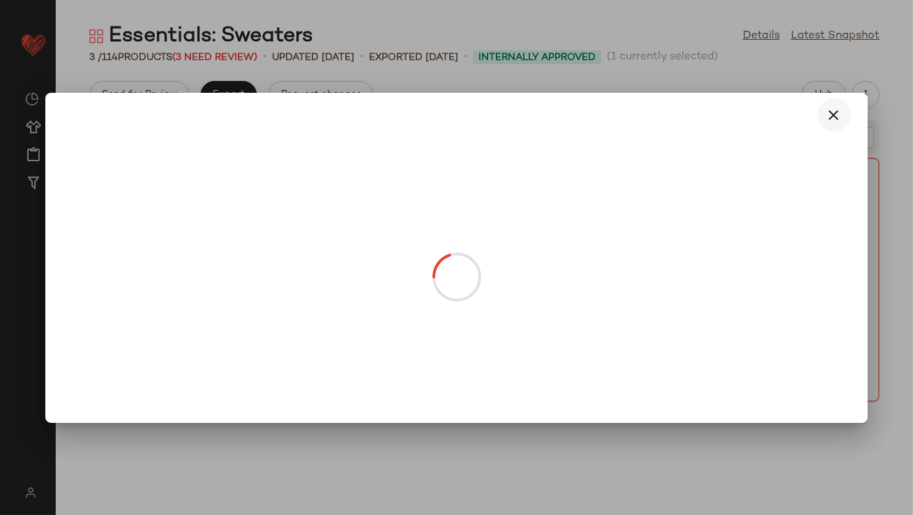
click at [834, 118] on icon "button" at bounding box center [834, 115] width 17 height 17
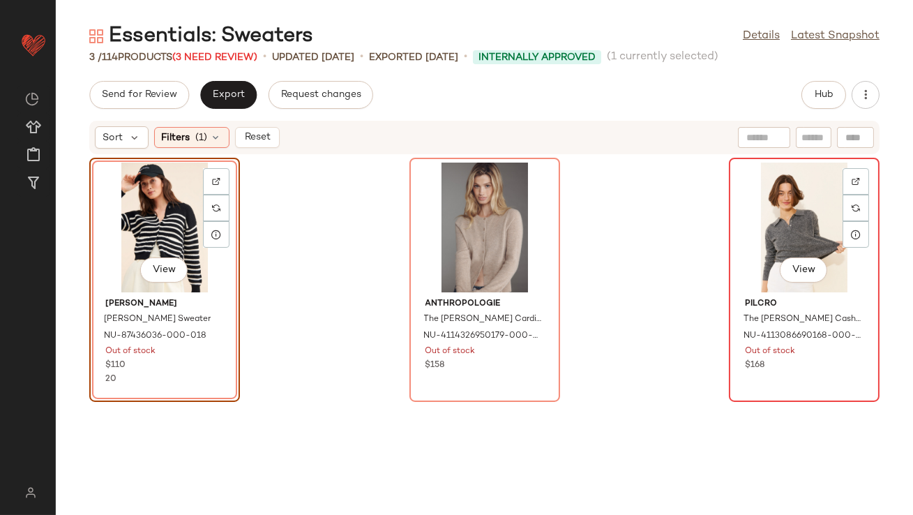
click at [774, 207] on div "View" at bounding box center [804, 228] width 141 height 130
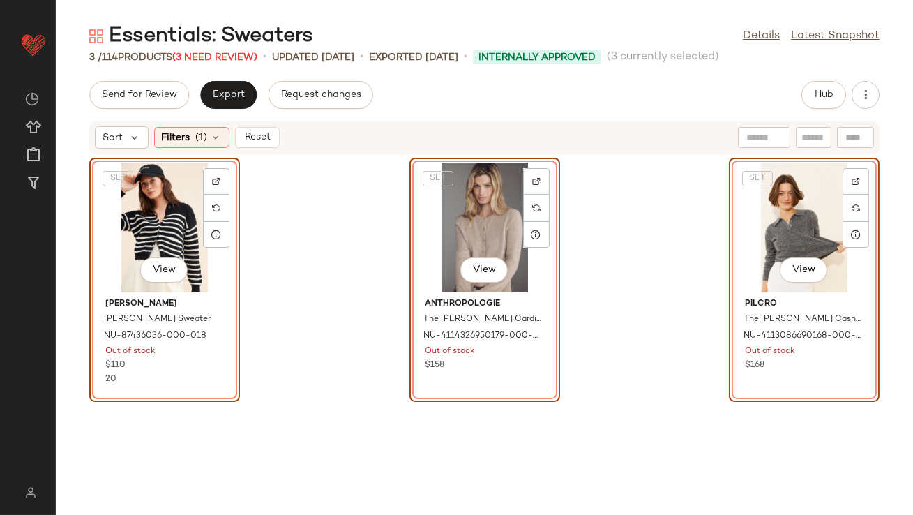
click at [803, 103] on div "Hub" at bounding box center [824, 95] width 45 height 28
click at [810, 100] on button "Hub" at bounding box center [824, 95] width 45 height 28
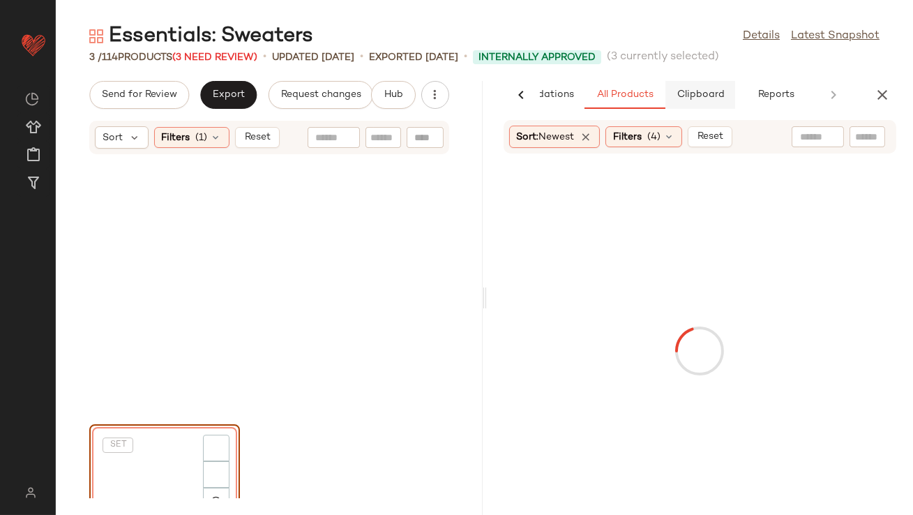
scroll to position [170, 0]
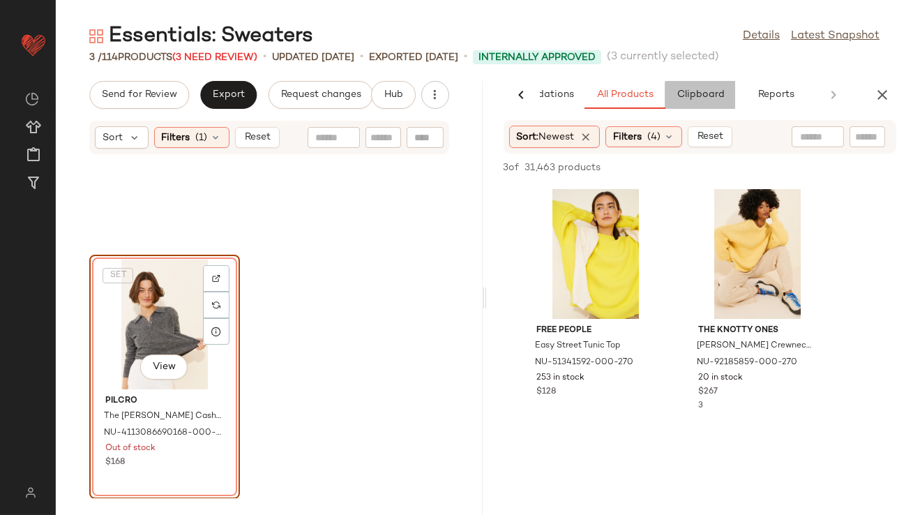
click at [714, 94] on span "Clipboard" at bounding box center [700, 94] width 48 height 11
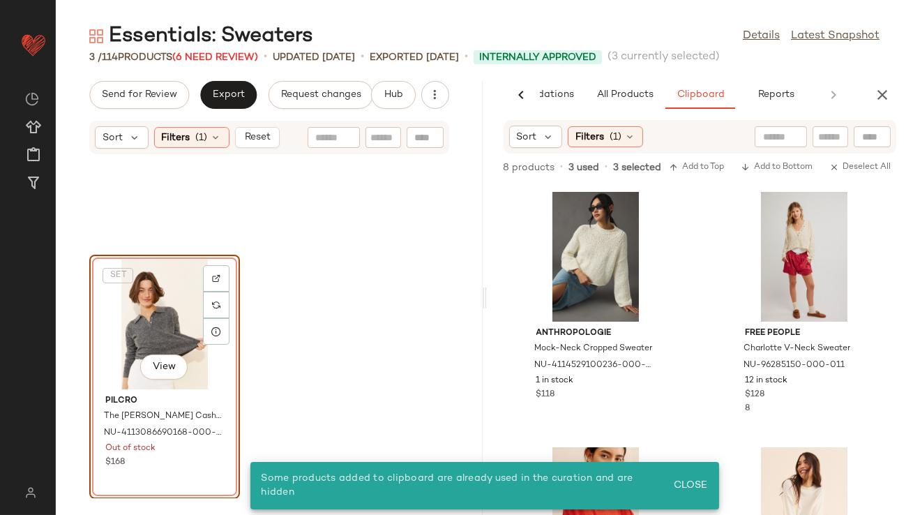
click at [191, 309] on div "SET View" at bounding box center [164, 325] width 141 height 130
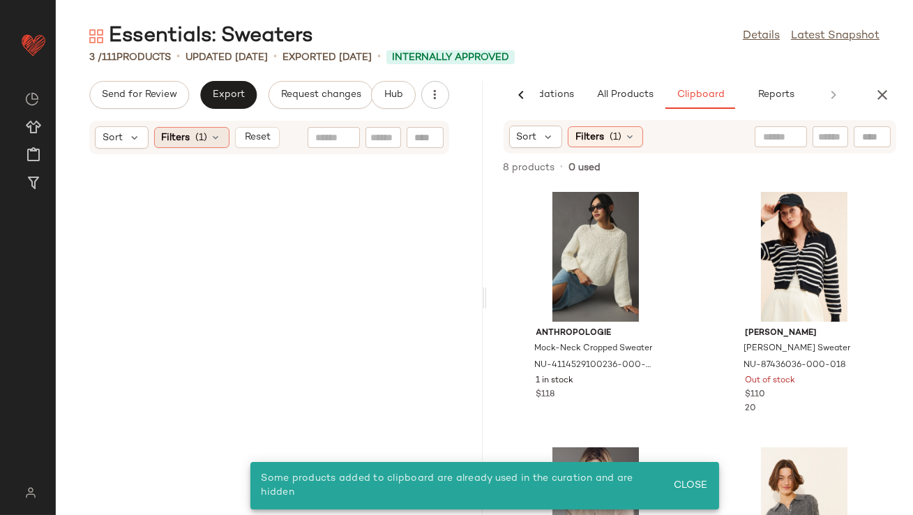
click at [214, 137] on icon at bounding box center [216, 137] width 11 height 11
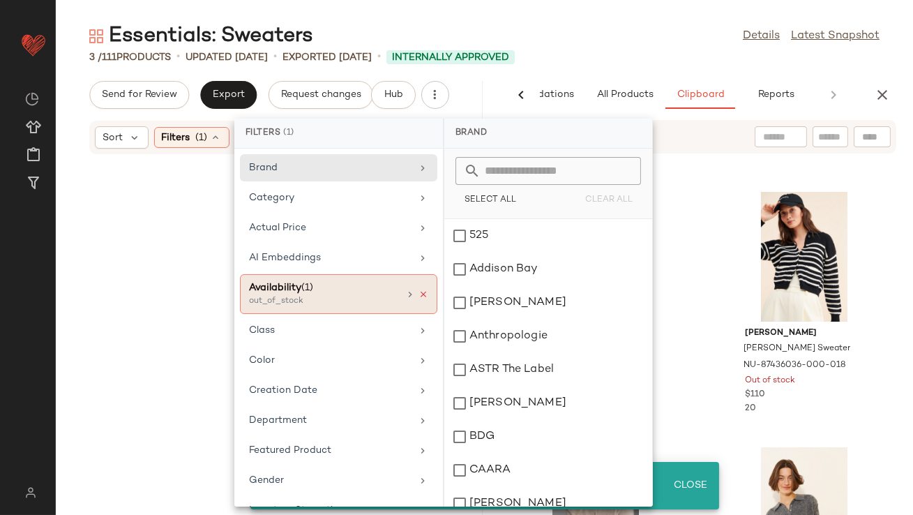
click at [420, 290] on icon at bounding box center [424, 295] width 10 height 10
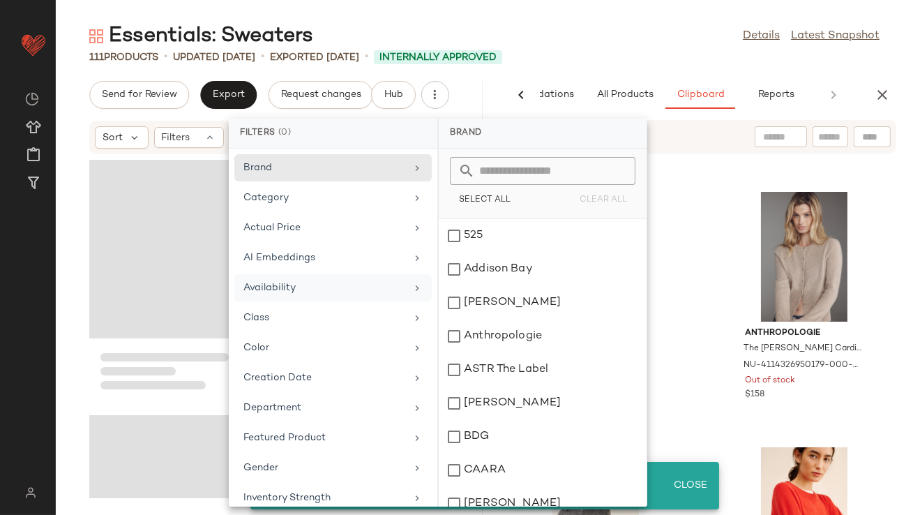
click at [599, 62] on div "111 Products • updated [DATE] • Exported [DATE] • Internally Approved" at bounding box center [485, 57] width 858 height 14
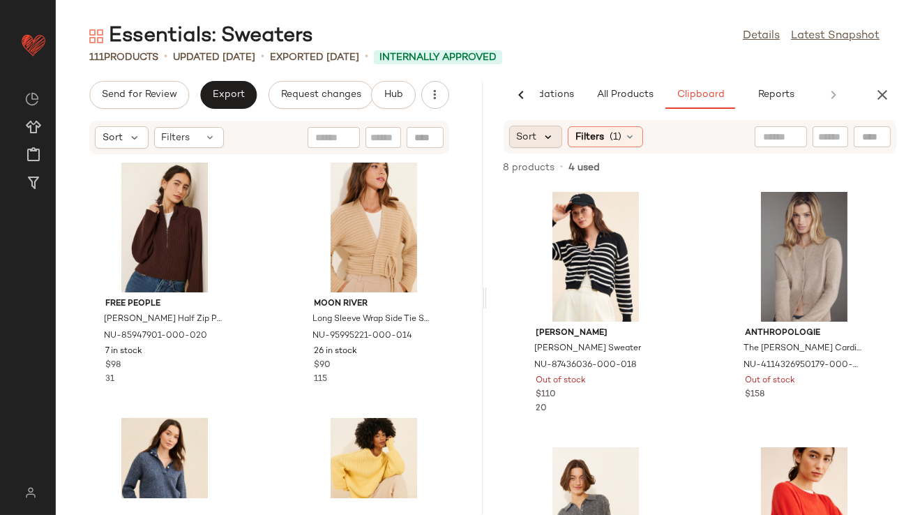
click at [543, 137] on icon at bounding box center [549, 136] width 13 height 13
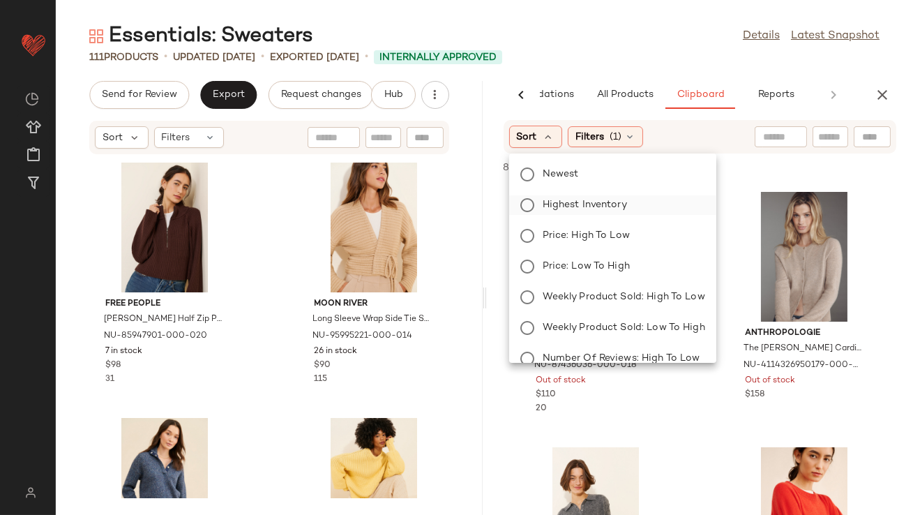
click at [546, 205] on span "Highest Inventory" at bounding box center [585, 204] width 84 height 15
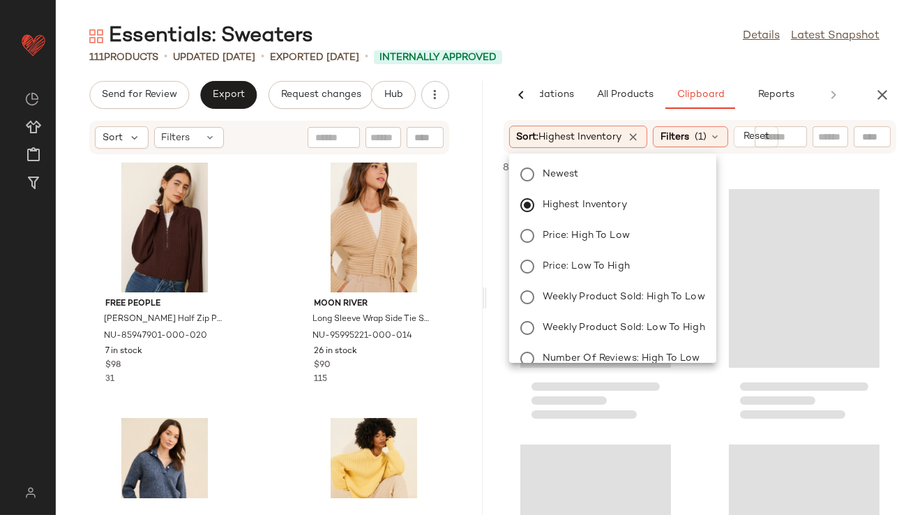
click at [626, 52] on div "111 Products • updated [DATE] • Exported [DATE] • Internally Approved" at bounding box center [485, 57] width 858 height 14
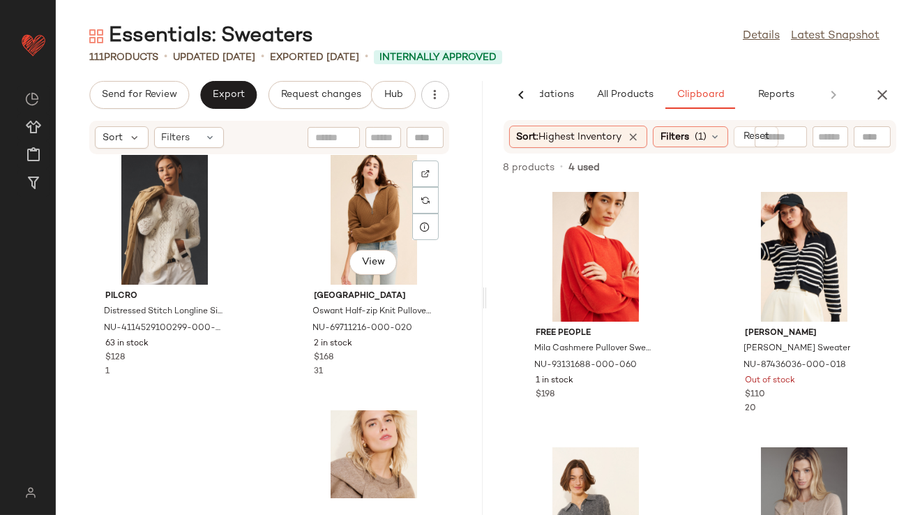
scroll to position [807, 0]
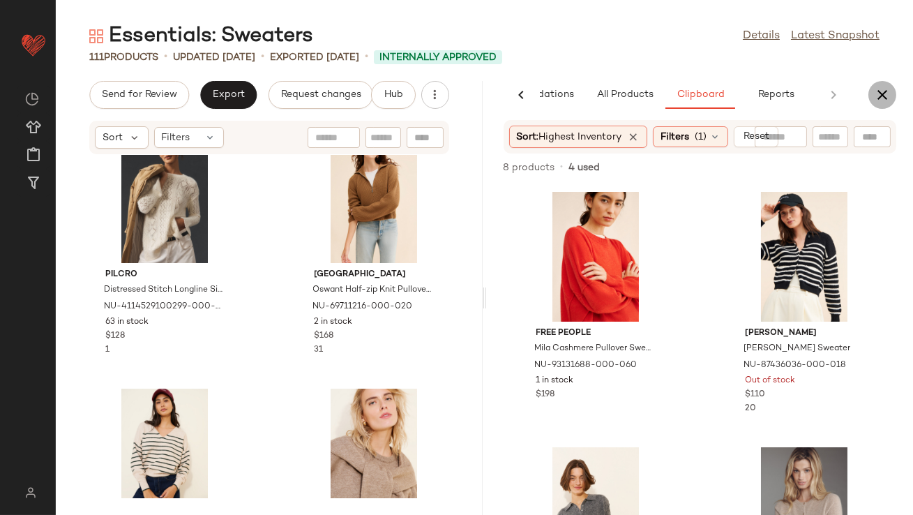
click at [883, 92] on icon "button" at bounding box center [882, 95] width 17 height 17
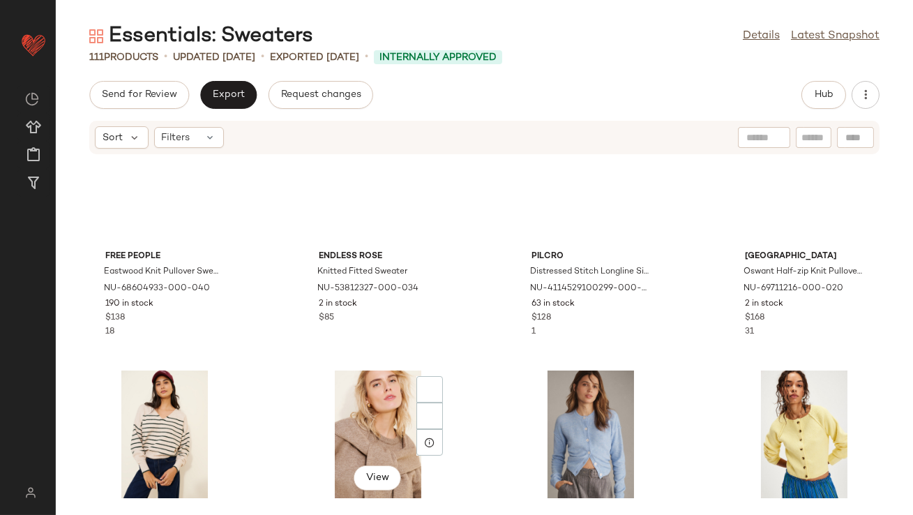
scroll to position [0, 0]
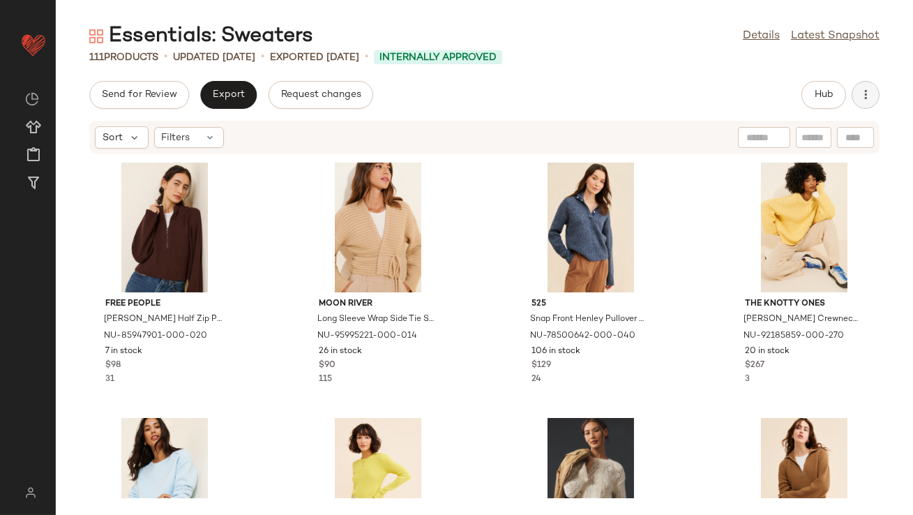
click at [864, 106] on button "button" at bounding box center [866, 95] width 28 height 28
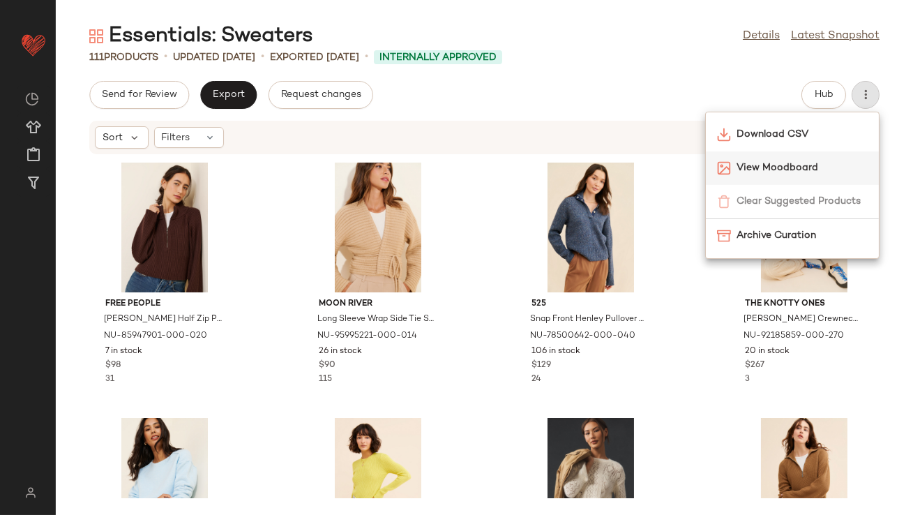
click at [788, 163] on span "View Moodboard" at bounding box center [802, 168] width 131 height 15
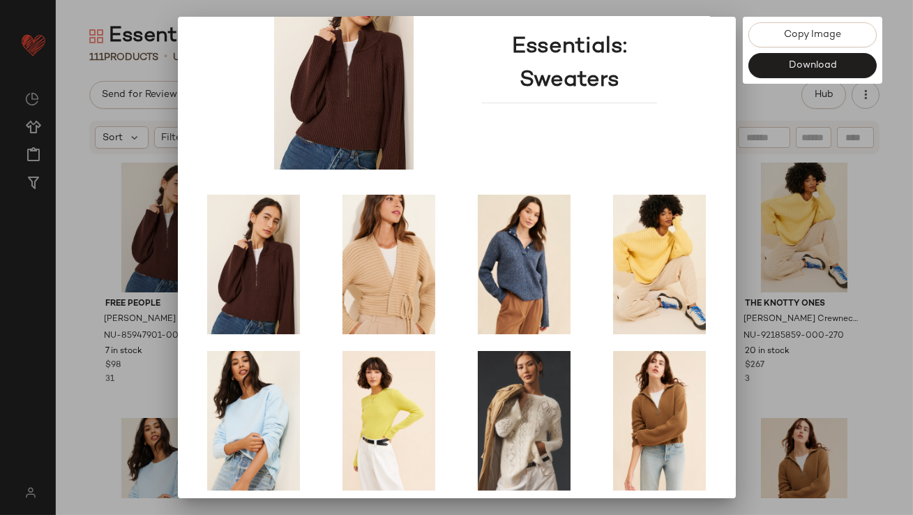
scroll to position [238, 0]
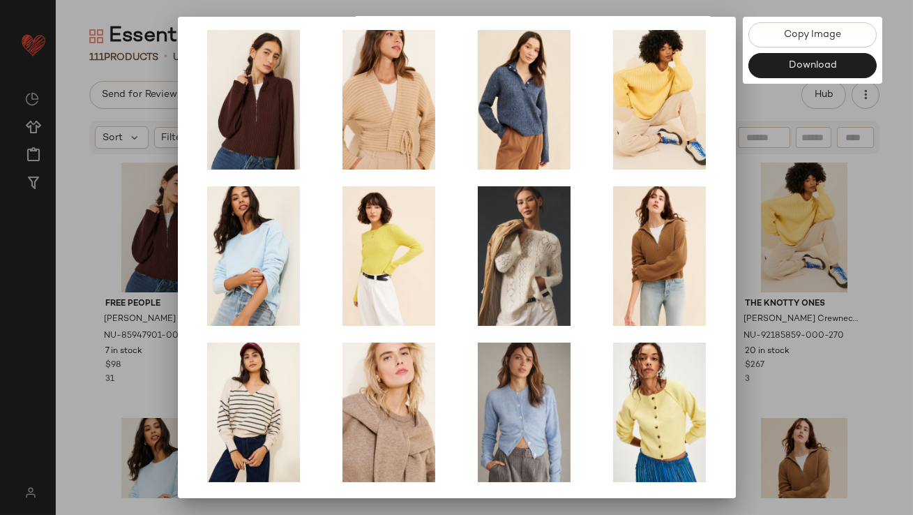
click at [779, 270] on div at bounding box center [456, 257] width 913 height 515
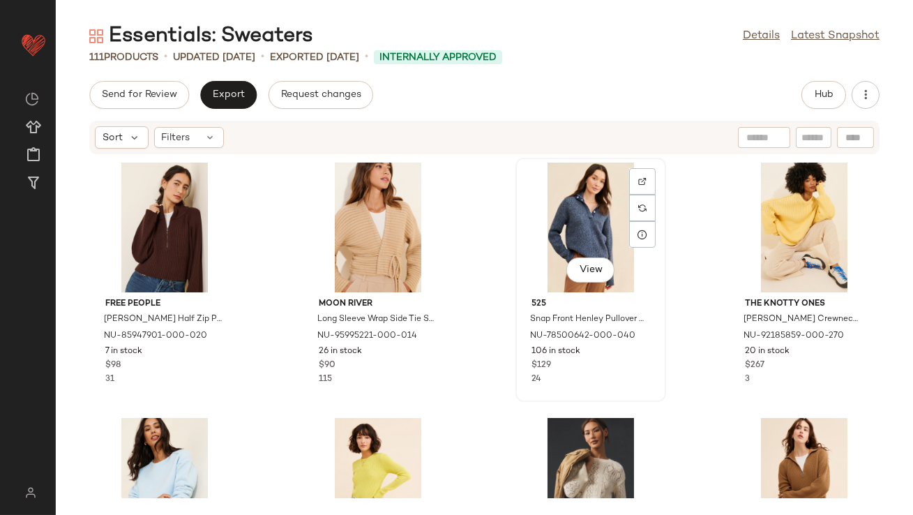
click at [546, 209] on div "View" at bounding box center [591, 228] width 141 height 130
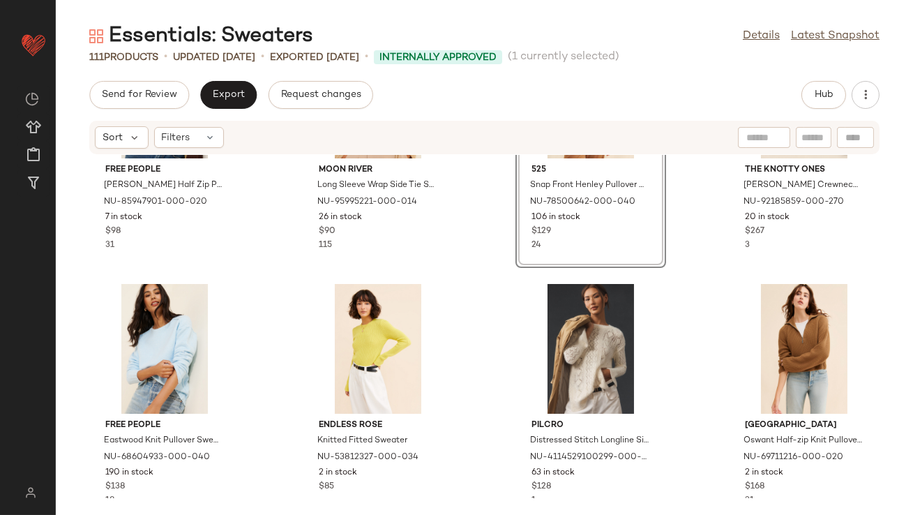
scroll to position [230, 0]
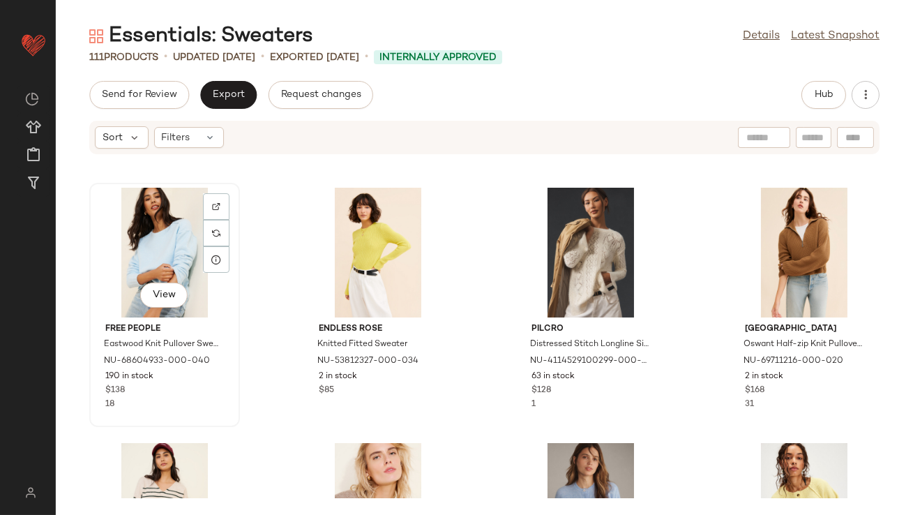
click at [168, 244] on div "View" at bounding box center [164, 253] width 141 height 130
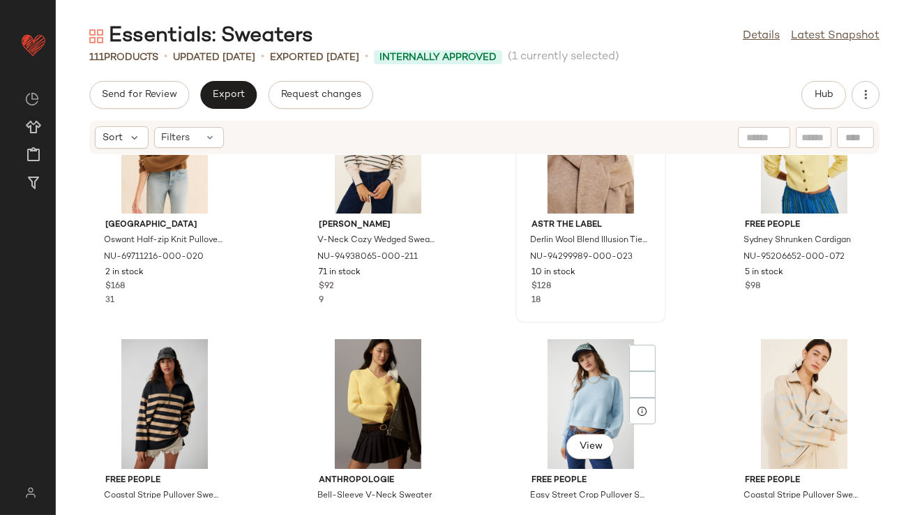
scroll to position [643, 0]
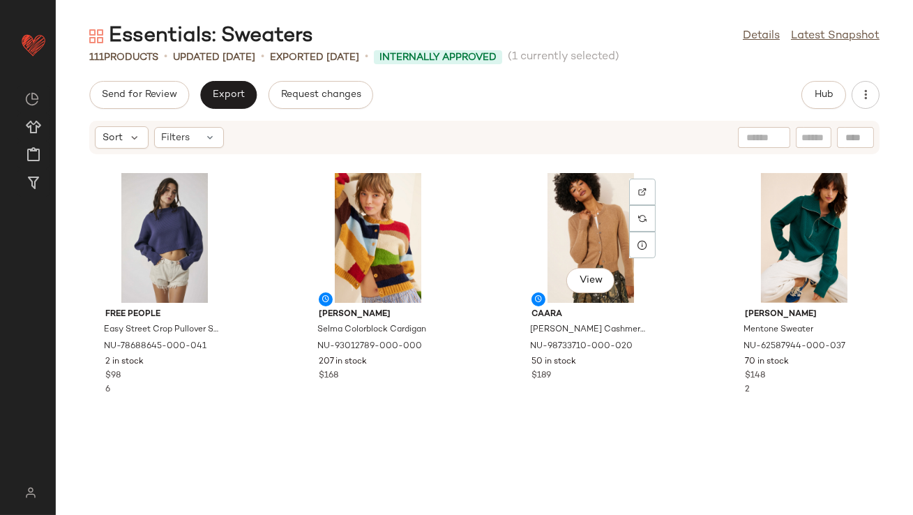
scroll to position [1367, 0]
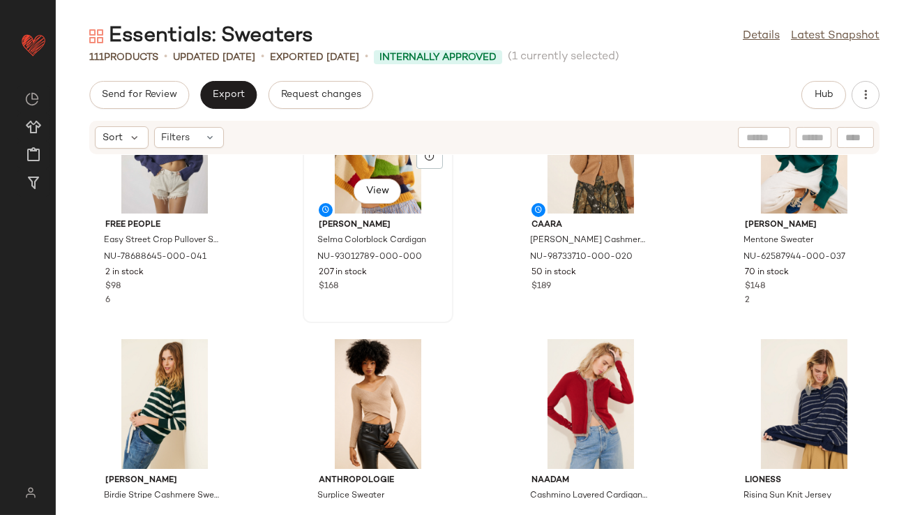
click at [353, 170] on div "View" at bounding box center [378, 149] width 141 height 130
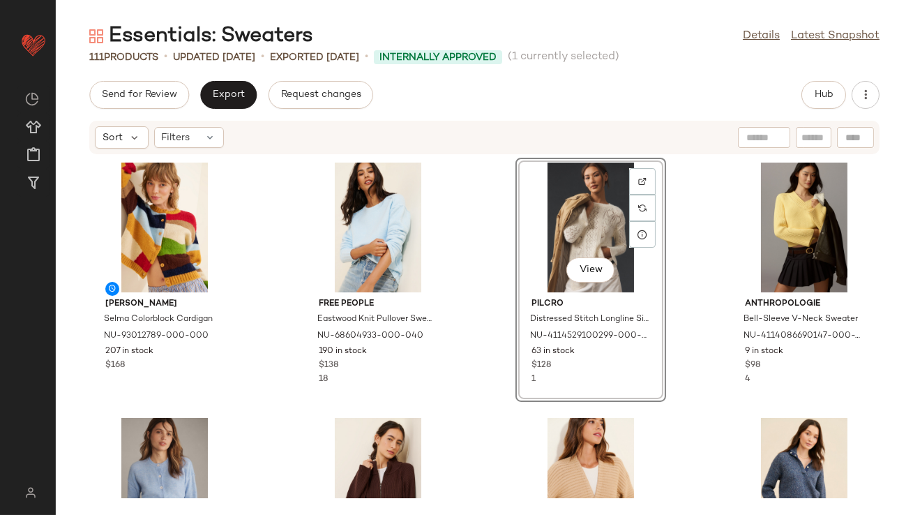
click at [482, 399] on div "[PERSON_NAME] Colorblock Cardigan NU-93012789-000-000 207 in stock $168 Free Pe…" at bounding box center [485, 326] width 858 height 343
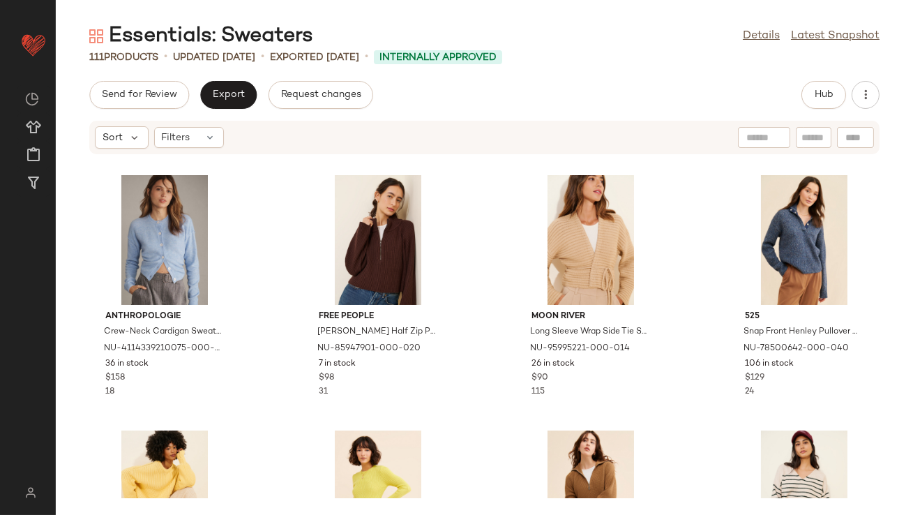
scroll to position [373, 0]
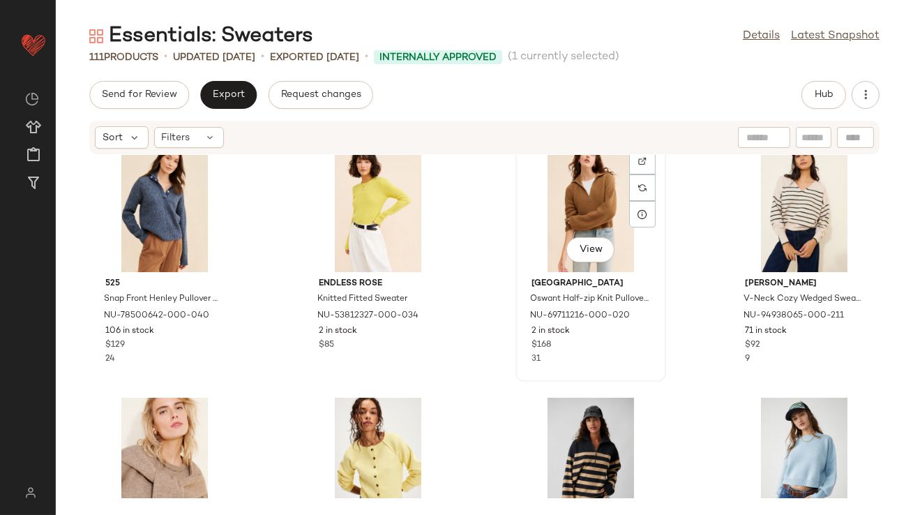
scroll to position [700, 0]
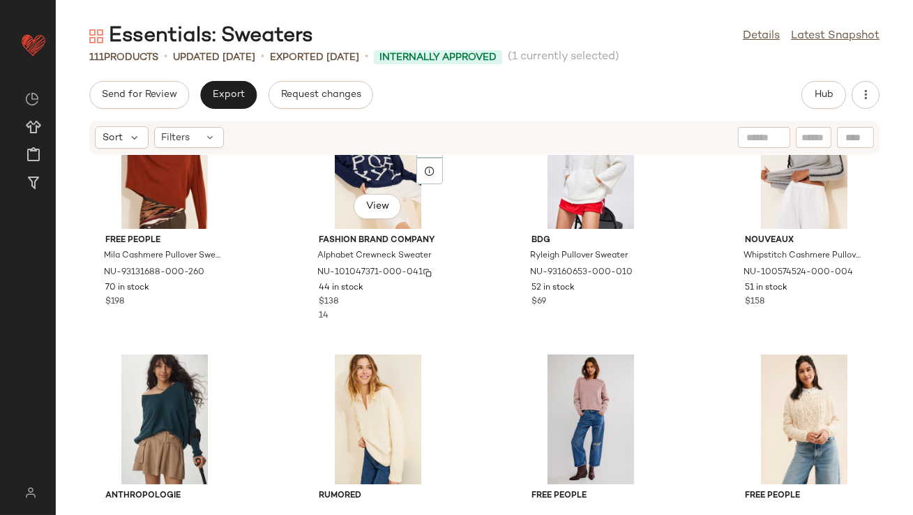
scroll to position [2000, 0]
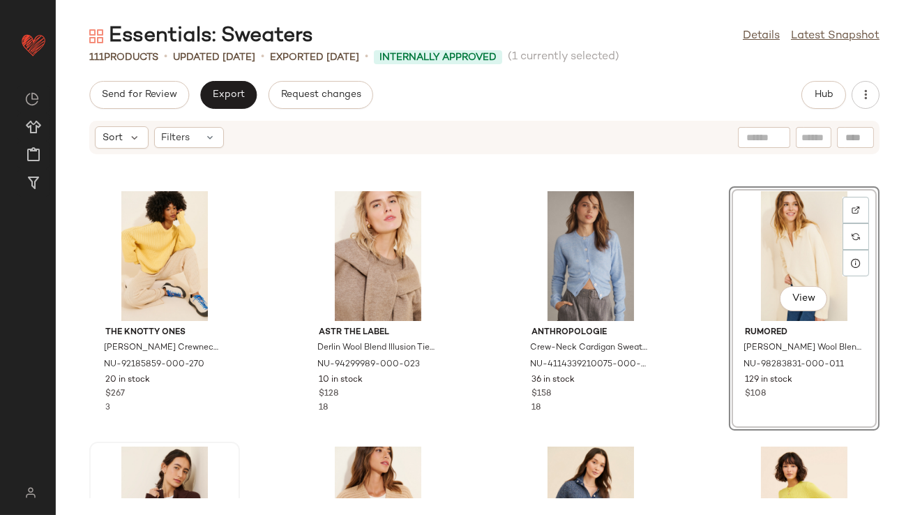
scroll to position [27, 0]
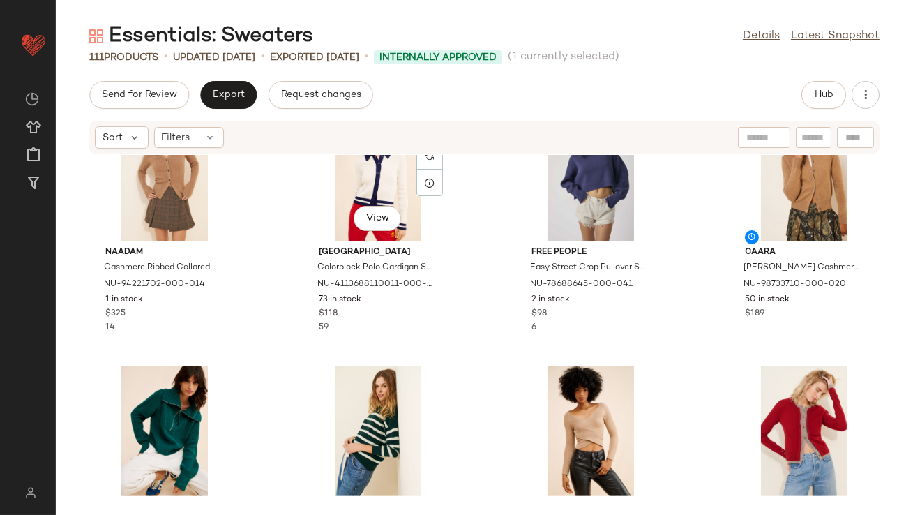
scroll to position [1542, 0]
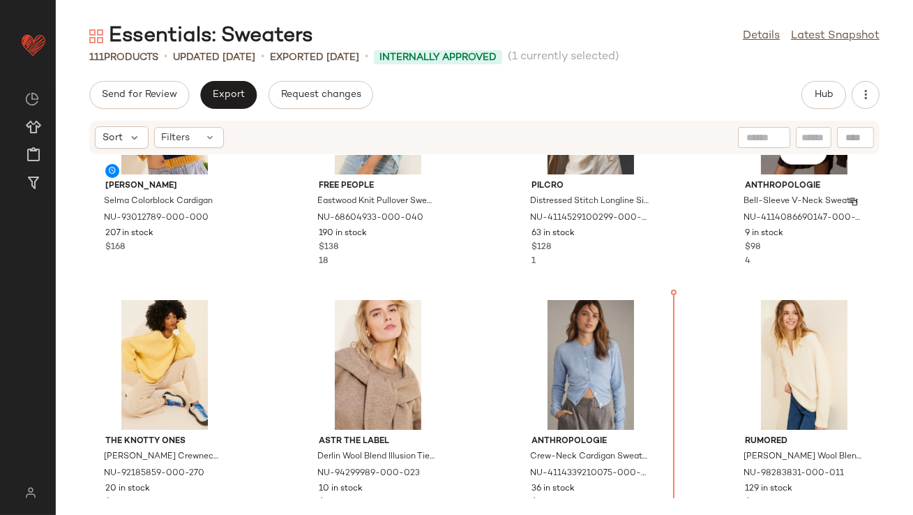
scroll to position [119, 0]
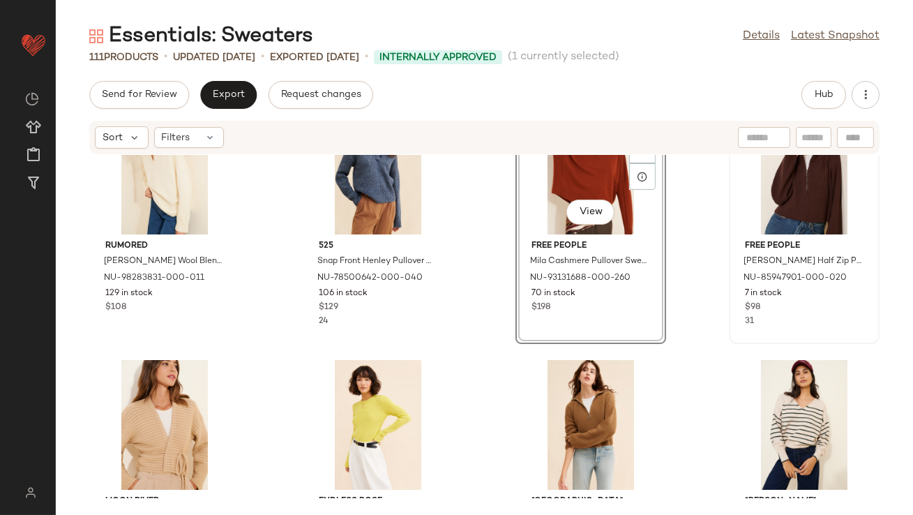
scroll to position [653, 0]
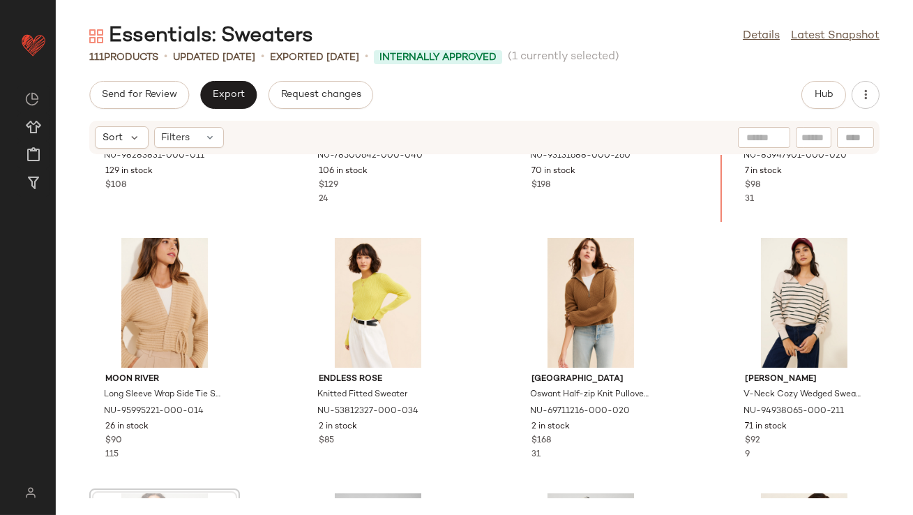
scroll to position [628, 0]
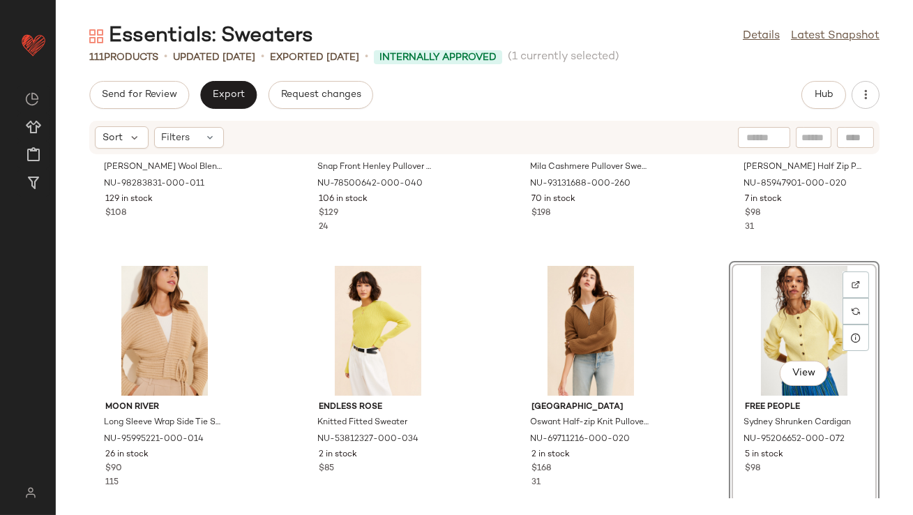
scroll to position [911, 0]
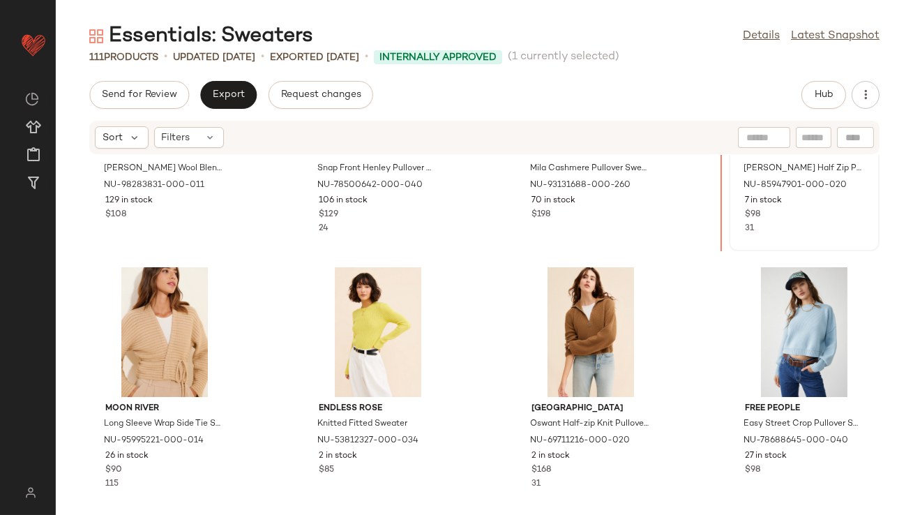
scroll to position [663, 0]
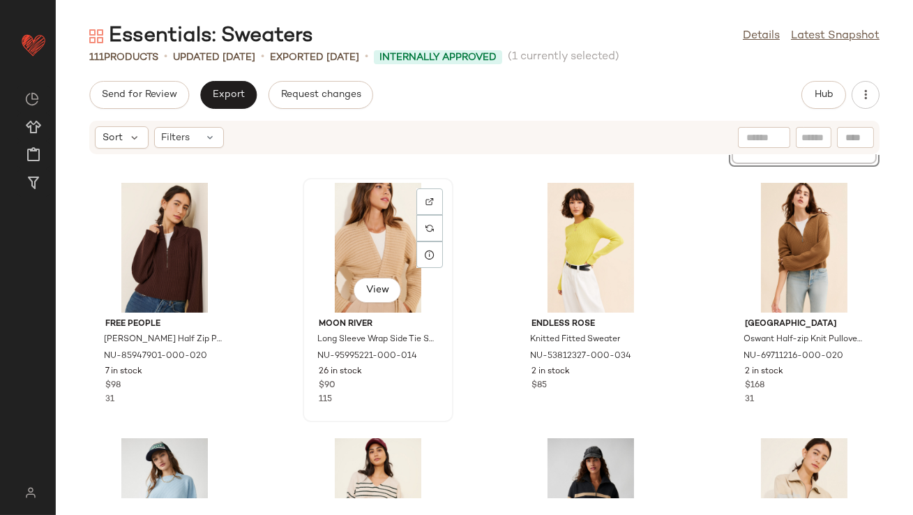
scroll to position [920, 0]
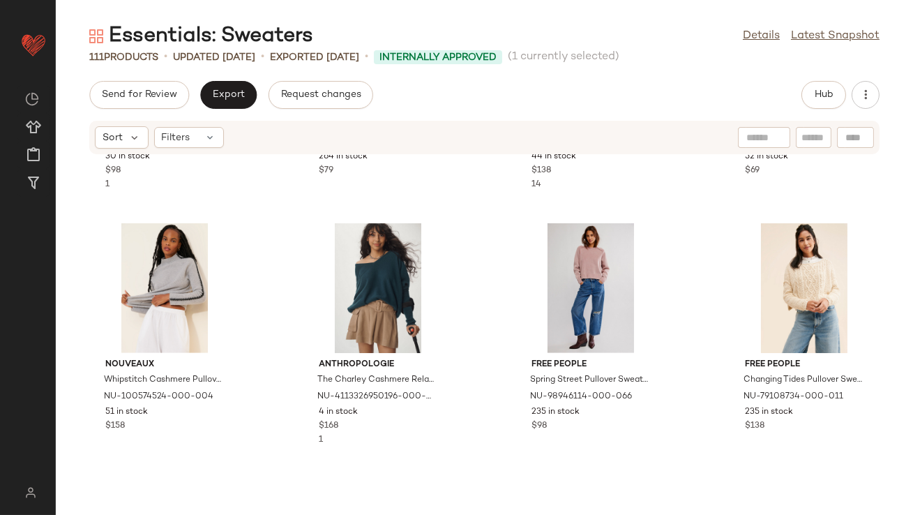
scroll to position [2207, 0]
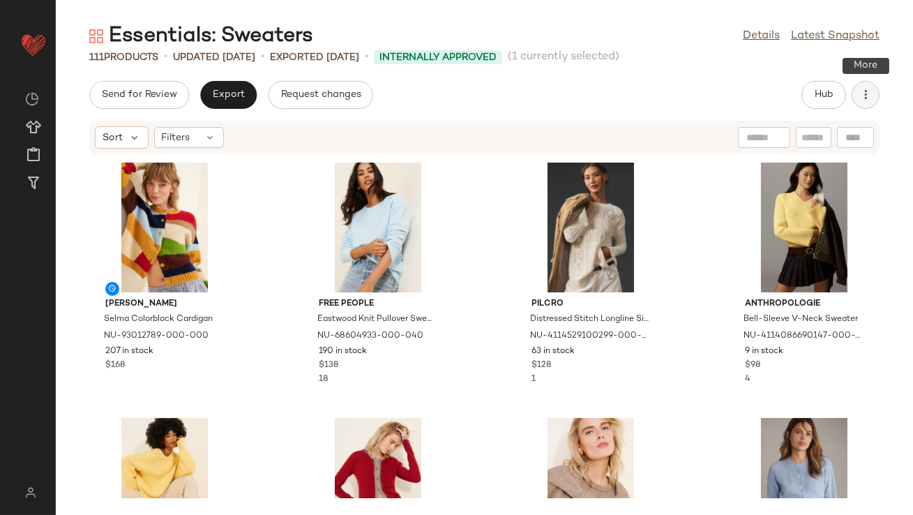
click at [865, 82] on button "button" at bounding box center [866, 95] width 28 height 28
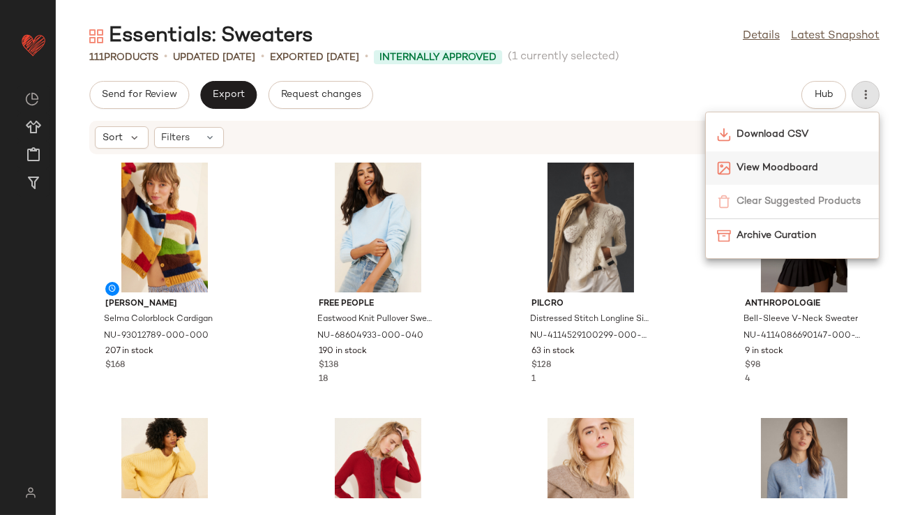
click at [792, 161] on span "View Moodboard" at bounding box center [802, 168] width 131 height 15
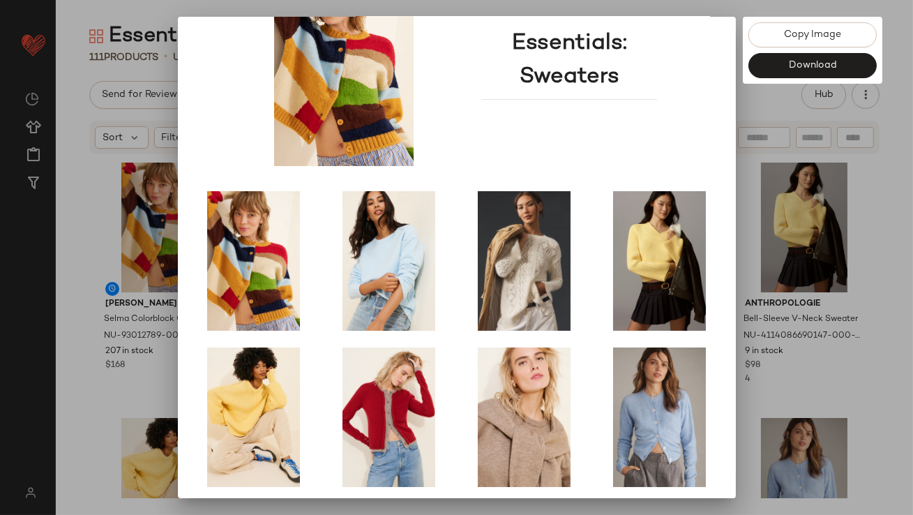
scroll to position [238, 0]
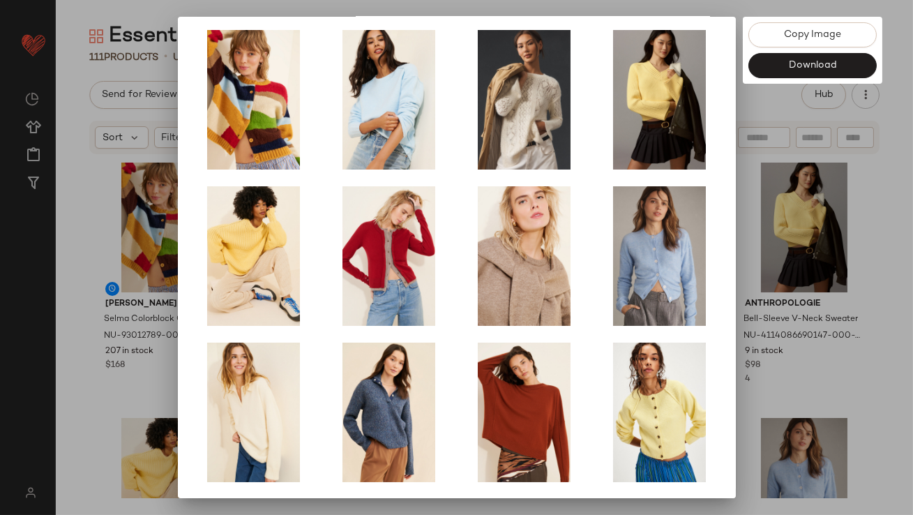
click at [778, 275] on div at bounding box center [456, 257] width 913 height 515
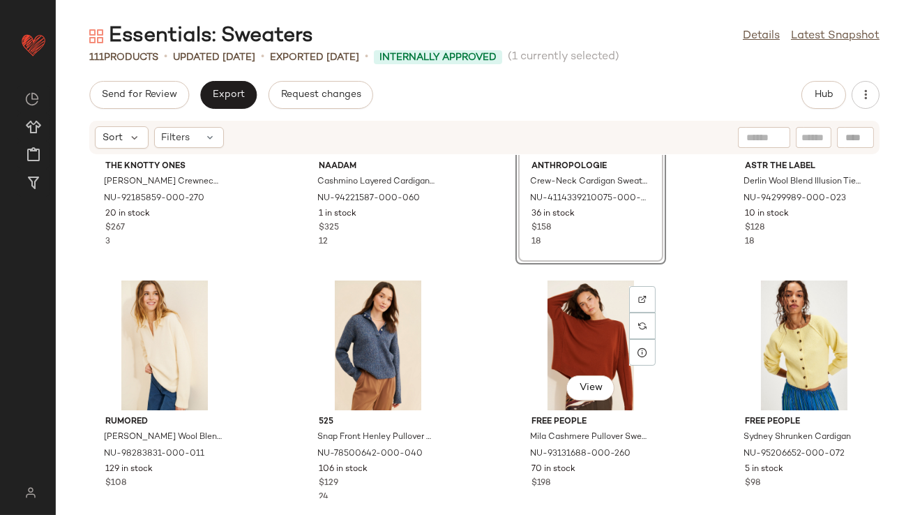
scroll to position [356, 0]
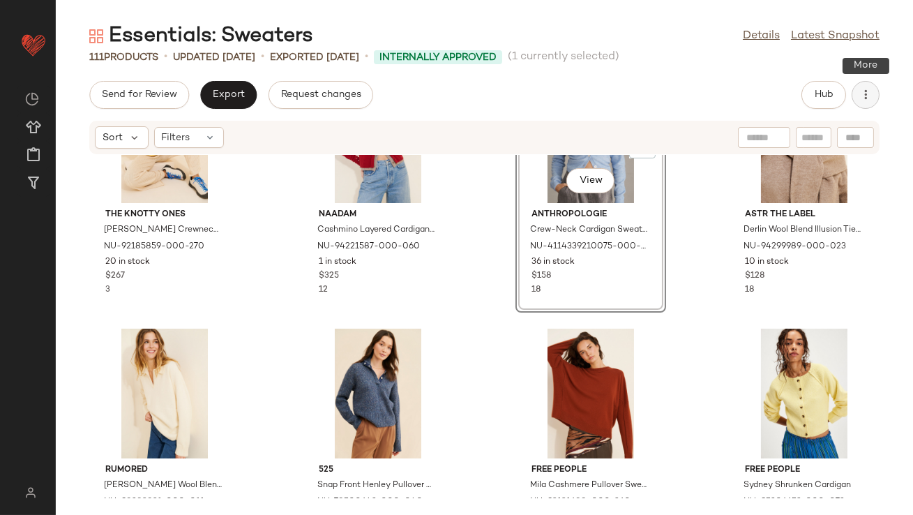
click at [865, 98] on icon "button" at bounding box center [866, 95] width 14 height 14
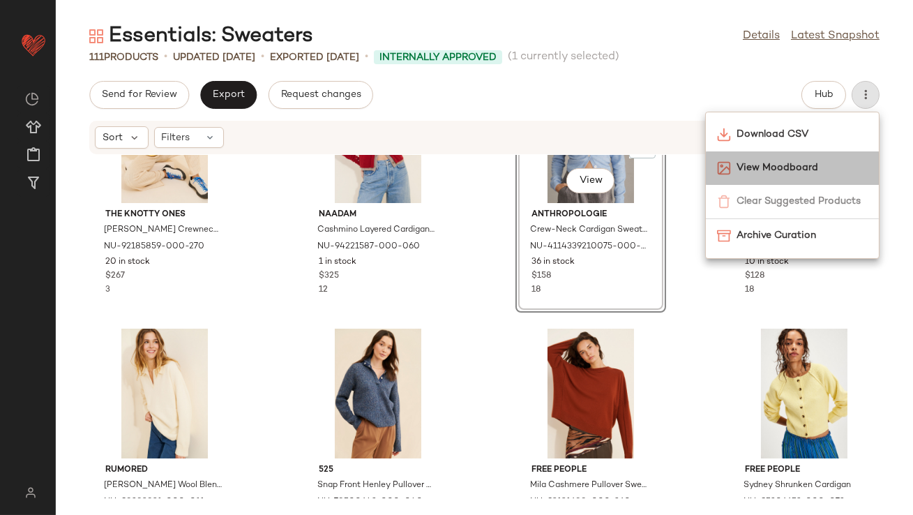
click at [798, 165] on span "View Moodboard" at bounding box center [802, 168] width 131 height 15
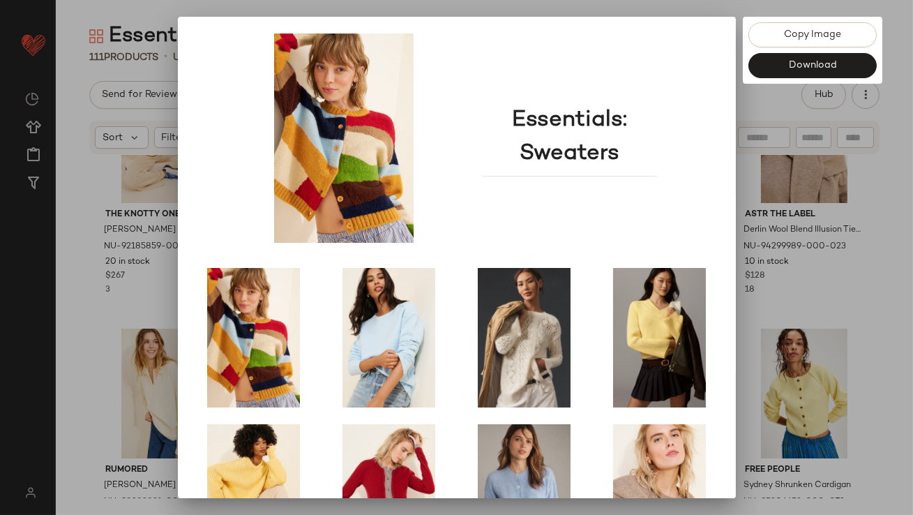
scroll to position [238, 0]
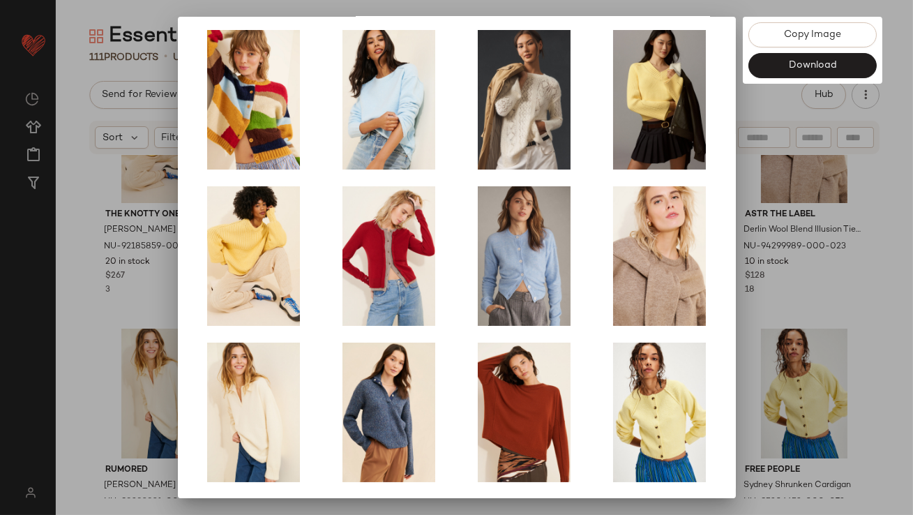
click at [770, 326] on div at bounding box center [456, 257] width 913 height 515
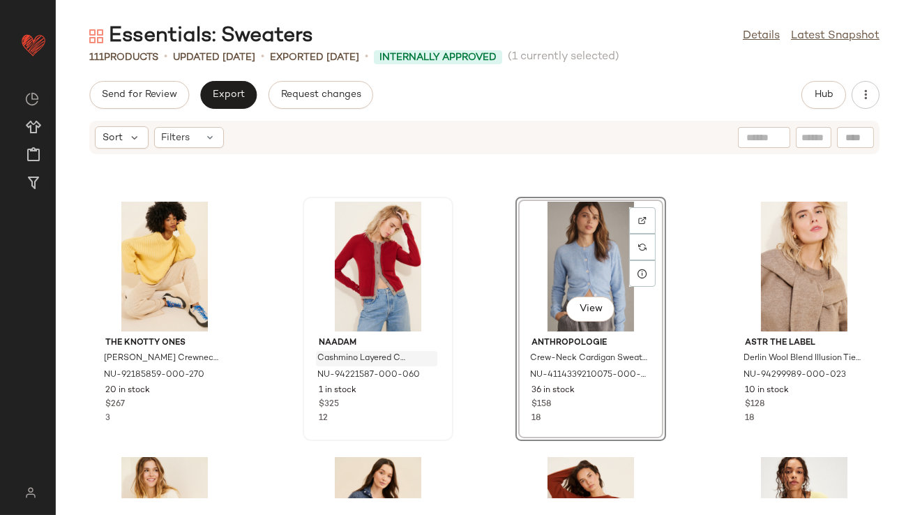
scroll to position [0, 0]
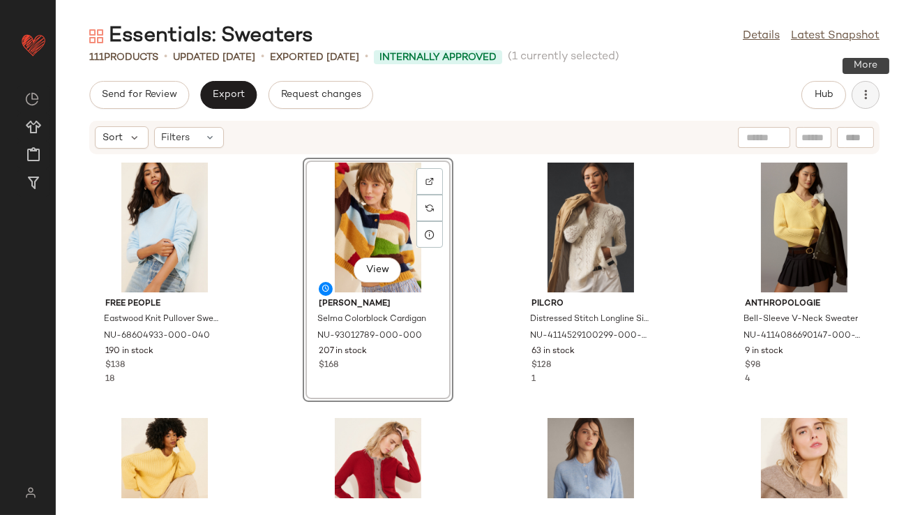
click at [869, 98] on icon "button" at bounding box center [866, 95] width 14 height 14
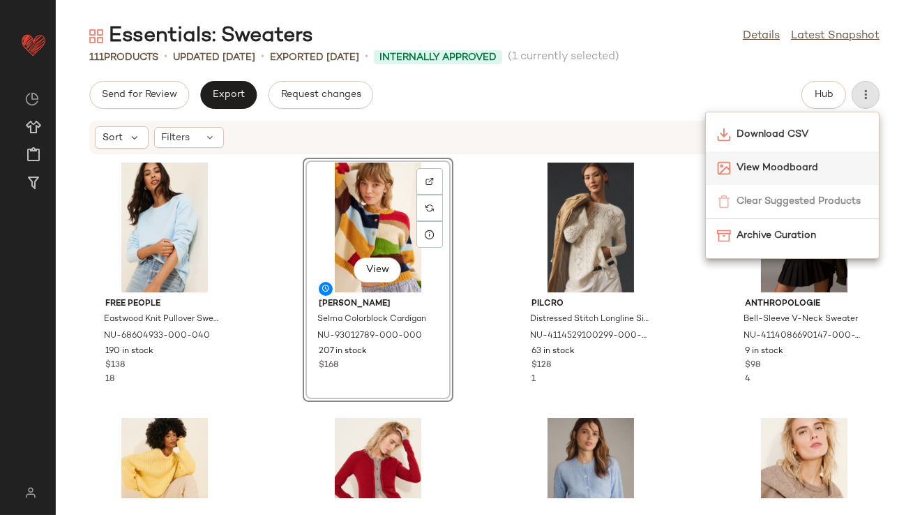
click at [771, 170] on span "View Moodboard" at bounding box center [802, 168] width 131 height 15
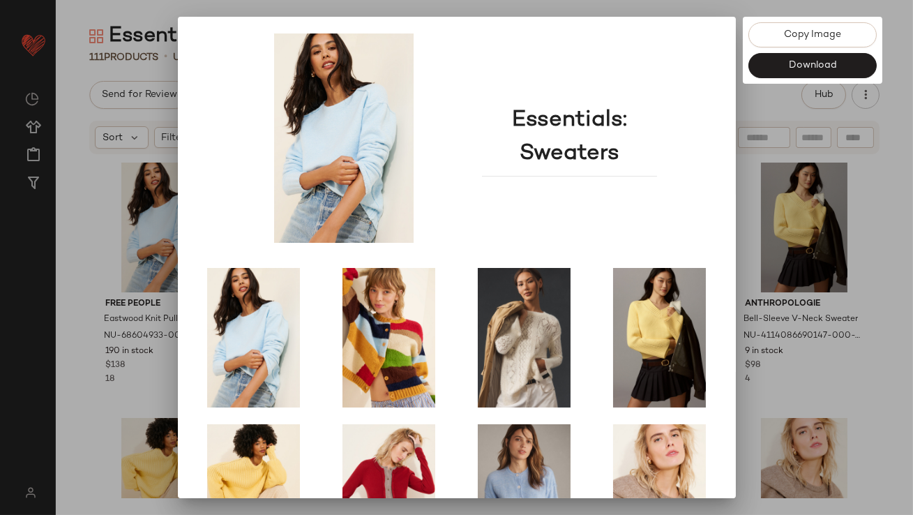
scroll to position [238, 0]
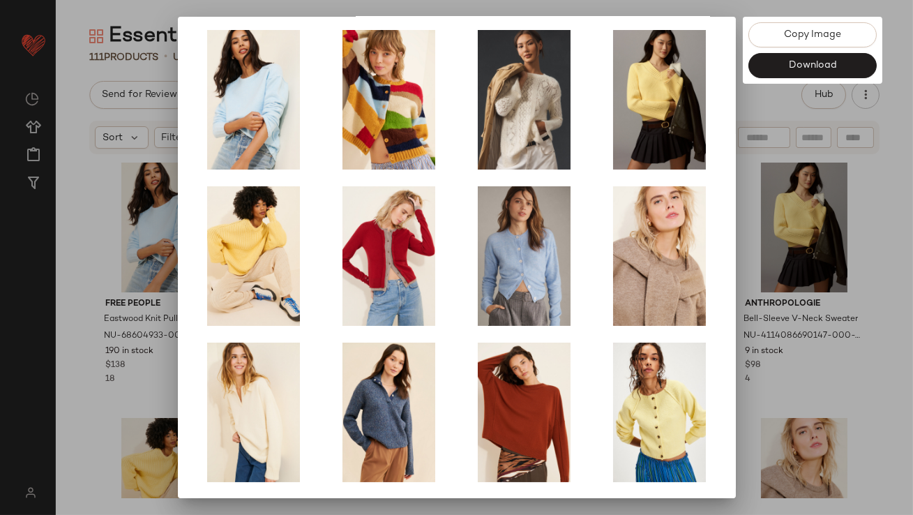
click at [738, 304] on div at bounding box center [456, 257] width 913 height 515
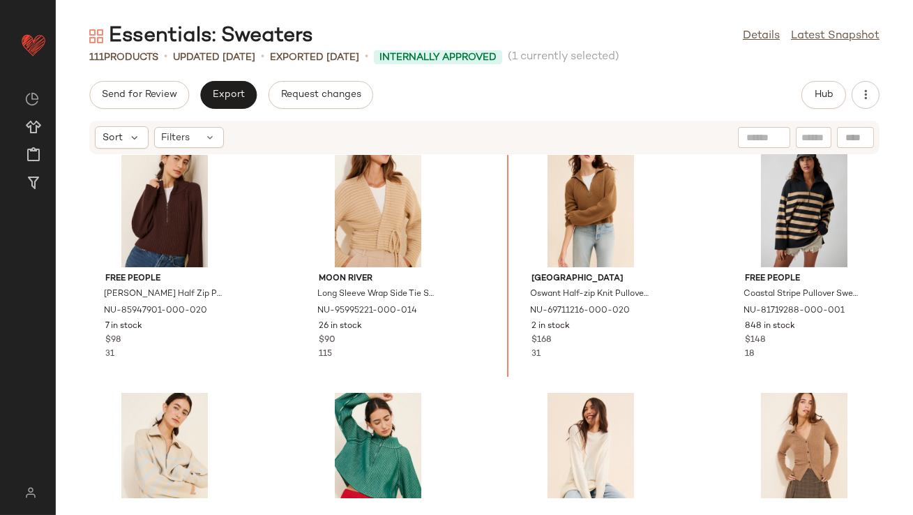
scroll to position [1058, 0]
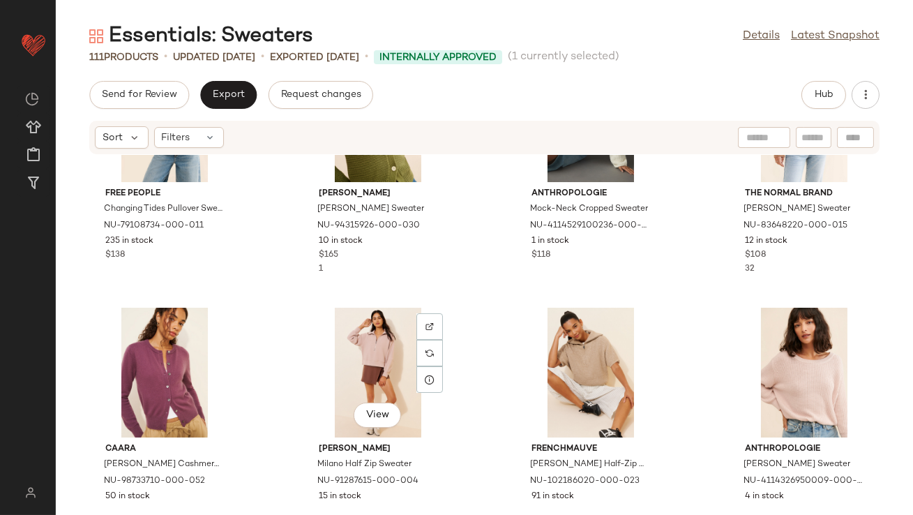
scroll to position [2470, 0]
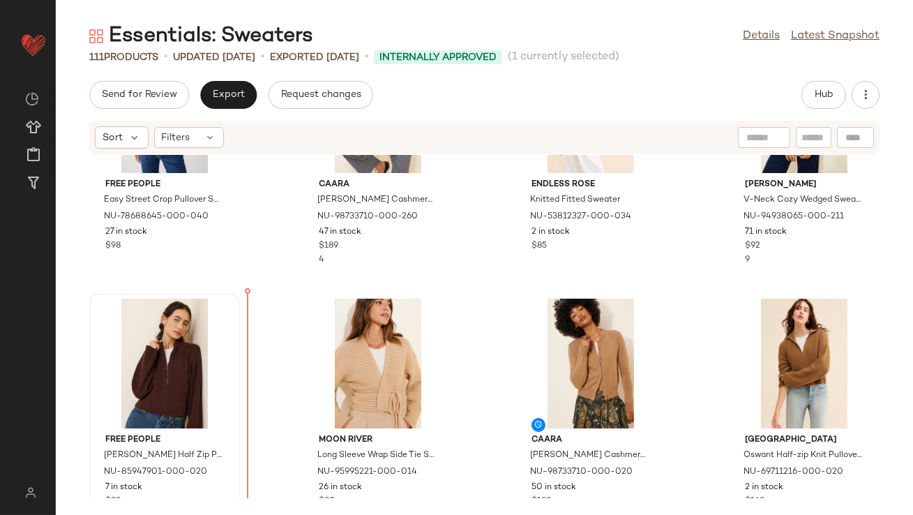
scroll to position [897, 0]
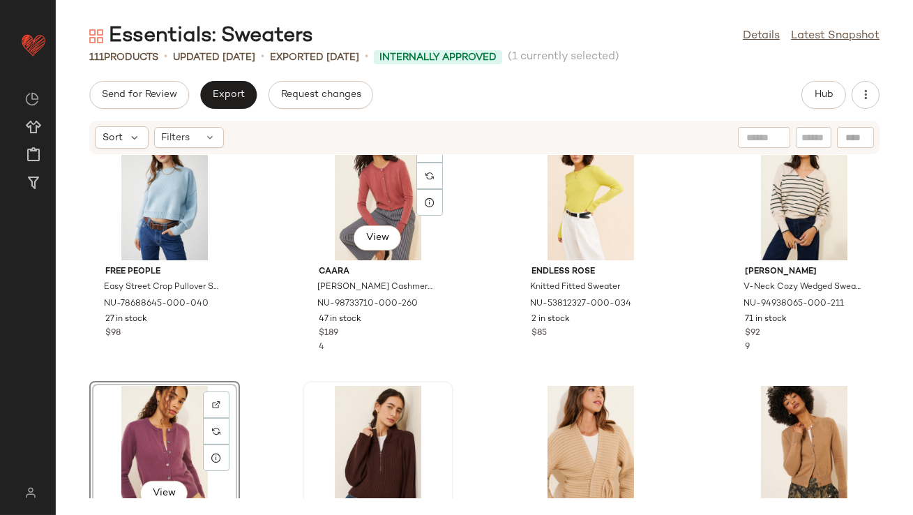
scroll to position [810, 0]
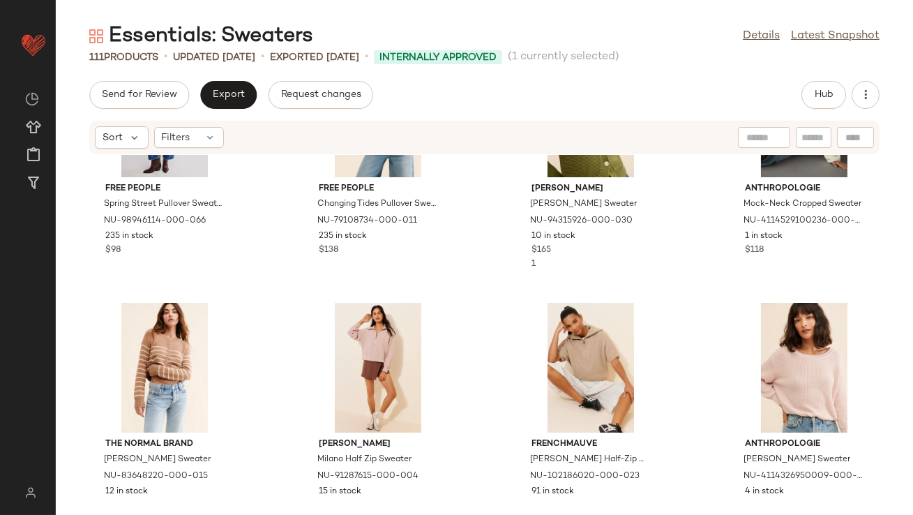
scroll to position [2467, 0]
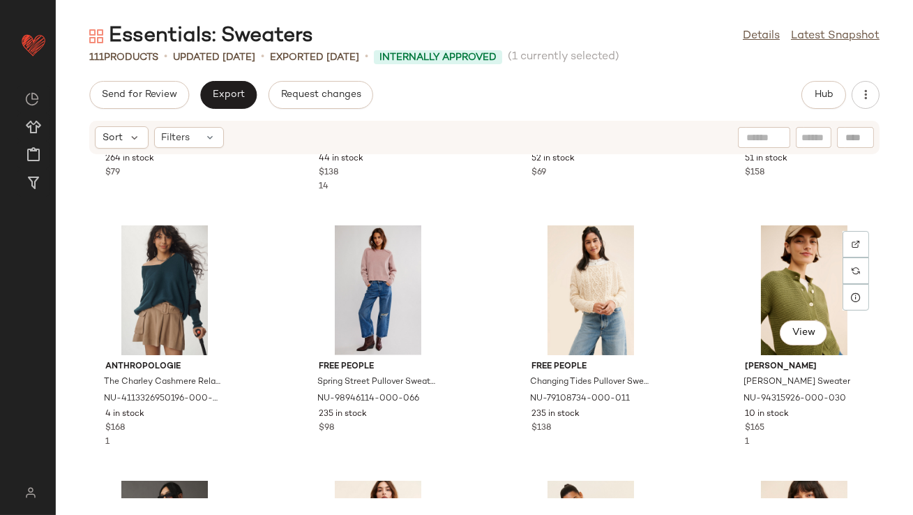
scroll to position [2279, 0]
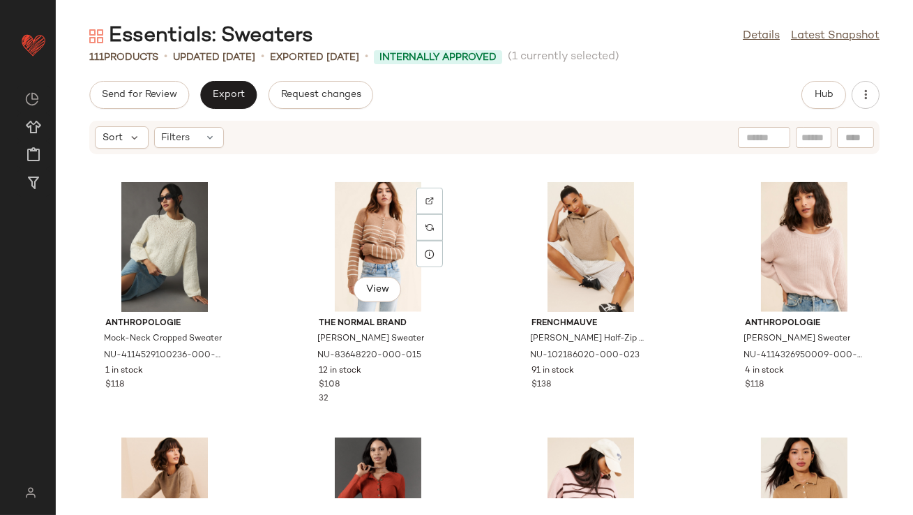
scroll to position [2637, 0]
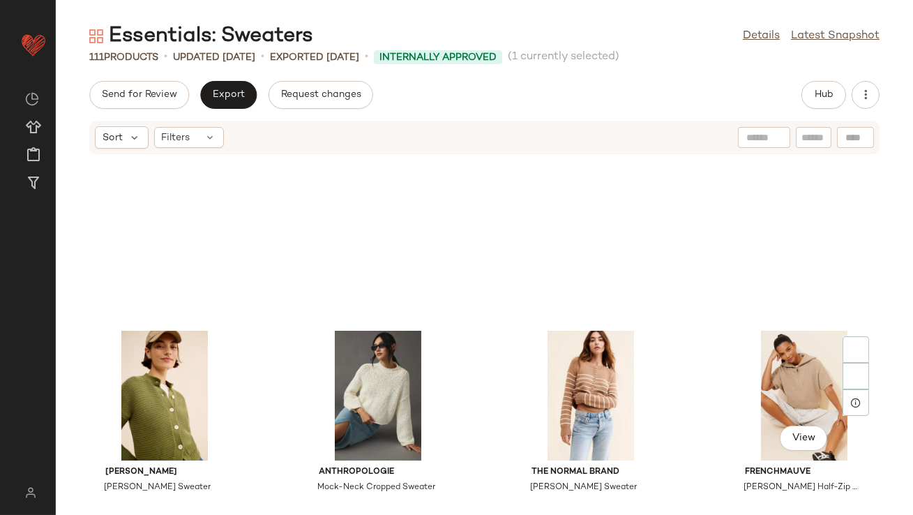
scroll to position [2700, 0]
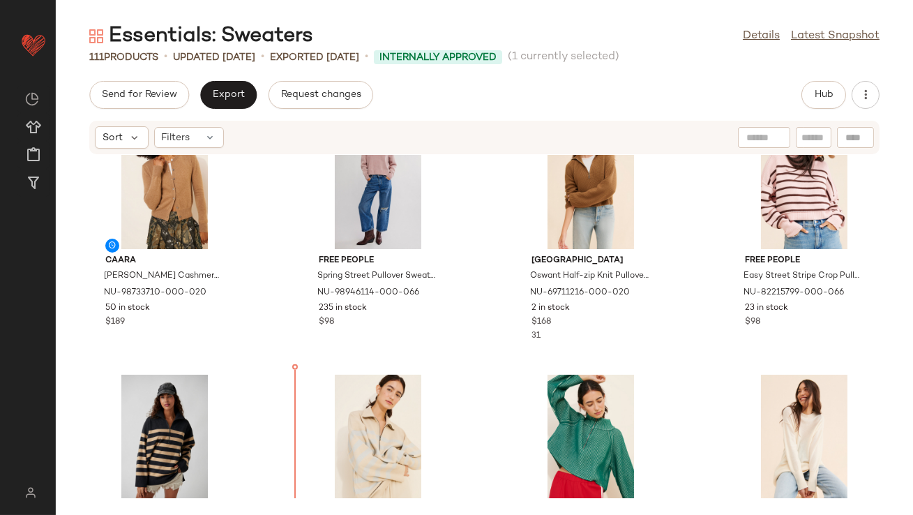
scroll to position [1387, 0]
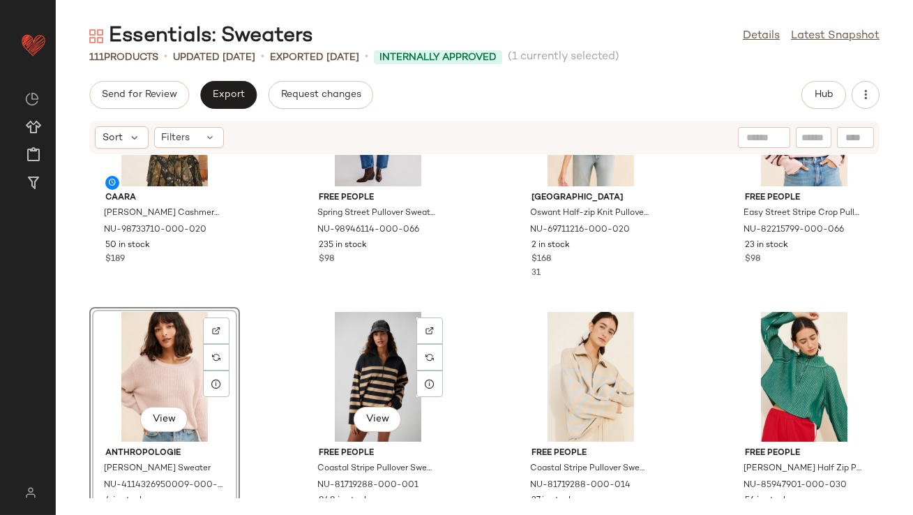
scroll to position [1403, 0]
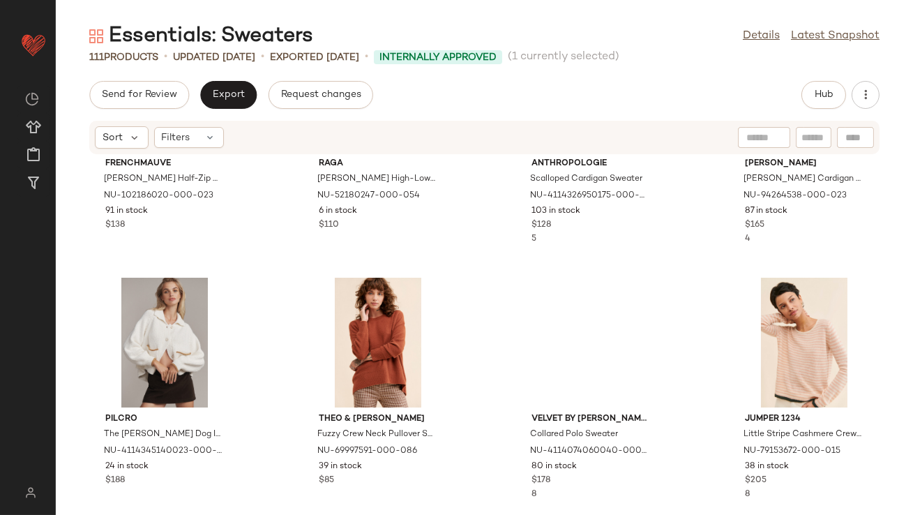
scroll to position [3039, 0]
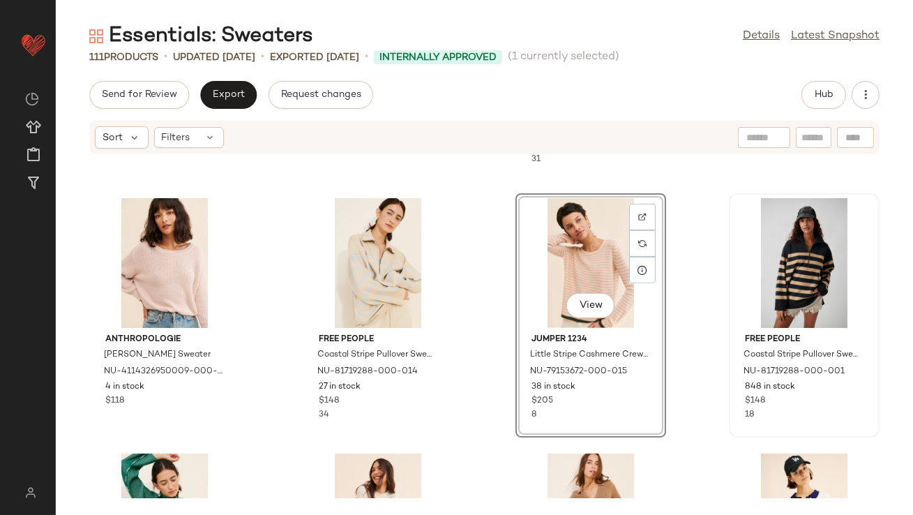
scroll to position [1672, 0]
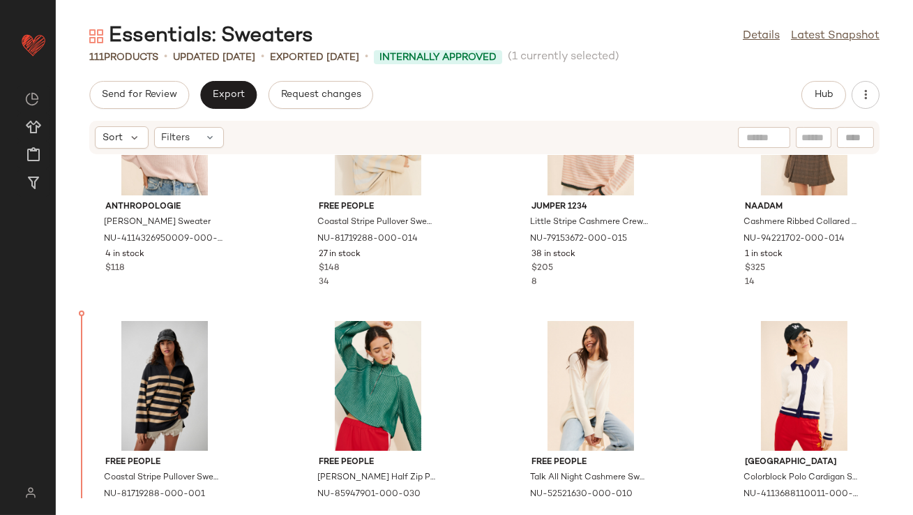
scroll to position [1651, 0]
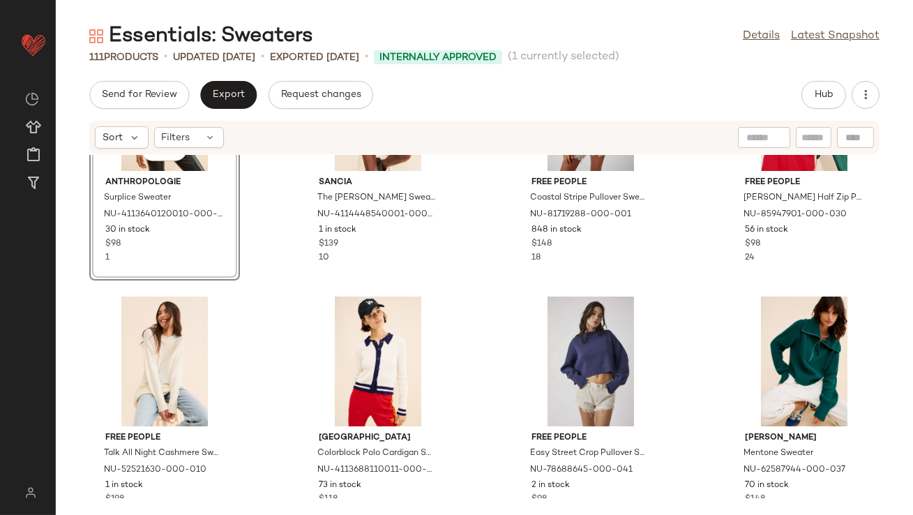
scroll to position [1947, 0]
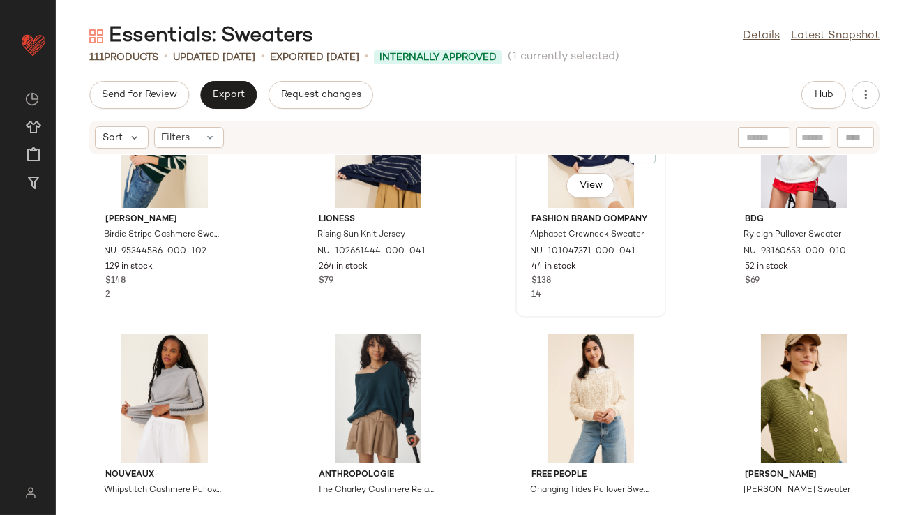
scroll to position [2434, 0]
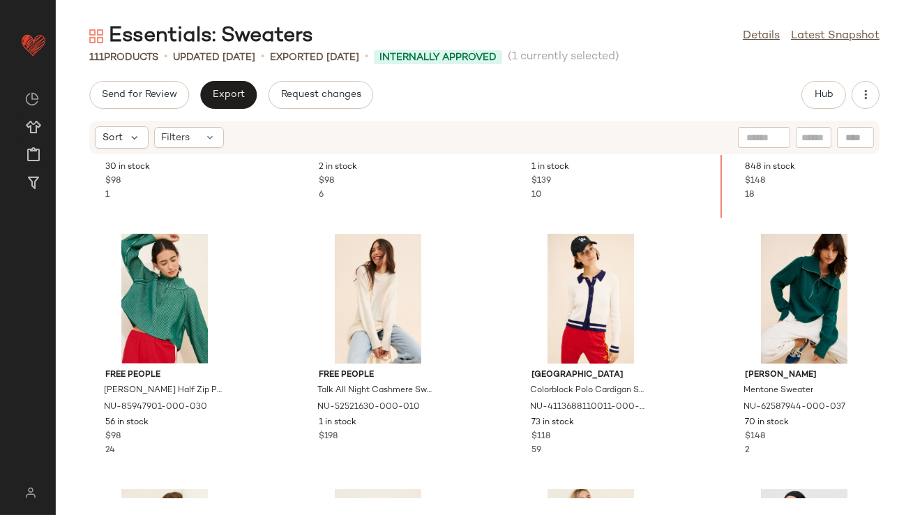
scroll to position [1918, 0]
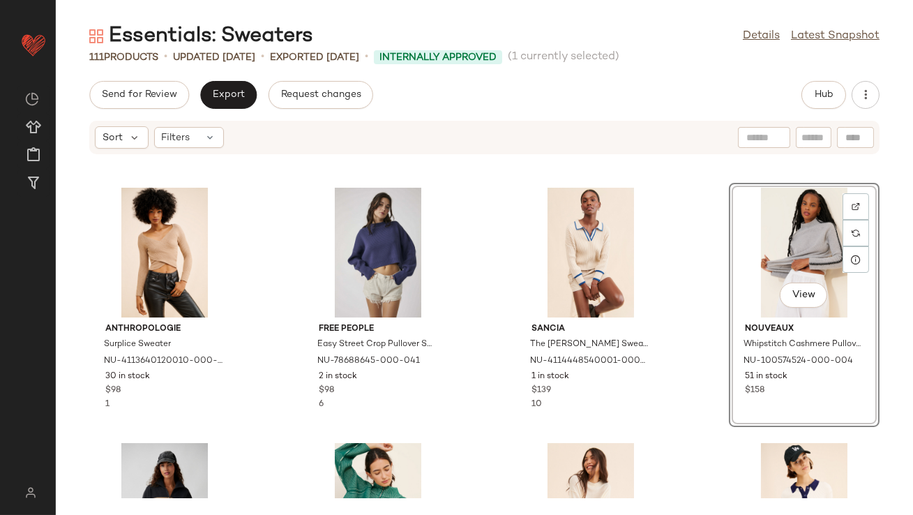
scroll to position [1898, 0]
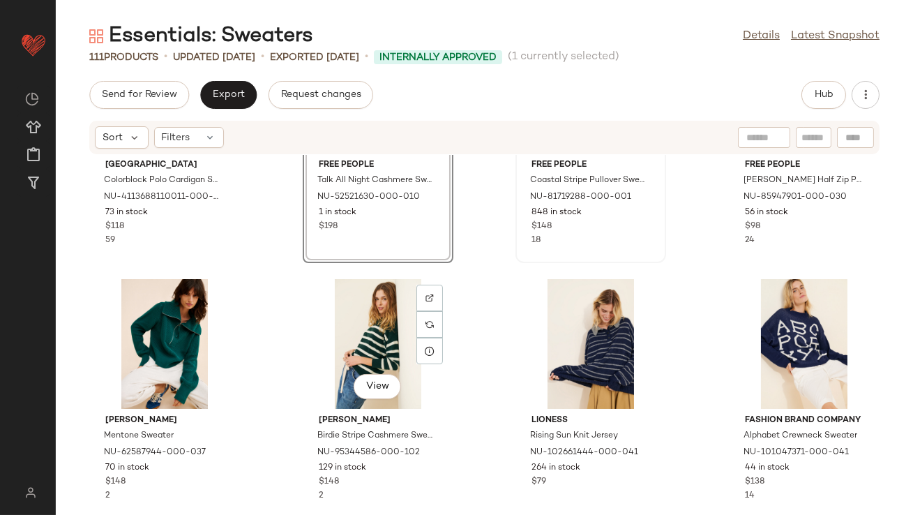
scroll to position [2283, 0]
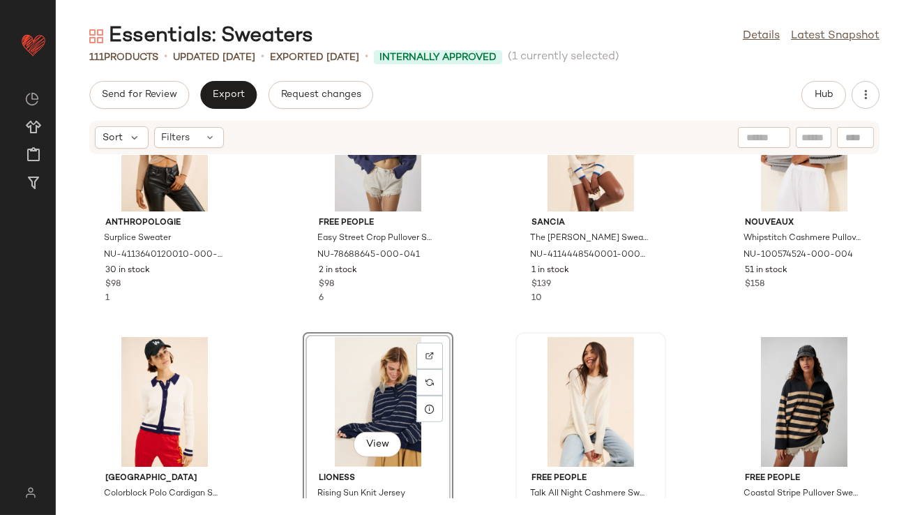
scroll to position [1930, 0]
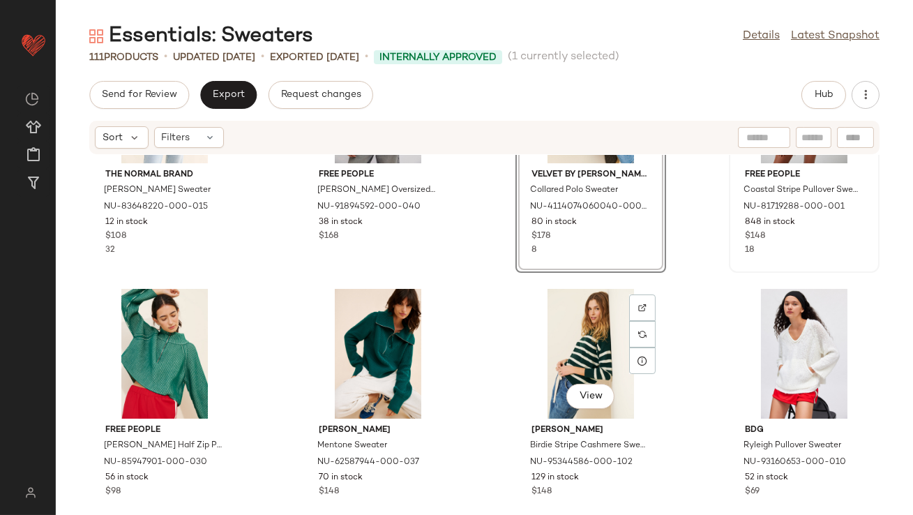
scroll to position [2528, 0]
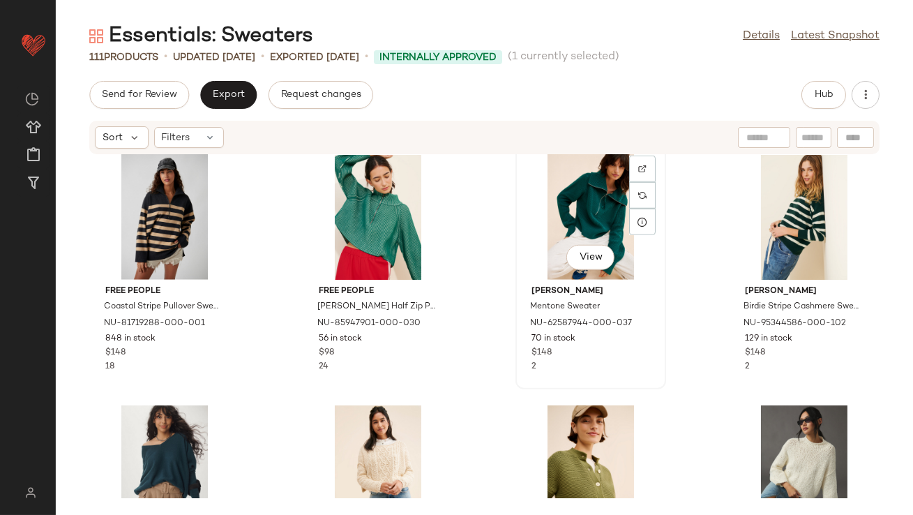
scroll to position [2657, 0]
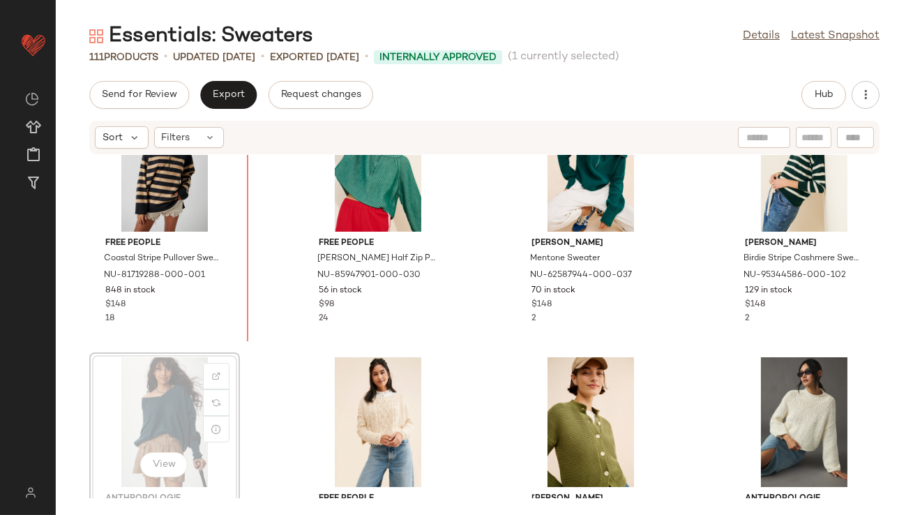
scroll to position [2575, 0]
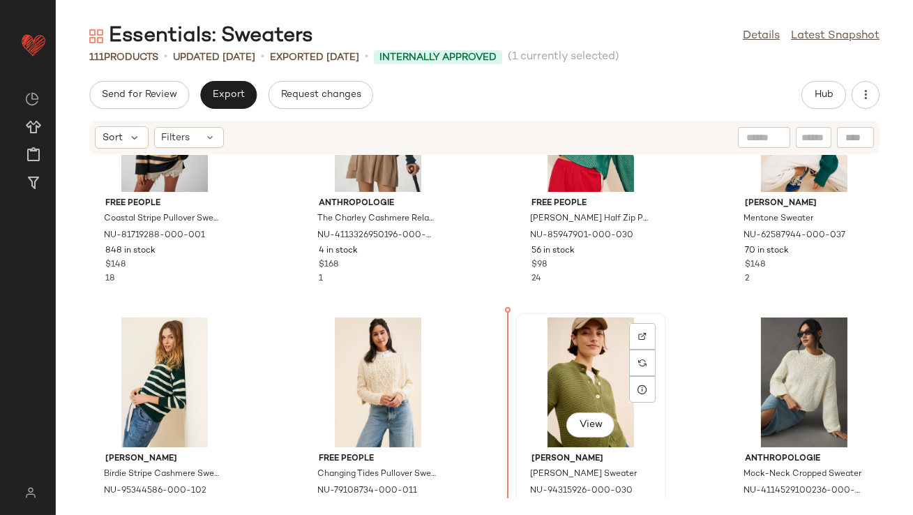
scroll to position [2669, 0]
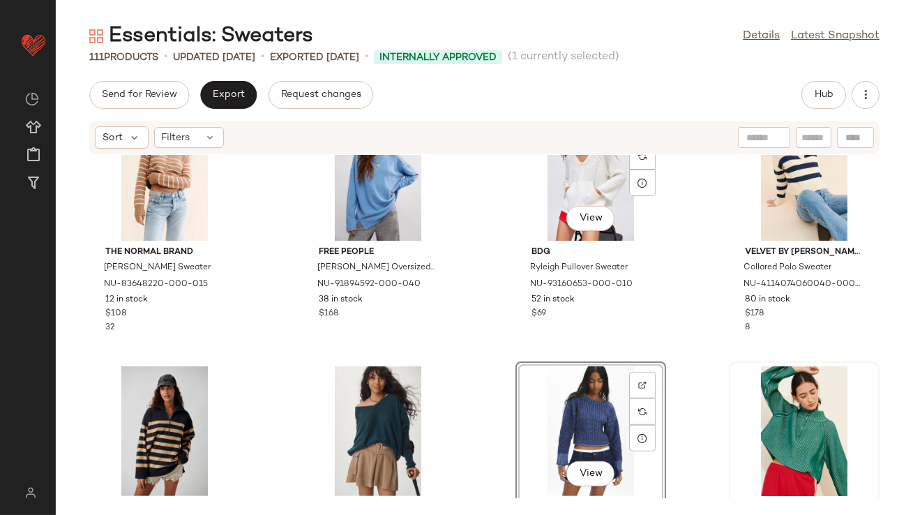
scroll to position [2373, 0]
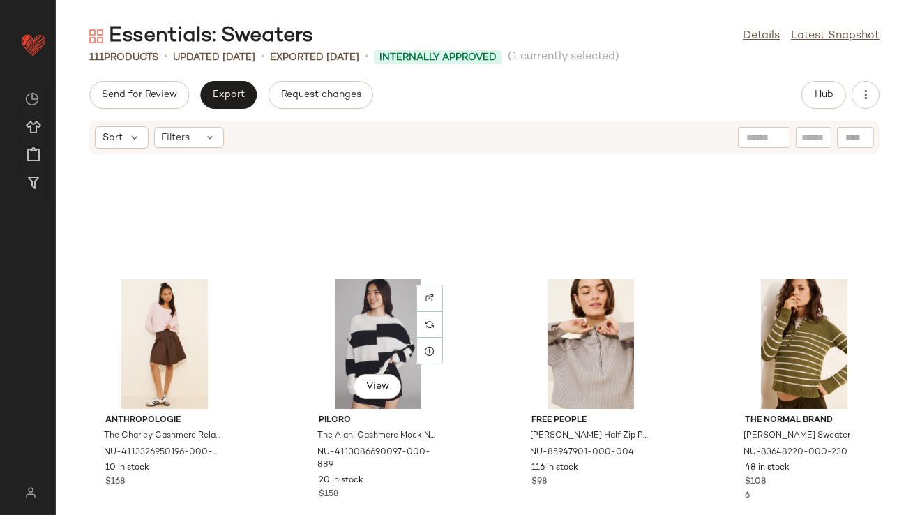
scroll to position [3604, 0]
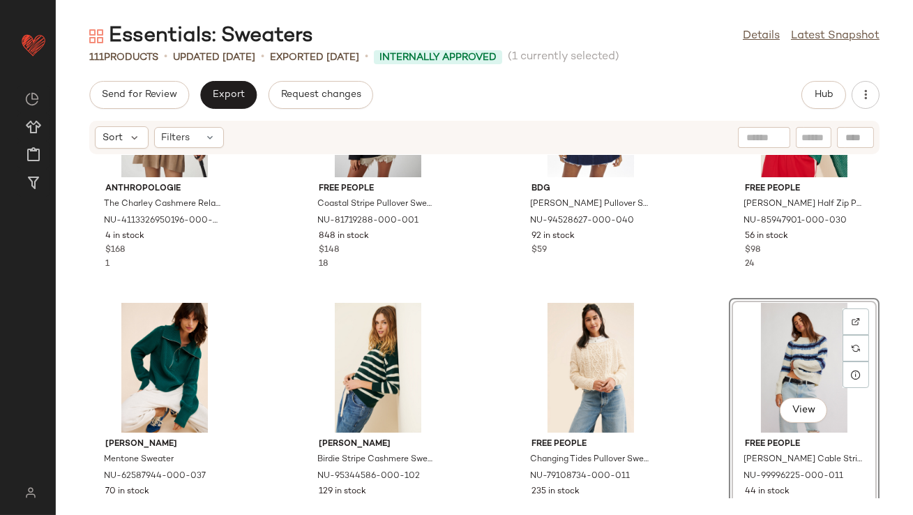
scroll to position [2667, 0]
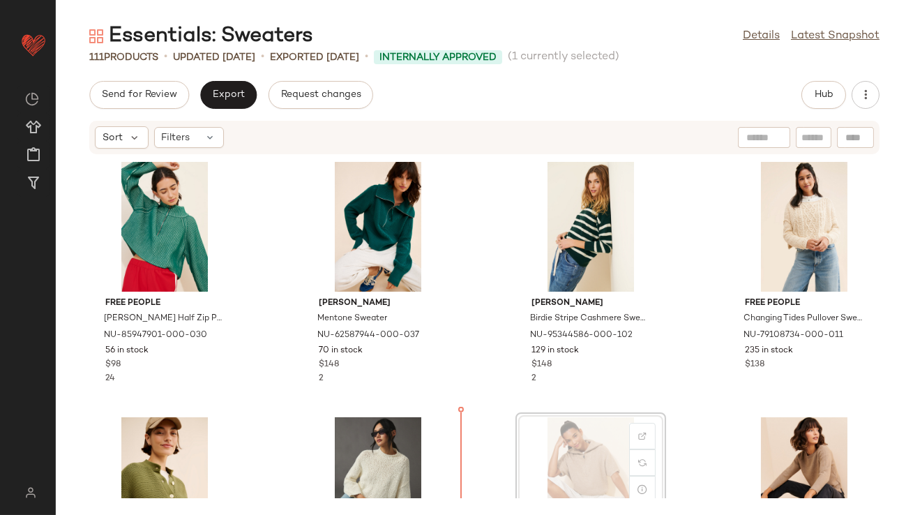
scroll to position [2823, 0]
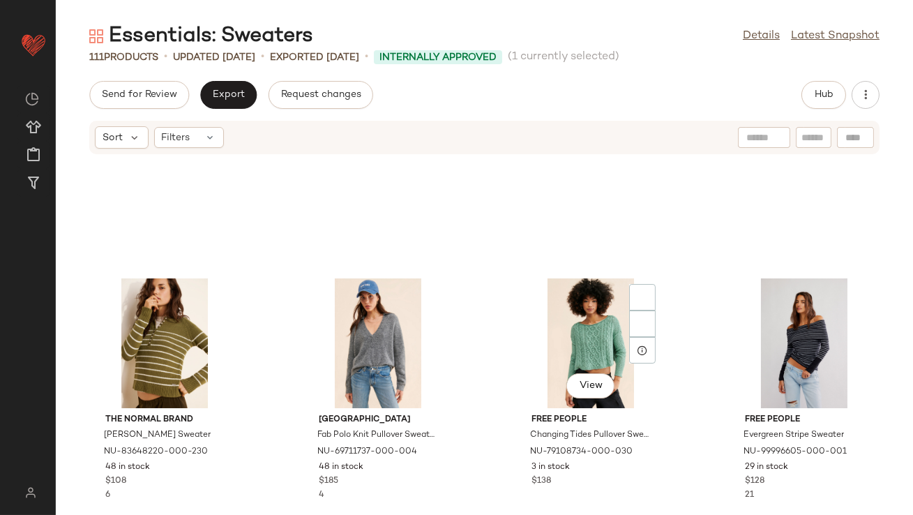
scroll to position [4362, 0]
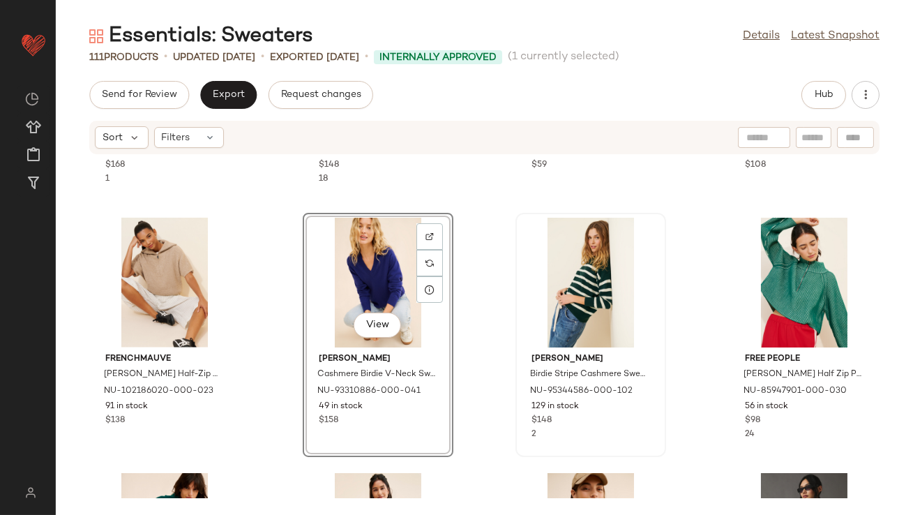
scroll to position [2983, 0]
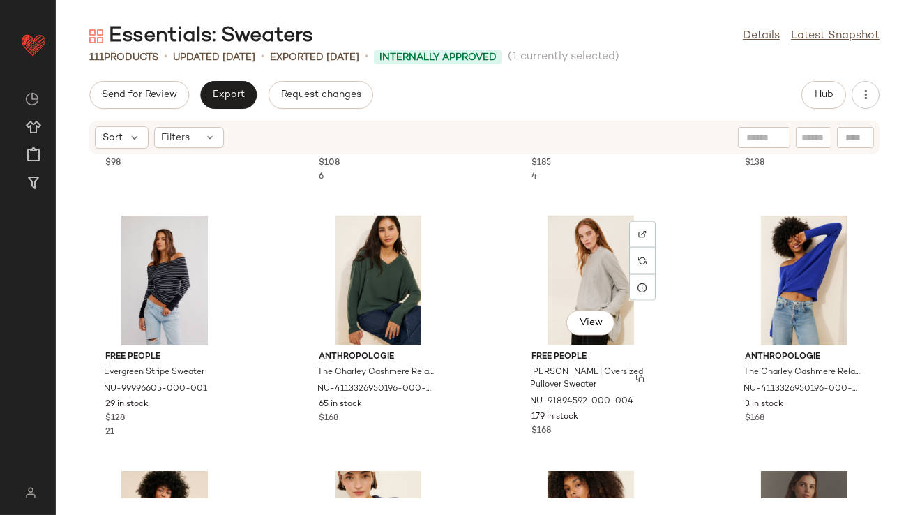
scroll to position [4112, 0]
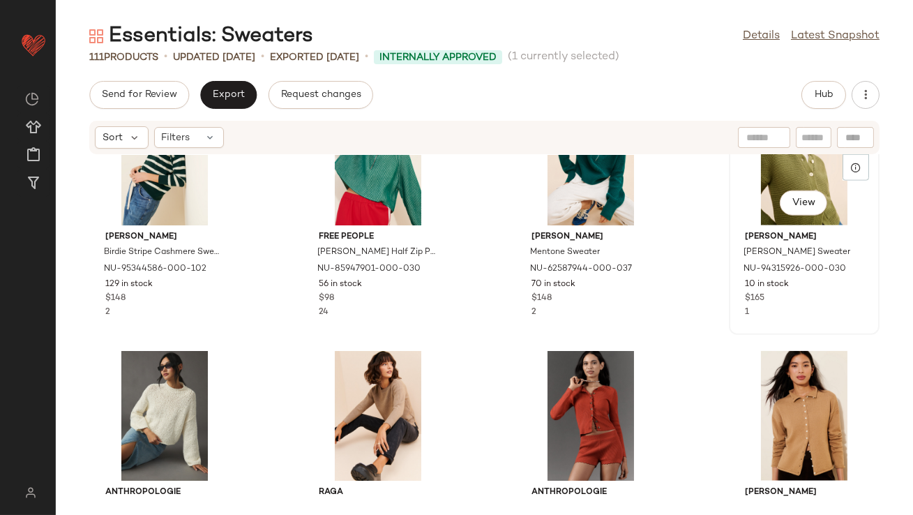
scroll to position [3269, 0]
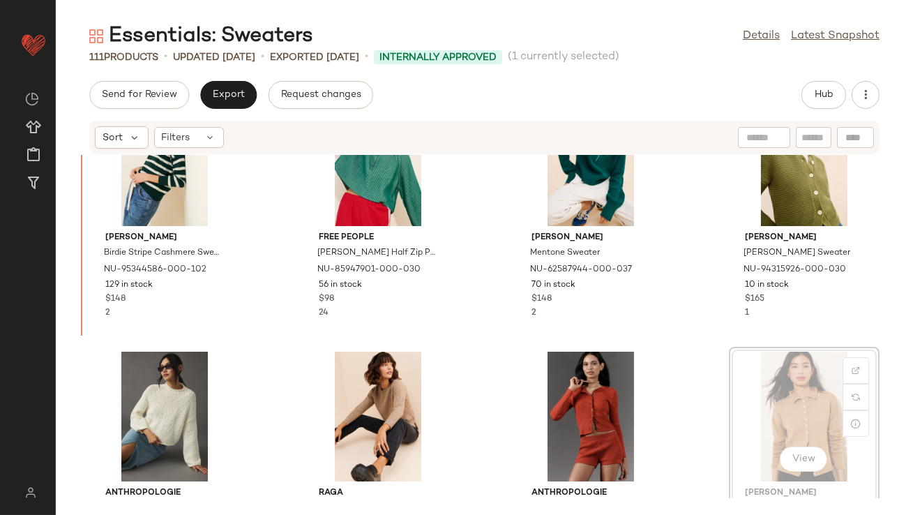
drag, startPoint x: 778, startPoint y: 297, endPoint x: 768, endPoint y: 297, distance: 9.8
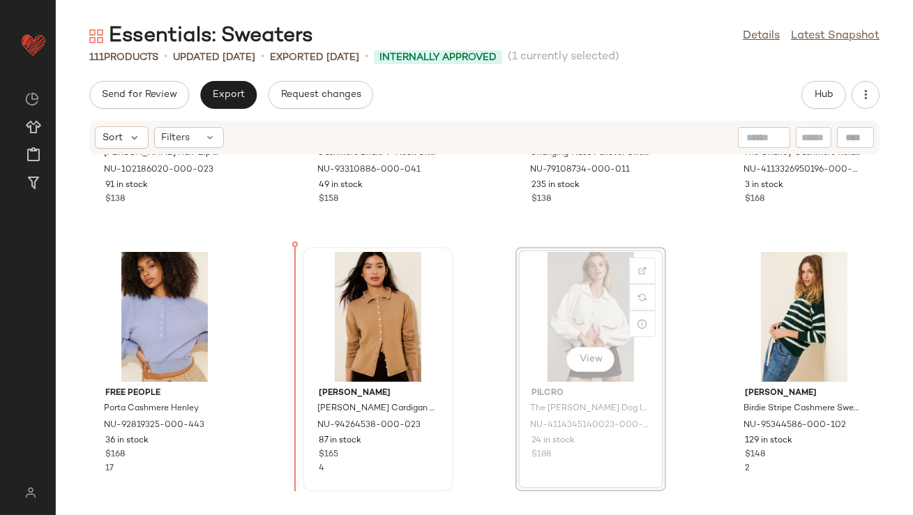
drag, startPoint x: 553, startPoint y: 303, endPoint x: 304, endPoint y: 329, distance: 250.5
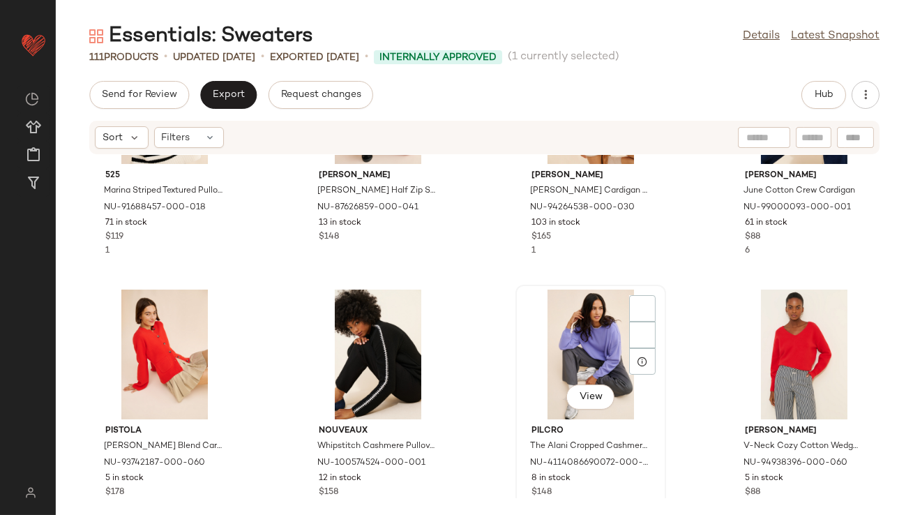
scroll to position [5039, 0]
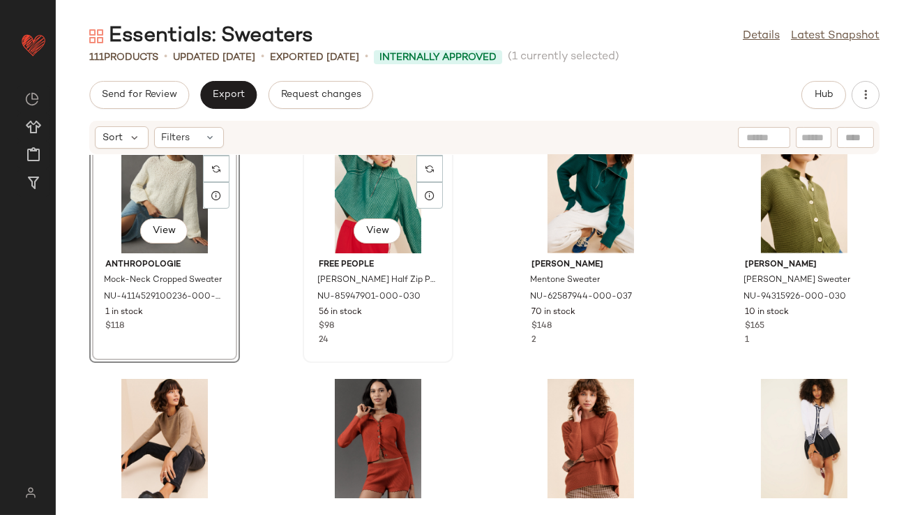
scroll to position [3484, 0]
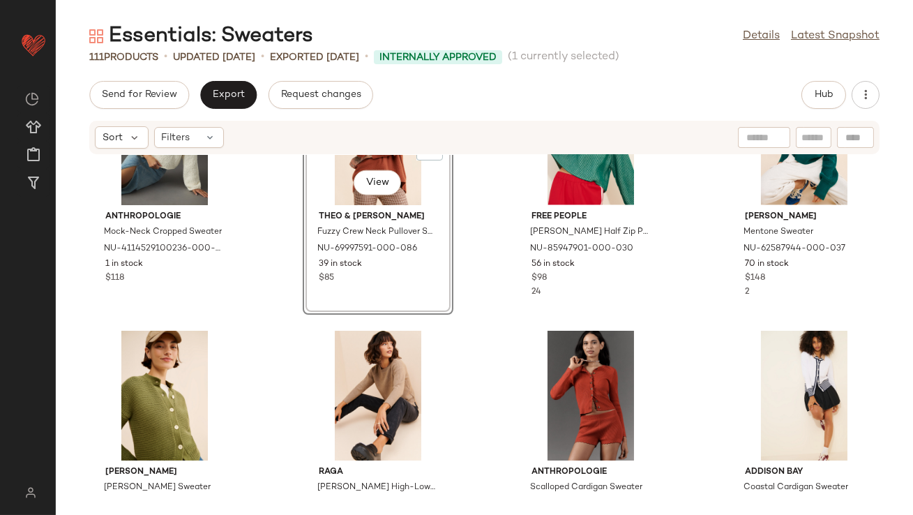
scroll to position [3496, 0]
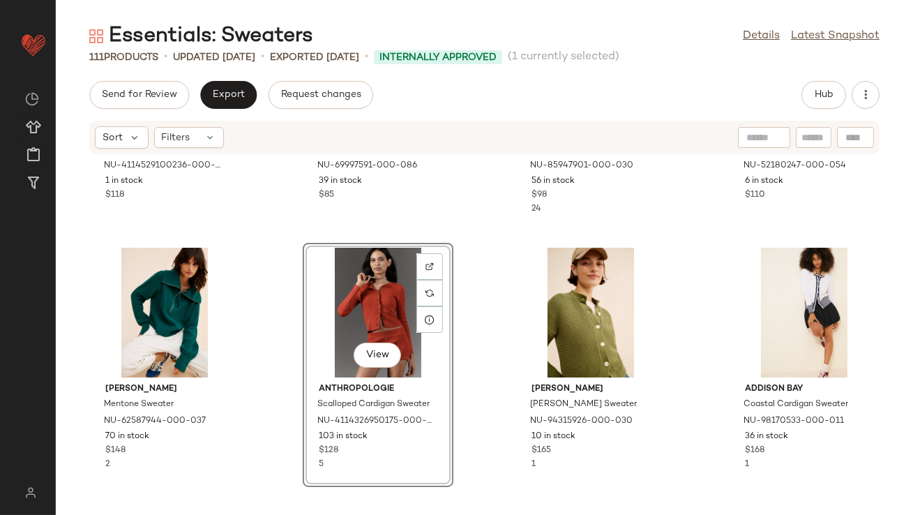
scroll to position [3521, 0]
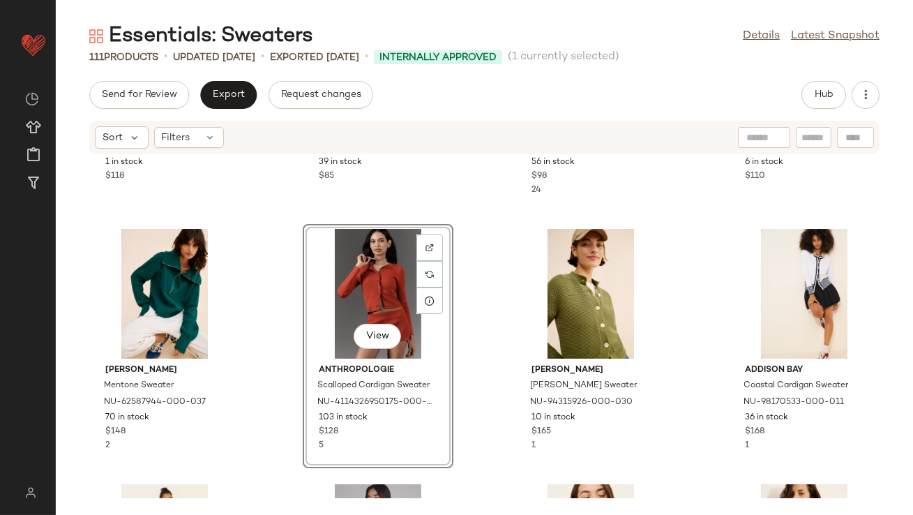
drag, startPoint x: 382, startPoint y: 270, endPoint x: 374, endPoint y: 270, distance: 7.7
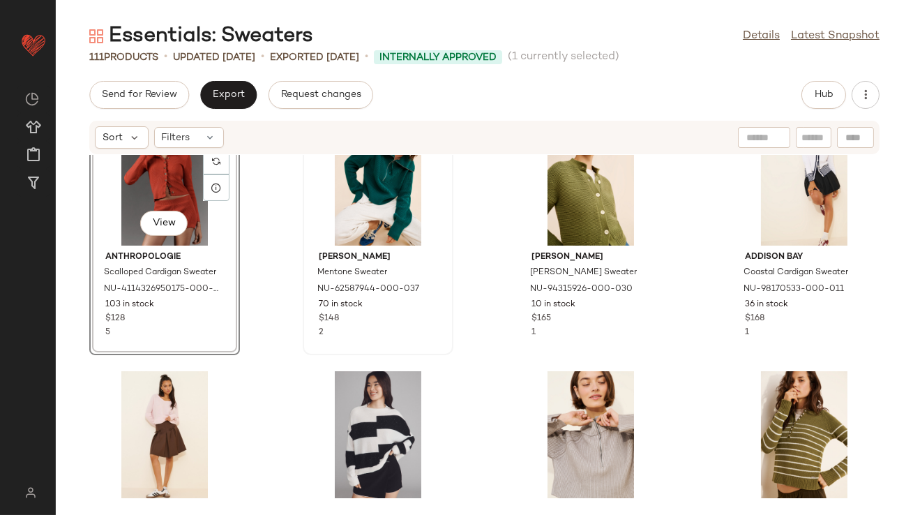
scroll to position [3742, 0]
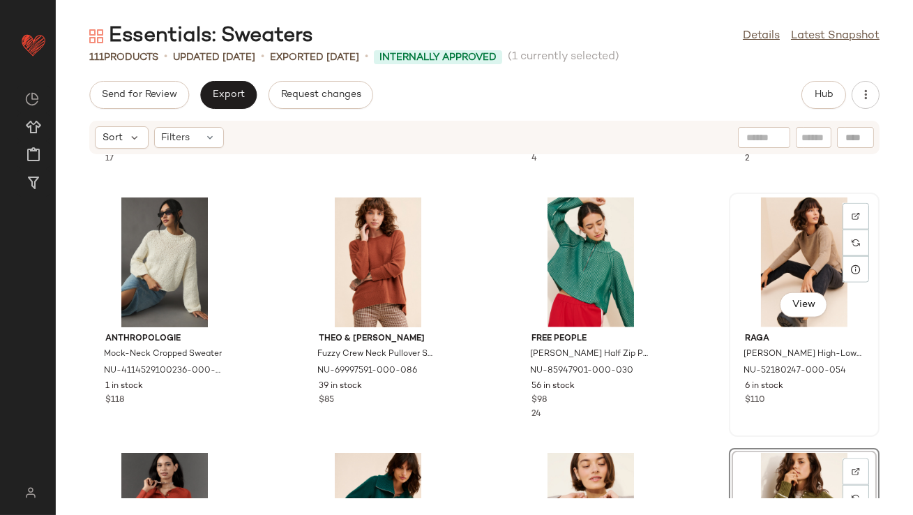
scroll to position [3395, 0]
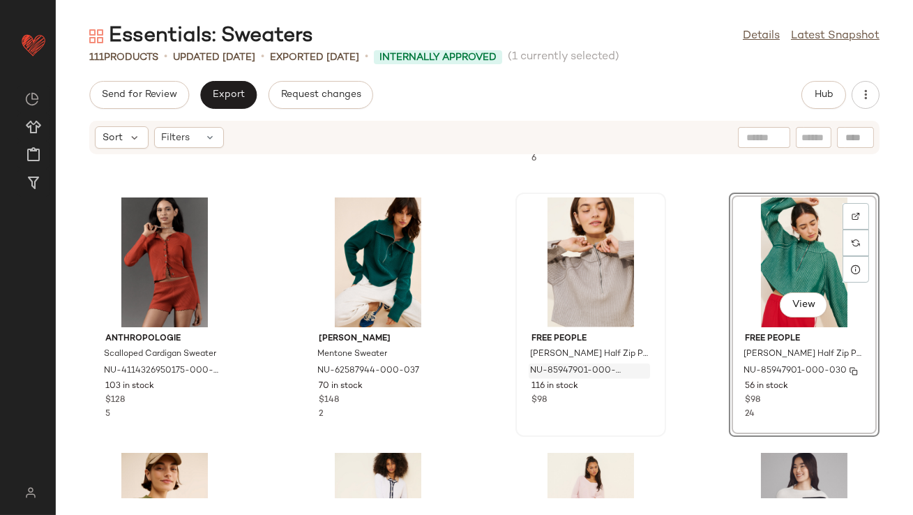
scroll to position [3702, 0]
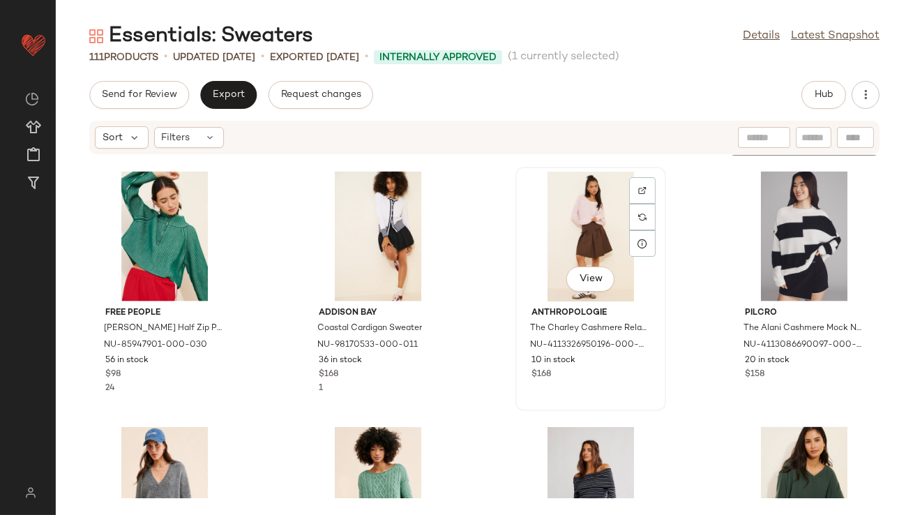
scroll to position [3916, 0]
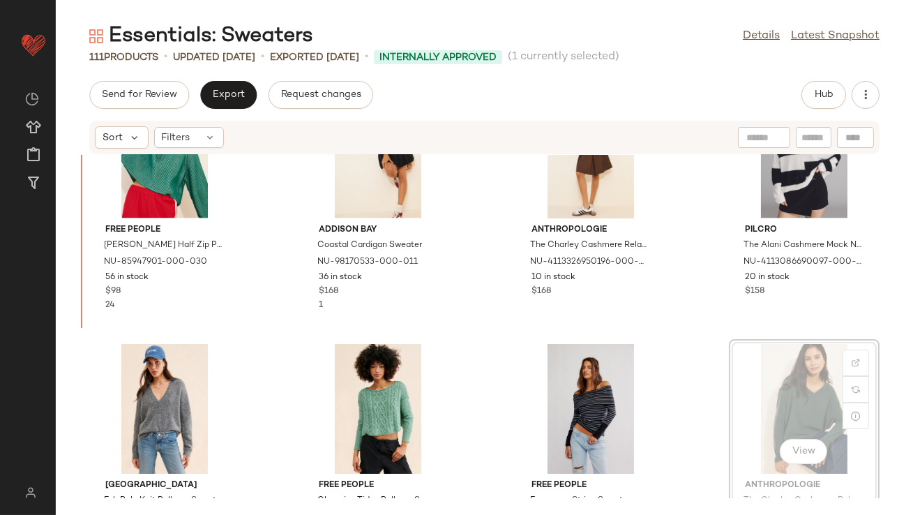
scroll to position [3912, 0]
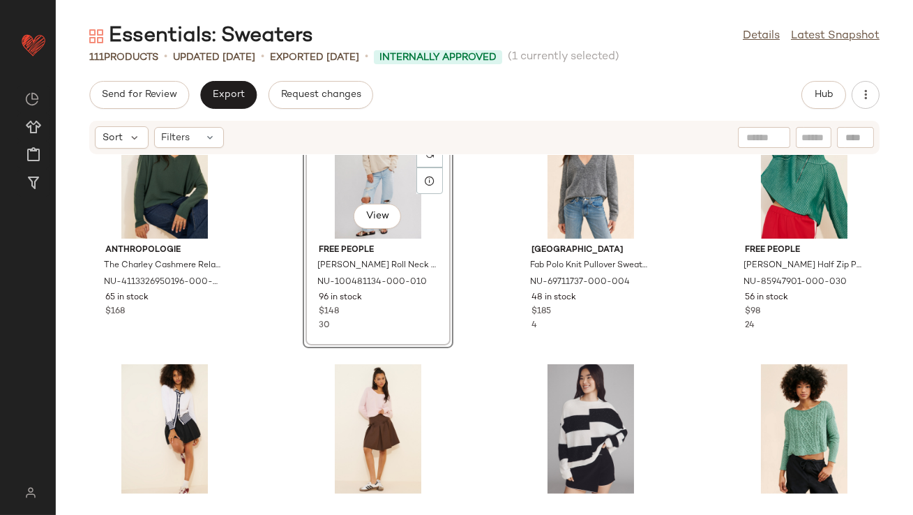
scroll to position [3904, 0]
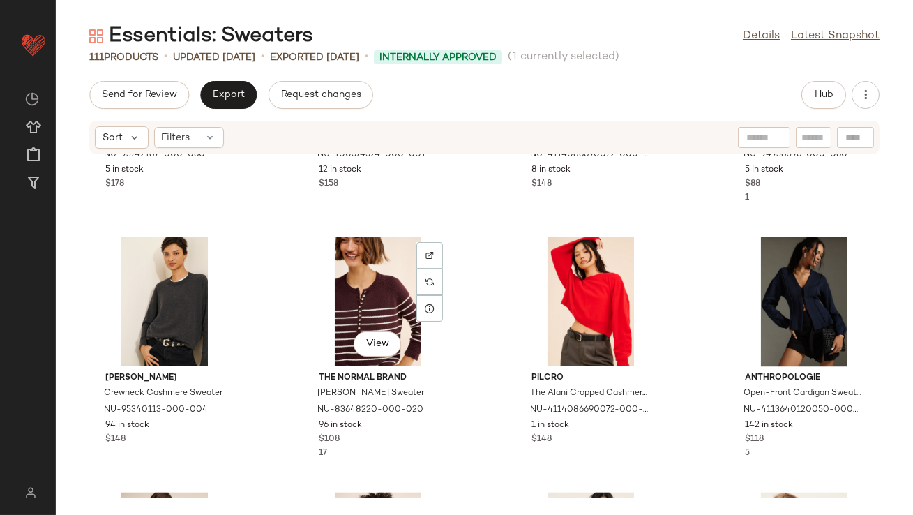
scroll to position [5447, 0]
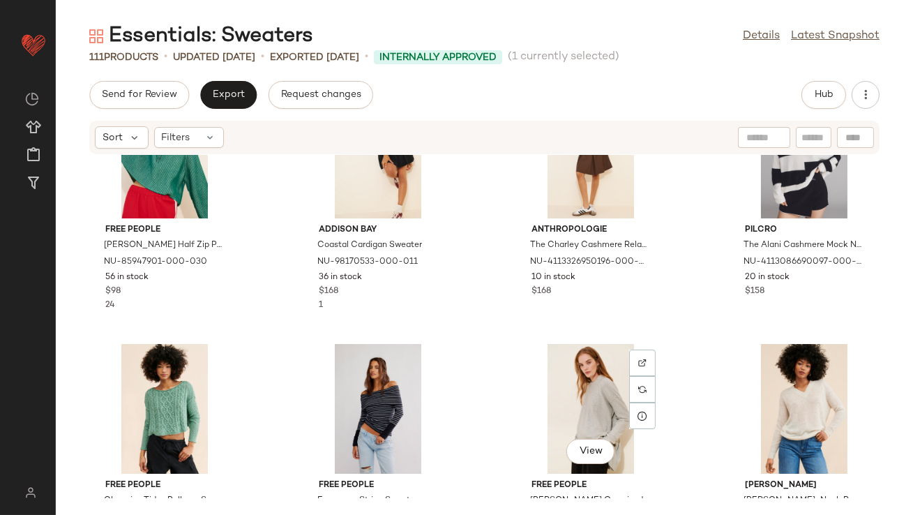
scroll to position [4173, 0]
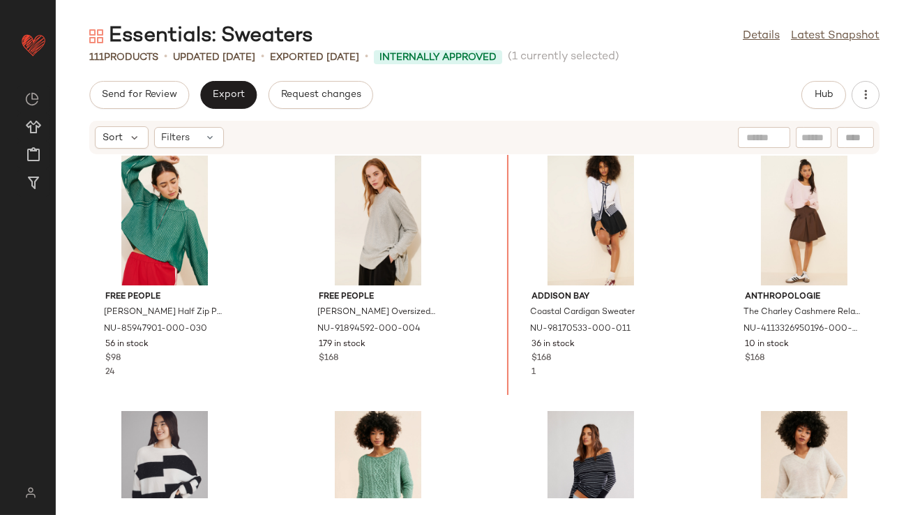
scroll to position [4096, 0]
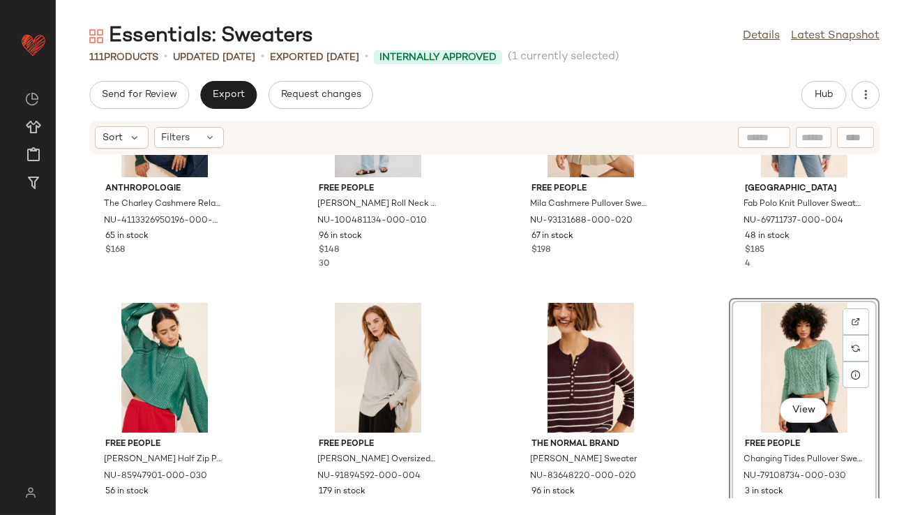
scroll to position [3948, 0]
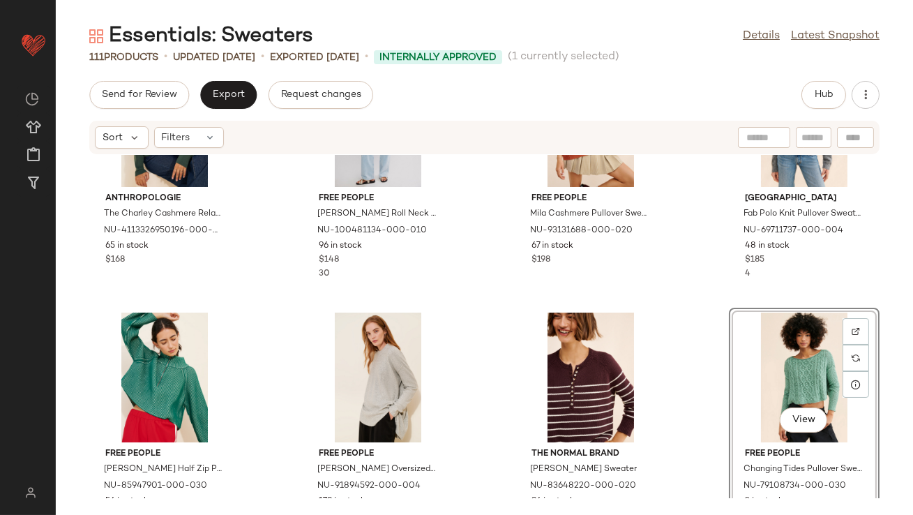
click at [793, 351] on div "View" at bounding box center [804, 378] width 141 height 130
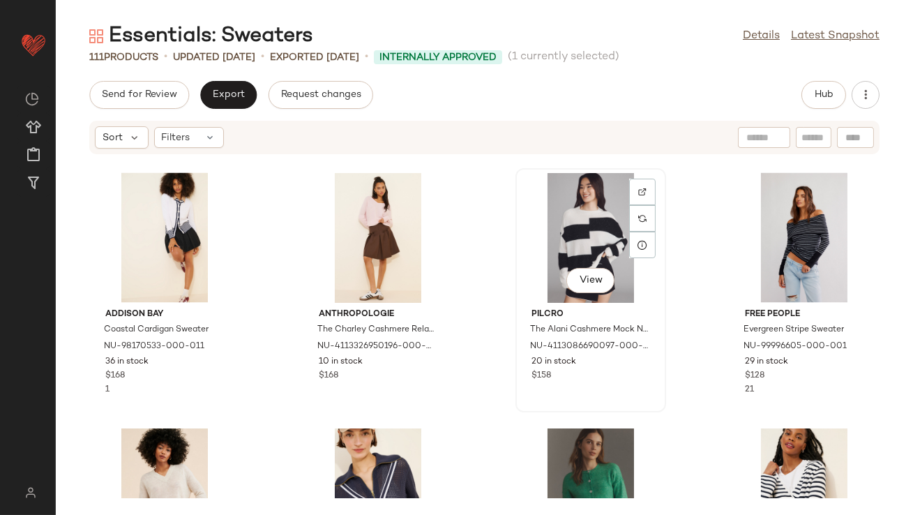
scroll to position [4500, 0]
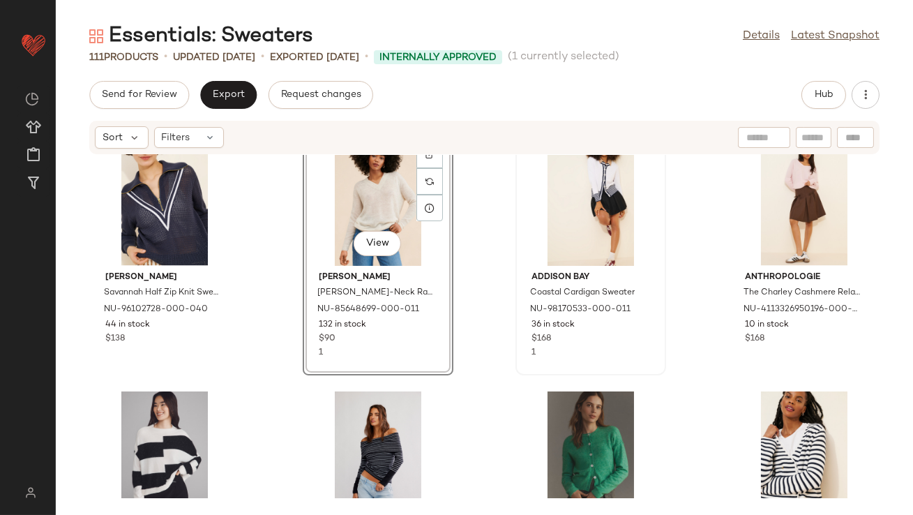
scroll to position [4386, 0]
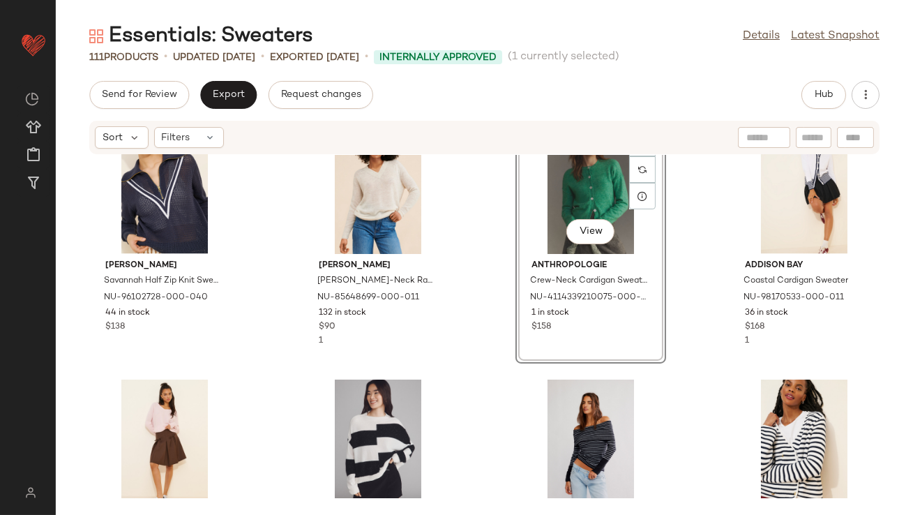
scroll to position [4399, 0]
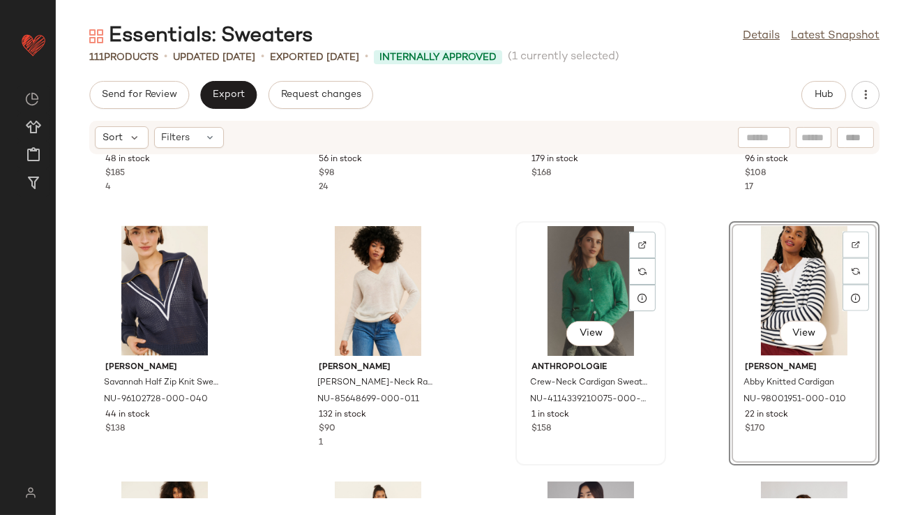
scroll to position [4443, 0]
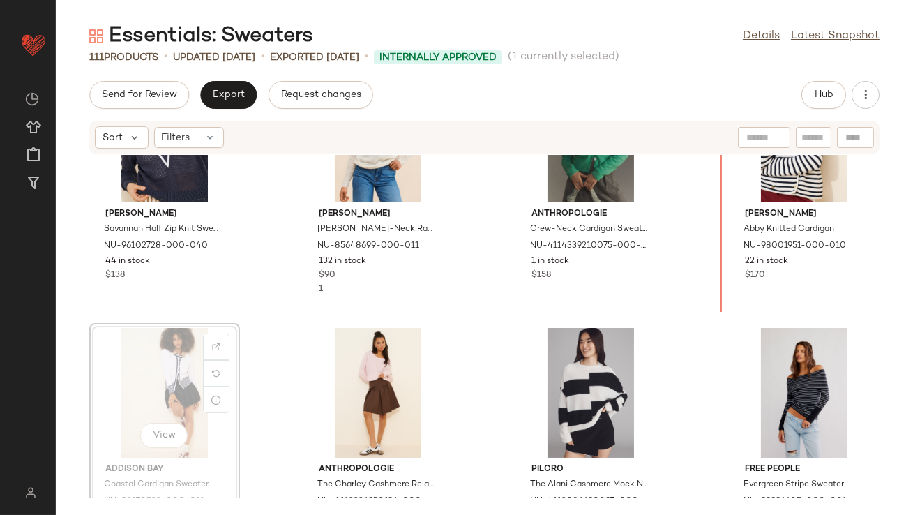
scroll to position [4397, 0]
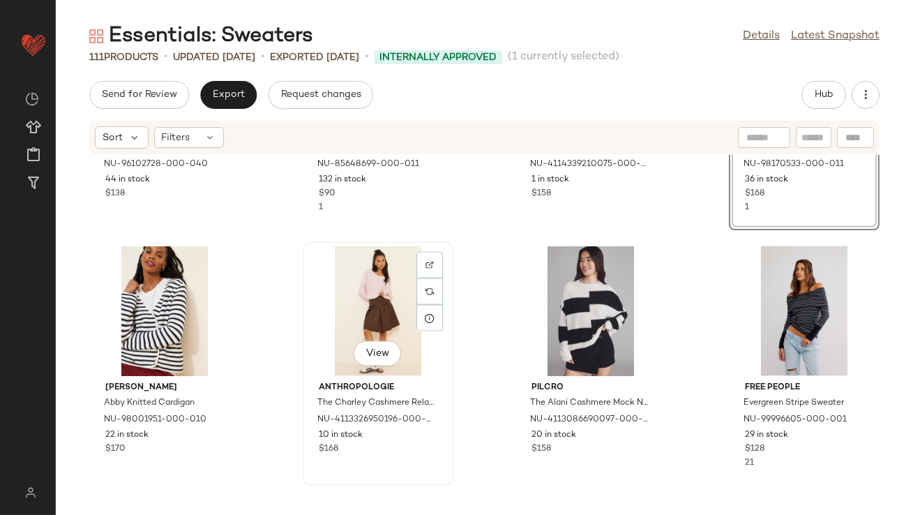
scroll to position [4563, 0]
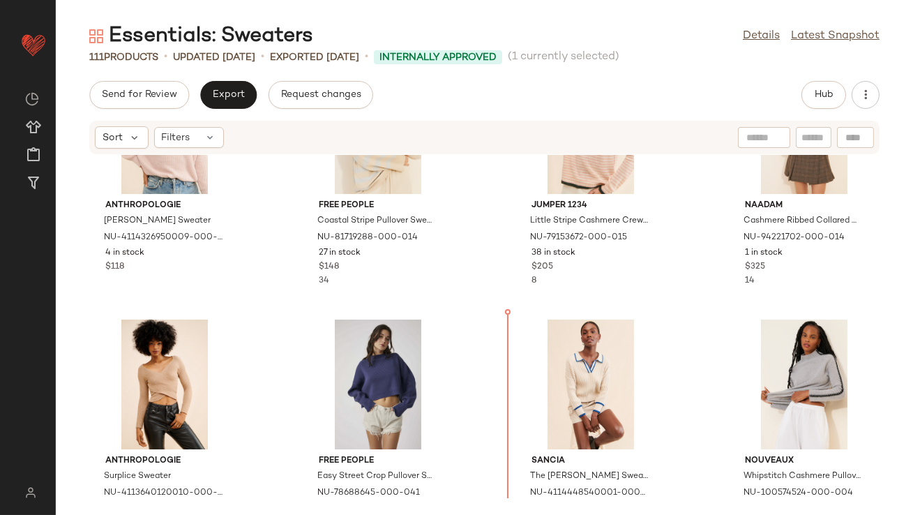
scroll to position [1690, 0]
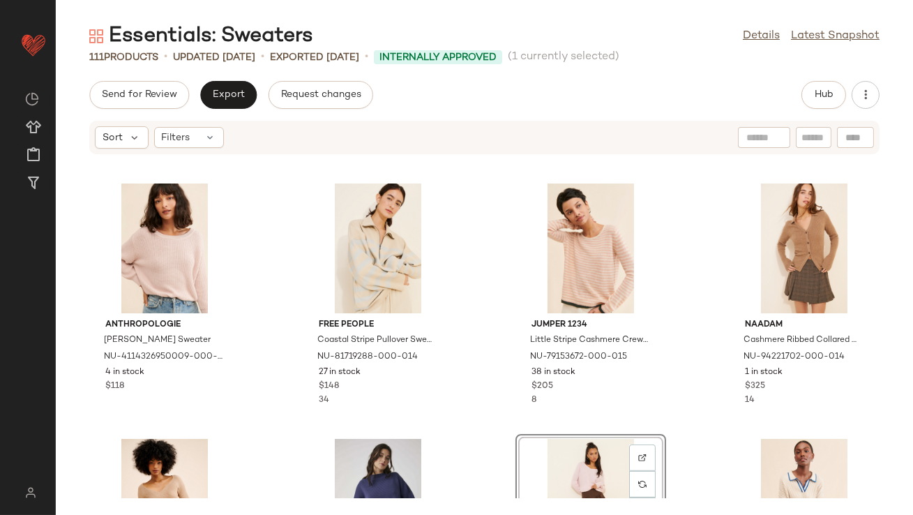
scroll to position [1584, 0]
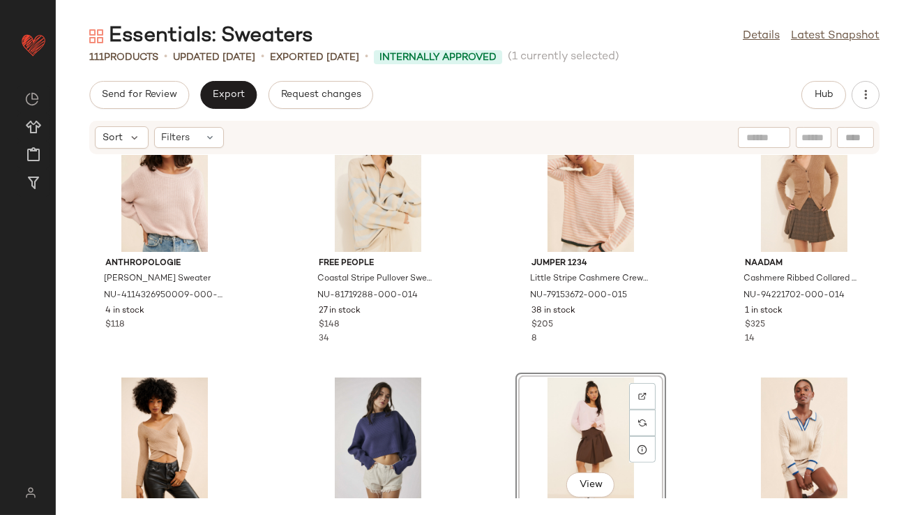
click at [581, 398] on div "View" at bounding box center [591, 443] width 141 height 130
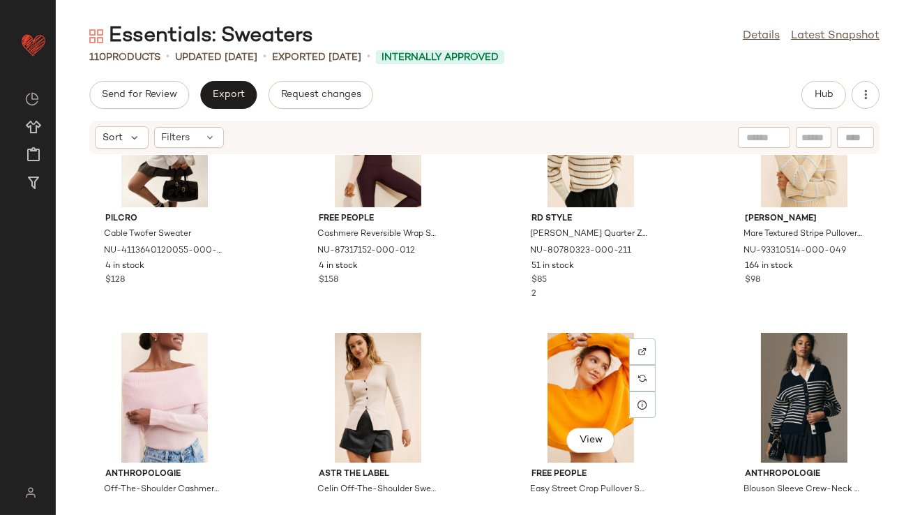
scroll to position [5969, 0]
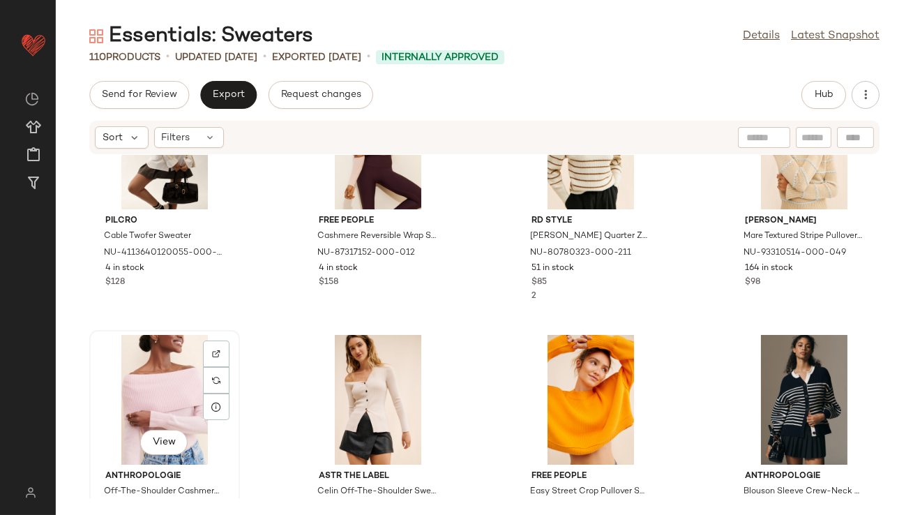
click at [160, 391] on div "View" at bounding box center [164, 400] width 141 height 130
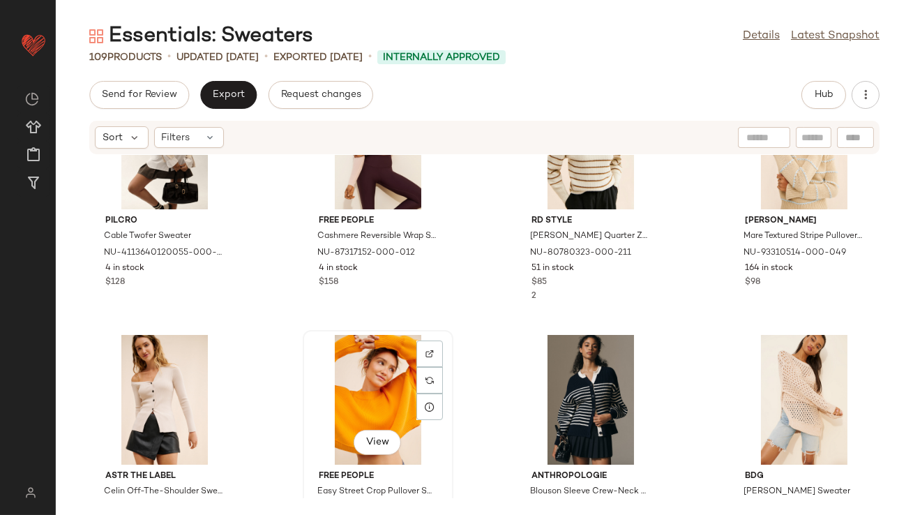
click at [345, 395] on div "View" at bounding box center [378, 400] width 141 height 130
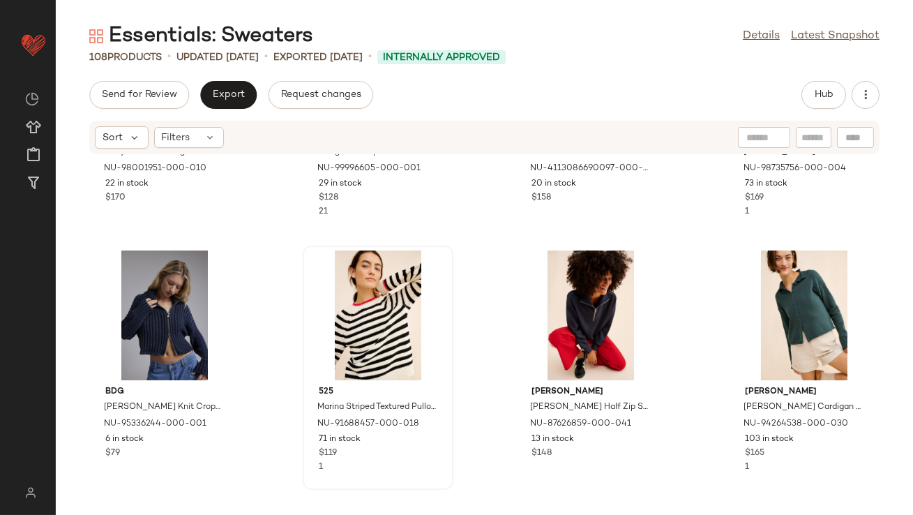
scroll to position [4829, 0]
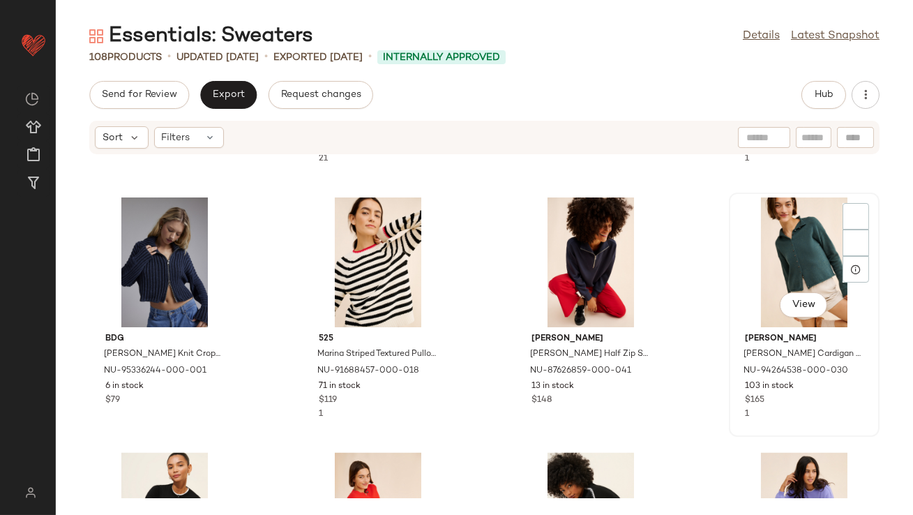
click at [780, 248] on div "View" at bounding box center [804, 262] width 141 height 130
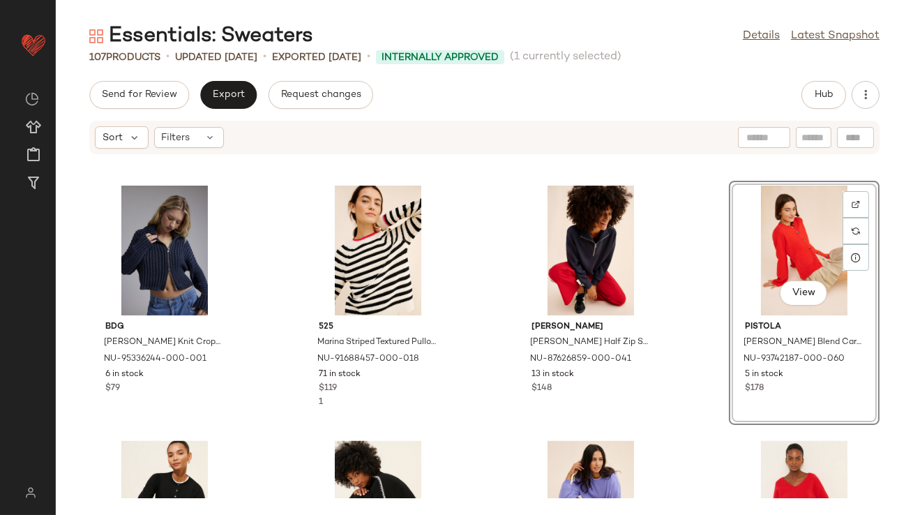
scroll to position [4706, 0]
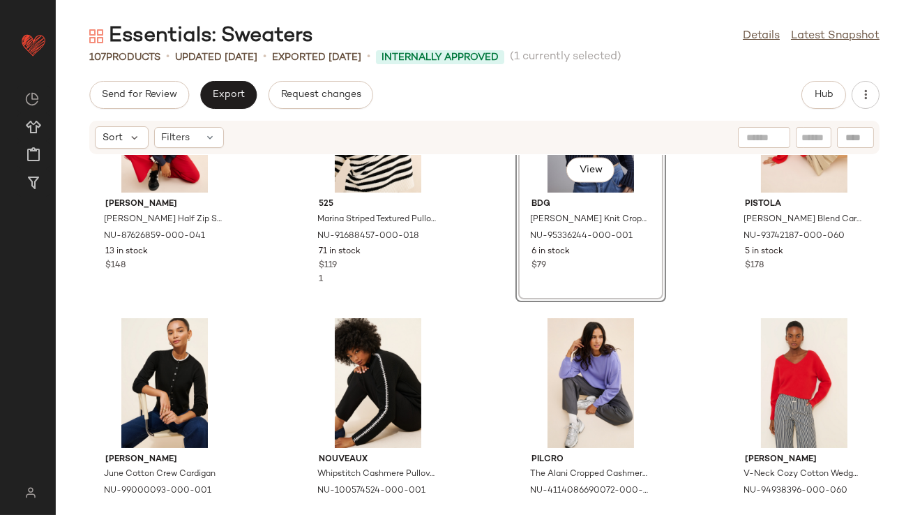
scroll to position [4995, 0]
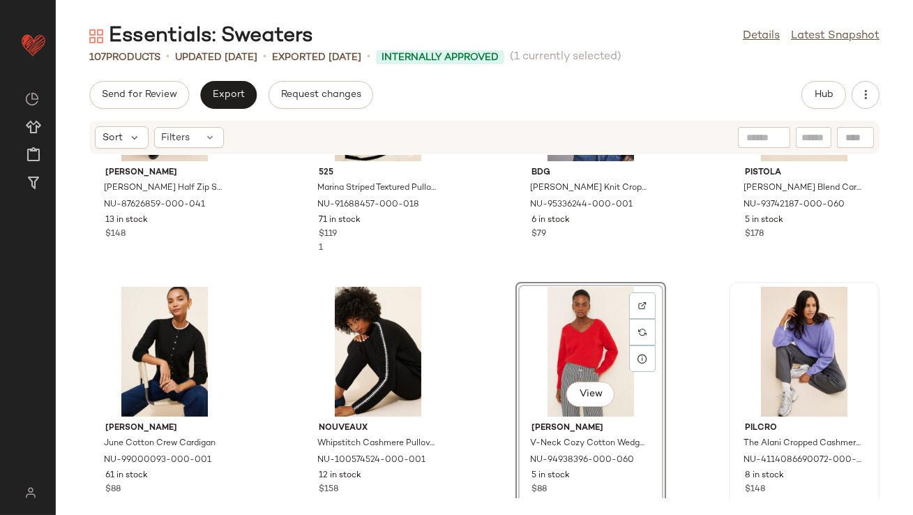
scroll to position [4995, 0]
click at [784, 331] on div "View" at bounding box center [804, 353] width 141 height 130
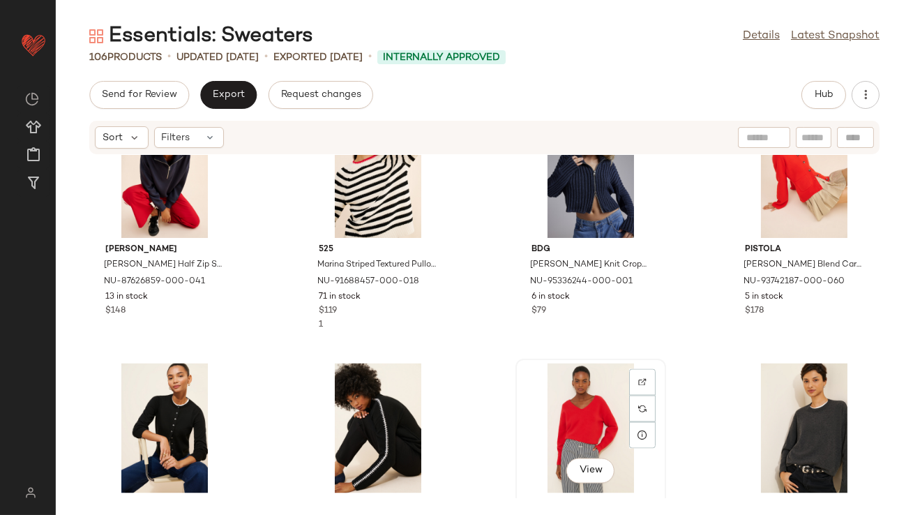
scroll to position [4925, 0]
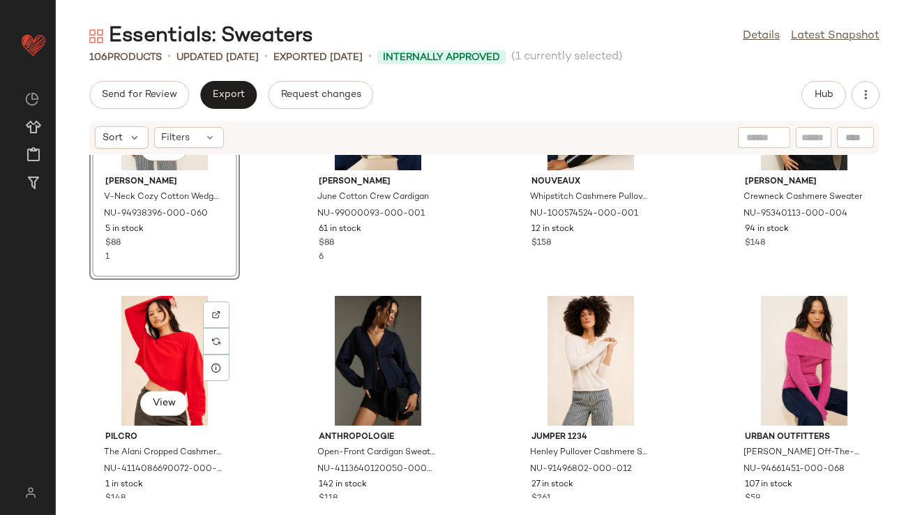
scroll to position [5254, 0]
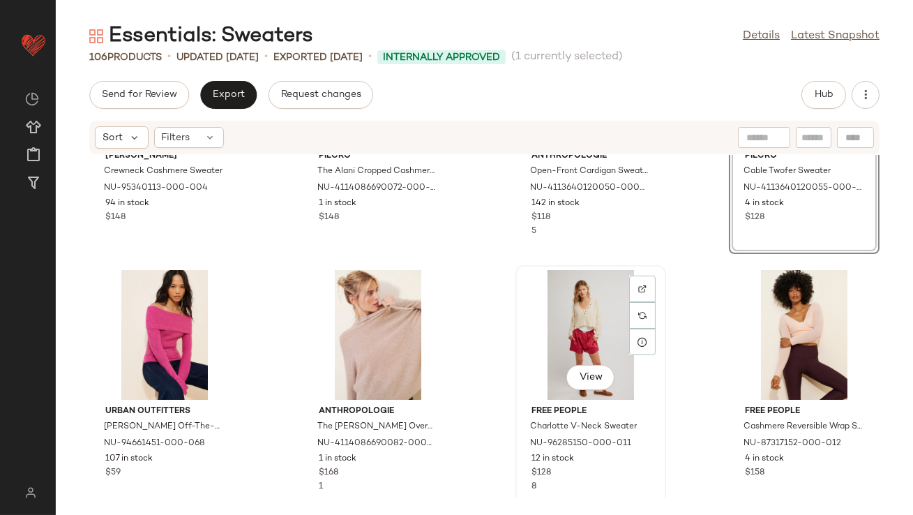
scroll to position [5527, 0]
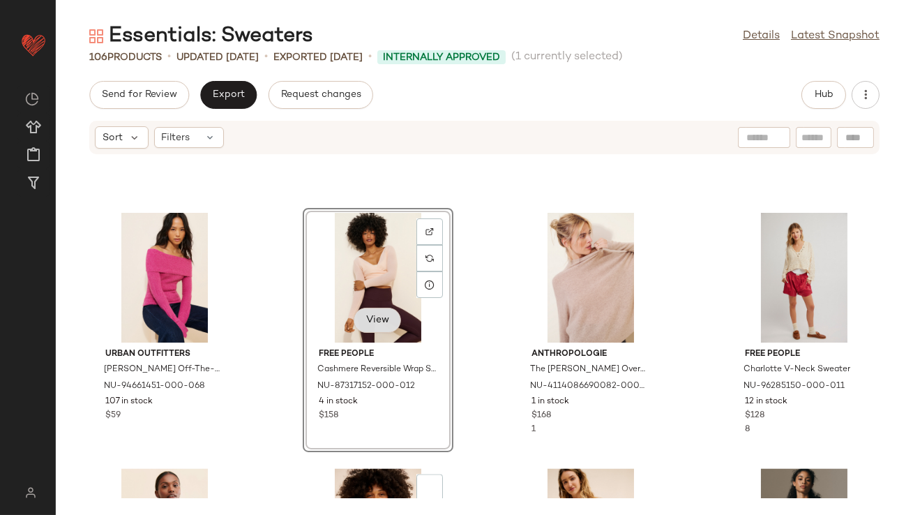
scroll to position [5732, 0]
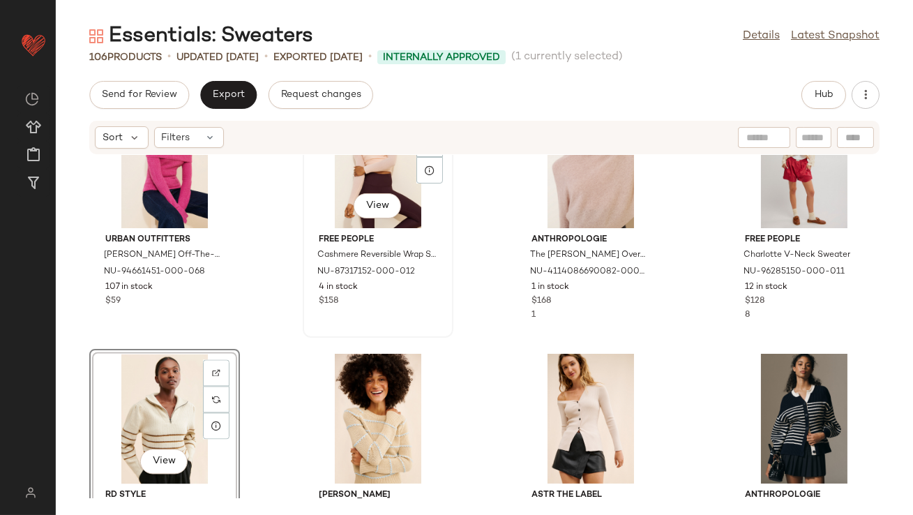
scroll to position [5687, 0]
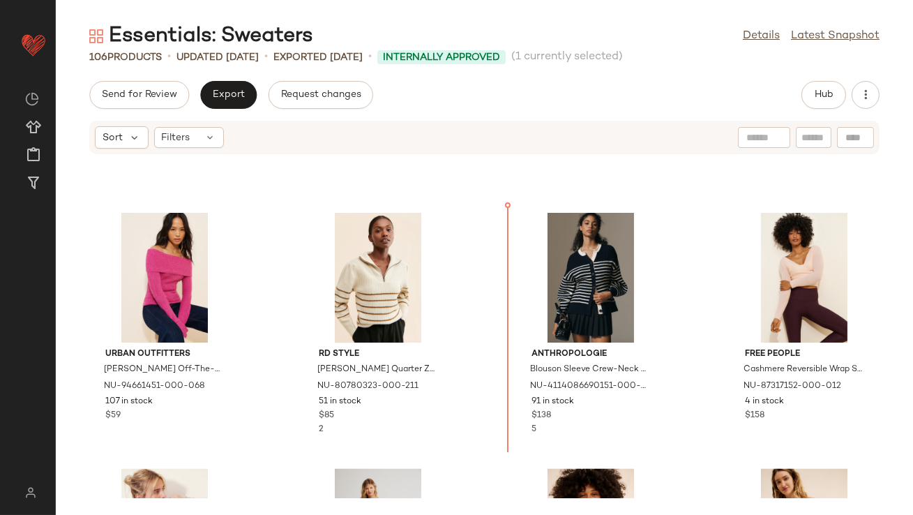
scroll to position [5570, 0]
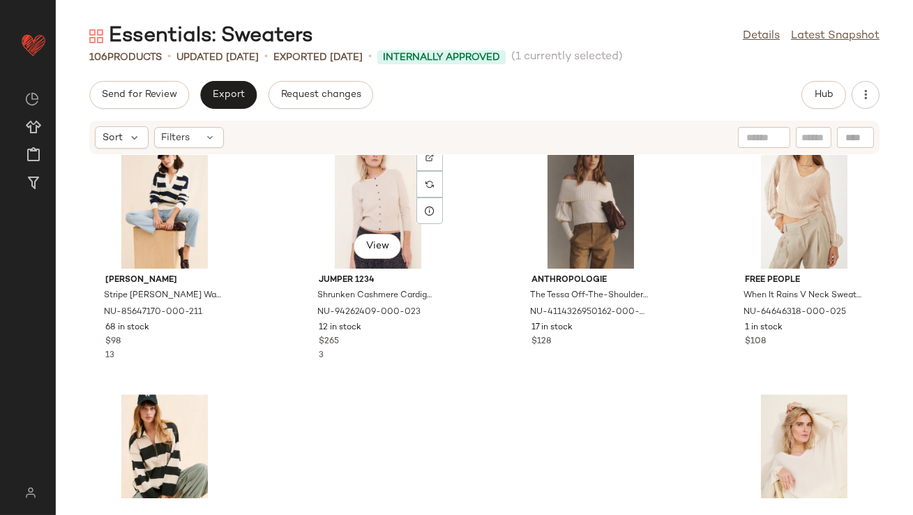
scroll to position [6555, 0]
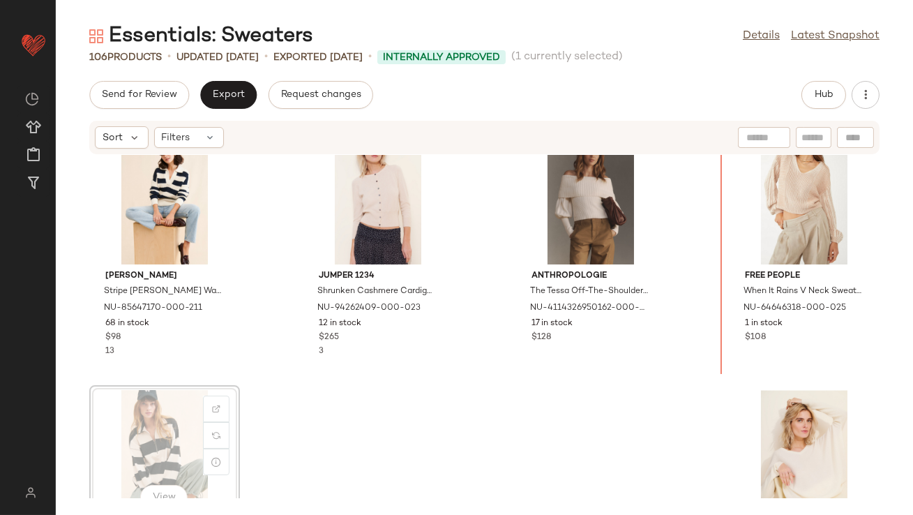
scroll to position [6371, 0]
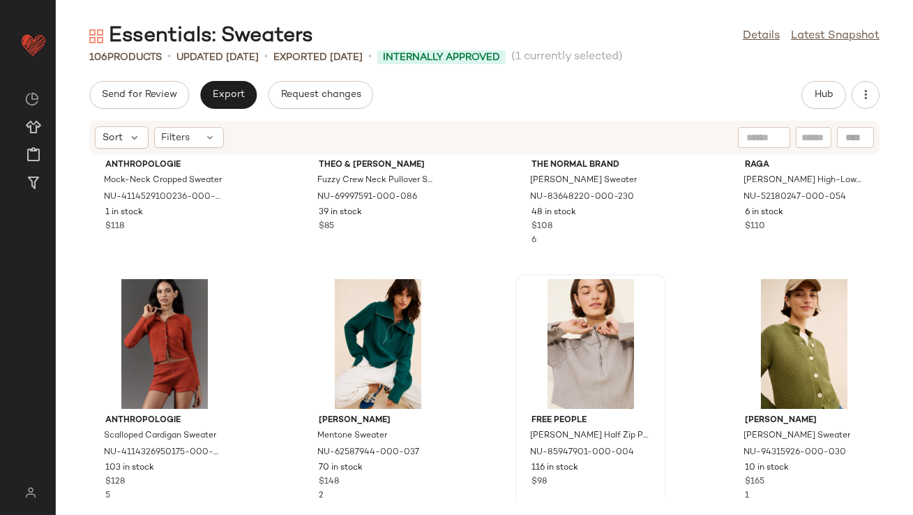
scroll to position [3512, 0]
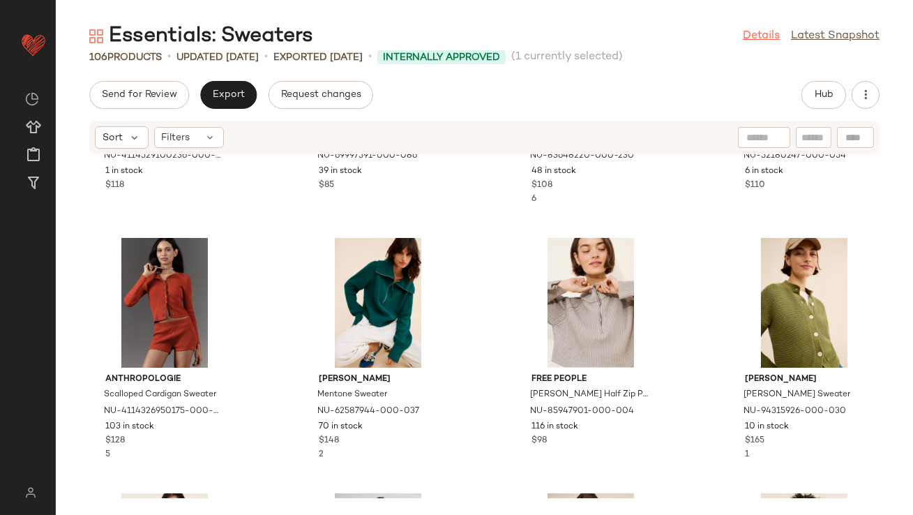
click at [772, 44] on link "Details" at bounding box center [761, 36] width 37 height 17
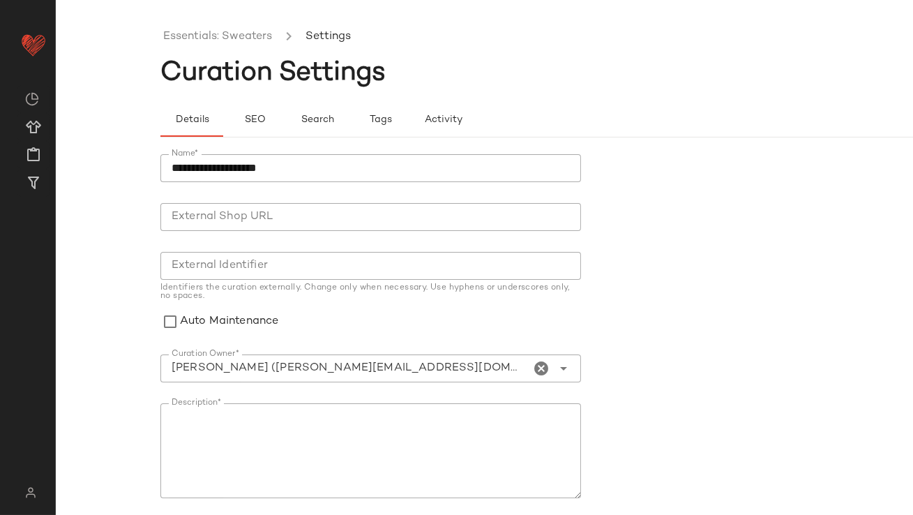
click at [547, 367] on div "Curation Owner* Emily Arent (emily@curatedforyou.io) Curation Owner*" at bounding box center [371, 369] width 421 height 28
type input "**********"
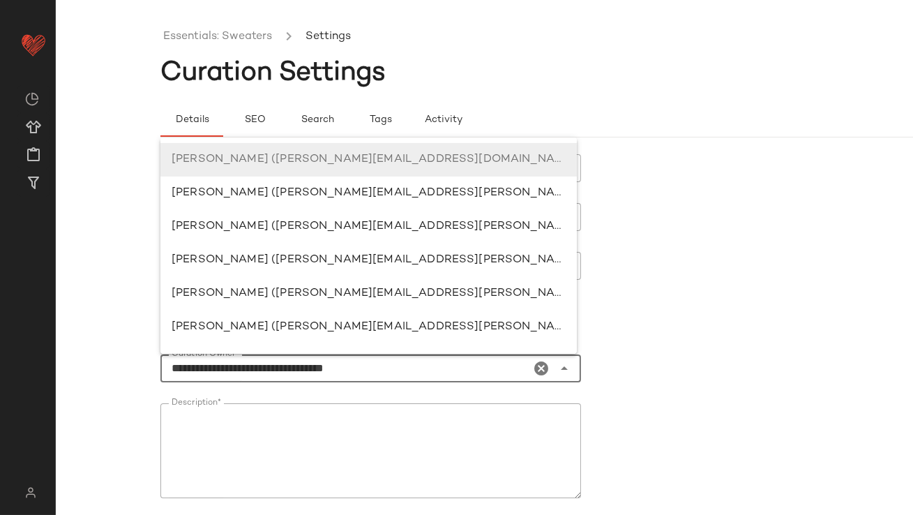
click at [534, 372] on icon "Clear Curation Owner*" at bounding box center [542, 368] width 17 height 17
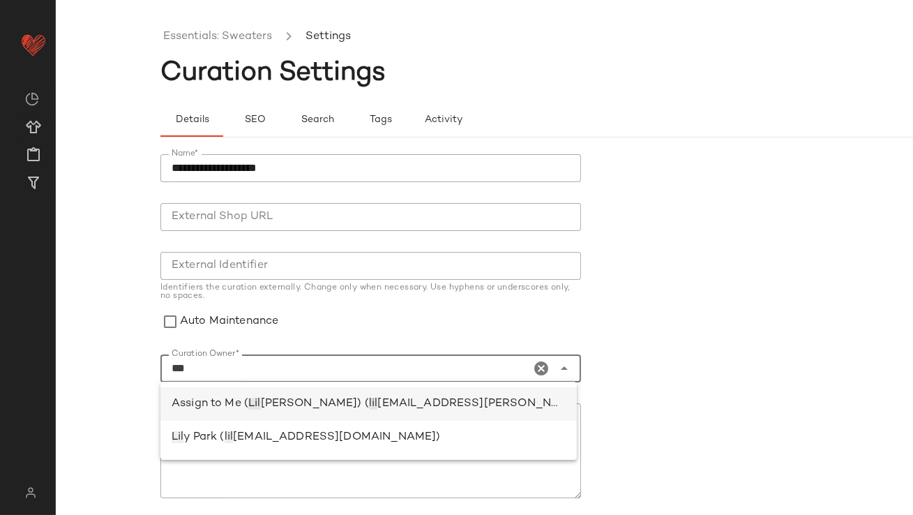
click at [390, 405] on span "lian.sisti@curatedforyou.io)" at bounding box center [530, 404] width 304 height 12
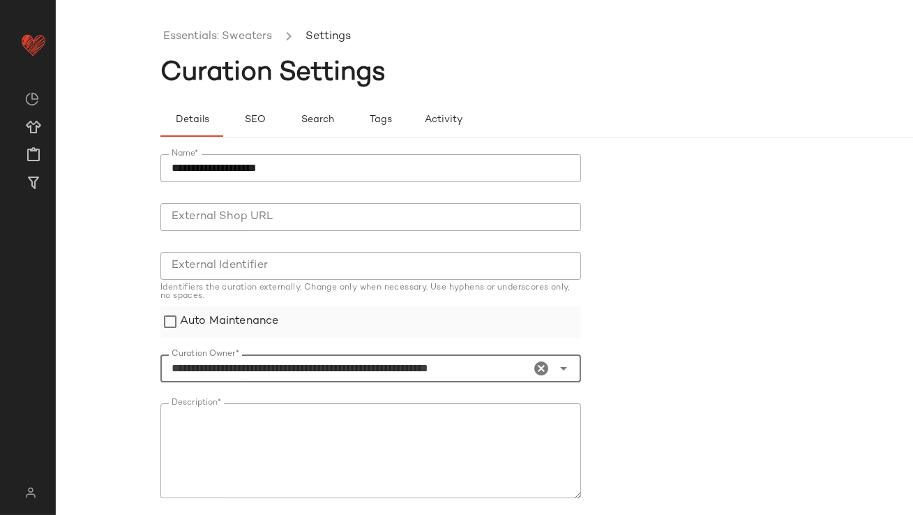
type input "**********"
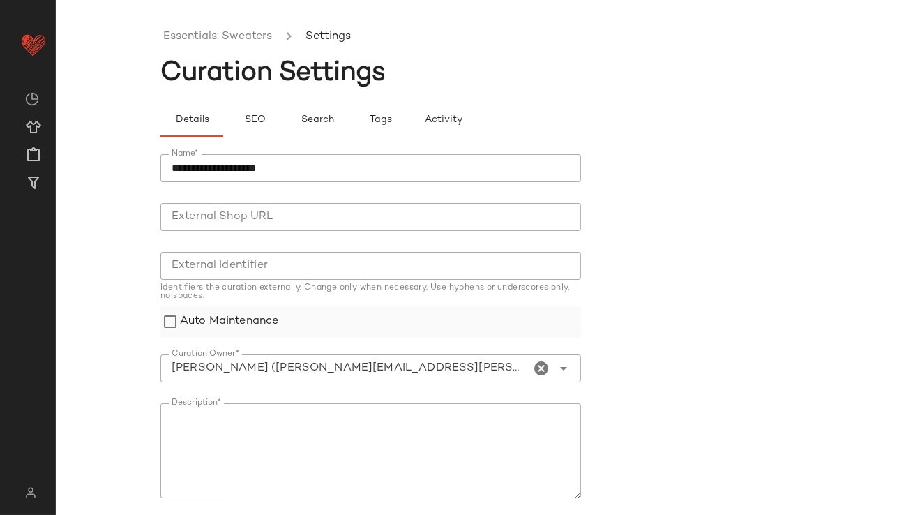
click at [241, 315] on label "Auto Maintenance" at bounding box center [229, 321] width 98 height 31
click at [298, 425] on textarea "Description*" at bounding box center [371, 450] width 421 height 95
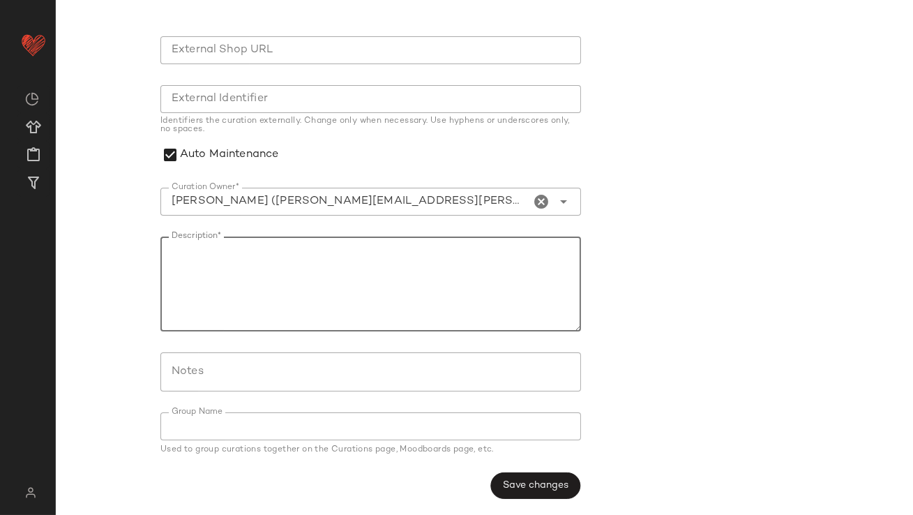
click at [518, 483] on span "Save changes" at bounding box center [535, 485] width 66 height 11
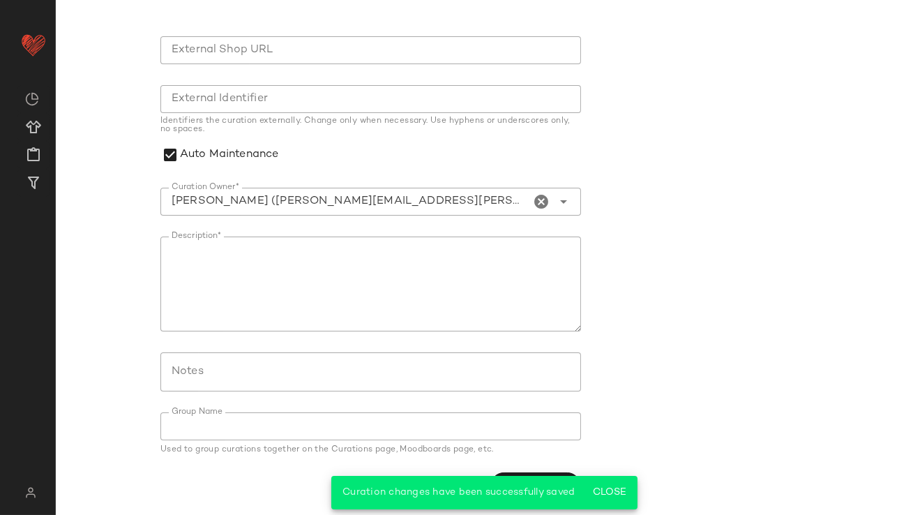
scroll to position [0, 0]
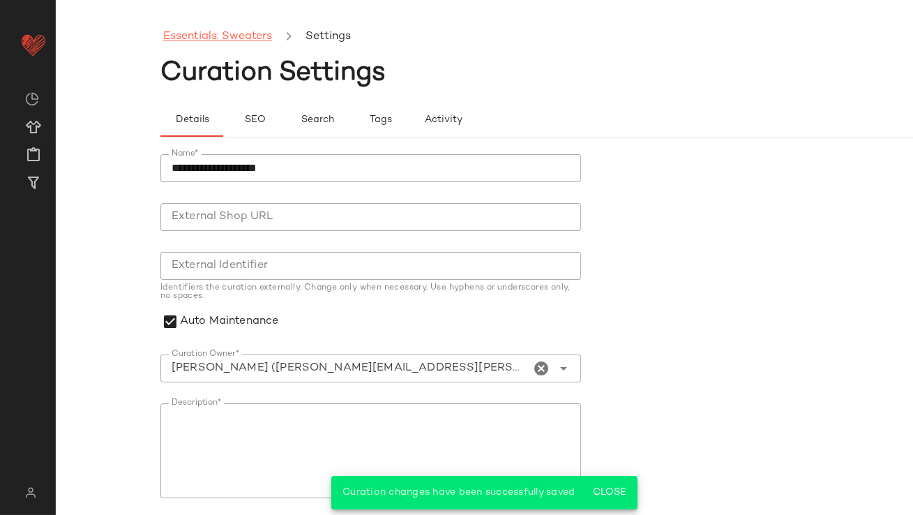
click at [239, 36] on link "Essentials: Sweaters" at bounding box center [217, 37] width 109 height 18
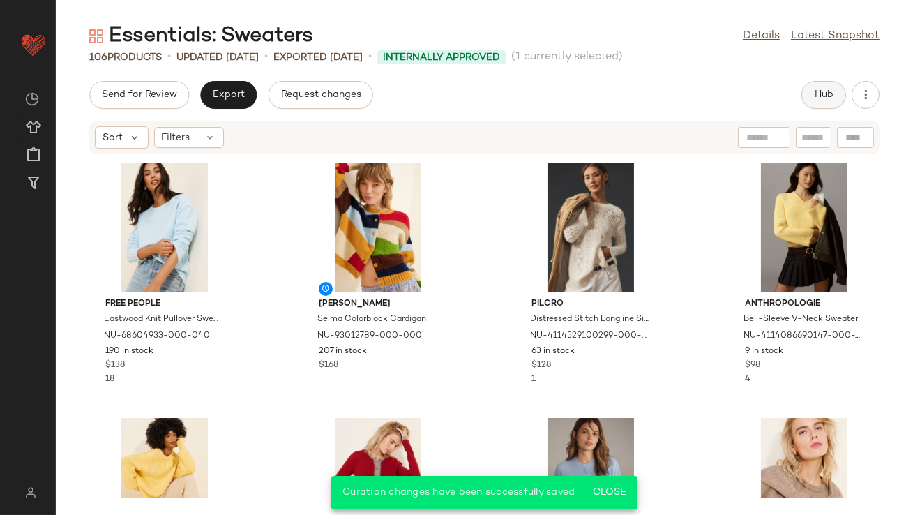
click at [832, 97] on span "Hub" at bounding box center [824, 94] width 20 height 11
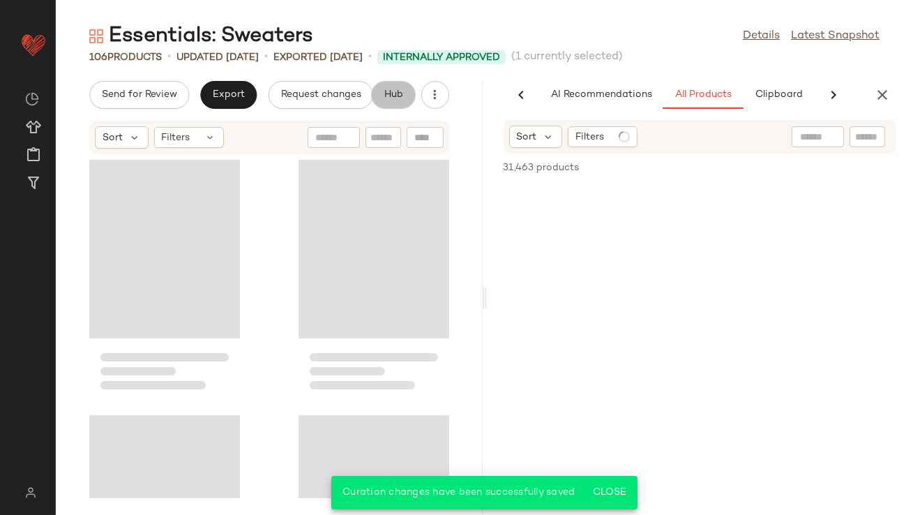
scroll to position [0, 78]
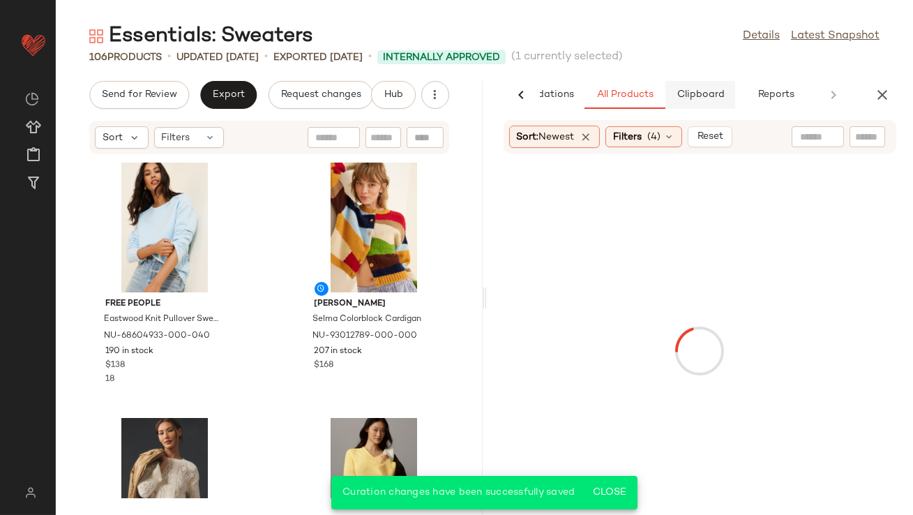
click at [708, 91] on span "Clipboard" at bounding box center [700, 94] width 48 height 11
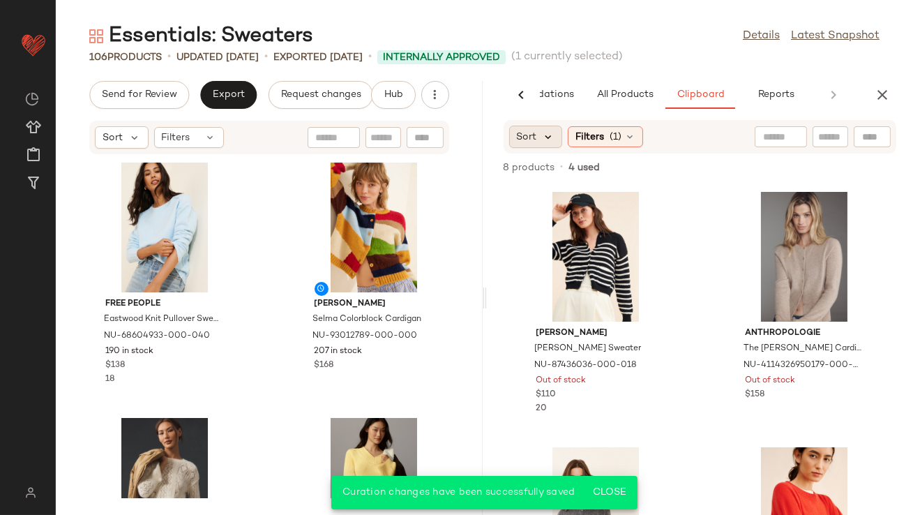
click at [543, 133] on icon at bounding box center [549, 136] width 13 height 13
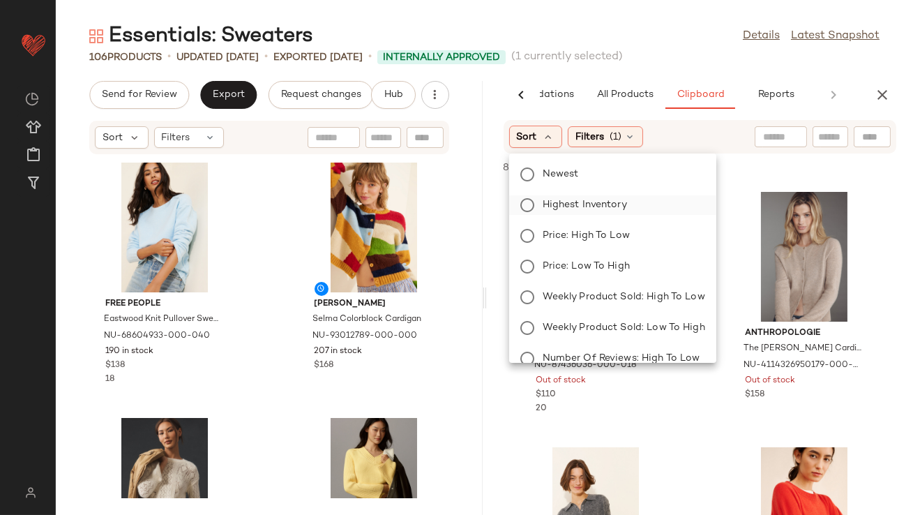
click at [538, 206] on label "Highest Inventory" at bounding box center [621, 205] width 168 height 20
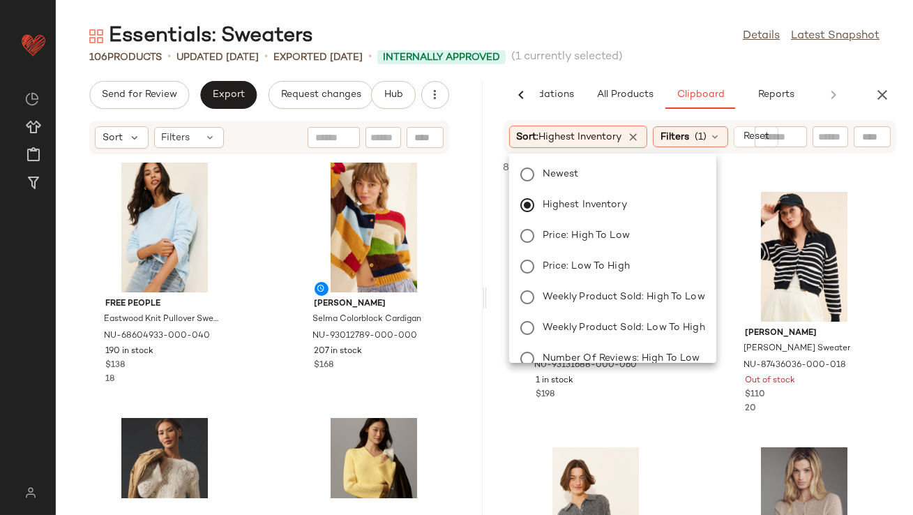
click at [562, 57] on span "(1 currently selected)" at bounding box center [568, 57] width 112 height 17
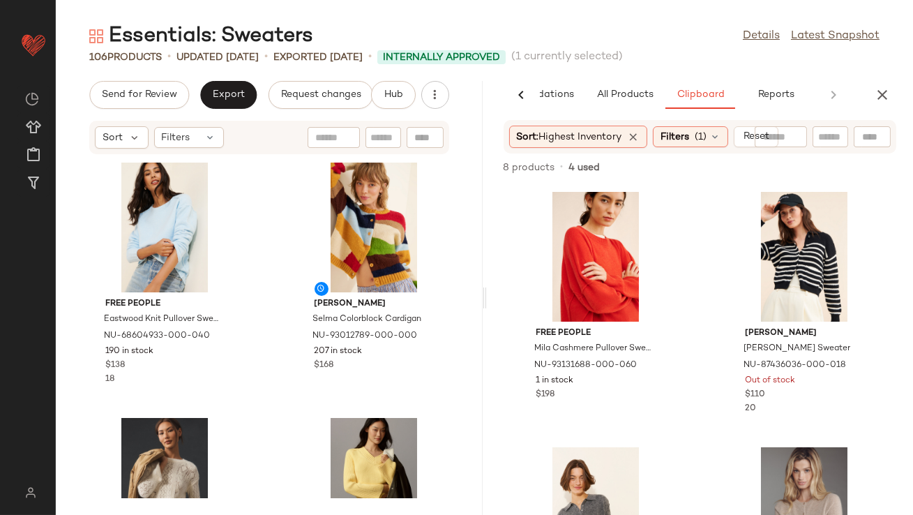
click at [575, 27] on div "Essentials: Sweaters Details Latest Snapshot" at bounding box center [485, 36] width 858 height 28
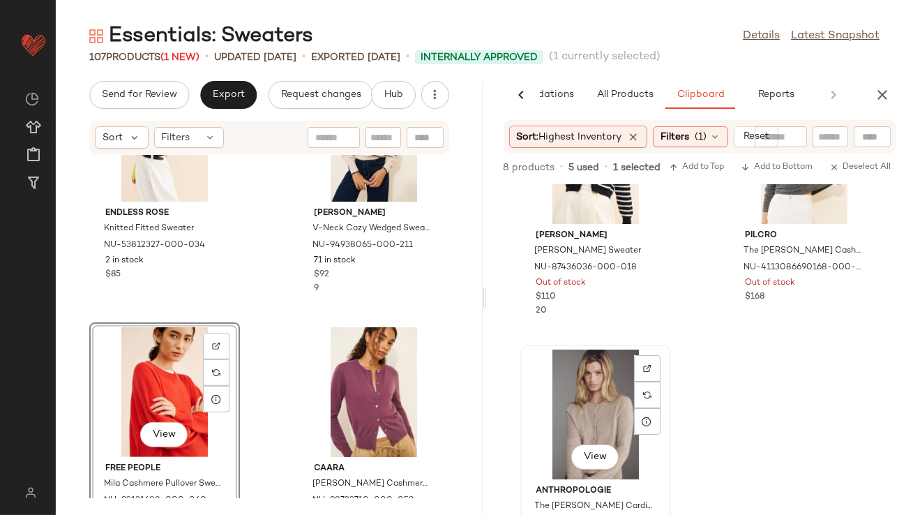
scroll to position [0, 0]
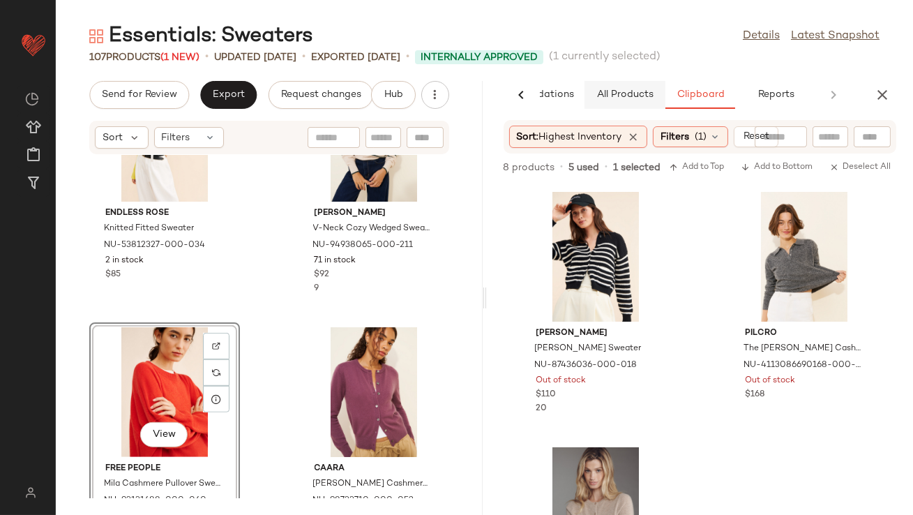
click at [625, 93] on span "All Products" at bounding box center [624, 94] width 57 height 11
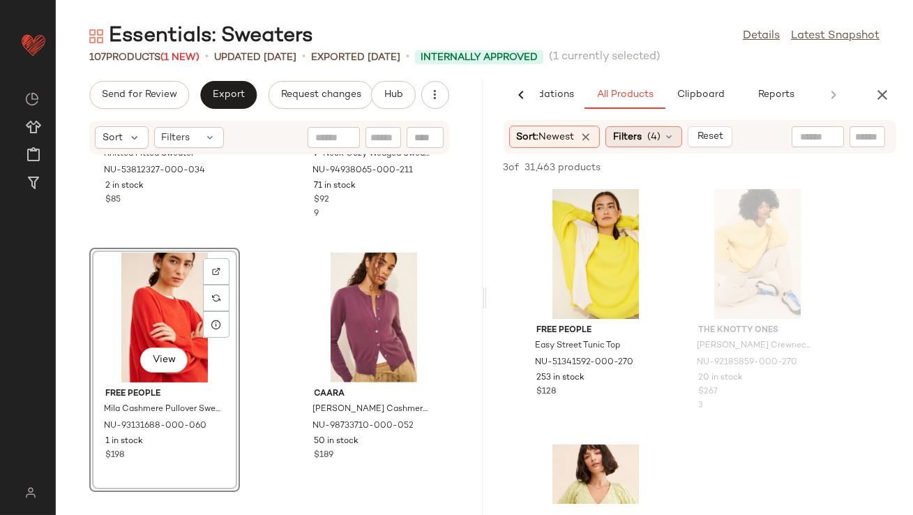
click at [627, 135] on span "Filters" at bounding box center [627, 137] width 29 height 15
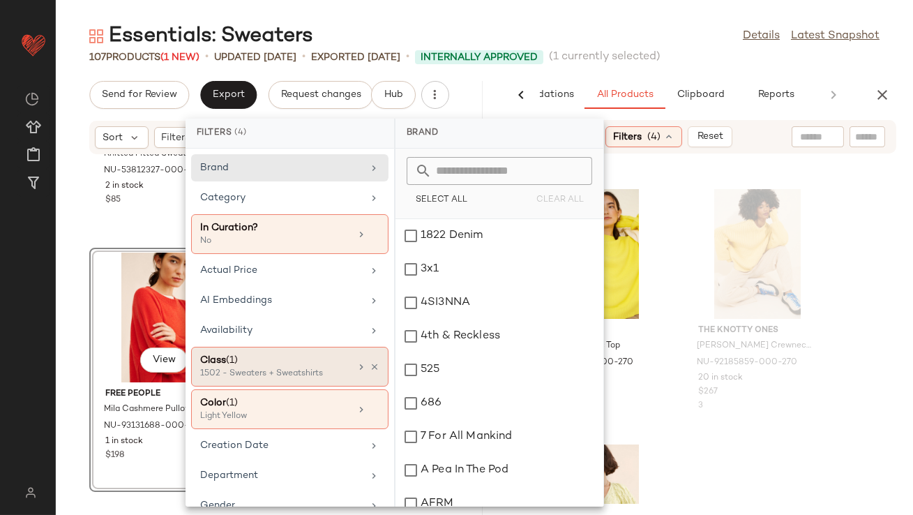
scroll to position [8, 0]
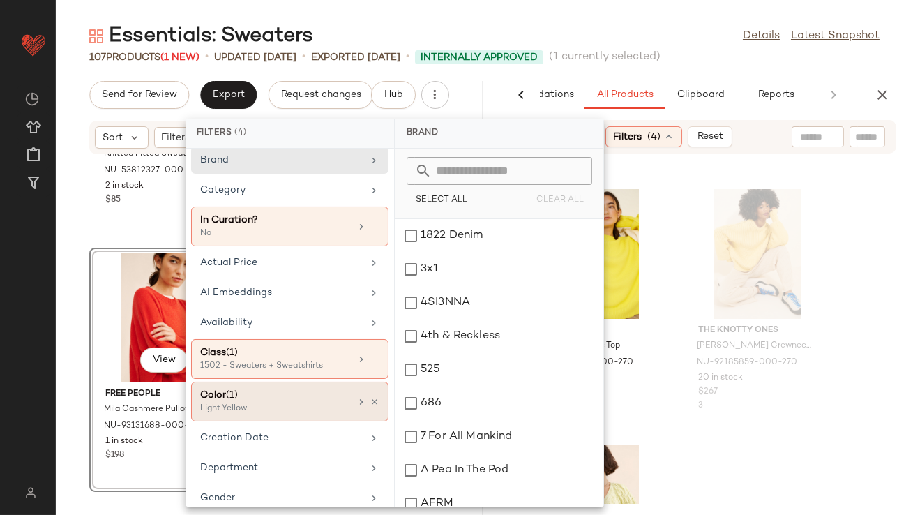
click at [374, 397] on div "Color (1) Light Yellow" at bounding box center [289, 402] width 197 height 40
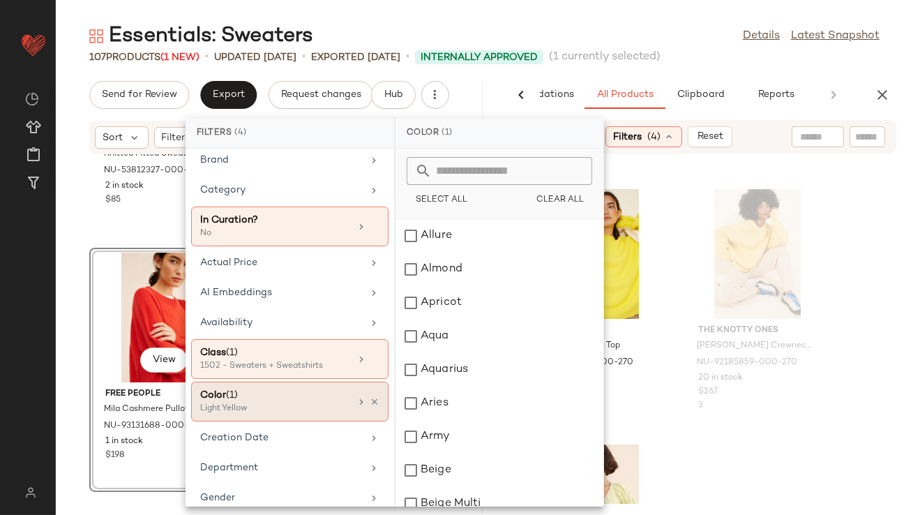
click at [370, 400] on icon at bounding box center [375, 402] width 10 height 10
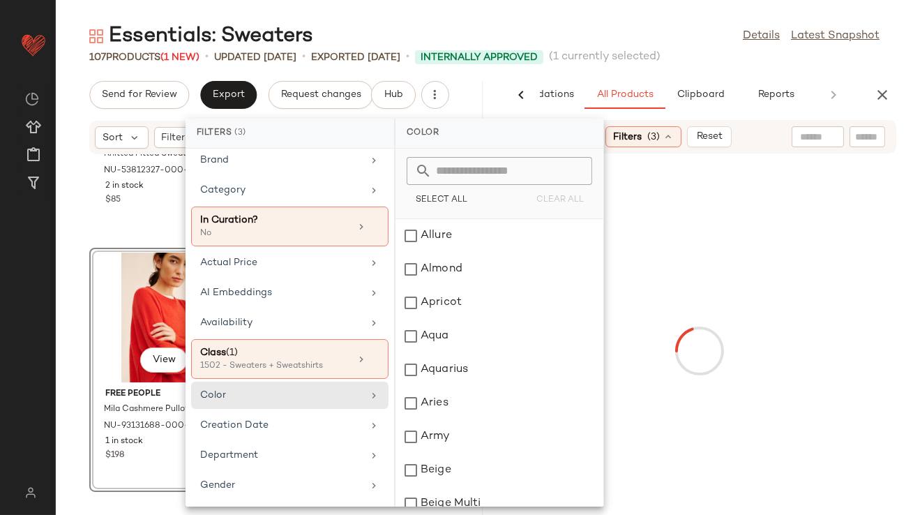
click at [648, 15] on main "Essentials: Sweaters Details Latest Snapshot 107 Products (1 New) • updated Aug…" at bounding box center [456, 257] width 913 height 515
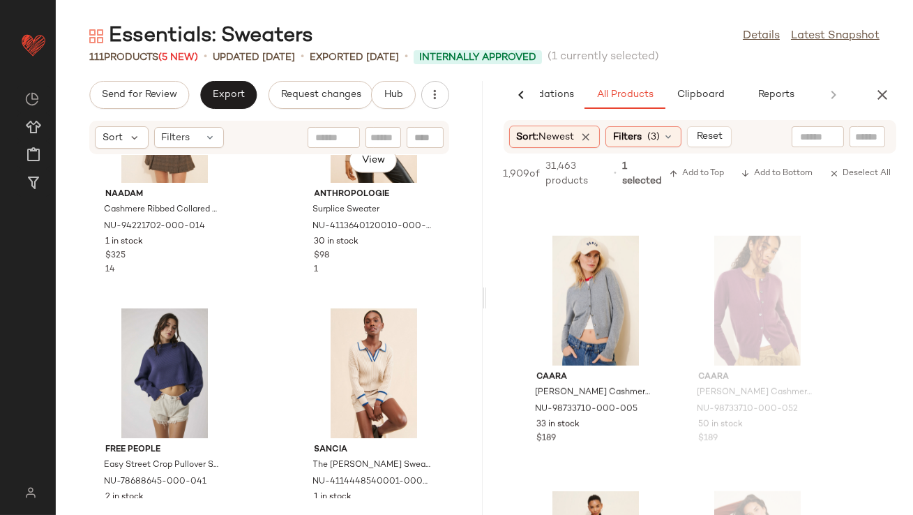
scroll to position [4339, 0]
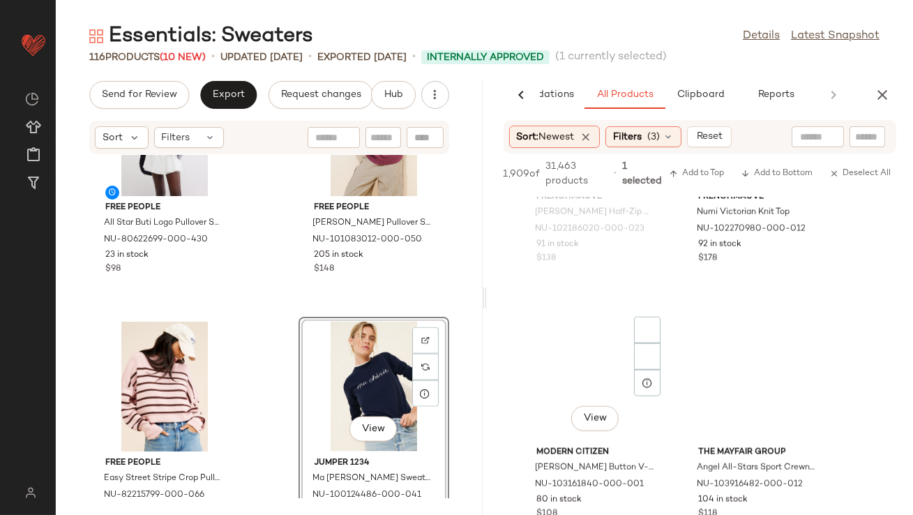
scroll to position [4036, 0]
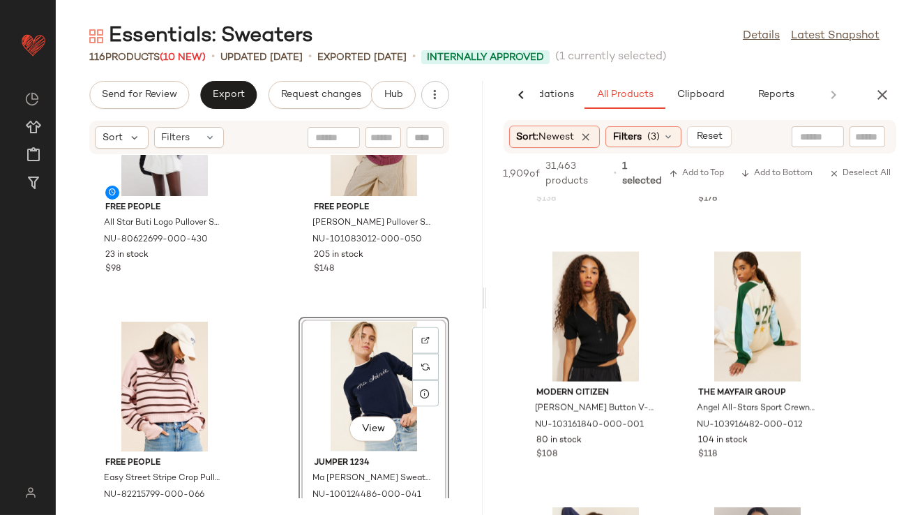
click at [342, 364] on div "View" at bounding box center [374, 387] width 141 height 130
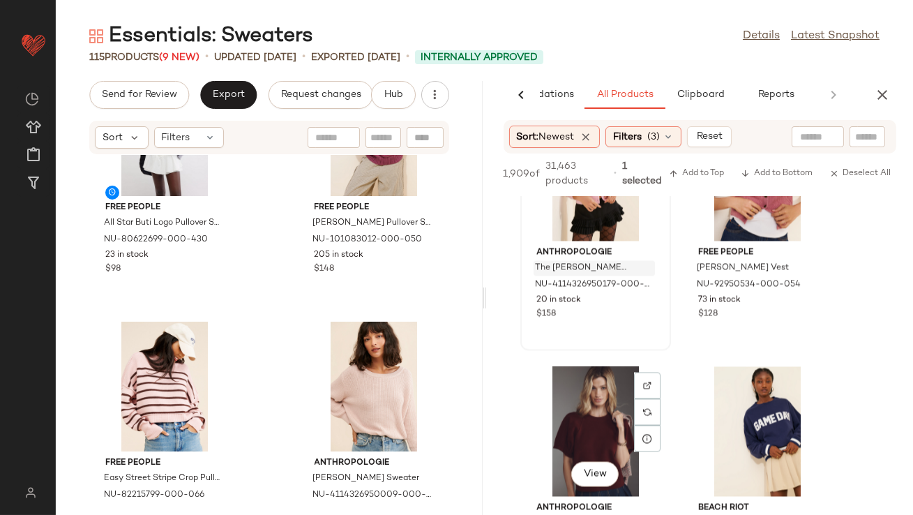
scroll to position [5161, 0]
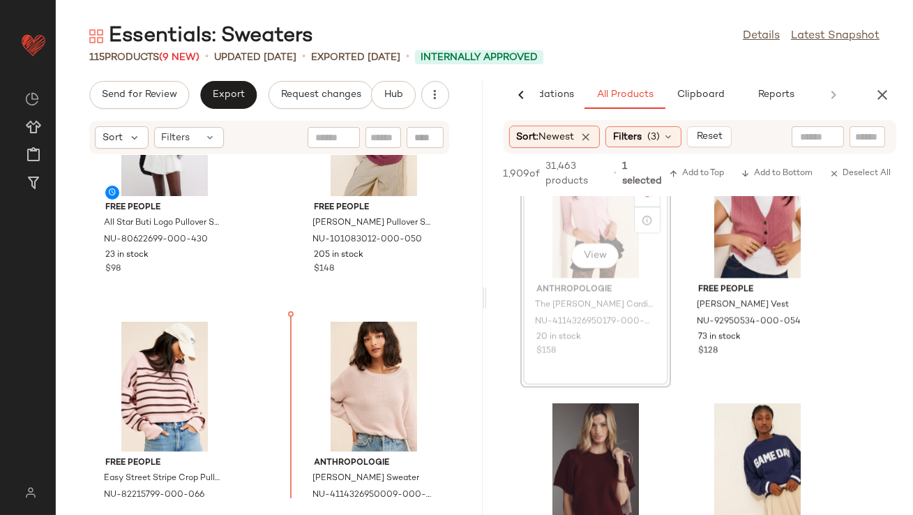
drag, startPoint x: 606, startPoint y: 218, endPoint x: 265, endPoint y: 429, distance: 401.5
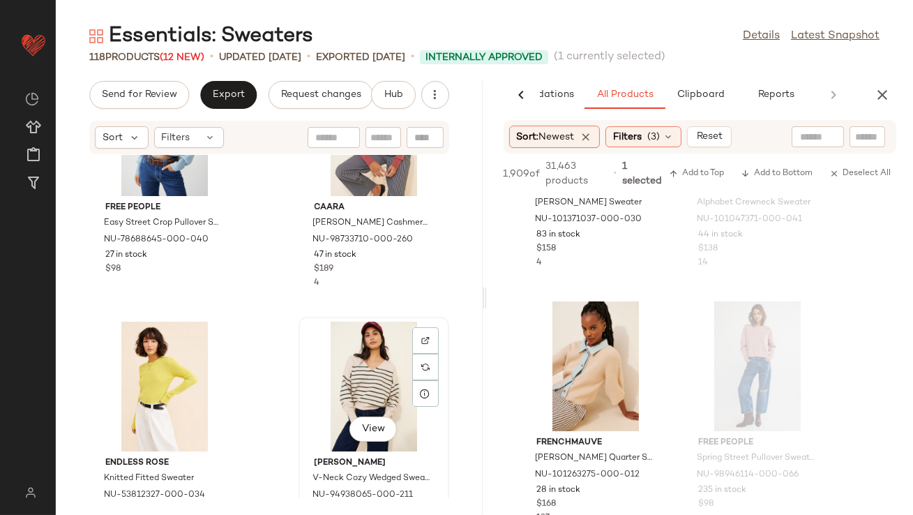
scroll to position [1685, 0]
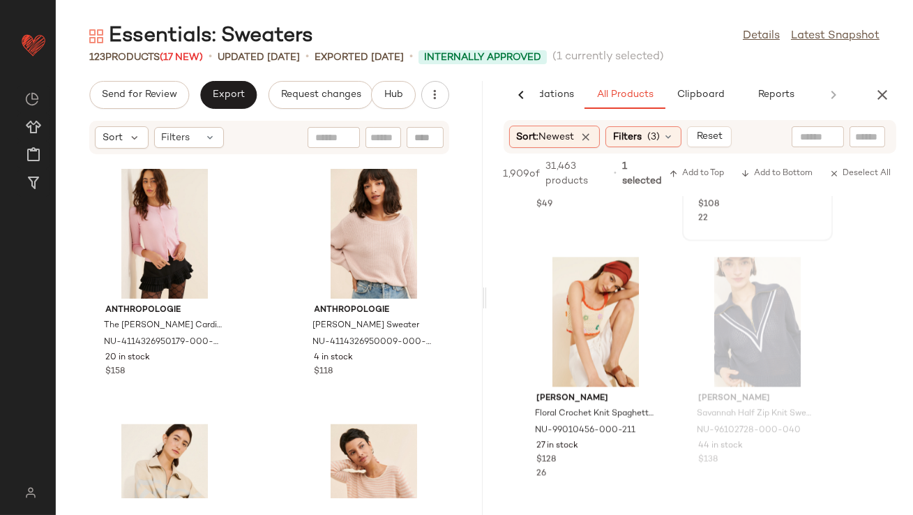
scroll to position [16261, 0]
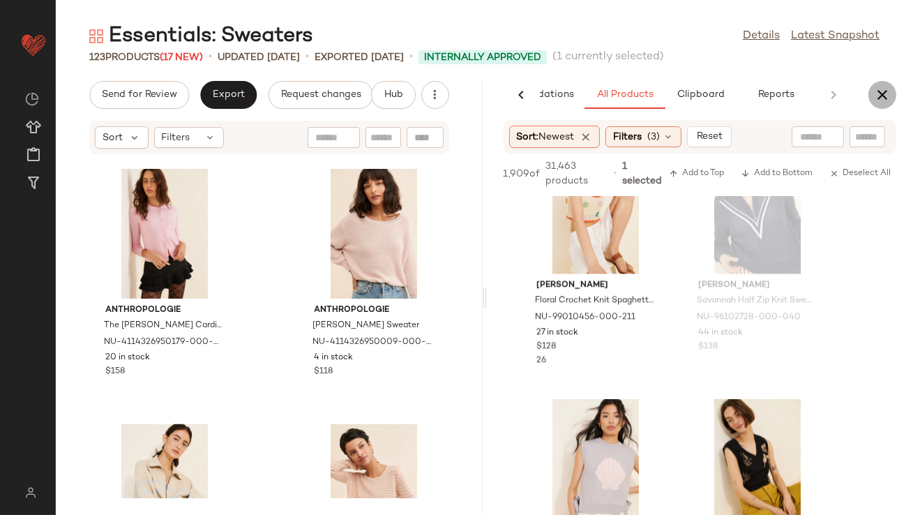
click at [883, 100] on icon "button" at bounding box center [882, 95] width 17 height 17
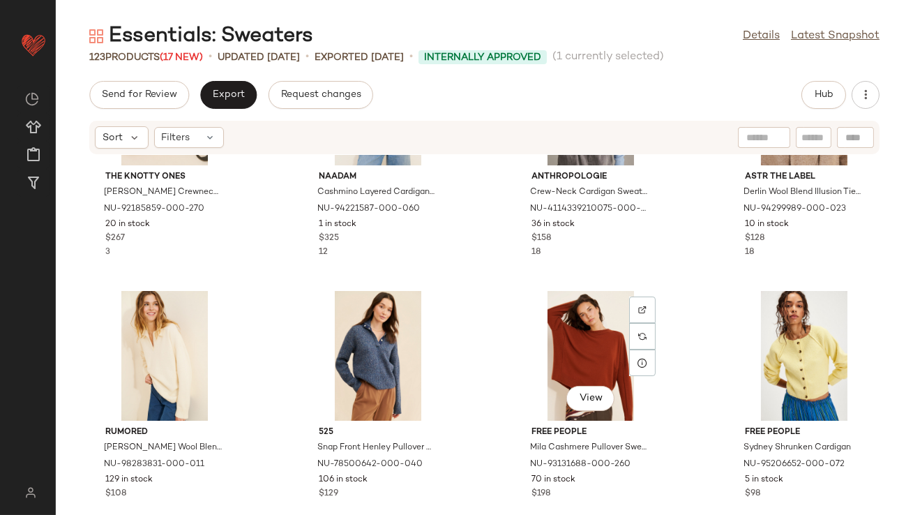
scroll to position [0, 0]
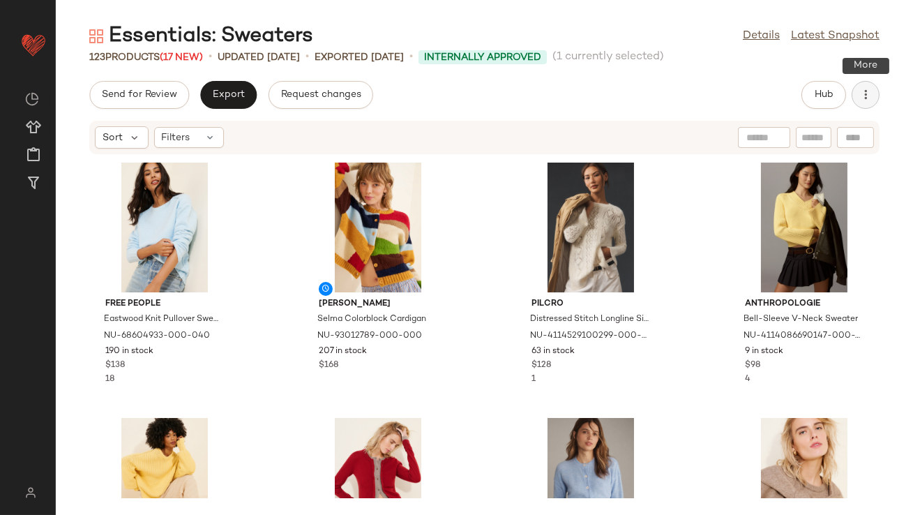
click at [863, 91] on icon "button" at bounding box center [866, 95] width 14 height 14
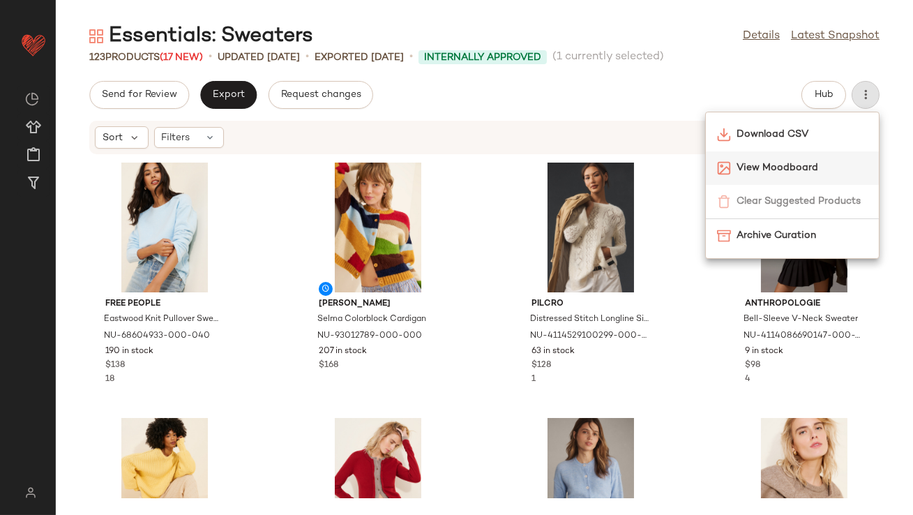
click at [775, 168] on span "View Moodboard" at bounding box center [802, 168] width 131 height 15
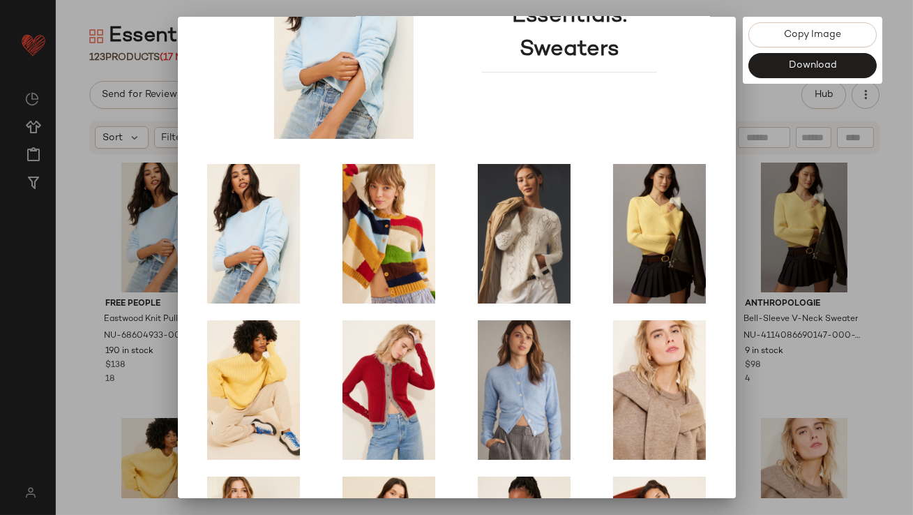
scroll to position [238, 0]
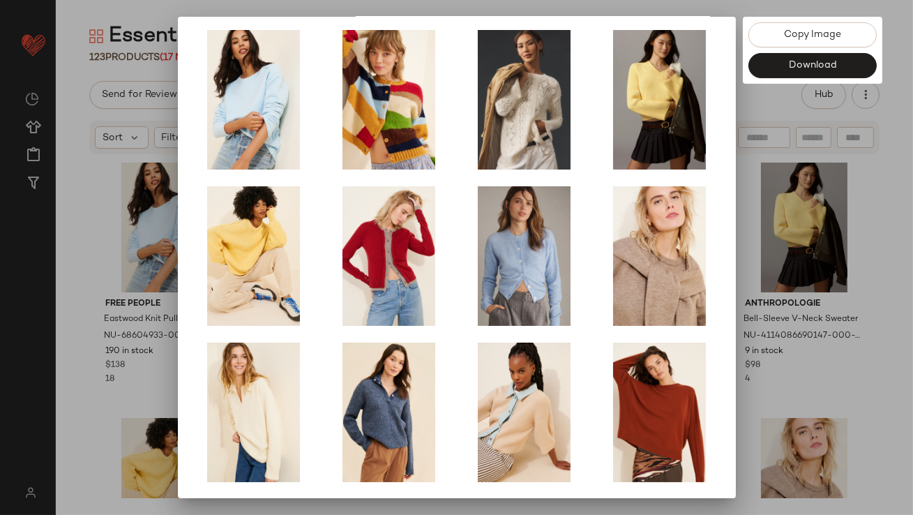
click at [752, 301] on div at bounding box center [456, 257] width 913 height 515
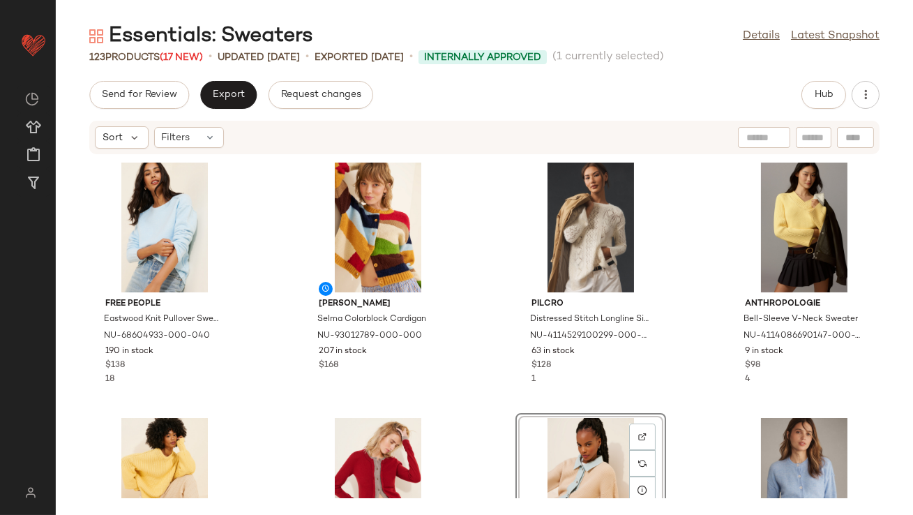
scroll to position [0, 0]
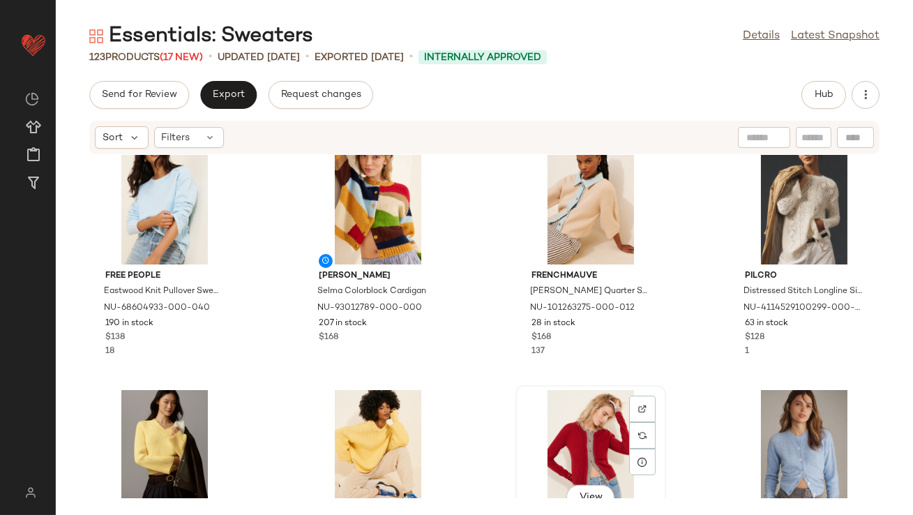
drag, startPoint x: 568, startPoint y: 440, endPoint x: 572, endPoint y: 433, distance: 7.2
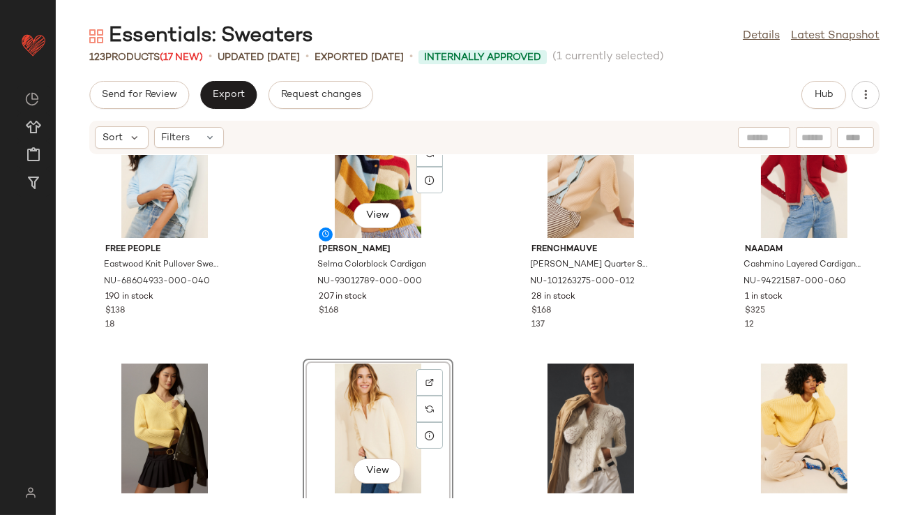
scroll to position [4, 0]
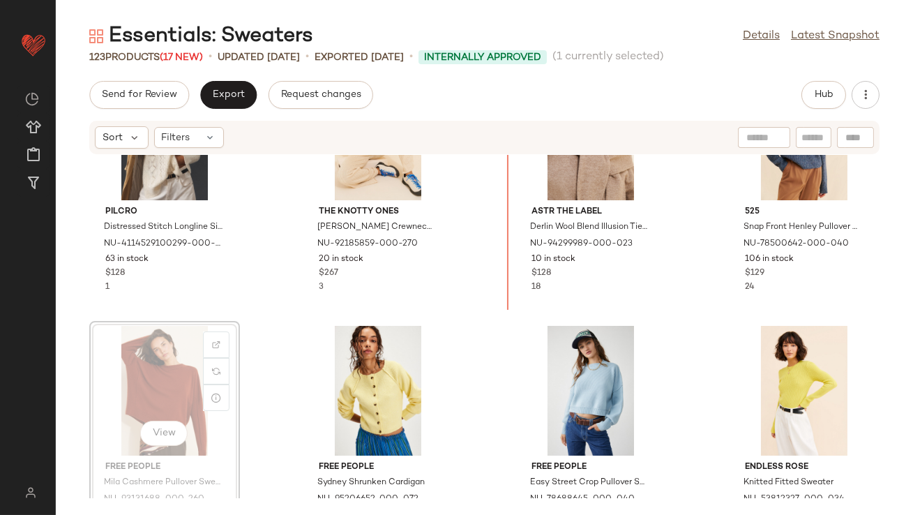
scroll to position [532, 0]
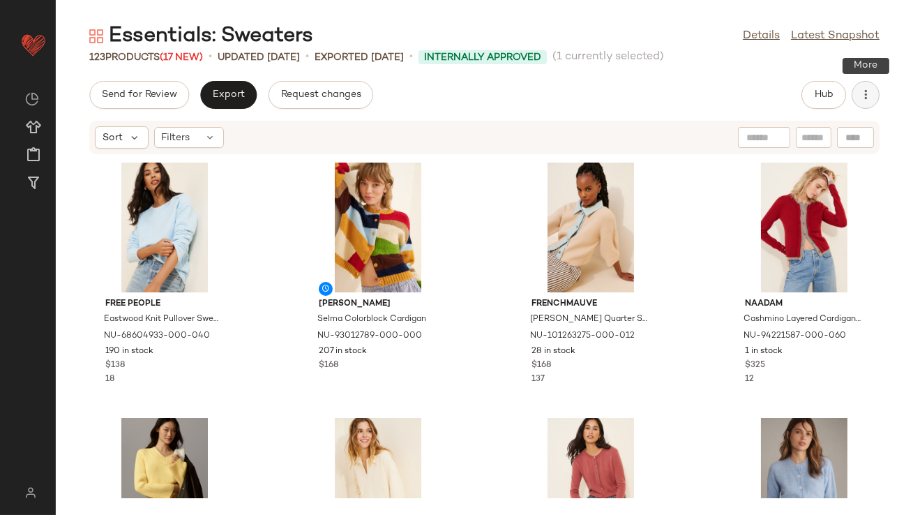
click at [869, 94] on icon "button" at bounding box center [866, 95] width 14 height 14
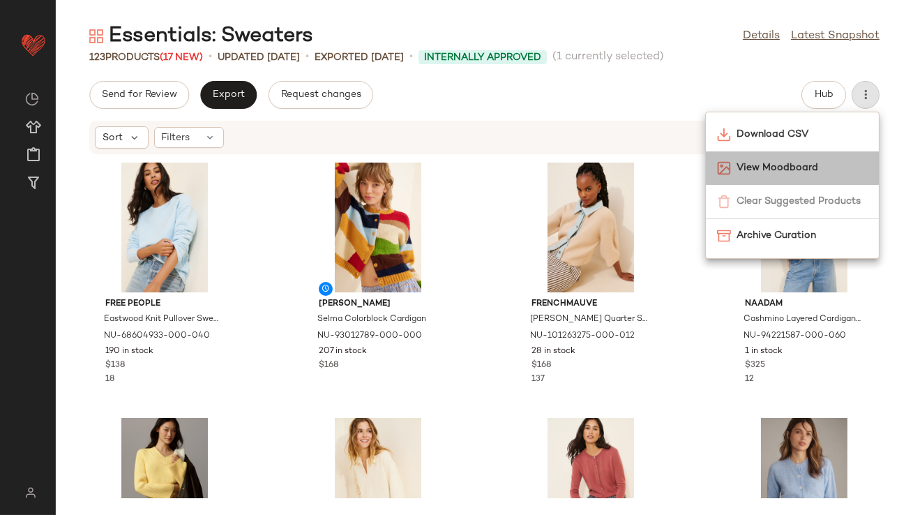
click at [787, 167] on span "View Moodboard" at bounding box center [802, 168] width 131 height 15
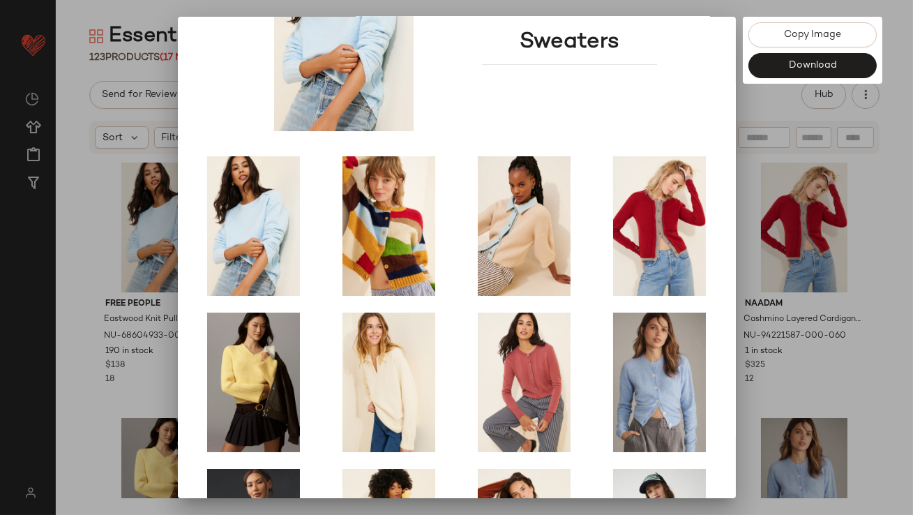
scroll to position [238, 0]
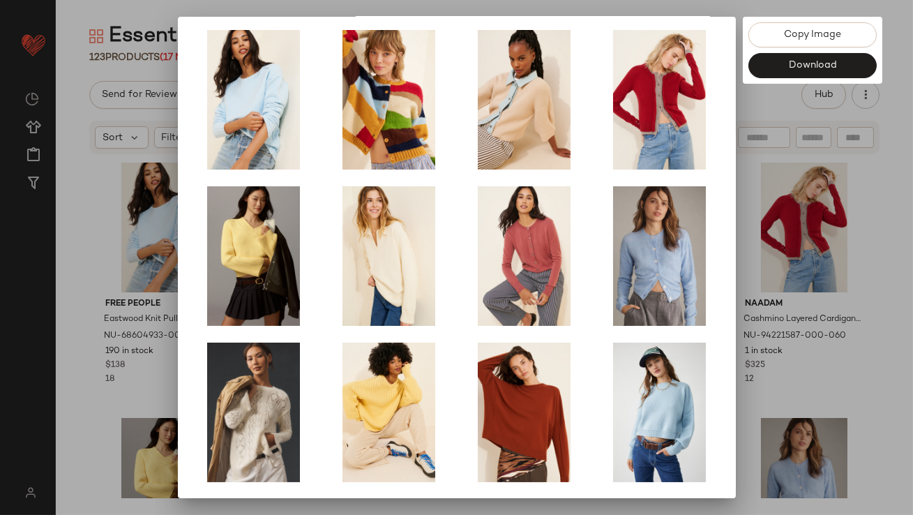
click at [800, 335] on div at bounding box center [456, 257] width 913 height 515
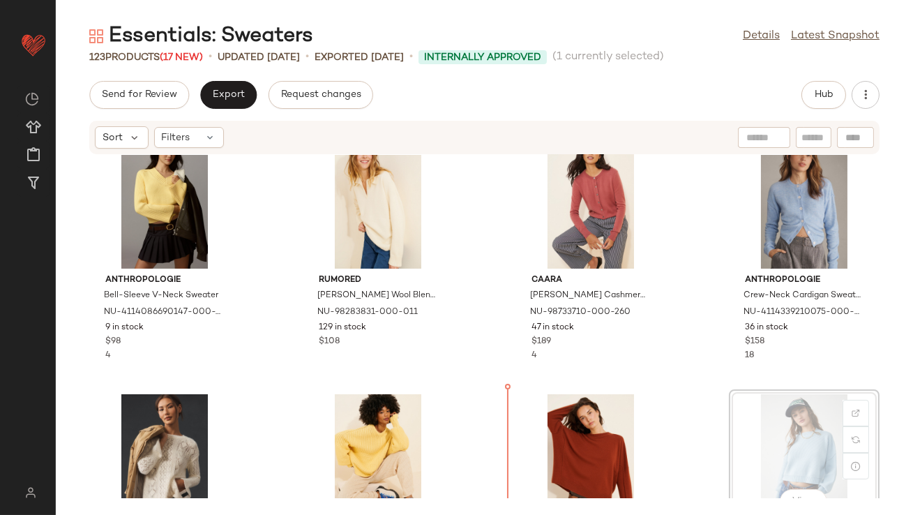
scroll to position [286, 0]
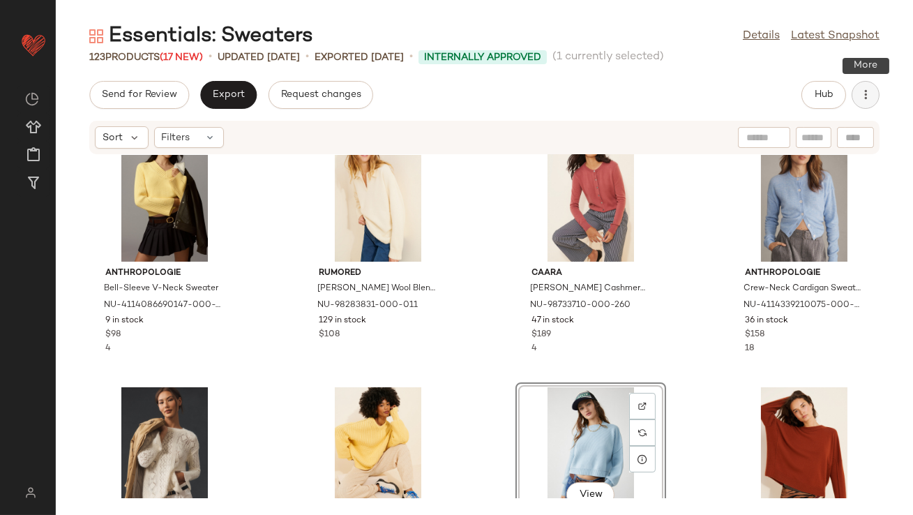
click at [858, 106] on button "button" at bounding box center [866, 95] width 28 height 28
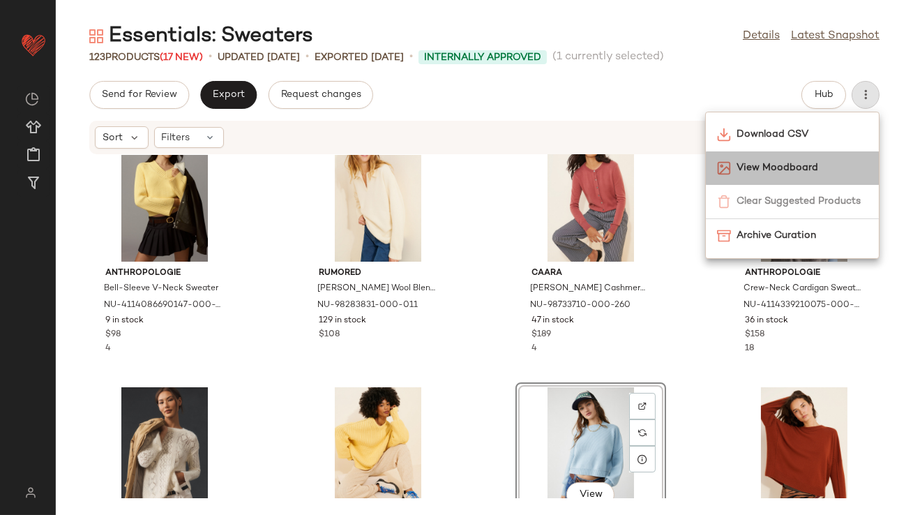
click at [815, 165] on span "View Moodboard" at bounding box center [802, 168] width 131 height 15
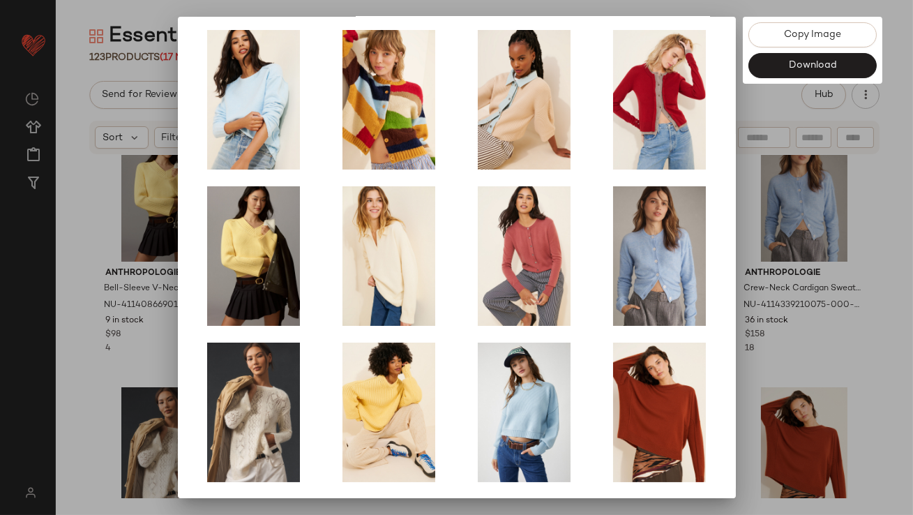
click at [771, 321] on div at bounding box center [456, 257] width 913 height 515
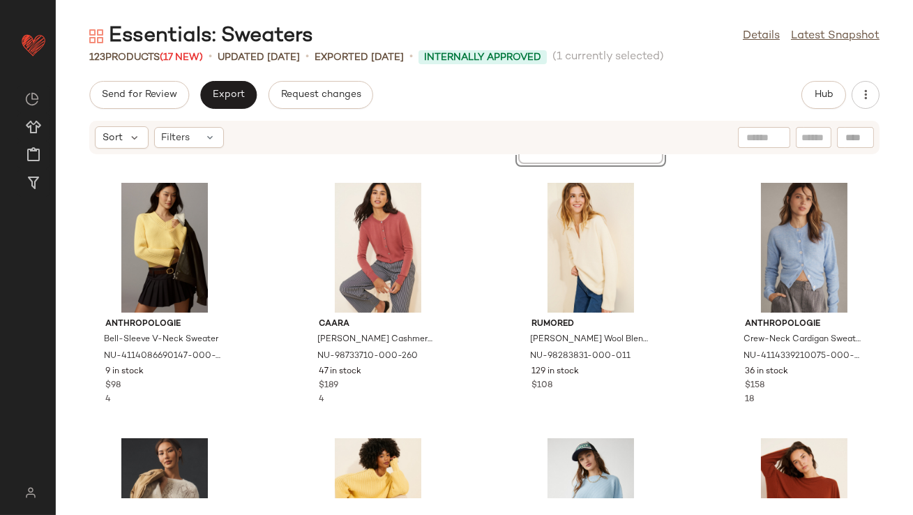
click at [881, 80] on div "Essentials: Sweaters Details Latest Snapshot 123 Products (17 New) • updated Au…" at bounding box center [485, 268] width 858 height 493
click at [870, 89] on icon "button" at bounding box center [866, 95] width 14 height 14
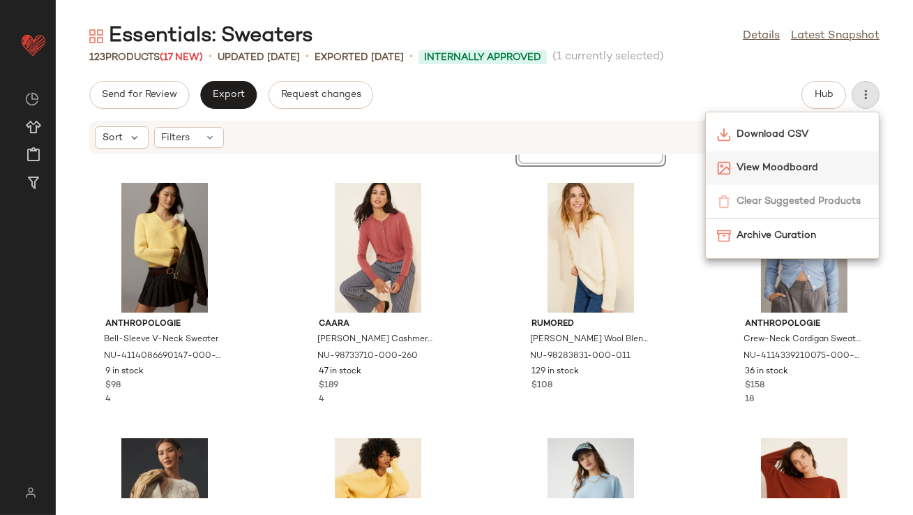
click at [816, 162] on span "View Moodboard" at bounding box center [802, 168] width 131 height 15
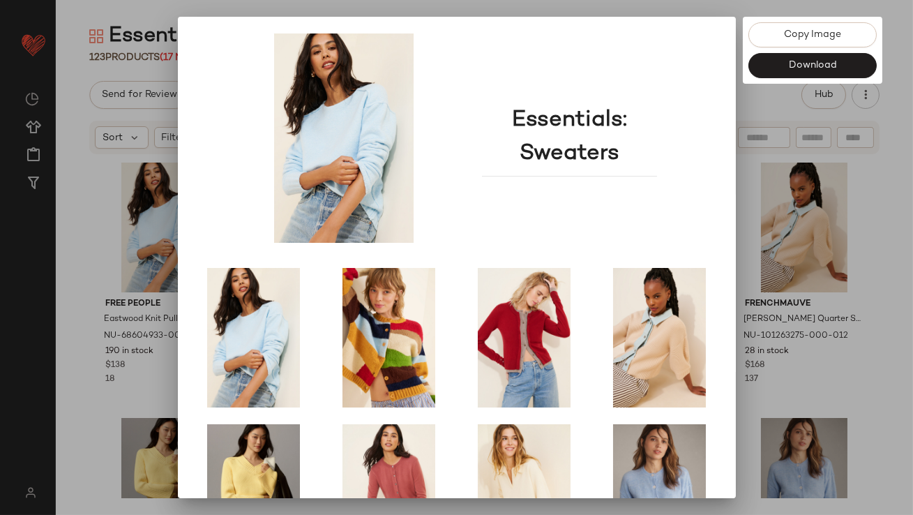
scroll to position [238, 0]
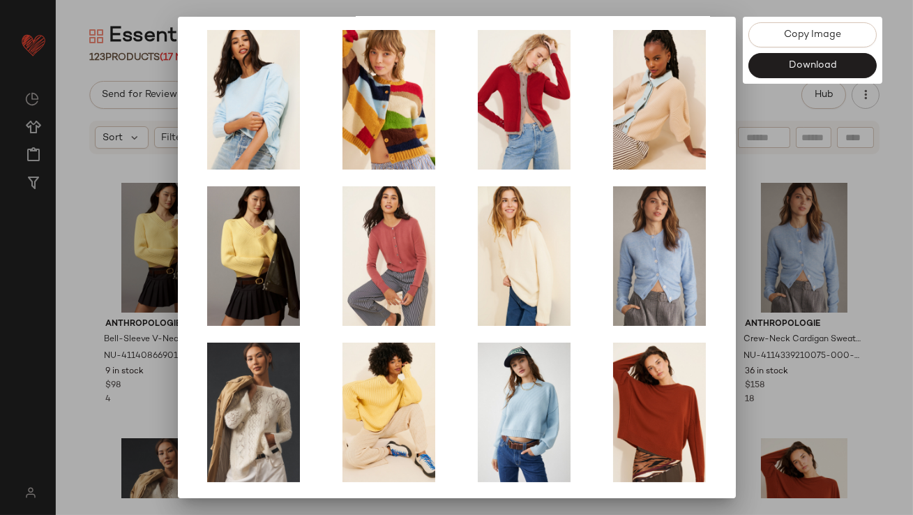
click at [757, 288] on div at bounding box center [456, 257] width 913 height 515
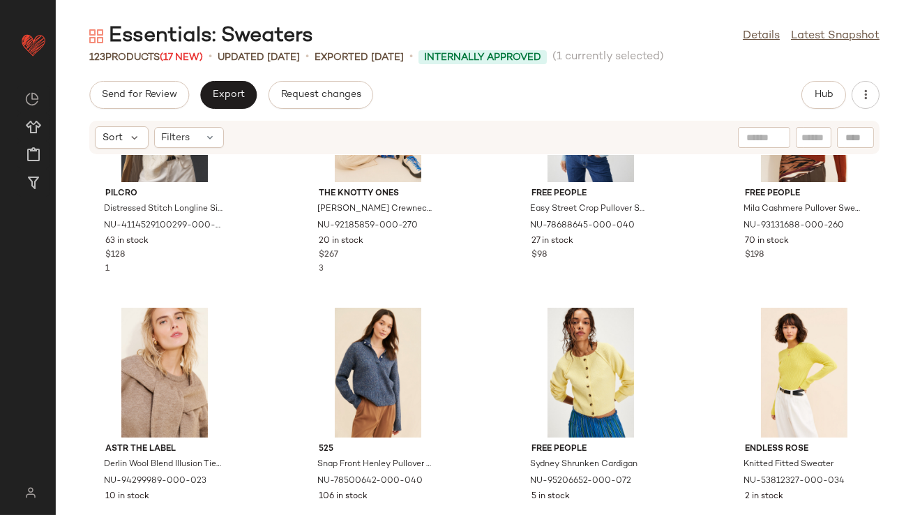
scroll to position [634, 0]
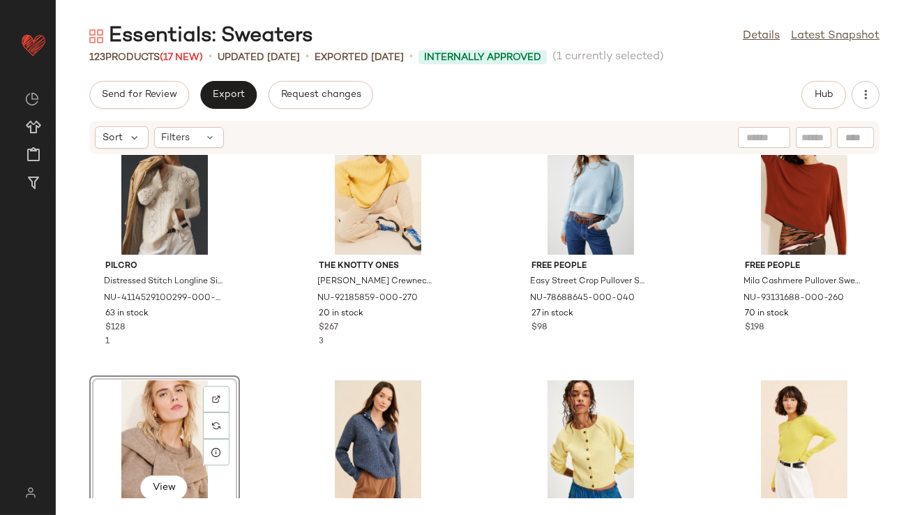
scroll to position [560, 0]
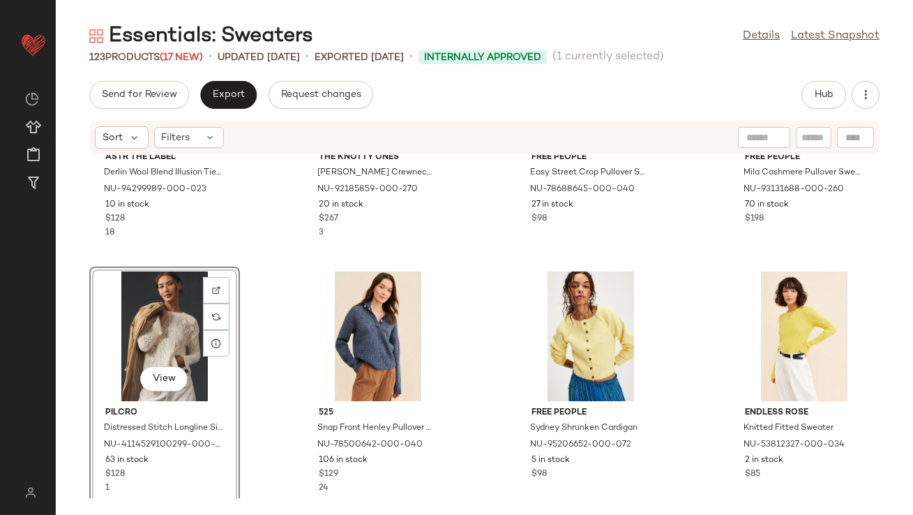
scroll to position [696, 0]
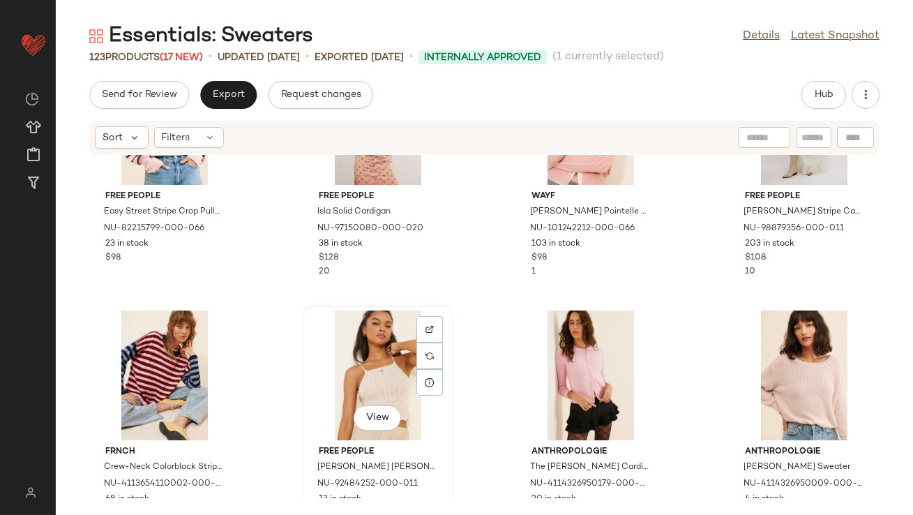
click at [384, 399] on div "View" at bounding box center [378, 376] width 141 height 130
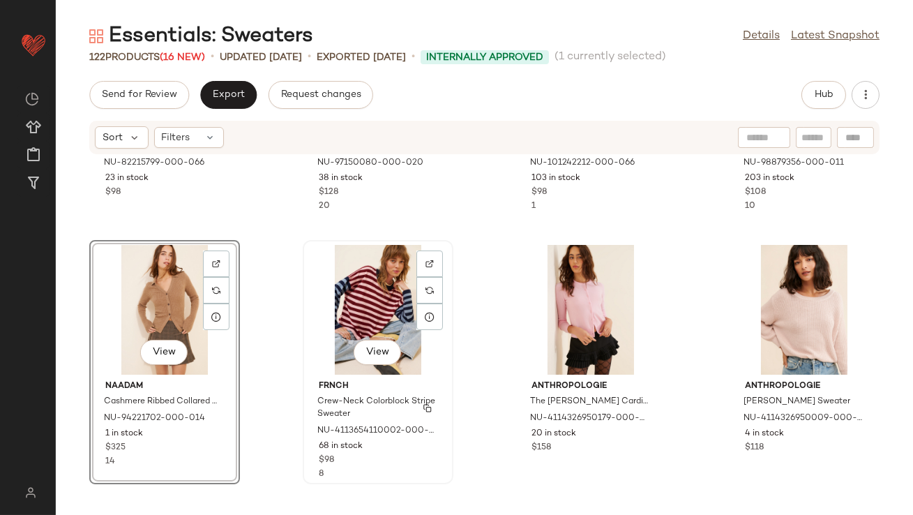
scroll to position [2424, 0]
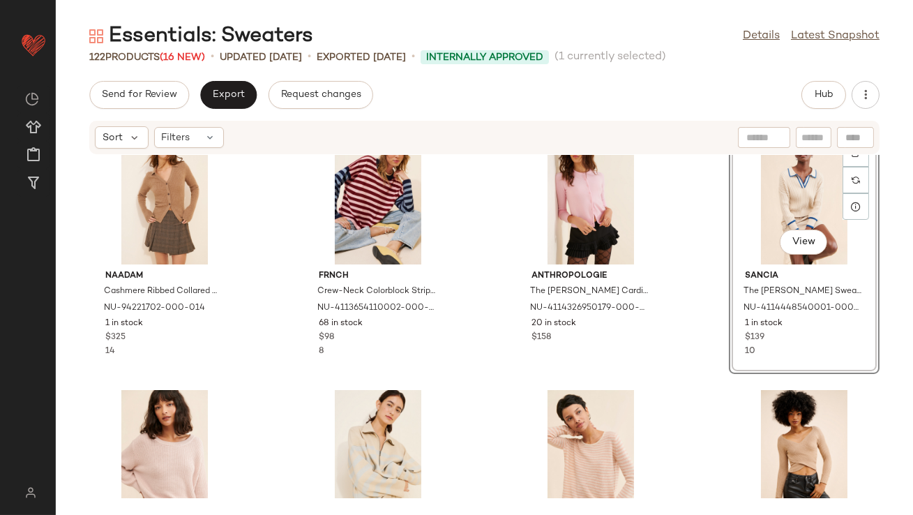
scroll to position [2327, 0]
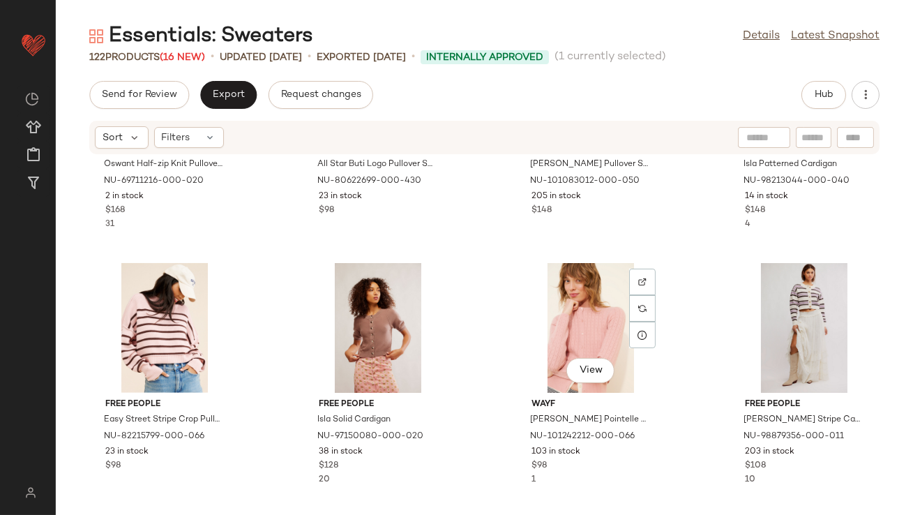
scroll to position [1899, 0]
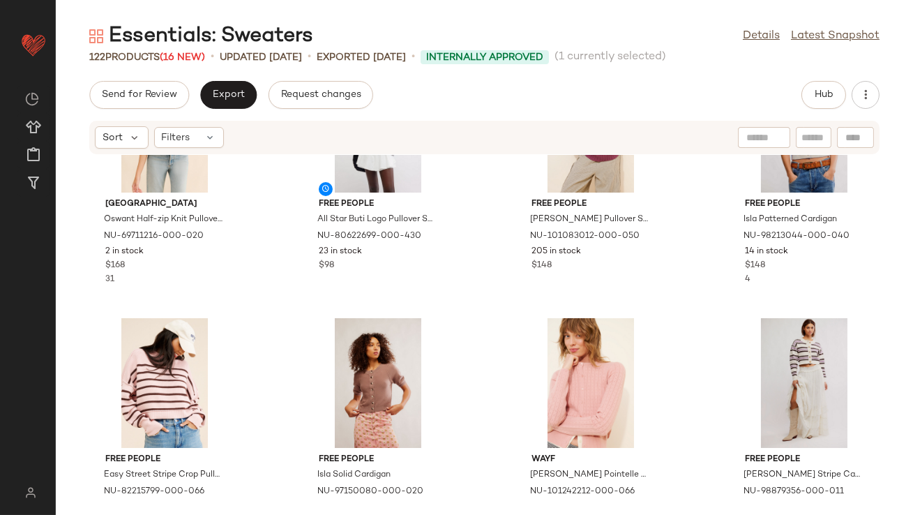
click at [471, 270] on div "[GEOGRAPHIC_DATA] Oswant Half-zip Knit Pullover Sweater NU-69711216-000-020 2 i…" at bounding box center [485, 326] width 858 height 343
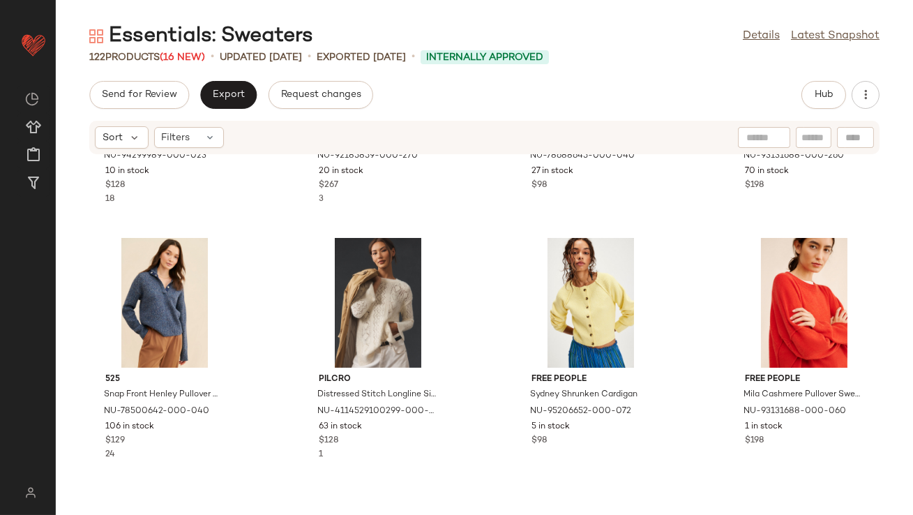
scroll to position [0, 0]
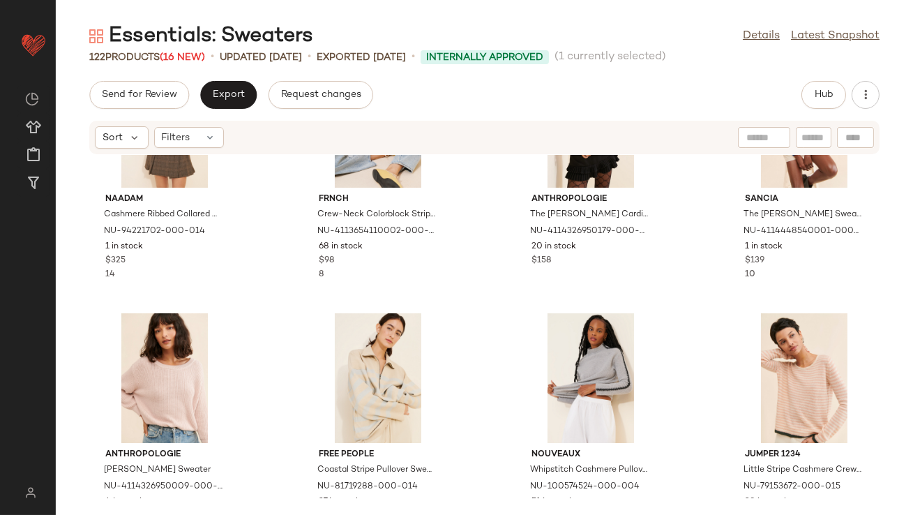
scroll to position [1776, 0]
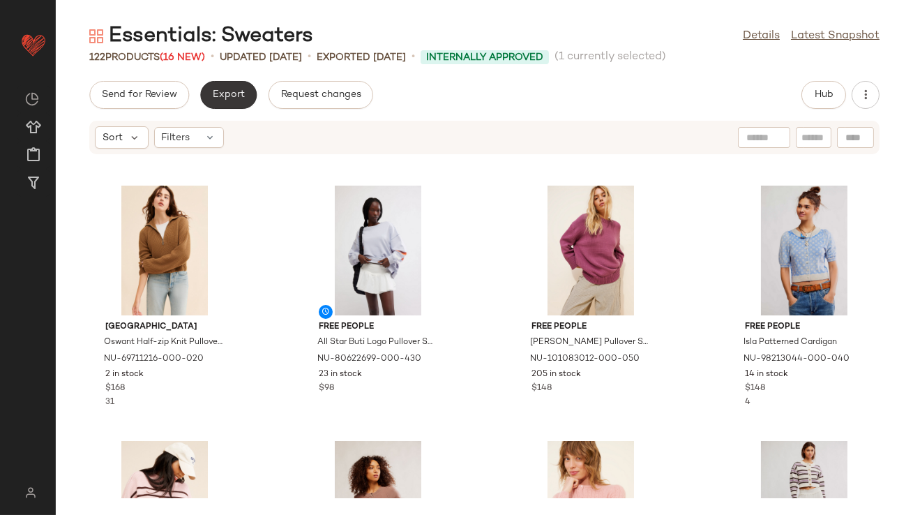
click at [236, 96] on span "Export" at bounding box center [228, 94] width 33 height 11
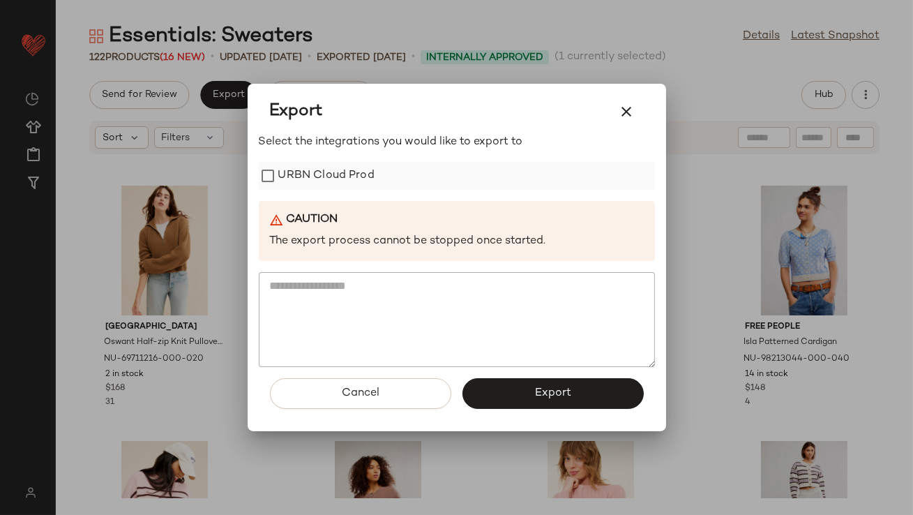
click at [293, 184] on label "URBN Cloud Prod" at bounding box center [326, 176] width 96 height 28
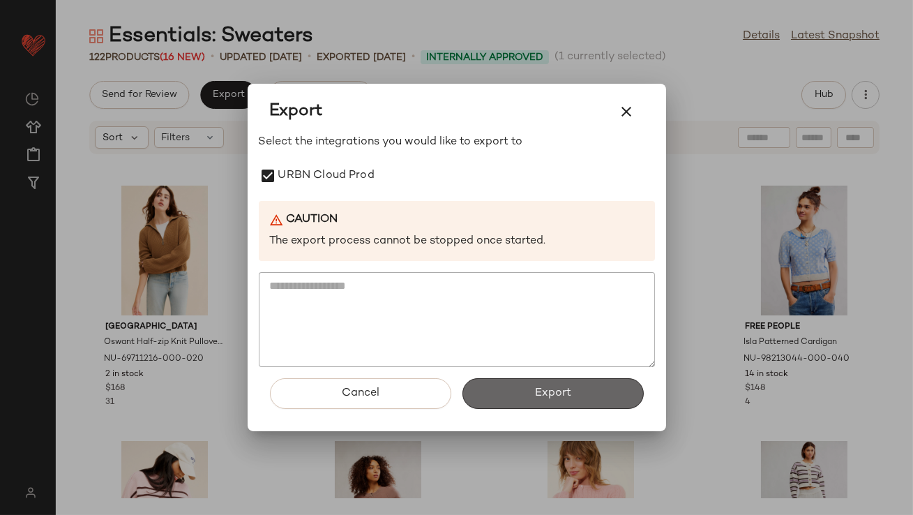
click at [504, 396] on button "Export" at bounding box center [553, 393] width 181 height 31
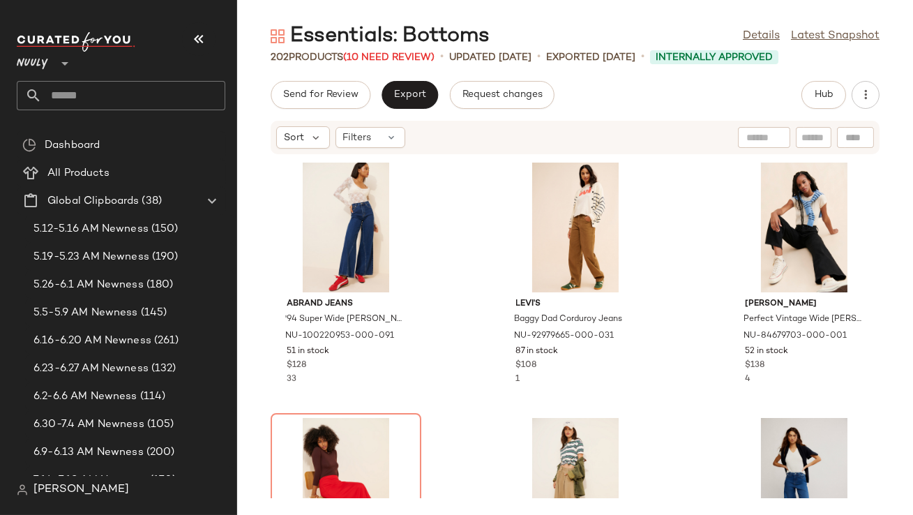
click at [198, 29] on button "button" at bounding box center [198, 38] width 33 height 33
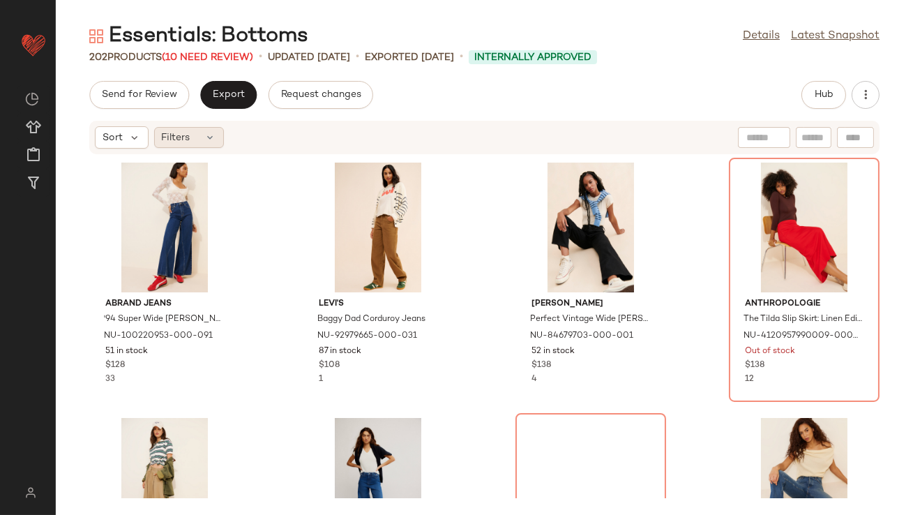
click at [191, 135] on div "Filters" at bounding box center [189, 137] width 70 height 21
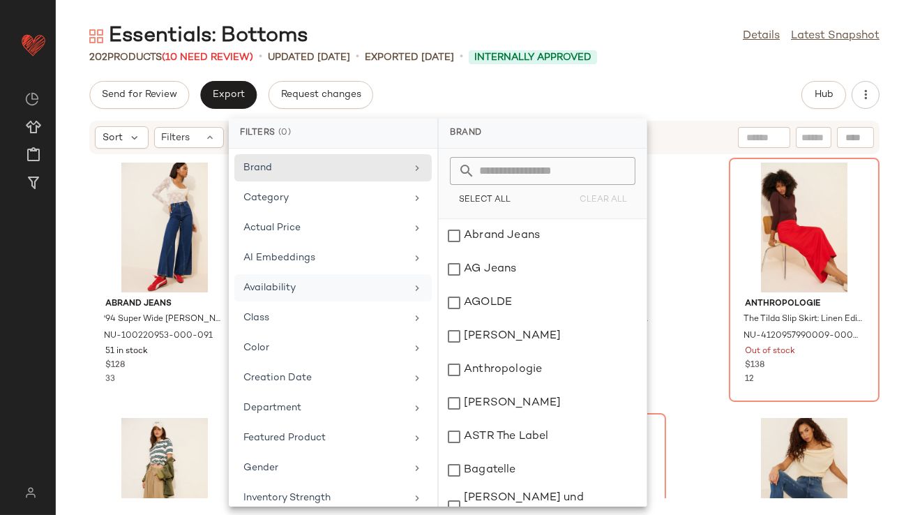
click at [260, 292] on div "Availability" at bounding box center [325, 288] width 163 height 15
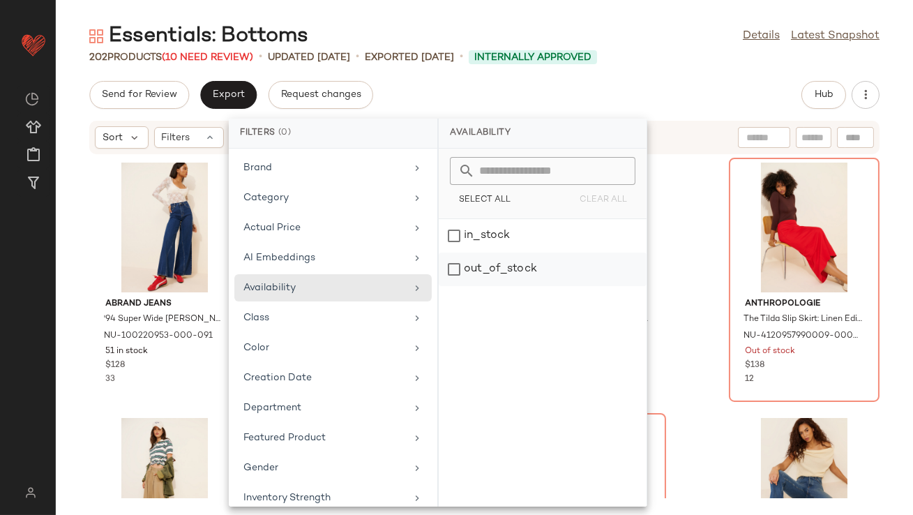
click at [502, 253] on div "out_of_stock" at bounding box center [543, 269] width 208 height 33
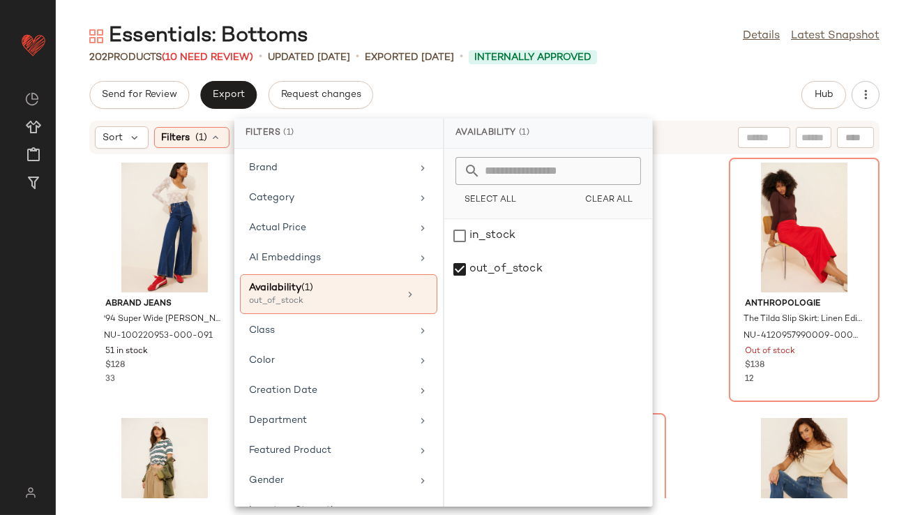
click at [477, 95] on div "Send for Review Export Request changes Hub" at bounding box center [484, 95] width 791 height 28
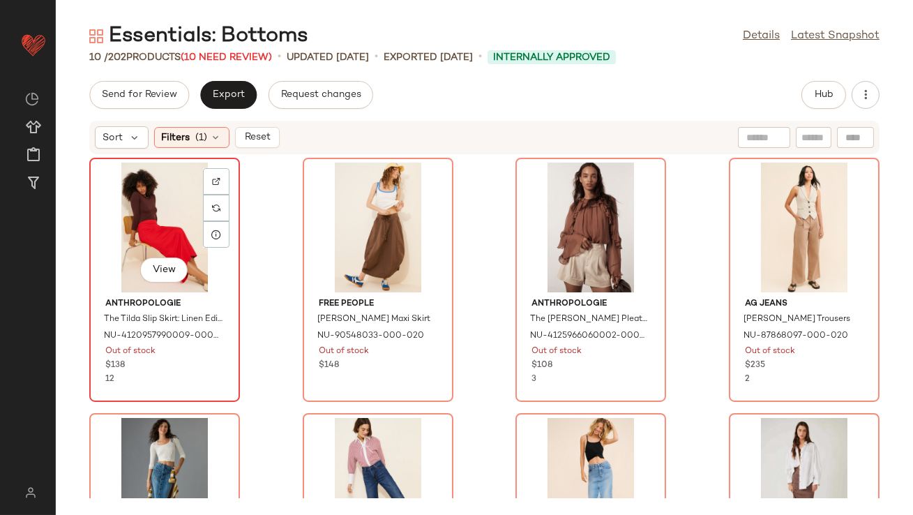
click at [155, 201] on div "View" at bounding box center [164, 228] width 141 height 130
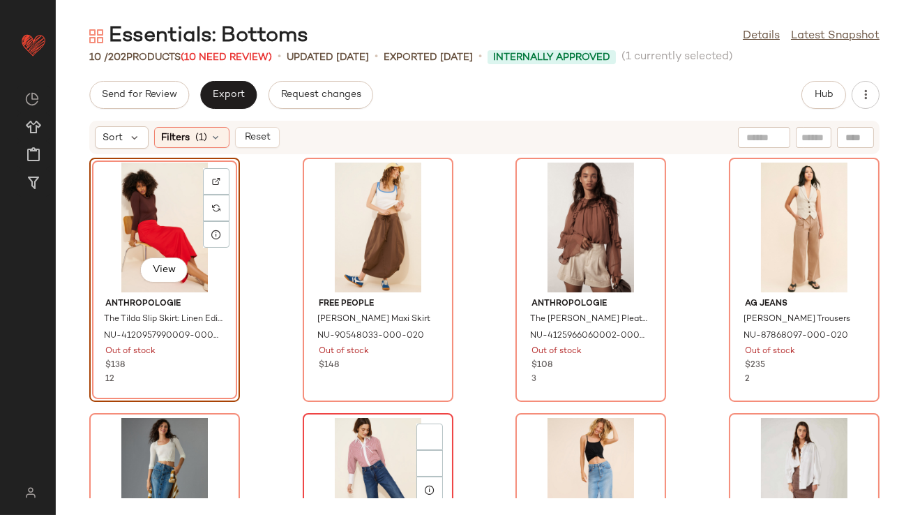
scroll to position [425, 0]
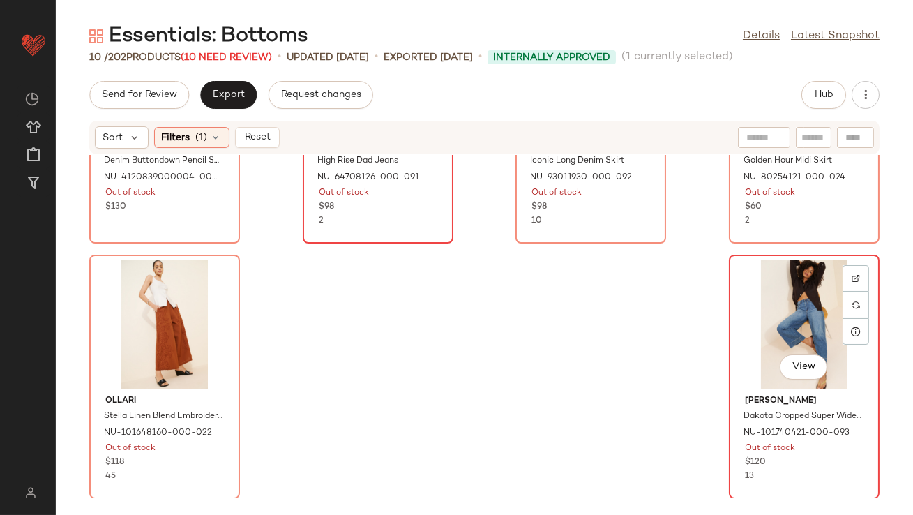
click at [775, 301] on div "View" at bounding box center [804, 325] width 141 height 130
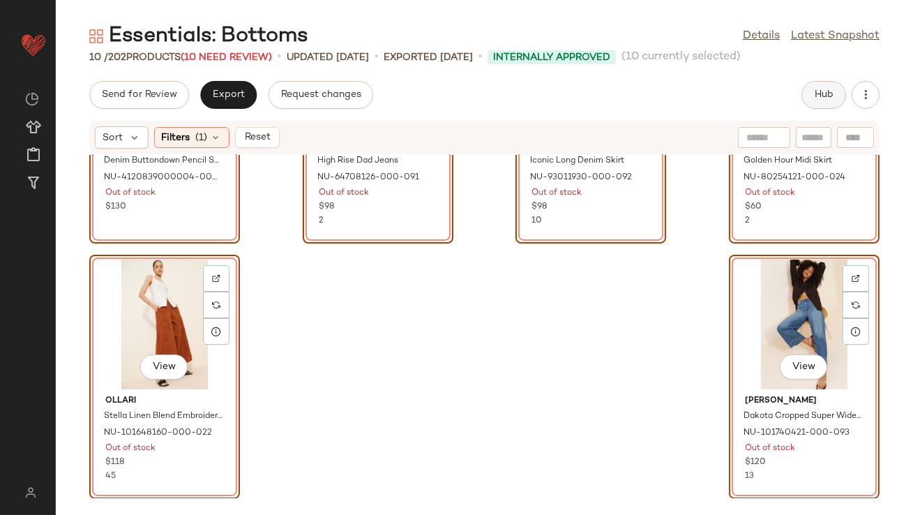
click at [811, 102] on button "Hub" at bounding box center [824, 95] width 45 height 28
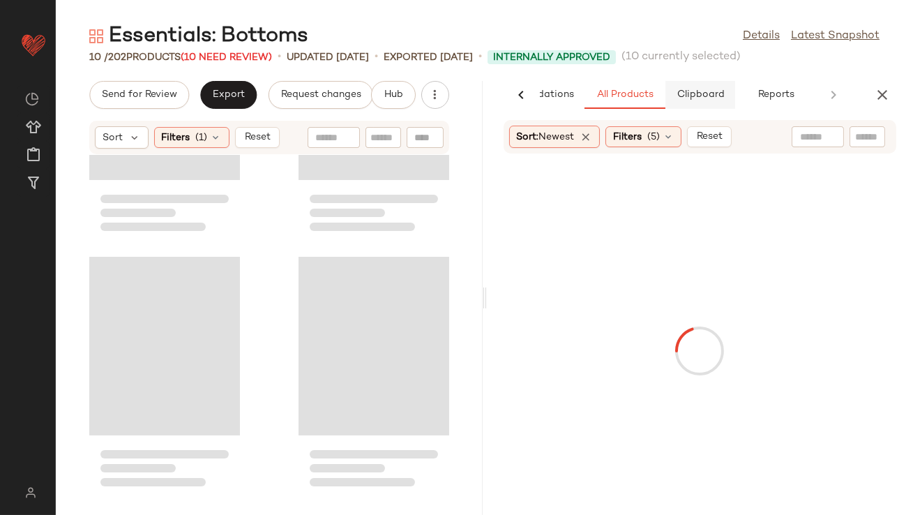
scroll to position [936, 0]
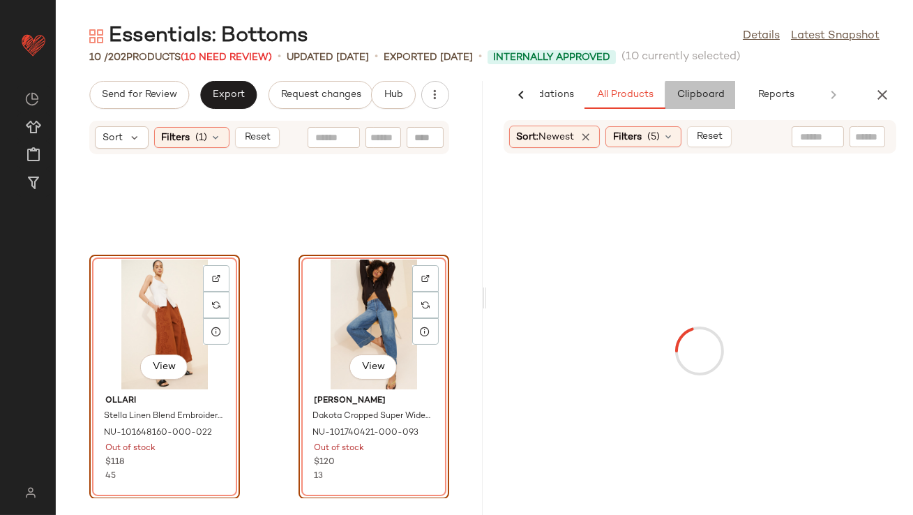
click at [700, 97] on span "Clipboard" at bounding box center [700, 94] width 48 height 11
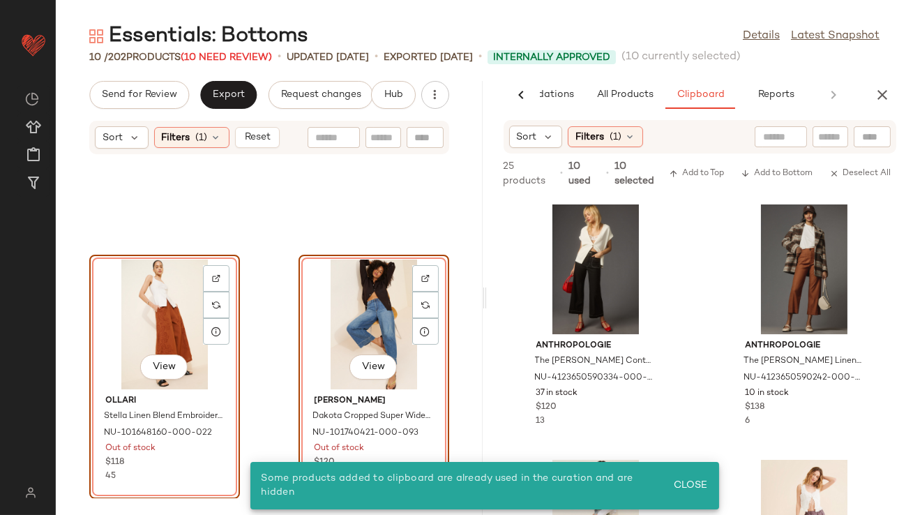
click at [320, 317] on div "View" at bounding box center [374, 325] width 141 height 130
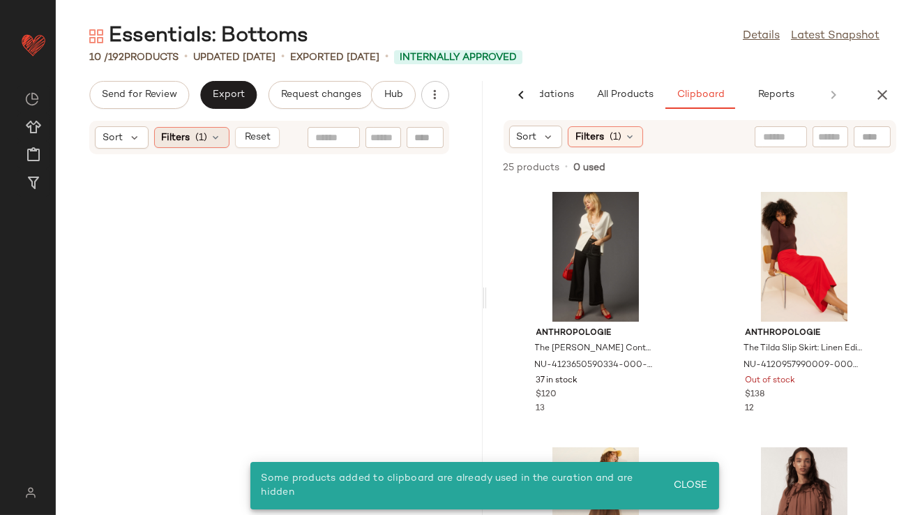
click at [208, 139] on div "Filters (1)" at bounding box center [191, 137] width 75 height 21
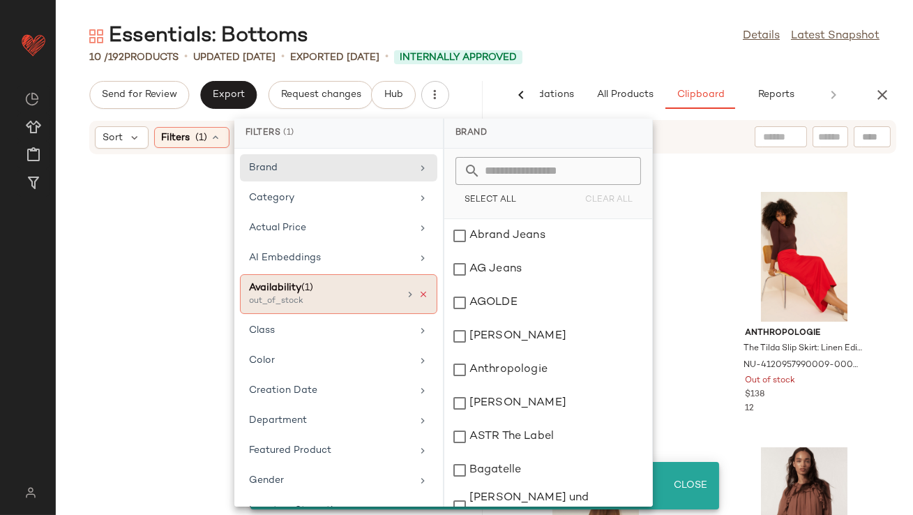
click at [422, 293] on icon at bounding box center [424, 295] width 10 height 10
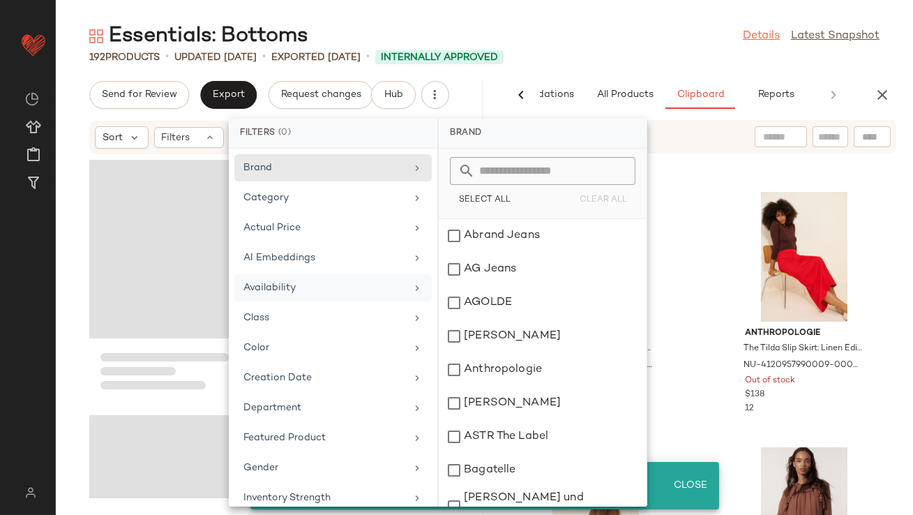
click at [759, 38] on link "Details" at bounding box center [761, 36] width 37 height 17
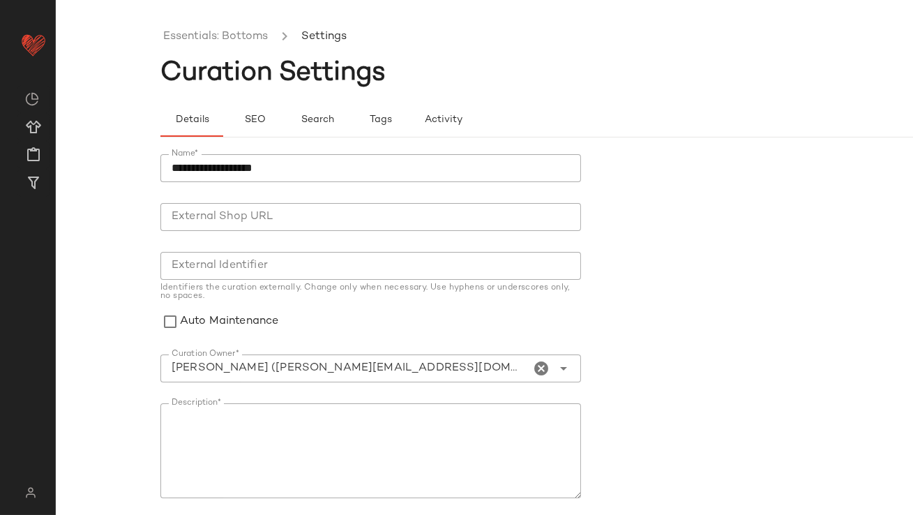
click at [541, 366] on icon "Clear Curation Owner*" at bounding box center [542, 368] width 17 height 17
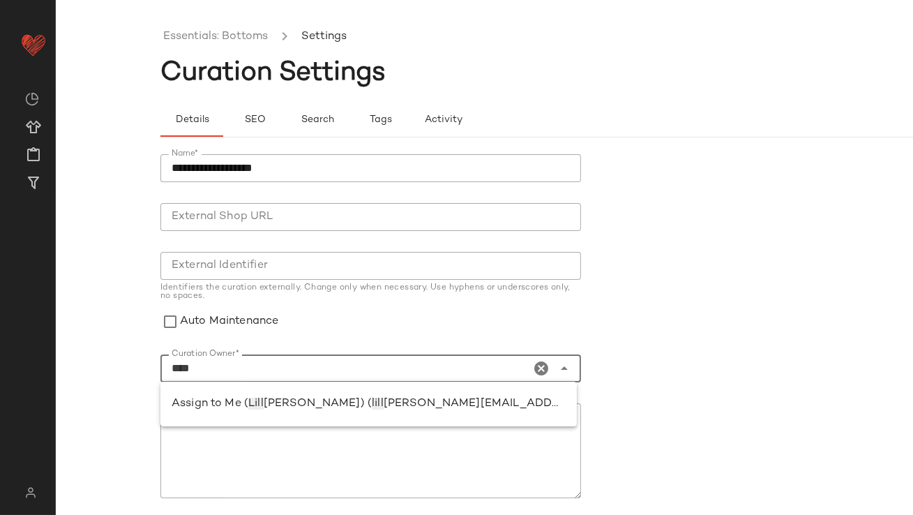
click at [370, 424] on div "Assign to Me ( [PERSON_NAME] [PERSON_NAME]) ( lill [EMAIL_ADDRESS][PERSON_NAME]…" at bounding box center [369, 404] width 417 height 45
click at [384, 408] on span "[PERSON_NAME][EMAIL_ADDRESS][PERSON_NAME][DOMAIN_NAME])" at bounding box center [584, 404] width 401 height 12
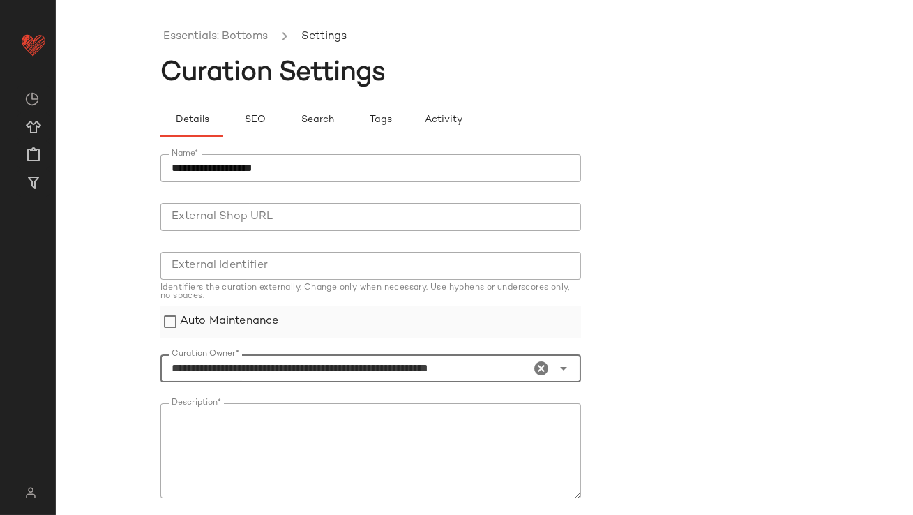
type input "**********"
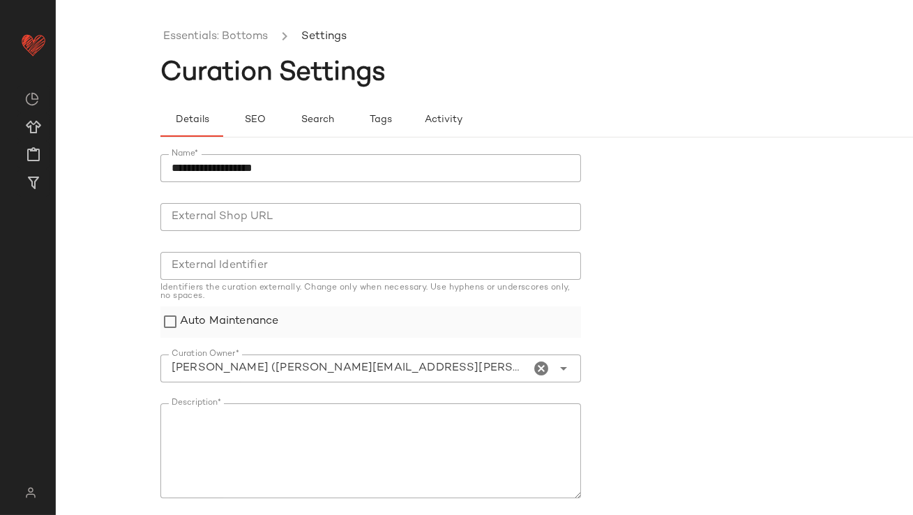
click at [204, 312] on label "Auto Maintenance" at bounding box center [229, 321] width 98 height 31
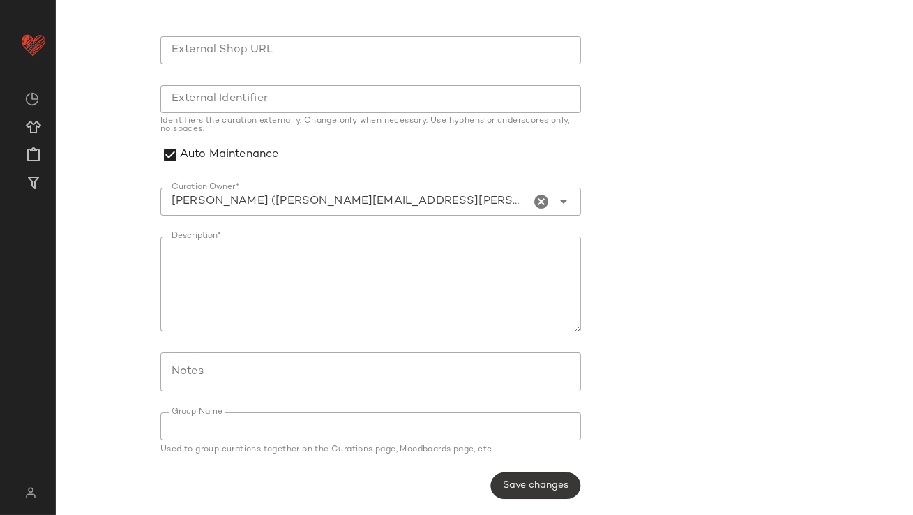
click at [512, 486] on span "Save changes" at bounding box center [535, 485] width 66 height 11
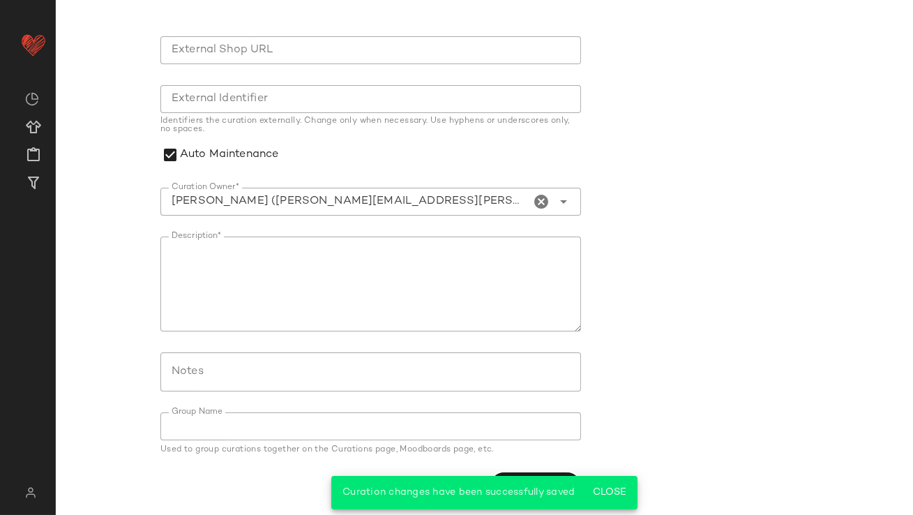
scroll to position [0, 0]
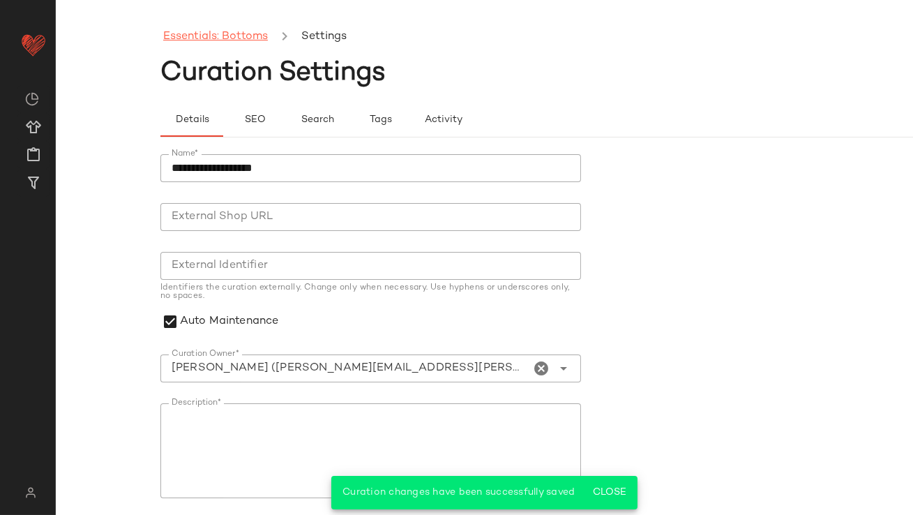
click at [222, 34] on link "Essentials: Bottoms" at bounding box center [215, 37] width 105 height 18
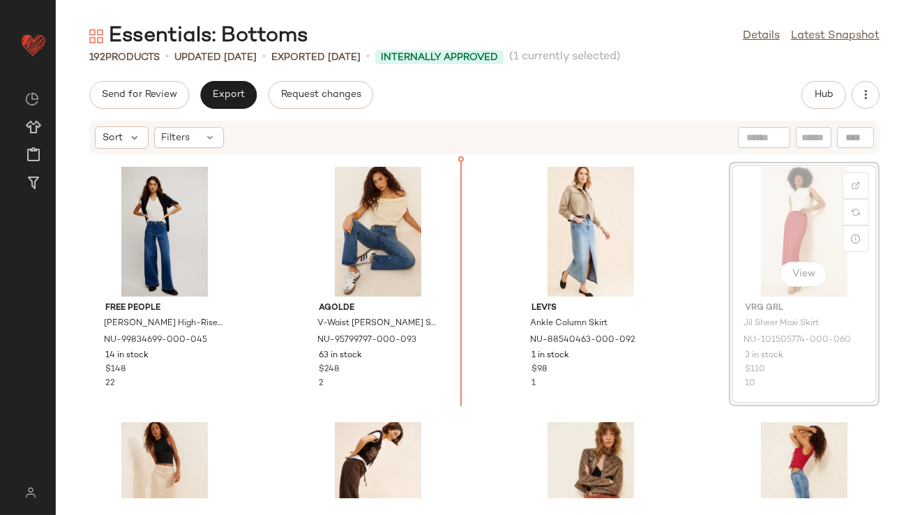
drag, startPoint x: 761, startPoint y: 225, endPoint x: 261, endPoint y: 299, distance: 505.1
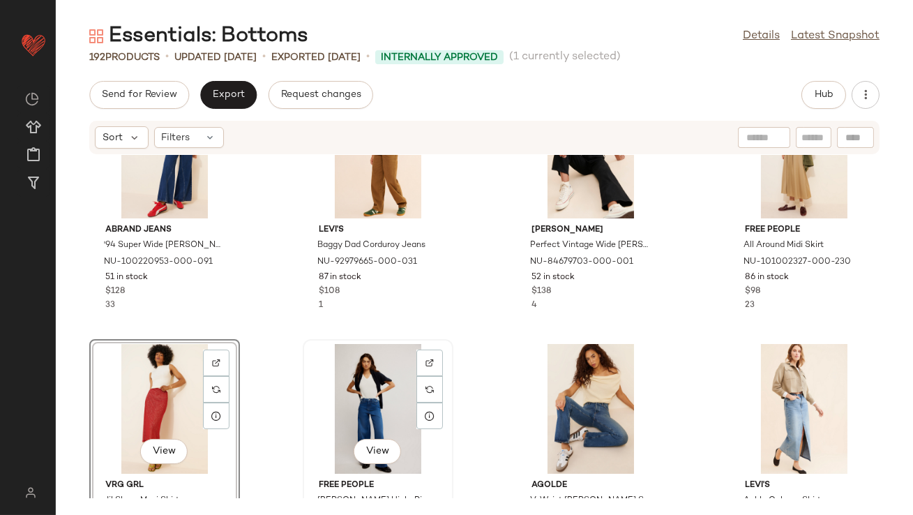
scroll to position [456, 0]
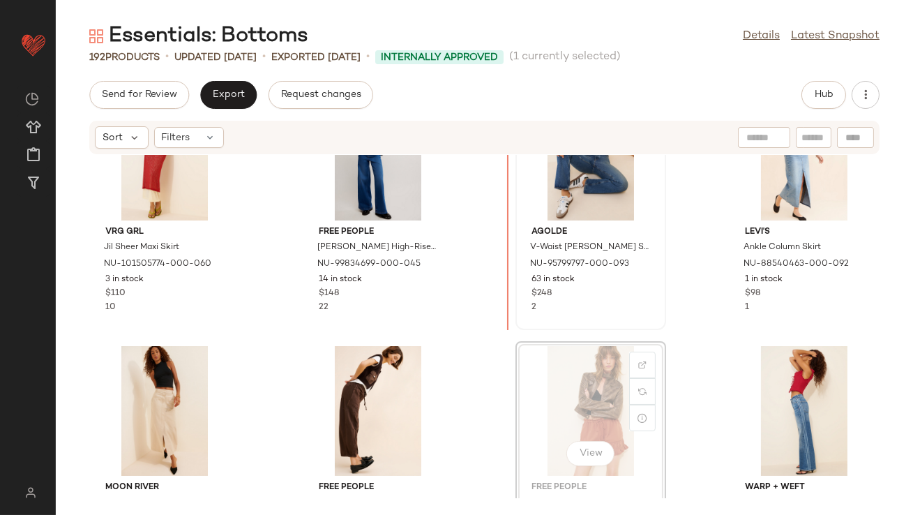
scroll to position [332, 0]
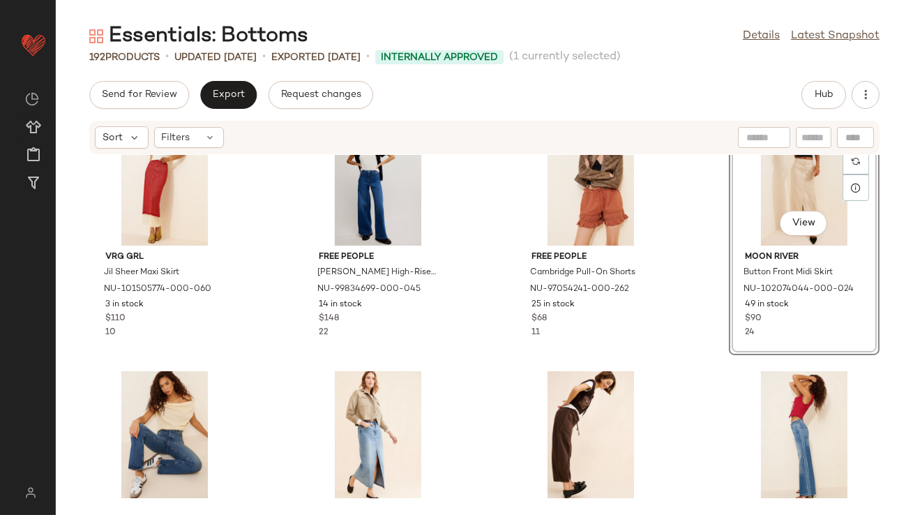
scroll to position [314, 0]
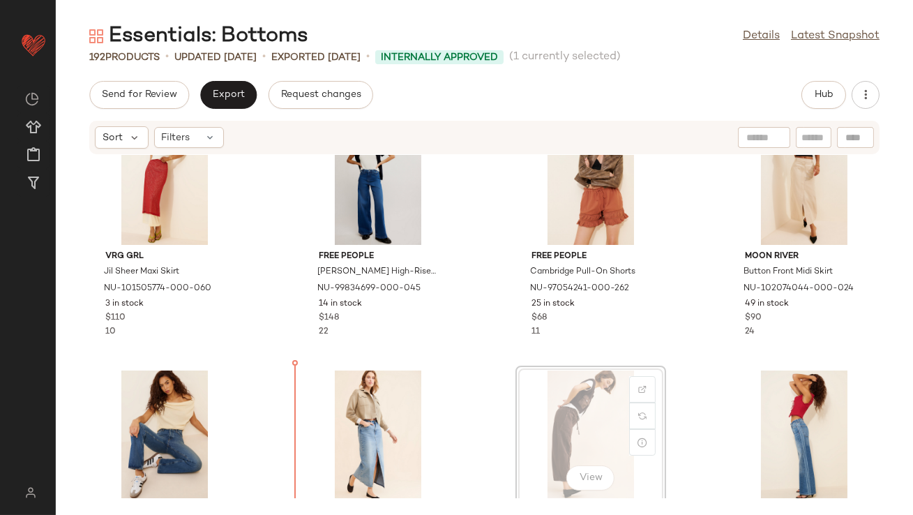
scroll to position [335, 0]
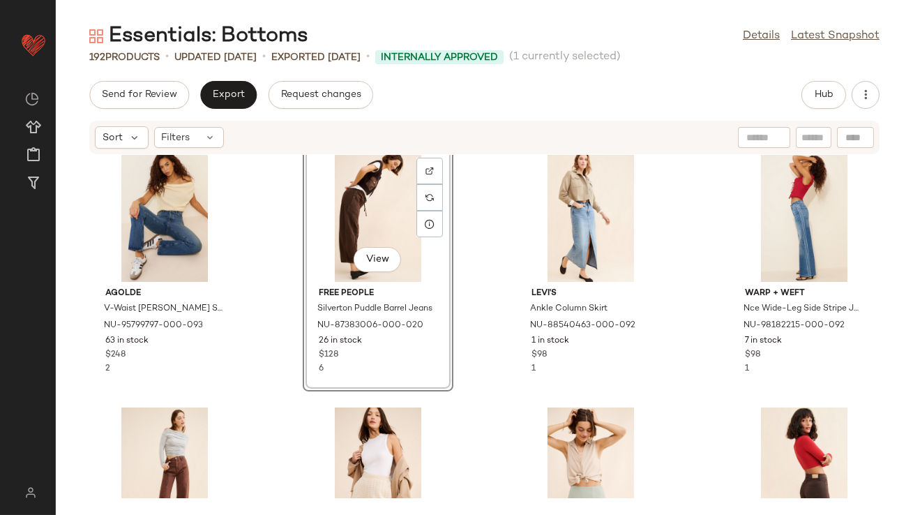
scroll to position [598, 0]
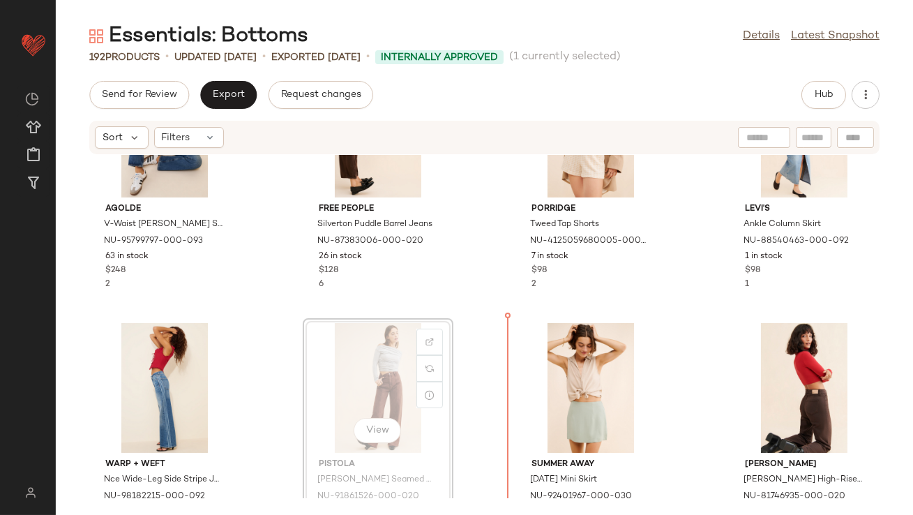
scroll to position [666, 0]
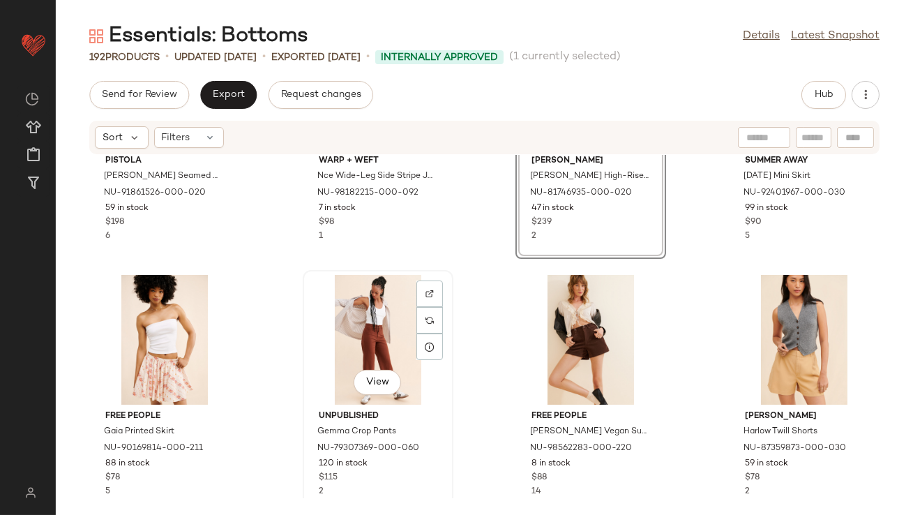
scroll to position [933, 0]
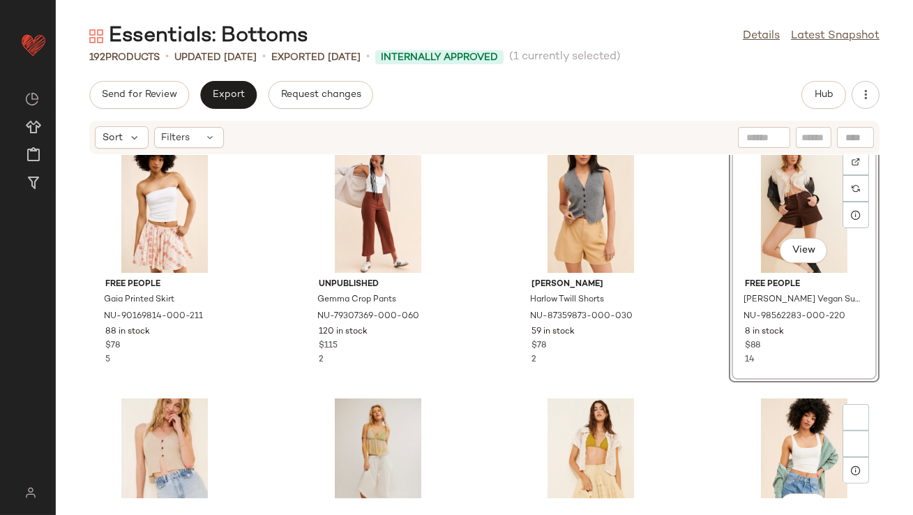
scroll to position [1165, 0]
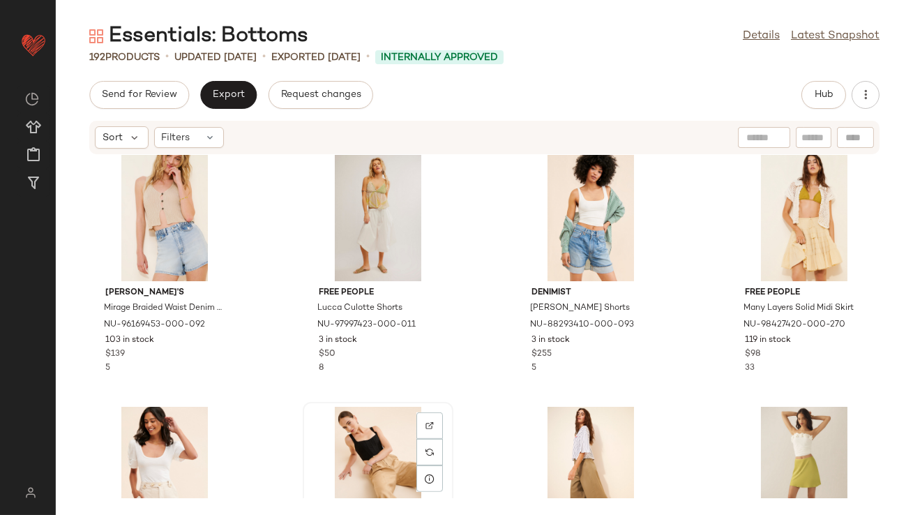
scroll to position [1308, 0]
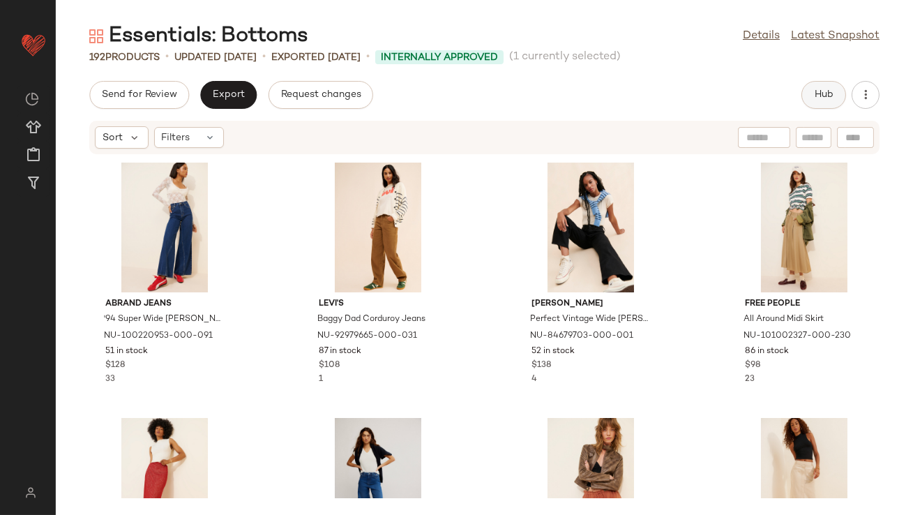
click at [829, 87] on button "Hub" at bounding box center [824, 95] width 45 height 28
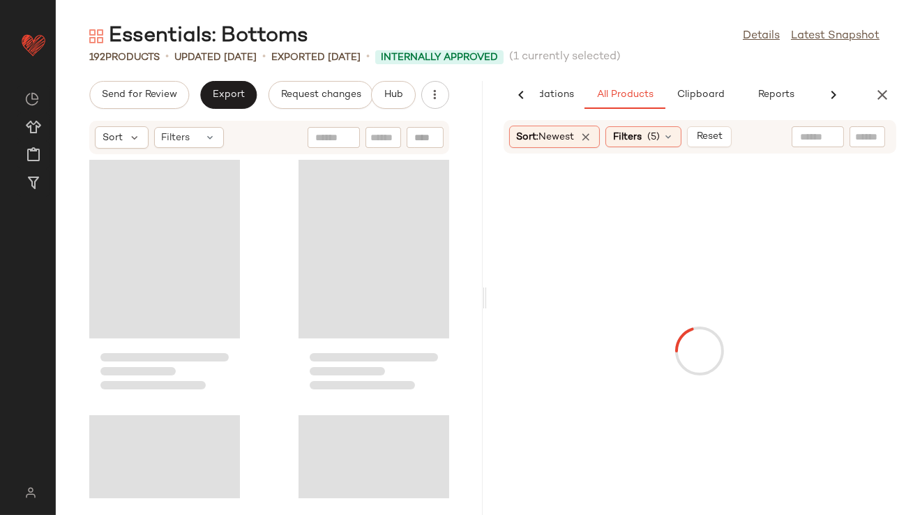
scroll to position [0, 78]
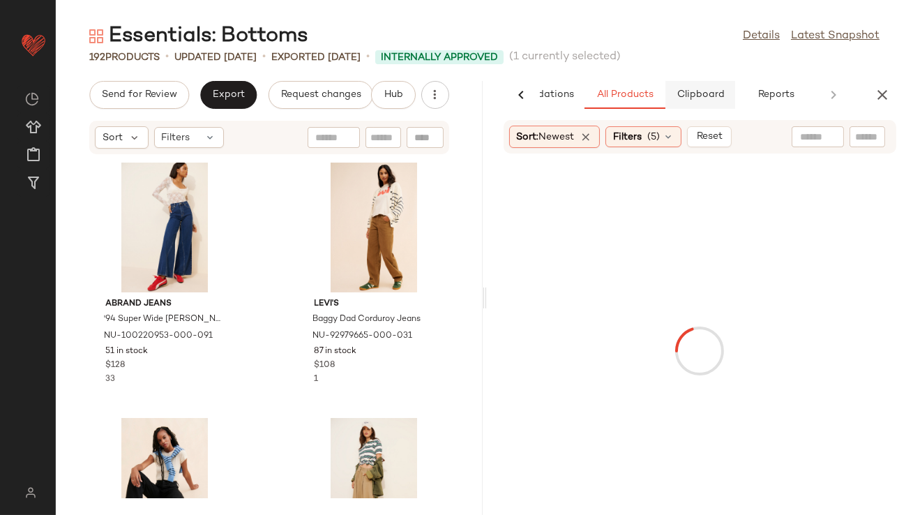
click at [689, 96] on span "Clipboard" at bounding box center [700, 94] width 48 height 11
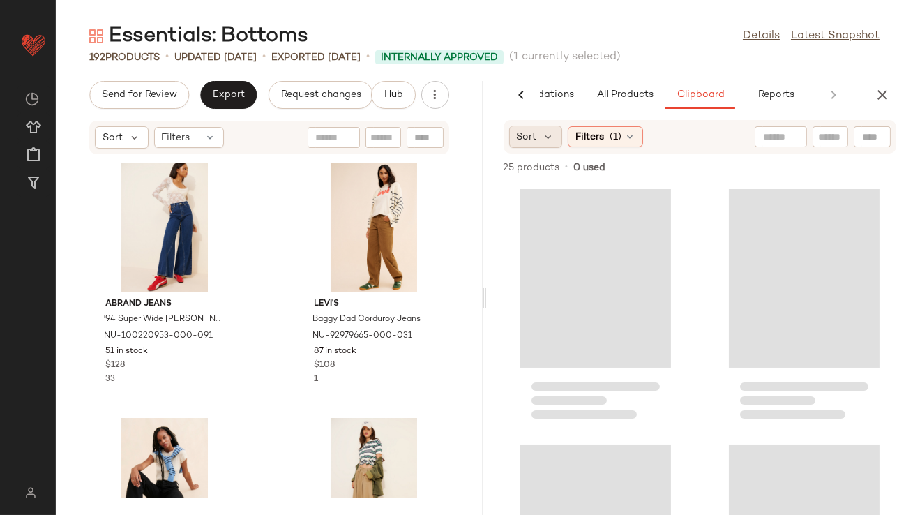
click at [556, 139] on div "Sort" at bounding box center [536, 137] width 54 height 22
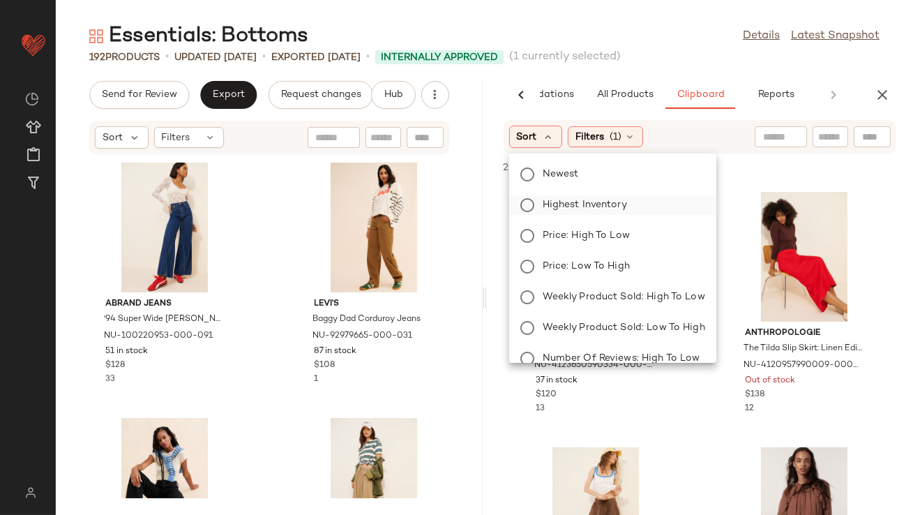
click at [554, 213] on label "Highest Inventory" at bounding box center [621, 205] width 168 height 20
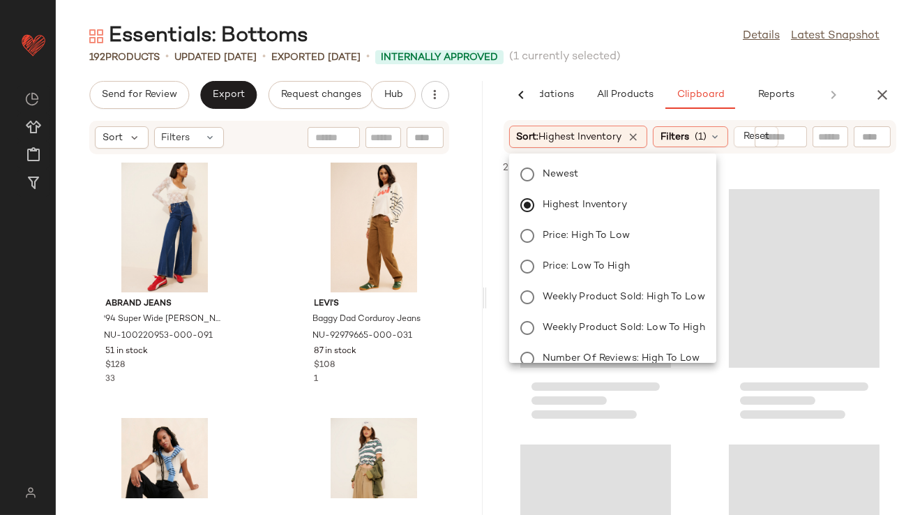
click at [620, 20] on main "Essentials: Bottoms Details Latest Snapshot 192 Products • updated Aug 19th • E…" at bounding box center [456, 257] width 913 height 515
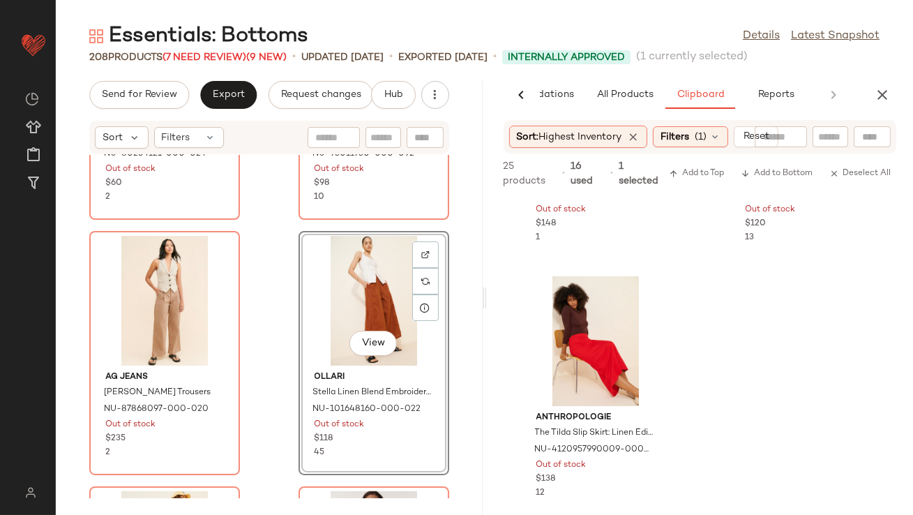
scroll to position [4817, 0]
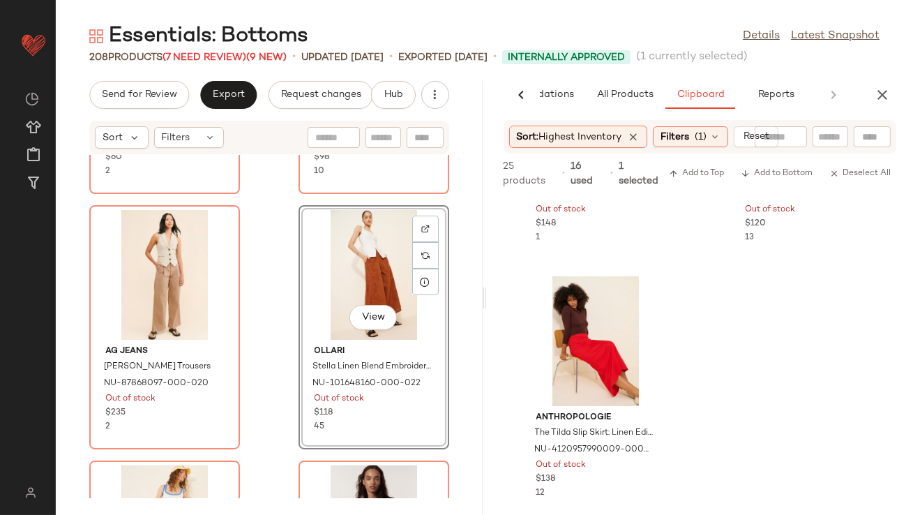
click at [355, 295] on div "View" at bounding box center [374, 275] width 141 height 130
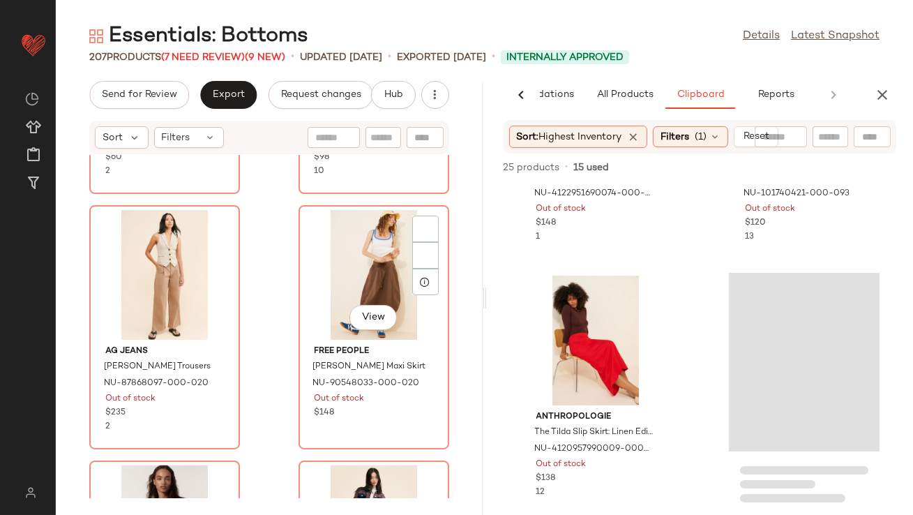
scroll to position [949, 0]
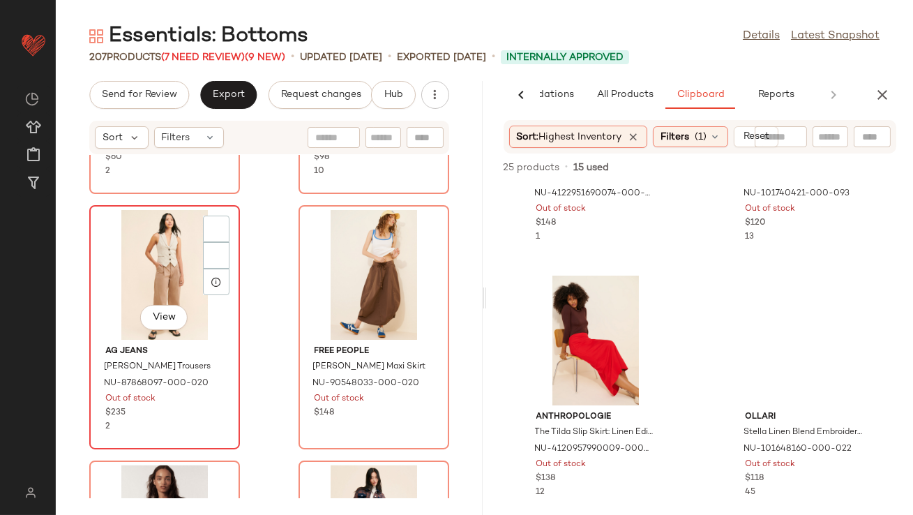
click at [163, 290] on div "View" at bounding box center [164, 275] width 141 height 130
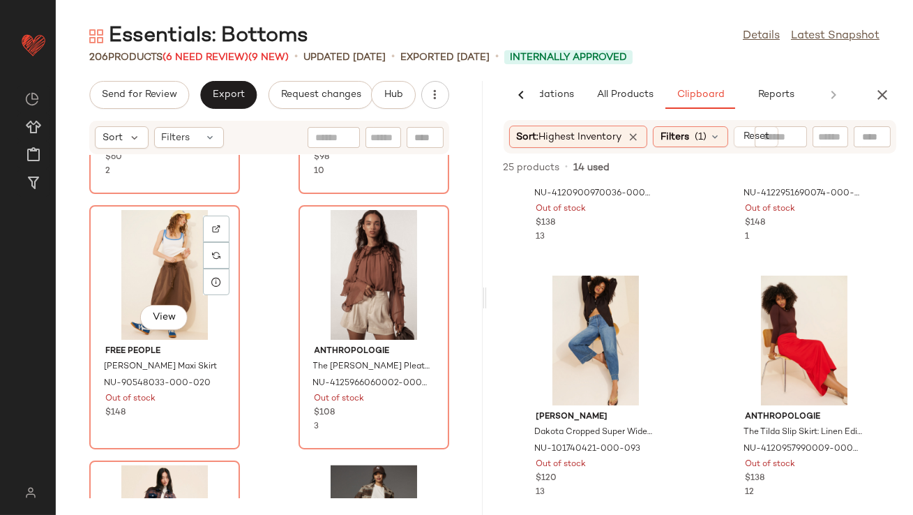
scroll to position [961, 0]
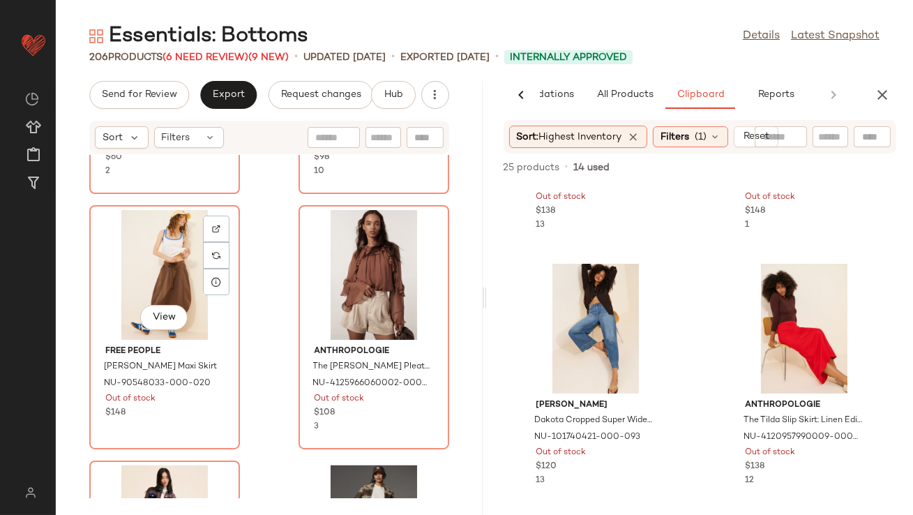
click at [163, 290] on div "View" at bounding box center [164, 275] width 141 height 130
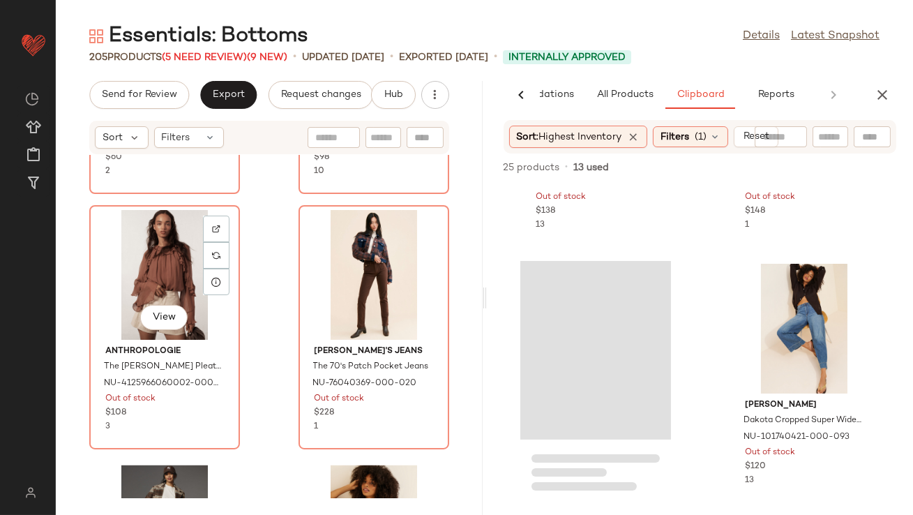
click at [163, 290] on div "View" at bounding box center [164, 275] width 141 height 130
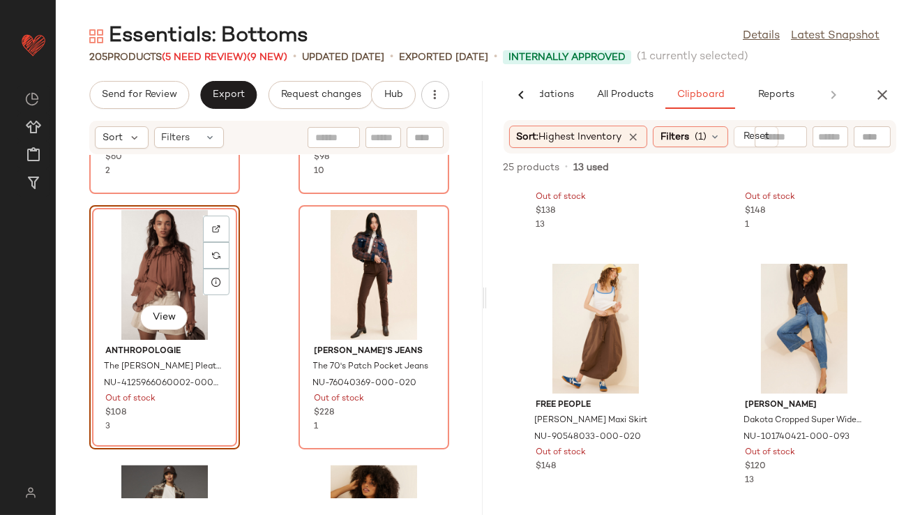
scroll to position [1216, 0]
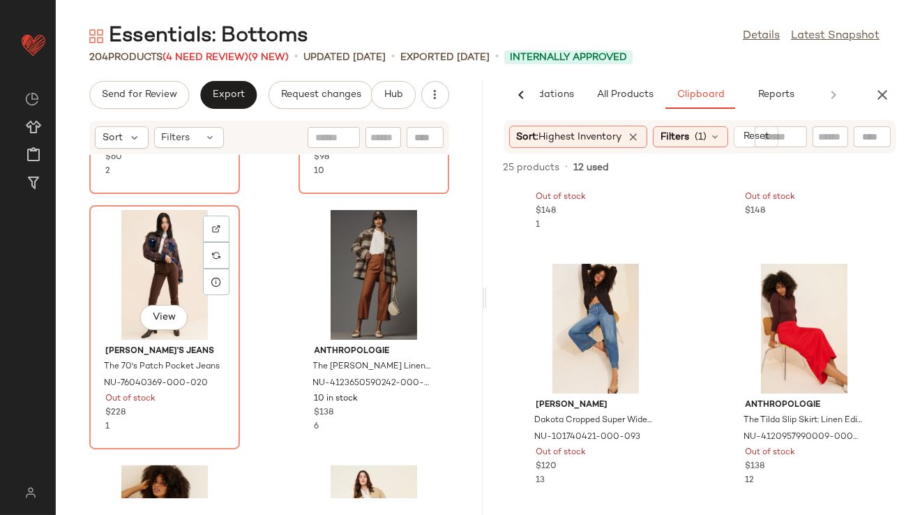
click at [163, 290] on div "View" at bounding box center [164, 275] width 141 height 130
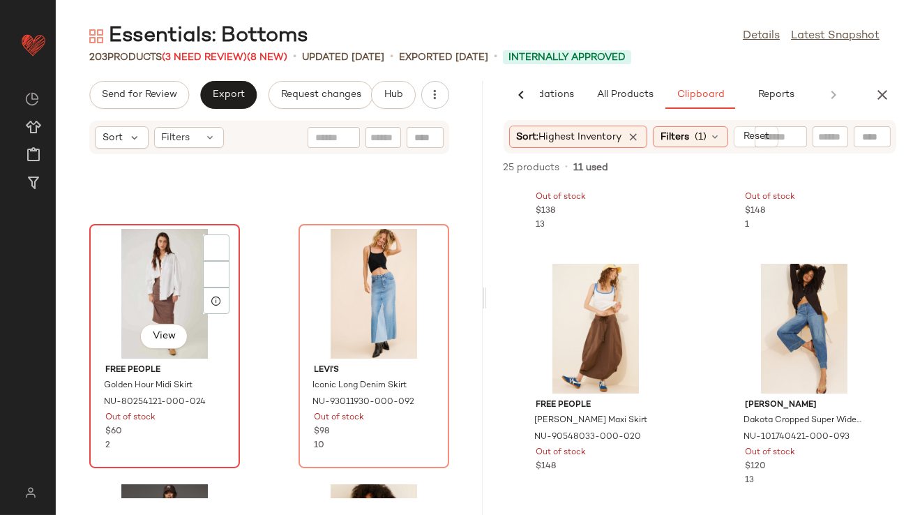
scroll to position [4535, 0]
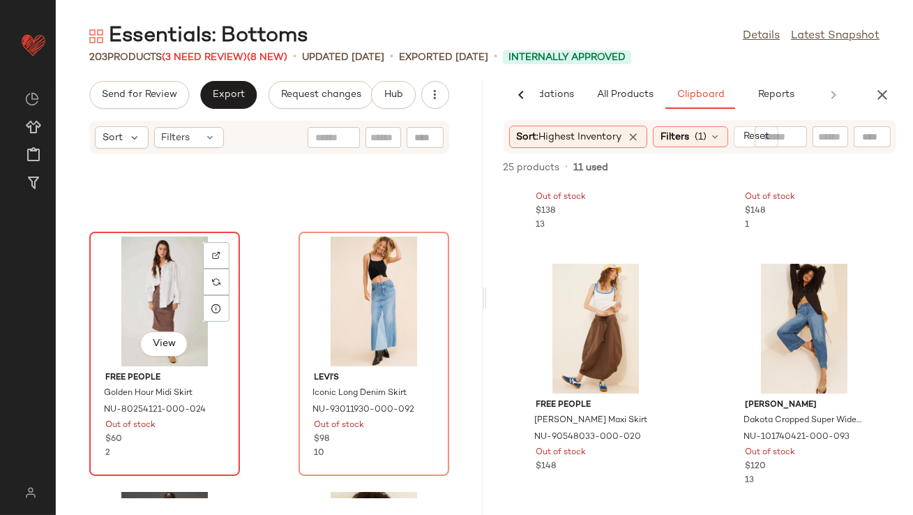
click at [166, 282] on div "View" at bounding box center [164, 302] width 141 height 130
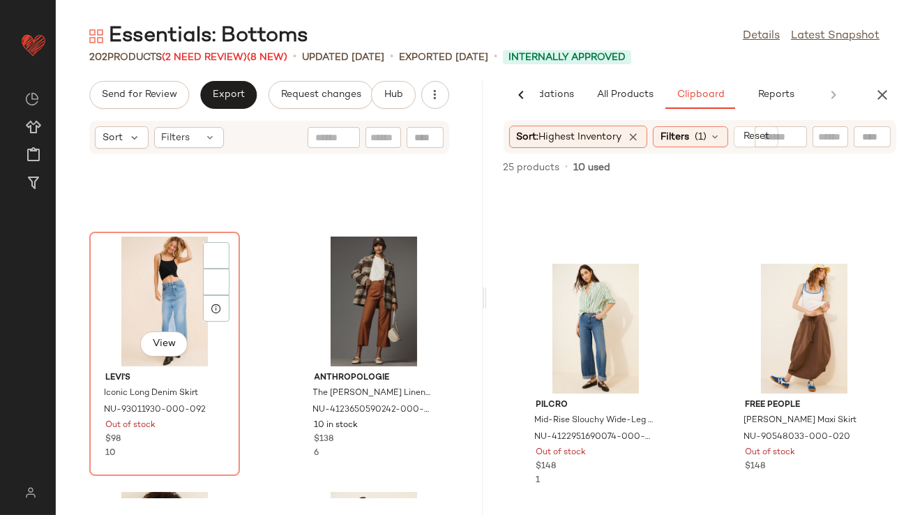
scroll to position [1472, 0]
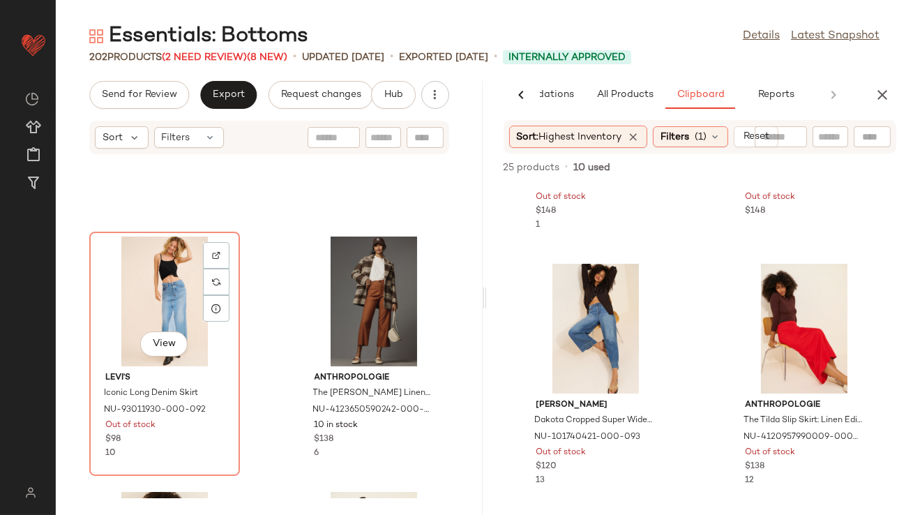
click at [166, 282] on div "View" at bounding box center [164, 302] width 141 height 130
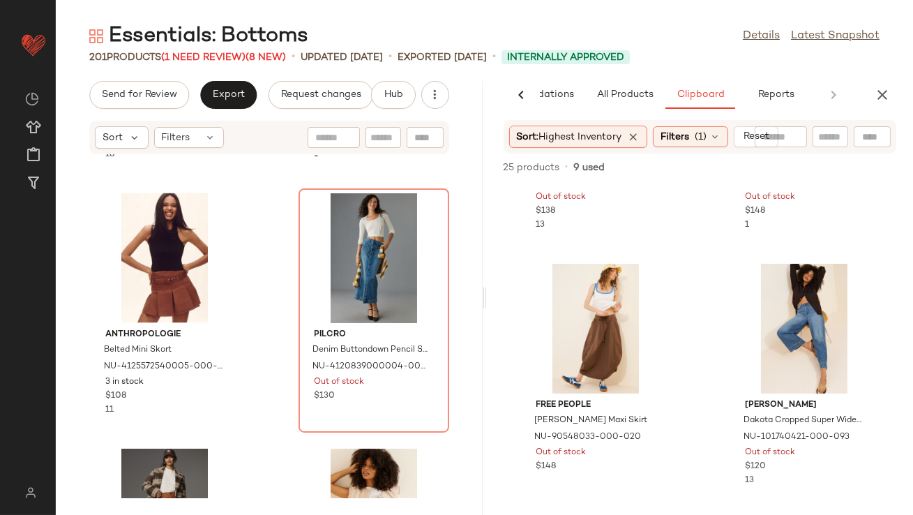
scroll to position [4317, 0]
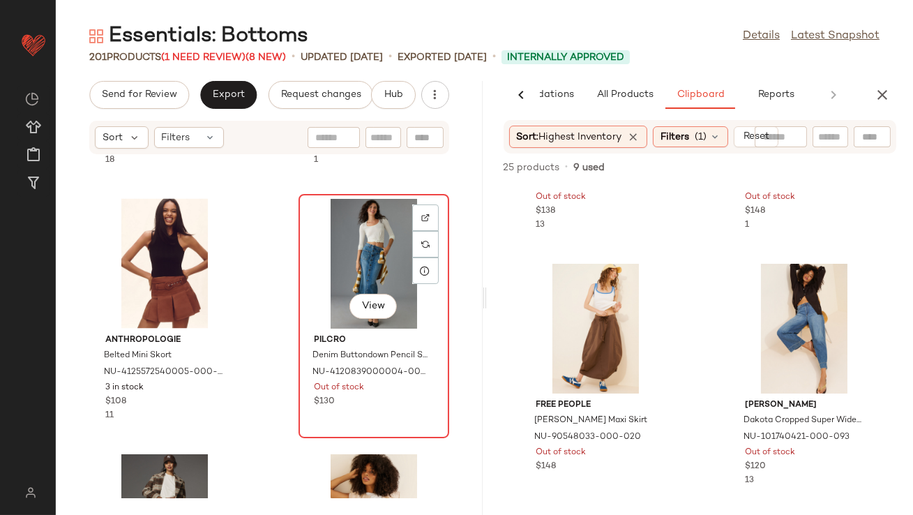
click at [344, 254] on div "View" at bounding box center [374, 264] width 141 height 130
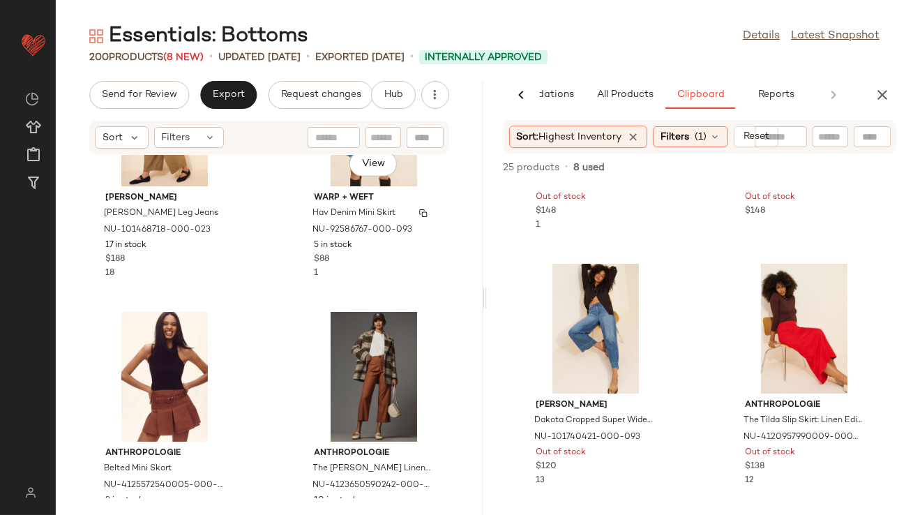
scroll to position [4164, 0]
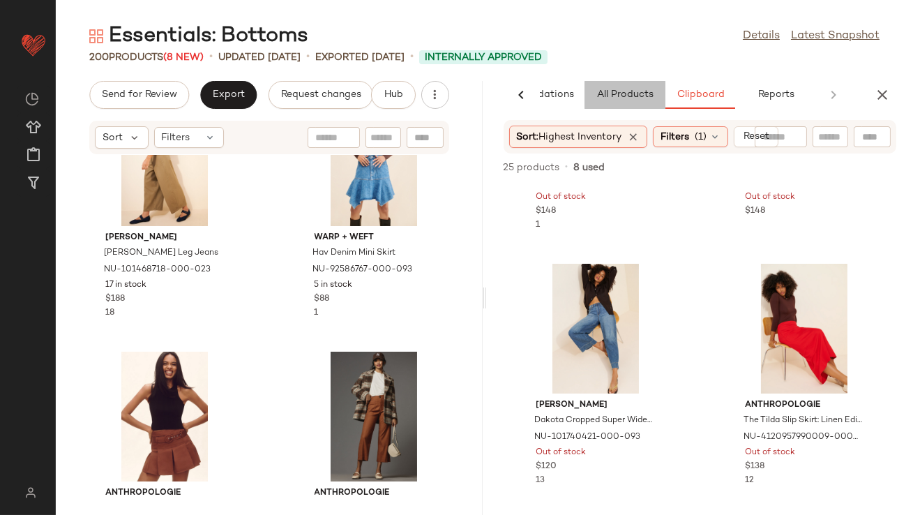
click at [617, 104] on button "All Products" at bounding box center [625, 95] width 81 height 28
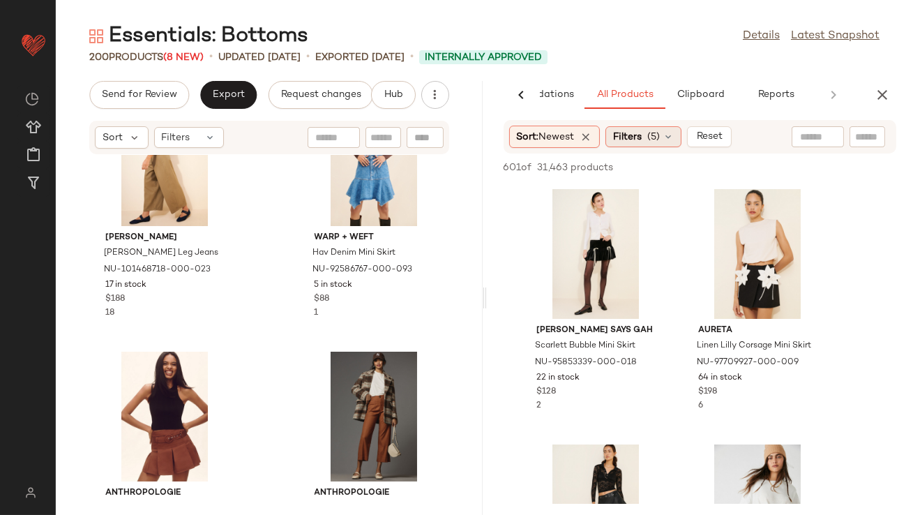
click at [641, 137] on span "Filters" at bounding box center [627, 137] width 29 height 15
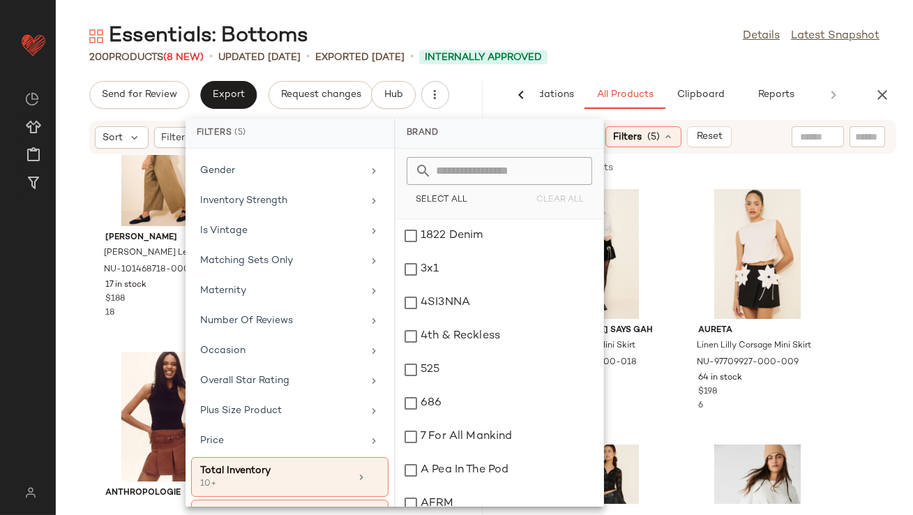
scroll to position [373, 0]
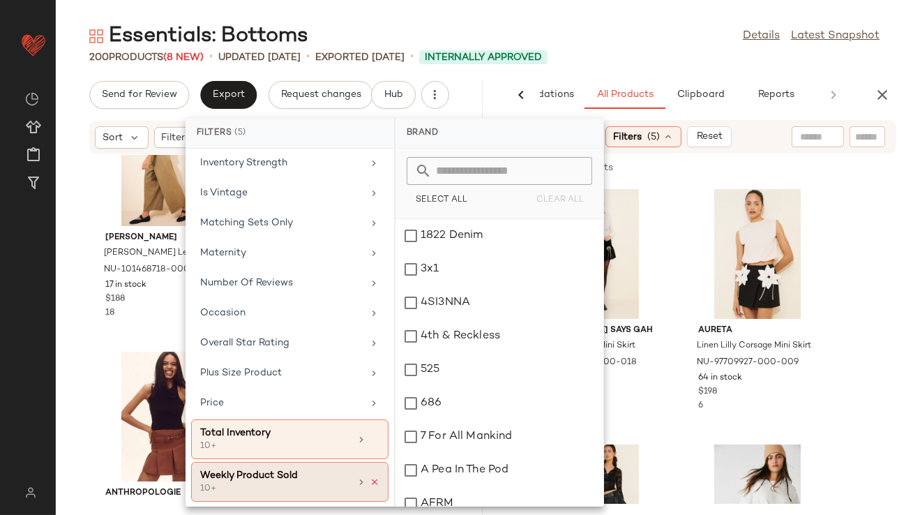
click at [370, 477] on icon at bounding box center [375, 482] width 10 height 10
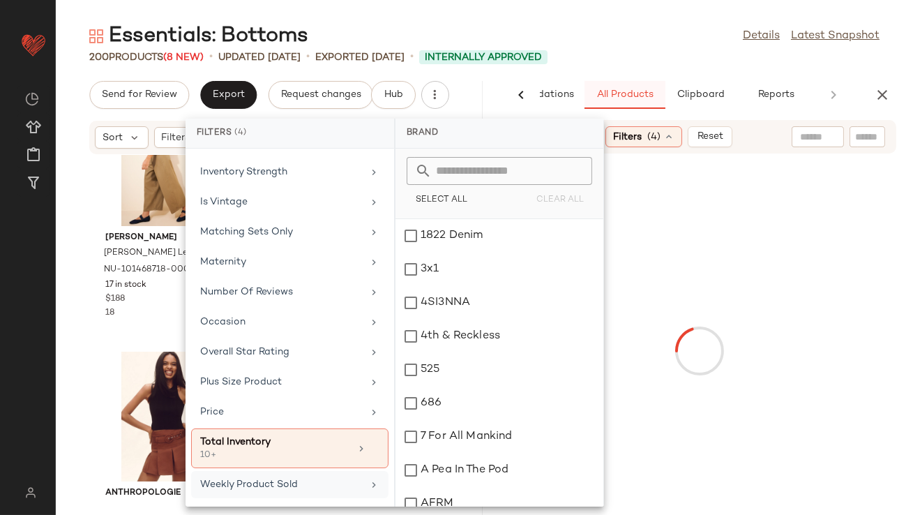
scroll to position [360, 0]
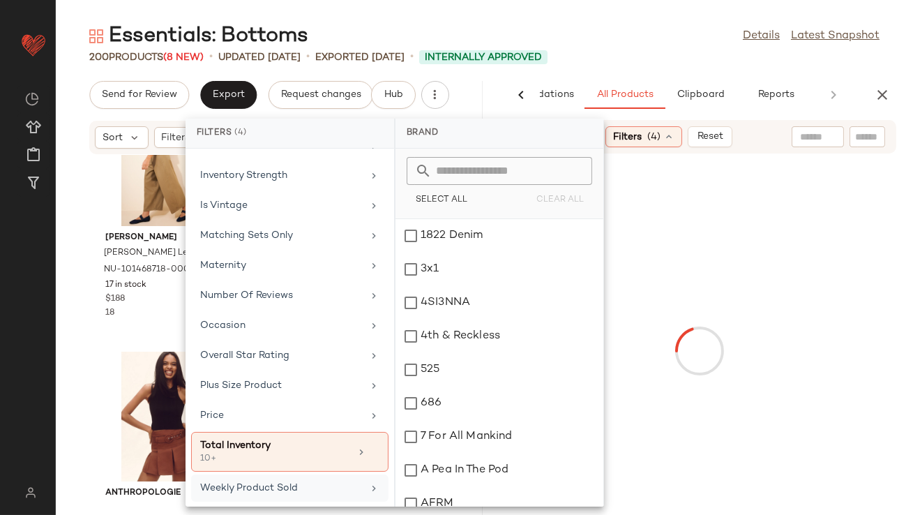
click at [645, 52] on div "200 Products (8 New) • updated Aug 19th • Exported Aug 12th • Internally Approv…" at bounding box center [485, 57] width 858 height 14
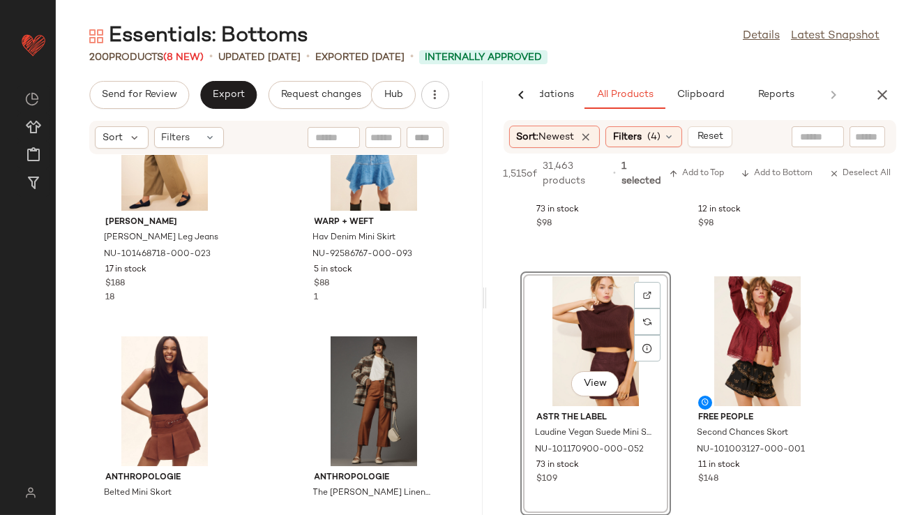
scroll to position [4183, 0]
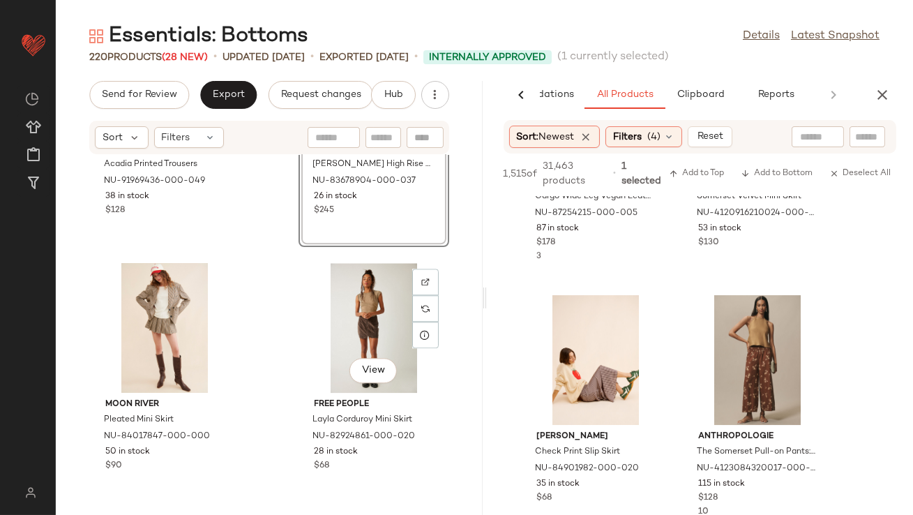
scroll to position [6569, 0]
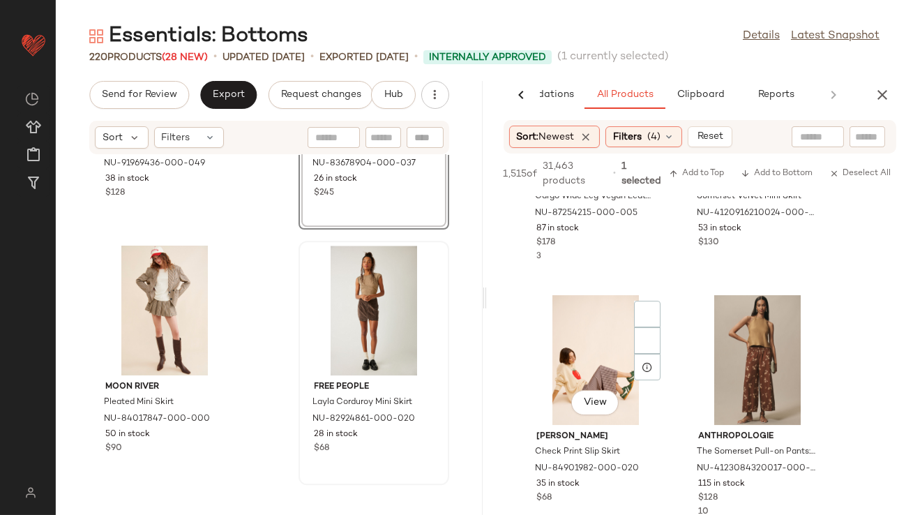
click at [353, 359] on div "Send for Review Export Request changes Hub Sort Filters Free People Acadia Prin…" at bounding box center [485, 298] width 858 height 434
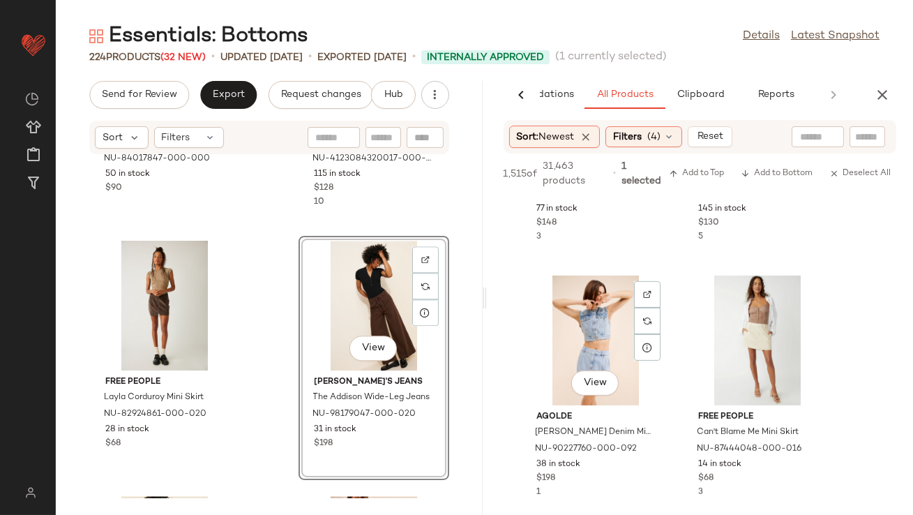
scroll to position [11420, 0]
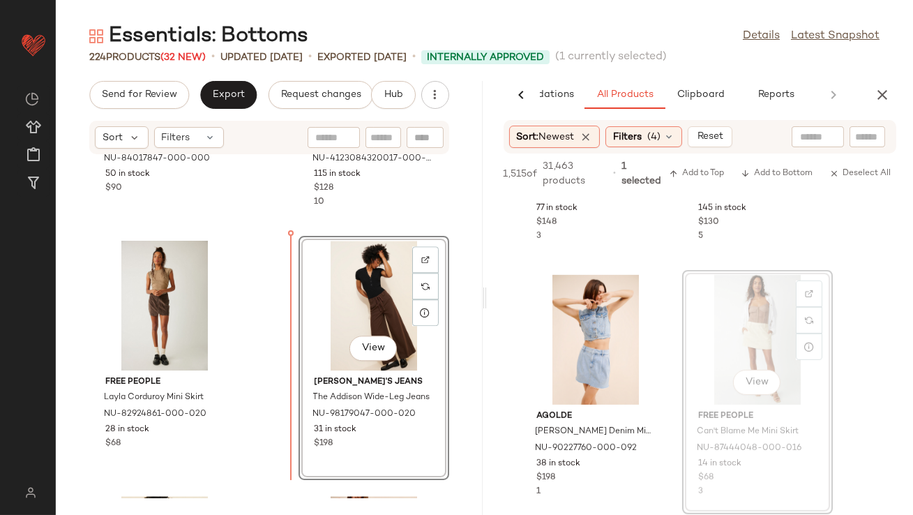
drag, startPoint x: 733, startPoint y: 339, endPoint x: 717, endPoint y: 339, distance: 16.1
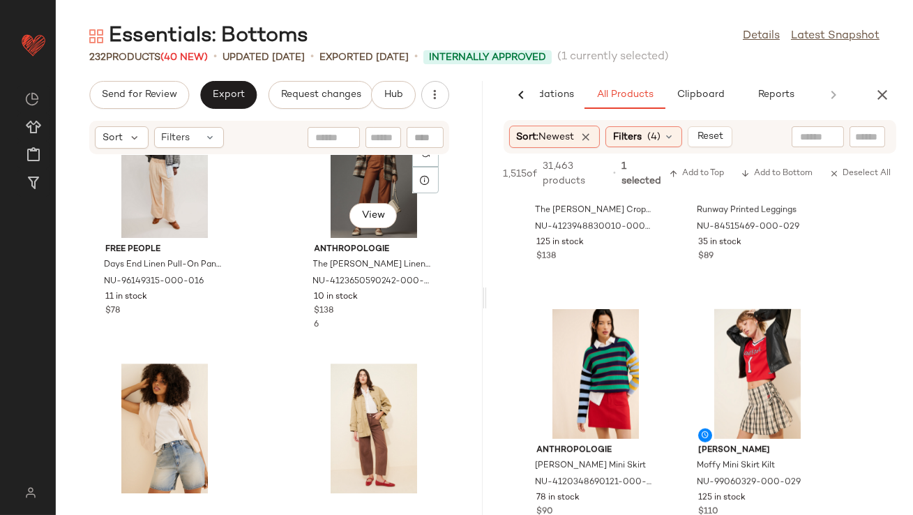
scroll to position [8517, 0]
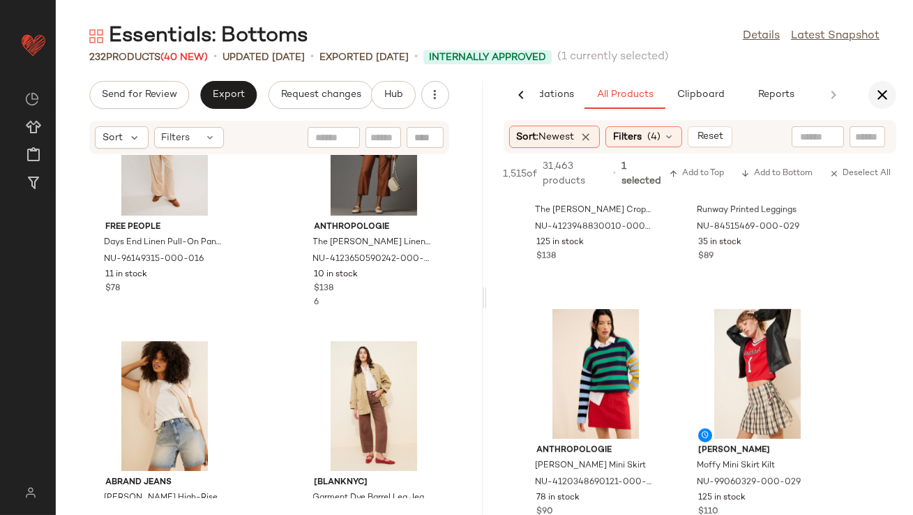
click at [877, 89] on icon "button" at bounding box center [882, 95] width 17 height 17
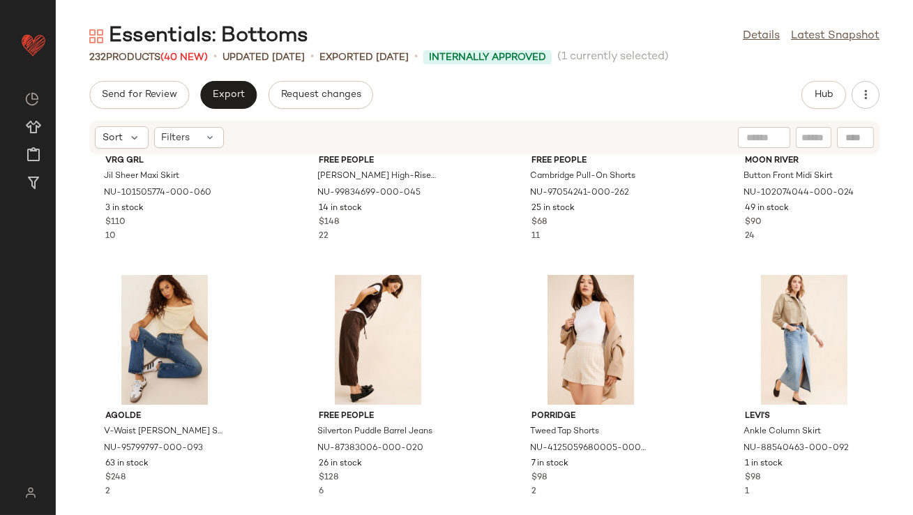
scroll to position [0, 0]
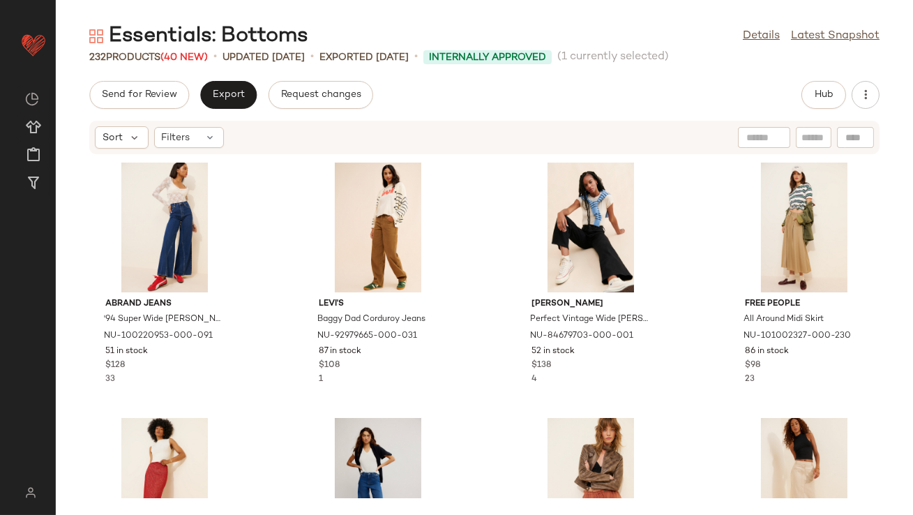
click at [854, 107] on div "Hub" at bounding box center [841, 95] width 78 height 28
click at [858, 105] on button "button" at bounding box center [866, 95] width 28 height 28
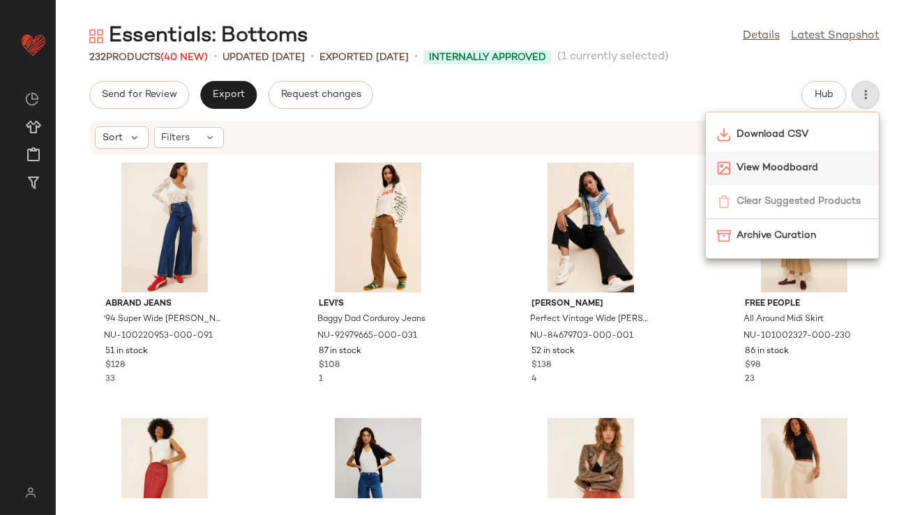
click at [787, 154] on div "View Moodboard" at bounding box center [792, 167] width 173 height 33
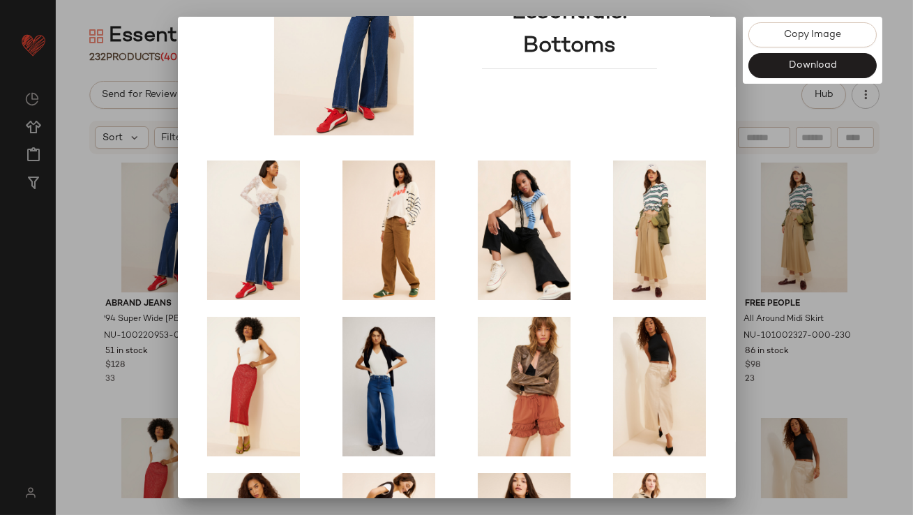
scroll to position [238, 0]
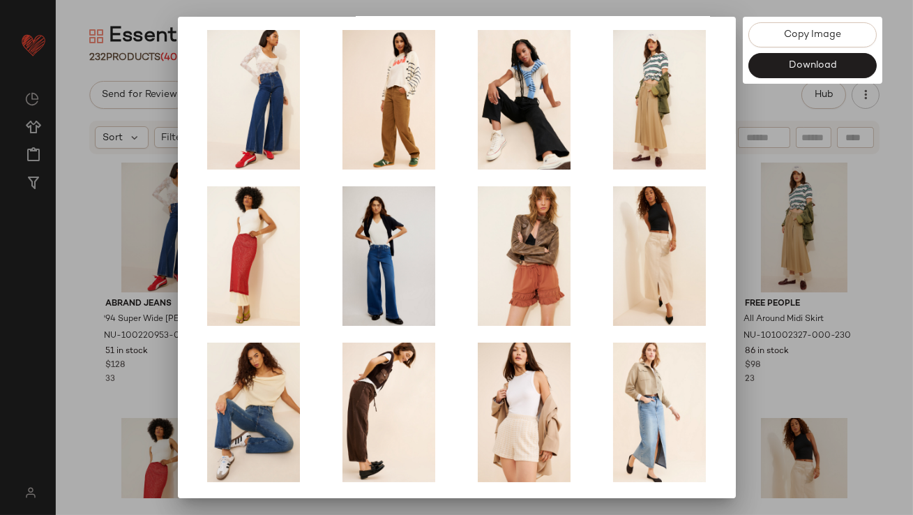
click at [745, 323] on div at bounding box center [456, 257] width 913 height 515
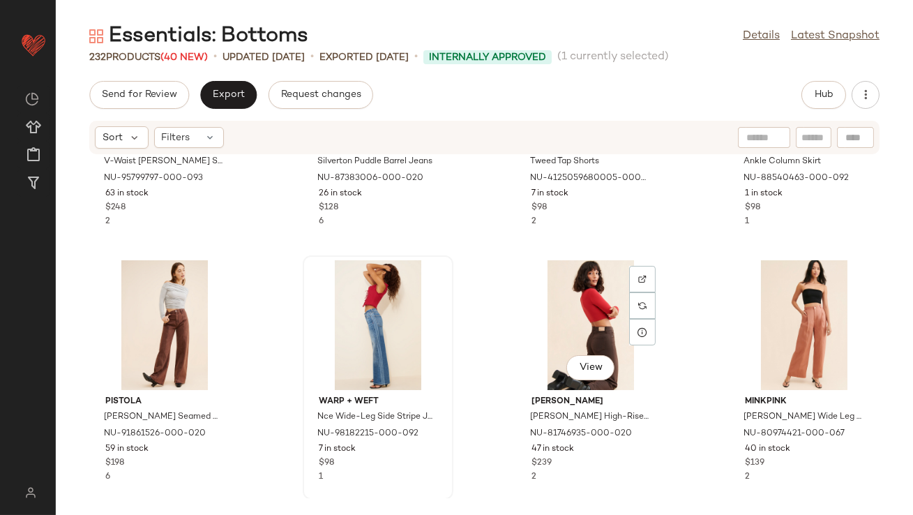
scroll to position [667, 0]
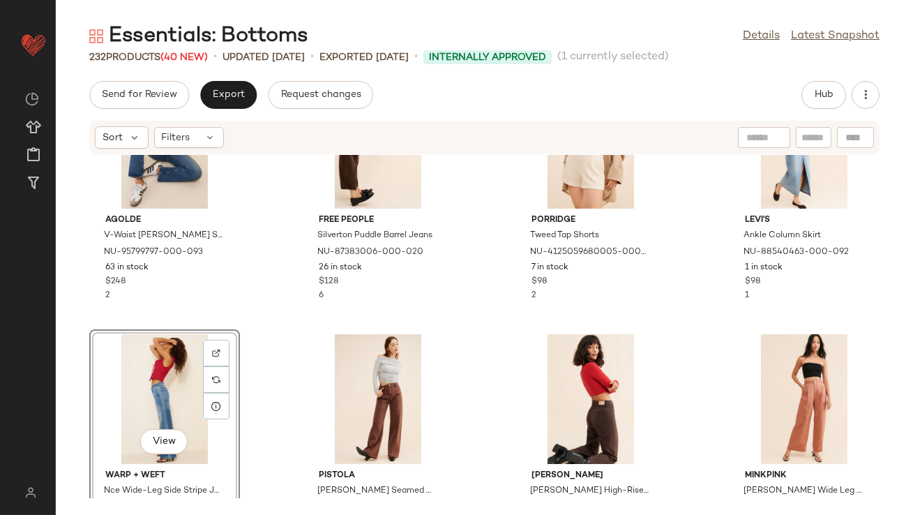
scroll to position [626, 0]
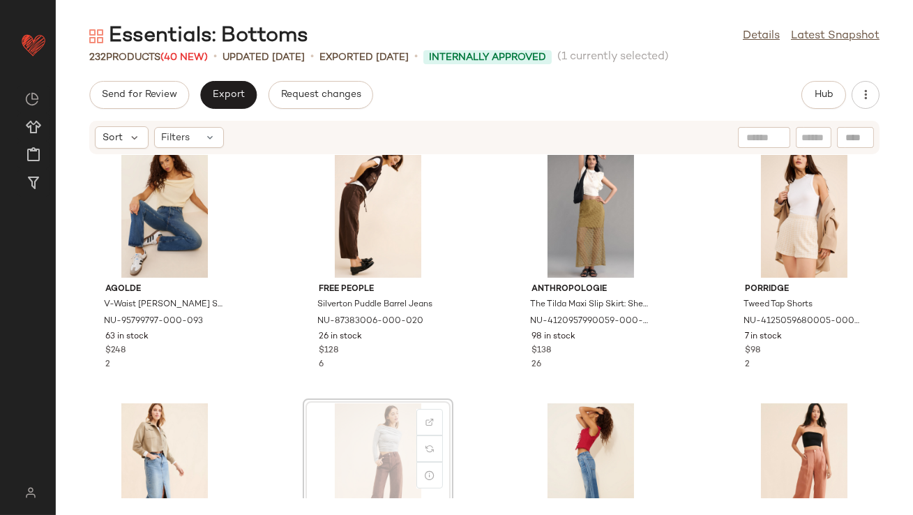
scroll to position [539, 0]
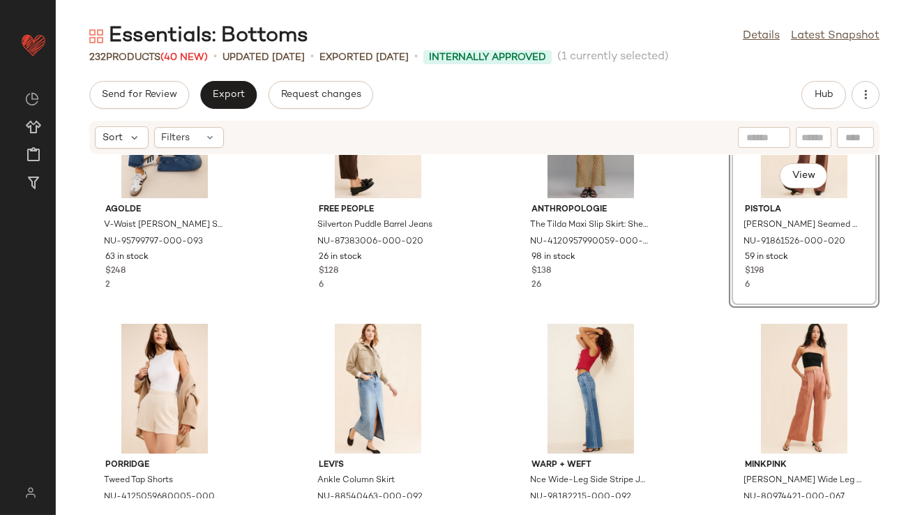
scroll to position [646, 0]
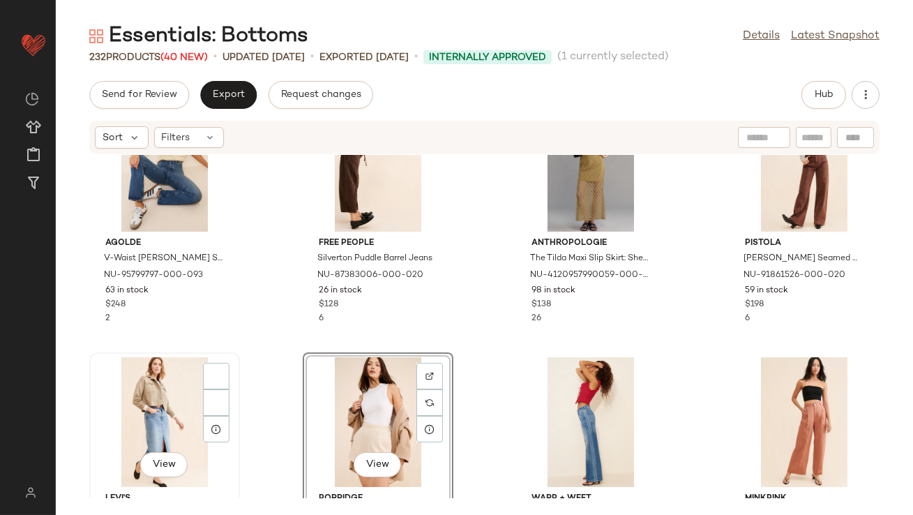
scroll to position [590, 0]
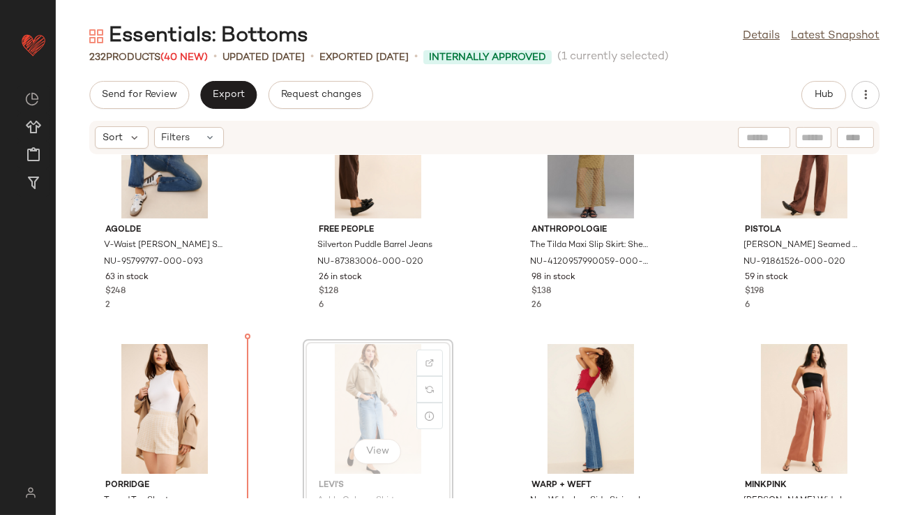
drag, startPoint x: 387, startPoint y: 419, endPoint x: 377, endPoint y: 419, distance: 9.8
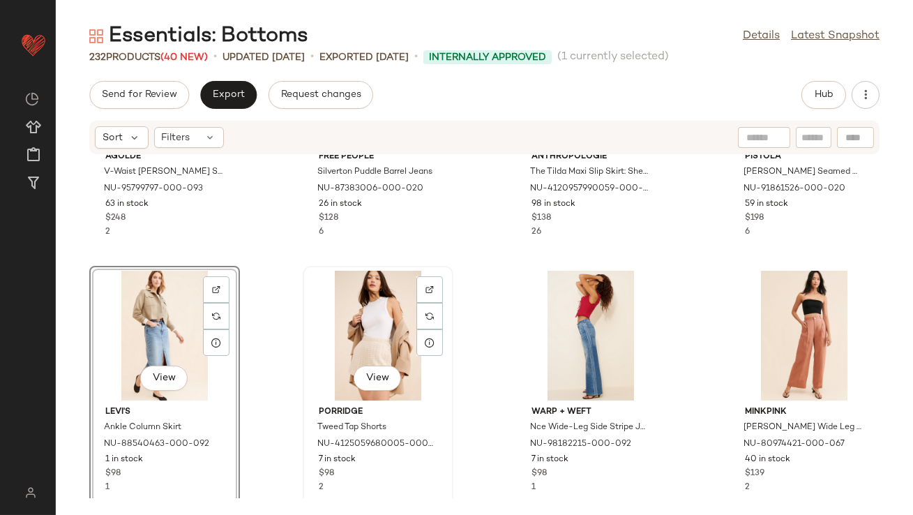
scroll to position [676, 0]
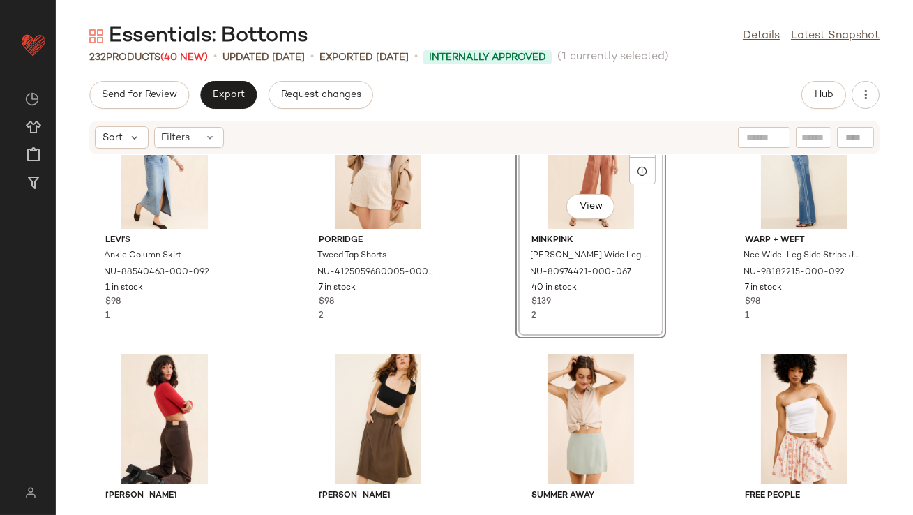
scroll to position [846, 0]
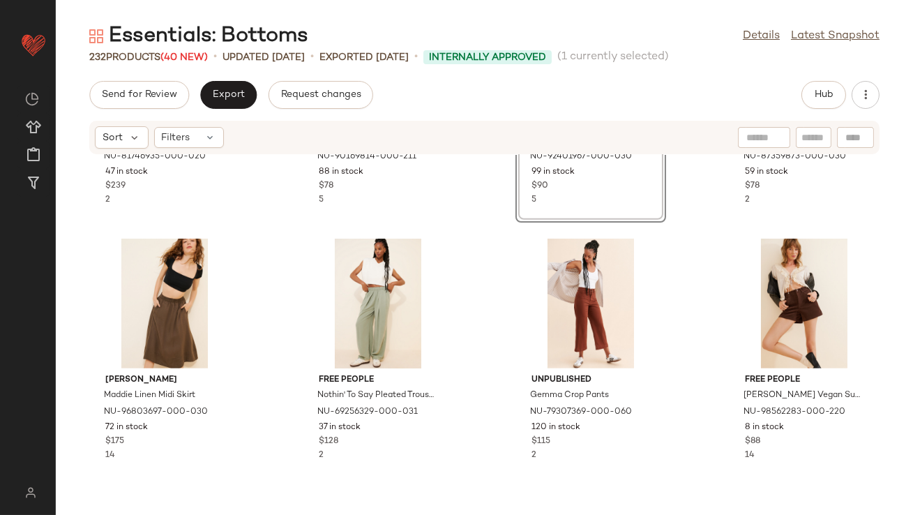
scroll to position [1218, 0]
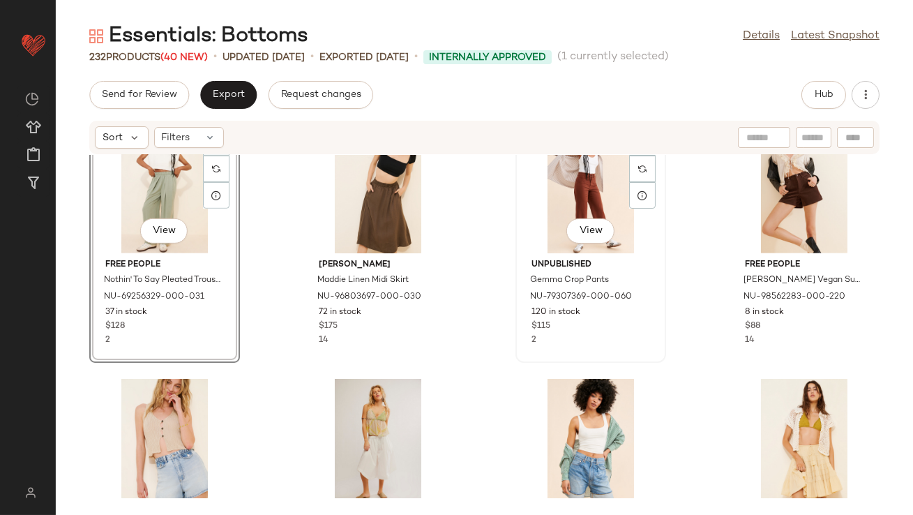
scroll to position [1329, 0]
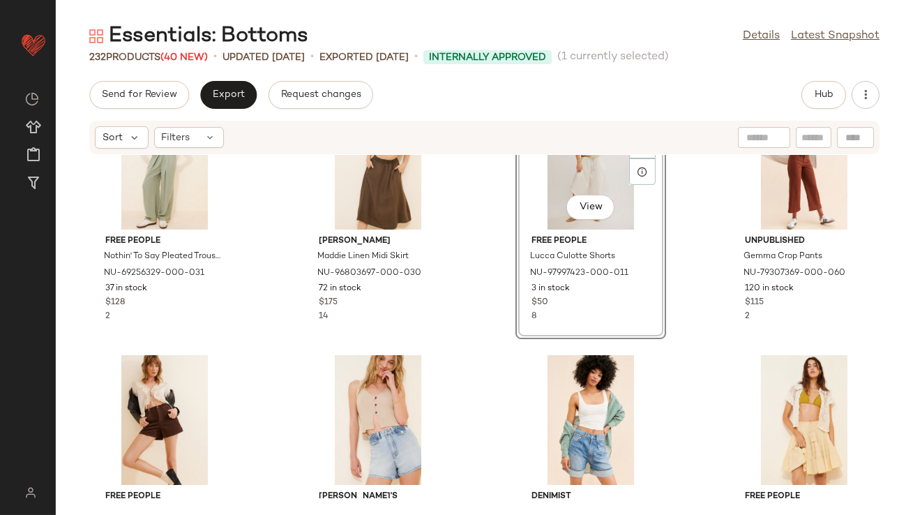
scroll to position [1365, 0]
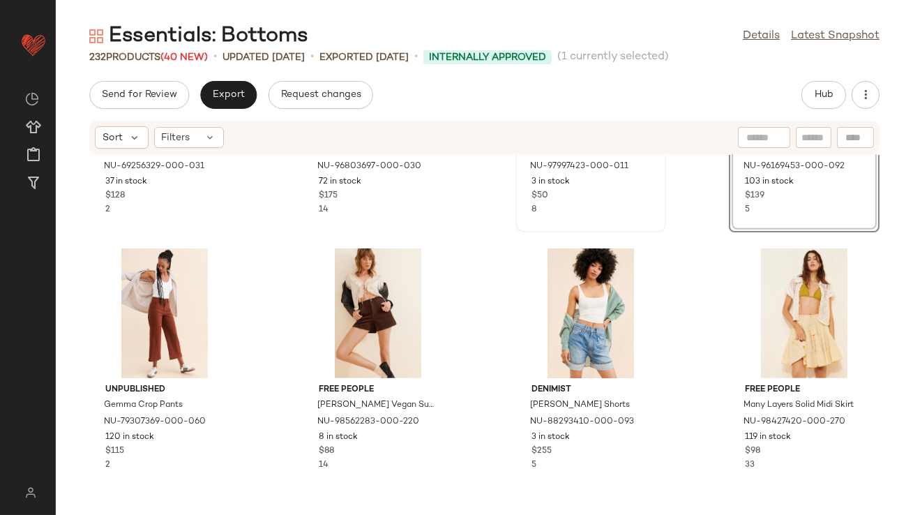
scroll to position [1461, 0]
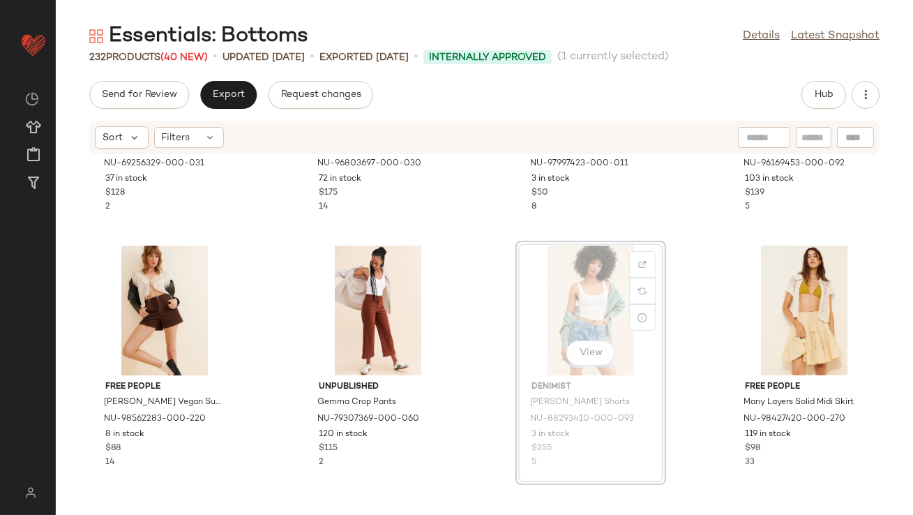
drag, startPoint x: 548, startPoint y: 311, endPoint x: 540, endPoint y: 311, distance: 7.7
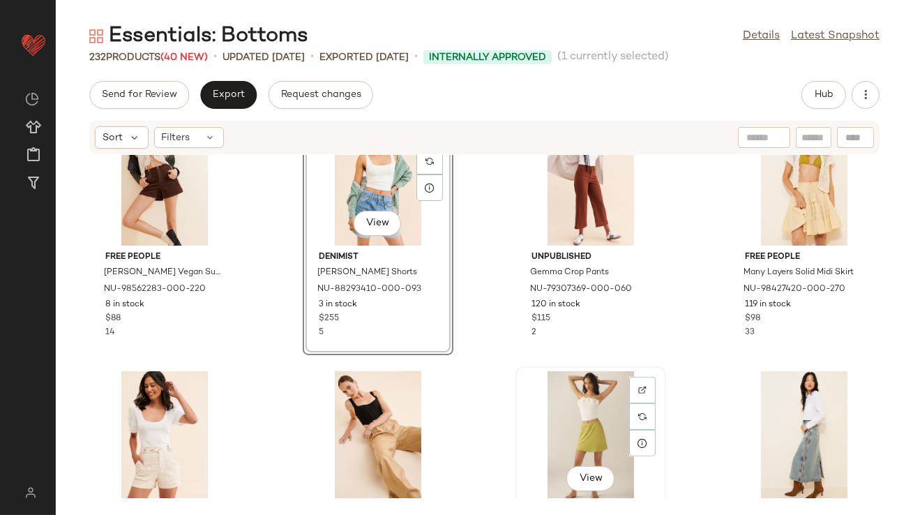
scroll to position [1627, 0]
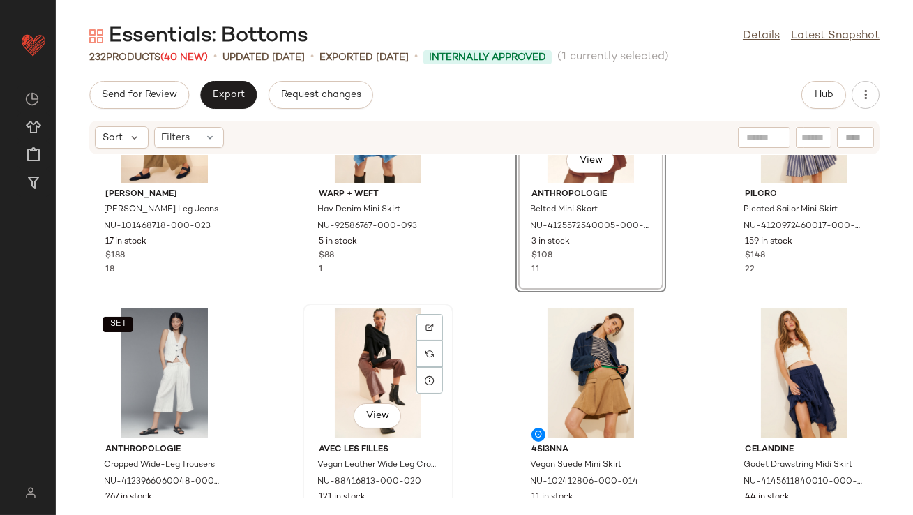
scroll to position [2147, 0]
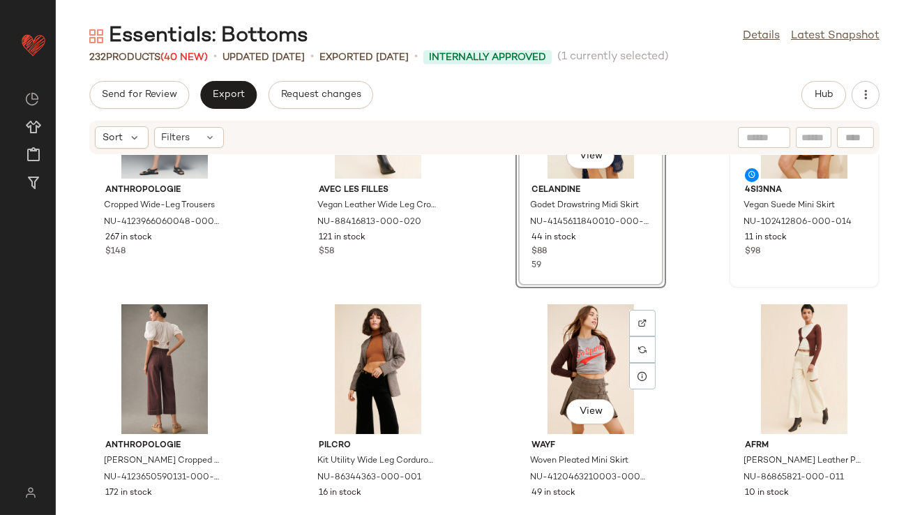
scroll to position [2424, 0]
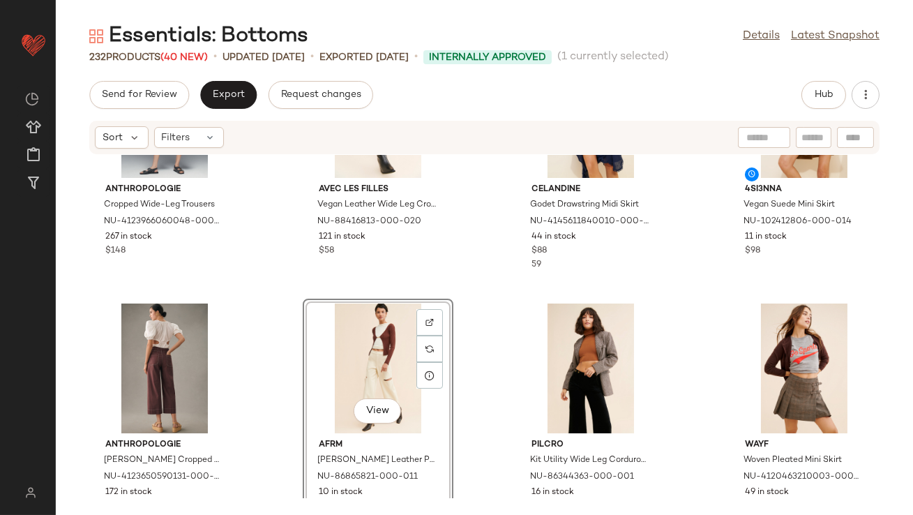
scroll to position [2609, 0]
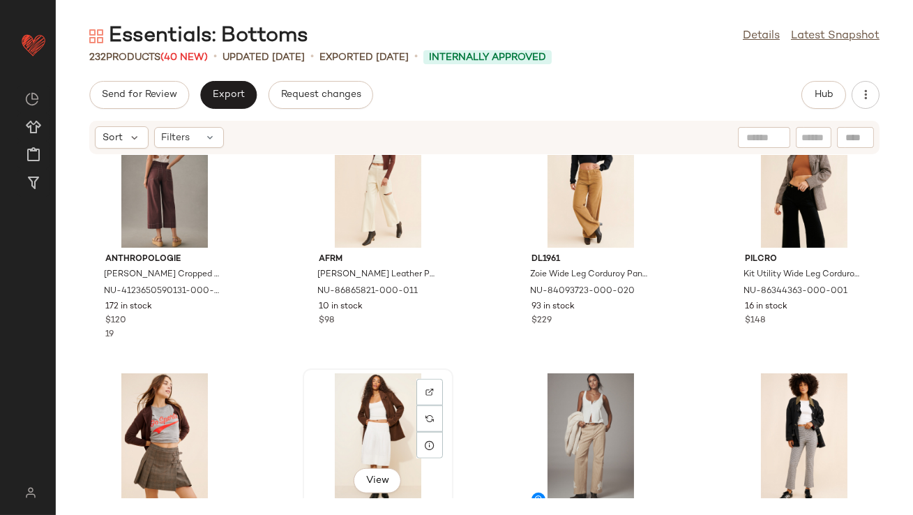
scroll to position [2611, 0]
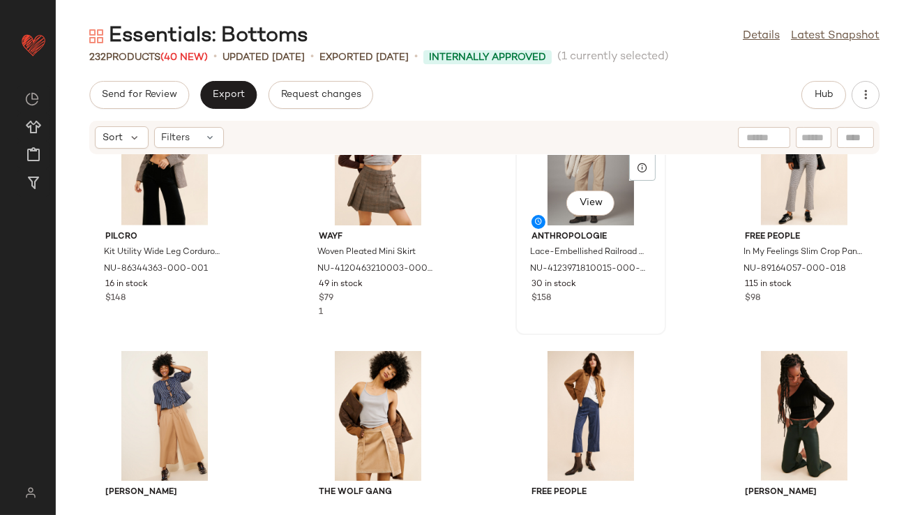
scroll to position [2935, 0]
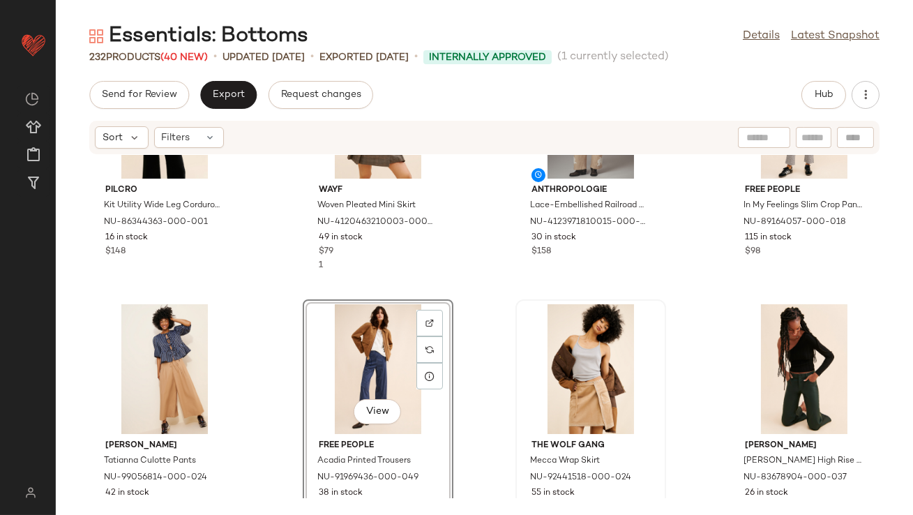
scroll to position [2948, 0]
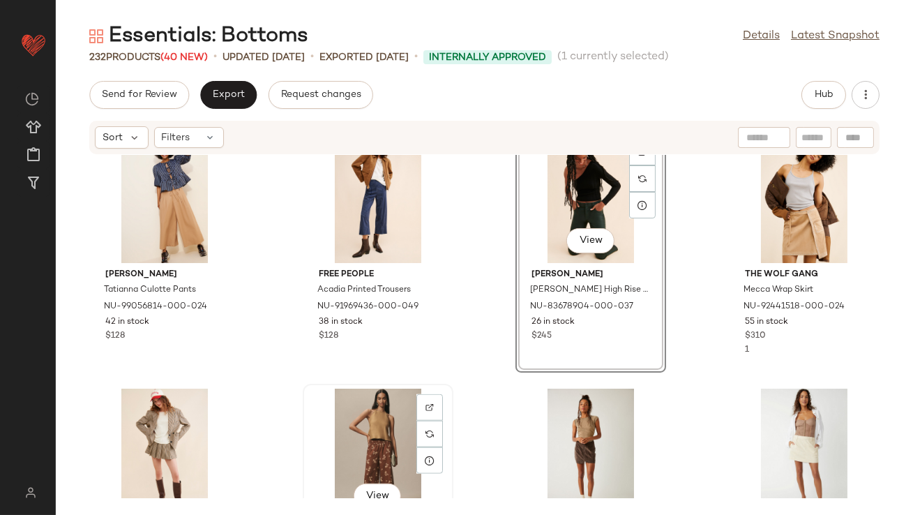
scroll to position [3119, 0]
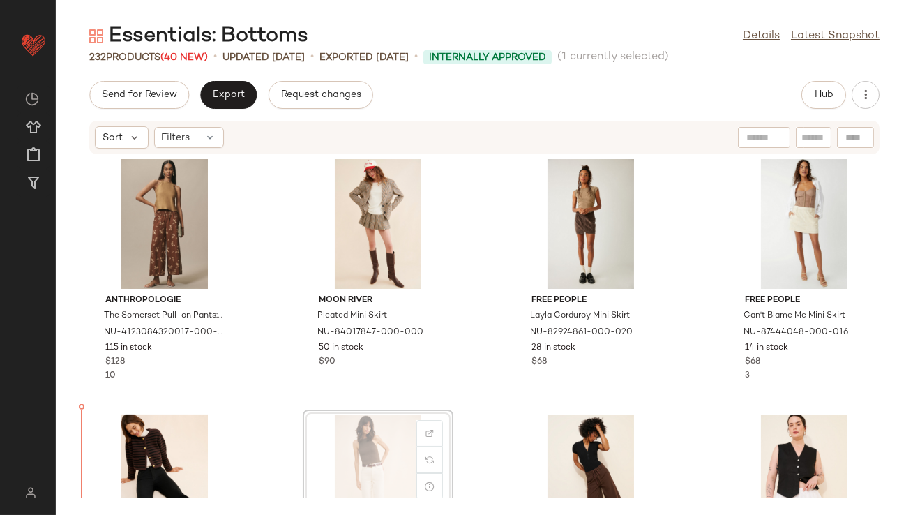
scroll to position [3362, 0]
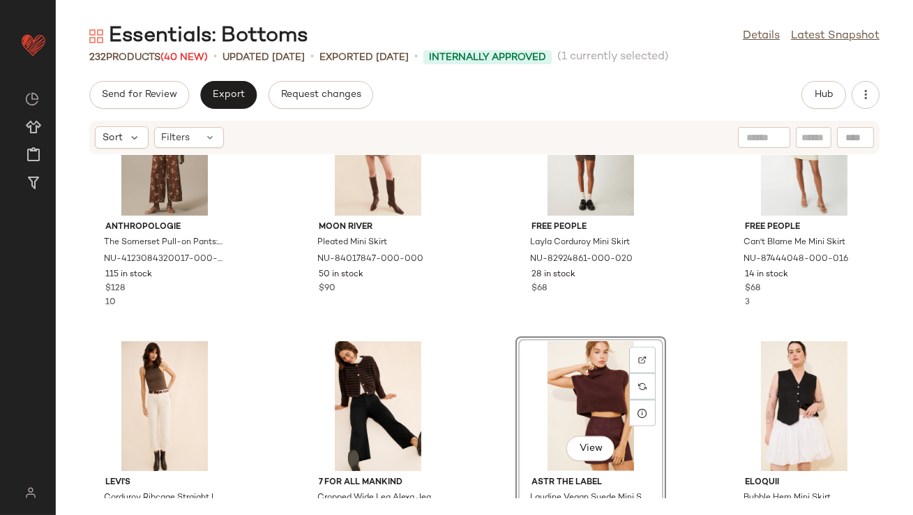
scroll to position [3403, 0]
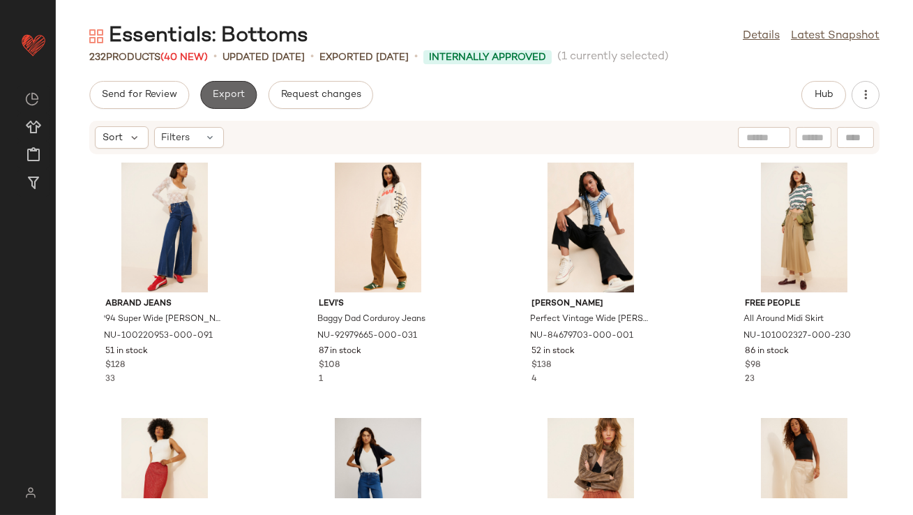
click at [216, 96] on span "Export" at bounding box center [228, 94] width 33 height 11
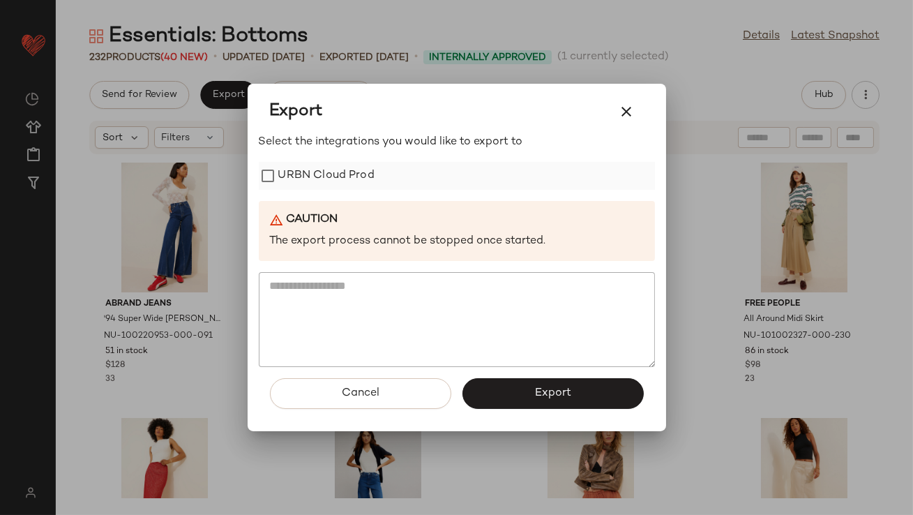
click at [306, 178] on label "URBN Cloud Prod" at bounding box center [326, 176] width 96 height 28
click at [516, 391] on button "Export" at bounding box center [553, 393] width 181 height 31
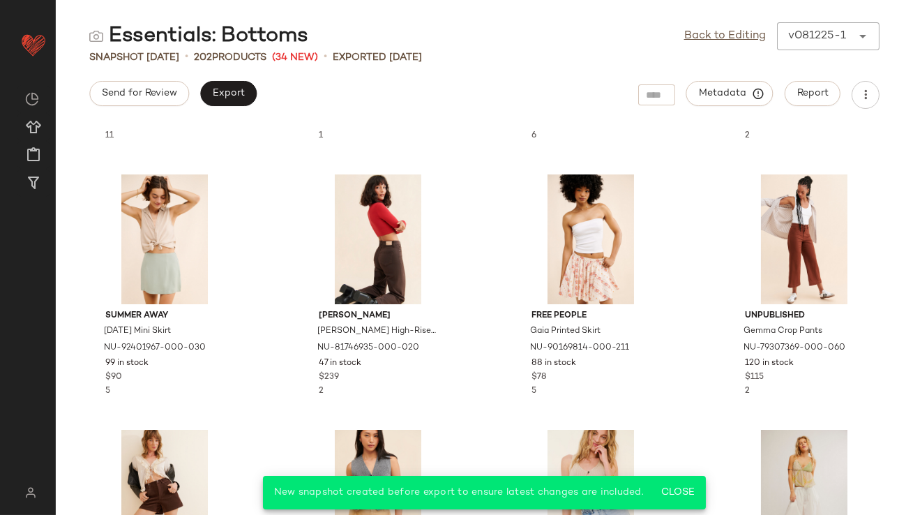
scroll to position [992, 0]
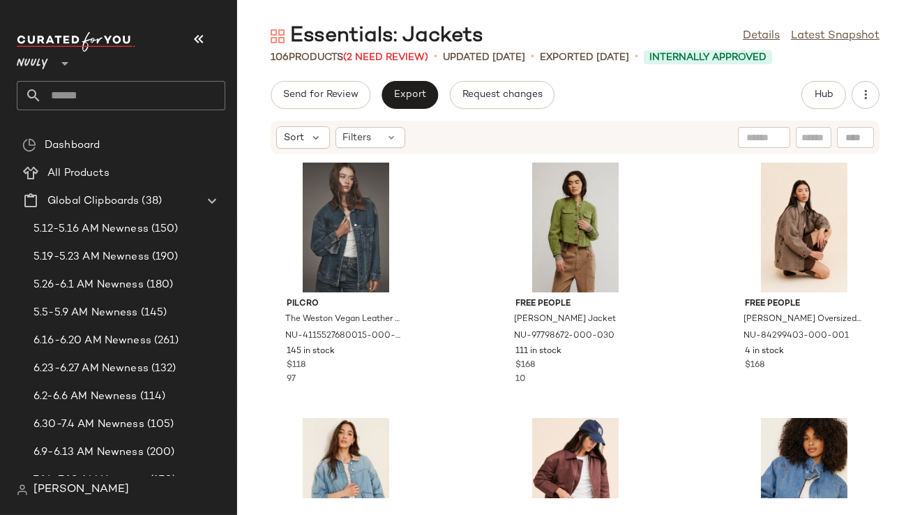
click at [209, 35] on button "button" at bounding box center [198, 38] width 33 height 33
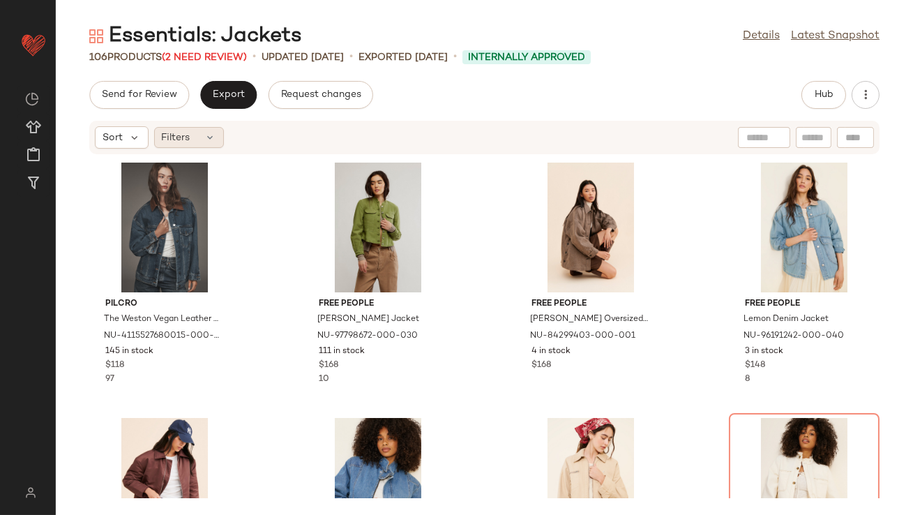
click at [168, 129] on div "Filters" at bounding box center [189, 137] width 70 height 21
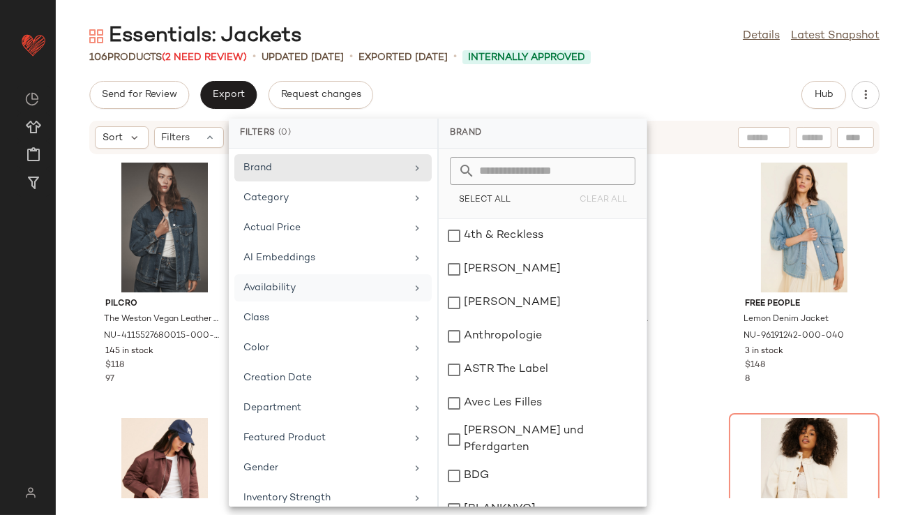
click at [328, 287] on div "Availability" at bounding box center [325, 288] width 163 height 15
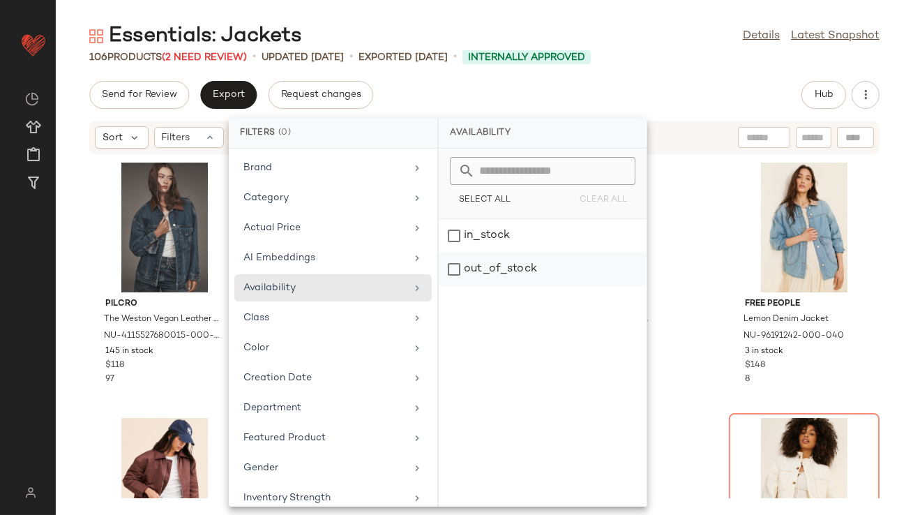
click at [465, 271] on div "out_of_stock" at bounding box center [543, 269] width 208 height 33
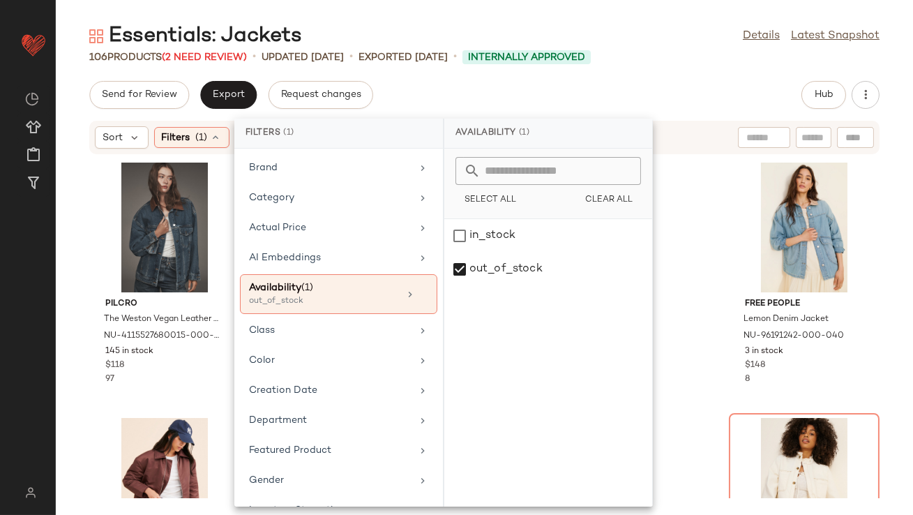
click at [562, 28] on div "Essentials: Jackets Details Latest Snapshot" at bounding box center [485, 36] width 858 height 28
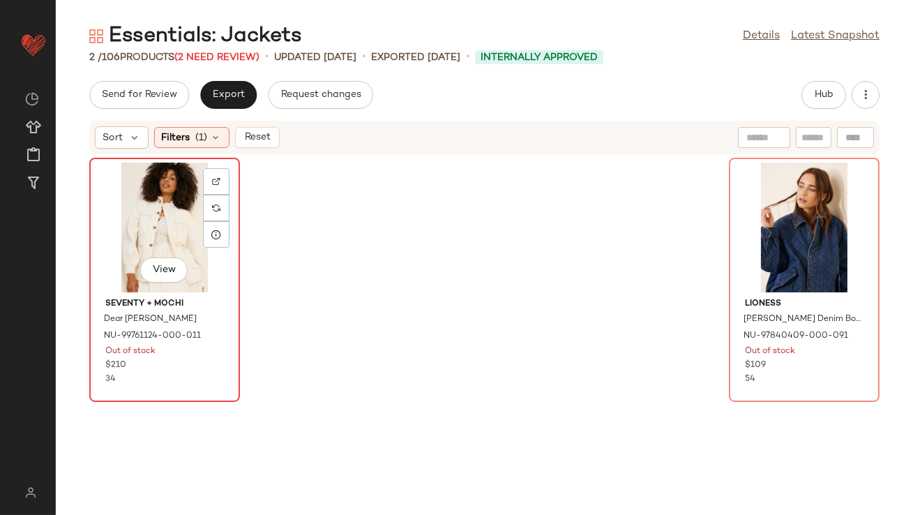
click at [149, 216] on div "View" at bounding box center [164, 228] width 141 height 130
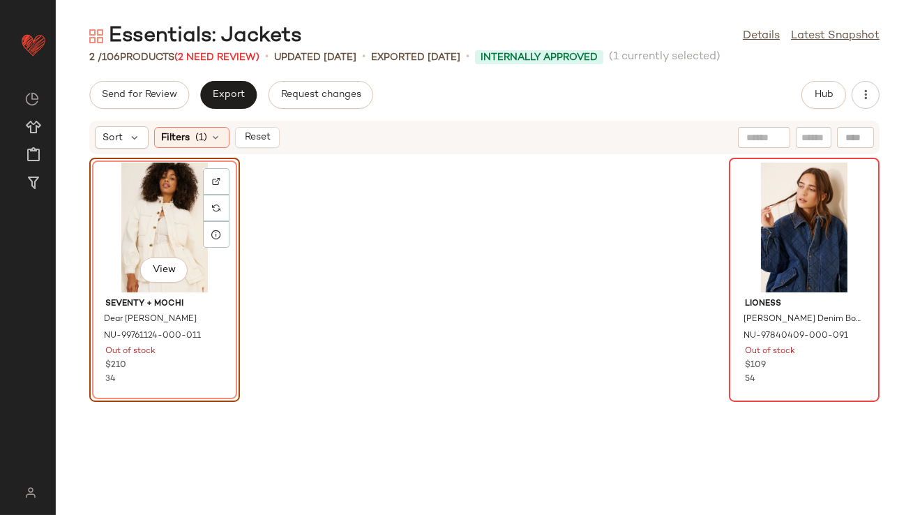
click at [731, 222] on div "Lioness [PERSON_NAME] Denim Bomber Jacket NU-97840409-000-091 Out of stock $109…" at bounding box center [805, 279] width 148 height 241
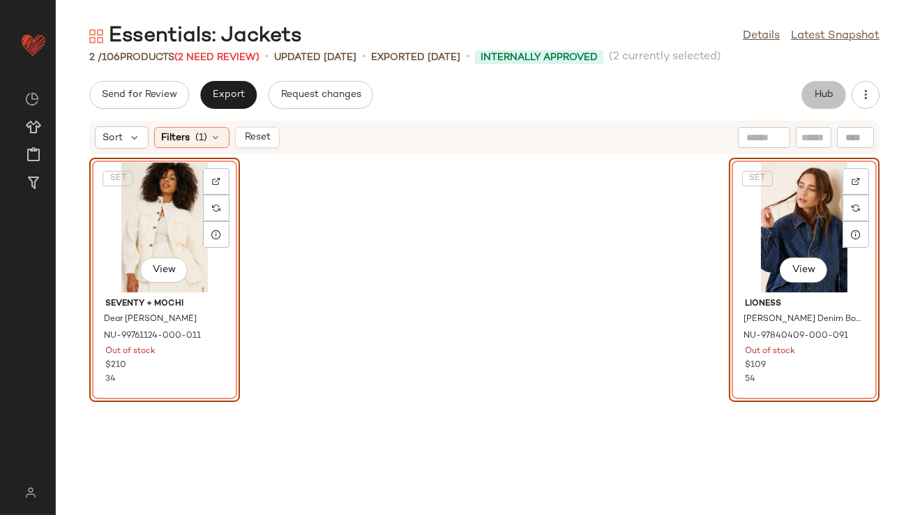
click at [819, 91] on span "Hub" at bounding box center [824, 94] width 20 height 11
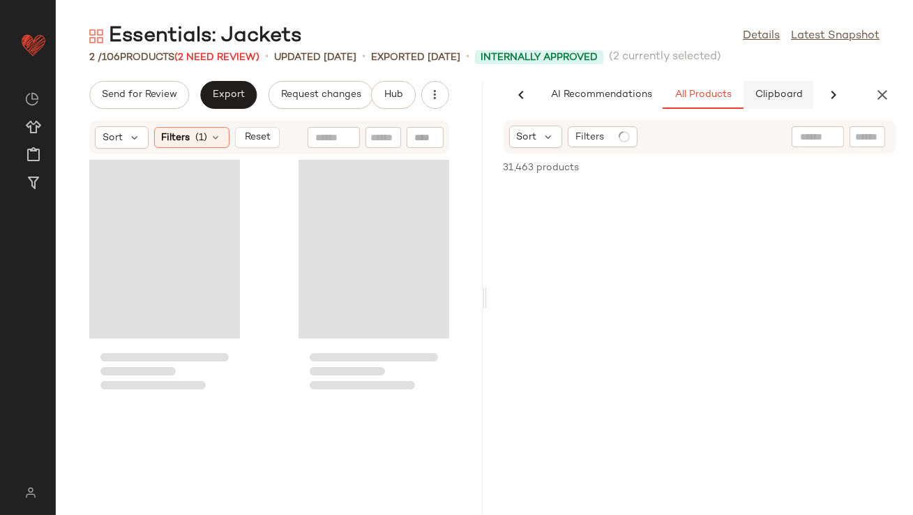
scroll to position [0, 78]
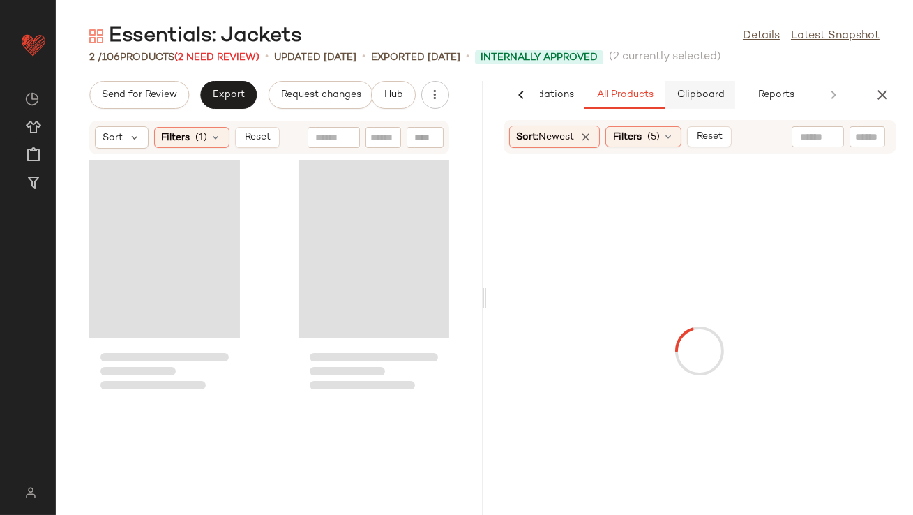
click at [688, 95] on span "Clipboard" at bounding box center [700, 94] width 48 height 11
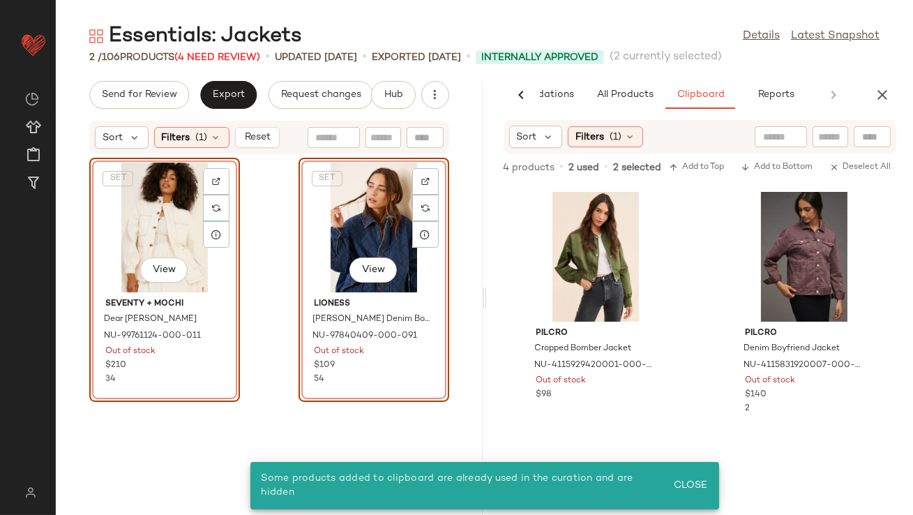
click at [307, 224] on div "SET View" at bounding box center [374, 228] width 141 height 130
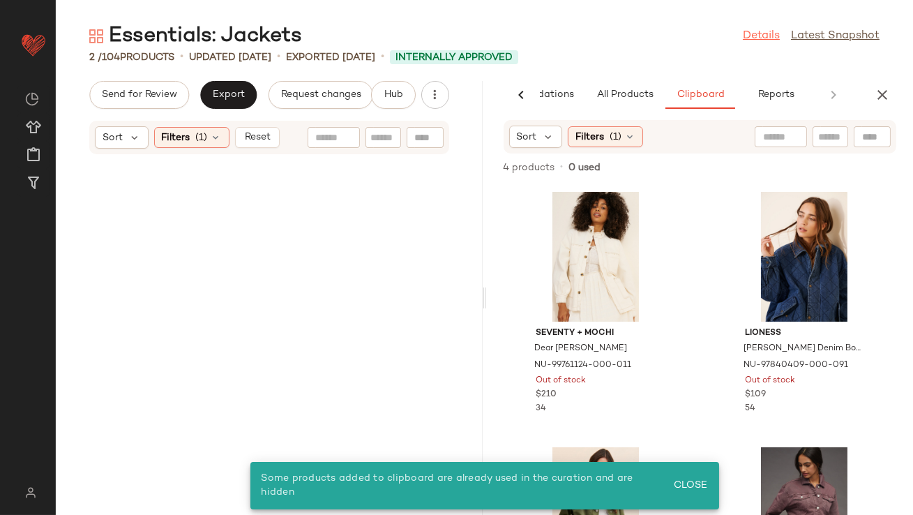
click at [756, 32] on link "Details" at bounding box center [761, 36] width 37 height 17
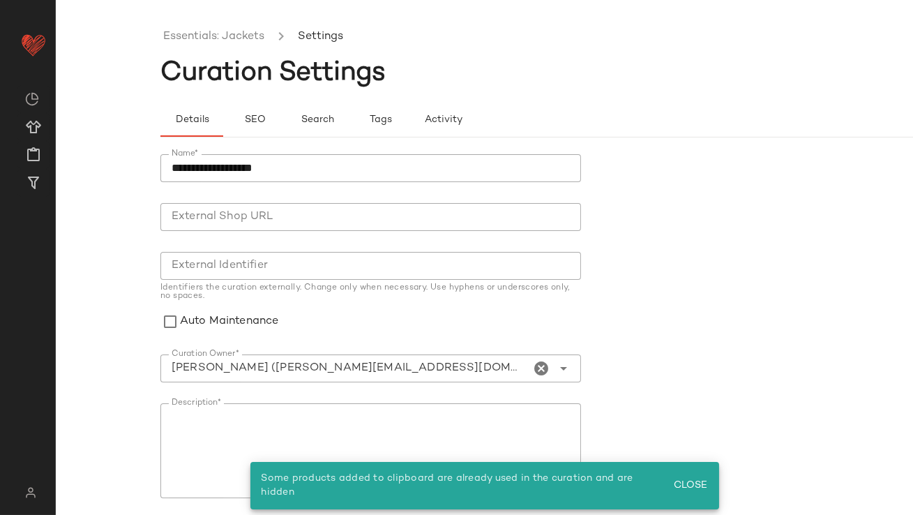
click at [534, 363] on icon "Clear Curation Owner*" at bounding box center [542, 368] width 17 height 17
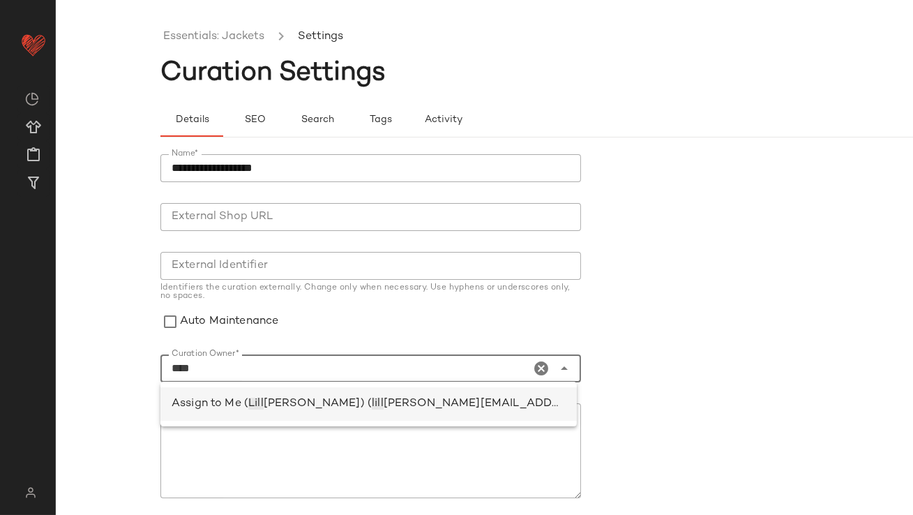
click at [380, 396] on div "Assign to Me ( [PERSON_NAME] [PERSON_NAME]) ( lill [EMAIL_ADDRESS][PERSON_NAME]…" at bounding box center [369, 404] width 394 height 17
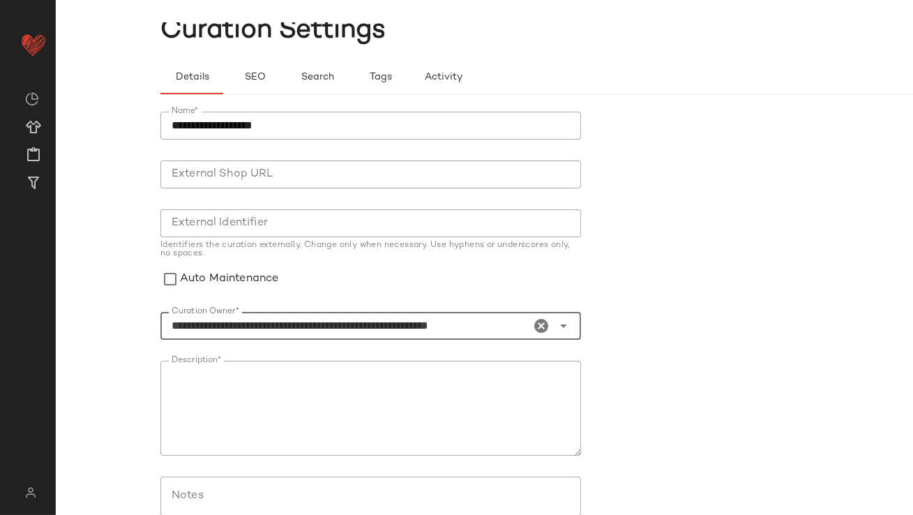
scroll to position [44, 0]
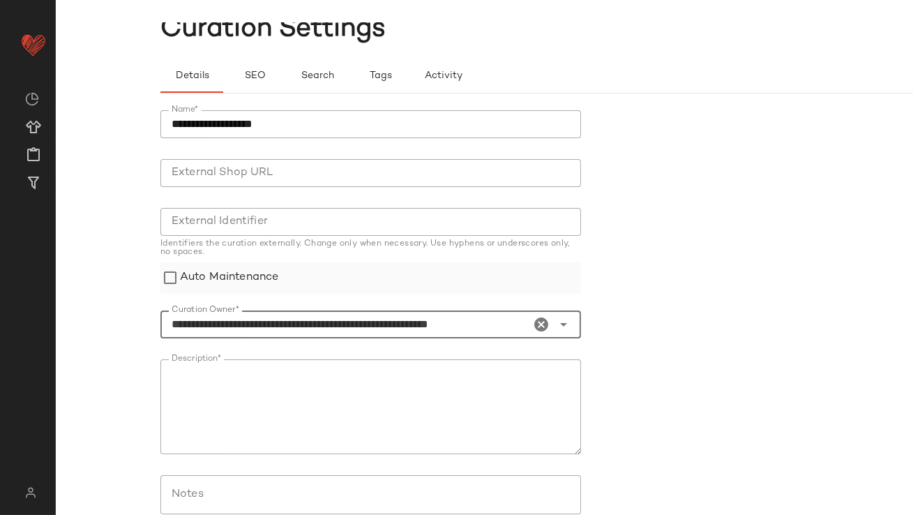
type input "**********"
click at [225, 268] on label "Auto Maintenance" at bounding box center [229, 277] width 98 height 31
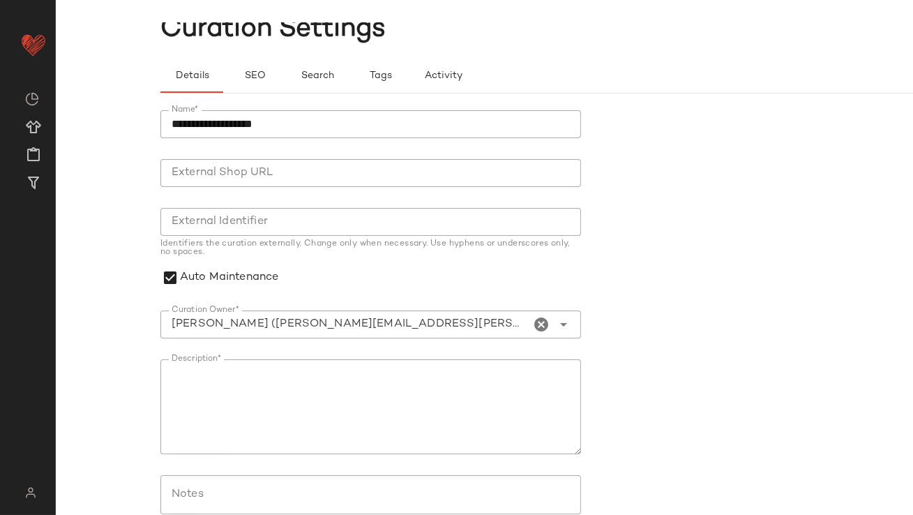
scroll to position [167, 0]
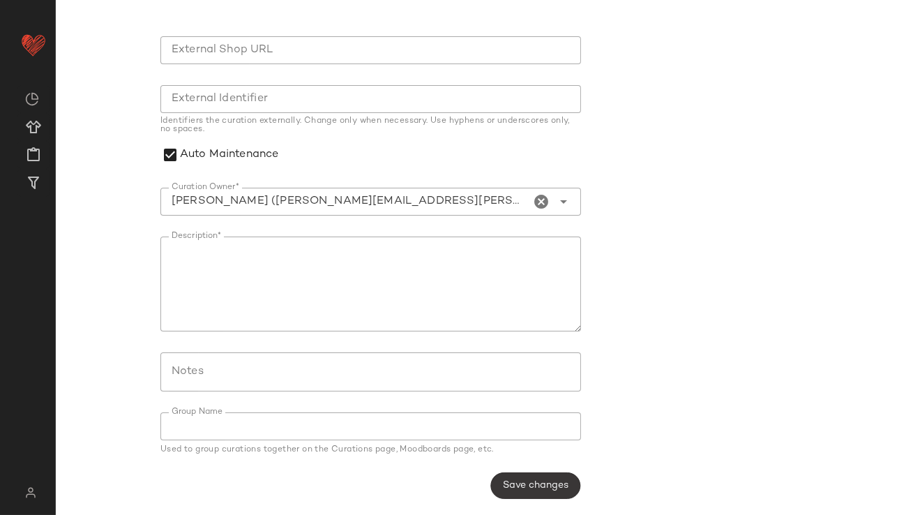
click at [549, 475] on button "Save changes" at bounding box center [536, 485] width 90 height 27
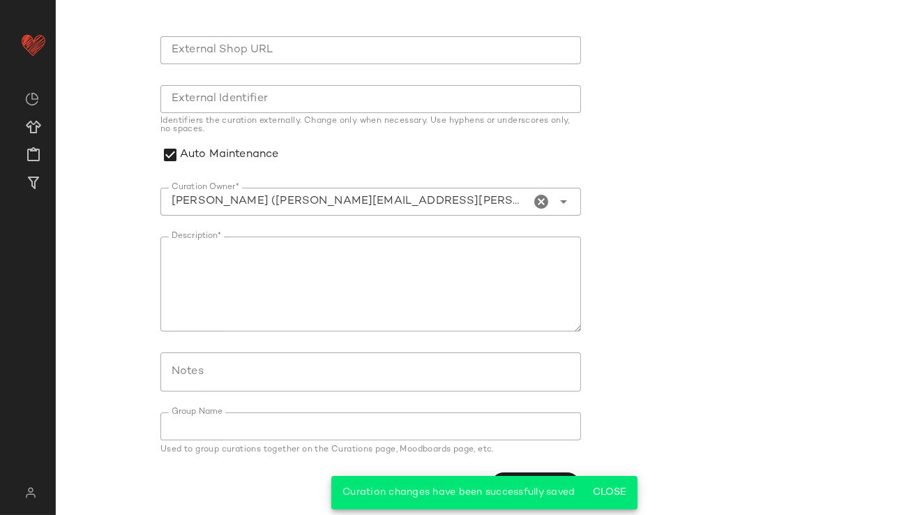
scroll to position [0, 0]
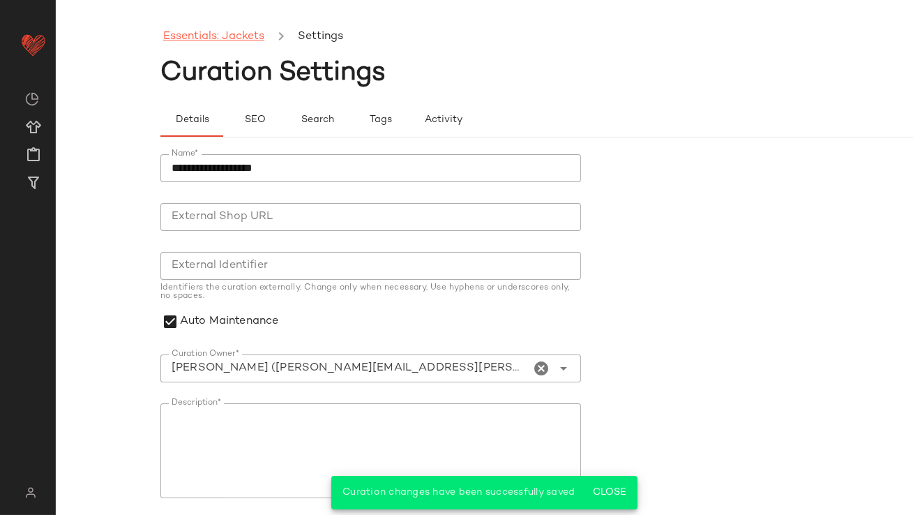
click at [239, 38] on link "Essentials: Jackets" at bounding box center [213, 37] width 101 height 18
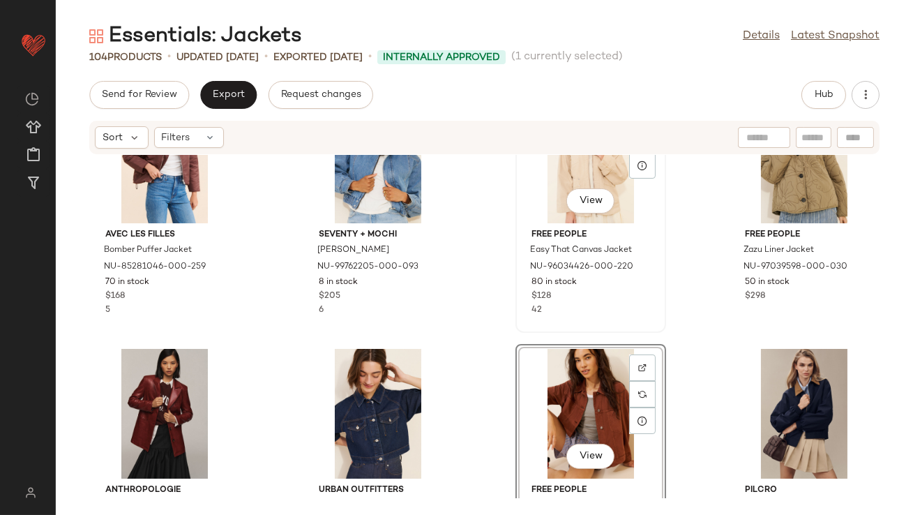
scroll to position [298, 0]
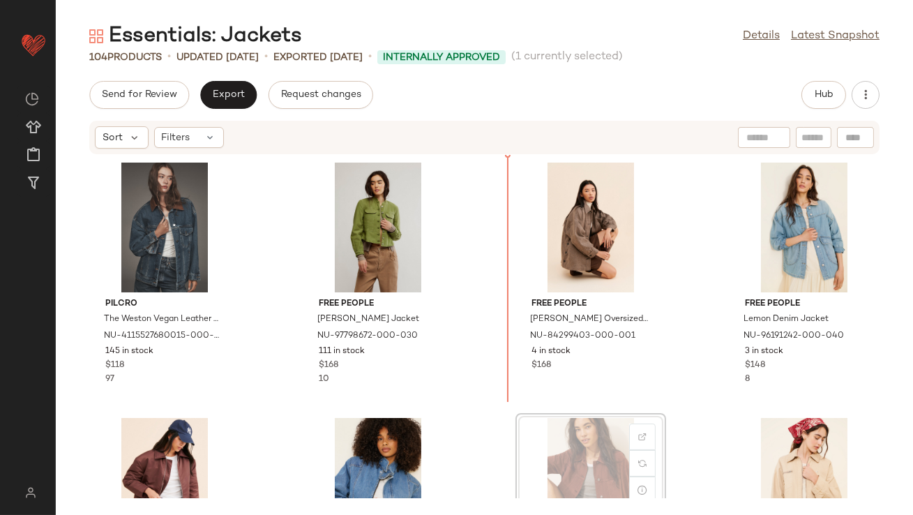
drag, startPoint x: 560, startPoint y: 430, endPoint x: 560, endPoint y: 420, distance: 9.8
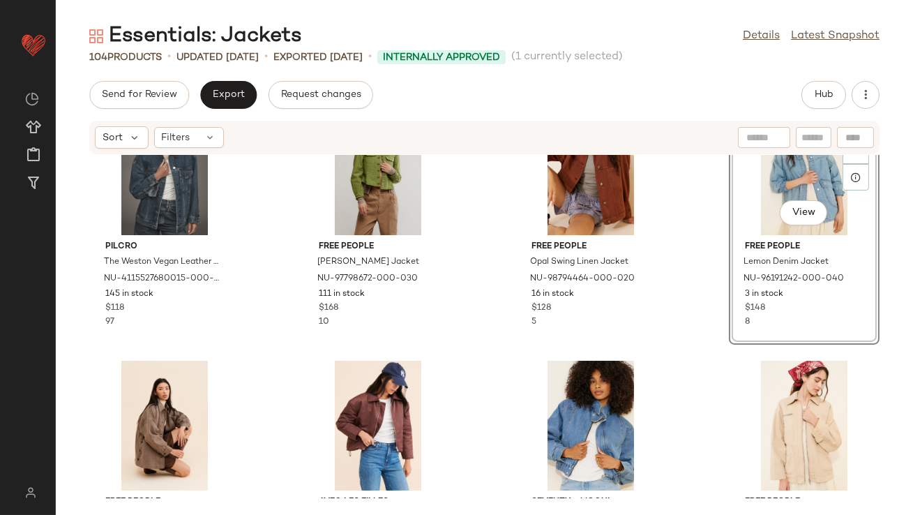
scroll to position [68, 0]
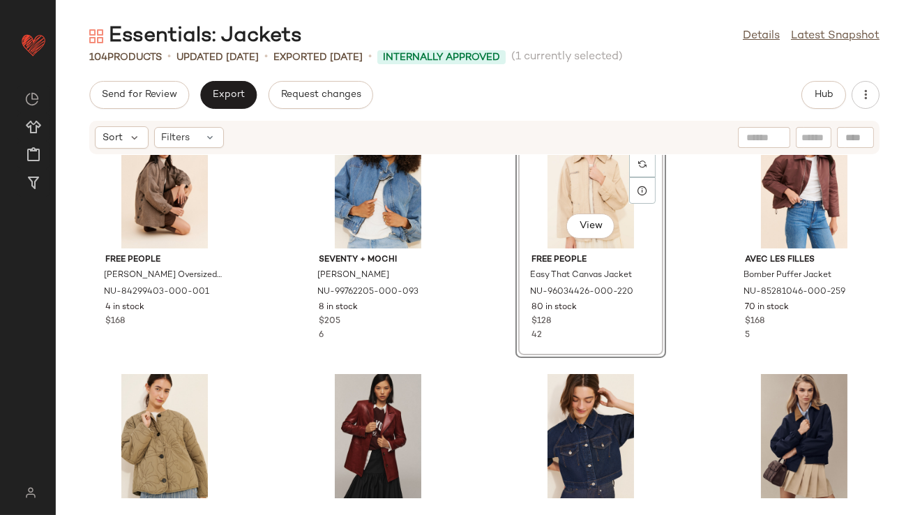
scroll to position [338, 0]
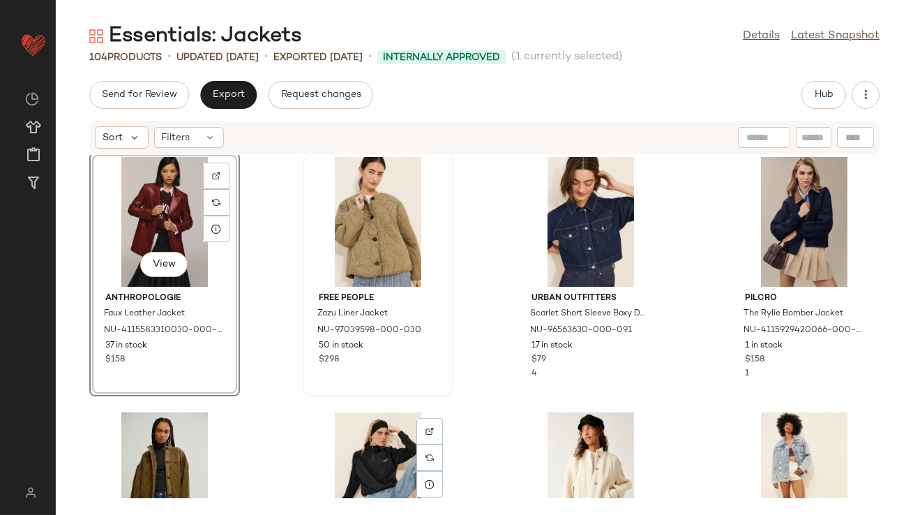
scroll to position [583, 0]
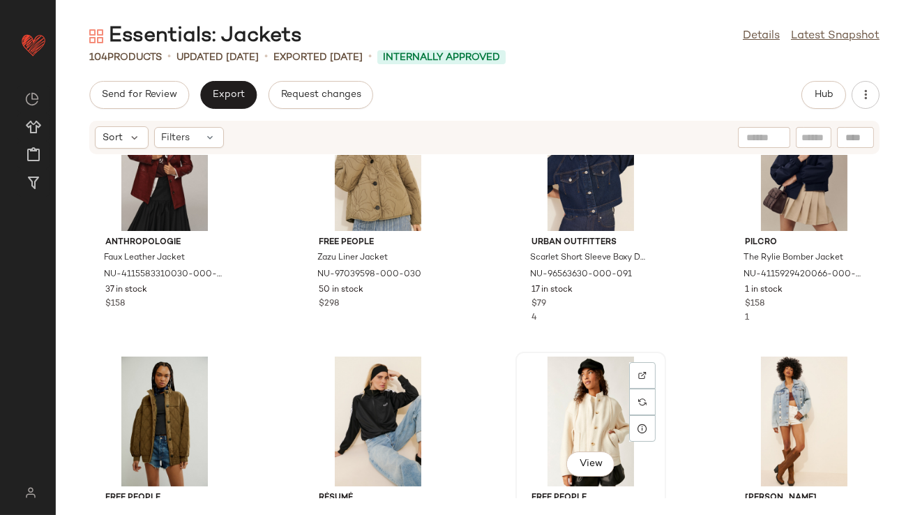
scroll to position [585, 0]
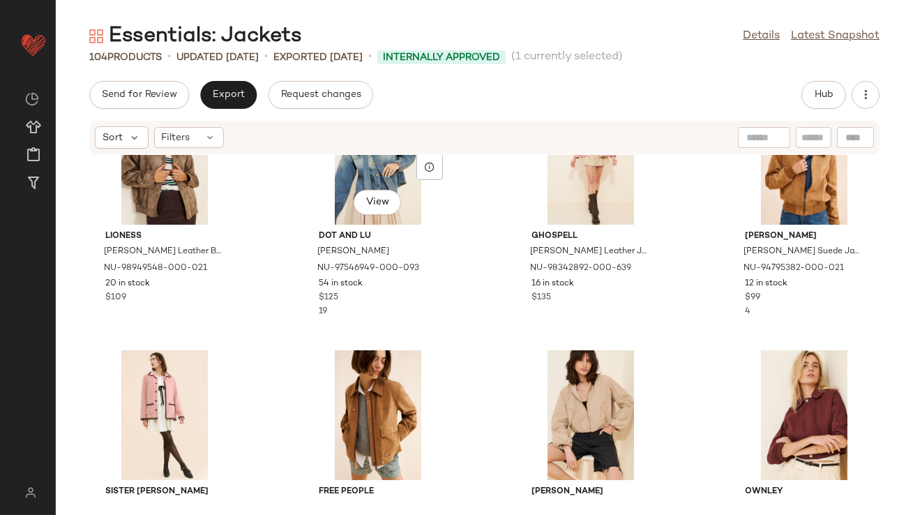
scroll to position [1662, 0]
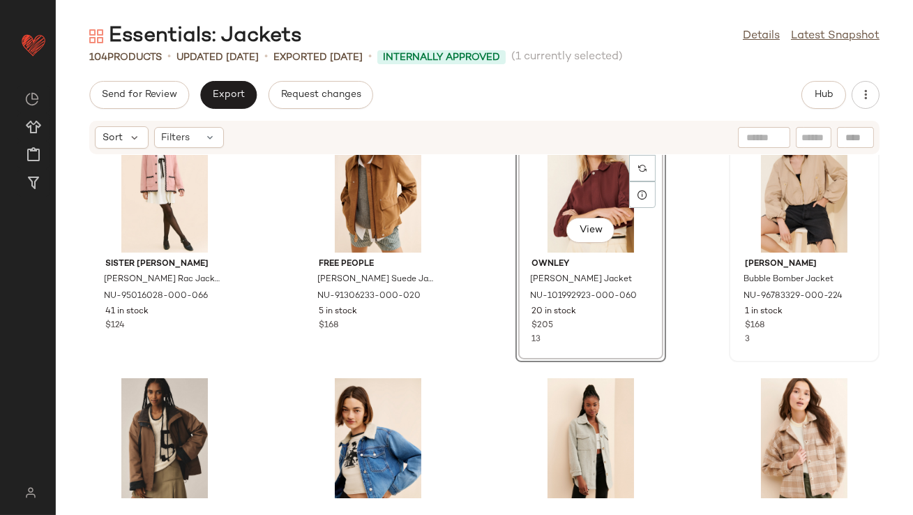
scroll to position [1840, 0]
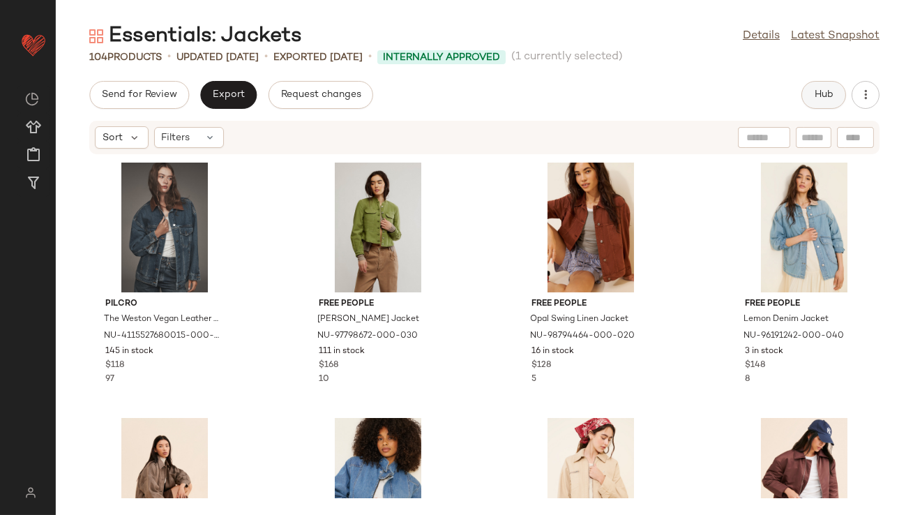
click at [833, 91] on span "Hub" at bounding box center [824, 94] width 20 height 11
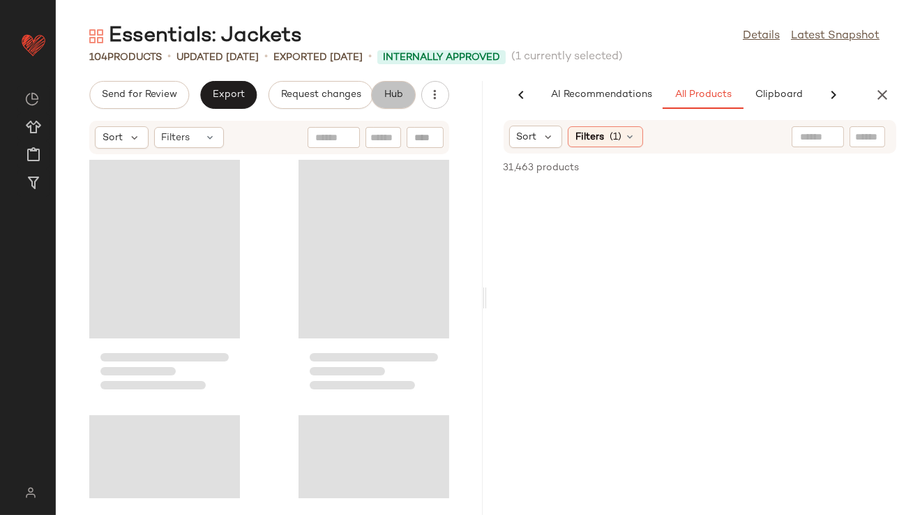
scroll to position [0, 78]
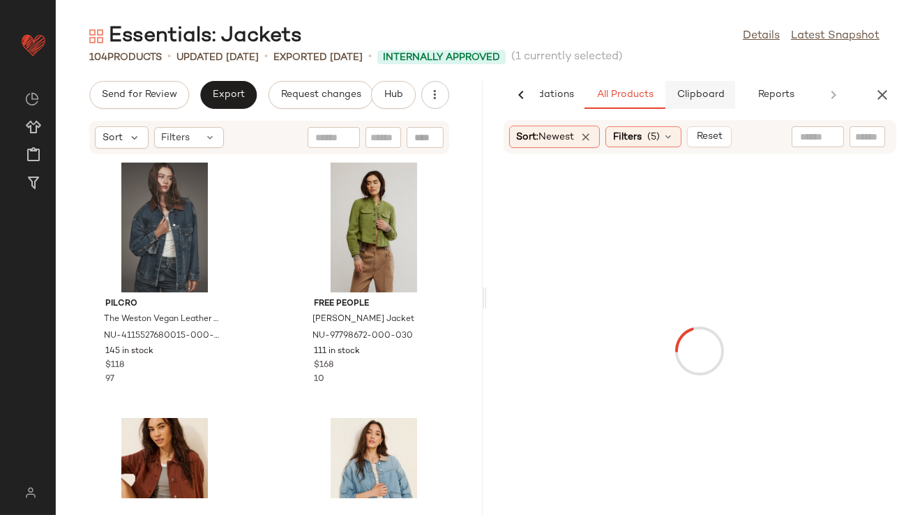
click at [689, 82] on button "Clipboard" at bounding box center [701, 95] width 70 height 28
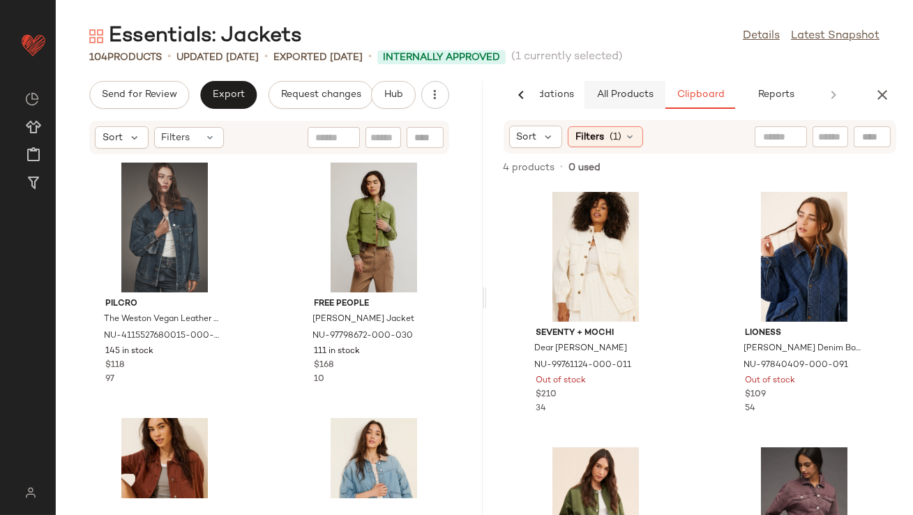
click at [640, 88] on button "All Products" at bounding box center [625, 95] width 81 height 28
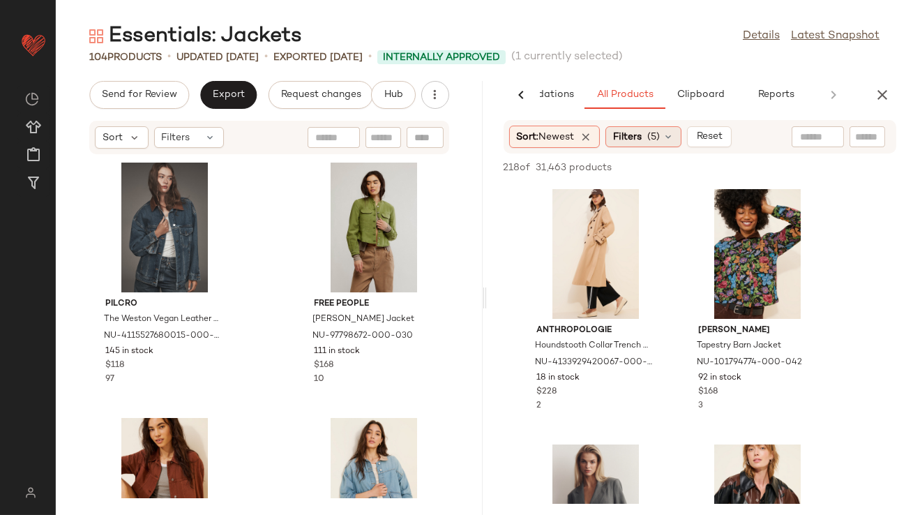
click at [623, 141] on span "Filters" at bounding box center [627, 137] width 29 height 15
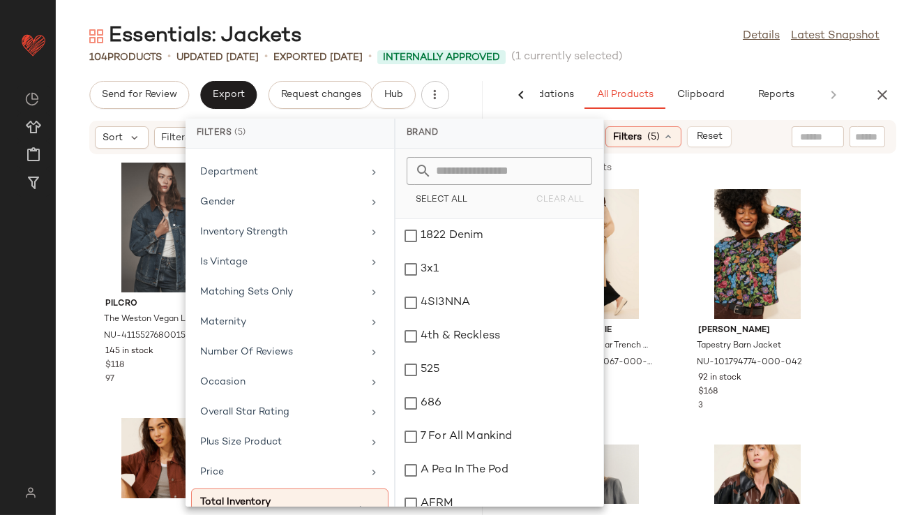
scroll to position [373, 0]
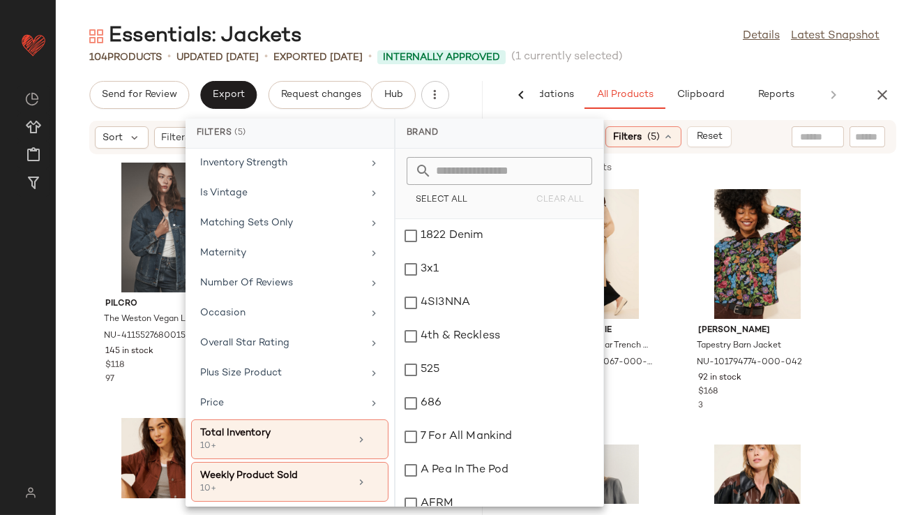
click at [558, 37] on div "Essentials: Jackets Details Latest Snapshot" at bounding box center [485, 36] width 858 height 28
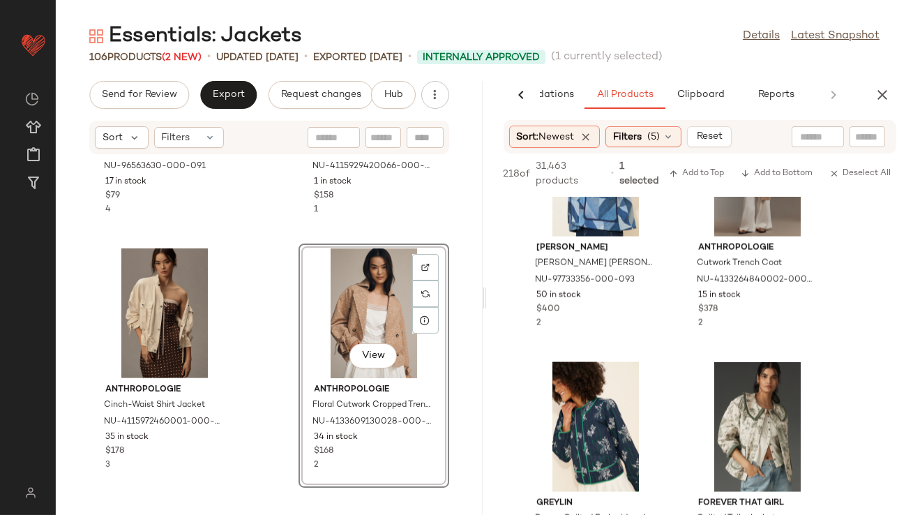
scroll to position [4372, 0]
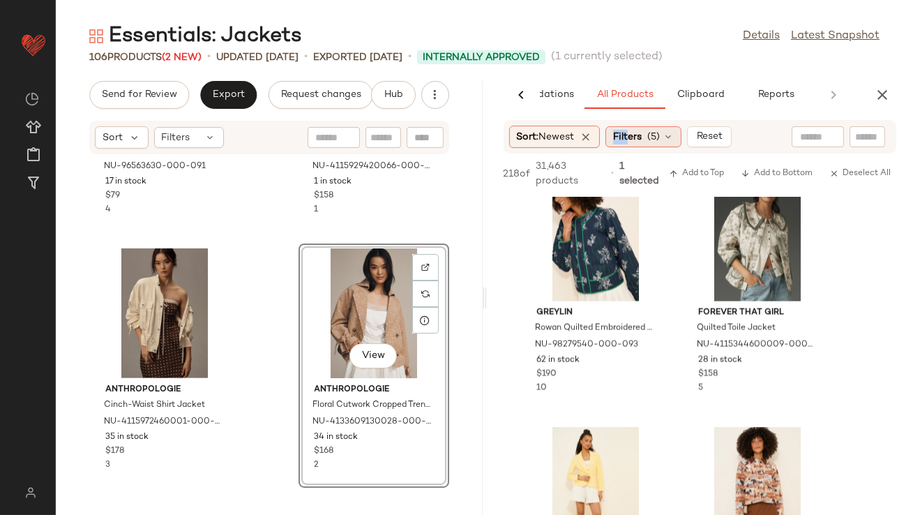
click at [632, 130] on span "Filters" at bounding box center [627, 137] width 29 height 15
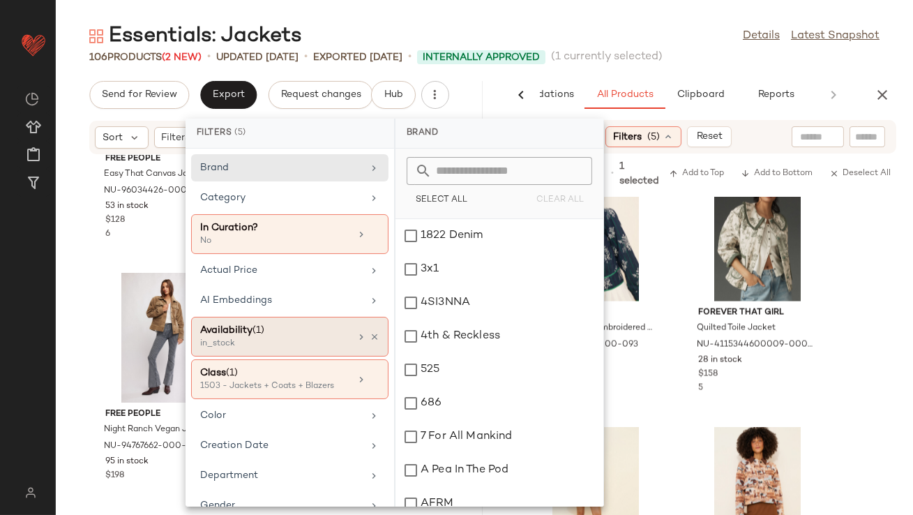
scroll to position [373, 0]
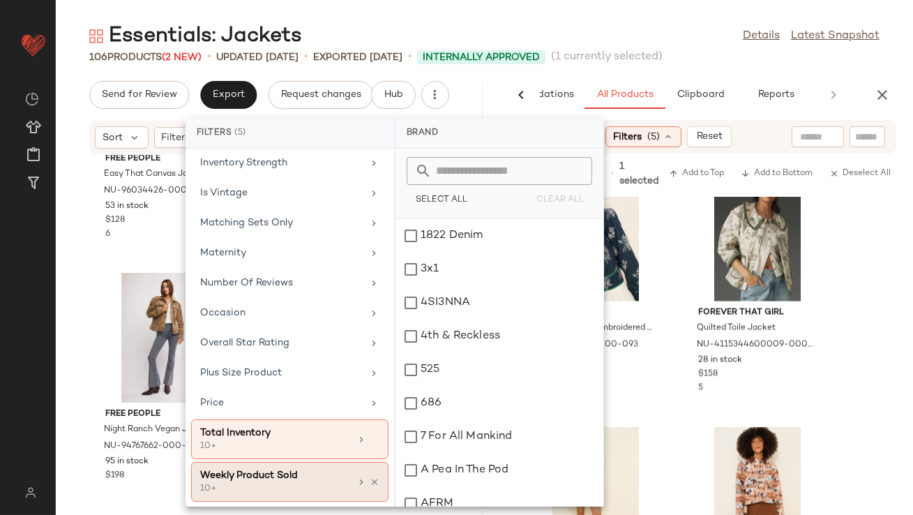
click at [370, 477] on icon at bounding box center [375, 482] width 10 height 10
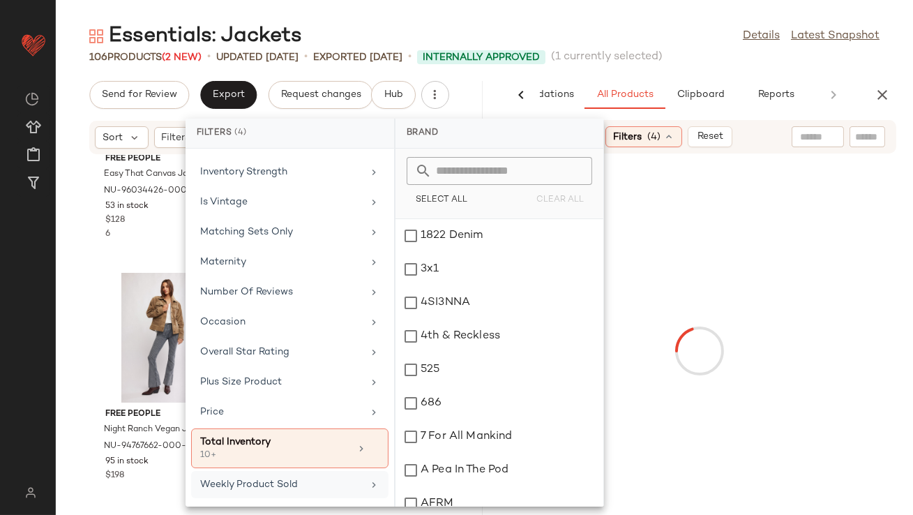
scroll to position [360, 0]
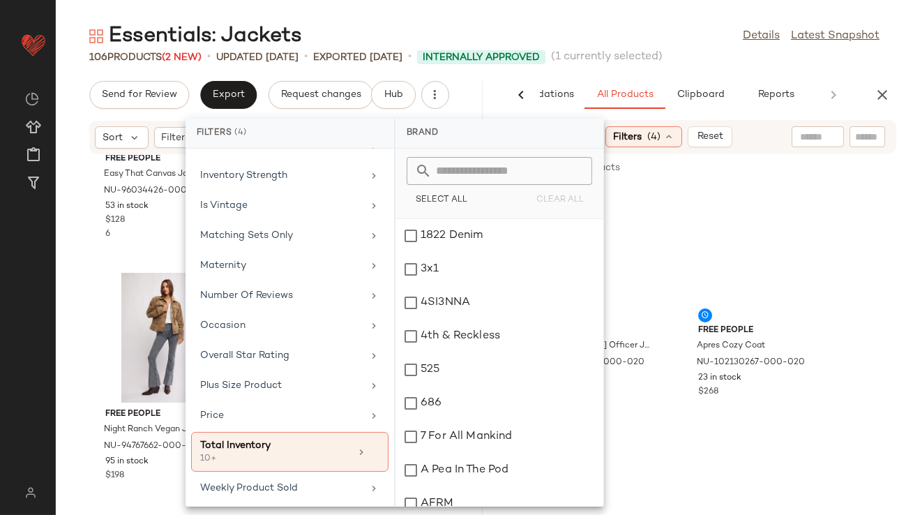
click at [628, 26] on div "Essentials: Jackets Details Latest Snapshot" at bounding box center [485, 36] width 858 height 28
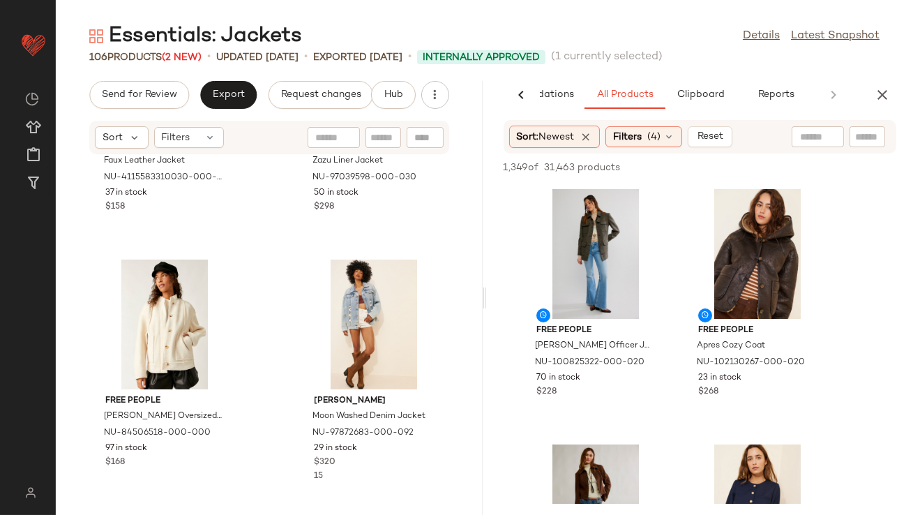
scroll to position [1015, 0]
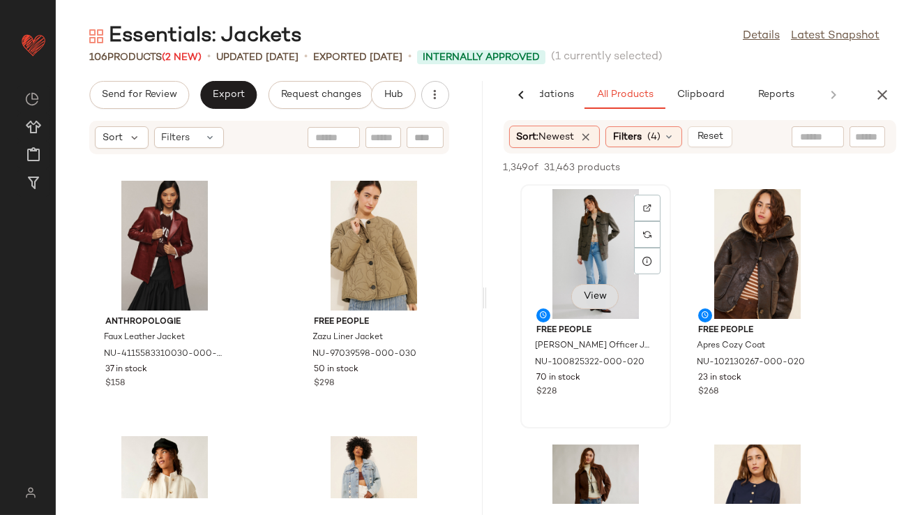
click at [592, 297] on span "View" at bounding box center [595, 296] width 24 height 11
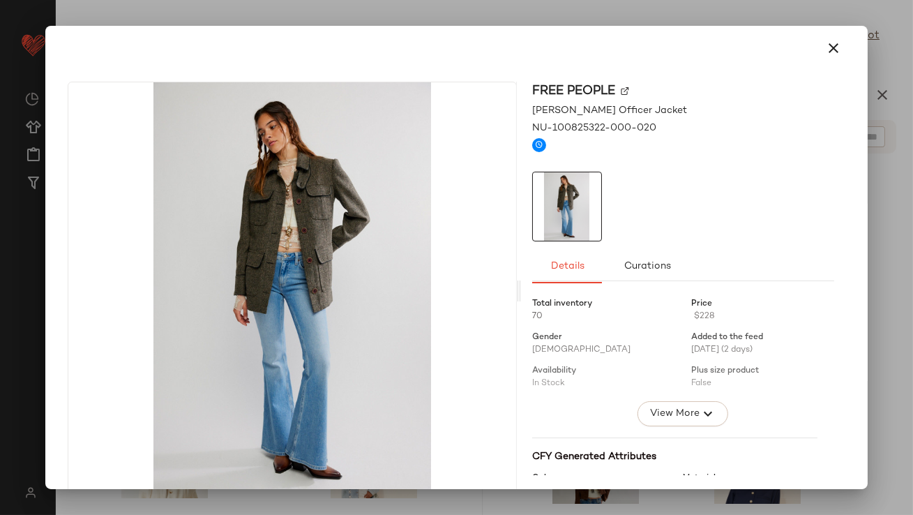
click at [841, 38] on div at bounding box center [456, 47] width 789 height 33
click at [826, 46] on icon "button" at bounding box center [834, 48] width 17 height 17
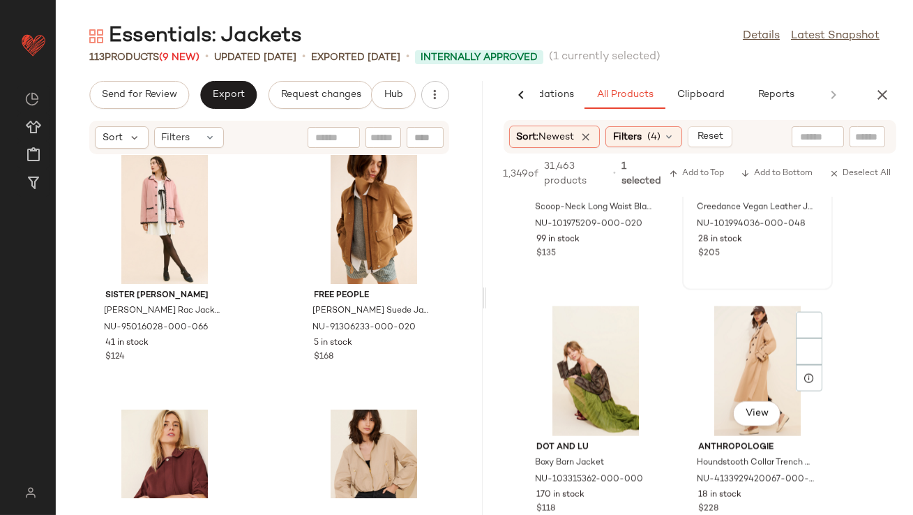
scroll to position [4027, 0]
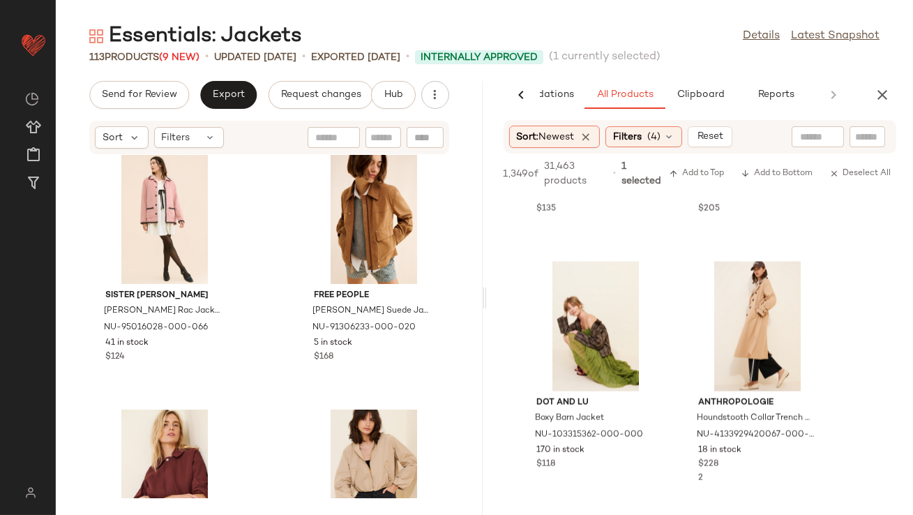
click at [884, 96] on icon "button" at bounding box center [882, 95] width 17 height 17
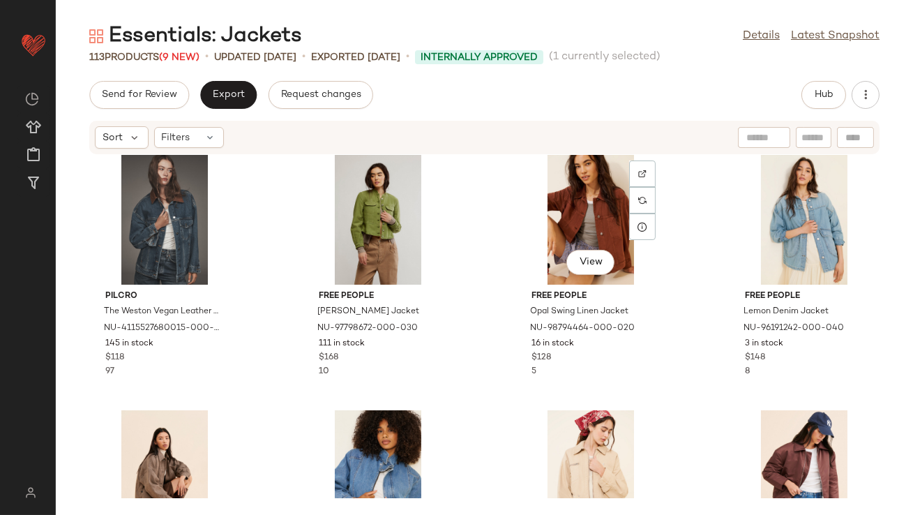
scroll to position [0, 0]
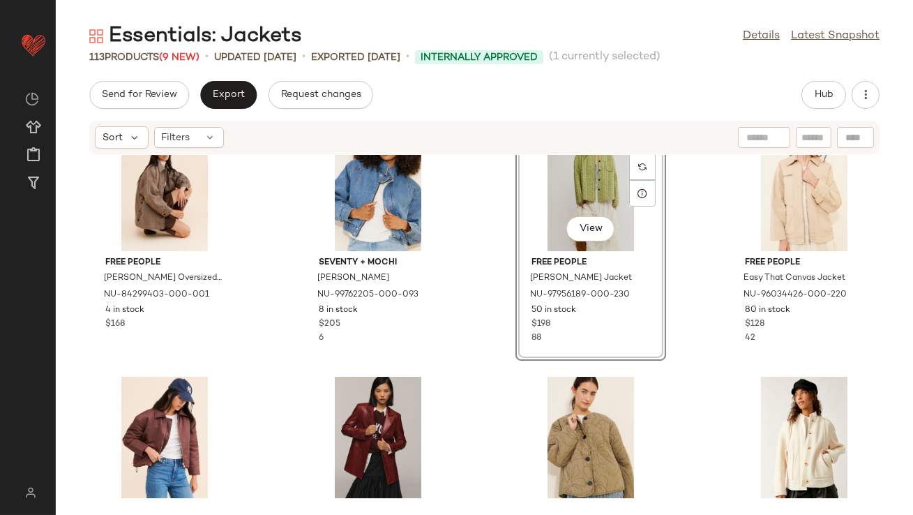
scroll to position [359, 0]
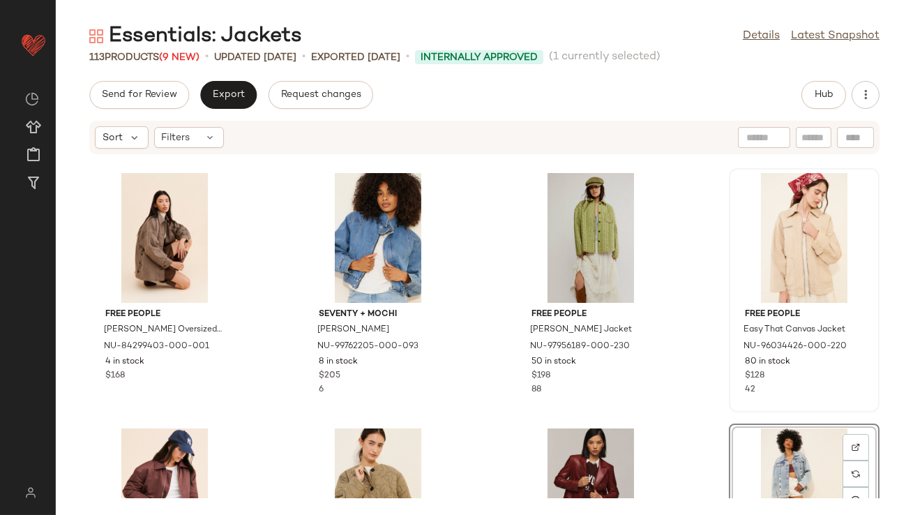
scroll to position [328, 0]
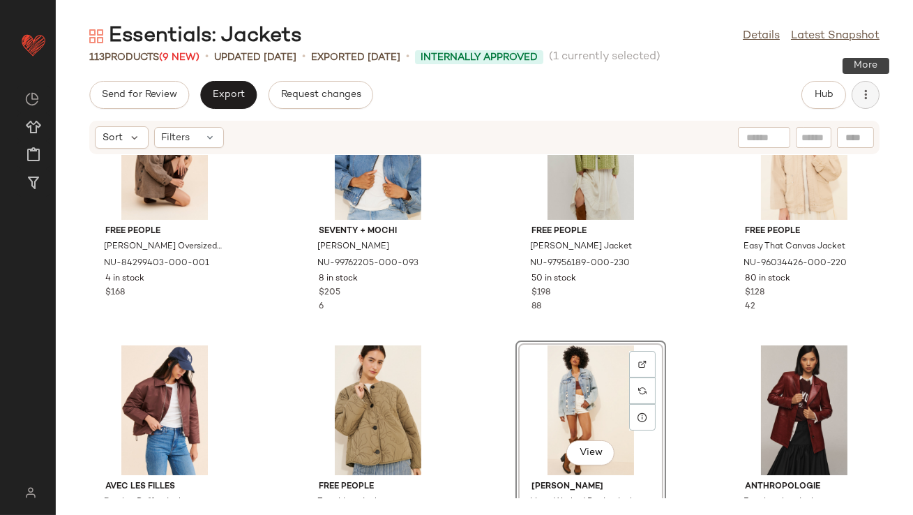
click at [859, 89] on icon "button" at bounding box center [866, 95] width 14 height 14
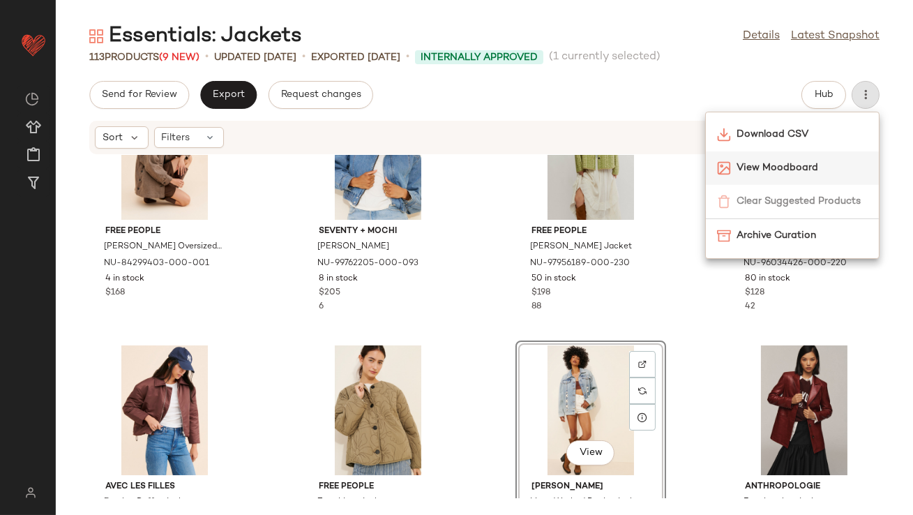
click at [807, 170] on span "View Moodboard" at bounding box center [802, 168] width 131 height 15
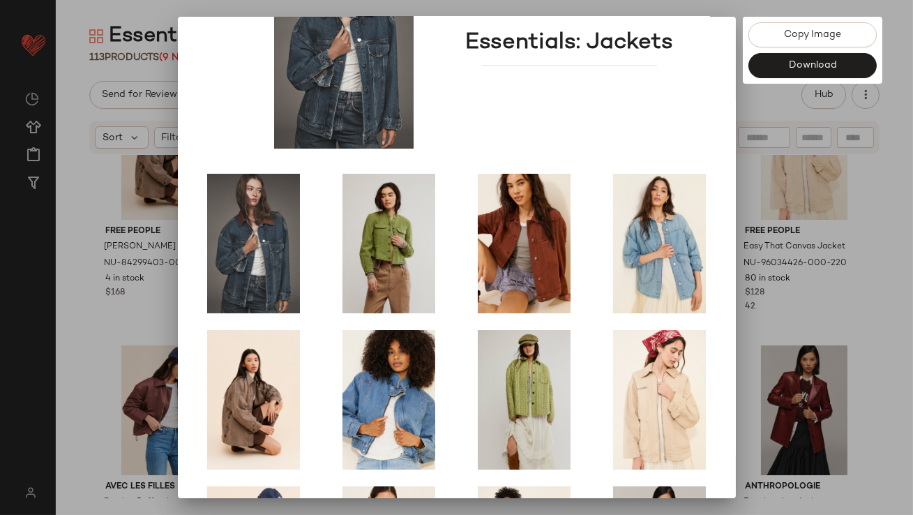
scroll to position [238, 0]
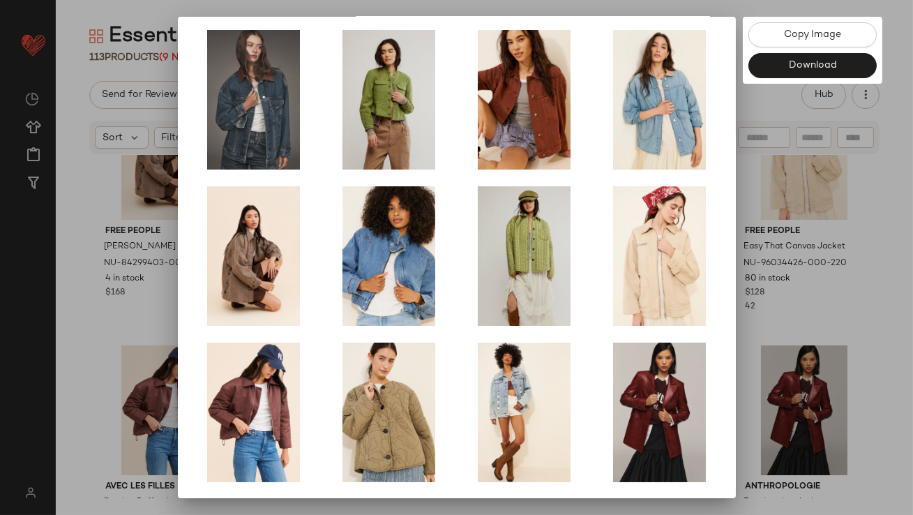
click at [780, 318] on div at bounding box center [456, 257] width 913 height 515
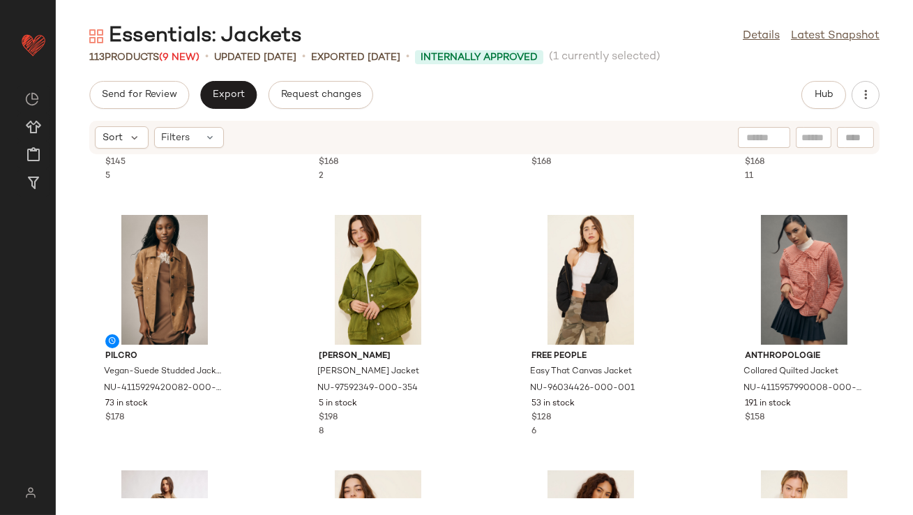
scroll to position [1512, 0]
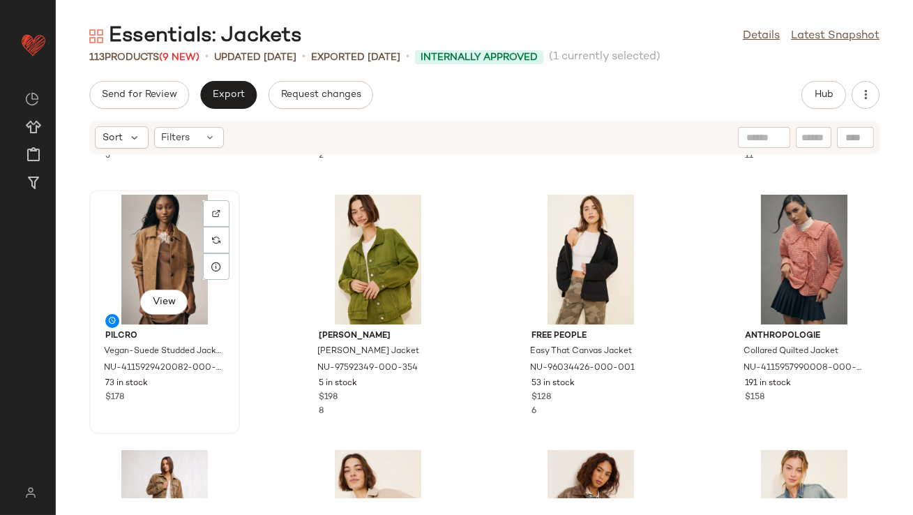
click at [149, 241] on div "View" at bounding box center [164, 260] width 141 height 130
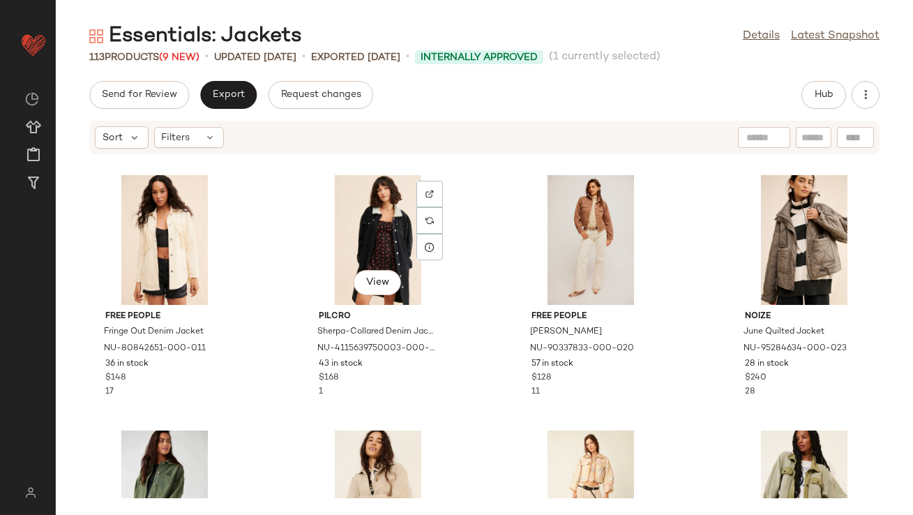
scroll to position [3088, 0]
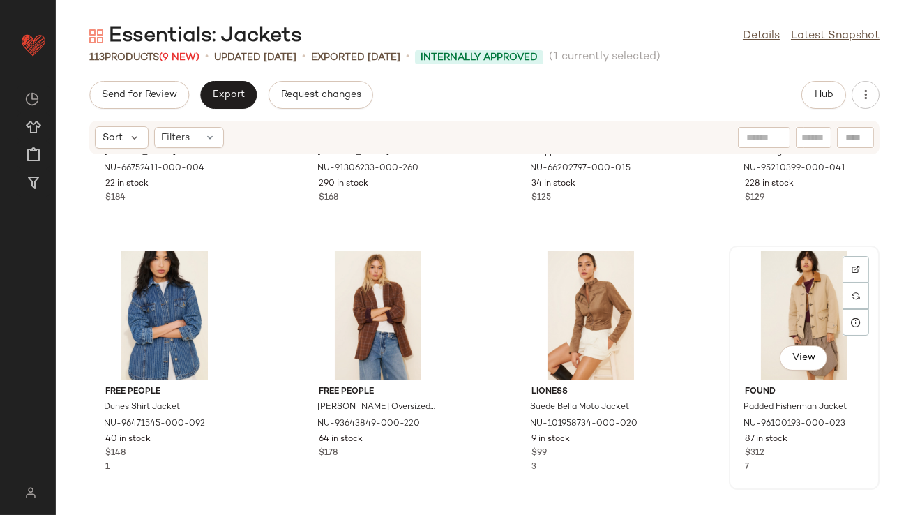
click at [768, 274] on div "View" at bounding box center [804, 316] width 141 height 130
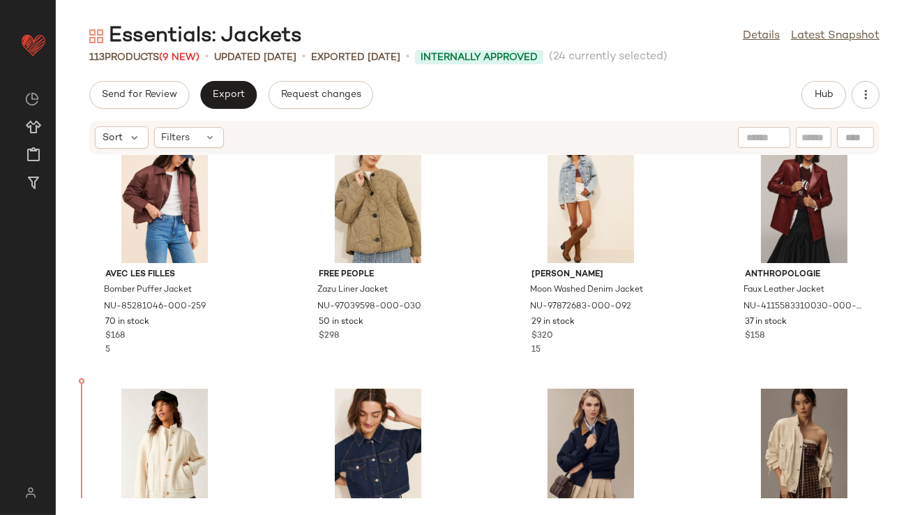
scroll to position [625, 0]
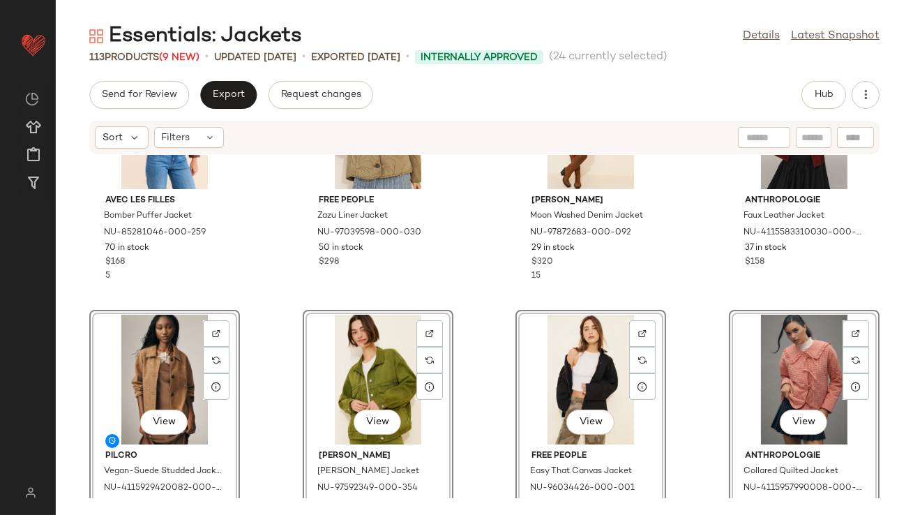
click at [260, 283] on div "Avec Les Filles Bomber Puffer Jacket NU-85281046-000-259 70 in stock $168 5 Fre…" at bounding box center [485, 326] width 858 height 343
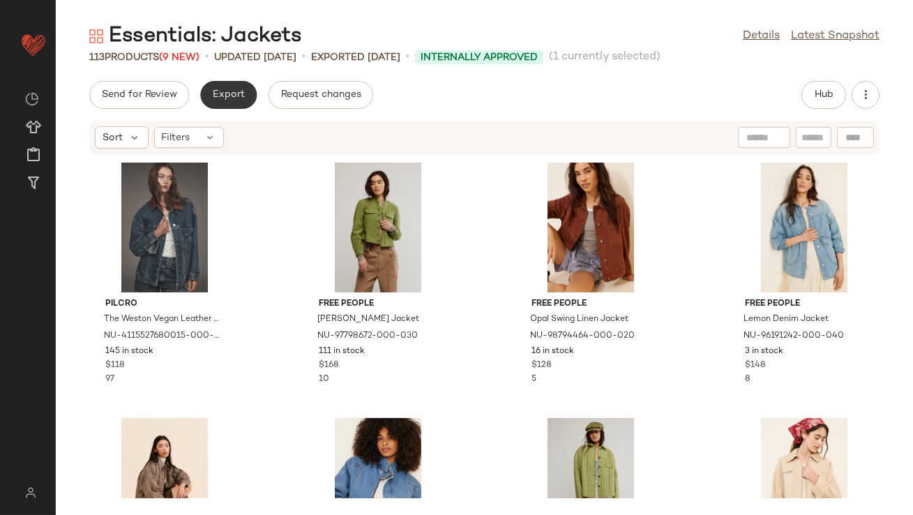
click at [229, 96] on span "Export" at bounding box center [228, 94] width 33 height 11
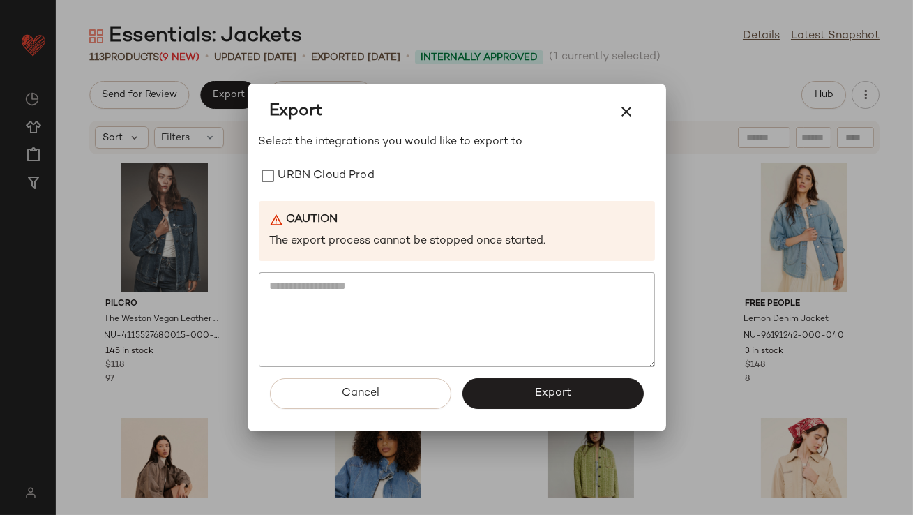
click at [436, 84] on div "Export Select the integrations you would like to export to URBN Cloud Prod Caut…" at bounding box center [457, 258] width 419 height 348
click at [627, 111] on icon "button" at bounding box center [627, 111] width 17 height 17
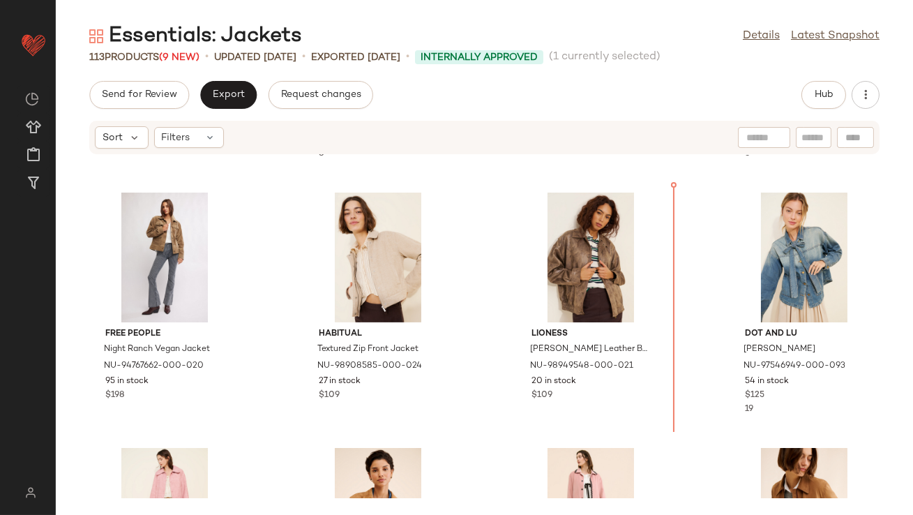
scroll to position [1009, 0]
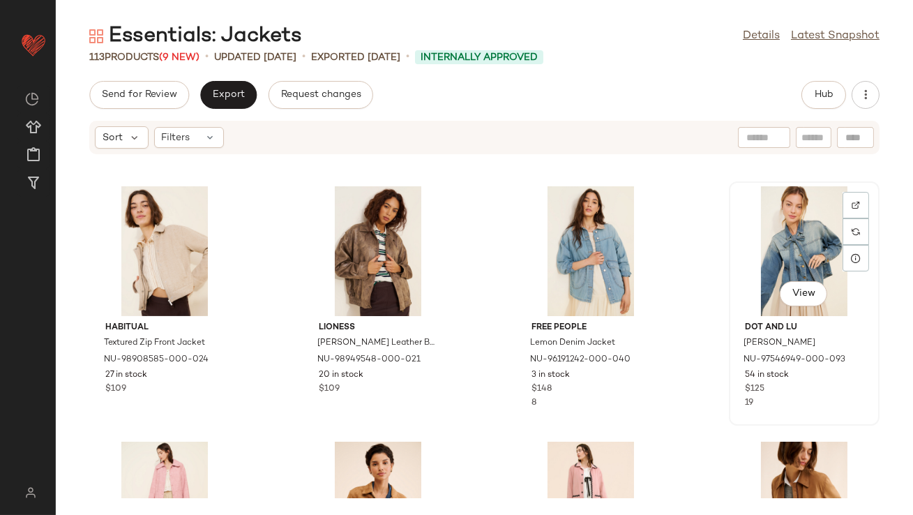
click at [783, 267] on div "View" at bounding box center [804, 251] width 141 height 130
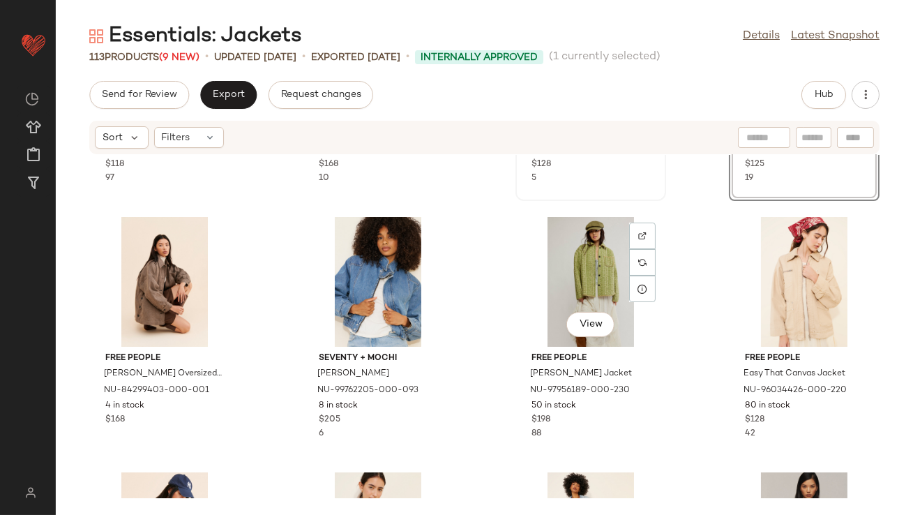
scroll to position [251, 0]
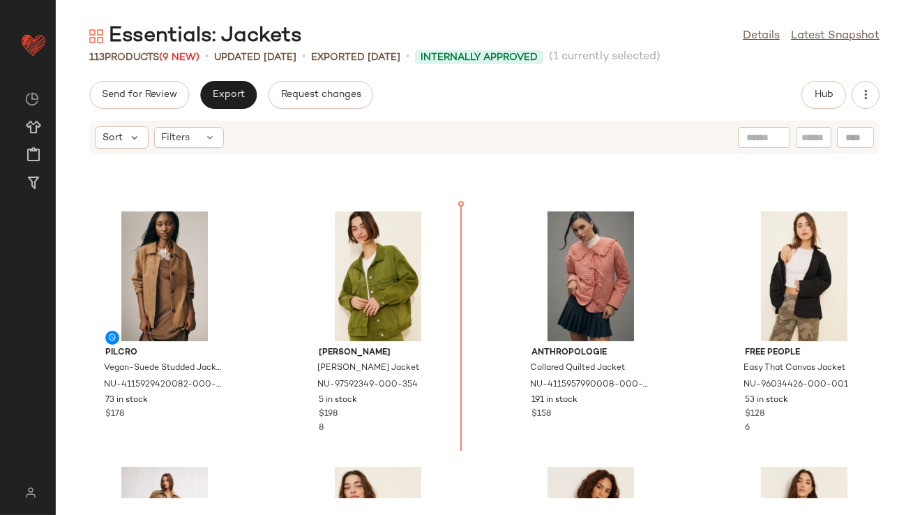
scroll to position [711, 0]
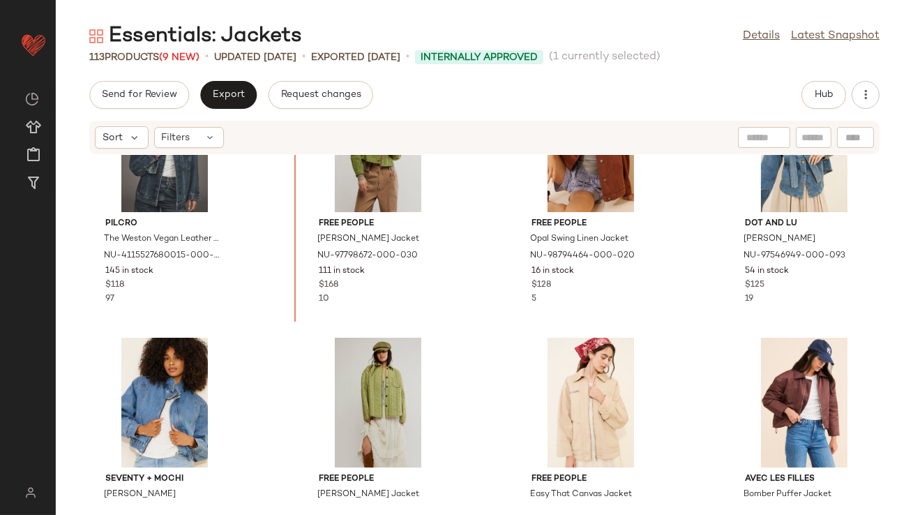
scroll to position [29, 0]
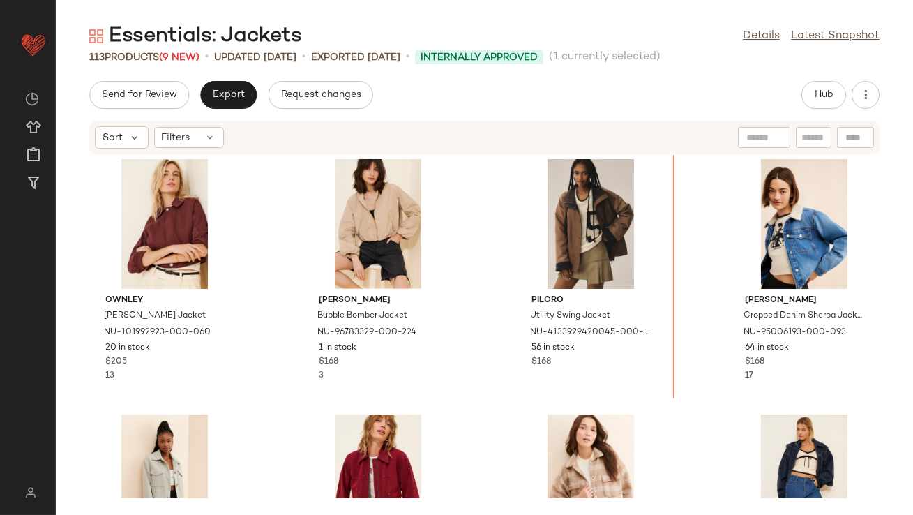
scroll to position [1547, 0]
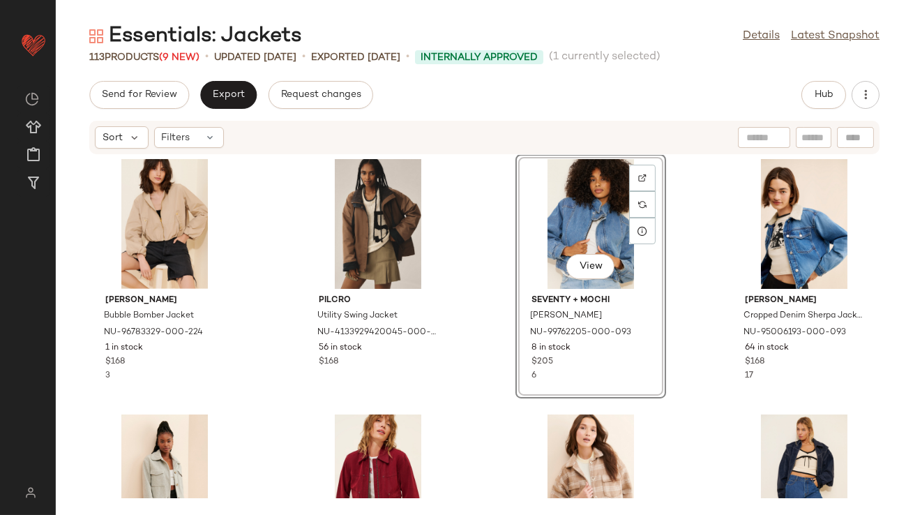
scroll to position [1292, 0]
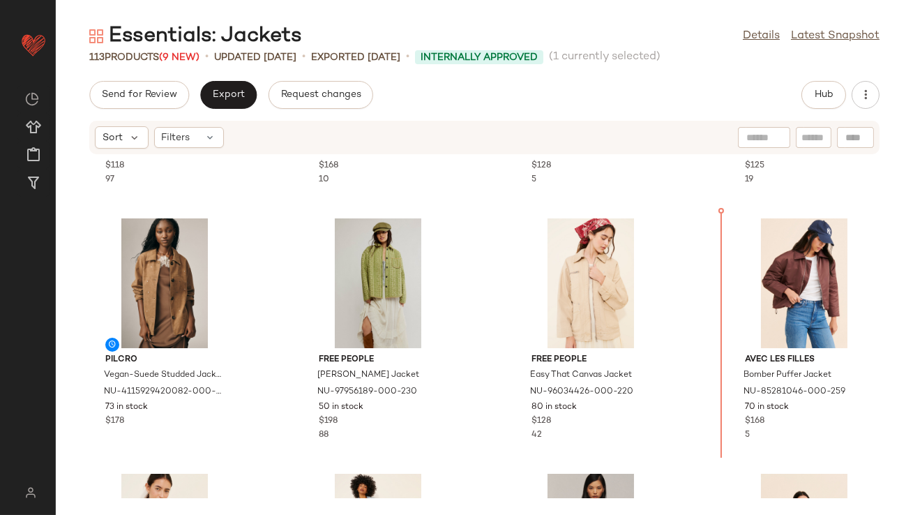
scroll to position [202, 0]
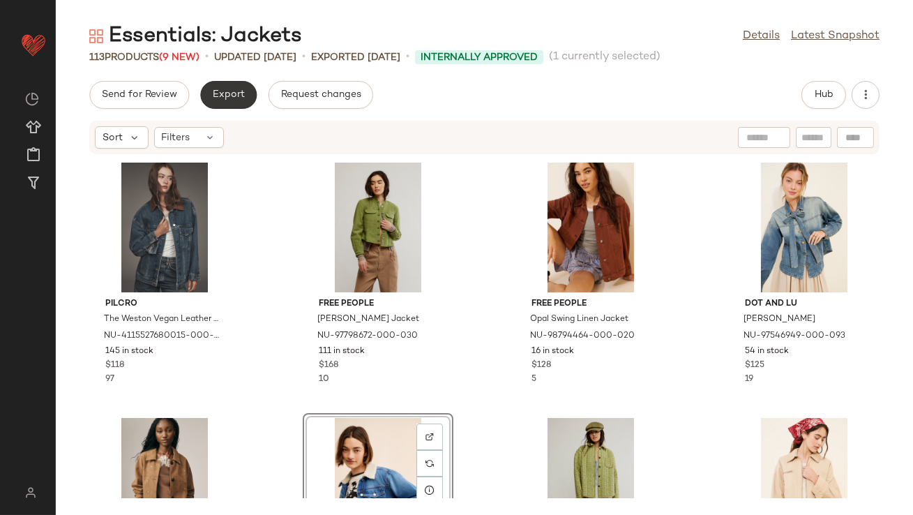
click at [217, 94] on span "Export" at bounding box center [228, 94] width 33 height 11
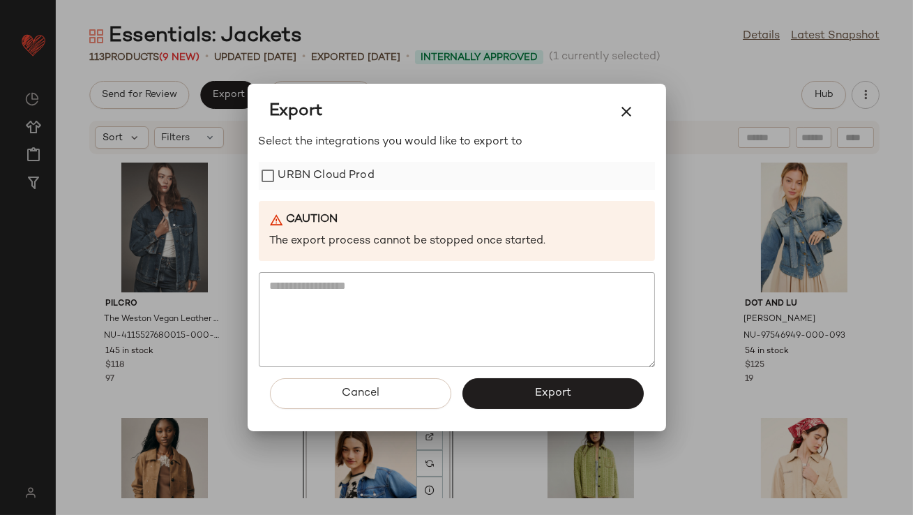
click at [323, 185] on label "URBN Cloud Prod" at bounding box center [326, 176] width 96 height 28
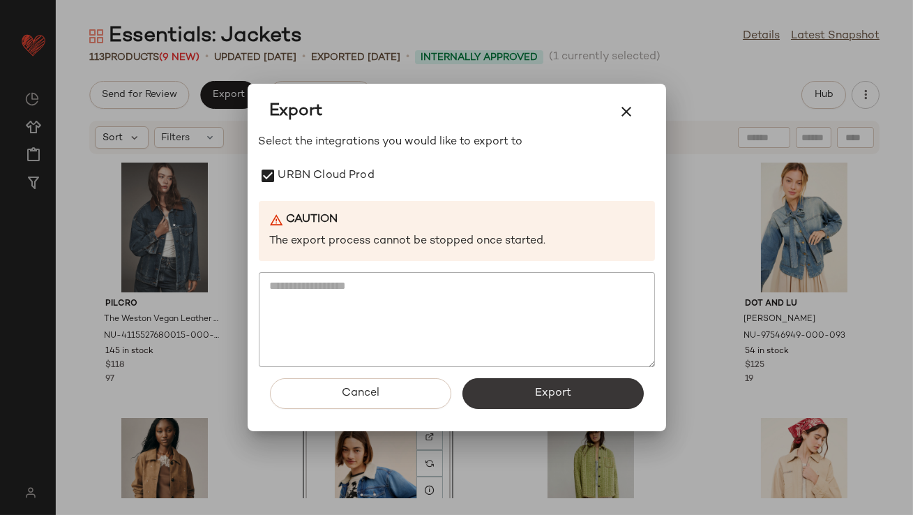
click at [572, 398] on button "Export" at bounding box center [553, 393] width 181 height 31
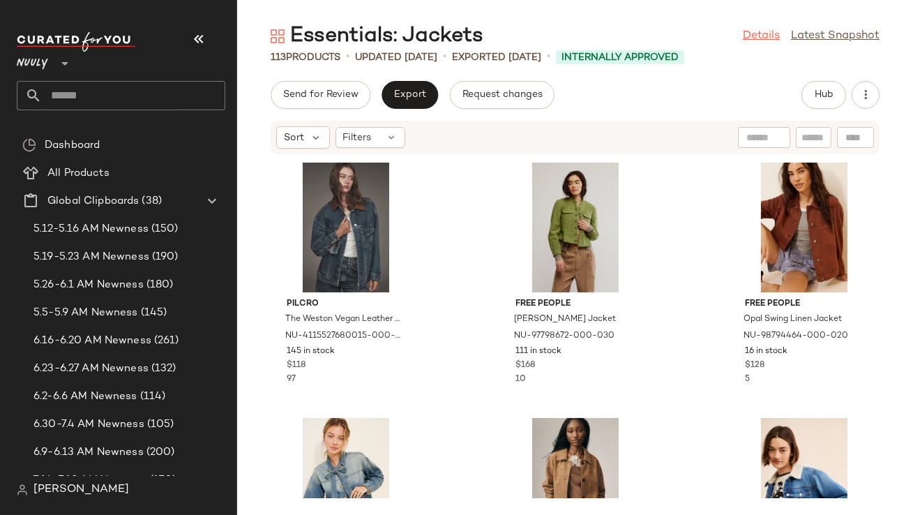
click at [753, 33] on link "Details" at bounding box center [761, 36] width 37 height 17
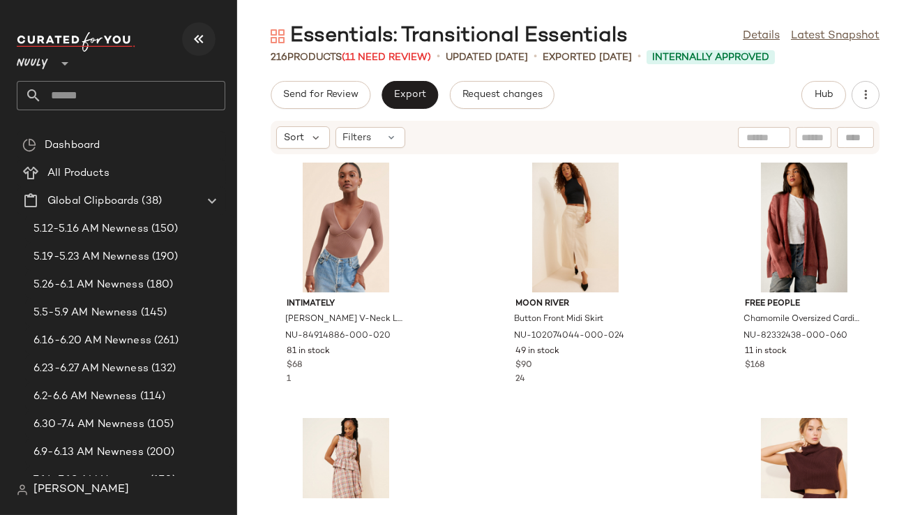
click at [202, 43] on icon "button" at bounding box center [199, 39] width 17 height 17
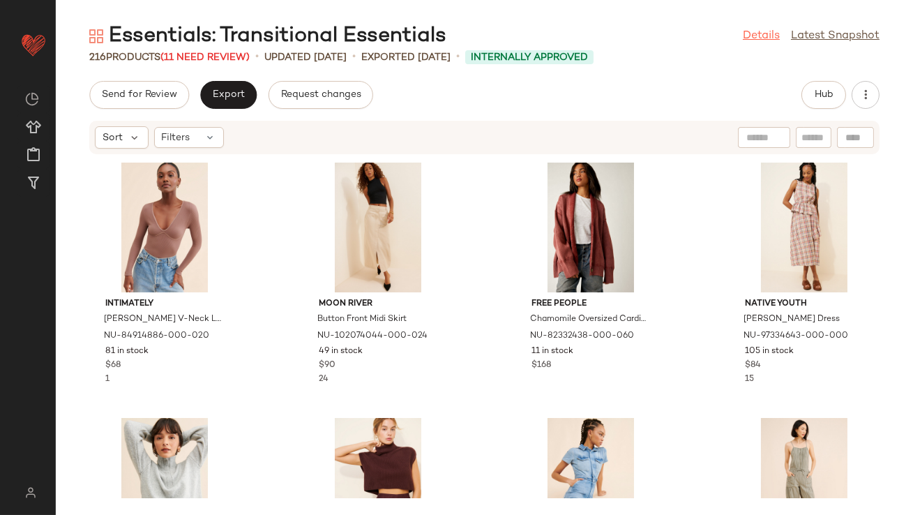
click at [756, 44] on link "Details" at bounding box center [761, 36] width 37 height 17
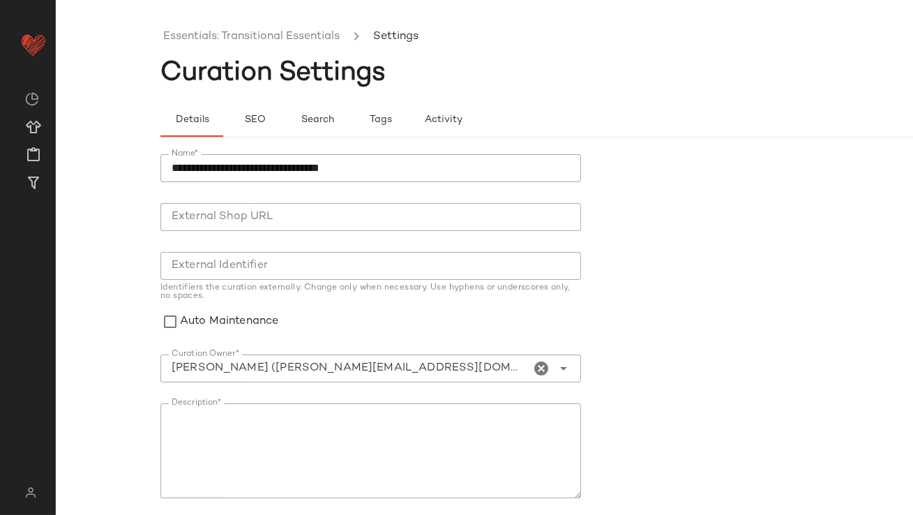
click at [534, 365] on icon "Clear Curation Owner*" at bounding box center [542, 368] width 17 height 17
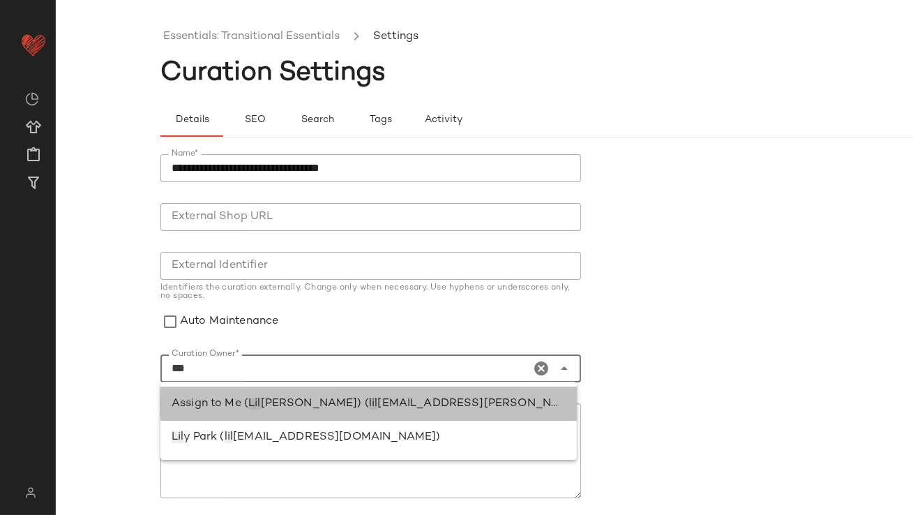
click at [369, 405] on span "lil" at bounding box center [373, 404] width 8 height 12
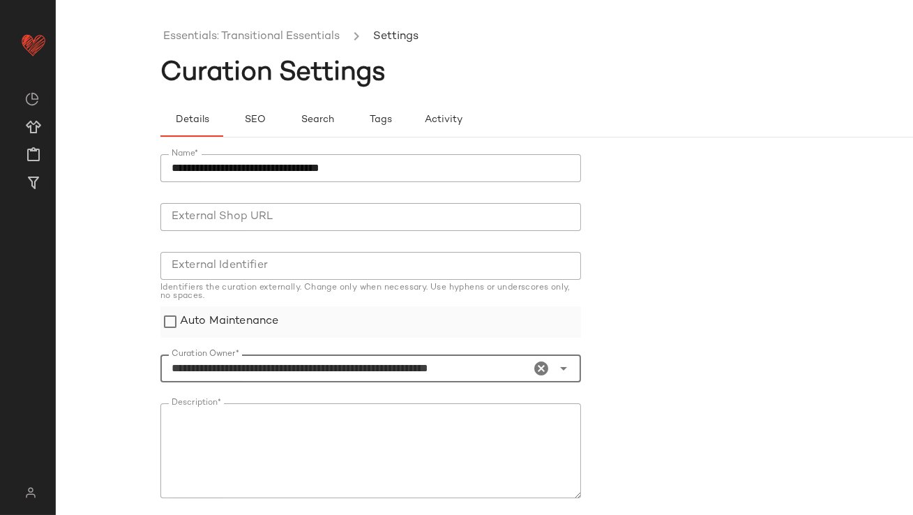
type input "**********"
click at [239, 313] on label "Auto Maintenance" at bounding box center [229, 321] width 98 height 31
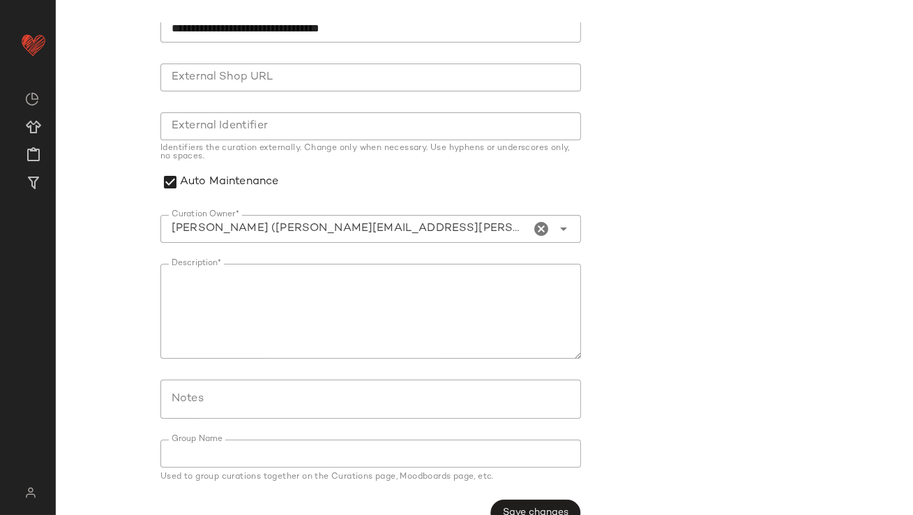
scroll to position [167, 0]
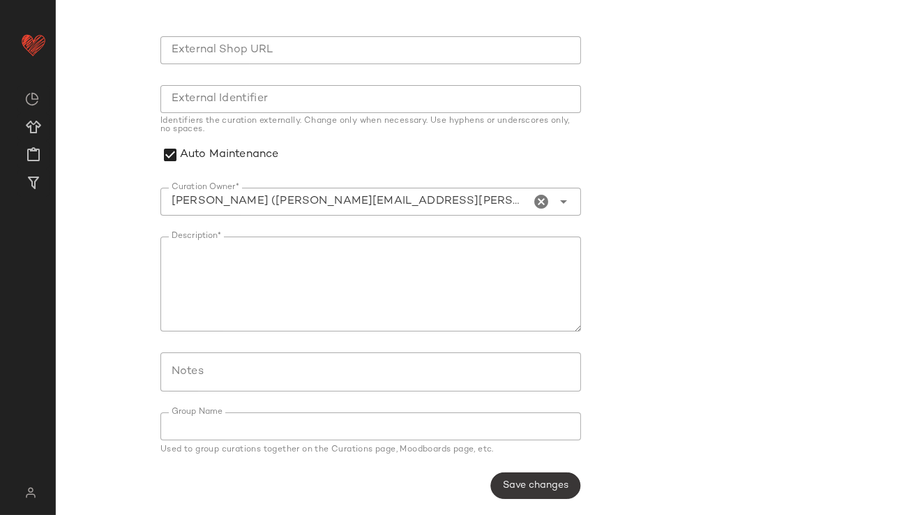
click at [550, 477] on button "Save changes" at bounding box center [536, 485] width 90 height 27
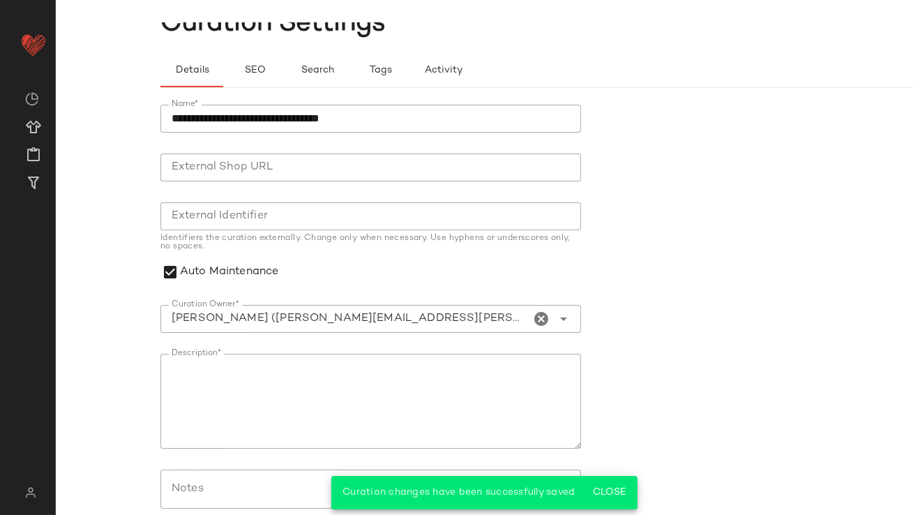
scroll to position [0, 0]
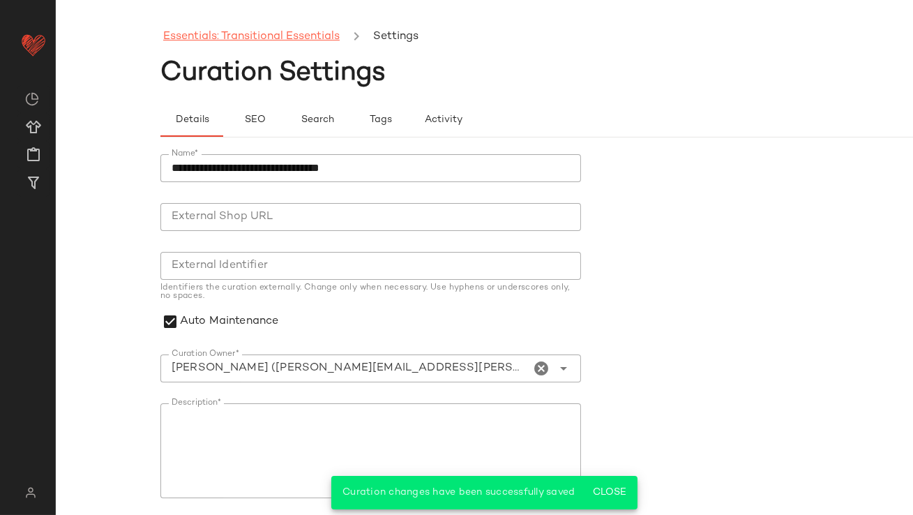
click at [300, 33] on link "Essentials: Transitional Essentials" at bounding box center [251, 37] width 177 height 18
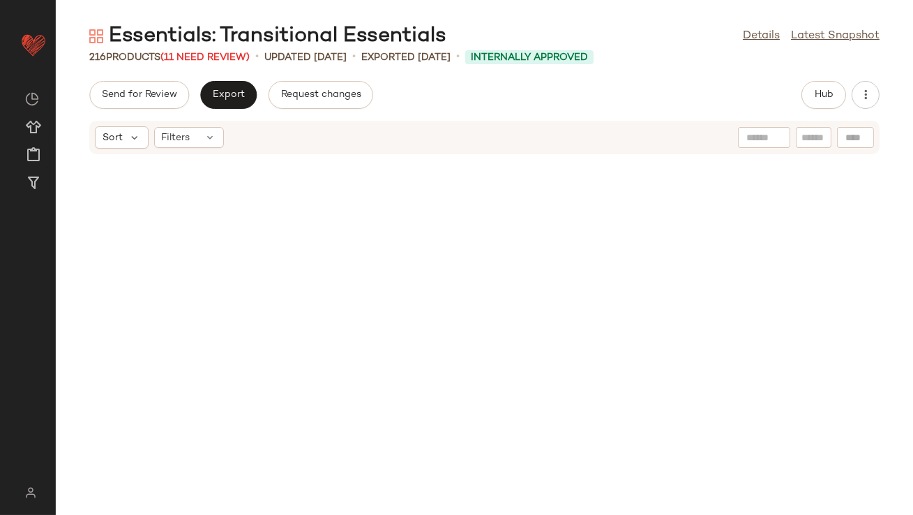
scroll to position [354, 0]
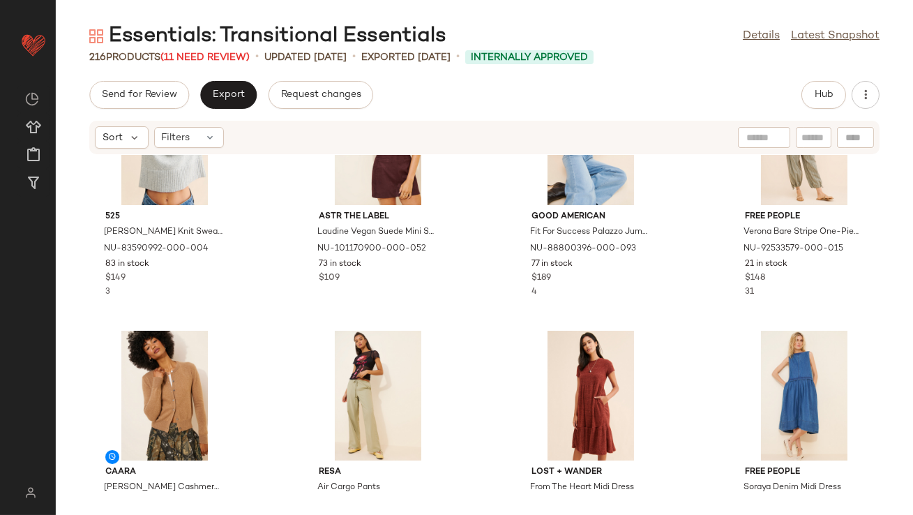
click at [189, 62] on div "216 Products (11 Need Review)" at bounding box center [169, 57] width 161 height 15
click at [190, 46] on div "Essentials: Transitional Essentials" at bounding box center [267, 36] width 357 height 28
click at [190, 51] on div "216 Products (11 Need Review)" at bounding box center [169, 57] width 161 height 15
click at [190, 52] on span "(11 Need Review)" at bounding box center [205, 57] width 89 height 10
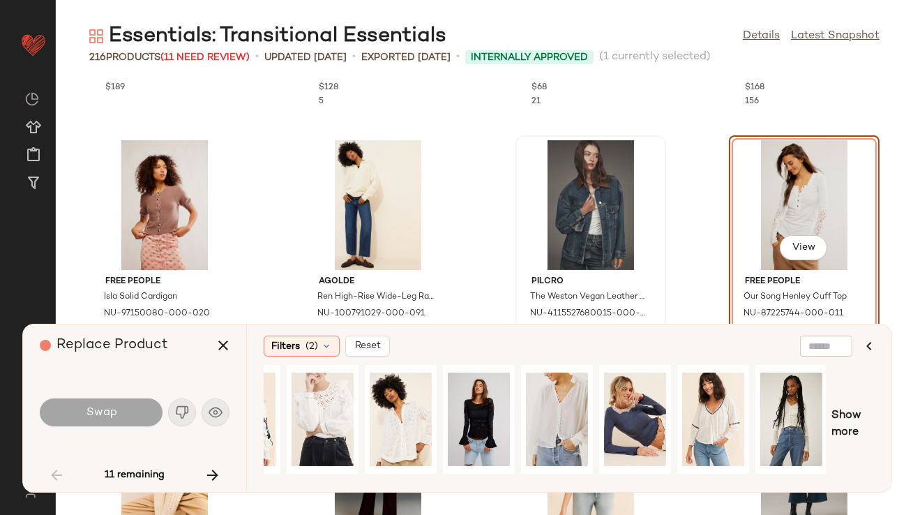
scroll to position [788, 0]
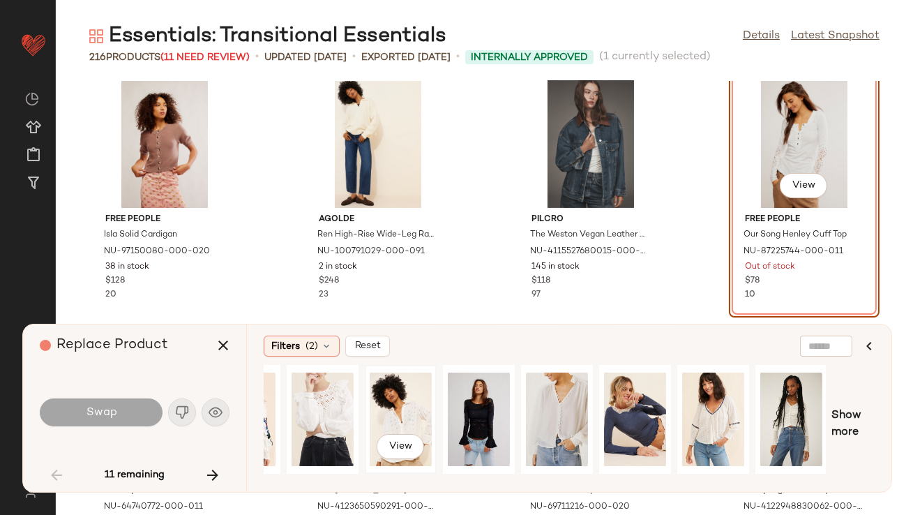
click at [401, 410] on div "View" at bounding box center [401, 419] width 62 height 99
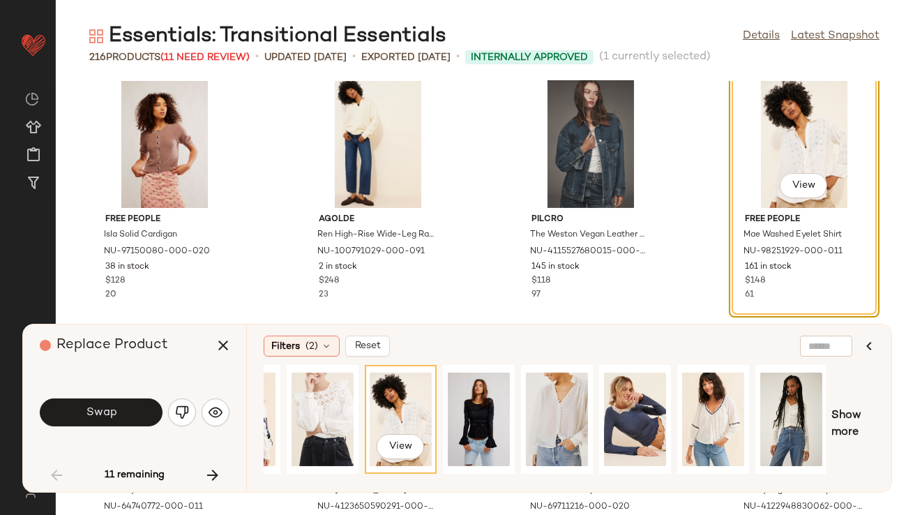
click at [145, 414] on button "Swap" at bounding box center [101, 412] width 123 height 28
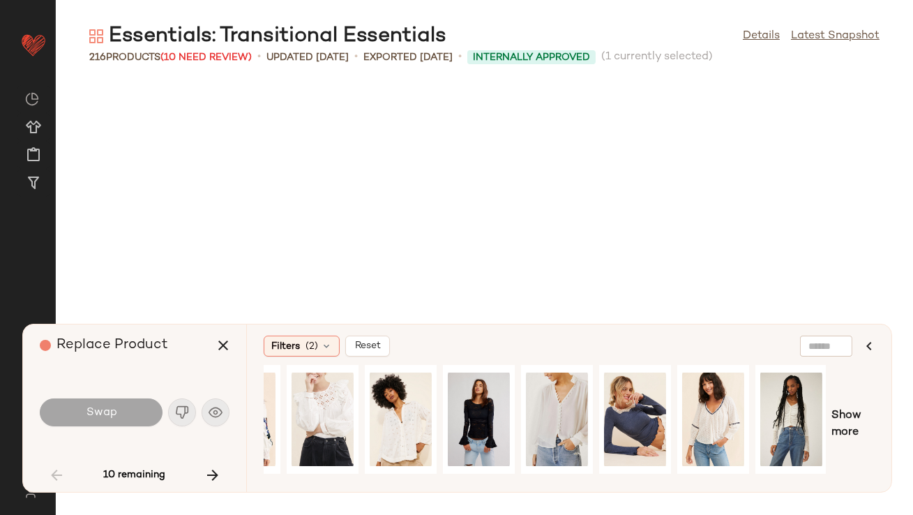
scroll to position [3576, 0]
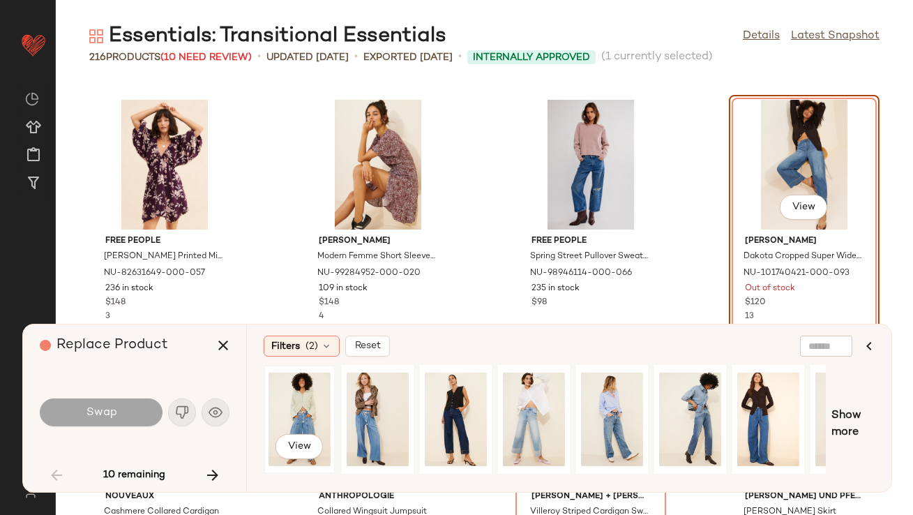
click at [292, 412] on div "View" at bounding box center [300, 419] width 62 height 99
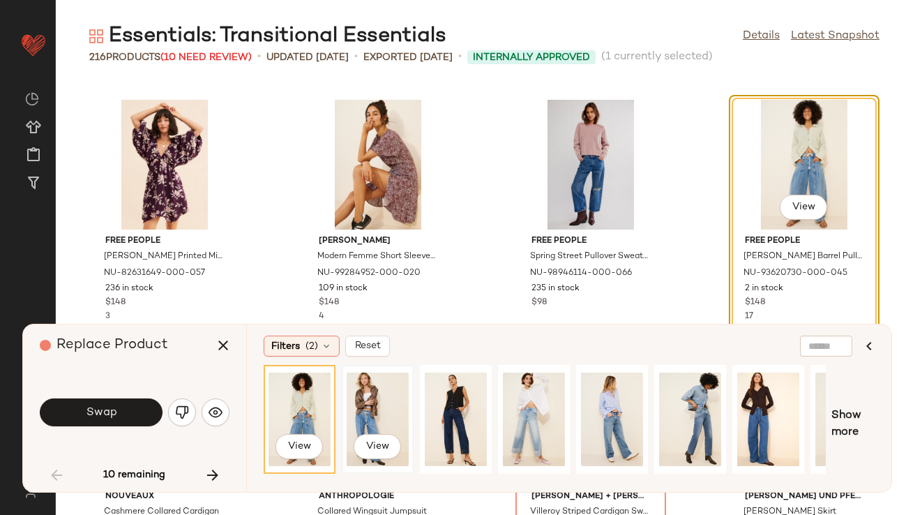
click at [359, 418] on div "View" at bounding box center [378, 419] width 62 height 99
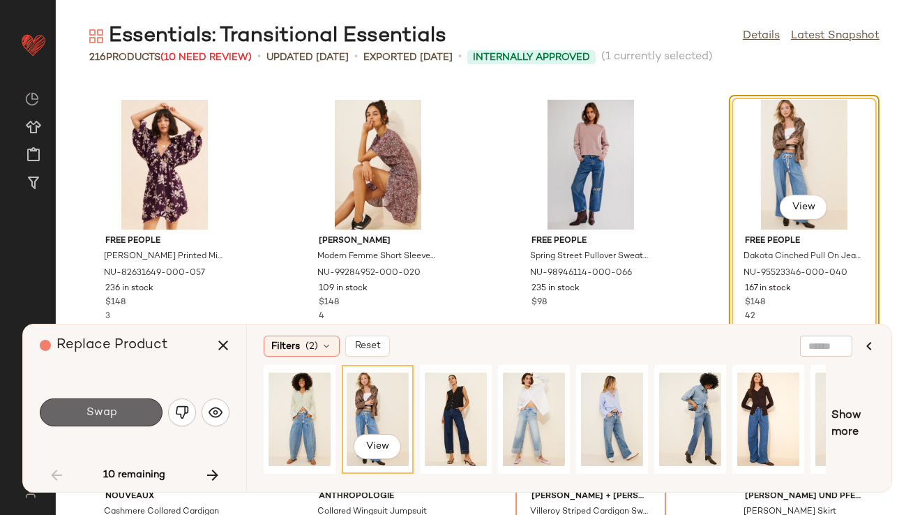
click at [108, 412] on span "Swap" at bounding box center [100, 412] width 31 height 13
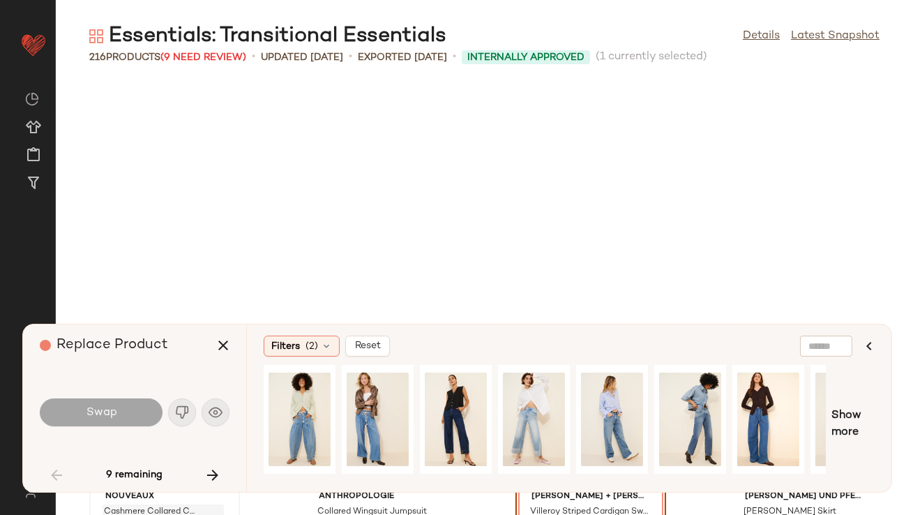
scroll to position [3831, 0]
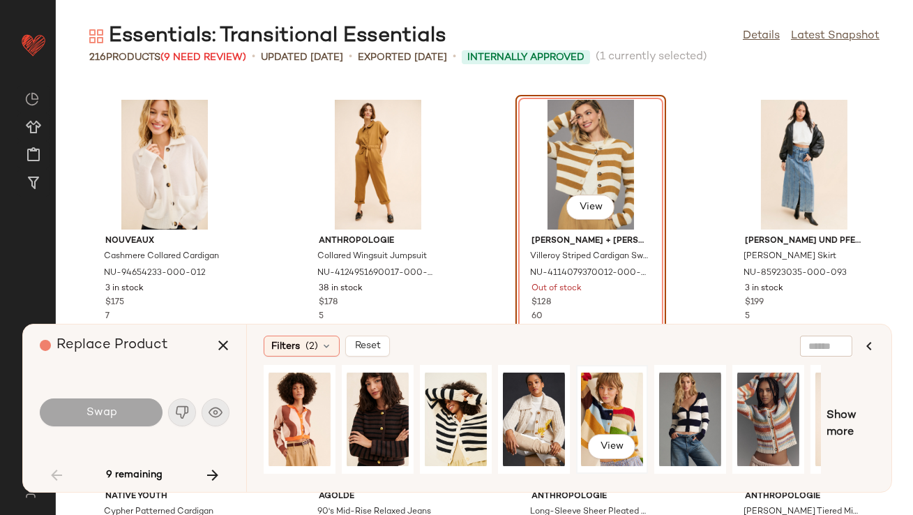
click at [622, 413] on div "View" at bounding box center [612, 419] width 62 height 99
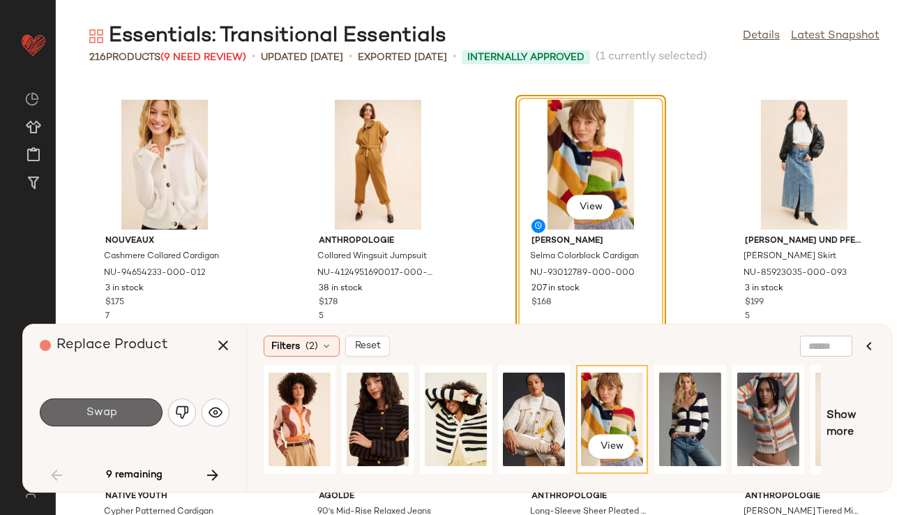
click at [96, 403] on button "Swap" at bounding box center [101, 412] width 123 height 28
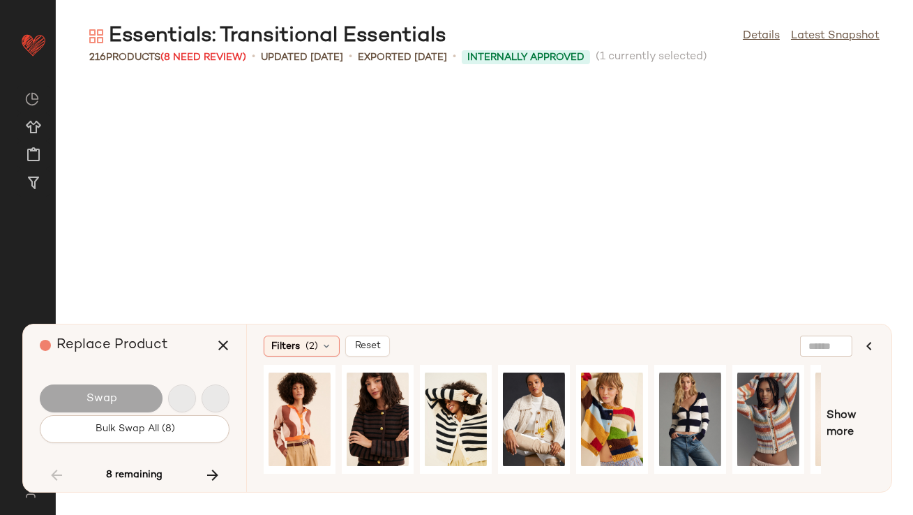
scroll to position [4564, 0]
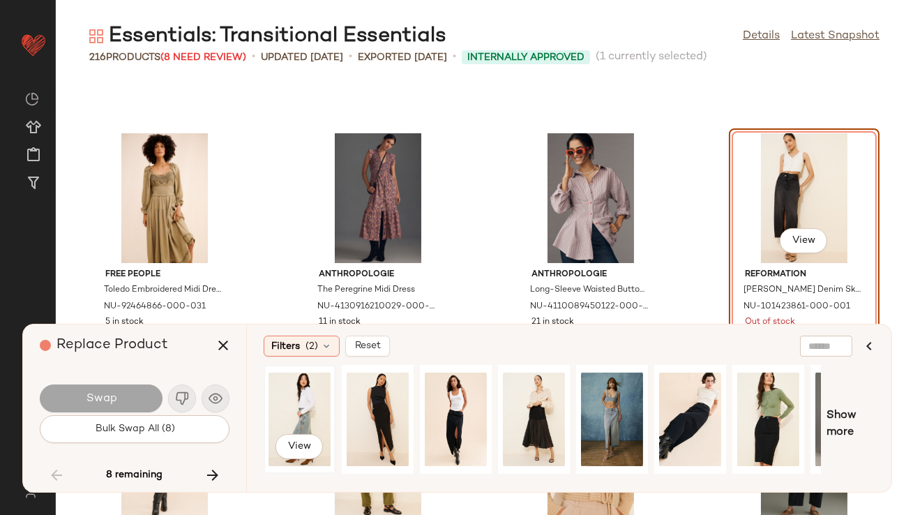
click at [302, 402] on div "View" at bounding box center [300, 419] width 62 height 99
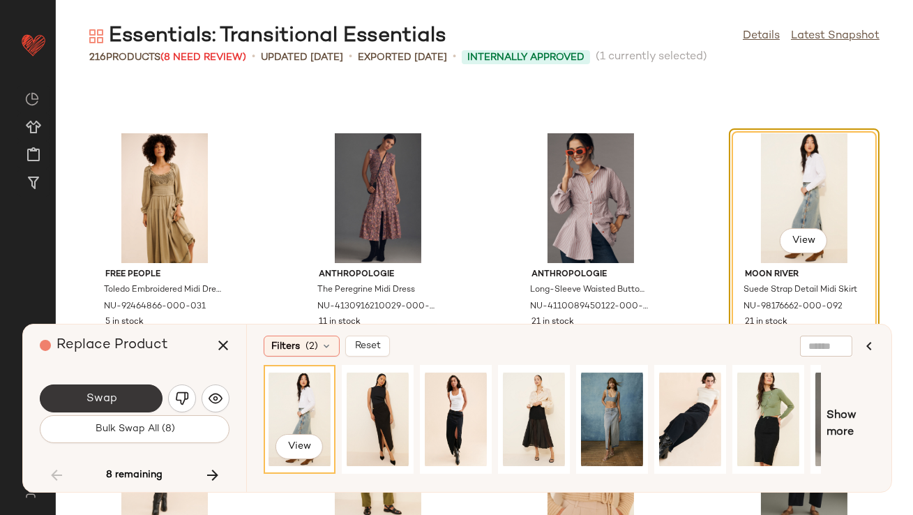
click at [124, 398] on button "Swap" at bounding box center [101, 399] width 123 height 28
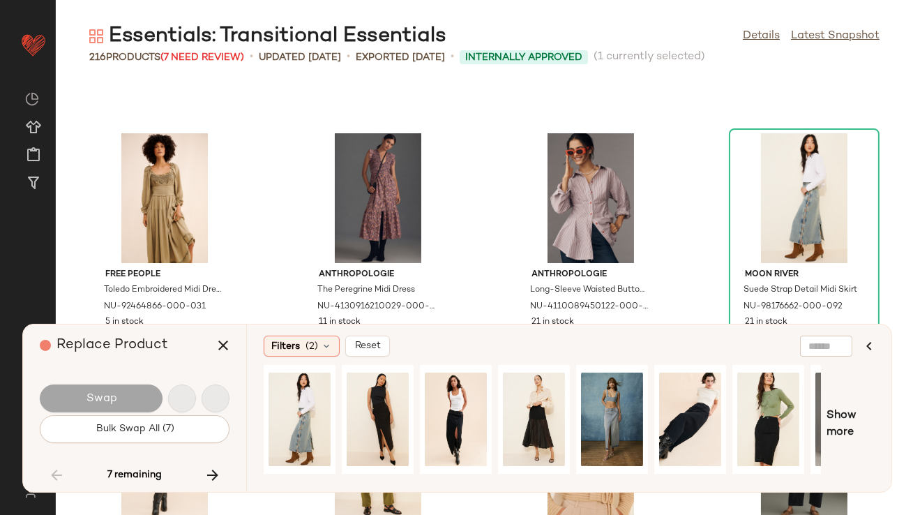
scroll to position [5363, 0]
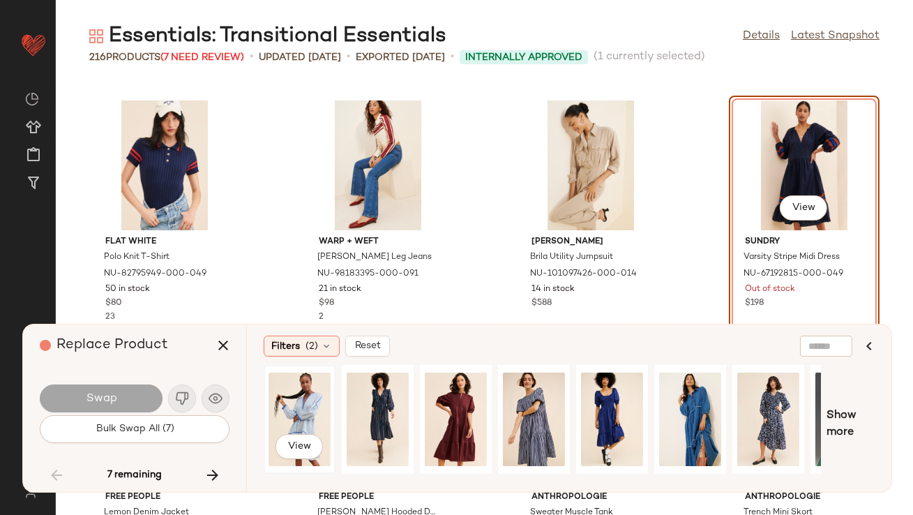
click at [307, 397] on div "View" at bounding box center [300, 419] width 62 height 99
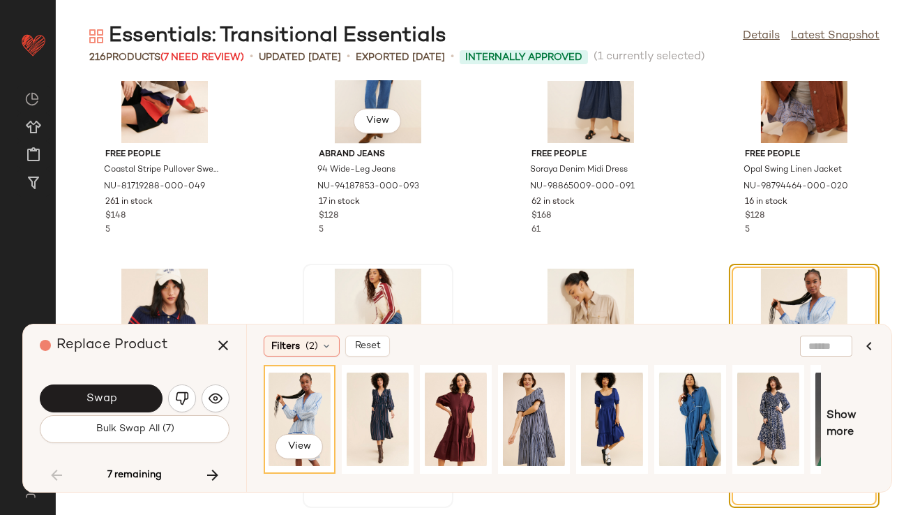
scroll to position [5349, 0]
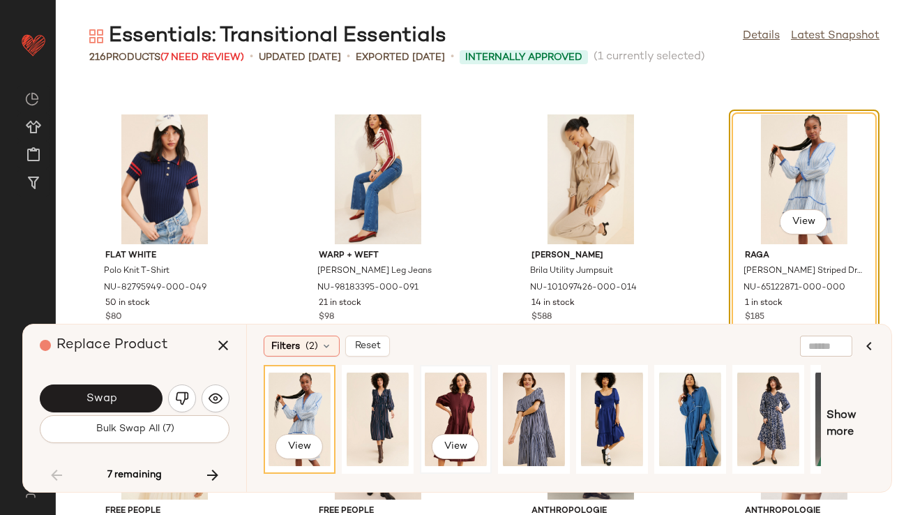
click at [454, 391] on div "View" at bounding box center [456, 419] width 62 height 99
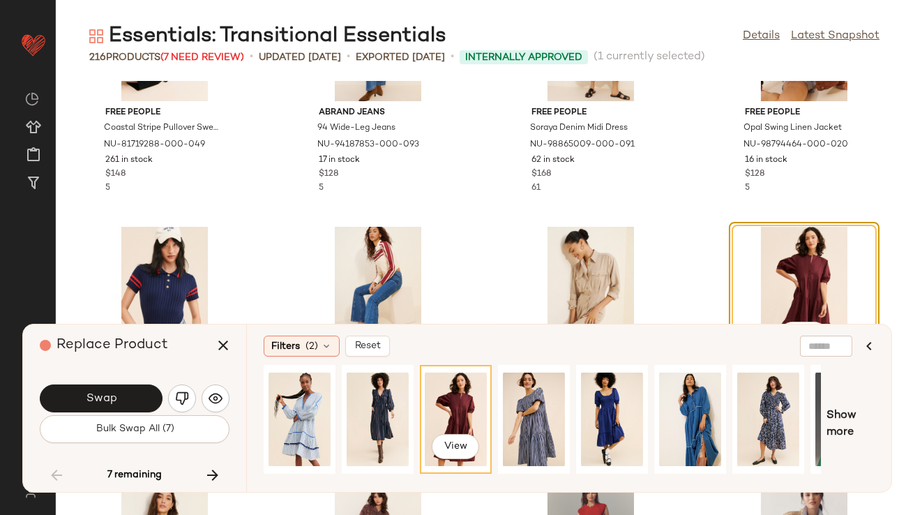
scroll to position [5203, 0]
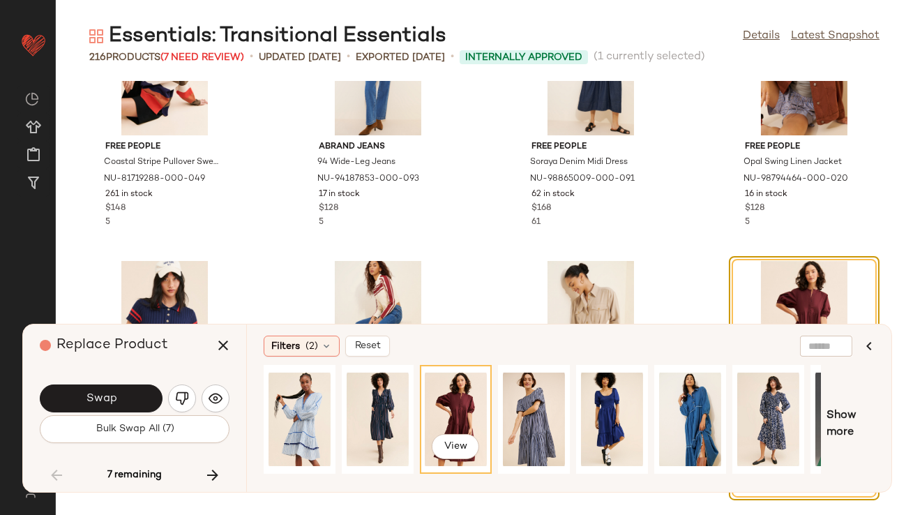
click at [137, 383] on div "Swap" at bounding box center [135, 398] width 190 height 33
click at [121, 407] on button "Swap" at bounding box center [101, 399] width 123 height 28
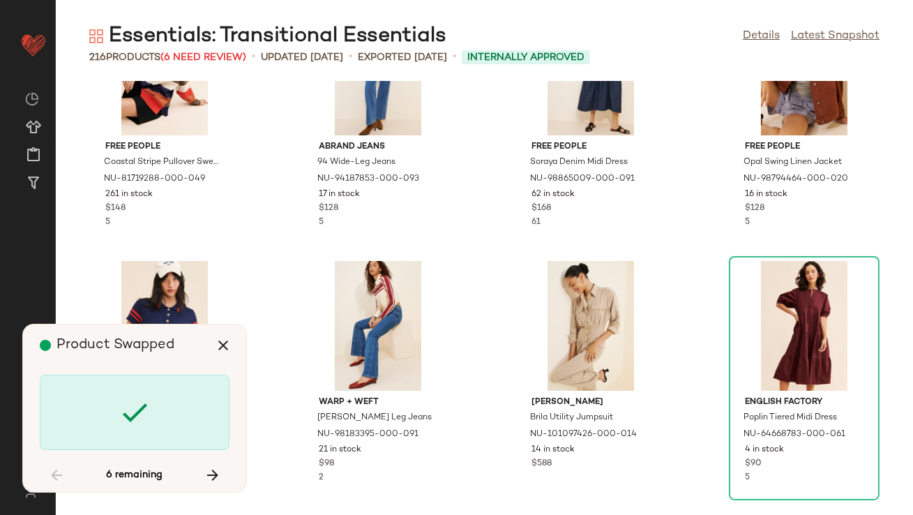
scroll to position [5875, 0]
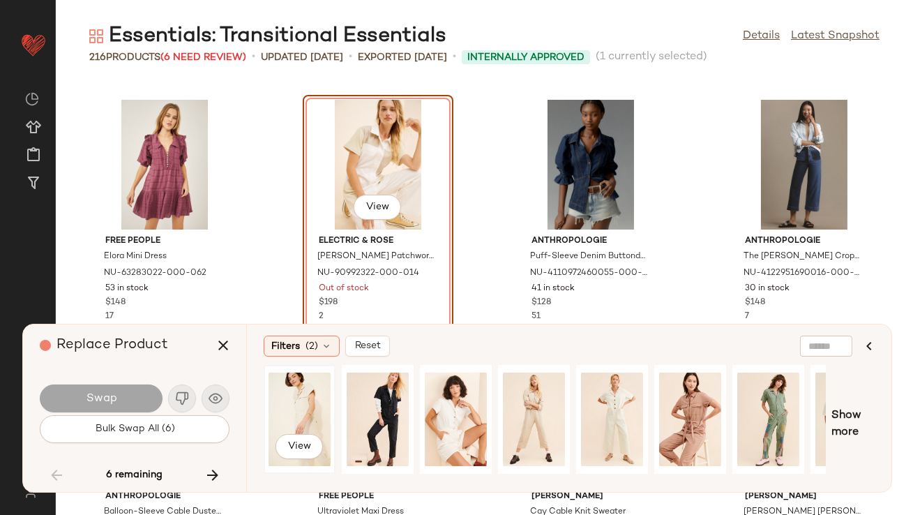
click at [306, 388] on div "View" at bounding box center [300, 419] width 62 height 99
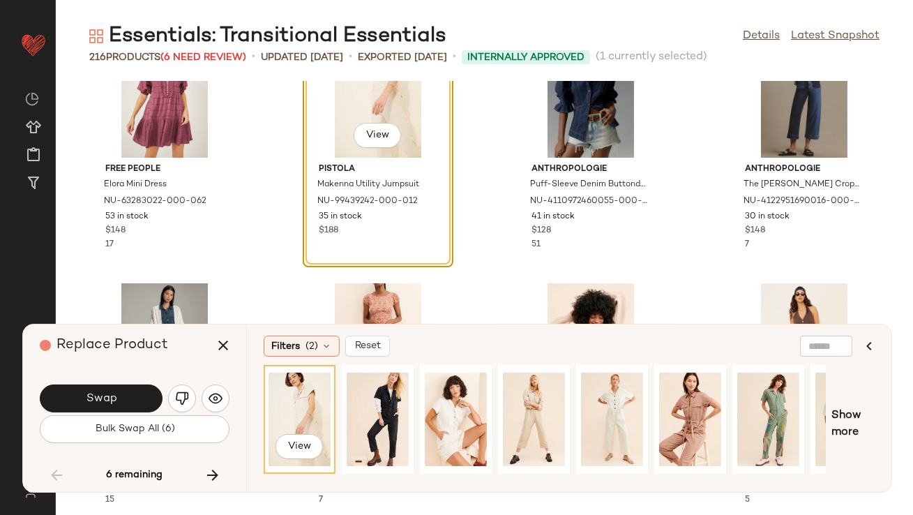
scroll to position [5991, 0]
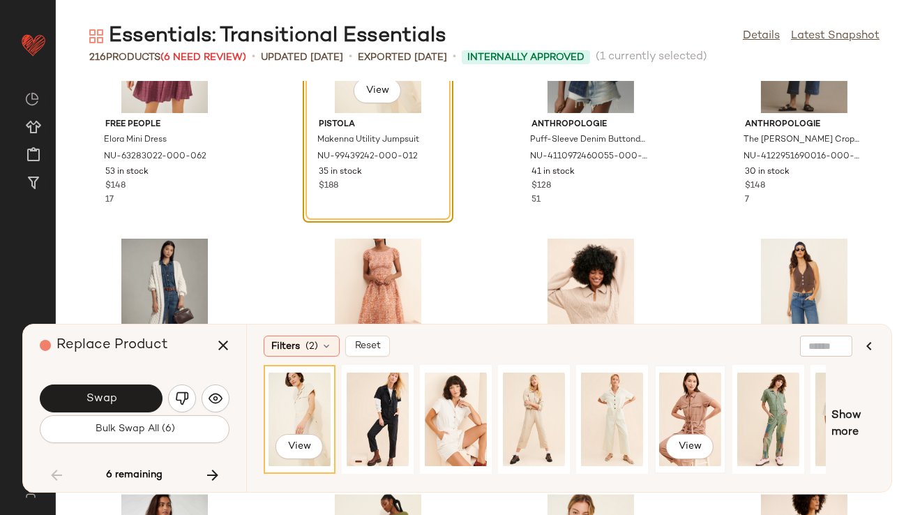
click at [702, 394] on div "View" at bounding box center [690, 419] width 62 height 99
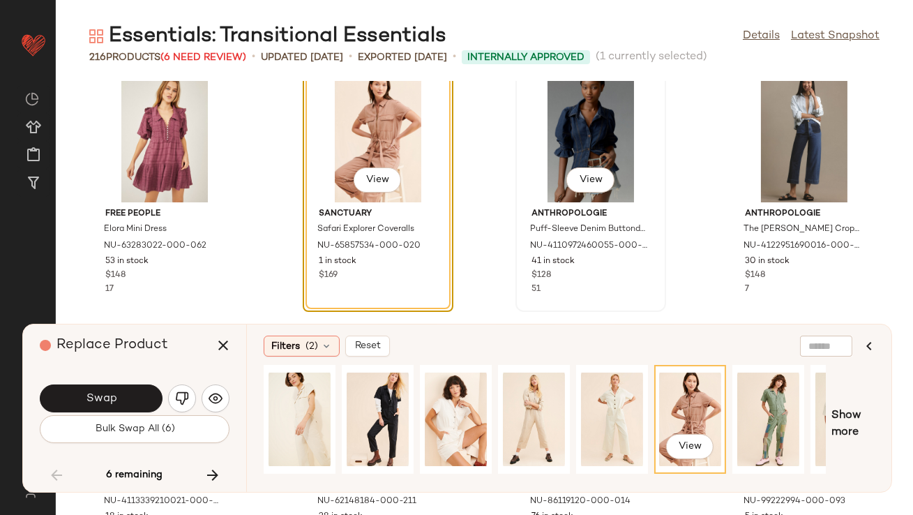
scroll to position [5858, 0]
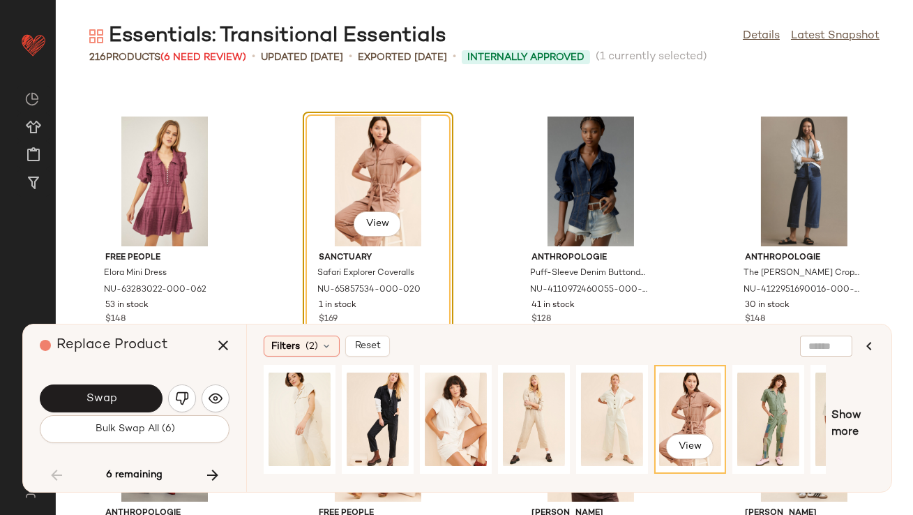
click at [137, 396] on button "Swap" at bounding box center [101, 399] width 123 height 28
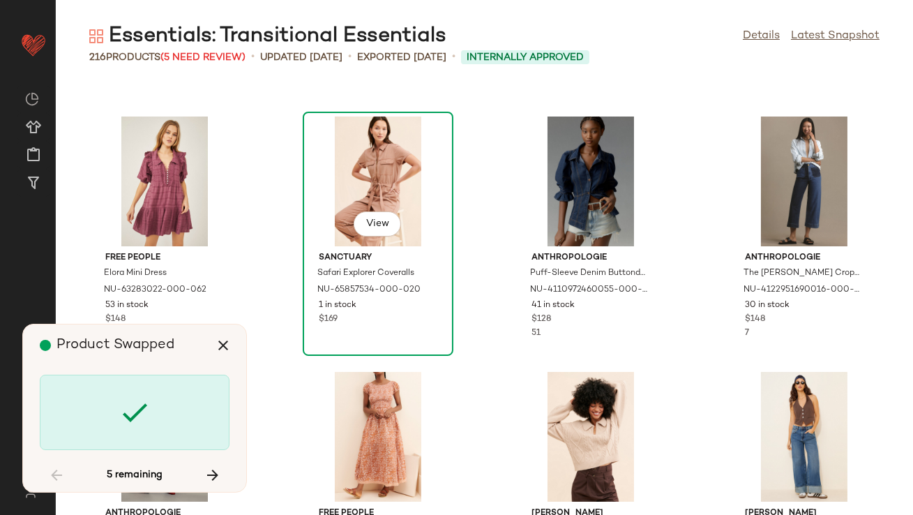
scroll to position [6896, 0]
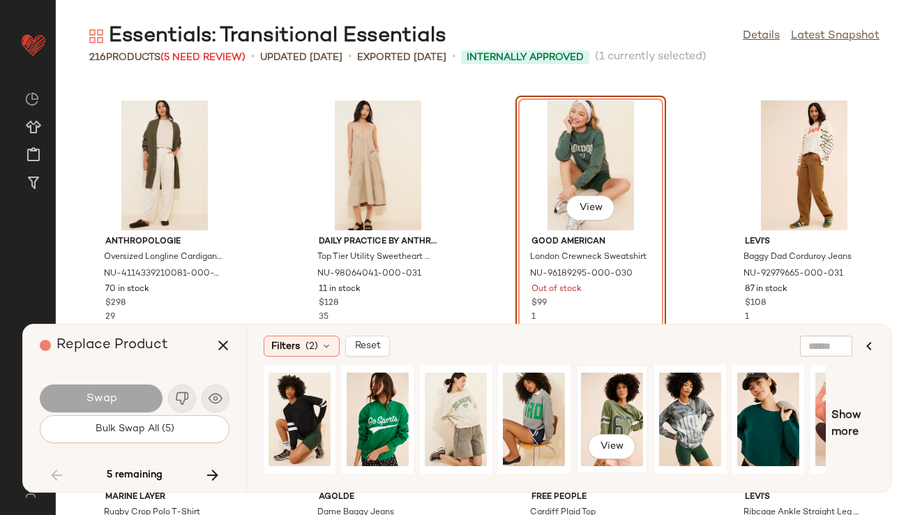
click at [641, 405] on div "View" at bounding box center [612, 419] width 62 height 99
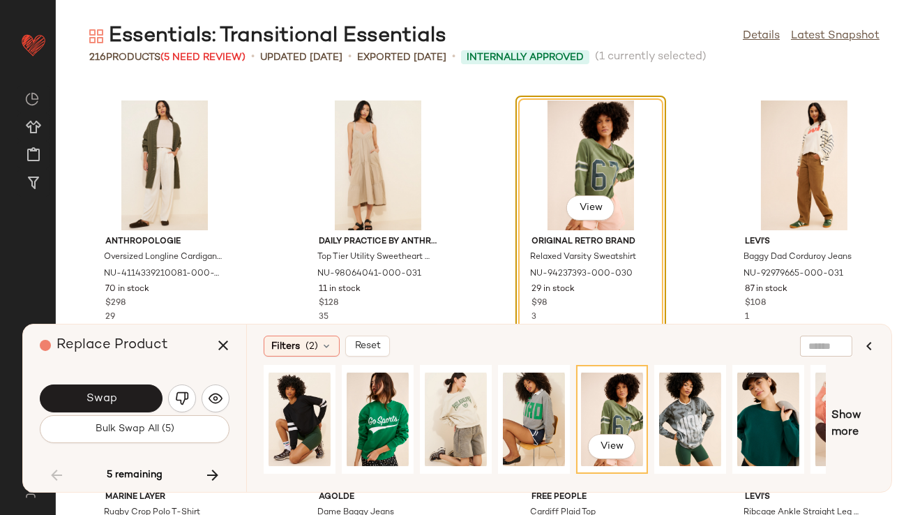
click at [114, 396] on span "Swap" at bounding box center [100, 398] width 31 height 13
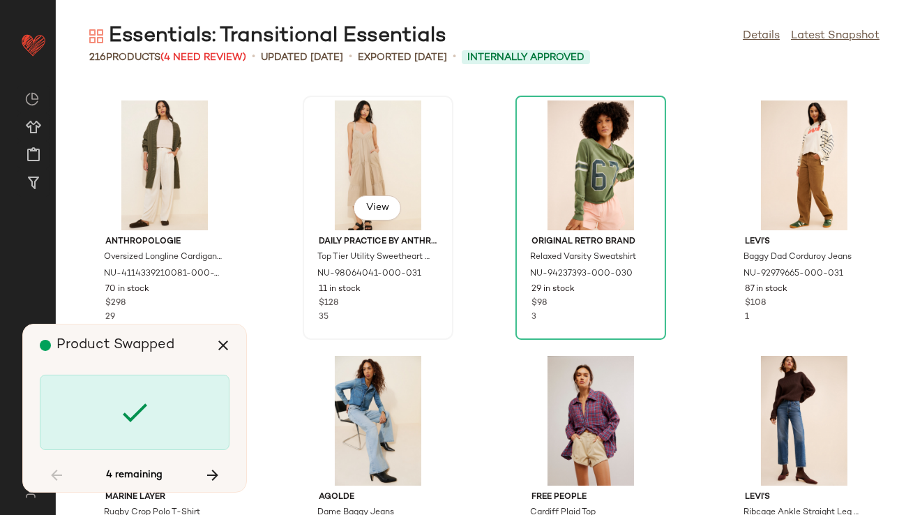
scroll to position [9450, 0]
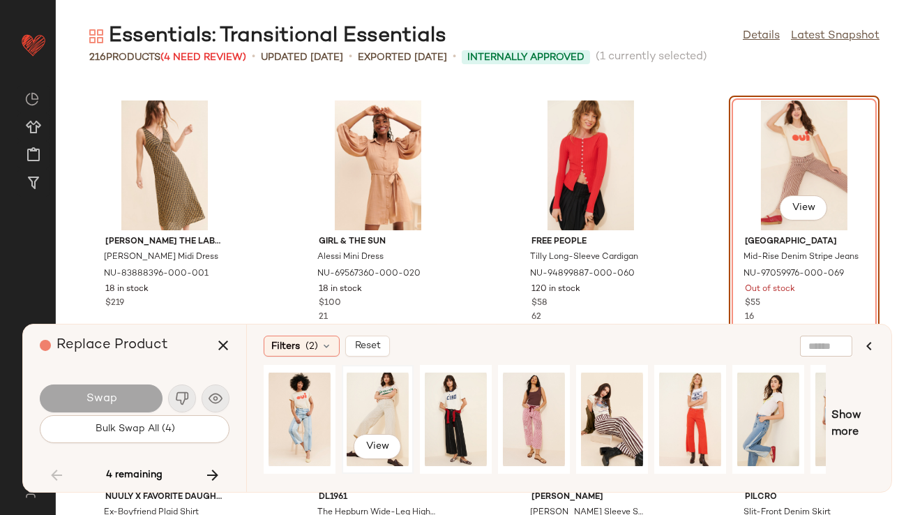
click at [397, 424] on div "View" at bounding box center [378, 419] width 62 height 99
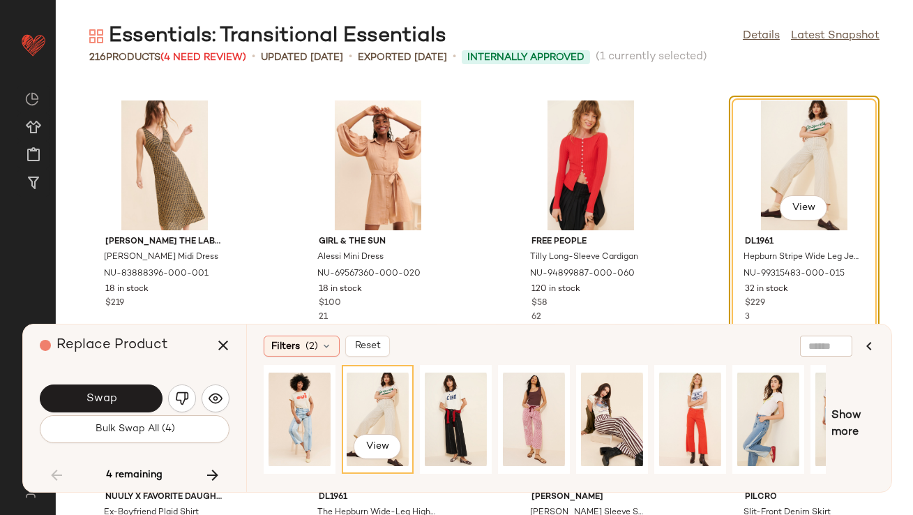
click at [131, 391] on button "Swap" at bounding box center [101, 399] width 123 height 28
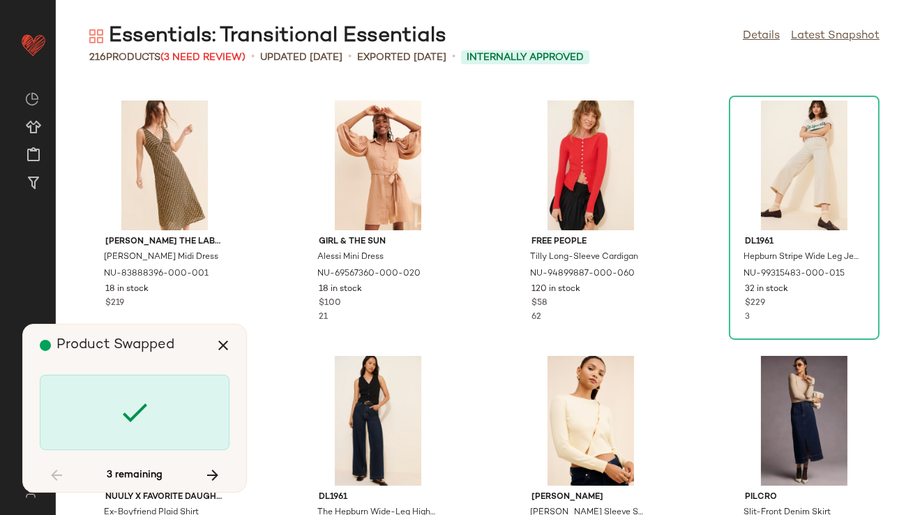
scroll to position [10217, 0]
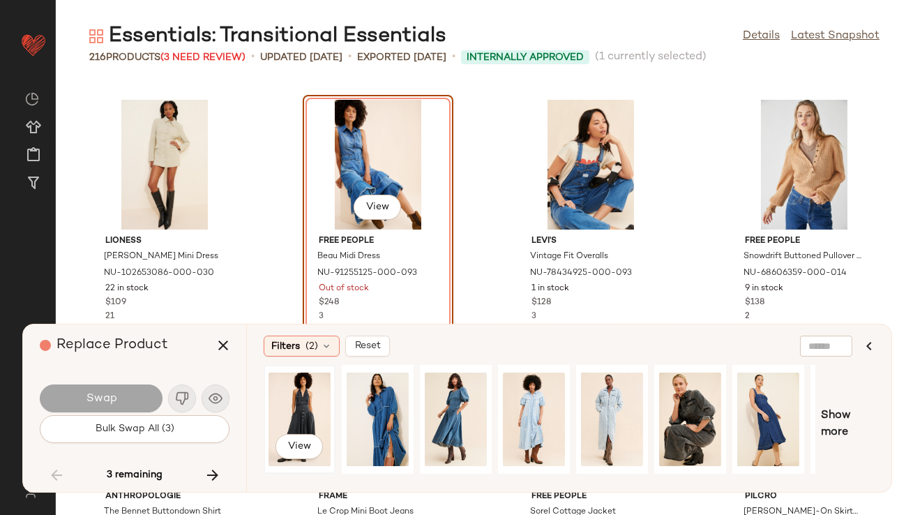
click at [297, 396] on div "View" at bounding box center [300, 419] width 62 height 99
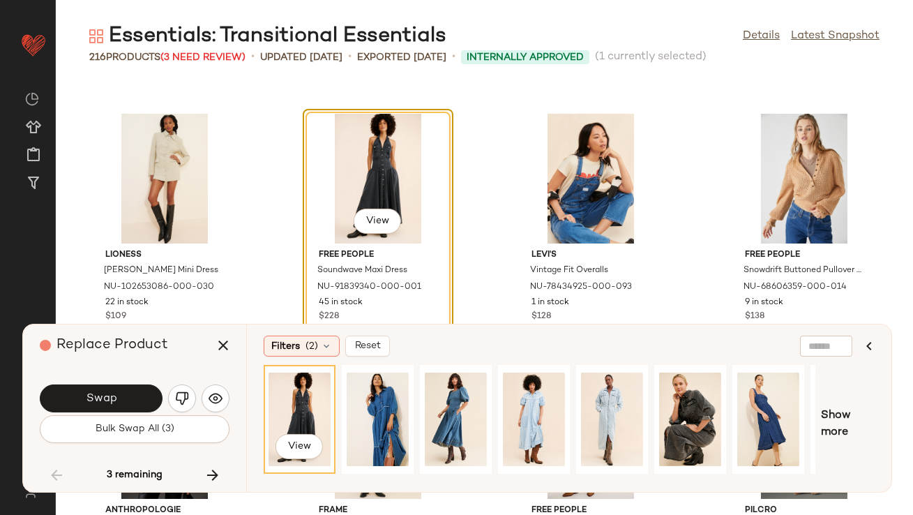
scroll to position [10221, 0]
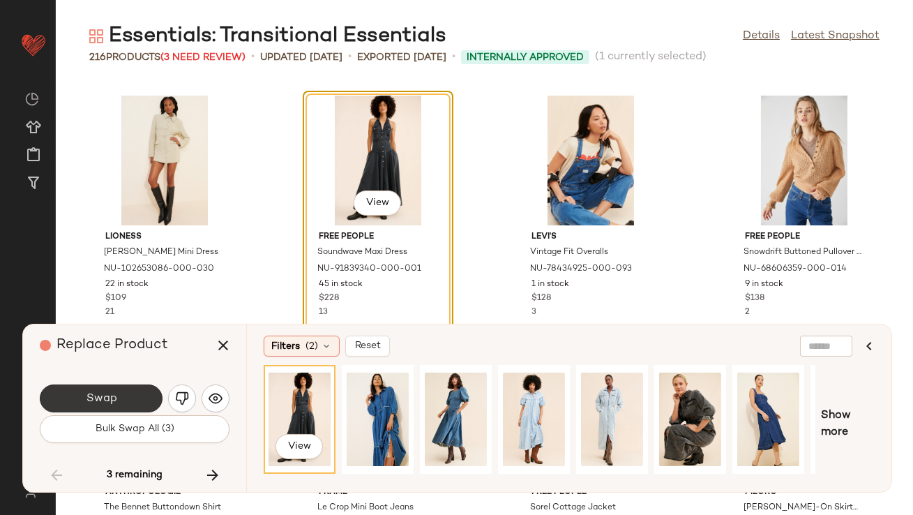
click at [132, 387] on button "Swap" at bounding box center [101, 399] width 123 height 28
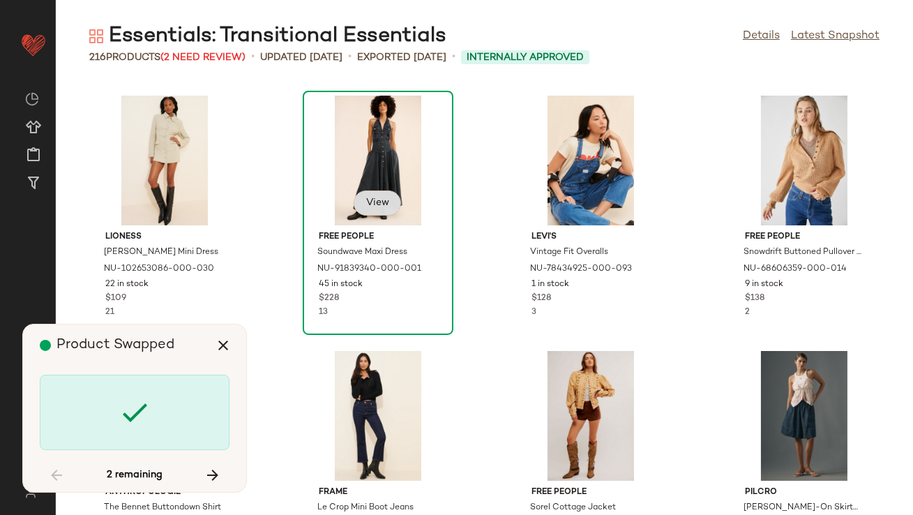
scroll to position [13026, 0]
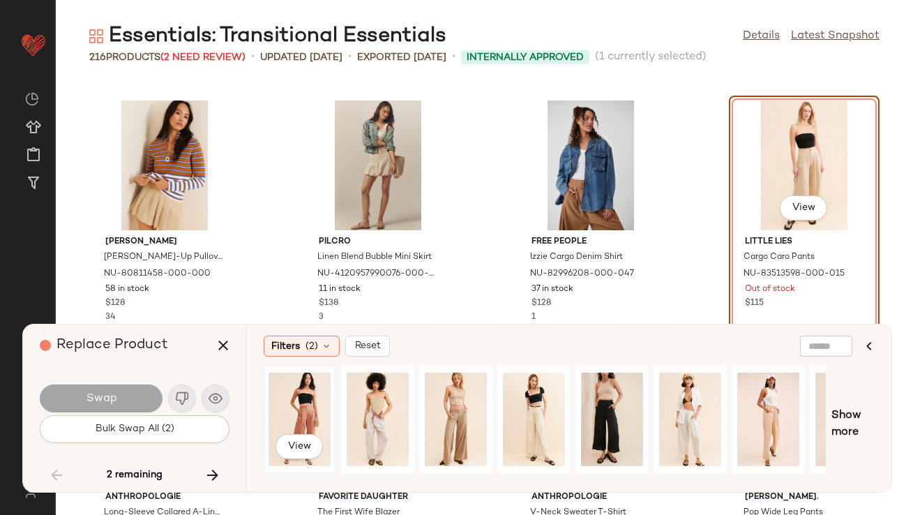
click at [292, 406] on div "View" at bounding box center [300, 419] width 62 height 99
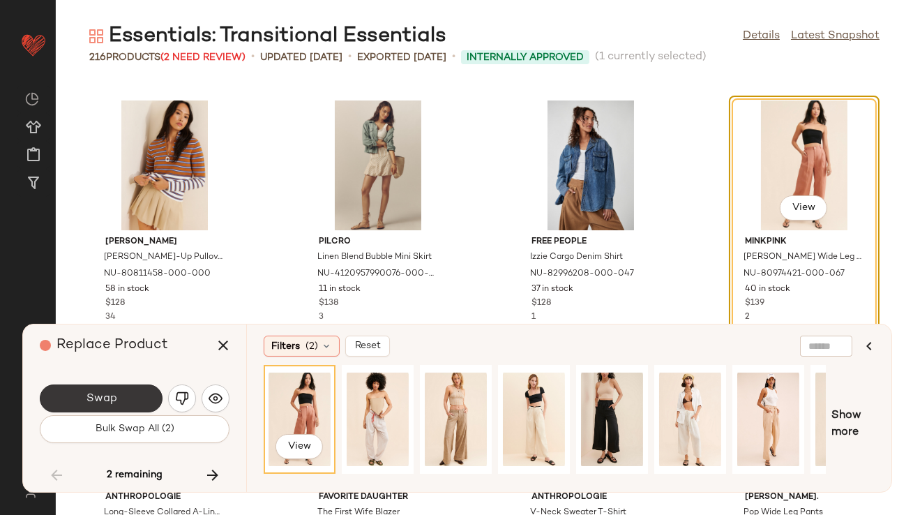
click at [135, 398] on button "Swap" at bounding box center [101, 399] width 123 height 28
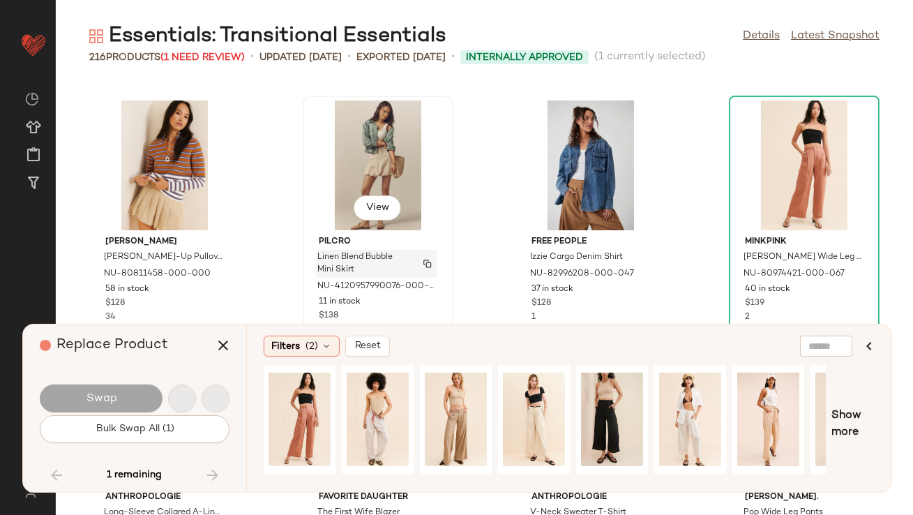
scroll to position [13361, 0]
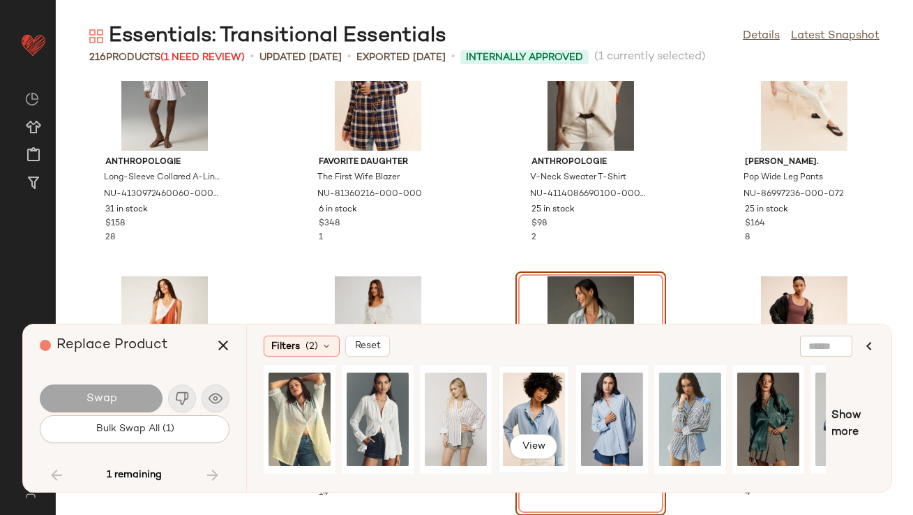
click at [535, 416] on div "View" at bounding box center [534, 419] width 62 height 99
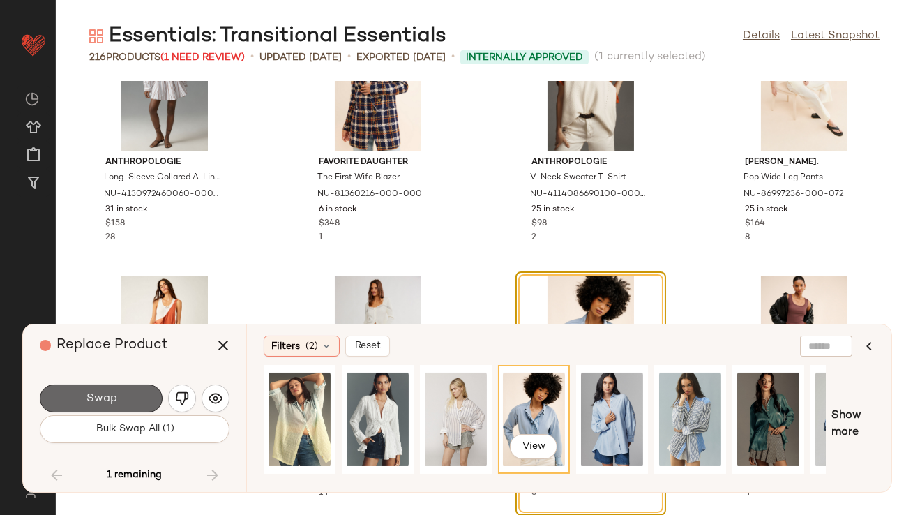
click at [121, 400] on button "Swap" at bounding box center [101, 399] width 123 height 28
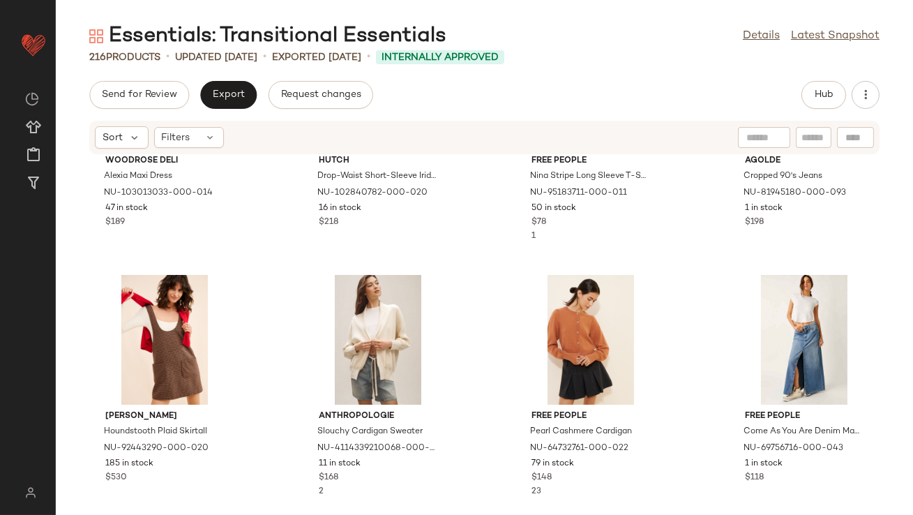
scroll to position [2095, 0]
